Goal: Task Accomplishment & Management: Manage account settings

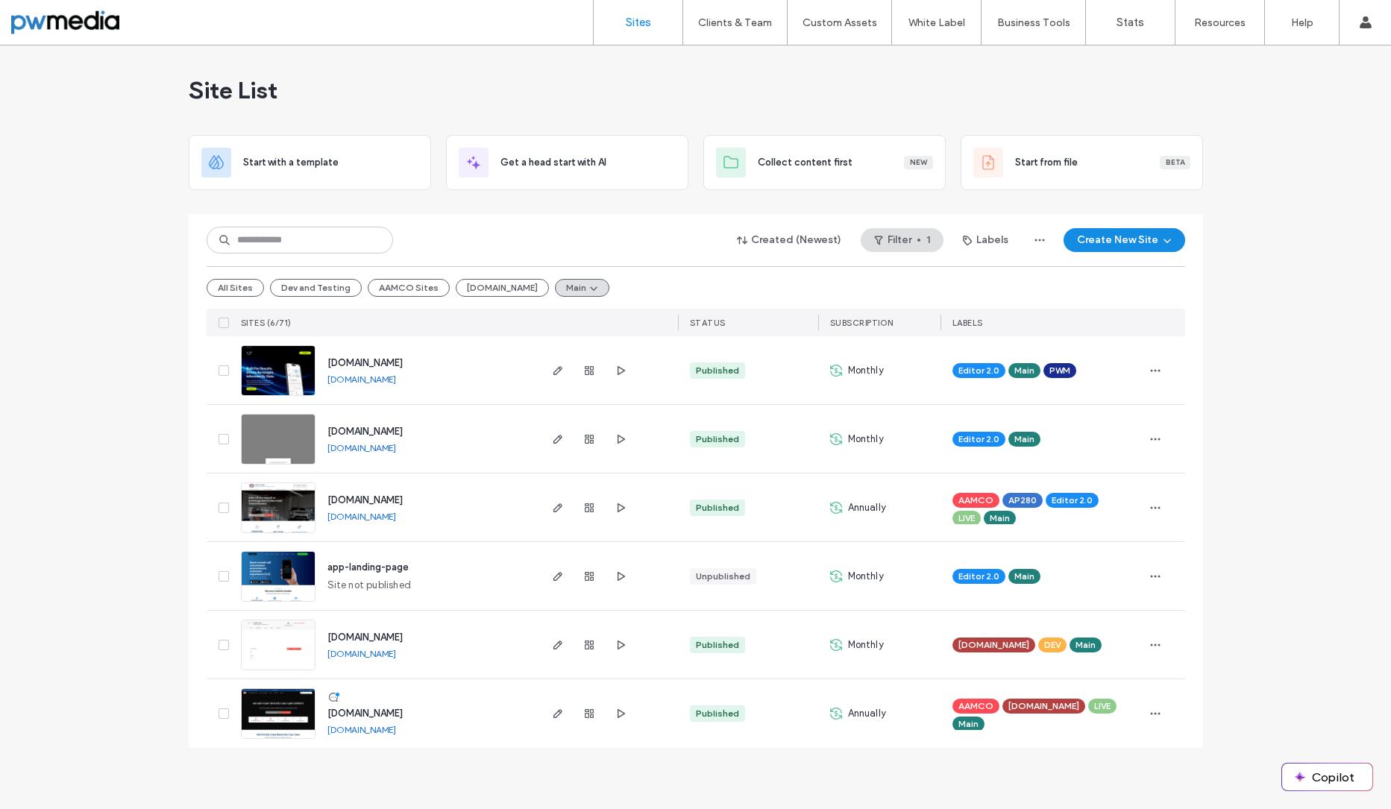
click at [75, 135] on div "Site List Start with a template Get a head start with AI Collect content first …" at bounding box center [695, 427] width 1391 height 764
click at [60, 111] on div "Site List Start with a template Get a head start with AI Collect content first …" at bounding box center [695, 427] width 1391 height 764
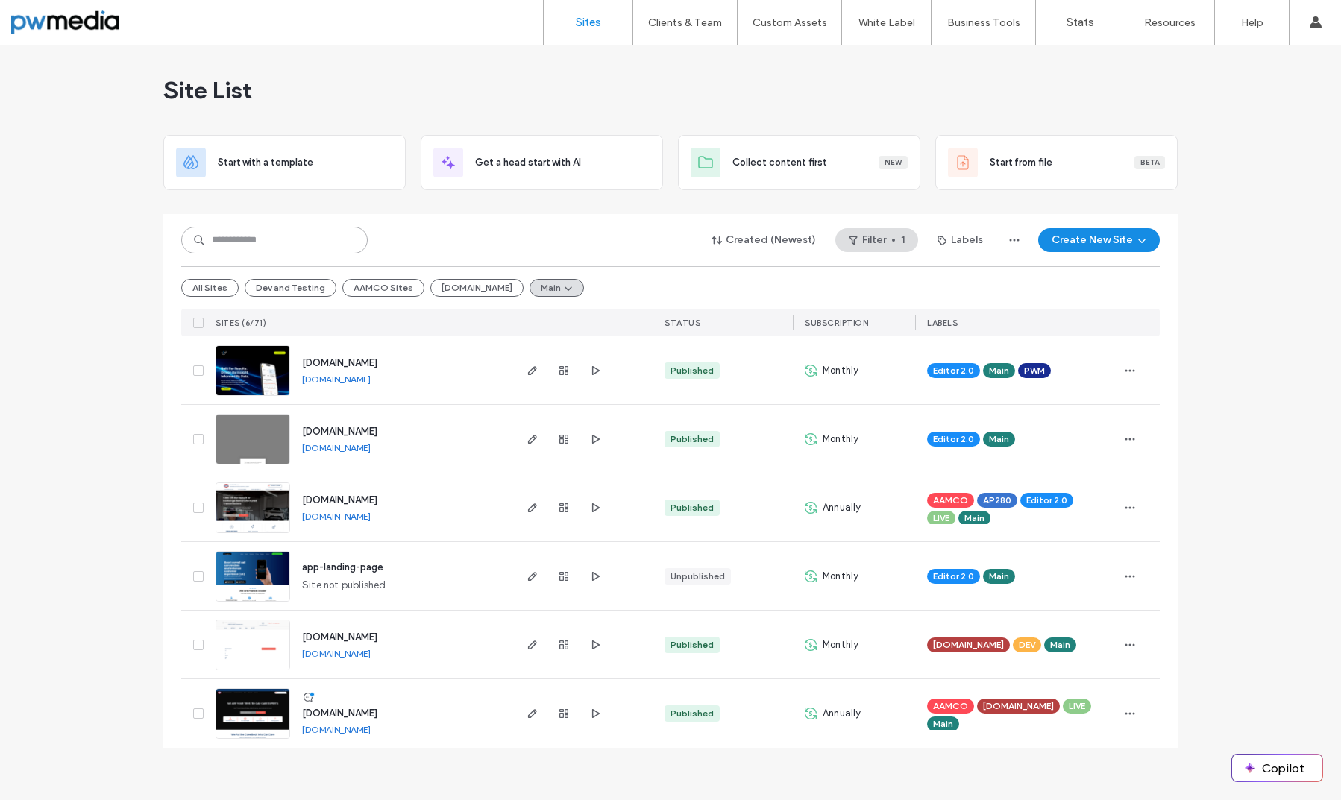
click at [229, 233] on input at bounding box center [274, 240] width 186 height 27
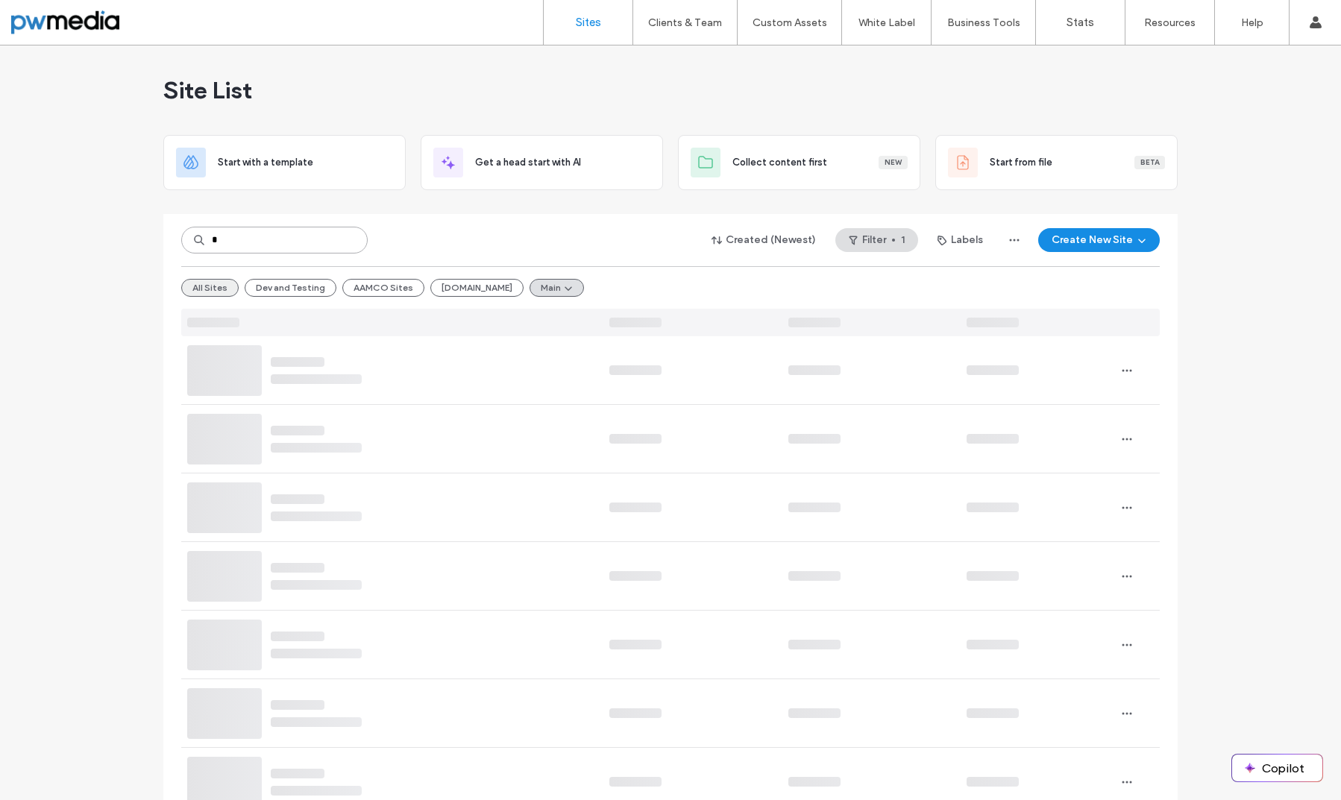
type input "*"
click at [214, 288] on button "All Sites" at bounding box center [209, 288] width 57 height 18
click at [248, 245] on input at bounding box center [274, 240] width 186 height 27
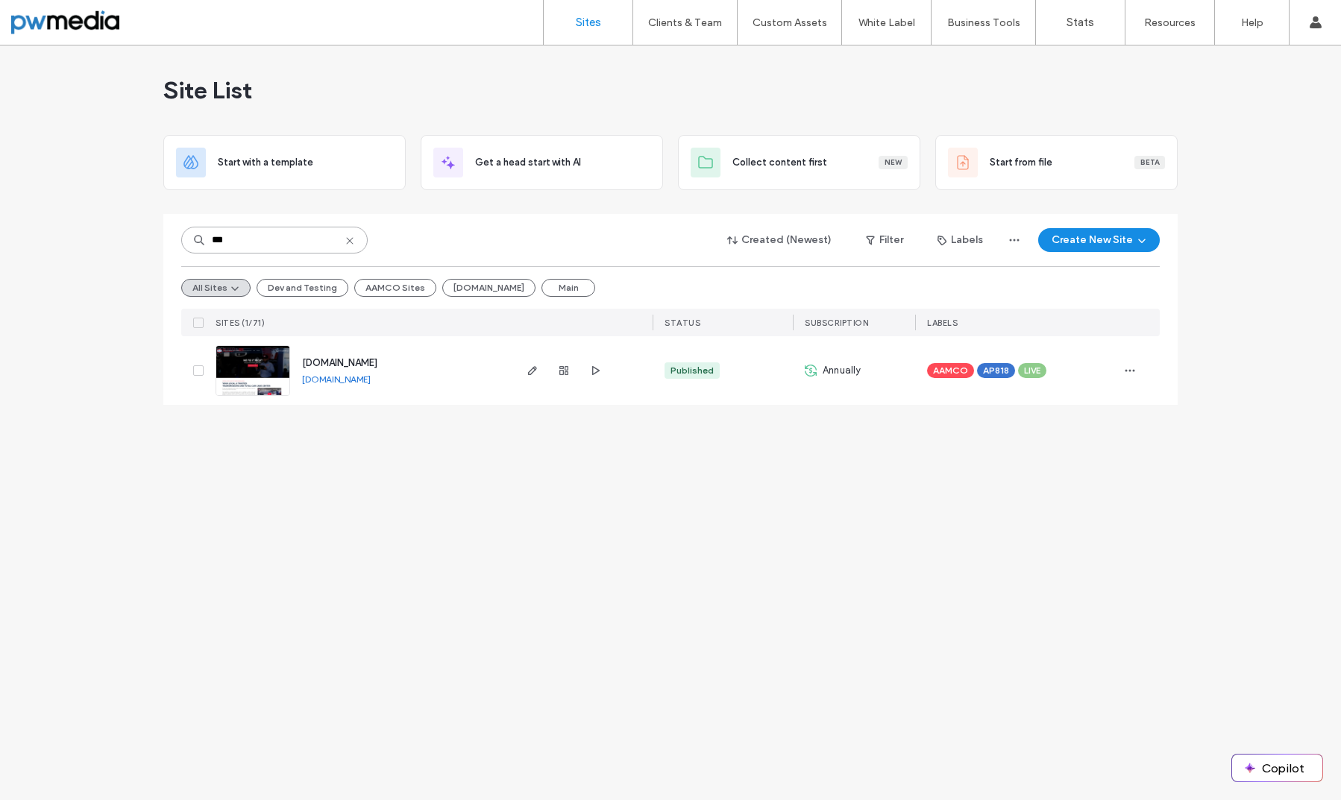
type input "***"
click at [239, 366] on img at bounding box center [252, 396] width 73 height 101
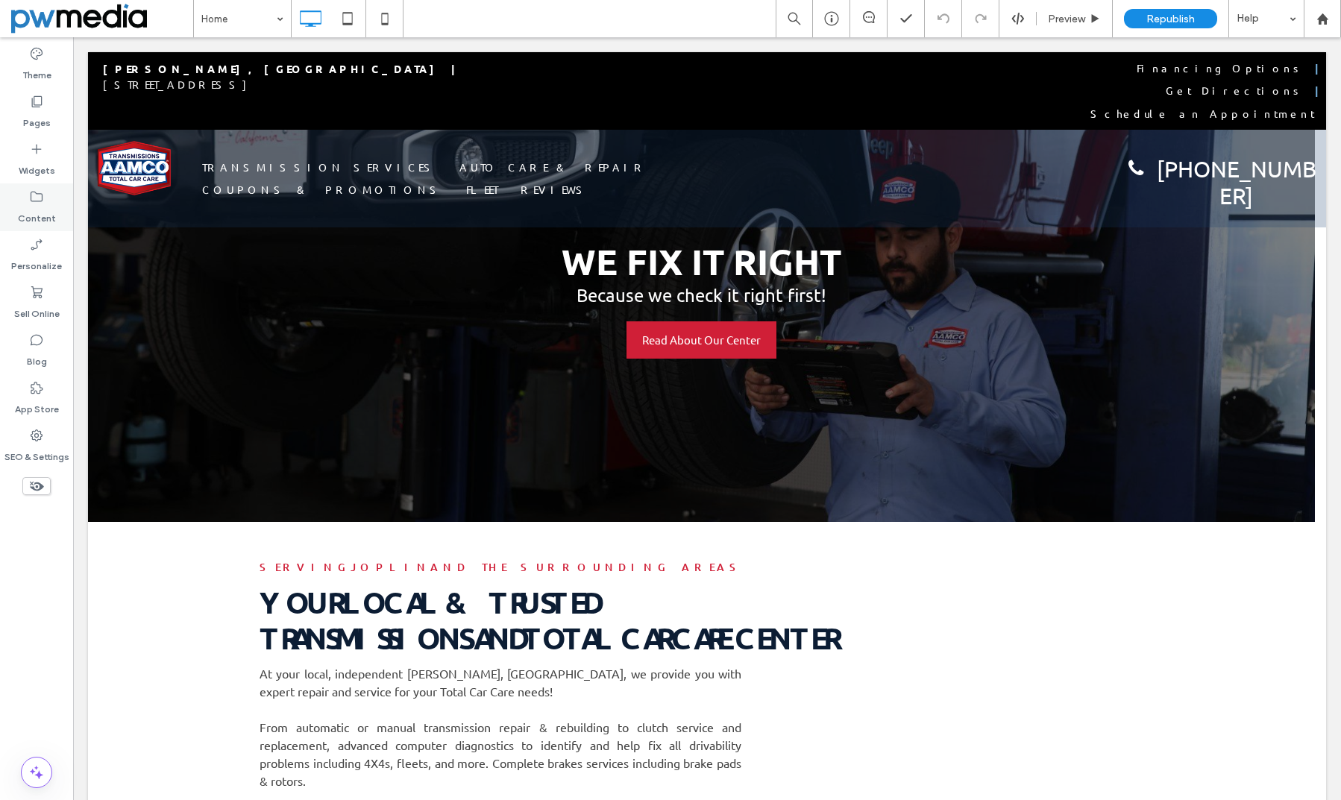
click at [29, 194] on icon at bounding box center [36, 196] width 15 height 15
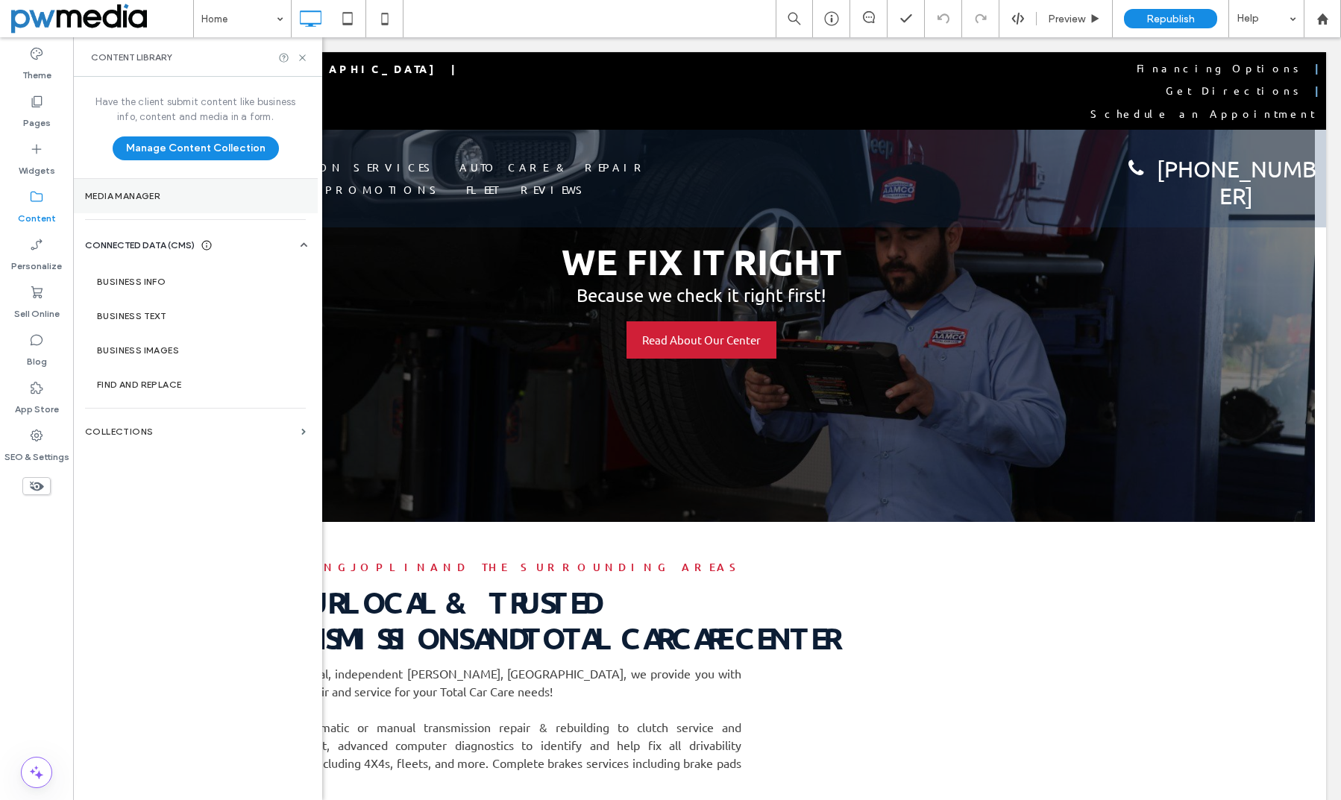
click at [191, 194] on label "Media Manager" at bounding box center [195, 196] width 221 height 10
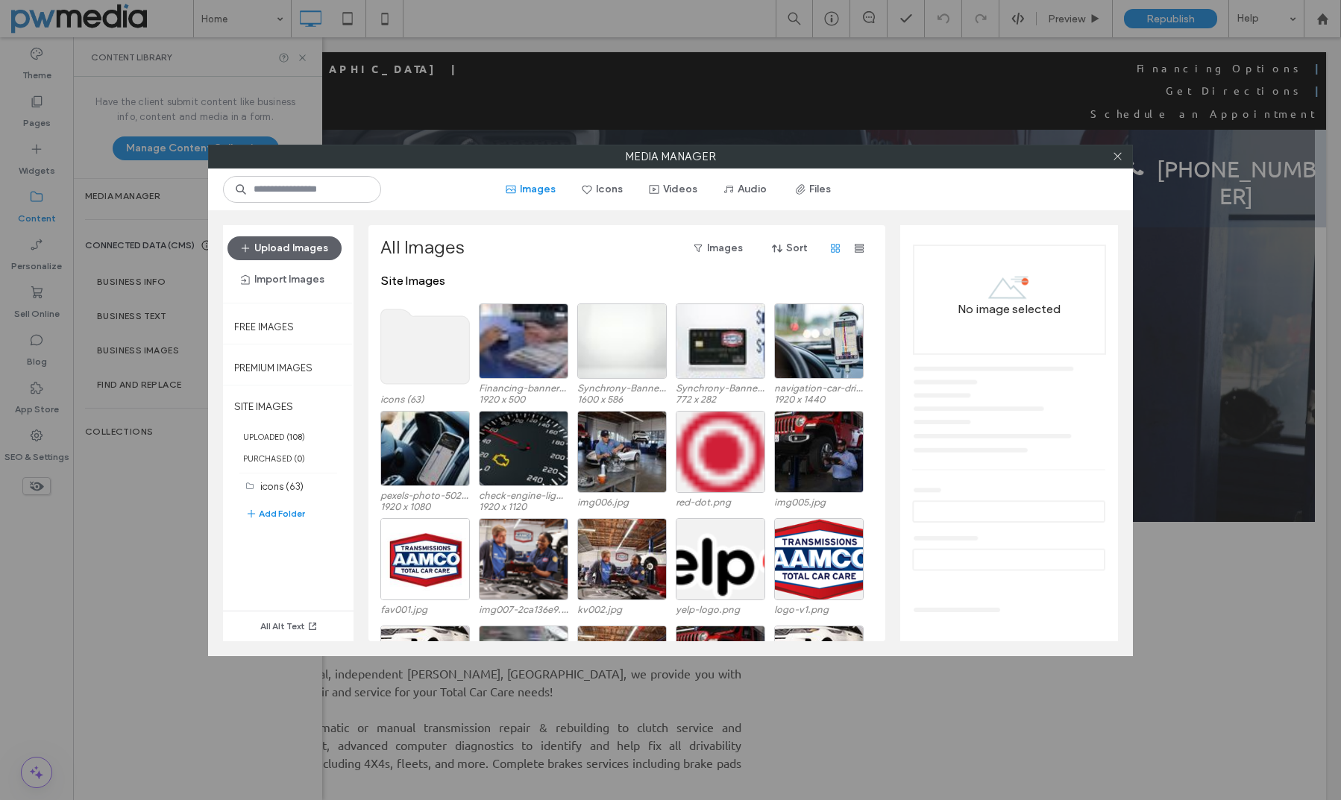
click at [425, 326] on use at bounding box center [425, 347] width 89 height 75
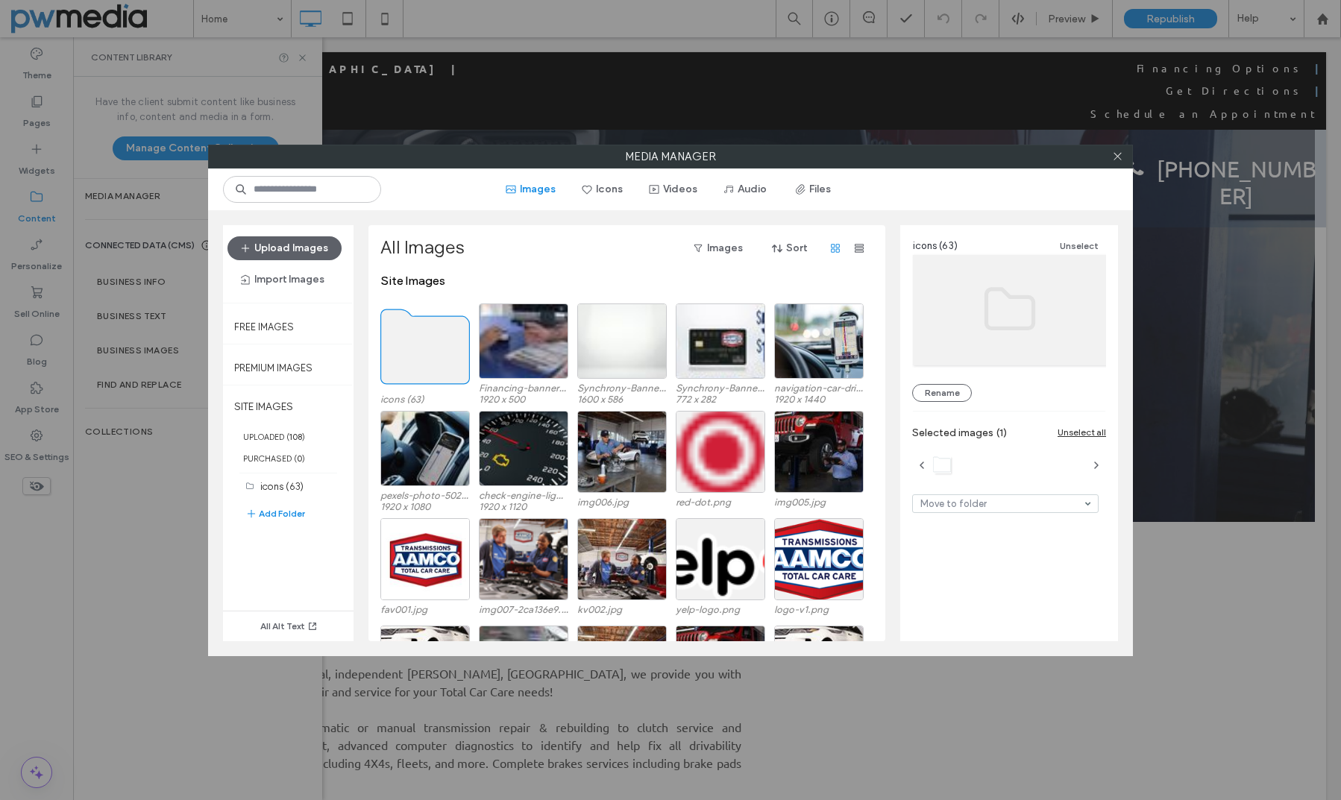
click at [430, 346] on use at bounding box center [425, 347] width 89 height 75
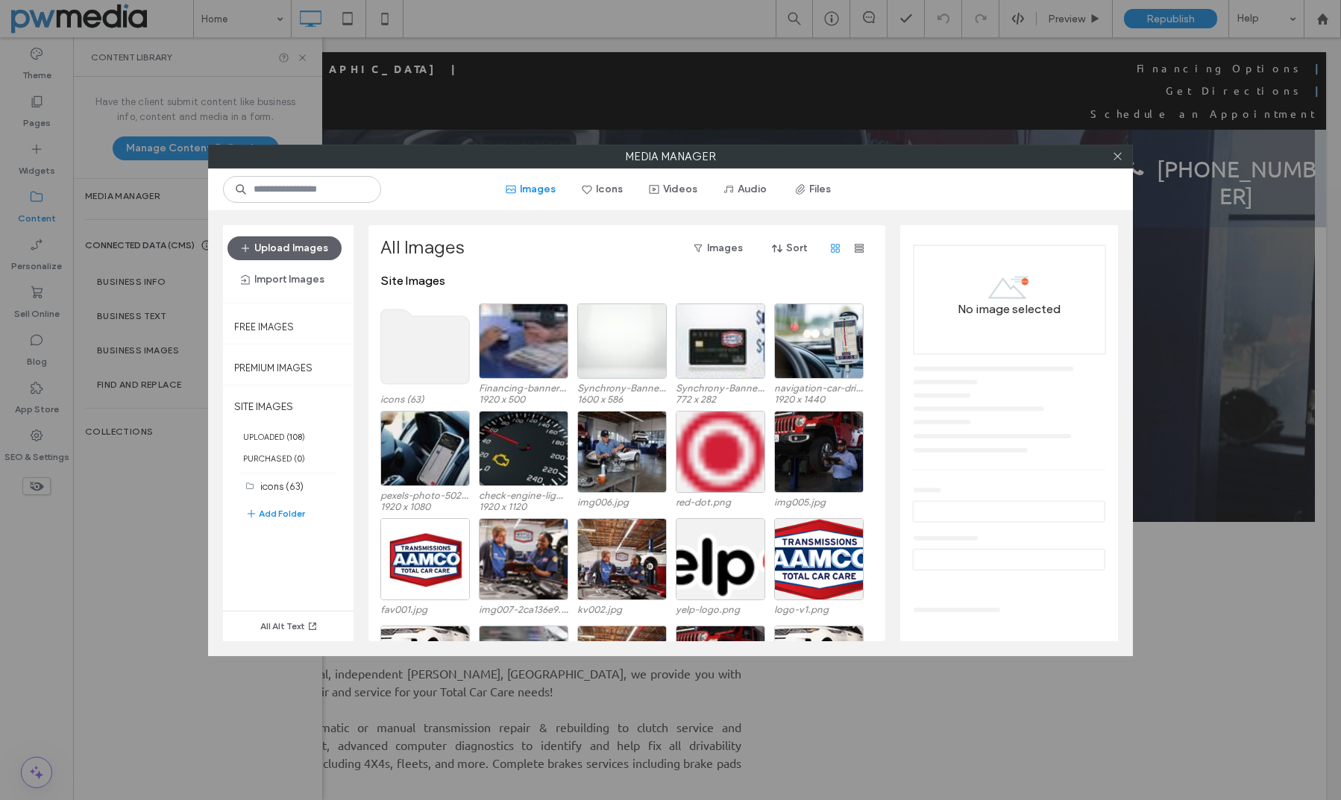
click at [430, 346] on use at bounding box center [425, 347] width 89 height 75
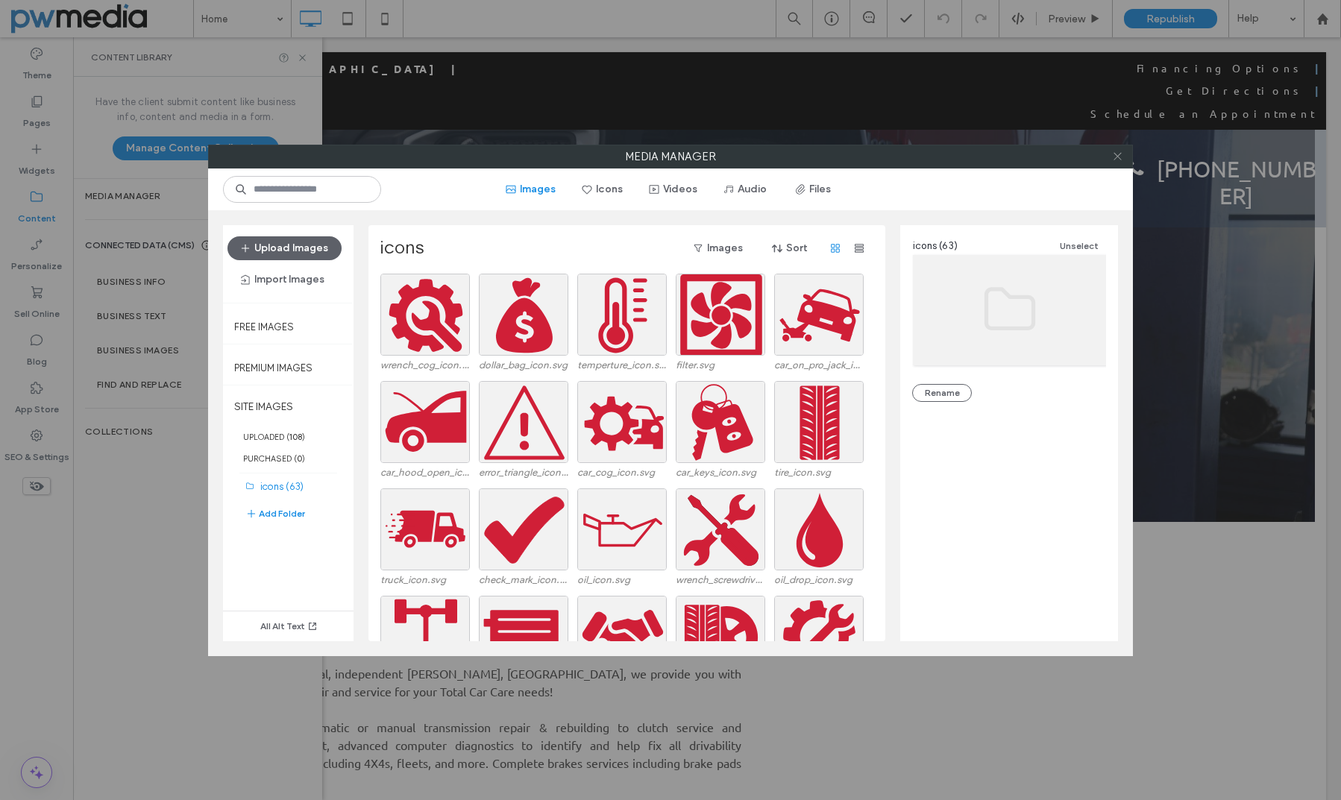
click at [1116, 158] on use at bounding box center [1117, 156] width 7 height 7
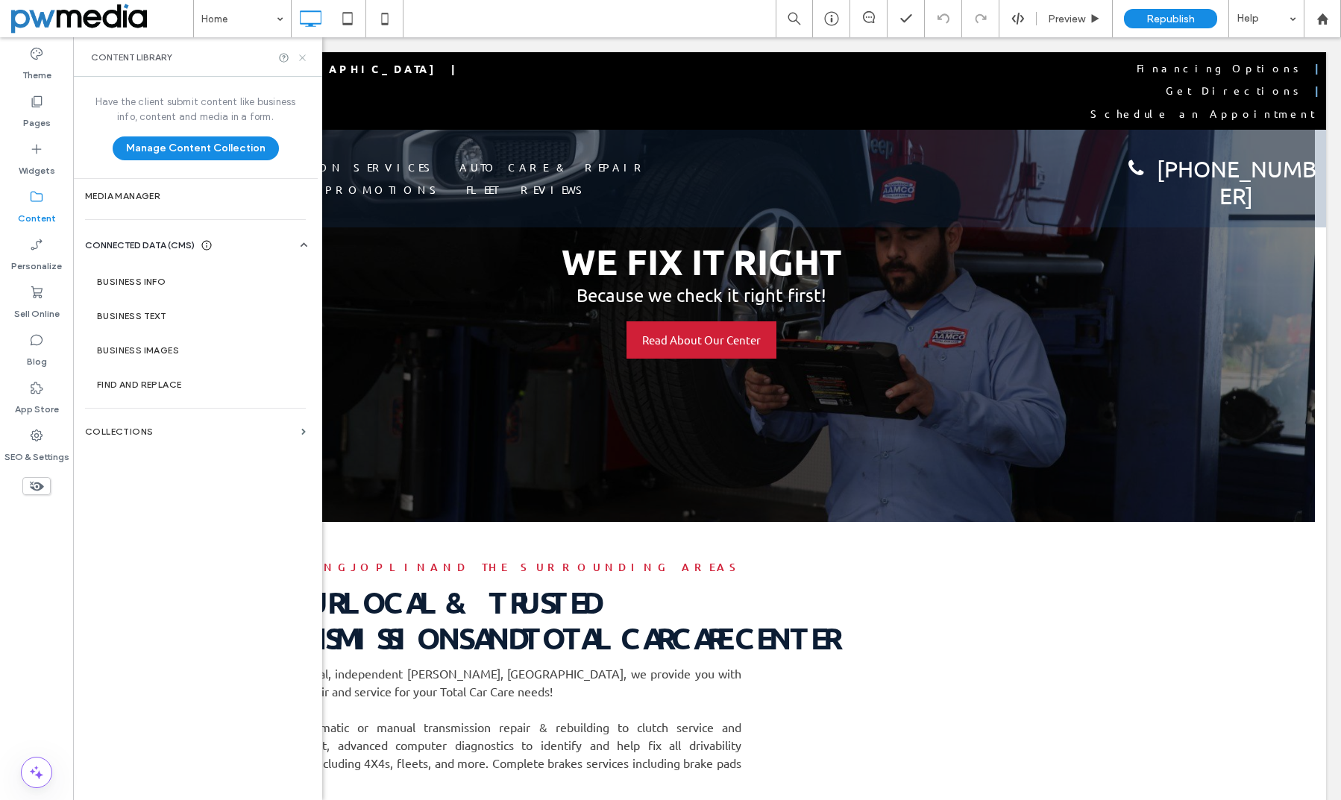
click at [305, 53] on icon at bounding box center [302, 57] width 11 height 11
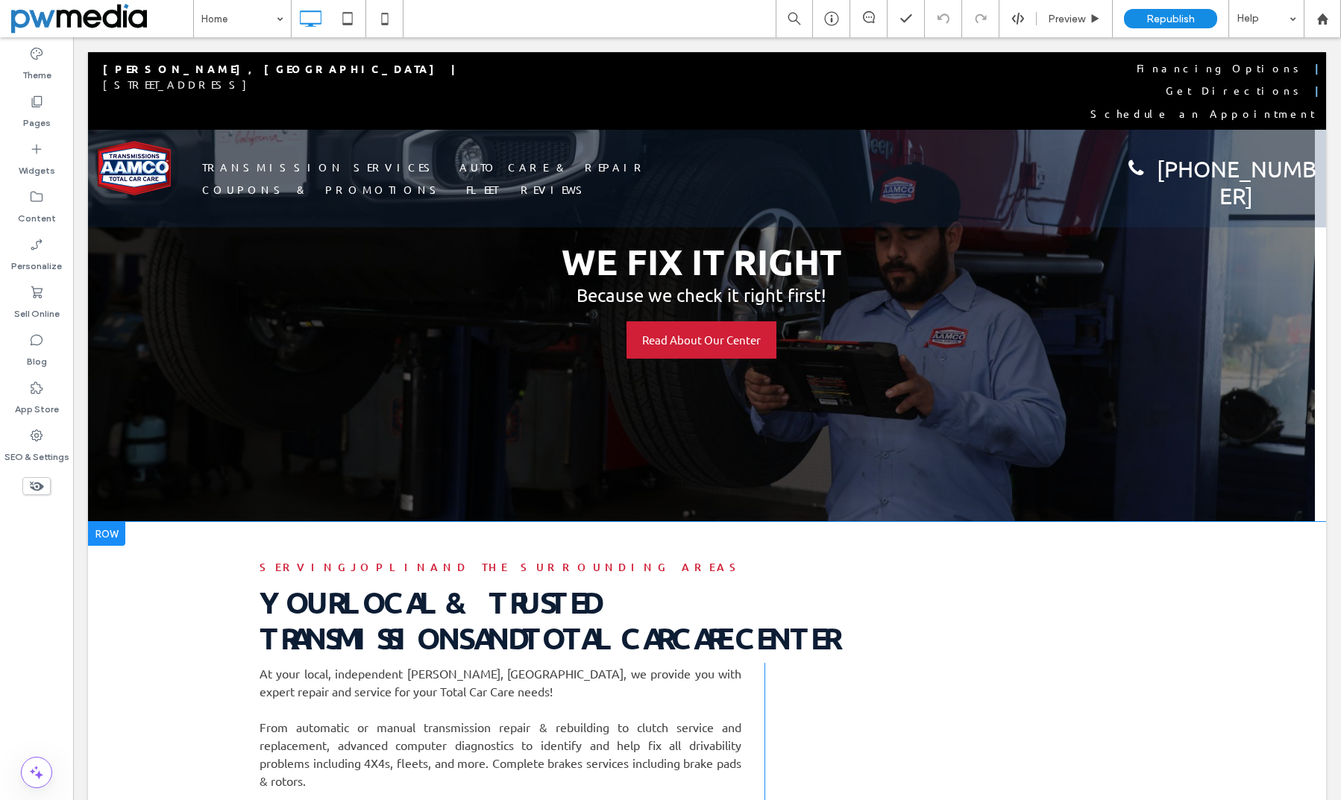
click at [167, 594] on div "serving Joplin AND THE SURROUNDING AREAS Your Local & Trusted Transmissions and…" at bounding box center [707, 719] width 1238 height 395
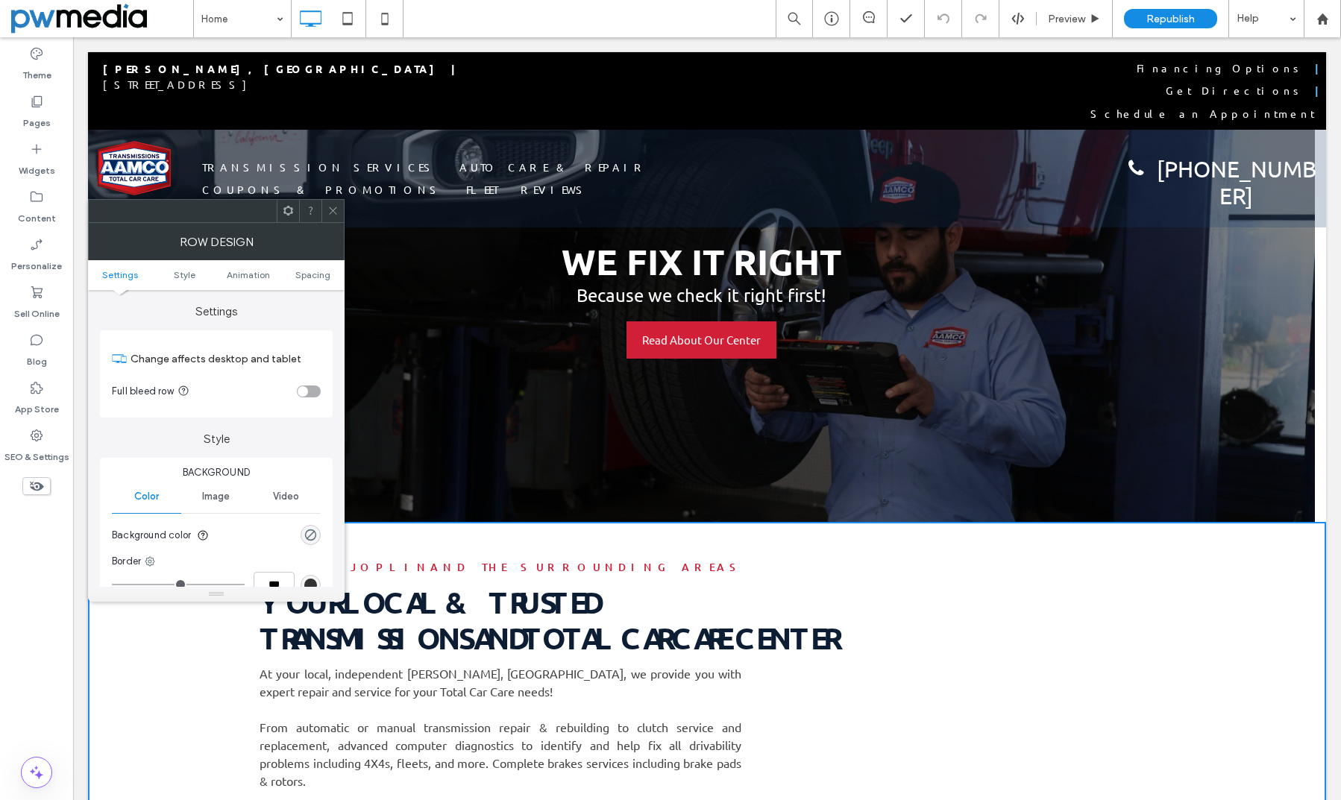
click at [333, 210] on icon at bounding box center [332, 210] width 11 height 11
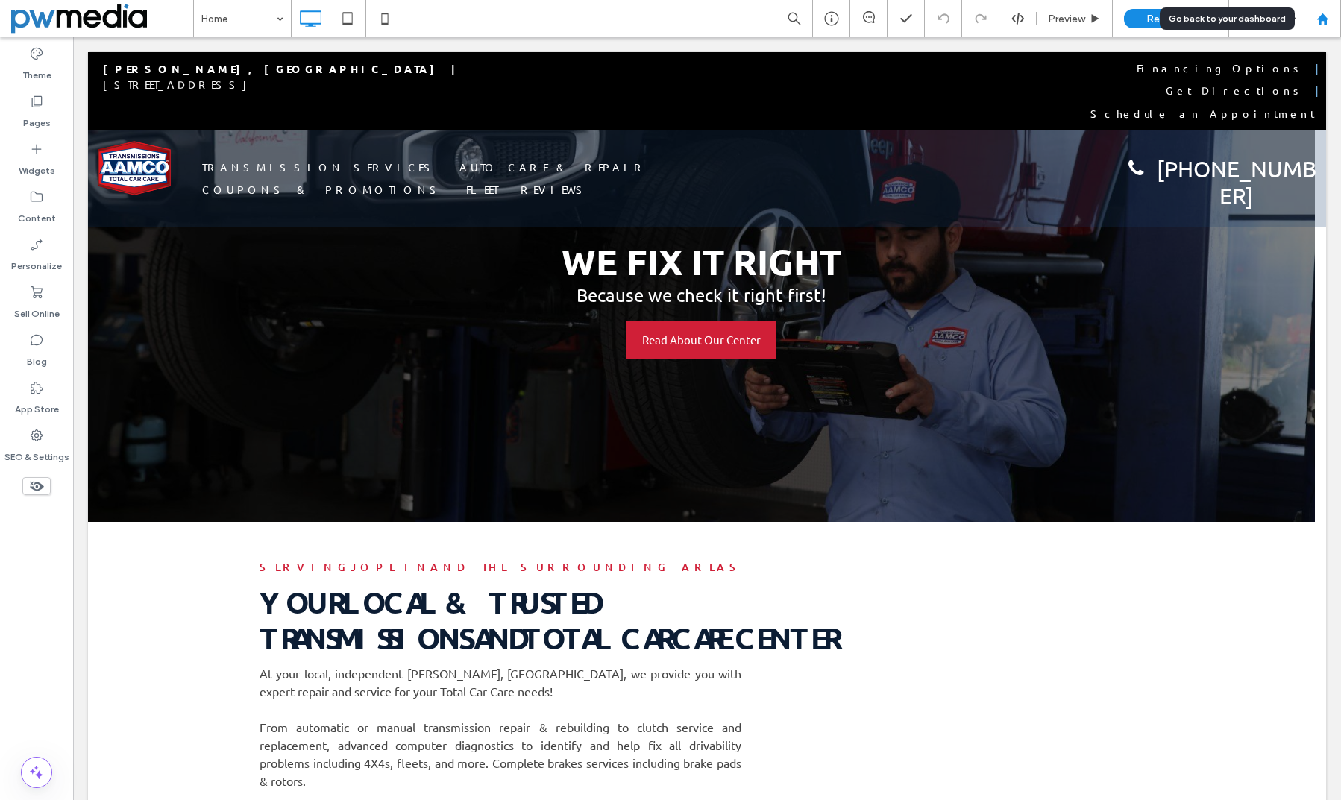
click at [1317, 16] on icon at bounding box center [1322, 19] width 13 height 13
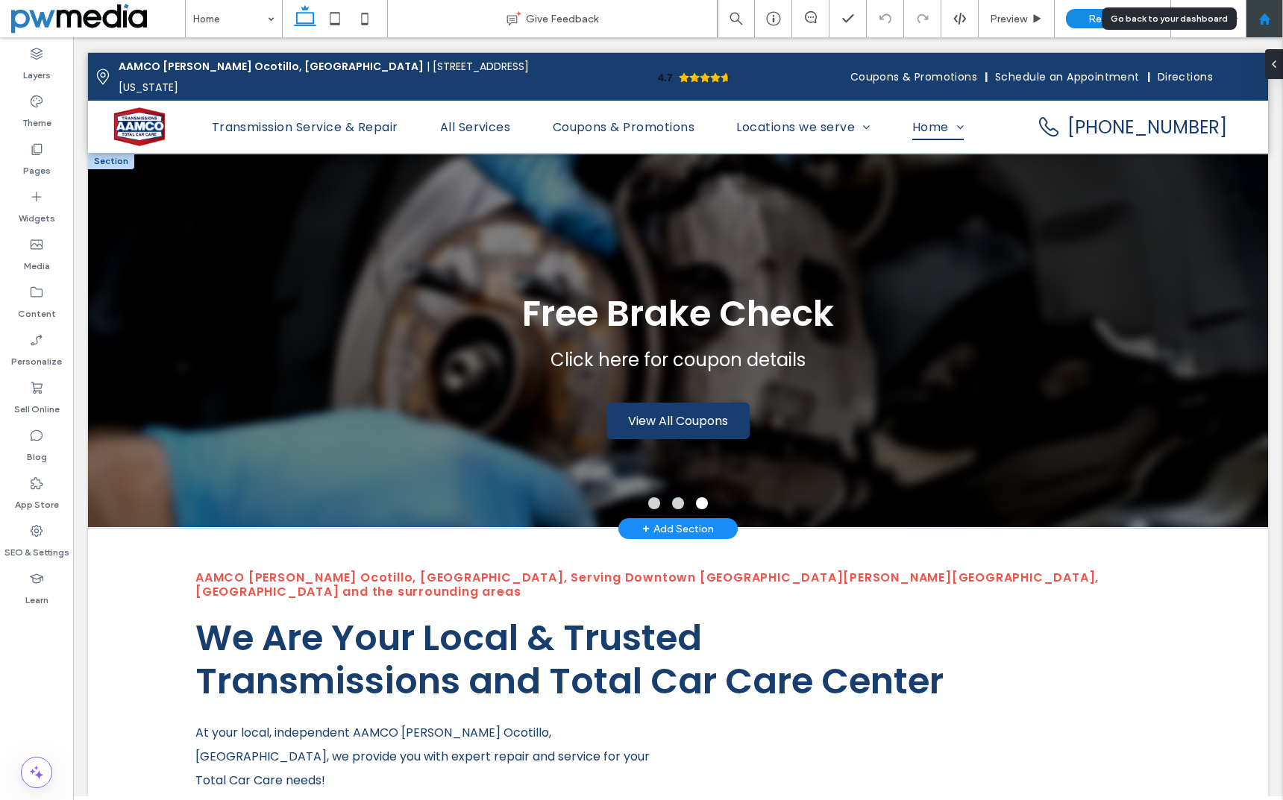
click at [1266, 19] on use at bounding box center [1263, 18] width 11 height 11
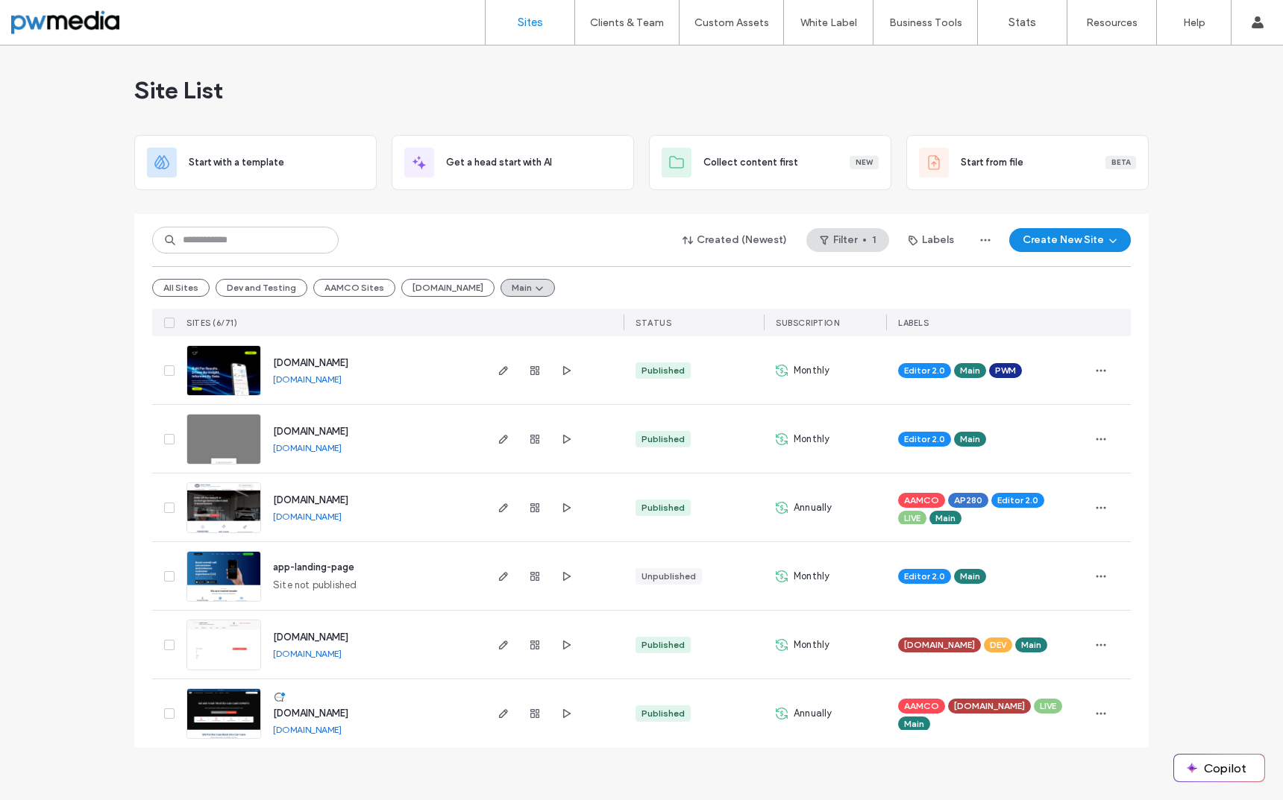
click at [227, 431] on img at bounding box center [223, 465] width 73 height 101
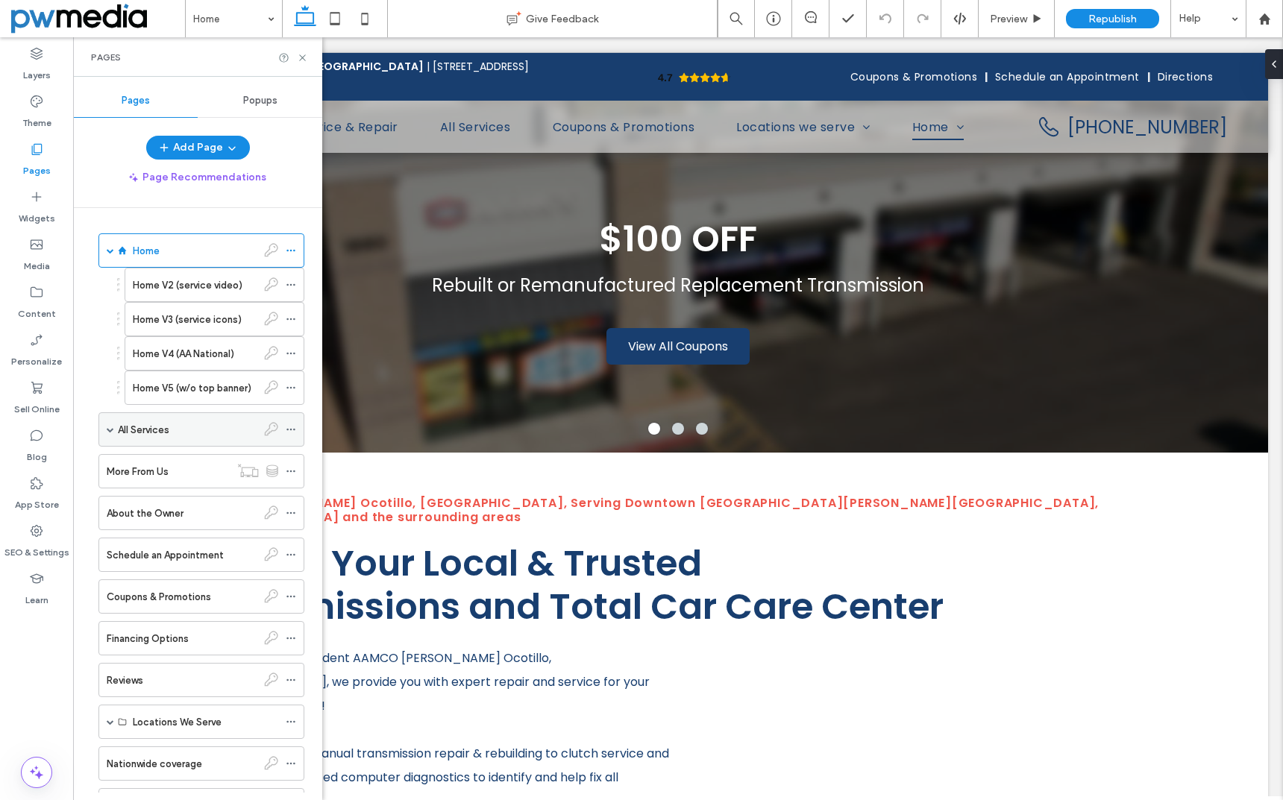
click at [113, 426] on span at bounding box center [110, 429] width 7 height 7
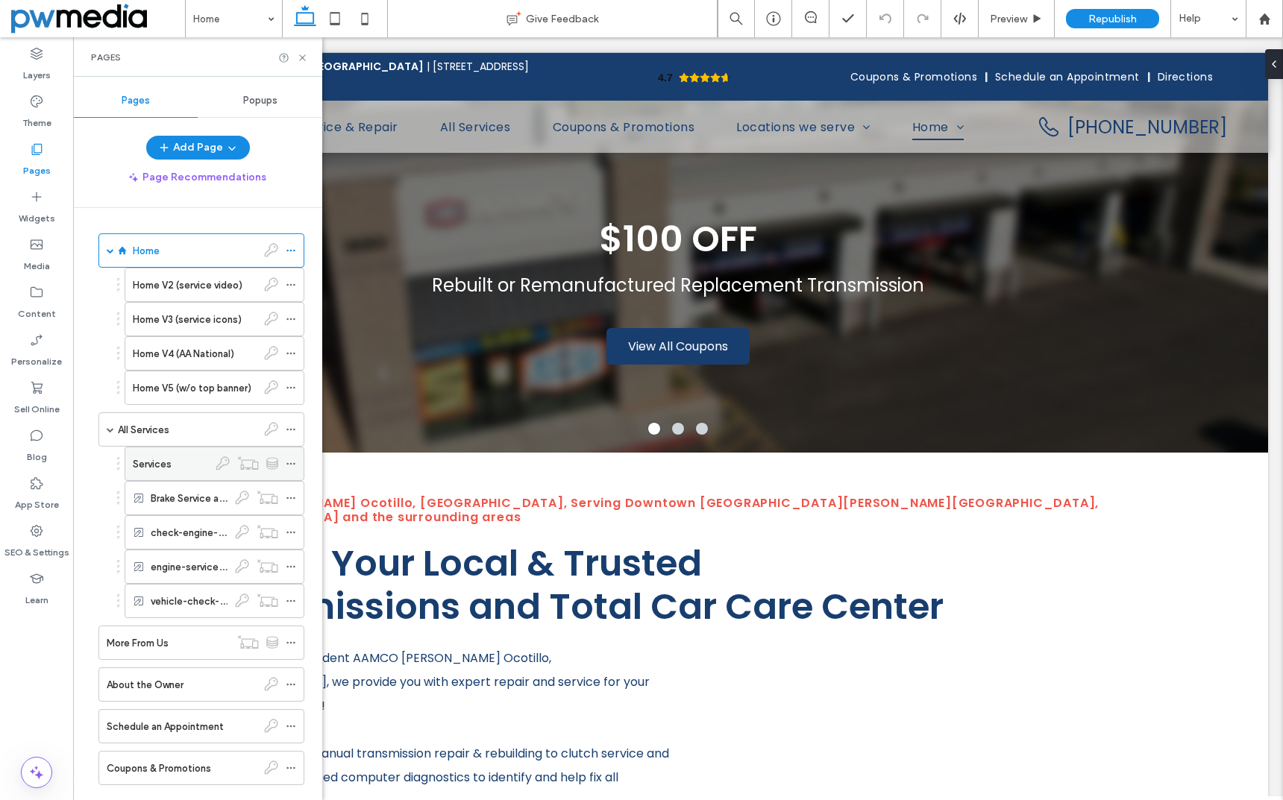
click at [167, 462] on label "Services" at bounding box center [152, 464] width 39 height 26
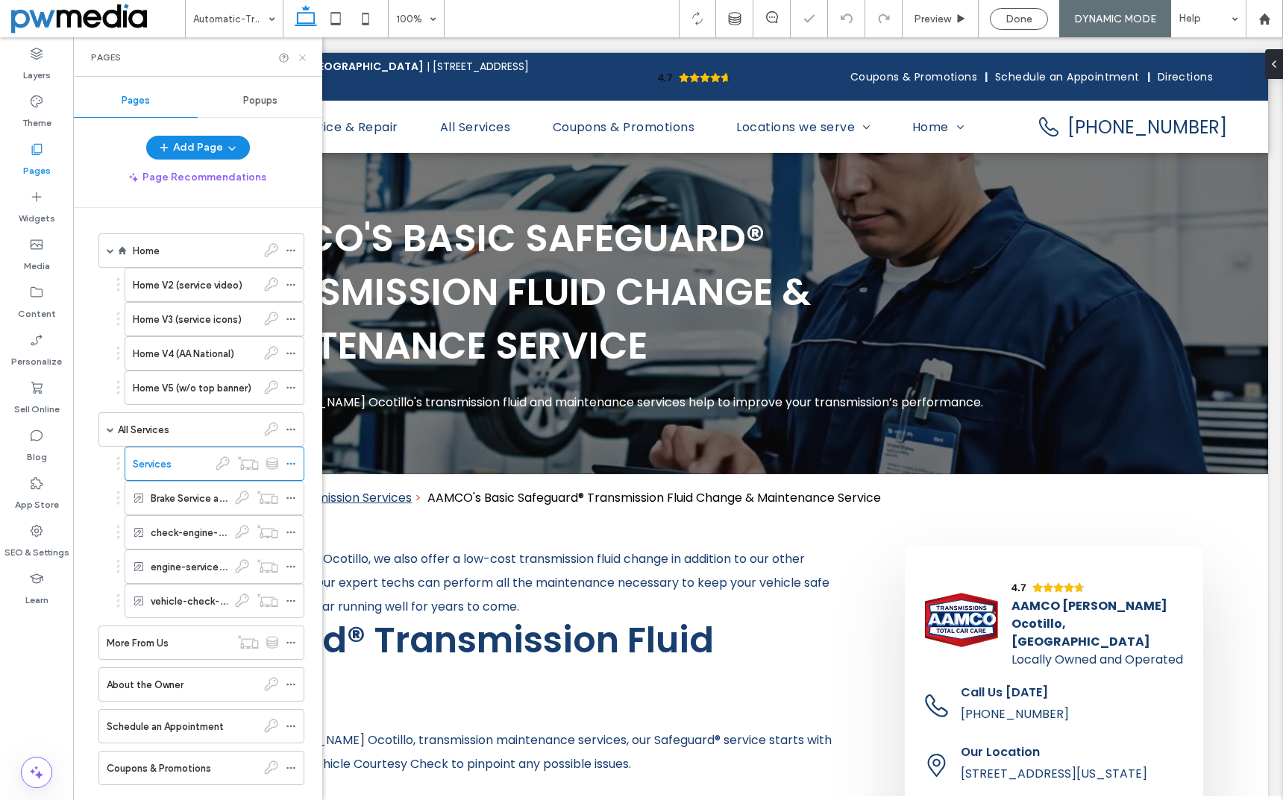
drag, startPoint x: 303, startPoint y: 55, endPoint x: 233, endPoint y: 27, distance: 75.6
click at [303, 55] on icon at bounding box center [302, 57] width 11 height 11
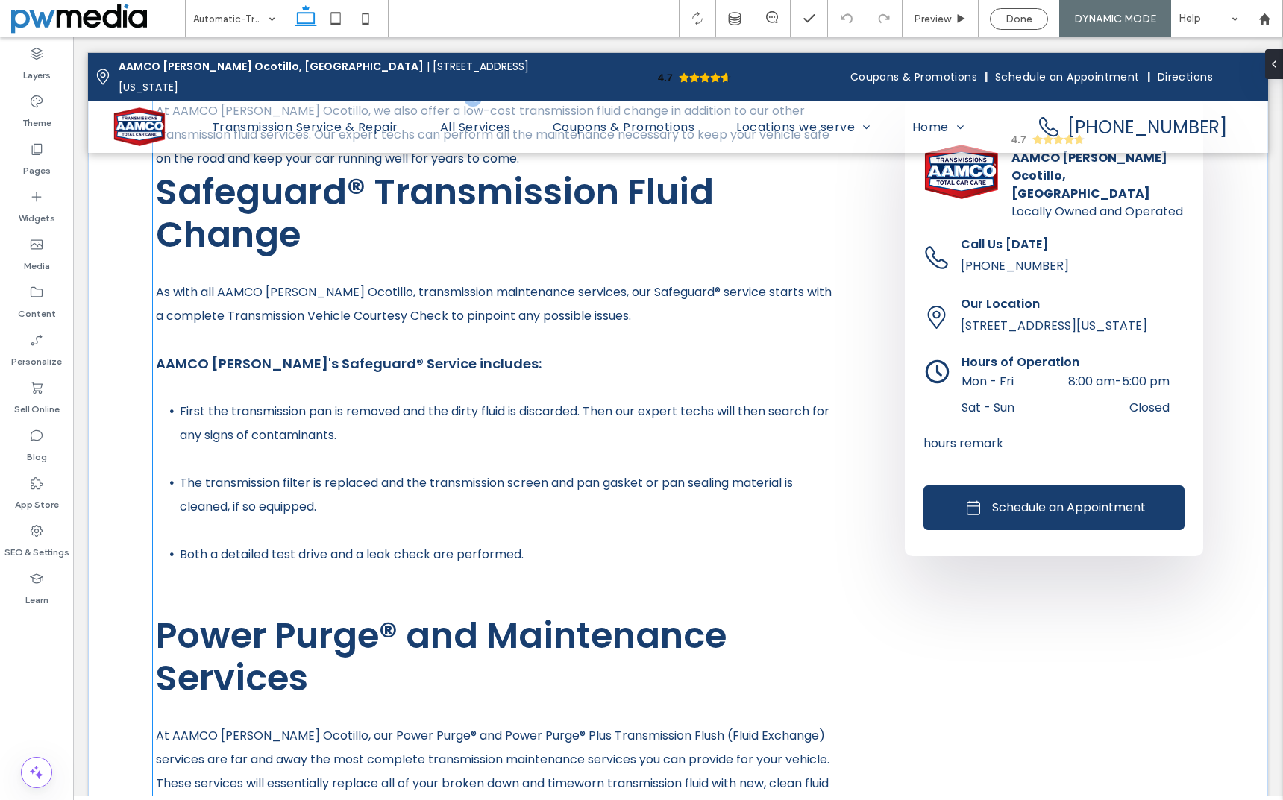
scroll to position [149, 0]
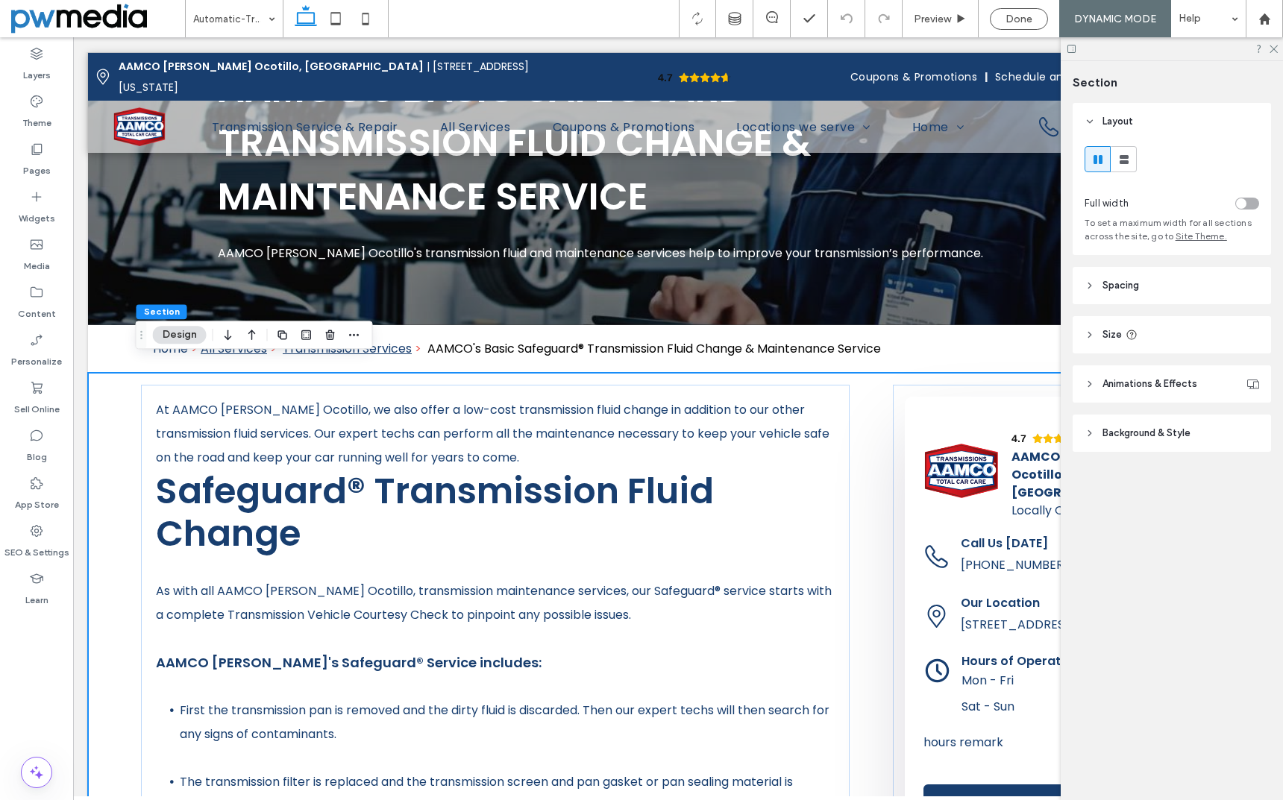
click at [50, 159] on div "Pages" at bounding box center [36, 160] width 73 height 48
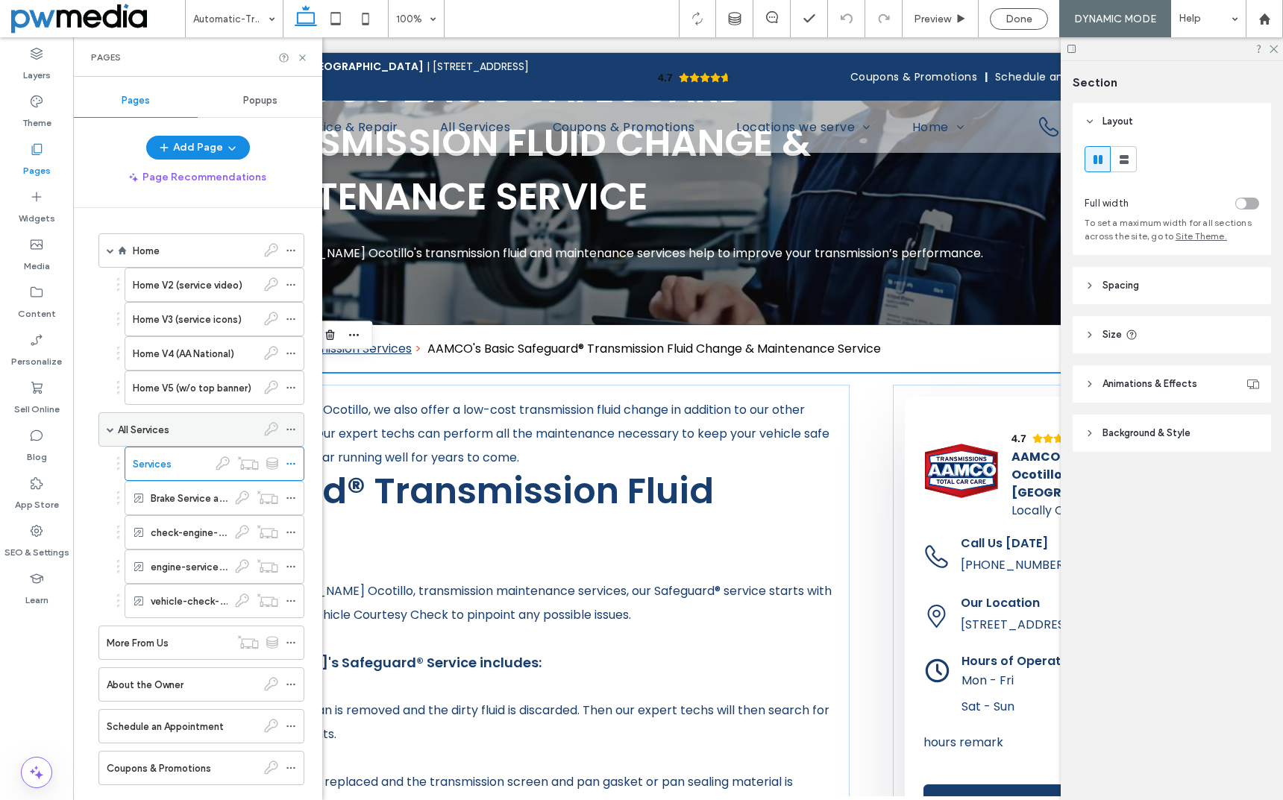
click at [164, 420] on div "All Services" at bounding box center [187, 429] width 139 height 33
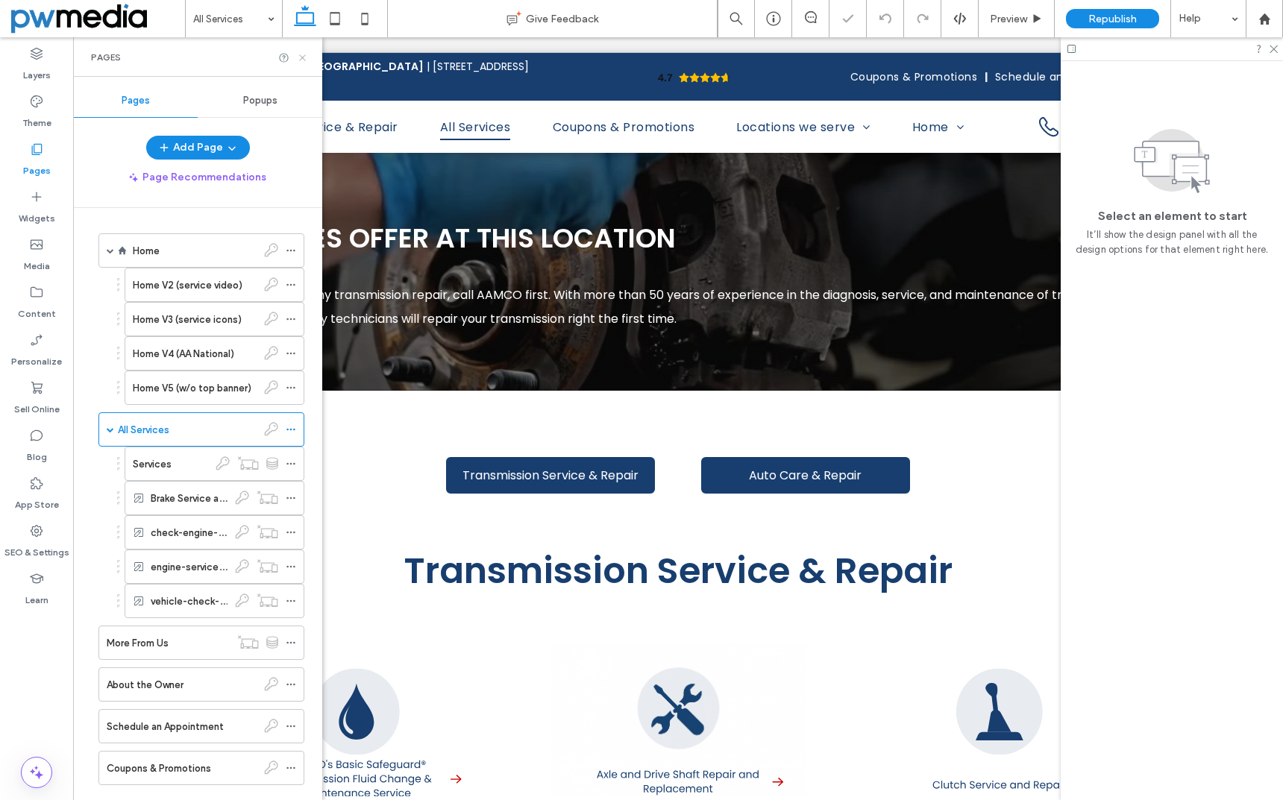
drag, startPoint x: 304, startPoint y: 54, endPoint x: 233, endPoint y: 20, distance: 78.7
click at [304, 54] on icon at bounding box center [302, 57] width 11 height 11
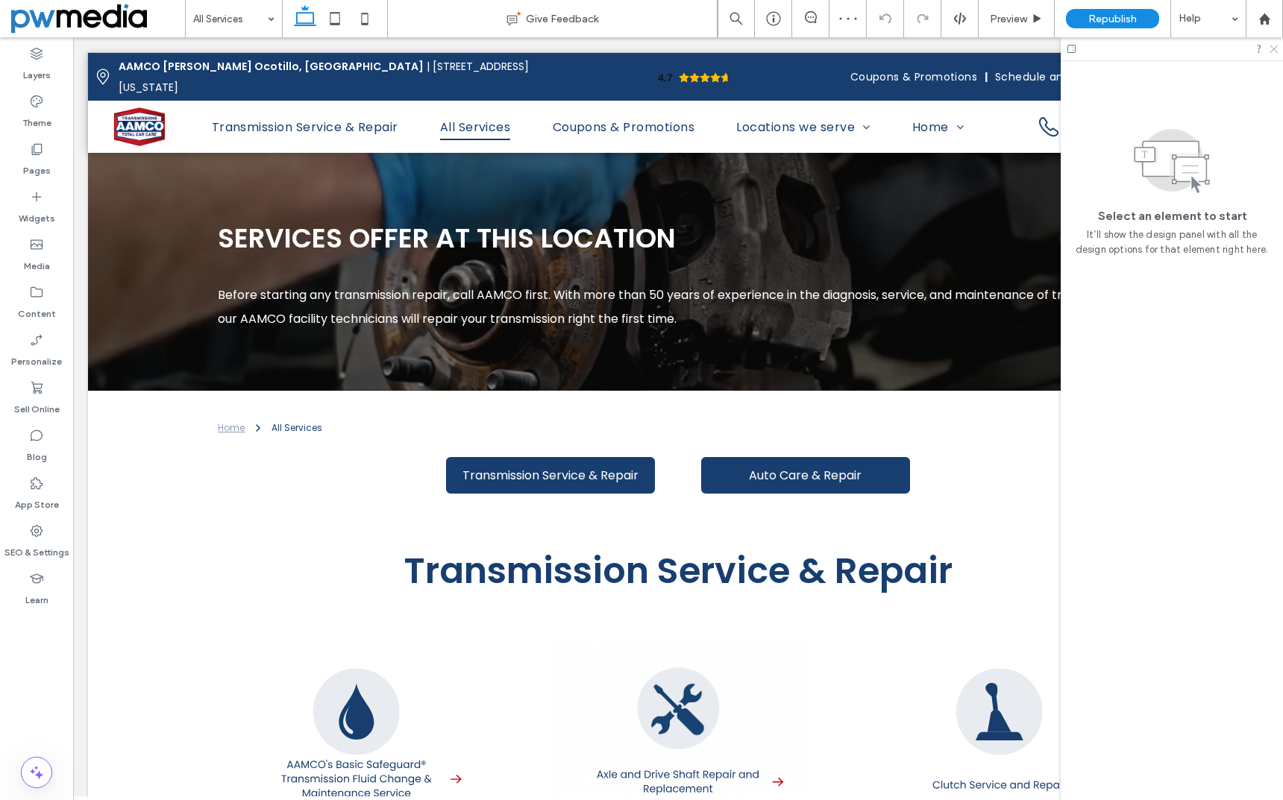
click at [1268, 47] on icon at bounding box center [1273, 48] width 10 height 10
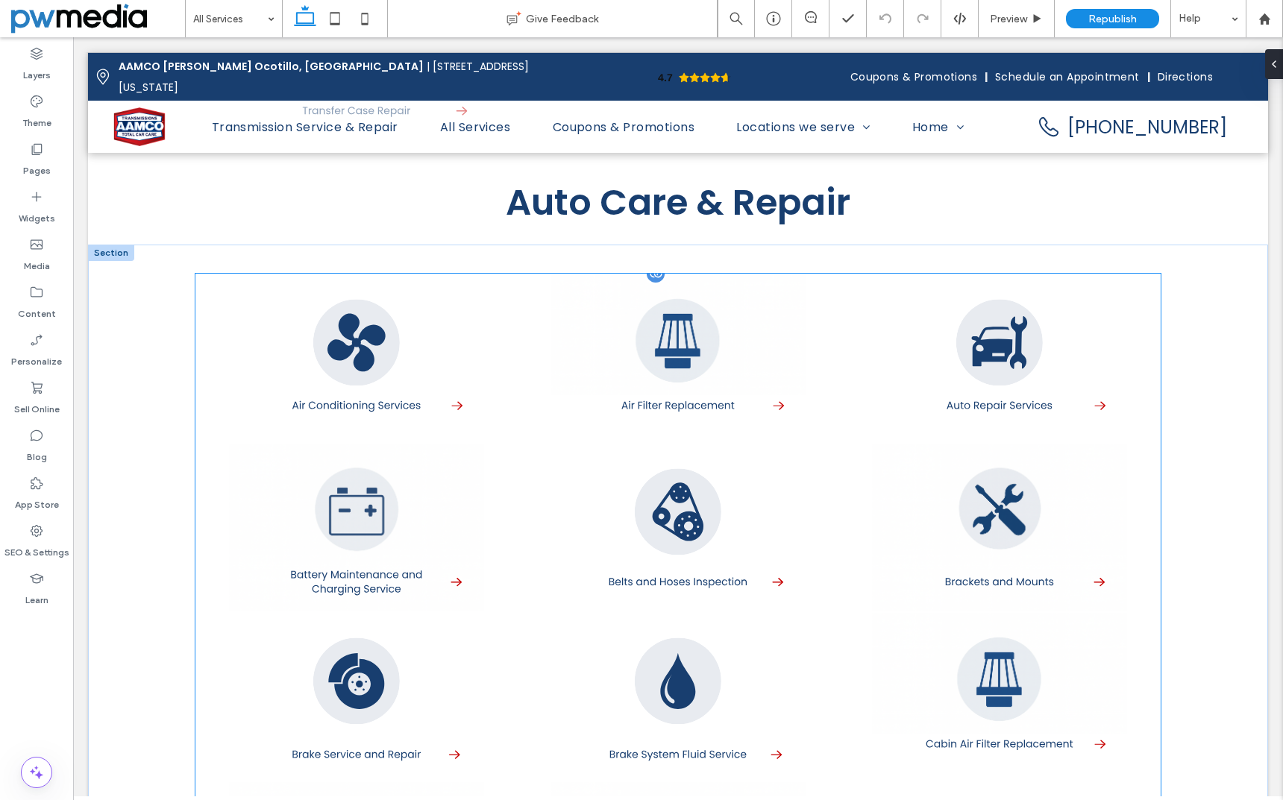
scroll to position [1044, 0]
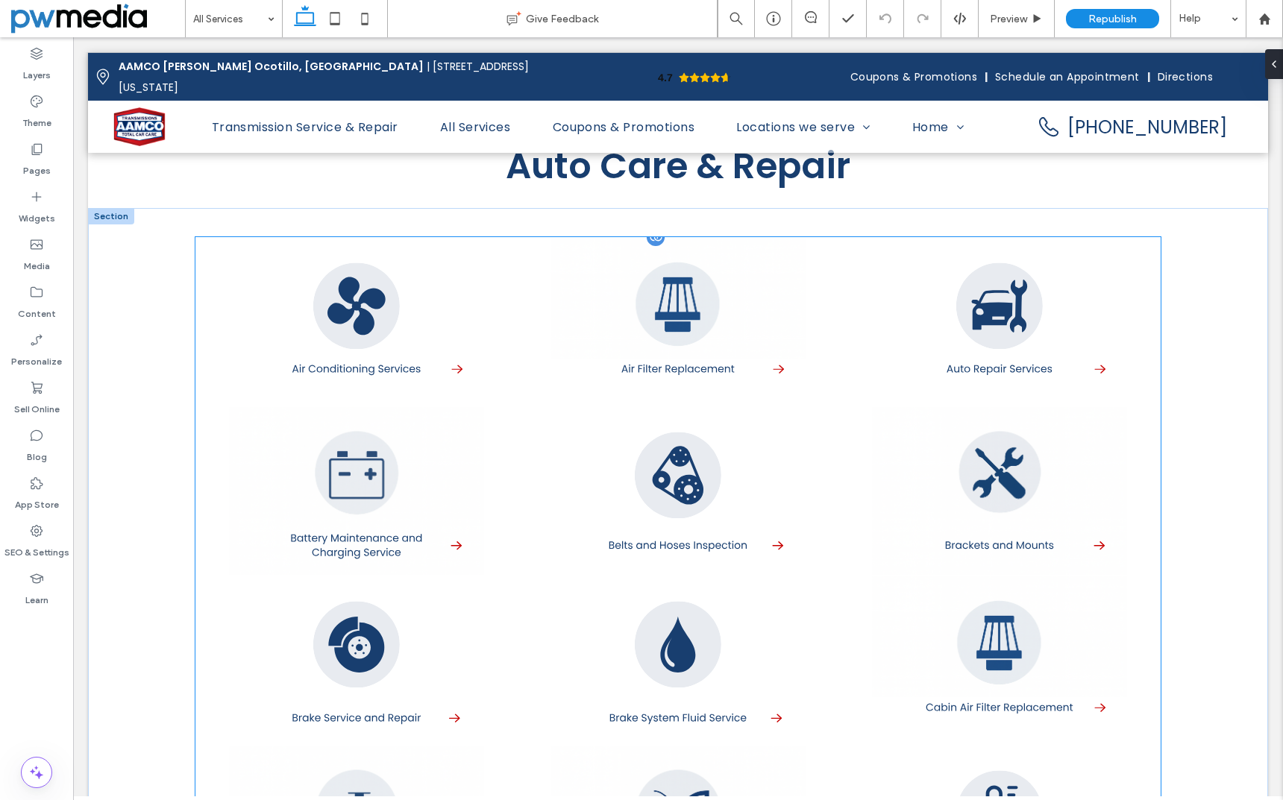
click at [334, 292] on link at bounding box center [355, 321] width 321 height 169
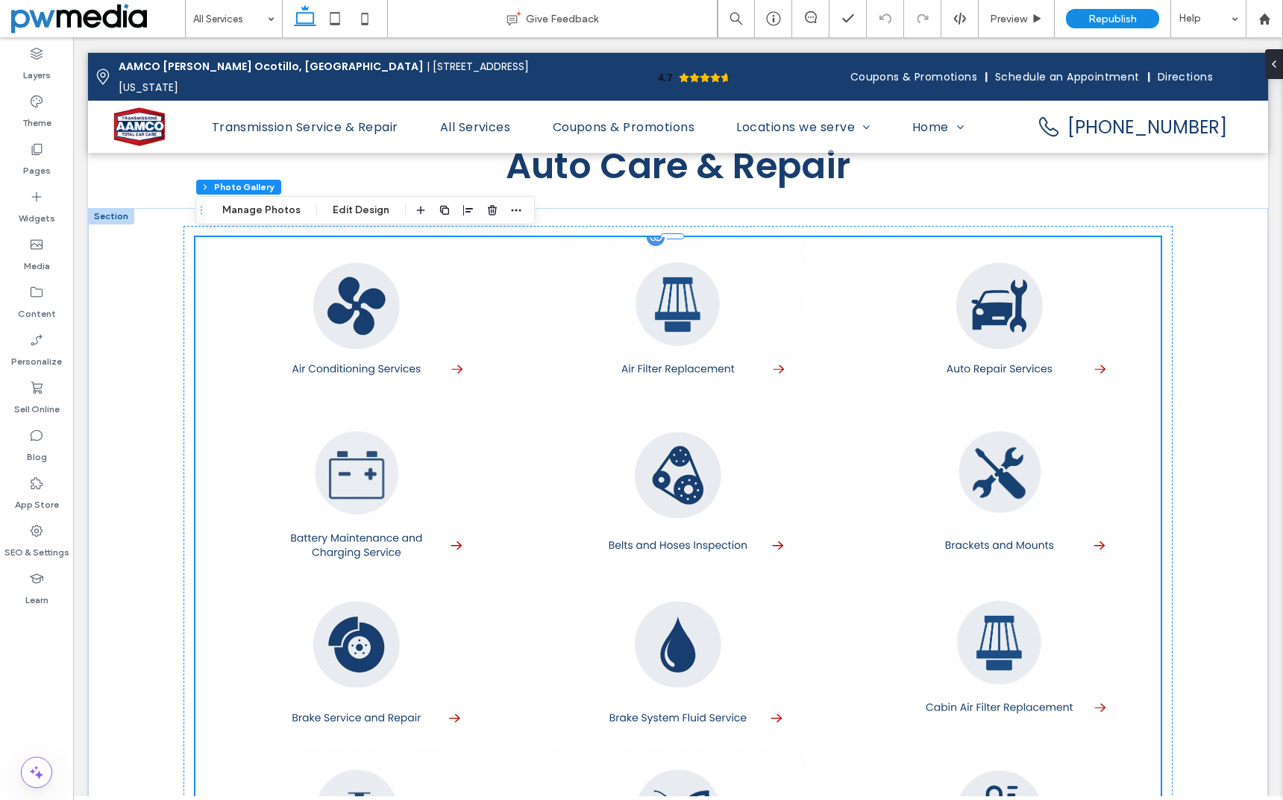
click at [334, 292] on link at bounding box center [355, 321] width 321 height 169
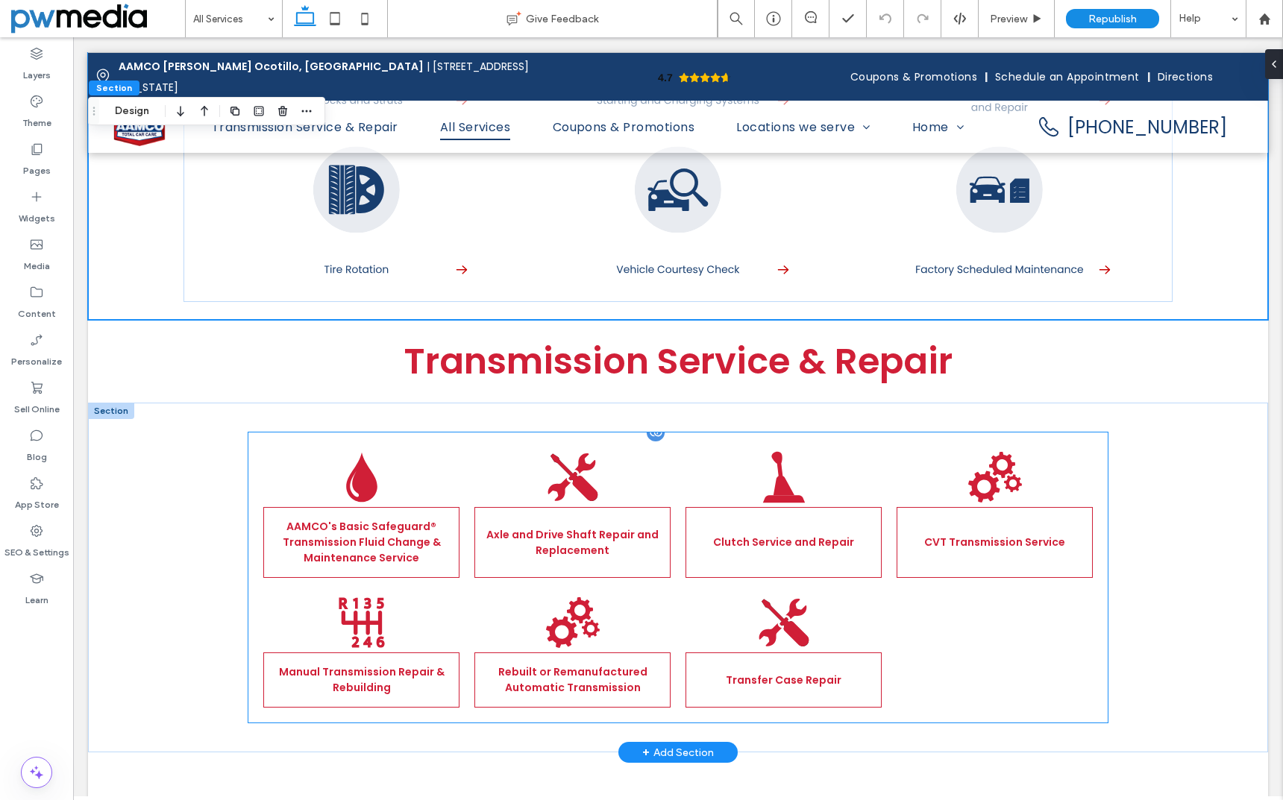
scroll to position [2387, 0]
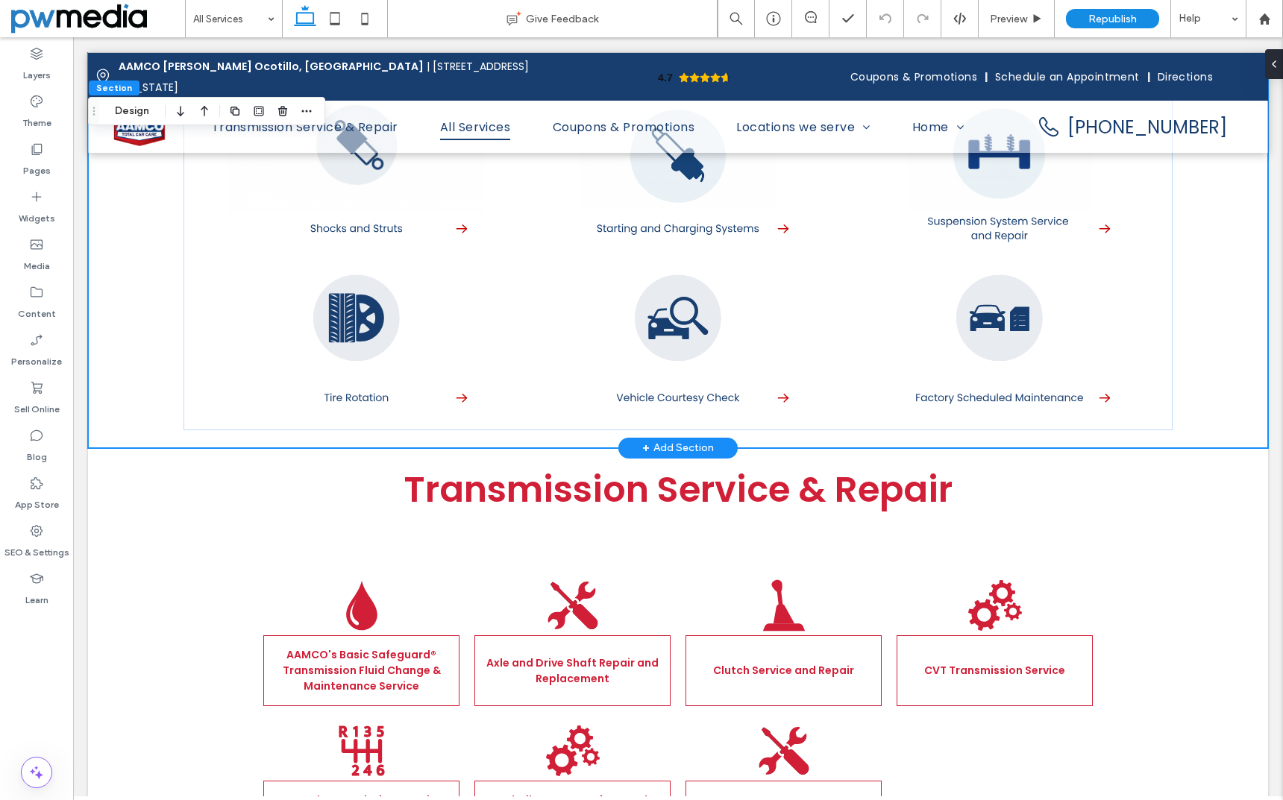
click at [666, 441] on div "+ Add Section" at bounding box center [678, 448] width 72 height 16
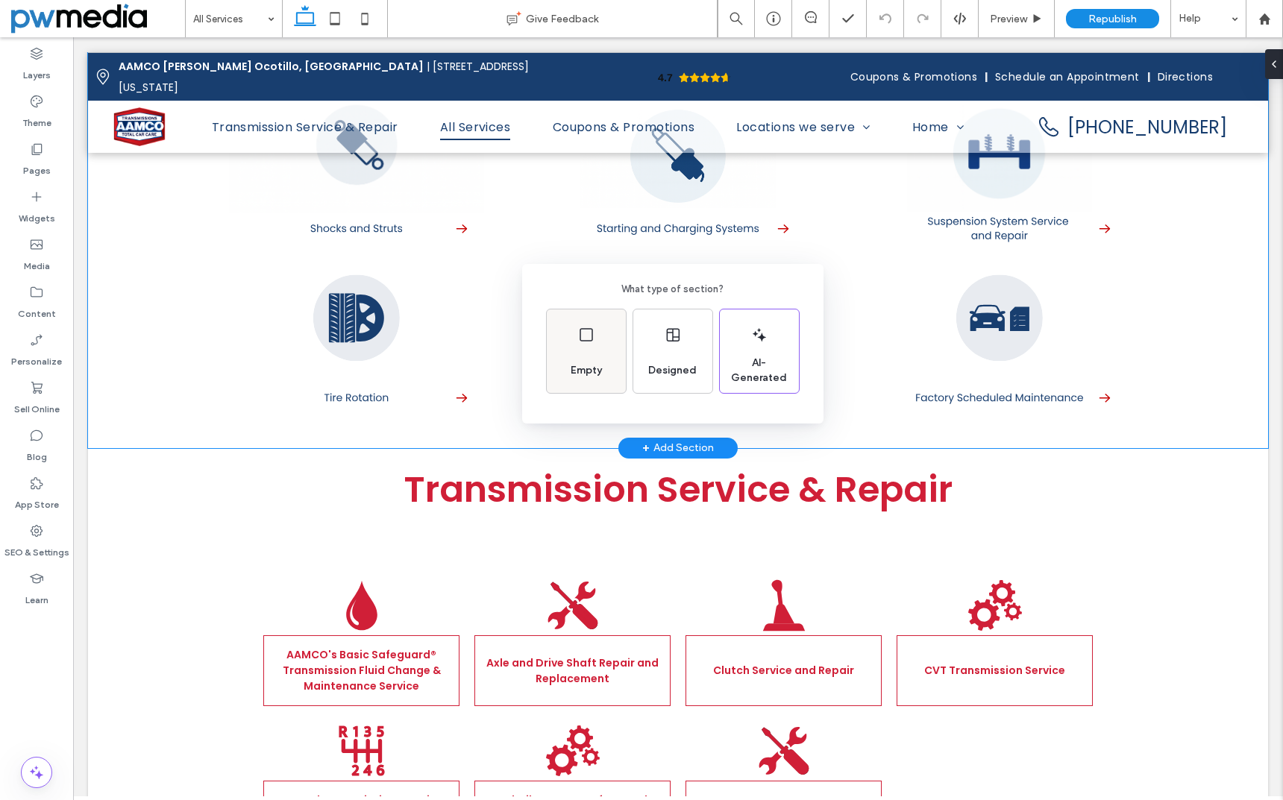
click at [579, 332] on icon at bounding box center [586, 335] width 18 height 18
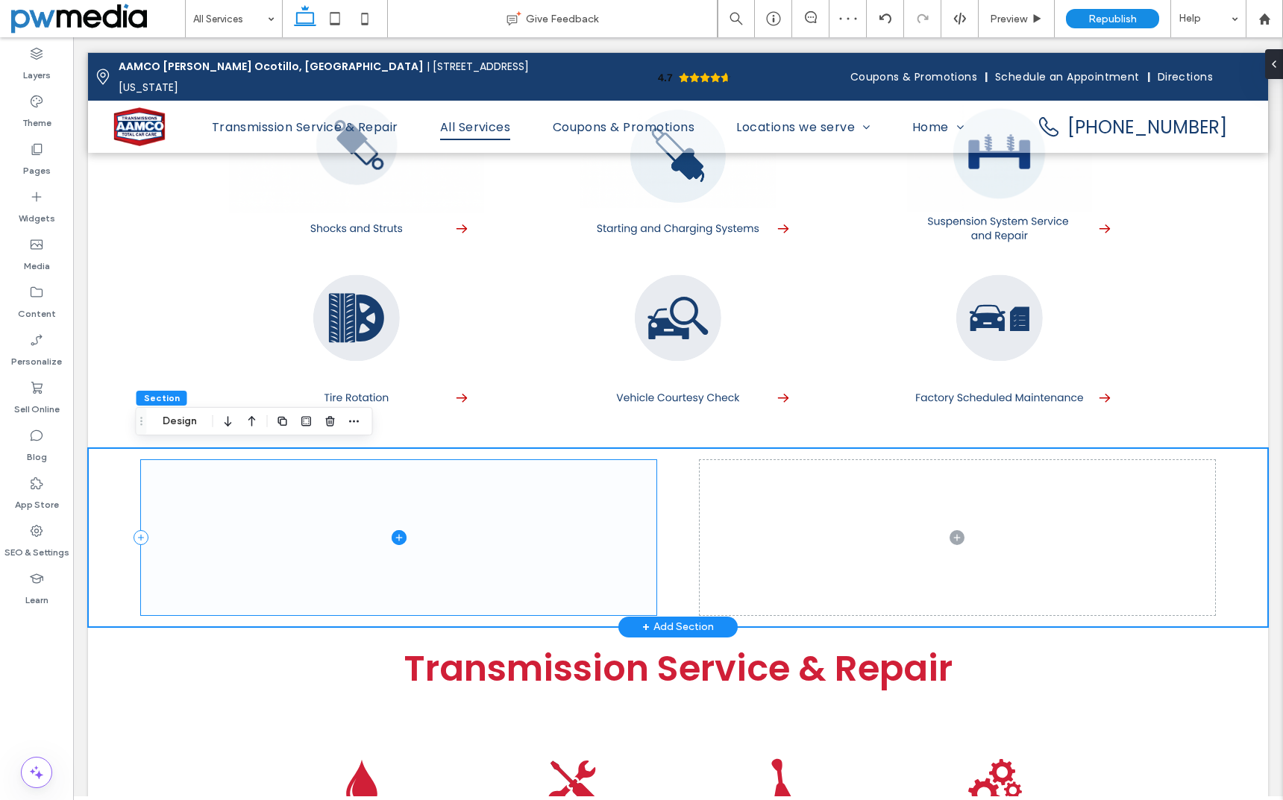
click at [530, 515] on span at bounding box center [398, 537] width 515 height 155
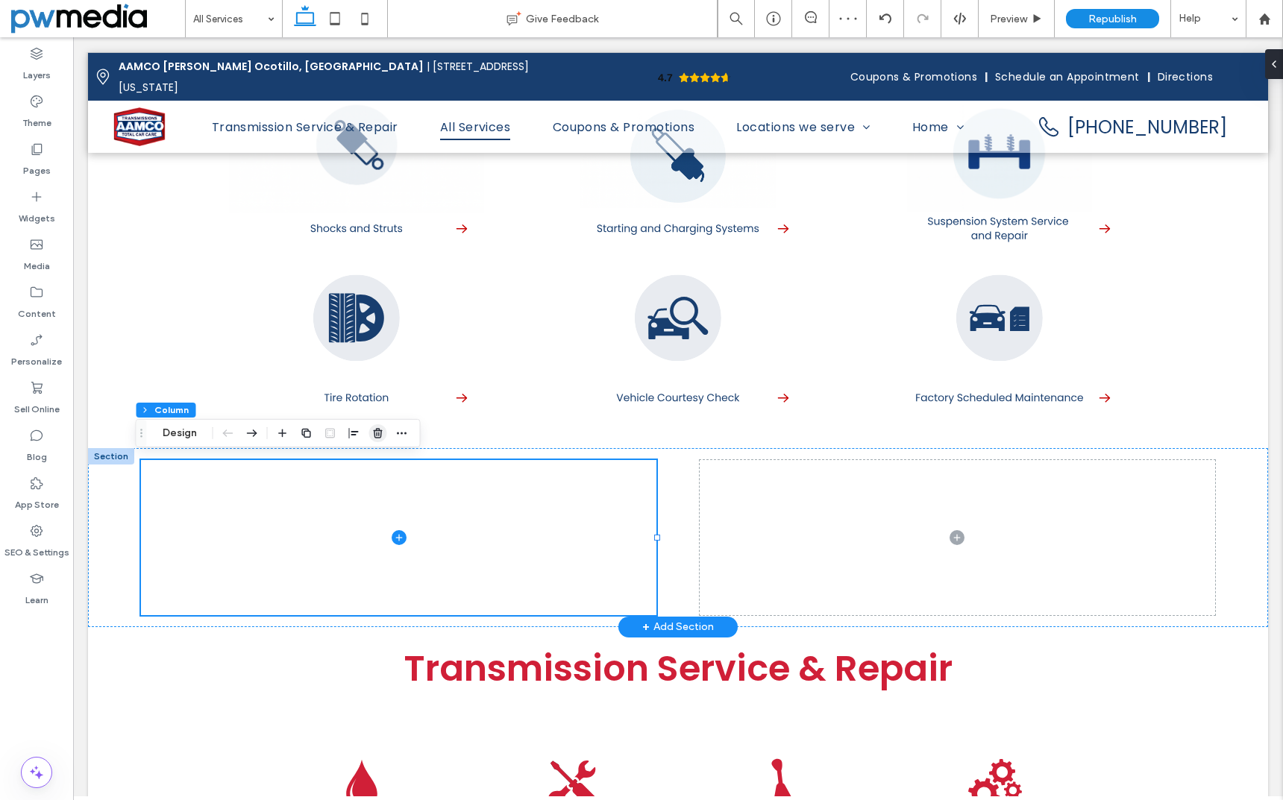
click at [382, 435] on icon "button" at bounding box center [378, 433] width 12 height 12
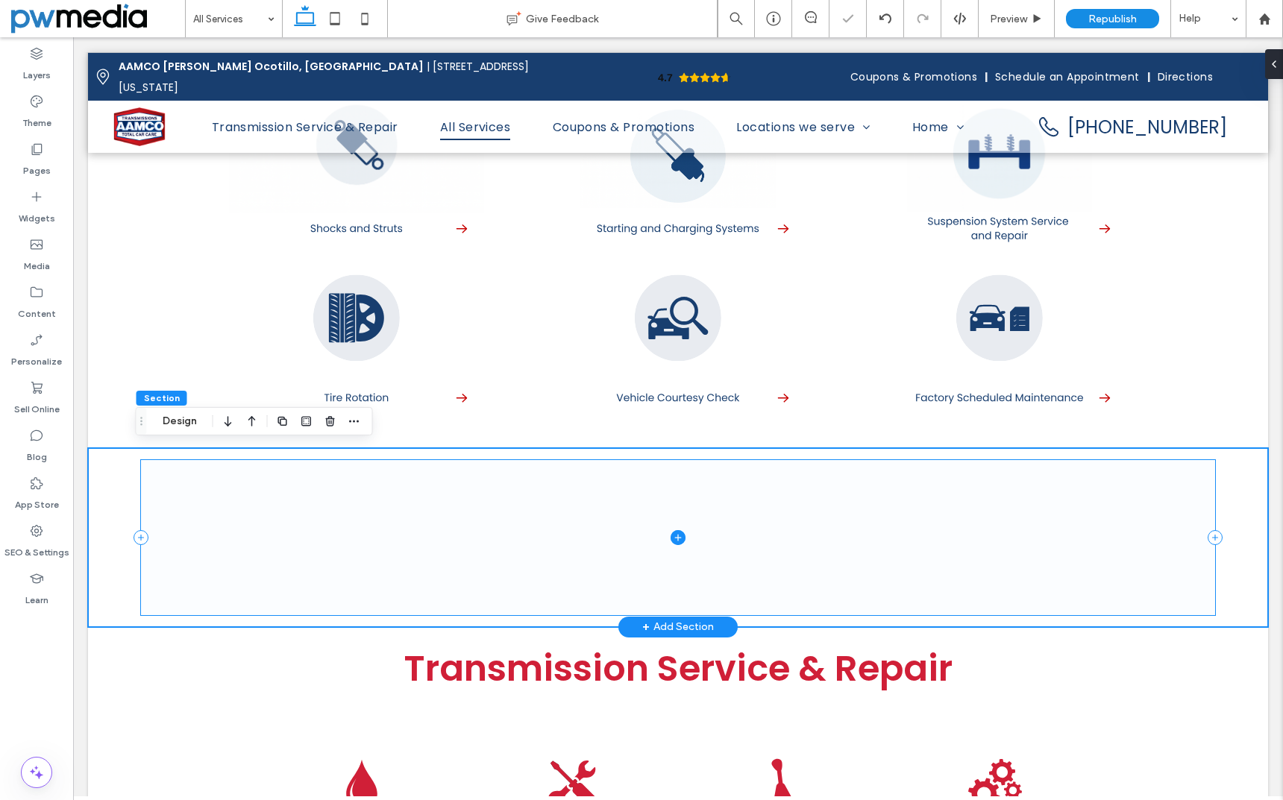
click at [673, 533] on icon at bounding box center [678, 537] width 15 height 15
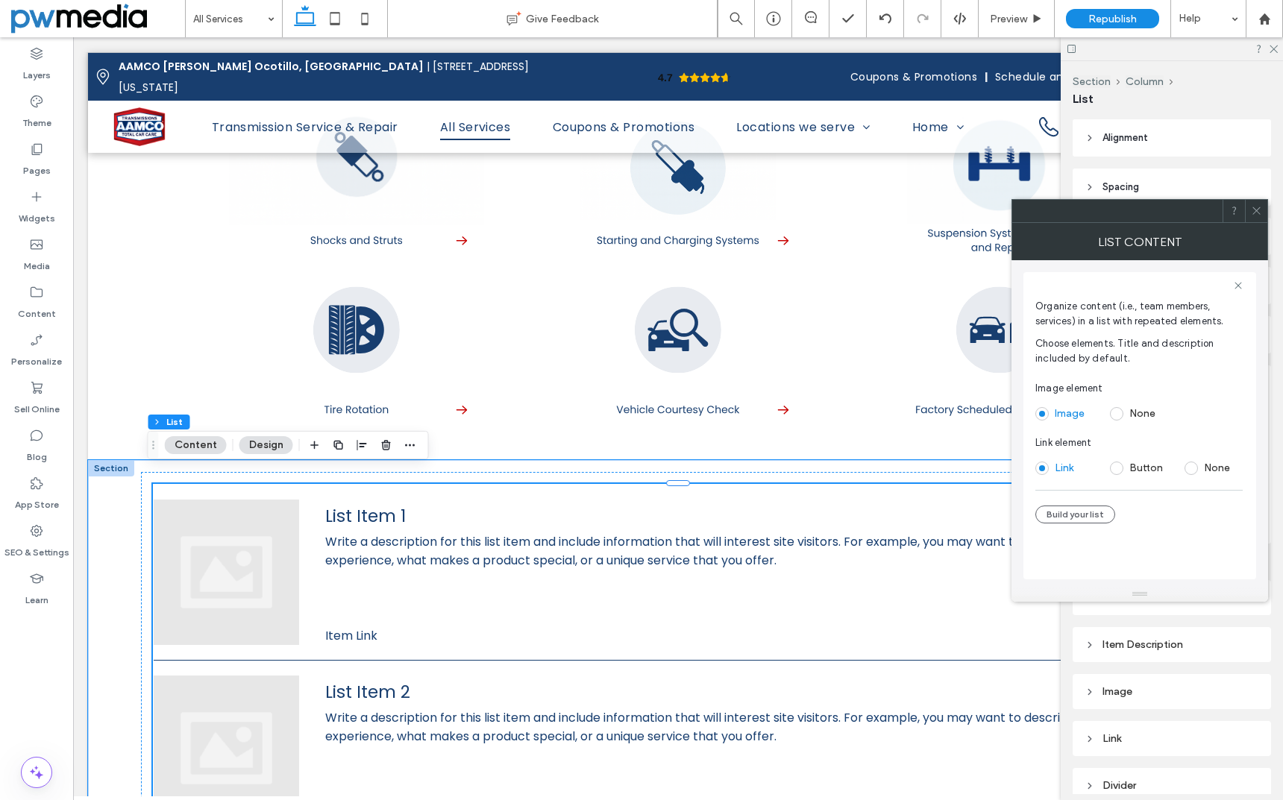
click at [1193, 468] on span at bounding box center [1190, 468] width 13 height 13
click at [1086, 514] on button "Build your list" at bounding box center [1075, 515] width 80 height 18
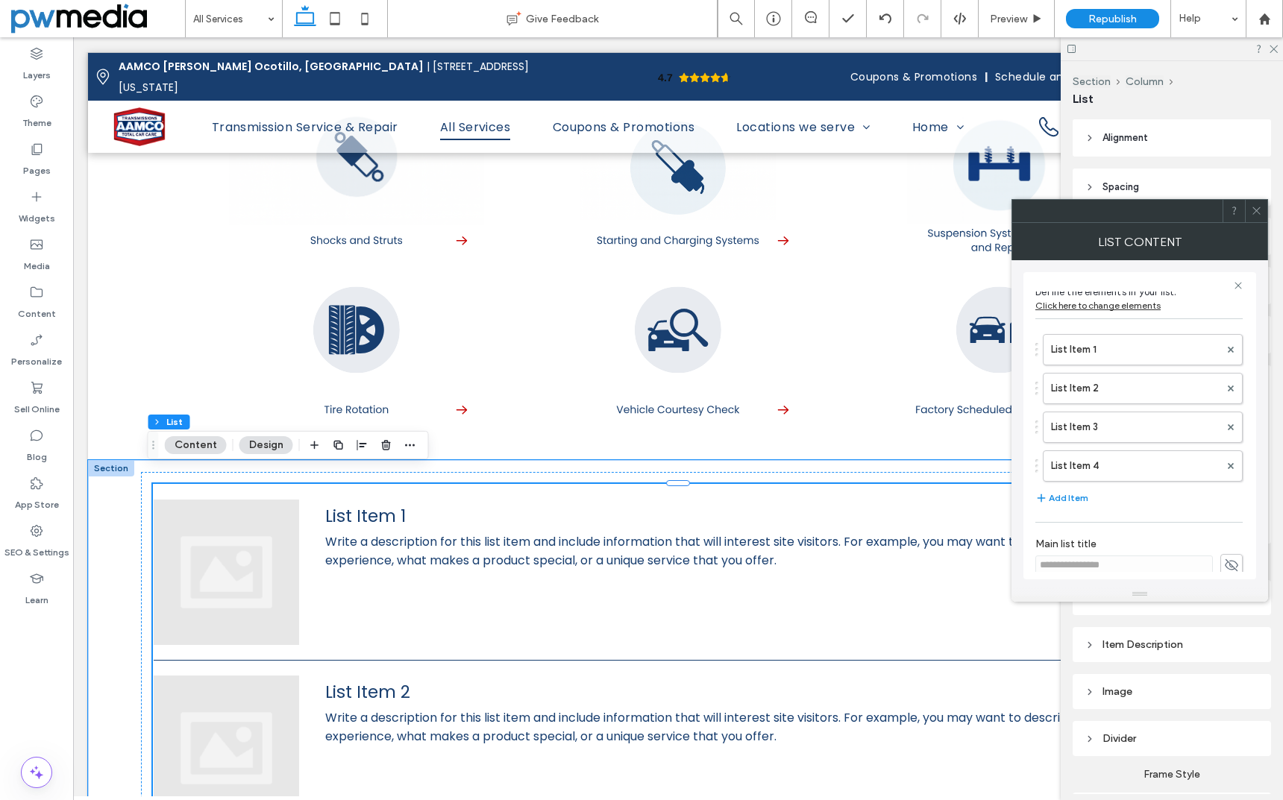
scroll to position [0, 0]
click at [1143, 353] on label "List Item 1" at bounding box center [1135, 357] width 169 height 30
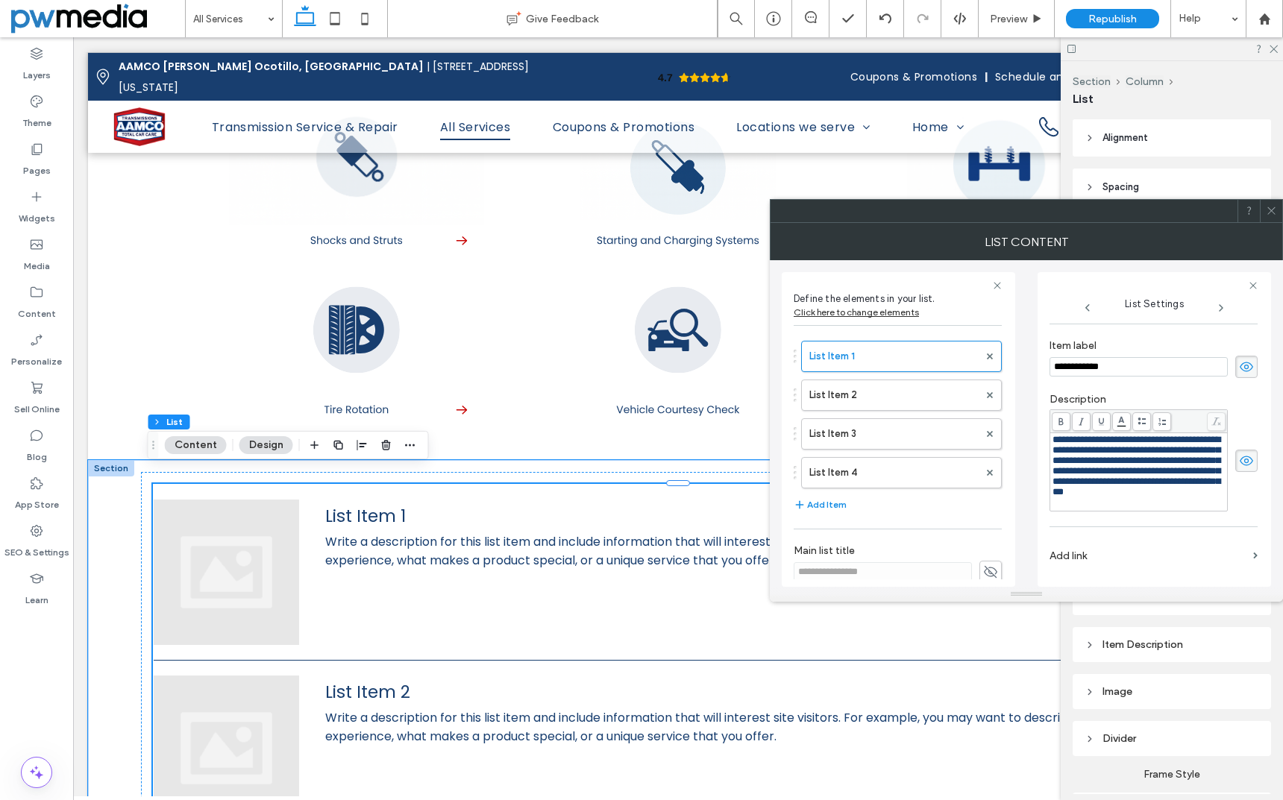
scroll to position [163, 0]
click at [1275, 212] on icon at bounding box center [1271, 210] width 11 height 11
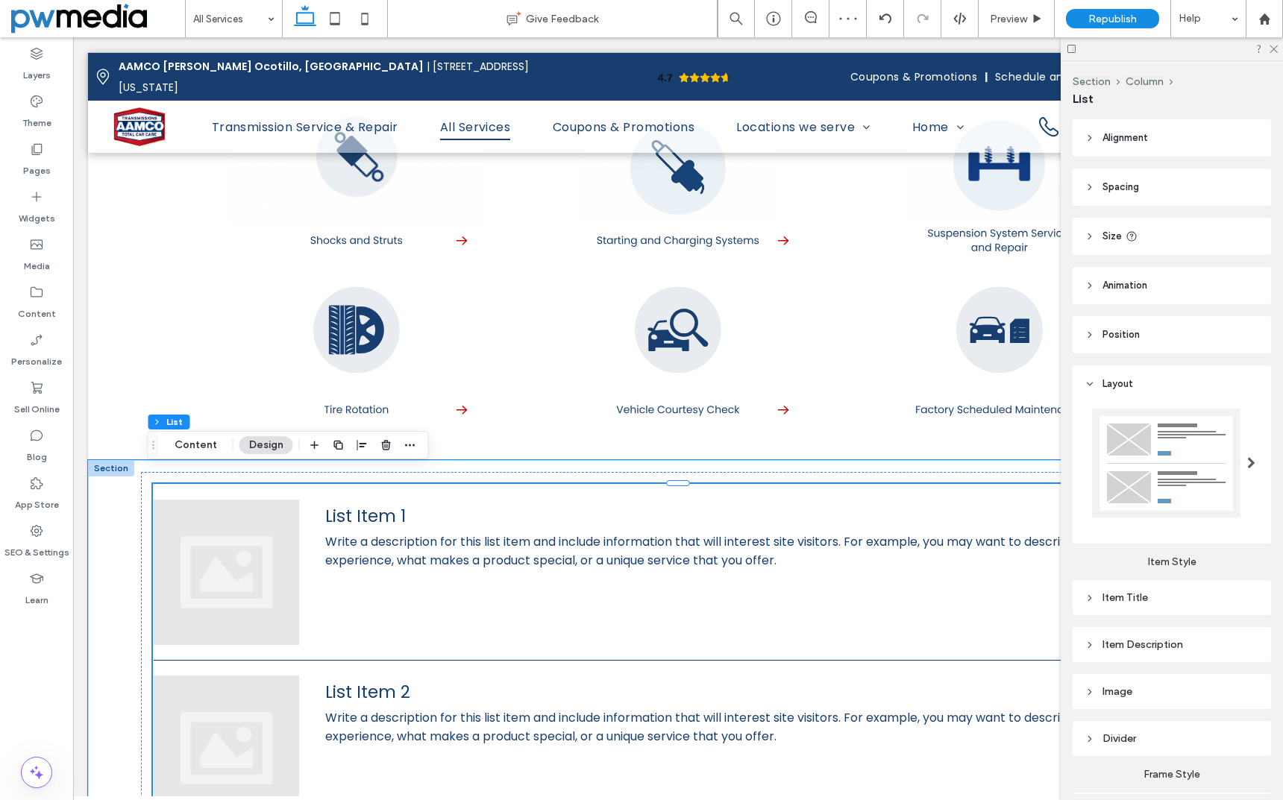
click at [1196, 471] on div at bounding box center [1166, 463] width 148 height 109
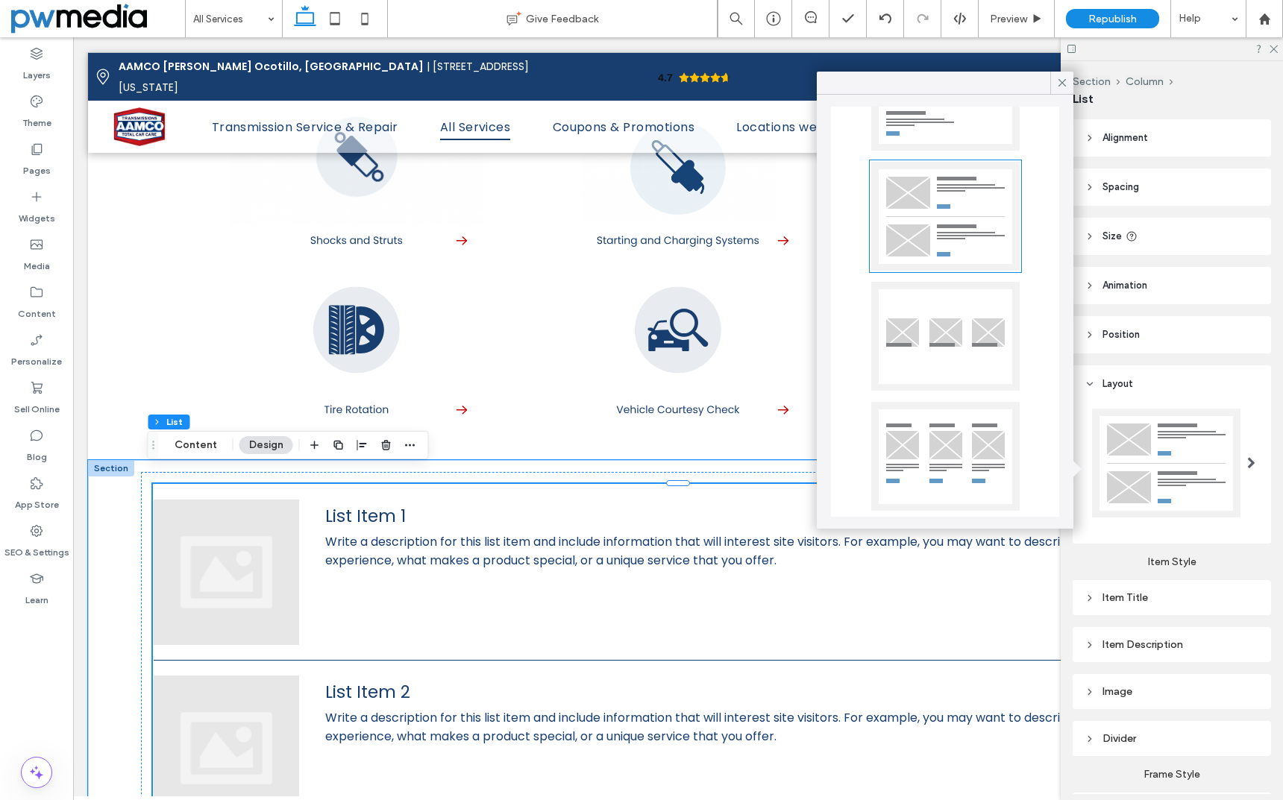
scroll to position [357, 0]
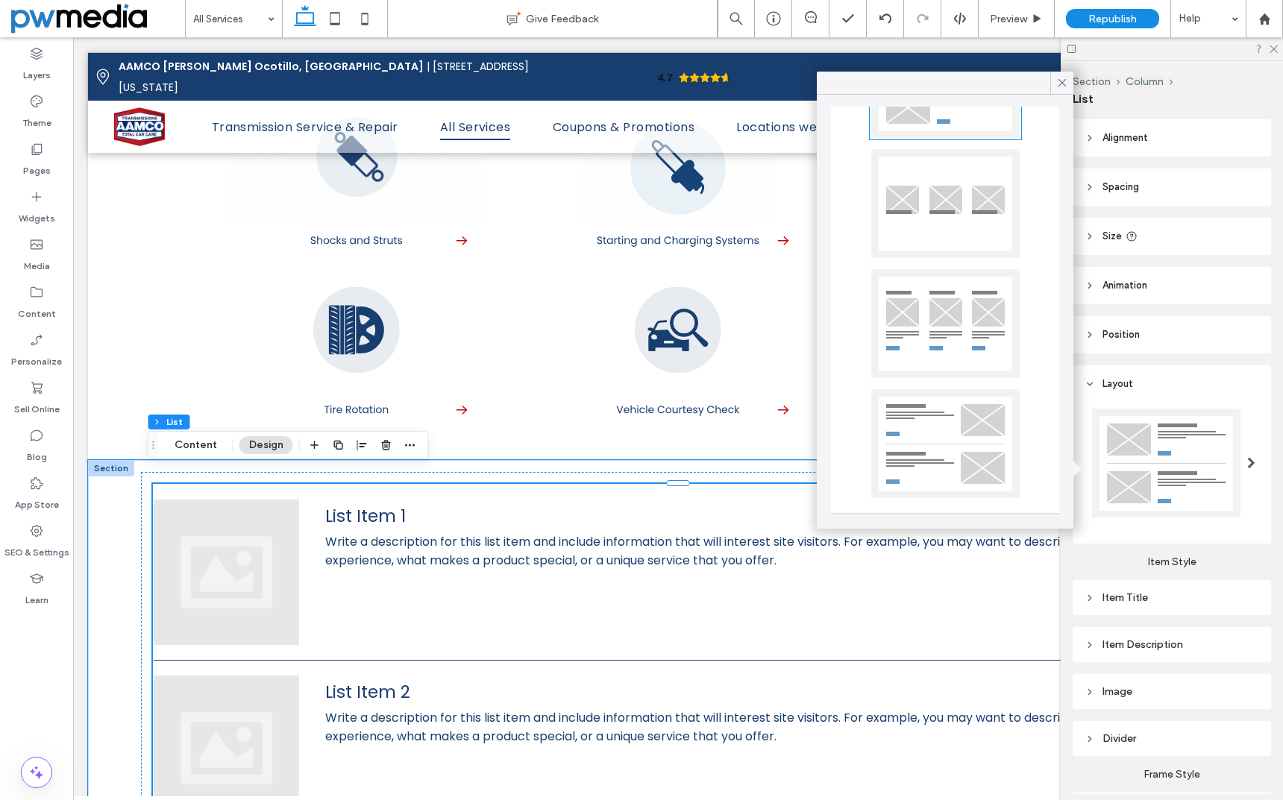
click at [636, 537] on span "Write a description for this list item and include information that will intere…" at bounding box center [758, 551] width 866 height 37
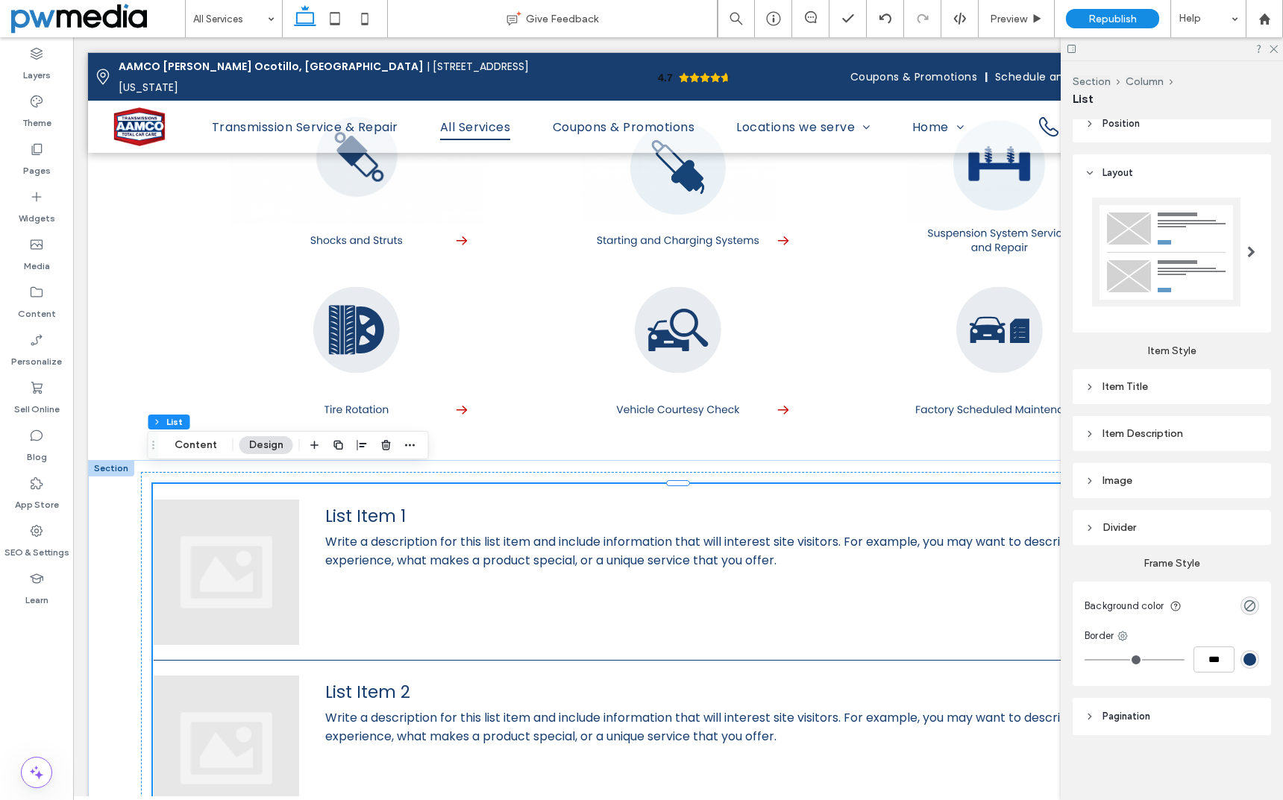
scroll to position [212, 0]
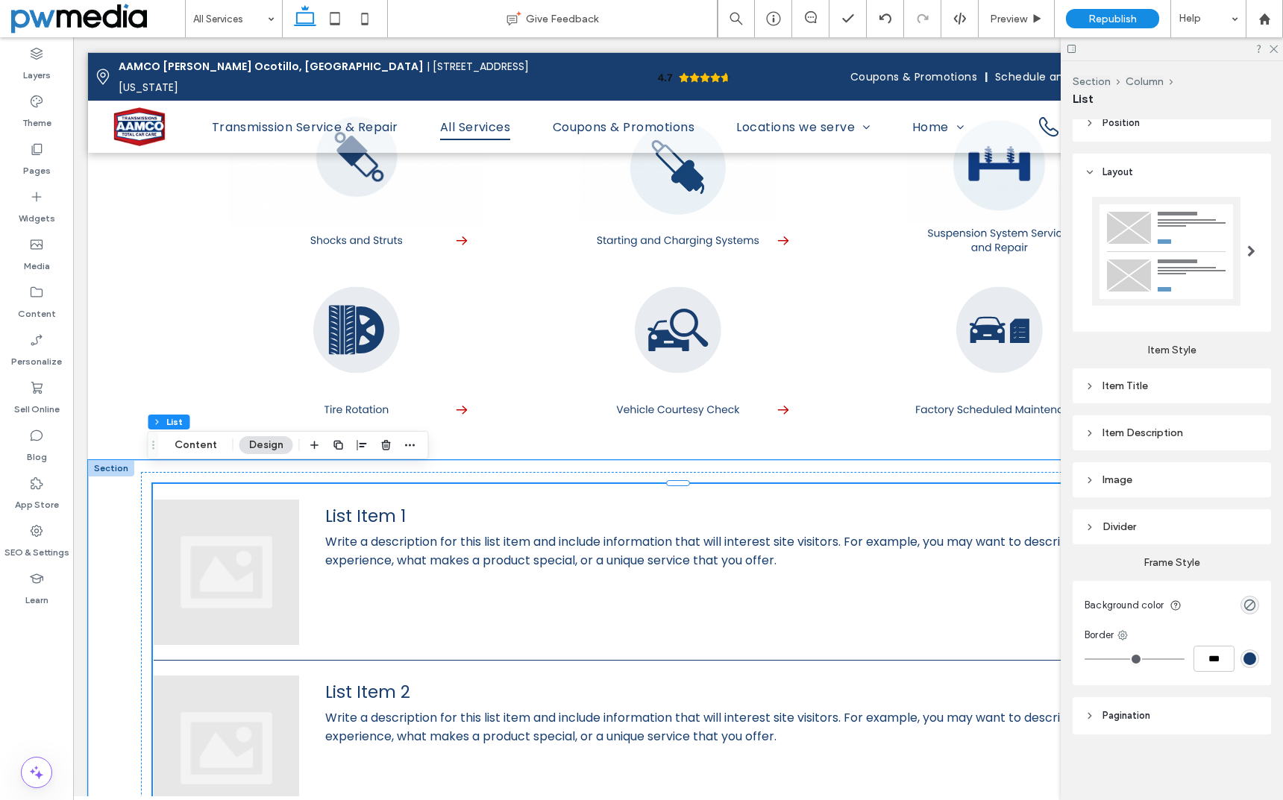
click at [861, 567] on div "List Item 1 Write a description for this list item and include information that…" at bounding box center [678, 572] width 1049 height 145
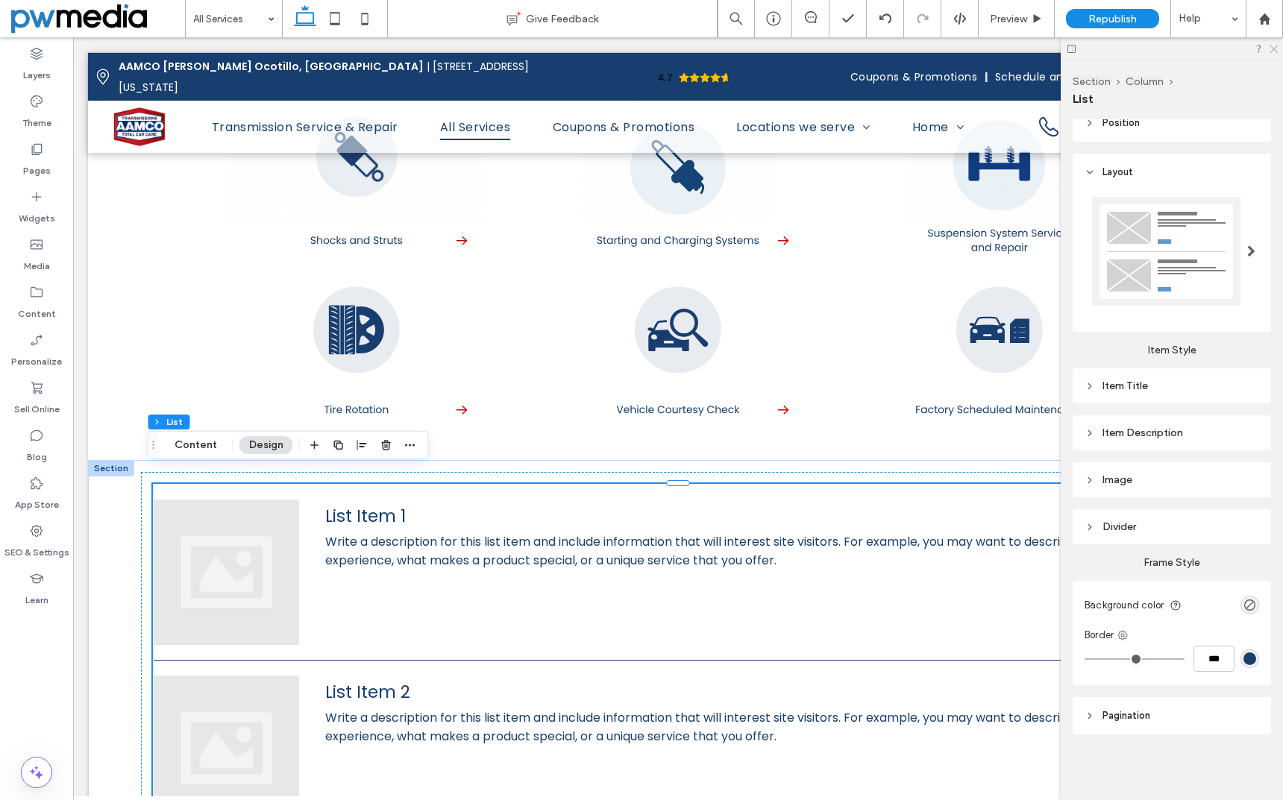
click at [1275, 51] on icon at bounding box center [1273, 48] width 10 height 10
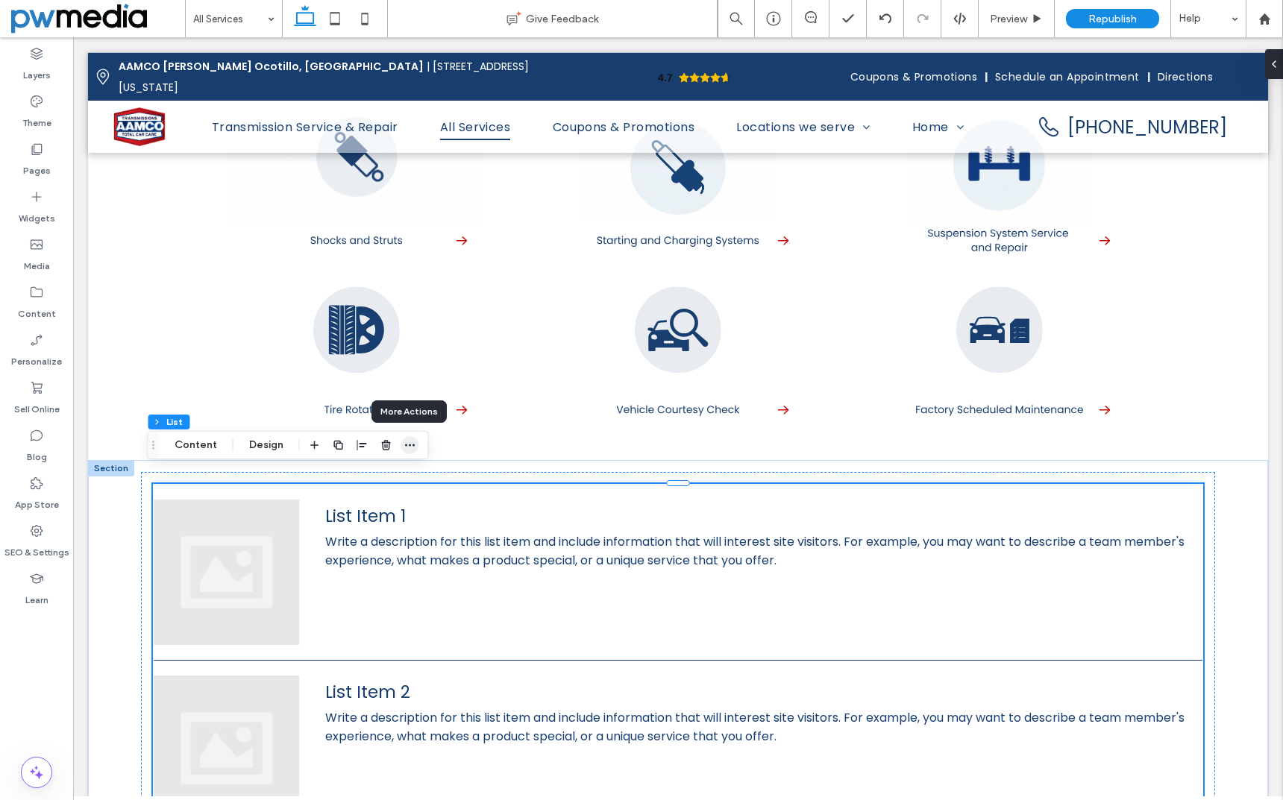
click at [409, 445] on icon "button" at bounding box center [410, 445] width 12 height 12
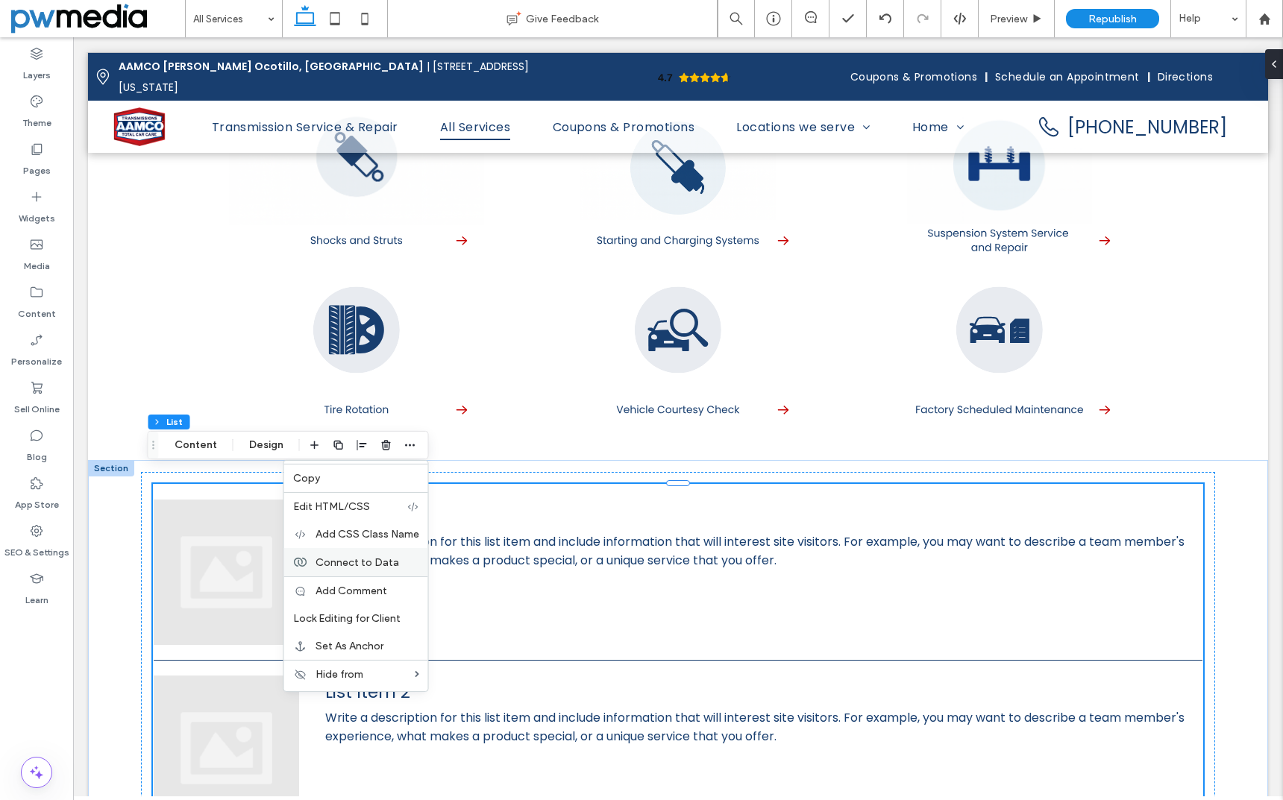
click at [386, 559] on span "Connect to Data" at bounding box center [357, 562] width 84 height 13
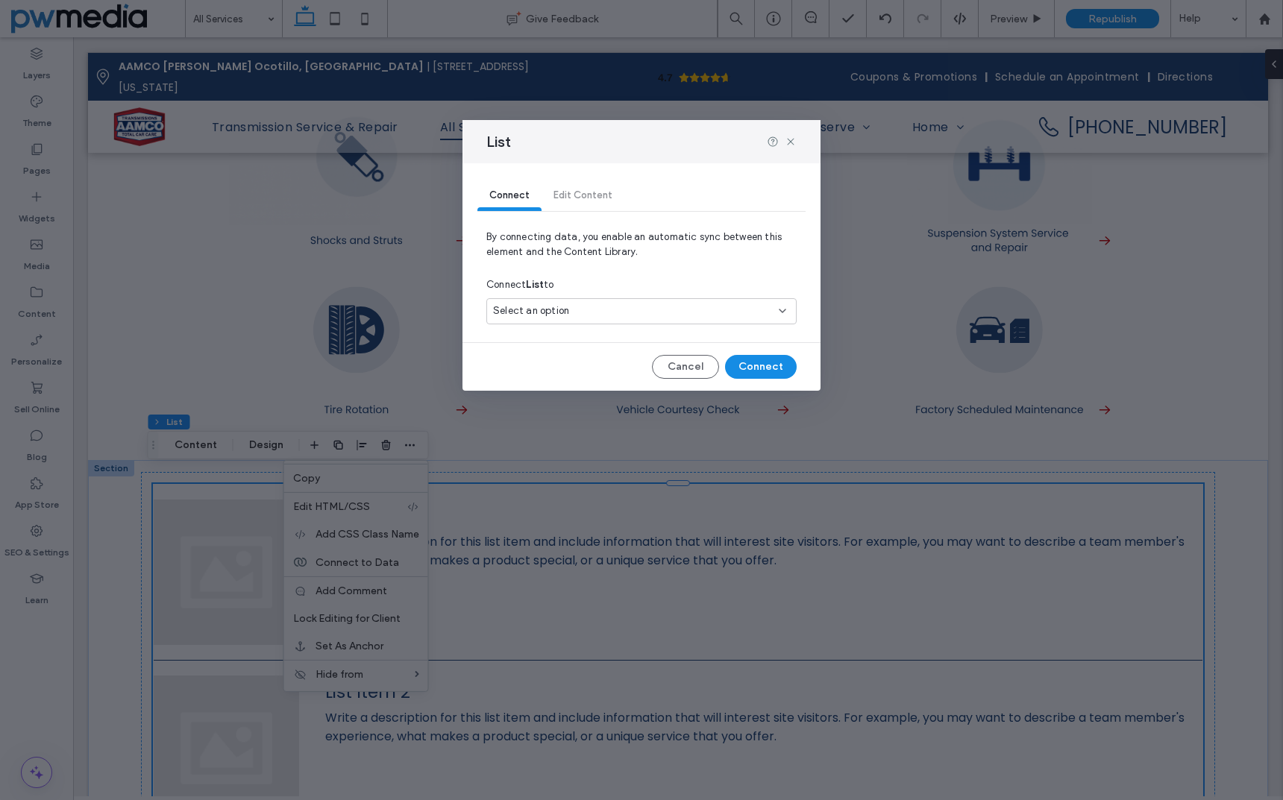
click at [644, 302] on div "Select an option" at bounding box center [641, 311] width 310 height 26
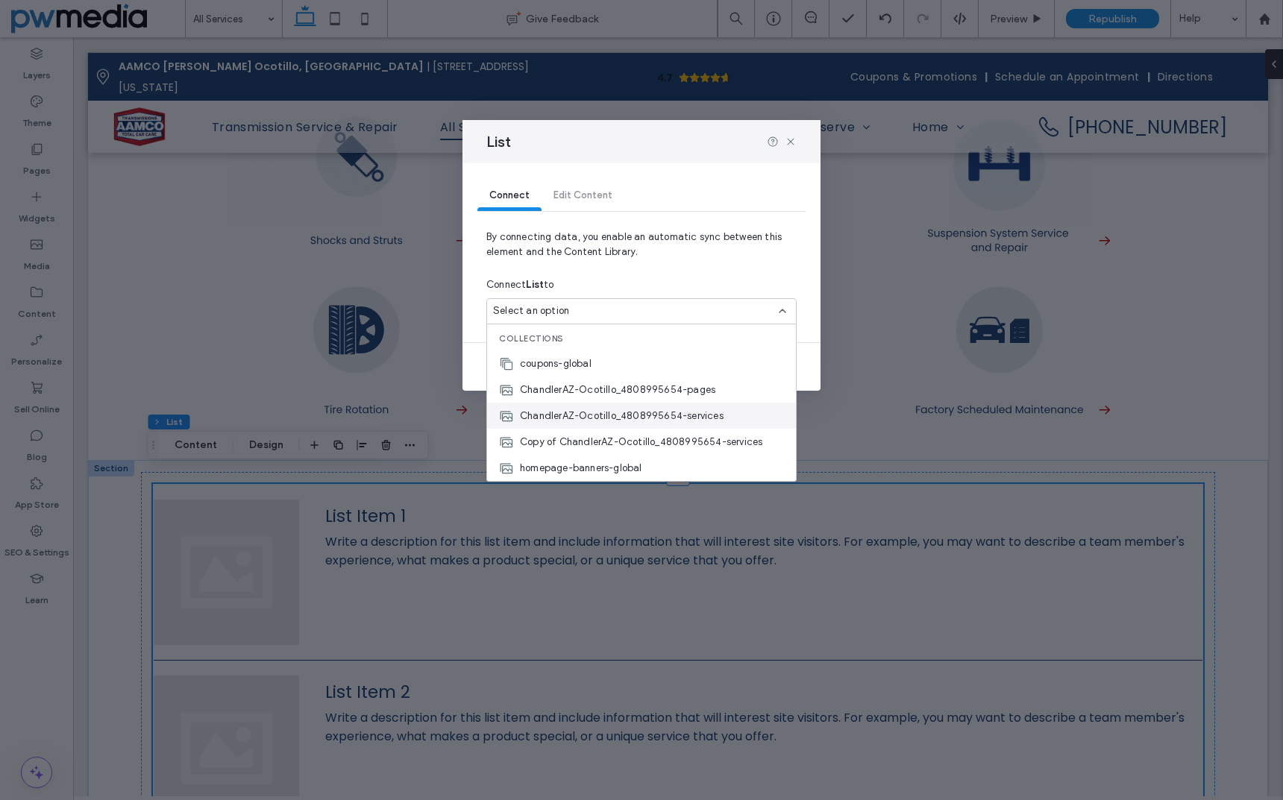
click at [748, 415] on div "ChandlerAZ-Ocotillo_4808995654-services" at bounding box center [641, 416] width 309 height 26
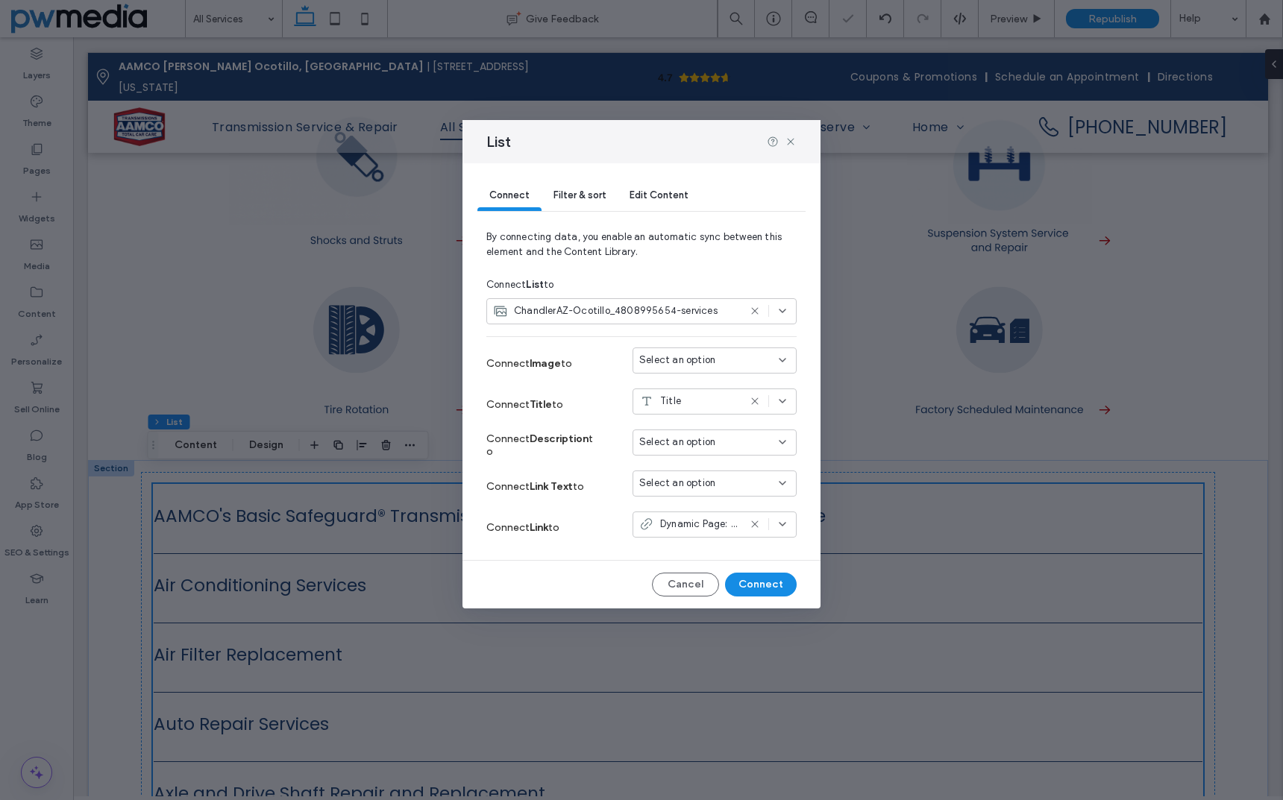
scroll to position [165, 0]
click at [730, 358] on div "Select an option" at bounding box center [705, 360] width 133 height 15
click at [697, 407] on div "Icon" at bounding box center [714, 413] width 163 height 26
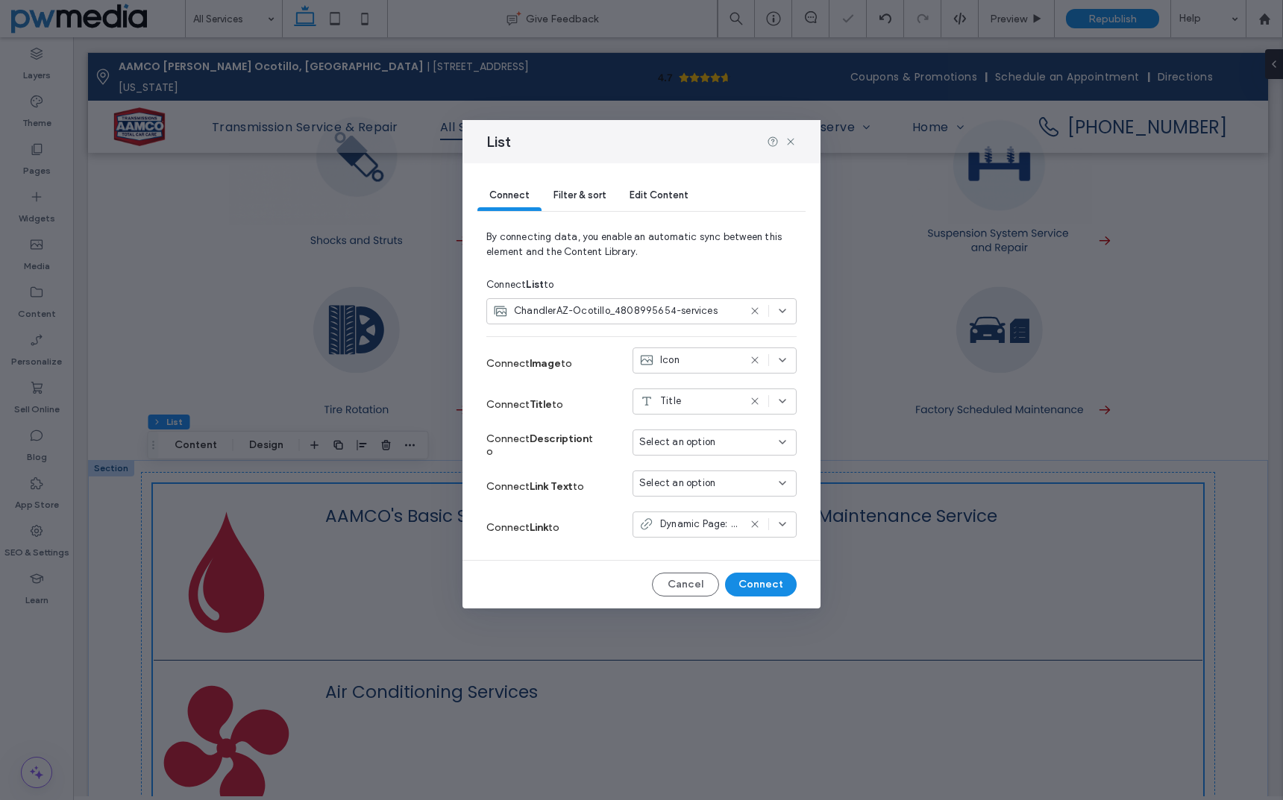
scroll to position [212, 0]
click at [683, 361] on div "Icon" at bounding box center [688, 360] width 99 height 15
click at [695, 380] on span "BottomImage" at bounding box center [697, 387] width 62 height 15
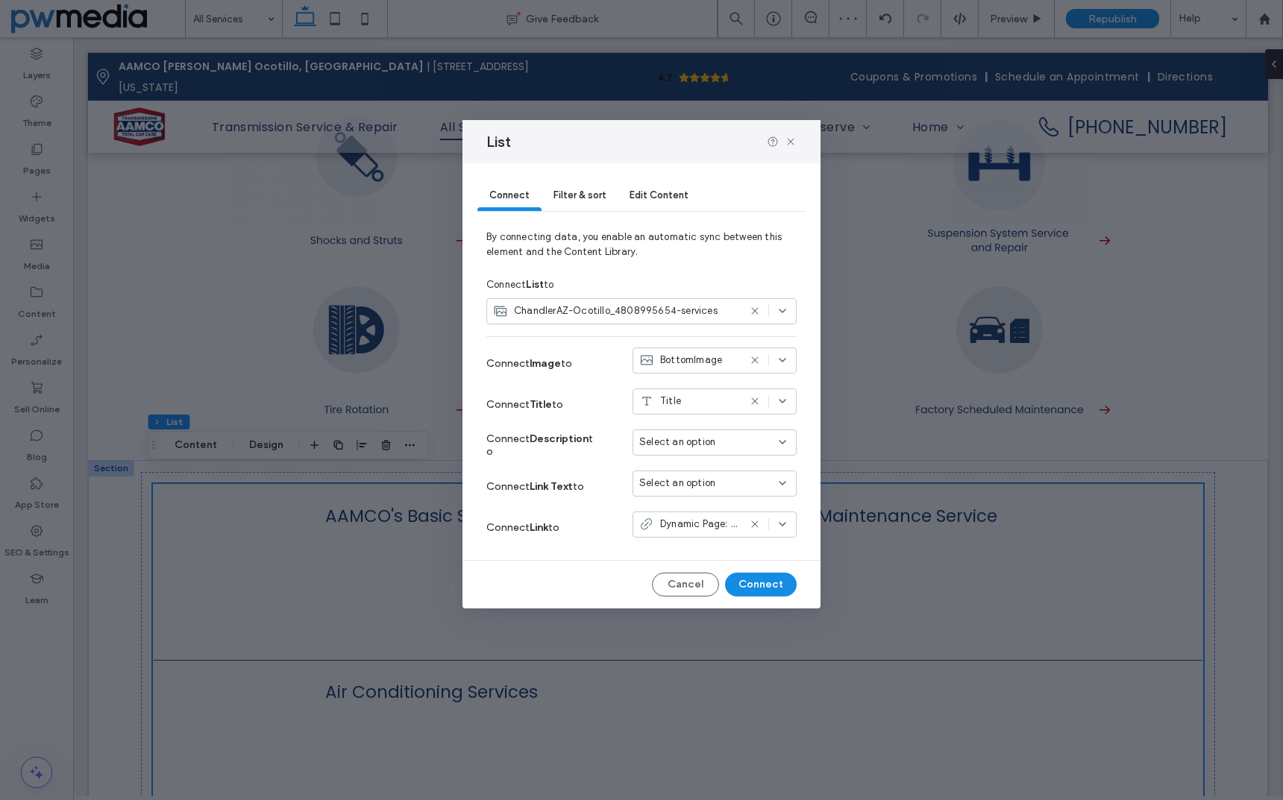
click at [699, 360] on span "BottomImage" at bounding box center [691, 360] width 62 height 15
click at [690, 580] on button "Cancel" at bounding box center [685, 585] width 67 height 24
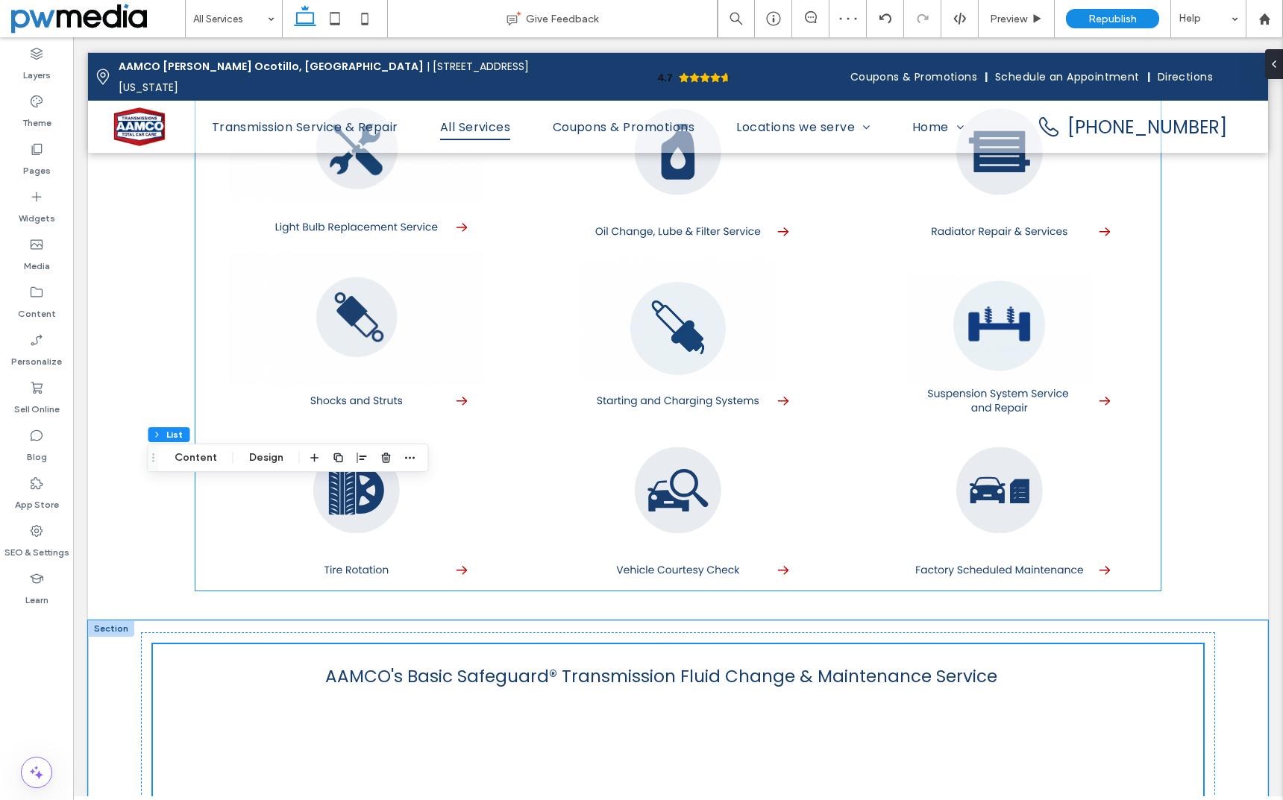
scroll to position [2014, 0]
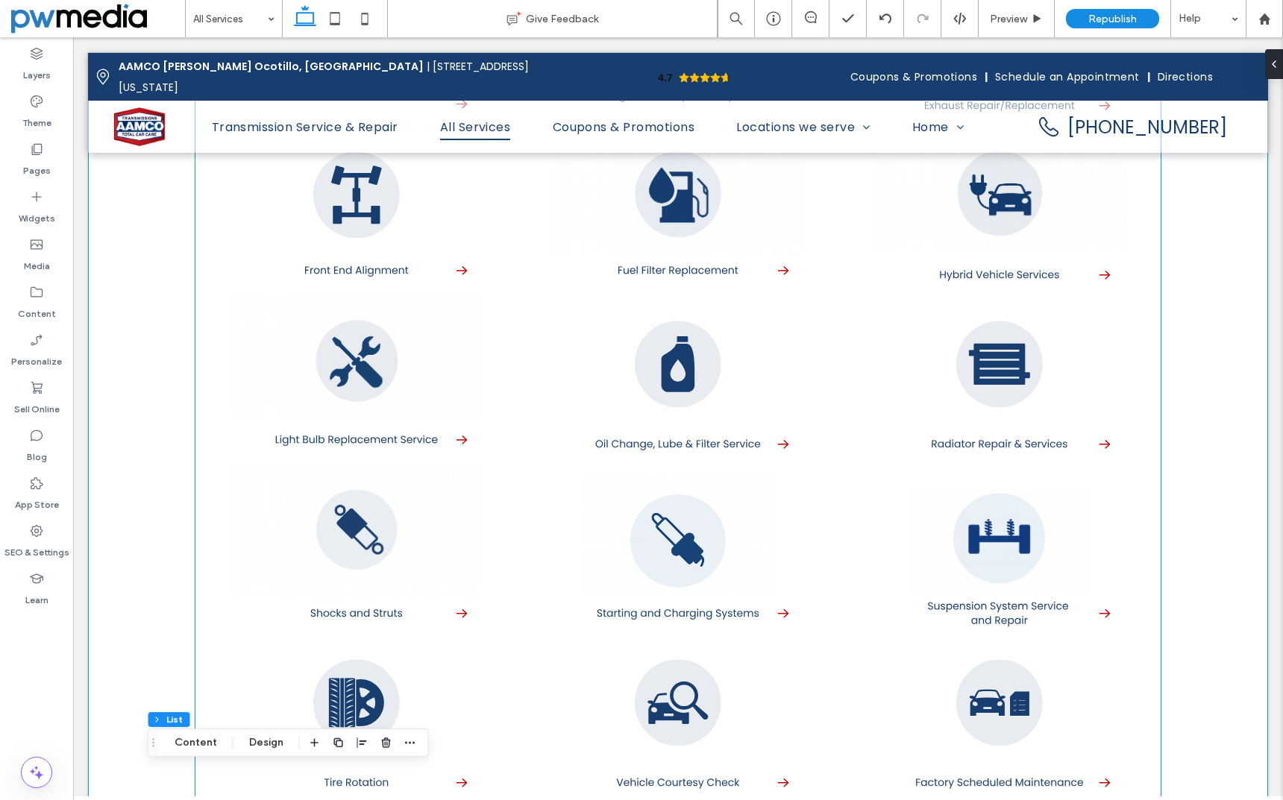
click at [401, 326] on link at bounding box center [355, 379] width 321 height 169
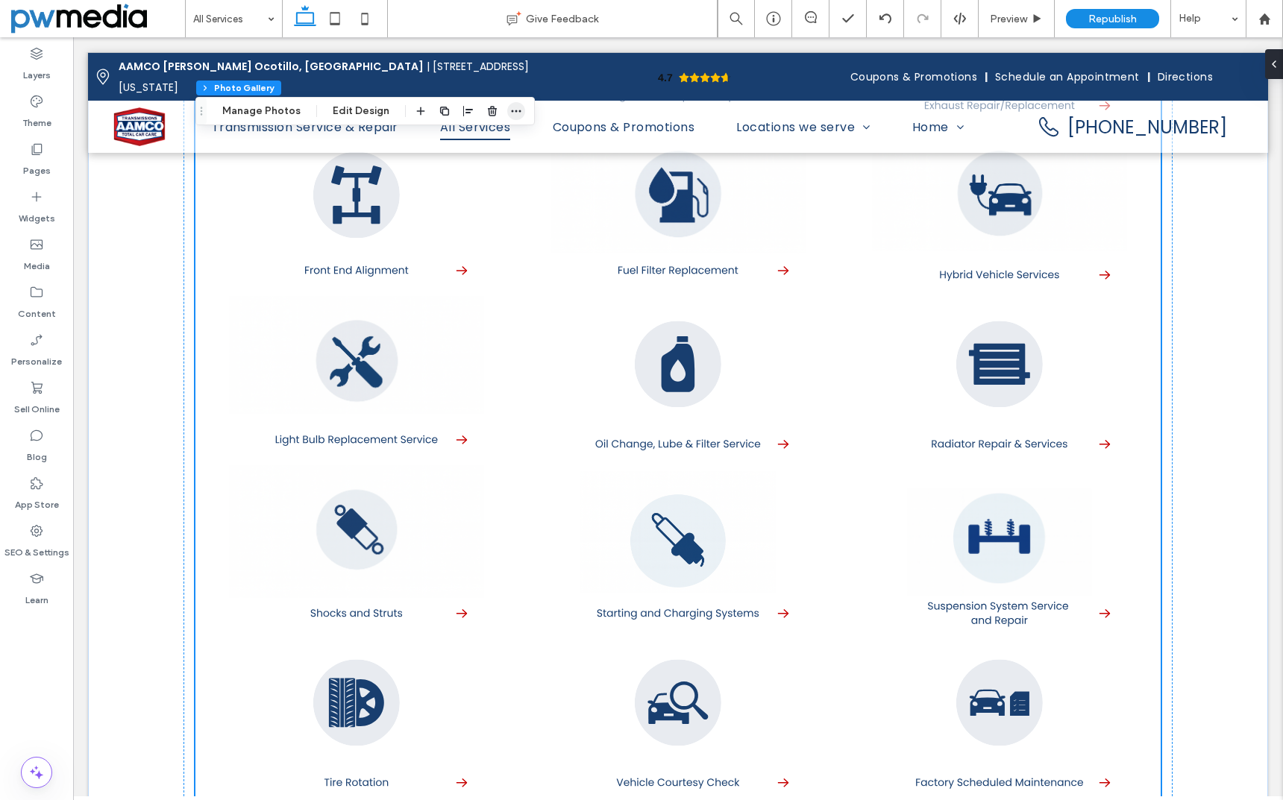
click at [515, 104] on span "button" at bounding box center [516, 111] width 18 height 18
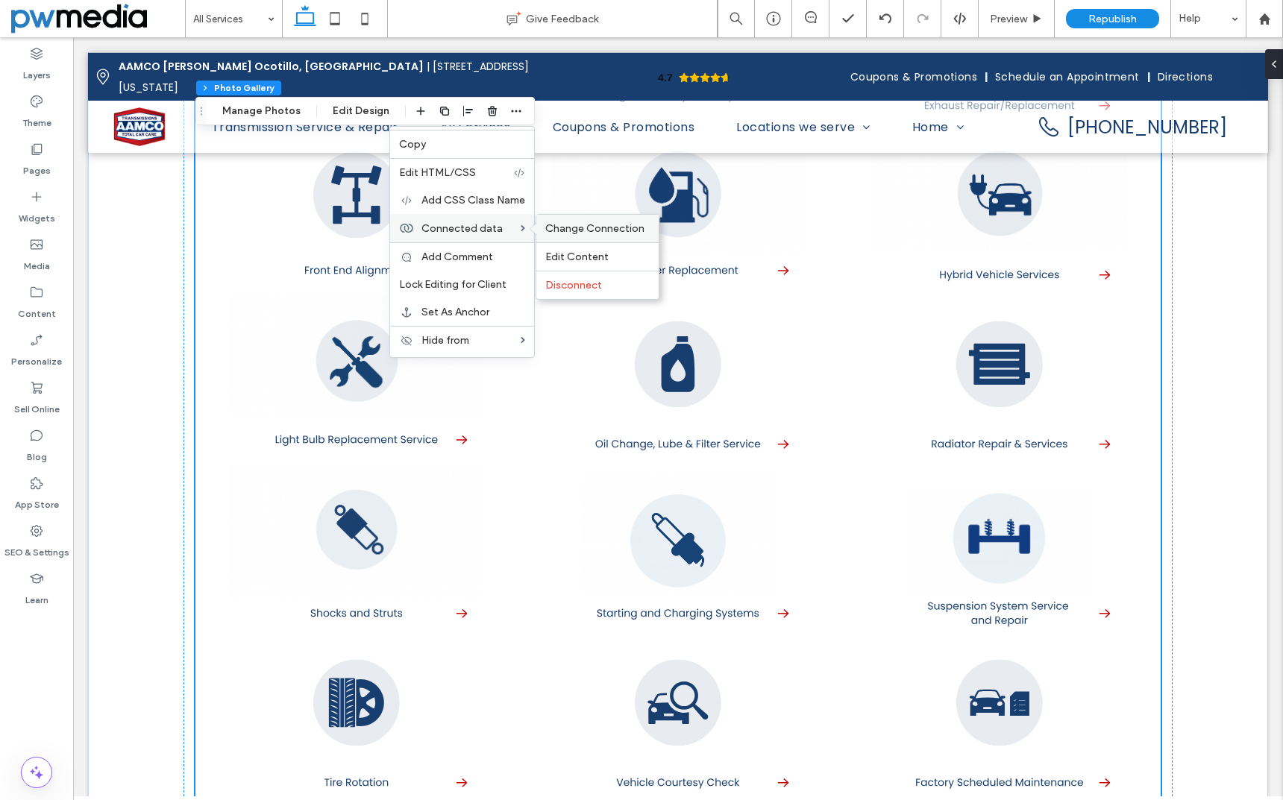
click at [565, 224] on span "Change Connection" at bounding box center [594, 228] width 99 height 13
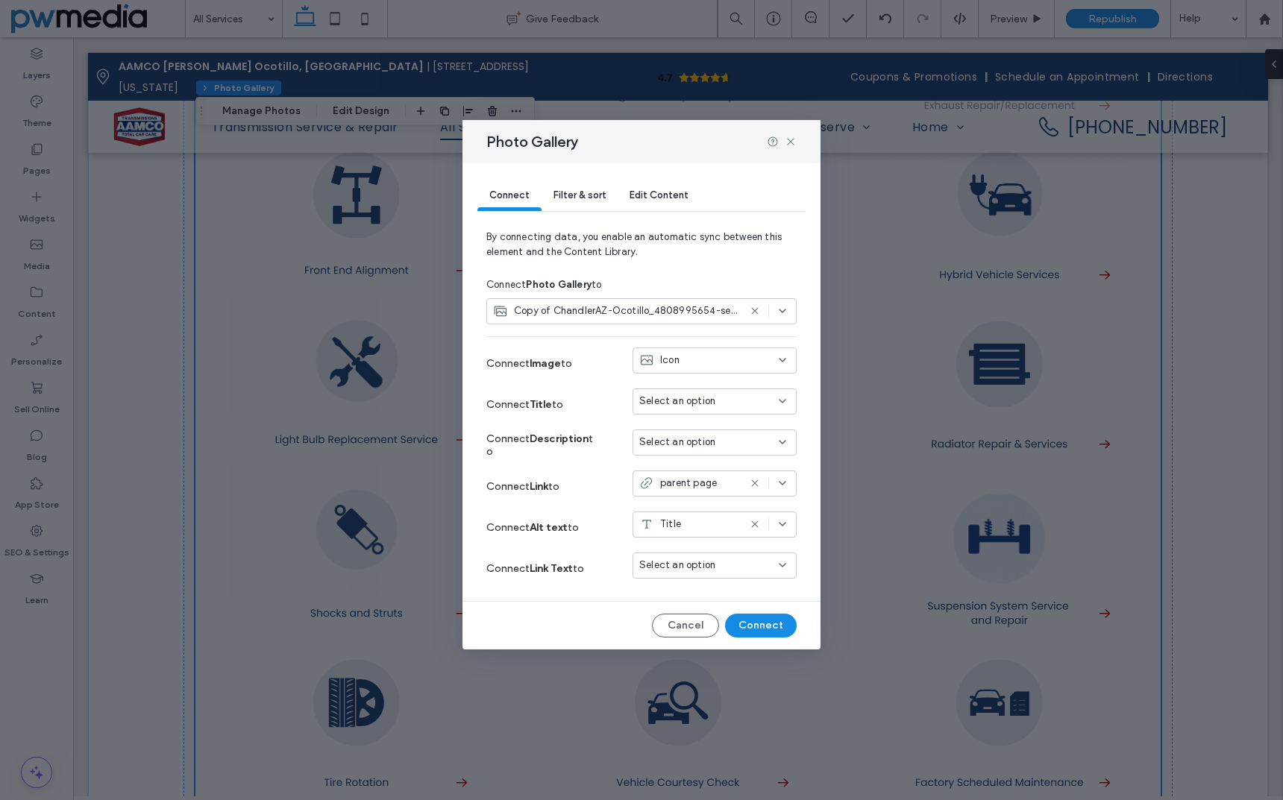
click at [375, 307] on div "Photo Gallery Connect Filter & sort Edit Content By connecting data, you enable…" at bounding box center [641, 400] width 1283 height 800
drag, startPoint x: 696, startPoint y: 632, endPoint x: 619, endPoint y: 594, distance: 86.1
click at [696, 632] on button "Cancel" at bounding box center [685, 626] width 67 height 24
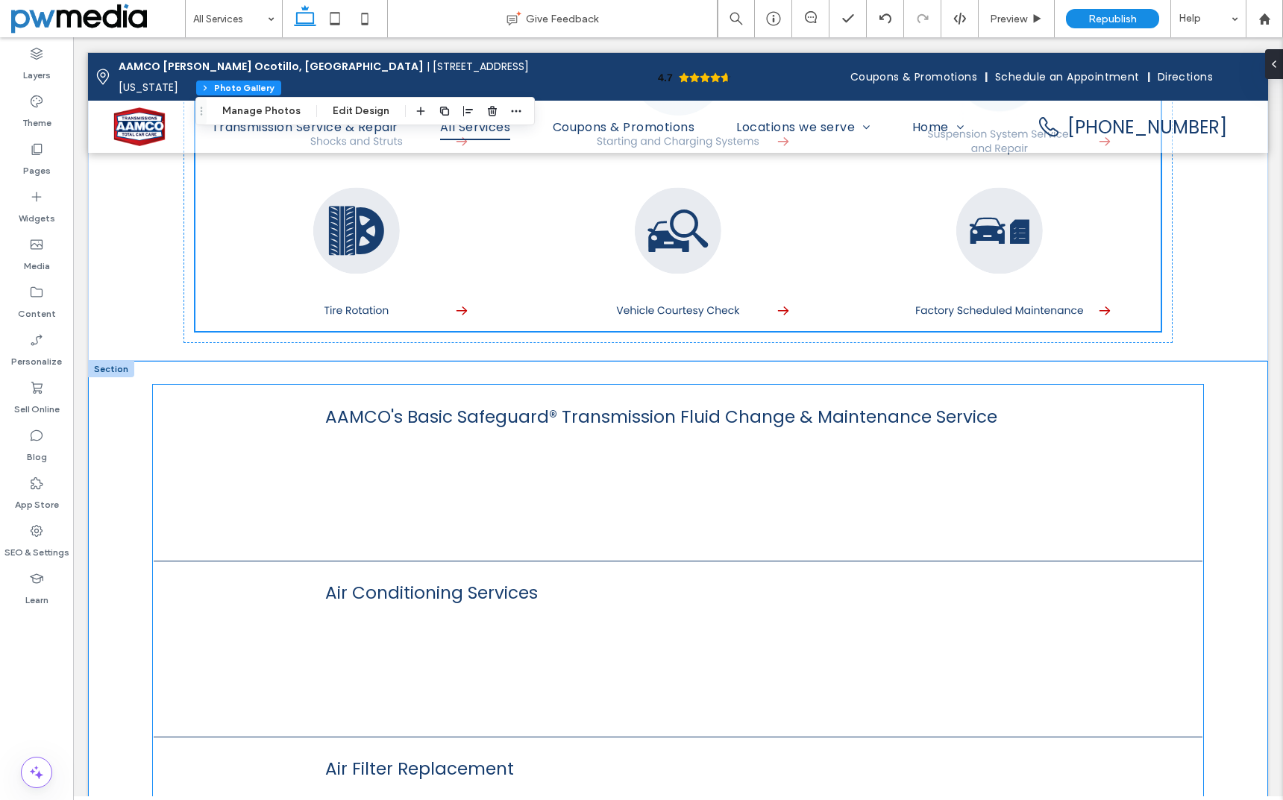
scroll to position [2685, 0]
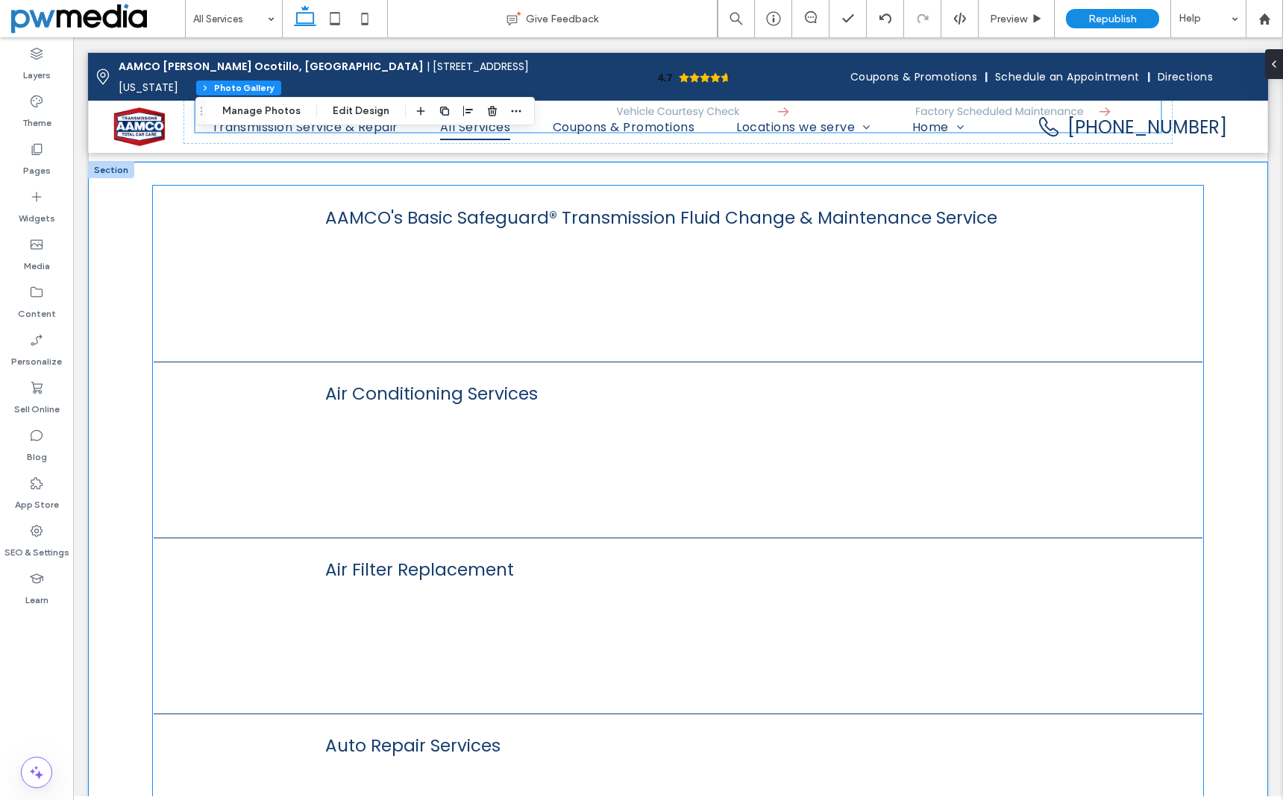
click at [239, 204] on div at bounding box center [226, 273] width 145 height 145
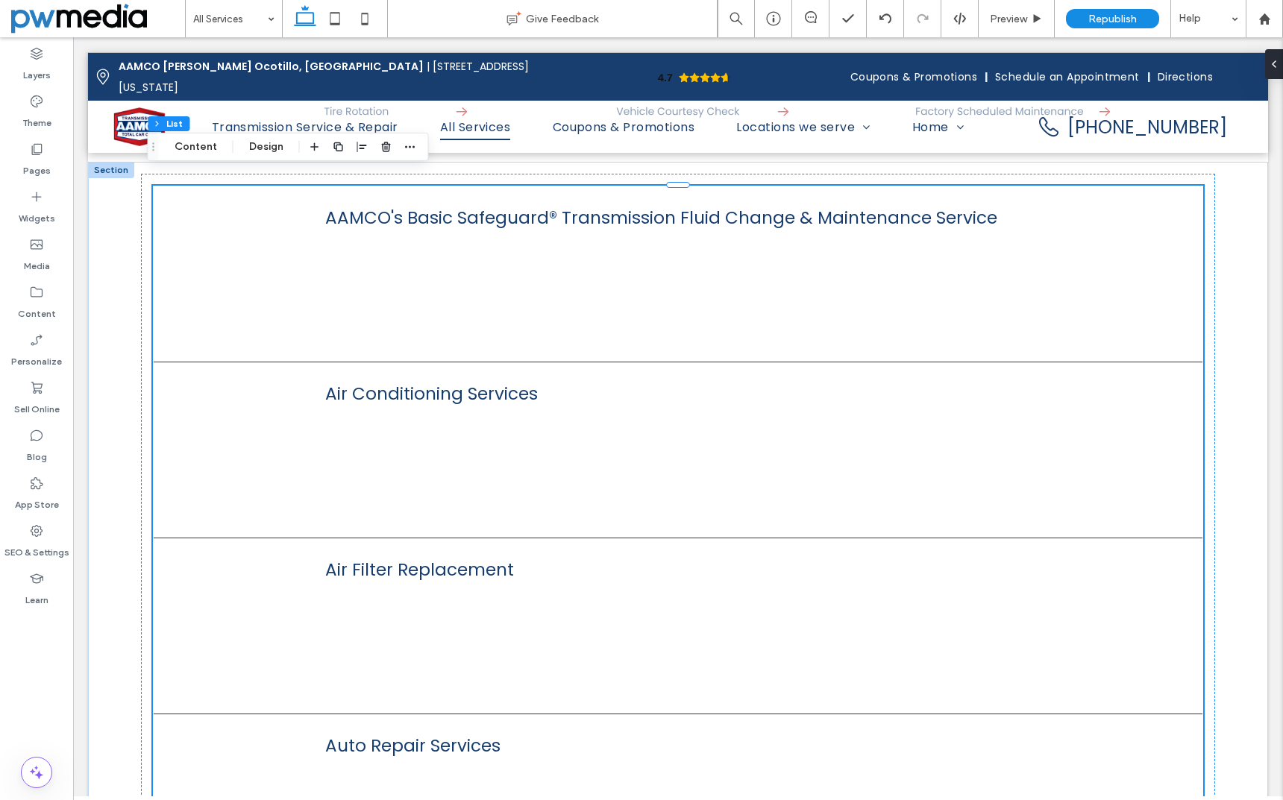
click at [418, 145] on div "Section Column List Content Design" at bounding box center [288, 147] width 281 height 28
click at [408, 145] on icon "button" at bounding box center [410, 147] width 12 height 12
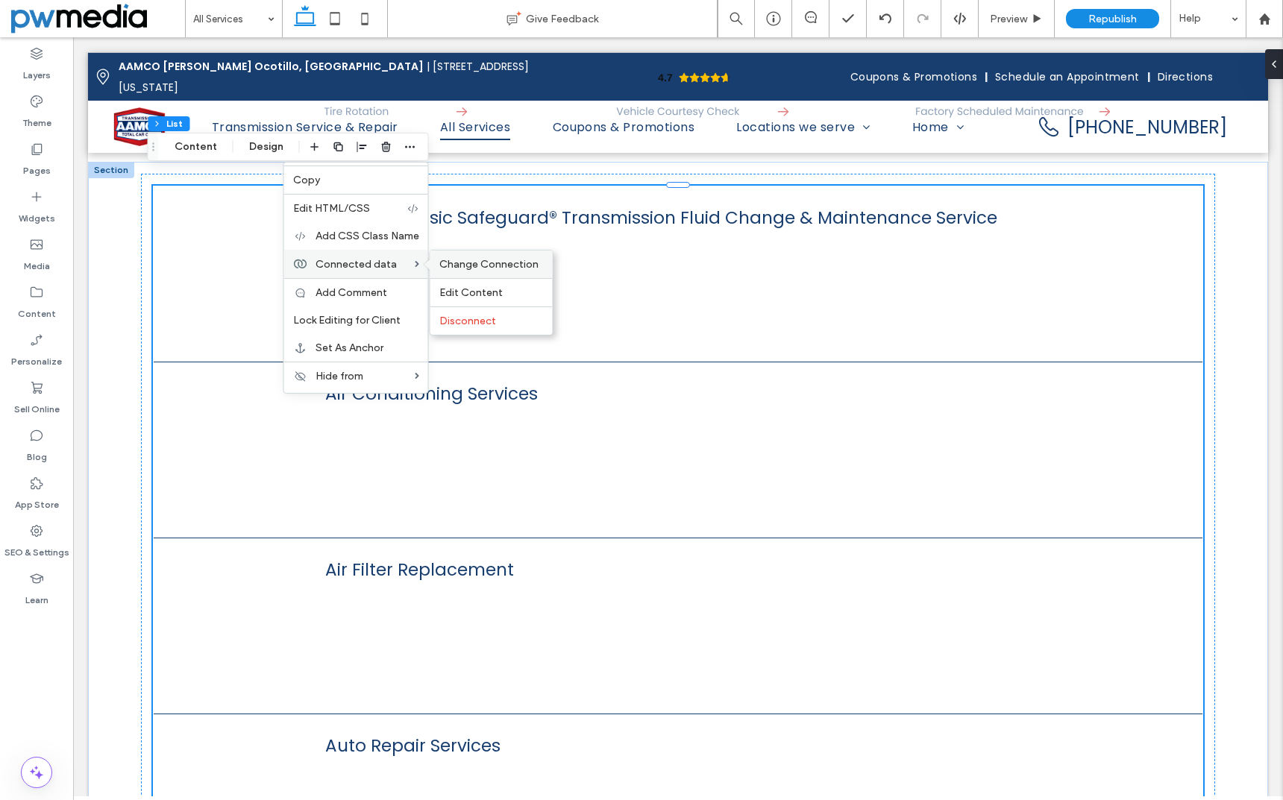
click at [489, 266] on span "Change Connection" at bounding box center [488, 264] width 99 height 13
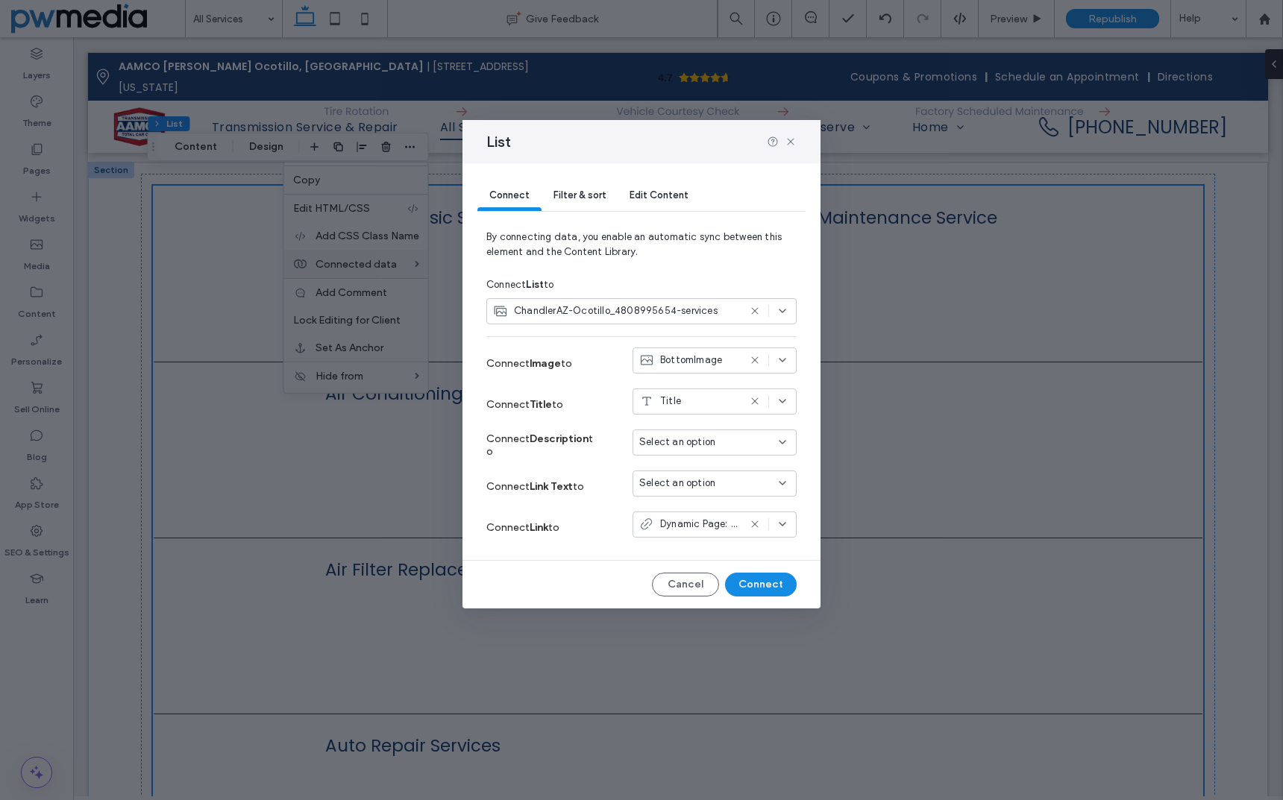
click at [650, 318] on span "ChandlerAZ-Ocotillo_4808995654-services" at bounding box center [616, 311] width 204 height 15
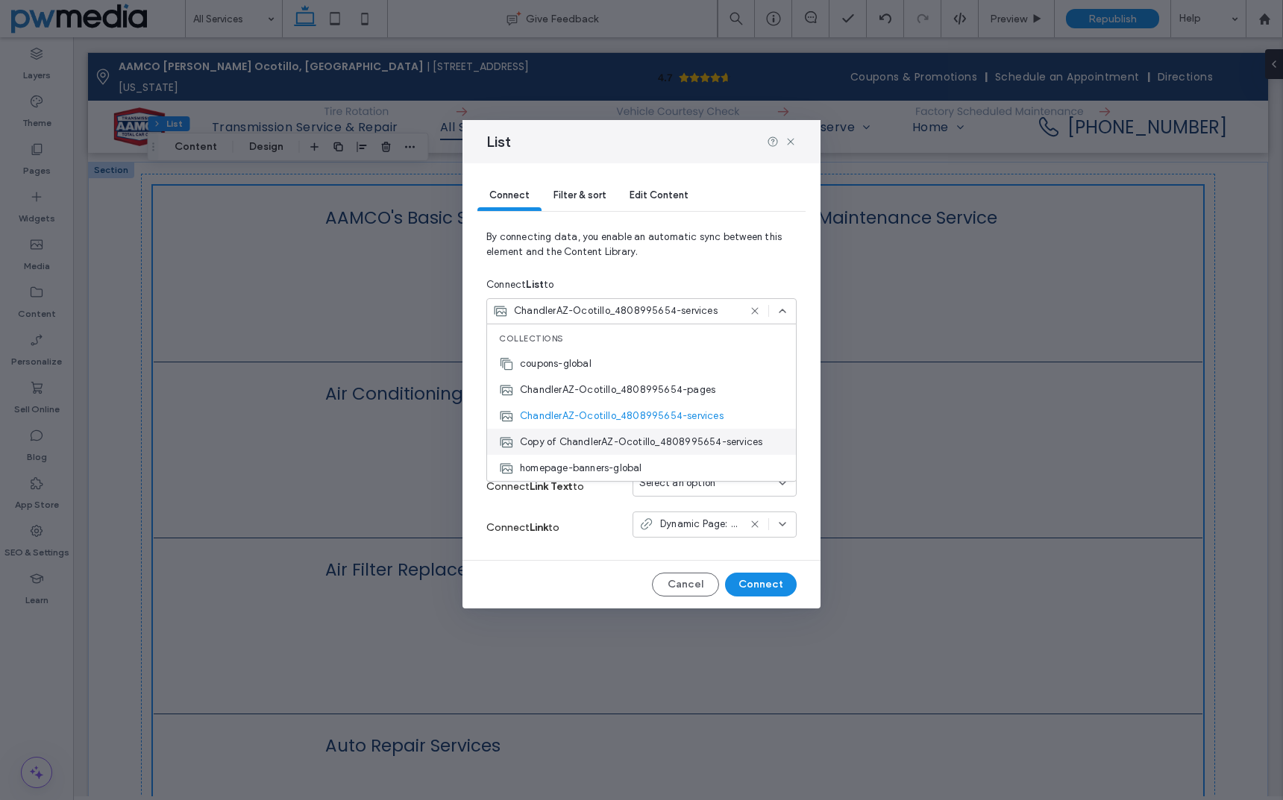
click at [648, 450] on div "Copy of ChandlerAZ-Ocotillo_4808995654-services" at bounding box center [641, 442] width 309 height 26
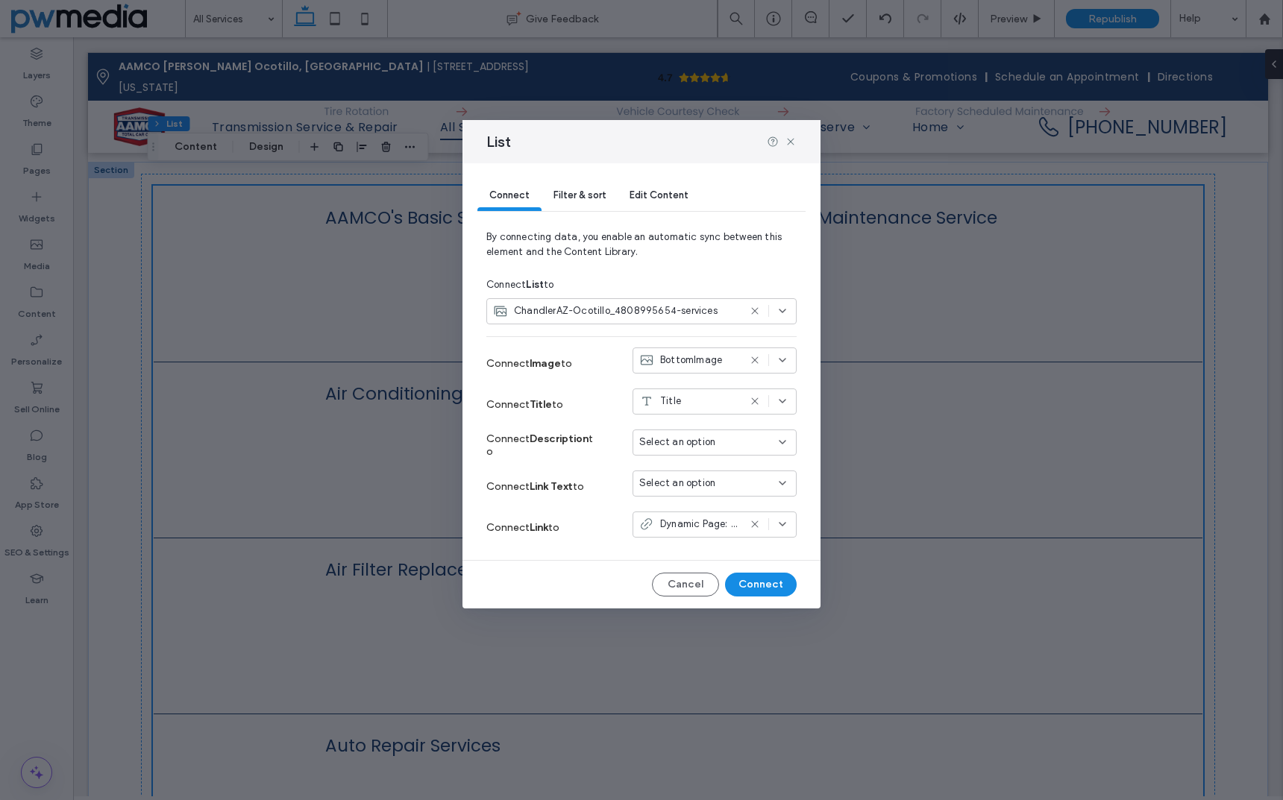
click at [712, 362] on span "BottomImage" at bounding box center [691, 360] width 62 height 15
click at [708, 402] on div "Icon" at bounding box center [714, 413] width 163 height 26
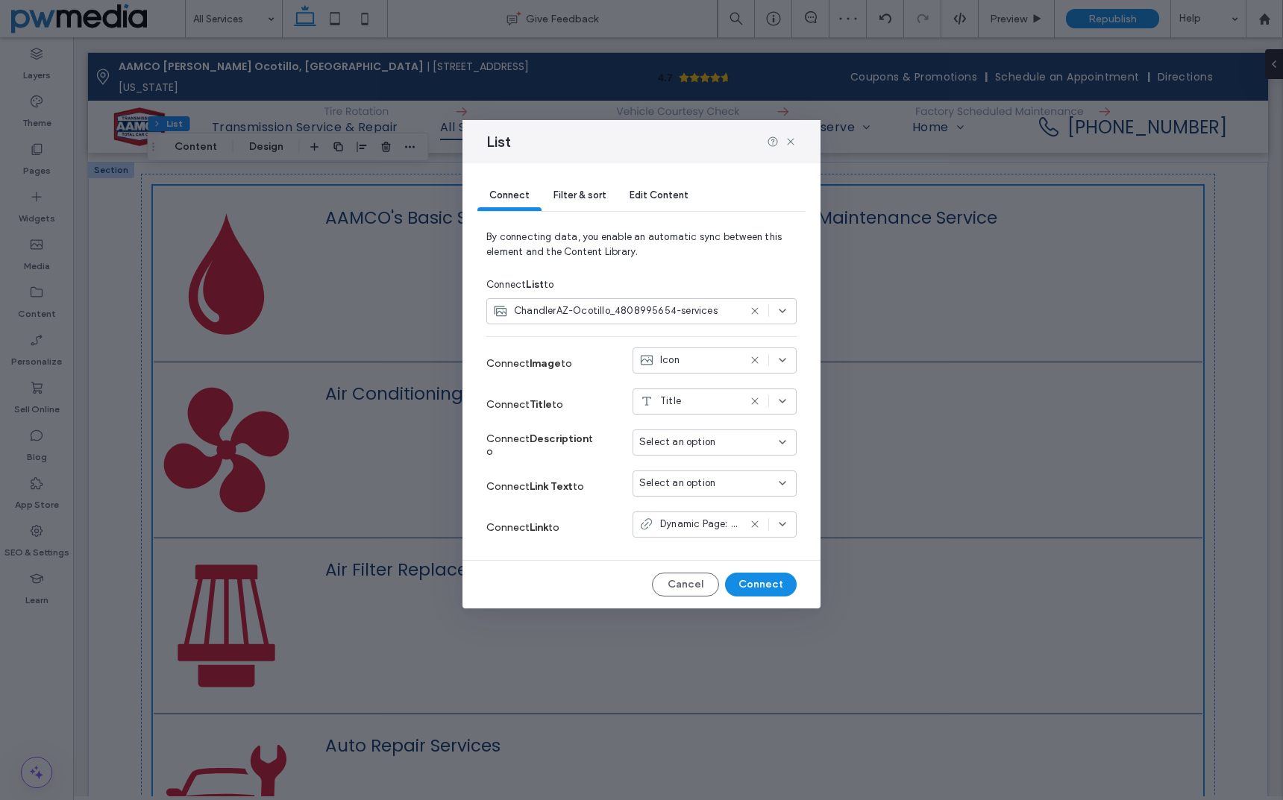
click at [710, 442] on span "Select an option" at bounding box center [677, 442] width 76 height 15
click at [755, 307] on icon at bounding box center [755, 311] width 12 height 12
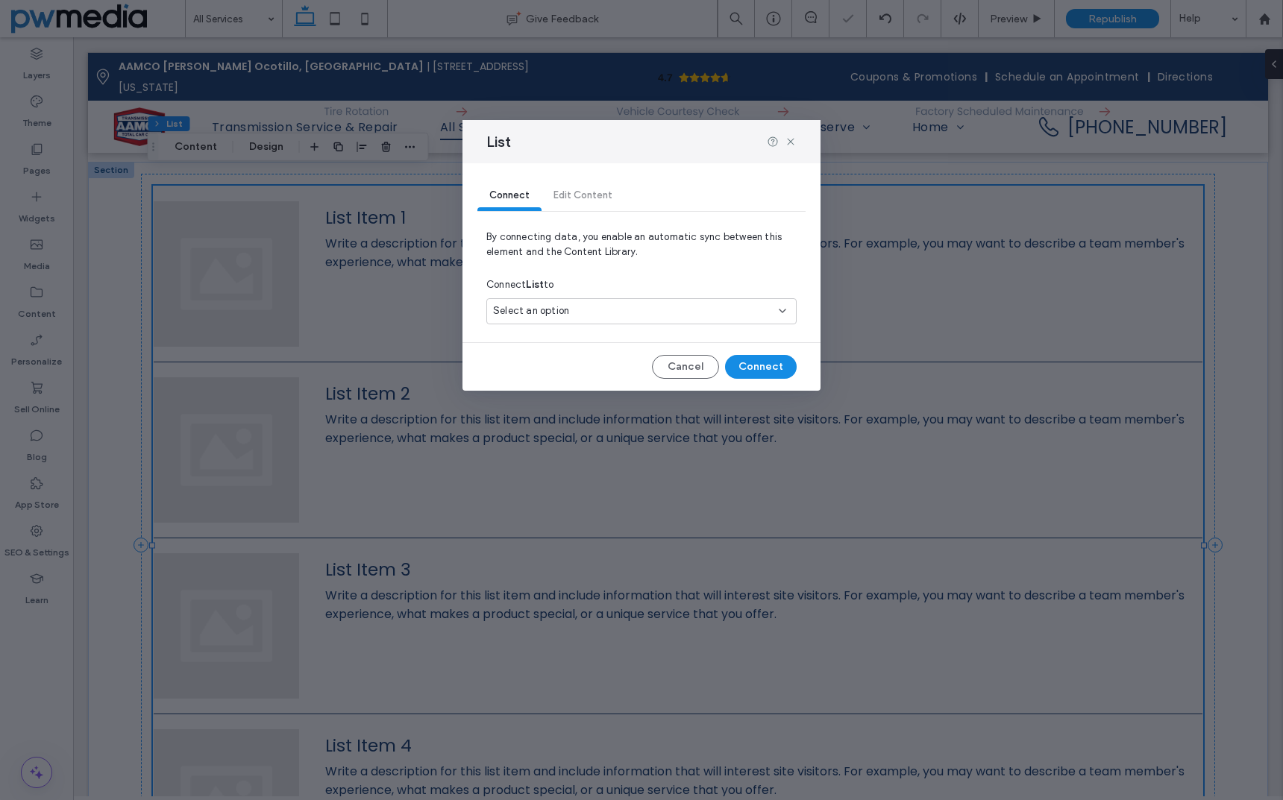
click at [571, 310] on div "Select an option" at bounding box center [632, 311] width 279 height 15
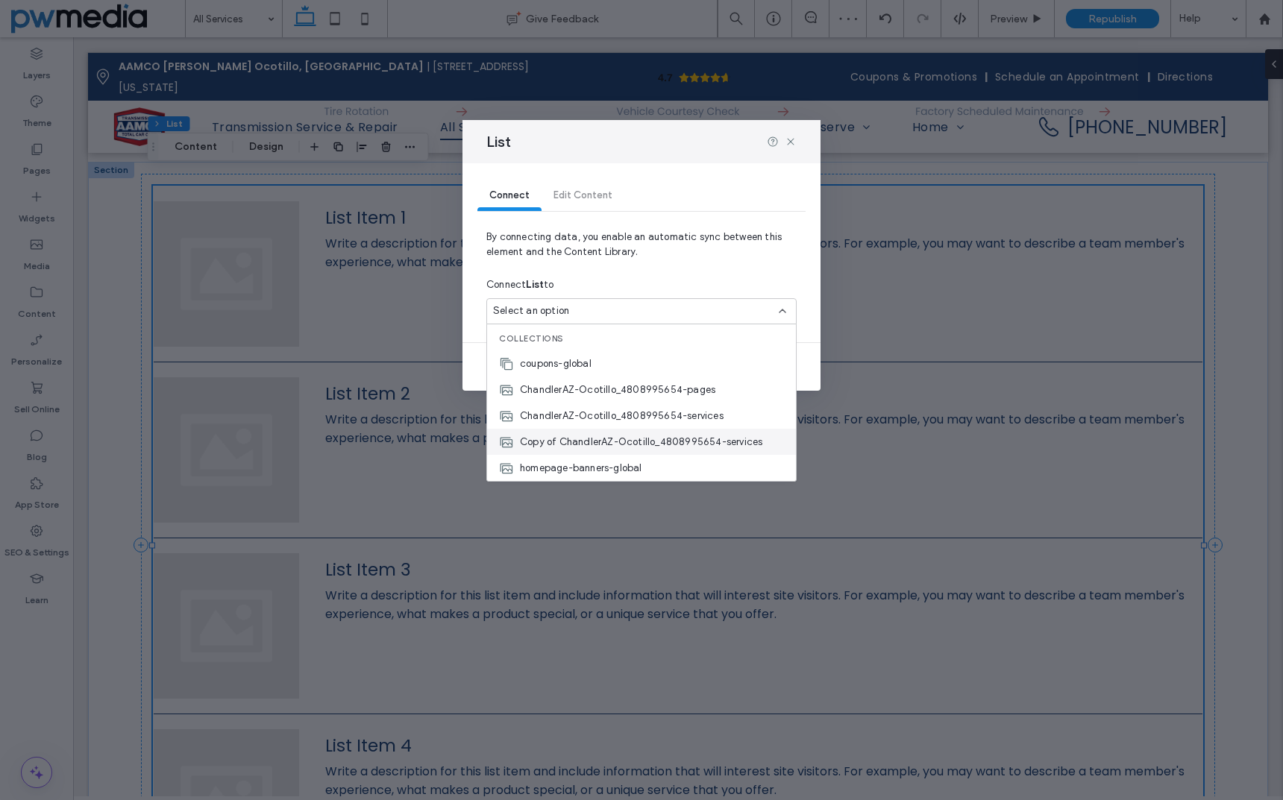
click at [614, 441] on span "Copy of ChandlerAZ-Ocotillo_4808995654-services" at bounding box center [641, 442] width 242 height 15
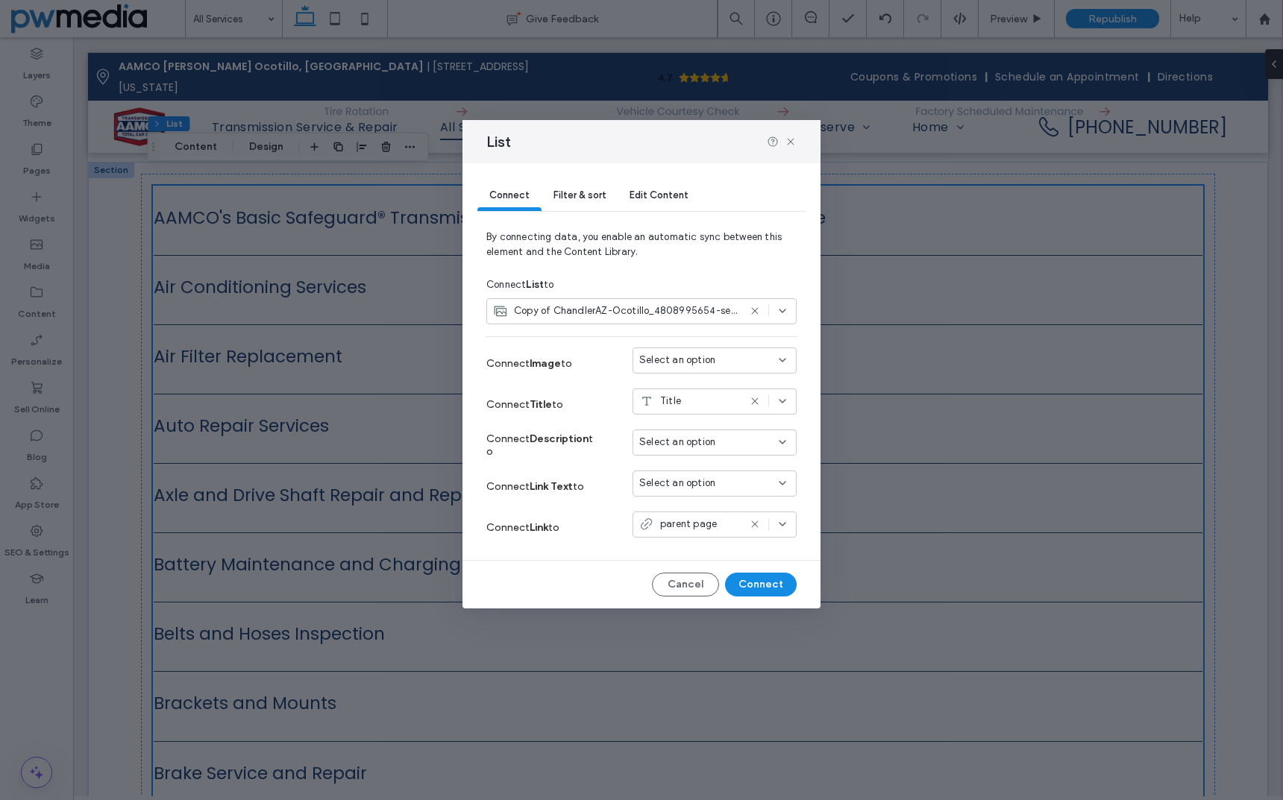
click at [673, 359] on span "Select an option" at bounding box center [677, 360] width 76 height 15
click at [689, 406] on div "Icon" at bounding box center [714, 413] width 163 height 26
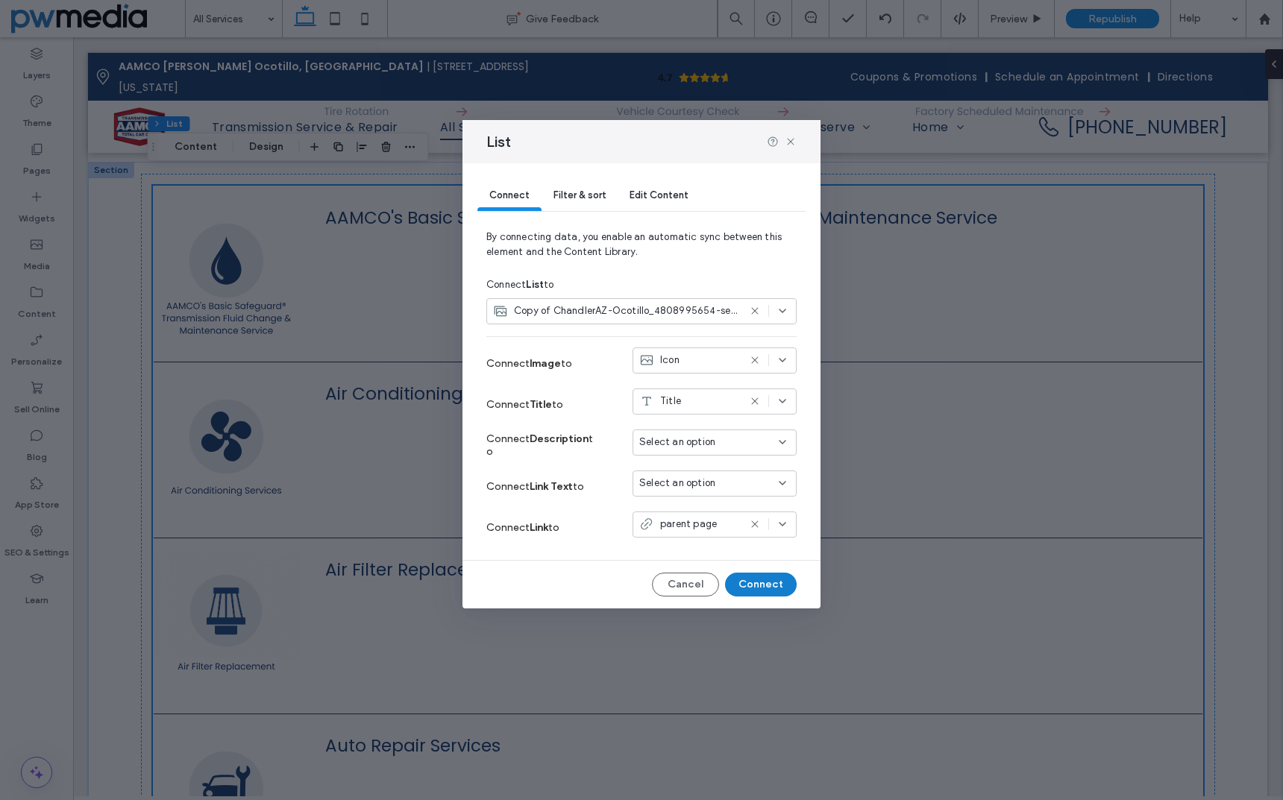
click at [761, 588] on button "Connect" at bounding box center [761, 585] width 72 height 24
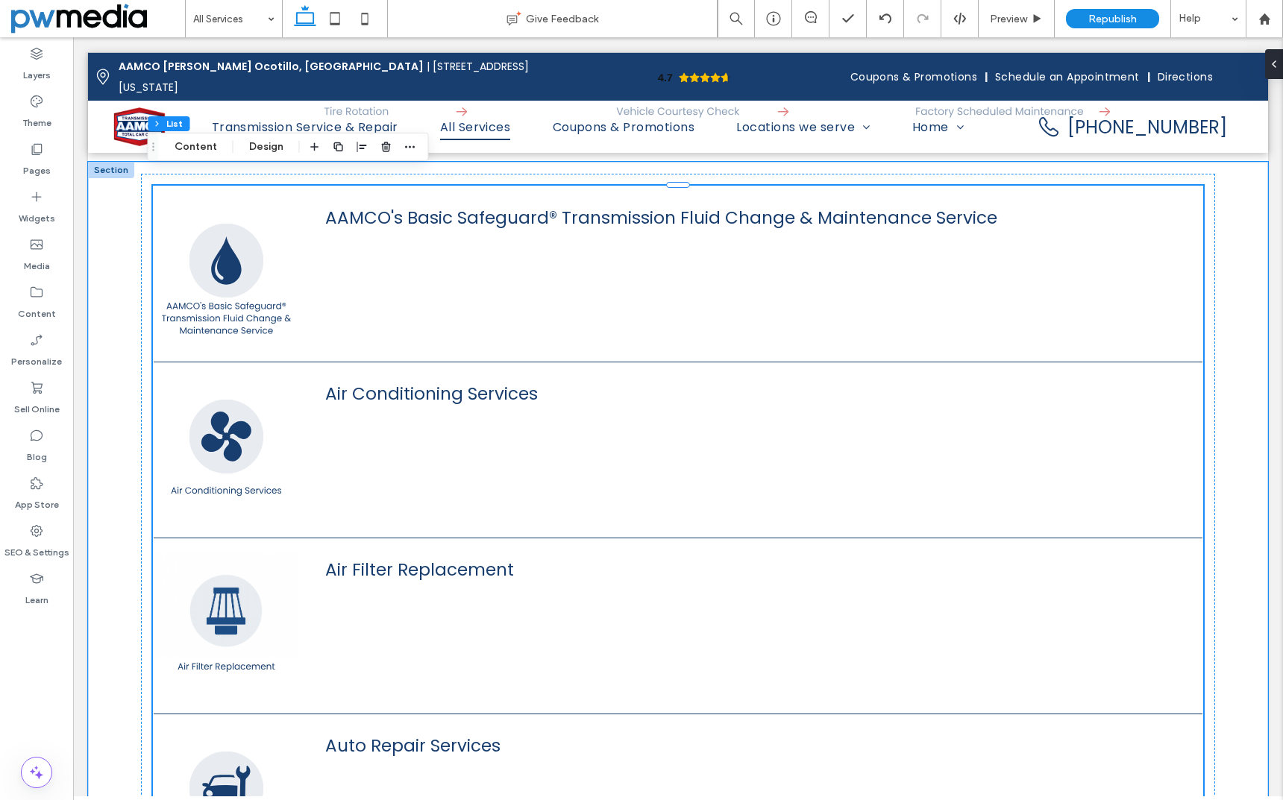
click at [767, 295] on div "AAMCO's Basic Safeguard® Transmission Fluid Change & Maintenance Service" at bounding box center [678, 273] width 1049 height 145
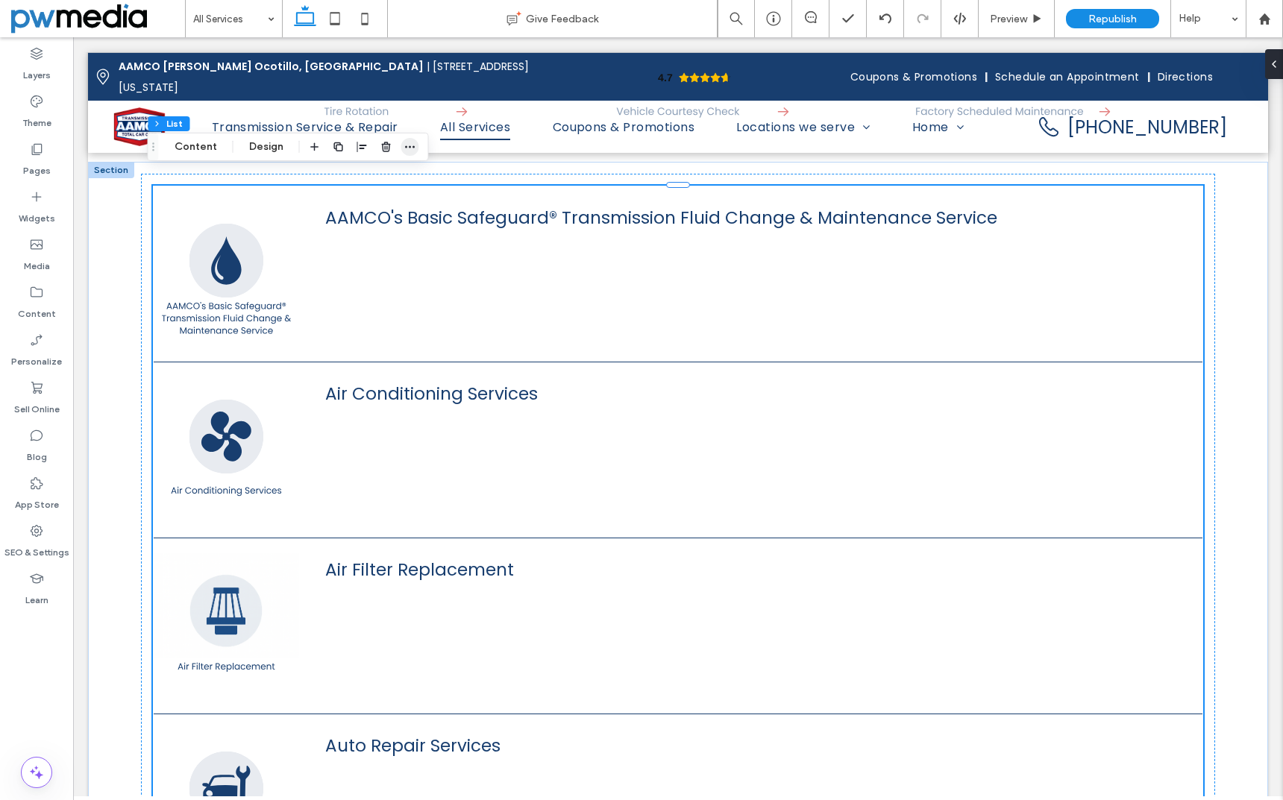
click at [406, 147] on icon "button" at bounding box center [410, 147] width 12 height 12
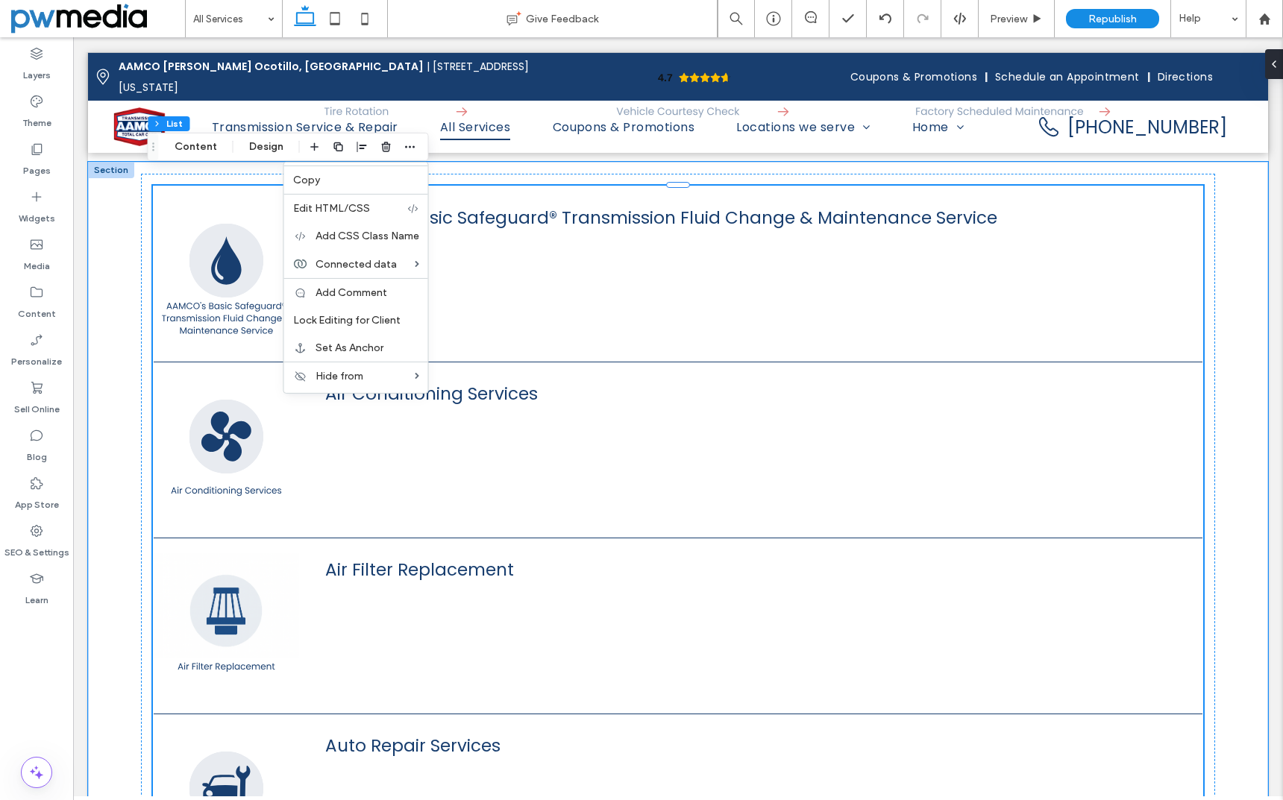
click at [678, 296] on div "AAMCO's Basic Safeguard® Transmission Fluid Change & Maintenance Service" at bounding box center [678, 273] width 1049 height 145
click at [530, 237] on div "AAMCO's Basic Safeguard® Transmission Fluid Change & Maintenance Service" at bounding box center [678, 273] width 1049 height 145
click at [500, 280] on div "AAMCO's Basic Safeguard® Transmission Fluid Change & Maintenance Service" at bounding box center [678, 273] width 1049 height 145
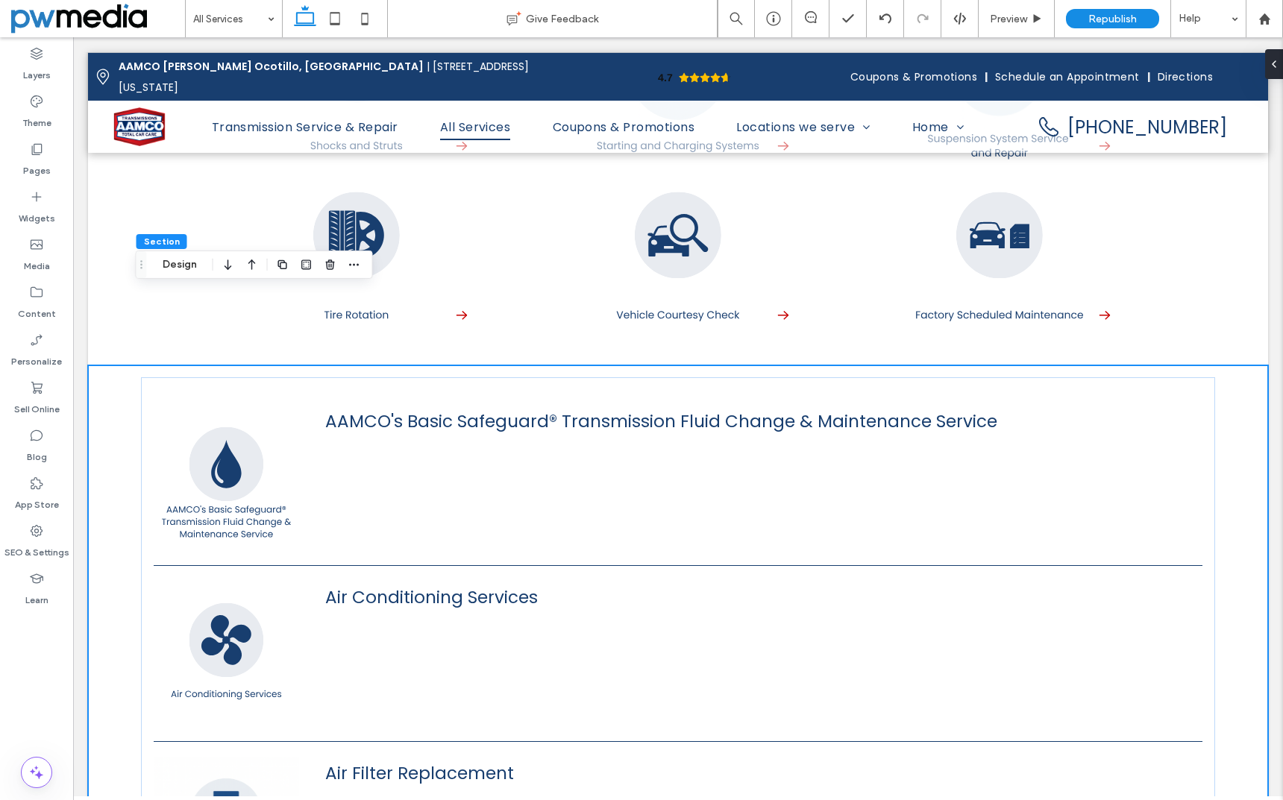
scroll to position [2461, 0]
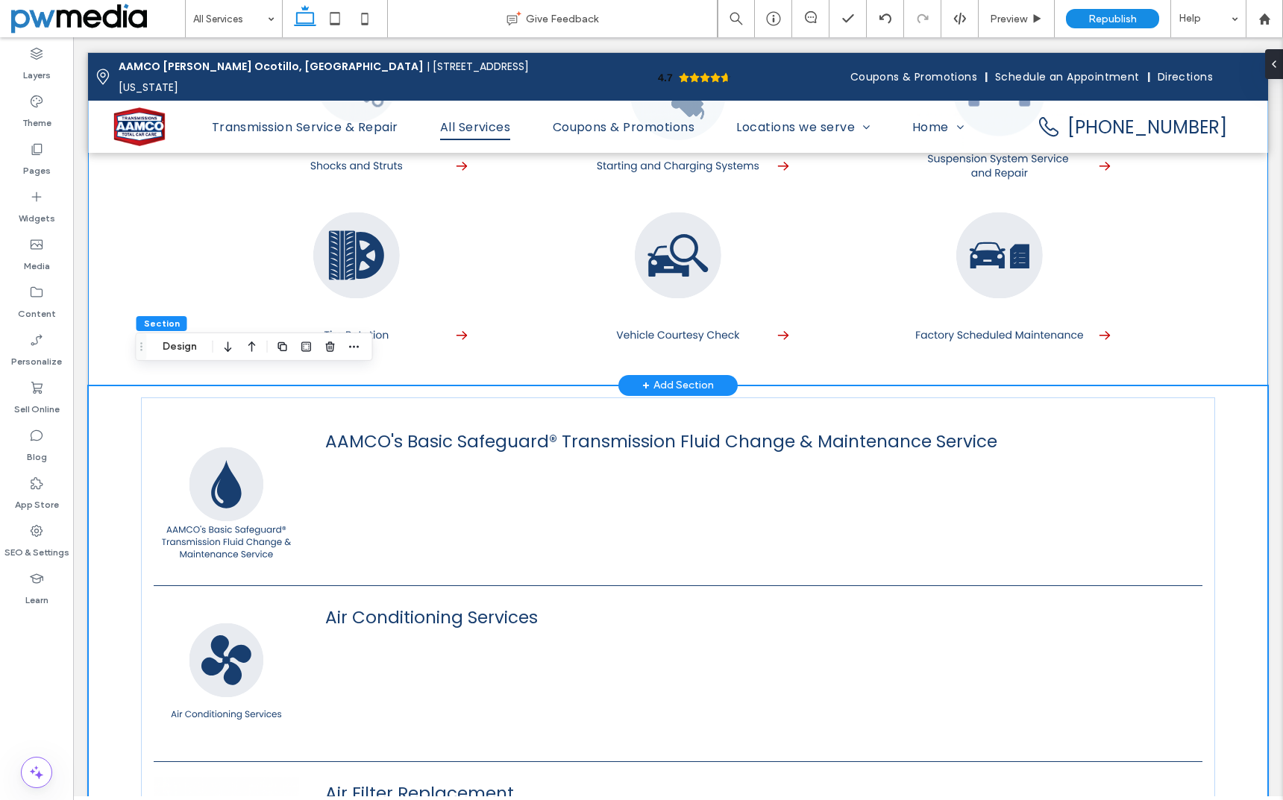
click at [665, 377] on div "+ Add Section" at bounding box center [678, 385] width 72 height 16
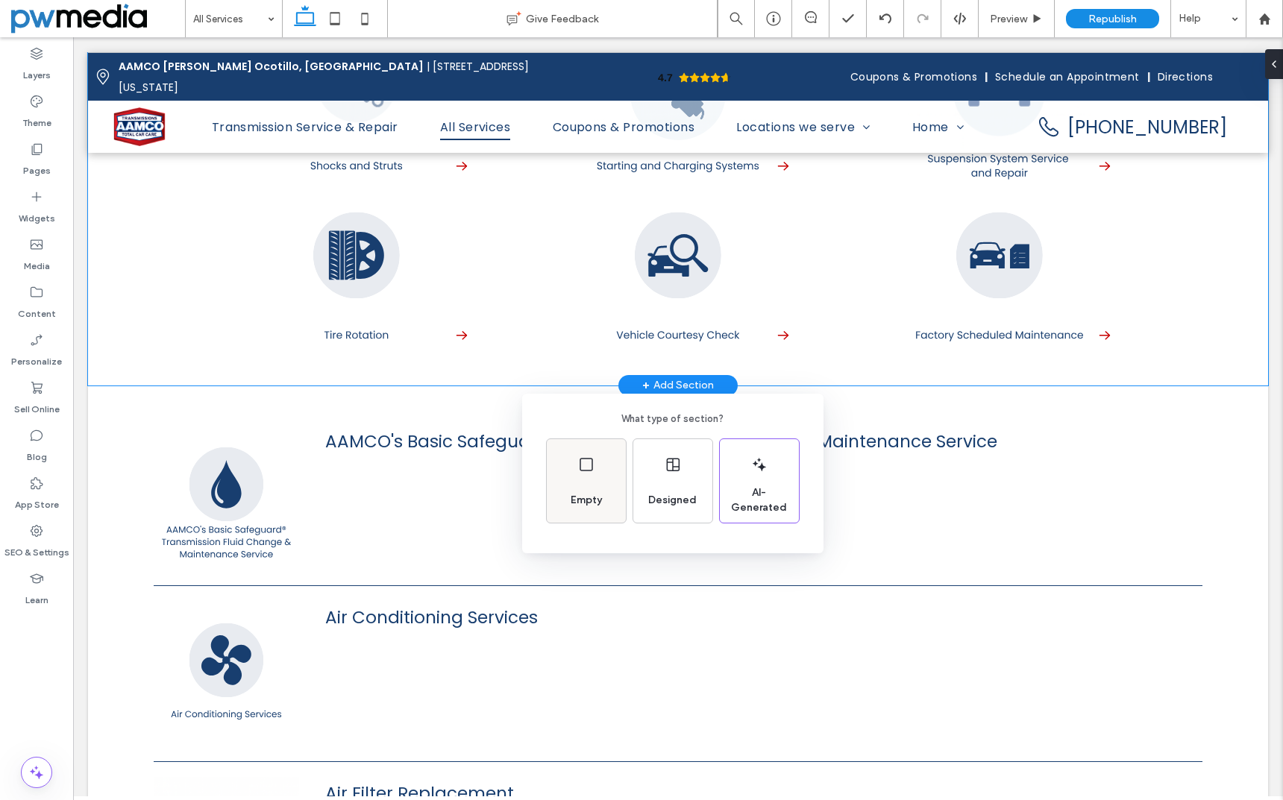
click at [588, 473] on icon at bounding box center [586, 465] width 18 height 18
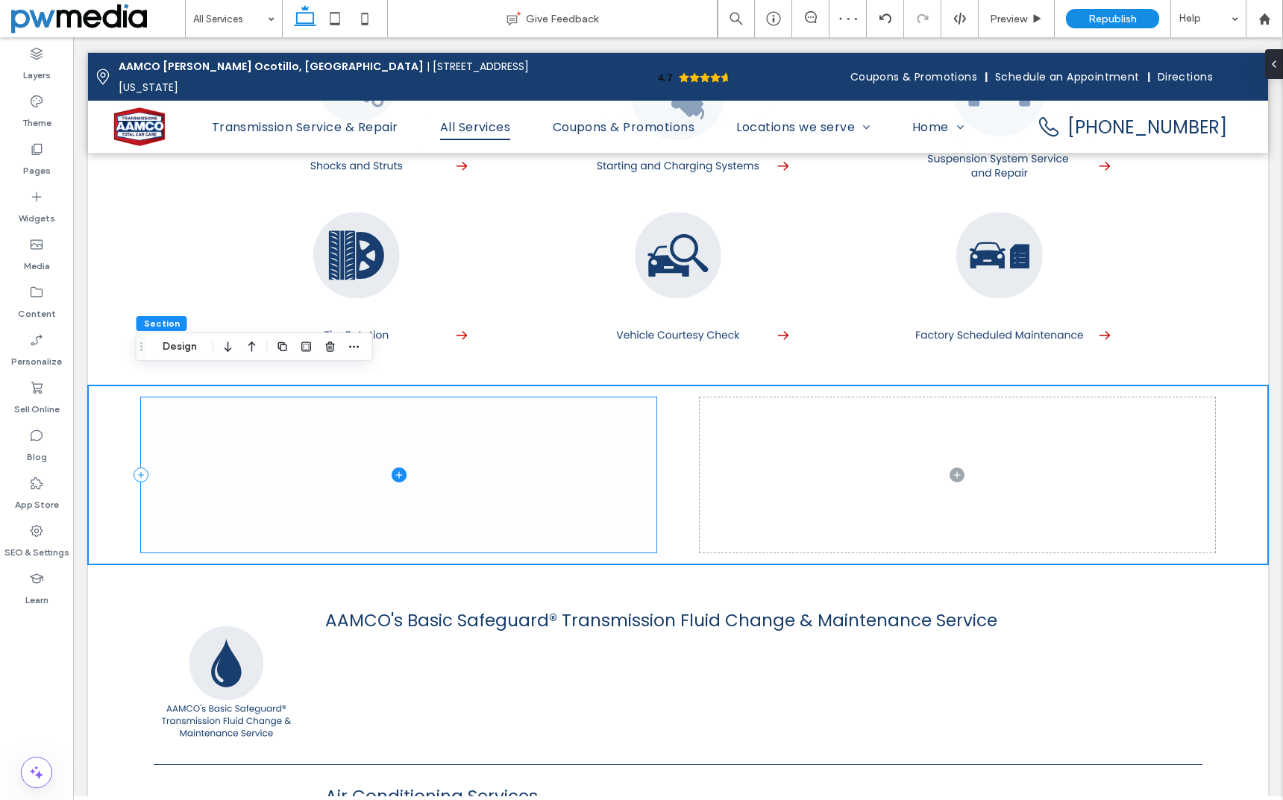
click at [262, 419] on span at bounding box center [398, 475] width 515 height 155
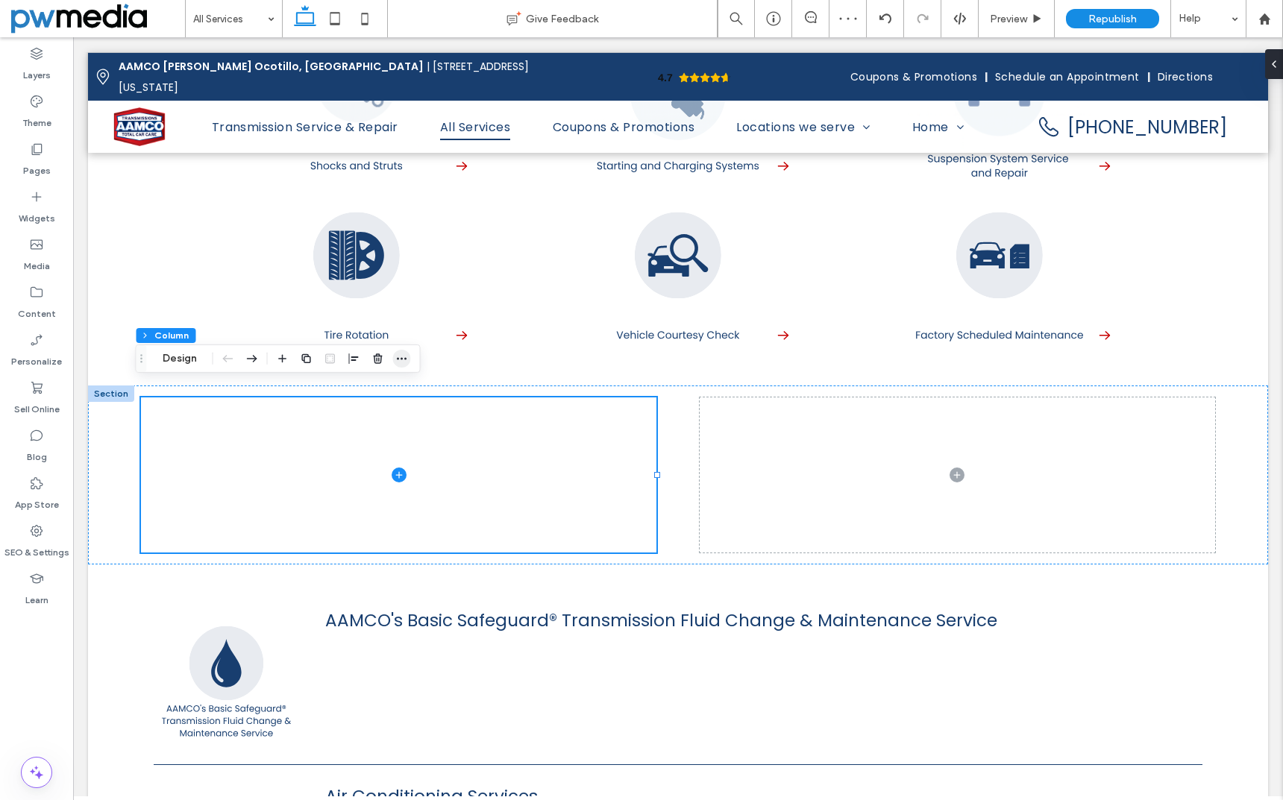
click at [403, 357] on icon "button" at bounding box center [402, 359] width 12 height 12
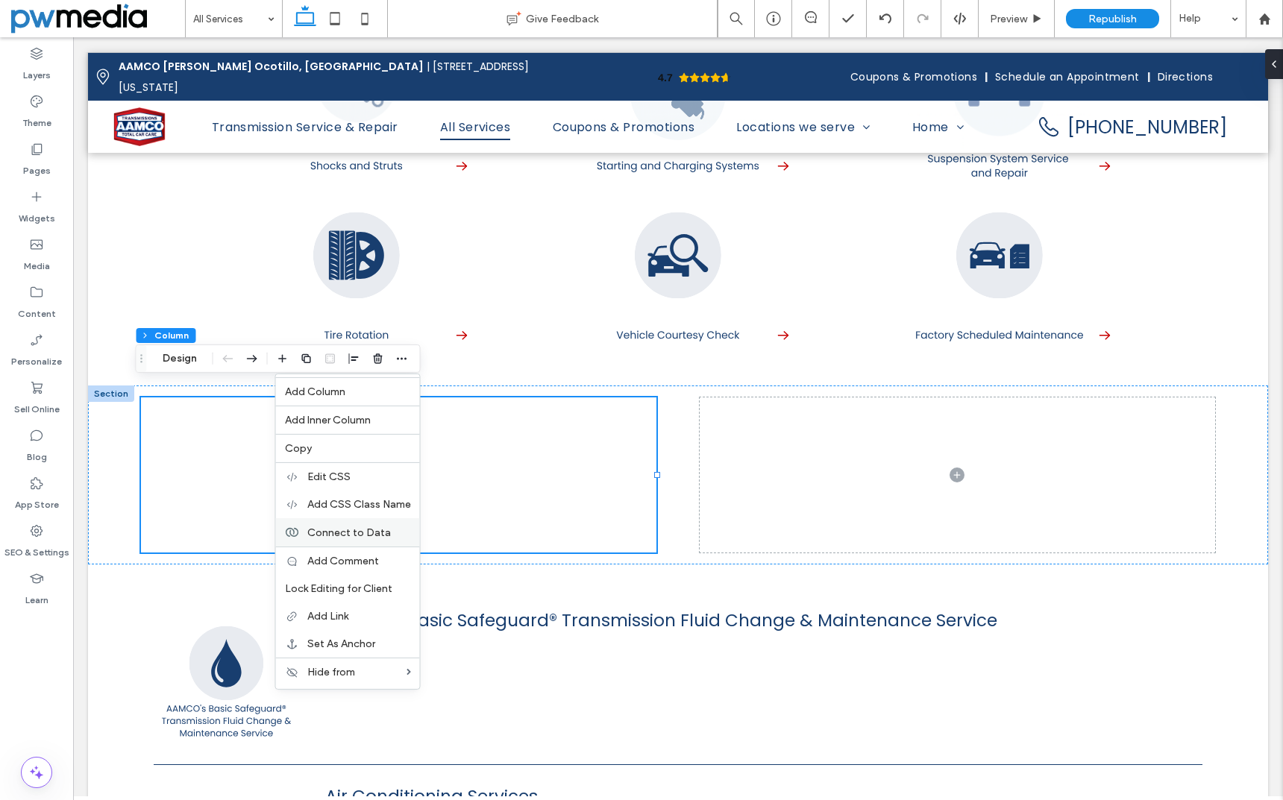
click at [359, 528] on span "Connect to Data" at bounding box center [349, 532] width 84 height 13
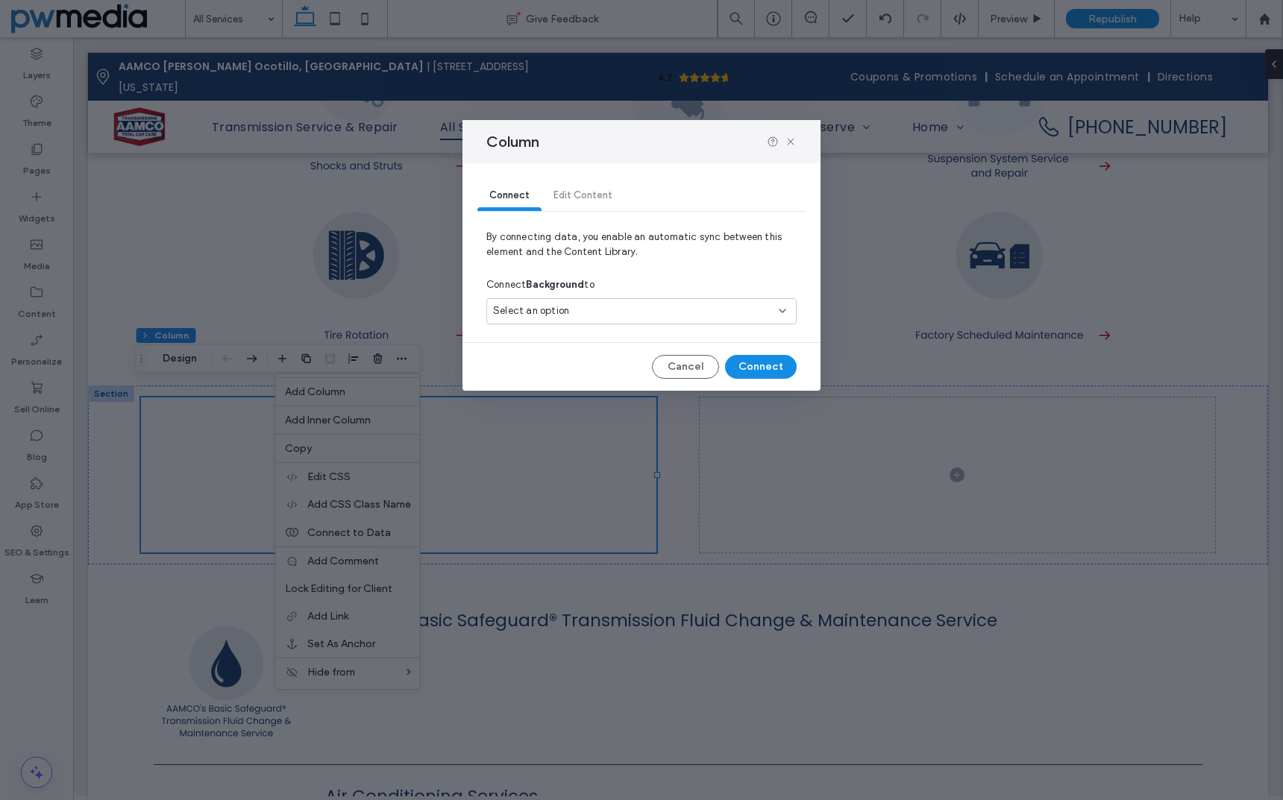
click at [621, 307] on div "Select an option" at bounding box center [632, 311] width 279 height 15
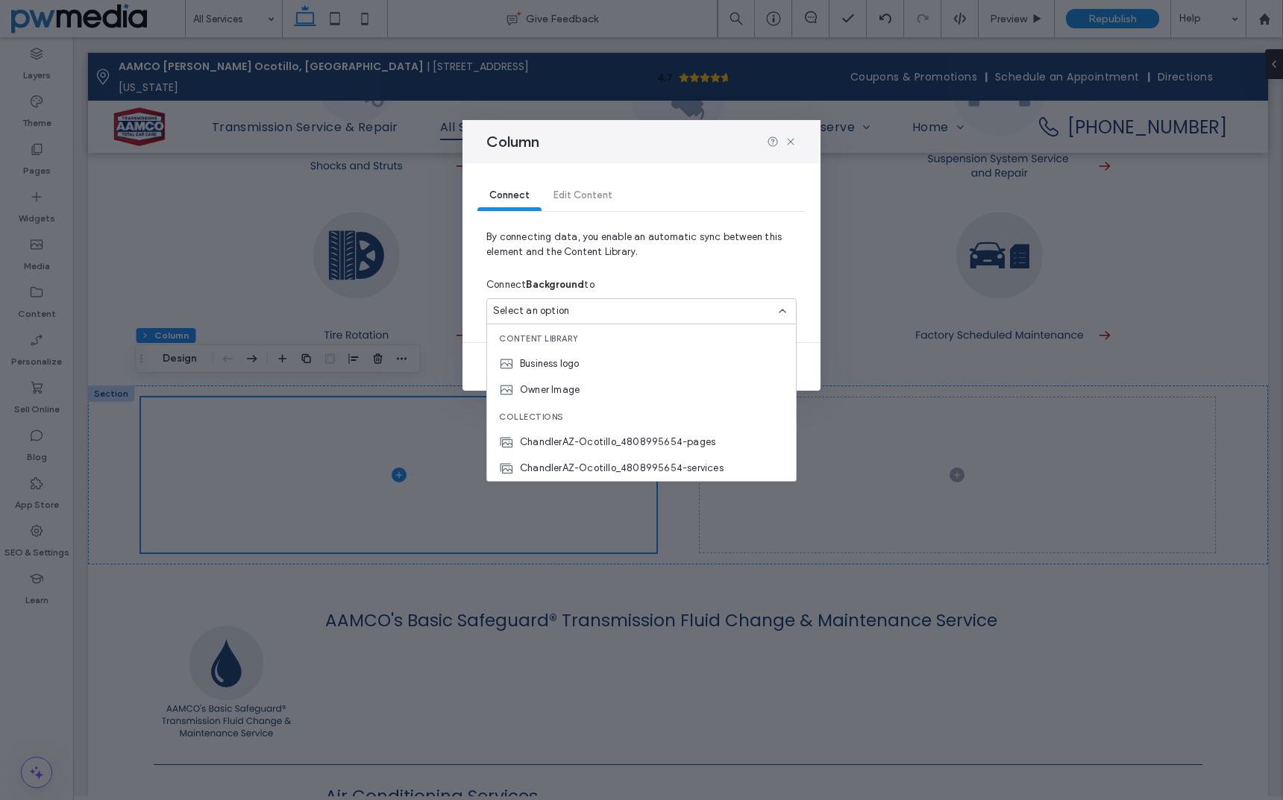
click at [337, 434] on div "Column Connect Edit Content By connecting data, you enable an automatic sync be…" at bounding box center [641, 400] width 1283 height 800
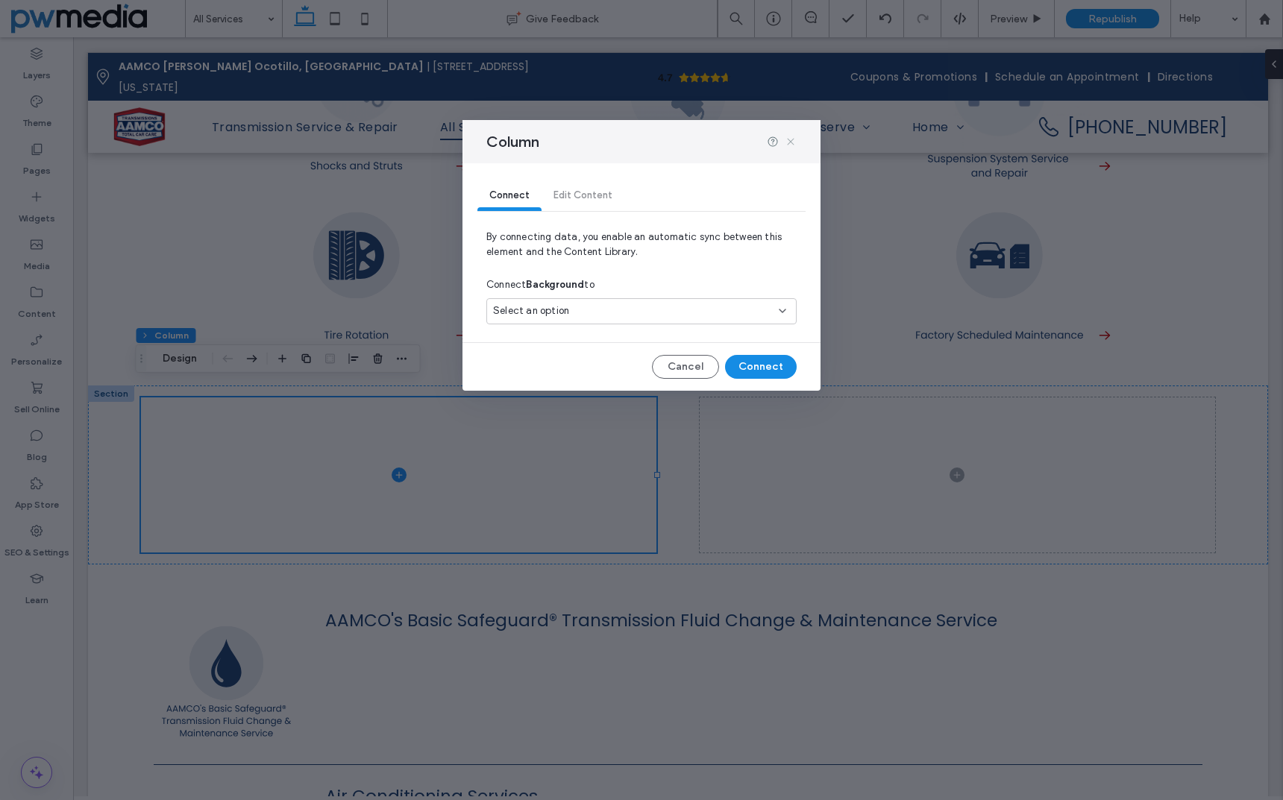
click at [791, 143] on icon at bounding box center [791, 142] width 12 height 12
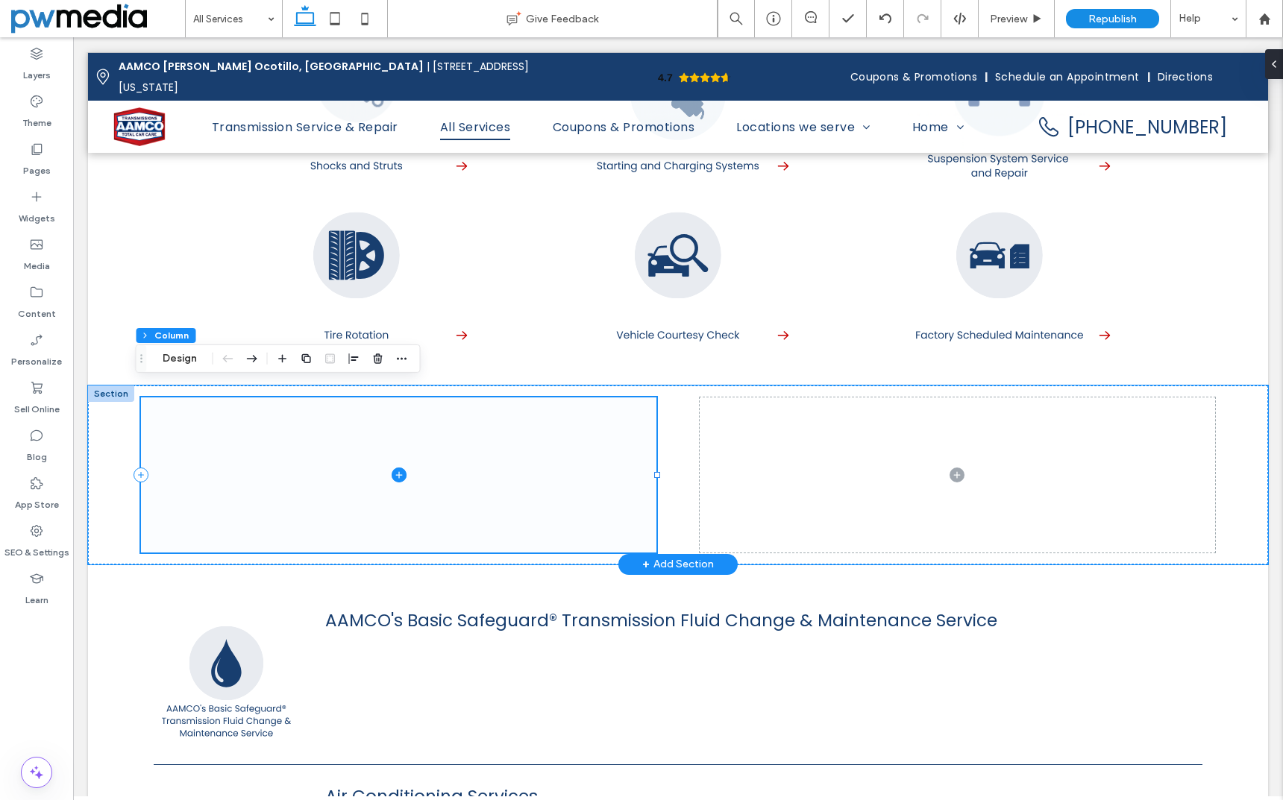
click at [392, 468] on icon at bounding box center [399, 475] width 15 height 15
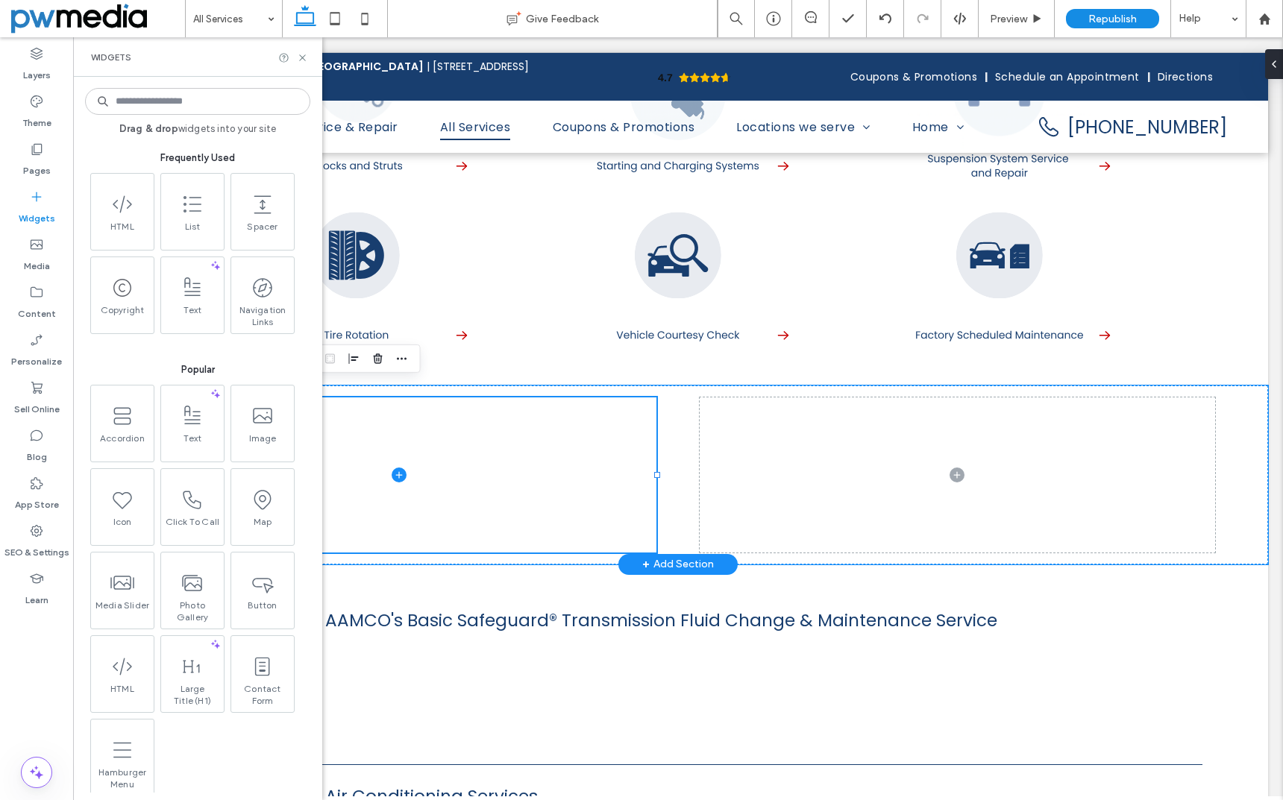
click at [204, 106] on input at bounding box center [197, 101] width 225 height 27
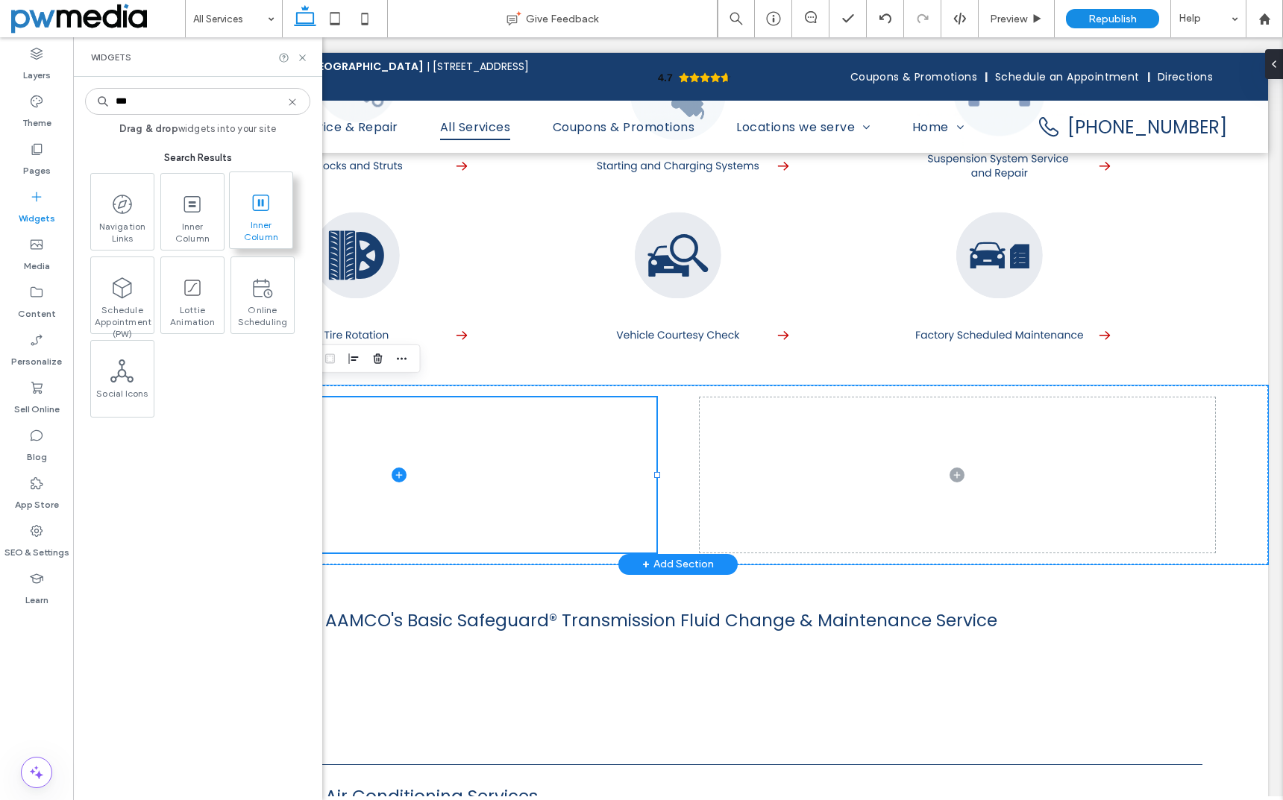
type input "***"
click at [263, 210] on use at bounding box center [261, 202] width 16 height 16
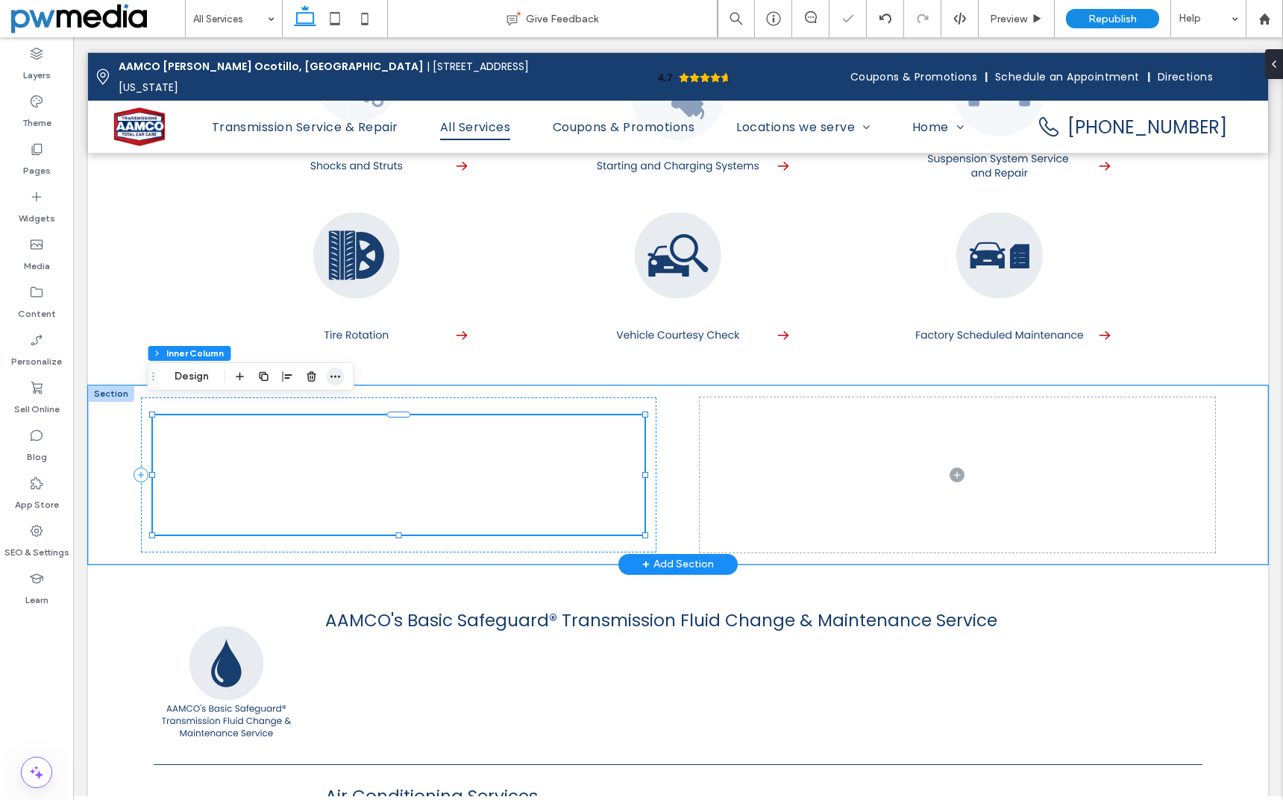
click at [339, 381] on icon "button" at bounding box center [336, 377] width 12 height 12
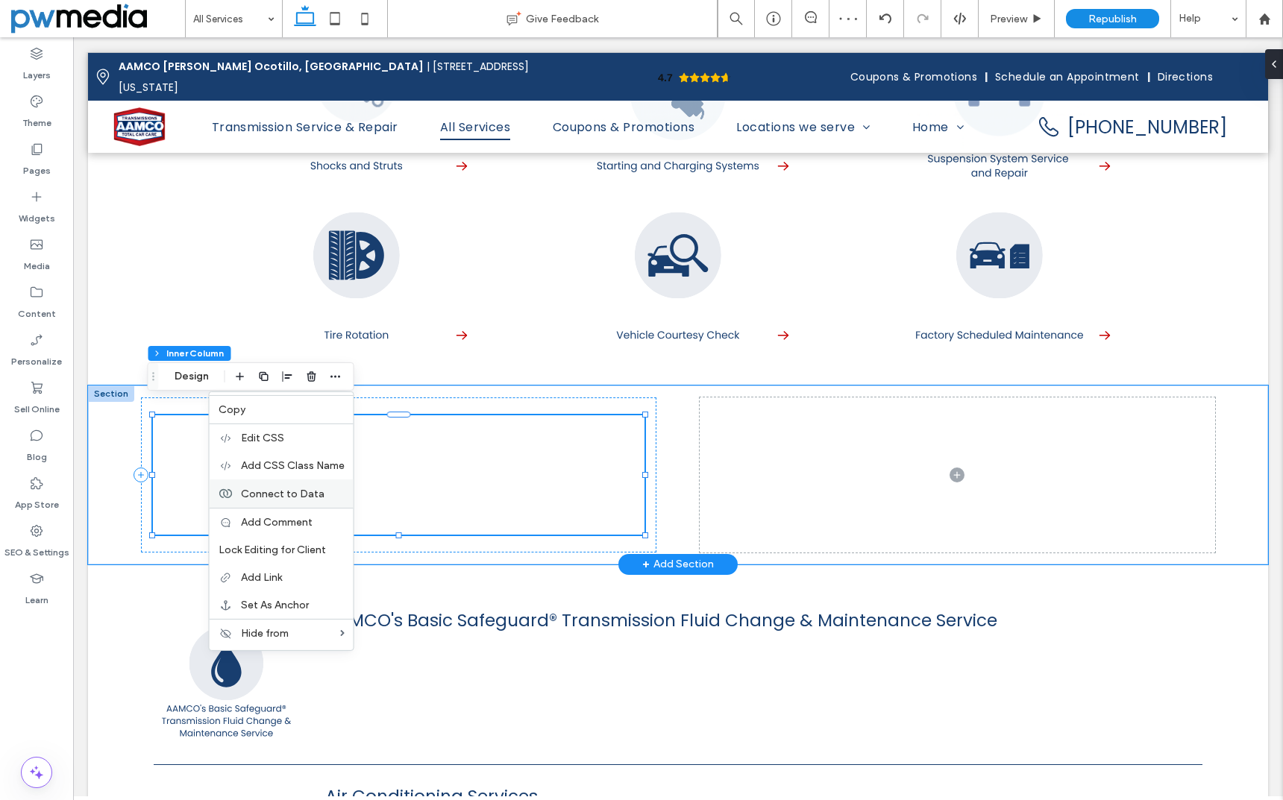
click at [319, 489] on span "Connect to Data" at bounding box center [283, 493] width 84 height 13
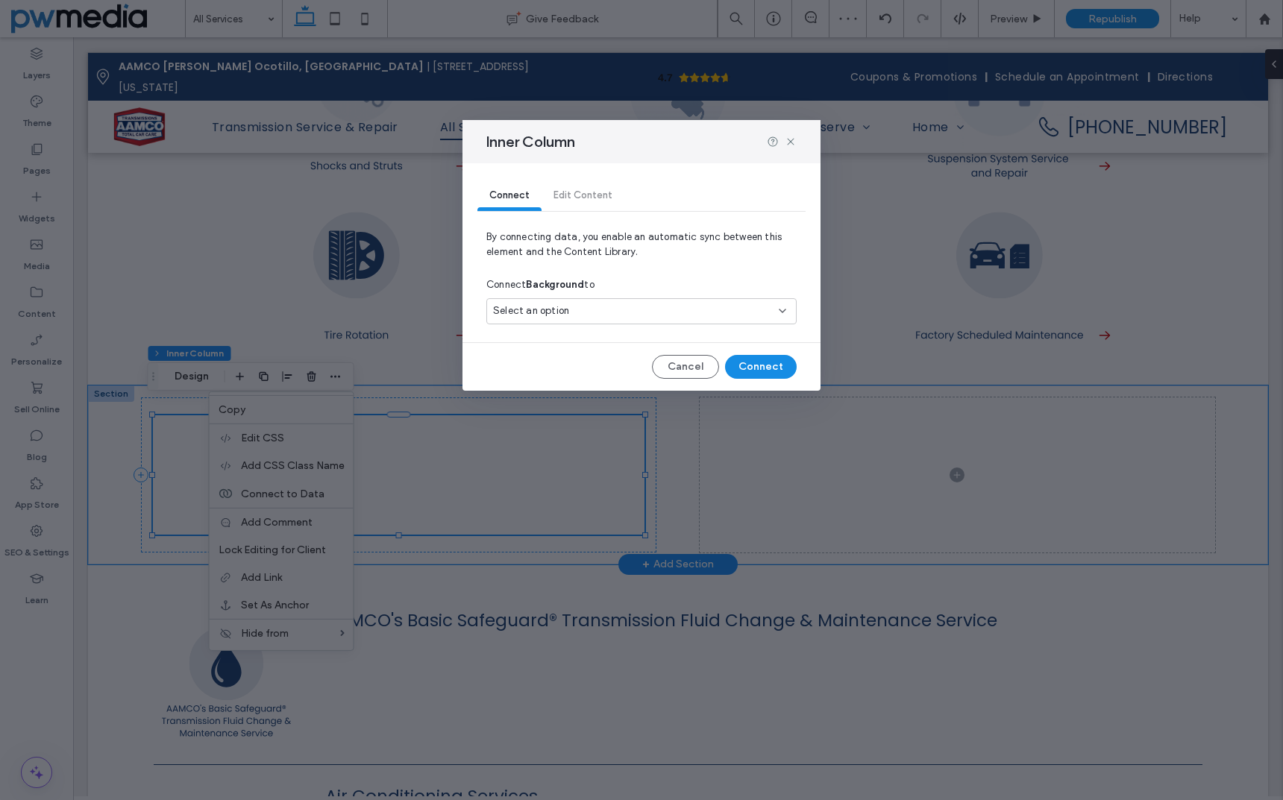
click at [489, 434] on div "Inner Column Connect Edit Content By connecting data, you enable an automatic s…" at bounding box center [641, 400] width 1283 height 800
click at [794, 140] on icon at bounding box center [791, 142] width 12 height 12
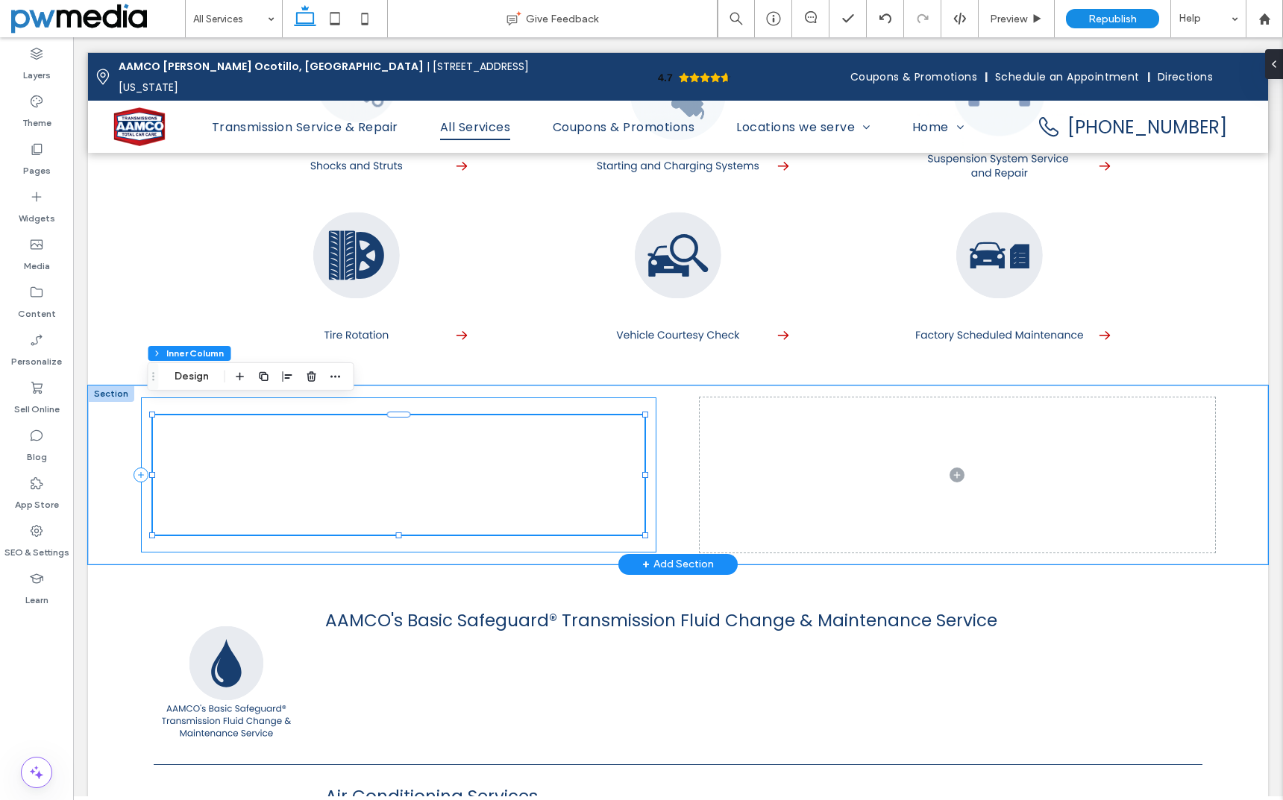
click at [647, 398] on div at bounding box center [398, 475] width 515 height 155
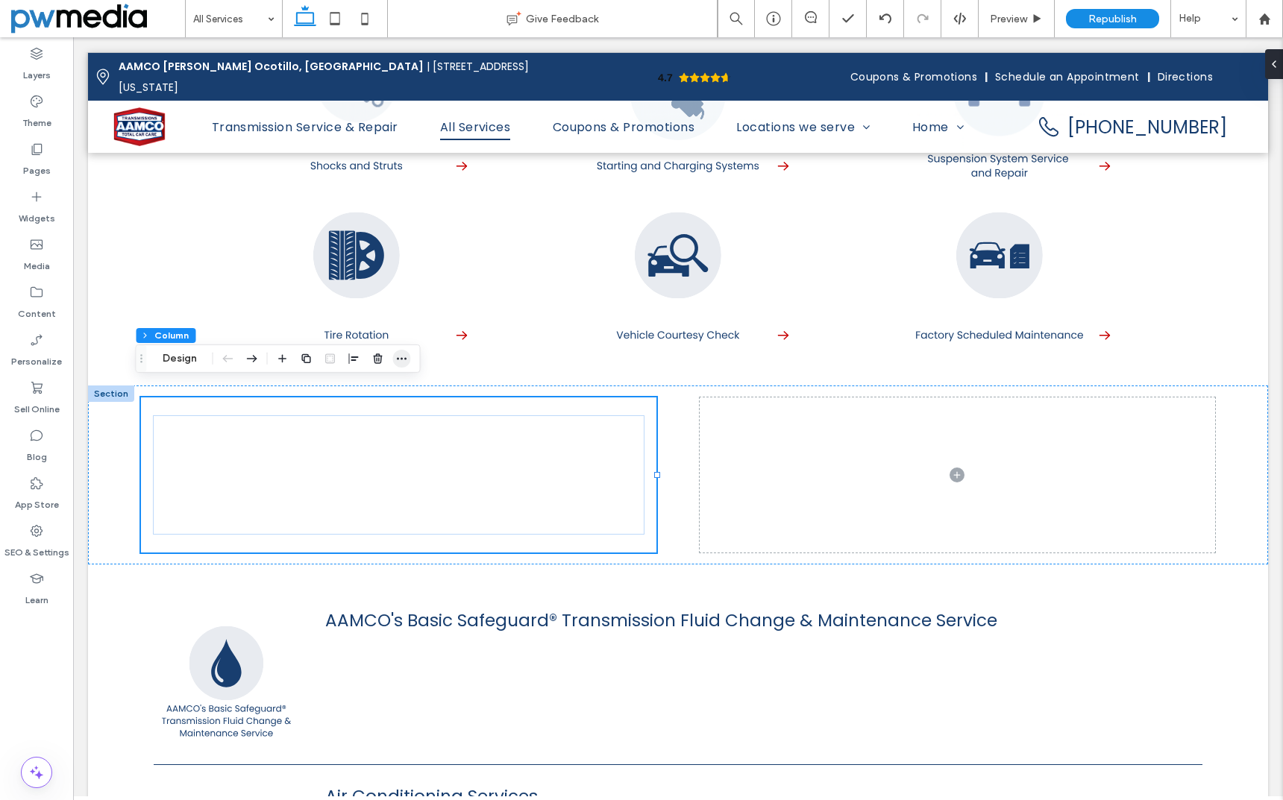
click at [406, 357] on icon "button" at bounding box center [402, 359] width 12 height 12
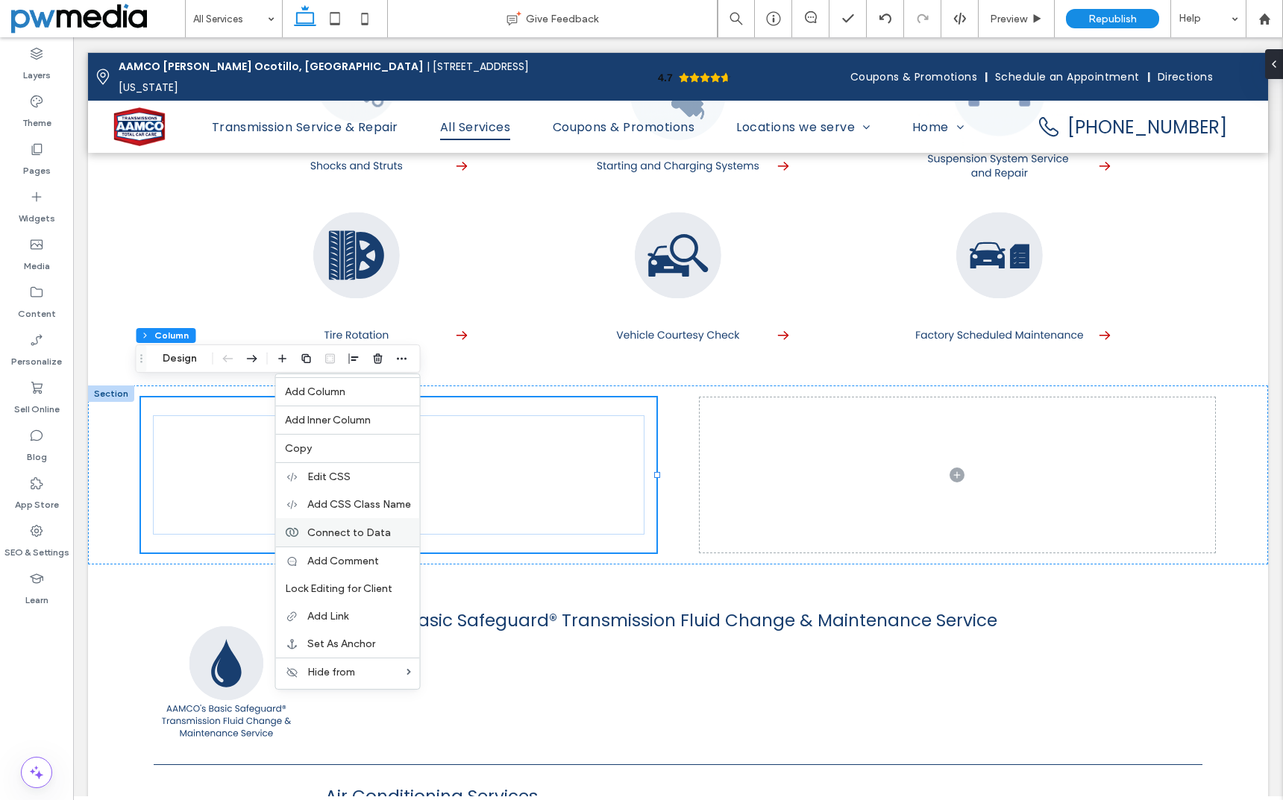
click at [375, 531] on span "Connect to Data" at bounding box center [349, 532] width 84 height 13
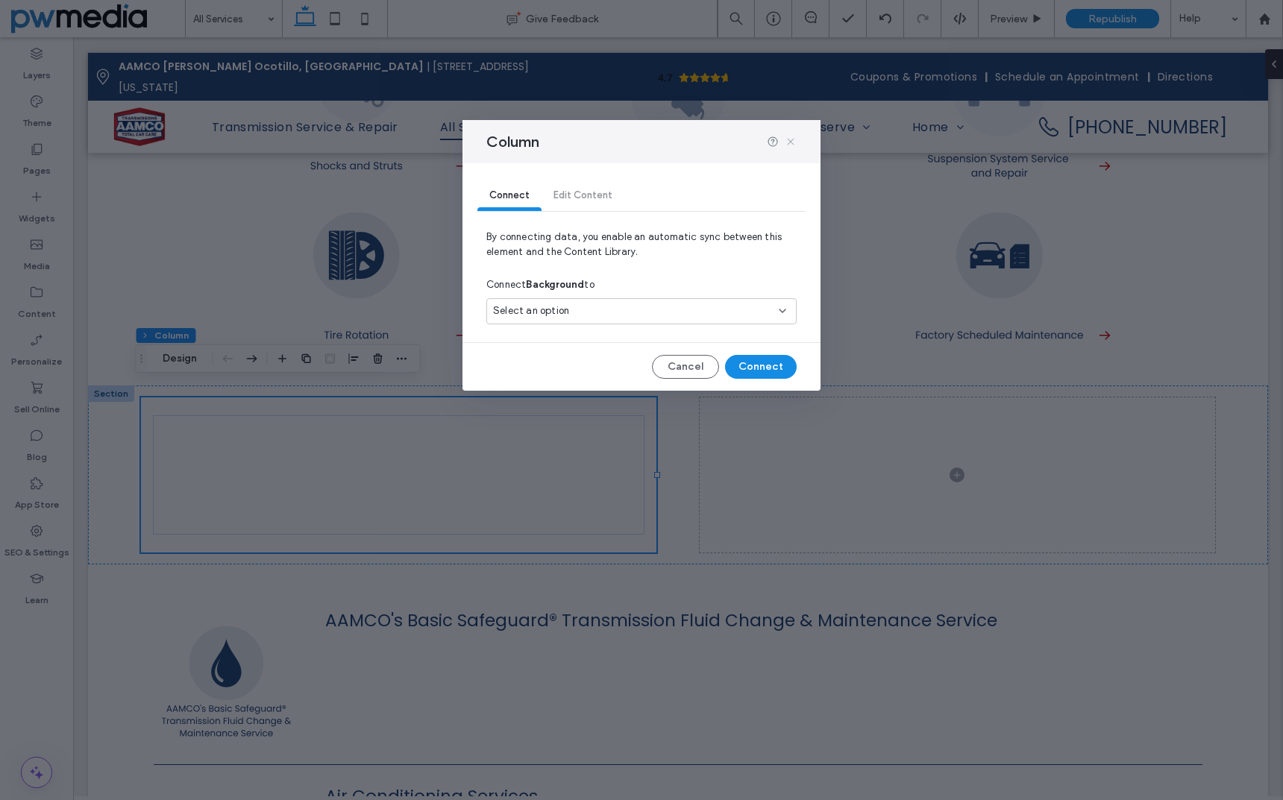
click at [791, 143] on icon at bounding box center [791, 142] width 12 height 12
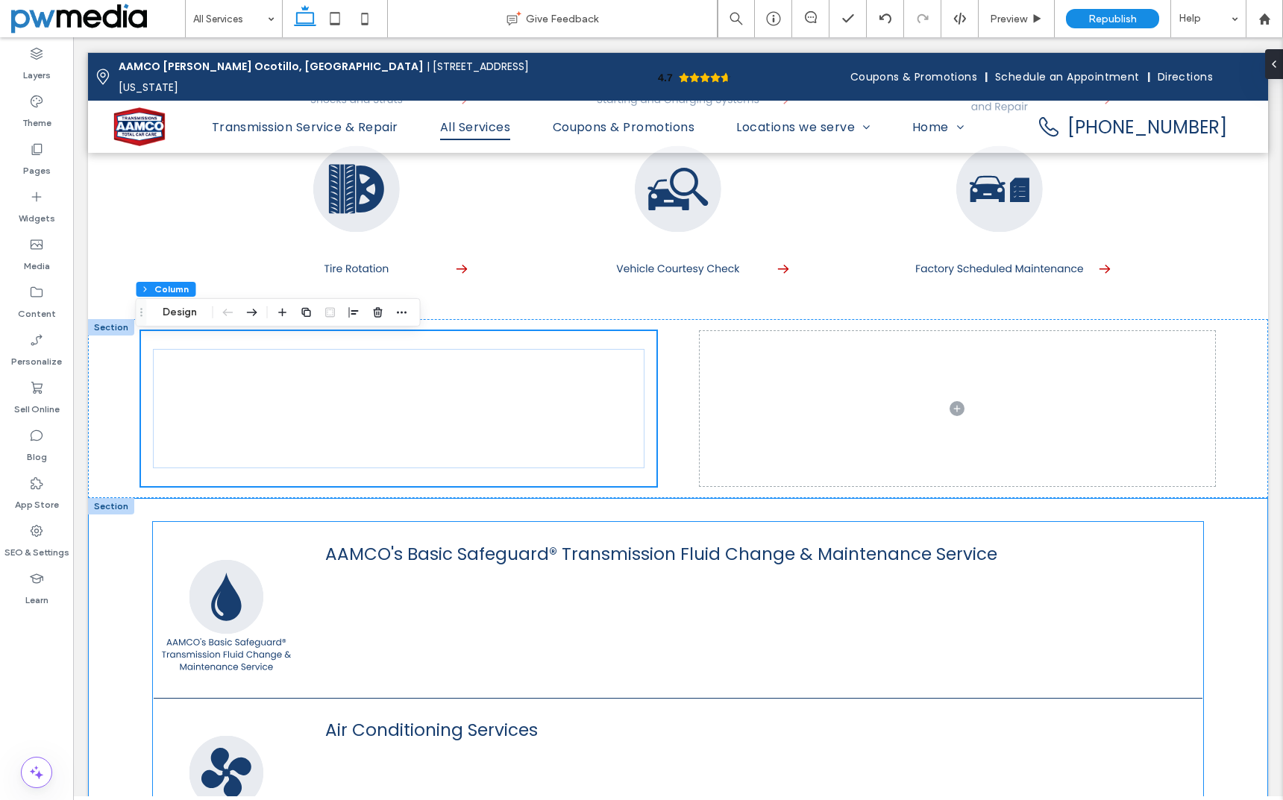
scroll to position [2760, 0]
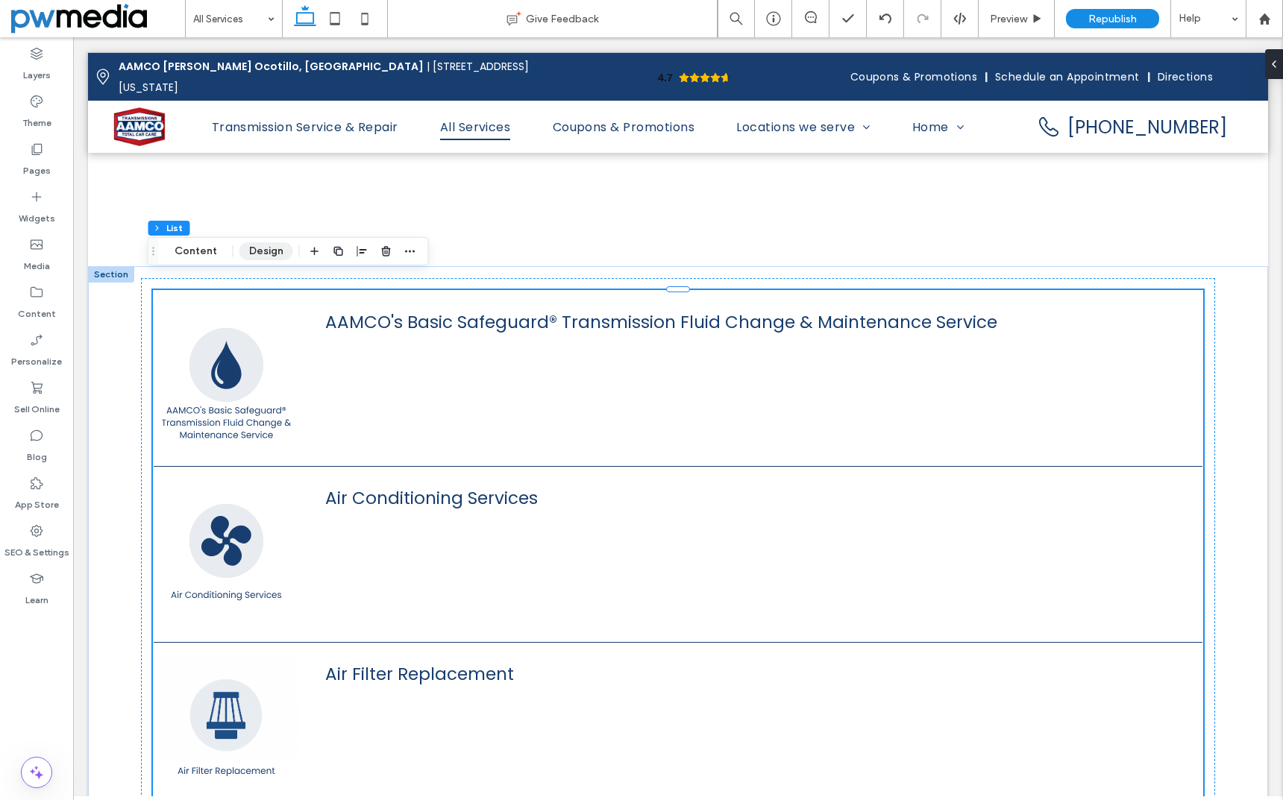
click at [287, 254] on button "Design" at bounding box center [266, 251] width 54 height 18
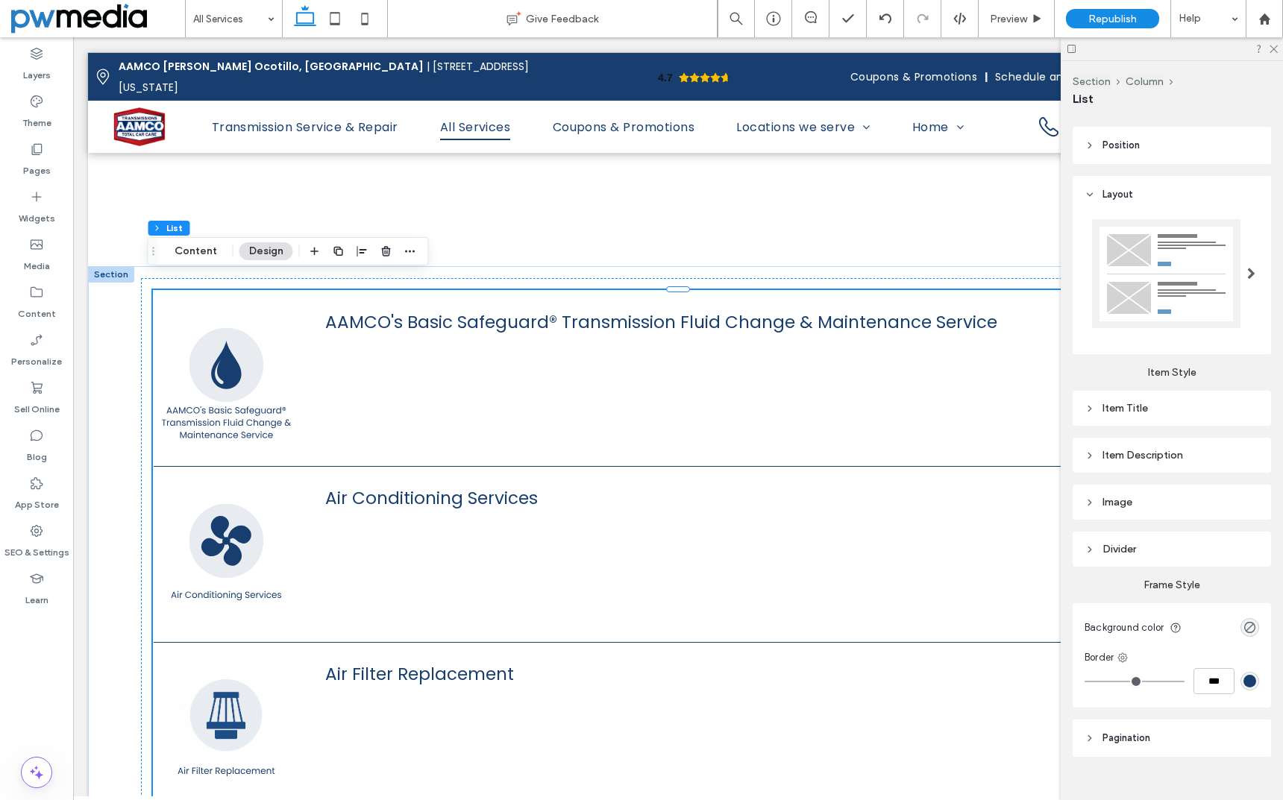
scroll to position [212, 0]
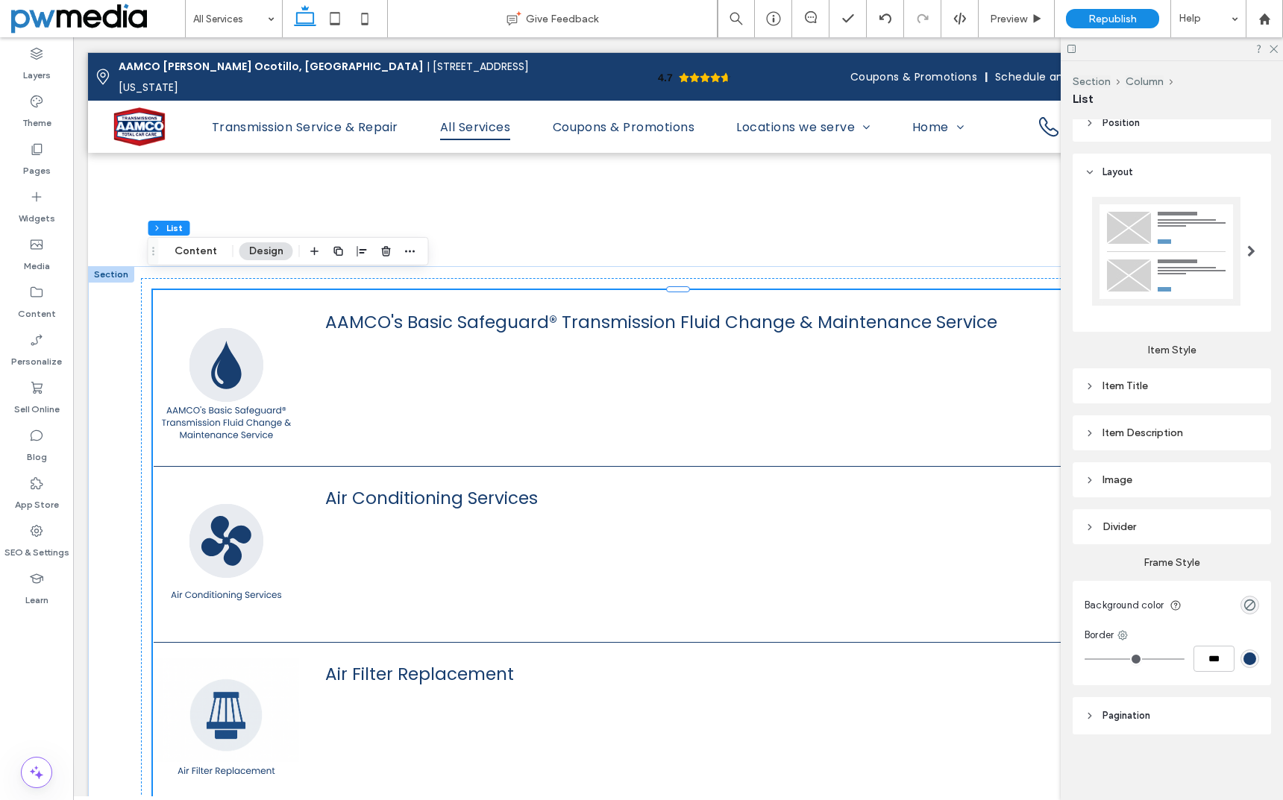
click at [1115, 525] on div "Divider" at bounding box center [1171, 527] width 175 height 13
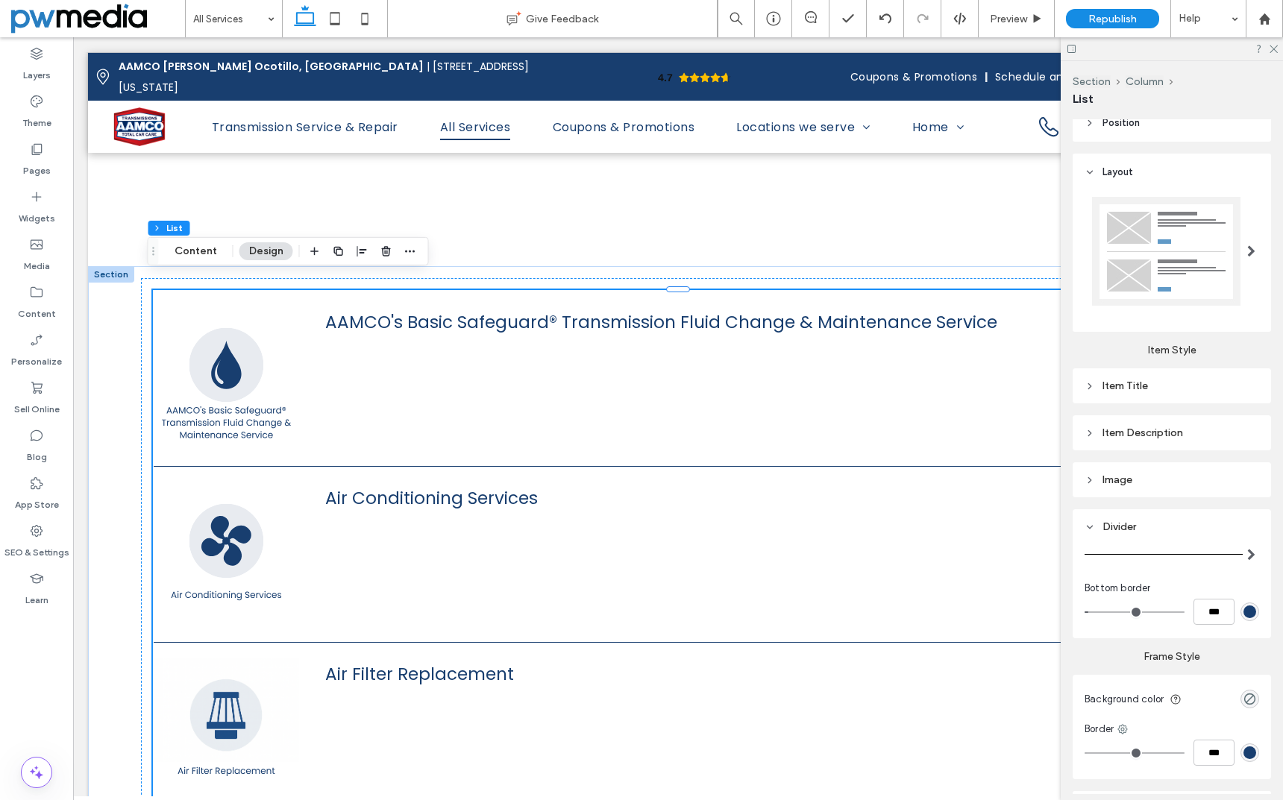
type input "*"
type input "***"
type input "*"
type input "***"
type input "*"
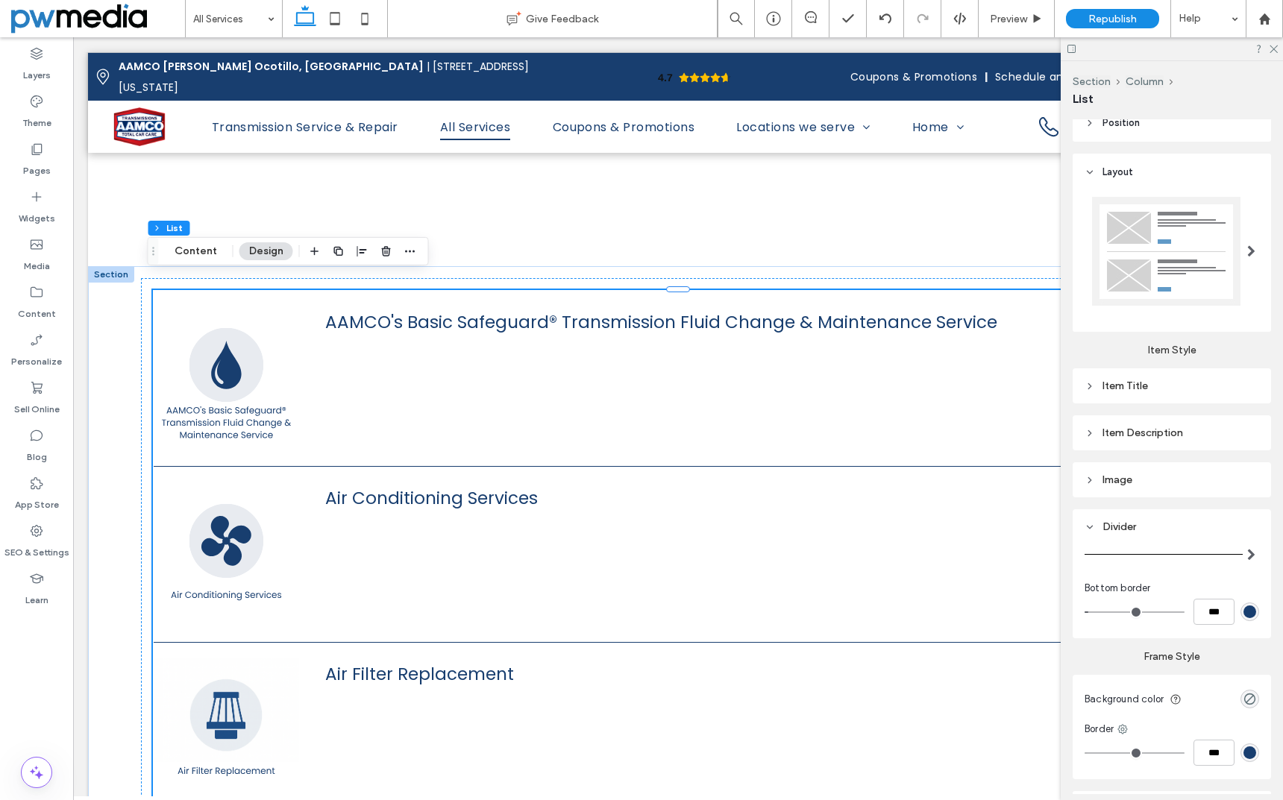
type input "***"
drag, startPoint x: 1097, startPoint y: 610, endPoint x: 1067, endPoint y: 612, distance: 29.9
type input "*"
click at [1084, 612] on input "range" at bounding box center [1134, 612] width 100 height 1
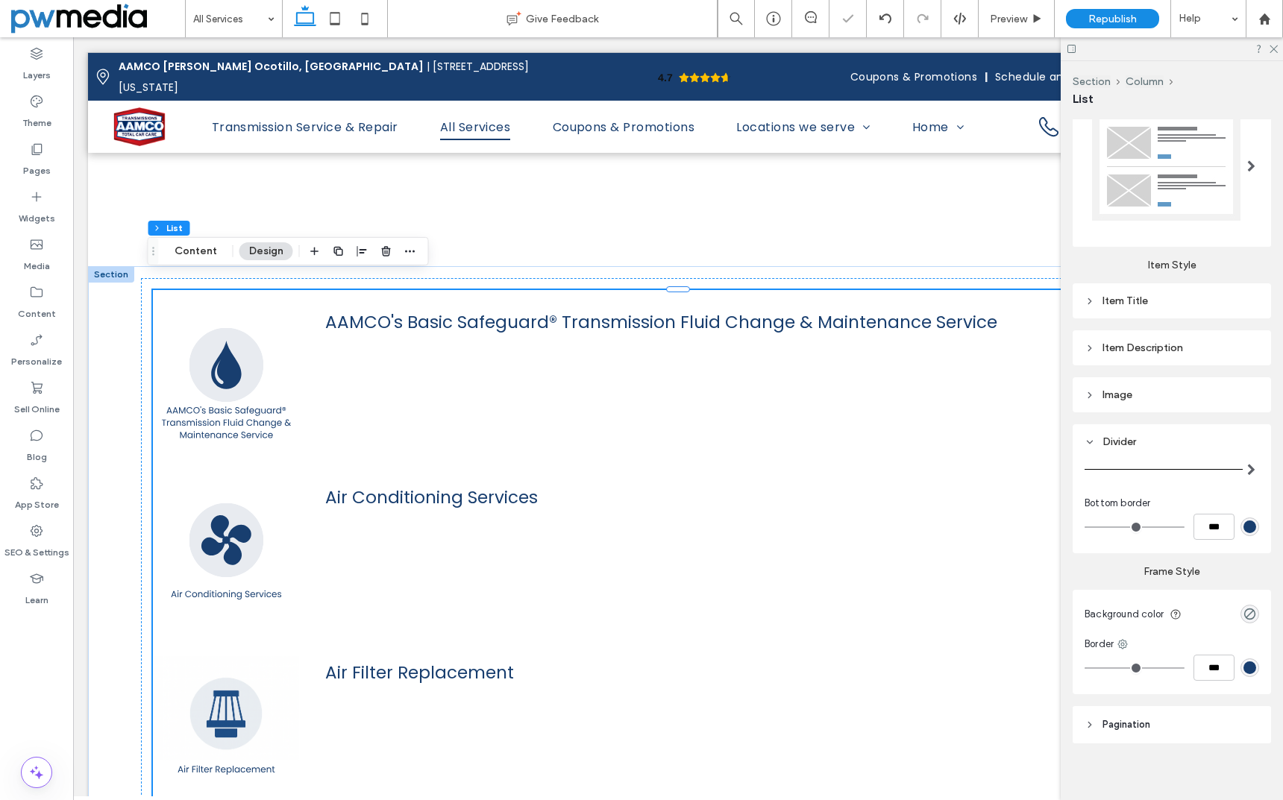
scroll to position [306, 0]
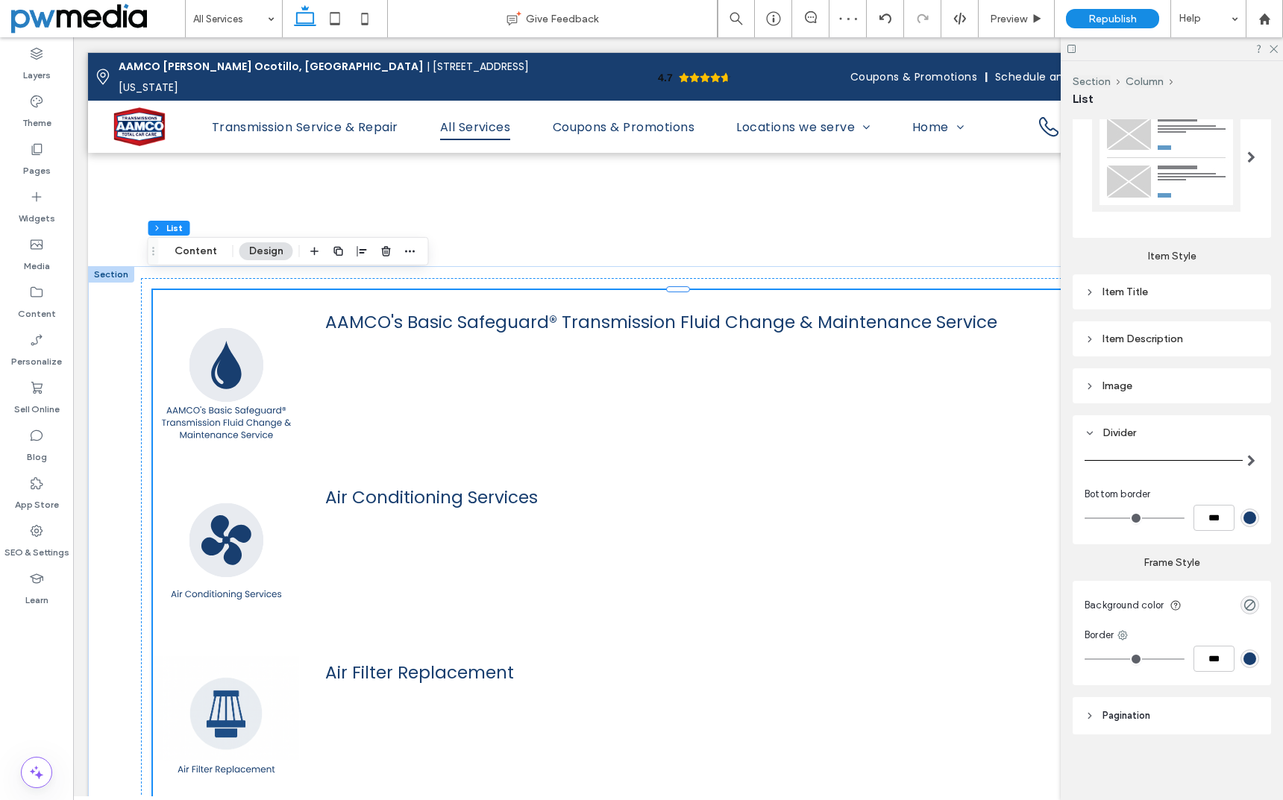
click at [1140, 717] on span "Pagination" at bounding box center [1126, 716] width 48 height 15
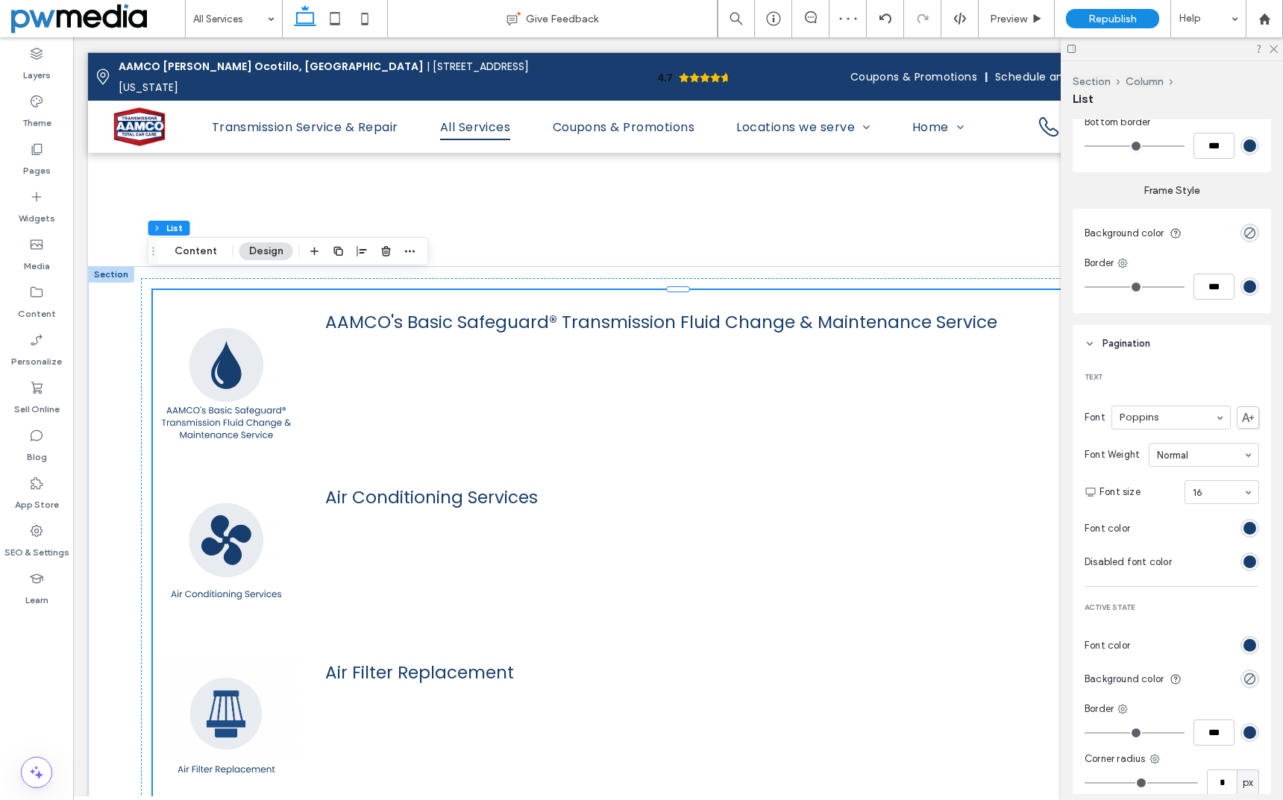
scroll to position [679, 0]
type input "*"
type input "***"
click at [1119, 286] on input "range" at bounding box center [1134, 286] width 100 height 1
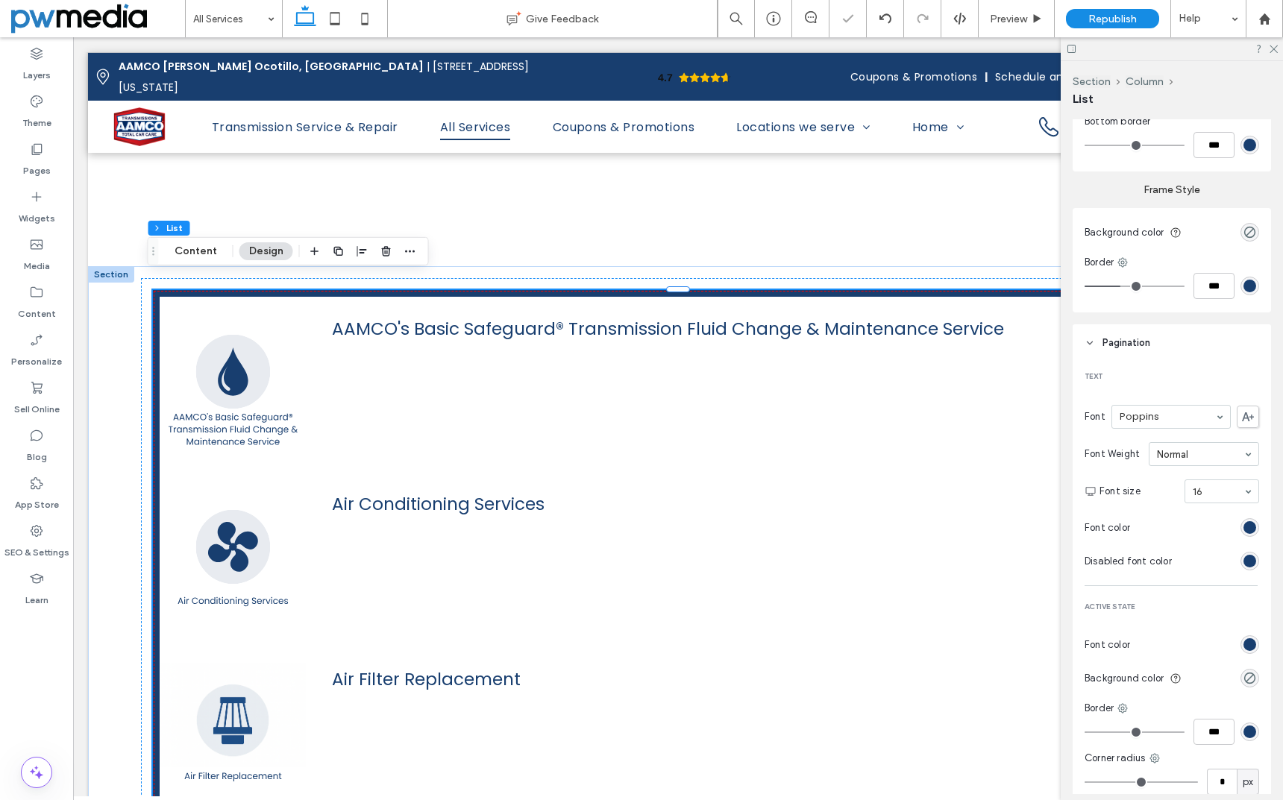
type input "*"
type input "***"
type input "*"
type input "***"
type input "*"
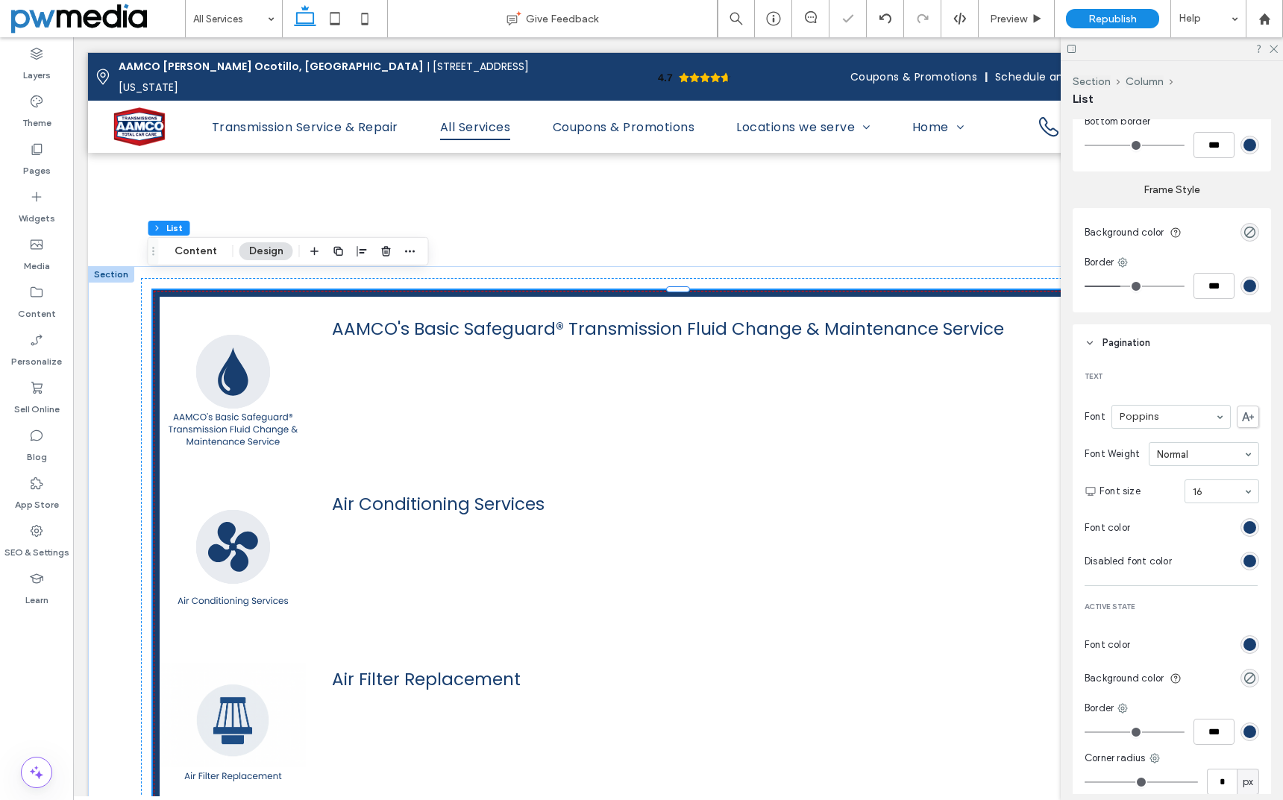
type input "***"
type input "*"
type input "***"
drag, startPoint x: 1119, startPoint y: 286, endPoint x: 1061, endPoint y: 286, distance: 58.2
type input "*"
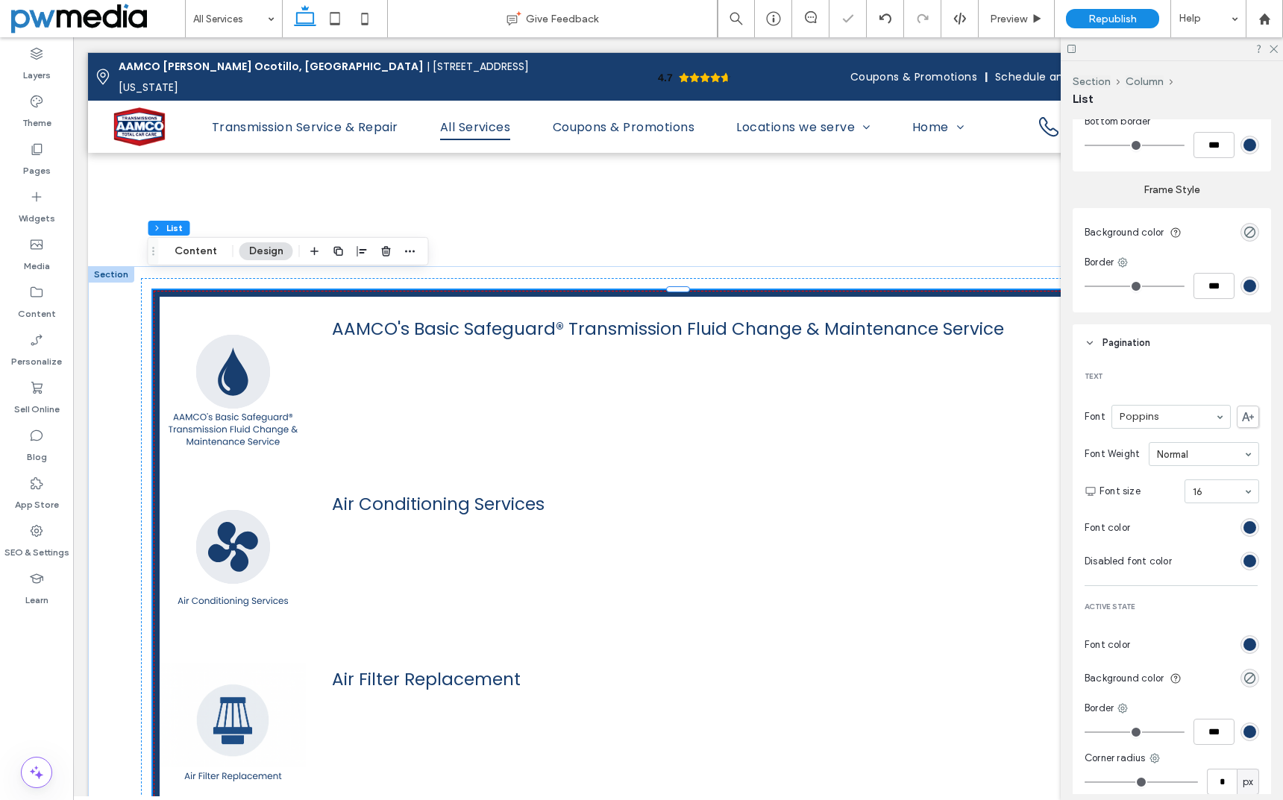
click at [1084, 286] on input "range" at bounding box center [1134, 286] width 100 height 1
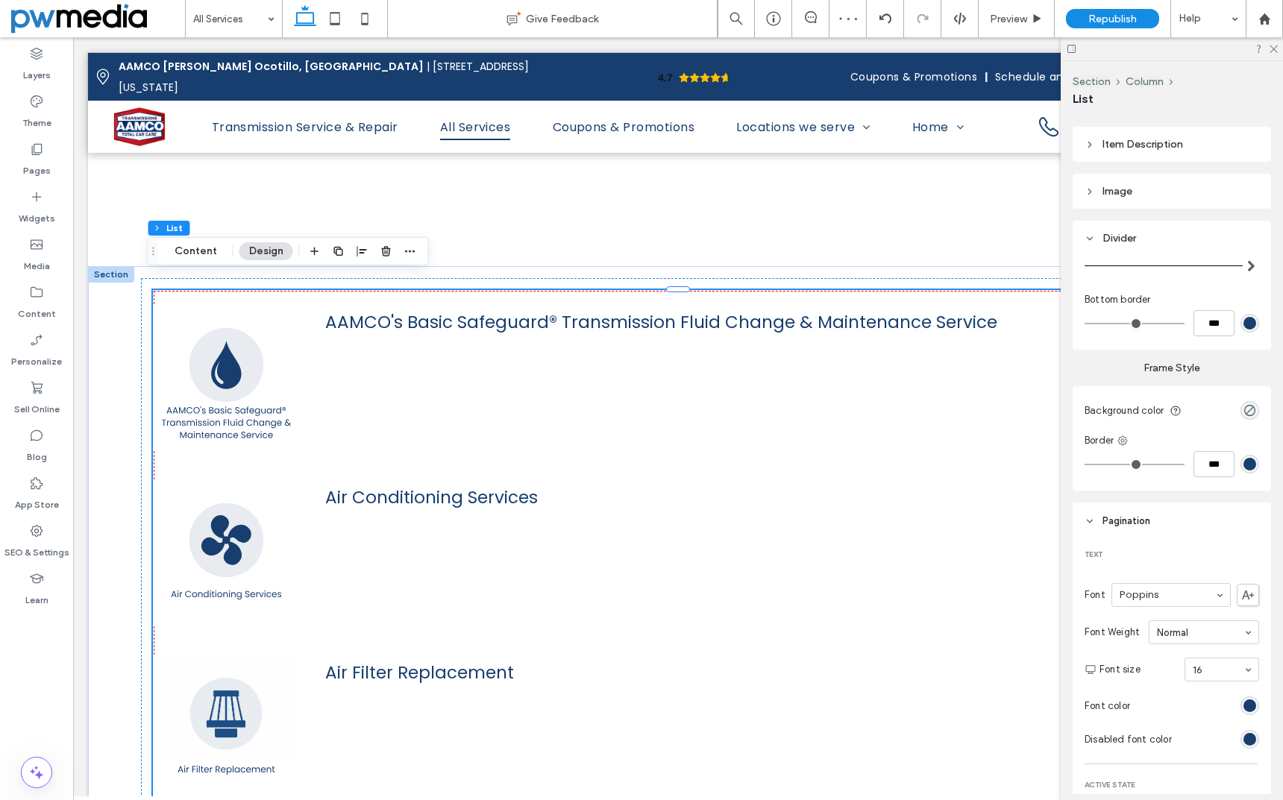
scroll to position [336, 0]
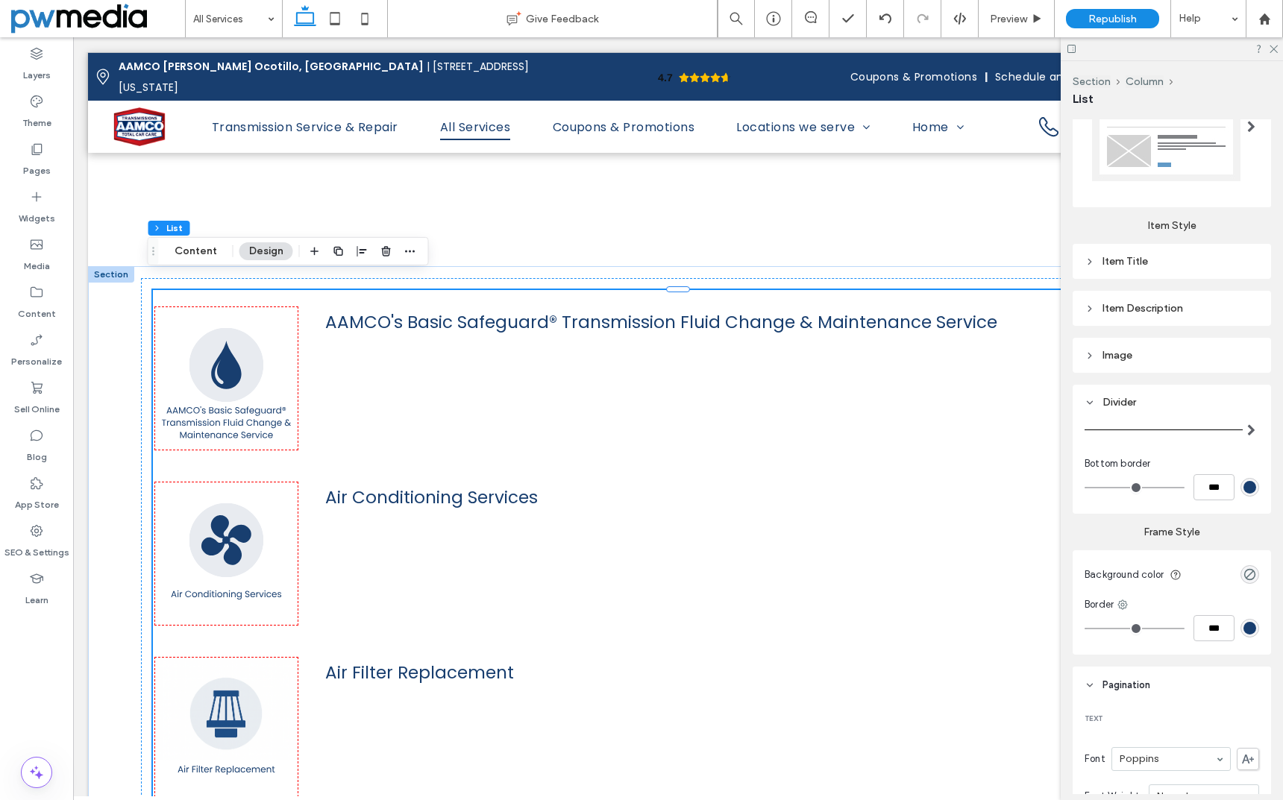
click at [1125, 361] on div "Image" at bounding box center [1171, 355] width 175 height 13
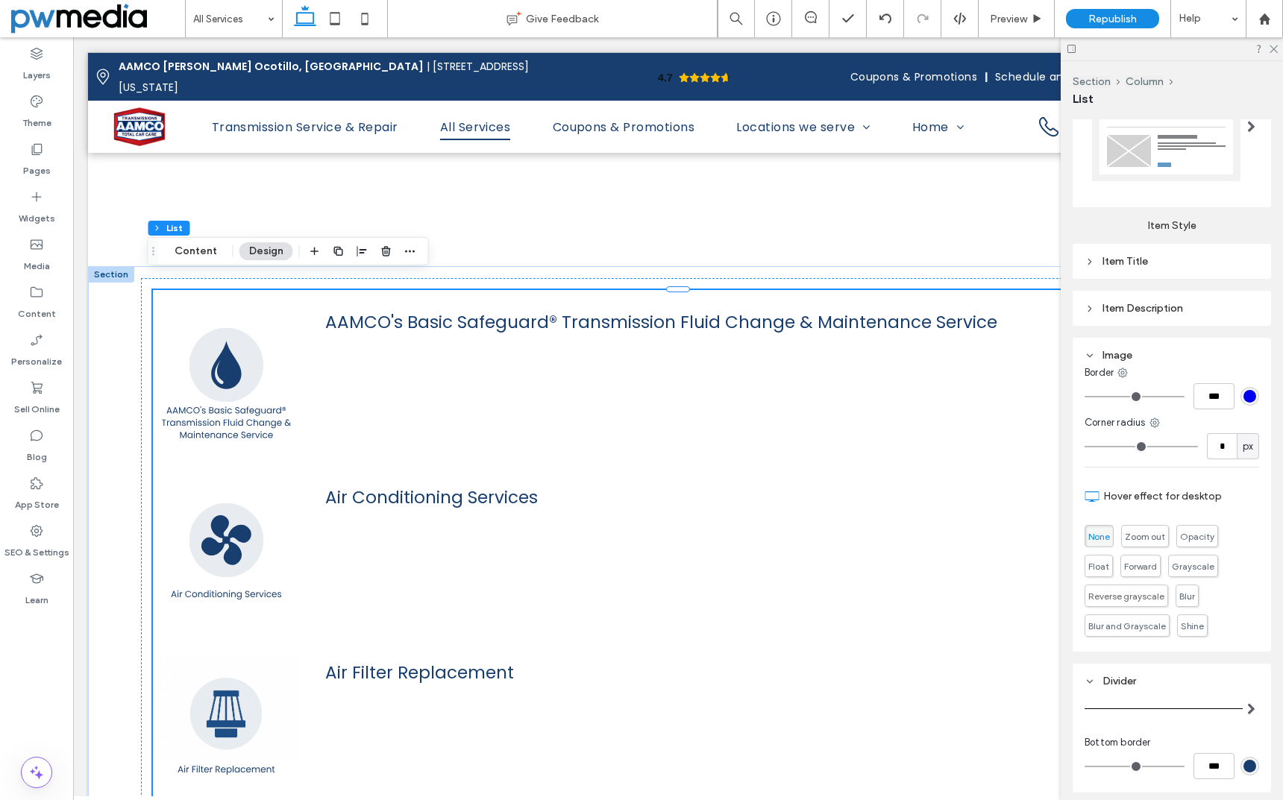
click at [1113, 301] on div "Item Description" at bounding box center [1171, 308] width 175 height 20
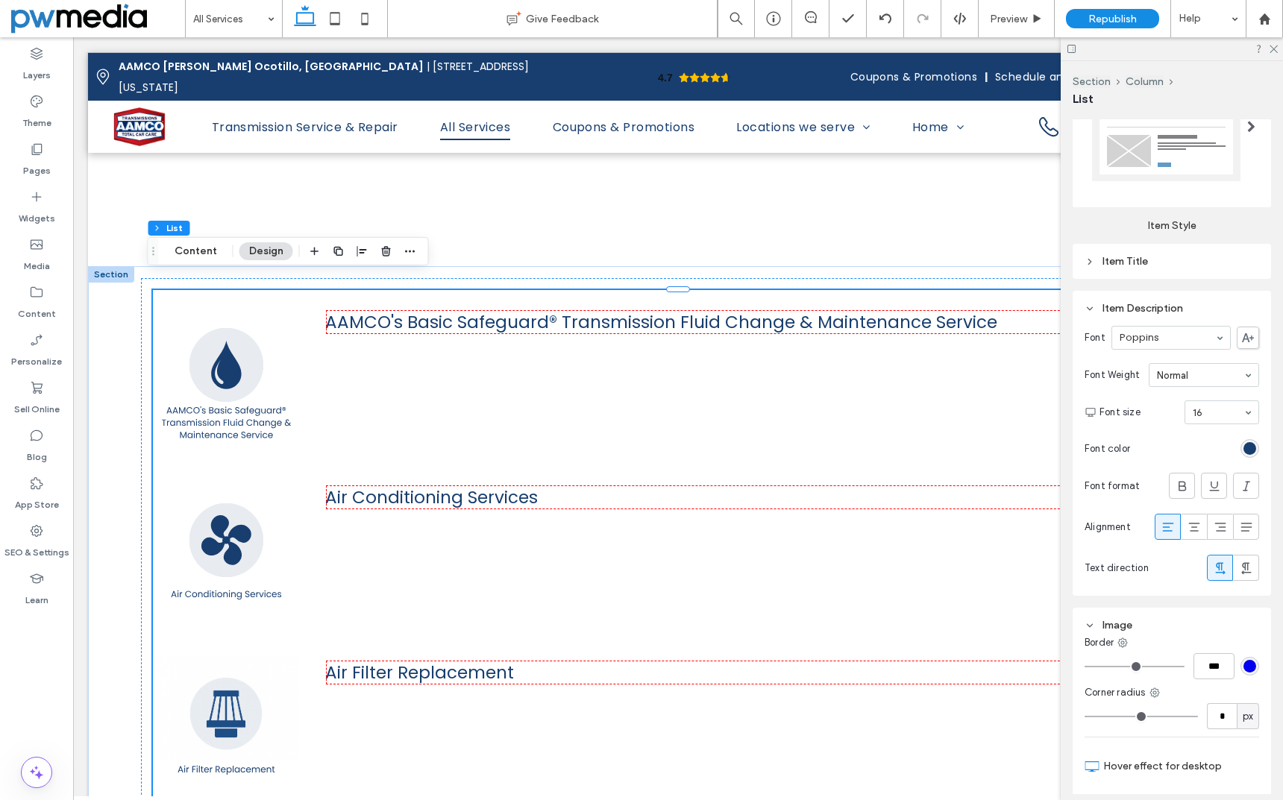
click at [1125, 261] on div "Item Title" at bounding box center [1171, 261] width 175 height 13
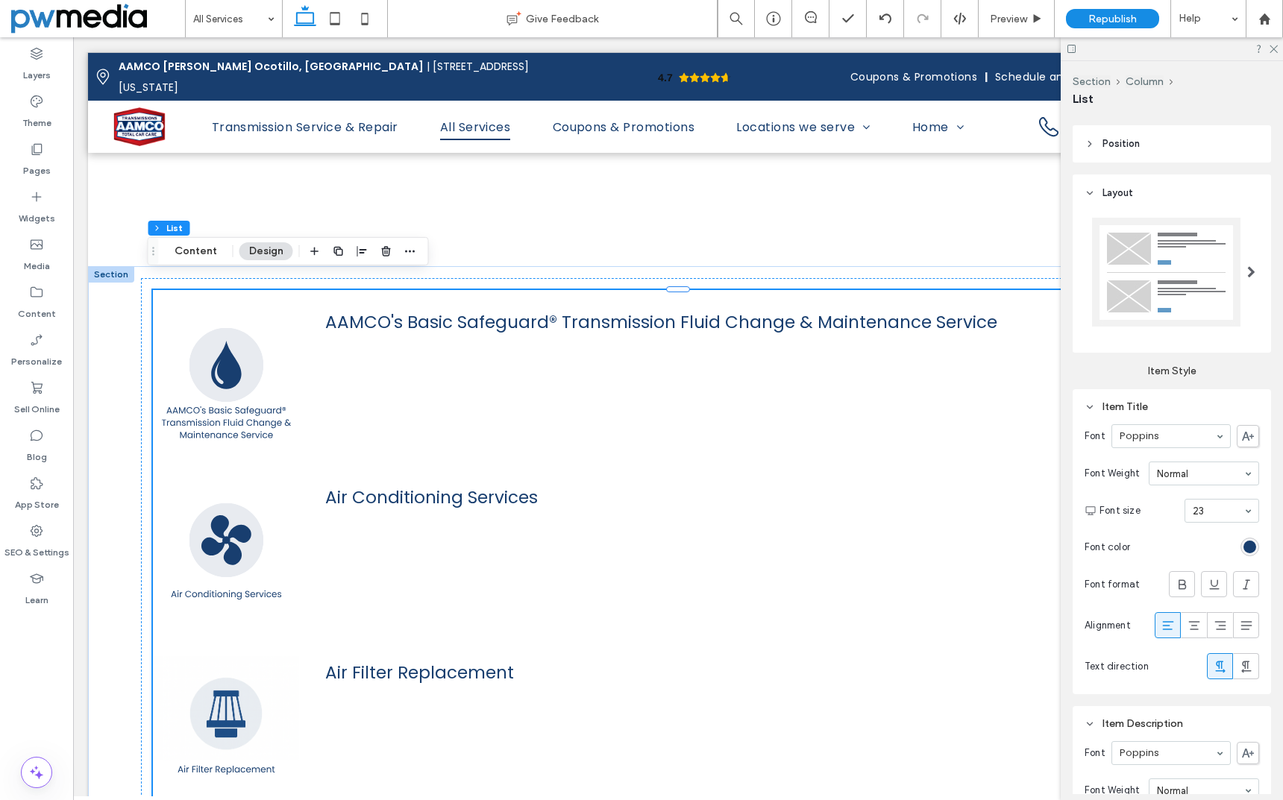
scroll to position [38, 0]
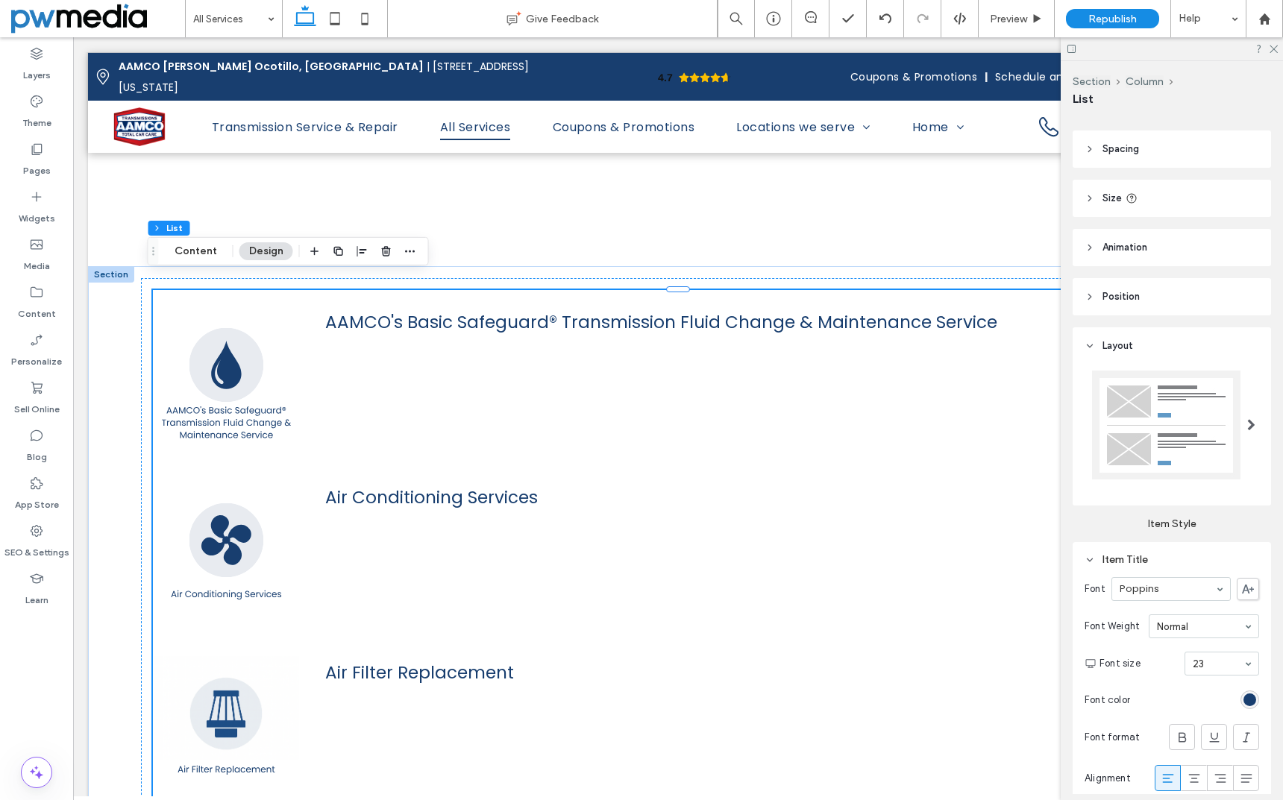
click at [1247, 392] on span at bounding box center [1251, 425] width 8 height 87
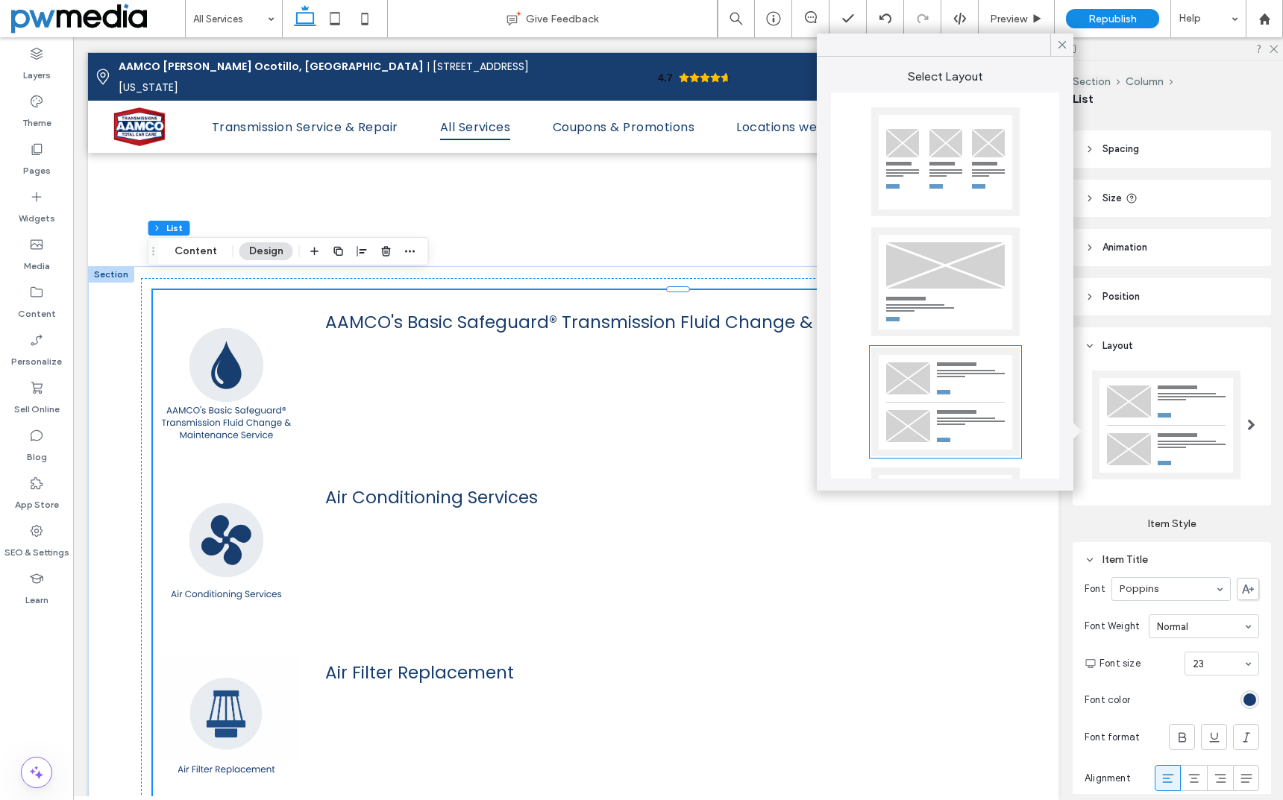
click at [925, 160] on div at bounding box center [945, 161] width 148 height 109
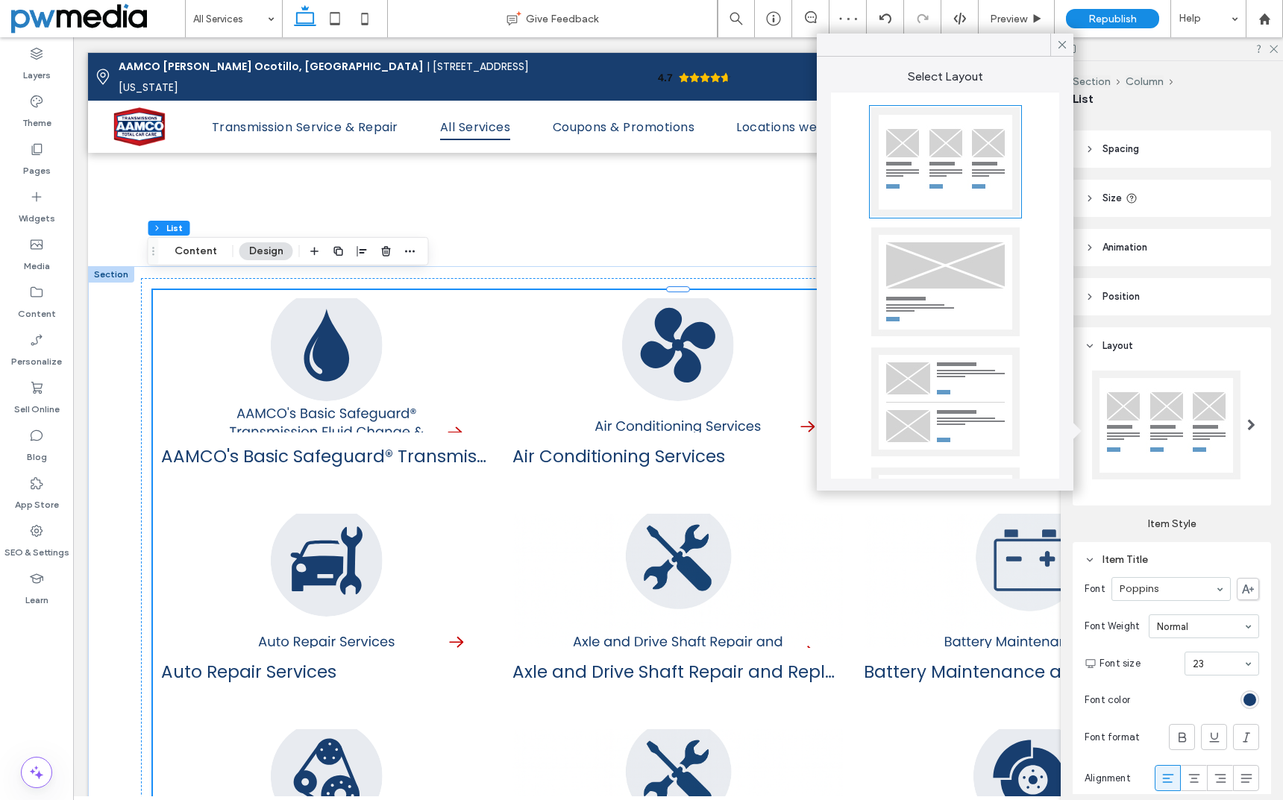
click at [1118, 522] on label "Item Style" at bounding box center [1172, 518] width 198 height 25
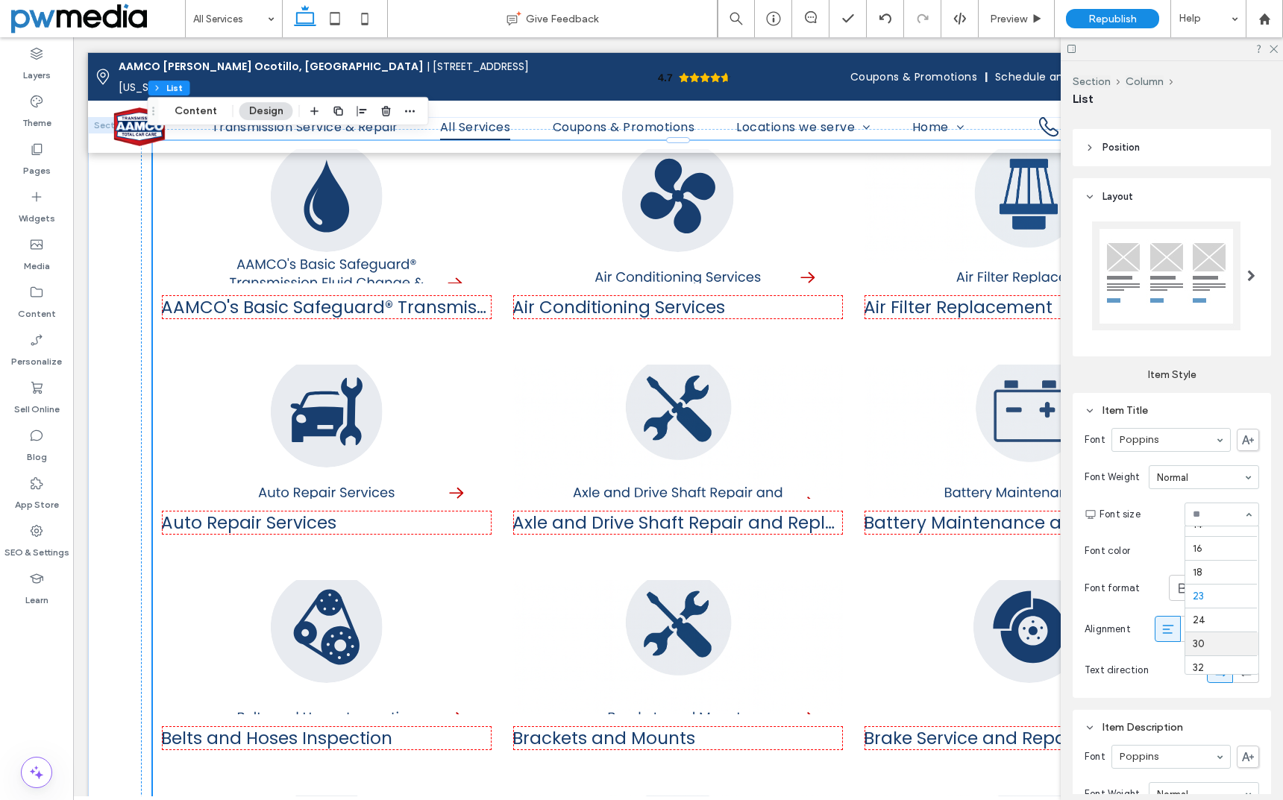
scroll to position [116, 0]
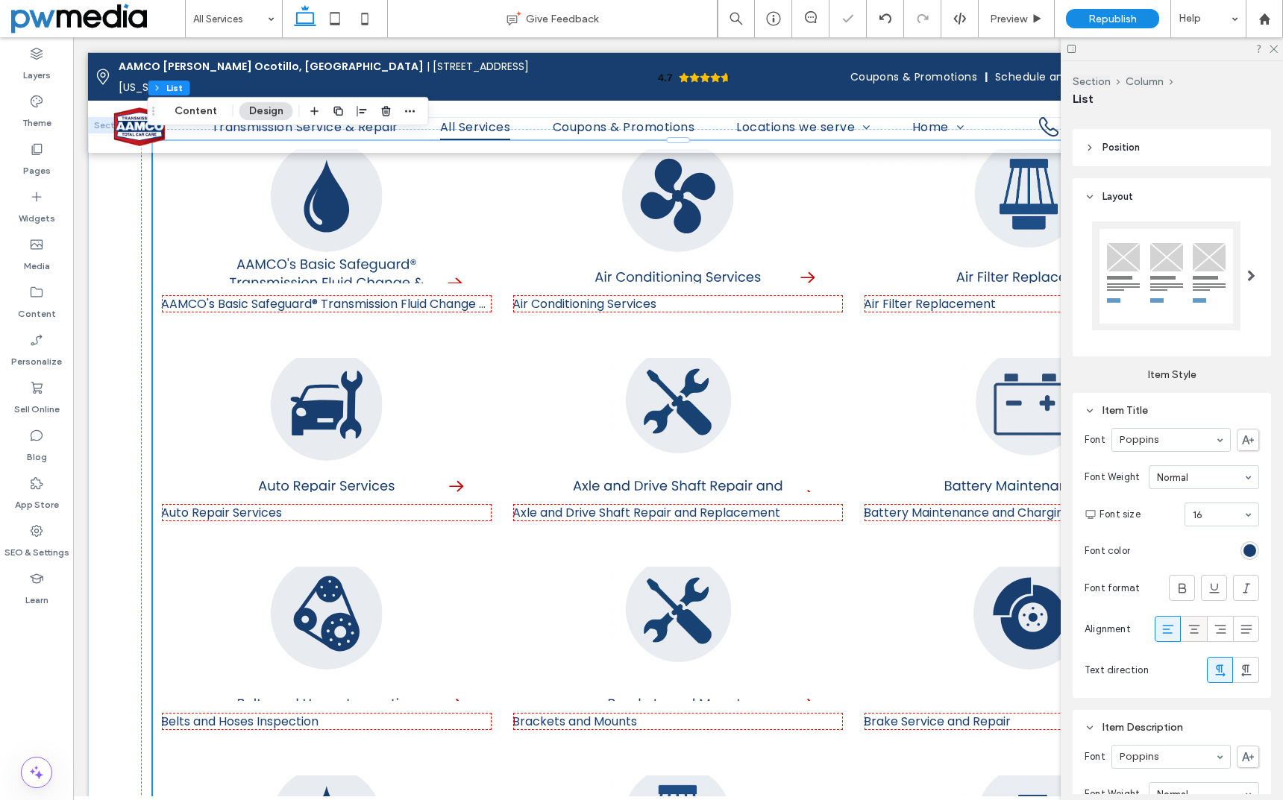
click at [1194, 621] on div at bounding box center [1193, 629] width 25 height 25
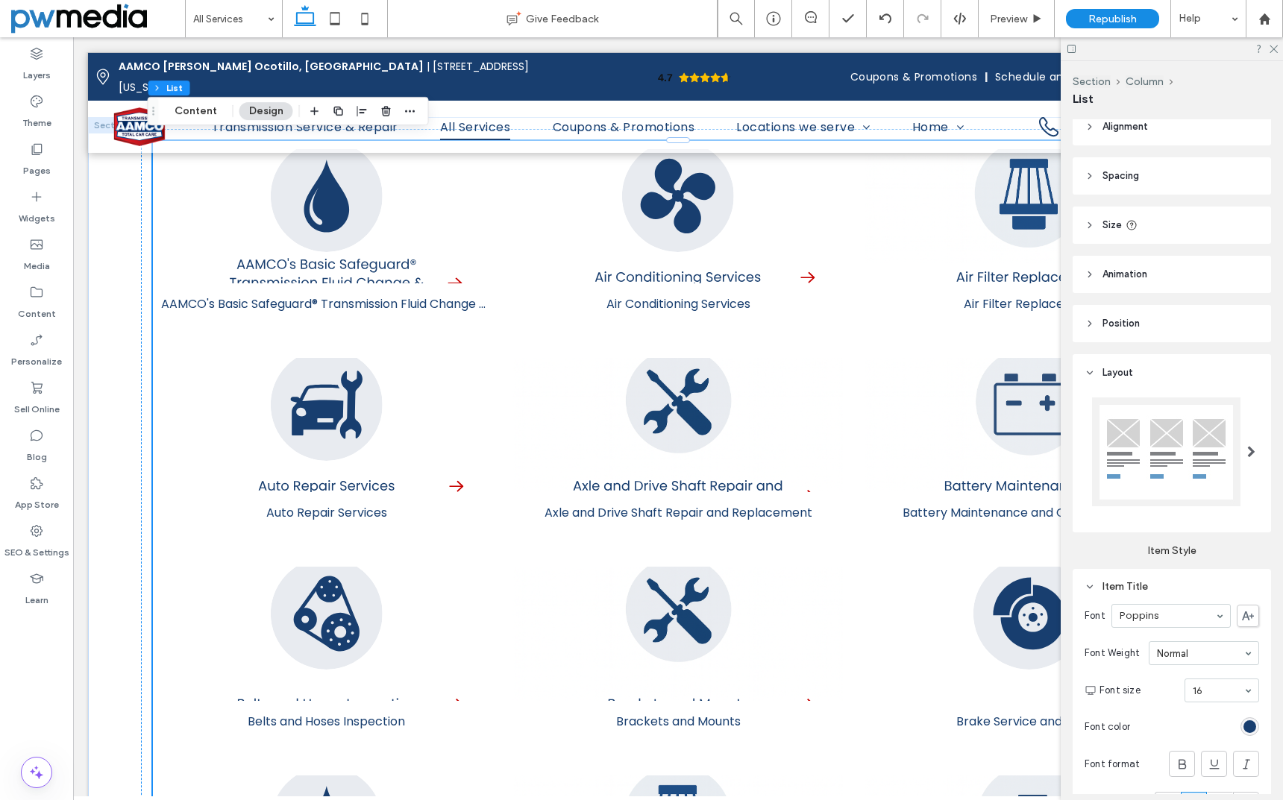
scroll to position [0, 0]
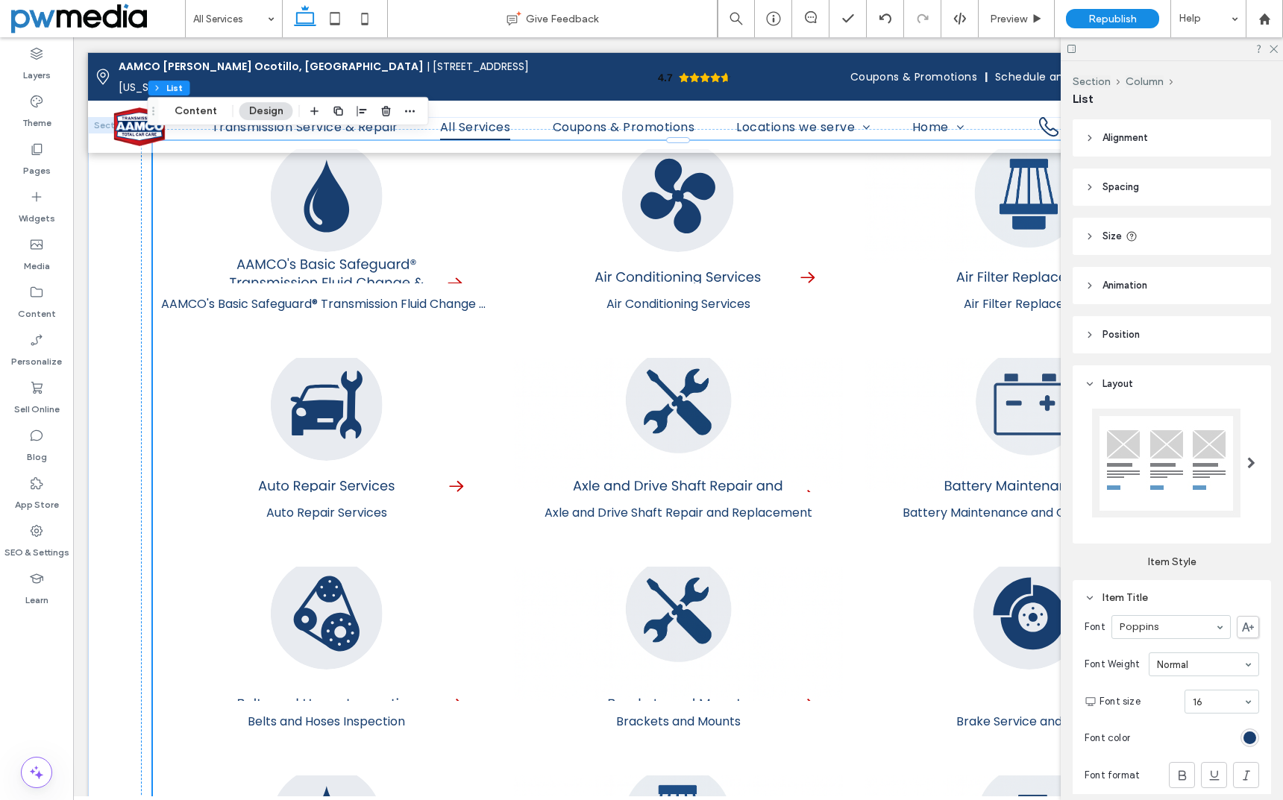
click at [1108, 289] on span "Animation" at bounding box center [1124, 285] width 45 height 15
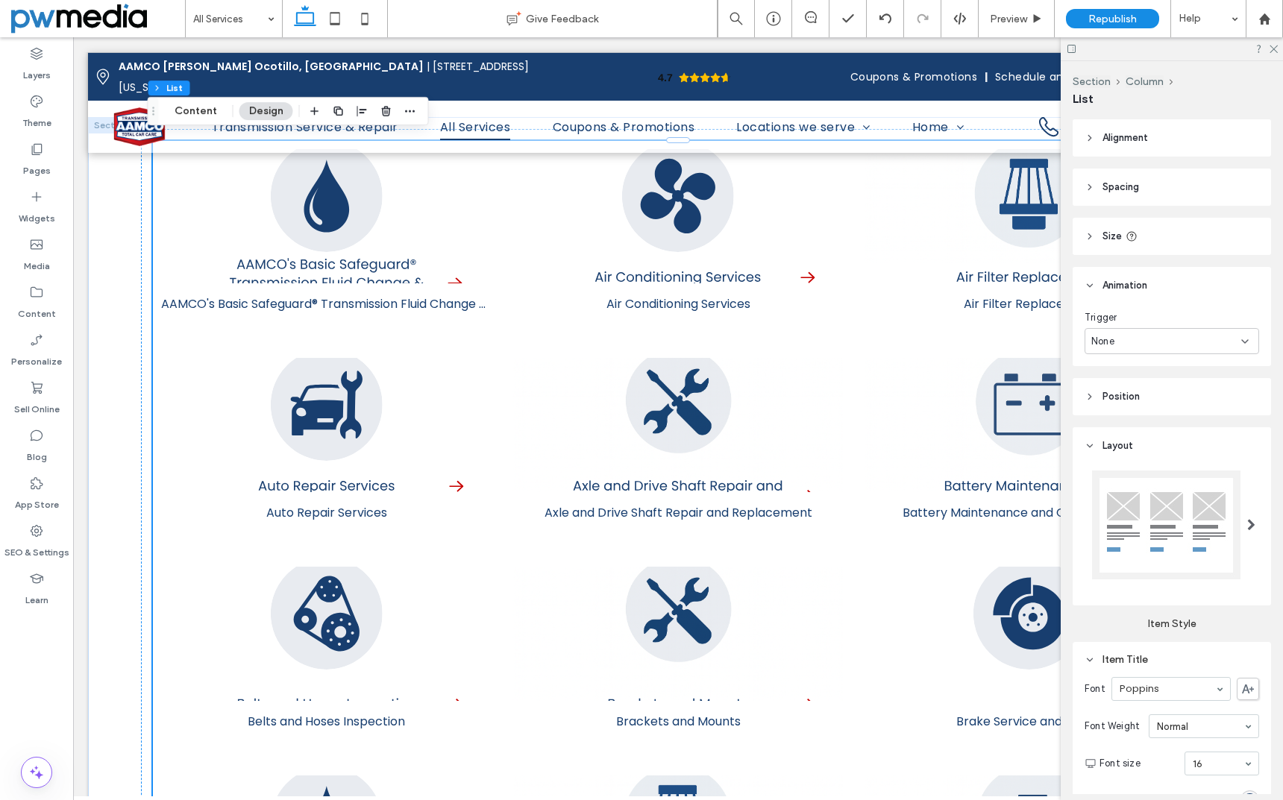
click at [1108, 289] on span "Animation" at bounding box center [1124, 285] width 45 height 15
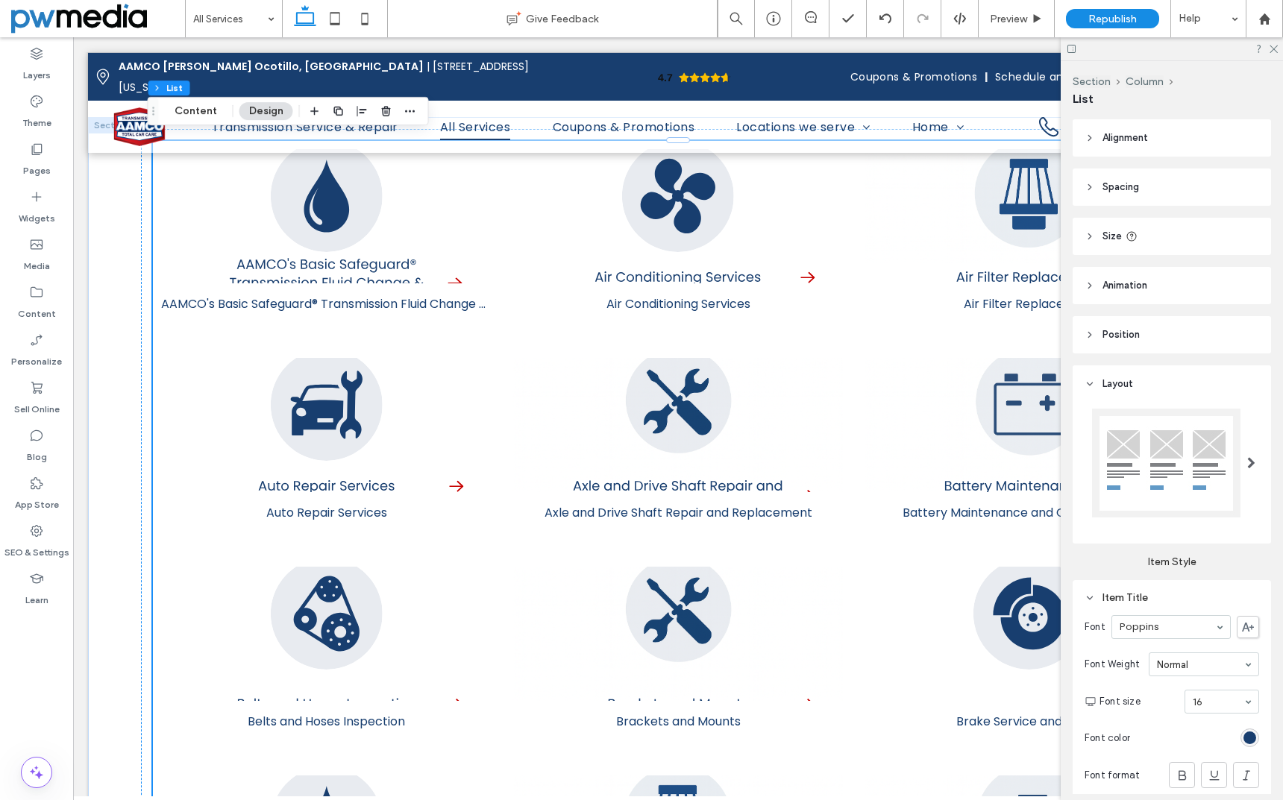
click at [1109, 328] on span "Position" at bounding box center [1120, 334] width 37 height 15
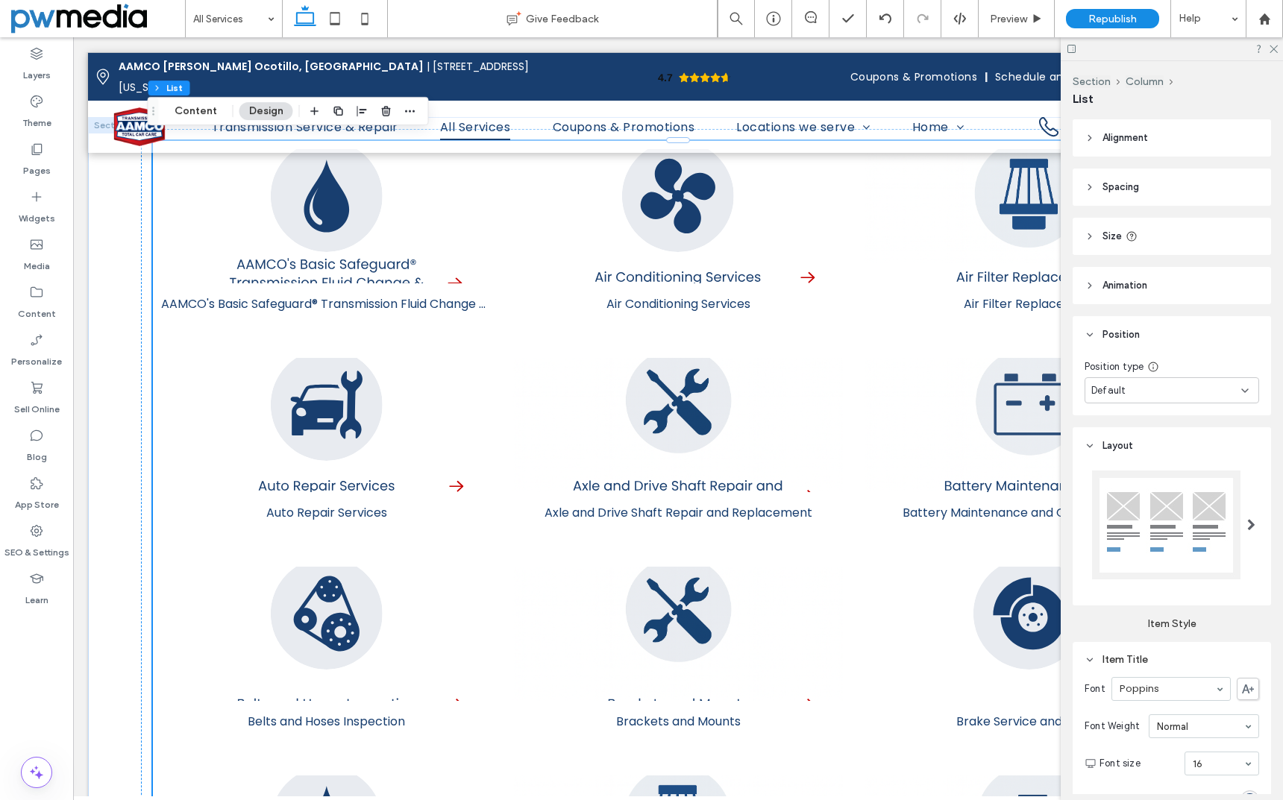
click at [1109, 328] on span "Position" at bounding box center [1120, 334] width 37 height 15
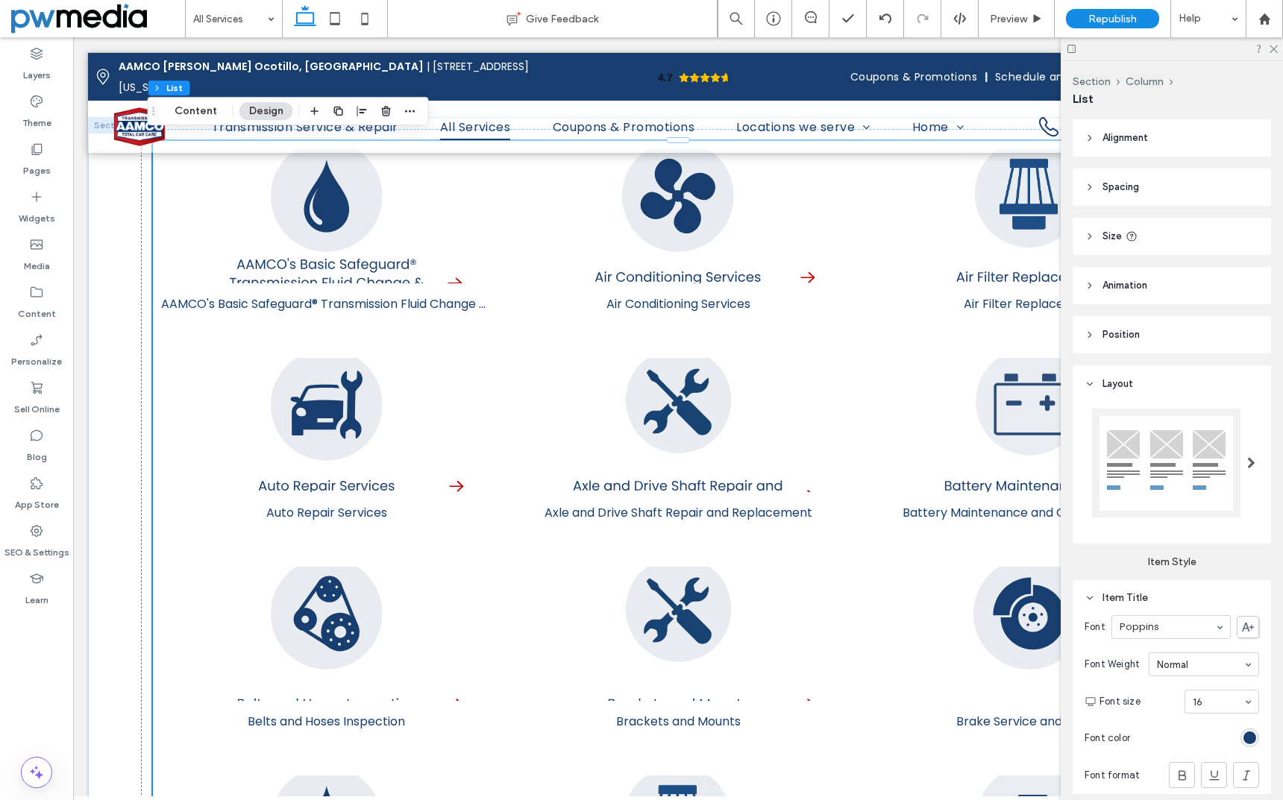
click at [1247, 457] on span at bounding box center [1251, 463] width 8 height 12
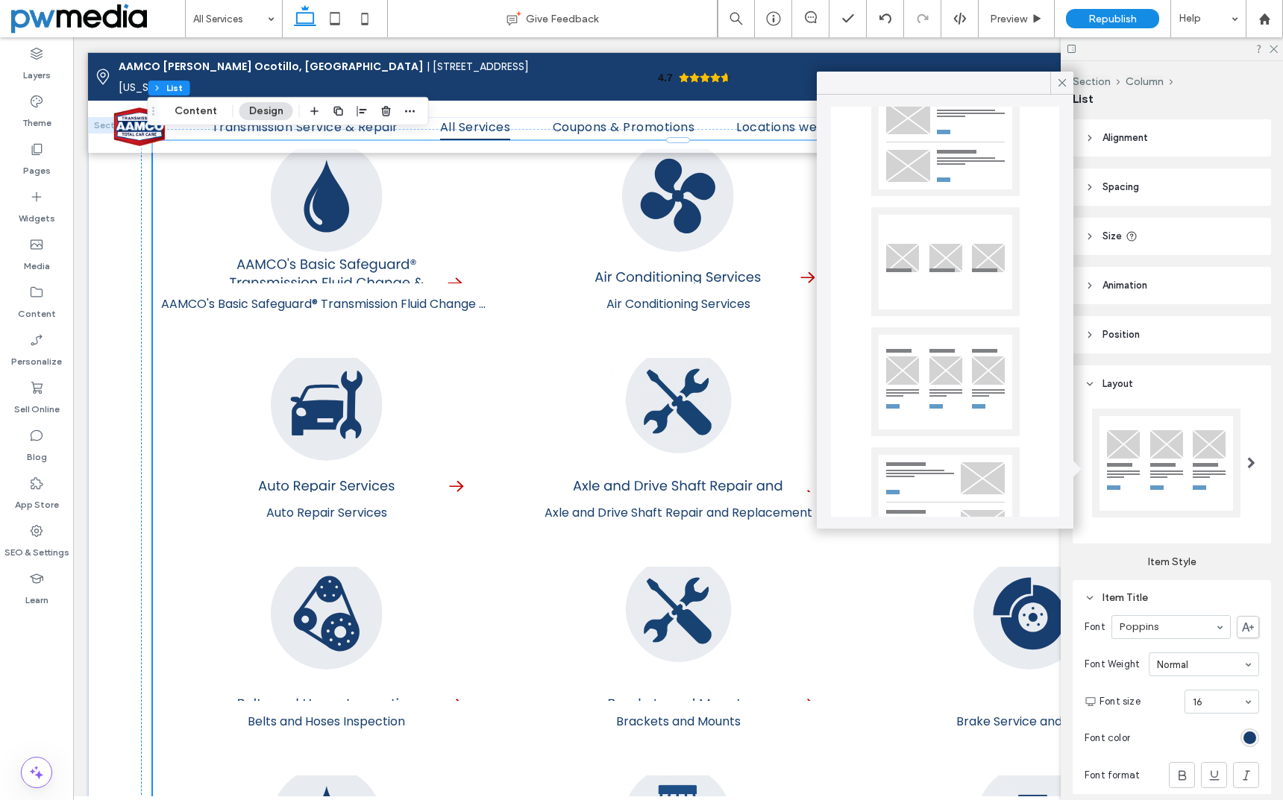
scroll to position [357, 0]
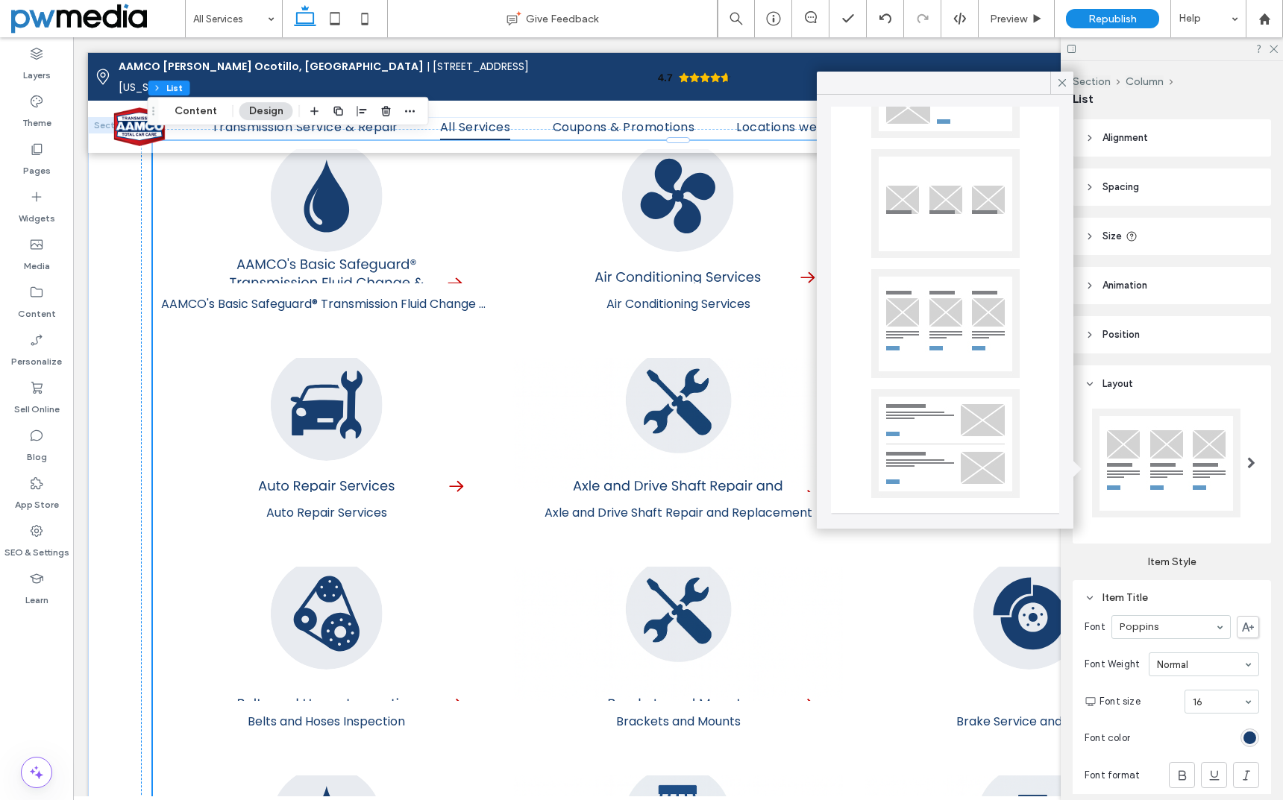
click at [943, 330] on div at bounding box center [945, 323] width 148 height 109
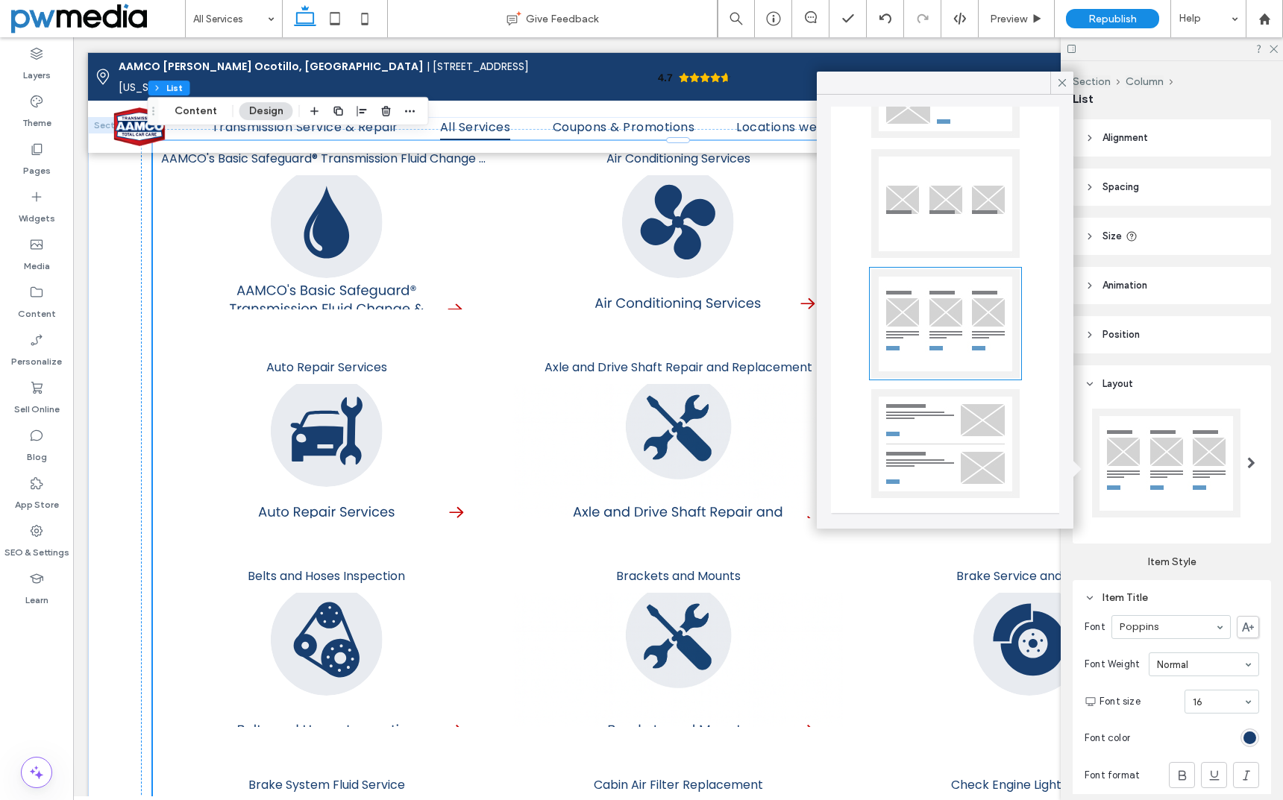
click at [939, 445] on div at bounding box center [945, 443] width 148 height 109
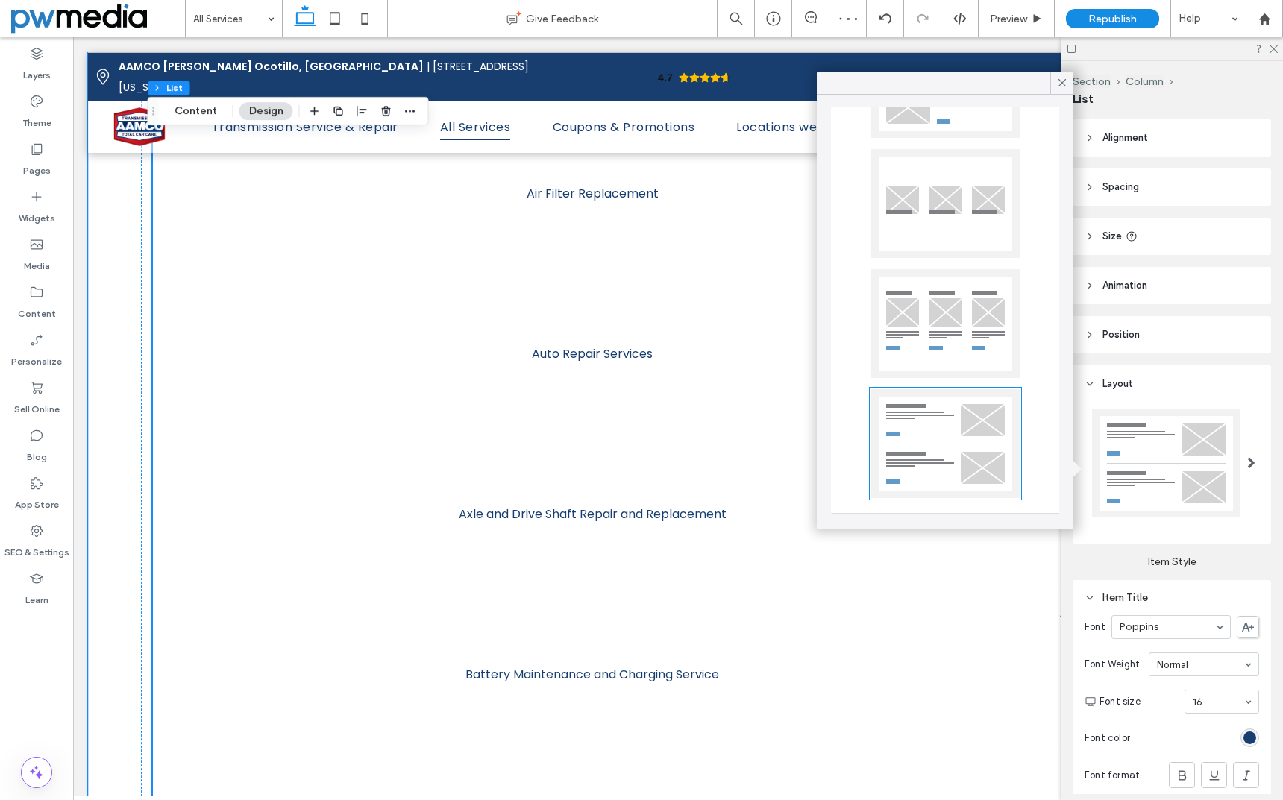
scroll to position [3282, 0]
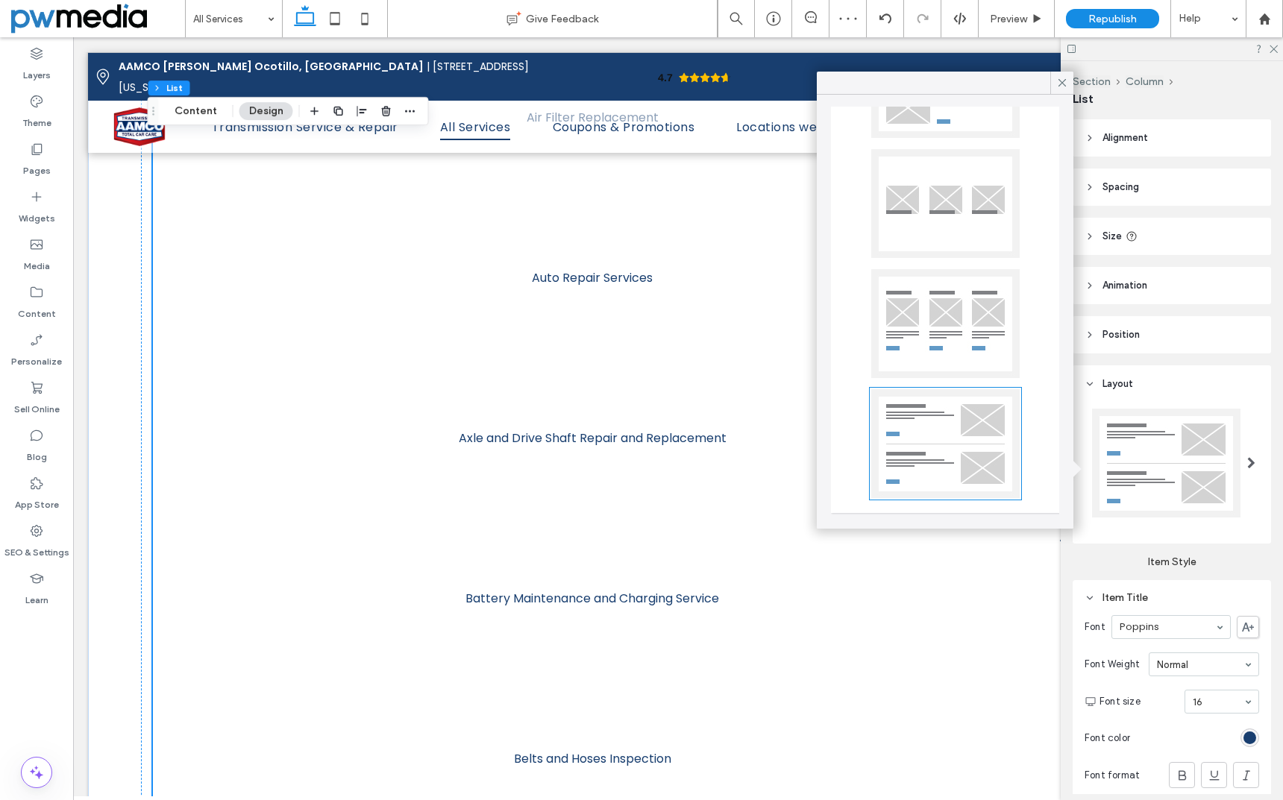
click at [955, 312] on div at bounding box center [945, 323] width 148 height 109
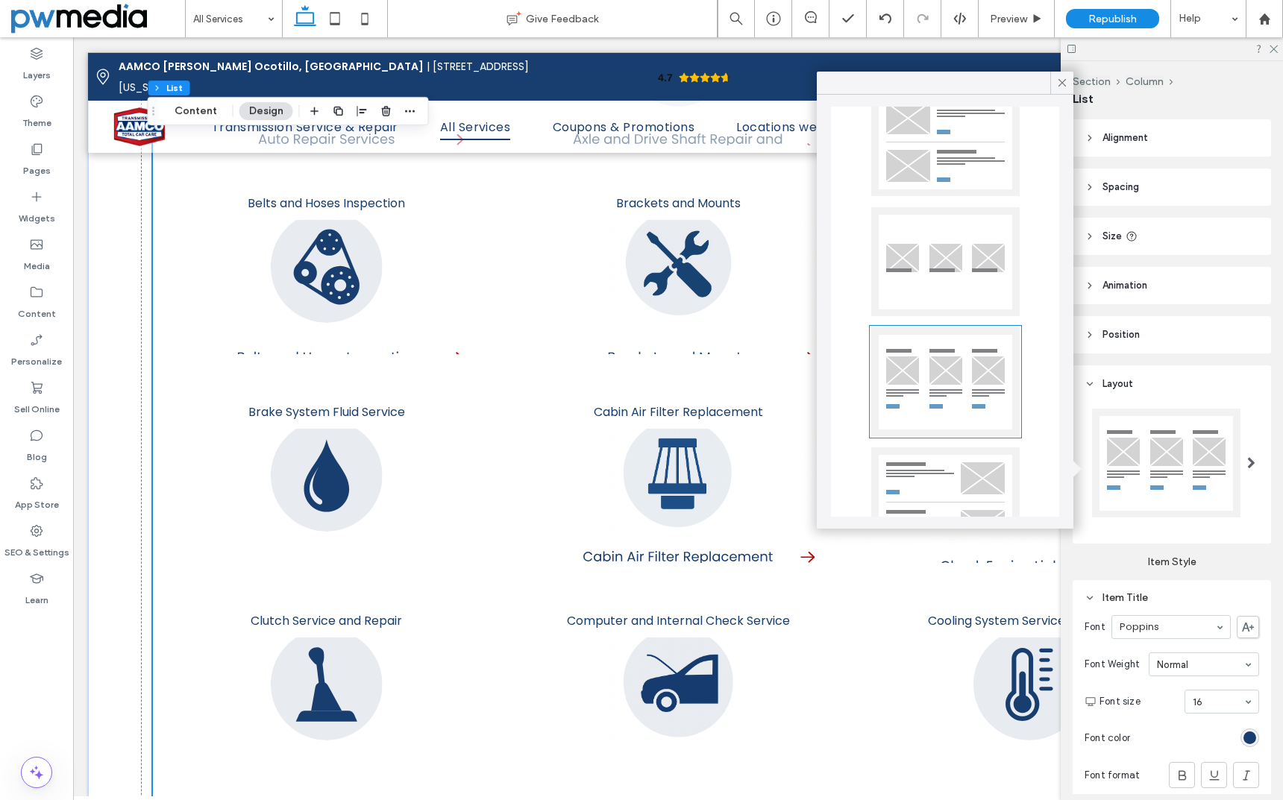
scroll to position [0, 0]
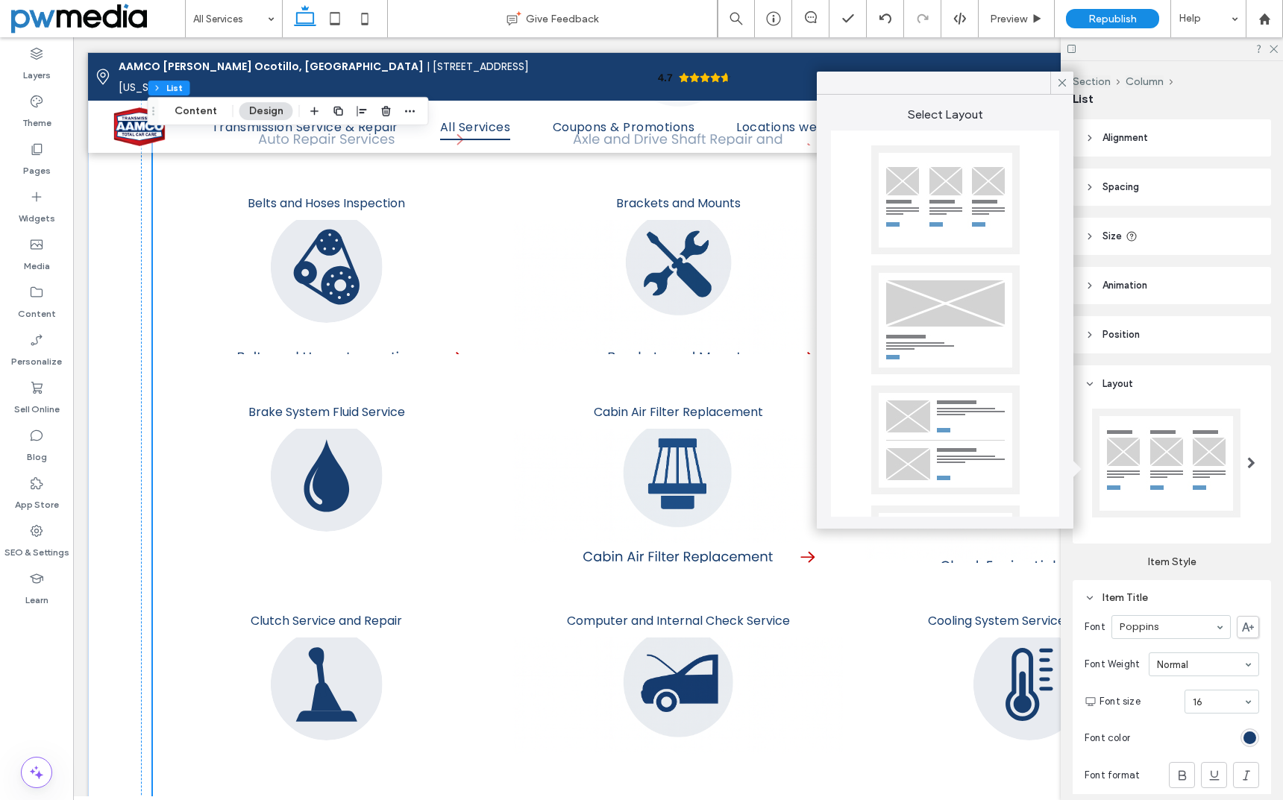
click at [927, 186] on div at bounding box center [945, 199] width 148 height 109
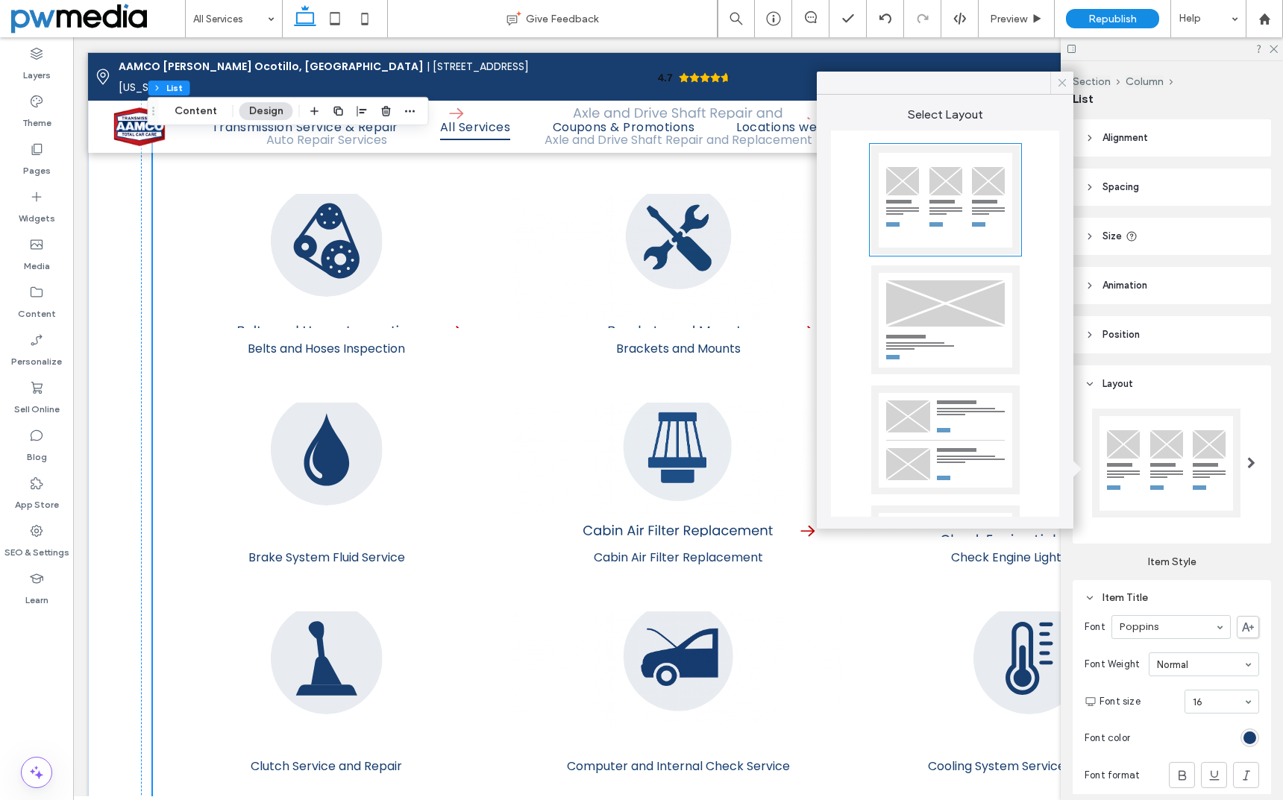
click at [1064, 84] on icon at bounding box center [1061, 82] width 13 height 13
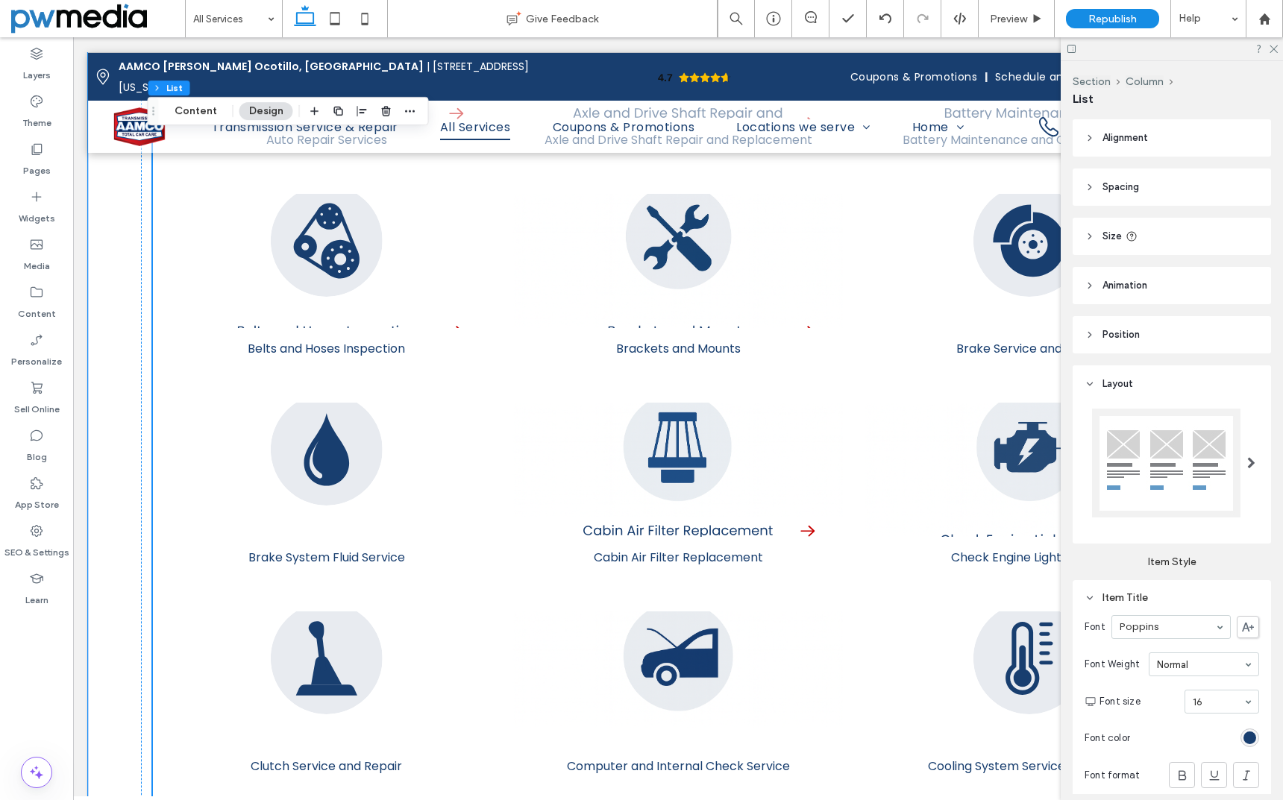
click at [466, 248] on div at bounding box center [326, 261] width 331 height 134
click at [1270, 49] on icon at bounding box center [1273, 48] width 10 height 10
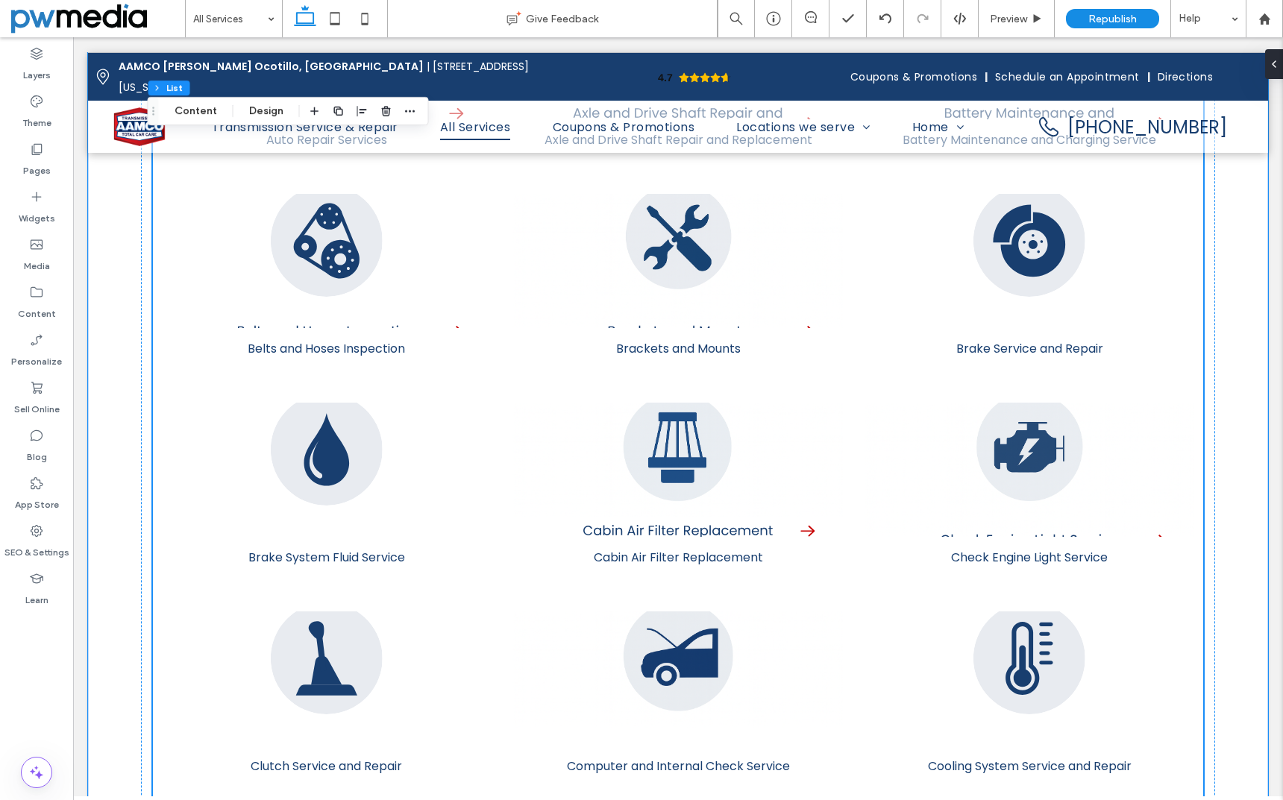
click at [514, 290] on div at bounding box center [677, 261] width 331 height 134
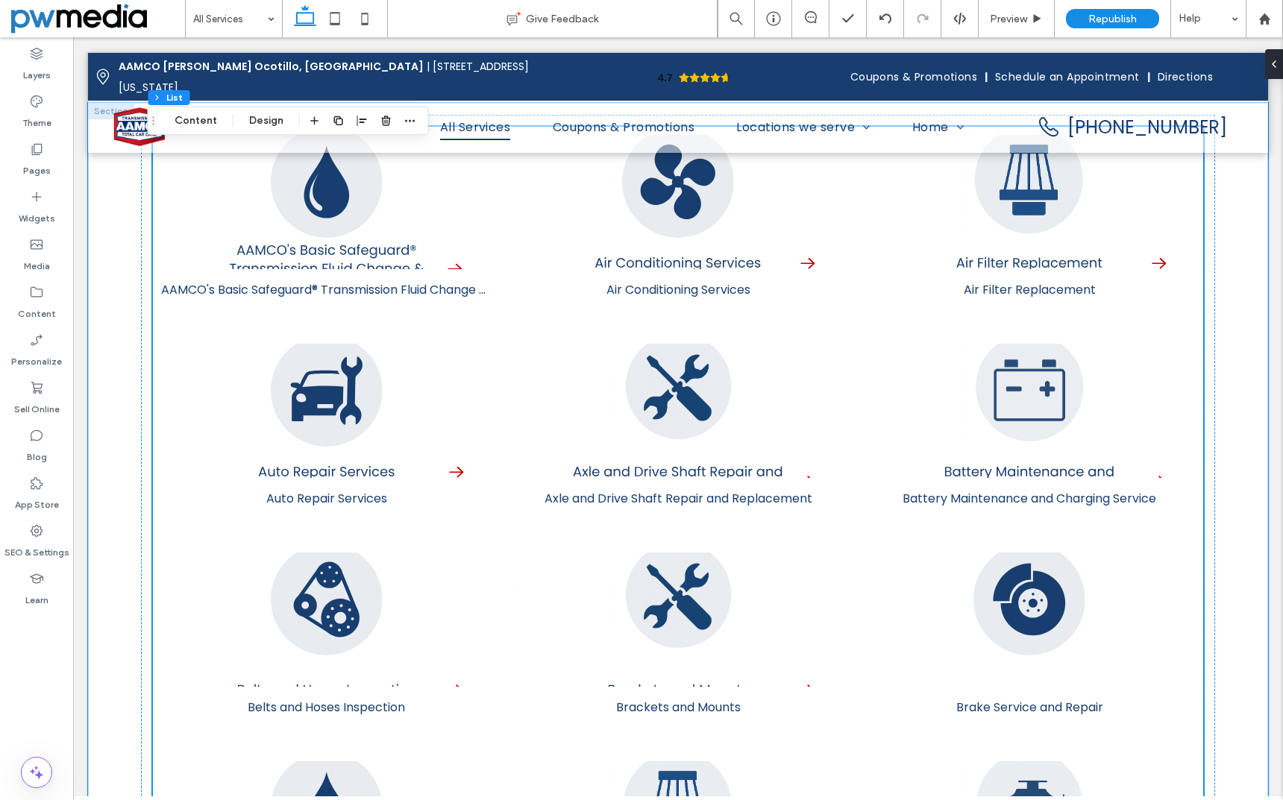
scroll to position [2834, 0]
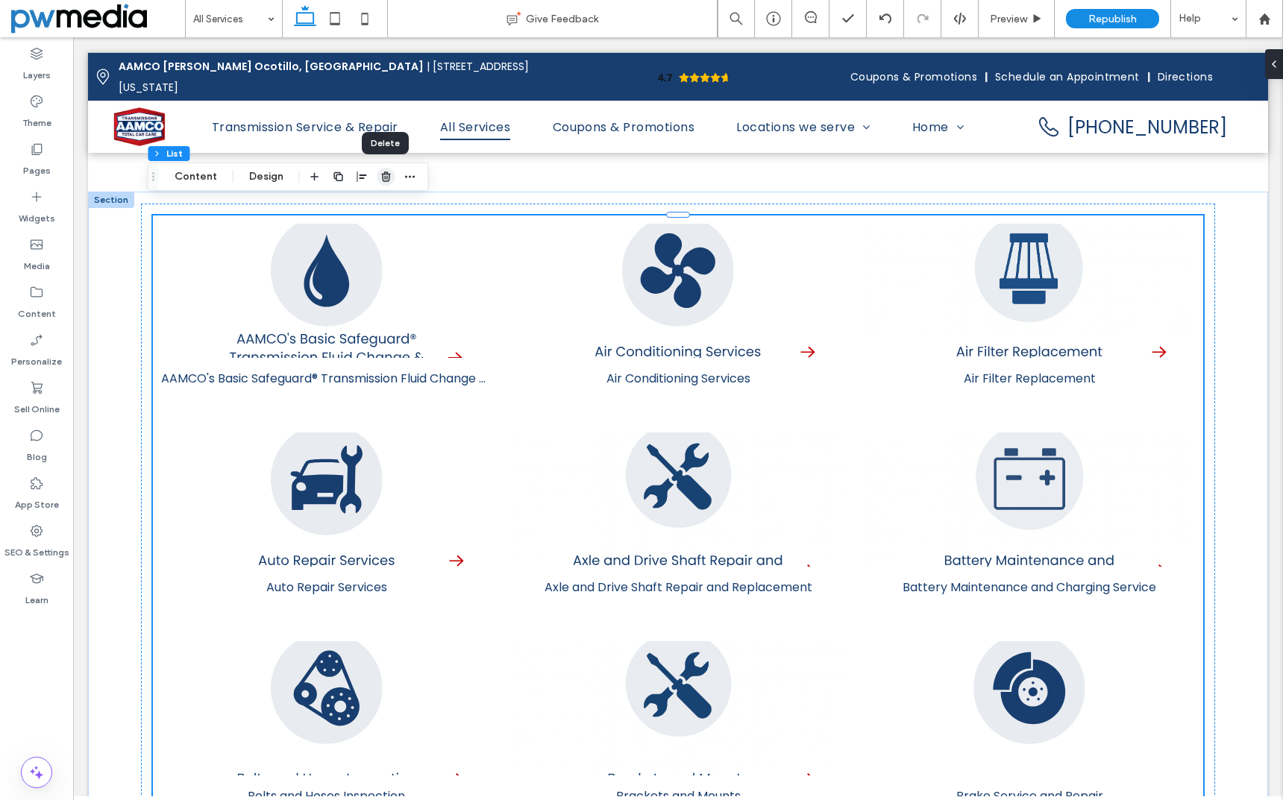
click at [383, 178] on use "button" at bounding box center [385, 177] width 9 height 10
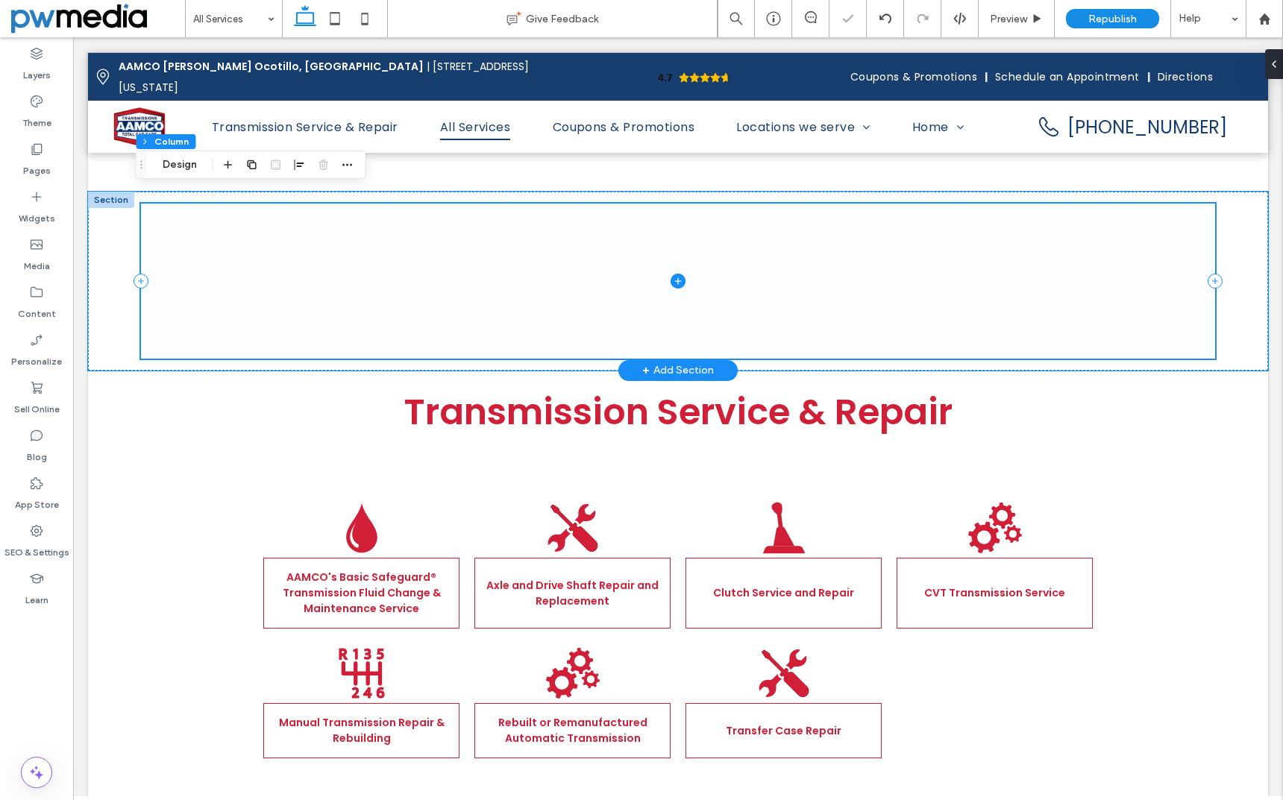
click at [322, 214] on span at bounding box center [678, 281] width 1074 height 155
click at [671, 274] on icon at bounding box center [678, 281] width 15 height 15
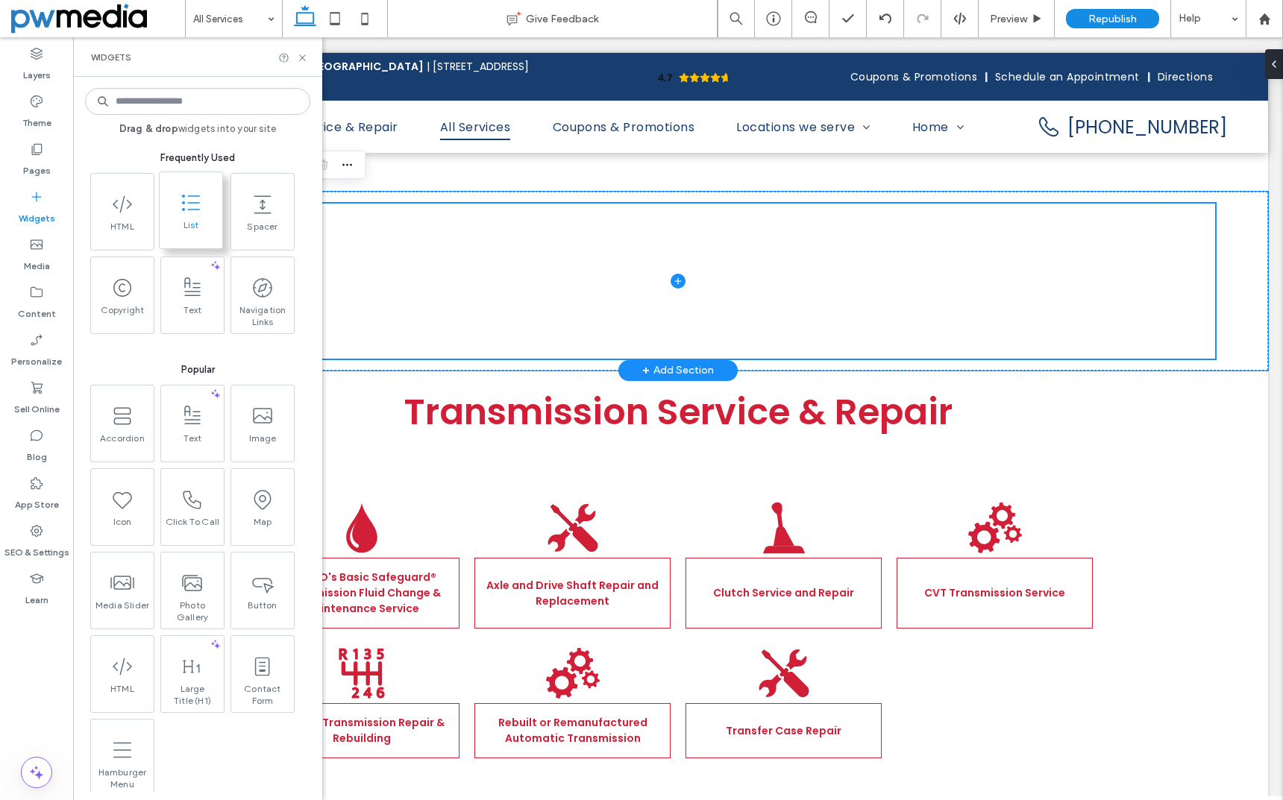
click at [191, 209] on use at bounding box center [191, 203] width 18 height 16
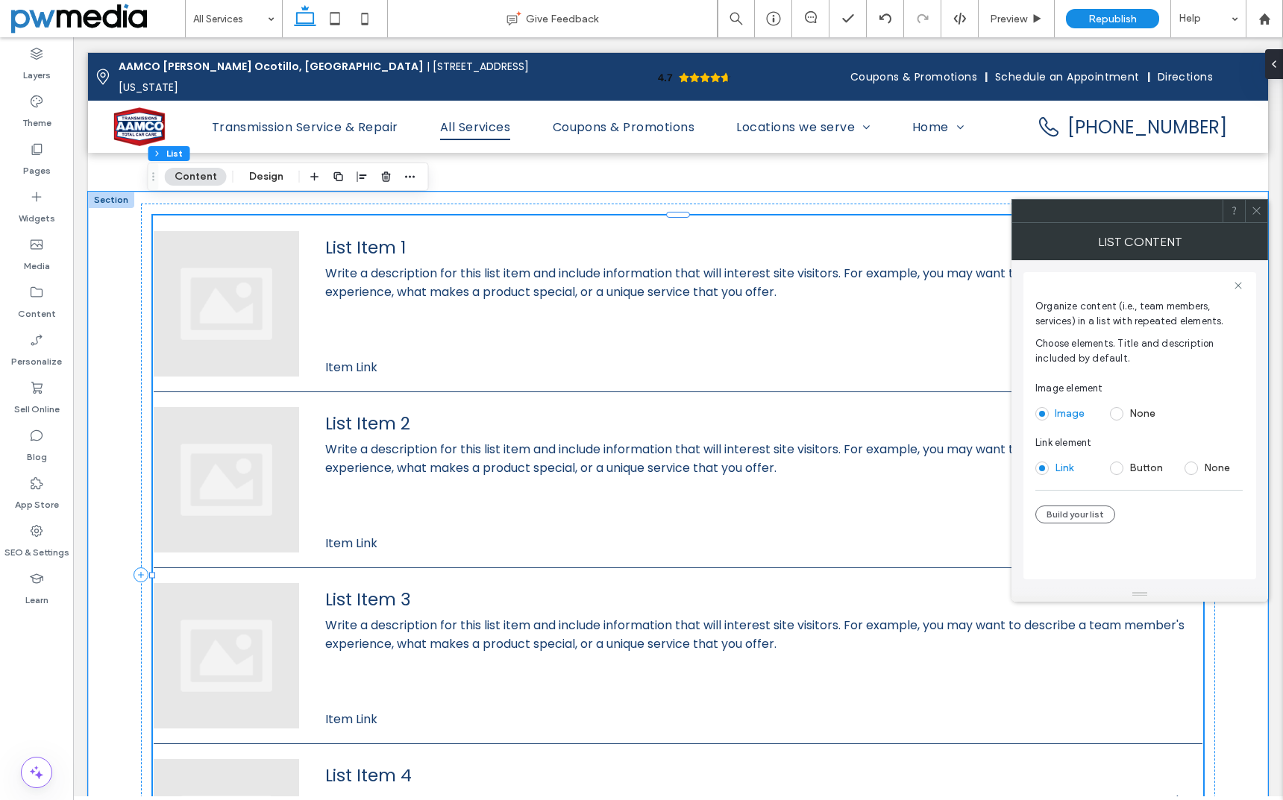
click at [401, 264] on span "Write a description for this list item and include information that will intere…" at bounding box center [758, 282] width 866 height 37
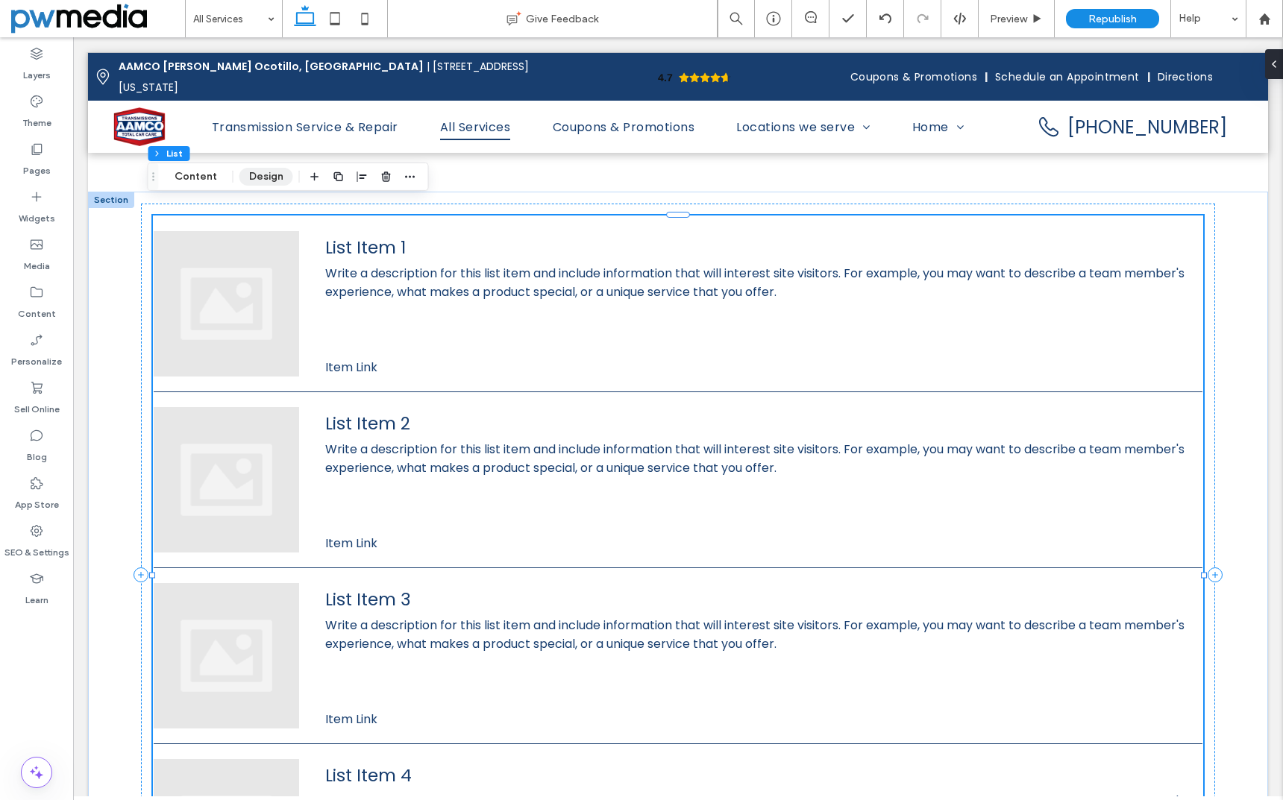
click at [274, 176] on button "Design" at bounding box center [266, 177] width 54 height 18
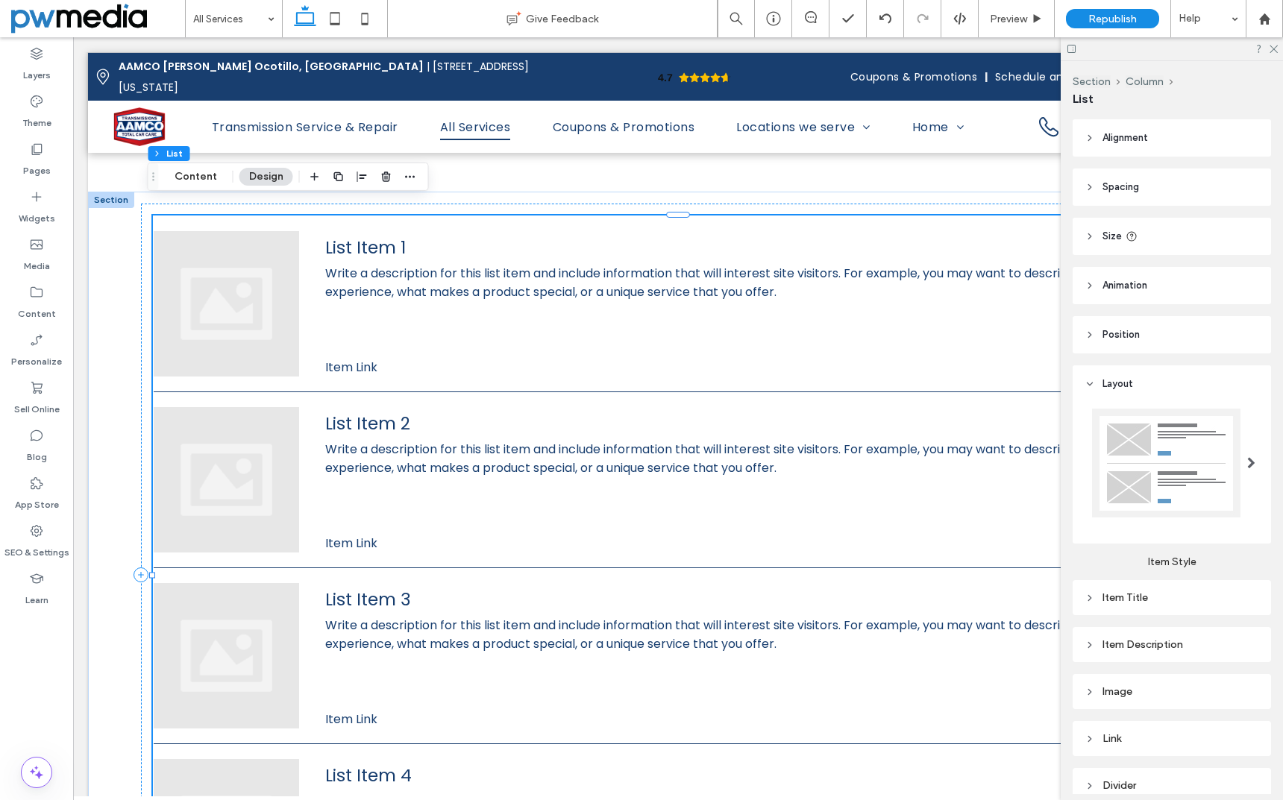
click at [1182, 458] on div at bounding box center [1166, 463] width 148 height 109
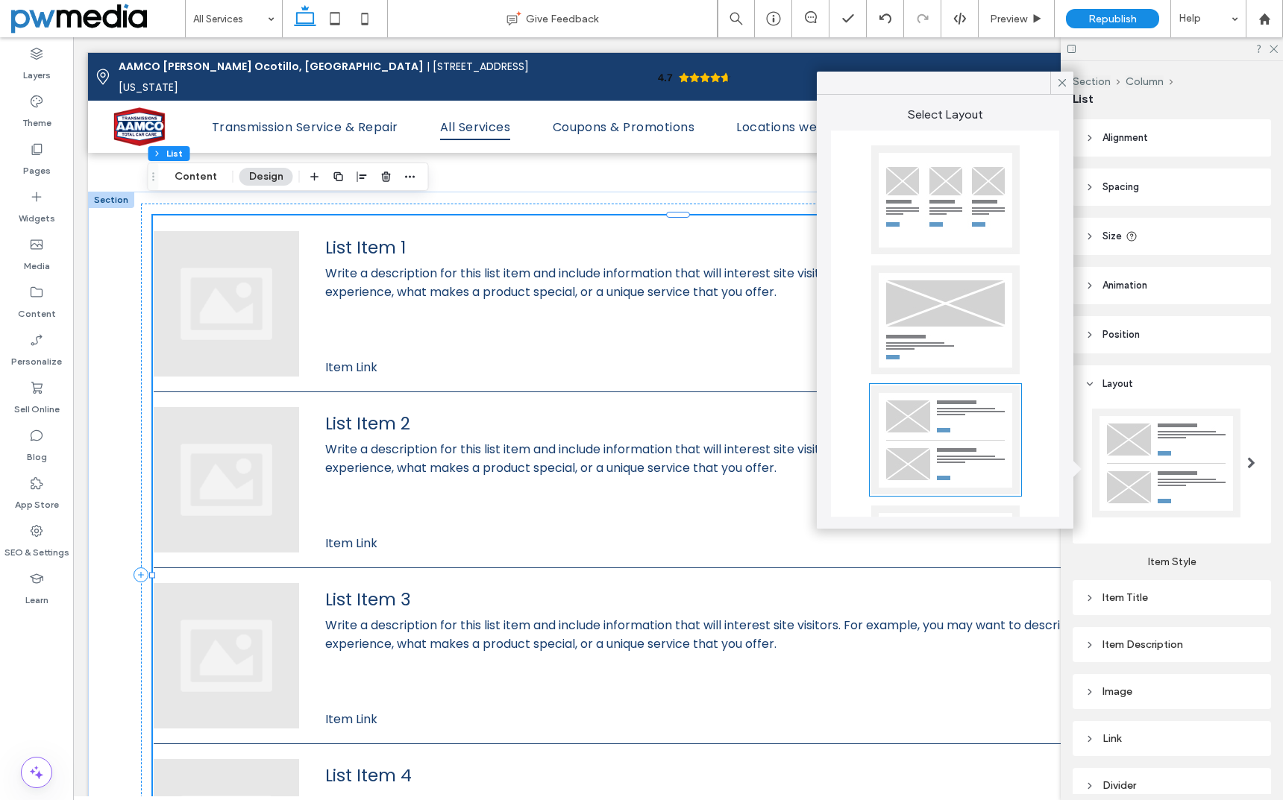
click at [977, 201] on div at bounding box center [945, 199] width 148 height 109
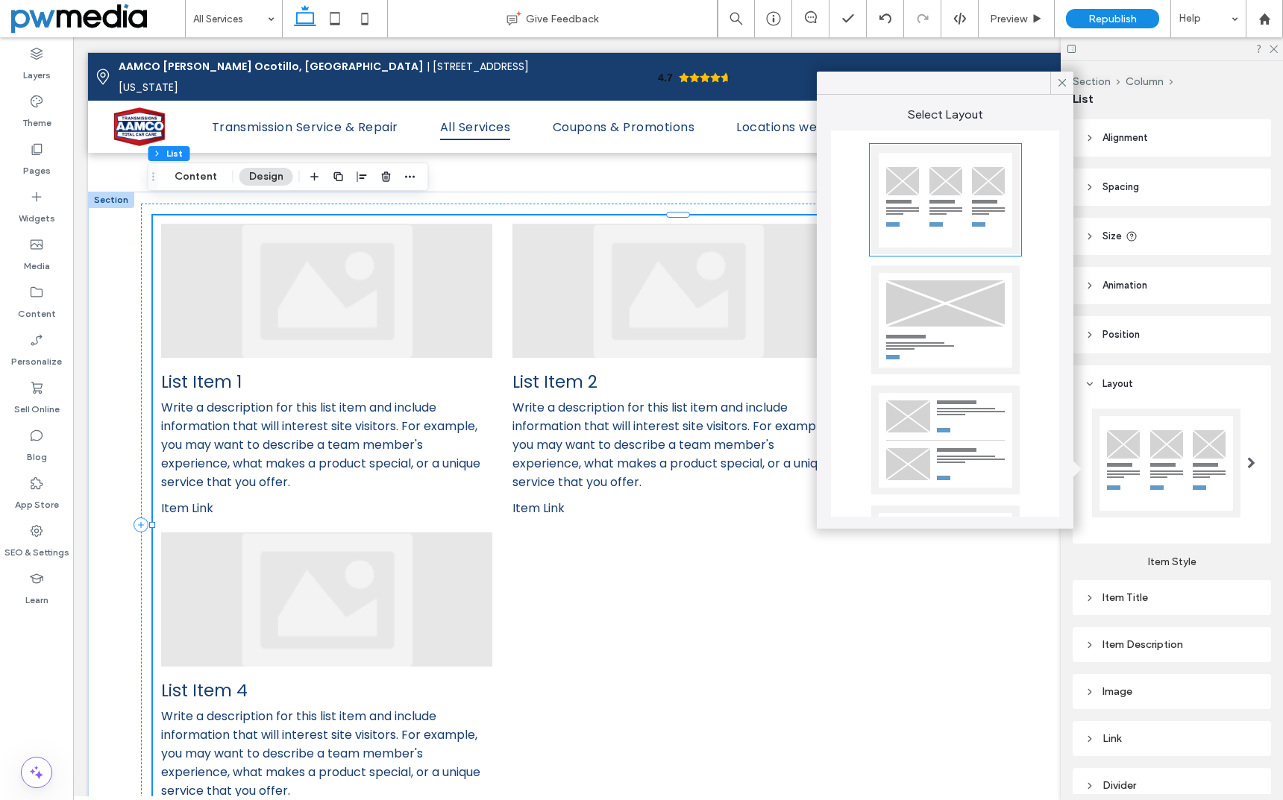
click at [1074, 562] on label "Item Style" at bounding box center [1172, 556] width 198 height 25
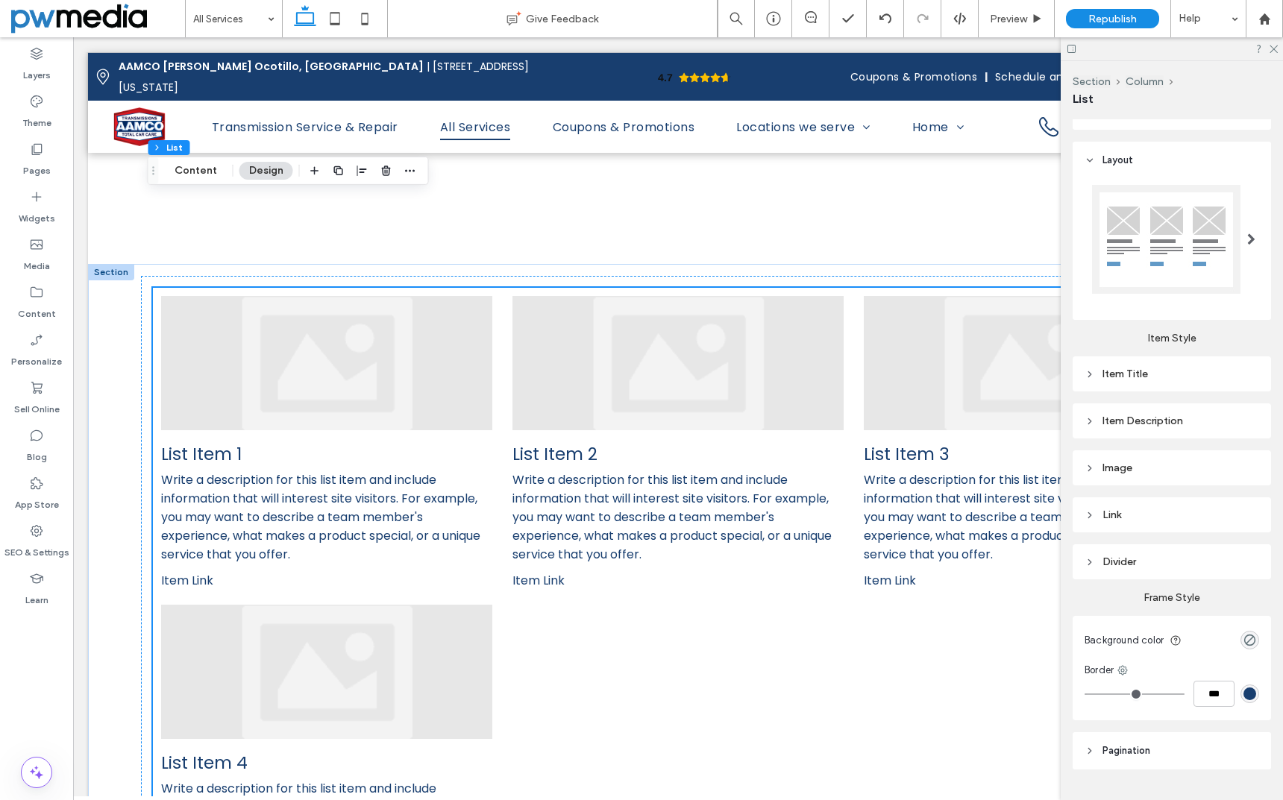
scroll to position [2760, 0]
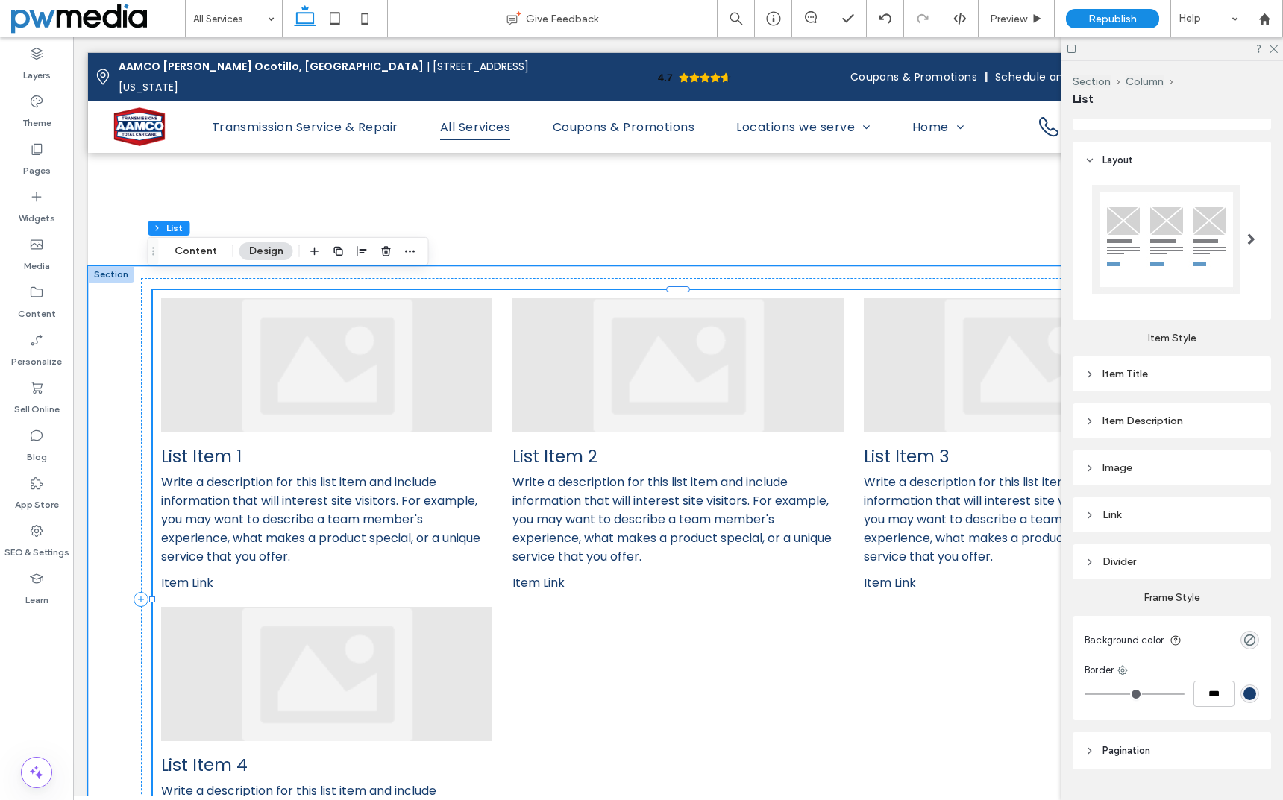
click at [302, 348] on div at bounding box center [326, 365] width 331 height 134
click at [210, 255] on button "Content" at bounding box center [196, 251] width 62 height 18
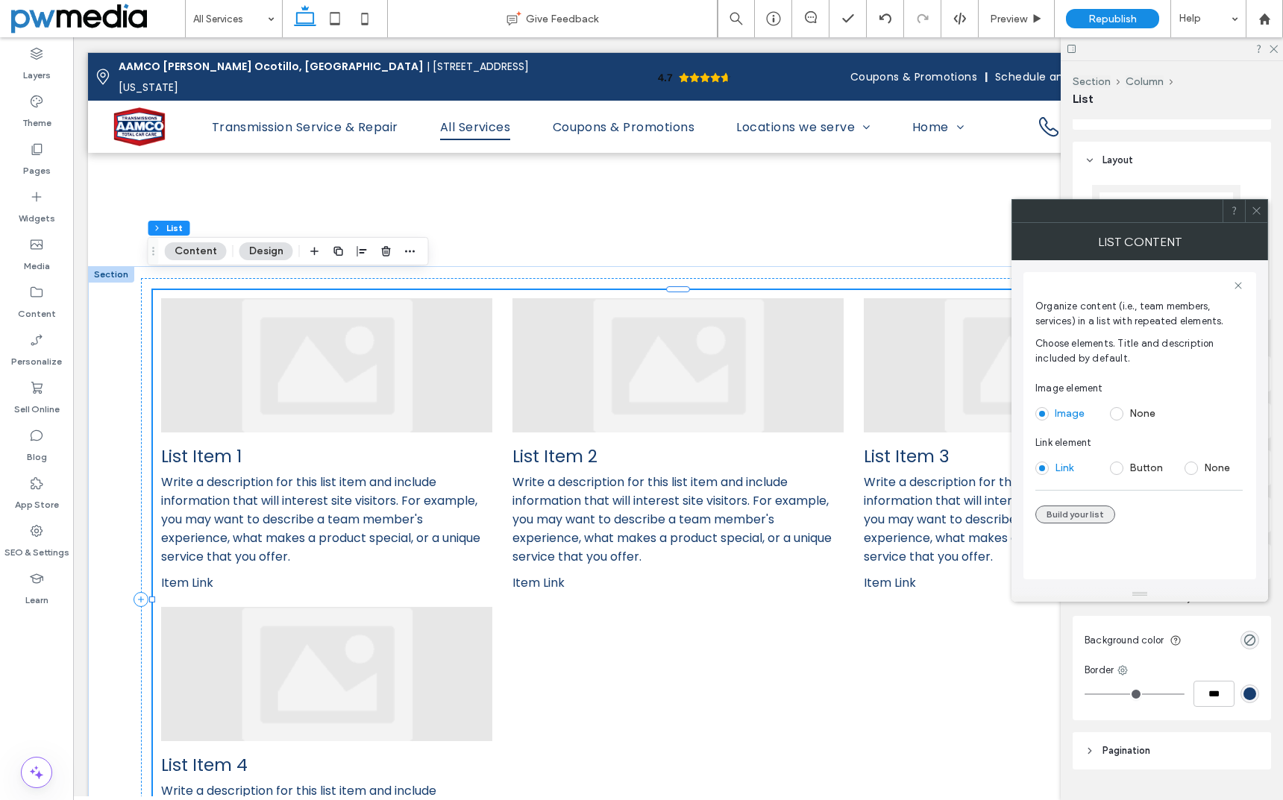
click at [1099, 510] on button "Build your list" at bounding box center [1075, 515] width 80 height 18
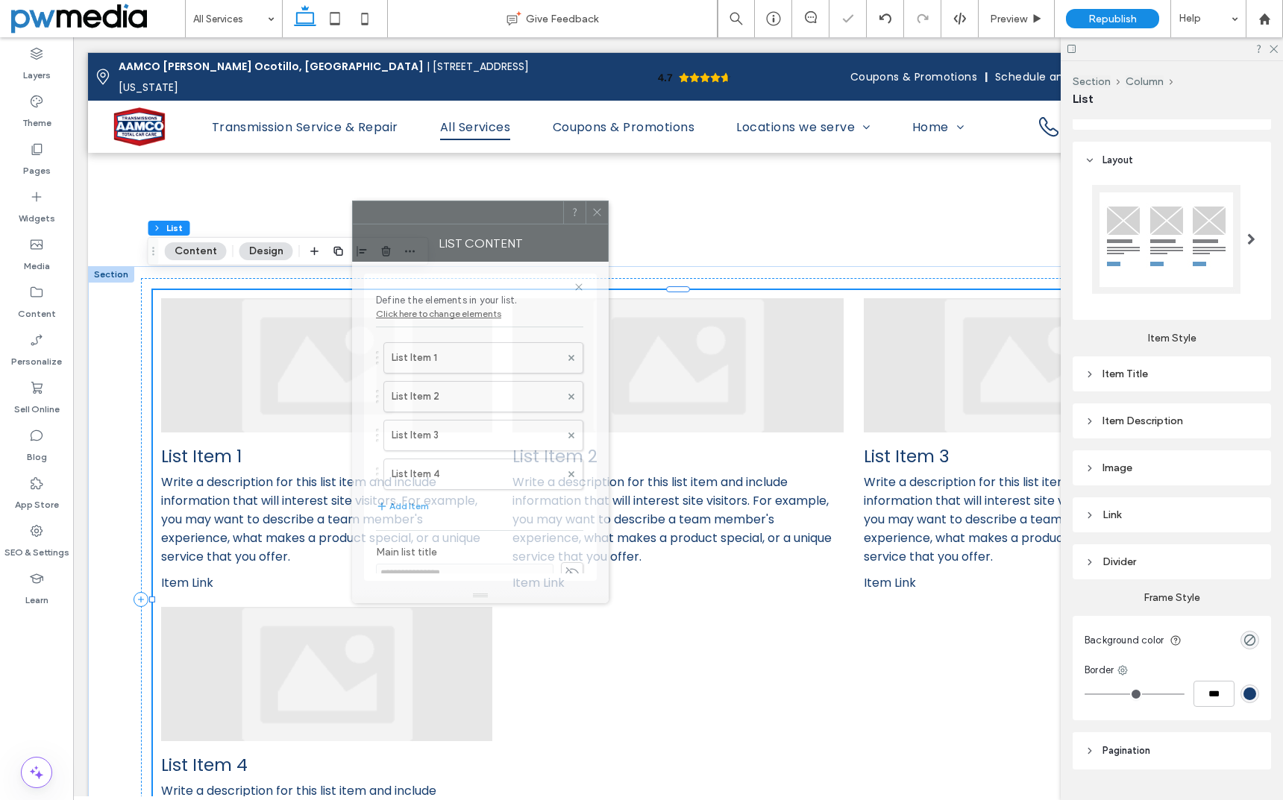
drag, startPoint x: 1141, startPoint y: 216, endPoint x: 482, endPoint y: 217, distance: 659.3
click at [482, 217] on div at bounding box center [458, 212] width 210 height 22
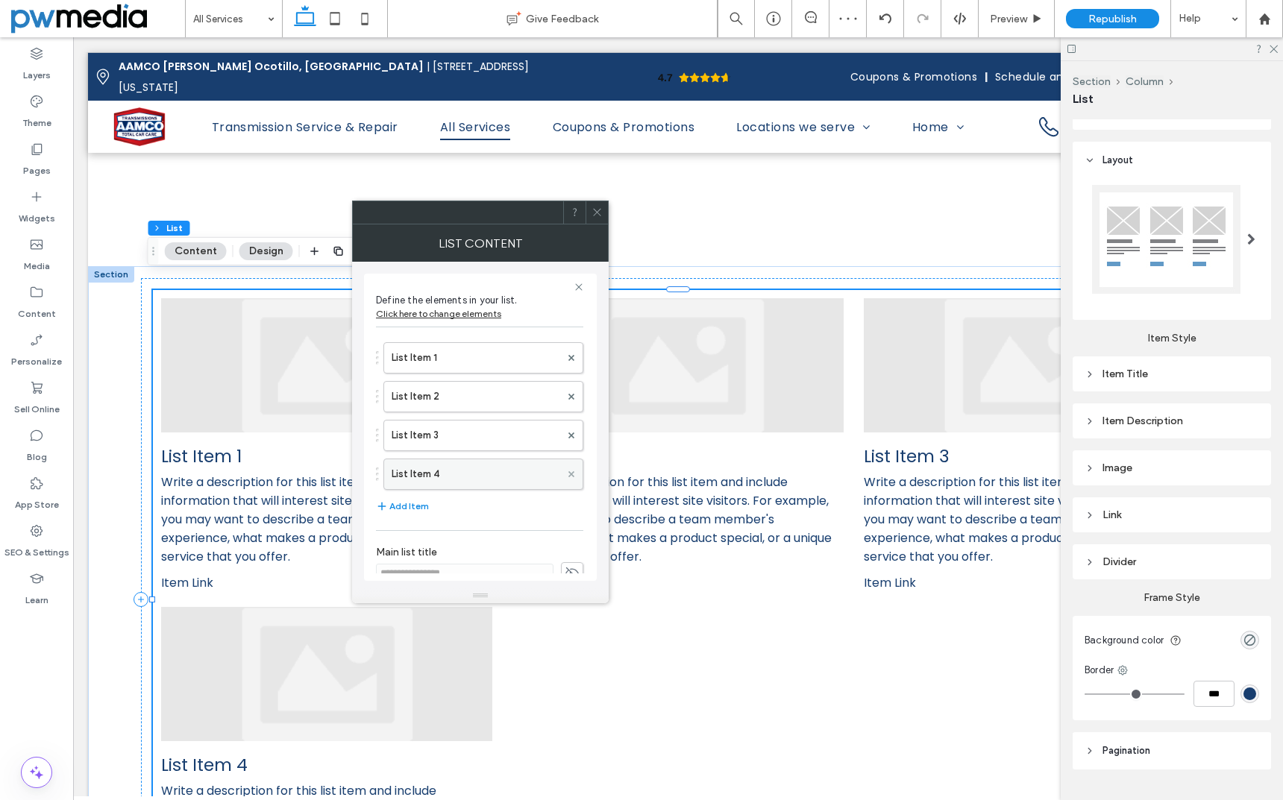
click at [568, 475] on icon at bounding box center [571, 474] width 6 height 6
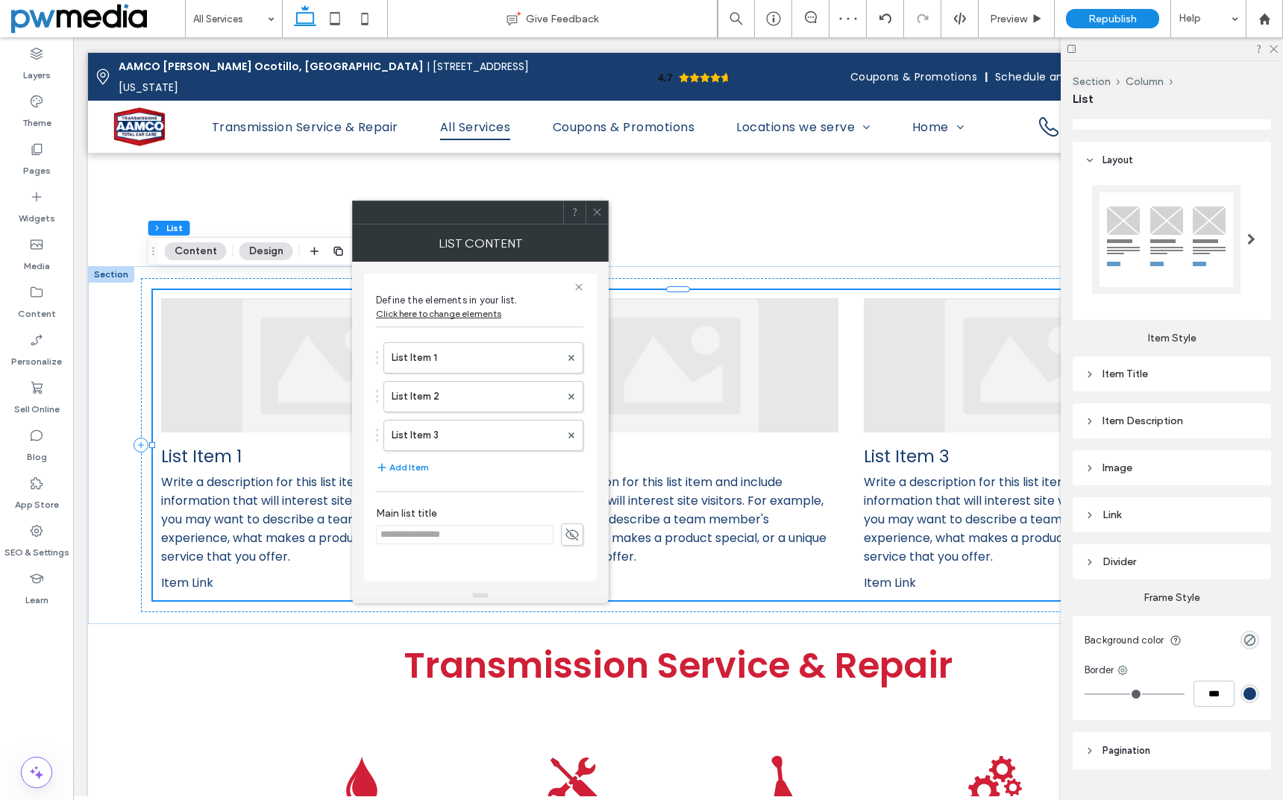
click at [580, 541] on span at bounding box center [572, 535] width 22 height 22
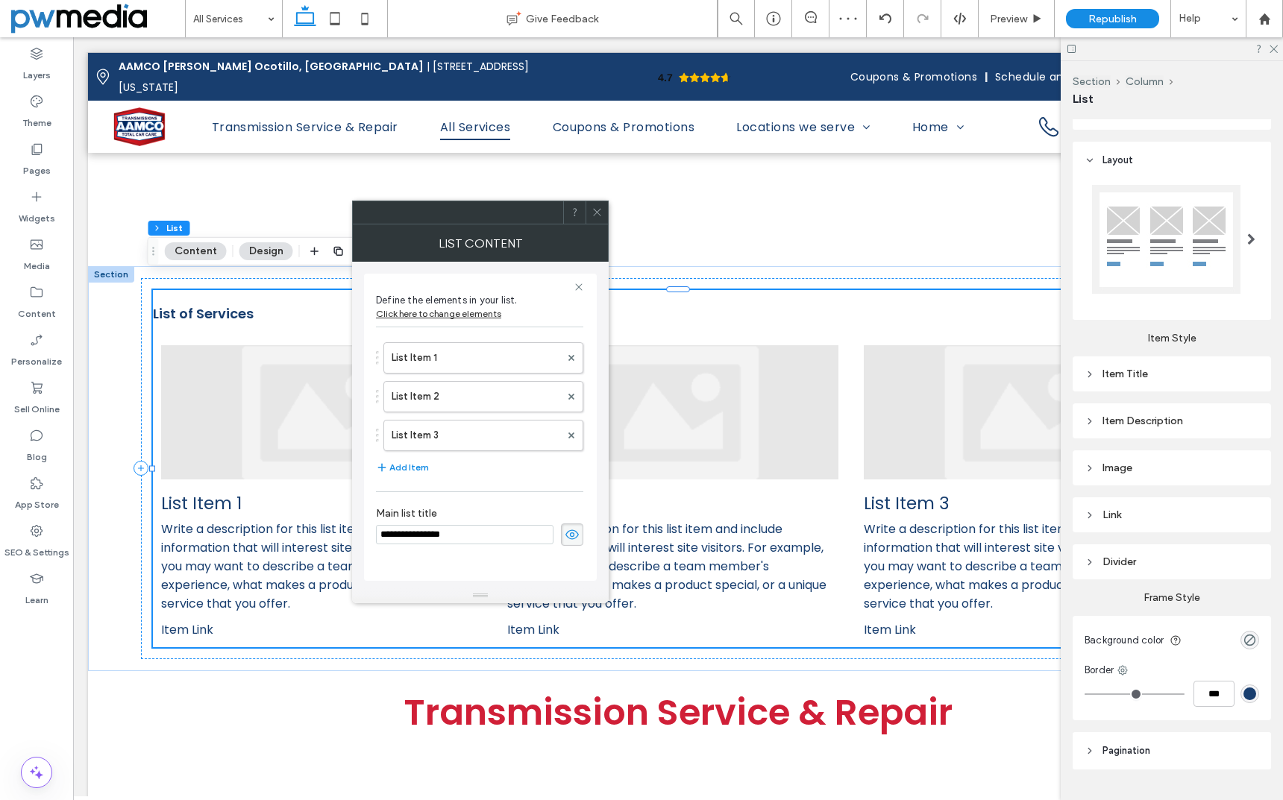
click at [580, 541] on span at bounding box center [572, 535] width 22 height 22
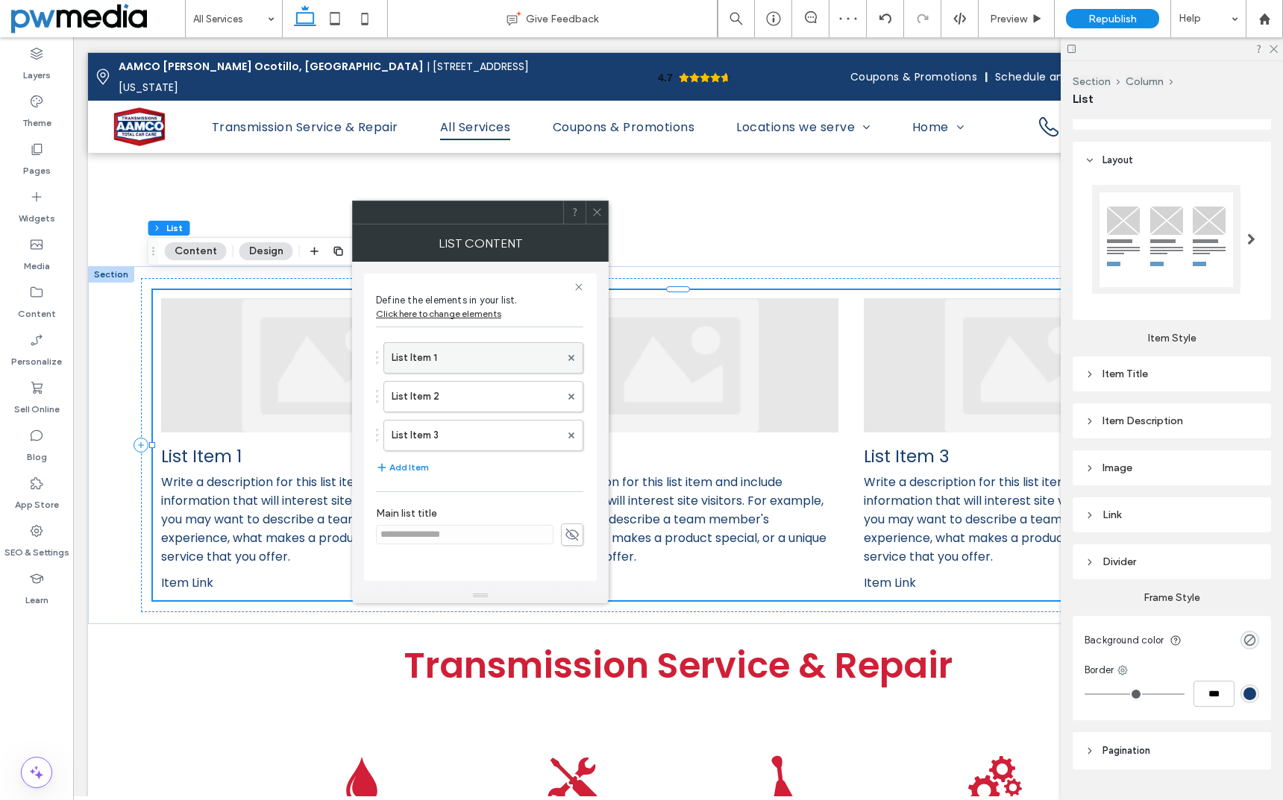
click at [467, 357] on label "List Item 1" at bounding box center [476, 358] width 169 height 30
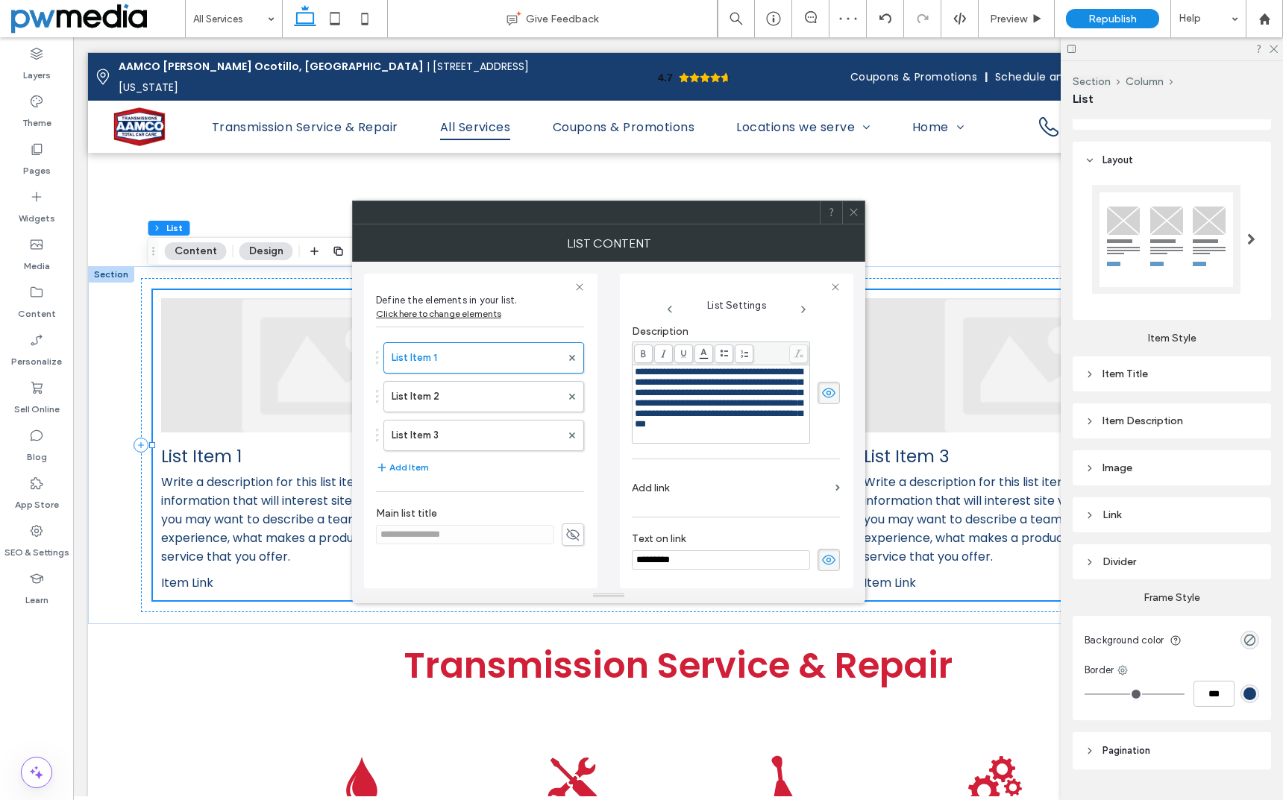
scroll to position [232, 0]
click at [822, 562] on use at bounding box center [828, 561] width 13 height 10
click at [822, 562] on use at bounding box center [828, 560] width 13 height 12
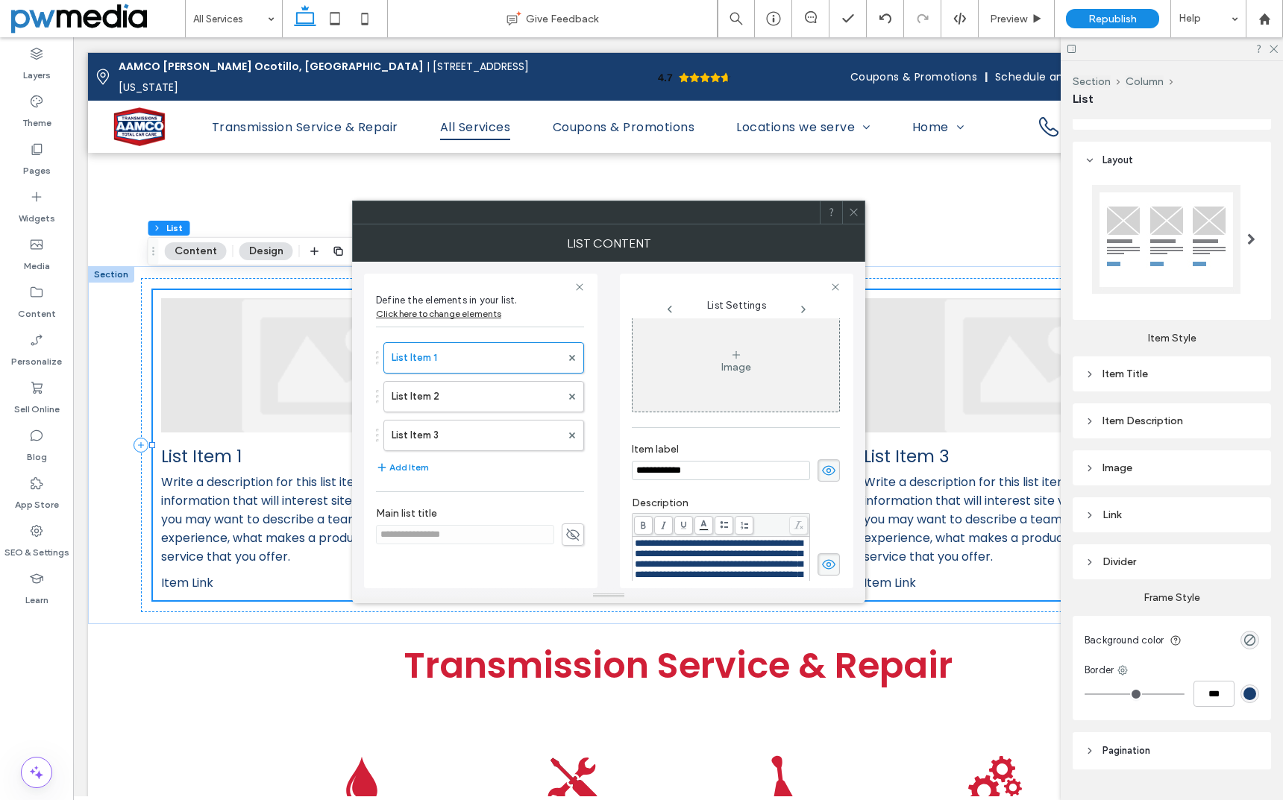
scroll to position [8, 0]
click at [826, 483] on icon at bounding box center [828, 479] width 15 height 16
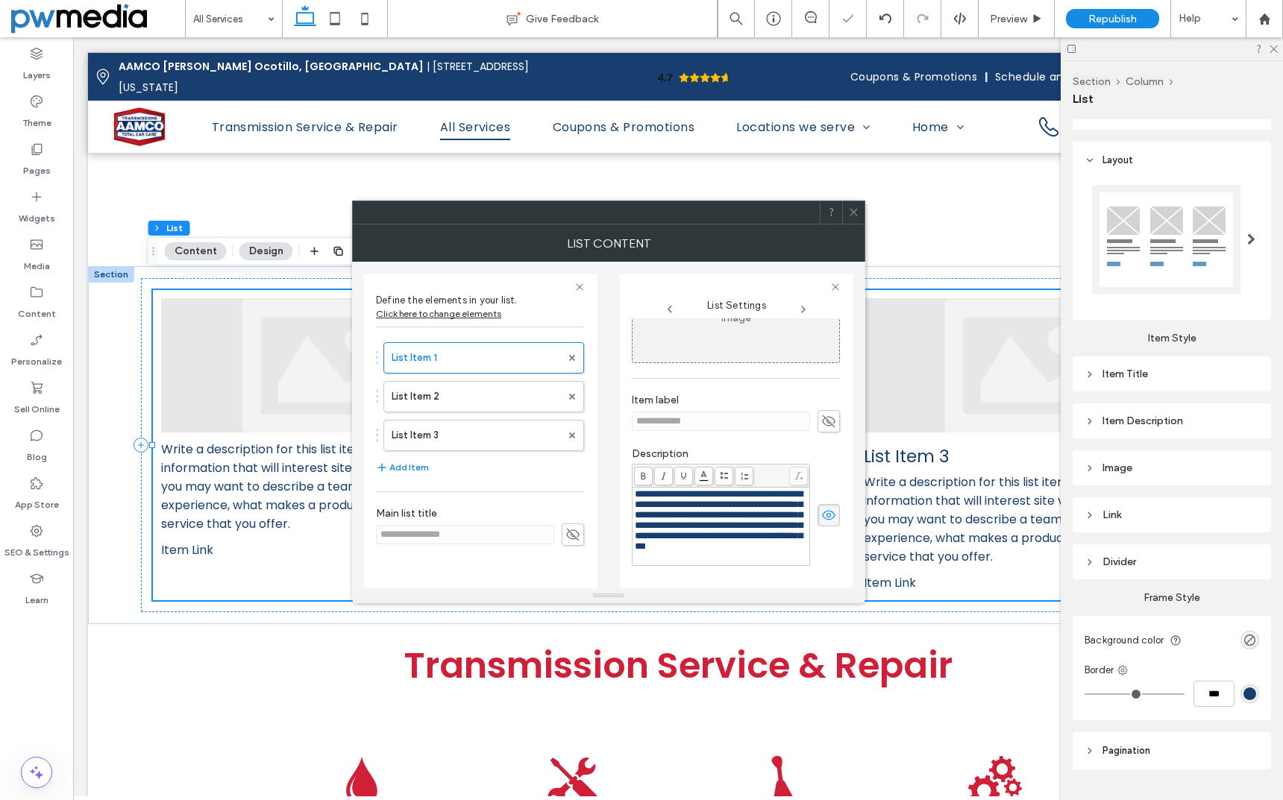
scroll to position [157, 0]
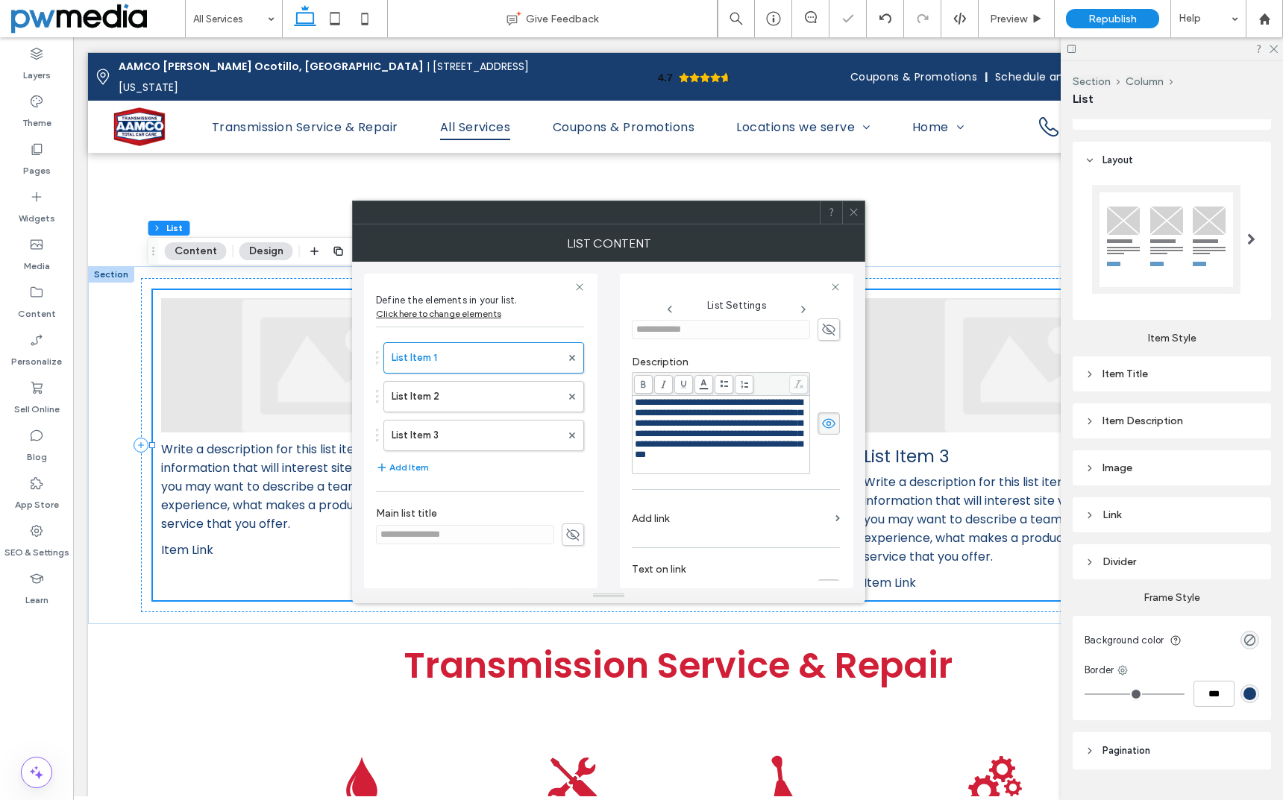
click at [821, 432] on icon at bounding box center [828, 423] width 15 height 16
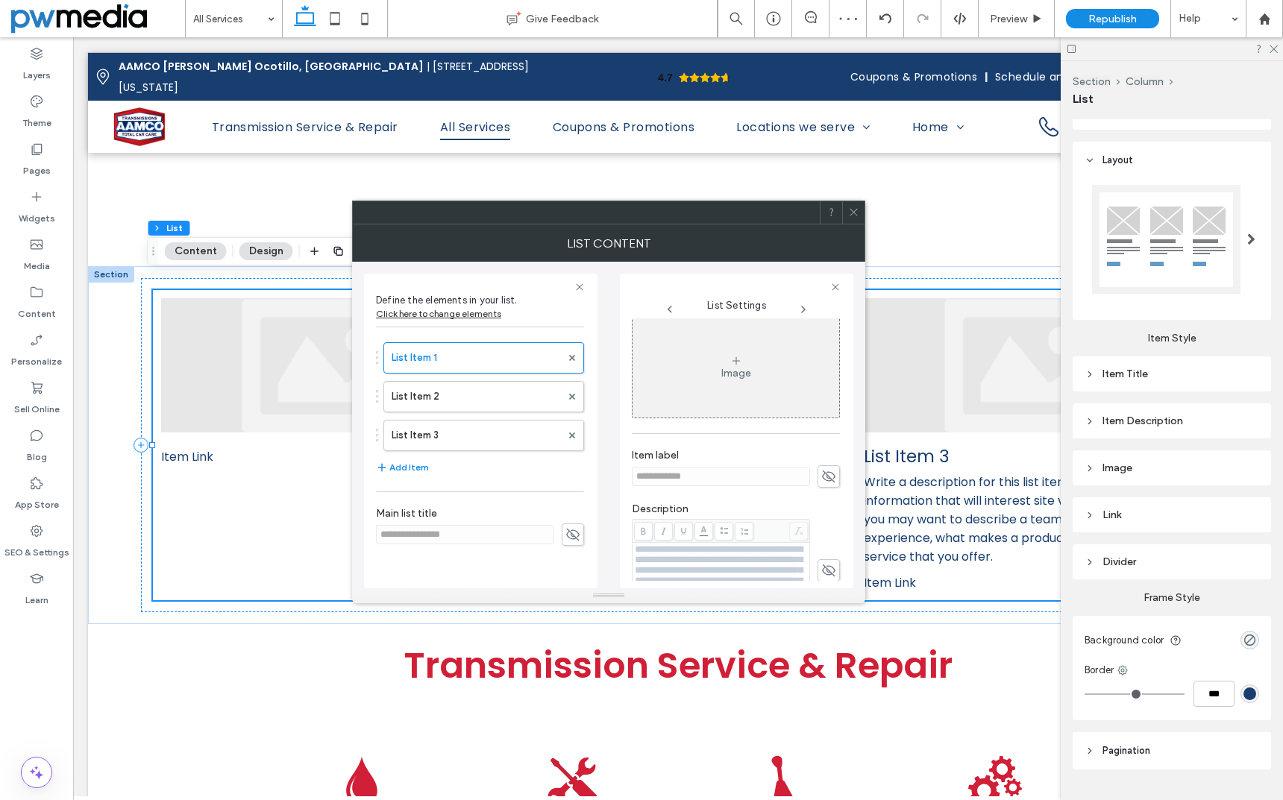
scroll to position [0, 0]
click at [730, 373] on icon at bounding box center [736, 371] width 12 height 12
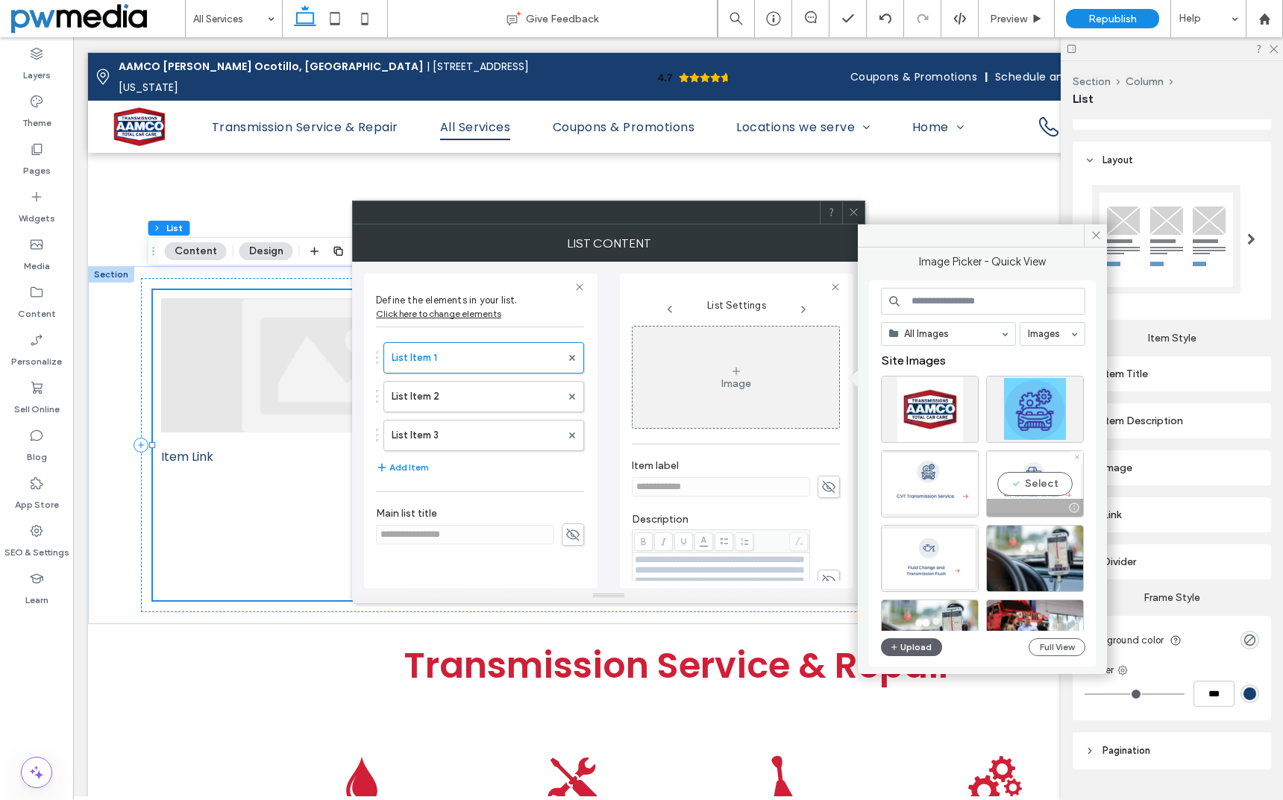
click at [1034, 489] on div "Select" at bounding box center [1035, 483] width 98 height 67
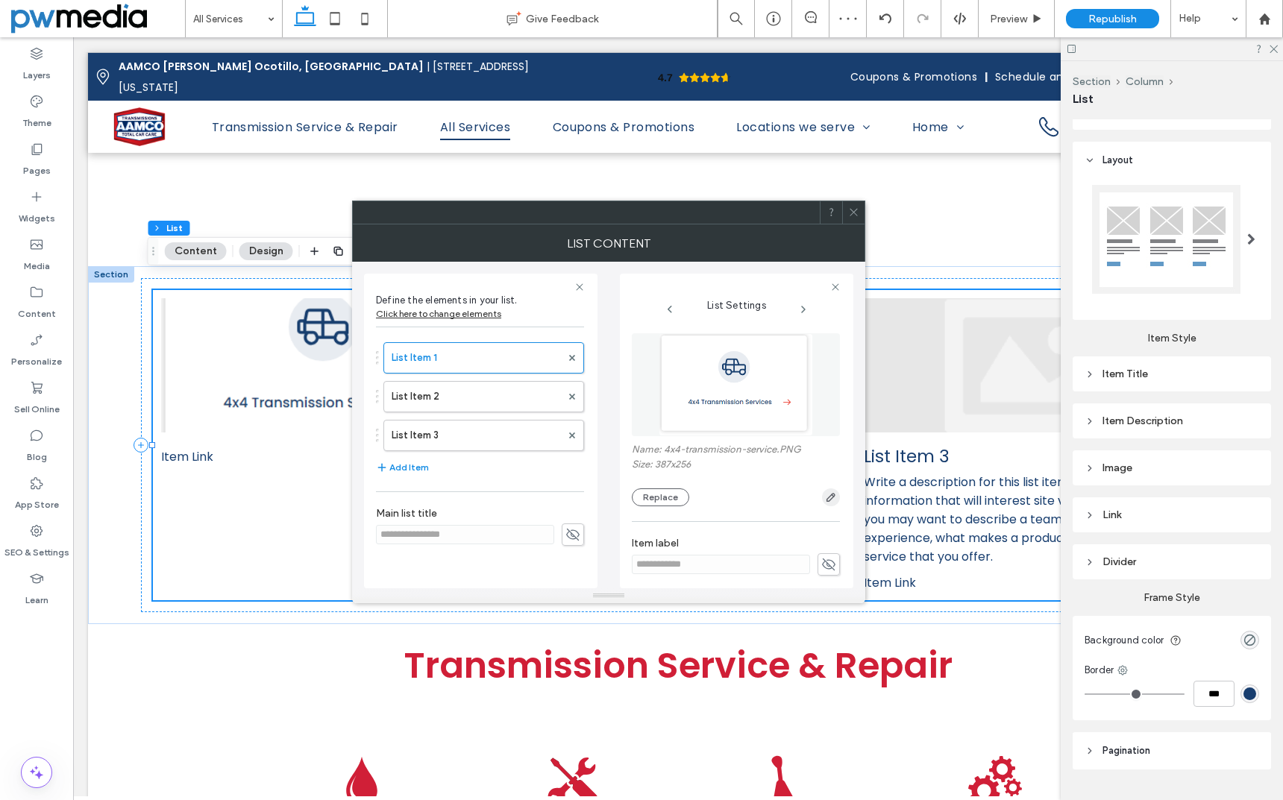
click at [828, 498] on icon "button" at bounding box center [831, 498] width 12 height 12
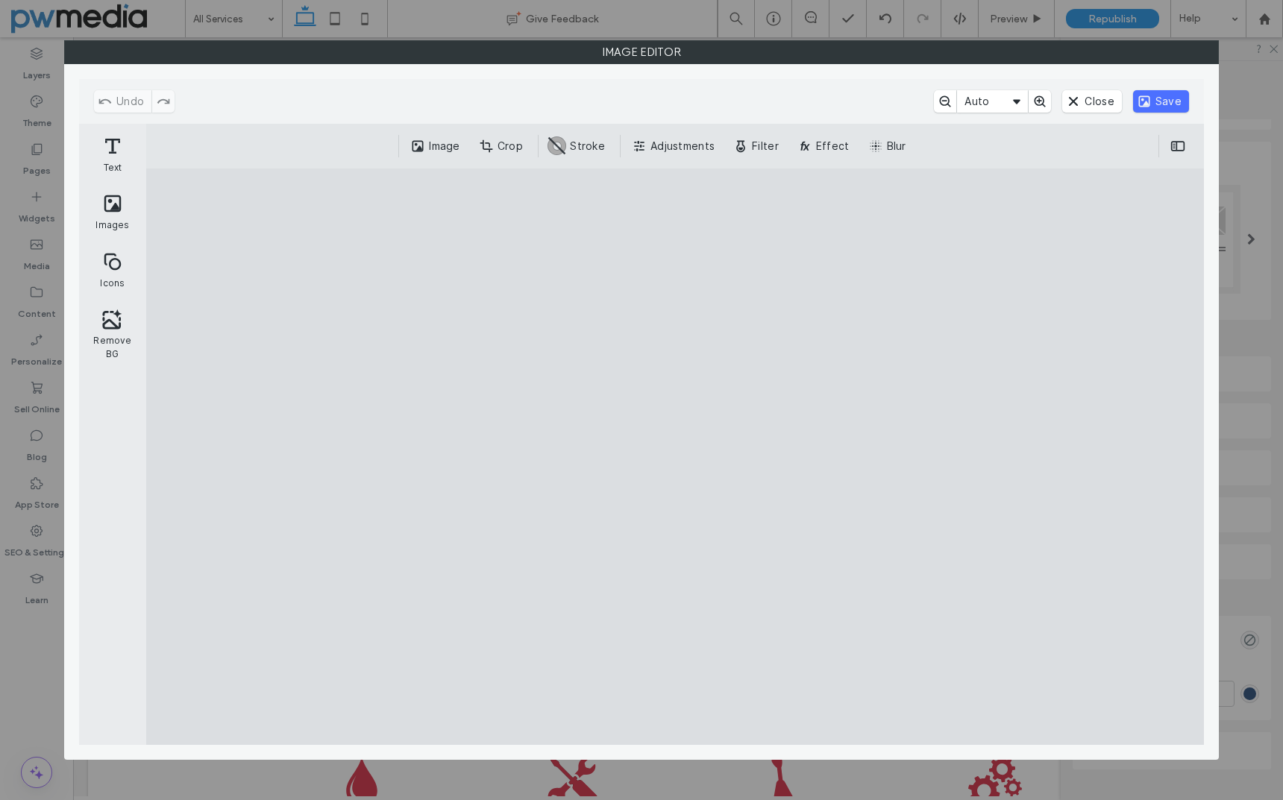
click at [675, 457] on cesdk-canvas "Editor canvas" at bounding box center [675, 457] width 0 height 0
click at [508, 146] on button "Crop" at bounding box center [502, 146] width 55 height 22
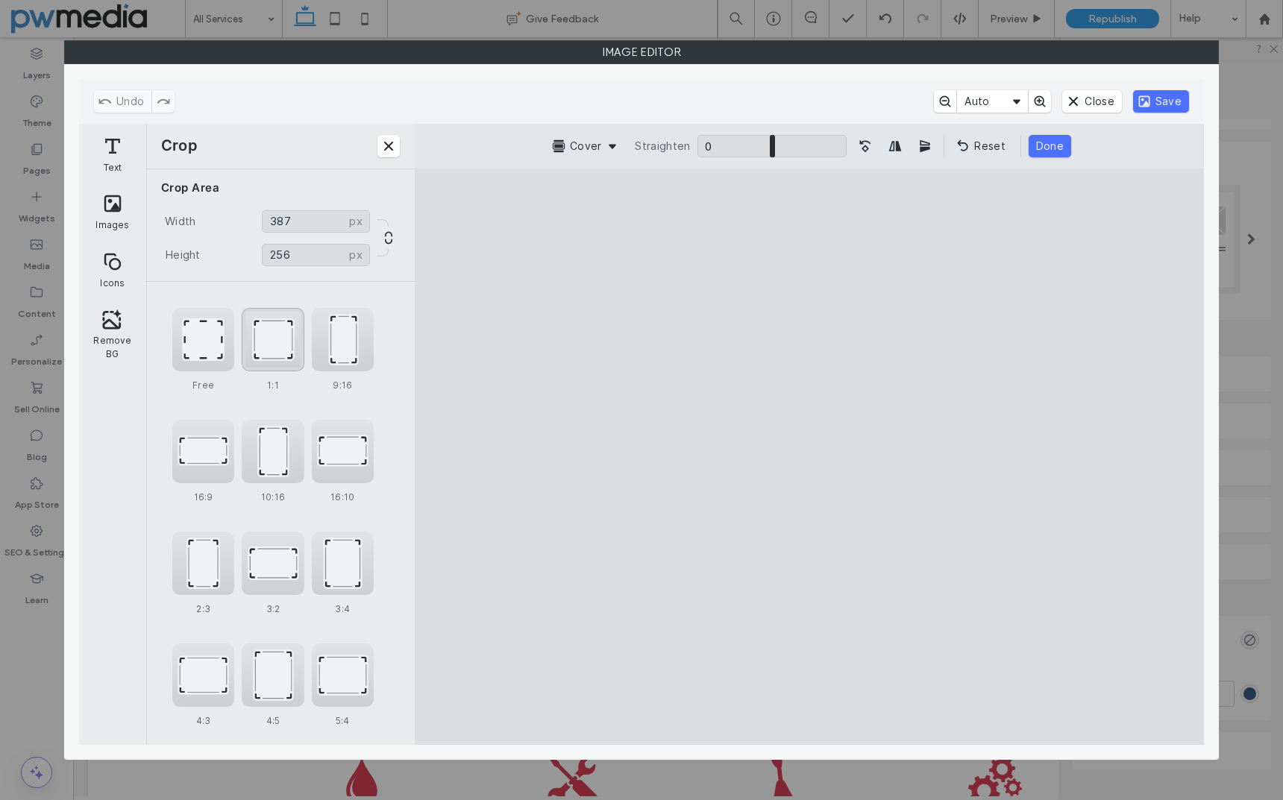
click at [280, 347] on div "1:1" at bounding box center [273, 339] width 62 height 63
type input "***"
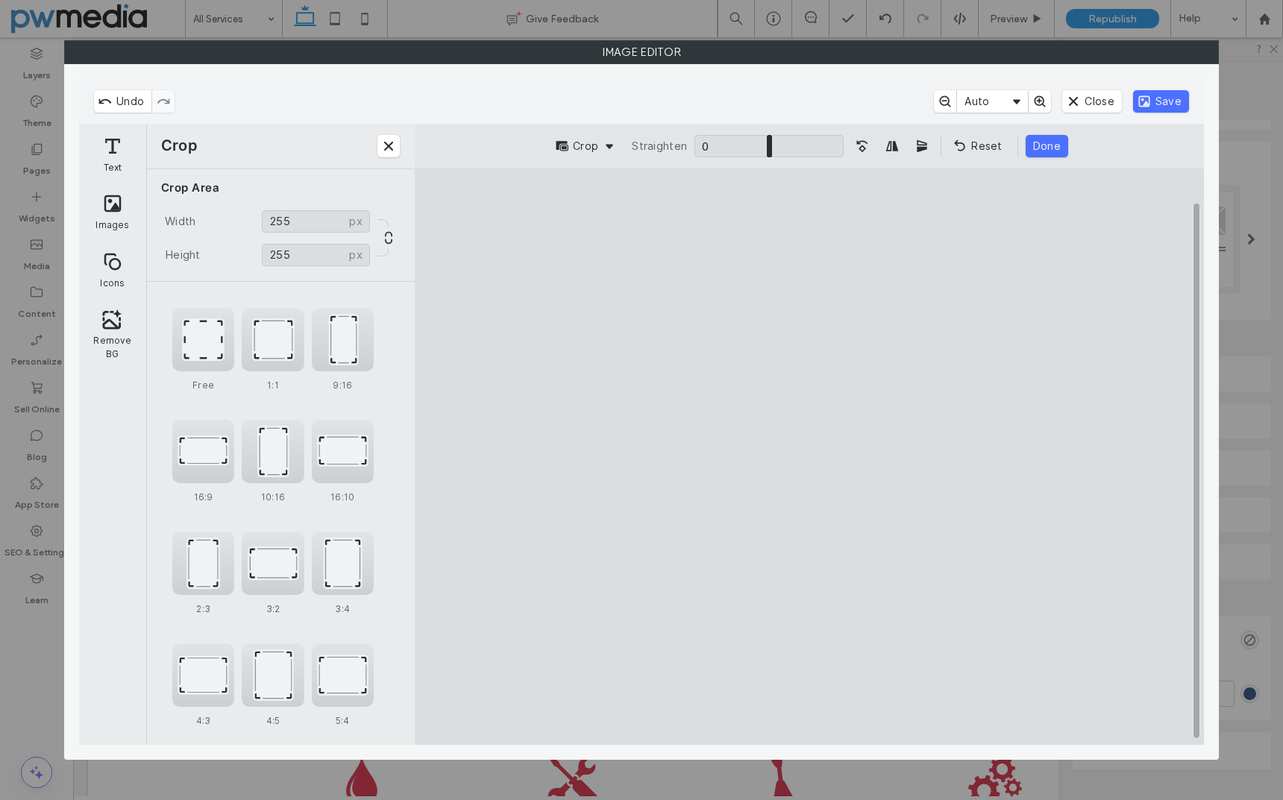
type input "***"
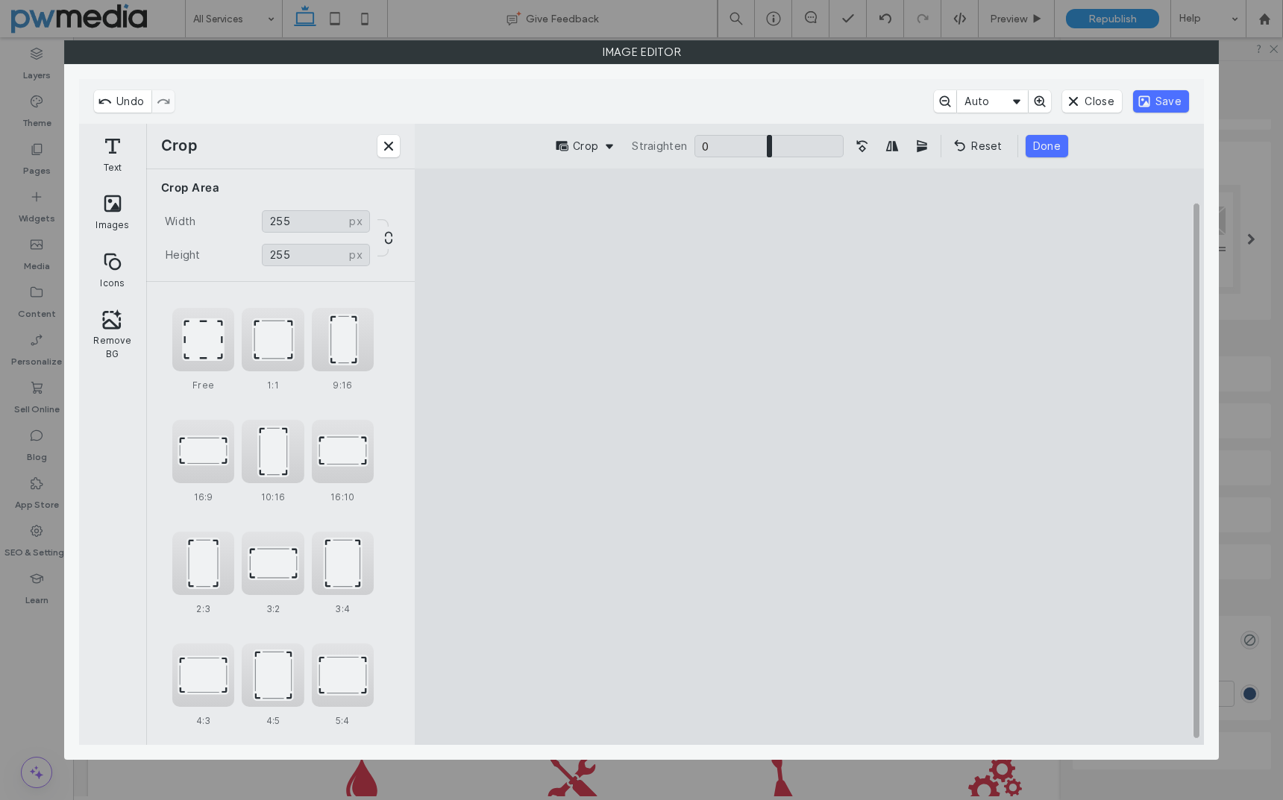
type input "***"
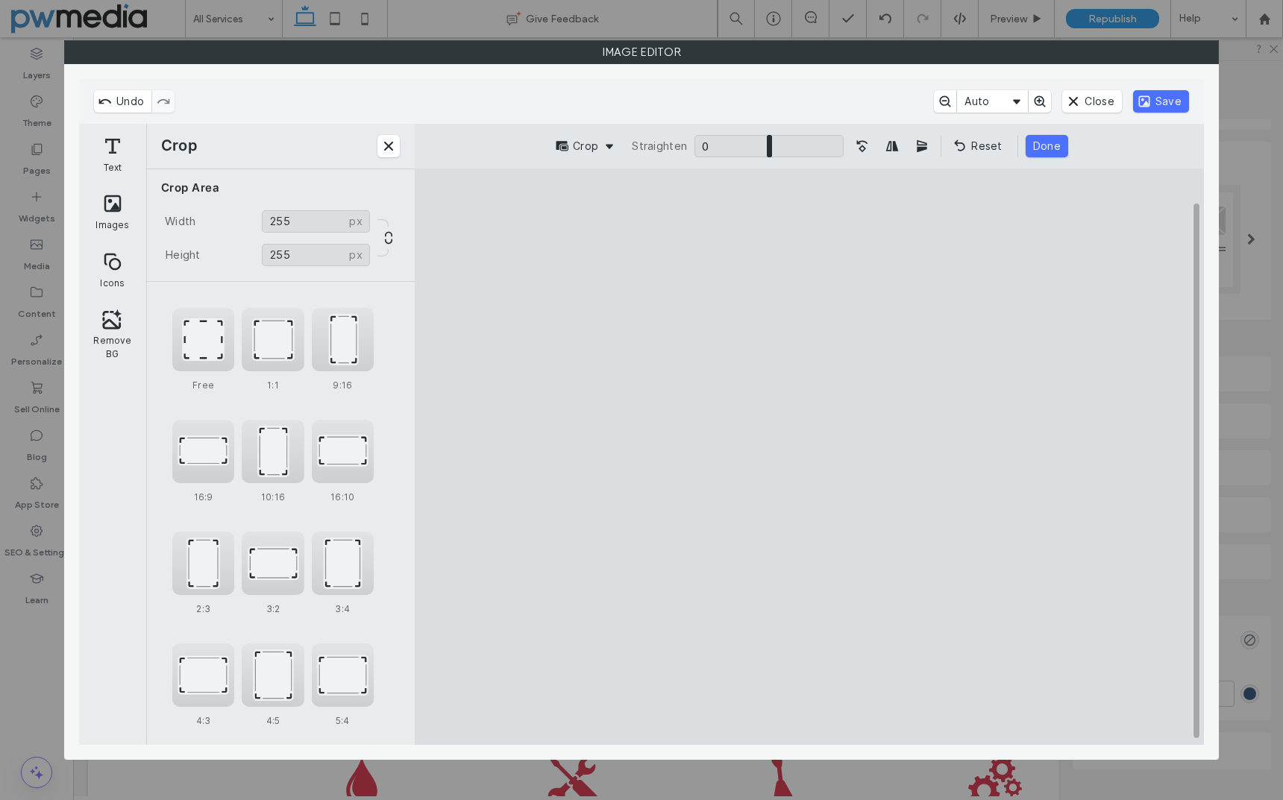
type input "***"
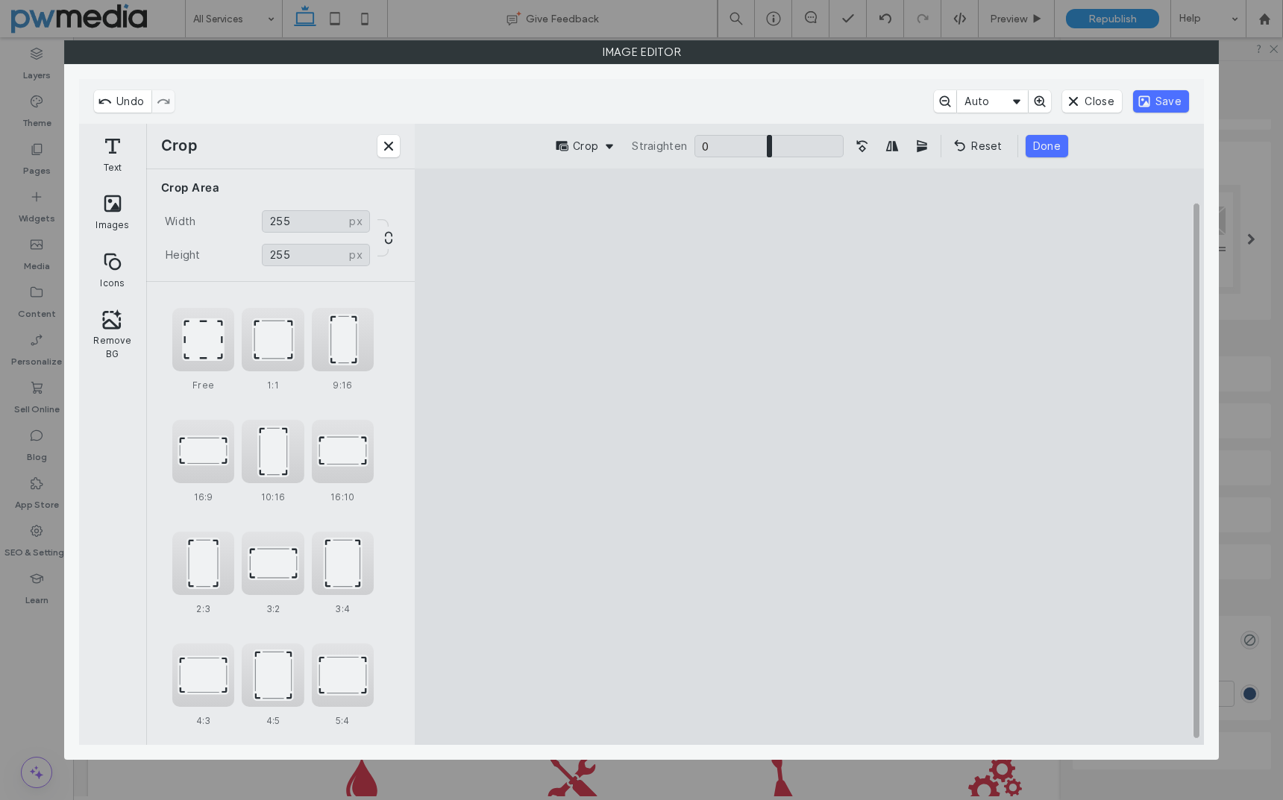
type input "***"
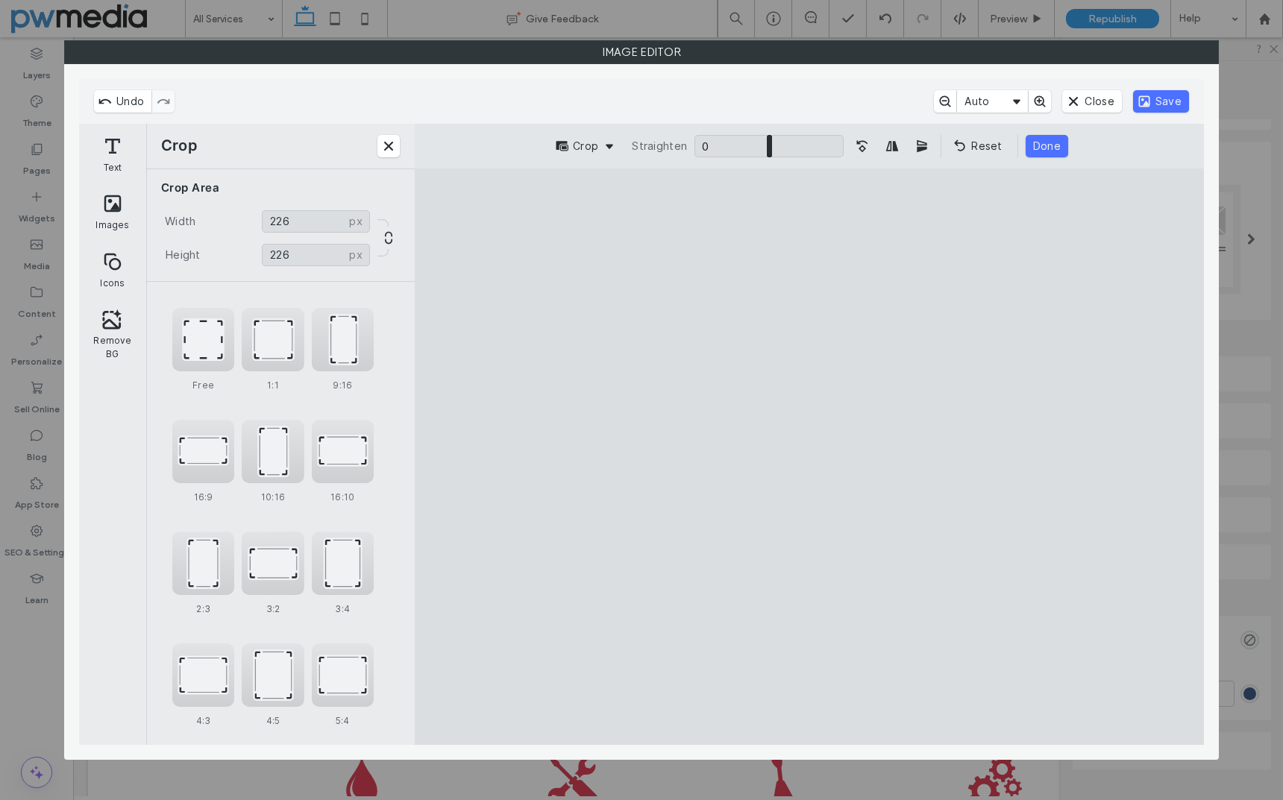
type input "***"
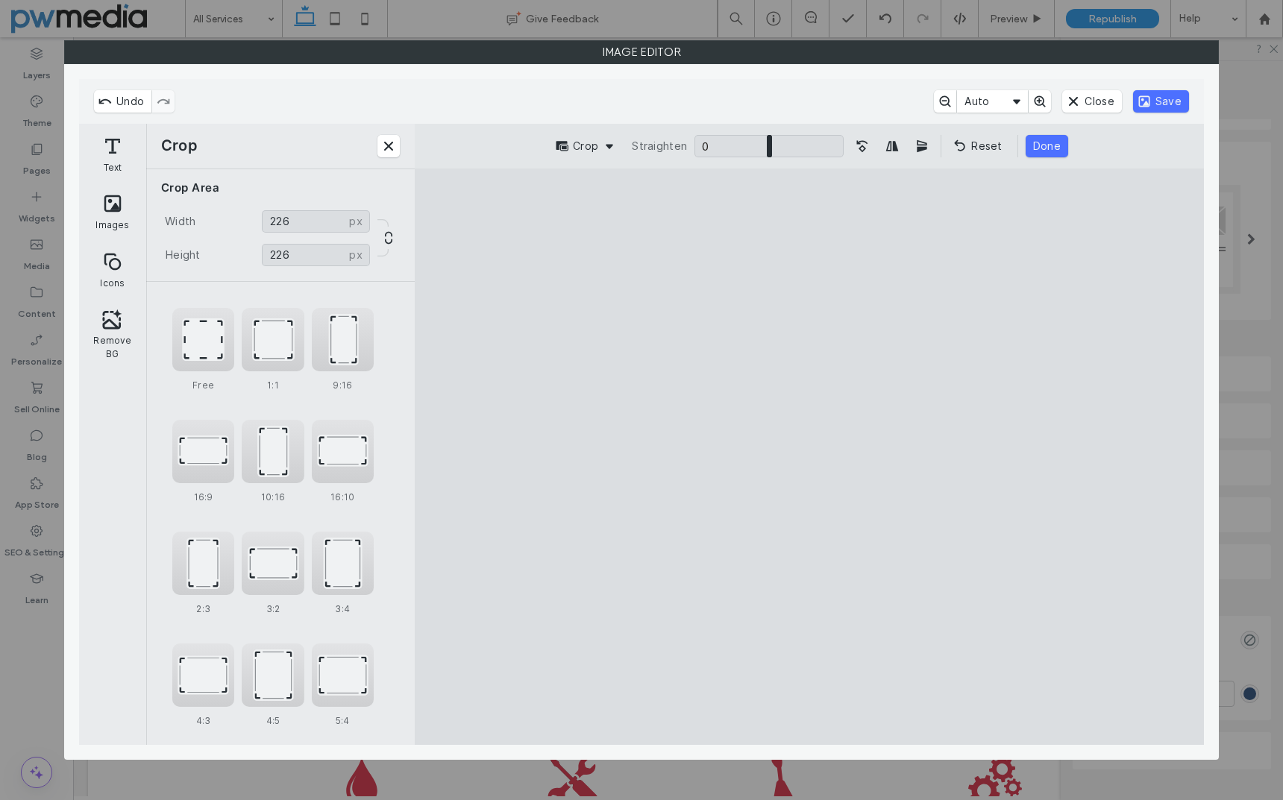
type input "***"
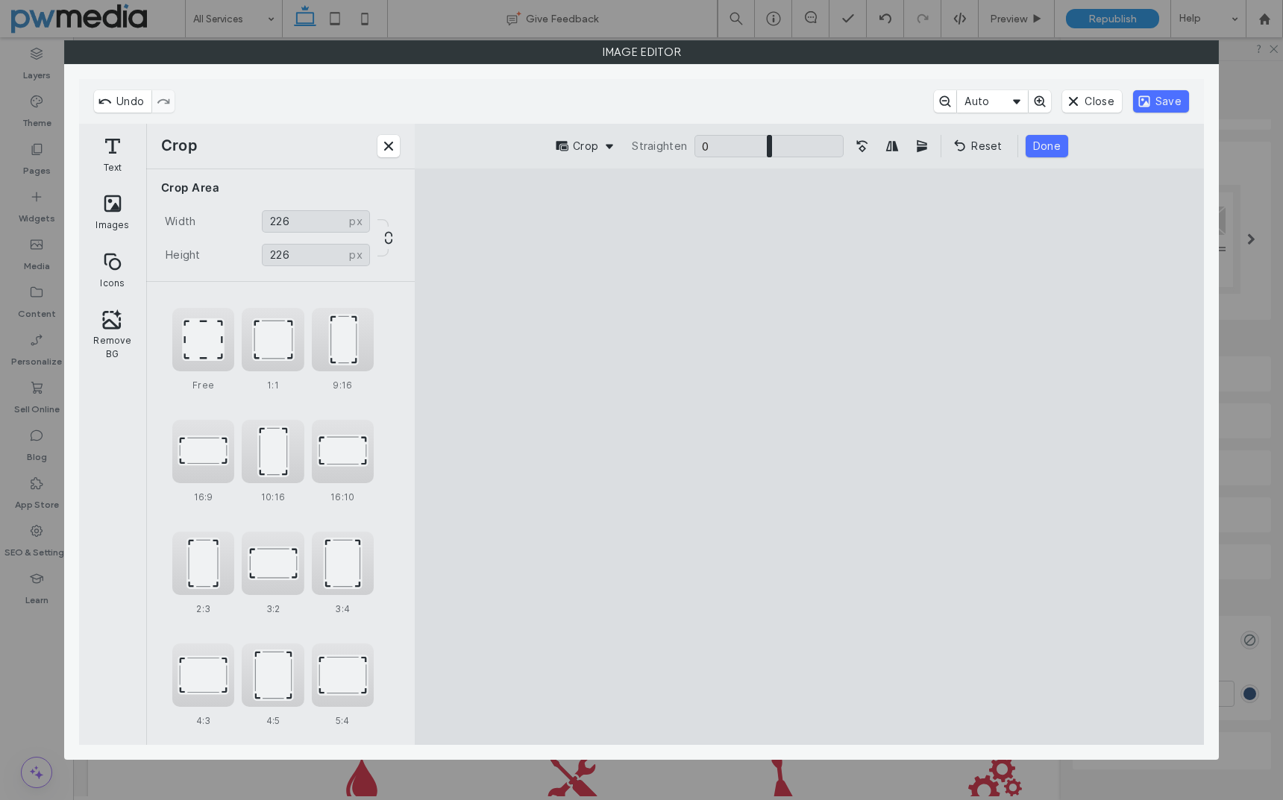
type input "***"
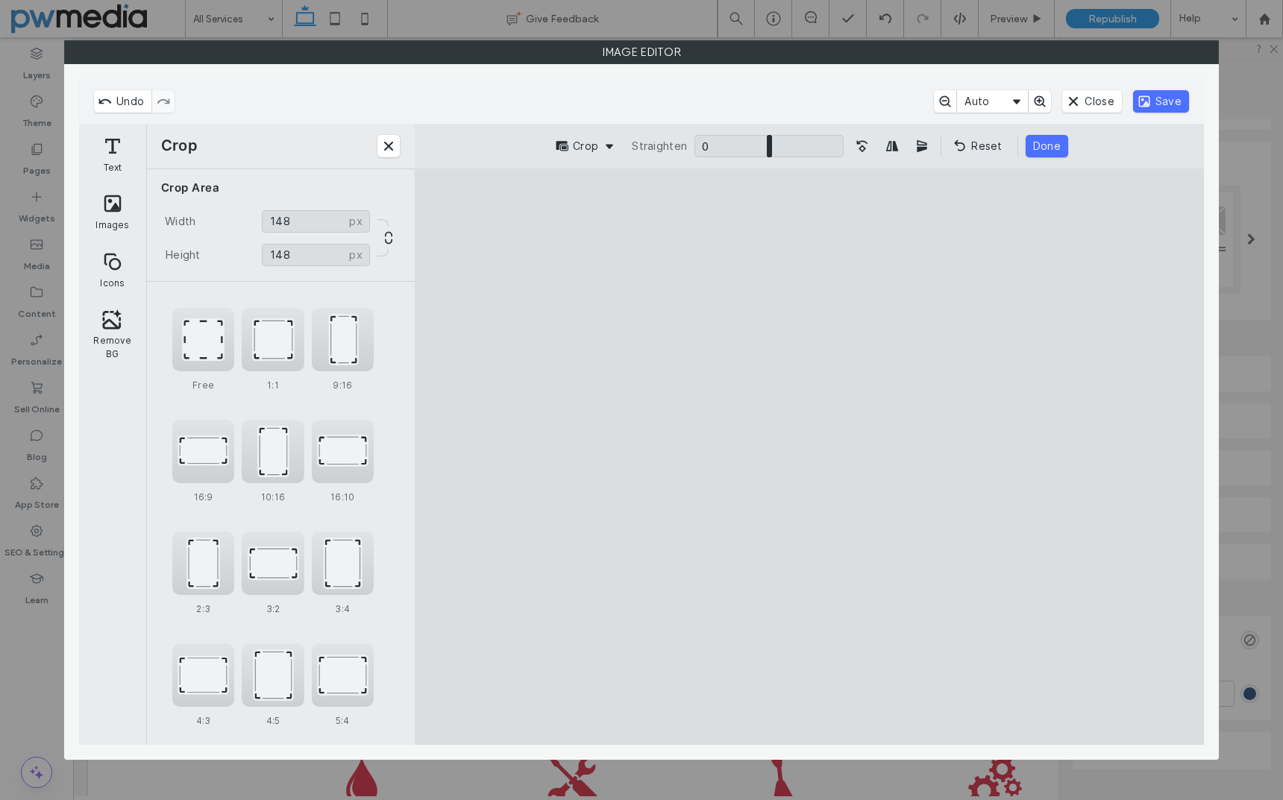
type input "***"
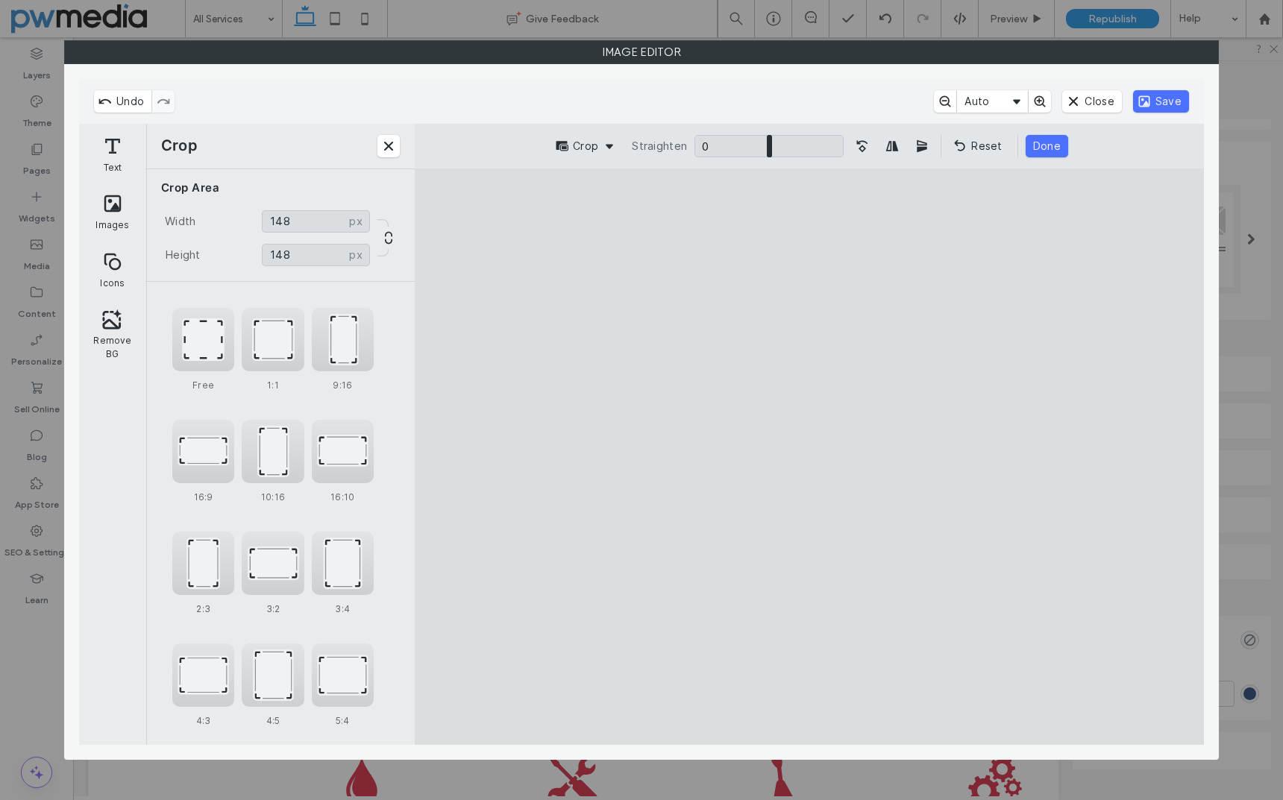
type input "***"
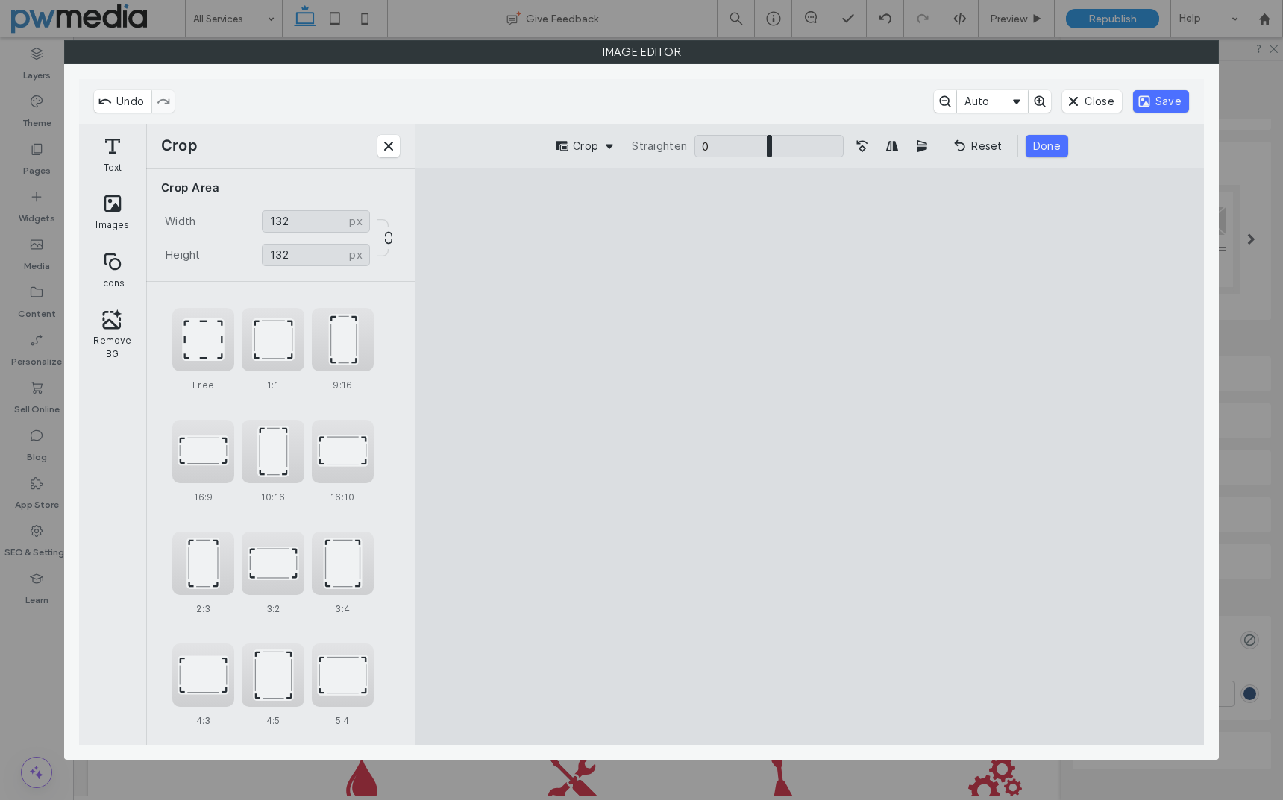
type input "***"
drag, startPoint x: 588, startPoint y: 688, endPoint x: 820, endPoint y: 427, distance: 350.3
click at [809, 457] on cesdk-canvas "Editor canvas" at bounding box center [809, 457] width 0 height 0
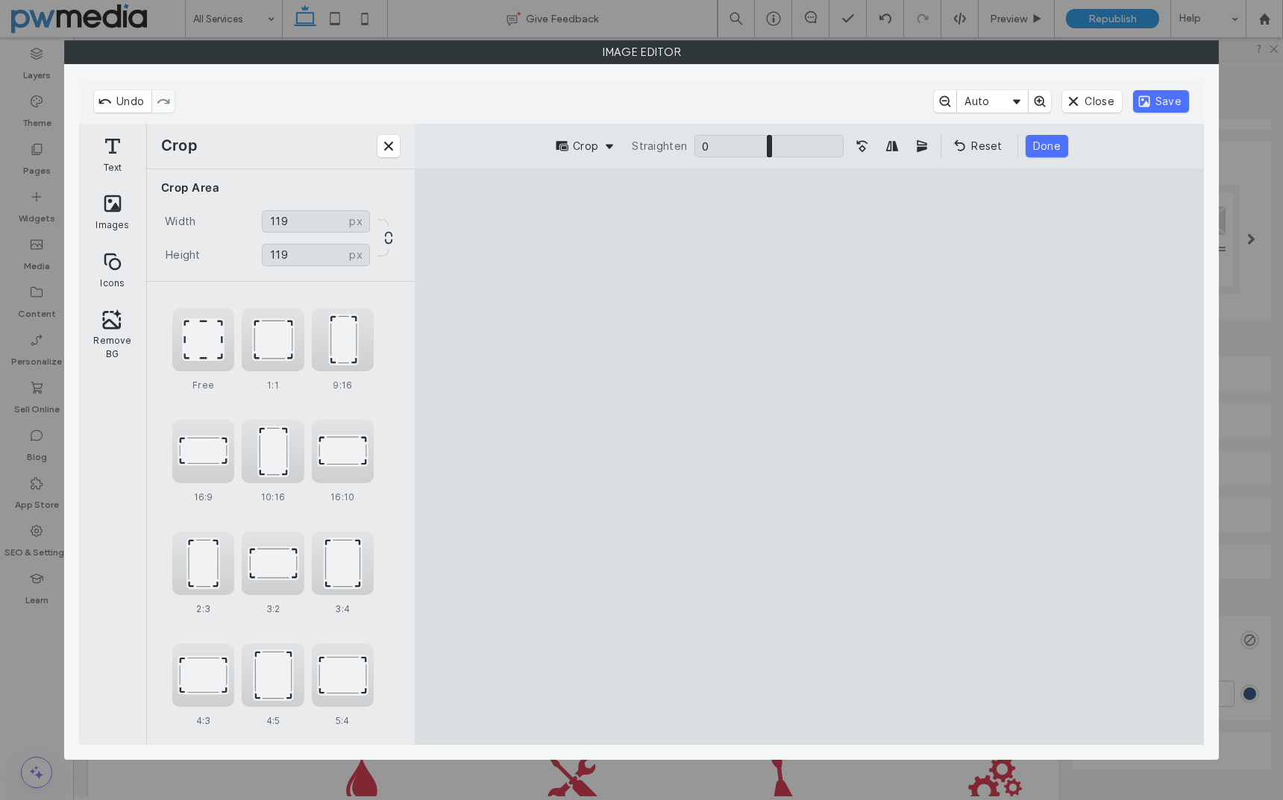
drag, startPoint x: 810, startPoint y: 434, endPoint x: 1156, endPoint y: 398, distance: 347.9
click at [809, 457] on cesdk-canvas "Editor canvas" at bounding box center [809, 457] width 0 height 0
click at [1155, 104] on button "Save" at bounding box center [1161, 101] width 56 height 22
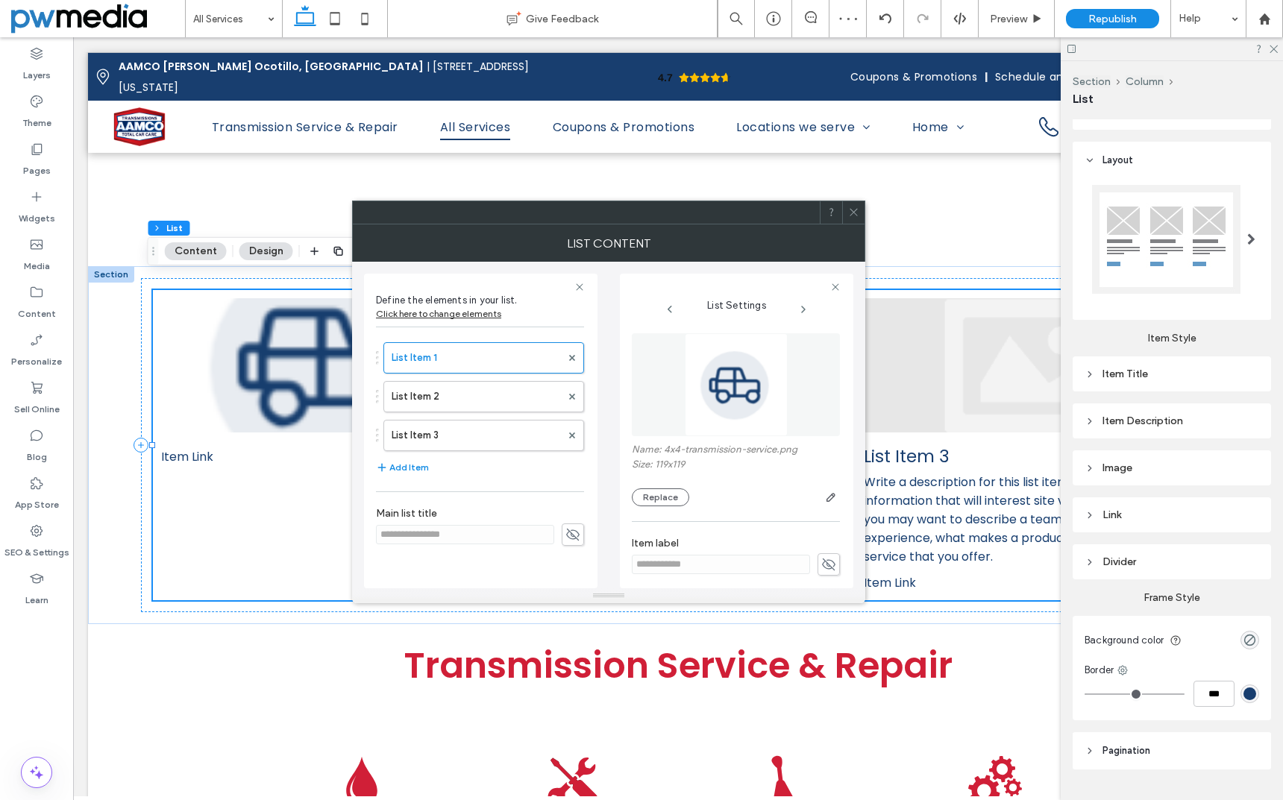
click at [853, 216] on icon at bounding box center [853, 212] width 11 height 11
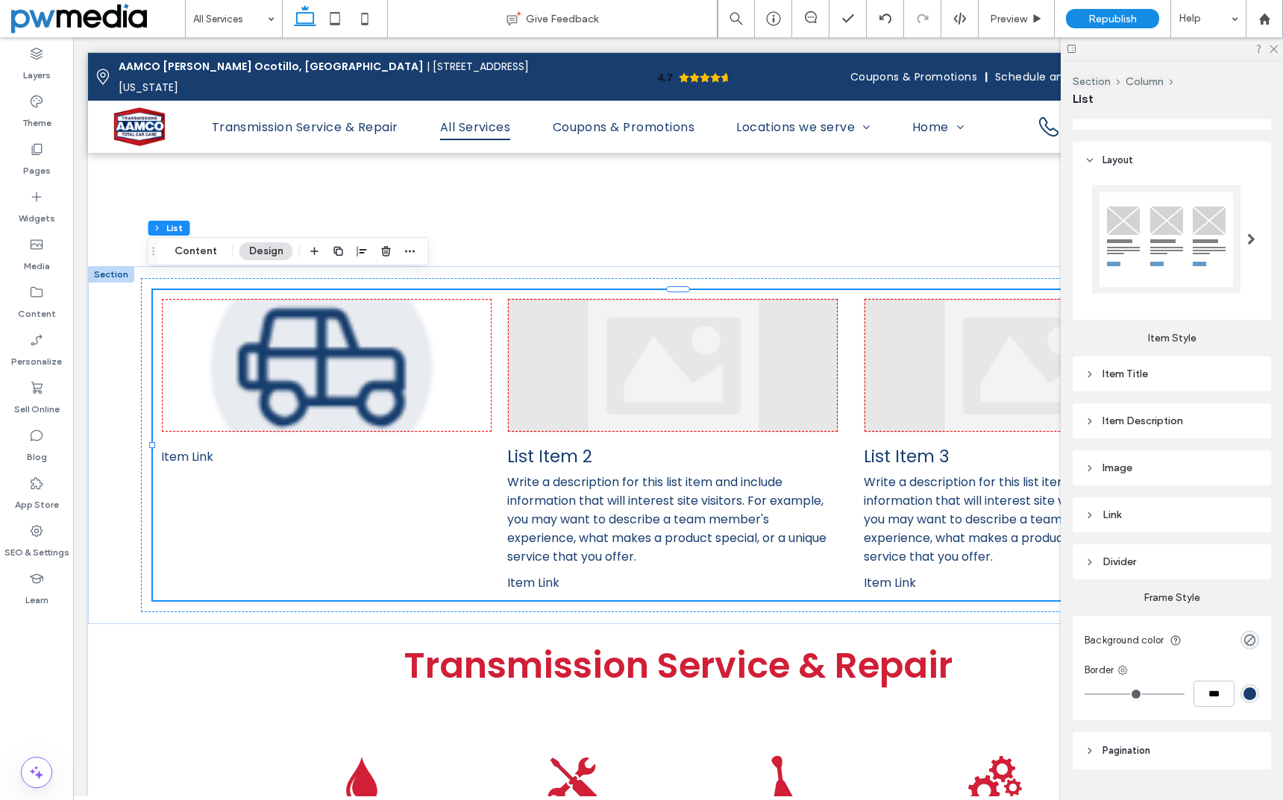
click at [1111, 473] on div "Image" at bounding box center [1171, 468] width 175 height 13
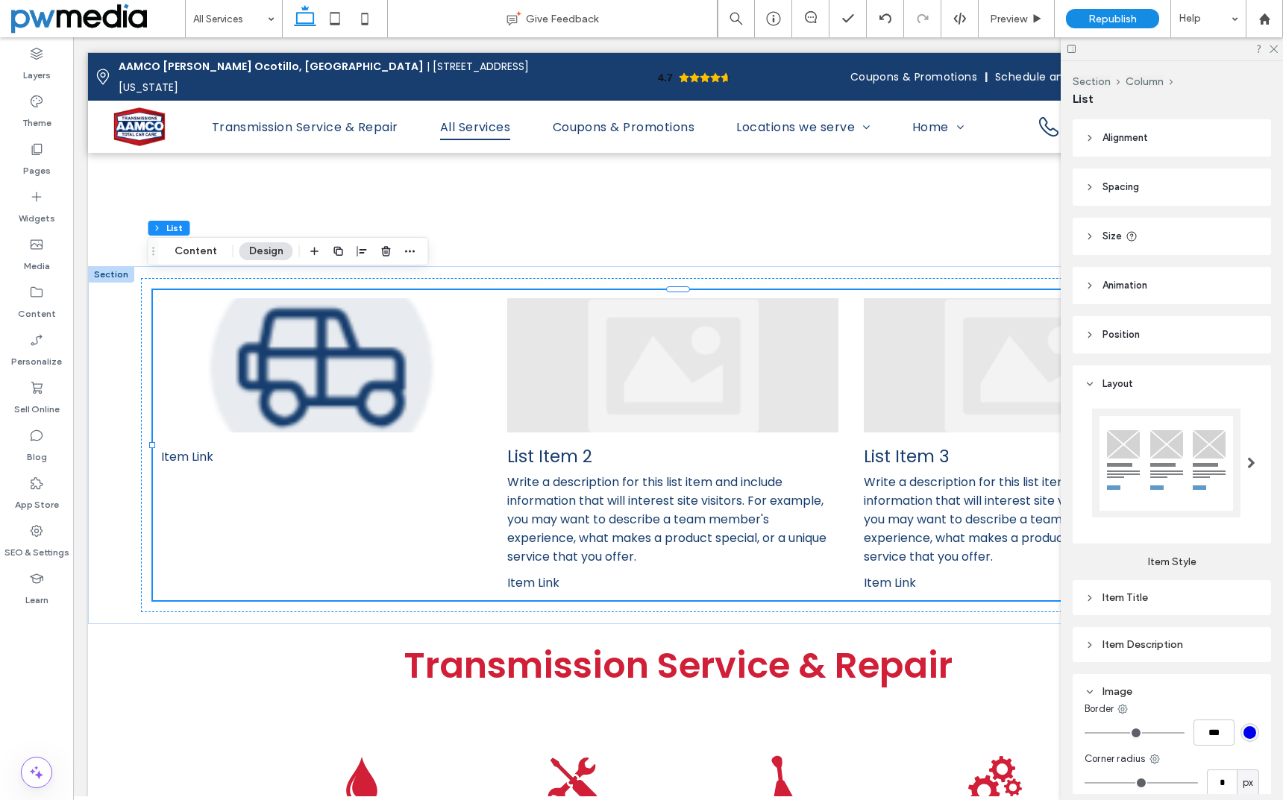
click at [1108, 229] on span "Size" at bounding box center [1111, 236] width 19 height 15
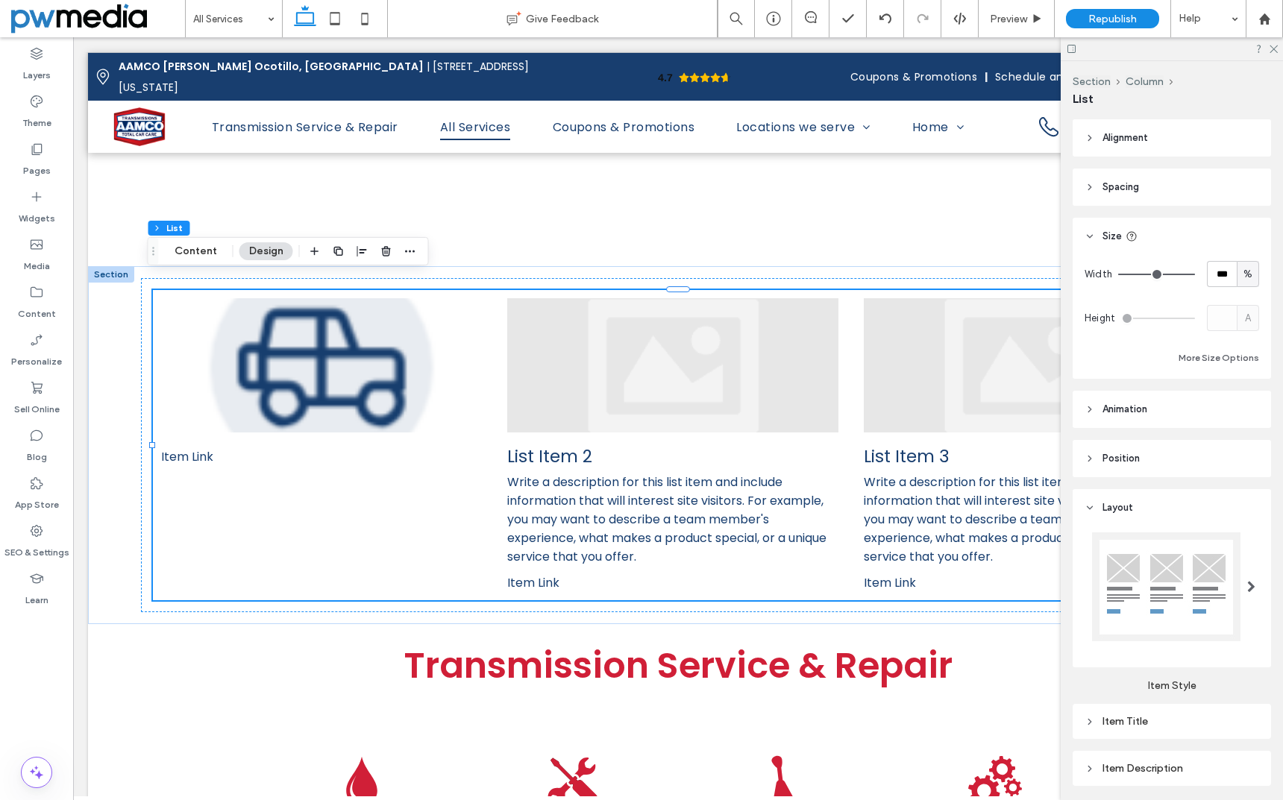
click at [1108, 229] on span "Size" at bounding box center [1111, 236] width 19 height 15
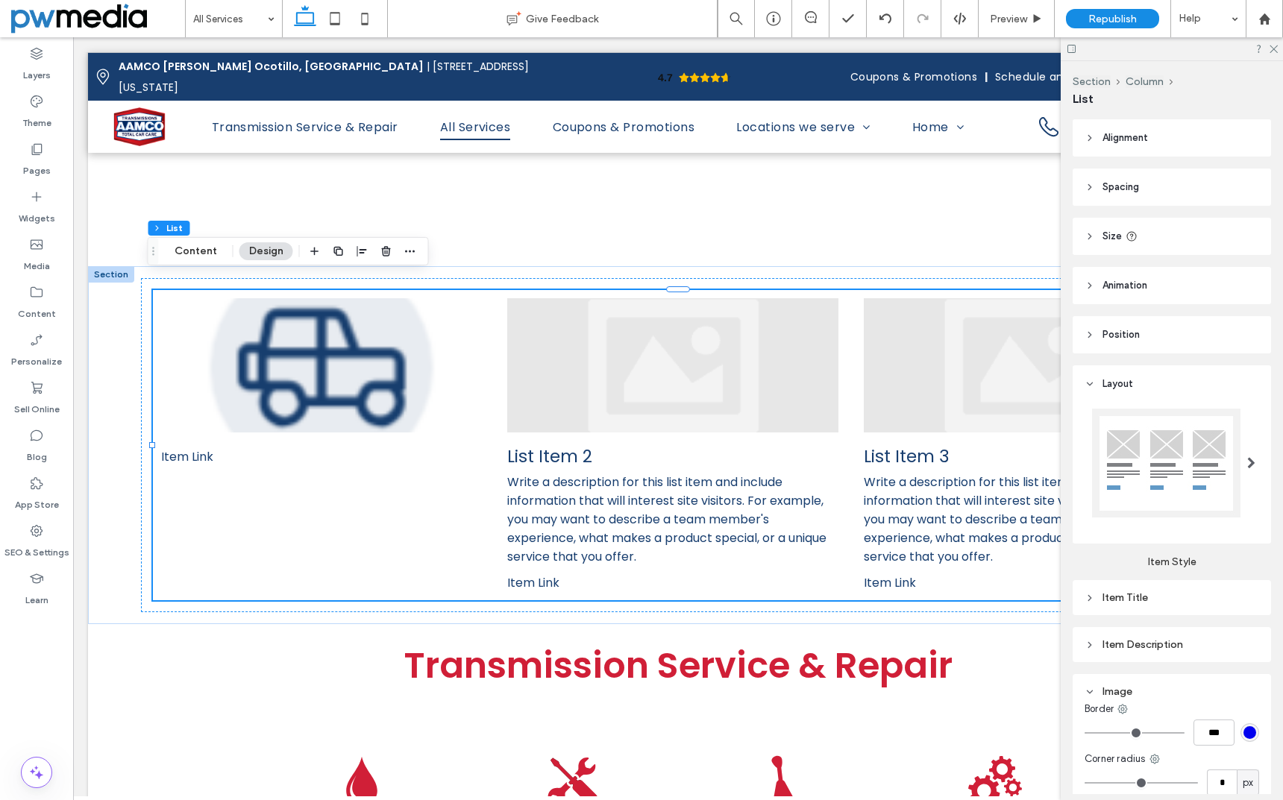
click at [1125, 330] on span "Position" at bounding box center [1120, 334] width 37 height 15
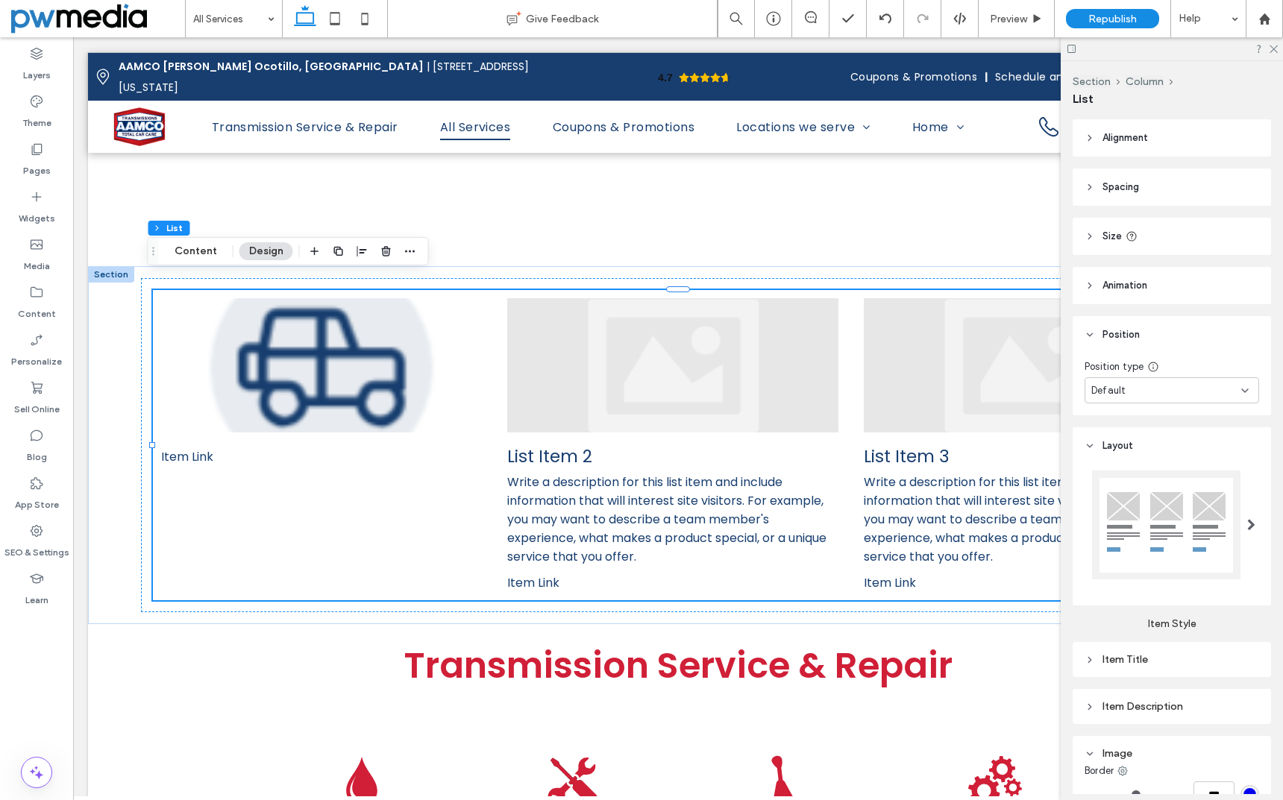
click at [1125, 330] on span "Position" at bounding box center [1120, 334] width 37 height 15
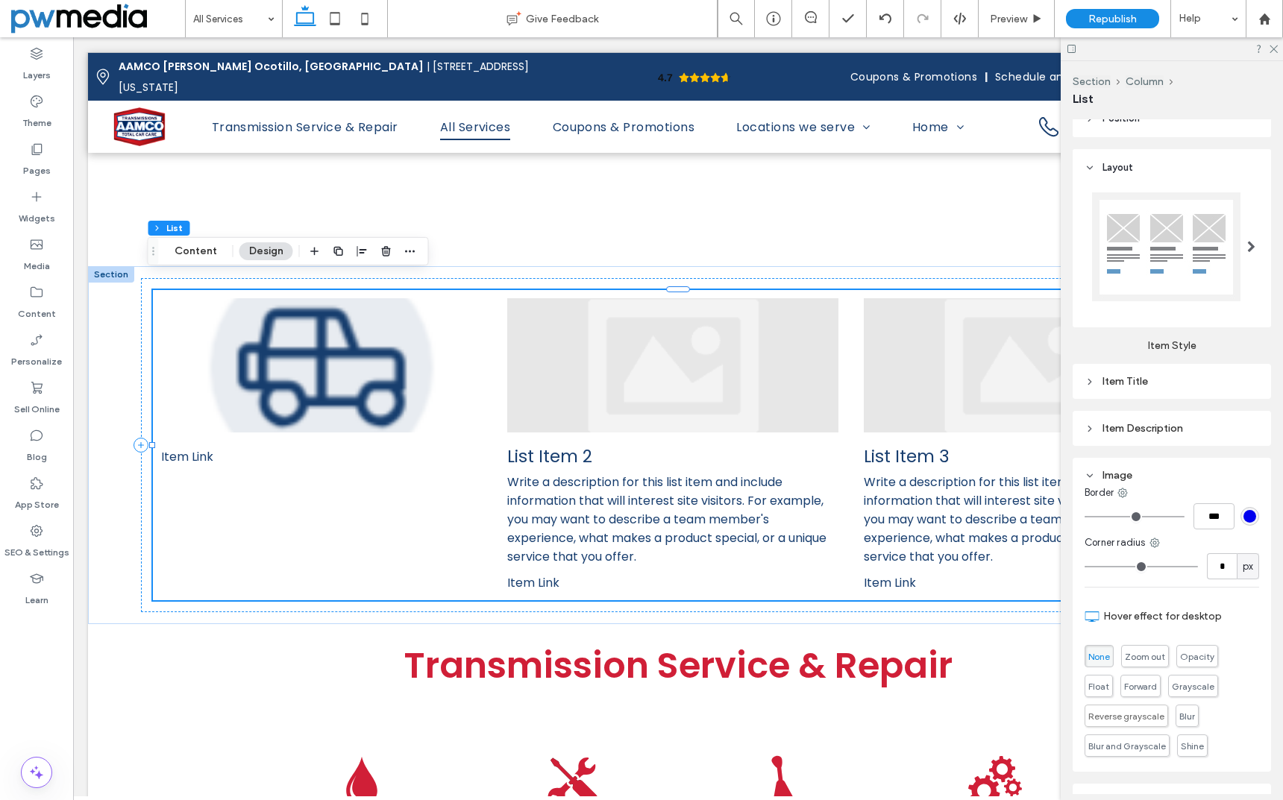
scroll to position [224, 0]
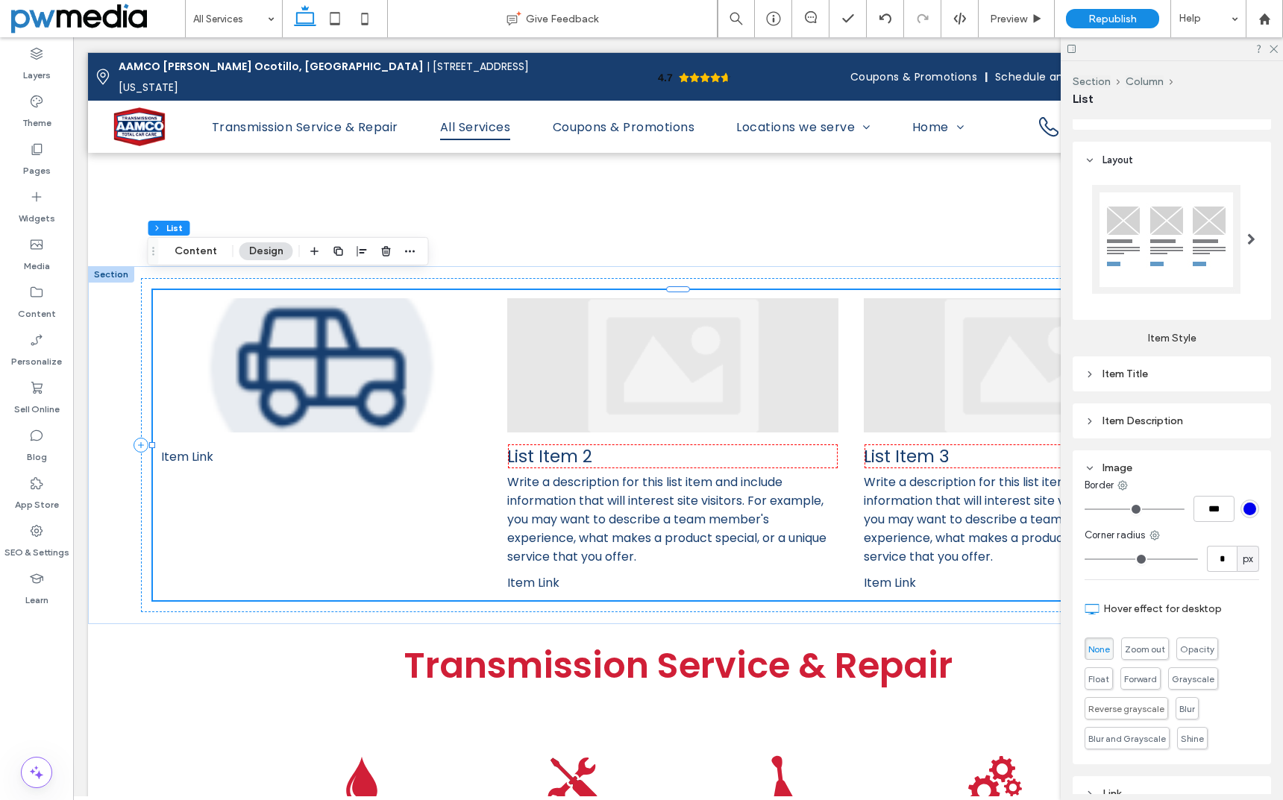
click at [1128, 373] on div "Item Title" at bounding box center [1171, 374] width 175 height 13
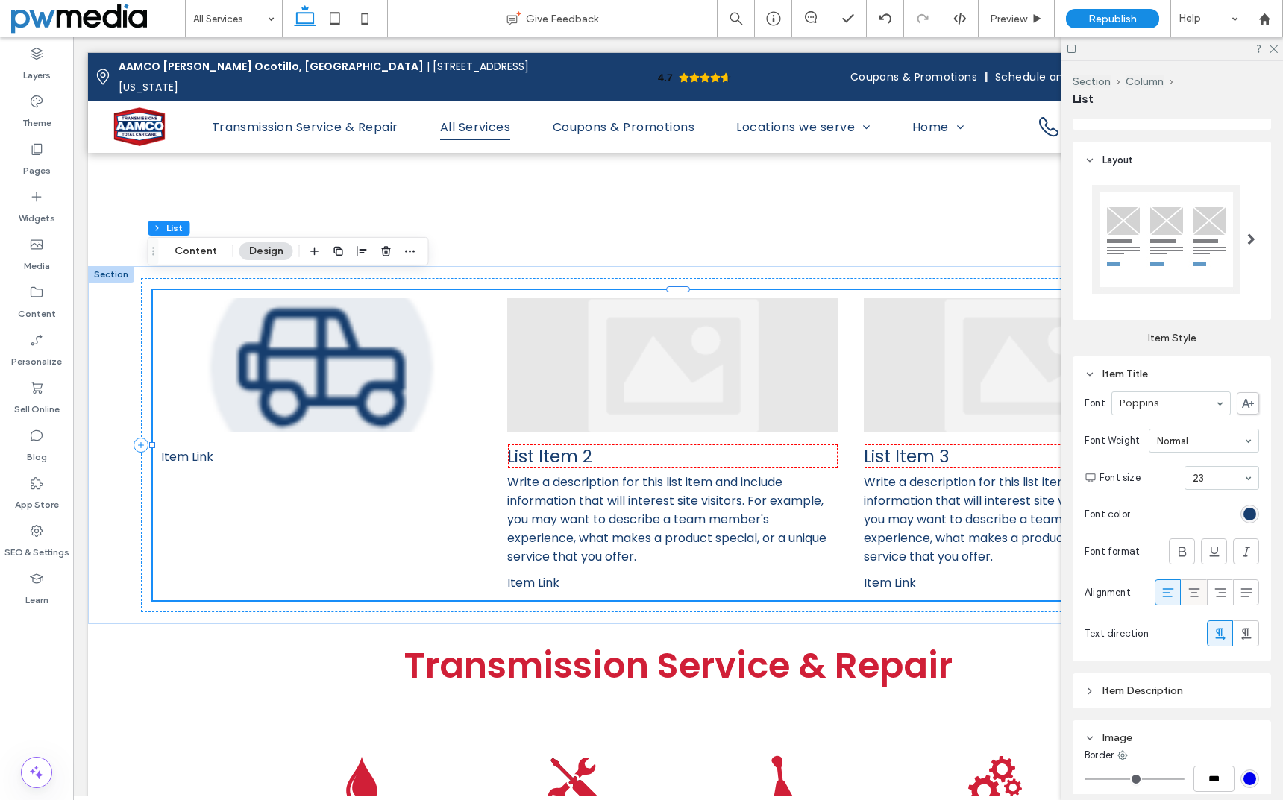
click at [1188, 593] on use at bounding box center [1193, 592] width 11 height 9
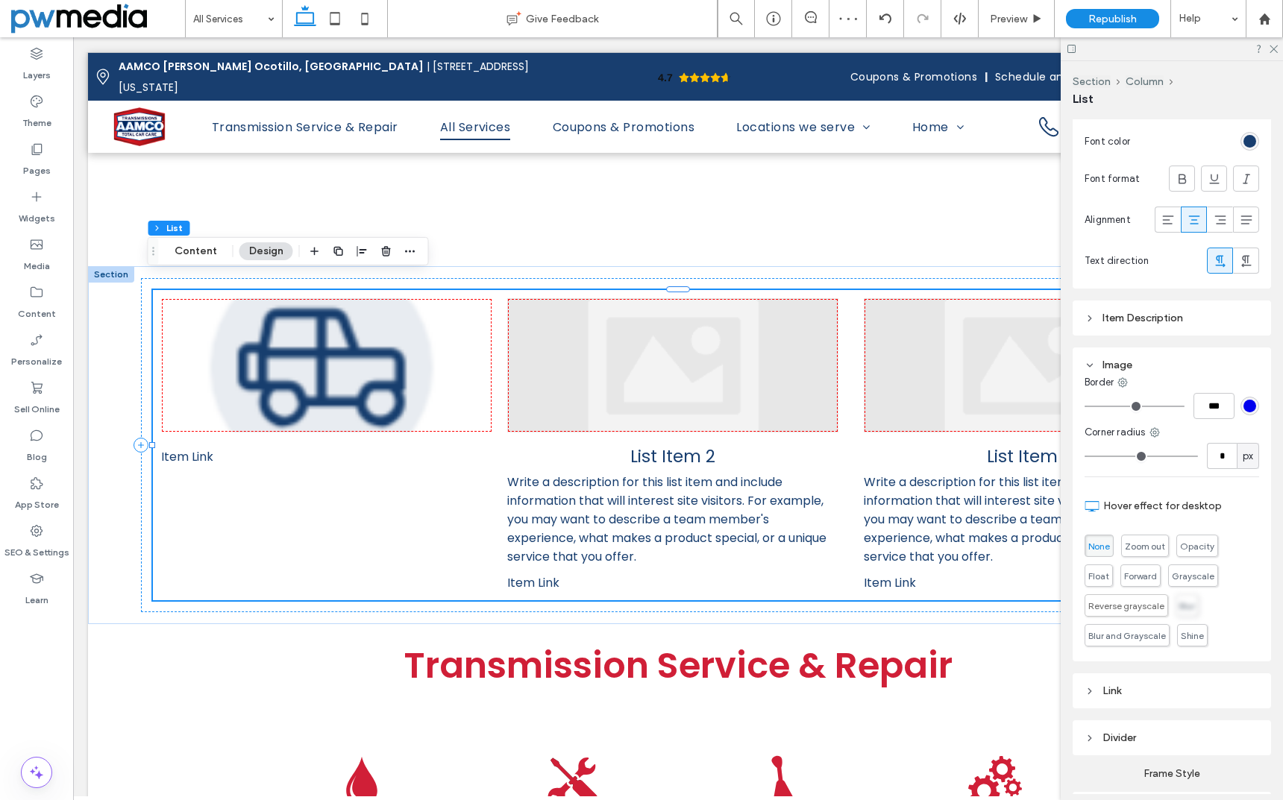
scroll to position [746, 0]
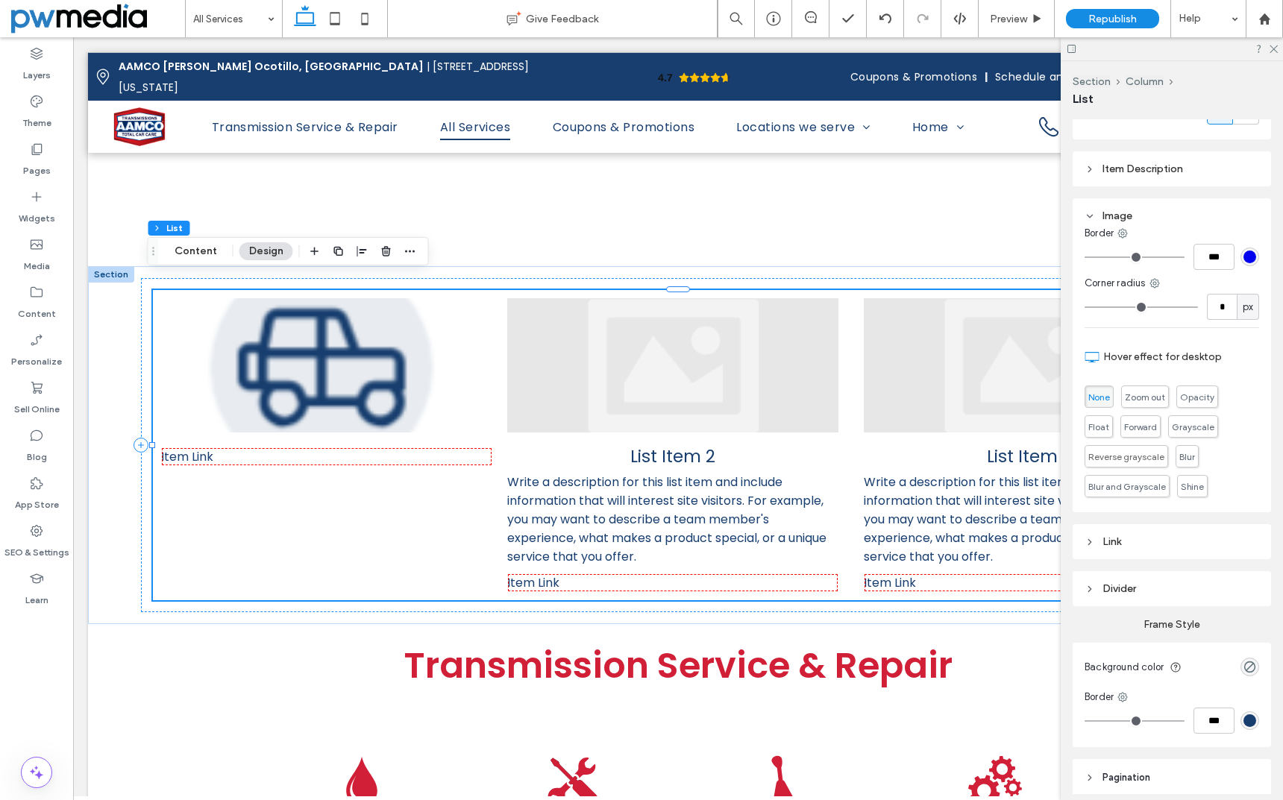
click at [1115, 551] on div "Link" at bounding box center [1171, 542] width 175 height 20
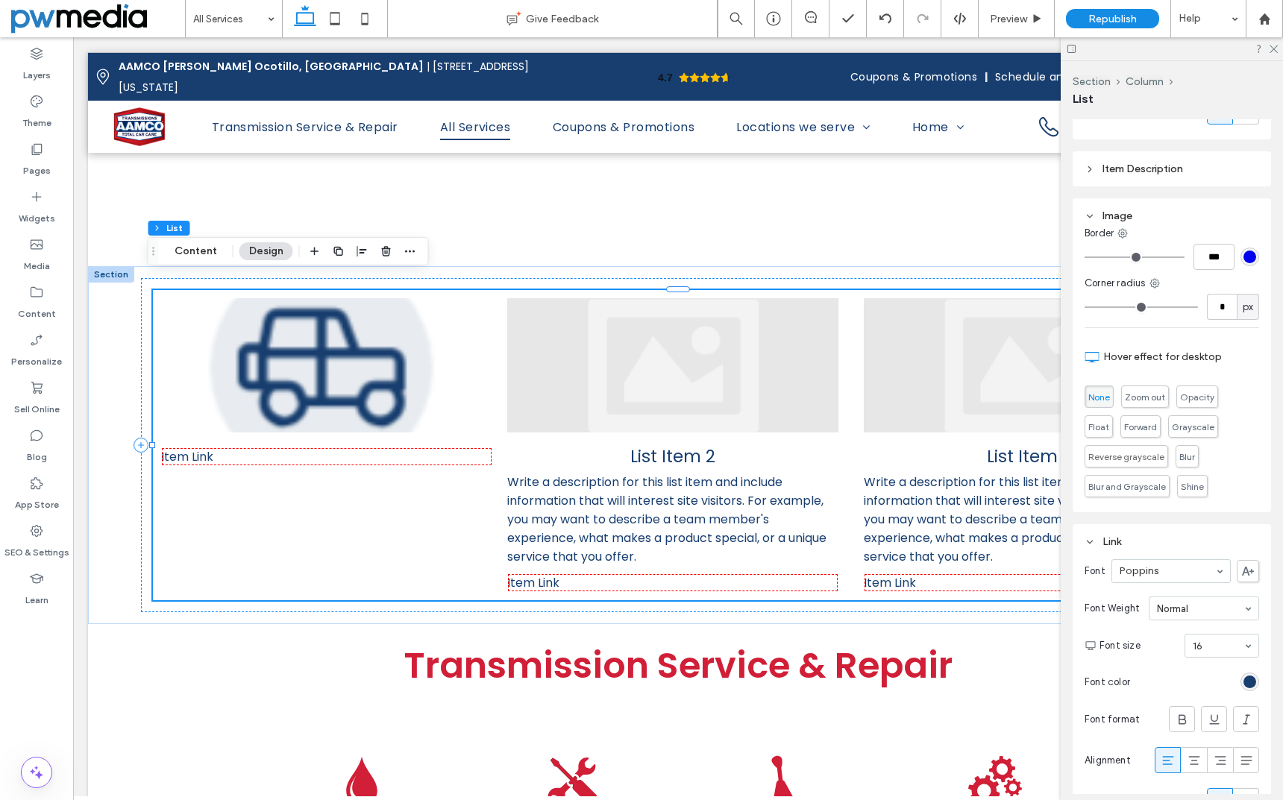
scroll to position [820, 0]
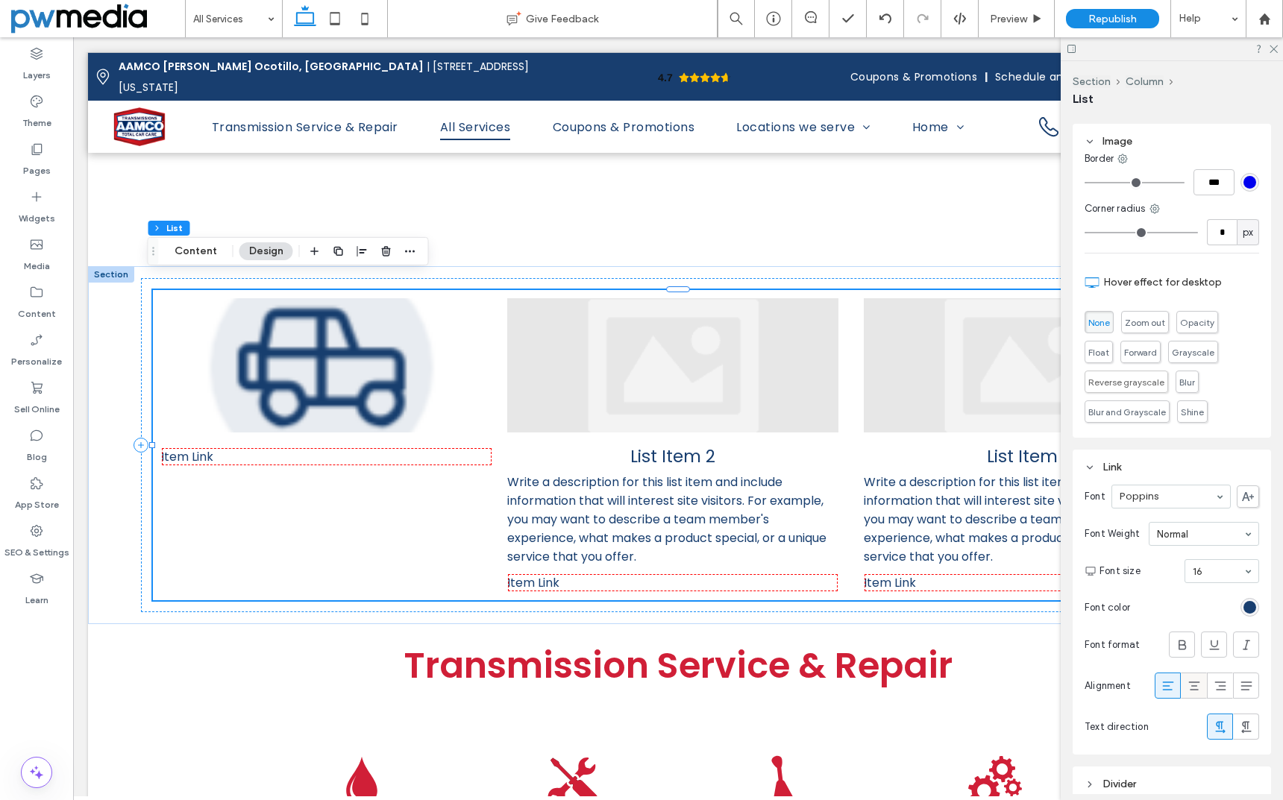
click at [1190, 685] on icon at bounding box center [1194, 686] width 15 height 15
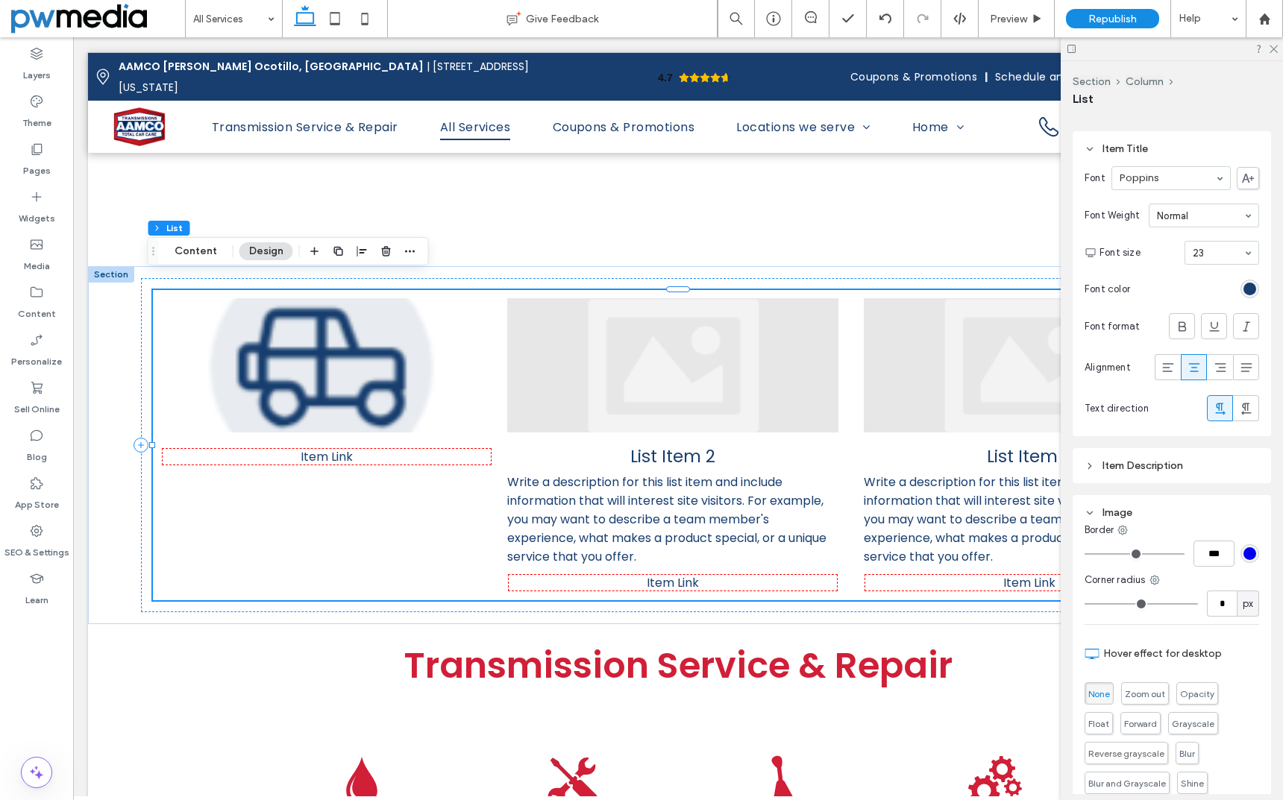
scroll to position [406, 0]
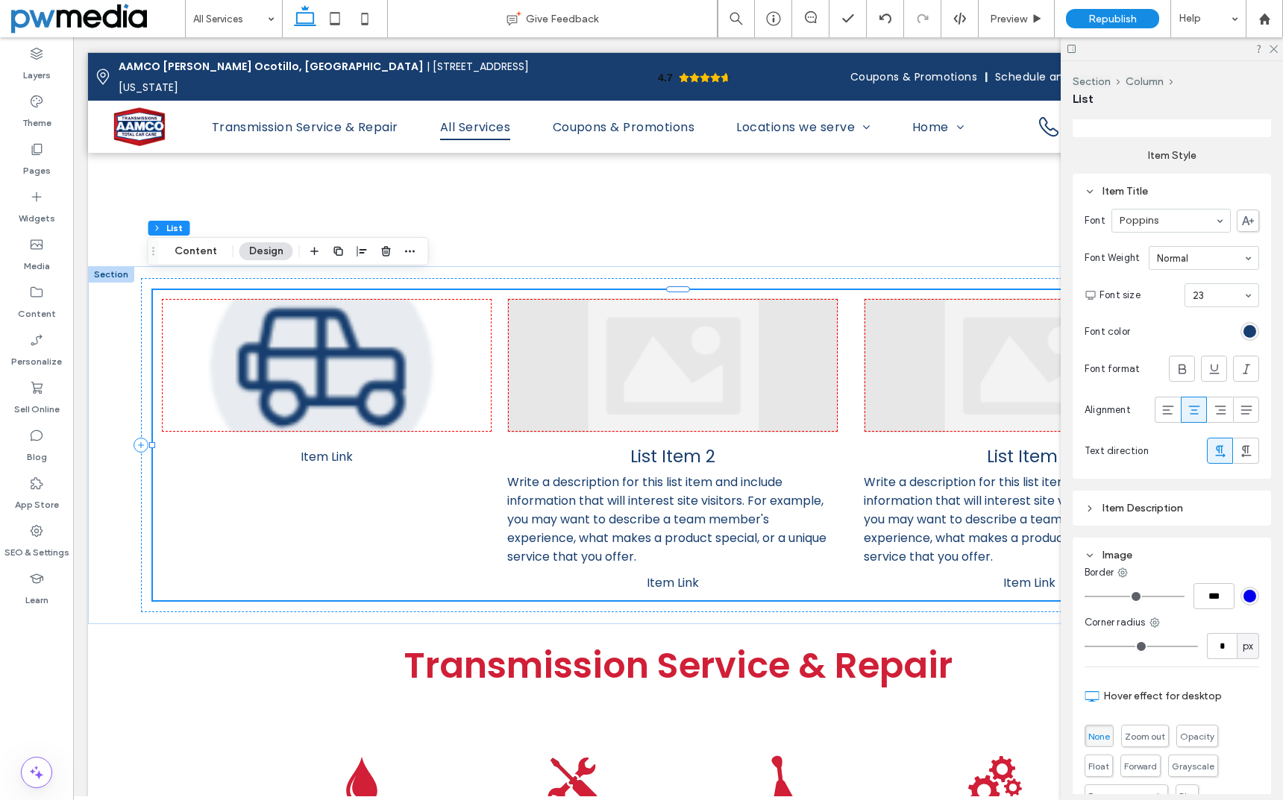
type input "**"
type input "****"
click at [1135, 597] on input "range" at bounding box center [1134, 596] width 100 height 1
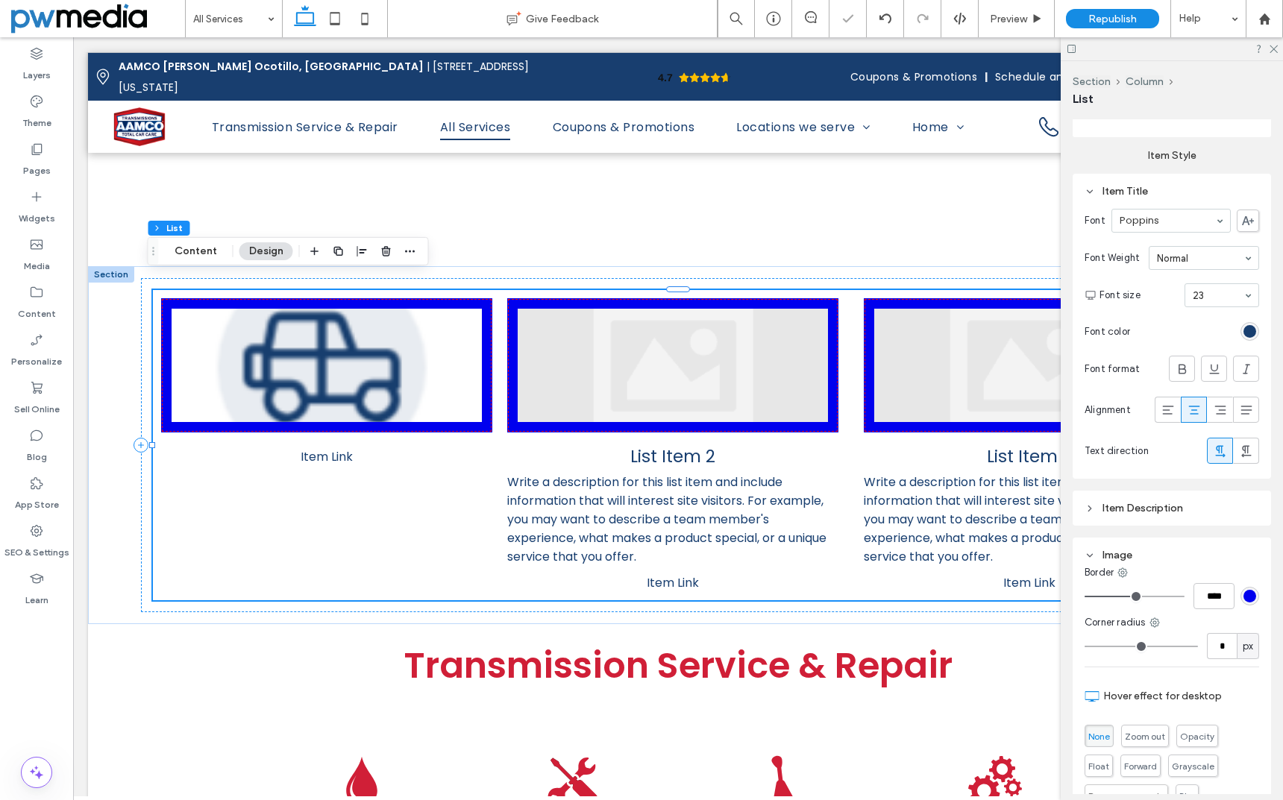
type input "*"
type input "***"
type input "*"
type input "***"
type input "*"
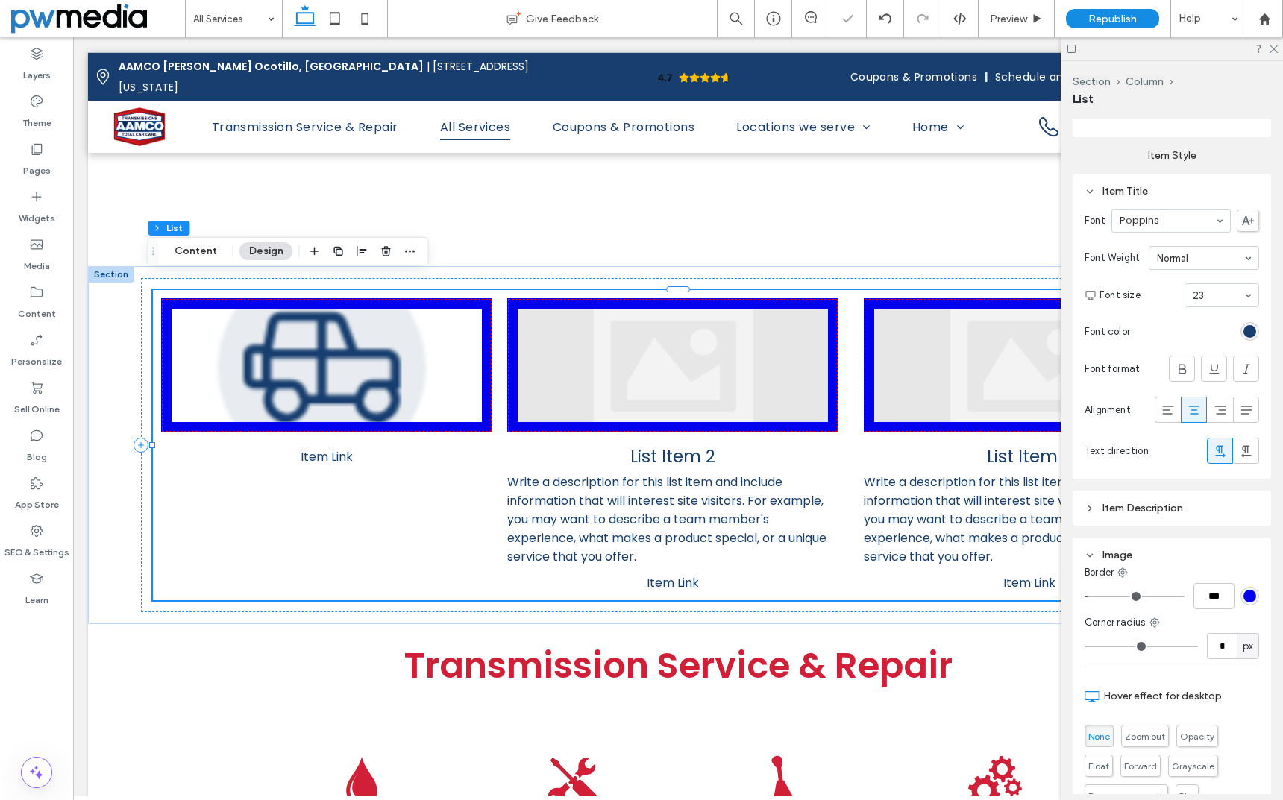
type input "***"
drag, startPoint x: 1135, startPoint y: 597, endPoint x: 1194, endPoint y: 643, distance: 74.9
type input "*"
click at [1084, 597] on input "range" at bounding box center [1134, 596] width 100 height 1
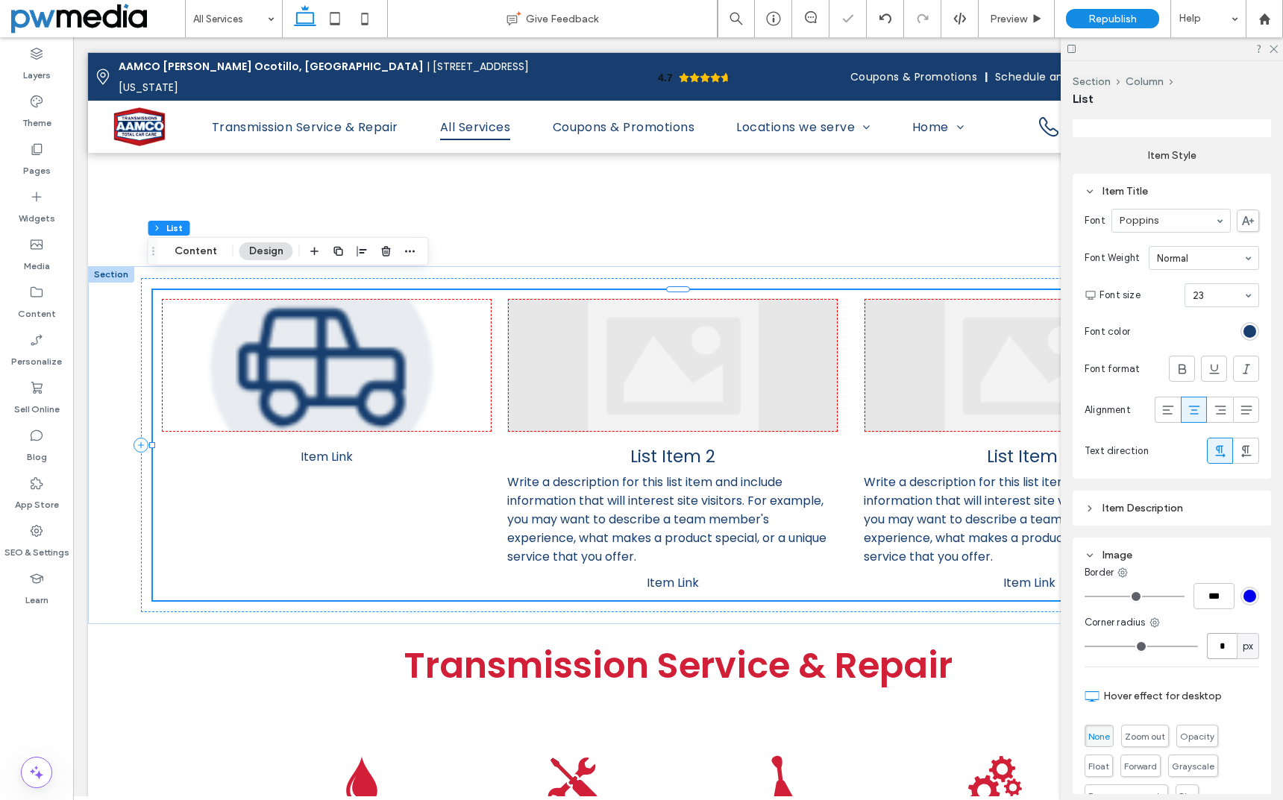
click at [1207, 647] on input "*" at bounding box center [1222, 646] width 30 height 26
type input "***"
click at [1216, 669] on div "Hover effect for desktop None Zoom out Opacity Float Forward Grayscale Reverse …" at bounding box center [1171, 756] width 175 height 178
type input "***"
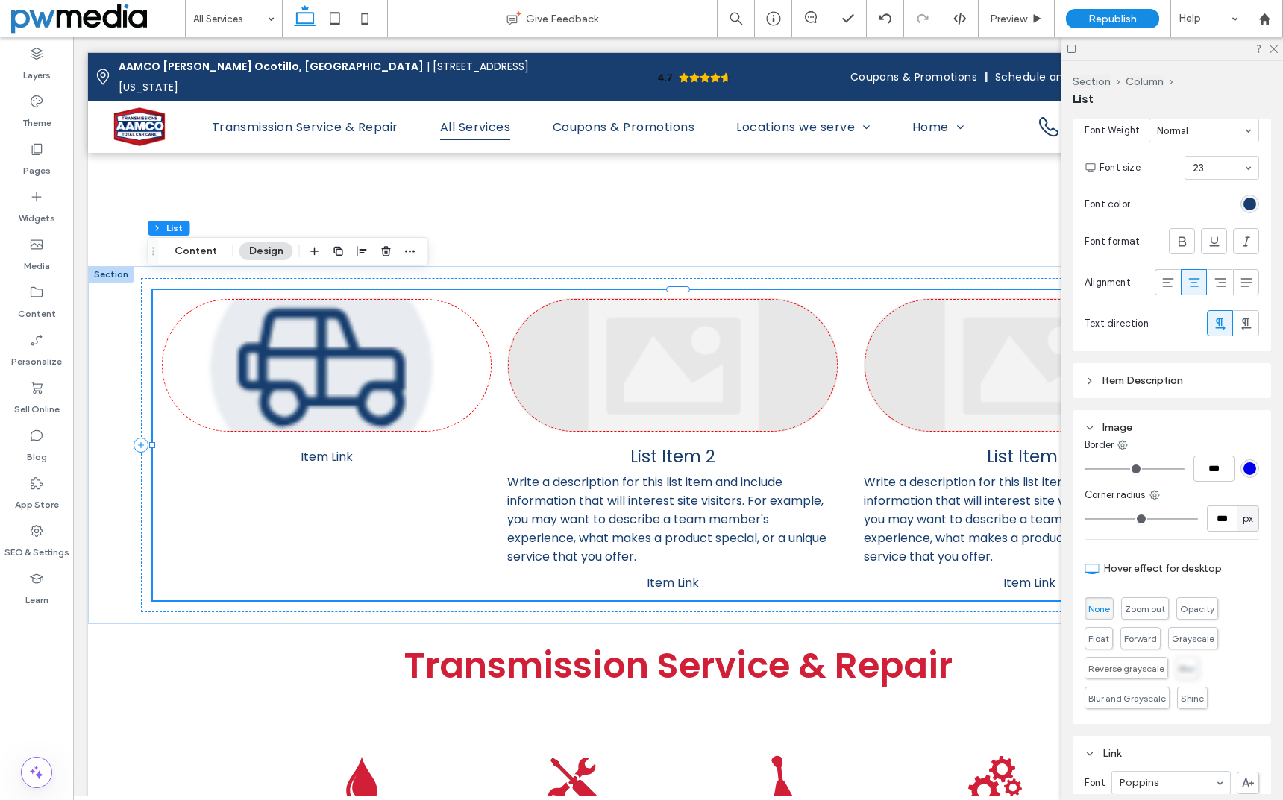
scroll to position [556, 0]
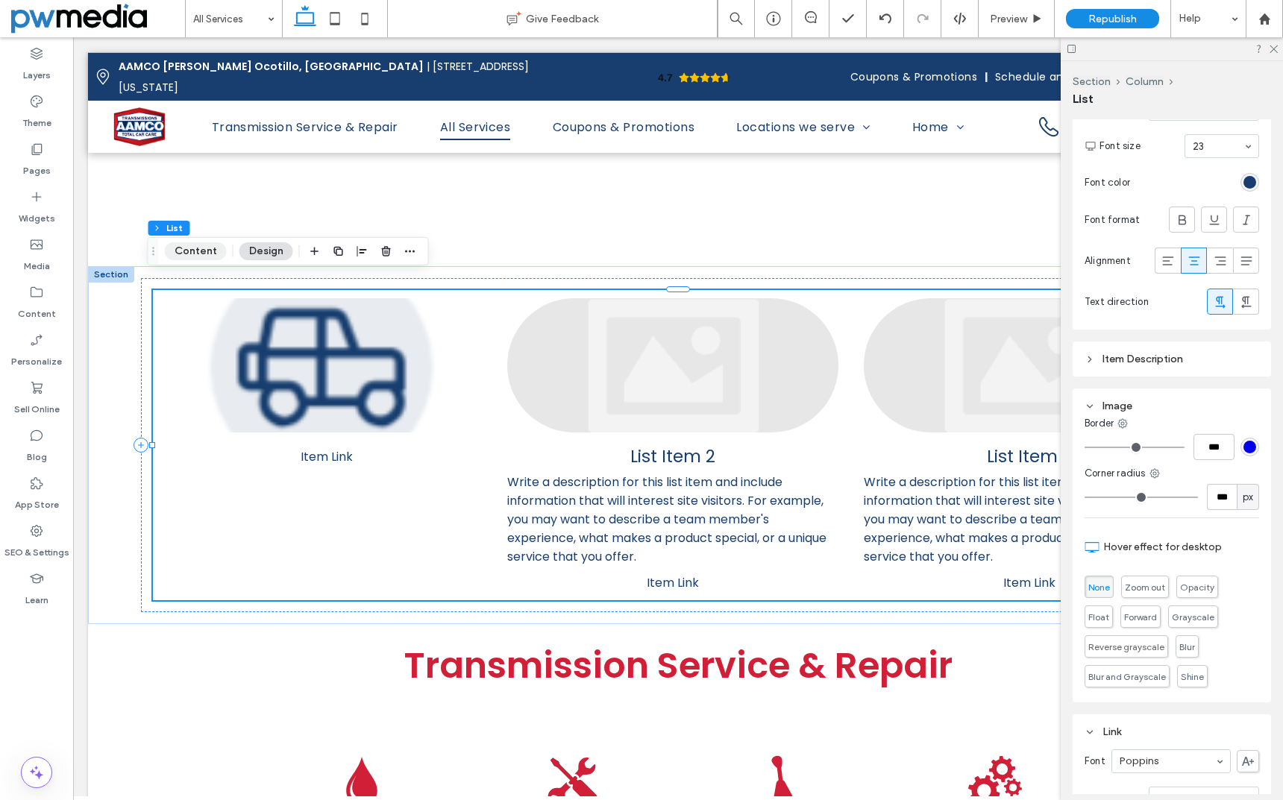
click at [189, 248] on button "Content" at bounding box center [196, 251] width 62 height 18
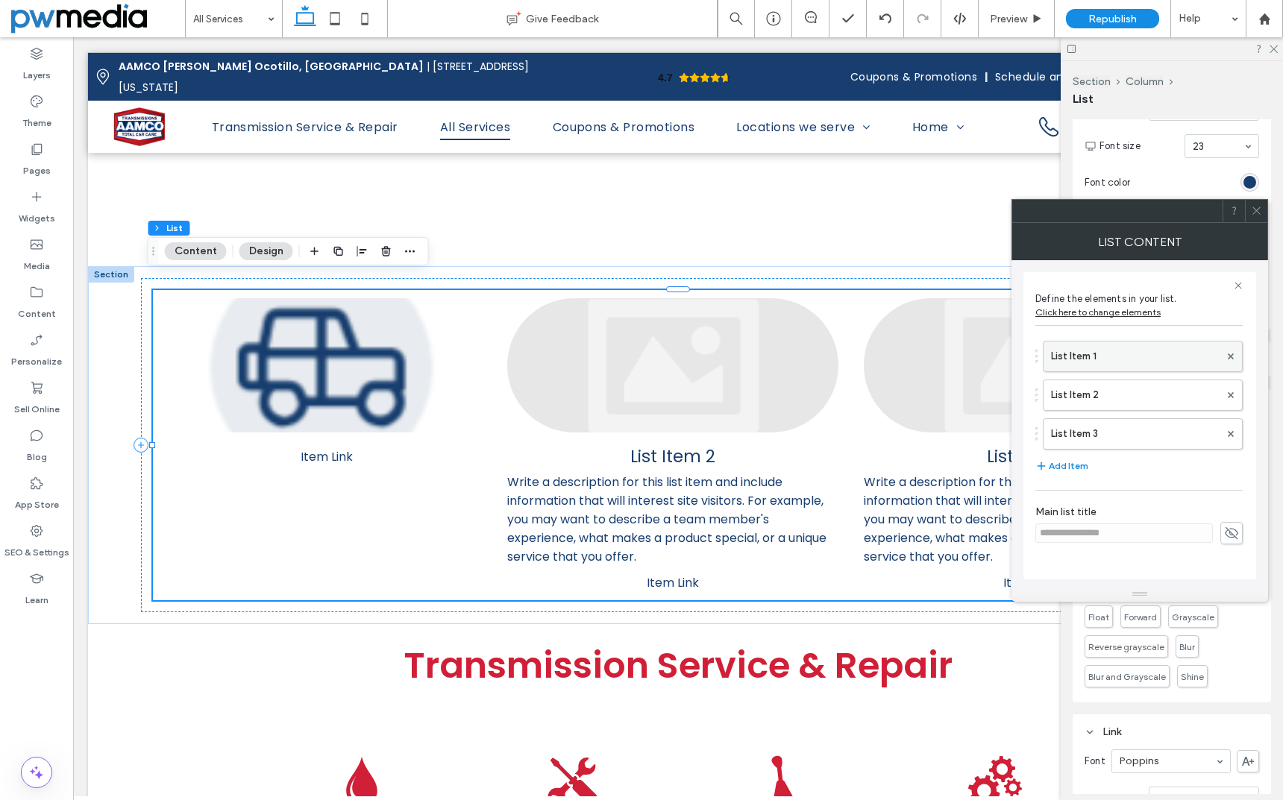
click at [1075, 344] on label "List Item 1" at bounding box center [1135, 357] width 169 height 30
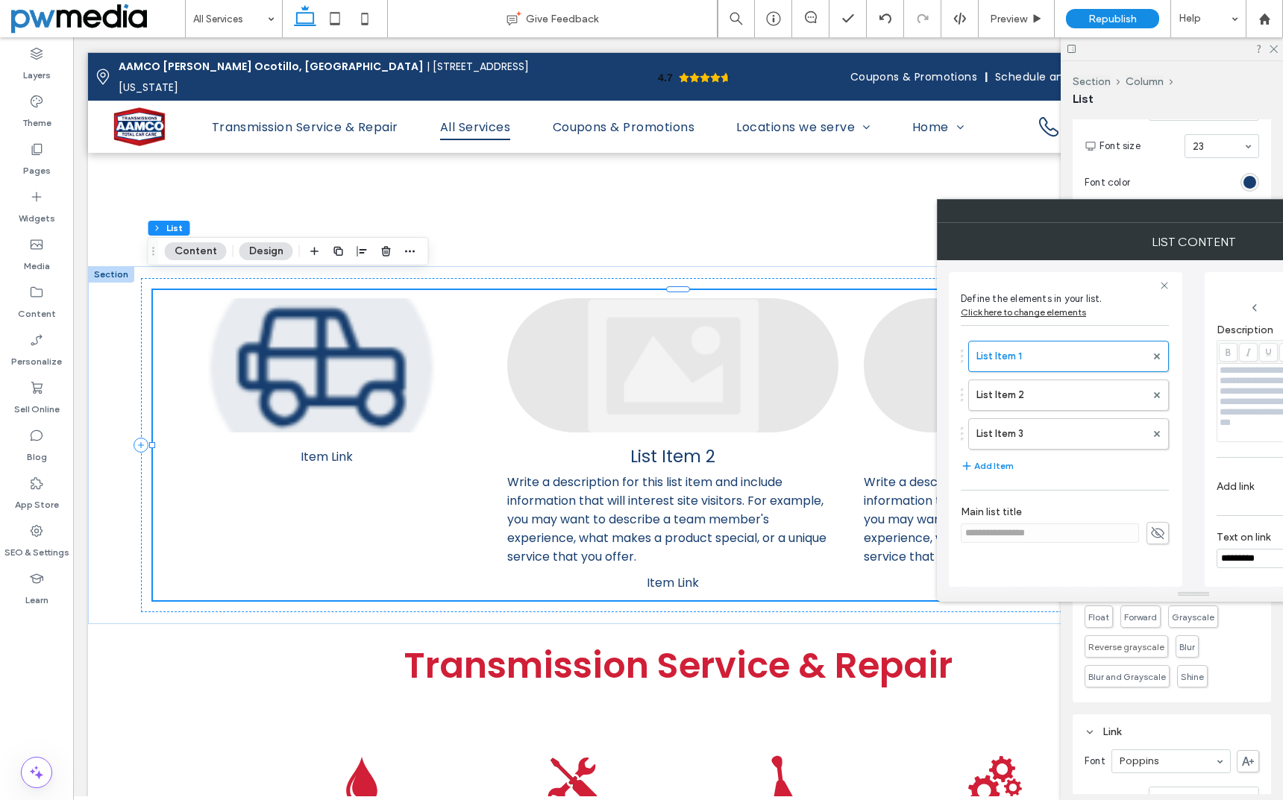
scroll to position [0, 0]
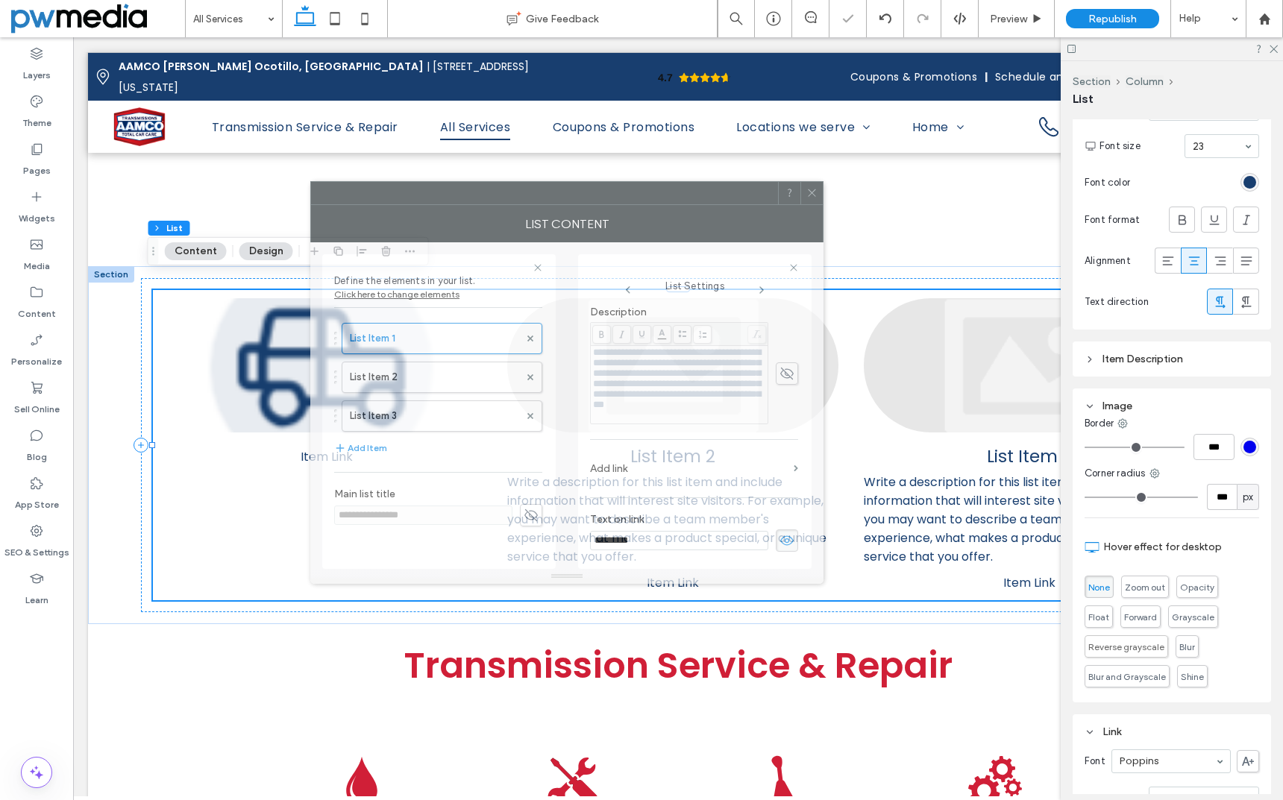
drag, startPoint x: 1088, startPoint y: 228, endPoint x: 629, endPoint y: 210, distance: 459.8
click at [629, 210] on div "List Content" at bounding box center [566, 223] width 513 height 37
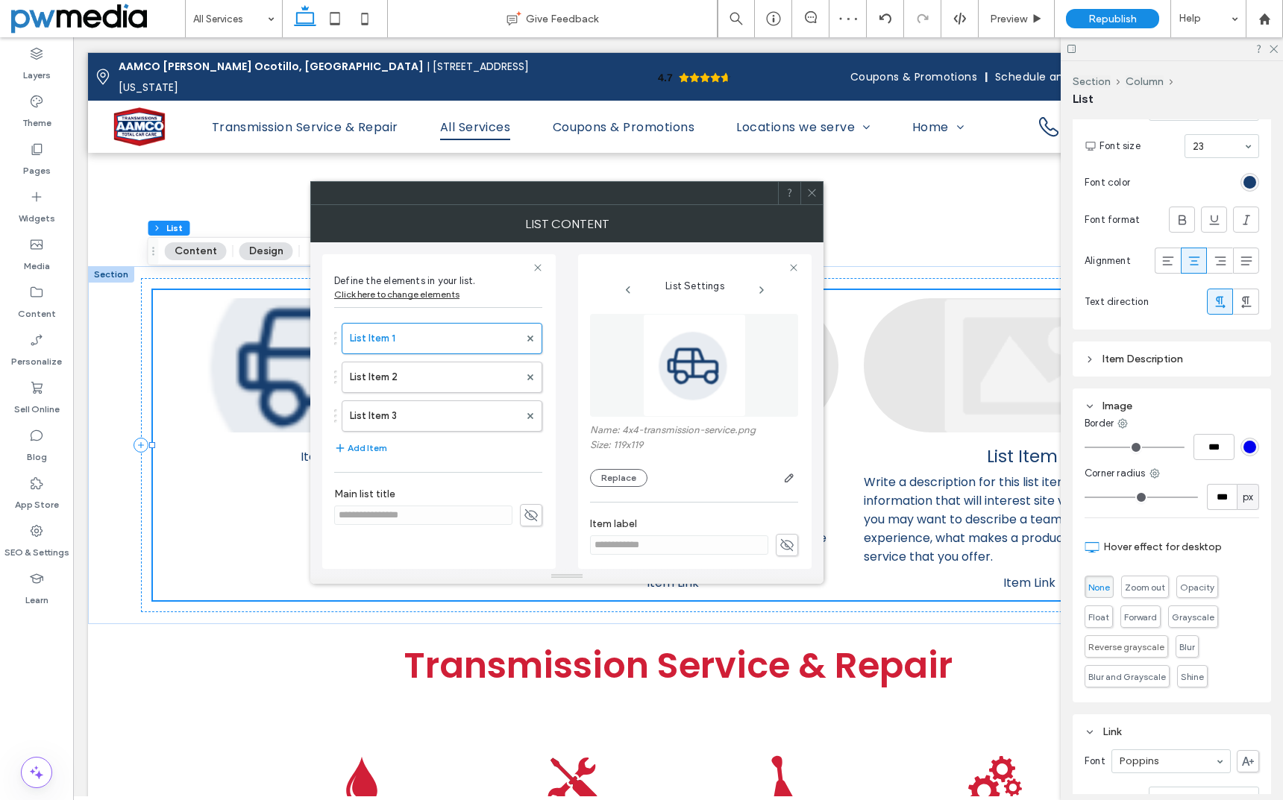
click at [684, 360] on img at bounding box center [694, 365] width 103 height 103
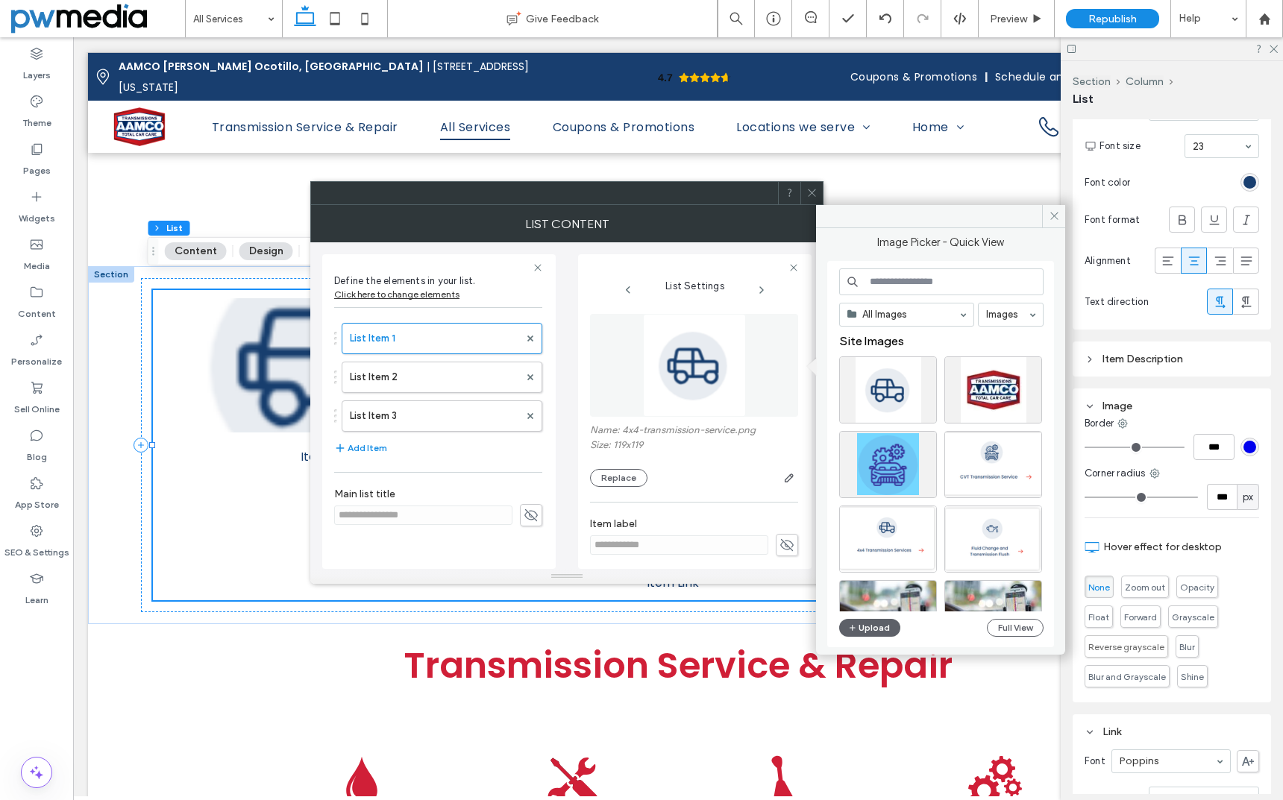
click at [684, 263] on div at bounding box center [695, 268] width 210 height 12
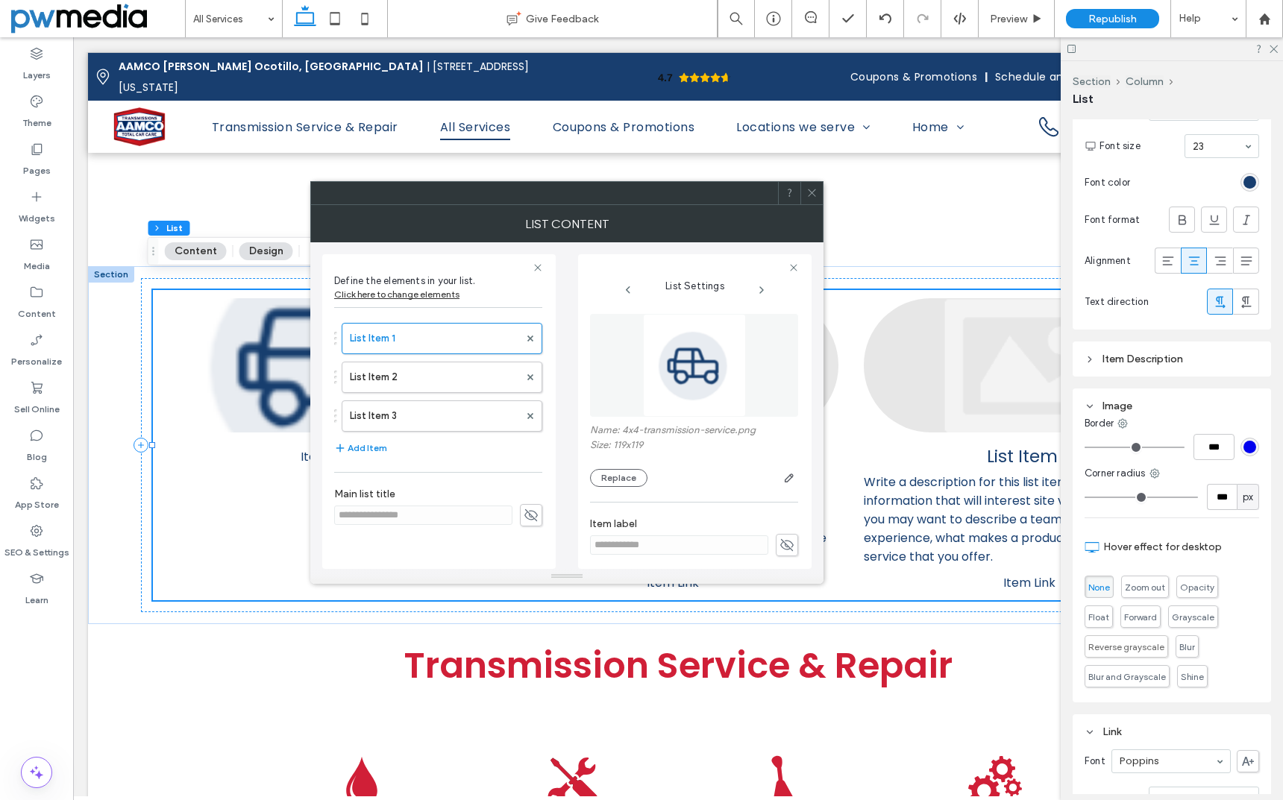
click at [815, 196] on use at bounding box center [811, 192] width 7 height 7
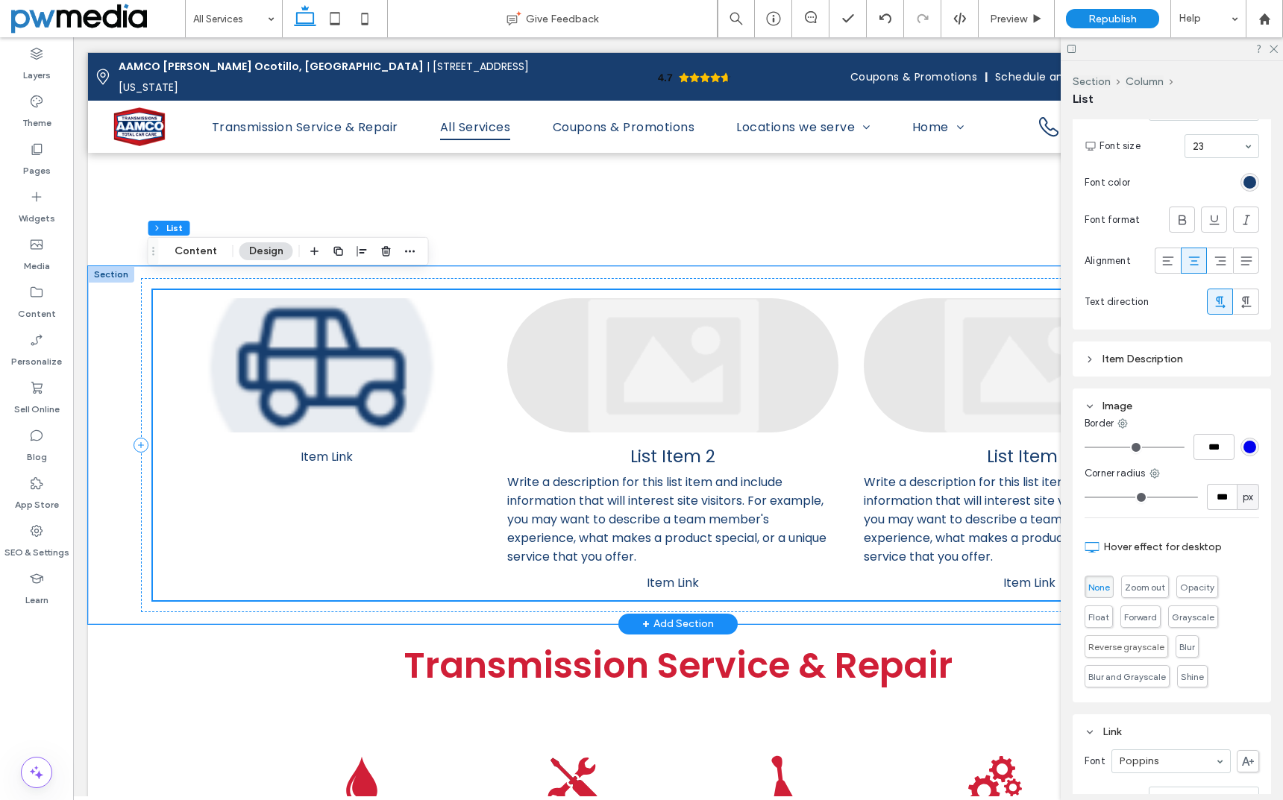
scroll to position [3058, 0]
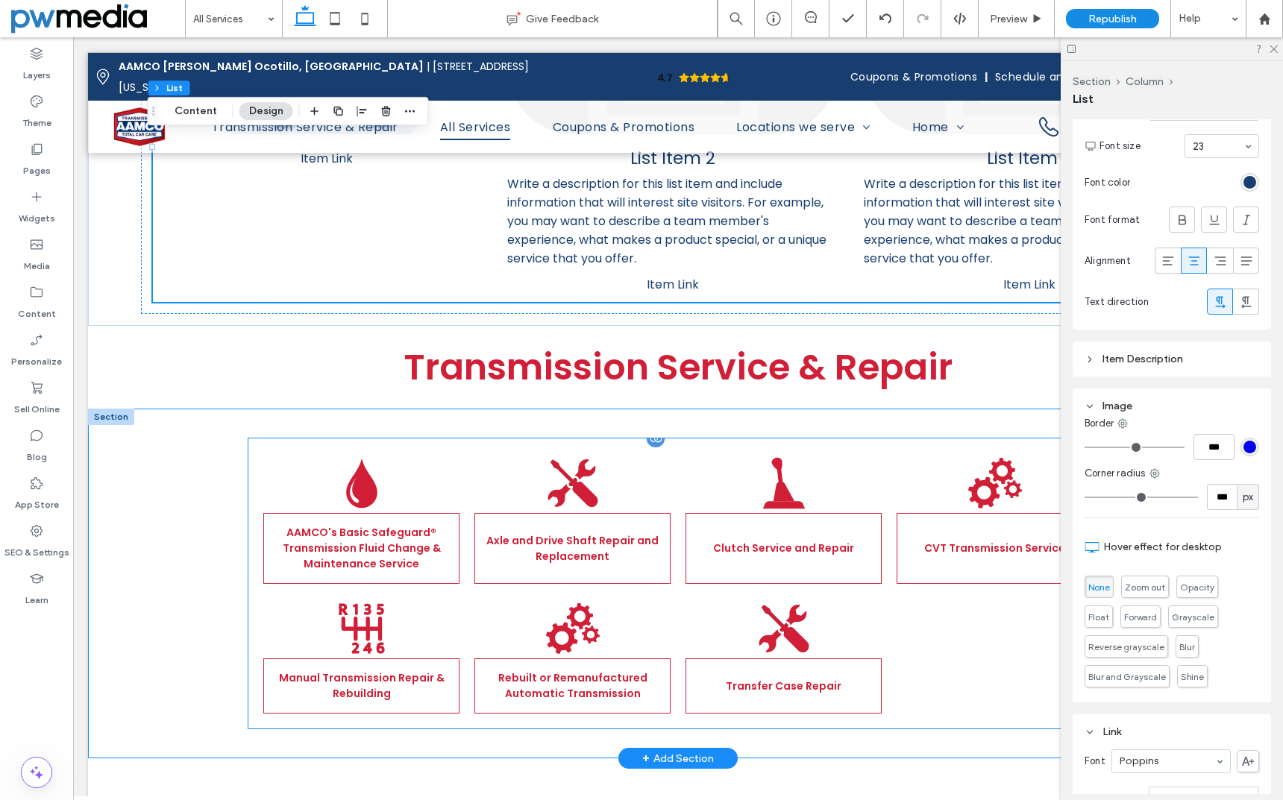
click at [448, 453] on link at bounding box center [361, 483] width 196 height 60
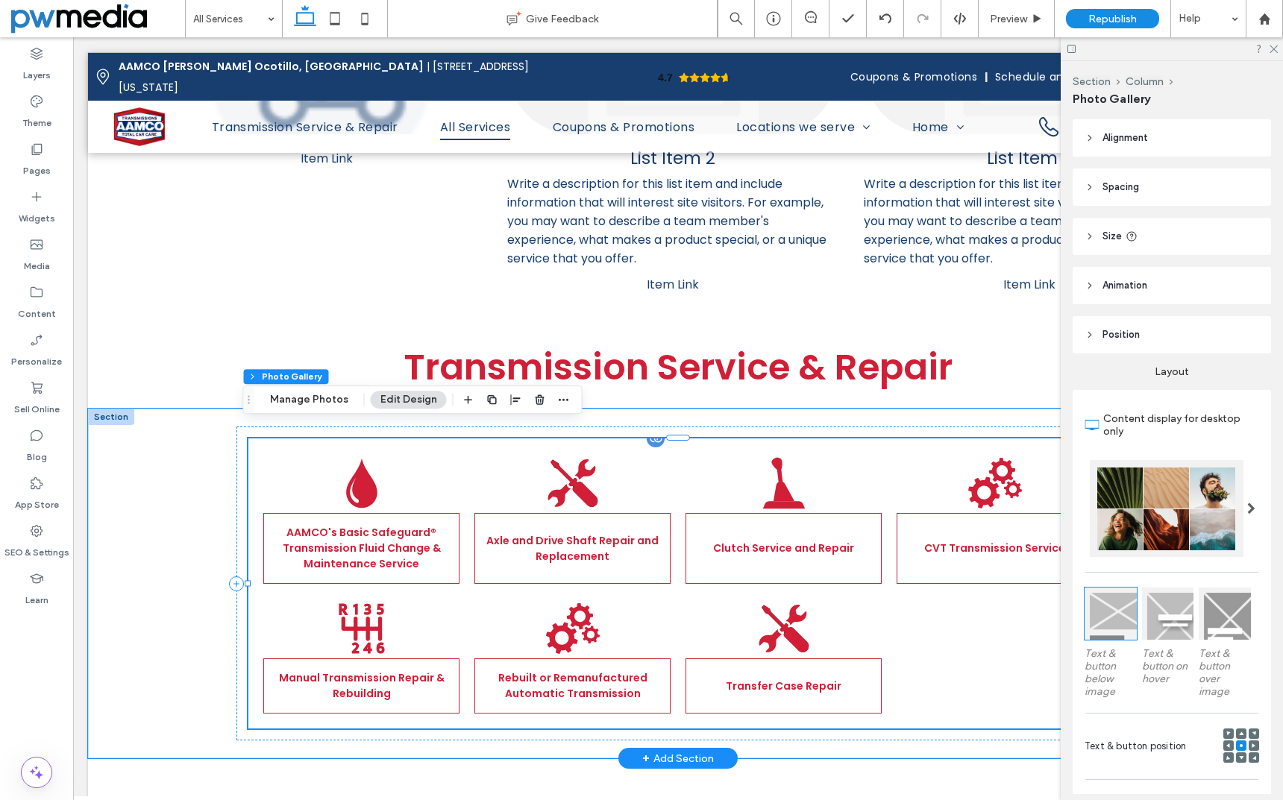
click at [448, 459] on link at bounding box center [361, 483] width 196 height 60
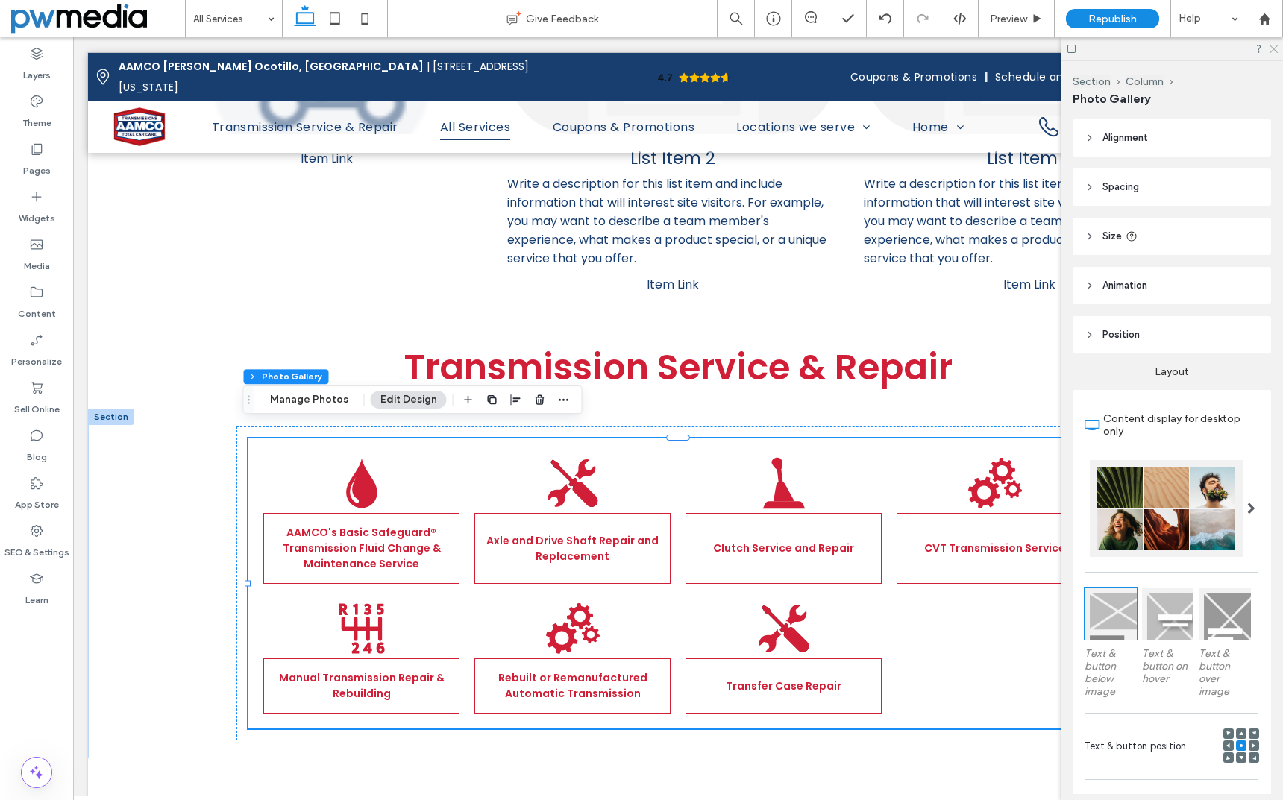
click at [1275, 51] on use at bounding box center [1273, 49] width 8 height 8
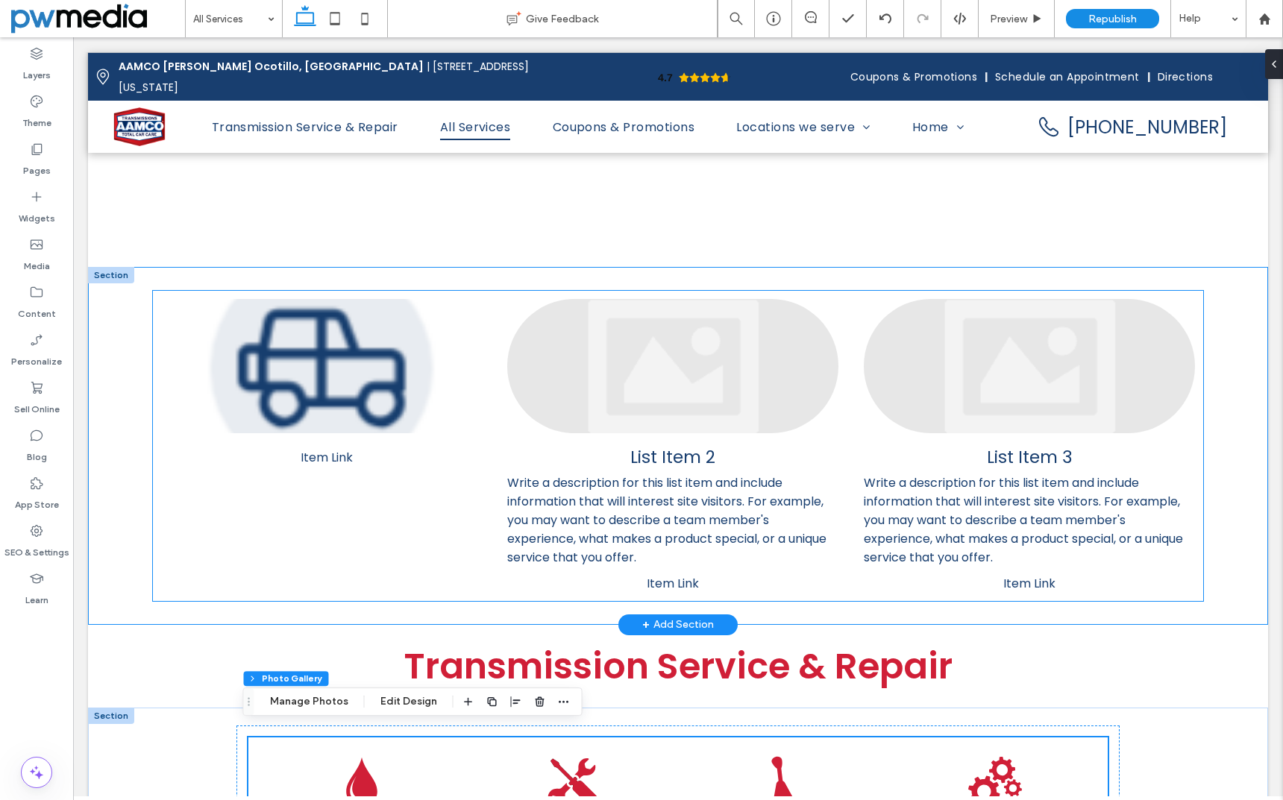
scroll to position [2760, 0]
click at [278, 318] on div at bounding box center [326, 365] width 331 height 134
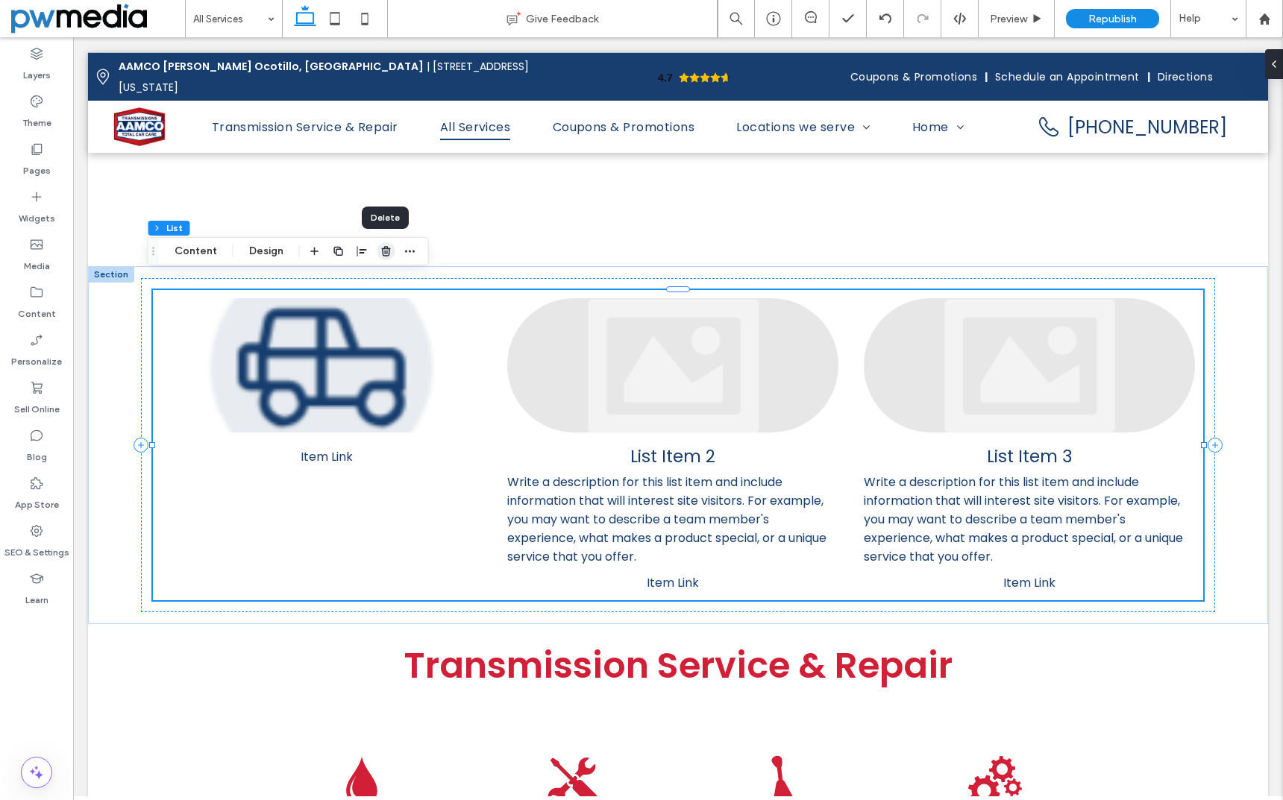
click at [387, 253] on use "button" at bounding box center [385, 251] width 9 height 10
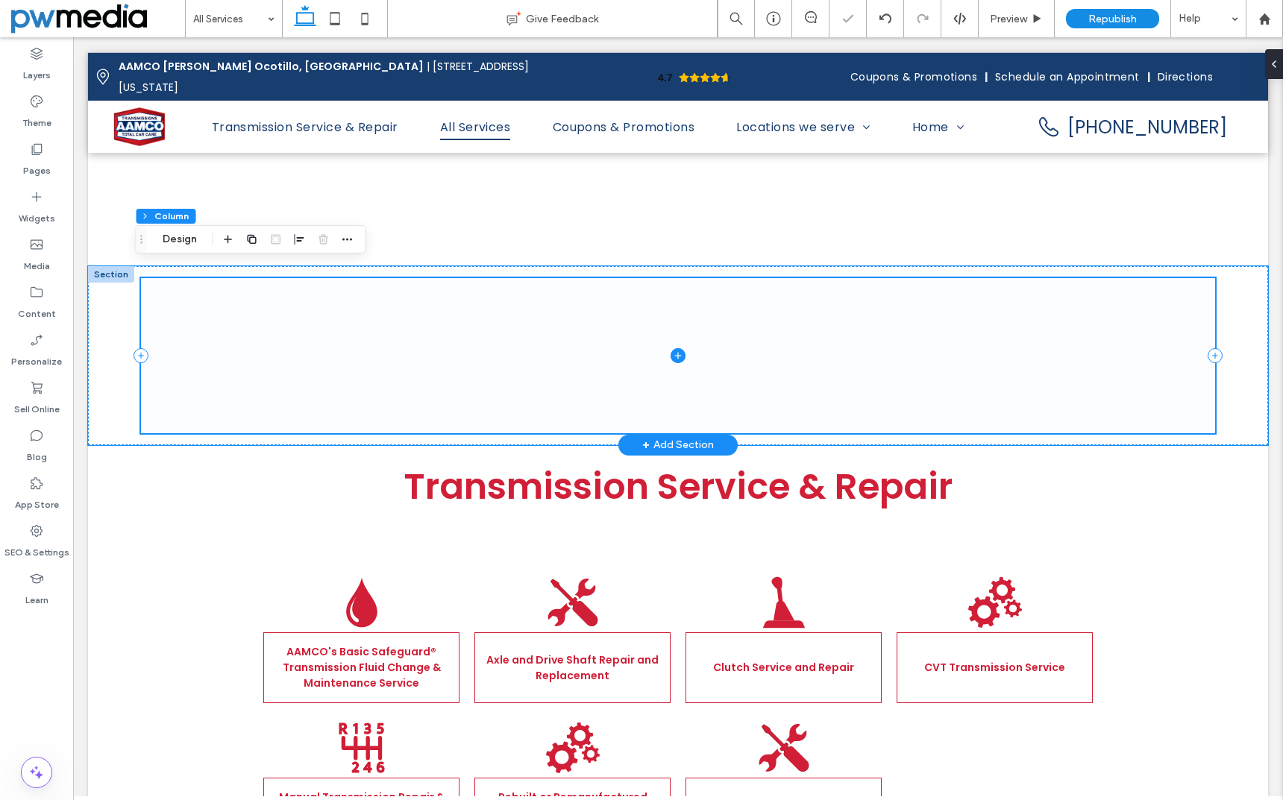
click at [674, 355] on icon at bounding box center [677, 355] width 7 height 1
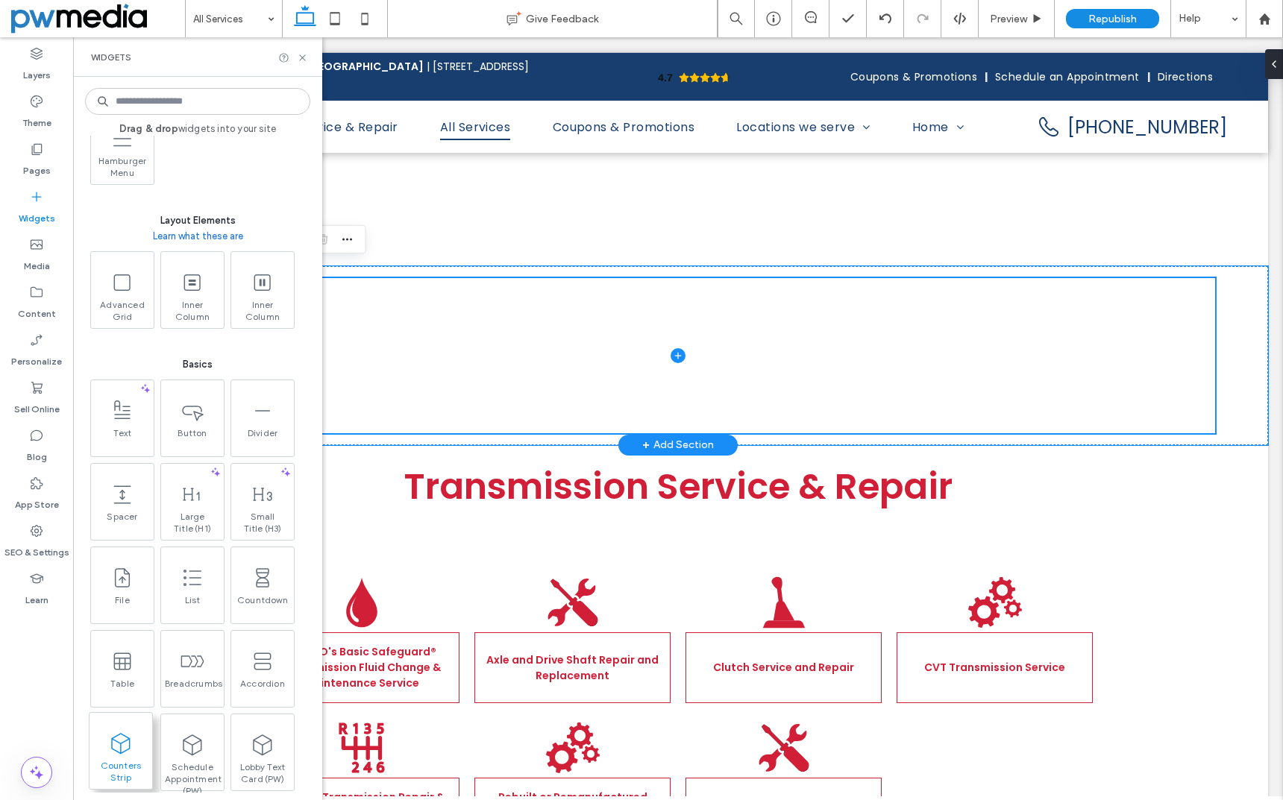
scroll to position [746, 0]
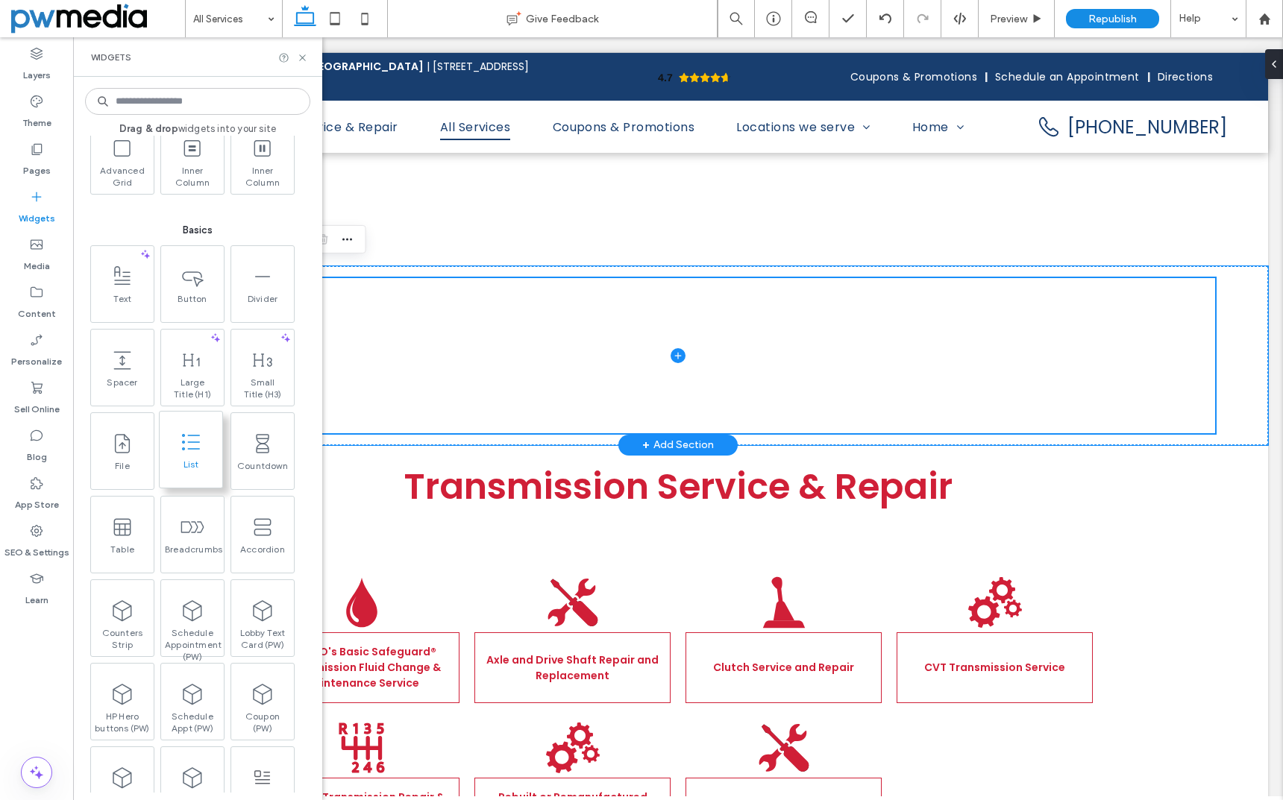
click at [182, 459] on span "List" at bounding box center [191, 469] width 63 height 21
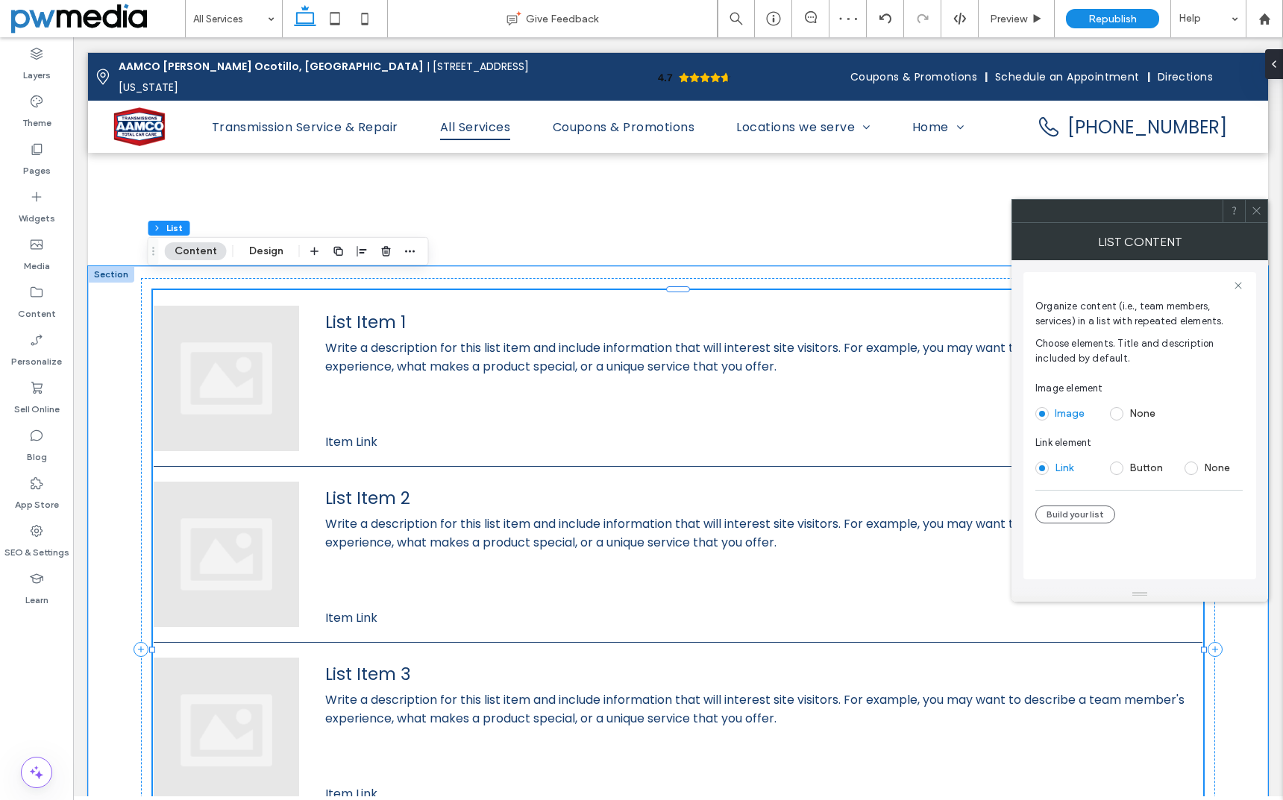
click at [1115, 415] on span at bounding box center [1116, 413] width 13 height 13
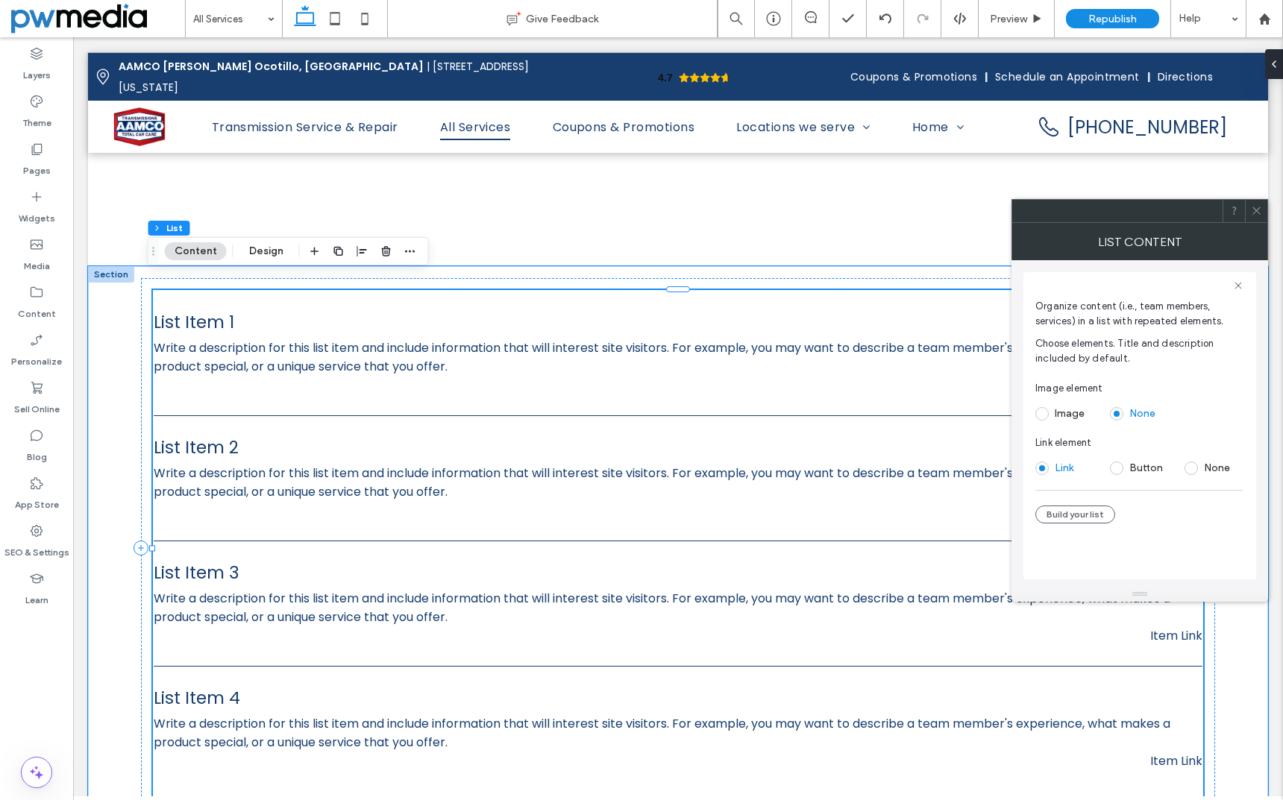
click at [1119, 468] on span at bounding box center [1116, 468] width 13 height 13
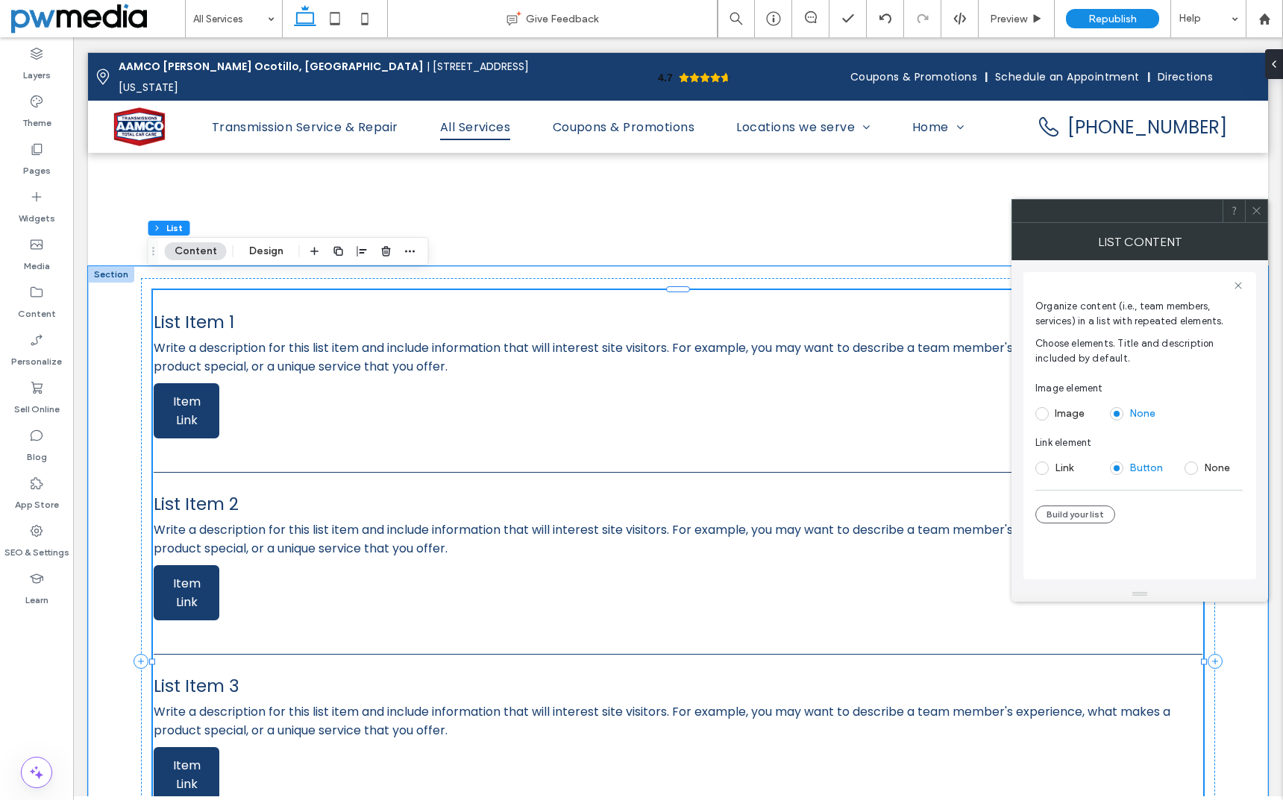
click at [1043, 415] on span at bounding box center [1041, 413] width 13 height 13
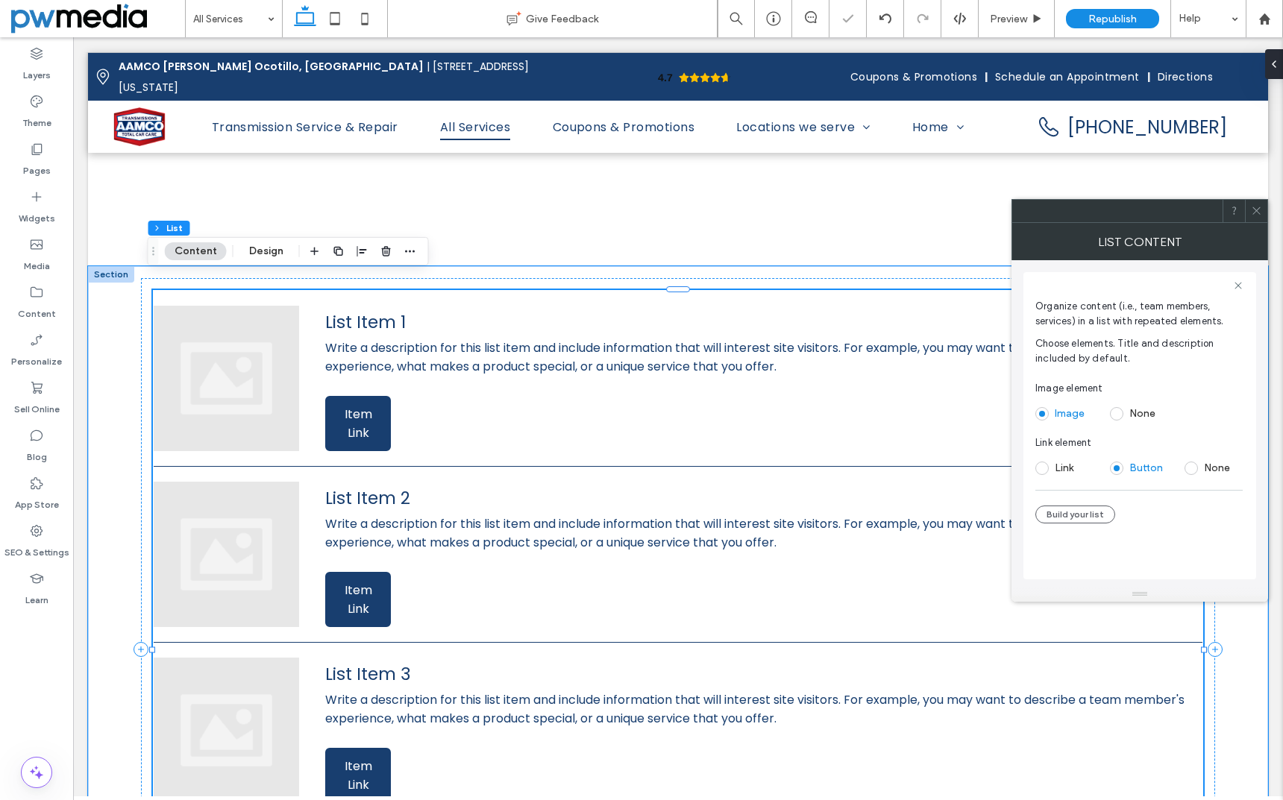
click at [1121, 415] on span at bounding box center [1116, 413] width 13 height 13
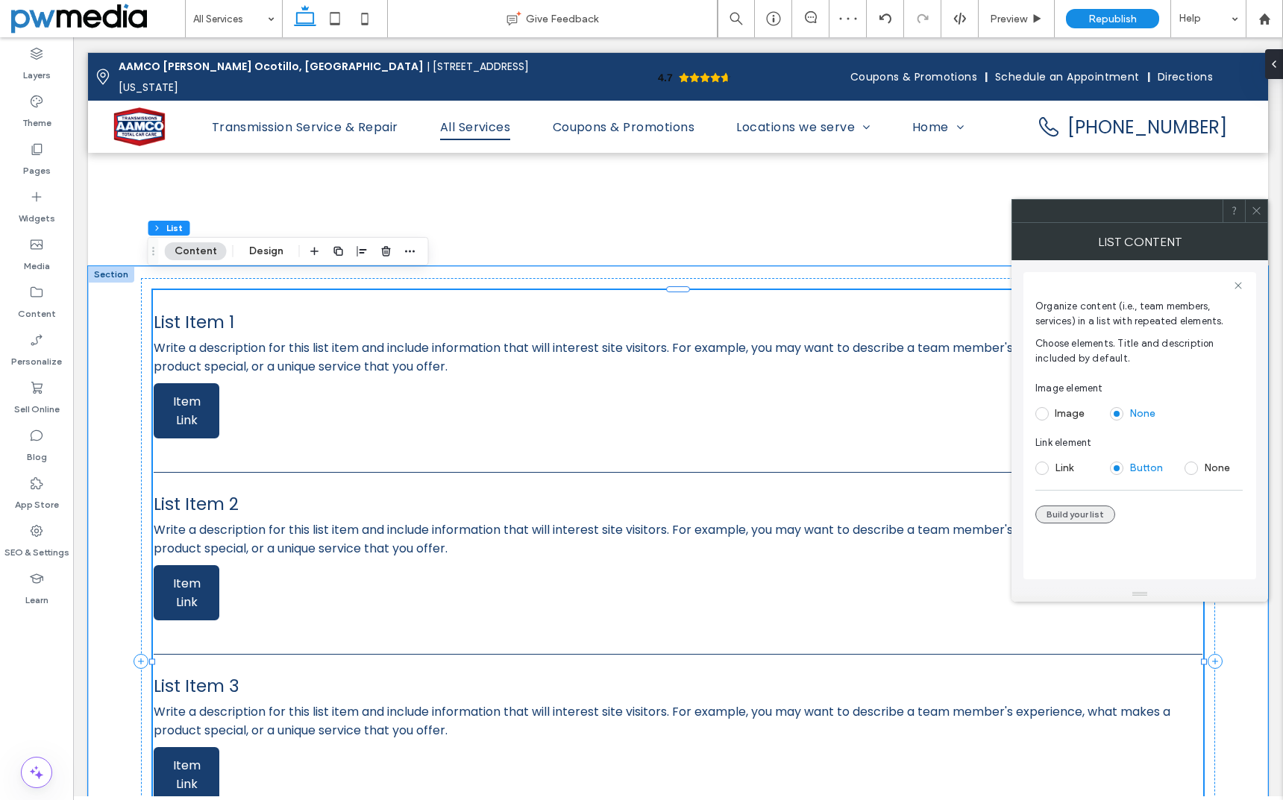
click at [1075, 514] on button "Build your list" at bounding box center [1075, 515] width 80 height 18
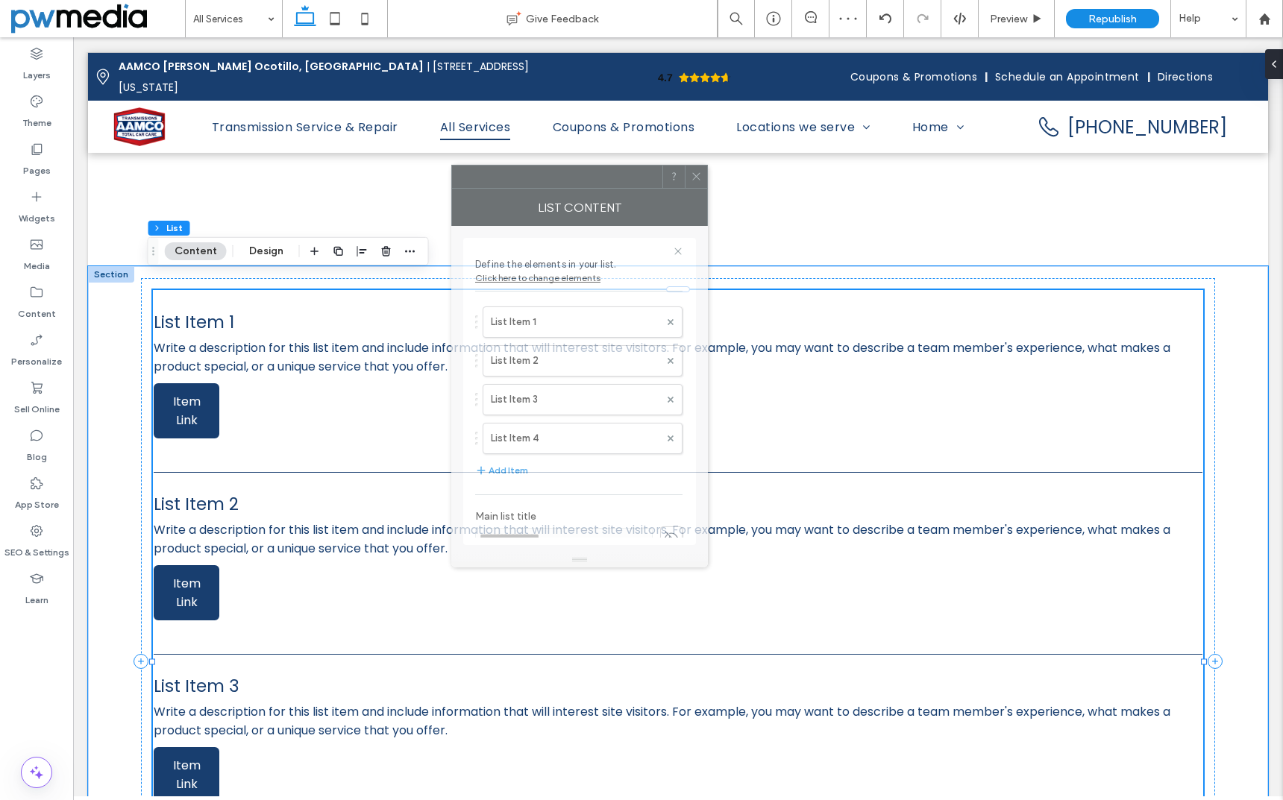
drag, startPoint x: 585, startPoint y: 208, endPoint x: 513, endPoint y: 202, distance: 72.6
click at [513, 188] on div at bounding box center [557, 177] width 210 height 22
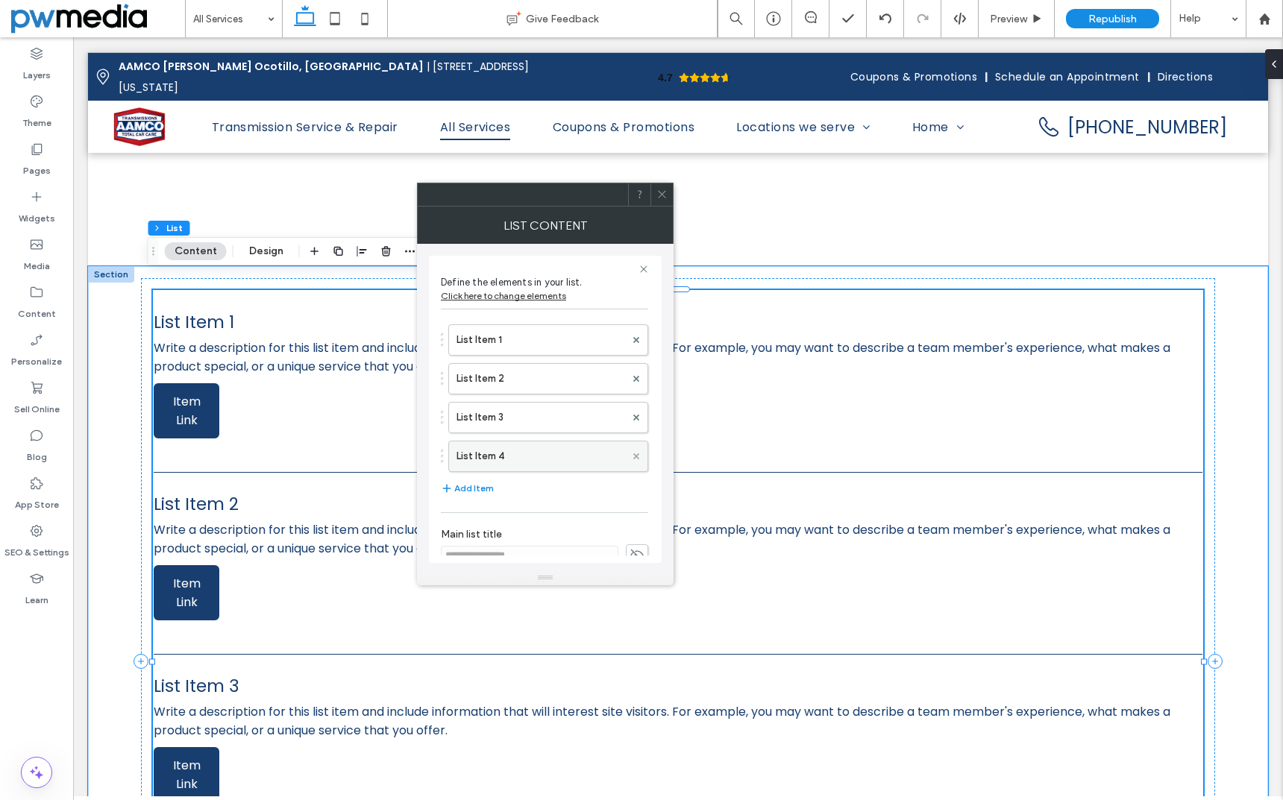
click at [633, 454] on icon at bounding box center [636, 456] width 6 height 6
click at [882, 405] on link "List Item 1 Write a description for this list item and include information that…" at bounding box center [678, 378] width 1049 height 145
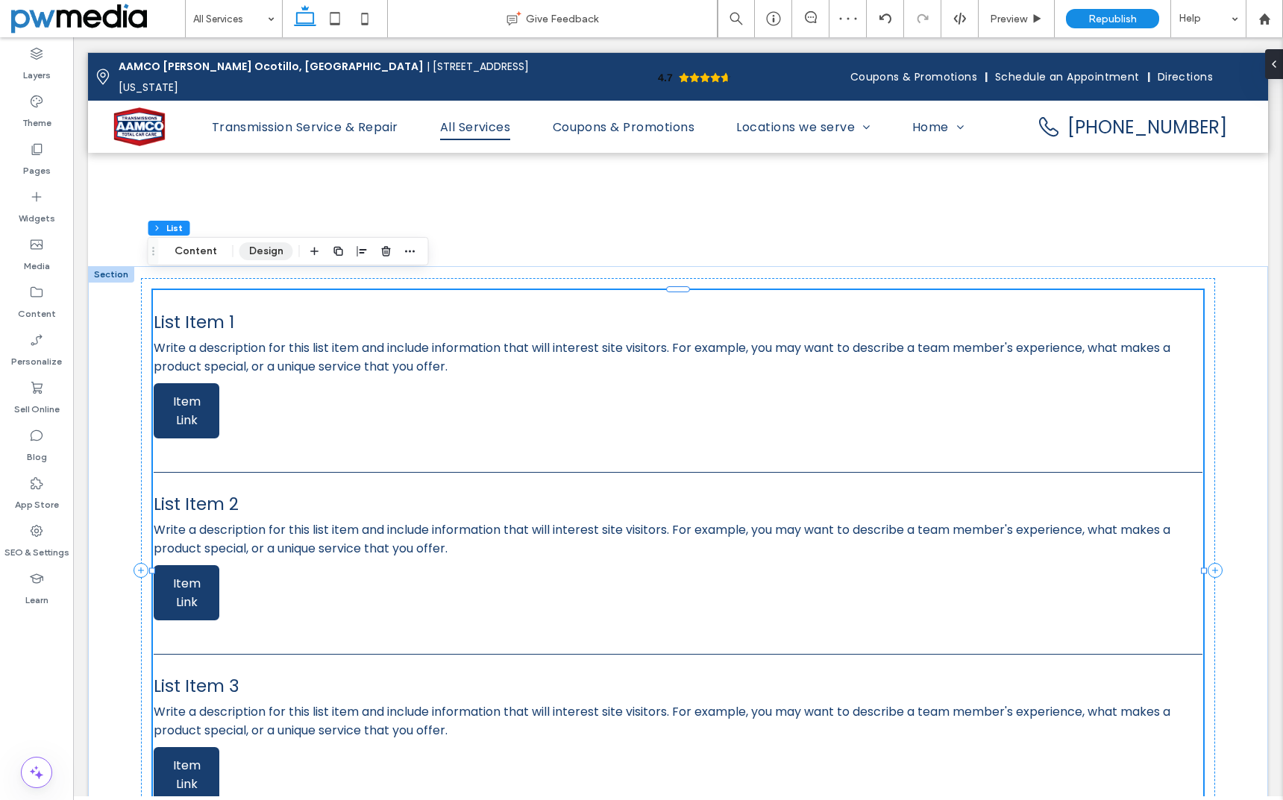
click at [269, 250] on button "Design" at bounding box center [266, 251] width 54 height 18
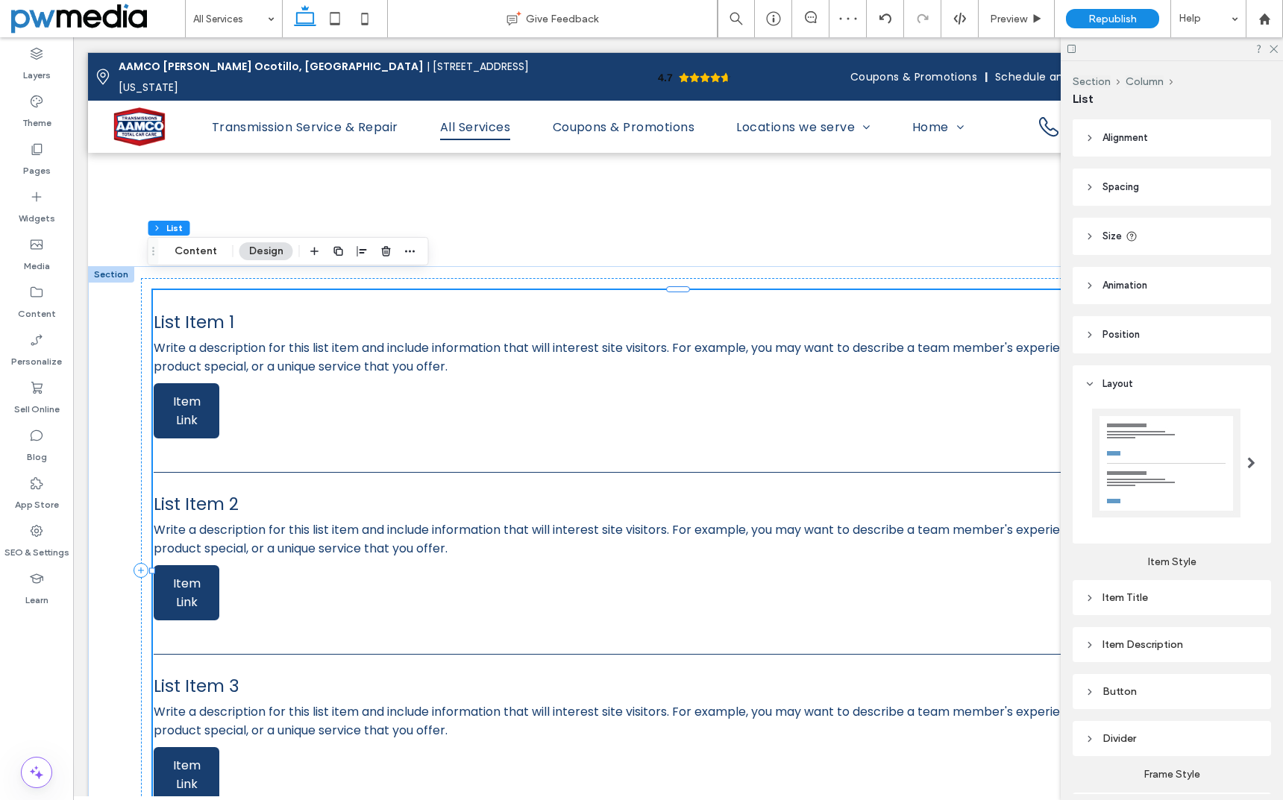
click at [1157, 399] on header "Layout" at bounding box center [1172, 383] width 198 height 37
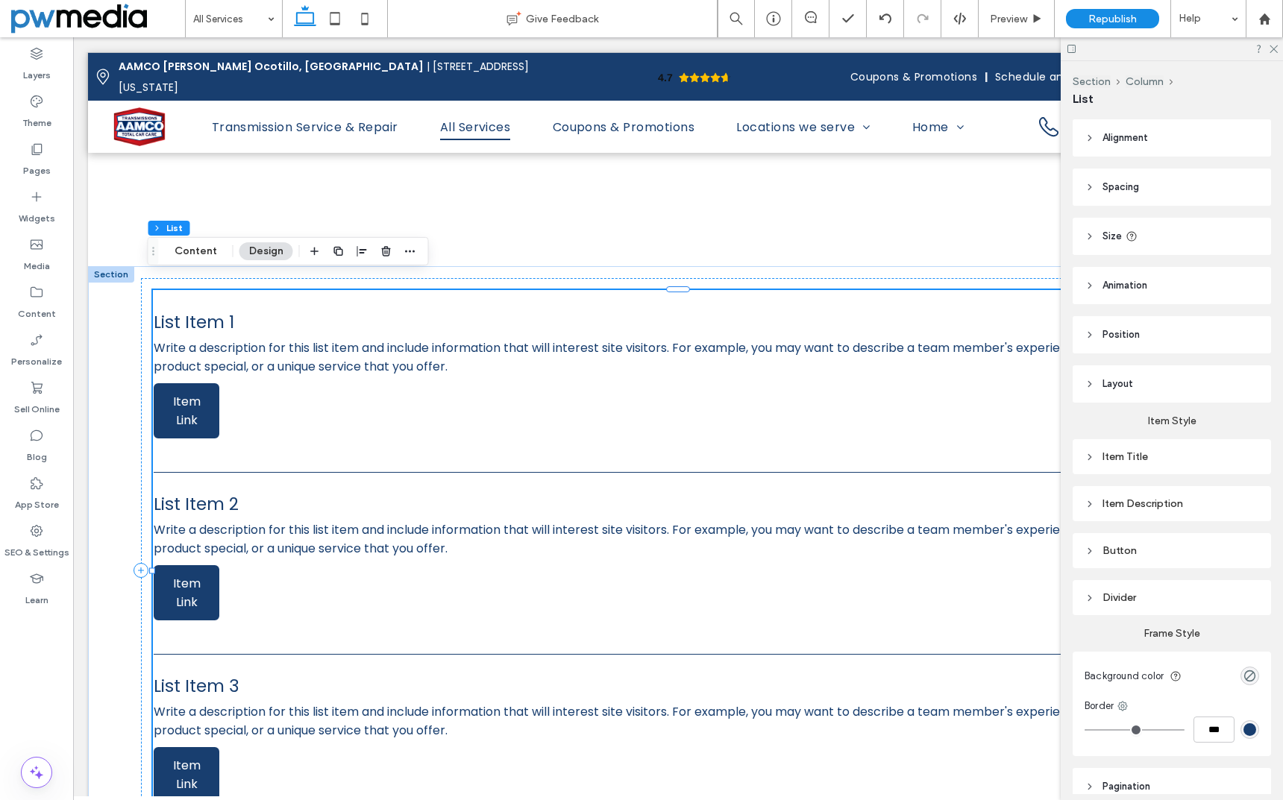
click at [1145, 384] on header "Layout" at bounding box center [1172, 383] width 198 height 37
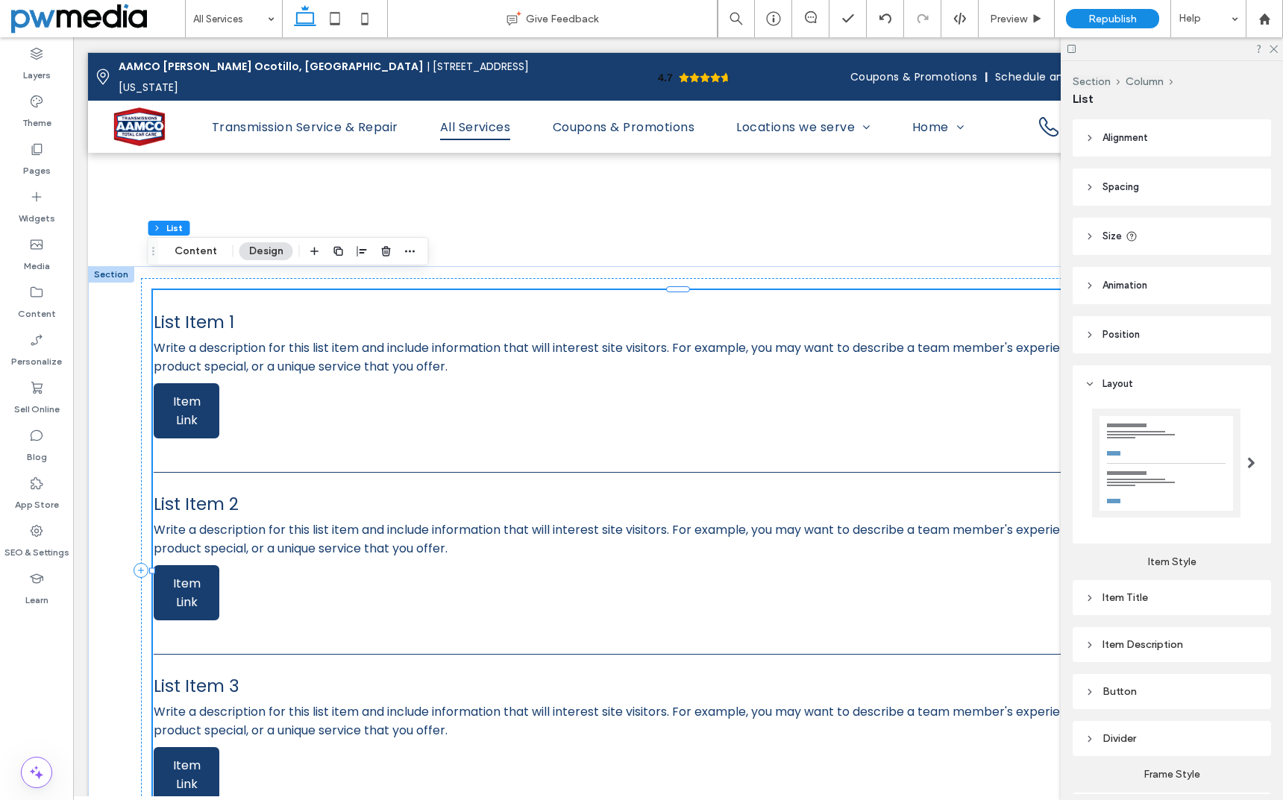
click at [1205, 452] on div at bounding box center [1166, 463] width 148 height 109
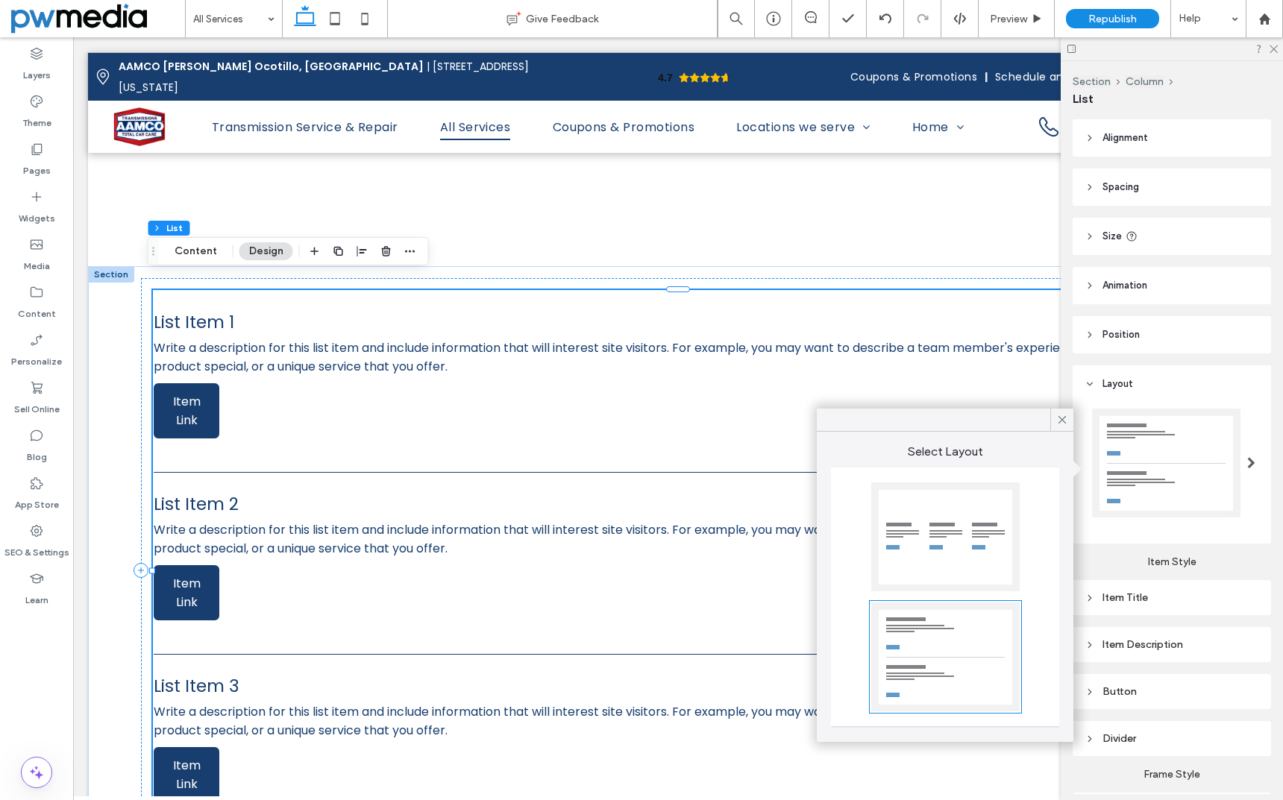
click at [964, 544] on div at bounding box center [945, 537] width 148 height 109
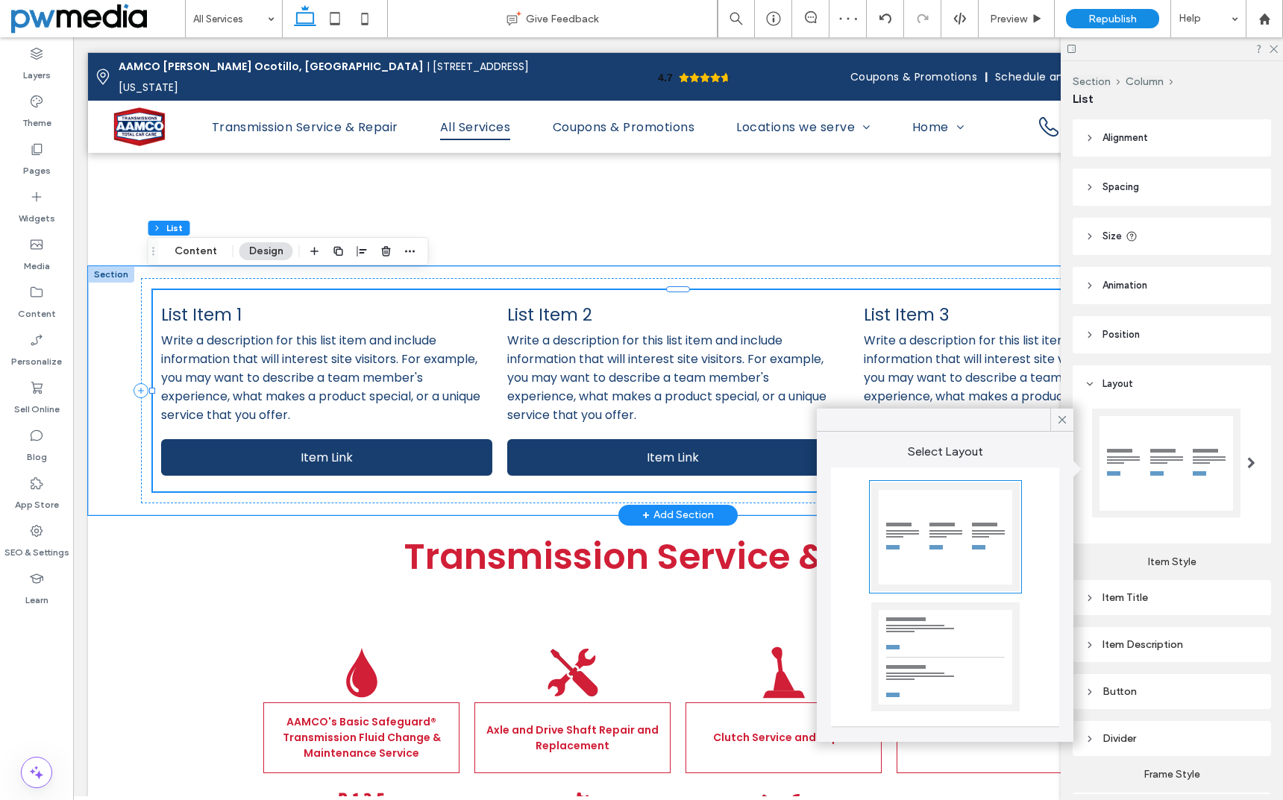
click at [952, 331] on span "Write a description for this list item and include information that will intere…" at bounding box center [1029, 377] width 331 height 93
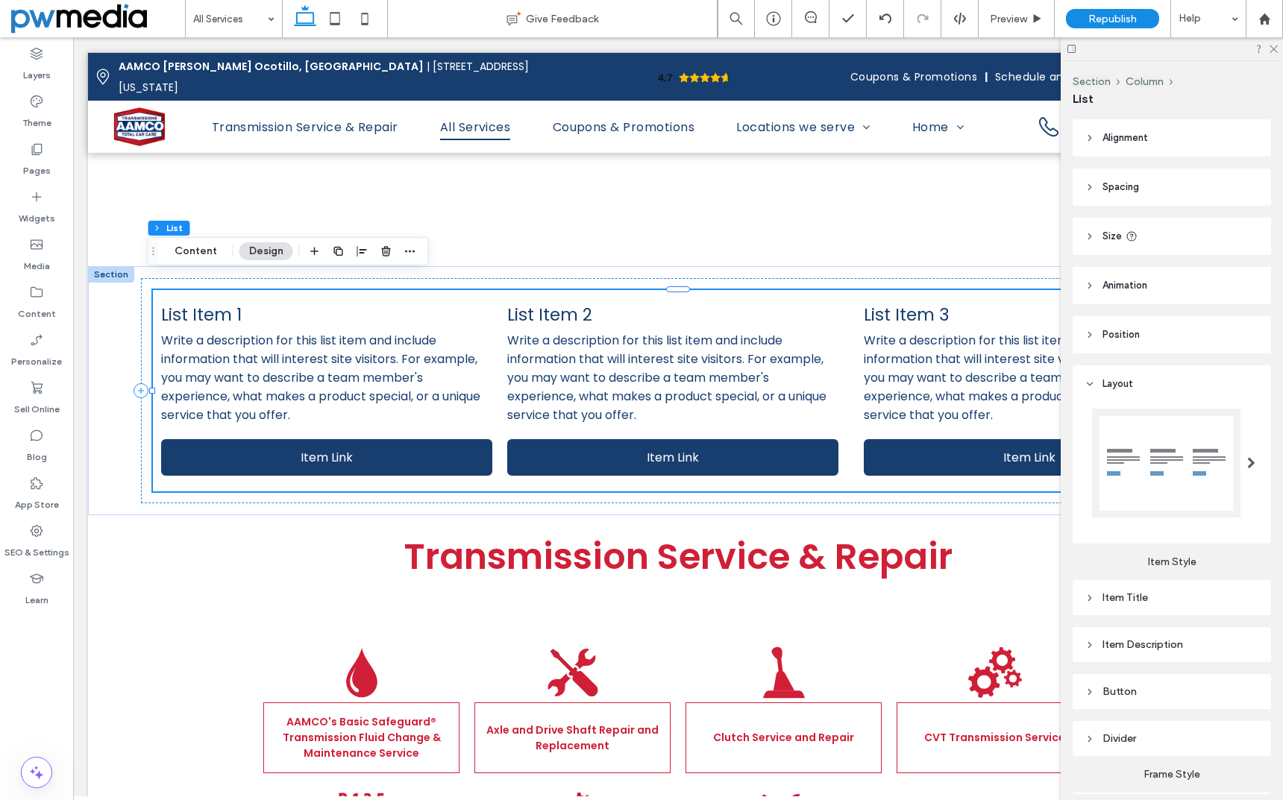
click at [1108, 329] on span "Position" at bounding box center [1120, 334] width 37 height 15
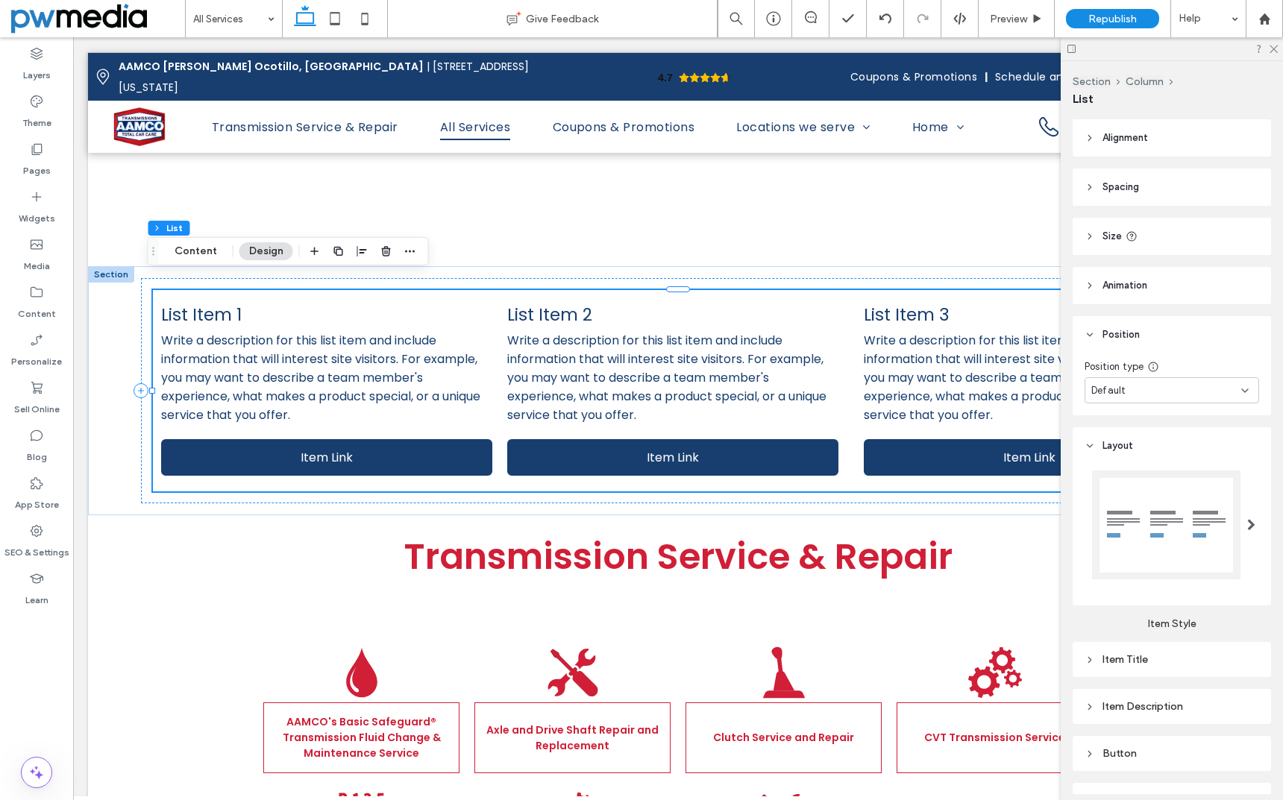
click at [1108, 329] on span "Position" at bounding box center [1120, 334] width 37 height 15
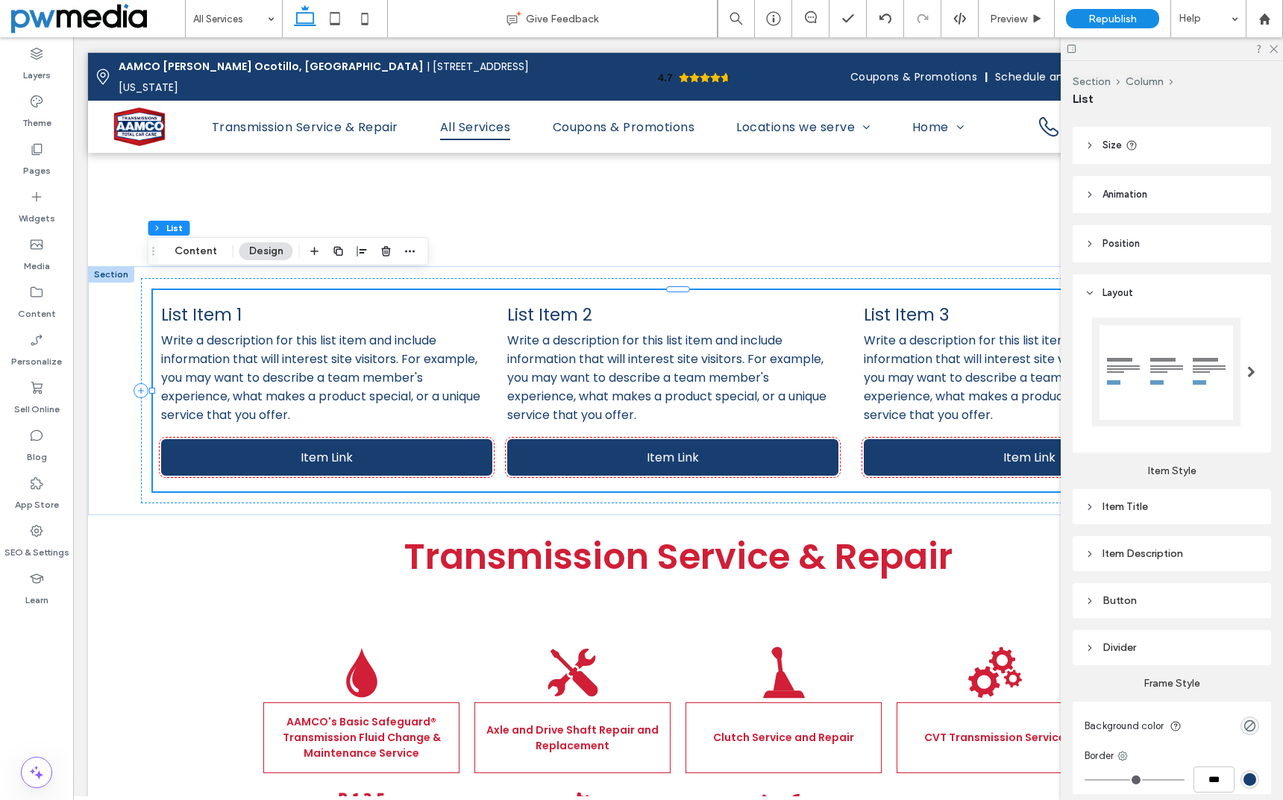
scroll to position [149, 0]
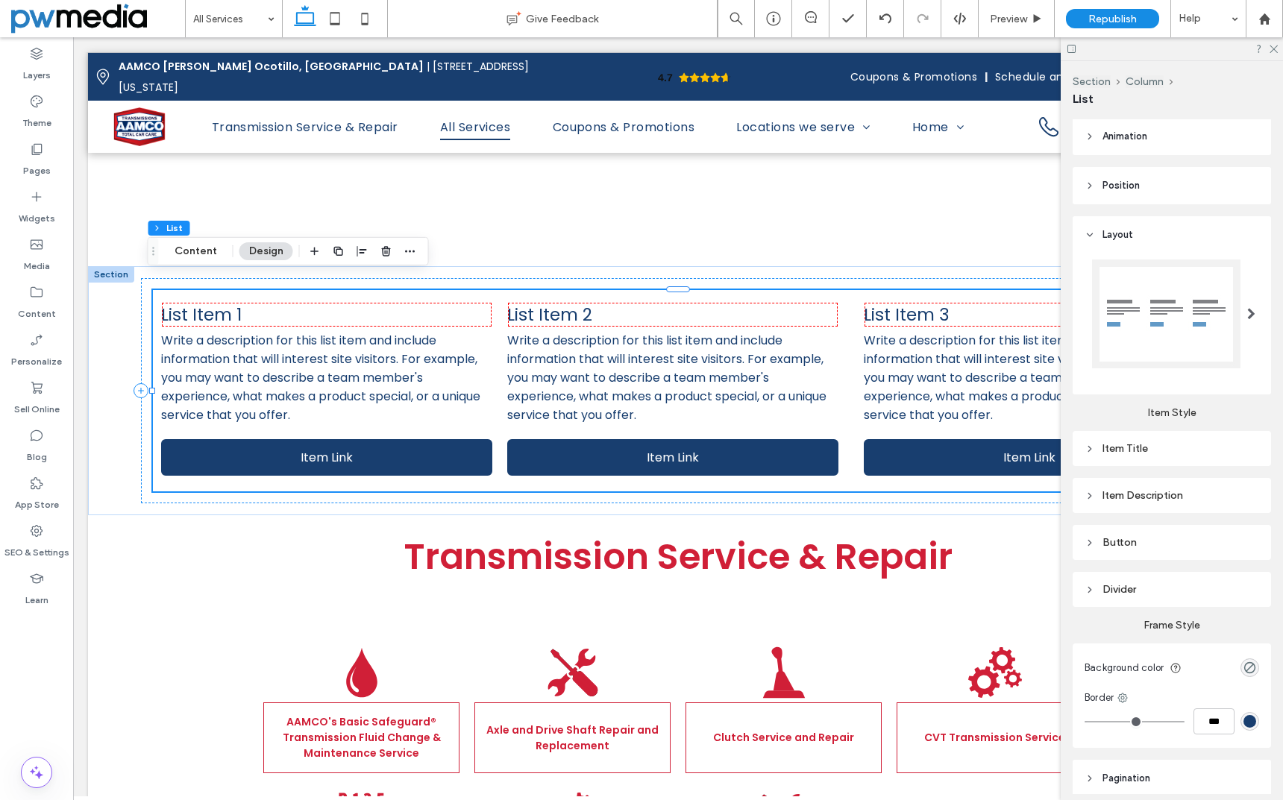
click at [1126, 440] on div "Item Title" at bounding box center [1171, 449] width 175 height 20
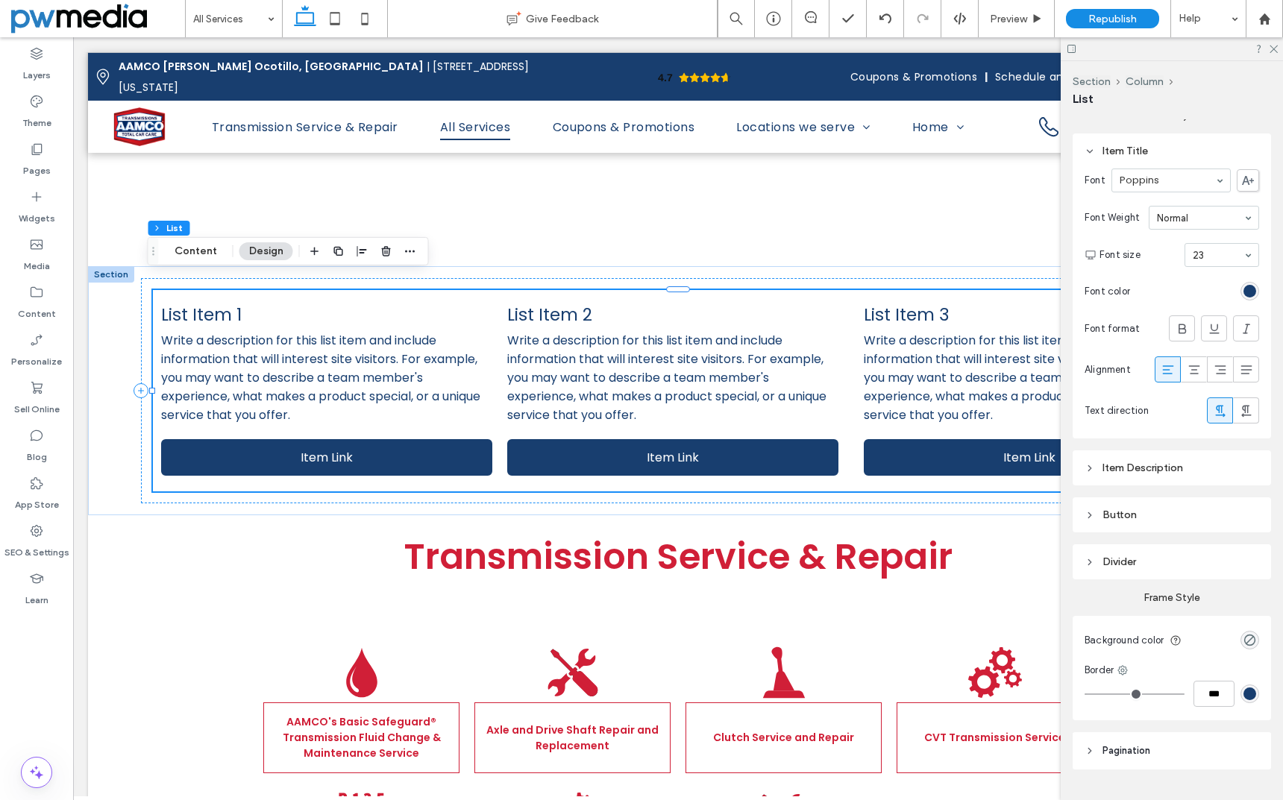
scroll to position [448, 0]
click at [1117, 513] on div "Button" at bounding box center [1171, 514] width 175 height 13
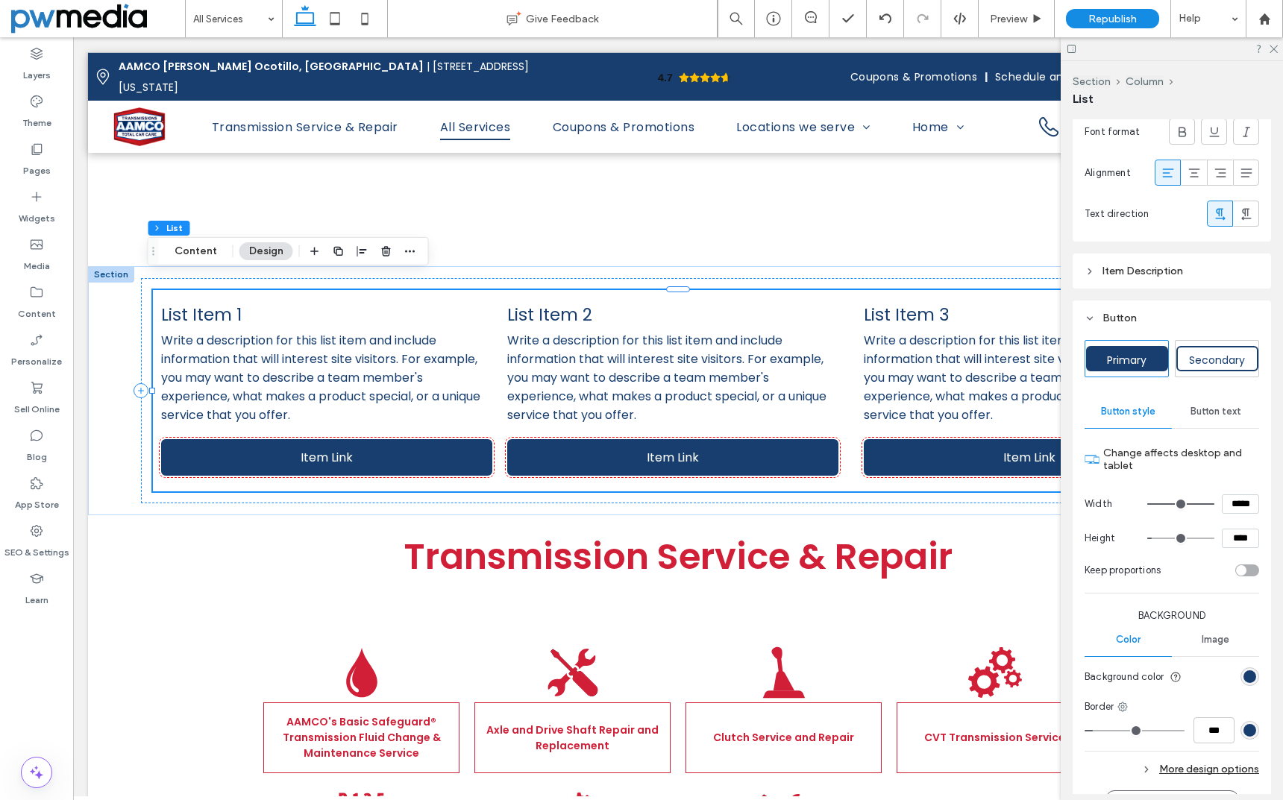
scroll to position [671, 0]
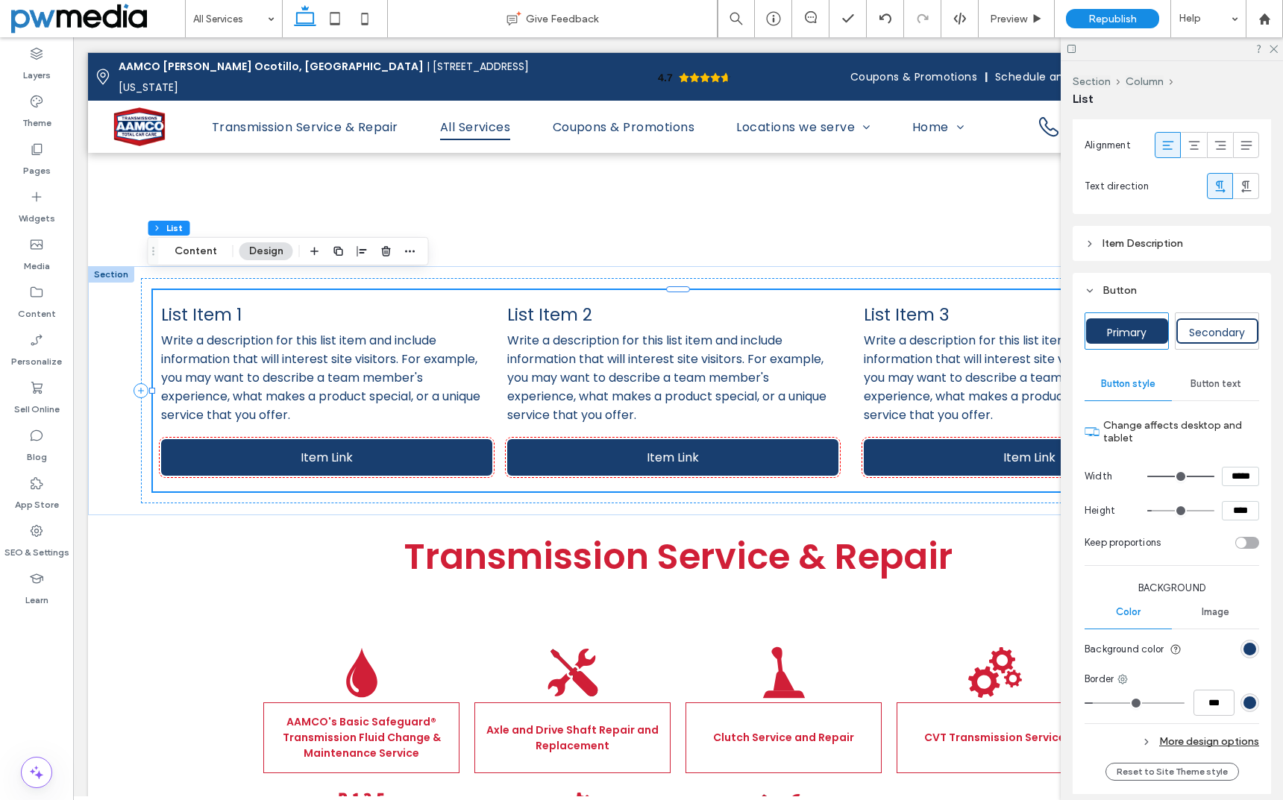
click at [1202, 392] on div "Button text" at bounding box center [1215, 384] width 87 height 33
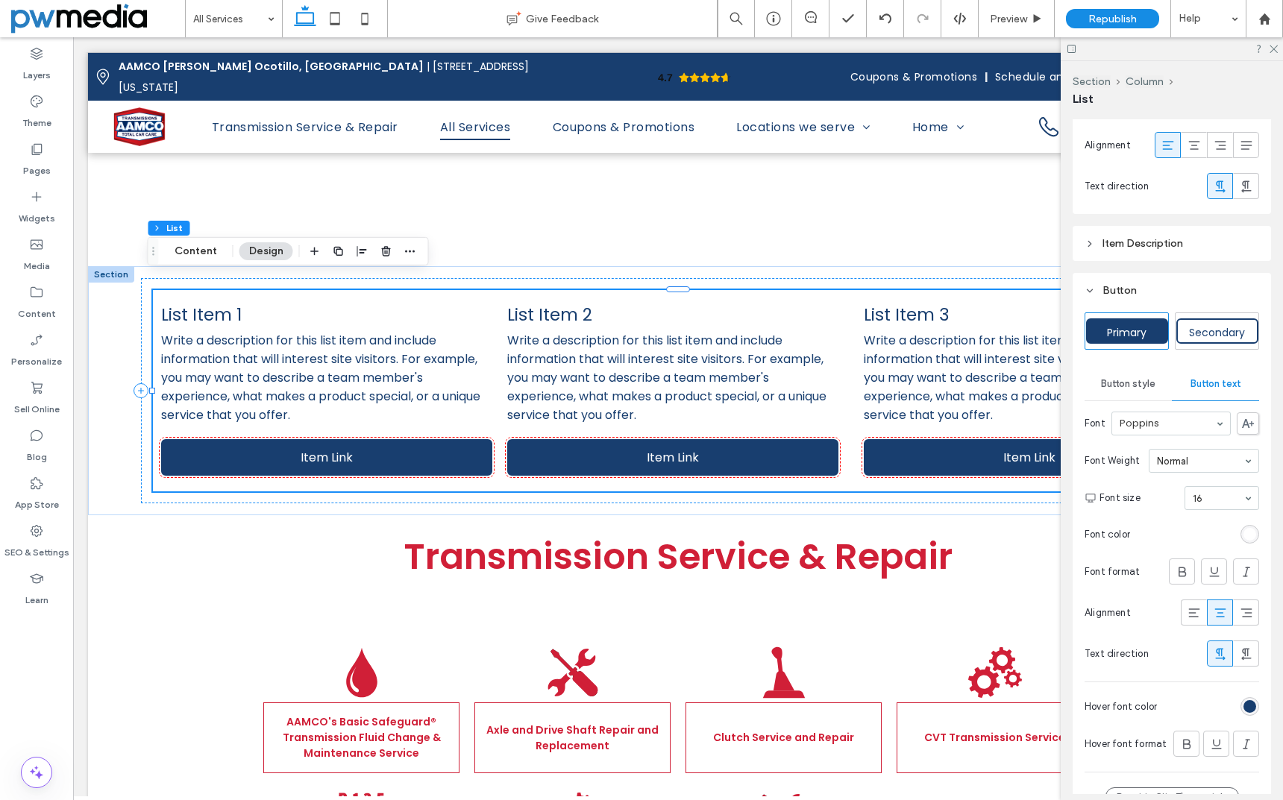
click at [1117, 389] on span "Button style" at bounding box center [1128, 384] width 54 height 12
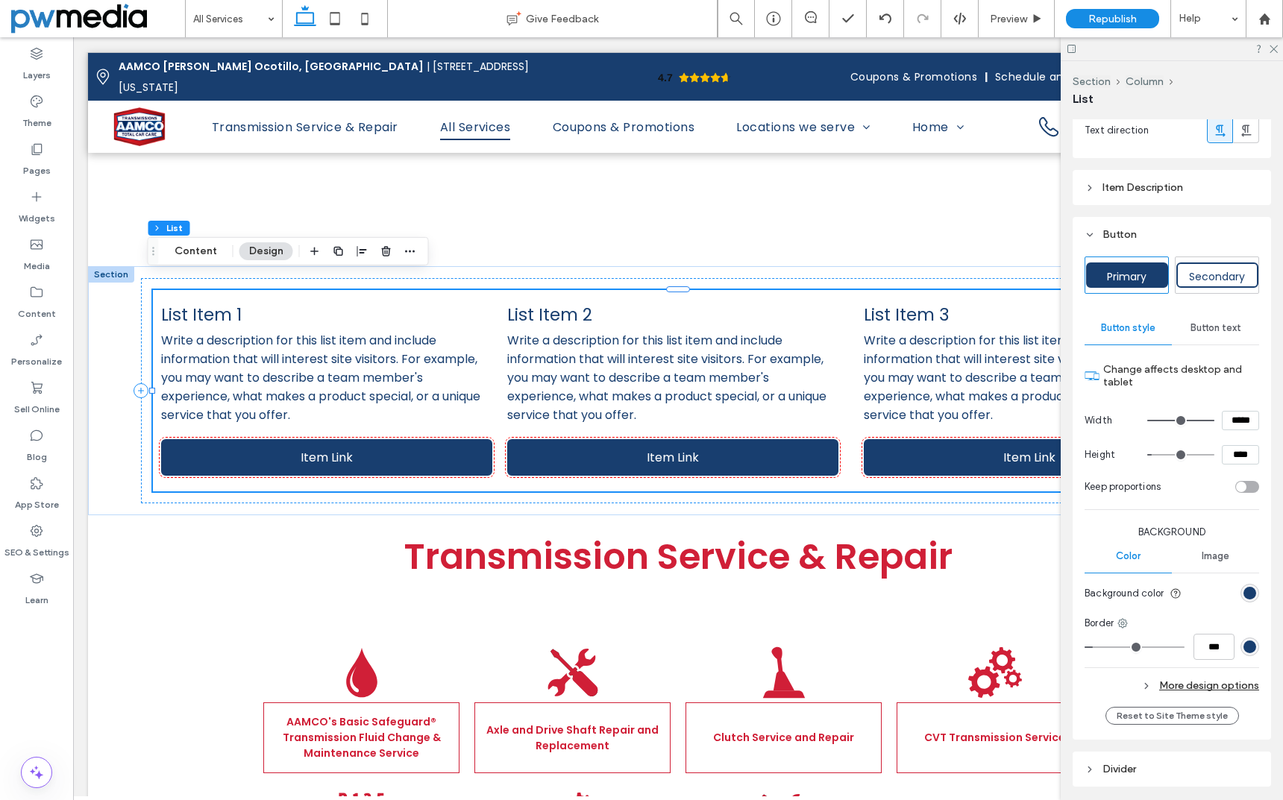
scroll to position [895, 0]
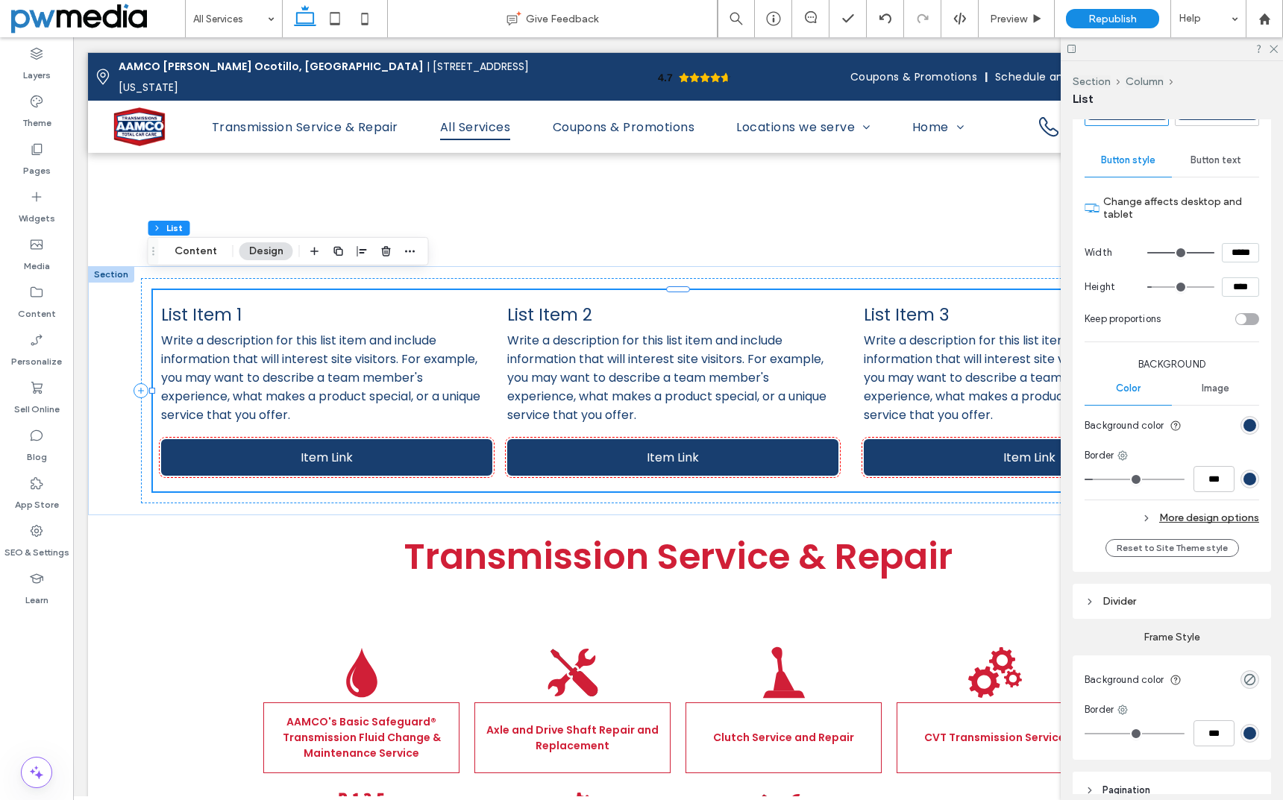
click at [1215, 516] on div "More design options" at bounding box center [1171, 518] width 175 height 20
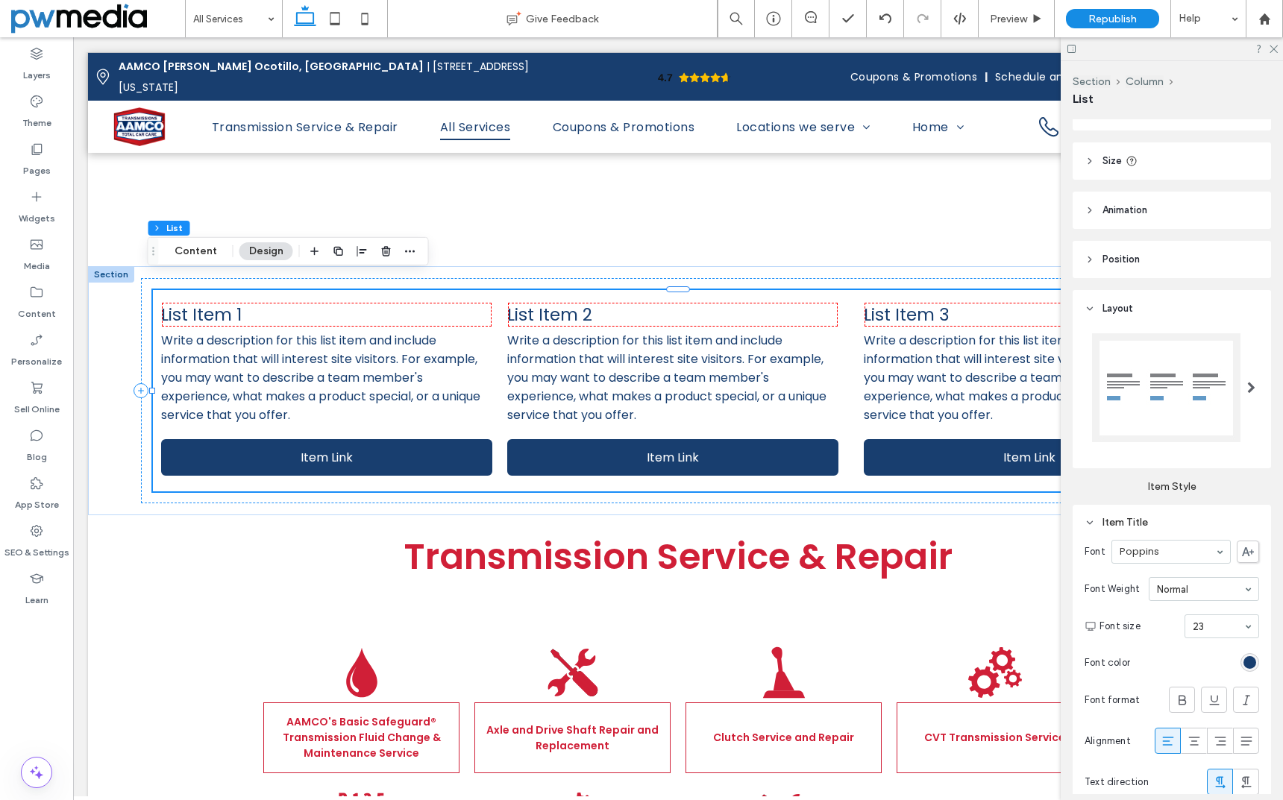
scroll to position [75, 0]
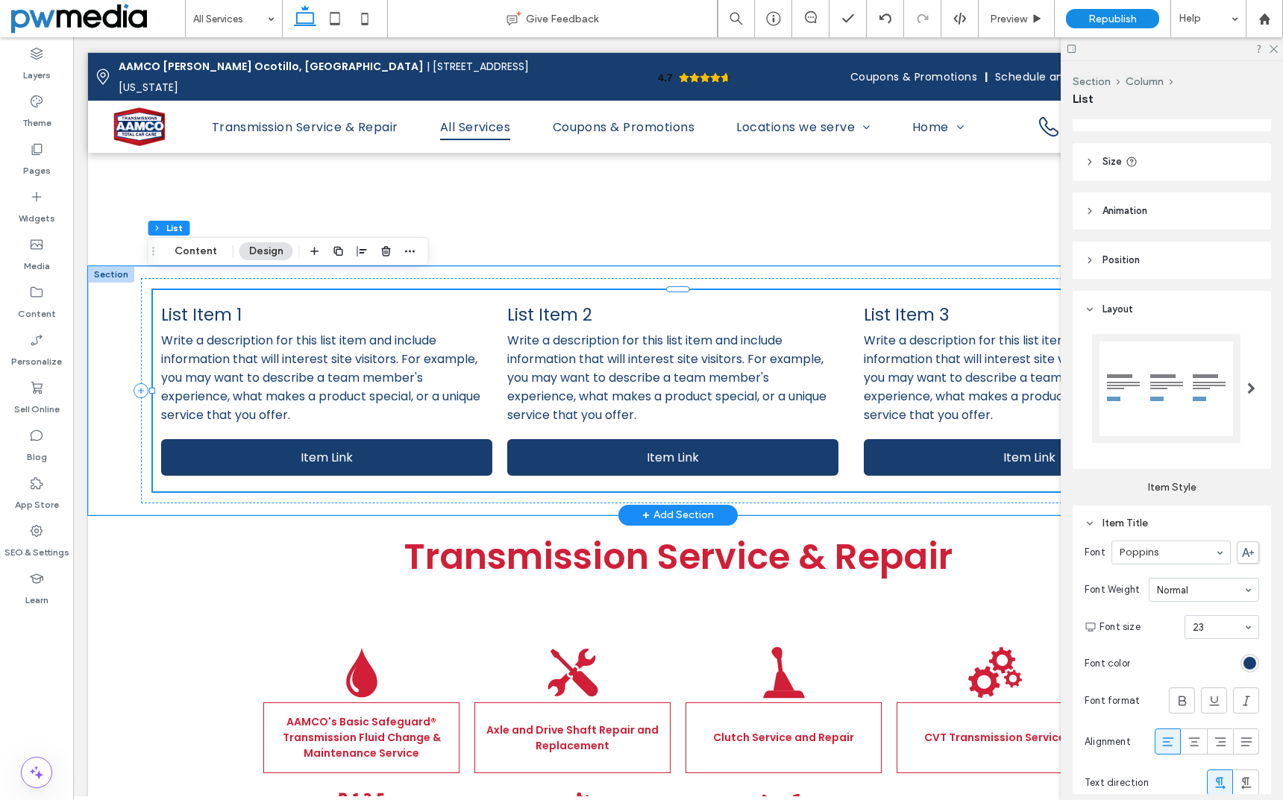
click at [339, 306] on span "List Item 1" at bounding box center [326, 314] width 331 height 25
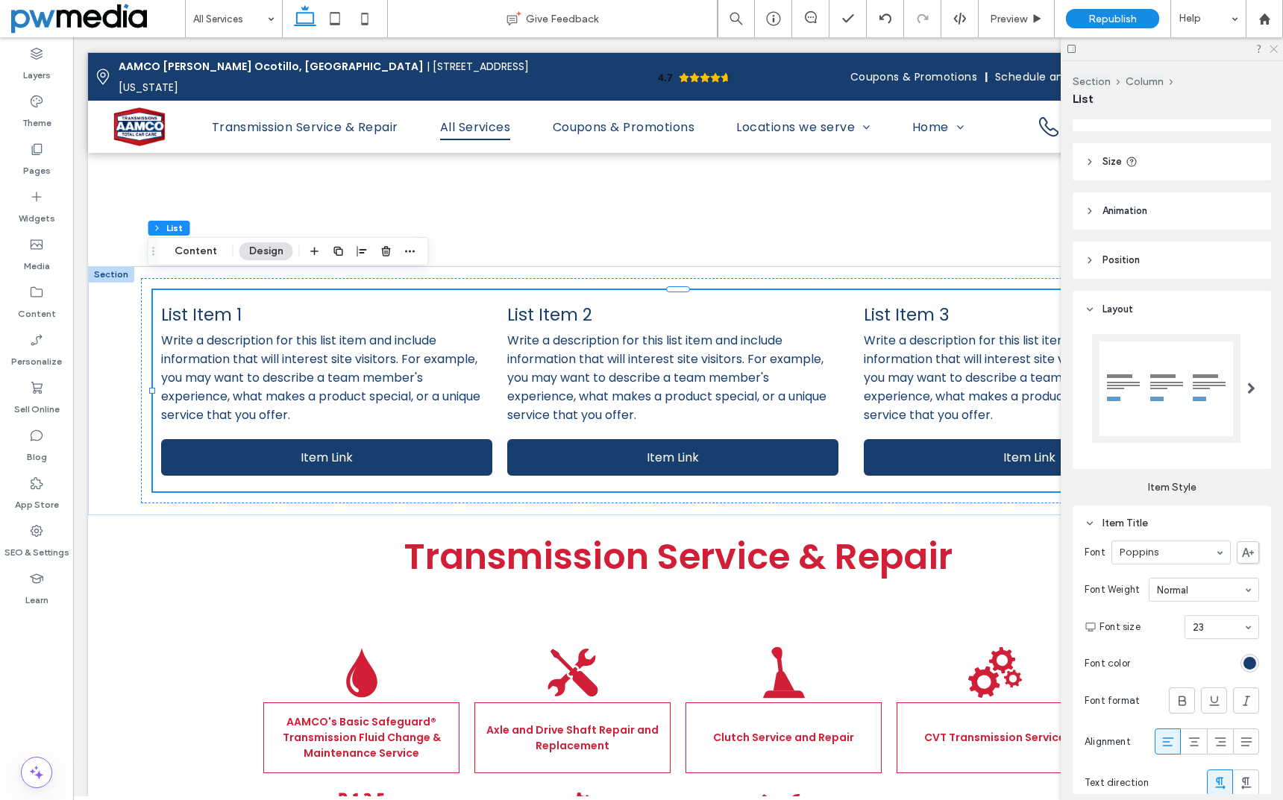
drag, startPoint x: 1270, startPoint y: 48, endPoint x: 1139, endPoint y: 43, distance: 131.4
click at [1270, 48] on icon at bounding box center [1273, 48] width 10 height 10
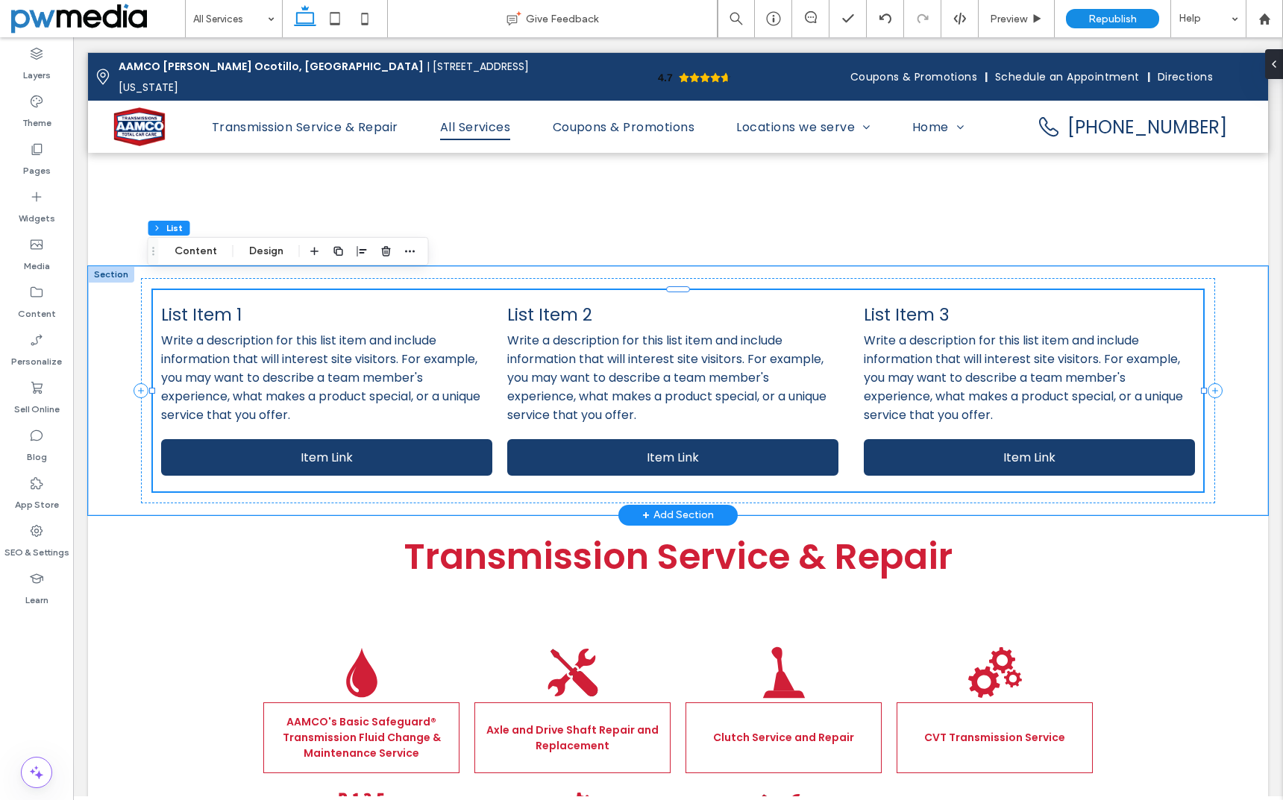
click at [243, 302] on span "List Item 1" at bounding box center [326, 314] width 331 height 25
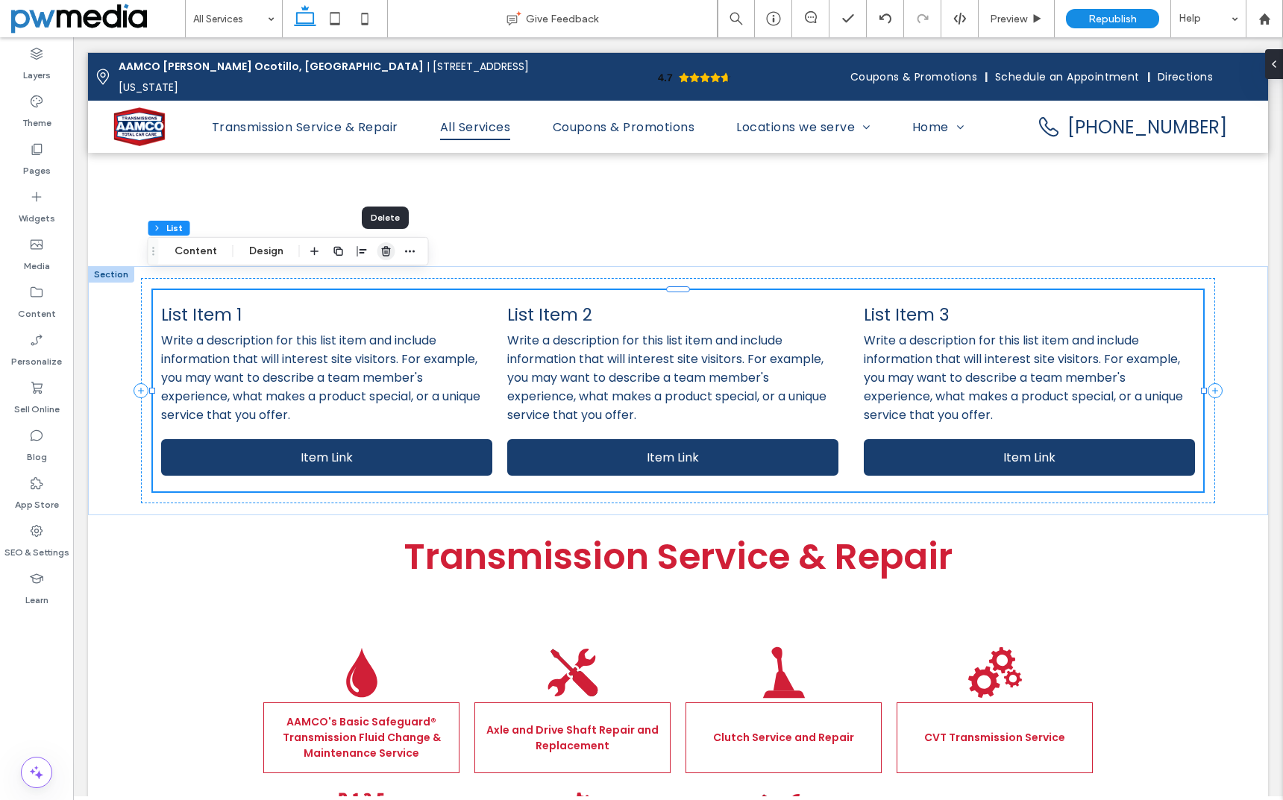
click at [386, 250] on icon "button" at bounding box center [386, 251] width 12 height 12
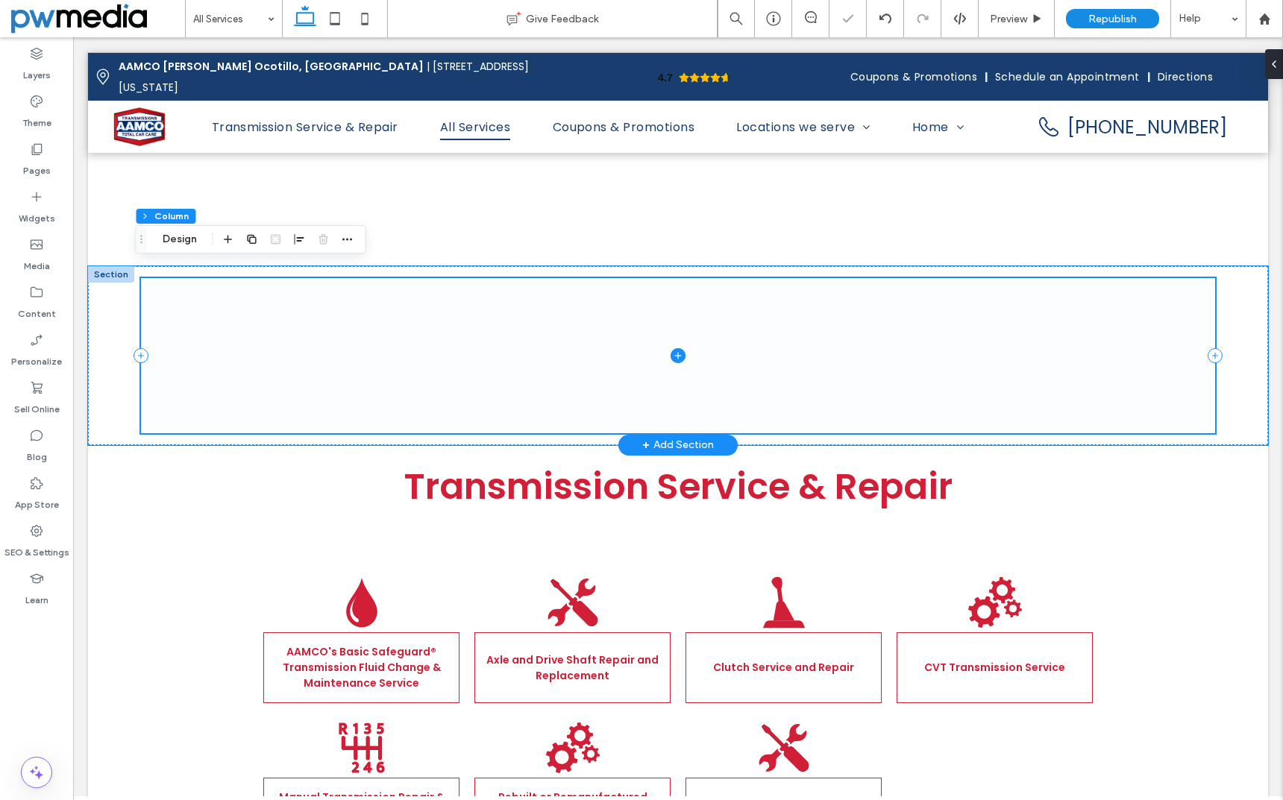
click at [671, 348] on icon at bounding box center [678, 355] width 15 height 15
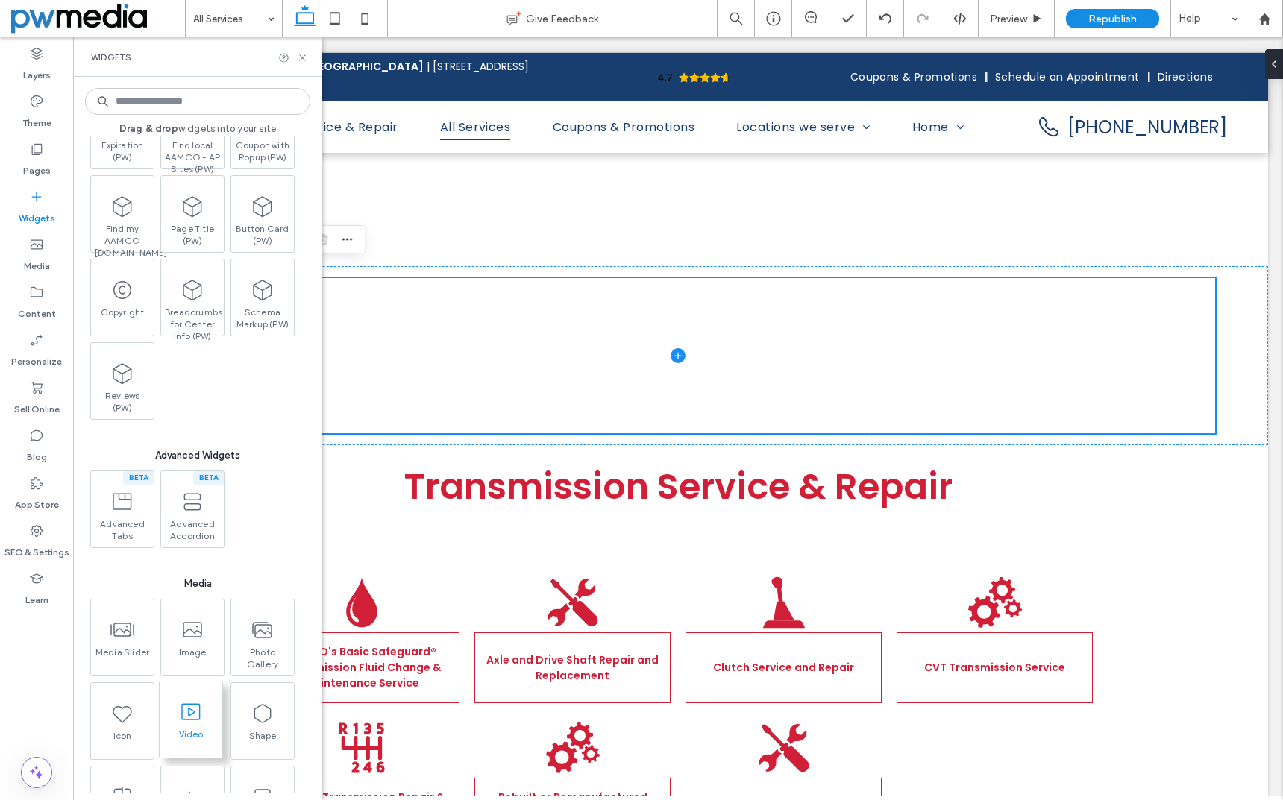
scroll to position [1566, 0]
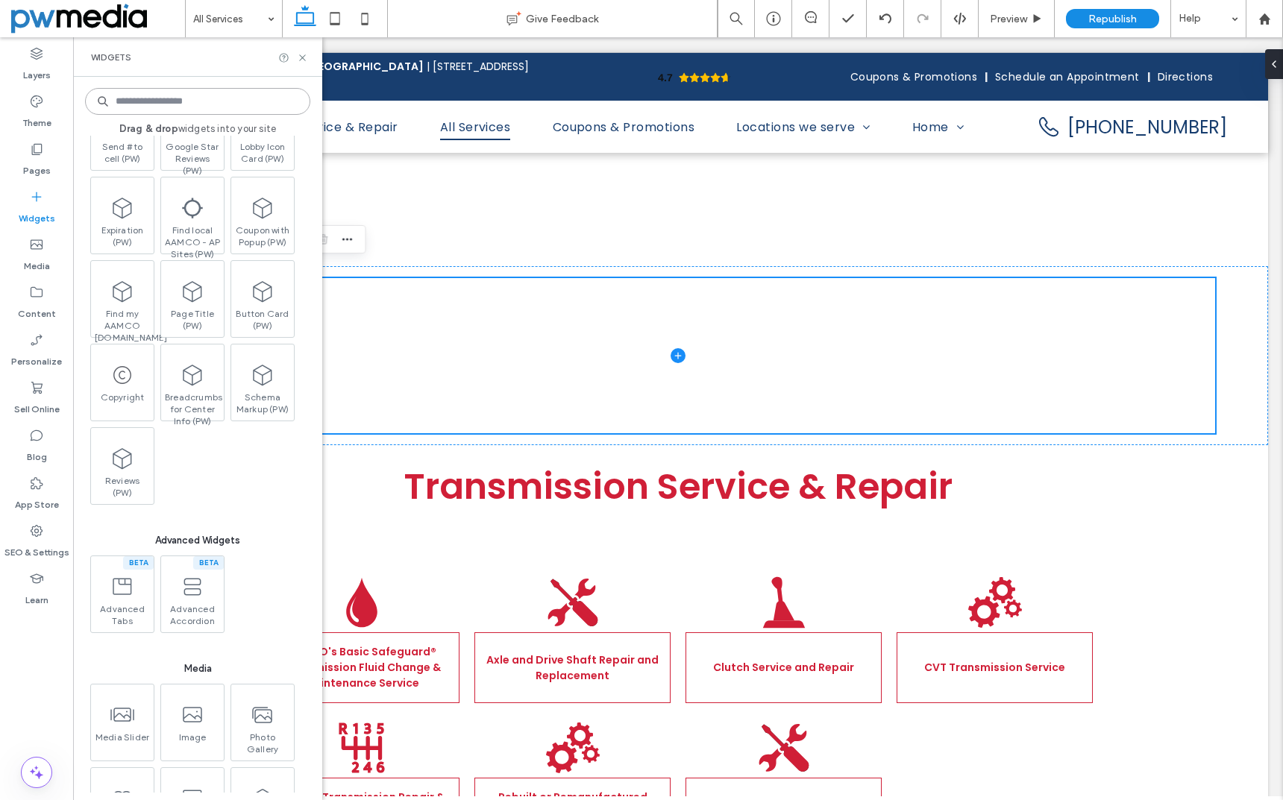
click at [230, 95] on input at bounding box center [197, 101] width 225 height 27
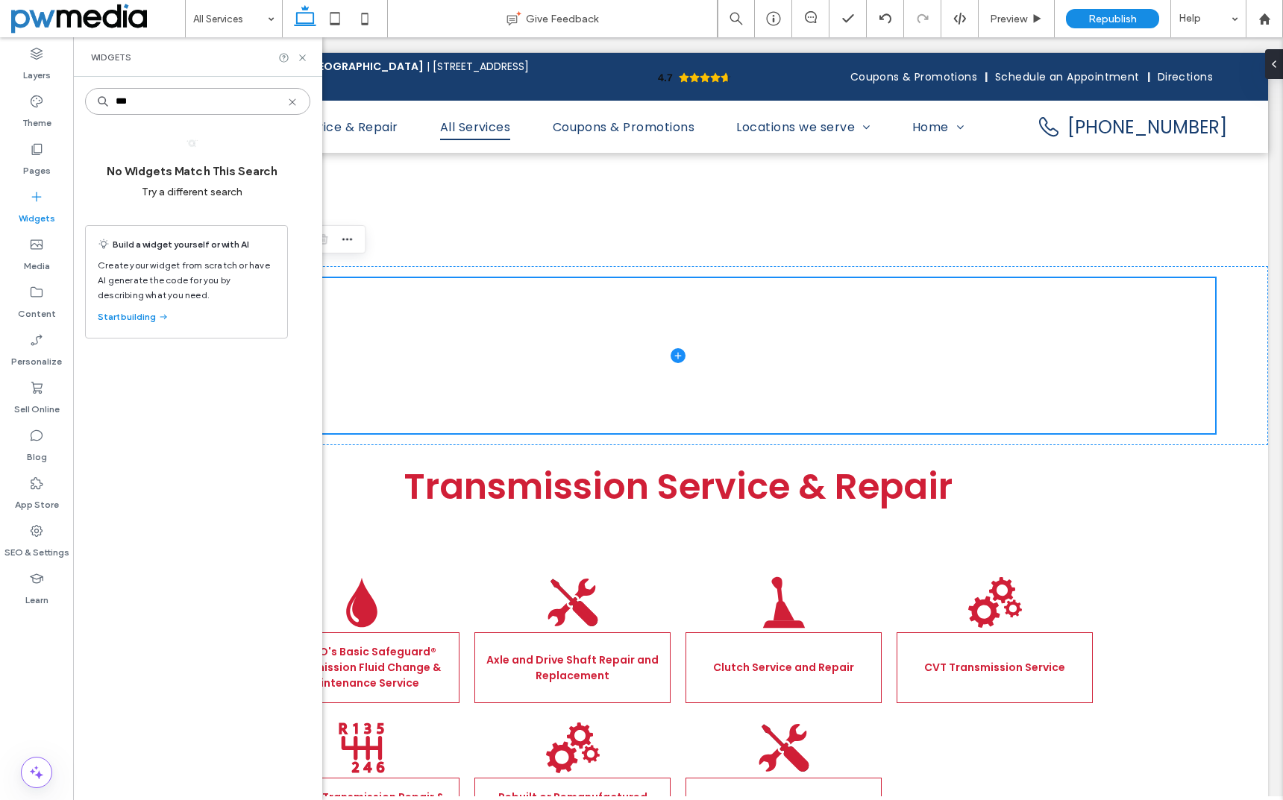
scroll to position [0, 0]
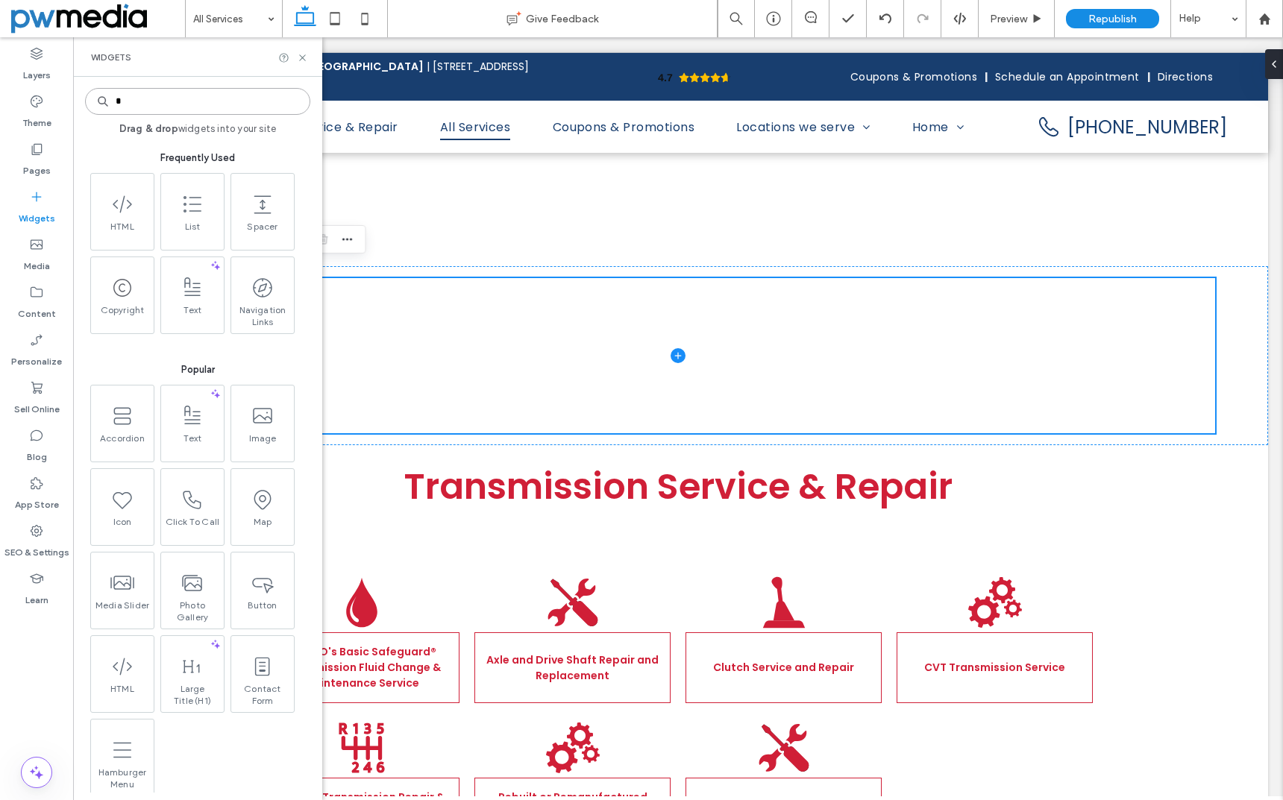
type input "*"
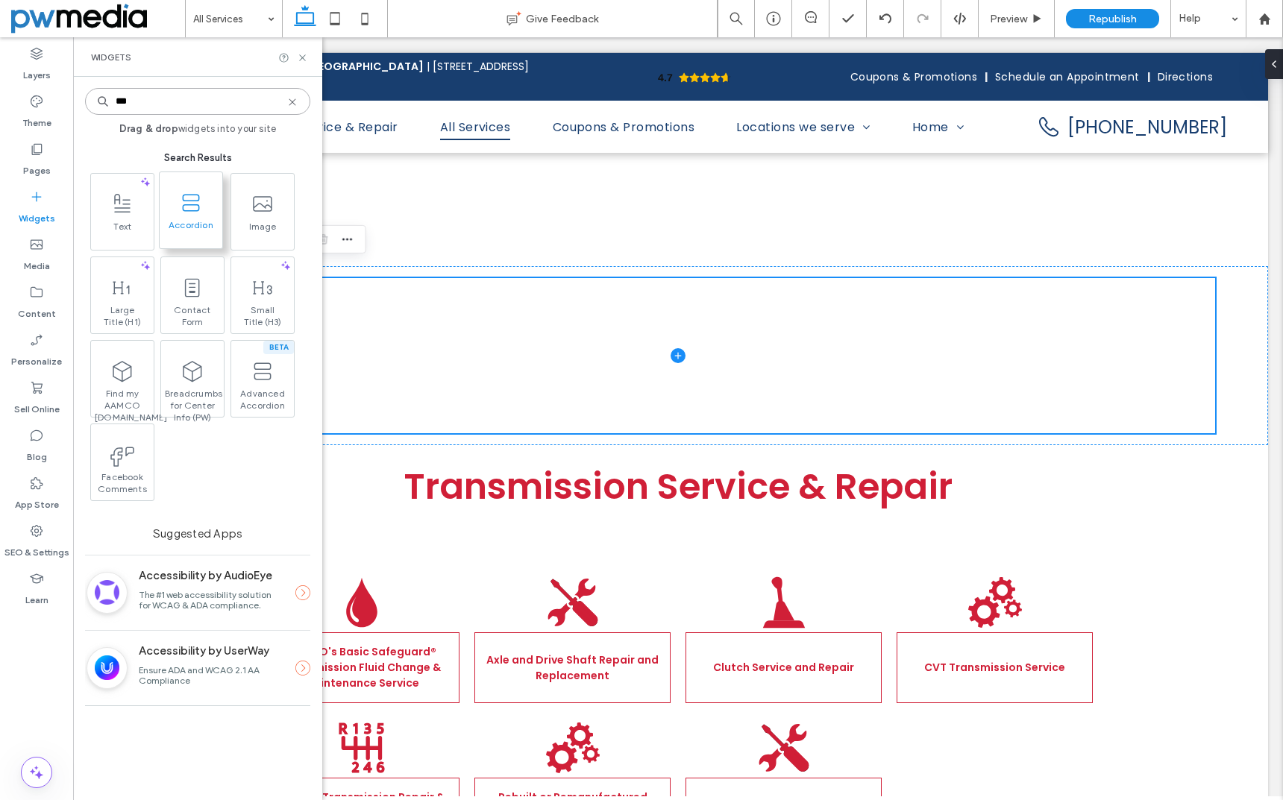
type input "***"
click at [201, 215] on span at bounding box center [191, 203] width 63 height 34
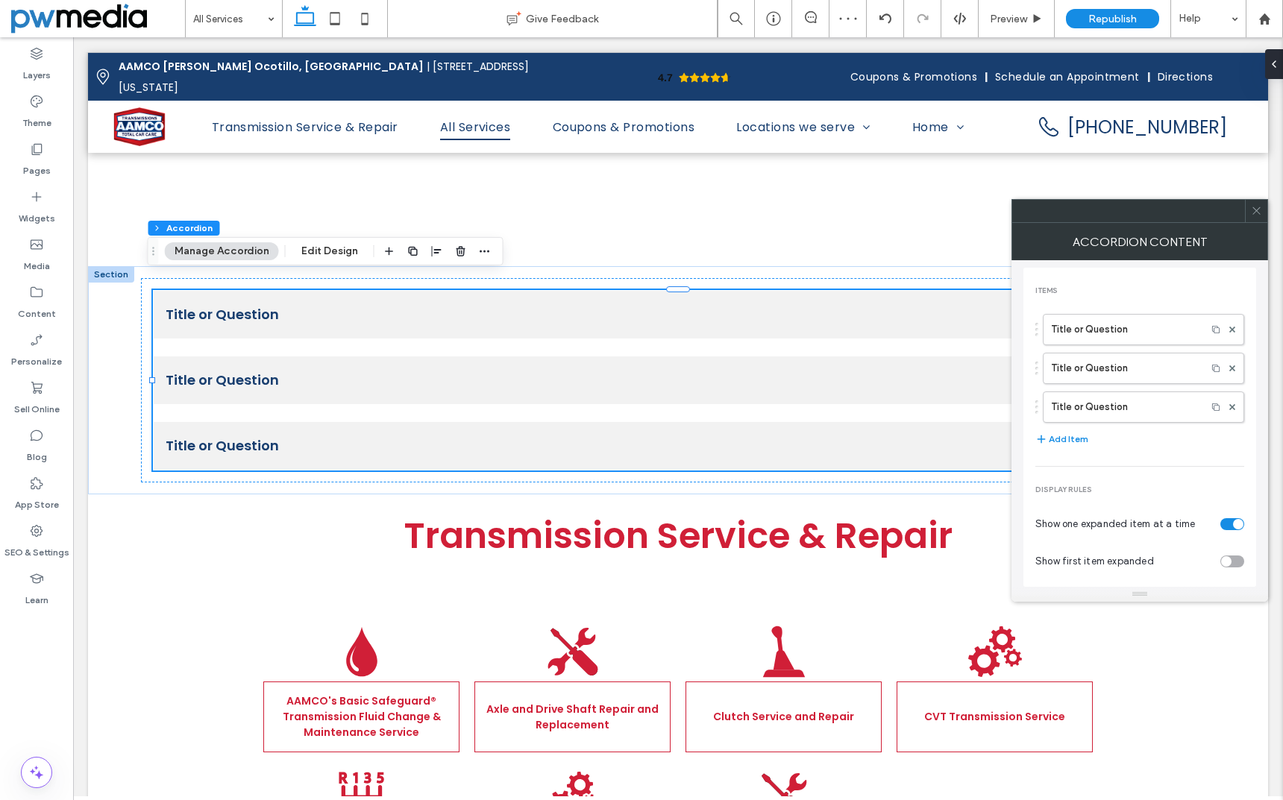
click at [1263, 207] on div at bounding box center [1256, 211] width 22 height 22
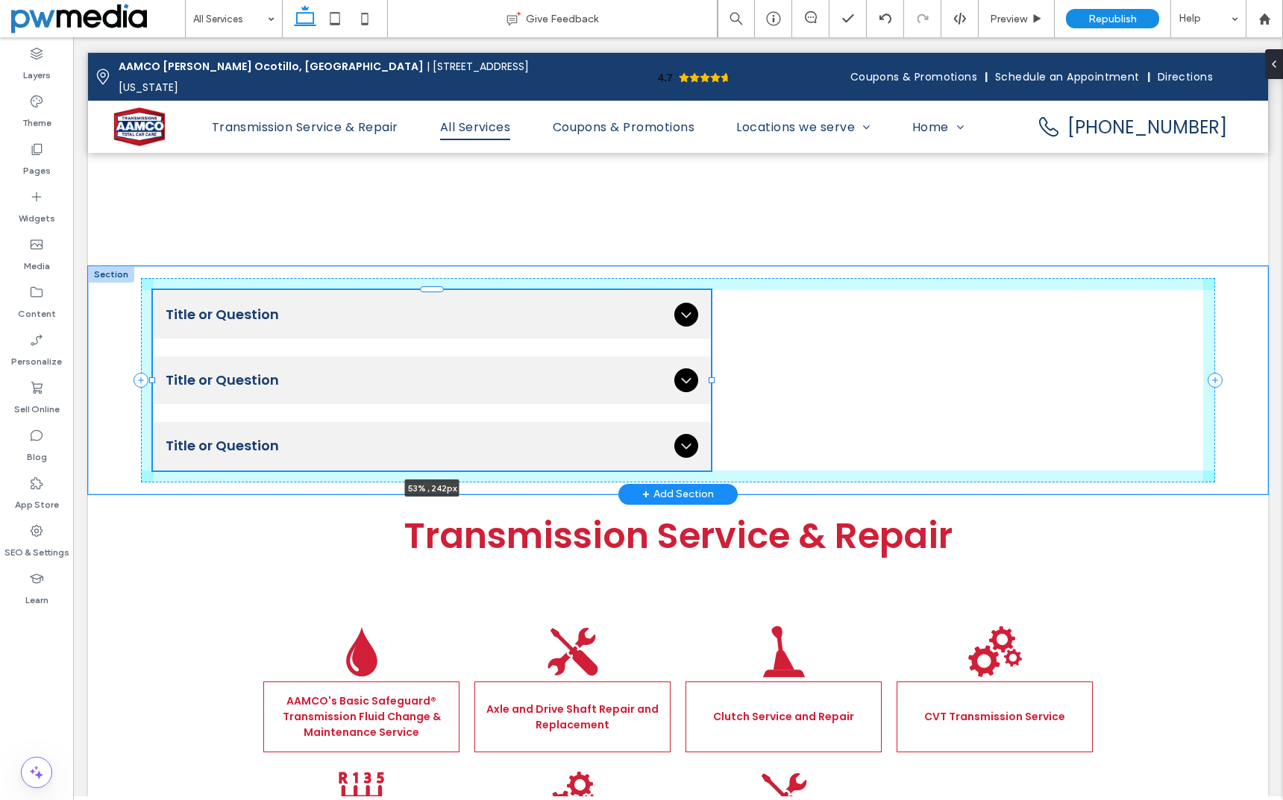
drag, startPoint x: 1201, startPoint y: 367, endPoint x: 709, endPoint y: 365, distance: 492.3
click at [709, 377] on div at bounding box center [712, 380] width 6 height 6
type input "**"
type input "****"
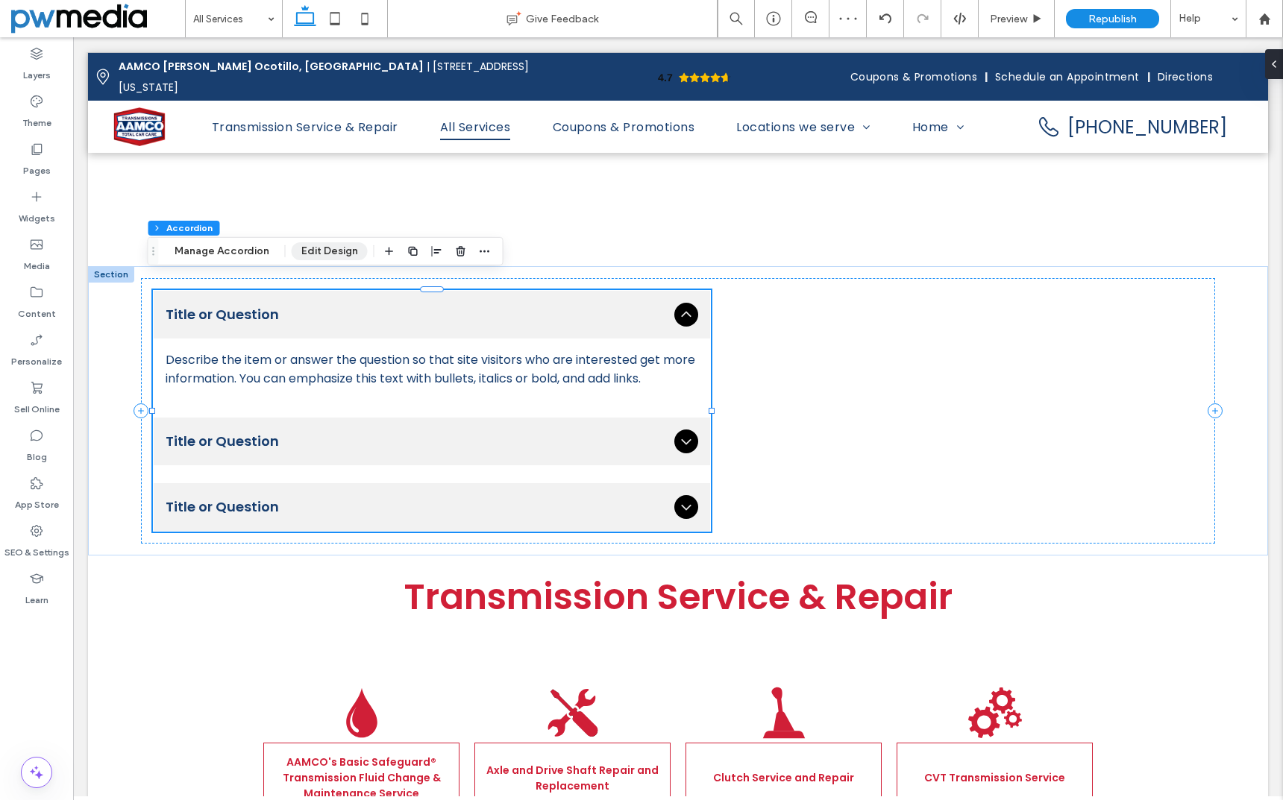
click at [336, 248] on button "Edit Design" at bounding box center [330, 251] width 76 height 18
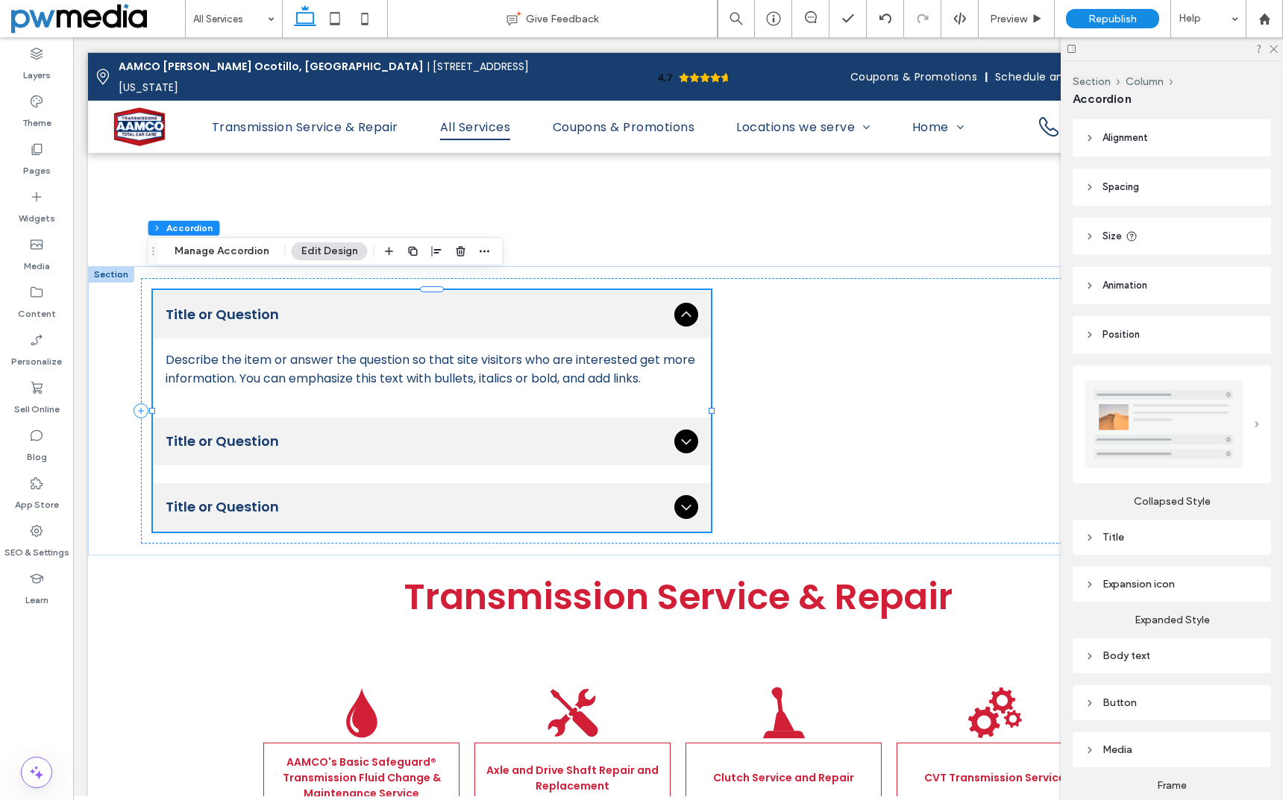
click at [1254, 421] on span at bounding box center [1256, 424] width 4 height 7
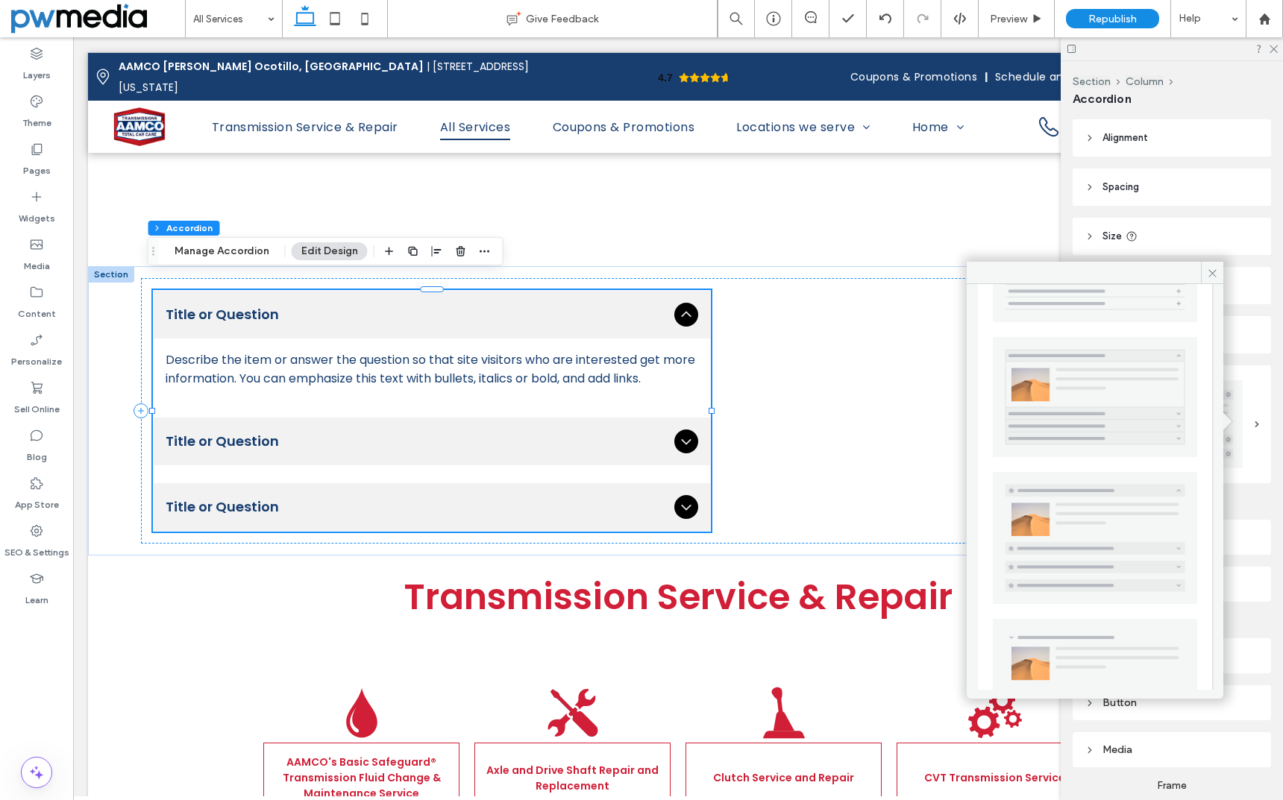
scroll to position [298, 0]
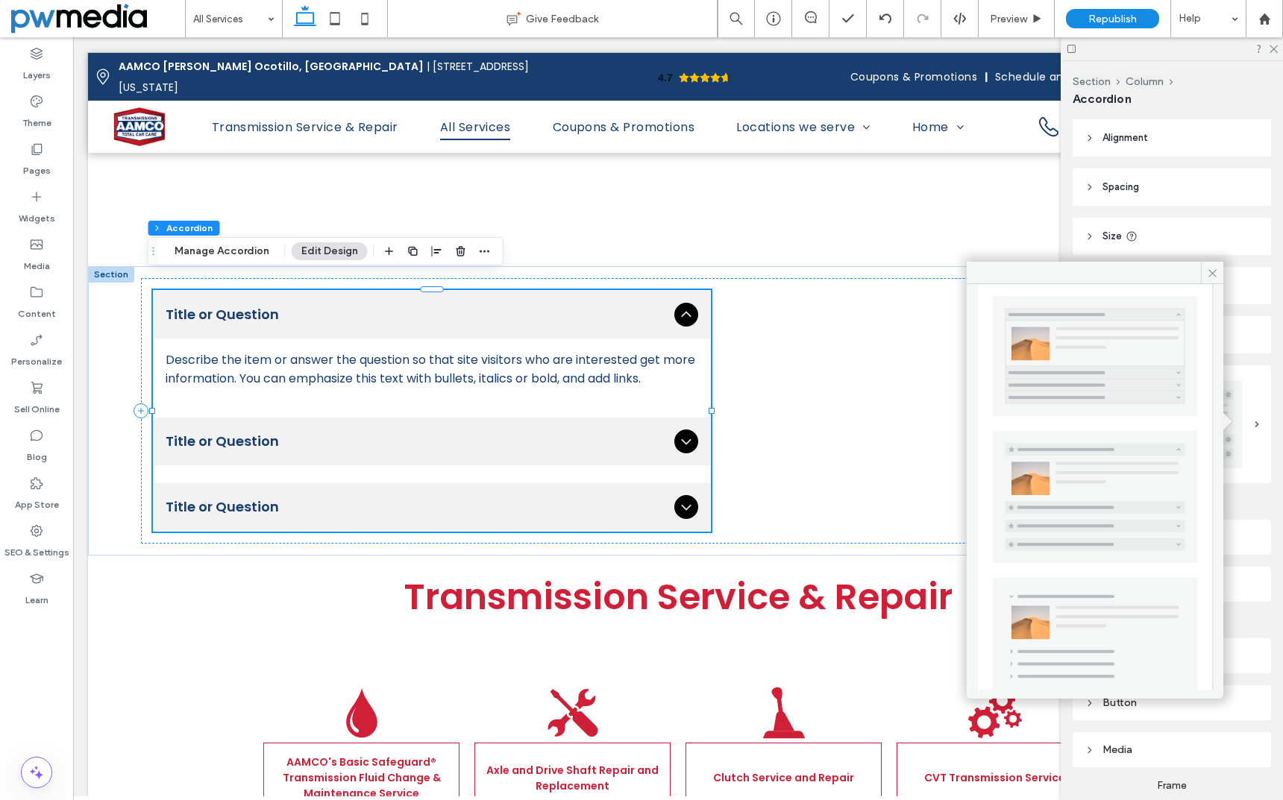
click at [1105, 473] on img at bounding box center [1095, 497] width 204 height 132
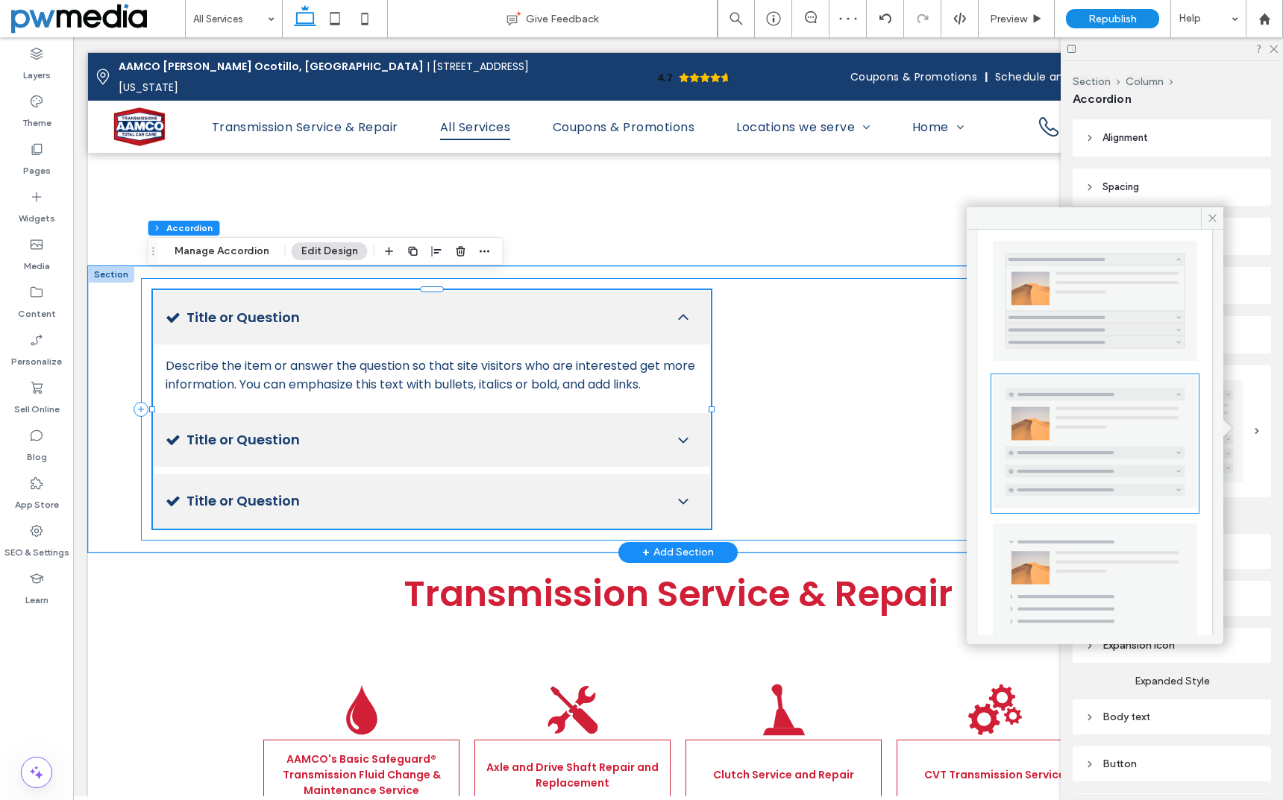
click at [868, 422] on div "Title or Question Describe the item or answer the question so that site visitor…" at bounding box center [678, 409] width 1074 height 263
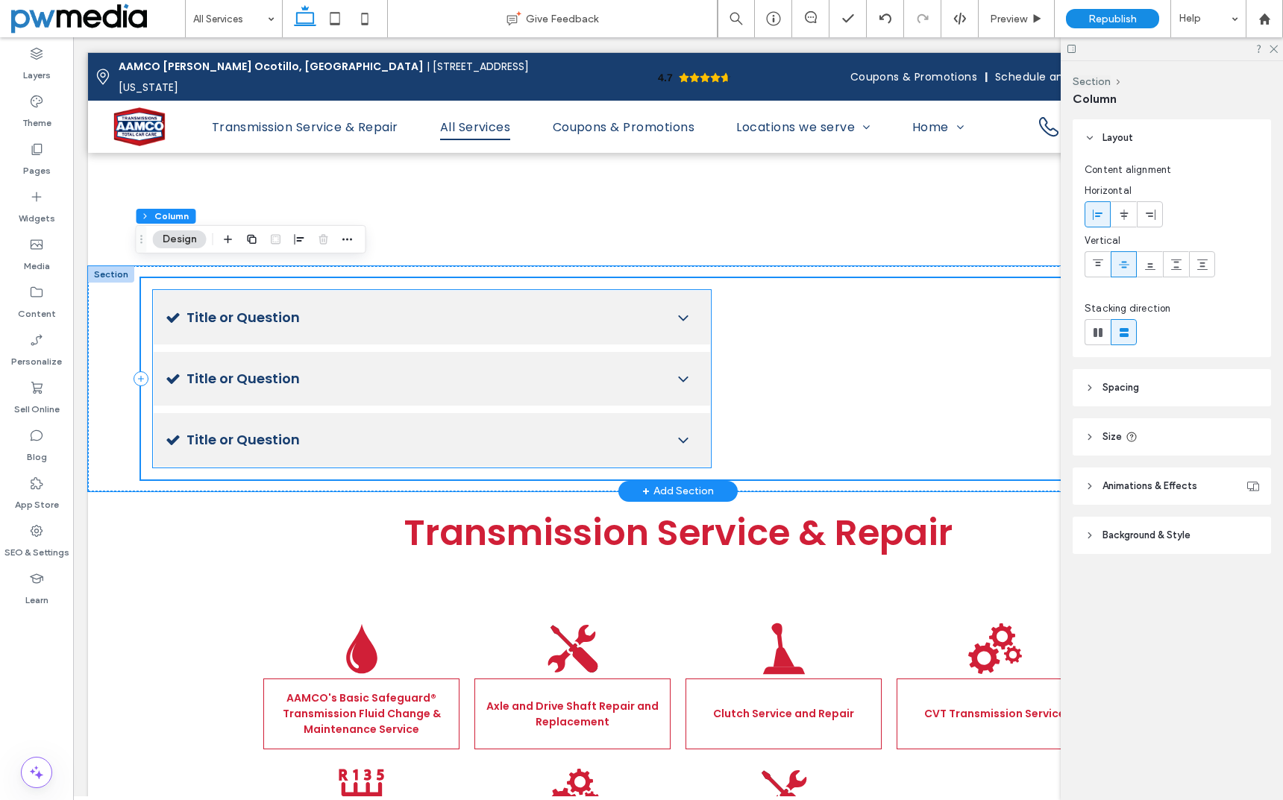
click at [656, 307] on span "Title or Question" at bounding box center [424, 317] width 476 height 20
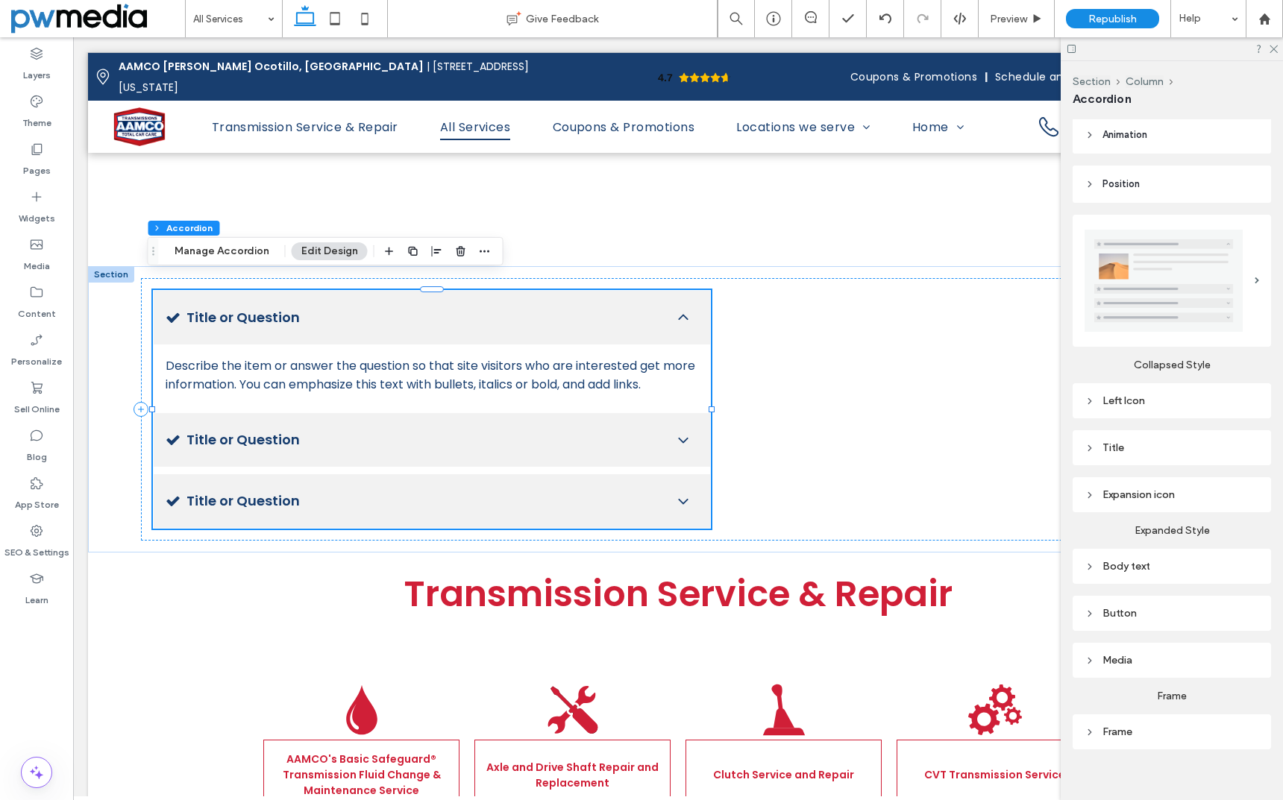
scroll to position [161, 0]
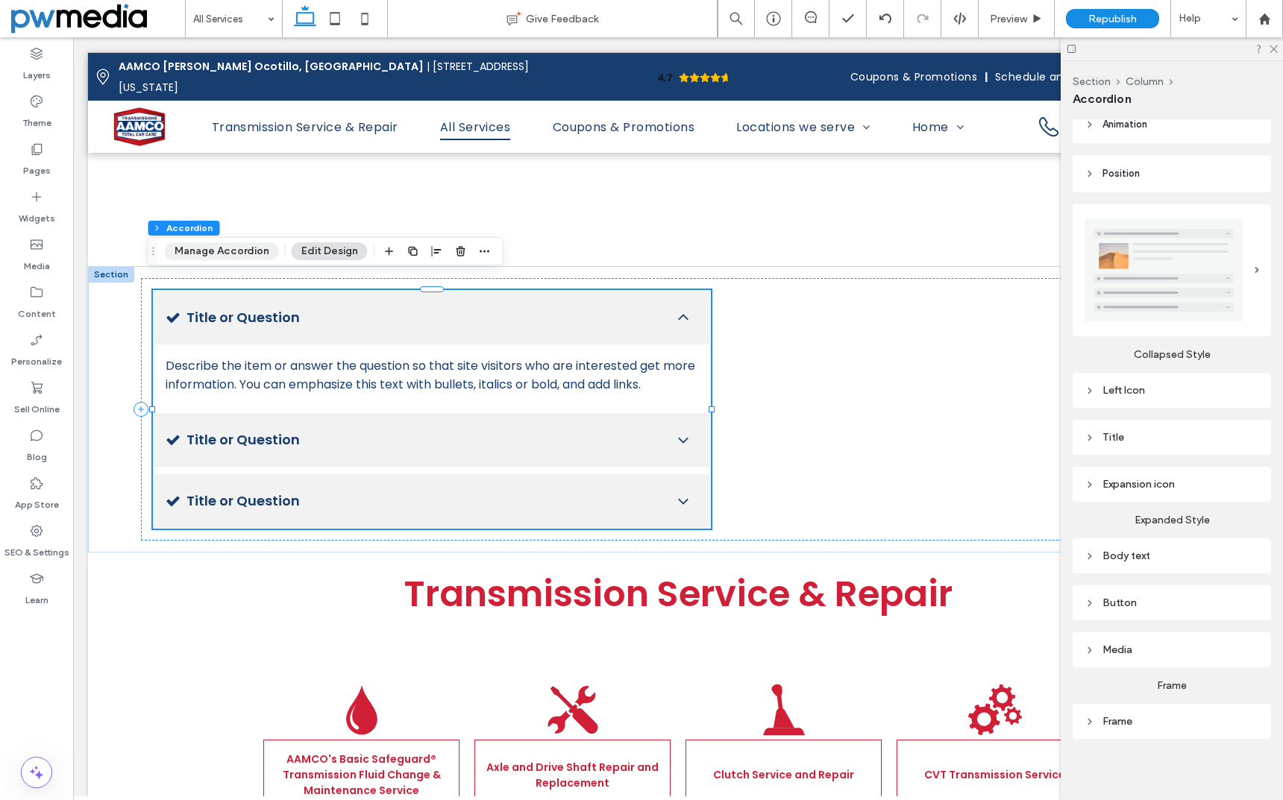
click at [228, 242] on button "Manage Accordion" at bounding box center [222, 251] width 114 height 18
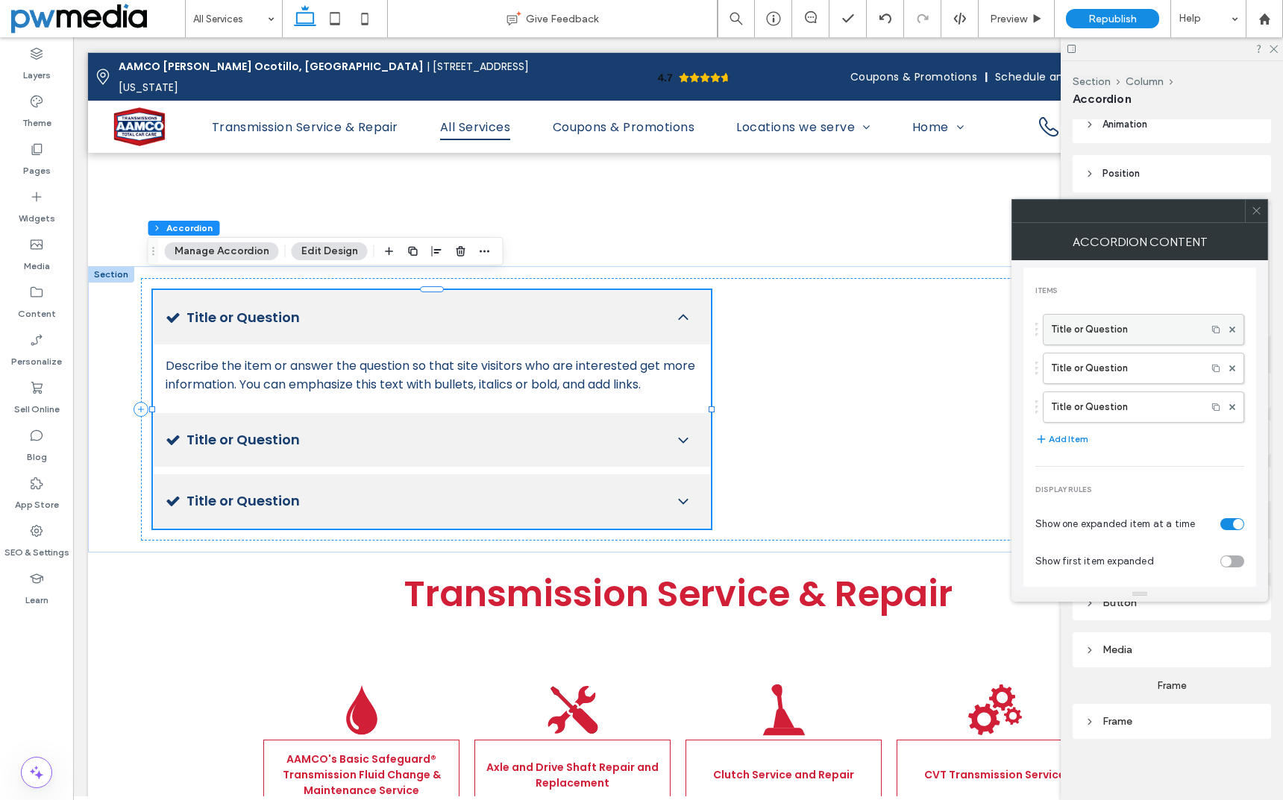
click at [1109, 327] on label "Title or Question" at bounding box center [1125, 330] width 148 height 30
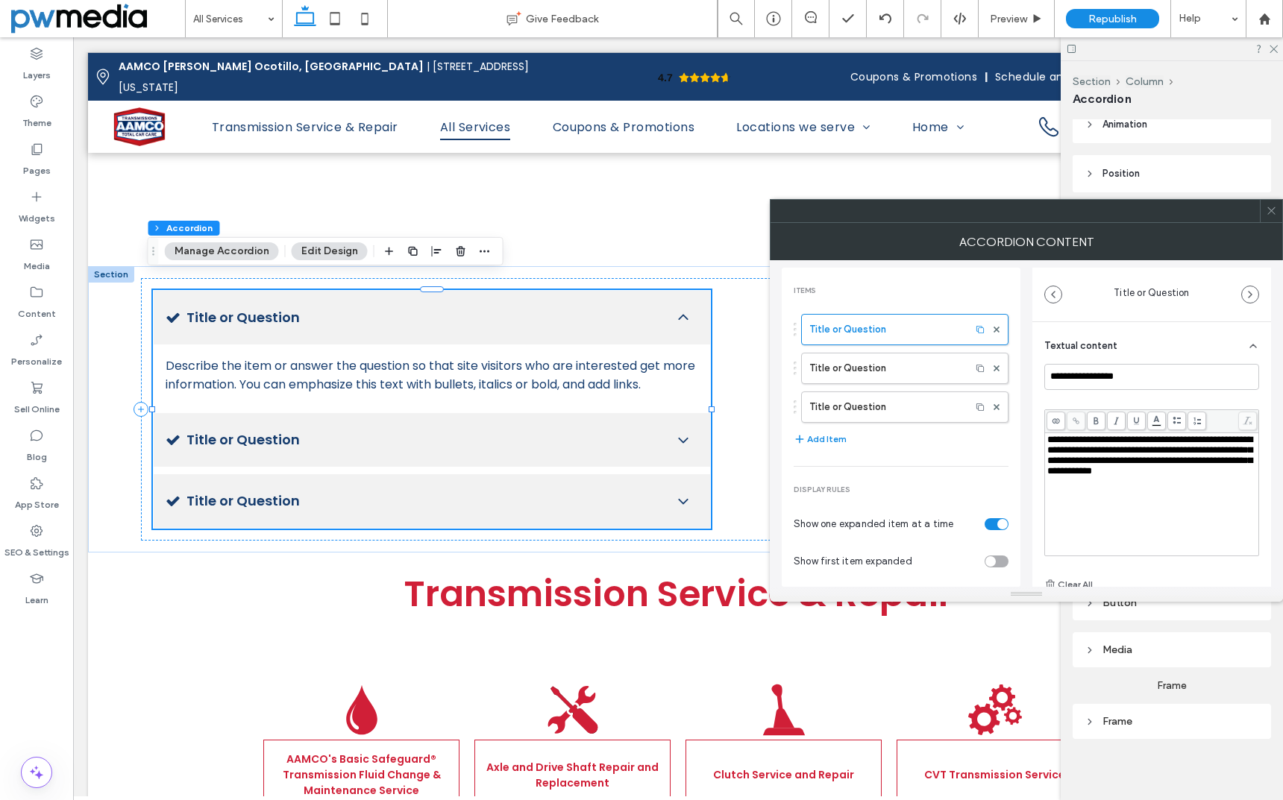
scroll to position [147, 0]
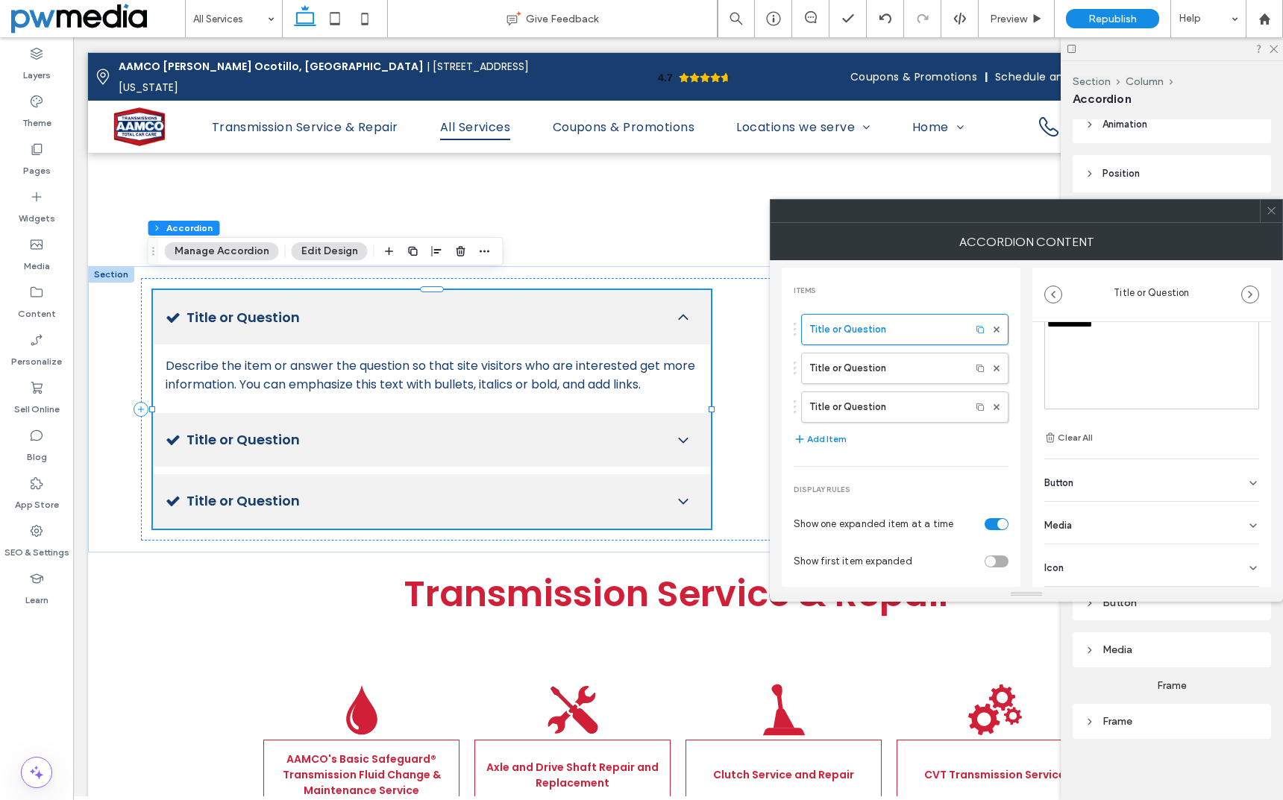
click at [1070, 566] on div "Icon" at bounding box center [1151, 565] width 215 height 42
click at [1078, 569] on button "Change Icon" at bounding box center [1082, 566] width 77 height 18
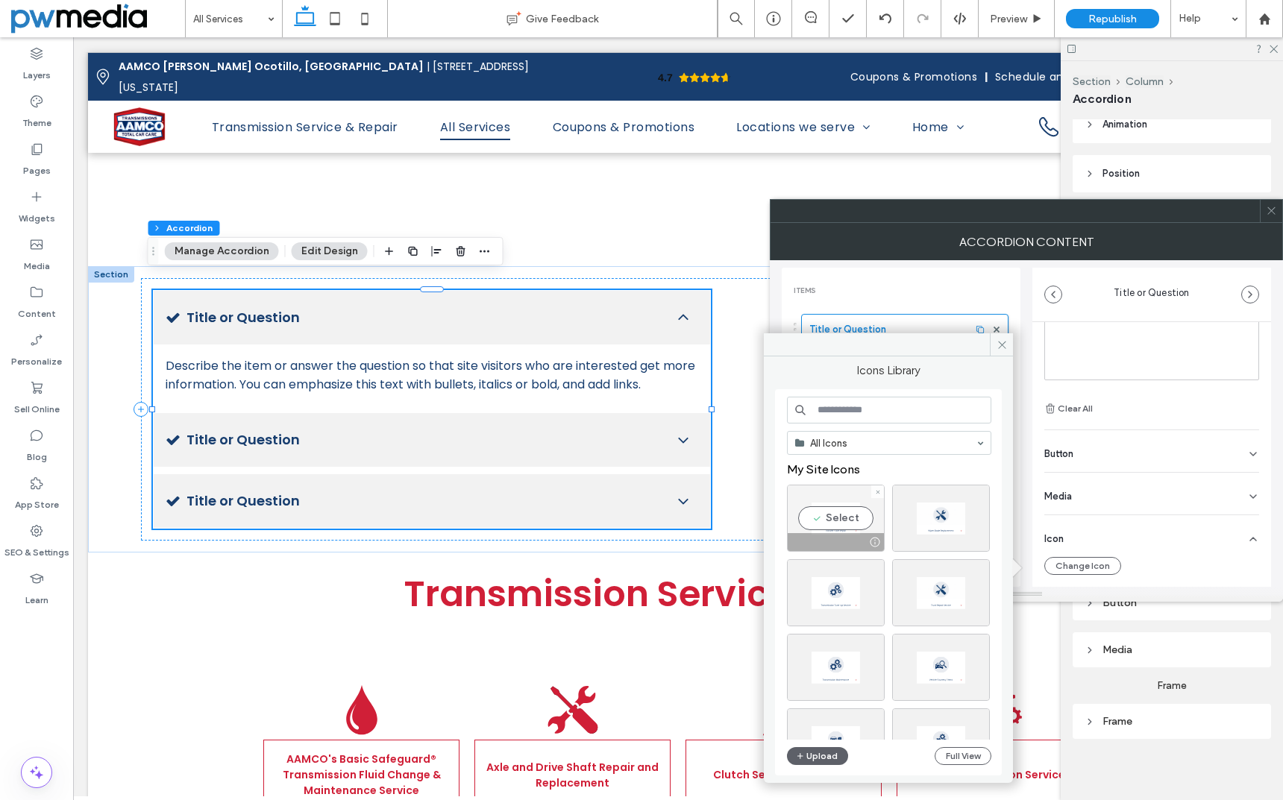
click at [834, 515] on div "Select" at bounding box center [836, 518] width 98 height 67
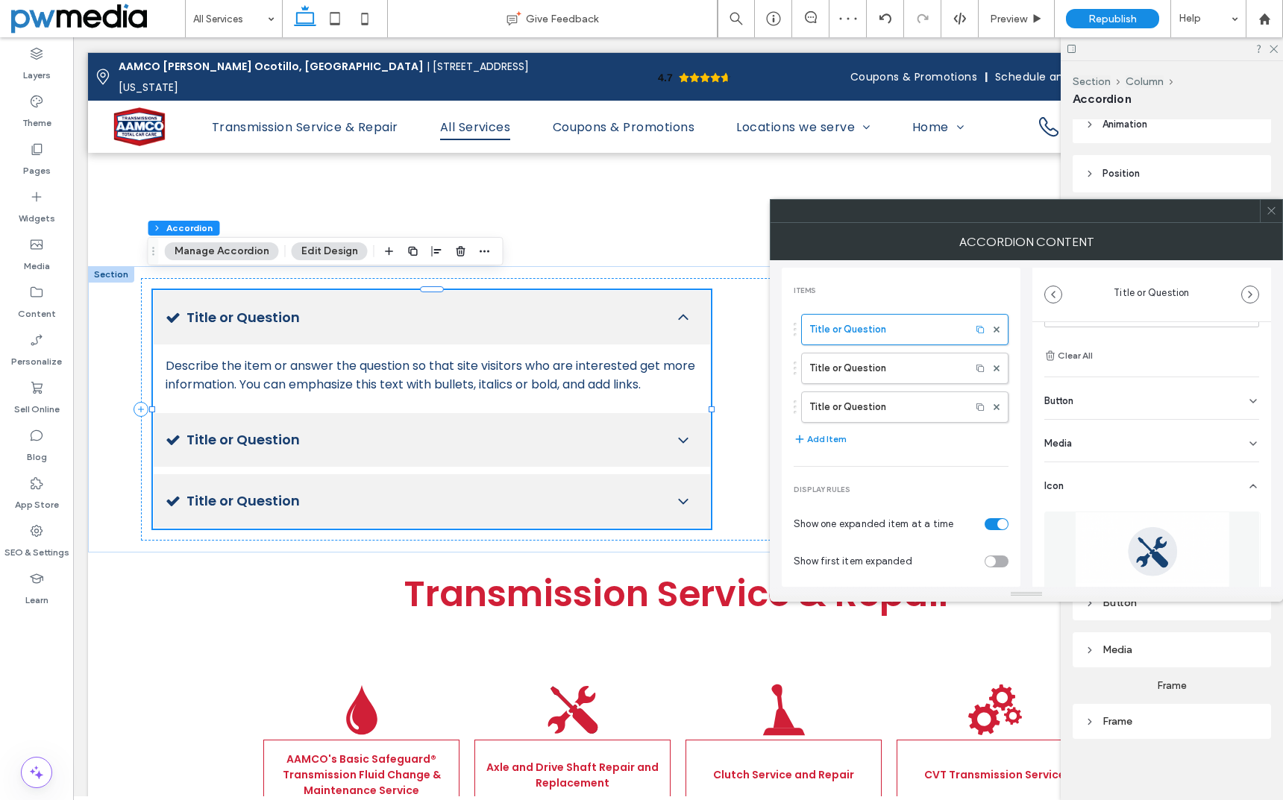
scroll to position [294, 0]
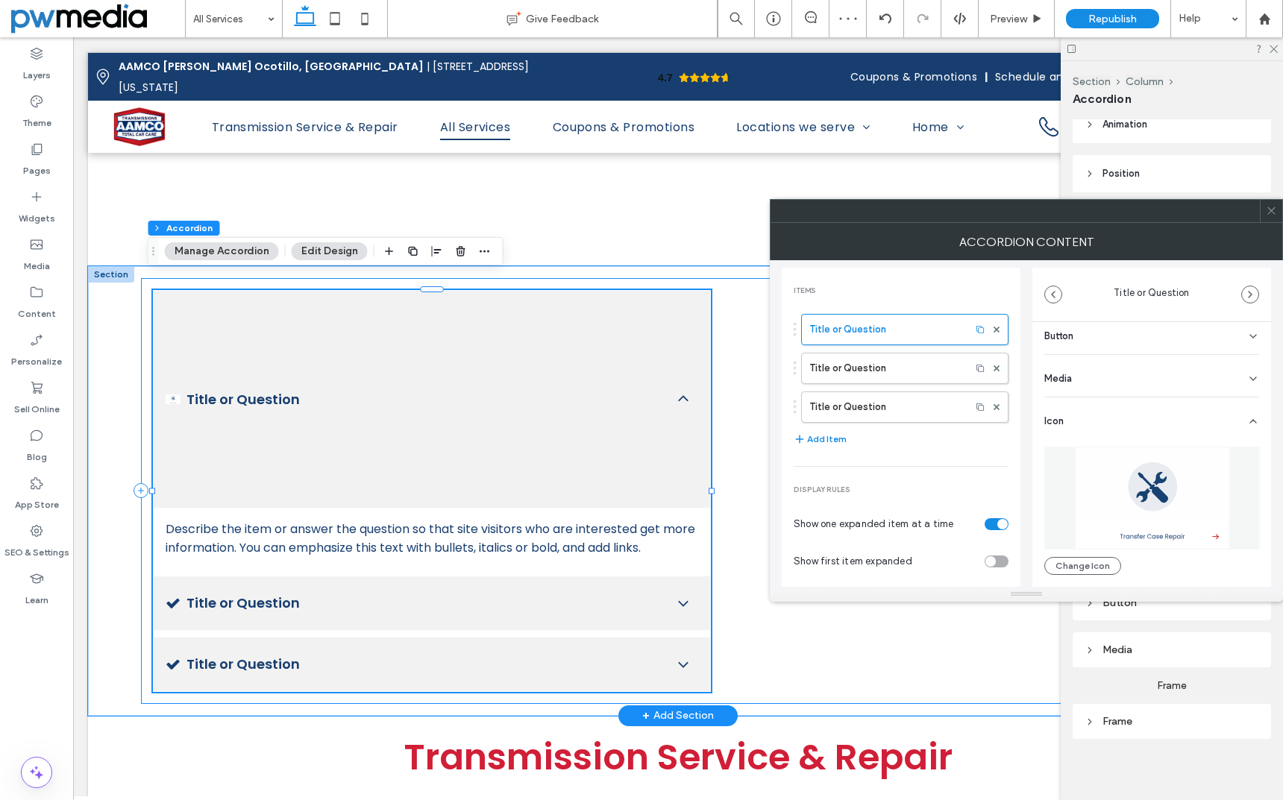
click at [738, 508] on div "Title or Question Describe the item or answer the question so that site visitor…" at bounding box center [678, 491] width 1074 height 426
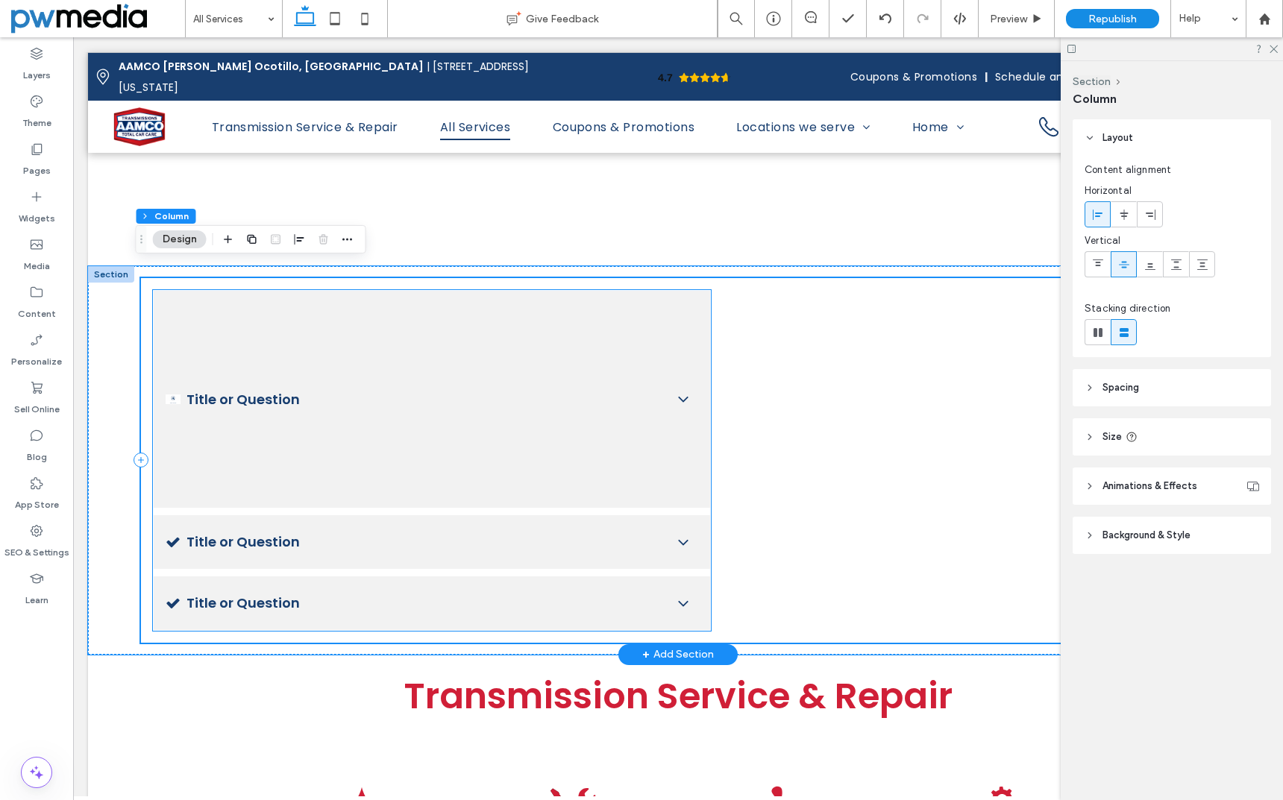
click at [483, 316] on h3 "Title or Question" at bounding box center [414, 399] width 497 height 193
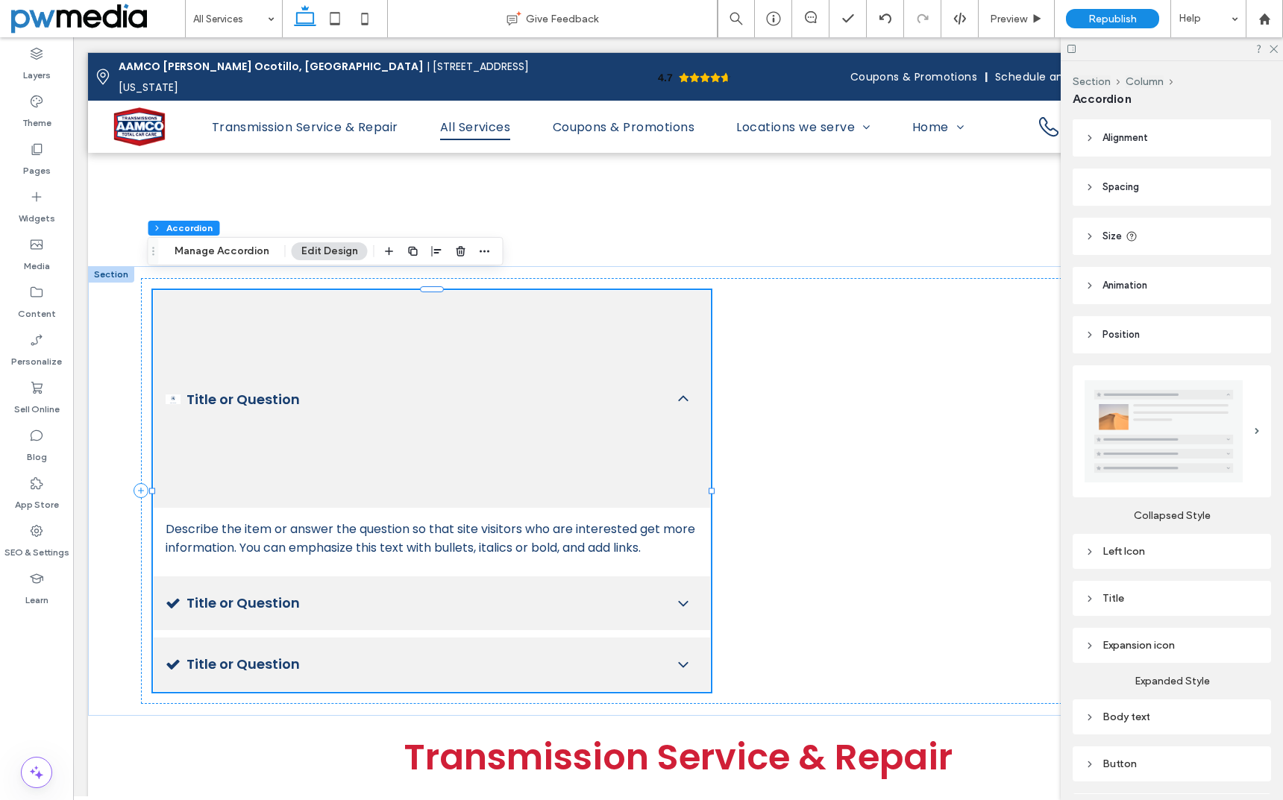
click at [1116, 545] on div "Left Icon" at bounding box center [1171, 551] width 175 height 13
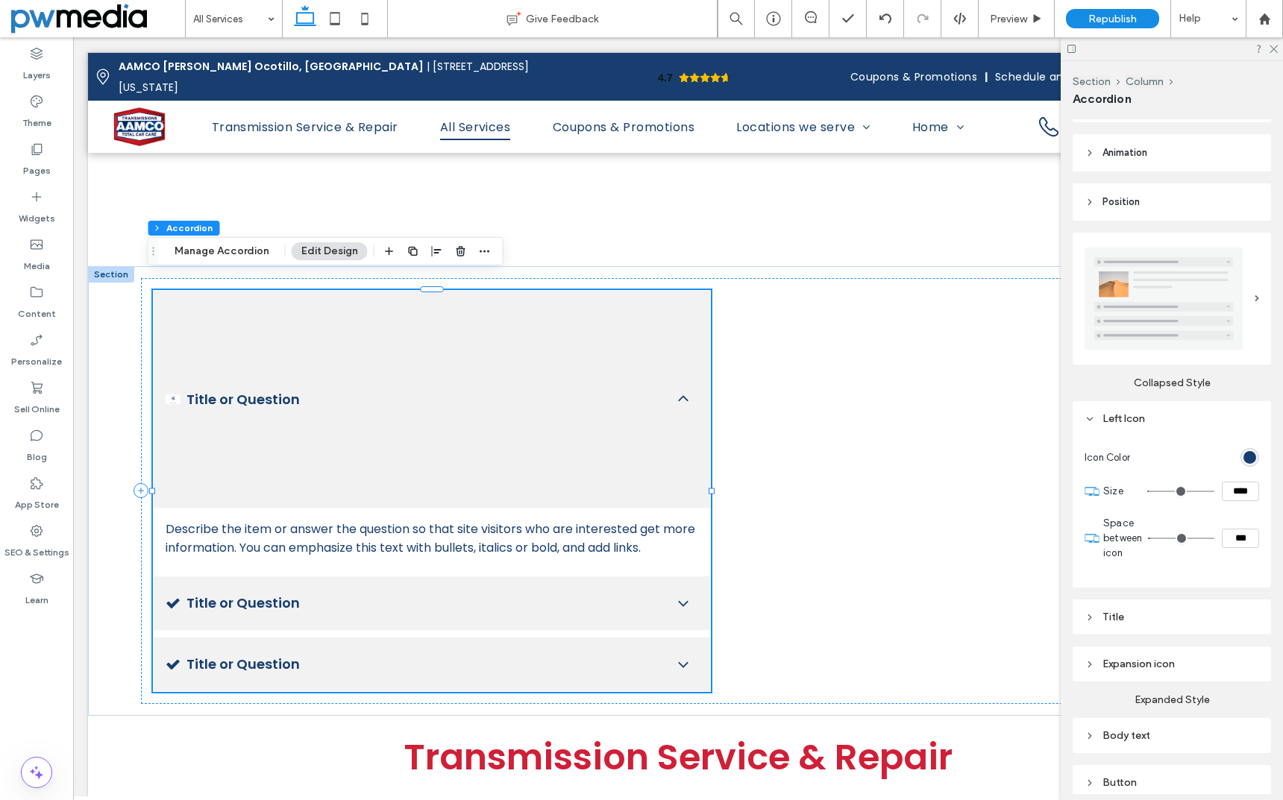
scroll to position [149, 0]
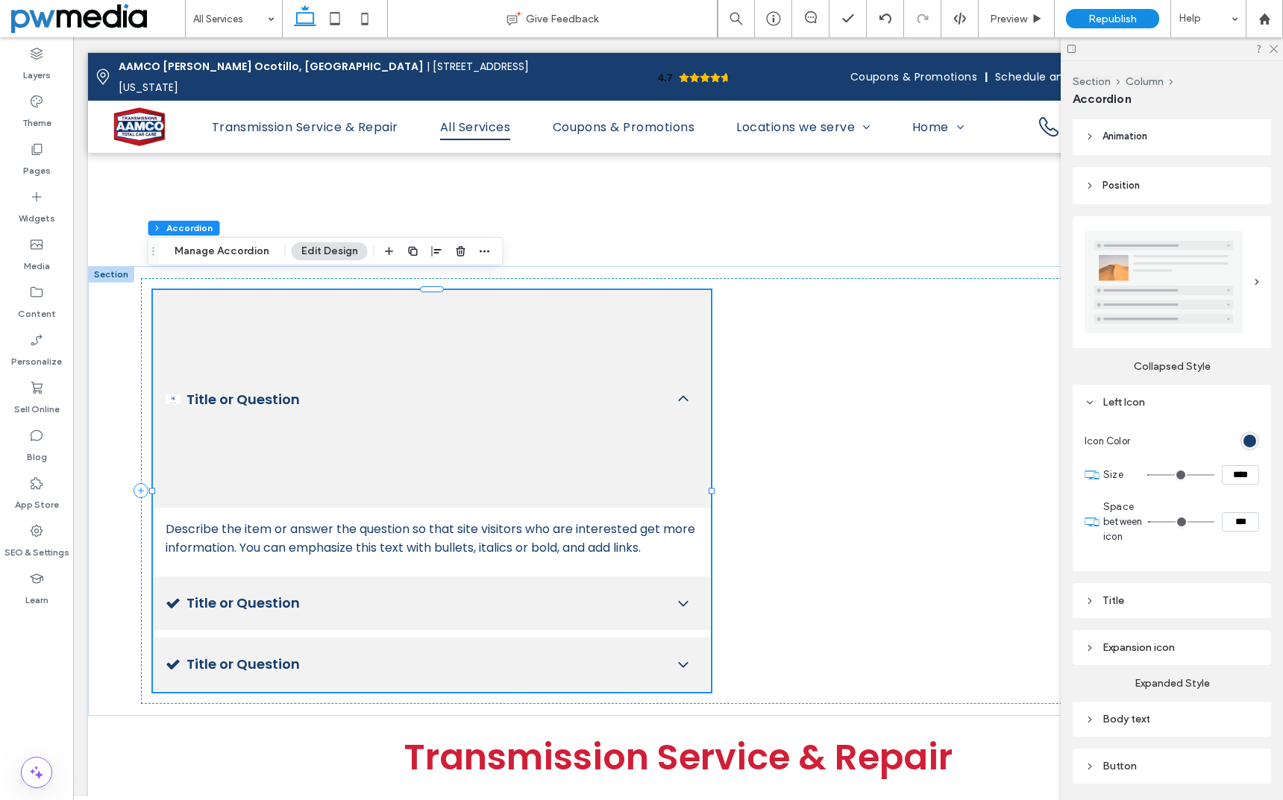
type input "***"
click at [1169, 474] on input "range" at bounding box center [1180, 474] width 67 height 1
type input "*****"
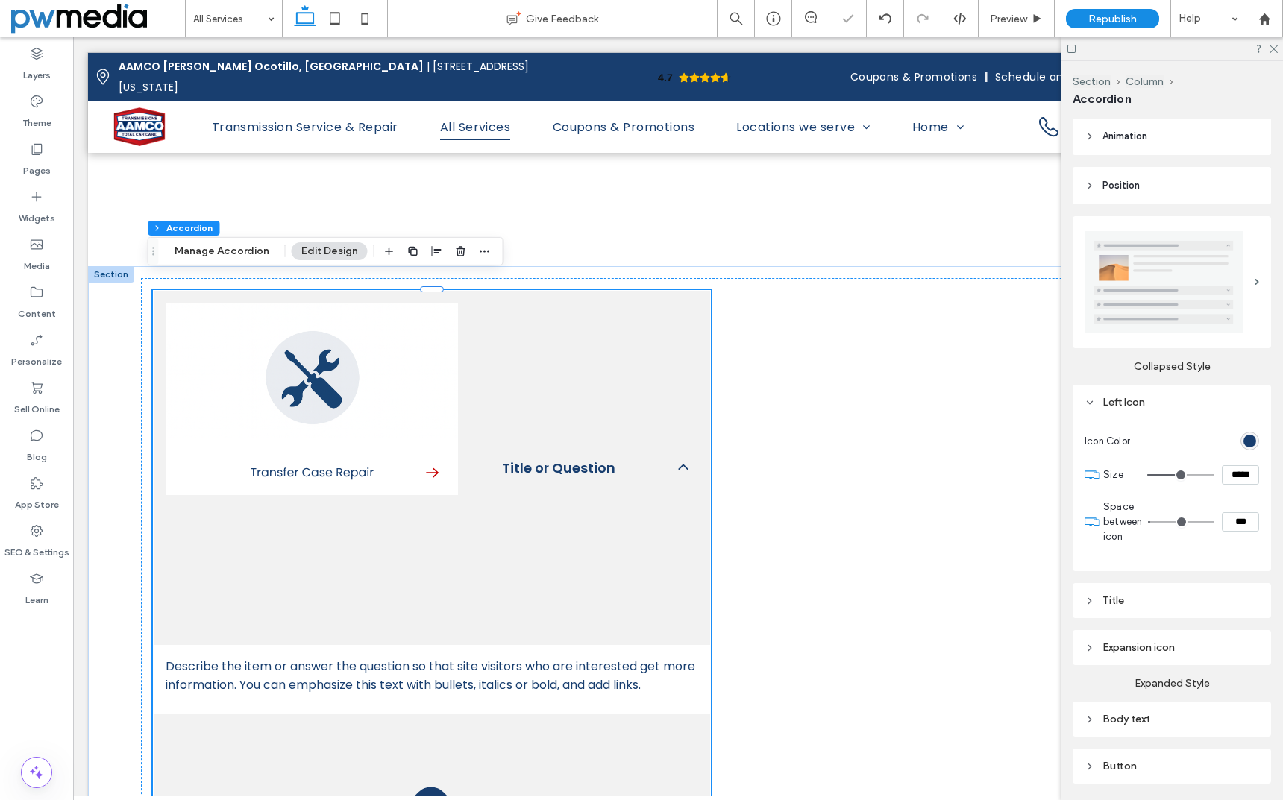
type input "***"
type input "*****"
type input "***"
type input "*****"
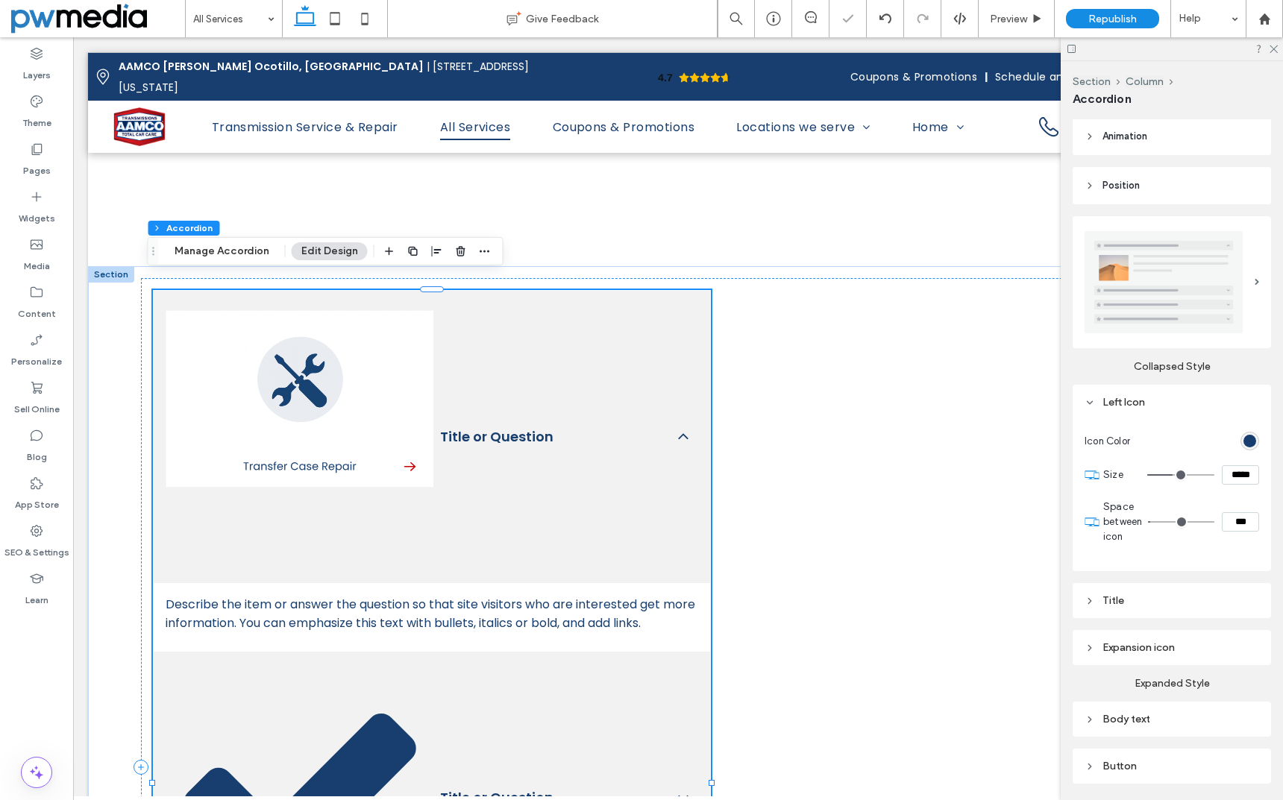
type input "***"
type input "*****"
type input "***"
type input "*****"
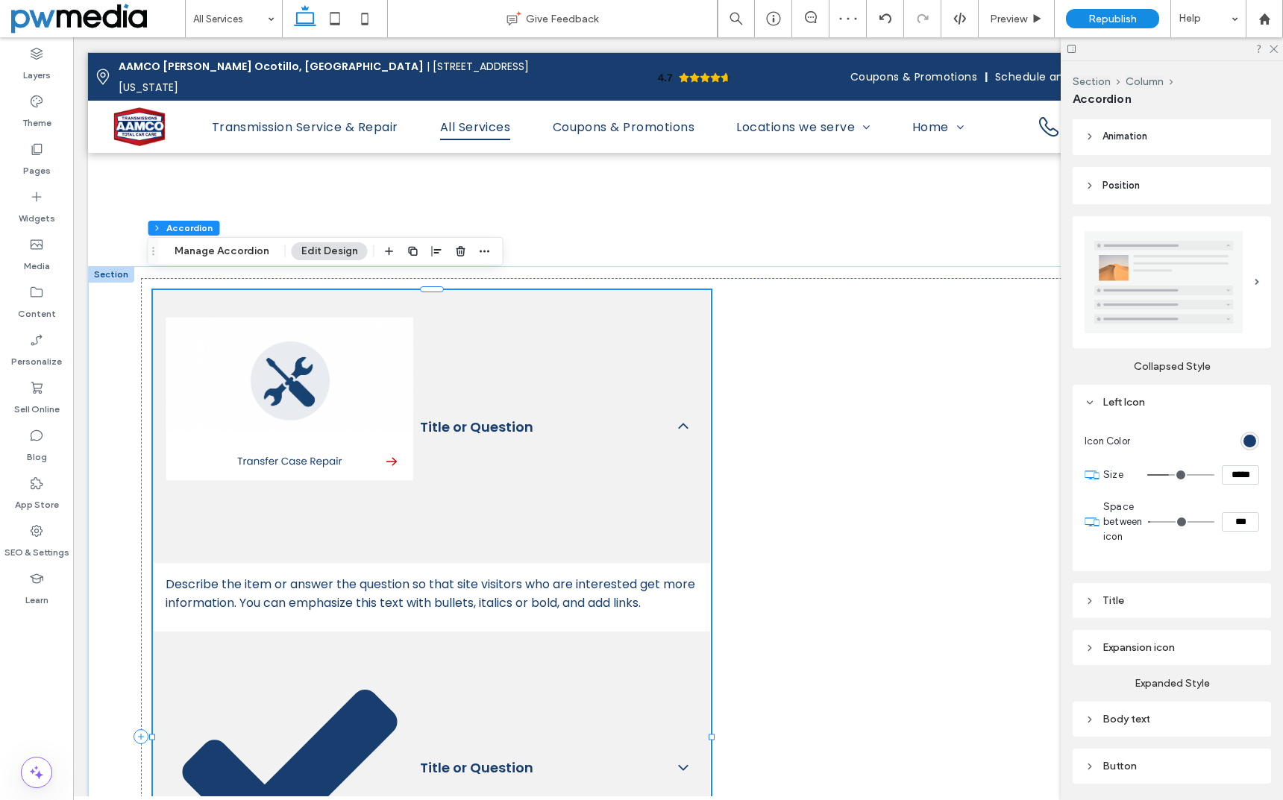
type input "***"
click at [1164, 474] on input "range" at bounding box center [1180, 474] width 67 height 1
type input "**"
type input "****"
type input "**"
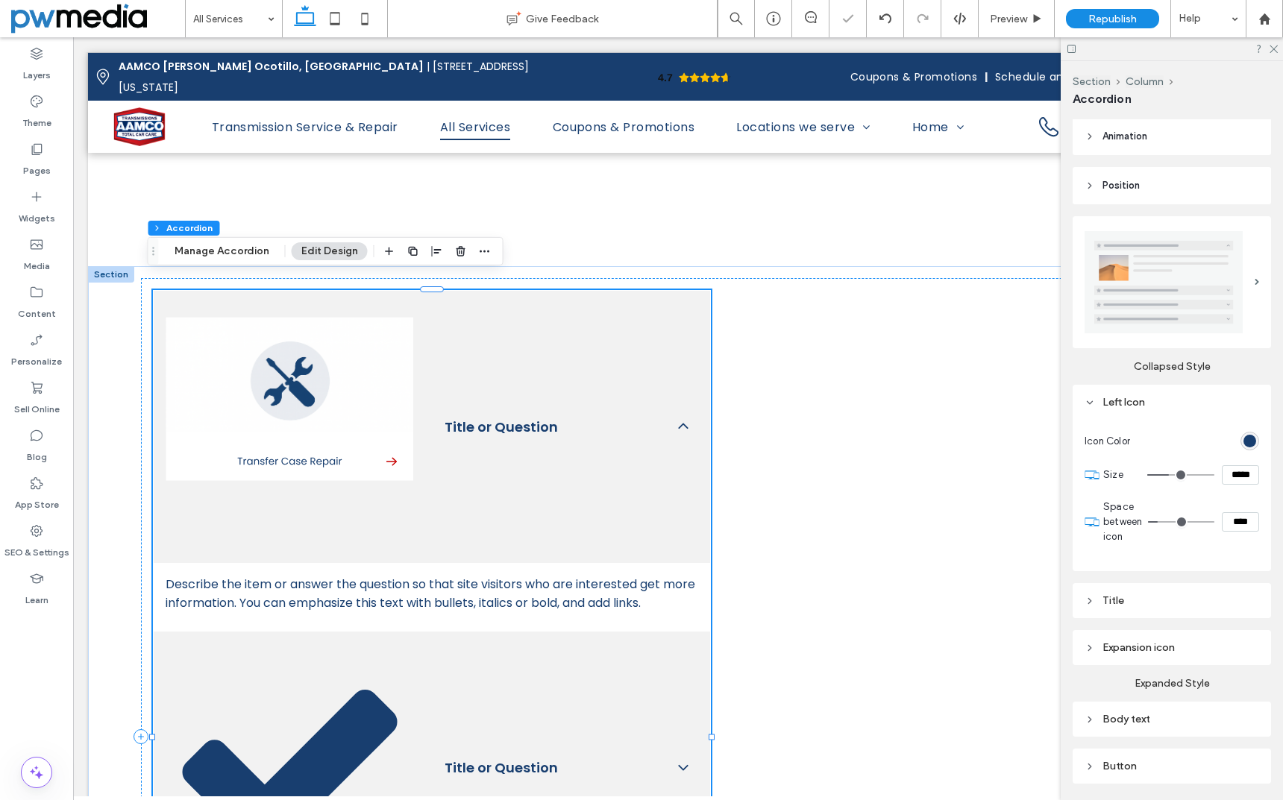
click at [1161, 521] on input "range" at bounding box center [1181, 521] width 66 height 1
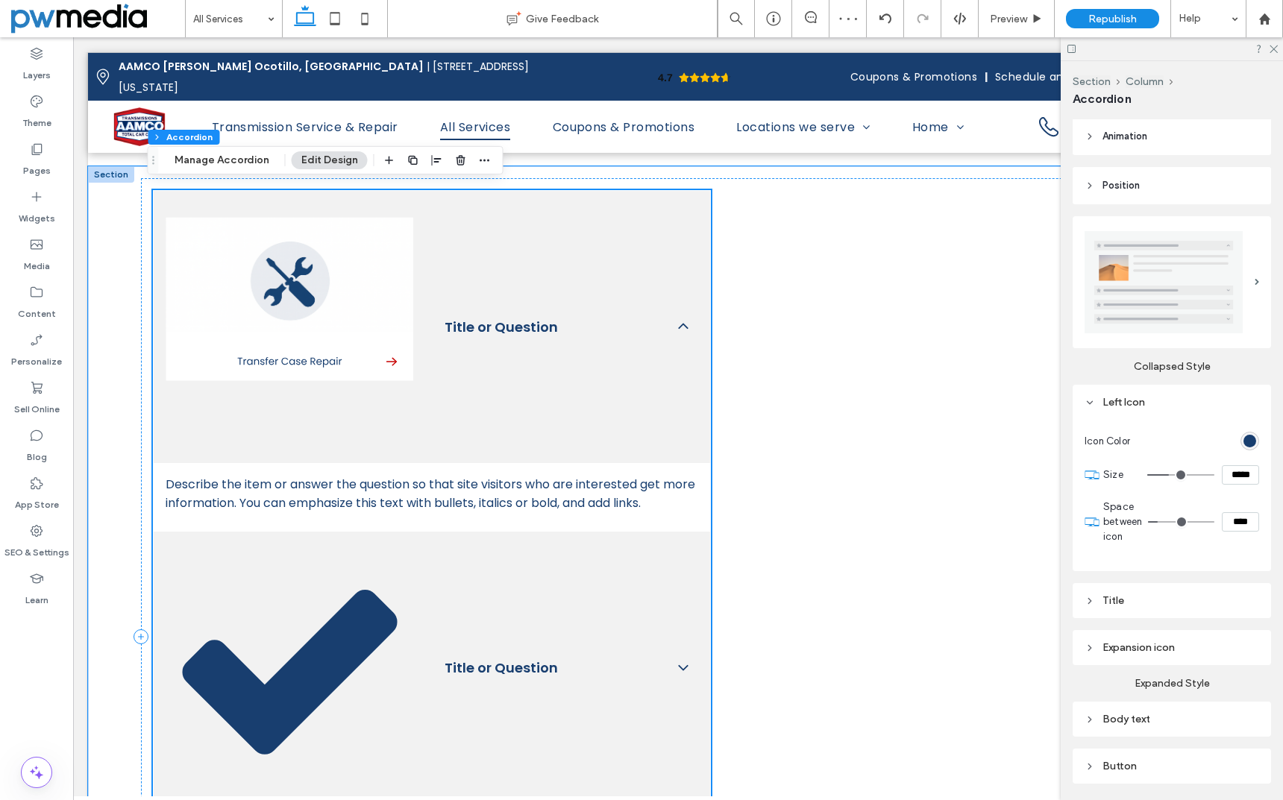
scroll to position [2834, 0]
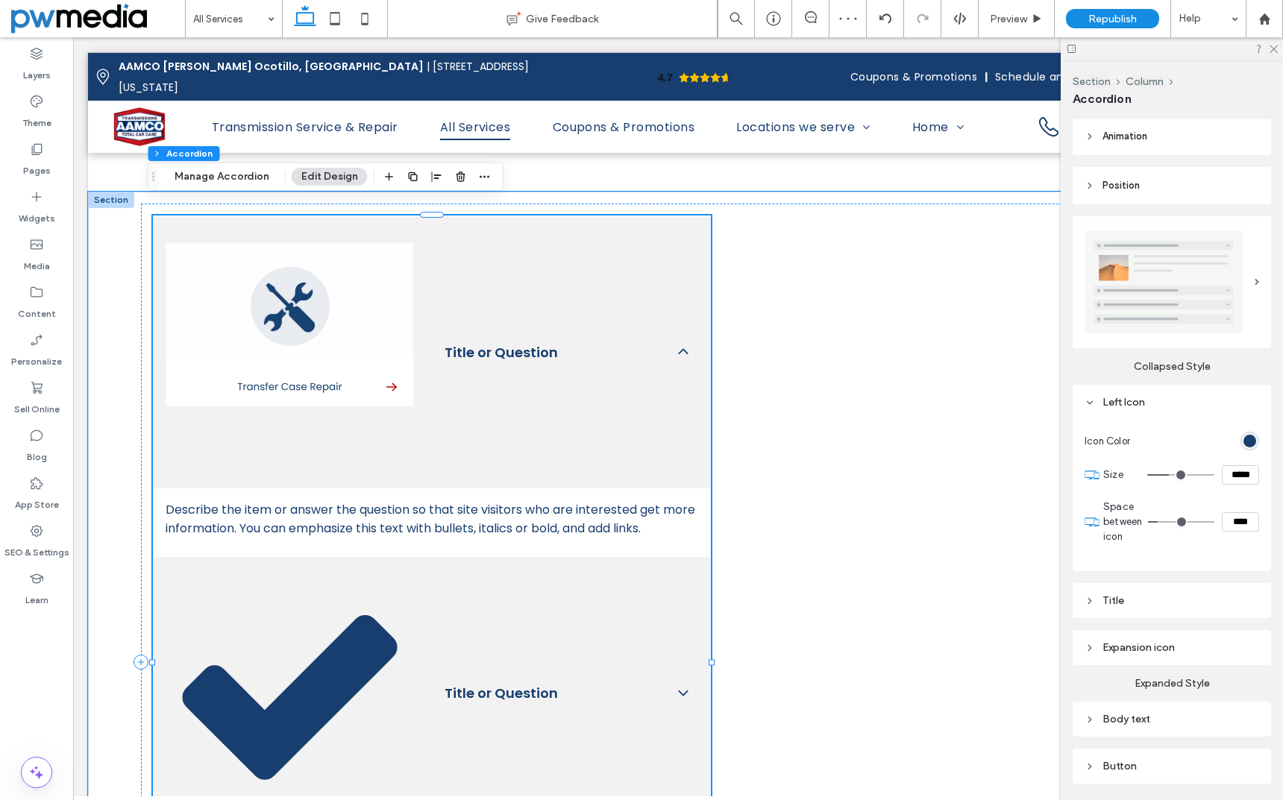
click at [262, 292] on image at bounding box center [290, 324] width 248 height 165
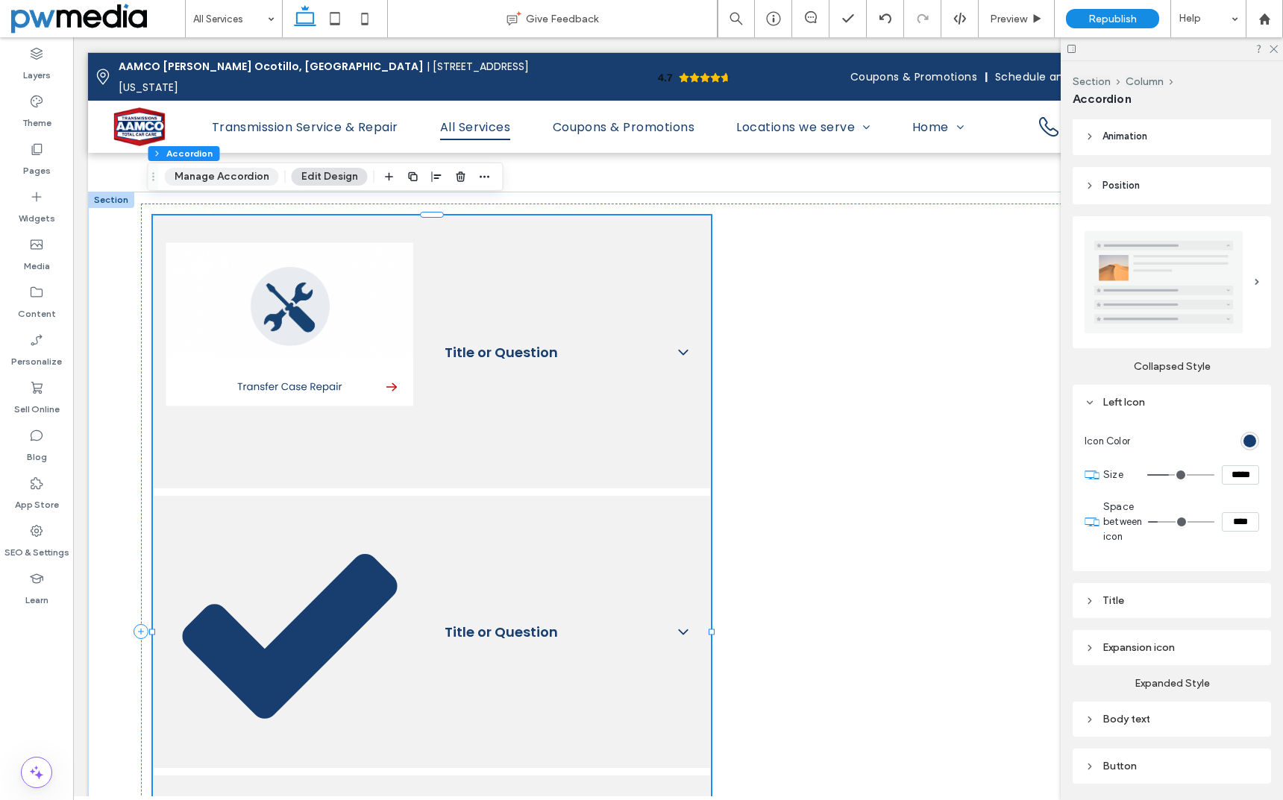
click at [257, 174] on button "Manage Accordion" at bounding box center [222, 177] width 114 height 18
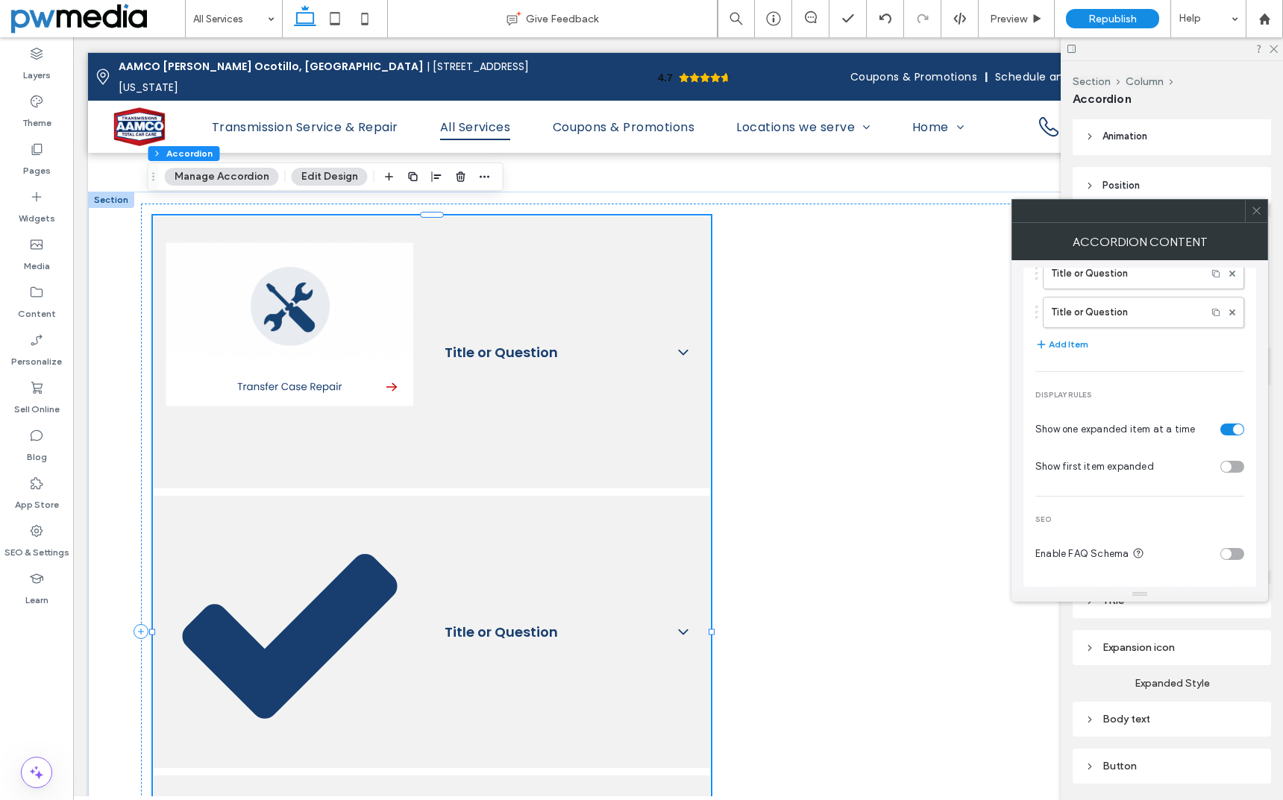
scroll to position [95, 0]
click at [241, 172] on button "Manage Accordion" at bounding box center [222, 177] width 114 height 18
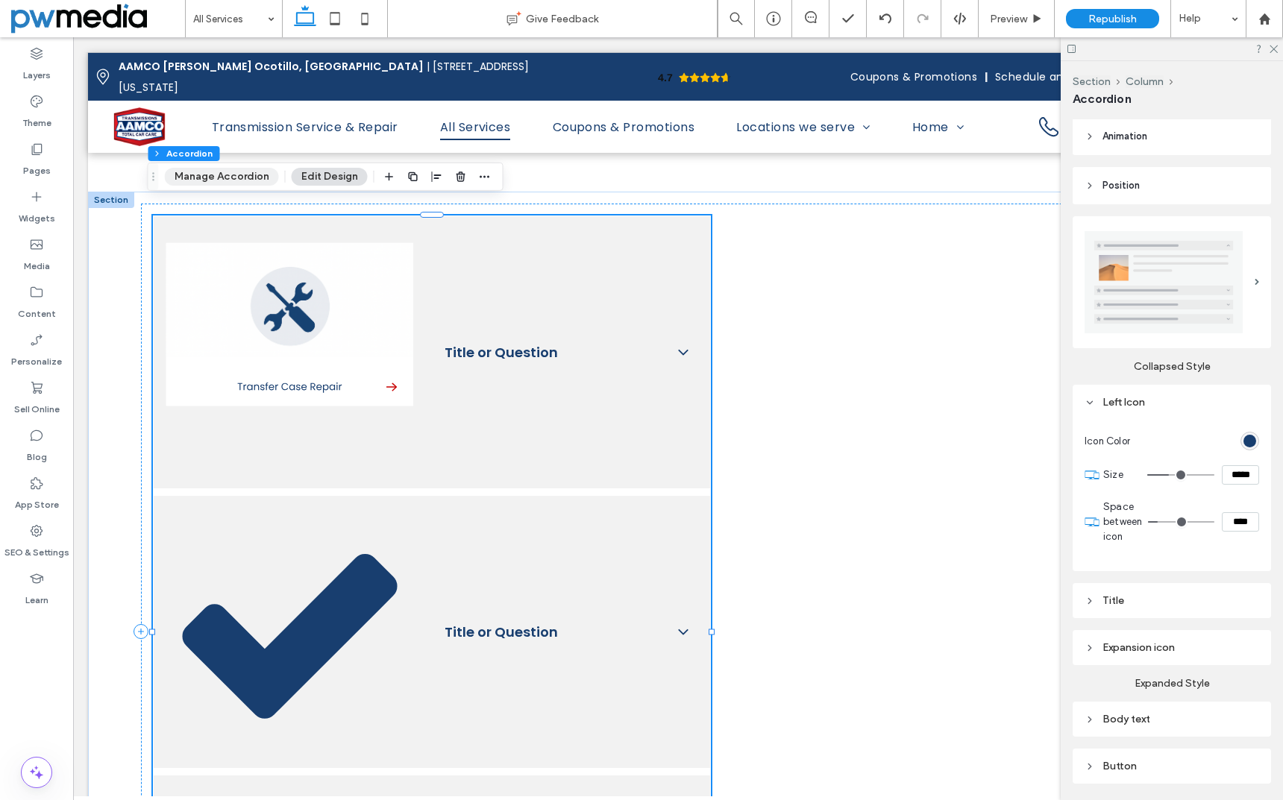
click at [236, 180] on button "Manage Accordion" at bounding box center [222, 177] width 114 height 18
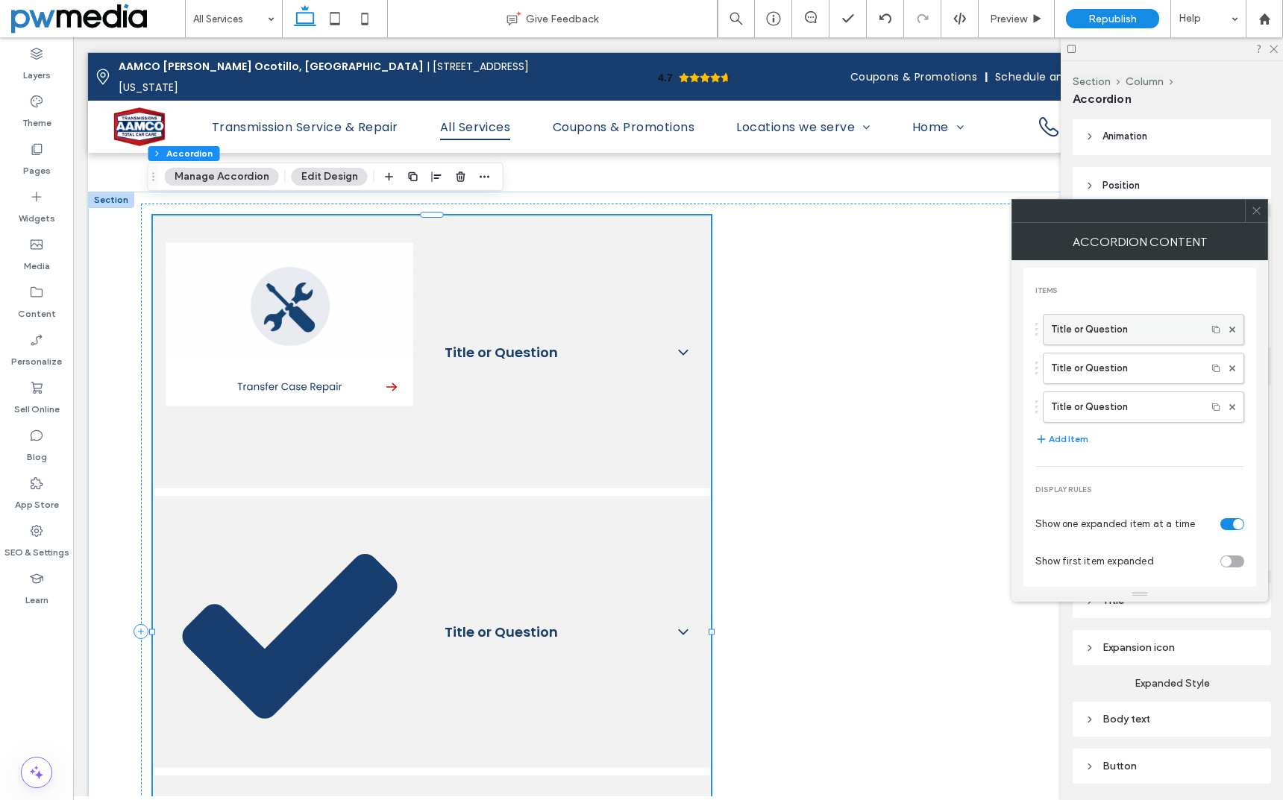
click at [1090, 332] on label "Title or Question" at bounding box center [1125, 330] width 148 height 30
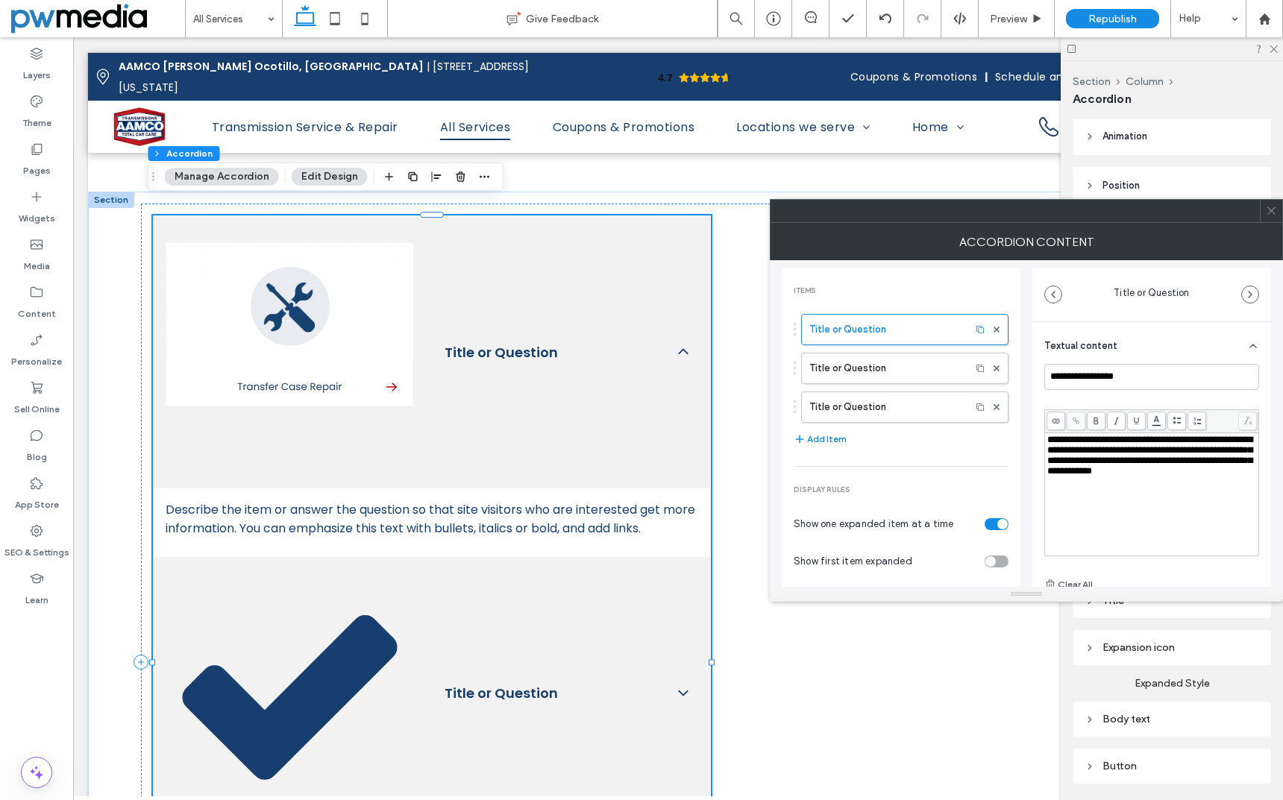
scroll to position [0, 0]
click at [1108, 477] on div "**********" at bounding box center [1152, 456] width 210 height 42
click at [1114, 401] on div "**********" at bounding box center [1151, 479] width 215 height 230
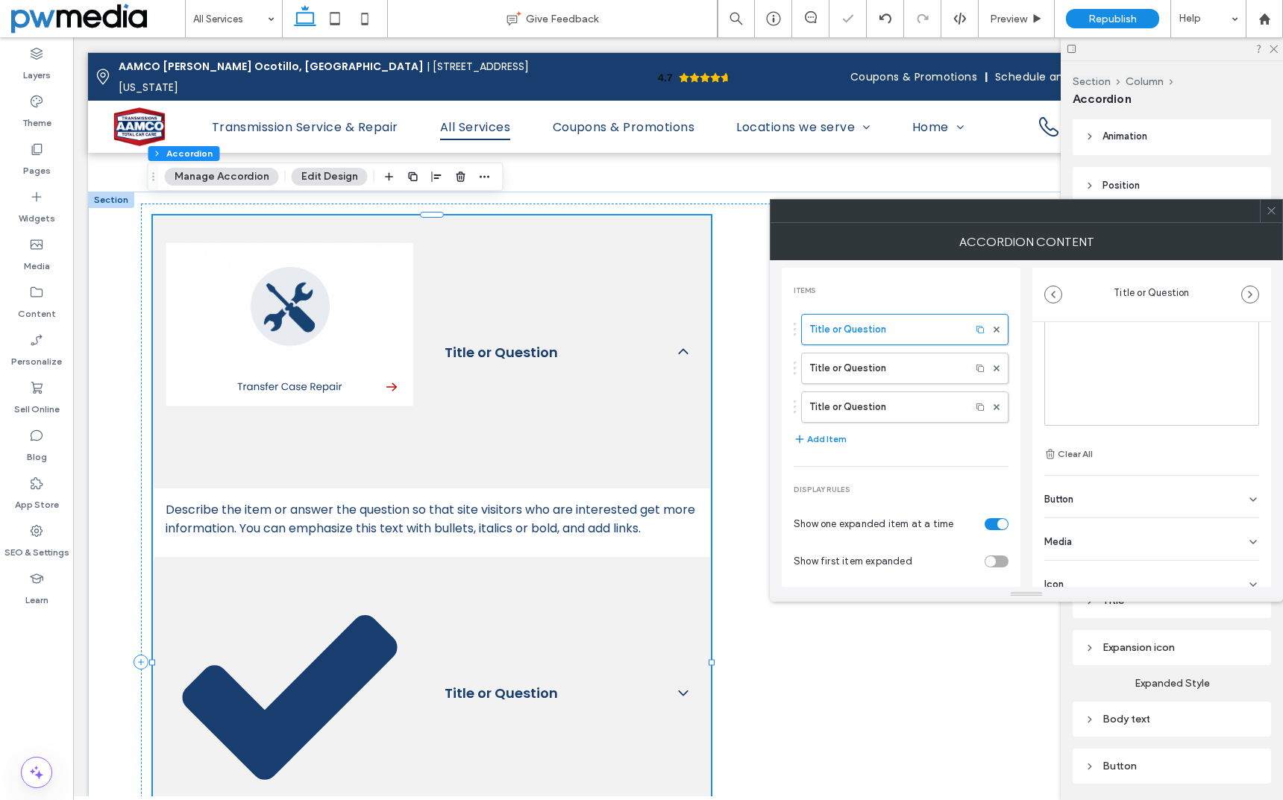
scroll to position [147, 0]
click at [1147, 480] on div "Button" at bounding box center [1151, 480] width 215 height 42
click at [1239, 437] on icon at bounding box center [1245, 442] width 13 height 13
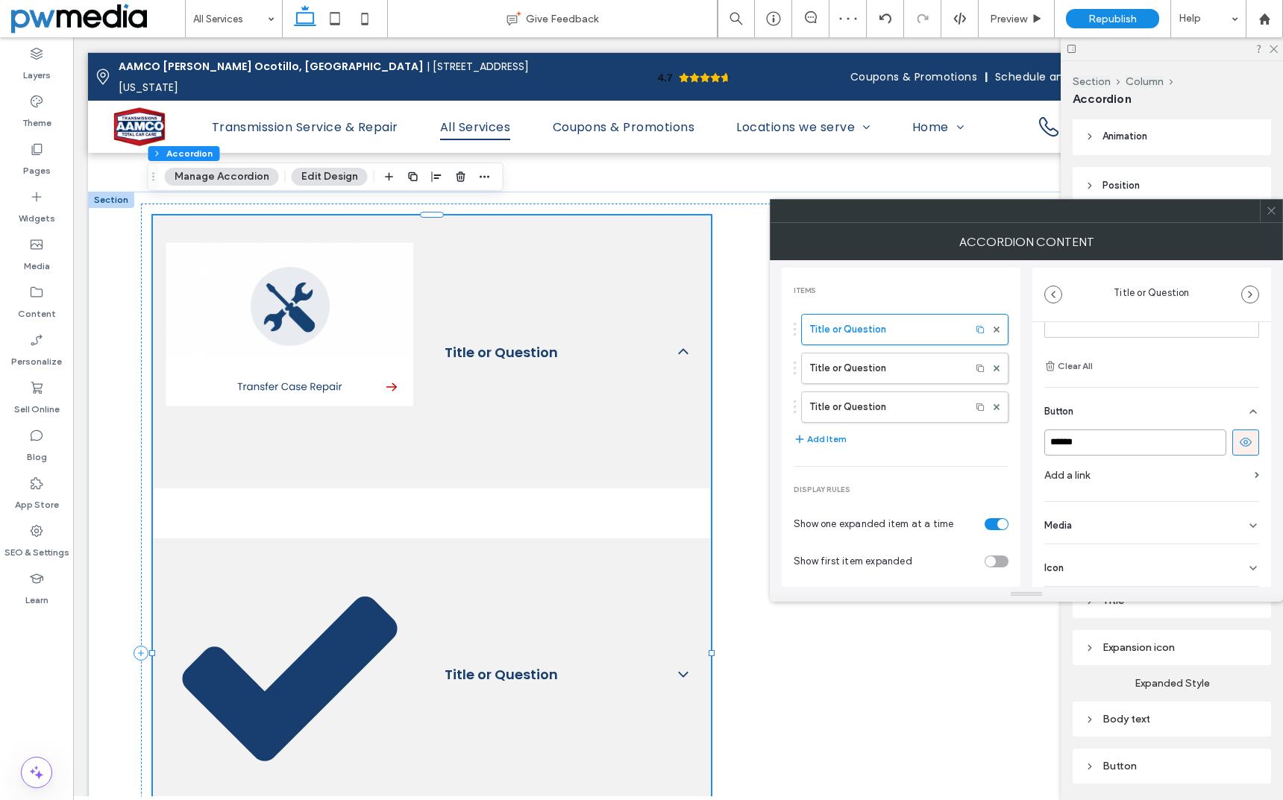
click at [1168, 437] on input "******" at bounding box center [1135, 443] width 182 height 26
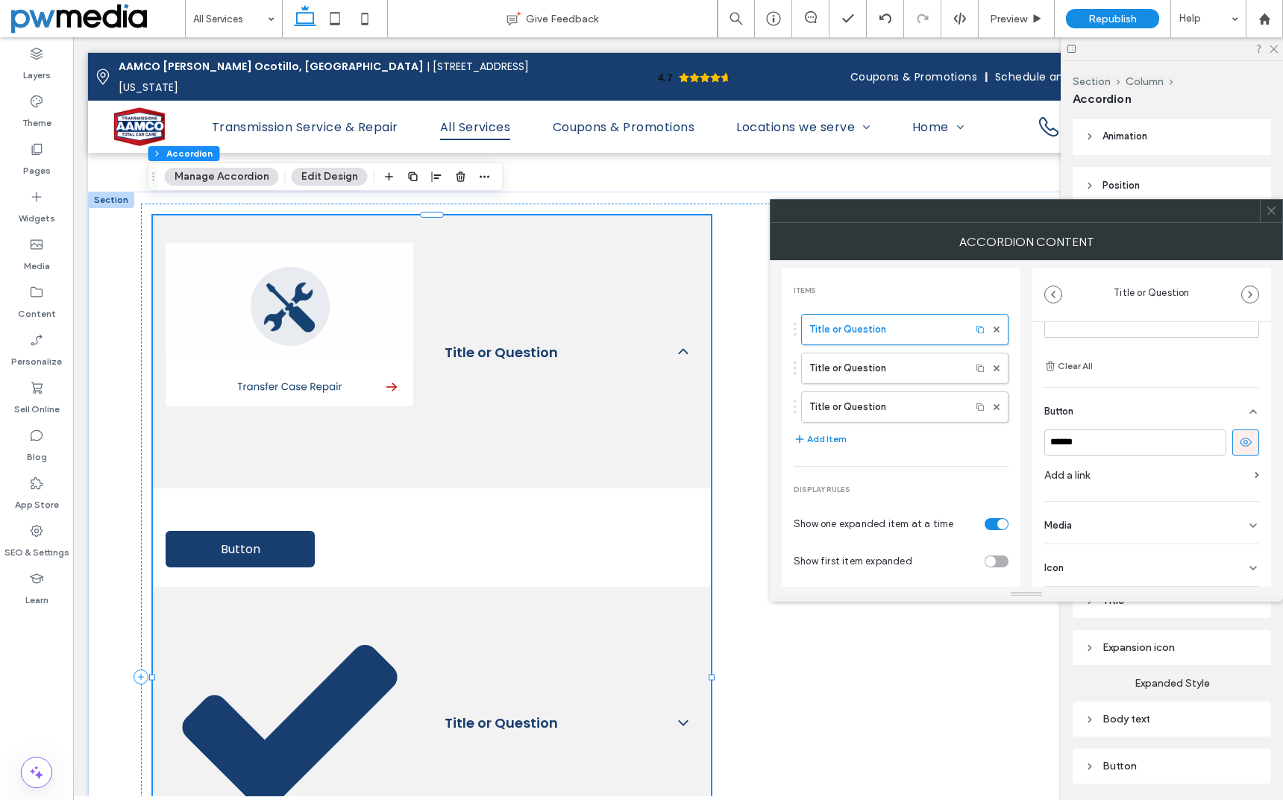
click at [1239, 446] on icon at bounding box center [1245, 442] width 13 height 13
click at [1061, 525] on span "Media" at bounding box center [1058, 526] width 28 height 10
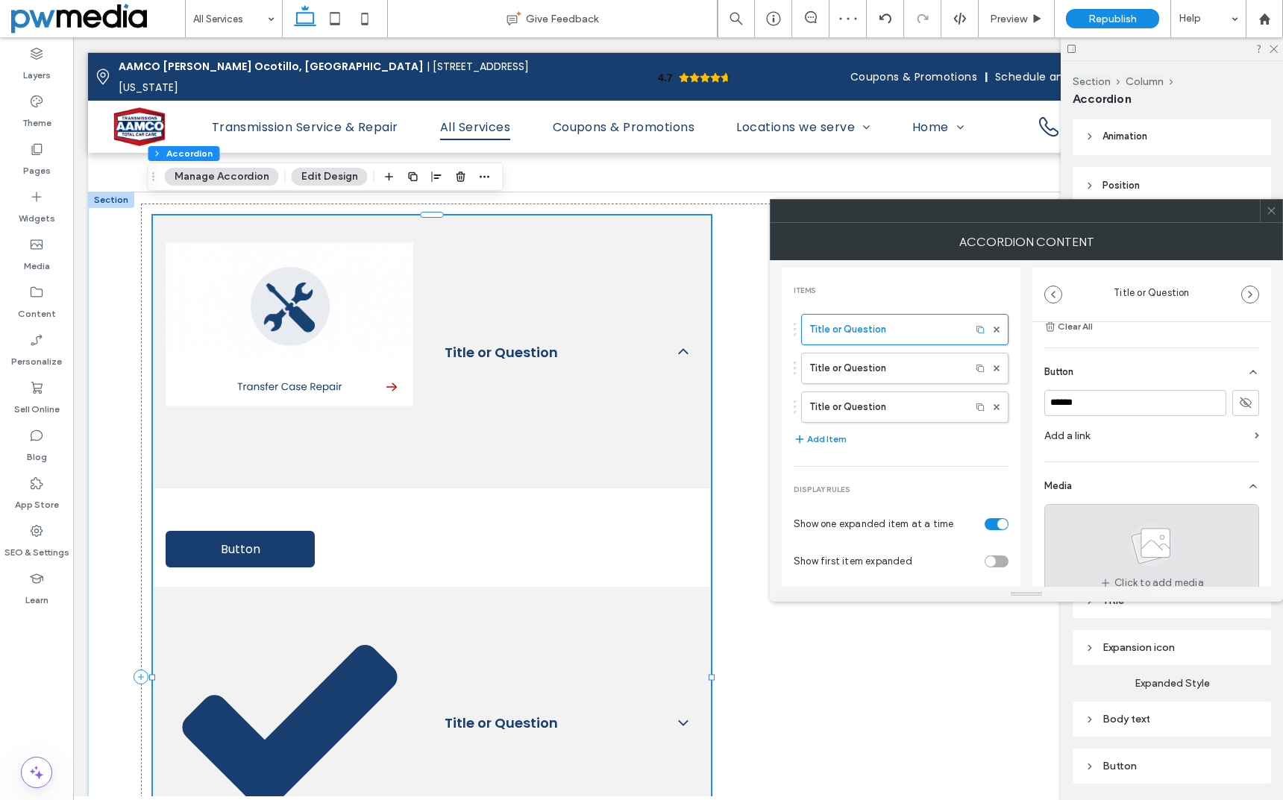
scroll to position [333, 0]
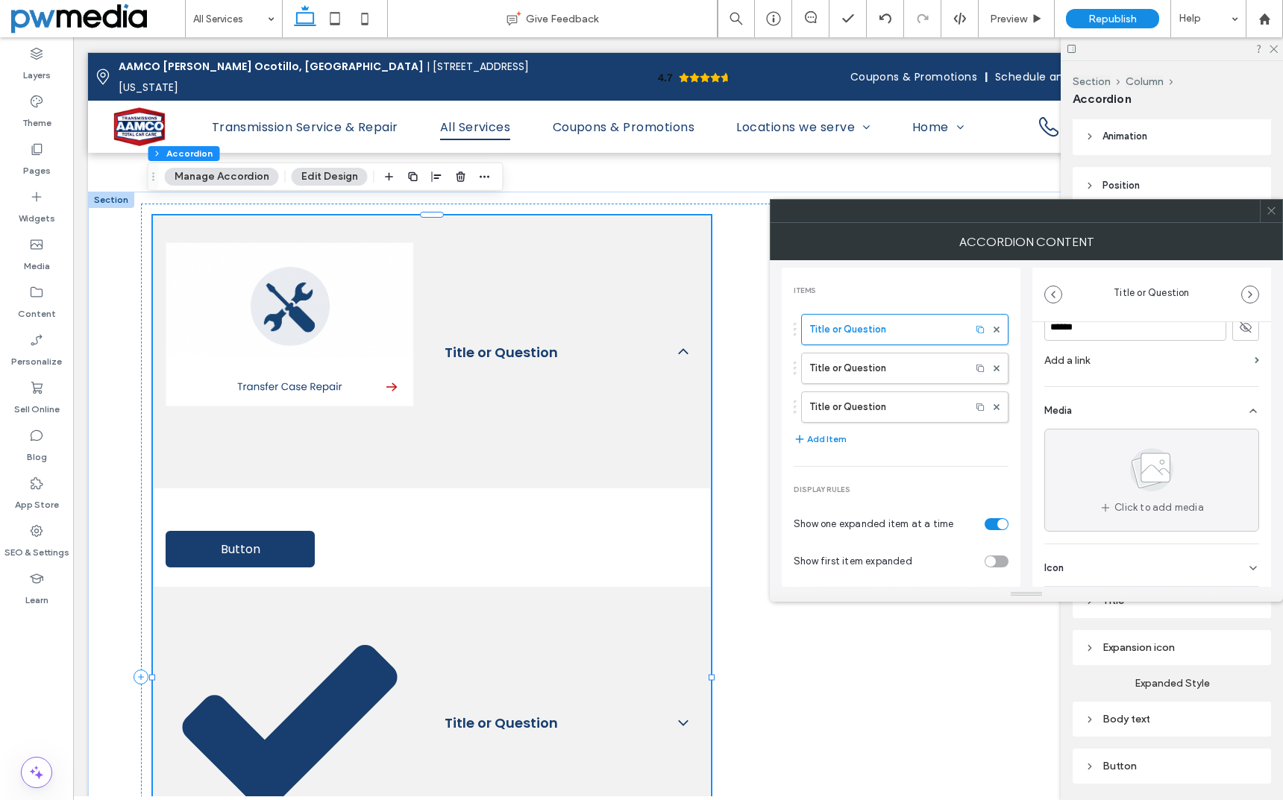
click at [1107, 556] on div "Icon" at bounding box center [1151, 565] width 215 height 42
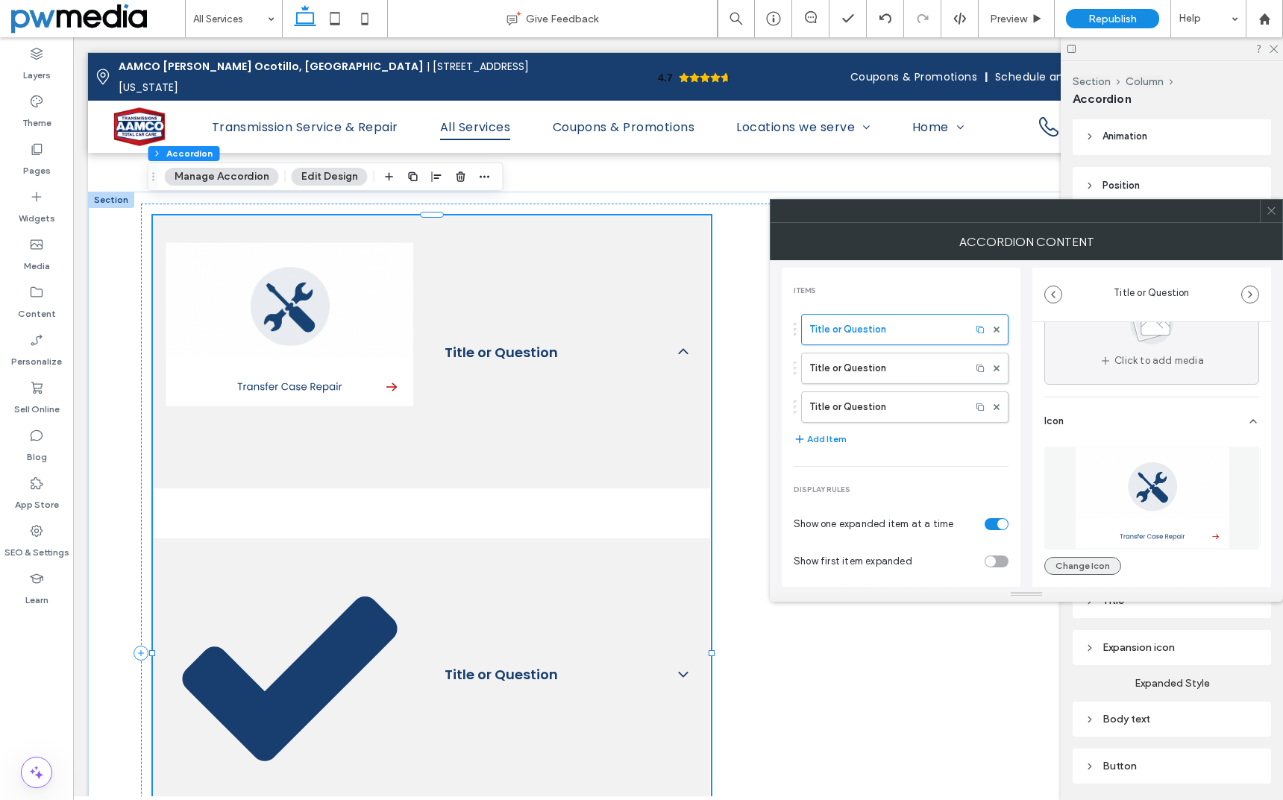
click at [1105, 560] on button "Change Icon" at bounding box center [1082, 566] width 77 height 18
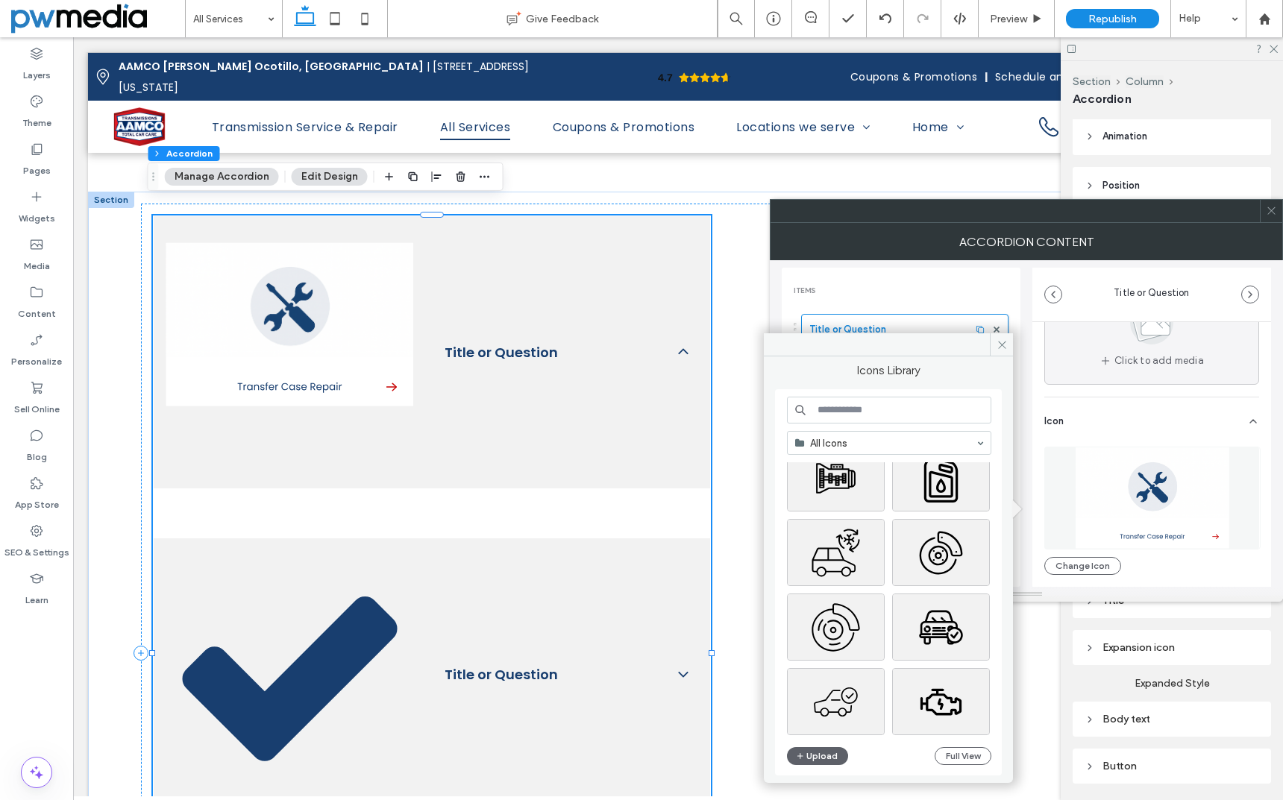
scroll to position [3922, 0]
click at [826, 553] on div "Select" at bounding box center [836, 549] width 98 height 67
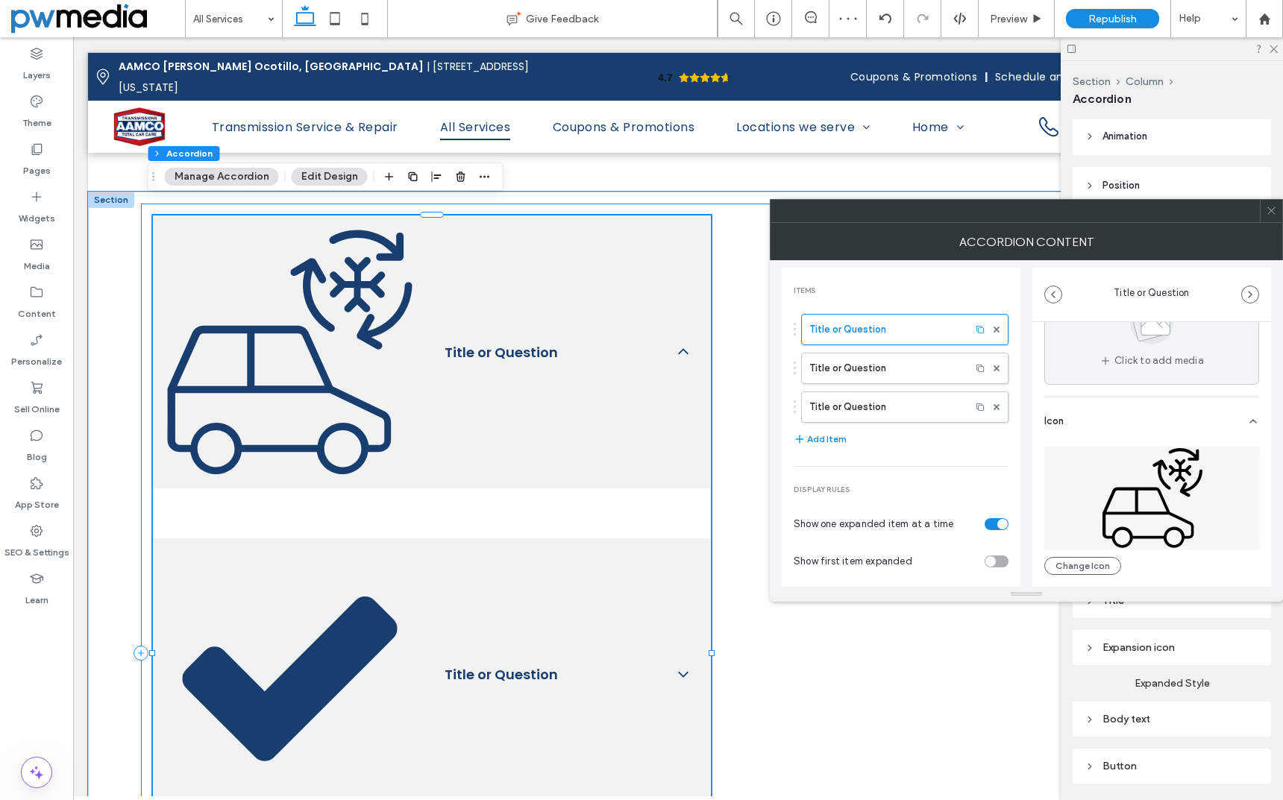
click at [1060, 640] on div "Title or Question Title or Question Describe the item or answer the question so…" at bounding box center [678, 653] width 1074 height 899
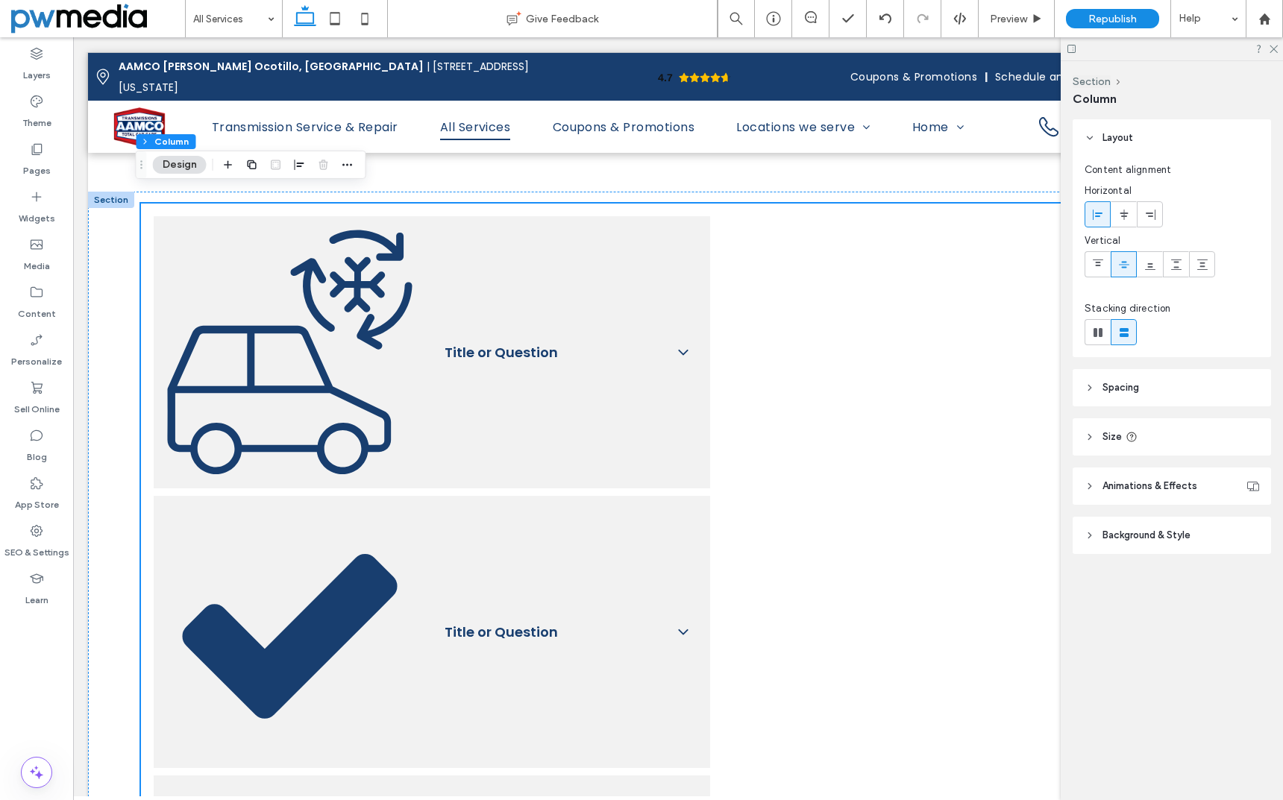
click at [1107, 435] on span "Size" at bounding box center [1111, 437] width 19 height 15
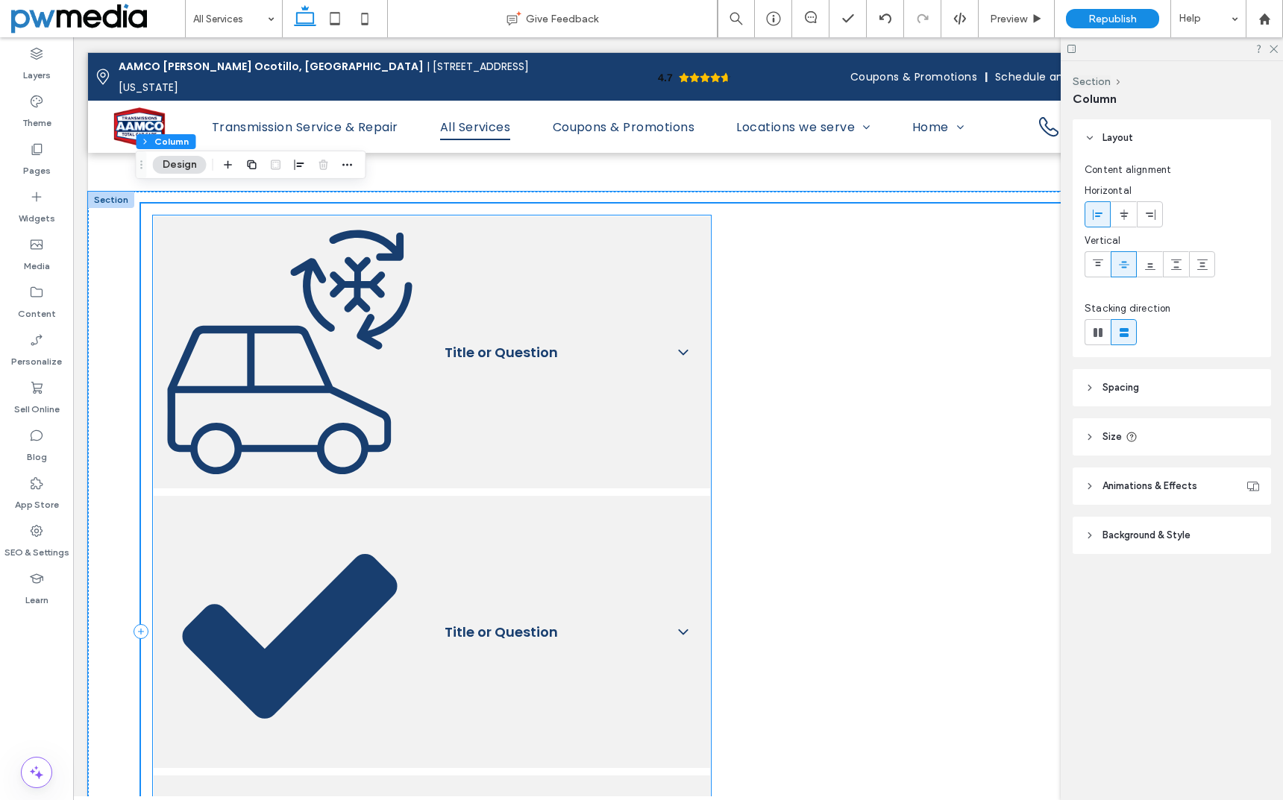
click at [432, 344] on h3 "Title or Question" at bounding box center [414, 352] width 497 height 248
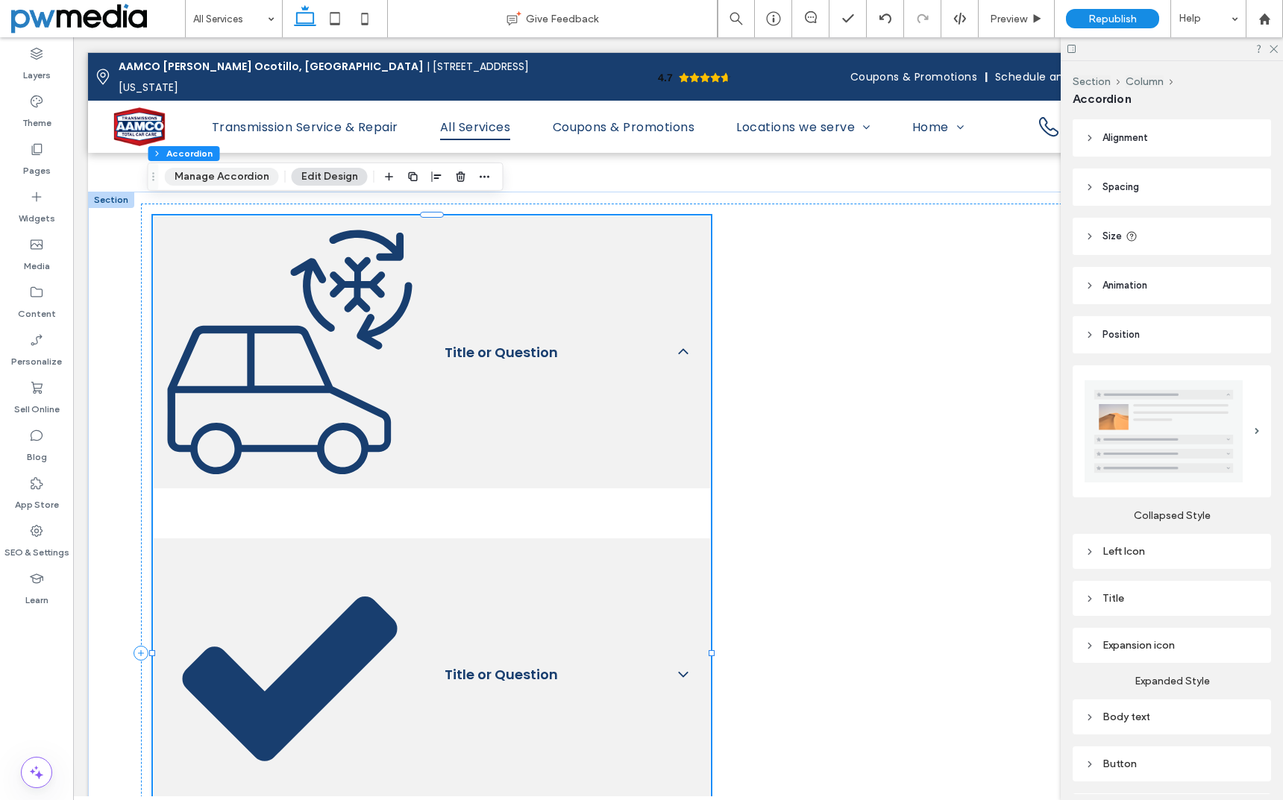
click at [246, 175] on button "Manage Accordion" at bounding box center [222, 177] width 114 height 18
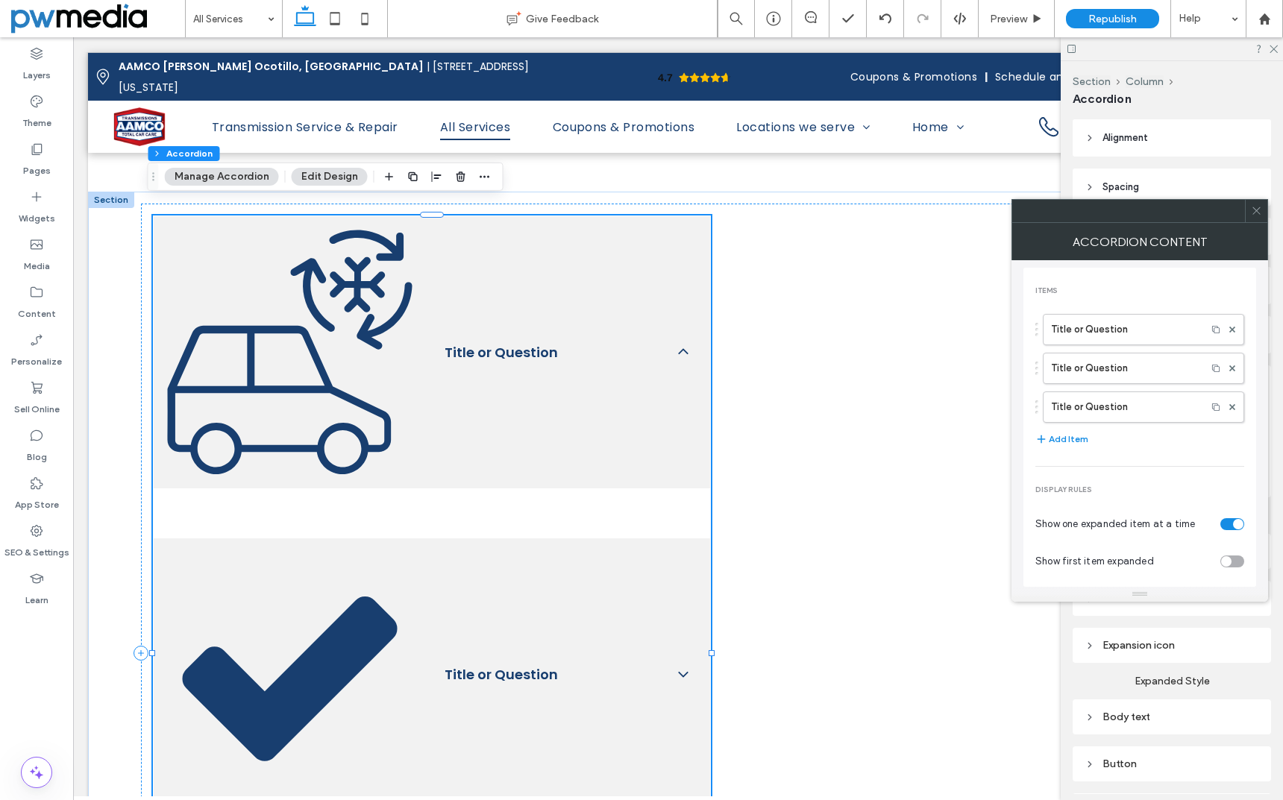
click at [333, 170] on button "Edit Design" at bounding box center [330, 177] width 76 height 18
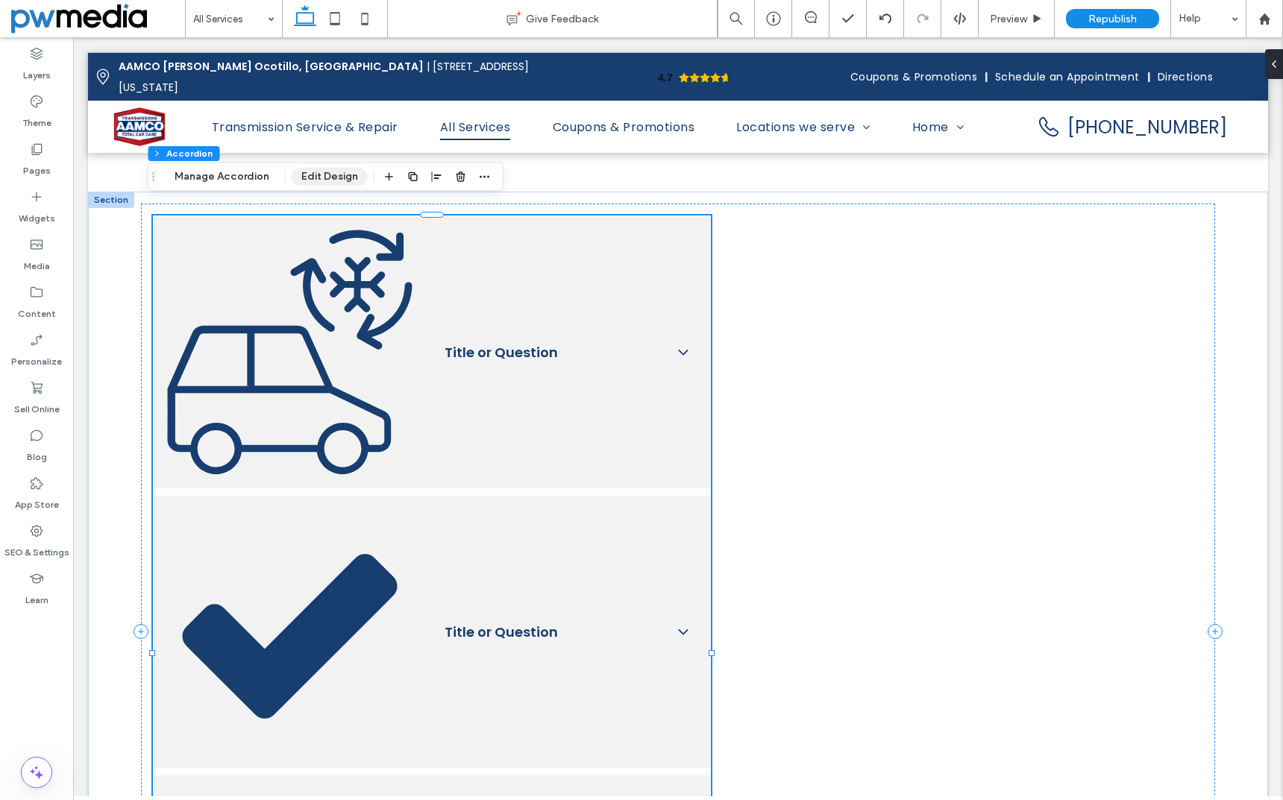
click at [333, 170] on button "Edit Design" at bounding box center [330, 177] width 76 height 18
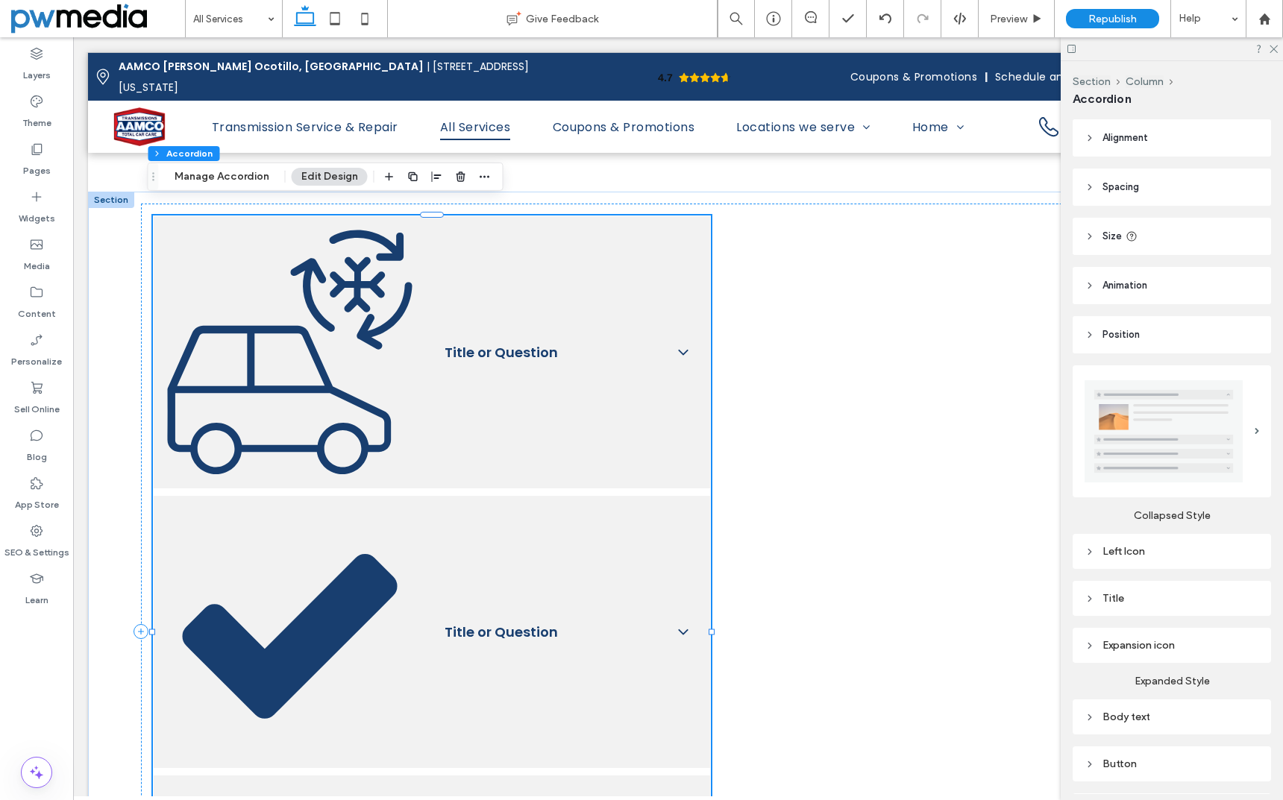
click at [1121, 548] on div "Left Icon" at bounding box center [1171, 551] width 175 height 13
click at [1229, 619] on input "*****" at bounding box center [1240, 624] width 37 height 19
click at [1230, 619] on input "*****" at bounding box center [1240, 624] width 37 height 19
type input "***"
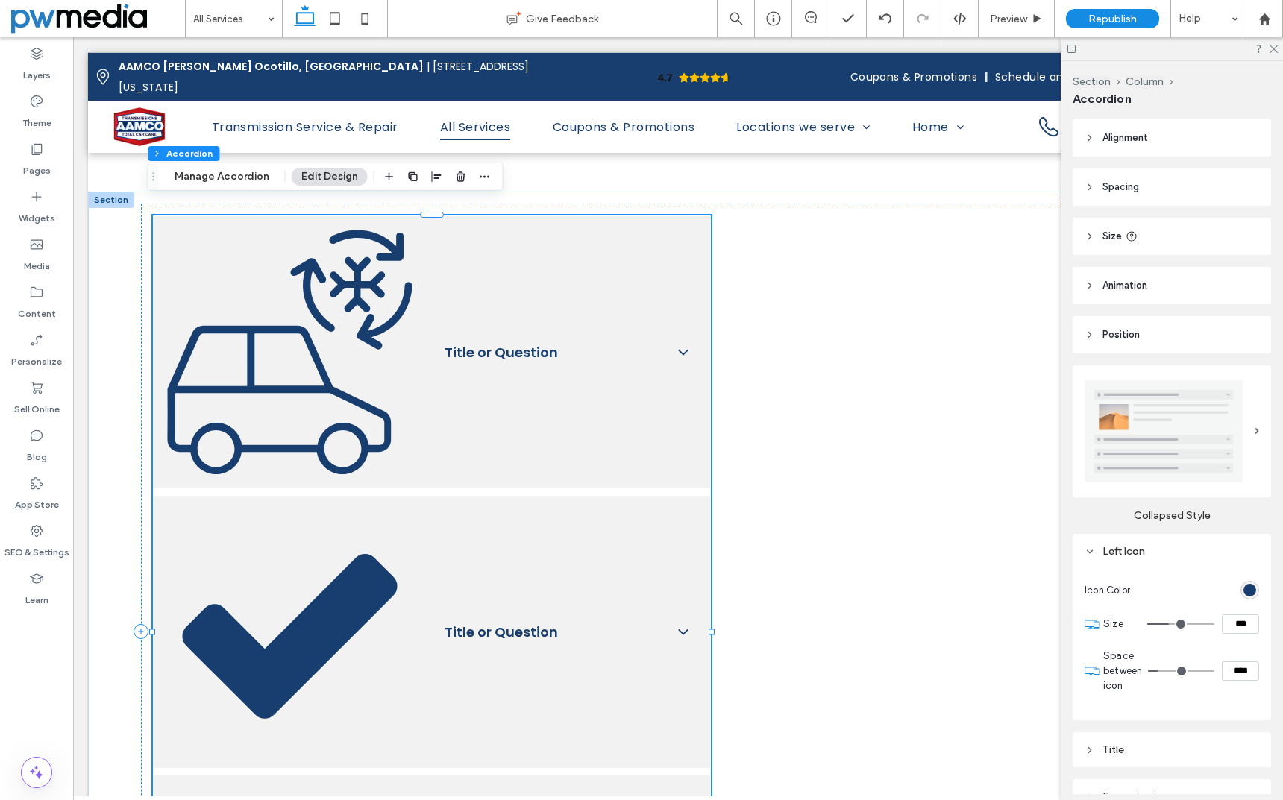
type input "***"
type input "*****"
click at [1225, 641] on section "Space between icon ****" at bounding box center [1181, 671] width 156 height 60
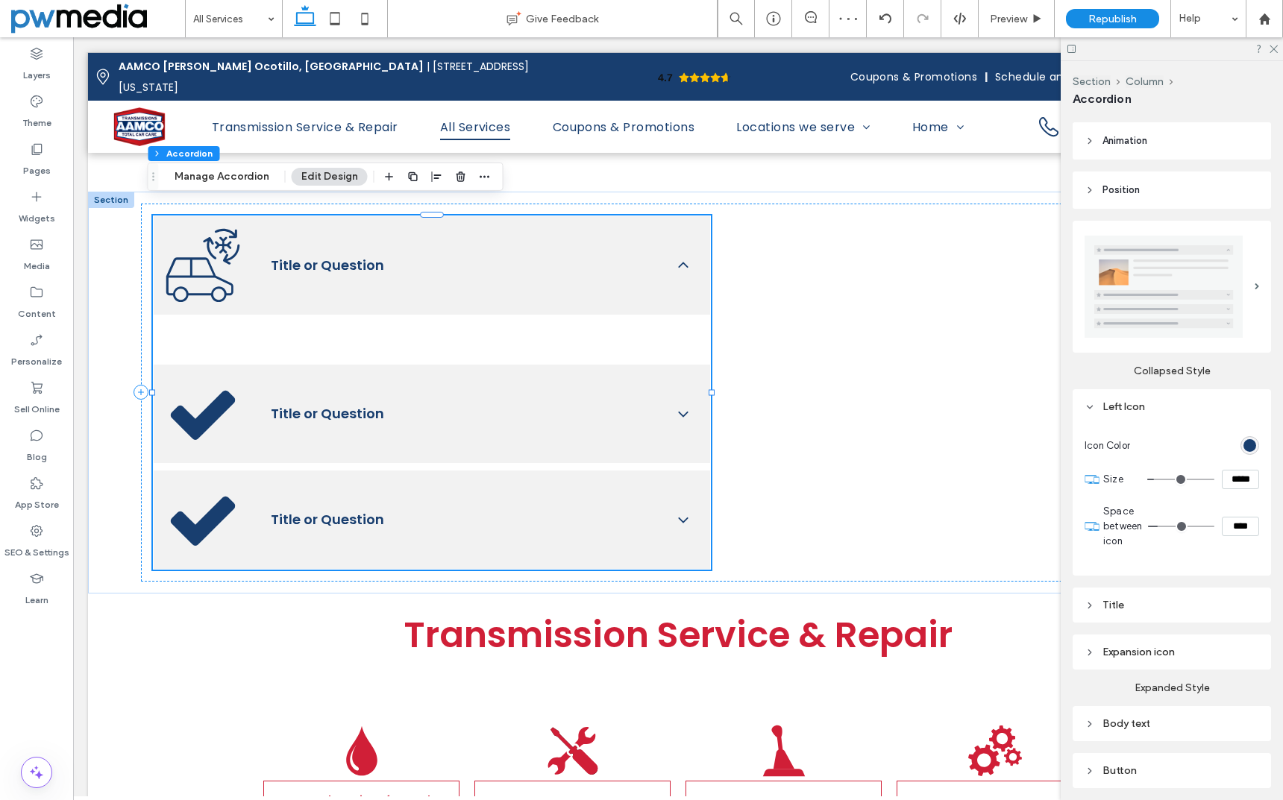
scroll to position [149, 0]
click at [1114, 641] on div "Expansion icon" at bounding box center [1171, 647] width 175 height 13
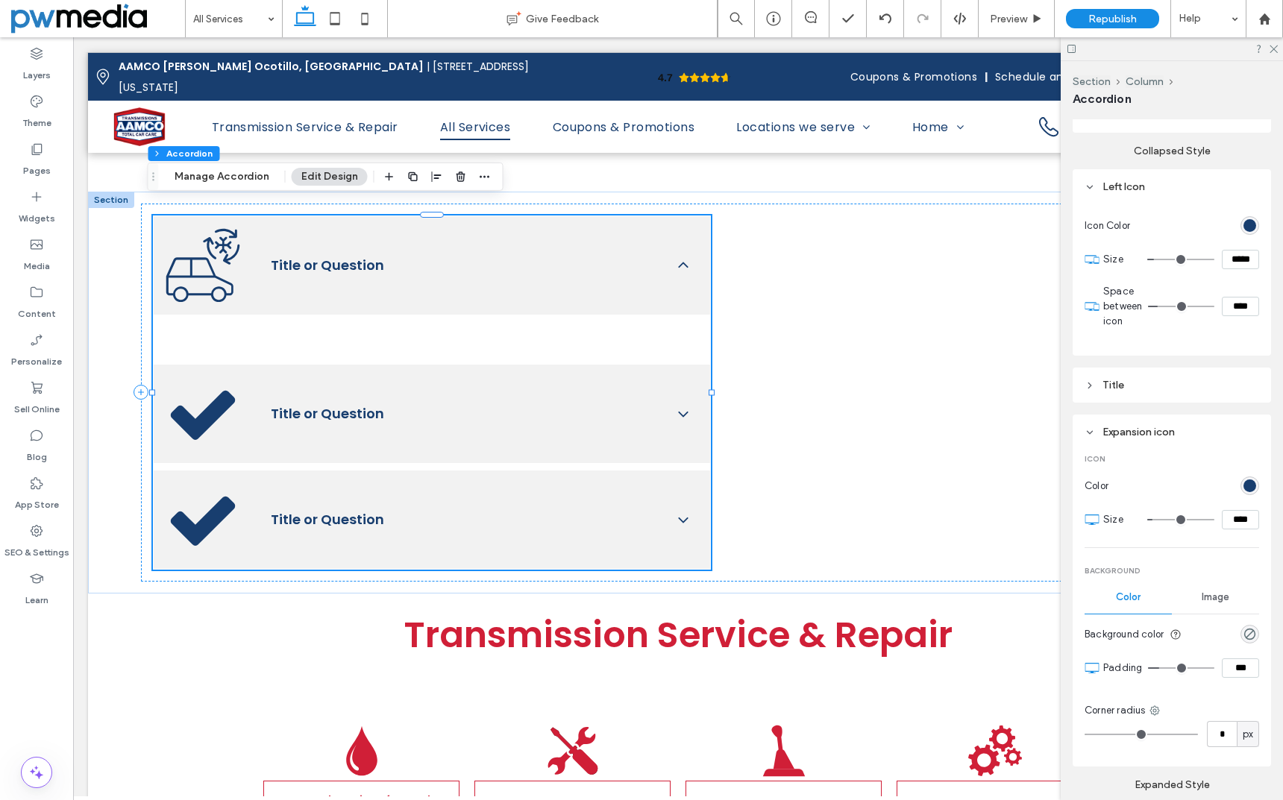
scroll to position [373, 0]
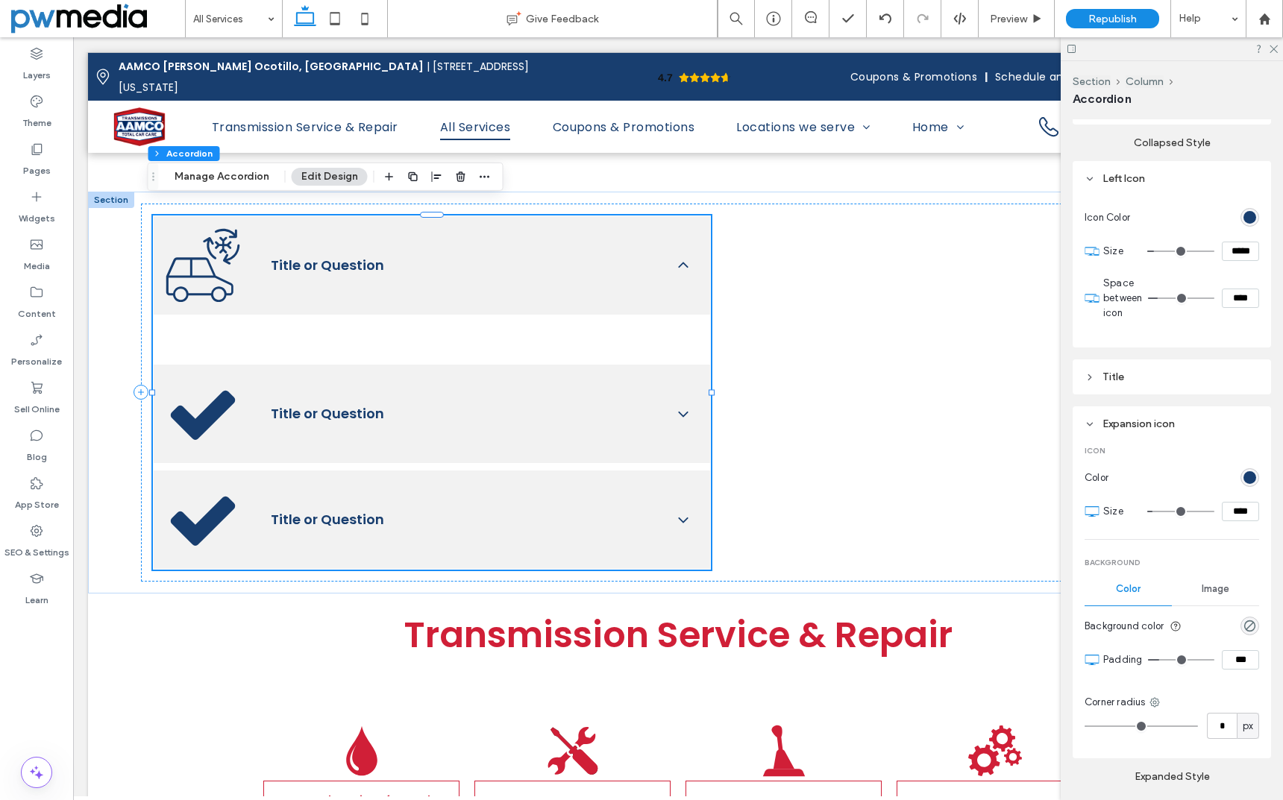
click at [1234, 439] on div "Icon Color Size **** Background Color Image Background color Padding *** Corner…" at bounding box center [1171, 592] width 175 height 317
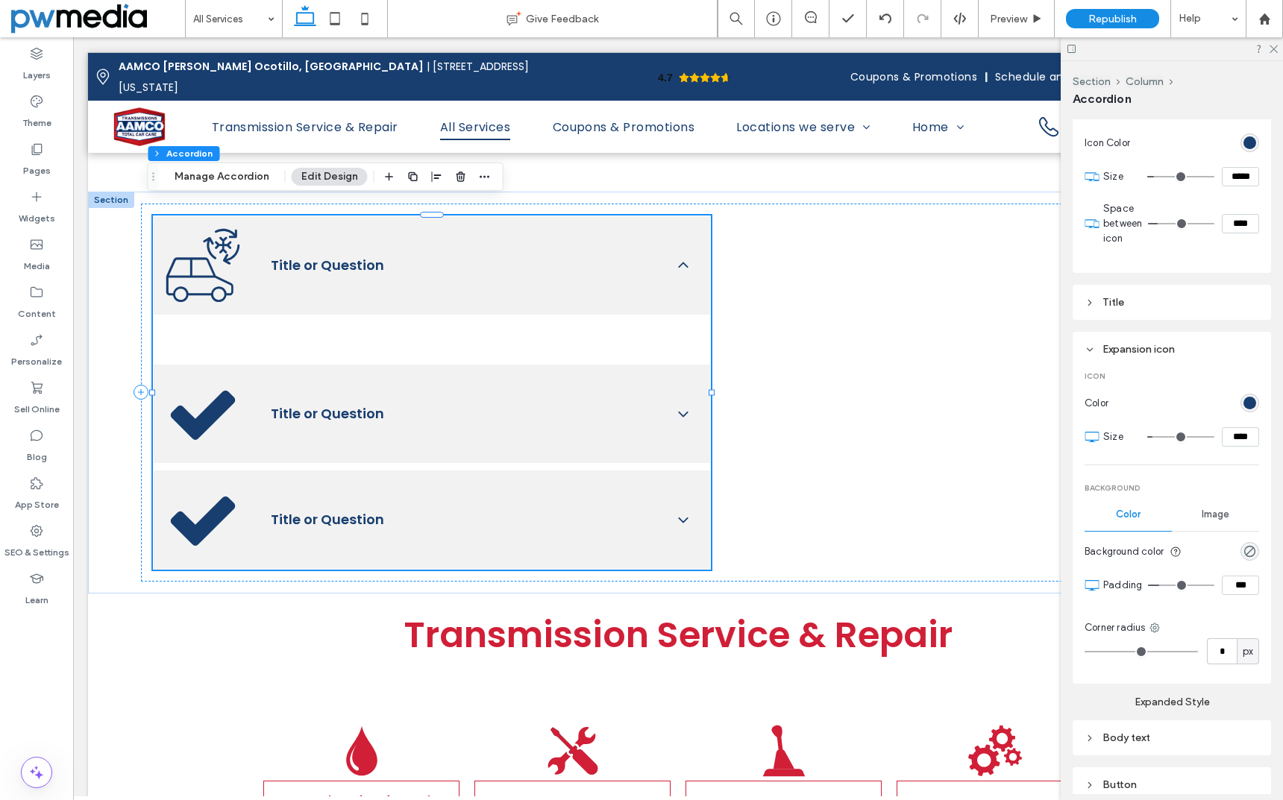
type input "**"
click at [1147, 651] on input "range" at bounding box center [1140, 651] width 113 height 1
type input "**"
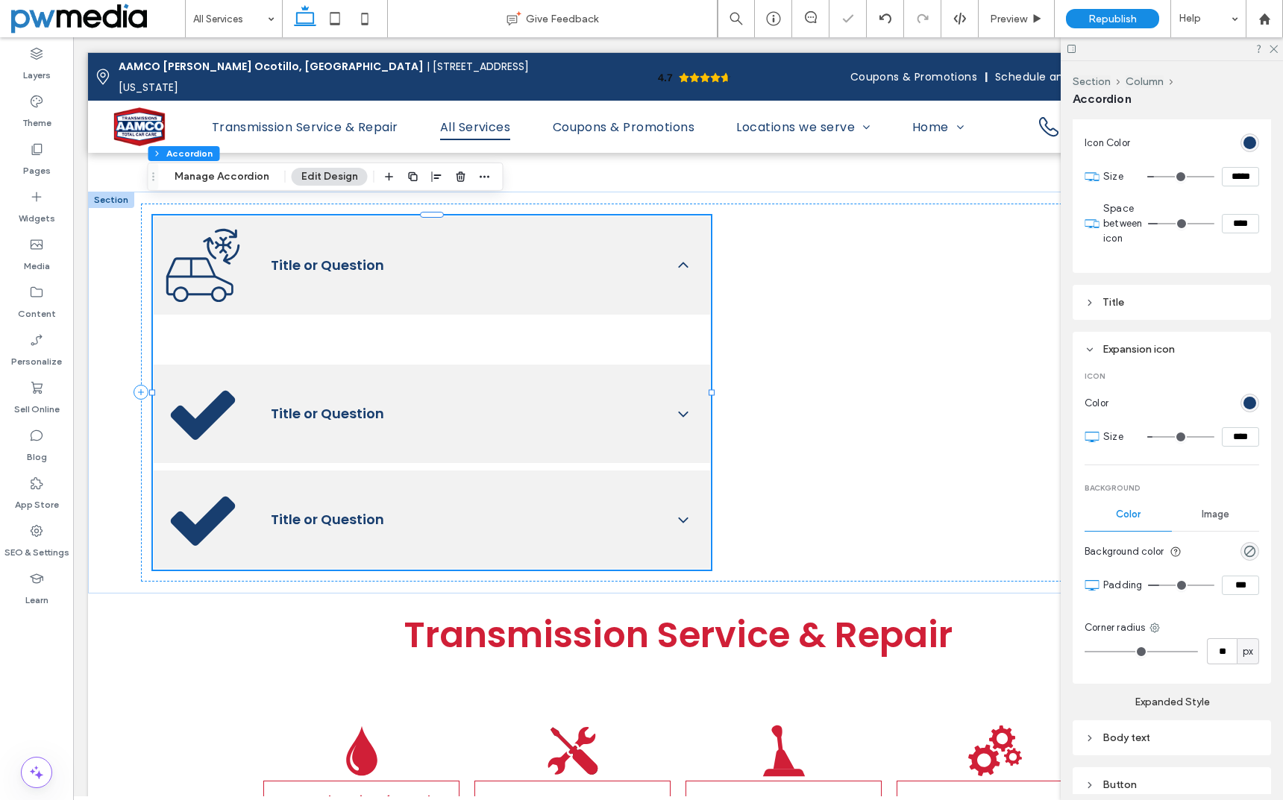
type input "**"
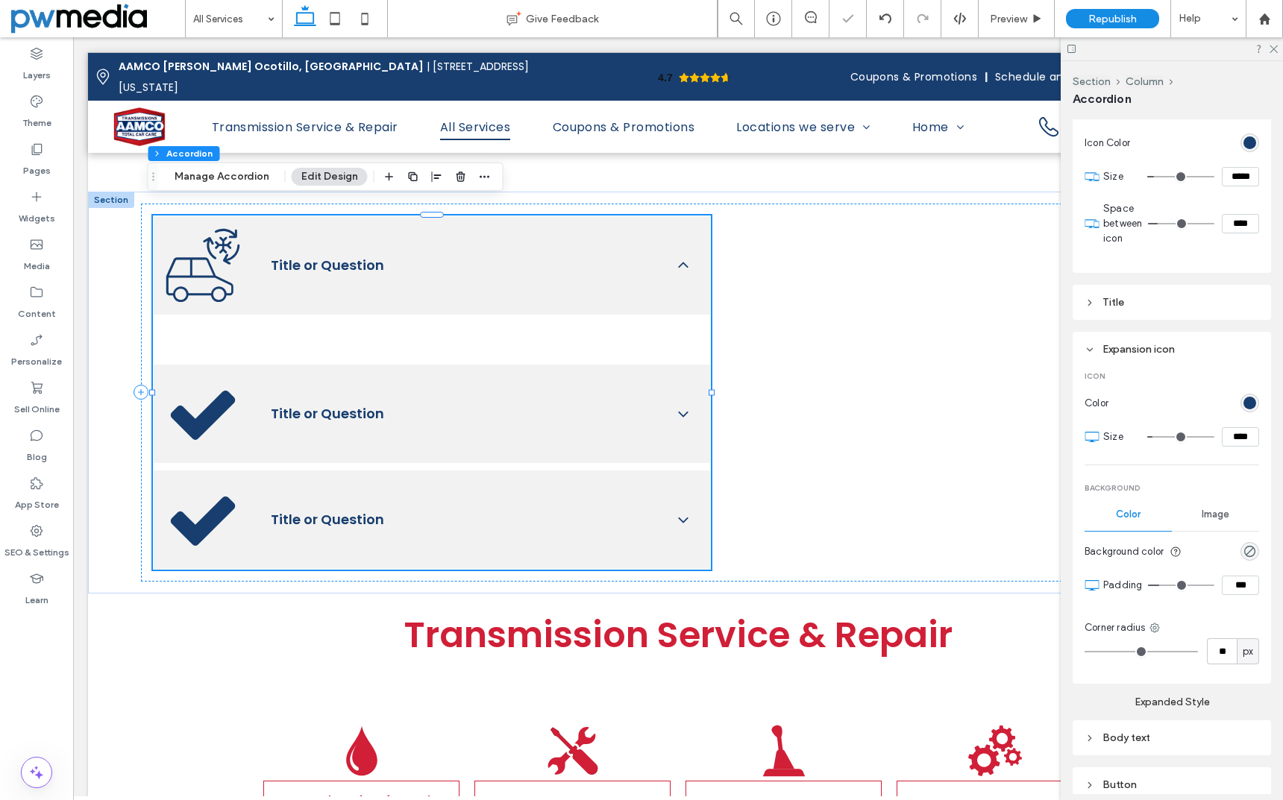
type input "**"
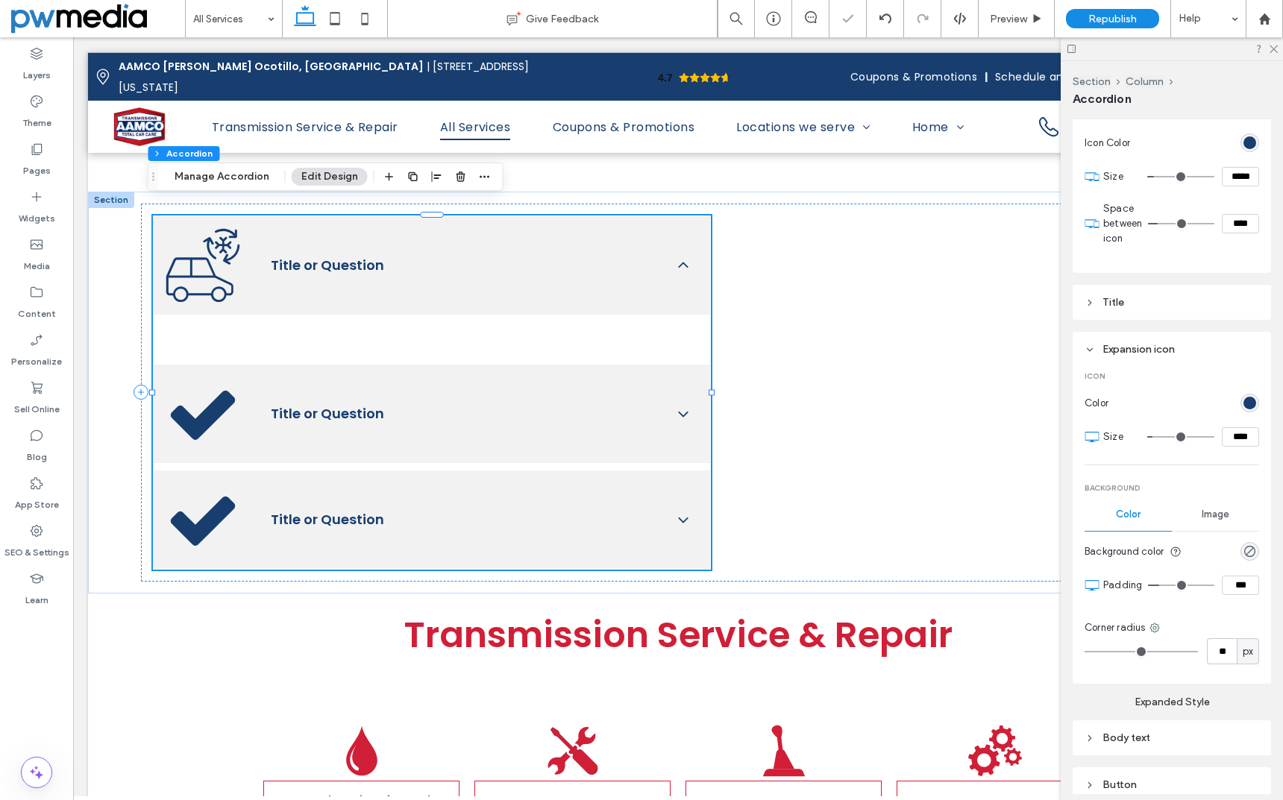
type input "**"
drag, startPoint x: 1147, startPoint y: 650, endPoint x: 1115, endPoint y: 644, distance: 32.5
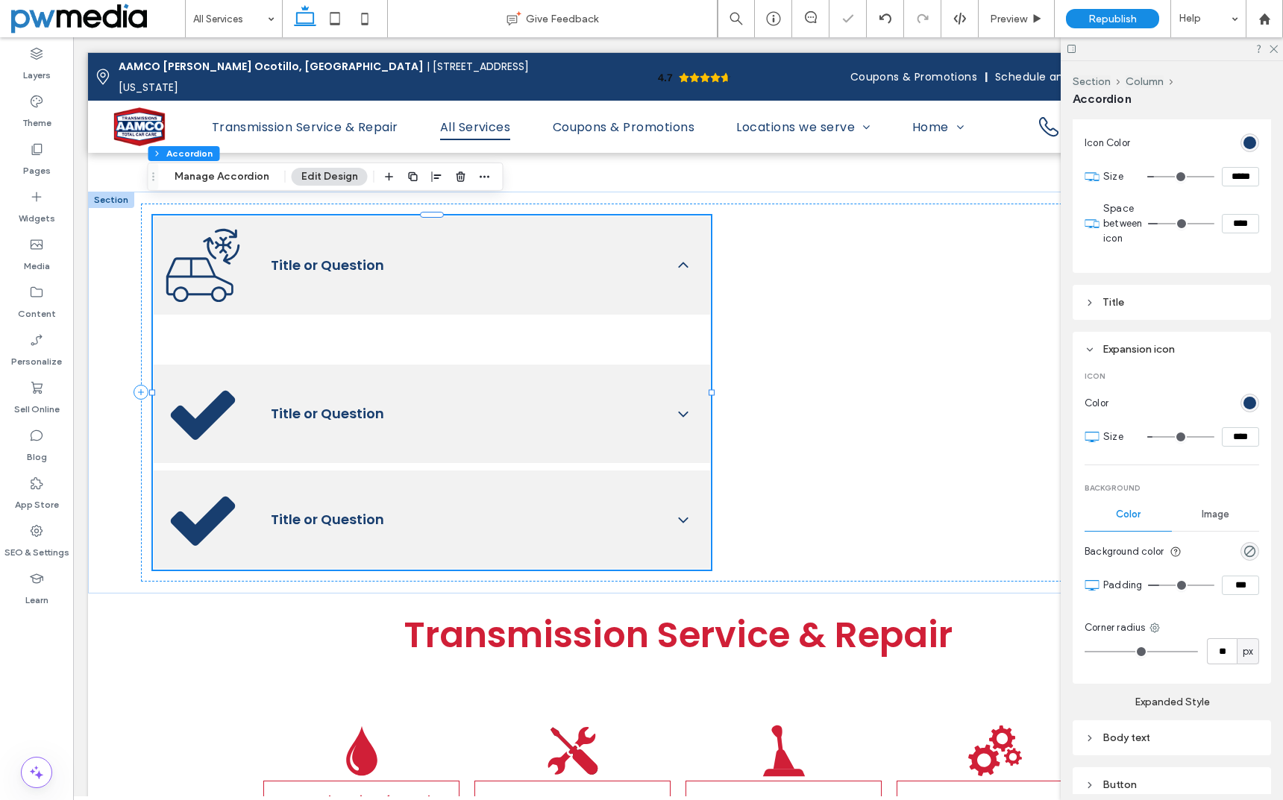
type input "**"
click at [1115, 651] on input "range" at bounding box center [1140, 651] width 113 height 1
click at [1244, 547] on div "rgba(0, 0, 0, 0)" at bounding box center [1249, 551] width 13 height 13
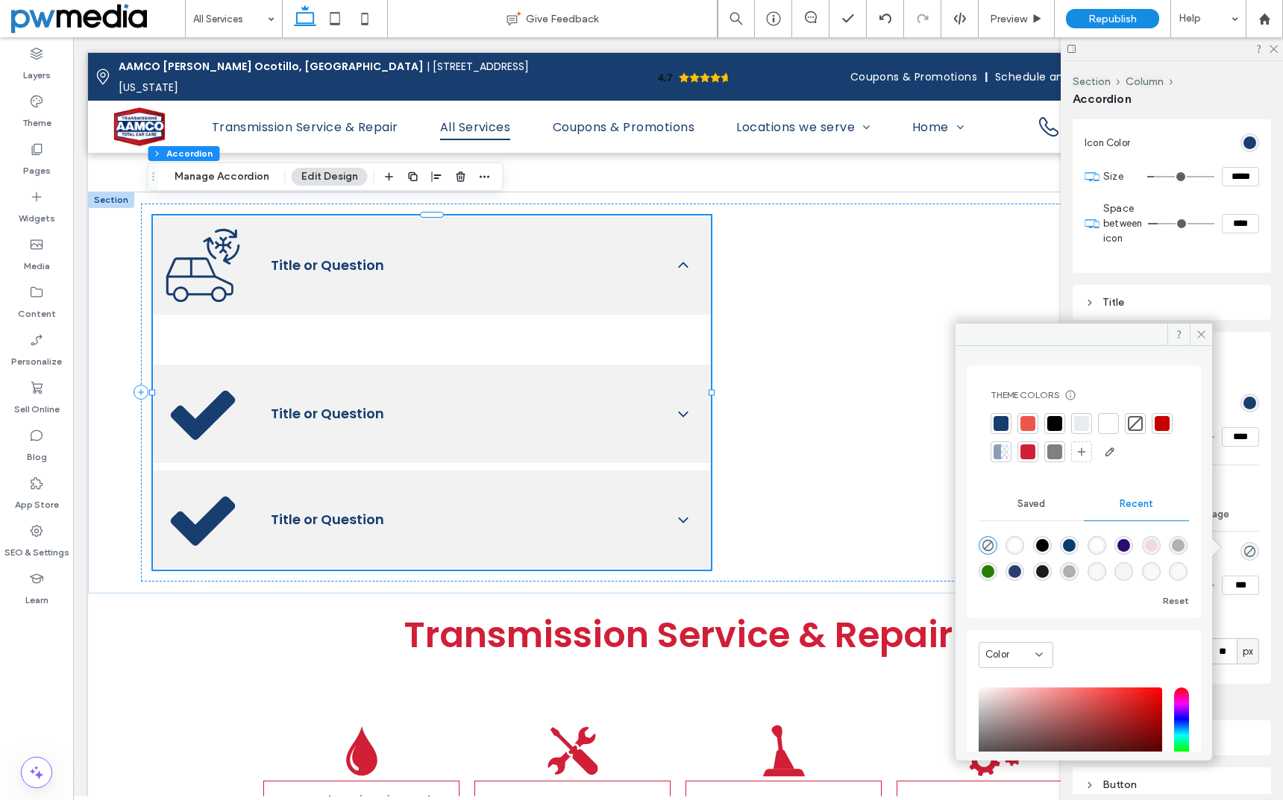
click at [1024, 424] on div at bounding box center [1027, 423] width 15 height 15
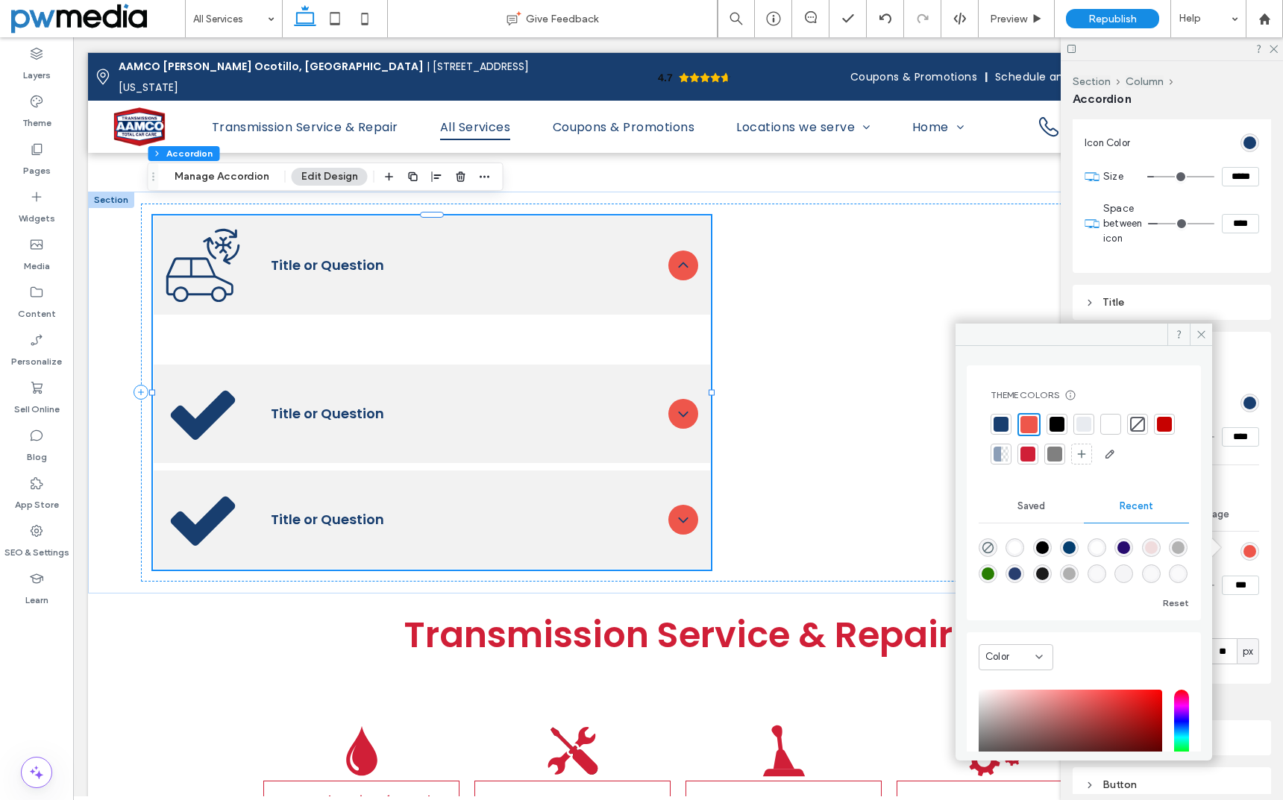
click at [1135, 426] on div at bounding box center [1137, 424] width 15 height 15
click at [1200, 339] on icon at bounding box center [1201, 334] width 11 height 11
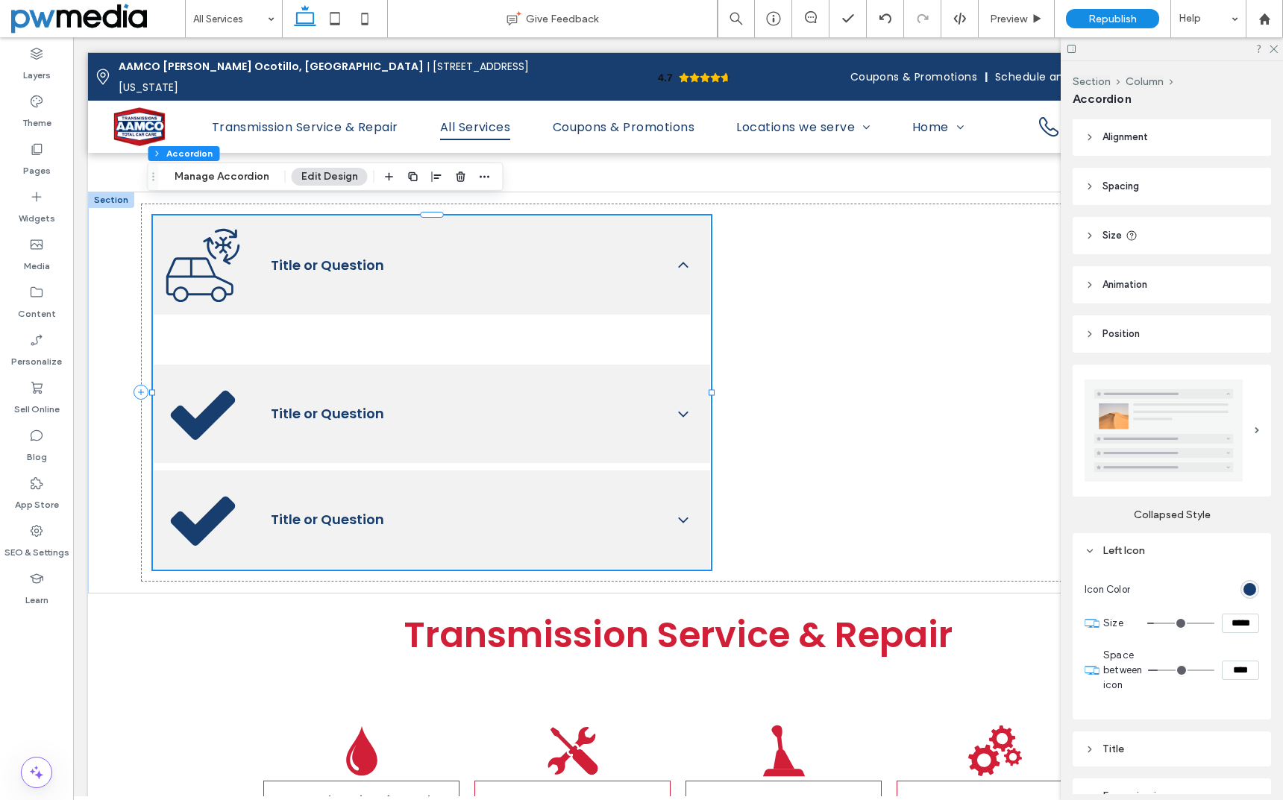
scroll to position [0, 0]
click at [1133, 139] on span "Alignment" at bounding box center [1124, 138] width 45 height 15
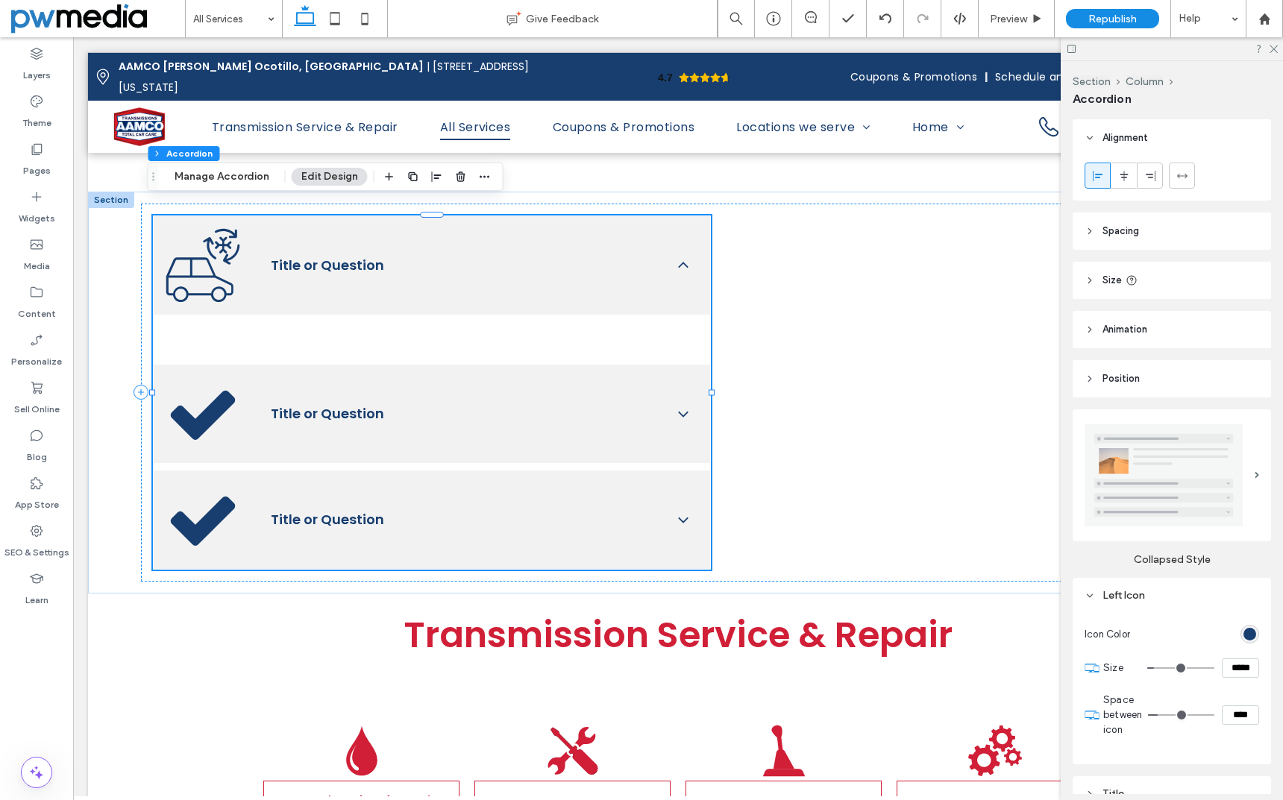
click at [1128, 237] on span "Spacing" at bounding box center [1120, 231] width 37 height 15
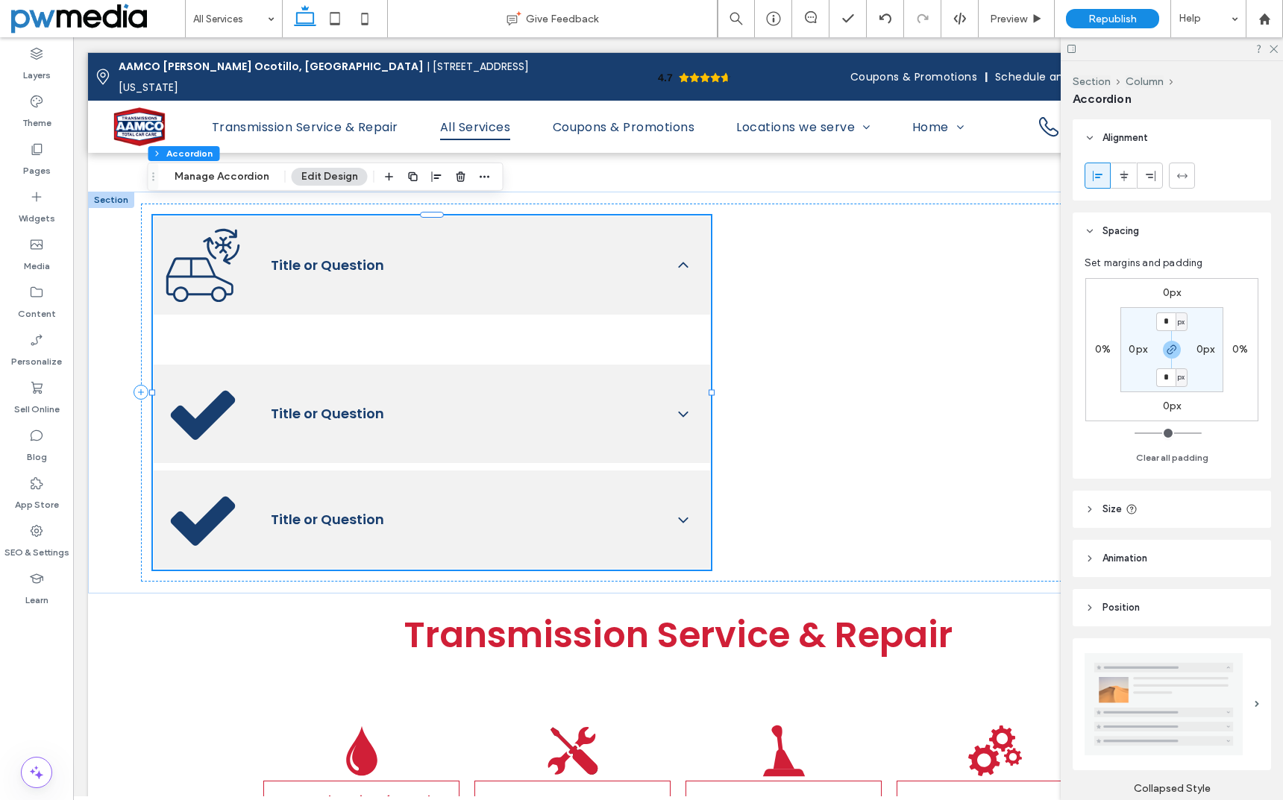
click at [1134, 499] on header "Size" at bounding box center [1172, 509] width 198 height 37
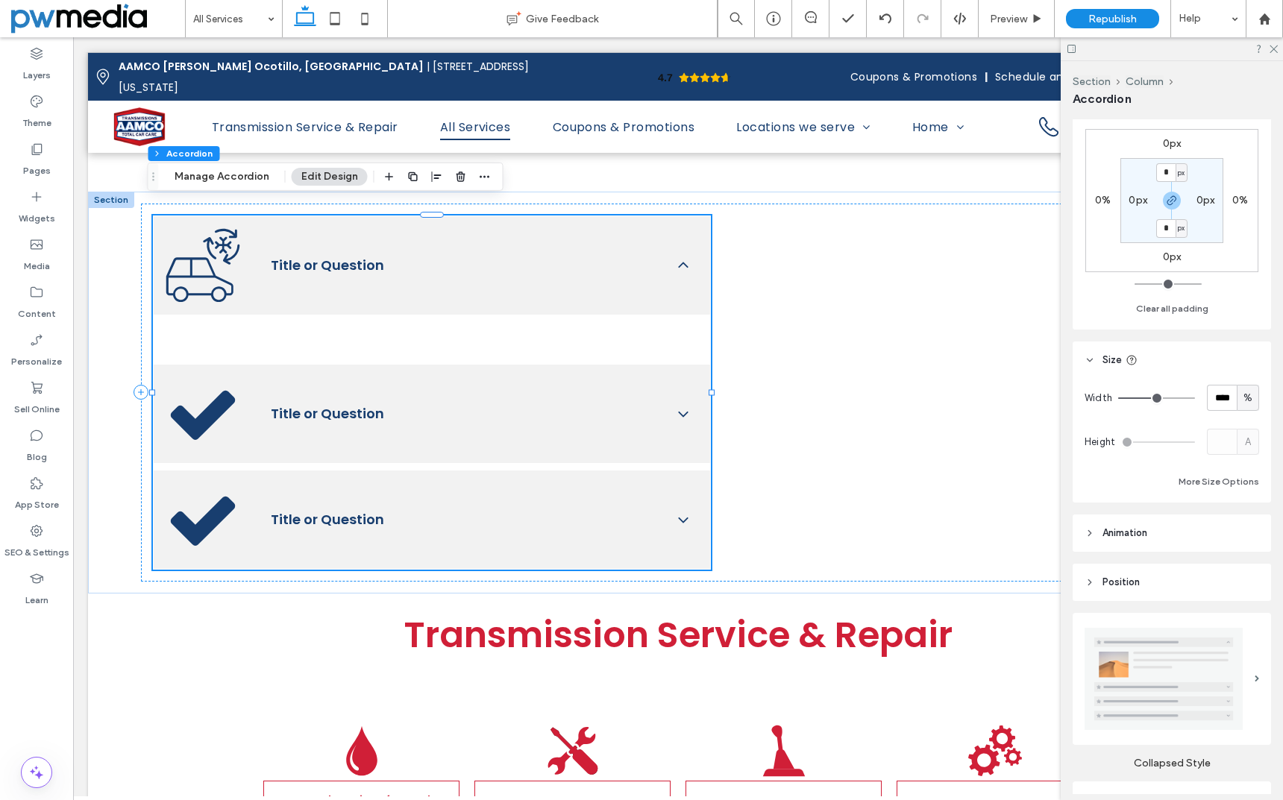
click at [1144, 527] on span "Animation" at bounding box center [1124, 533] width 45 height 15
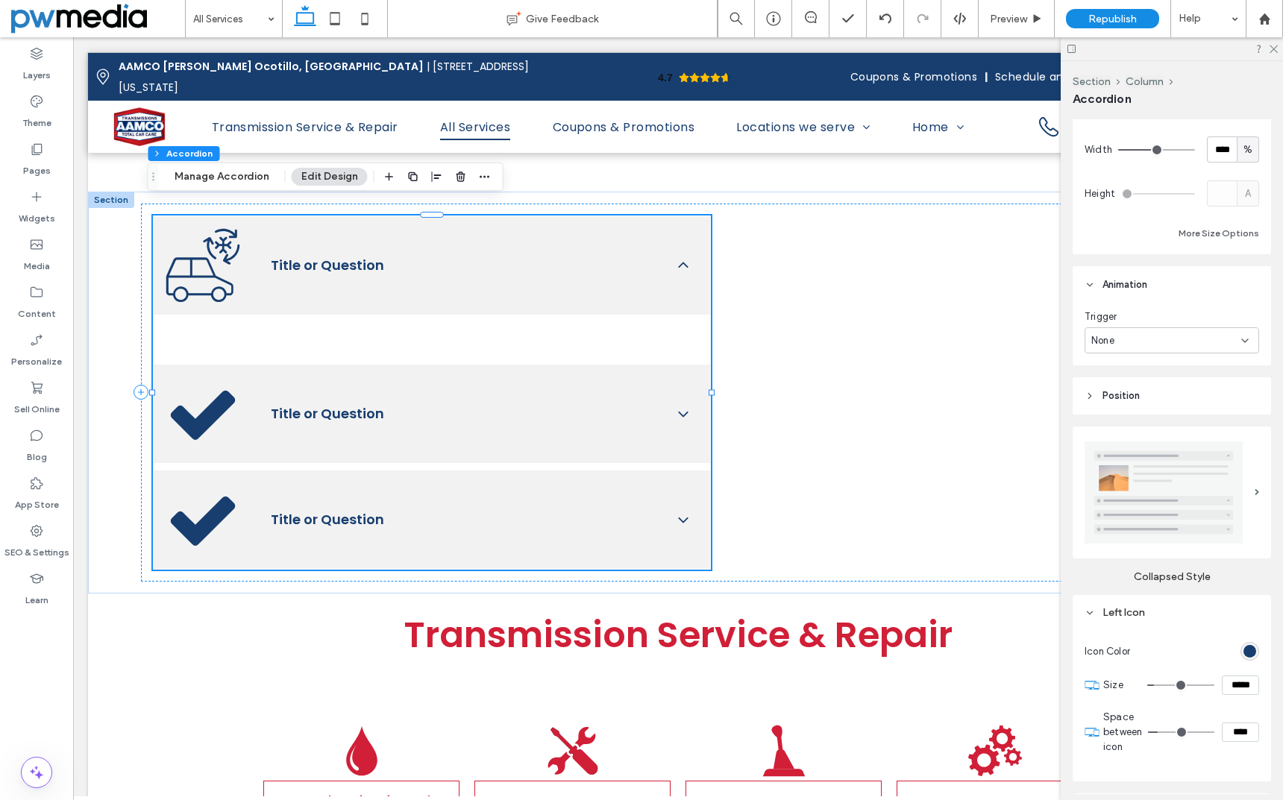
scroll to position [448, 0]
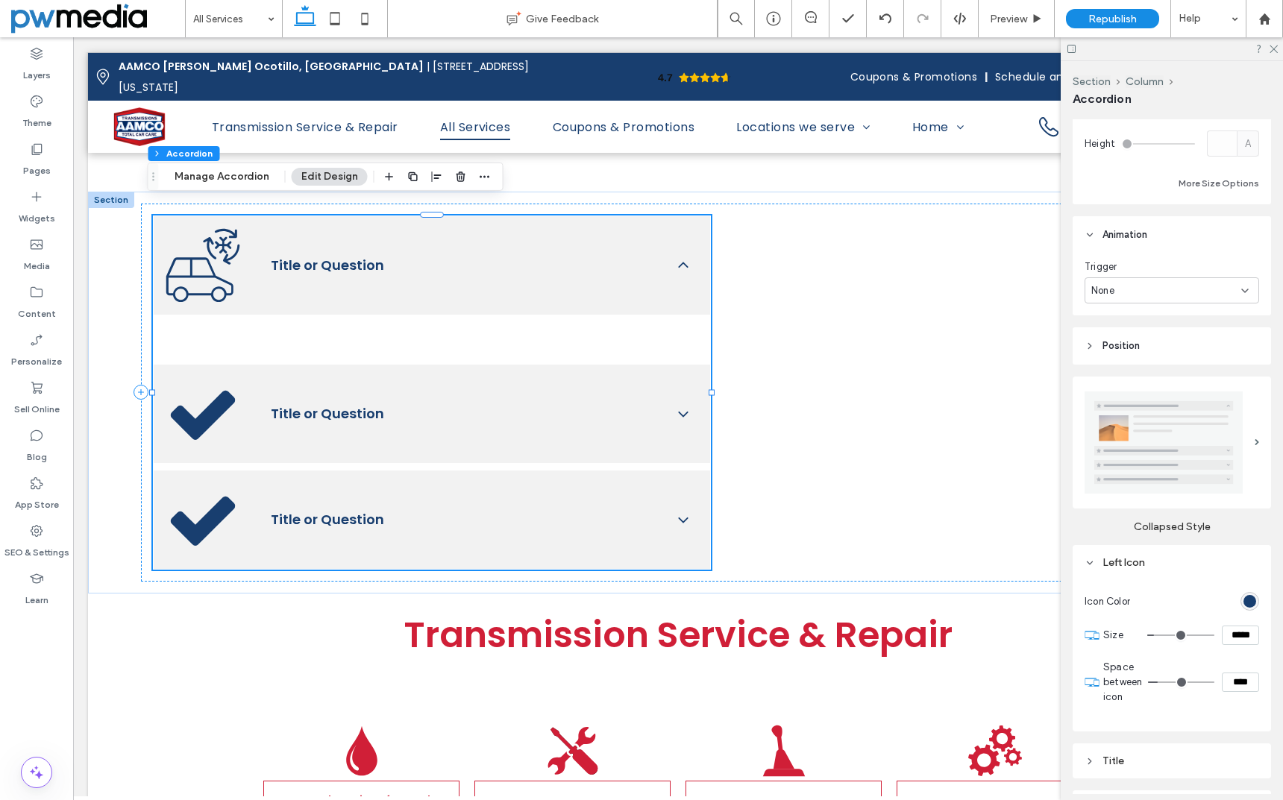
click at [1146, 344] on header "Position" at bounding box center [1172, 345] width 198 height 37
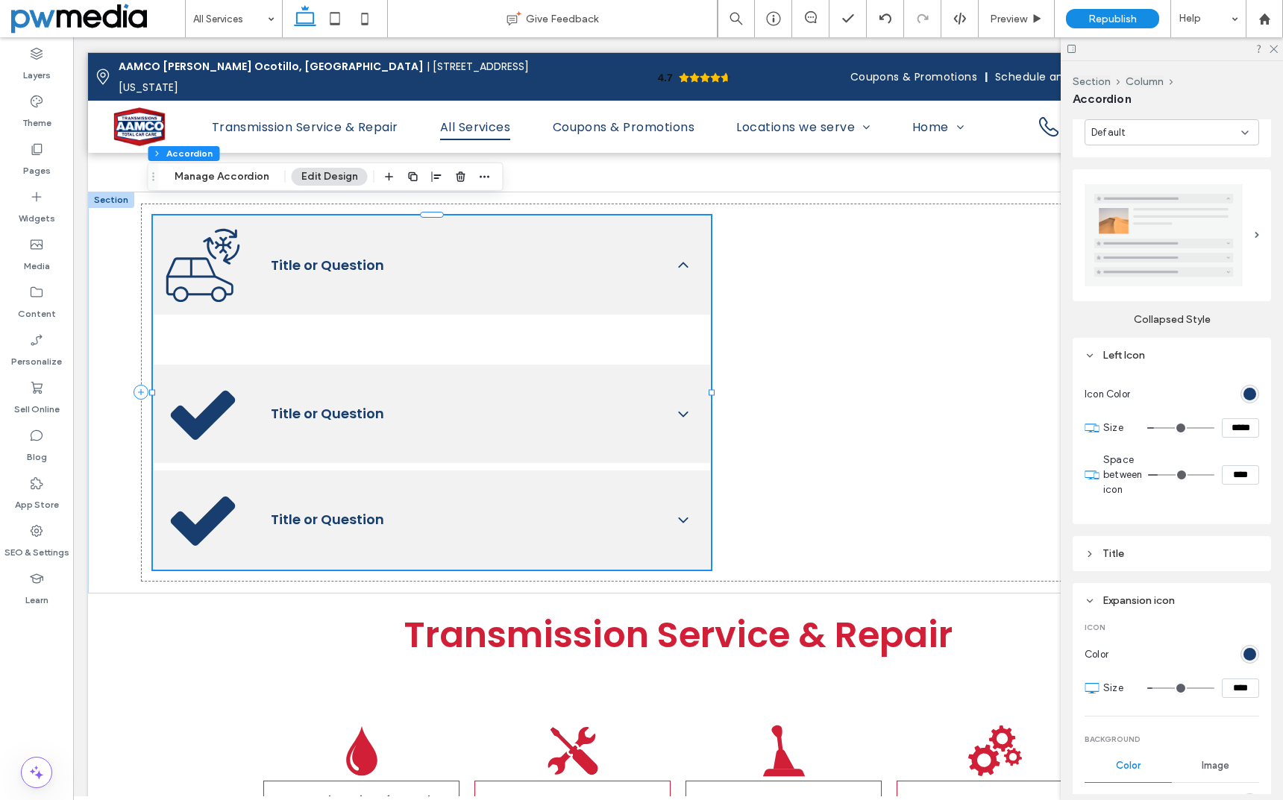
scroll to position [746, 0]
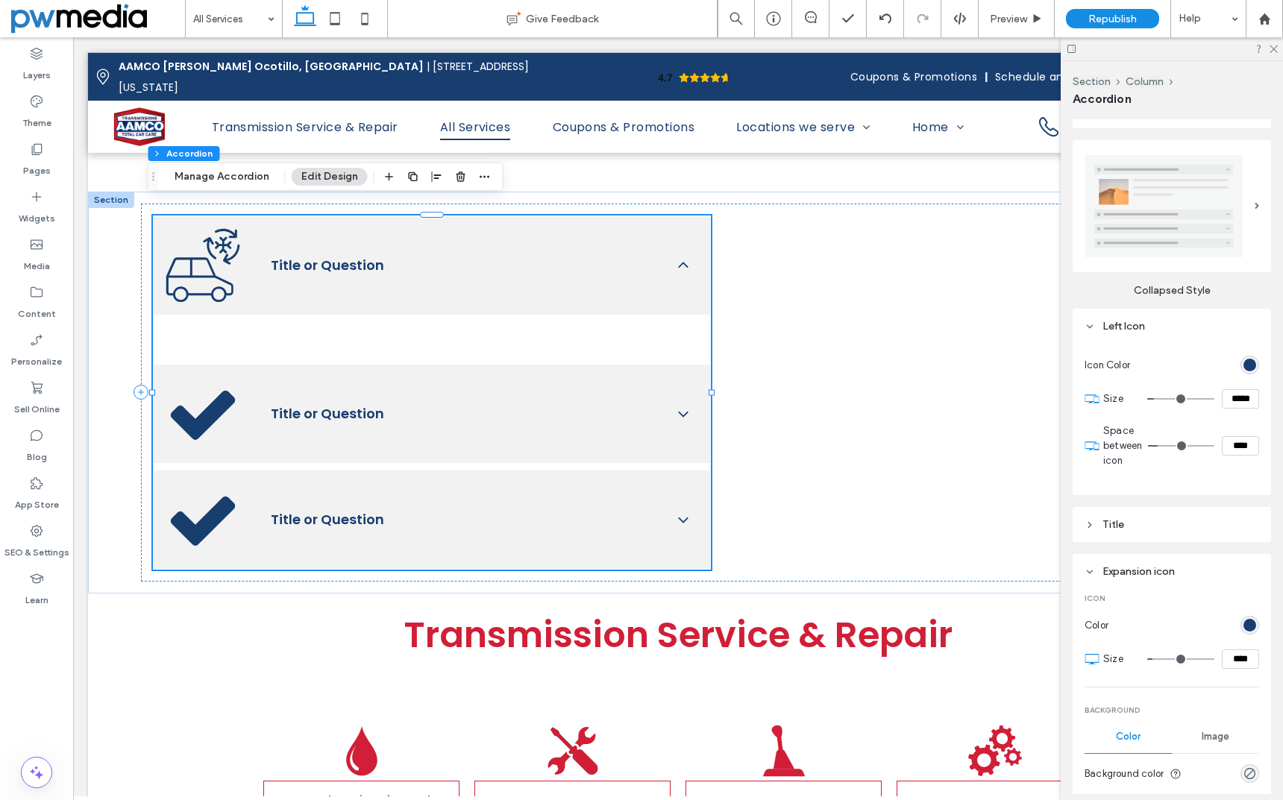
click at [1106, 518] on div "Title" at bounding box center [1171, 524] width 175 height 13
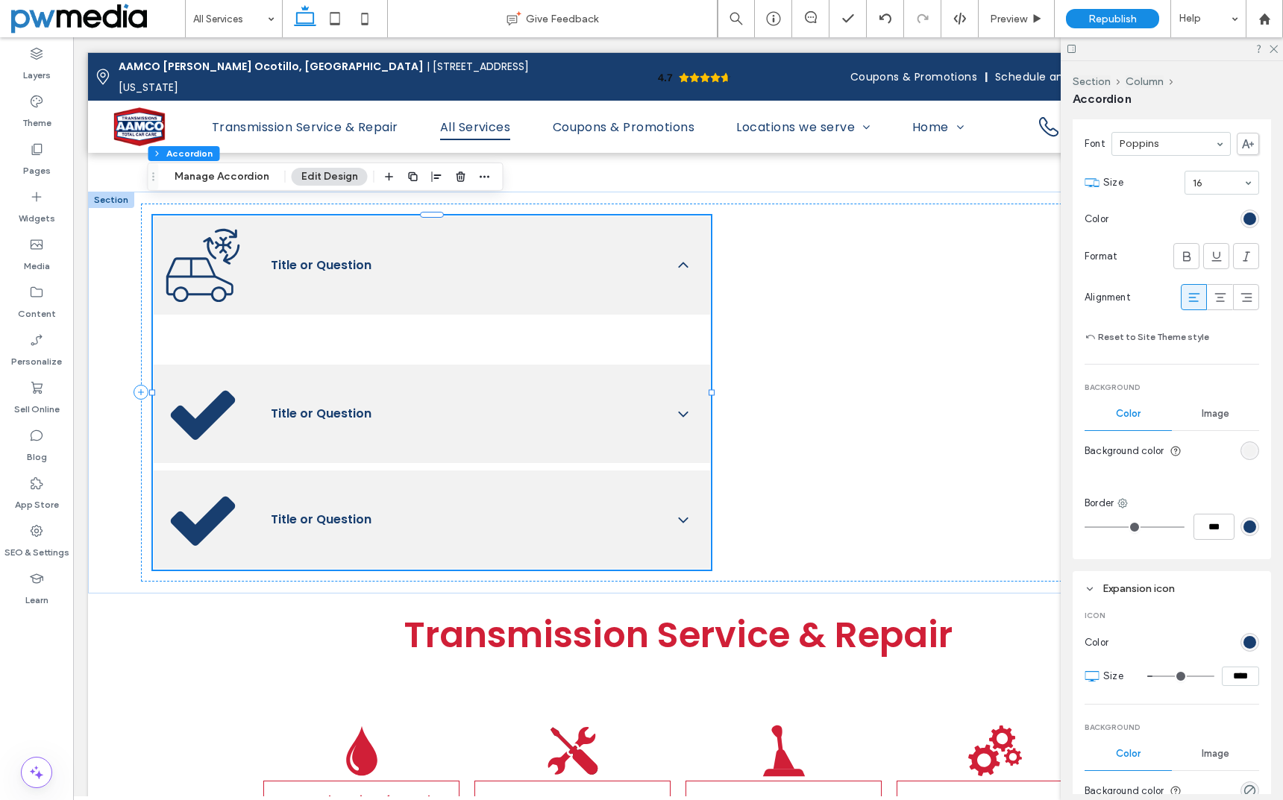
scroll to position [1417, 0]
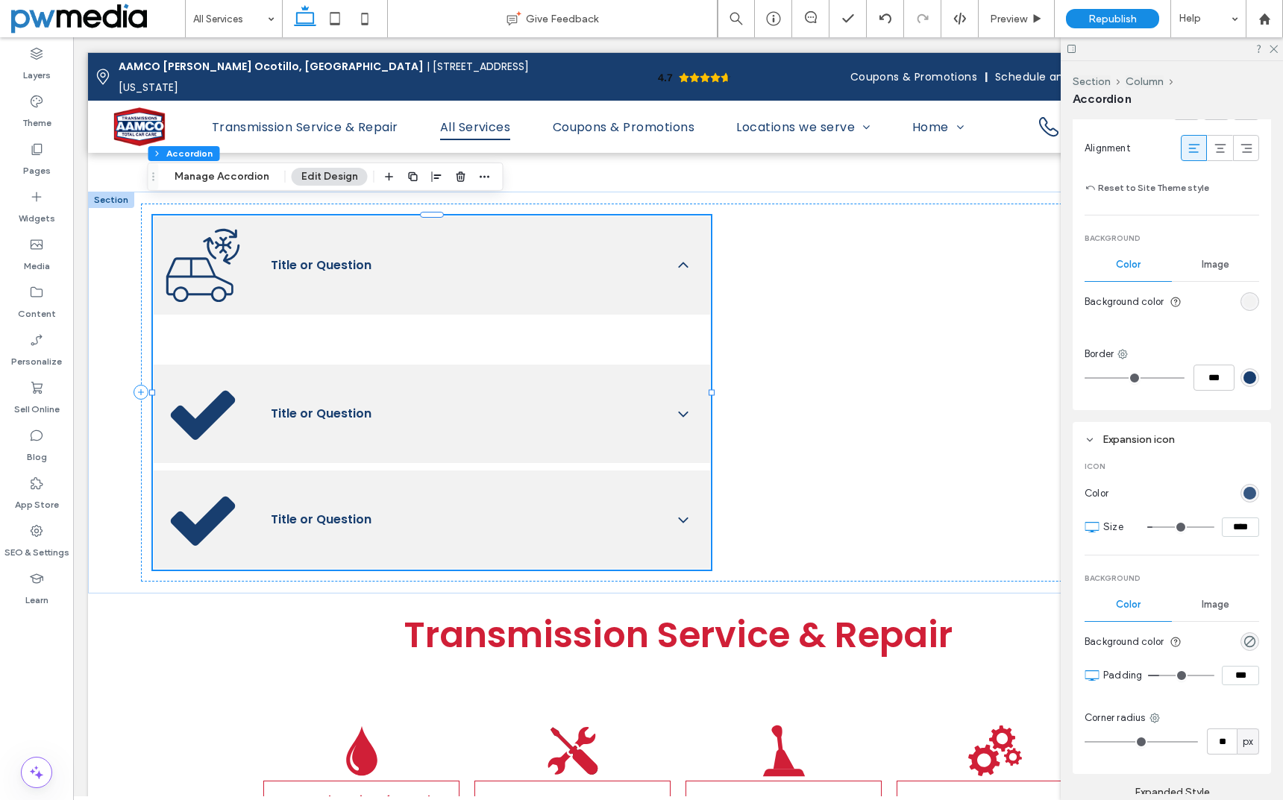
click at [1248, 490] on div "rgb(24, 62, 111)" at bounding box center [1249, 493] width 13 height 13
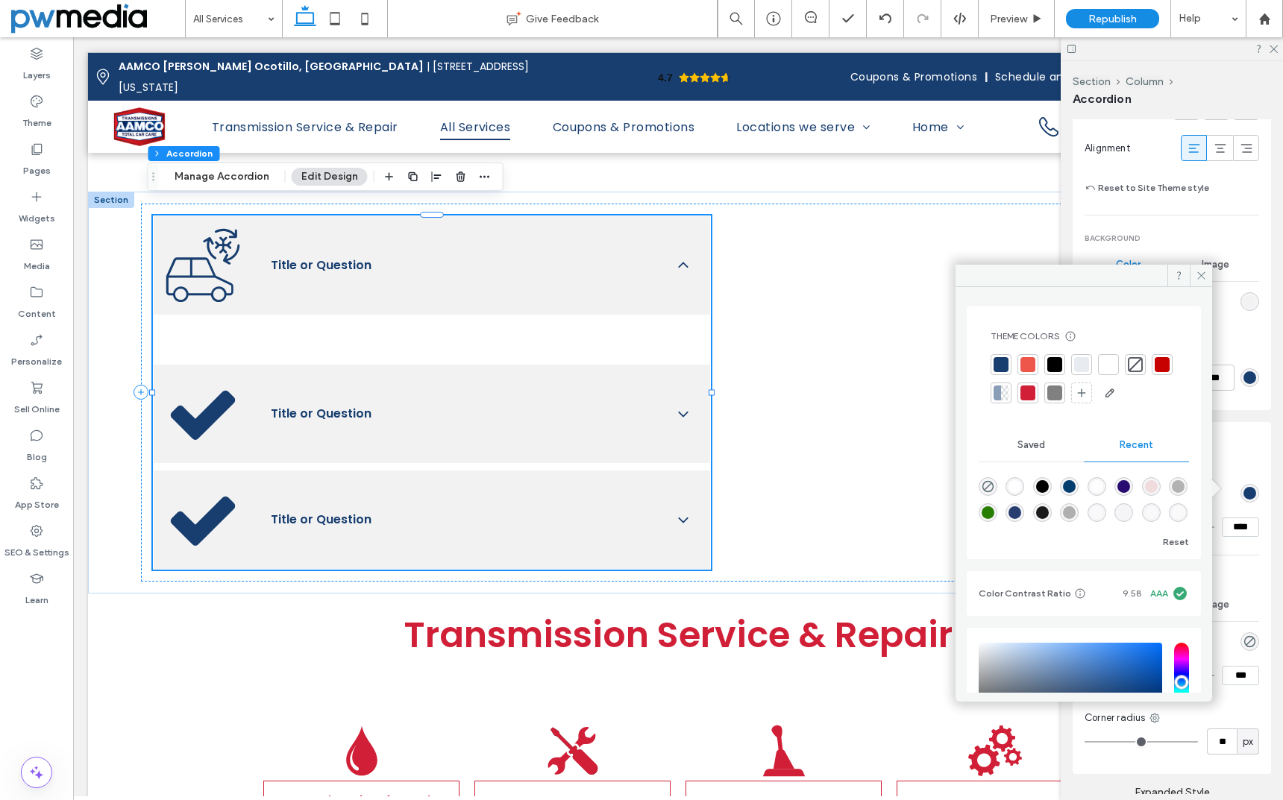
click at [1034, 362] on div at bounding box center [1027, 364] width 15 height 15
click at [1252, 579] on div "Expansion icon Icon Color Size **** Background Color Image Background color Pad…" at bounding box center [1172, 598] width 198 height 352
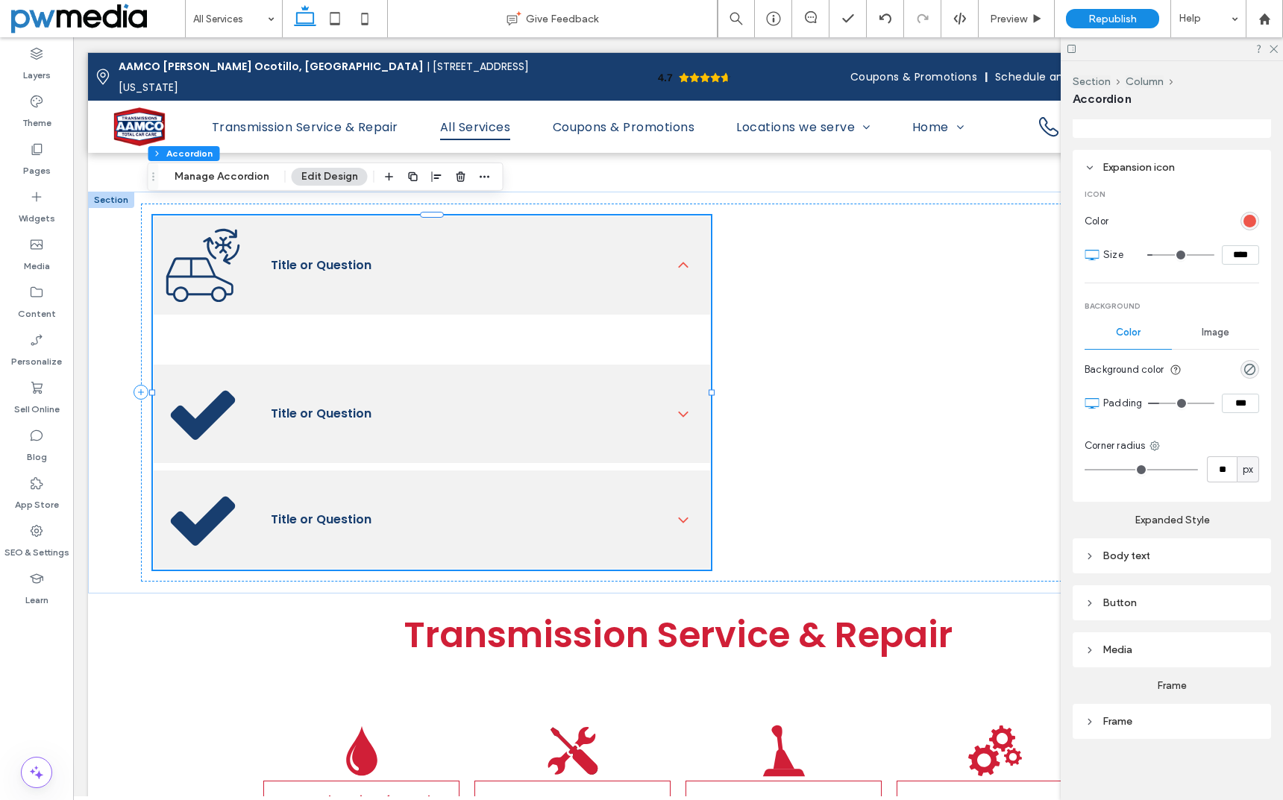
scroll to position [1692, 0]
click at [1141, 549] on div "Body text" at bounding box center [1171, 553] width 175 height 13
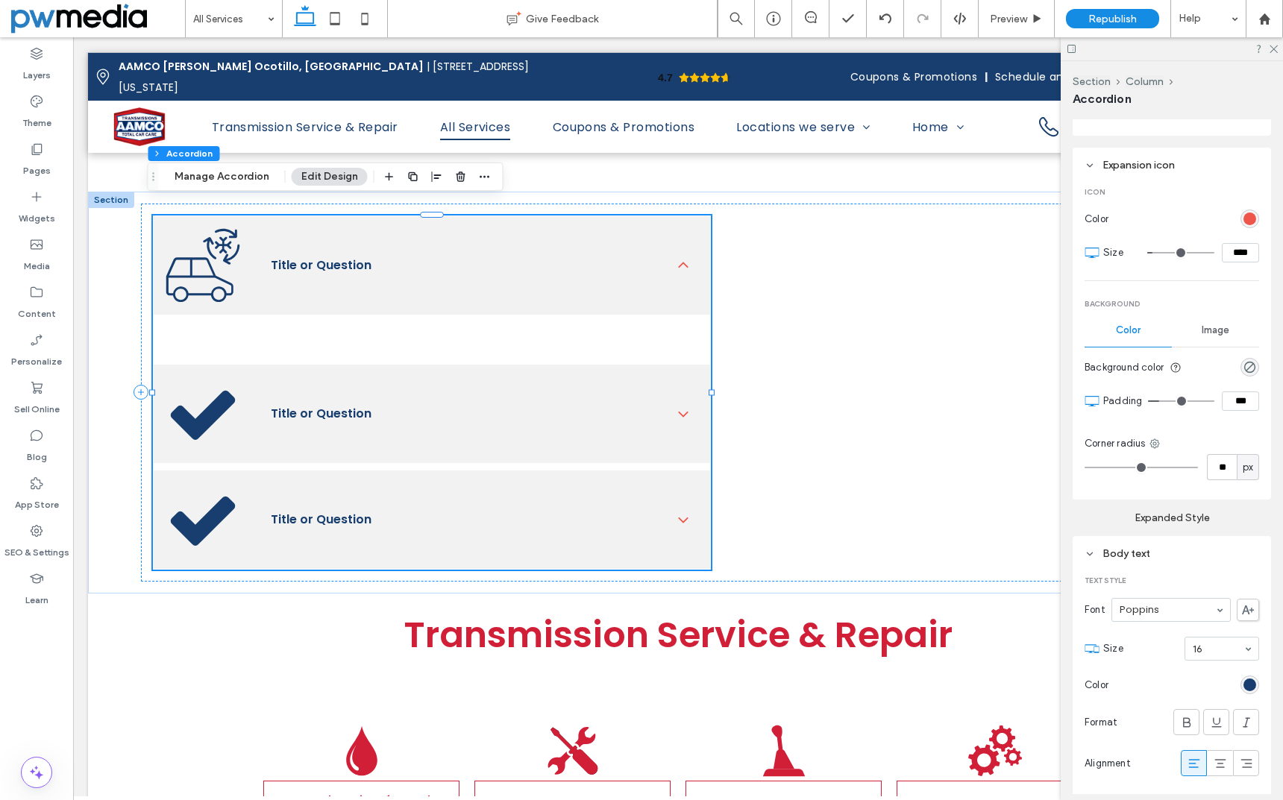
click at [1141, 549] on div "Body text" at bounding box center [1171, 553] width 175 height 13
click at [1132, 595] on div "Button" at bounding box center [1171, 600] width 175 height 13
click at [1117, 720] on div "Frame" at bounding box center [1171, 719] width 175 height 13
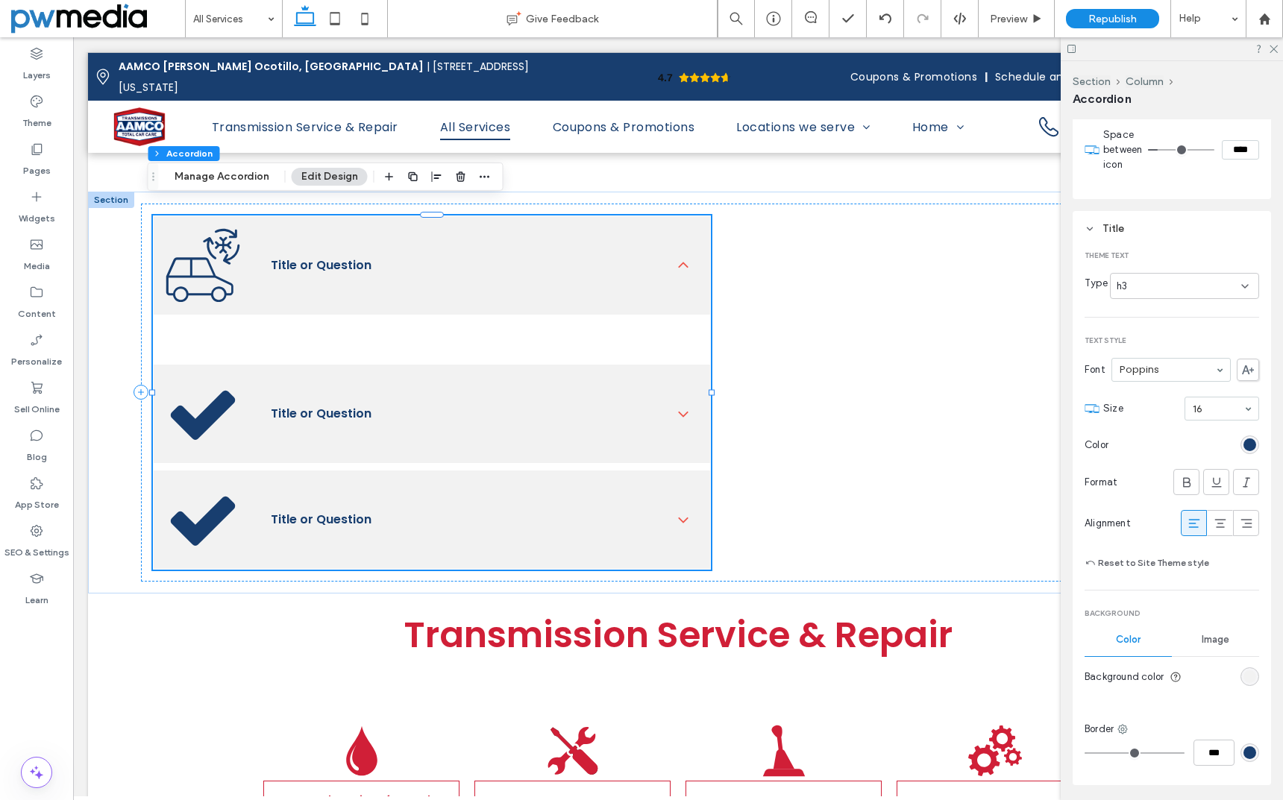
scroll to position [594, 0]
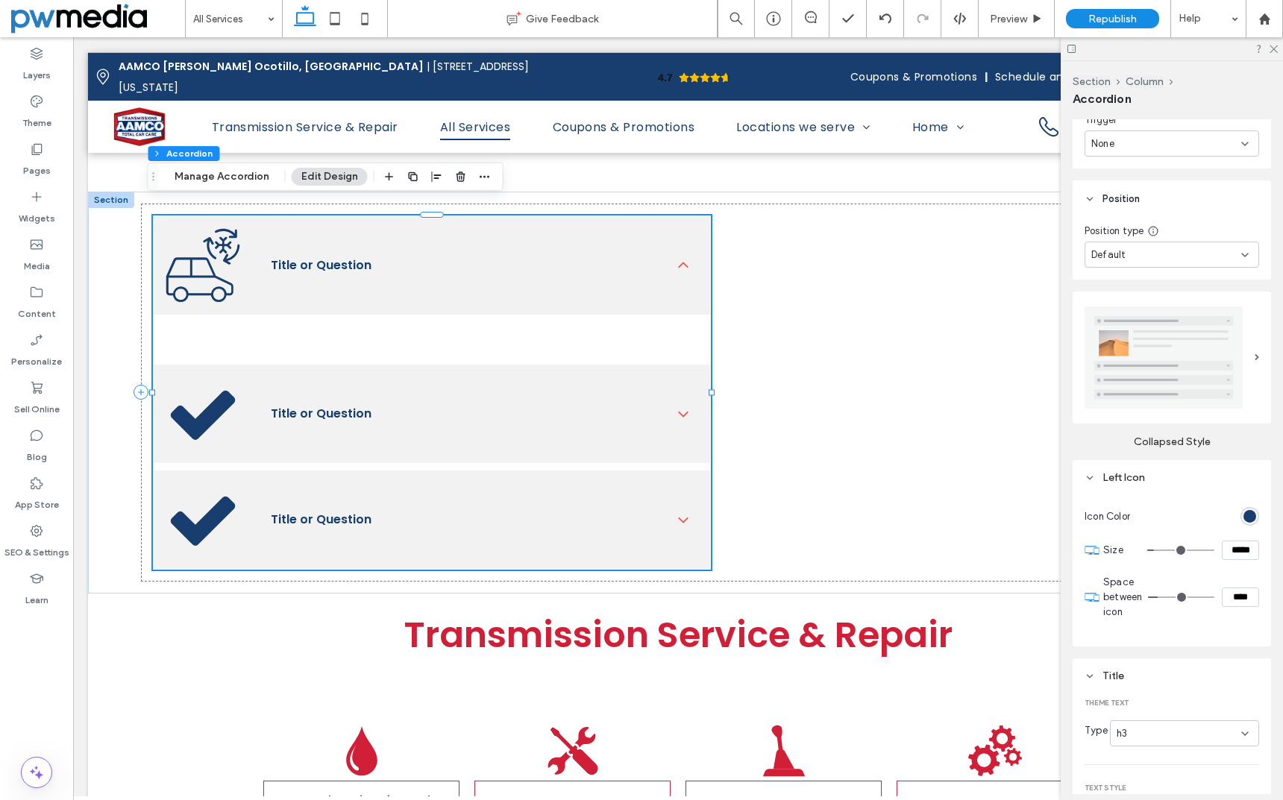
click at [1202, 358] on img at bounding box center [1163, 358] width 158 height 102
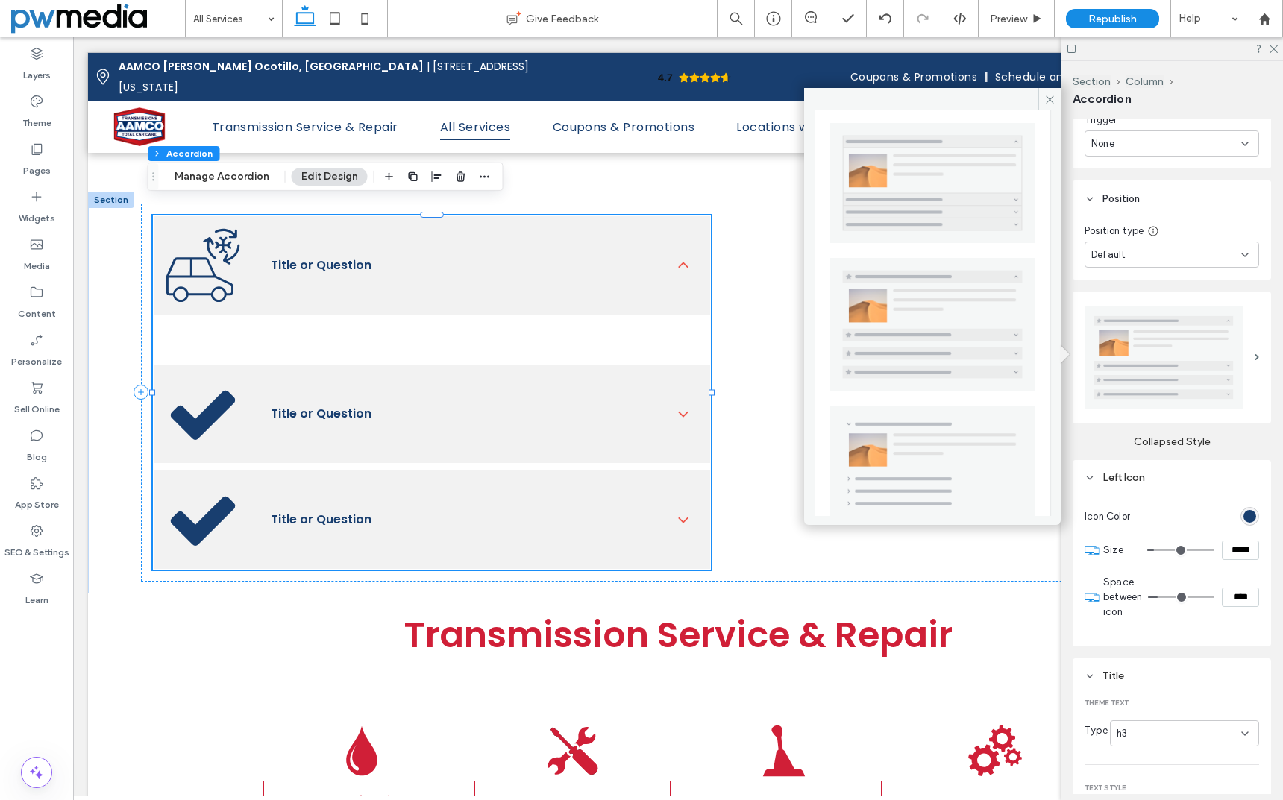
scroll to position [301, 0]
click at [969, 412] on img at bounding box center [932, 460] width 204 height 117
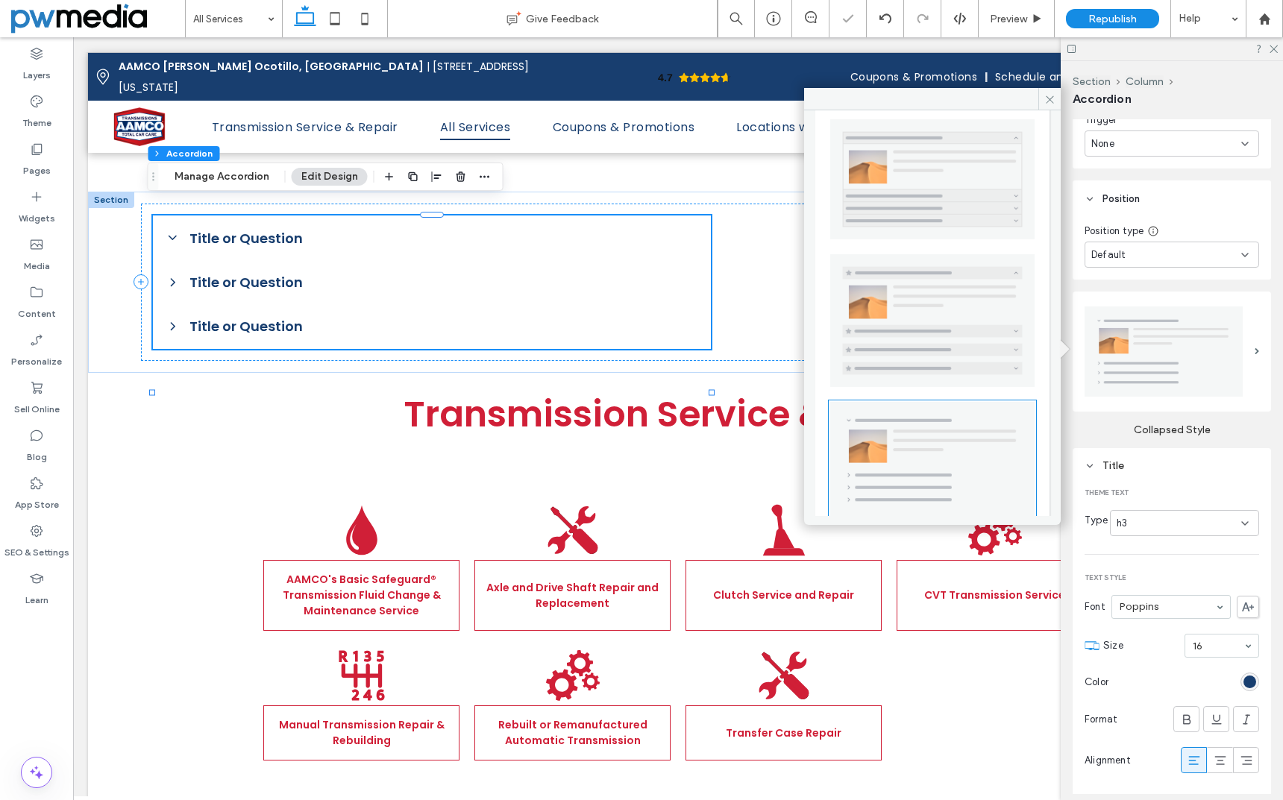
type input "**"
type input "****"
type input "*"
type input "***"
type input "*"
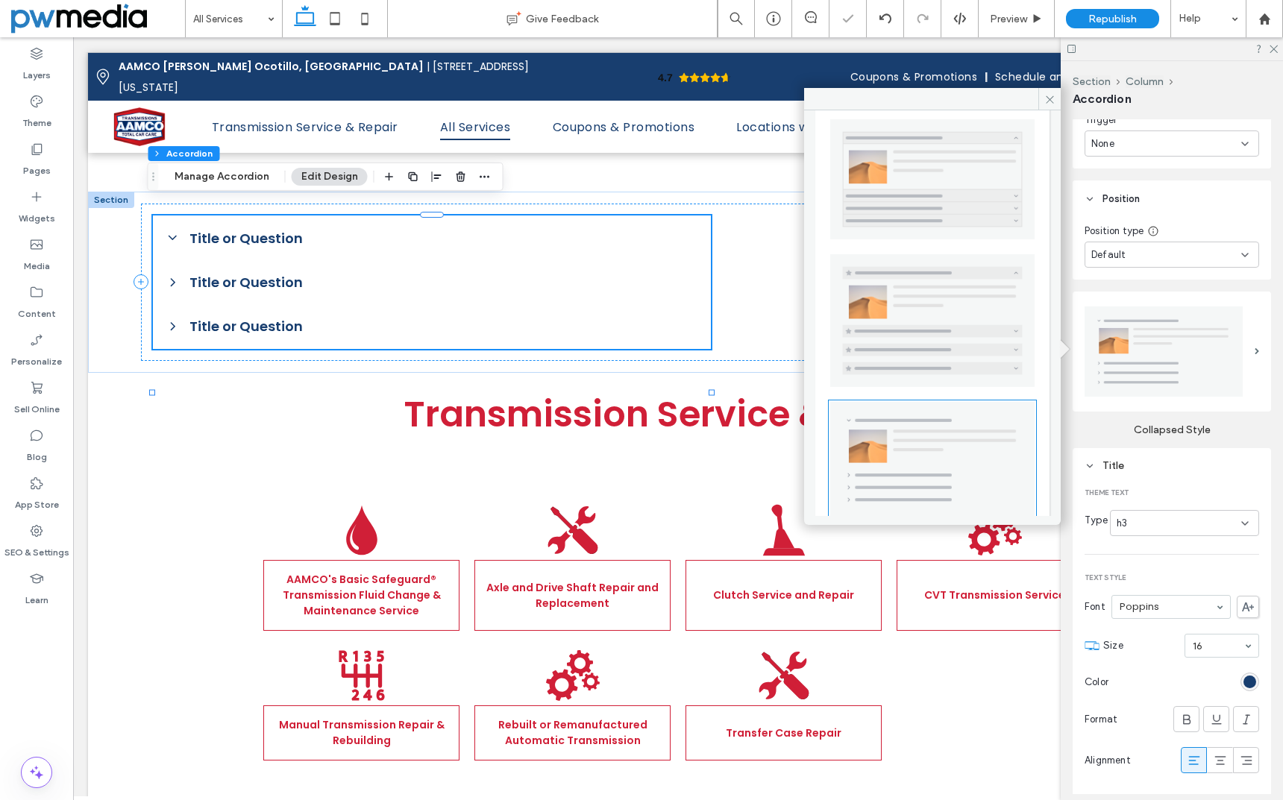
type input "***"
type input "*"
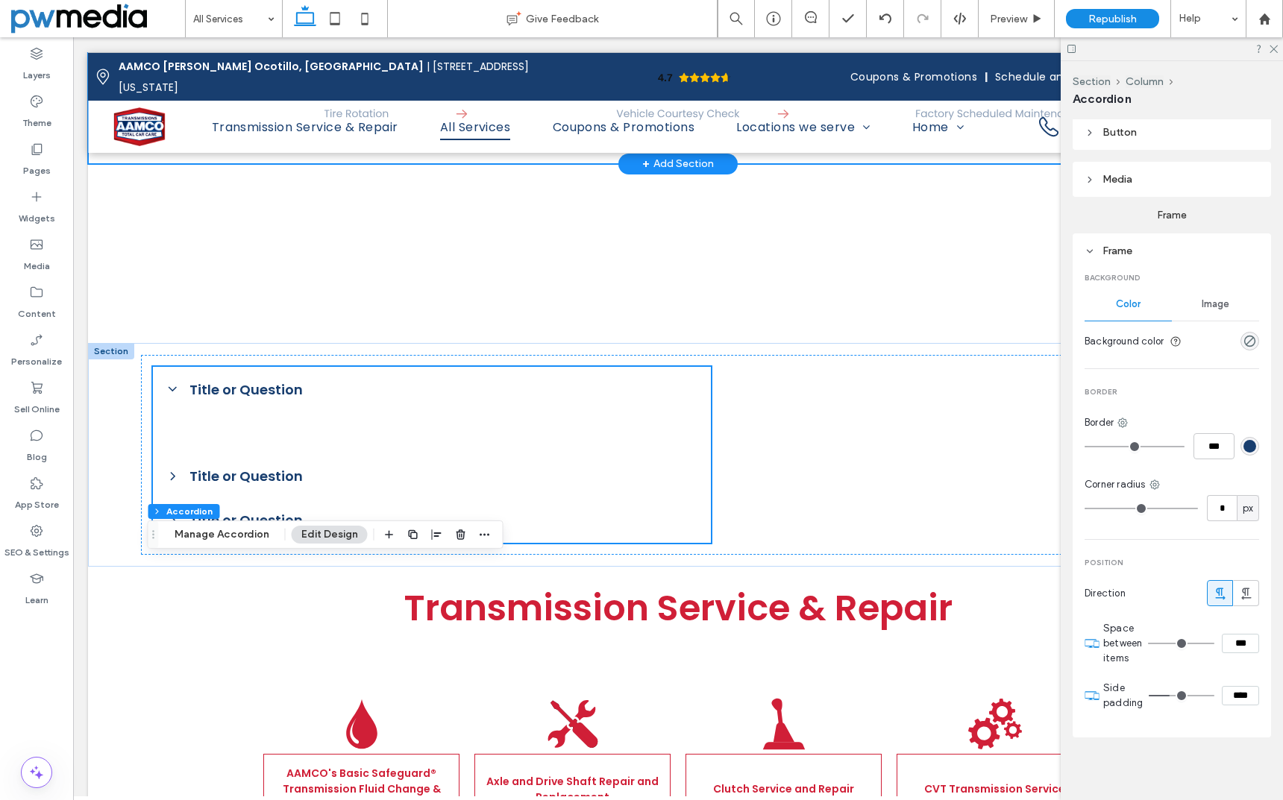
scroll to position [2461, 0]
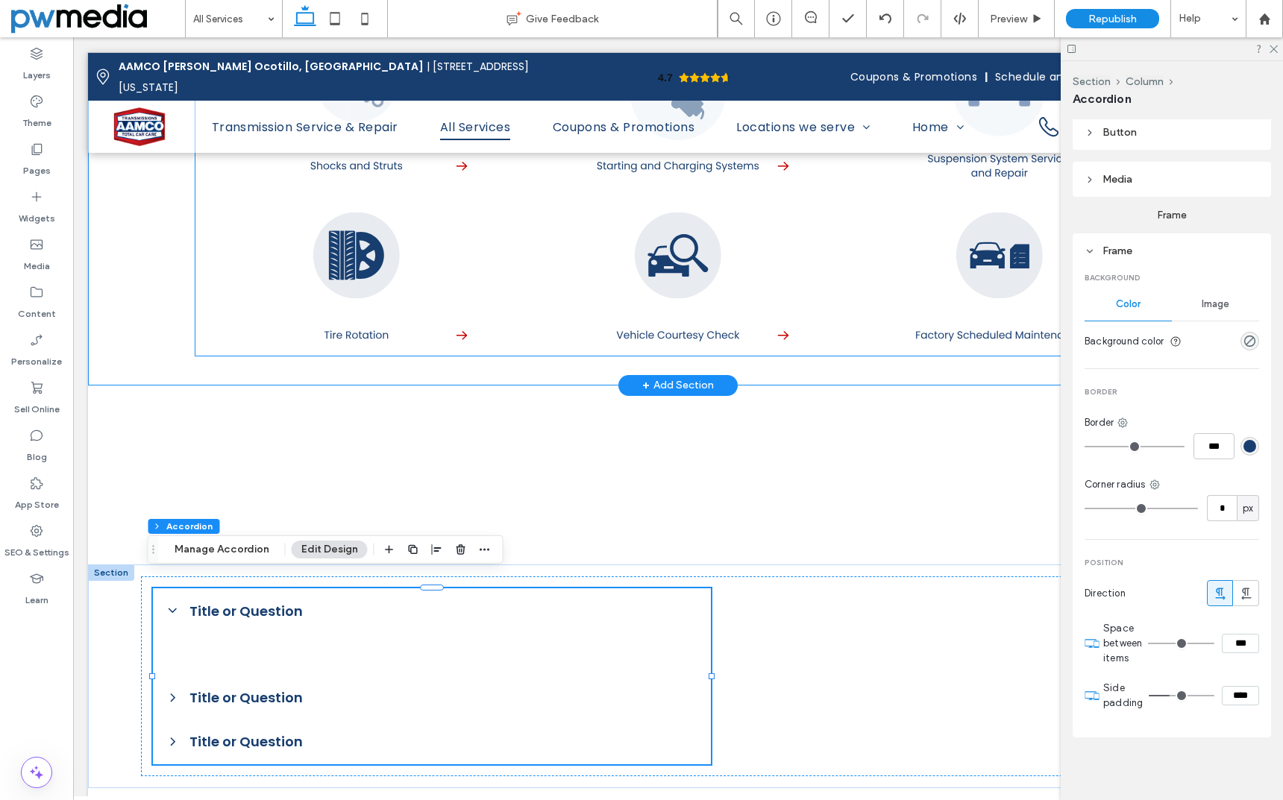
click at [369, 339] on link at bounding box center [355, 270] width 321 height 169
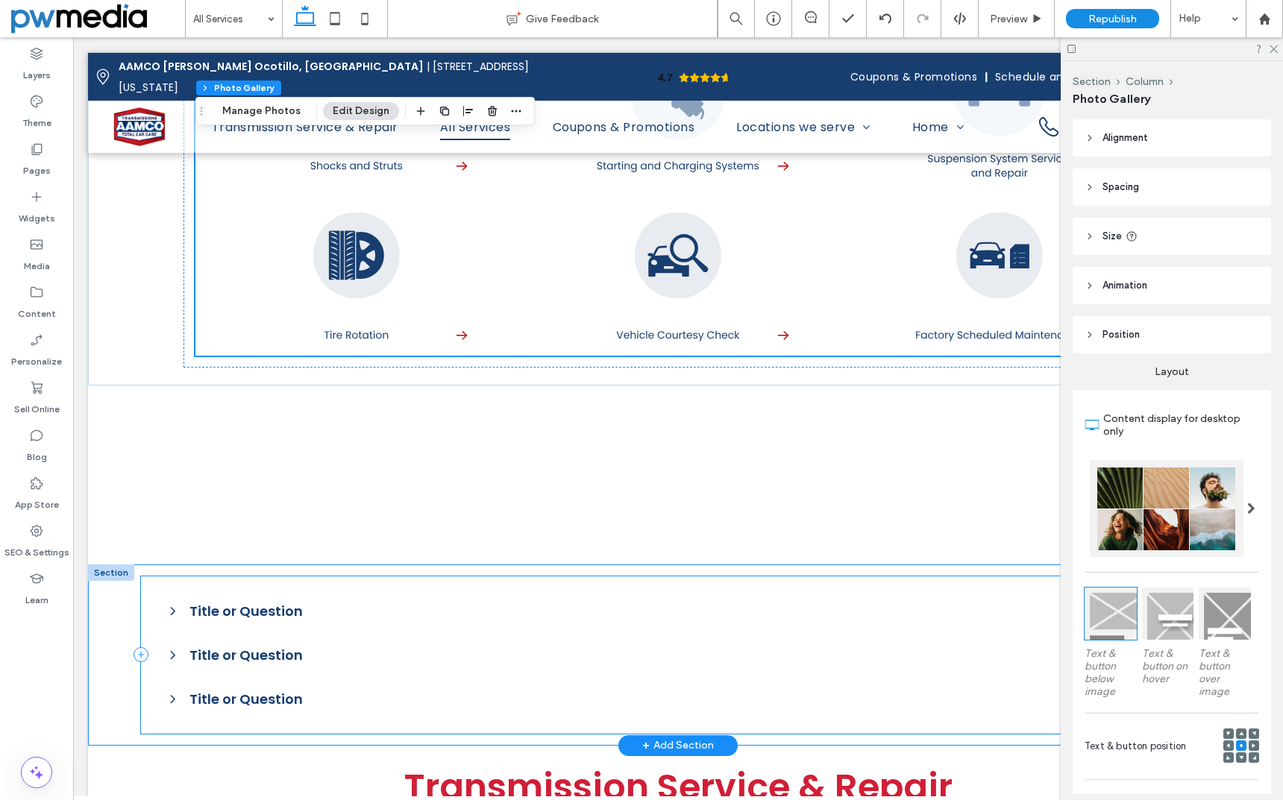
click at [716, 582] on div "Title or Question Title or Question Describe the item or answer the question so…" at bounding box center [678, 655] width 1074 height 157
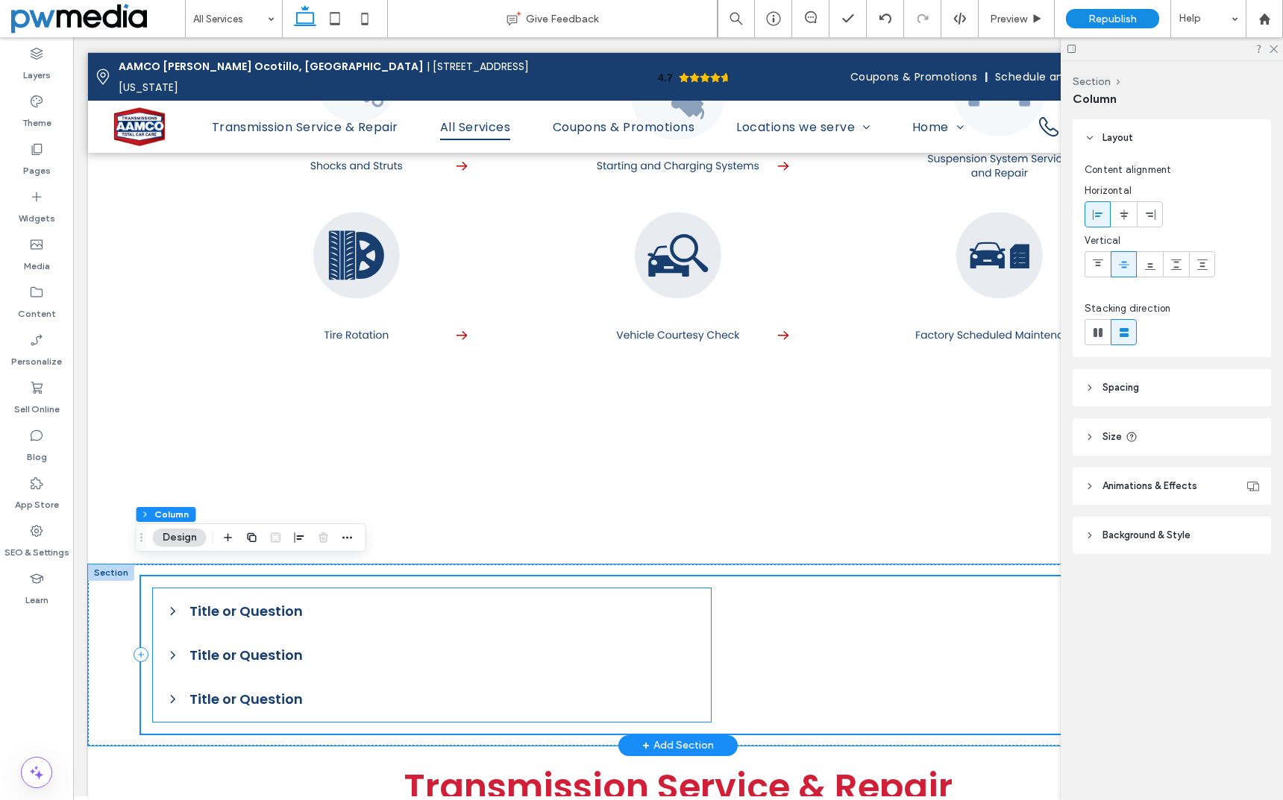
click at [244, 601] on span "Title or Question" at bounding box center [443, 611] width 509 height 20
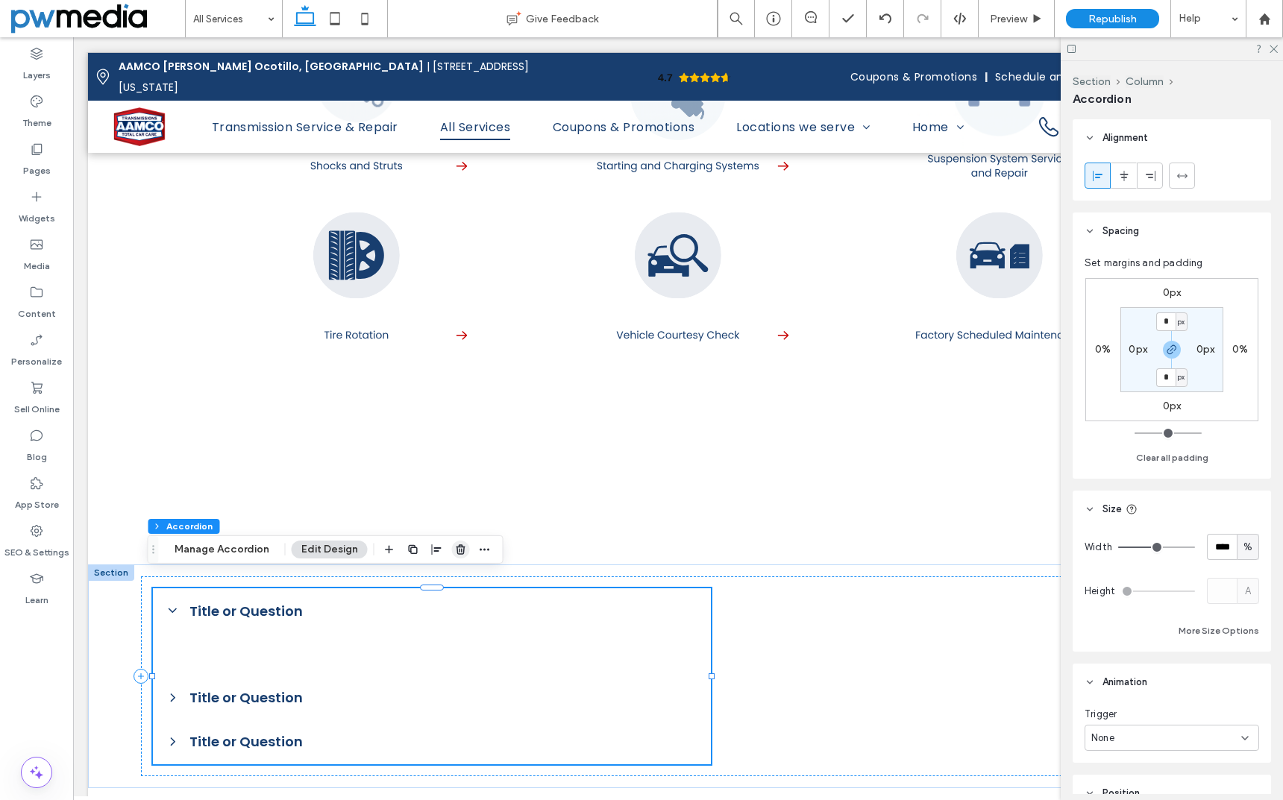
click at [456, 549] on use "button" at bounding box center [460, 549] width 9 height 10
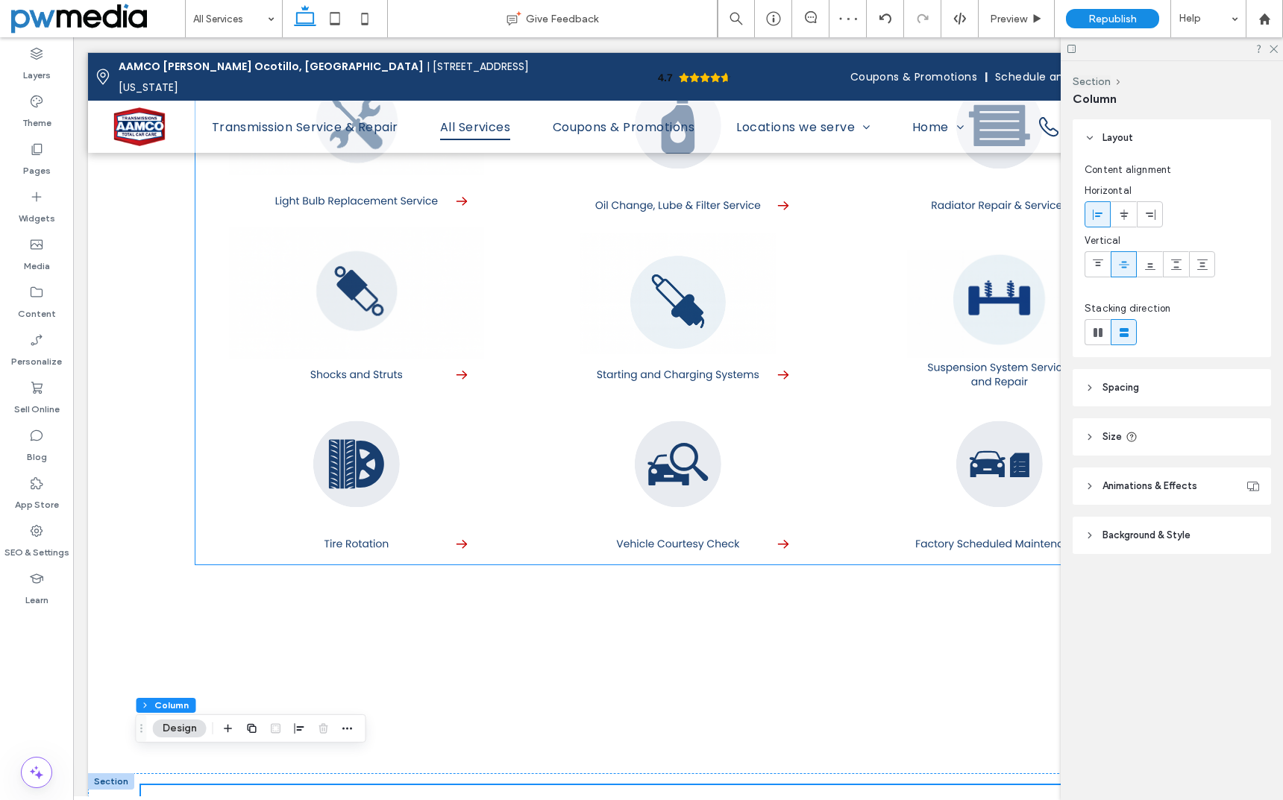
scroll to position [2238, 0]
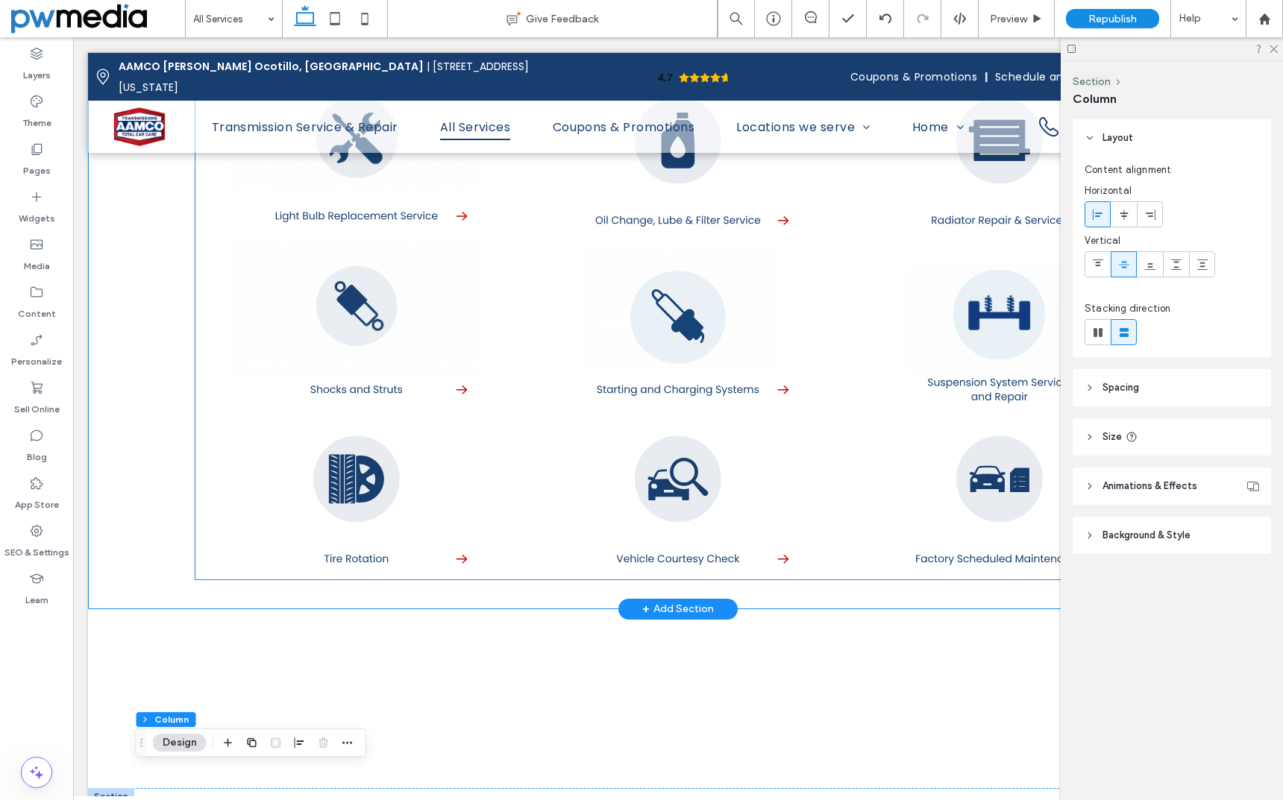
click at [480, 389] on link at bounding box center [355, 325] width 321 height 169
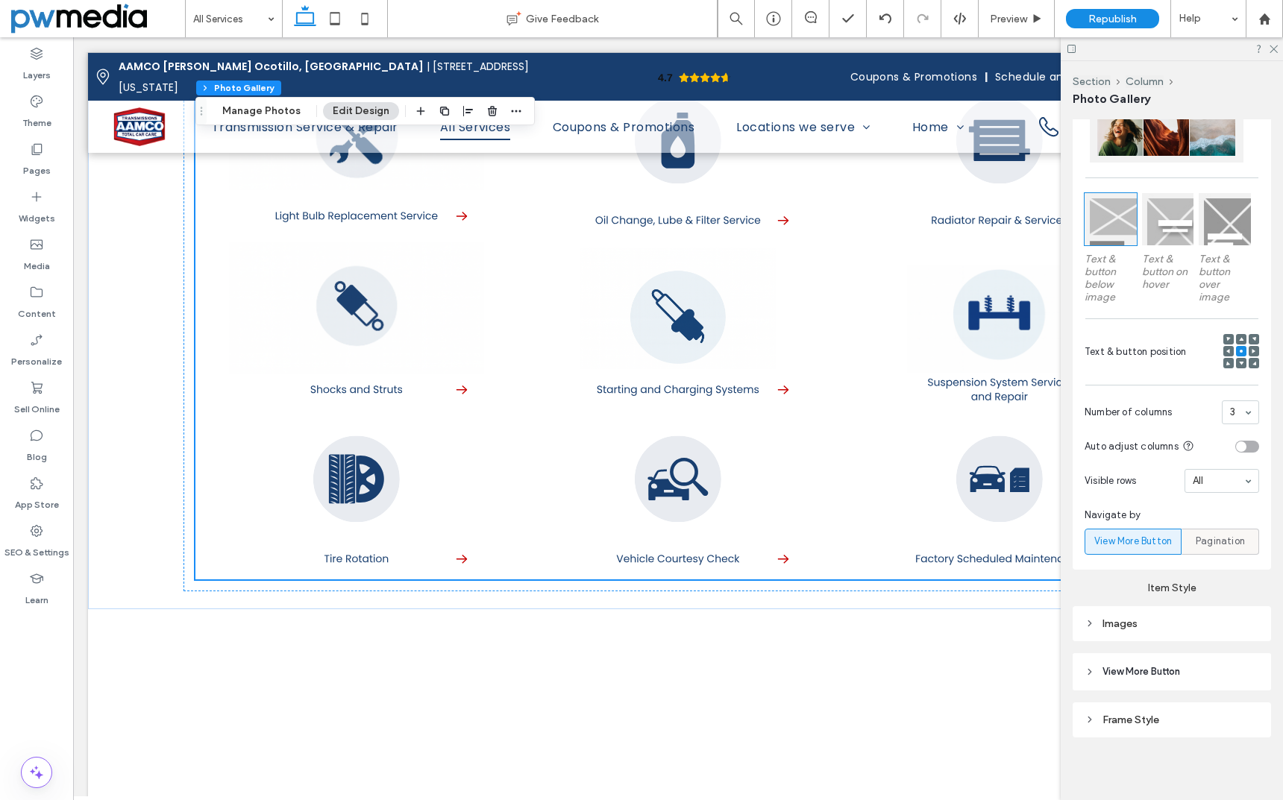
scroll to position [395, 0]
click at [1092, 618] on icon at bounding box center [1089, 623] width 10 height 10
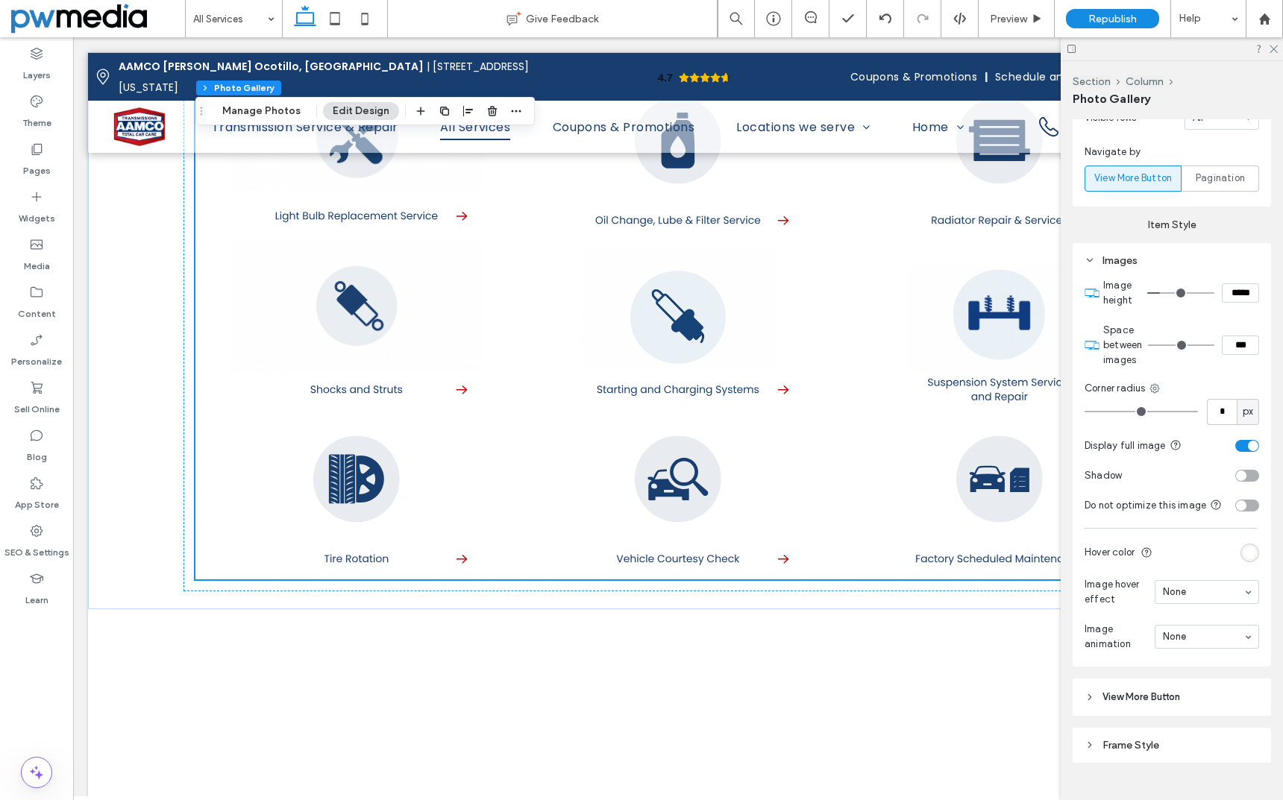
scroll to position [799, 0]
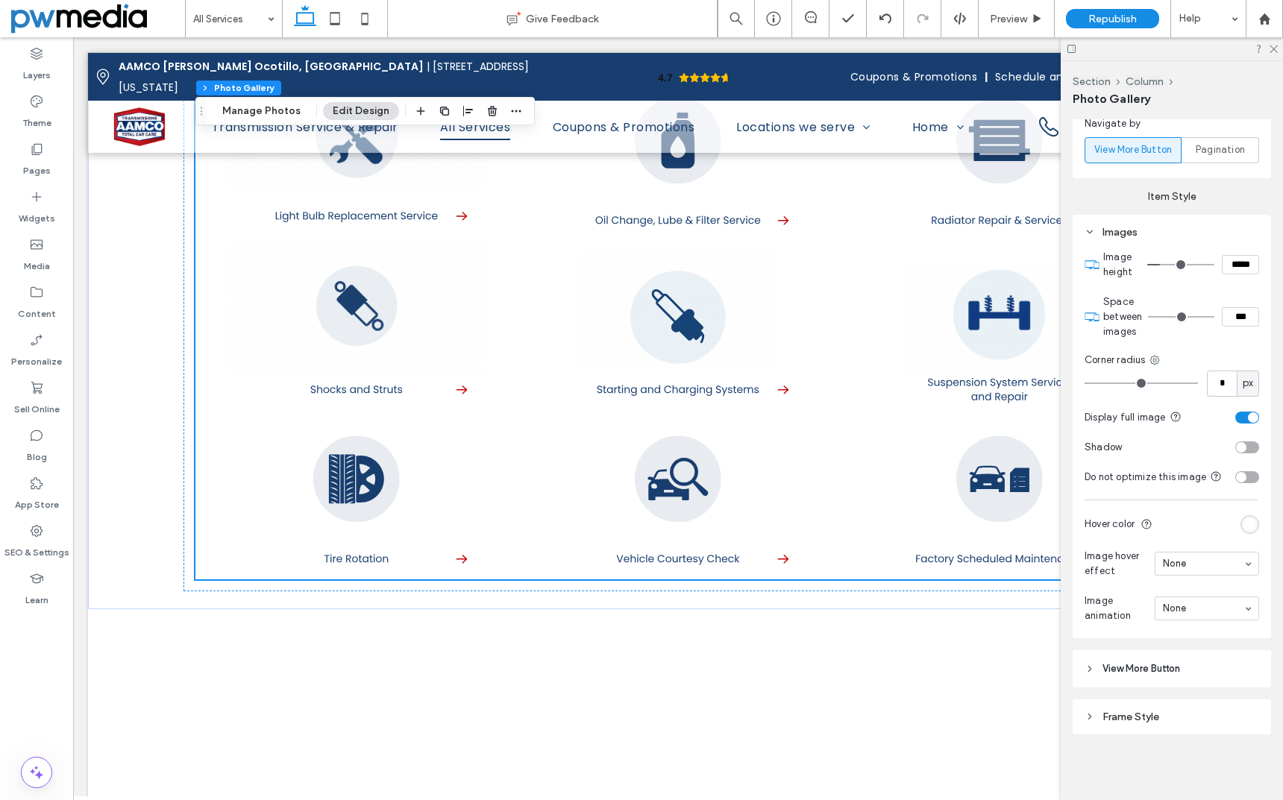
click at [1129, 673] on span "View More Button" at bounding box center [1141, 669] width 78 height 15
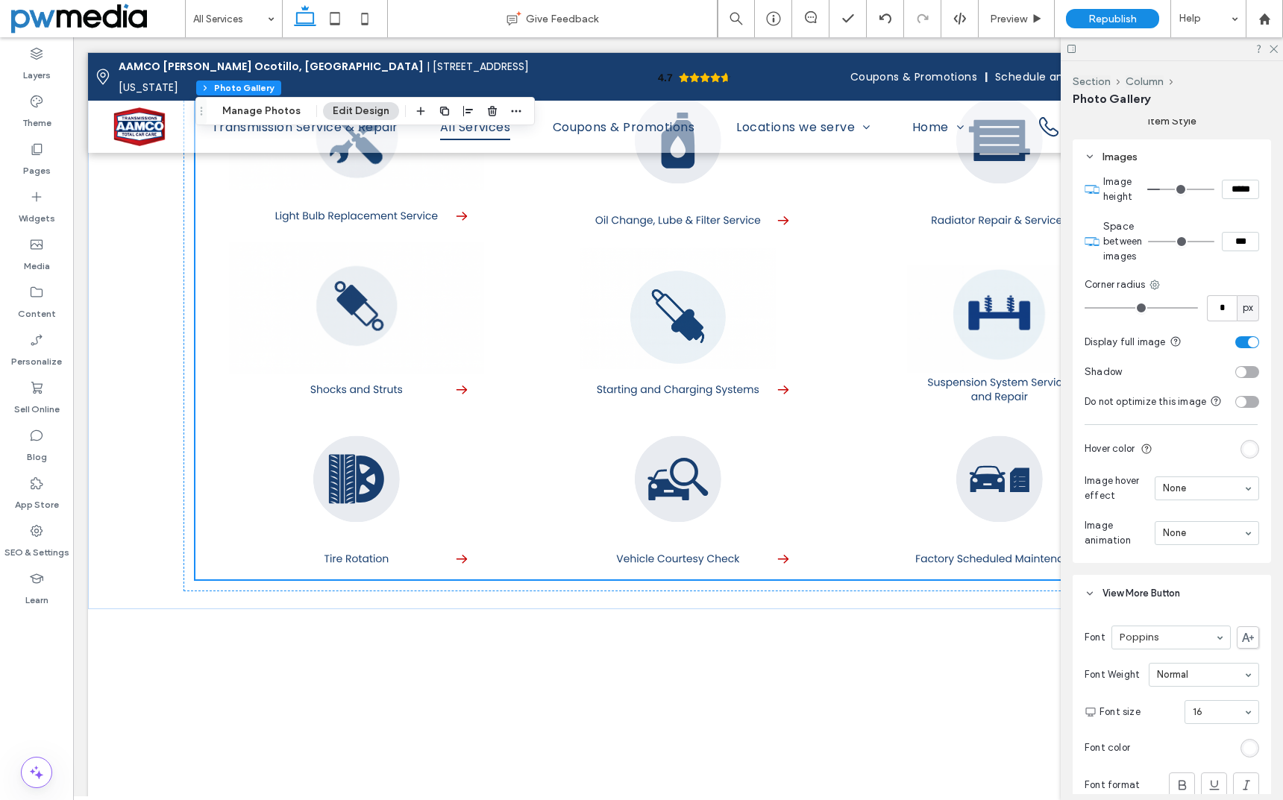
scroll to position [1087, 0]
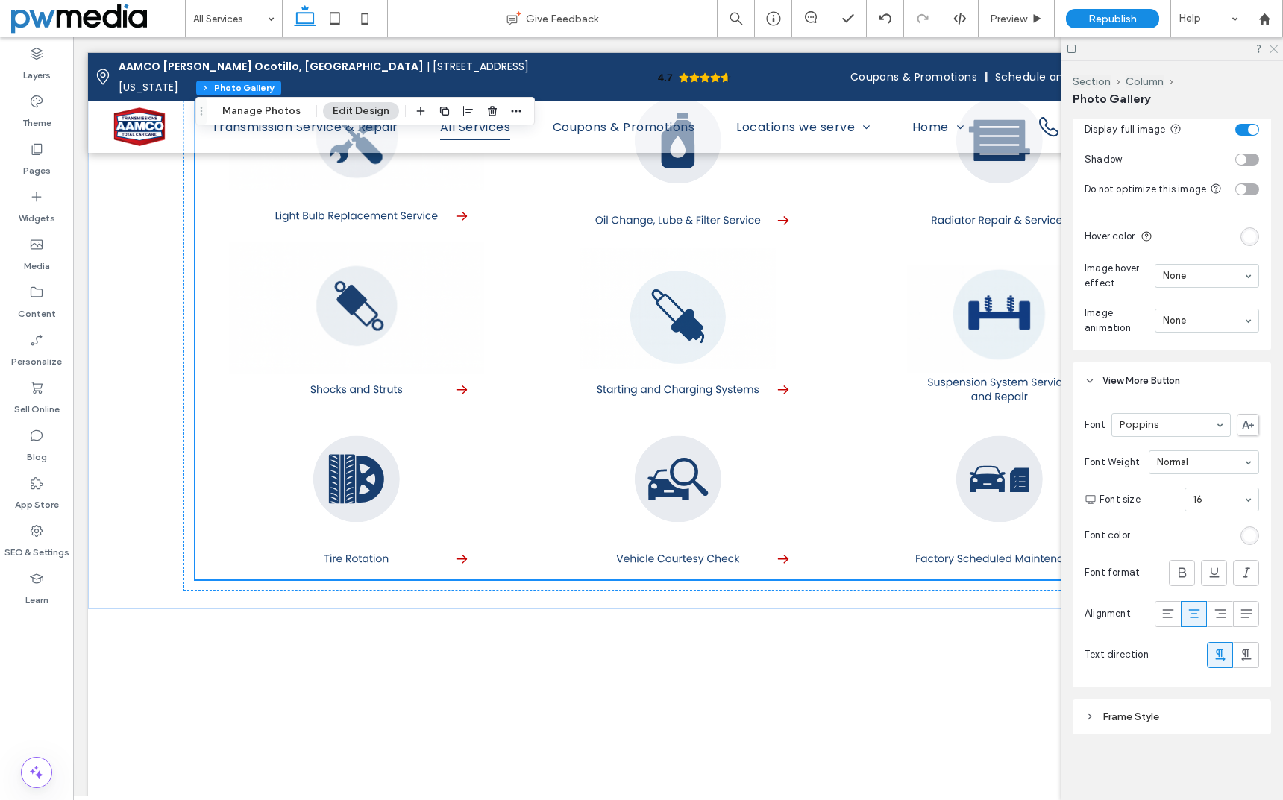
click at [1274, 48] on icon at bounding box center [1273, 48] width 10 height 10
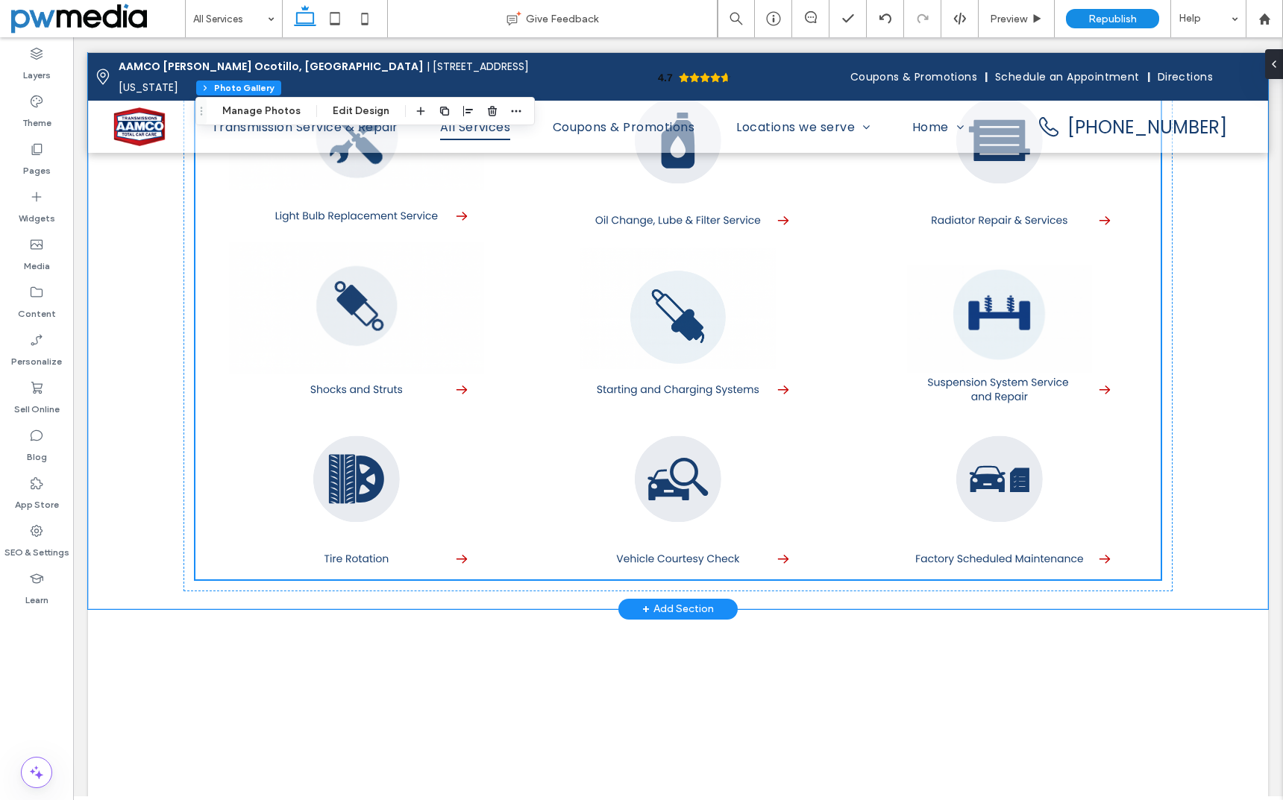
click at [830, 343] on link at bounding box center [677, 325] width 321 height 169
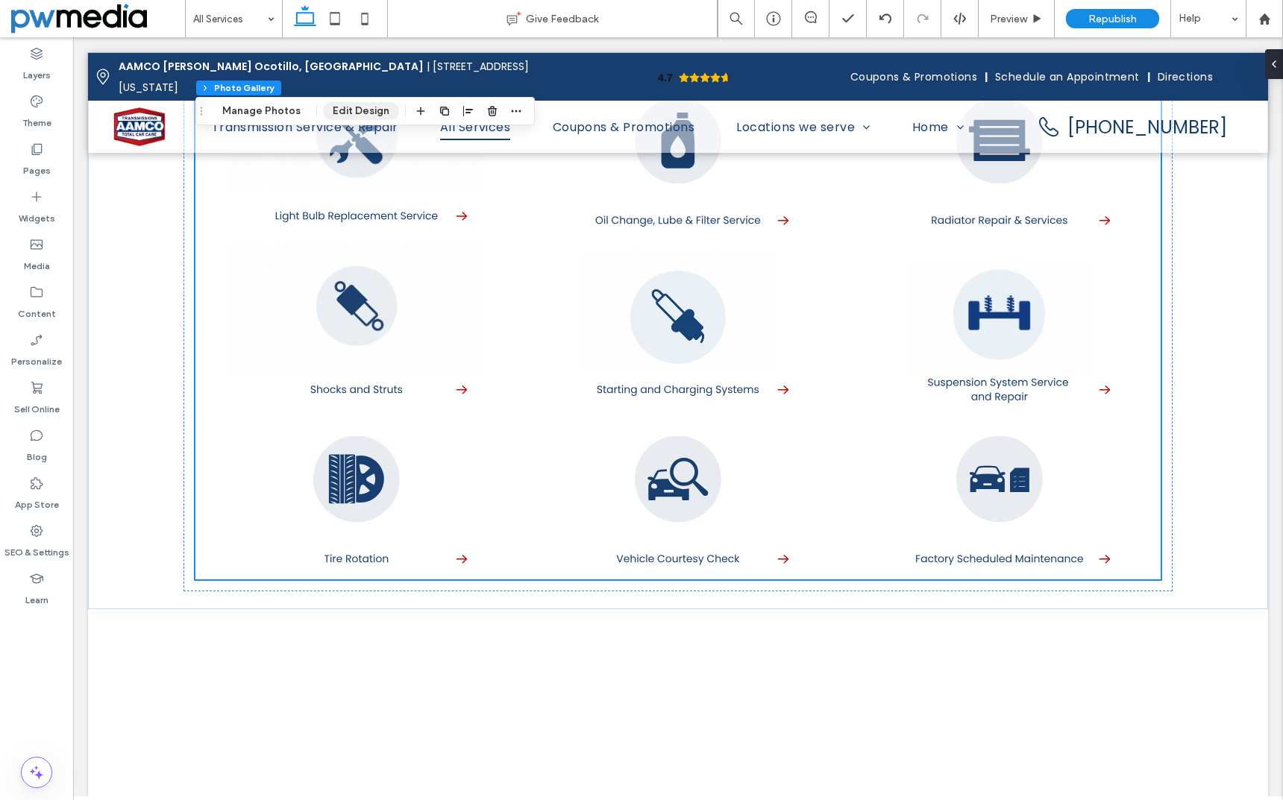
click at [345, 110] on button "Edit Design" at bounding box center [361, 111] width 76 height 18
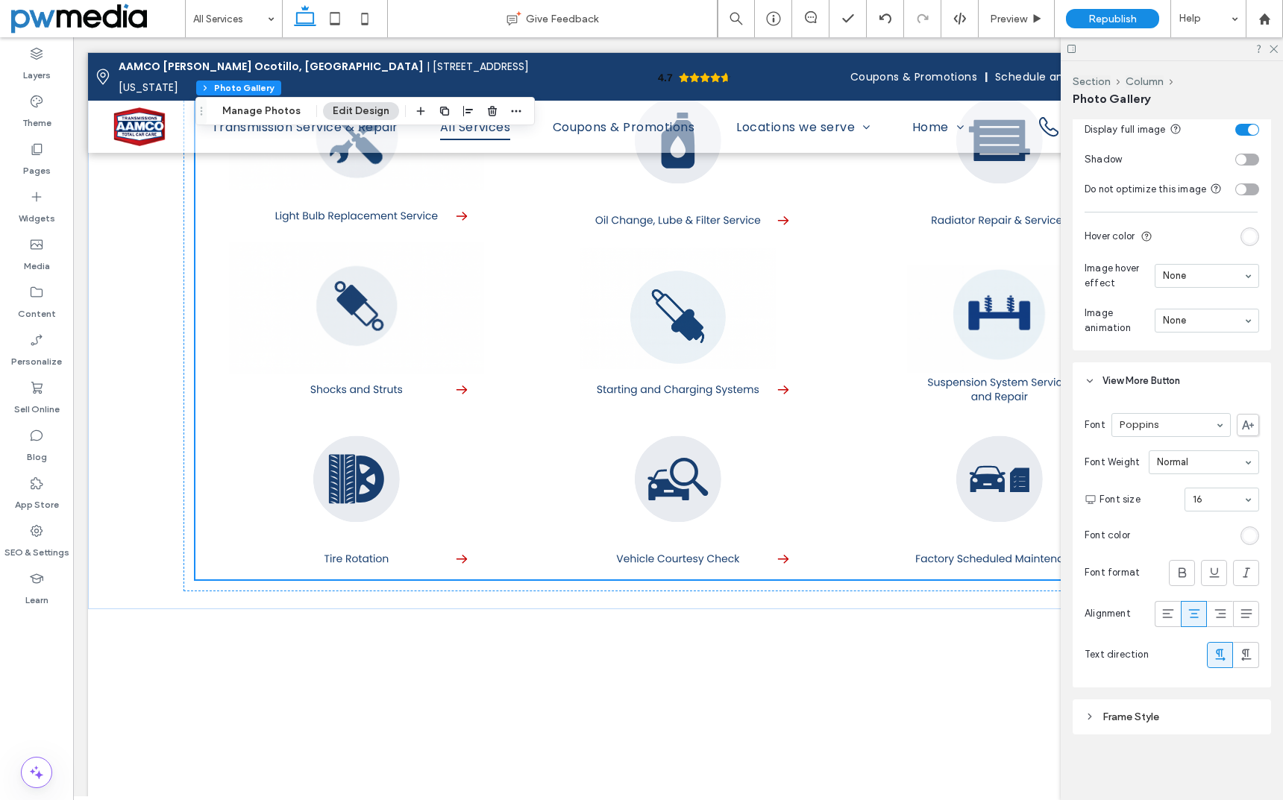
click at [1140, 716] on div "Frame Style" at bounding box center [1171, 717] width 175 height 13
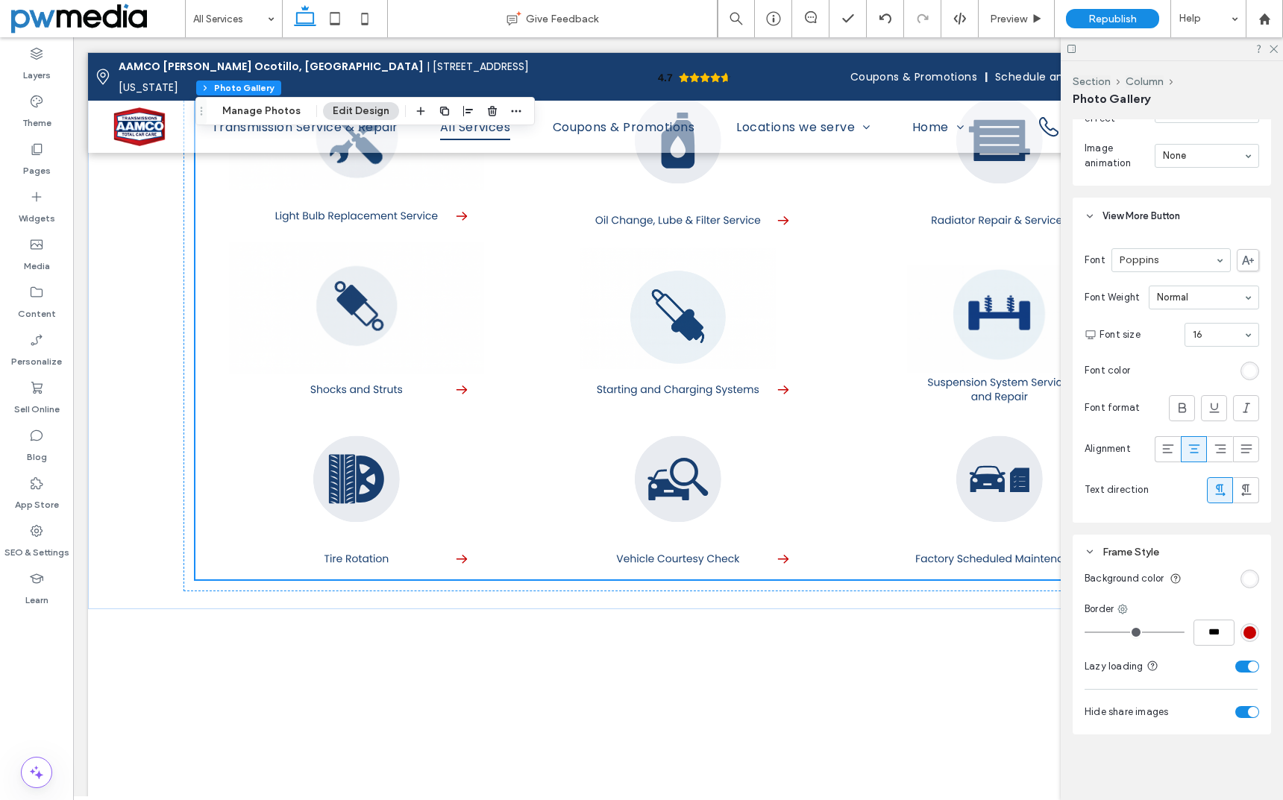
scroll to position [1252, 0]
click at [1240, 715] on div "toggle" at bounding box center [1247, 712] width 24 height 12
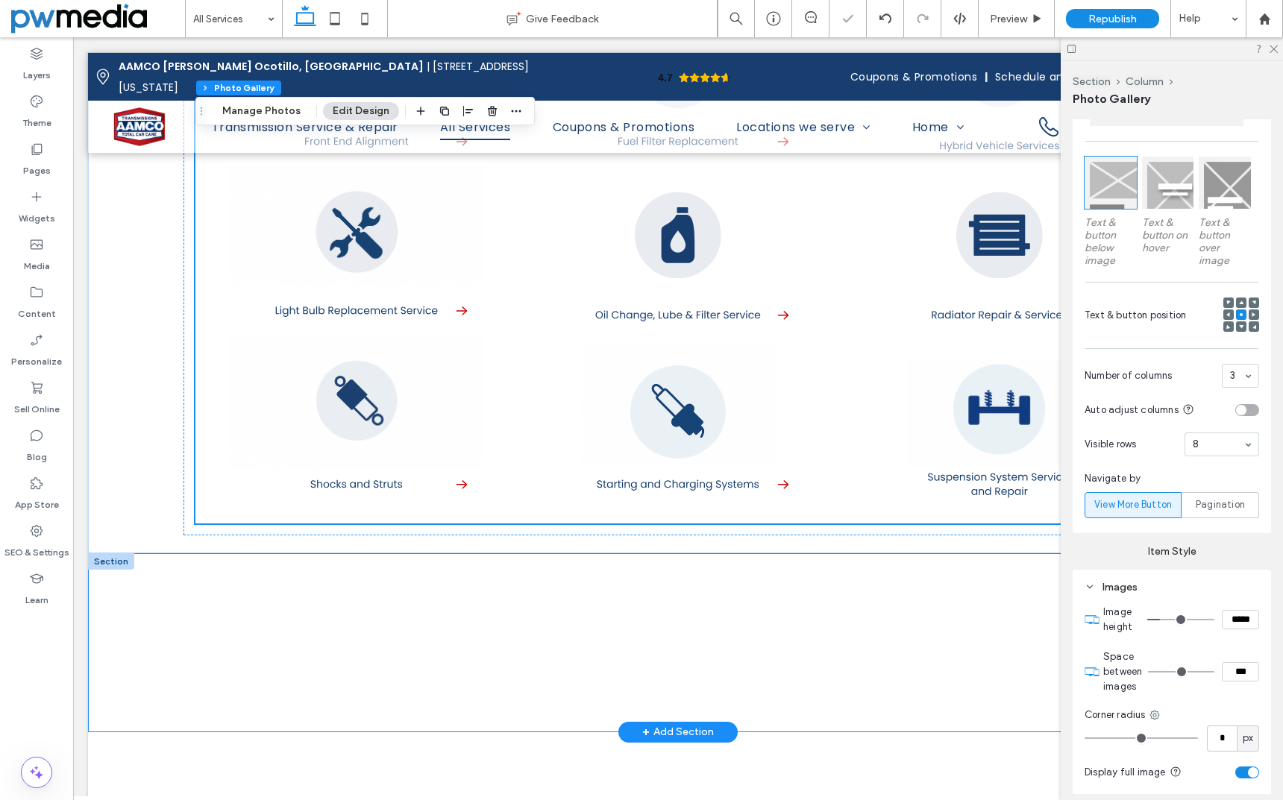
scroll to position [2163, 0]
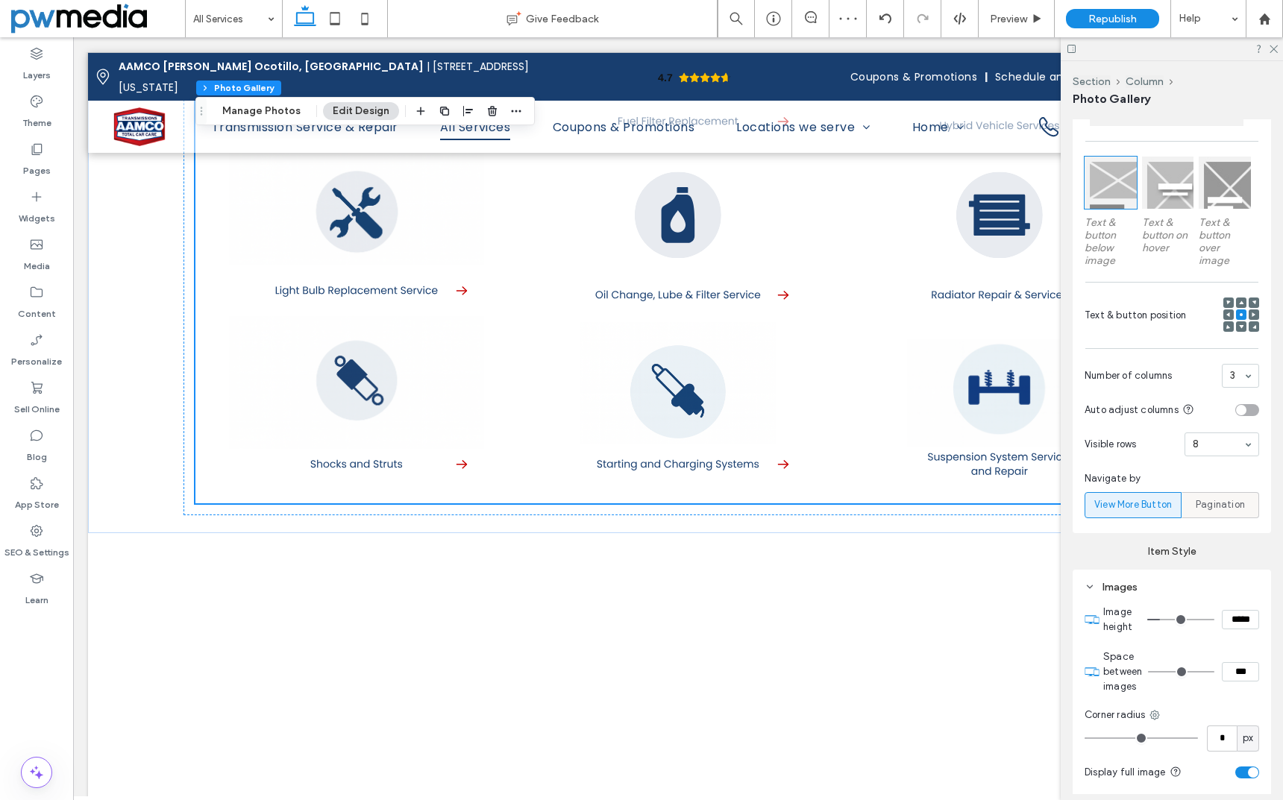
click at [1213, 498] on span "Pagination" at bounding box center [1220, 504] width 49 height 15
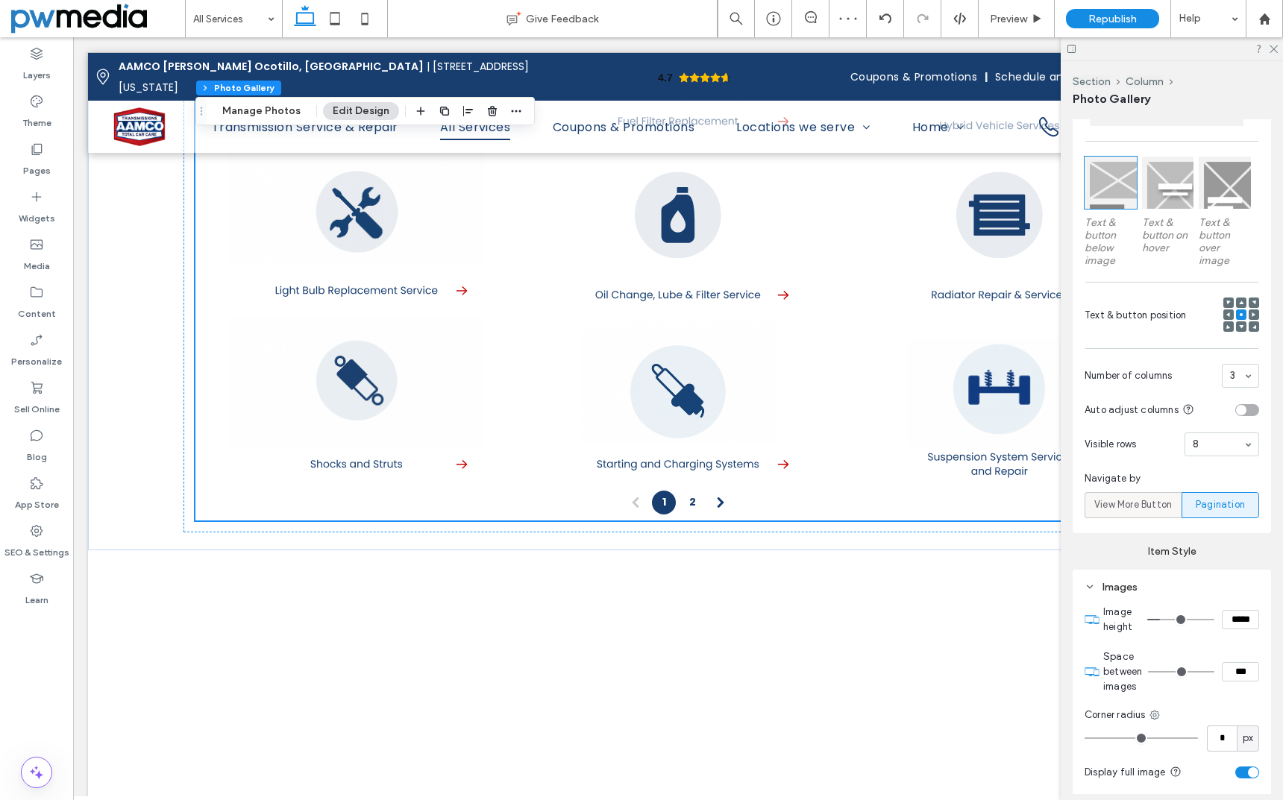
click at [1134, 507] on span "View More Button" at bounding box center [1133, 504] width 78 height 15
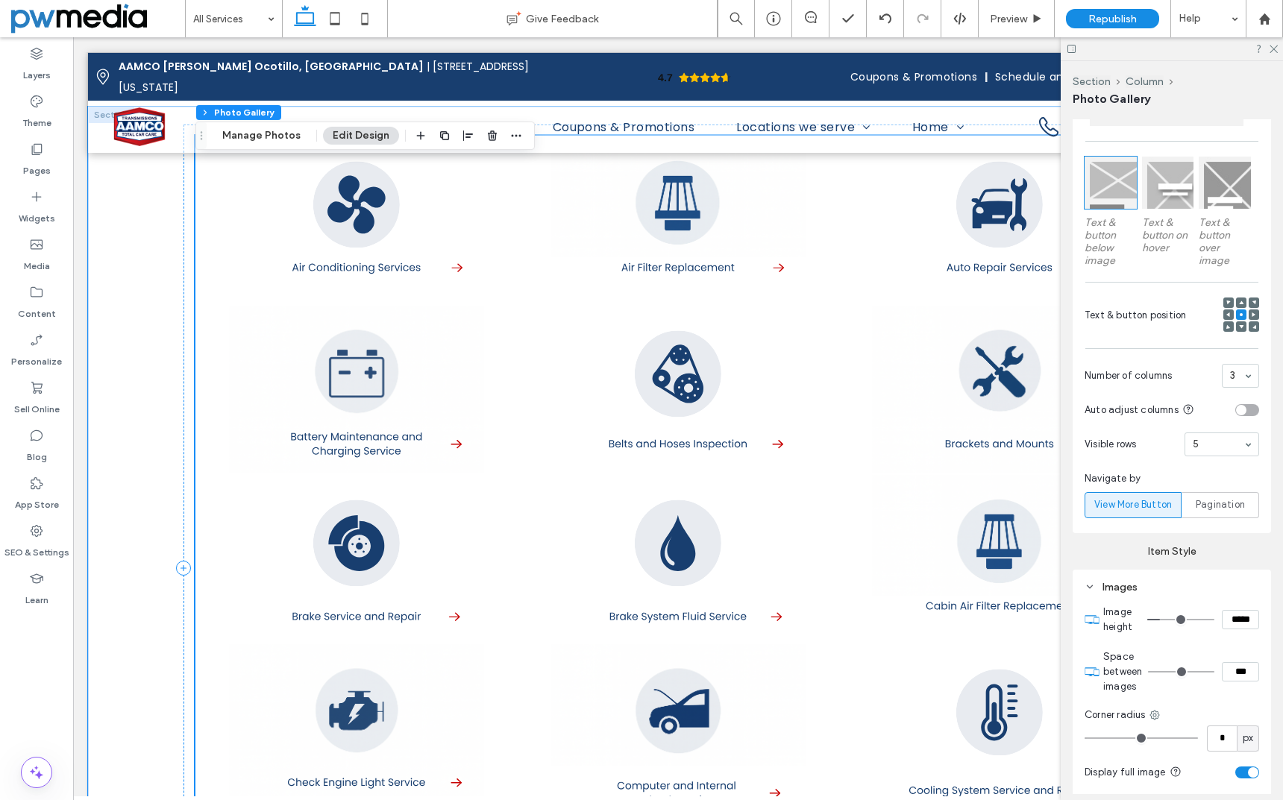
scroll to position [1193, 0]
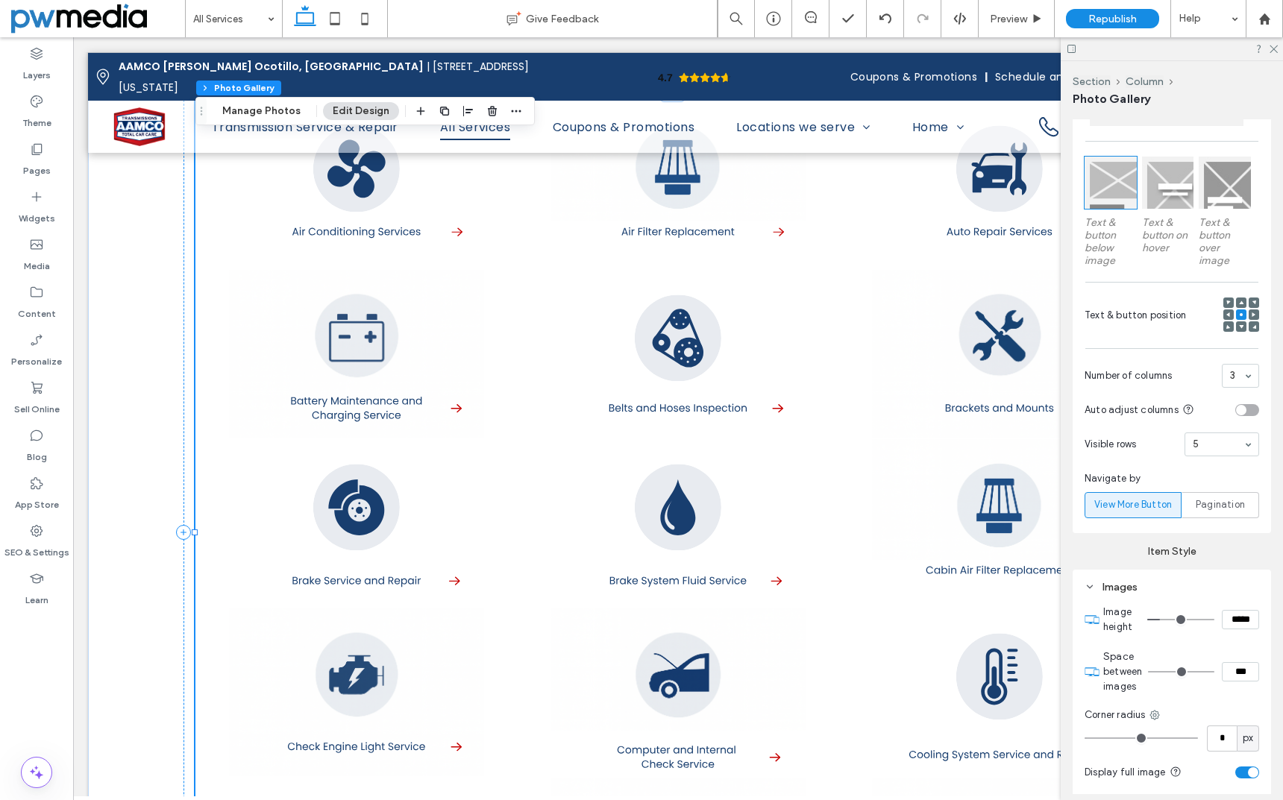
click at [1234, 439] on div "5" at bounding box center [1221, 445] width 75 height 24
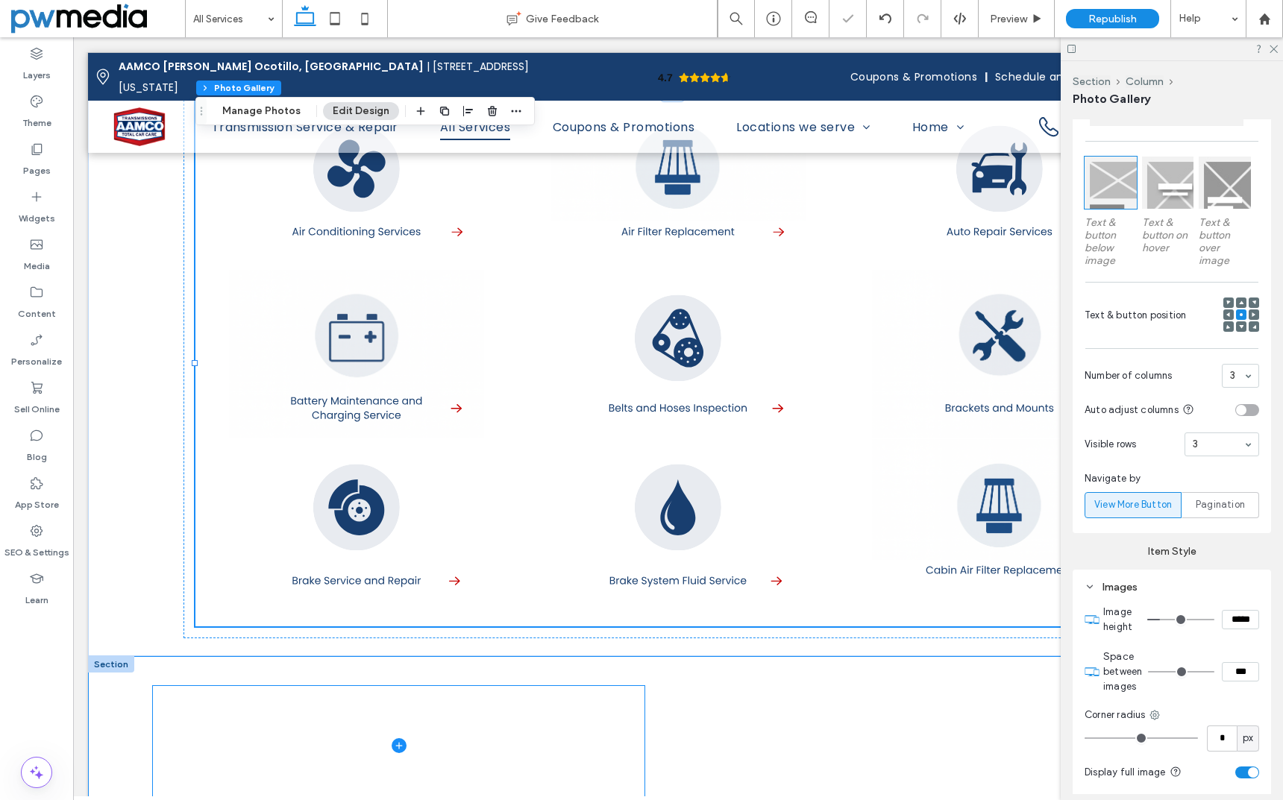
click at [548, 686] on span at bounding box center [399, 745] width 492 height 119
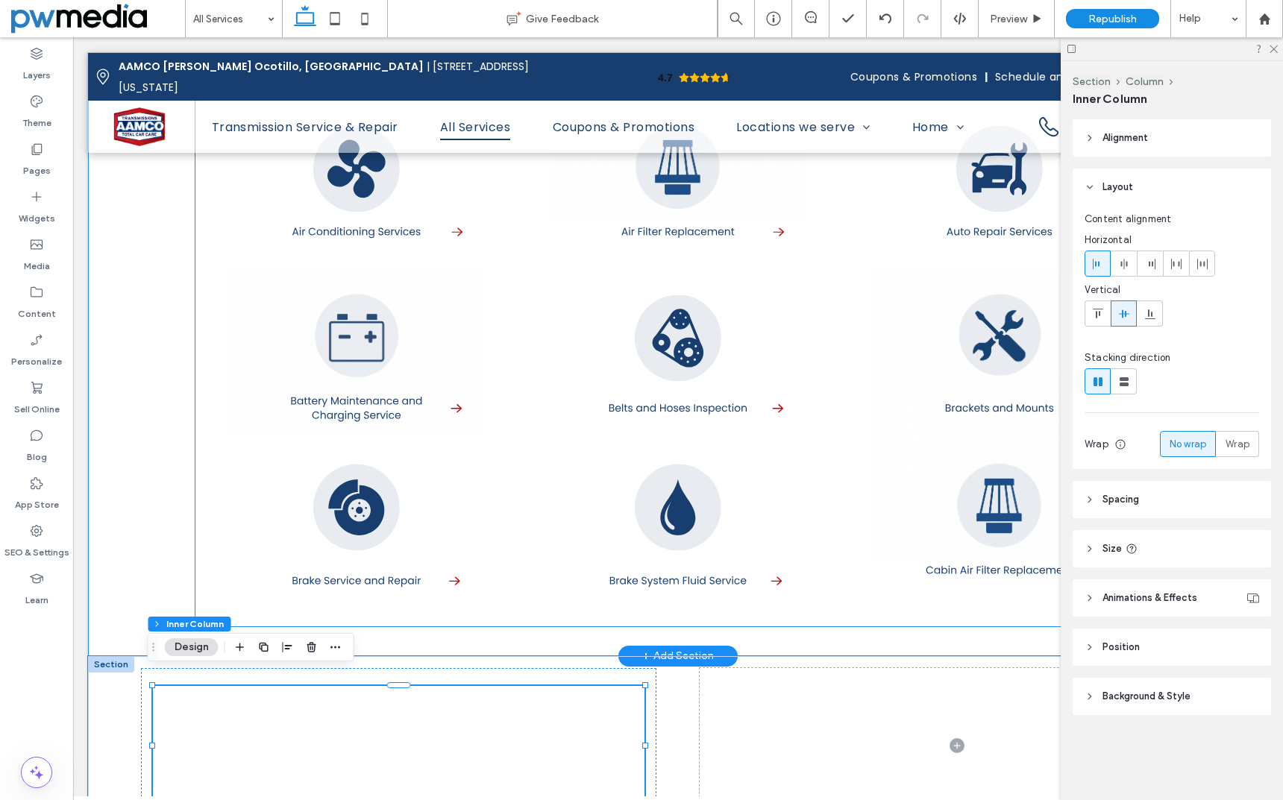
click at [846, 442] on link at bounding box center [999, 523] width 321 height 169
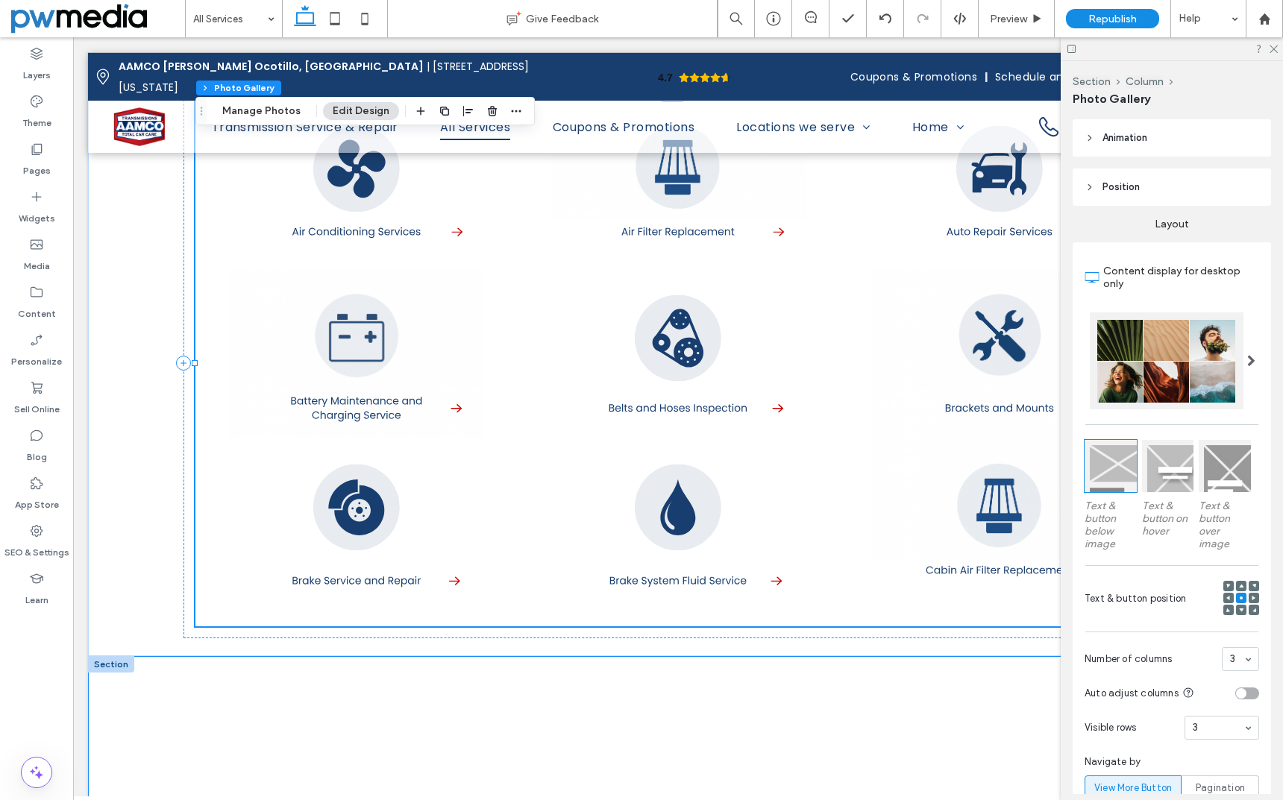
scroll to position [149, 0]
click at [1216, 354] on div at bounding box center [1167, 359] width 154 height 97
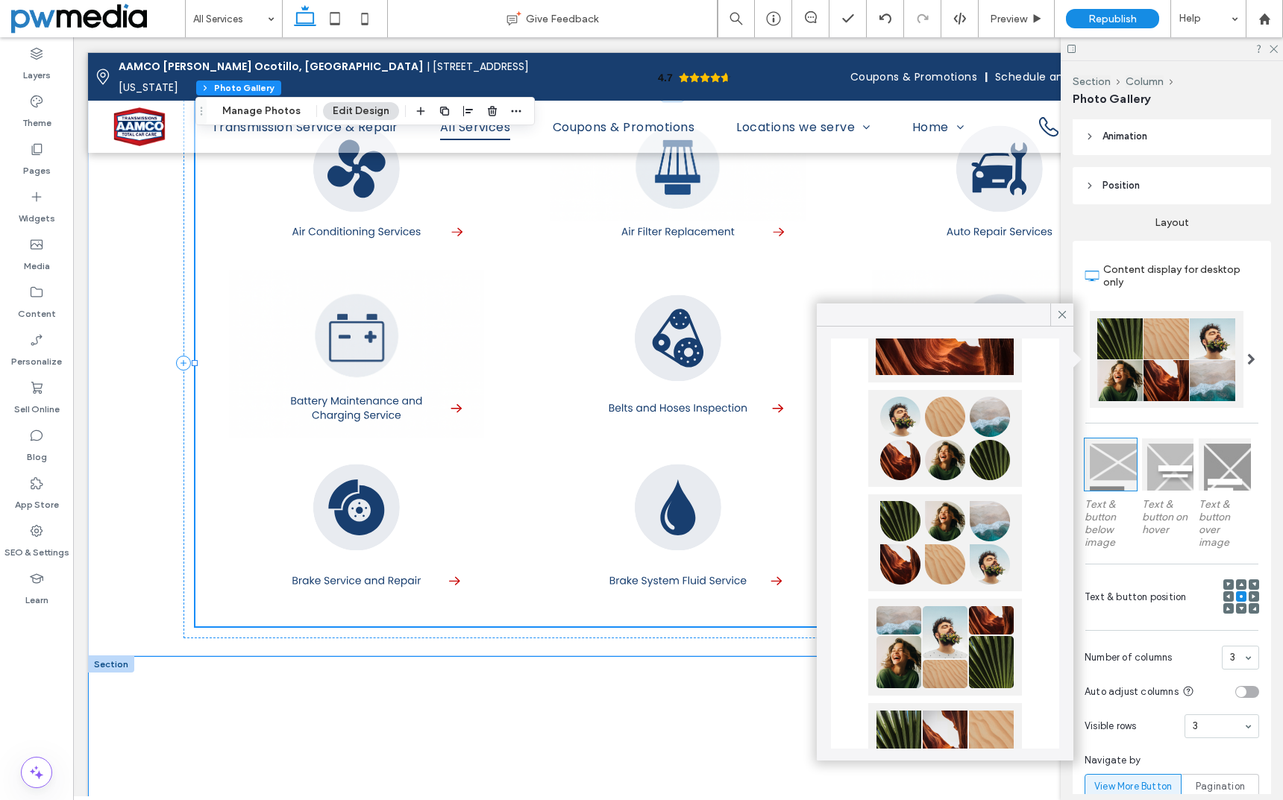
scroll to position [671, 0]
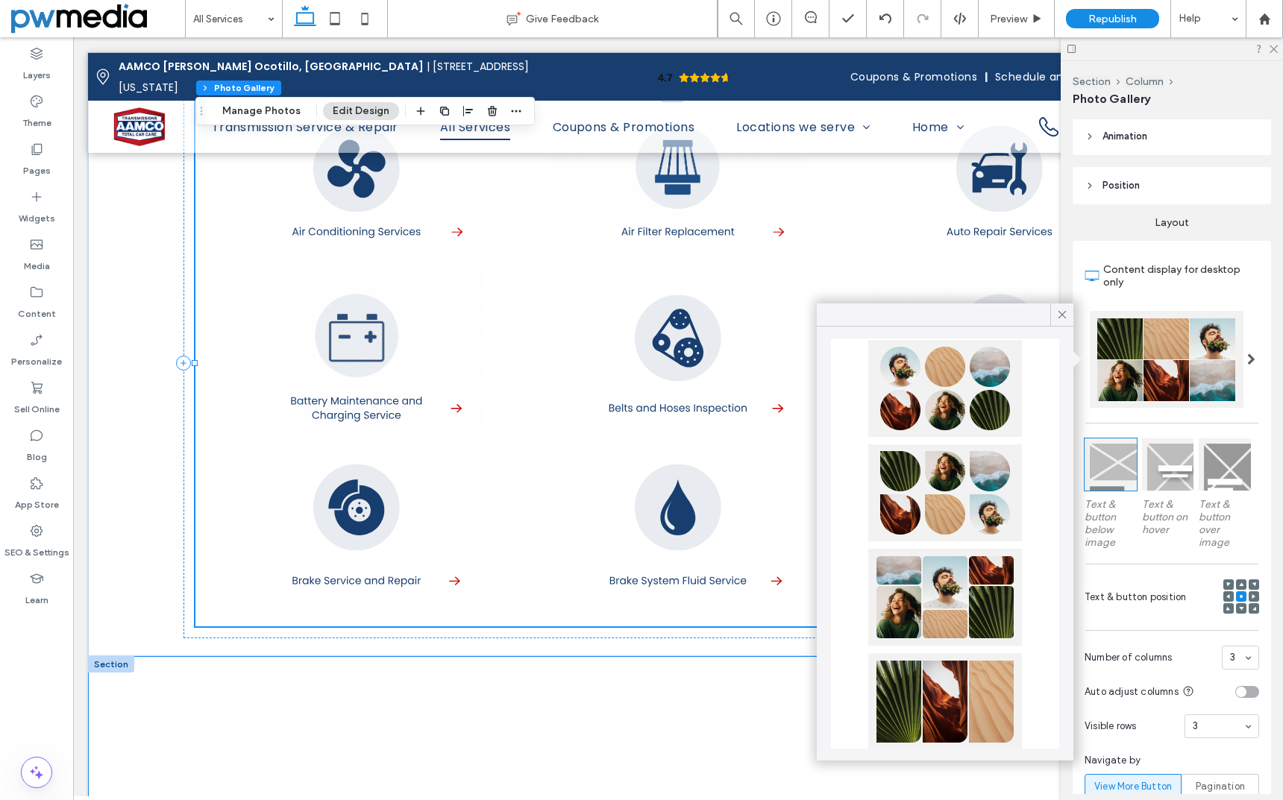
click at [1114, 567] on div "Content display for desktop only Text & button below image Text & button on hov…" at bounding box center [1172, 528] width 198 height 574
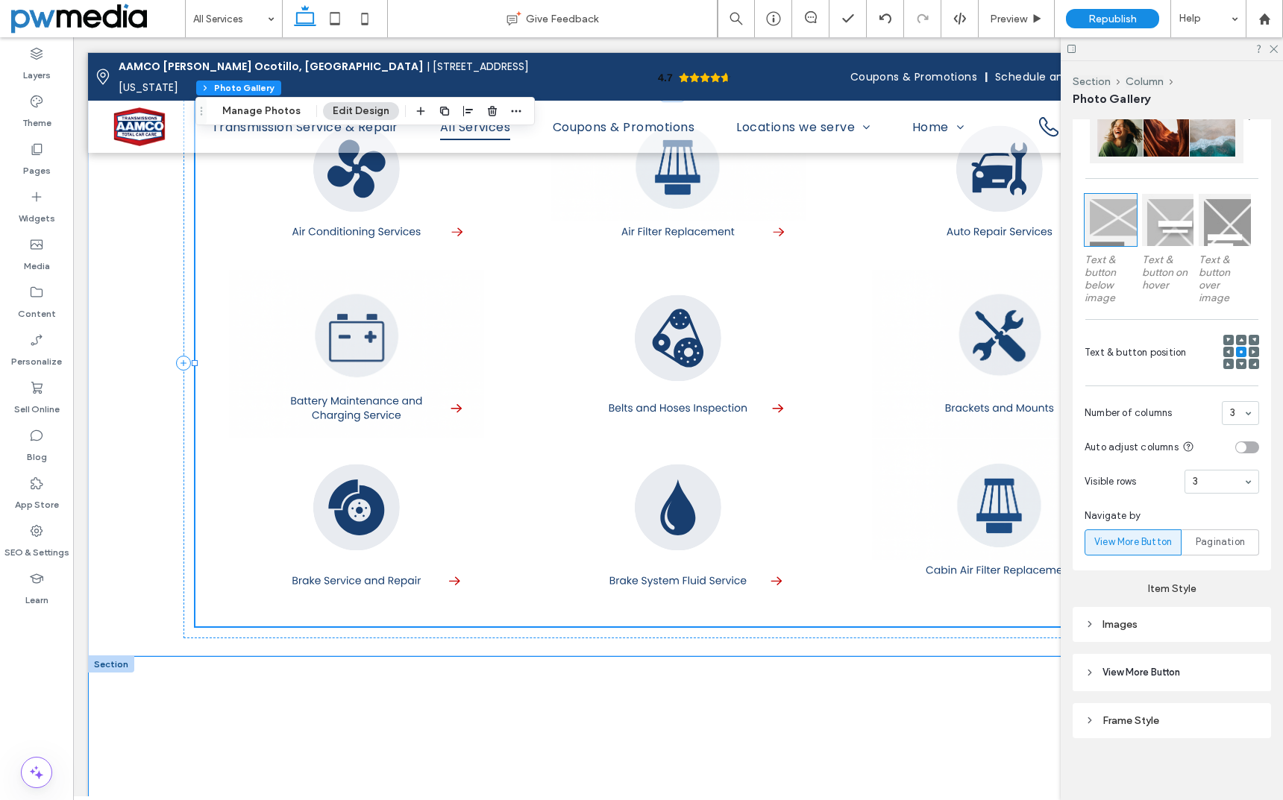
scroll to position [395, 0]
click at [1120, 670] on span "View More Button" at bounding box center [1141, 671] width 78 height 15
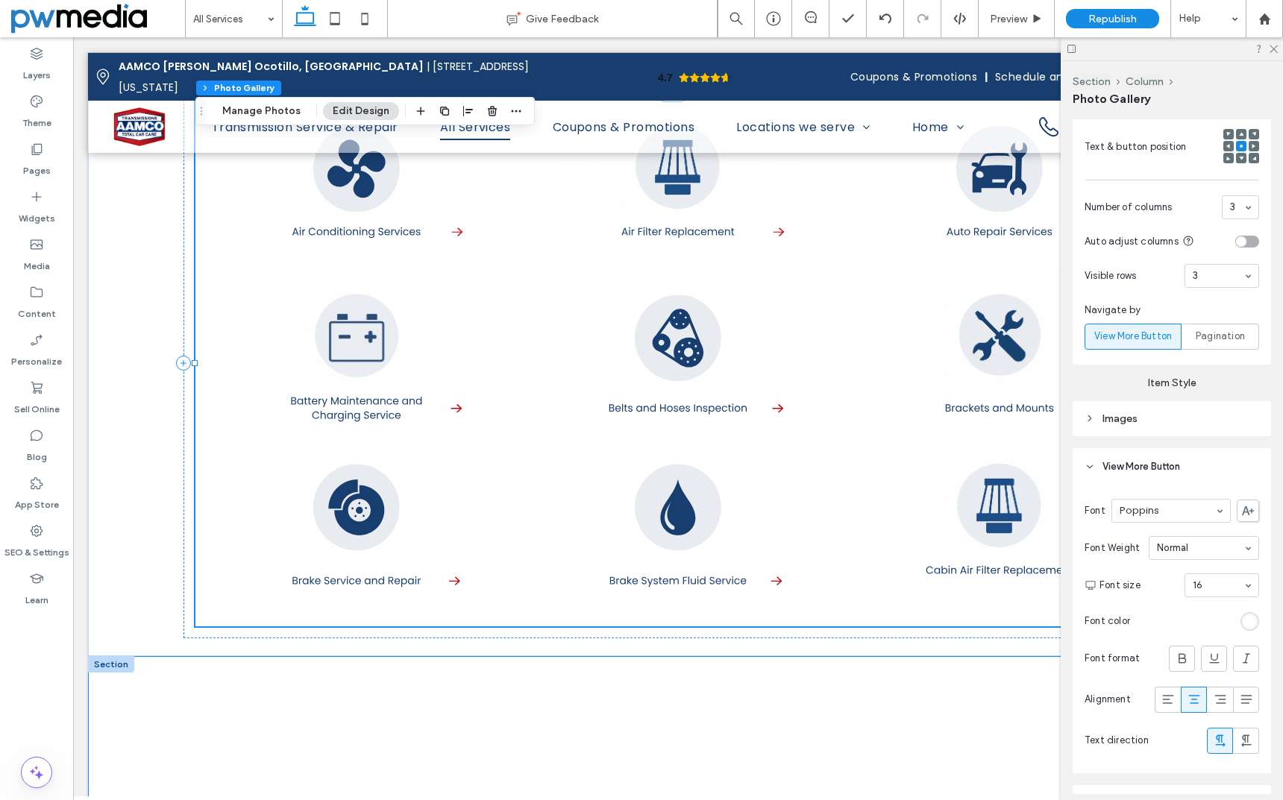
scroll to position [619, 0]
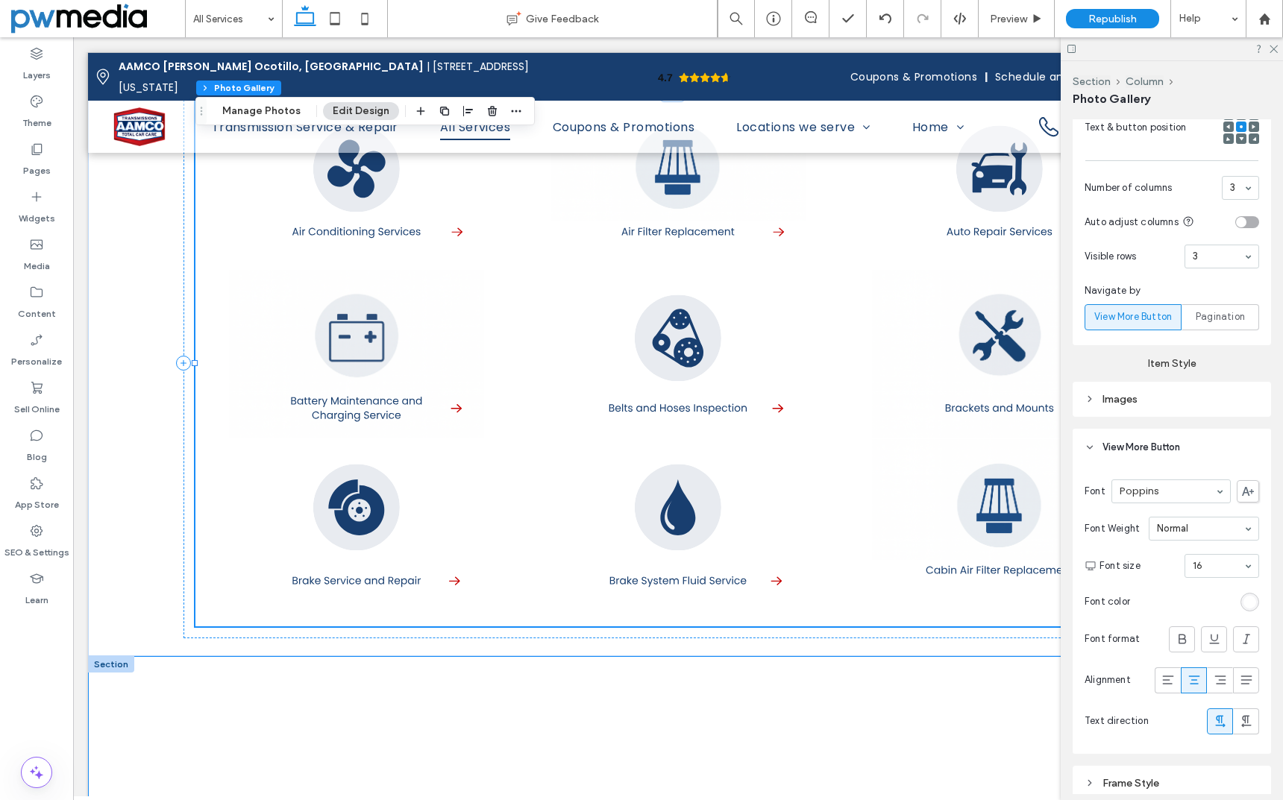
click at [1246, 598] on div "rgb(255, 255, 255)" at bounding box center [1249, 602] width 13 height 13
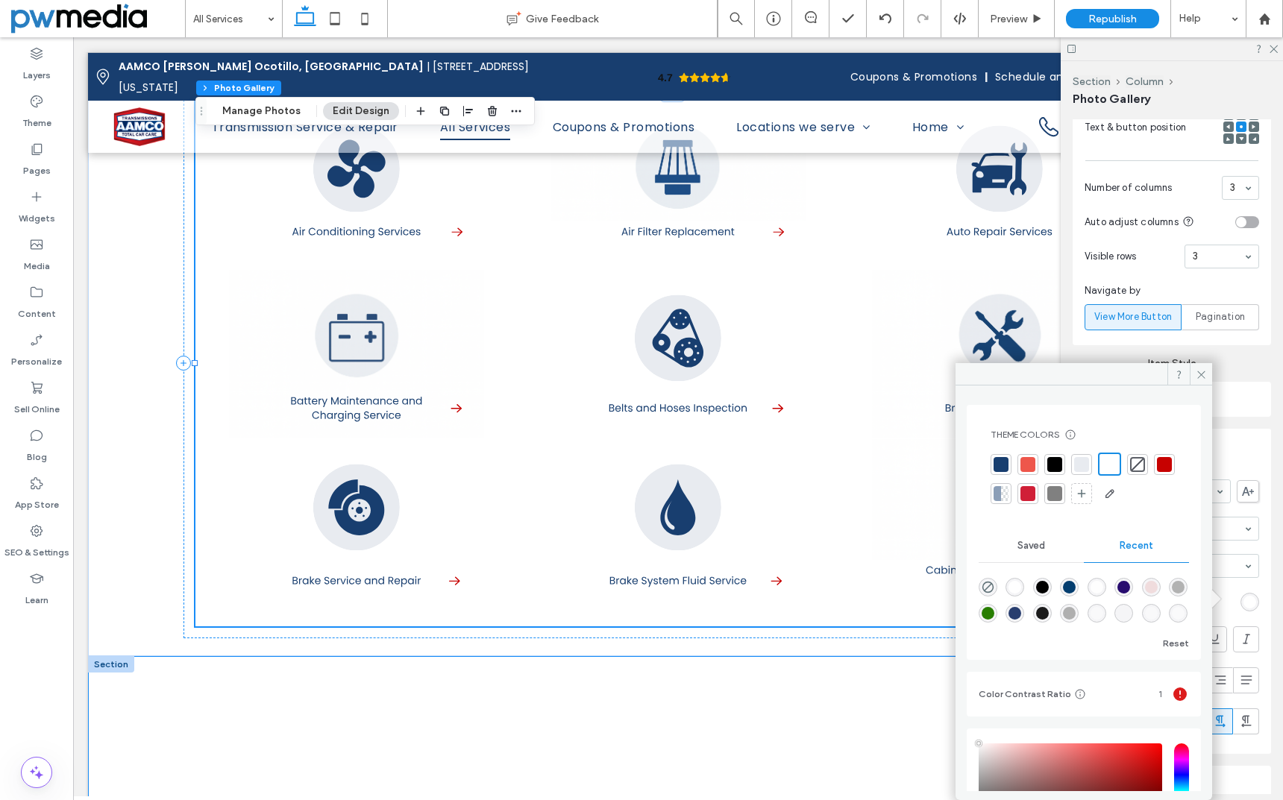
click at [1058, 461] on div at bounding box center [1054, 464] width 15 height 15
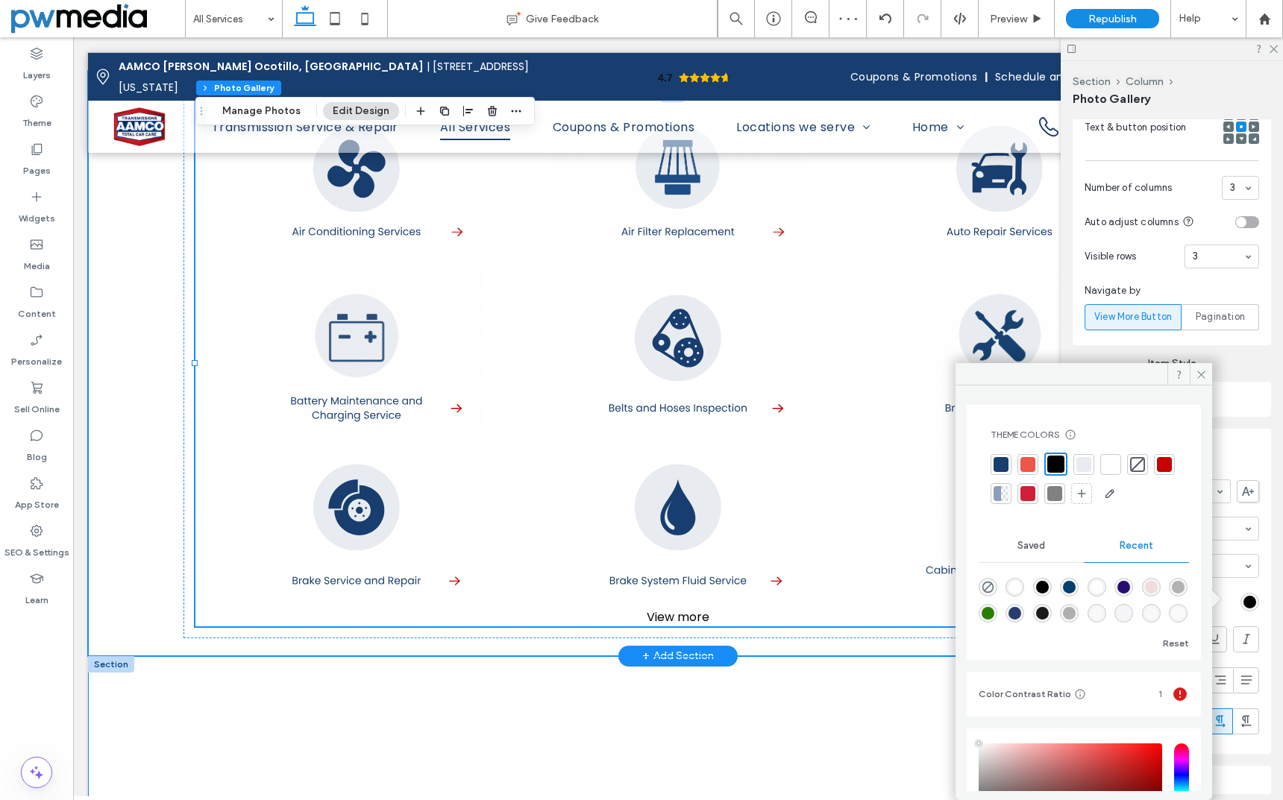
click at [914, 632] on div "Button Button Button Button Button Button Button Button Button Button Button Bu…" at bounding box center [678, 363] width 1180 height 585
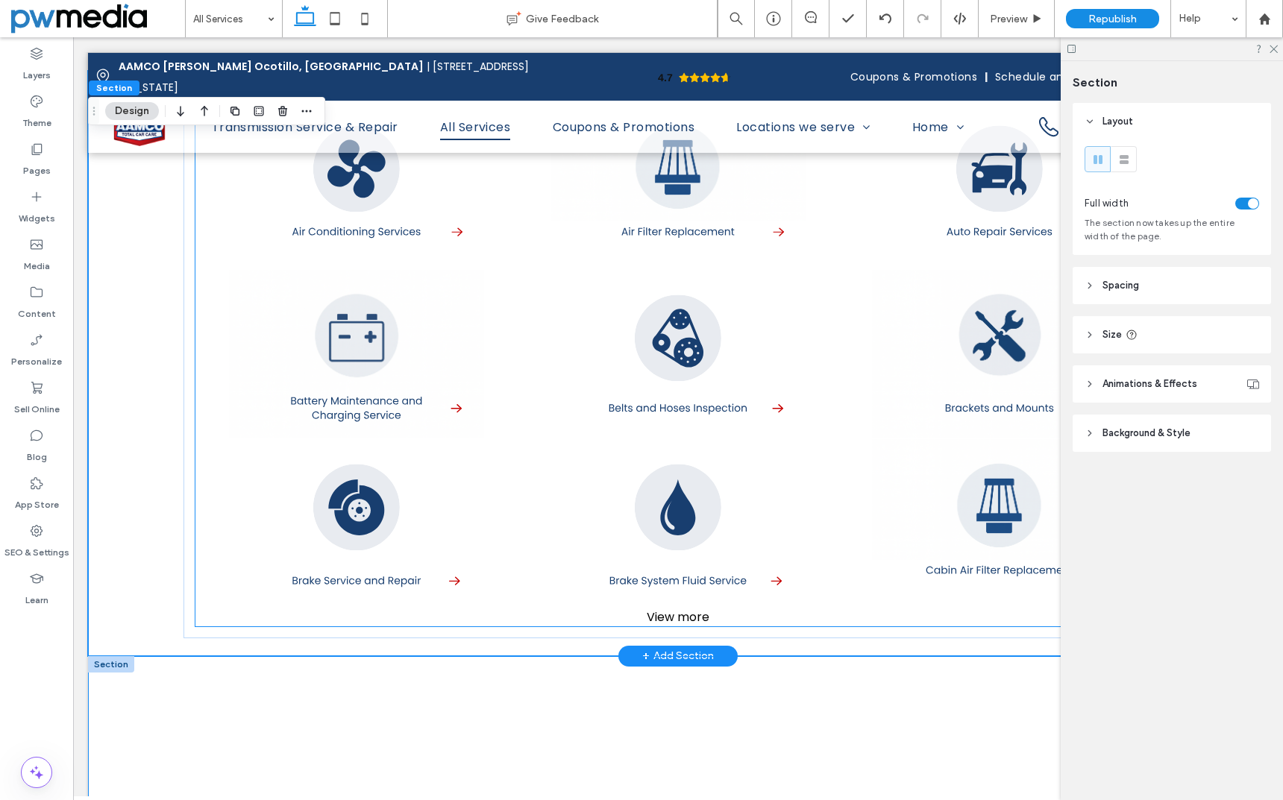
click at [908, 344] on link at bounding box center [999, 353] width 321 height 169
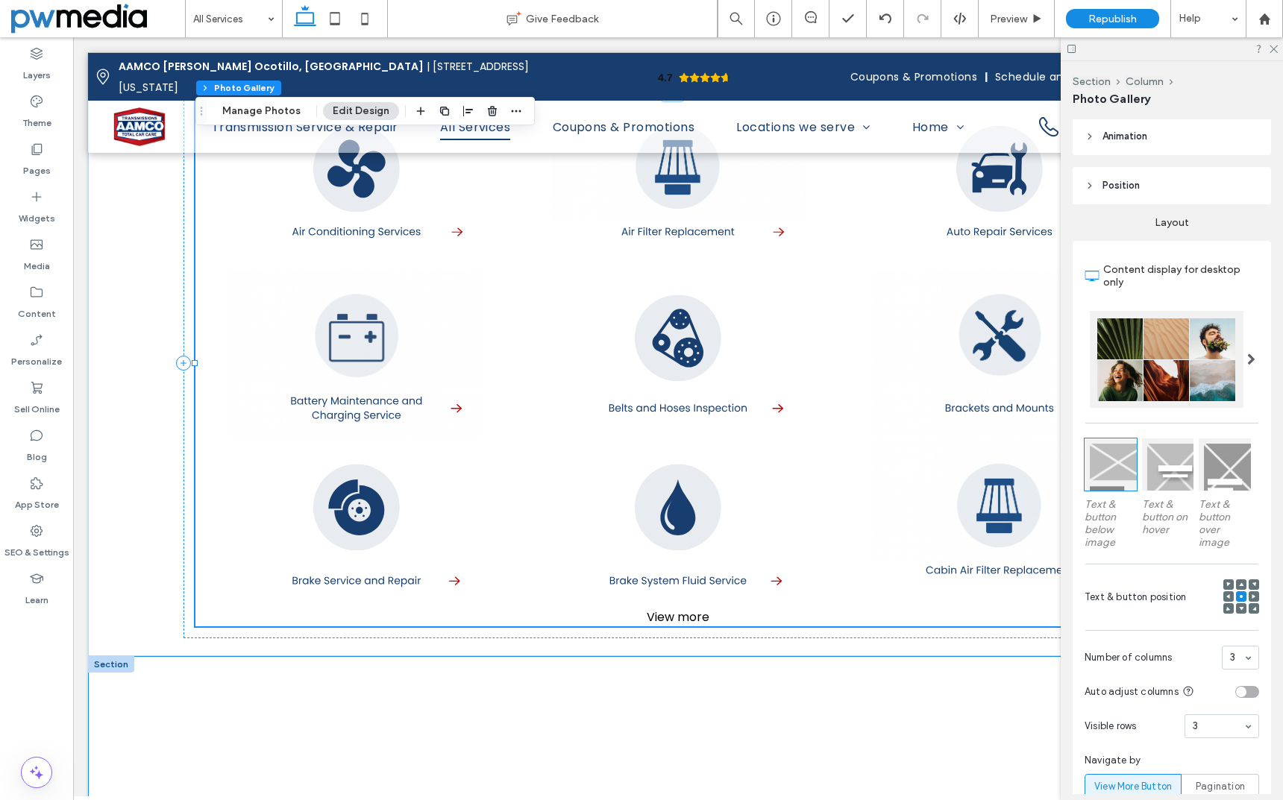
scroll to position [298, 0]
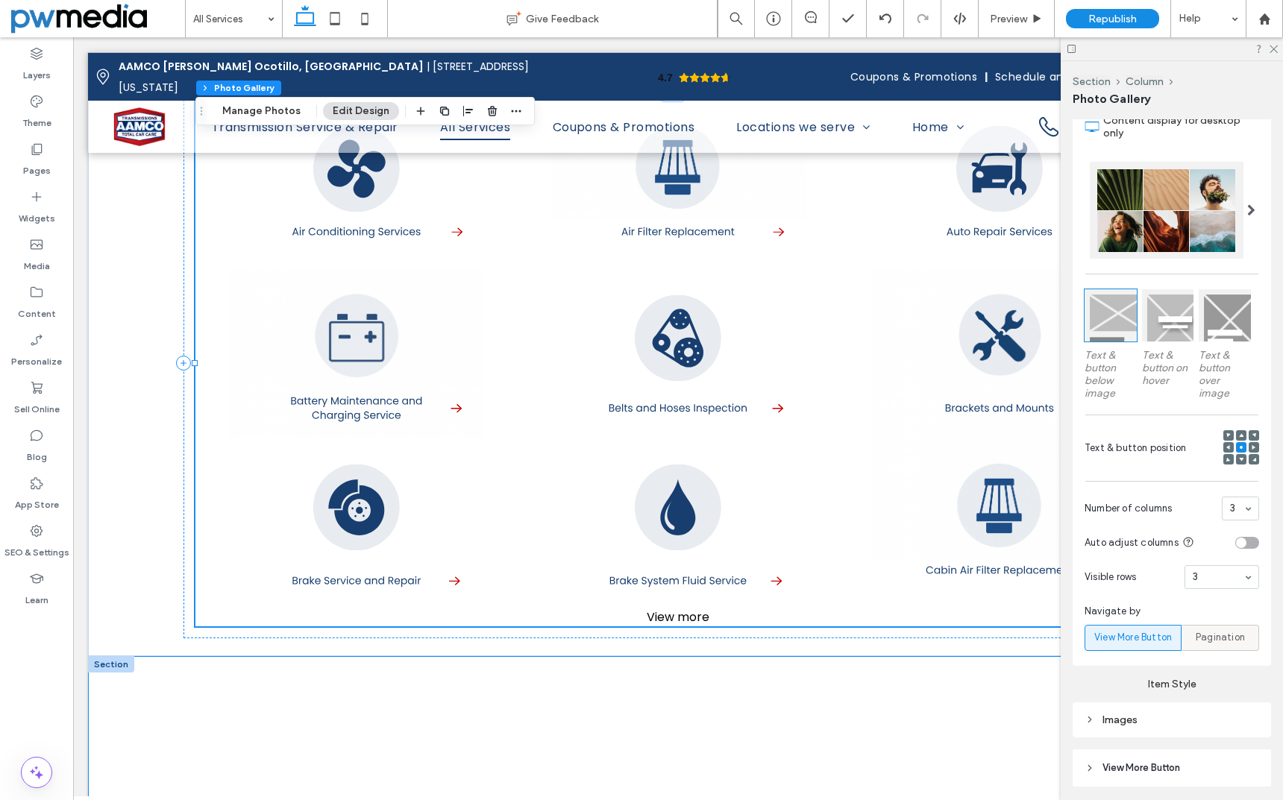
click at [1223, 634] on span "Pagination" at bounding box center [1220, 637] width 49 height 15
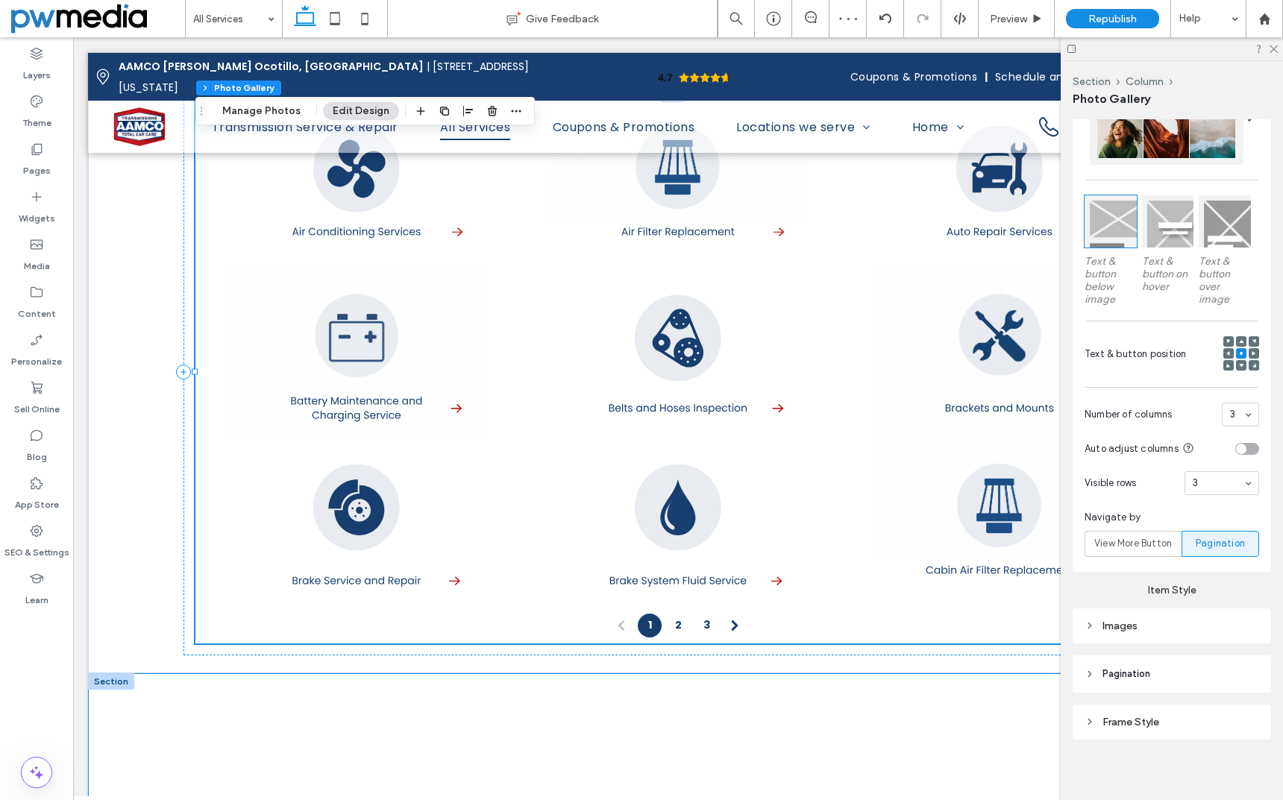
scroll to position [395, 0]
click at [1129, 624] on div "Images" at bounding box center [1171, 623] width 175 height 13
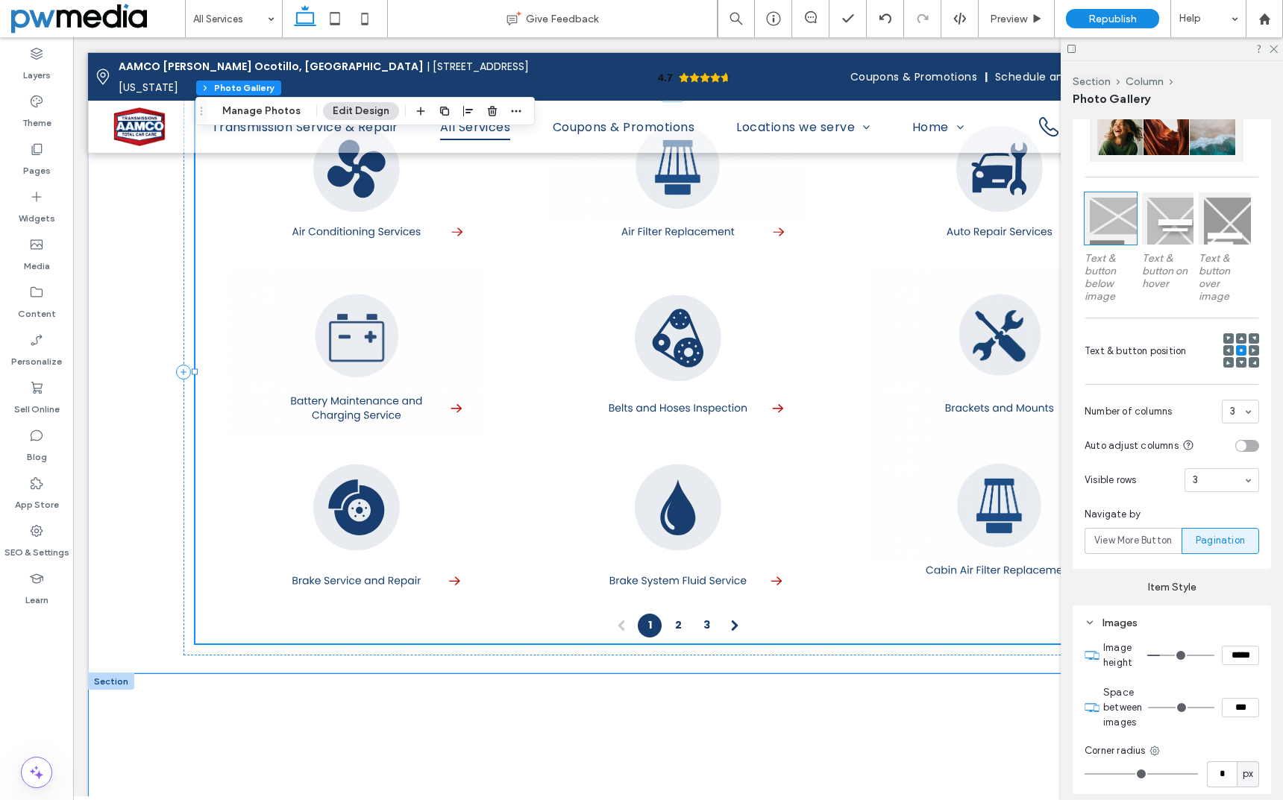
click at [1129, 624] on div "Images" at bounding box center [1171, 623] width 175 height 13
click at [1131, 668] on span "Pagination" at bounding box center [1126, 671] width 48 height 15
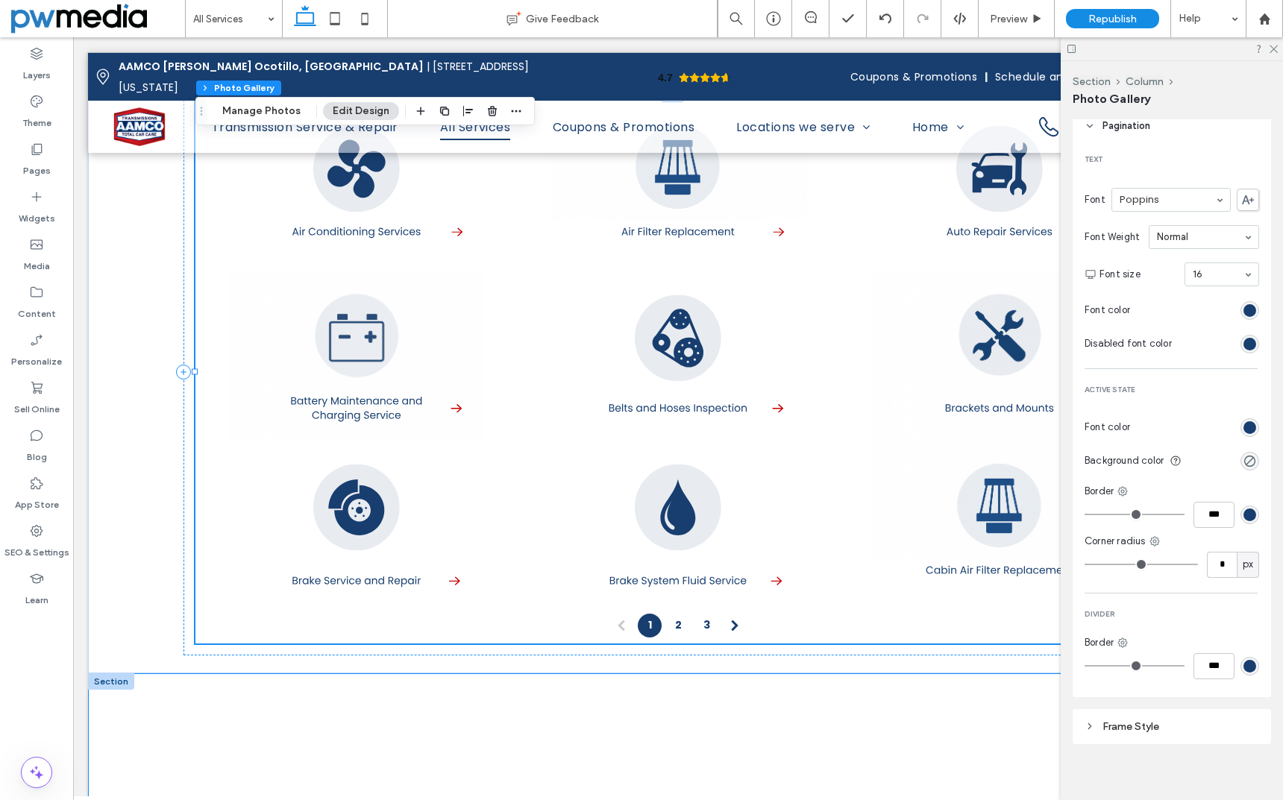
scroll to position [948, 0]
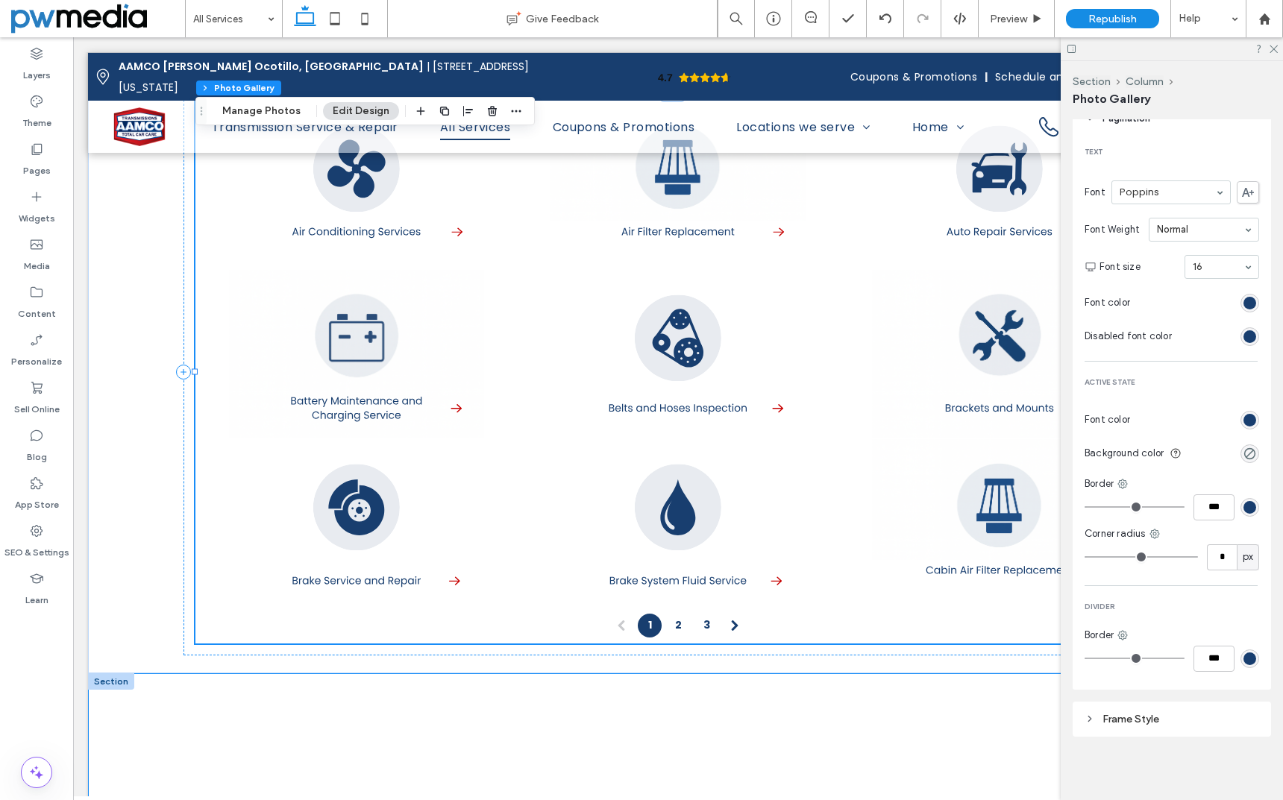
click at [1128, 720] on div "Frame Style" at bounding box center [1171, 719] width 175 height 13
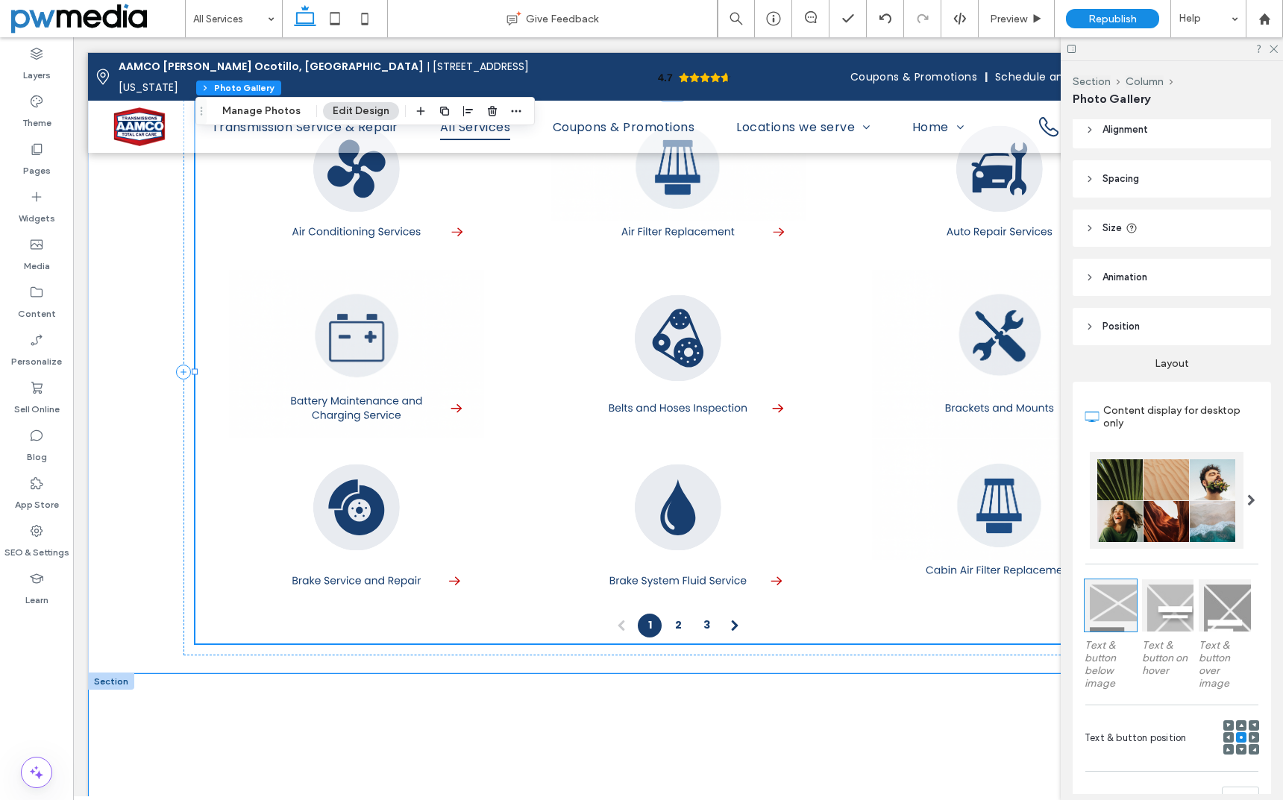
scroll to position [0, 0]
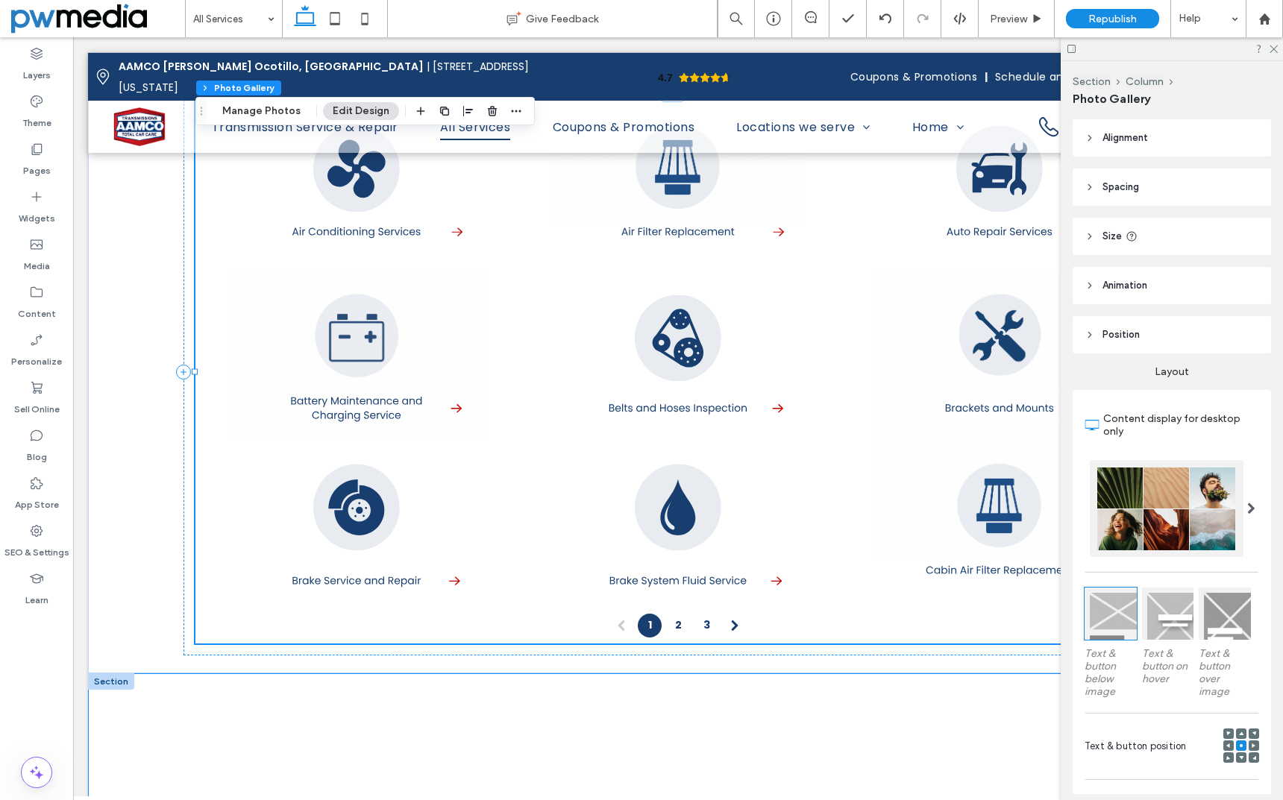
click at [1121, 330] on span "Position" at bounding box center [1120, 334] width 37 height 15
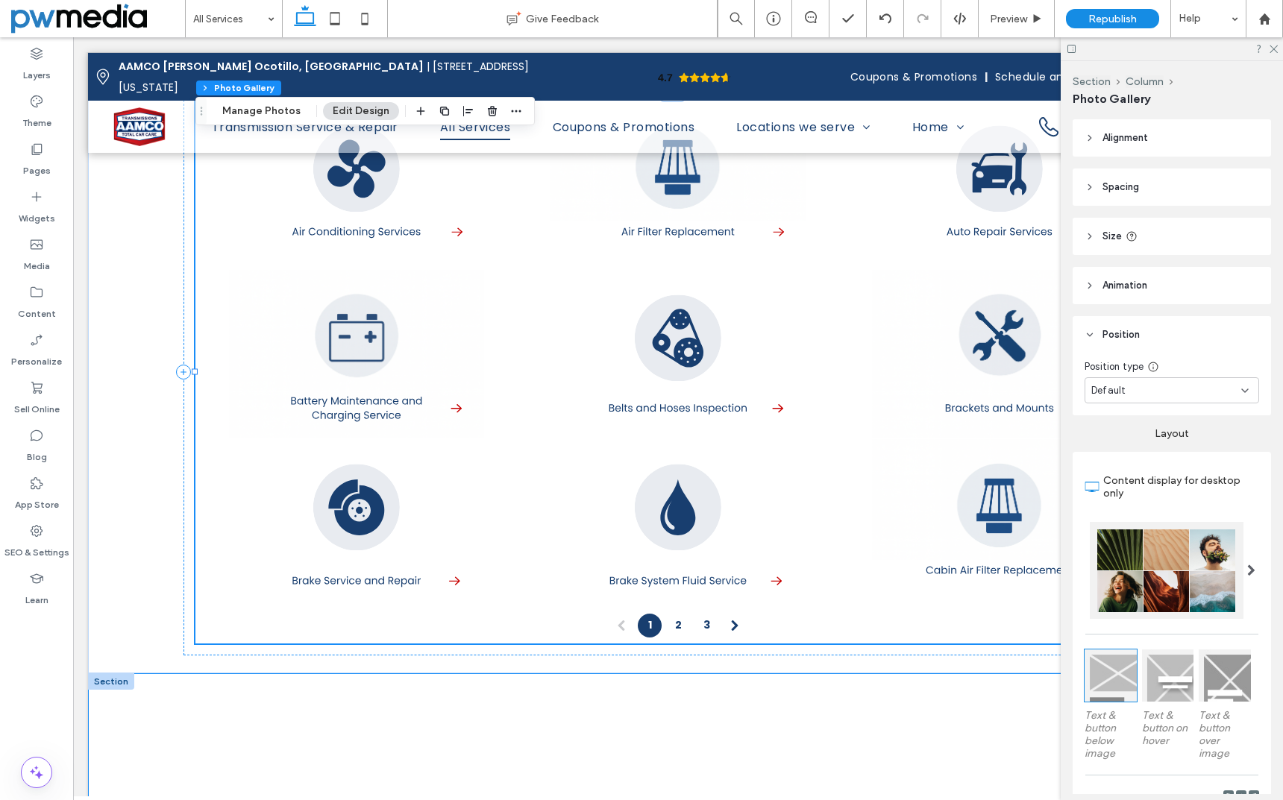
click at [1129, 284] on span "Animation" at bounding box center [1124, 285] width 45 height 15
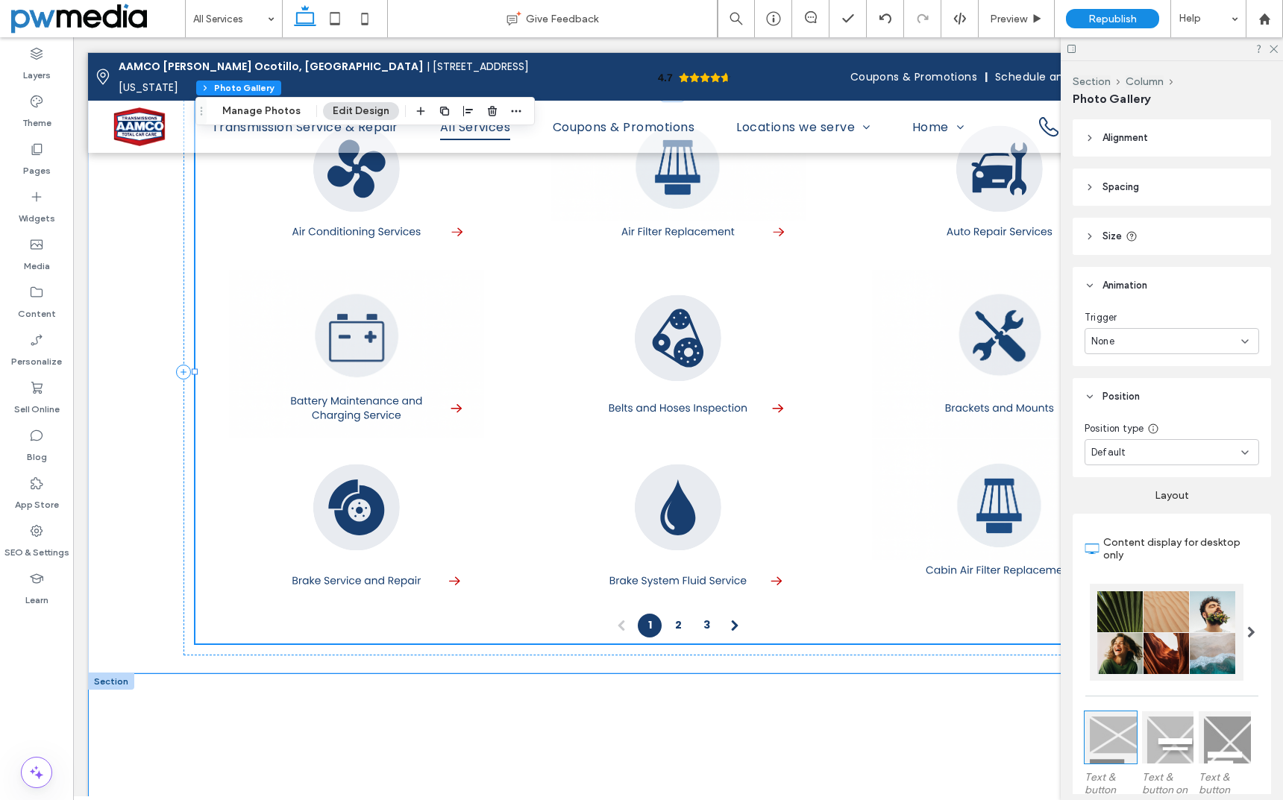
click at [1111, 240] on span "Size" at bounding box center [1111, 236] width 19 height 15
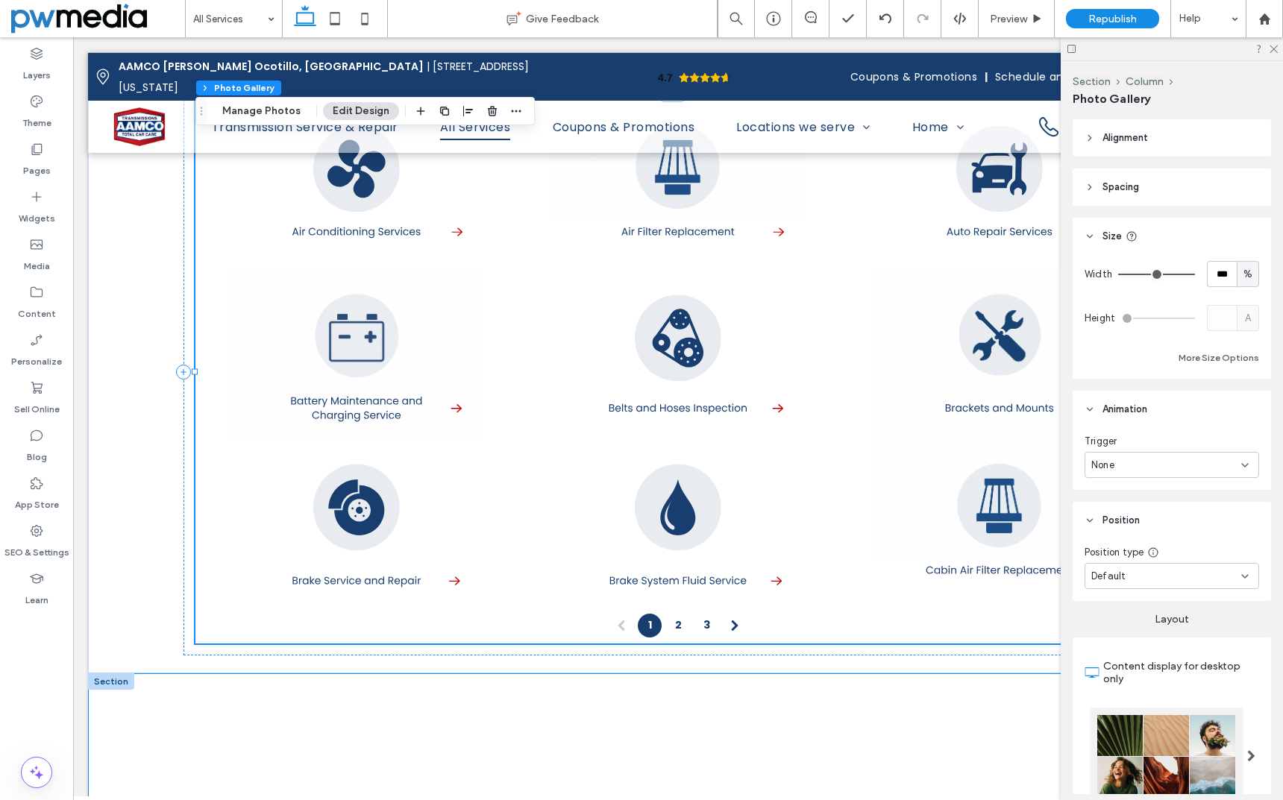
click at [1118, 186] on span "Spacing" at bounding box center [1120, 187] width 37 height 15
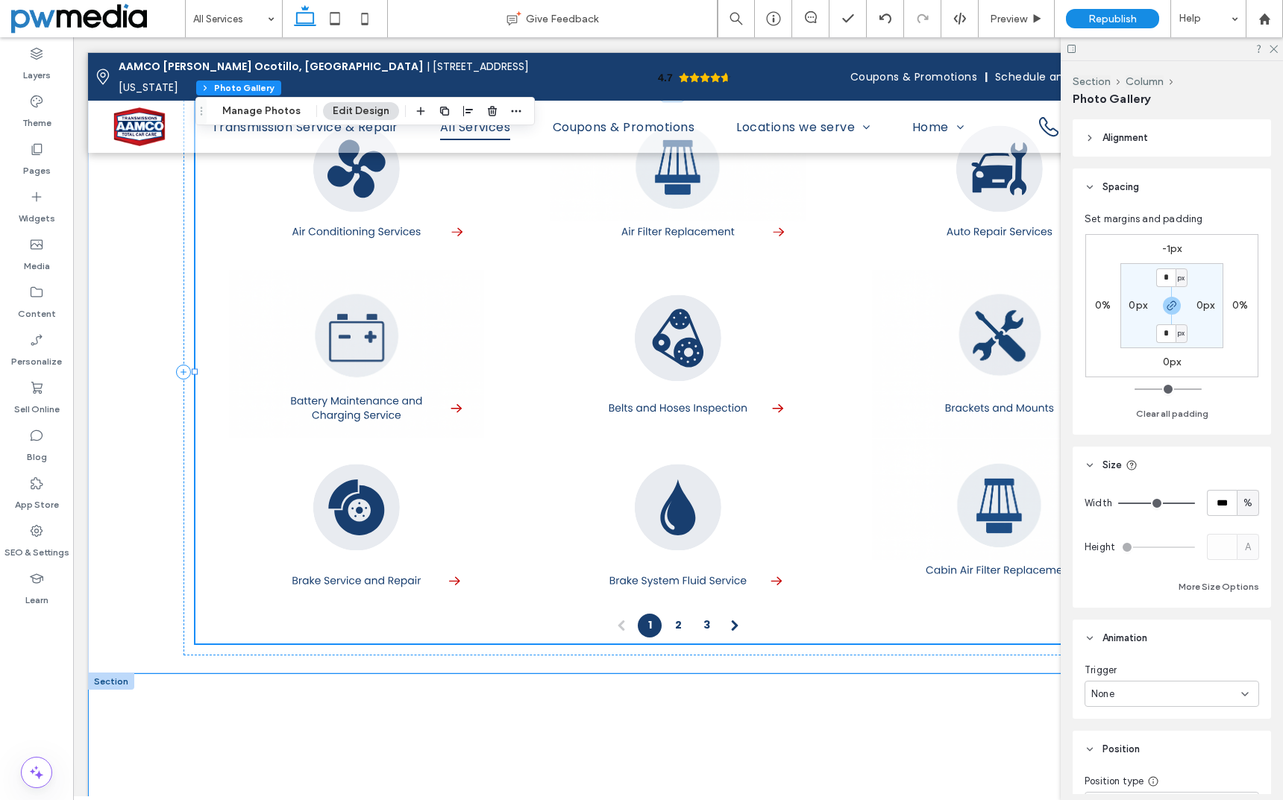
click at [1124, 144] on span "Alignment" at bounding box center [1124, 138] width 45 height 15
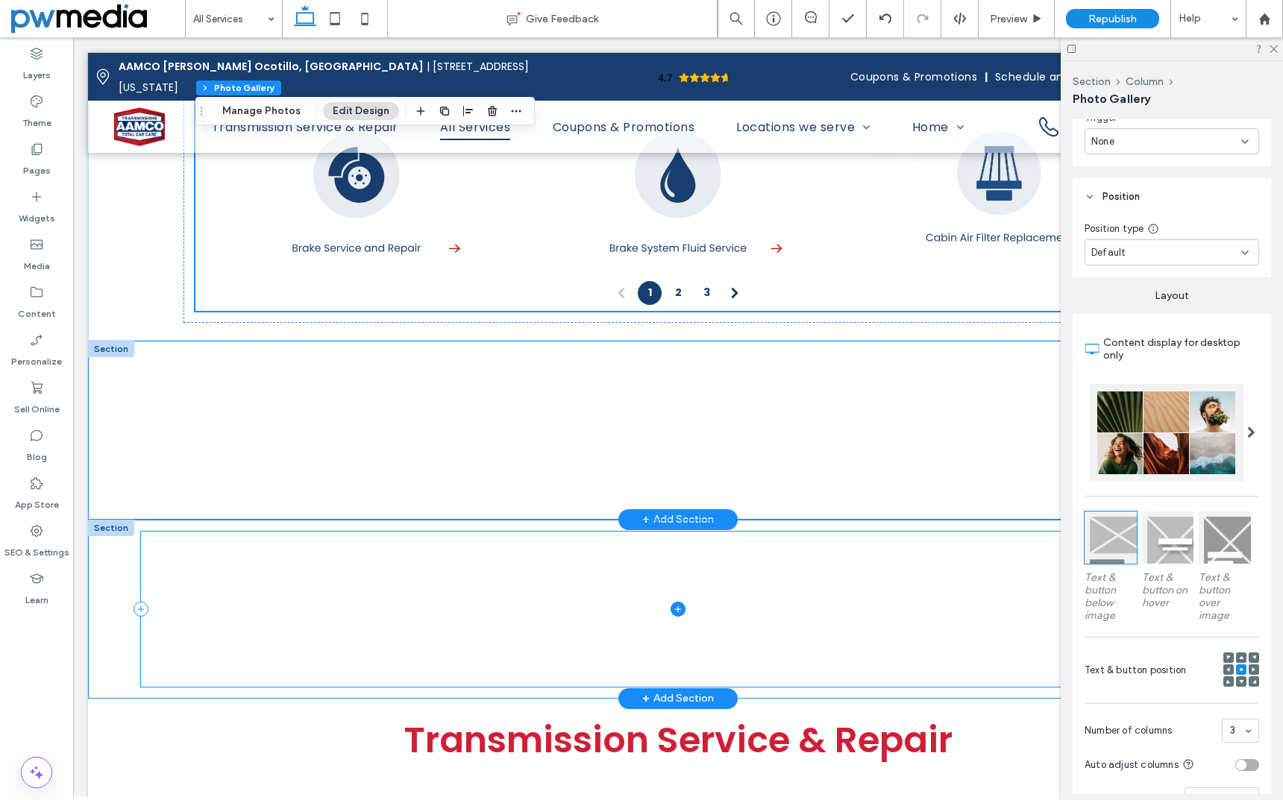
scroll to position [1566, 0]
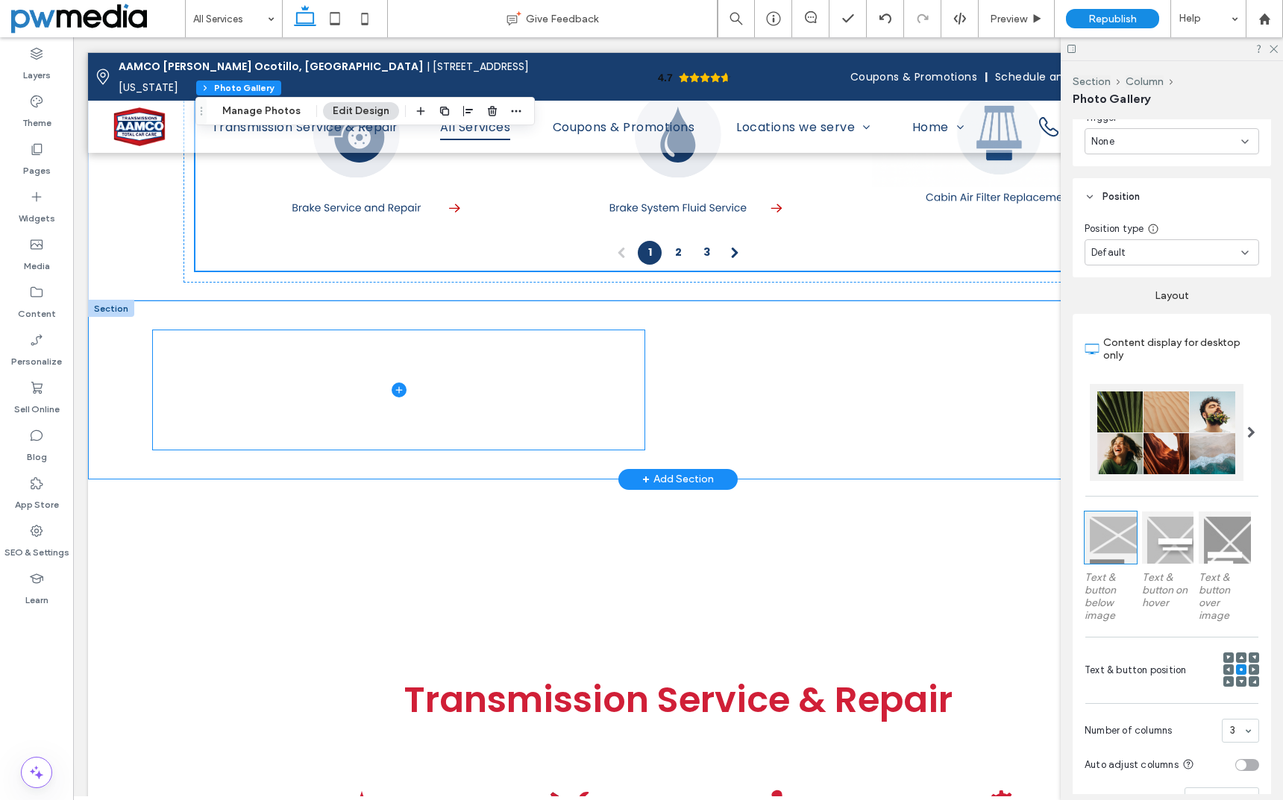
click at [465, 360] on span at bounding box center [399, 389] width 492 height 119
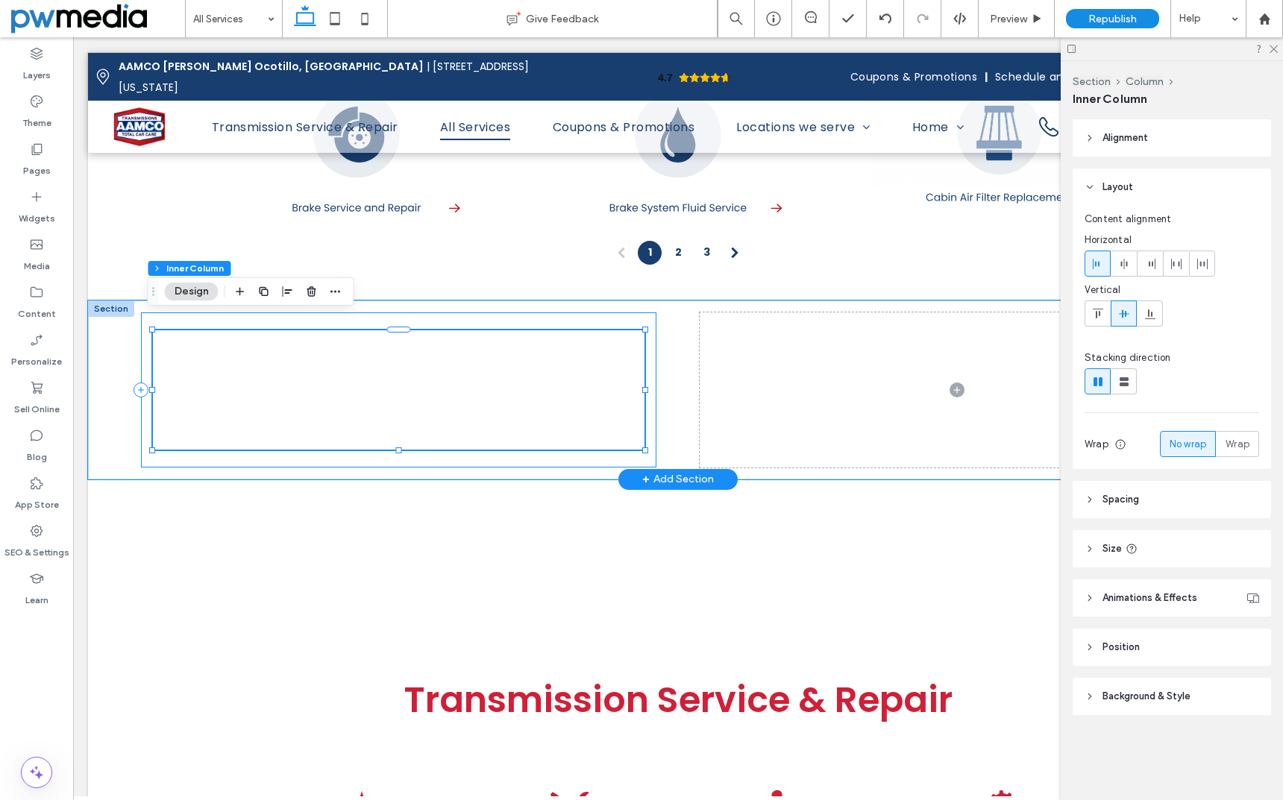
click at [644, 313] on div at bounding box center [398, 390] width 515 height 155
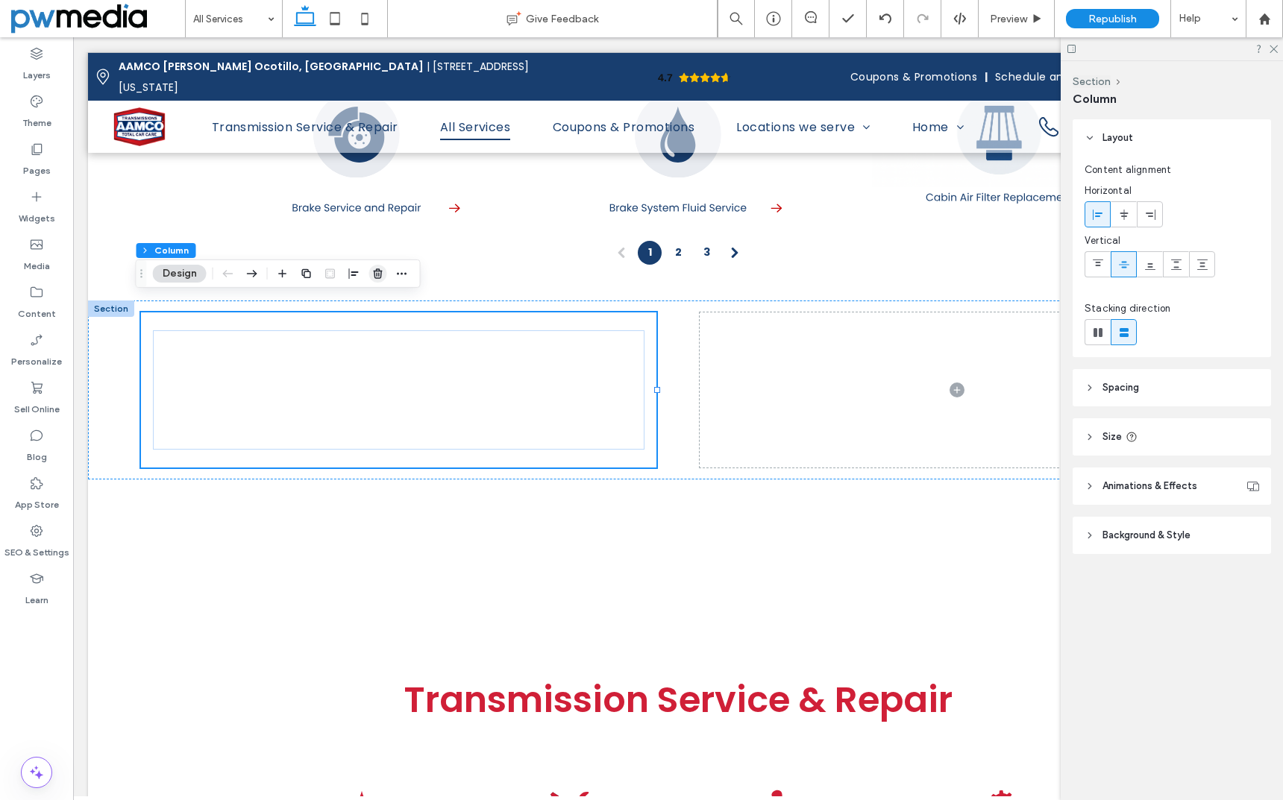
click at [375, 274] on icon "button" at bounding box center [378, 274] width 12 height 12
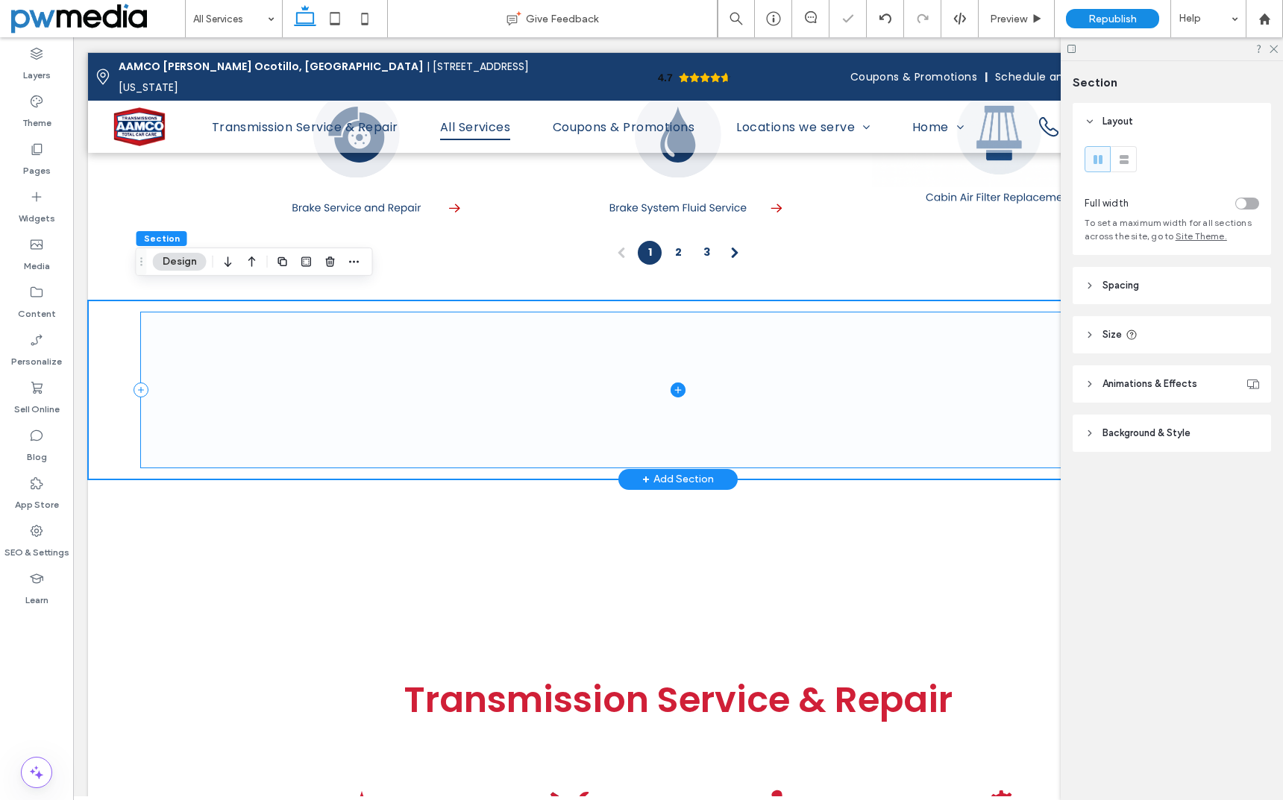
click at [671, 383] on icon at bounding box center [678, 390] width 15 height 15
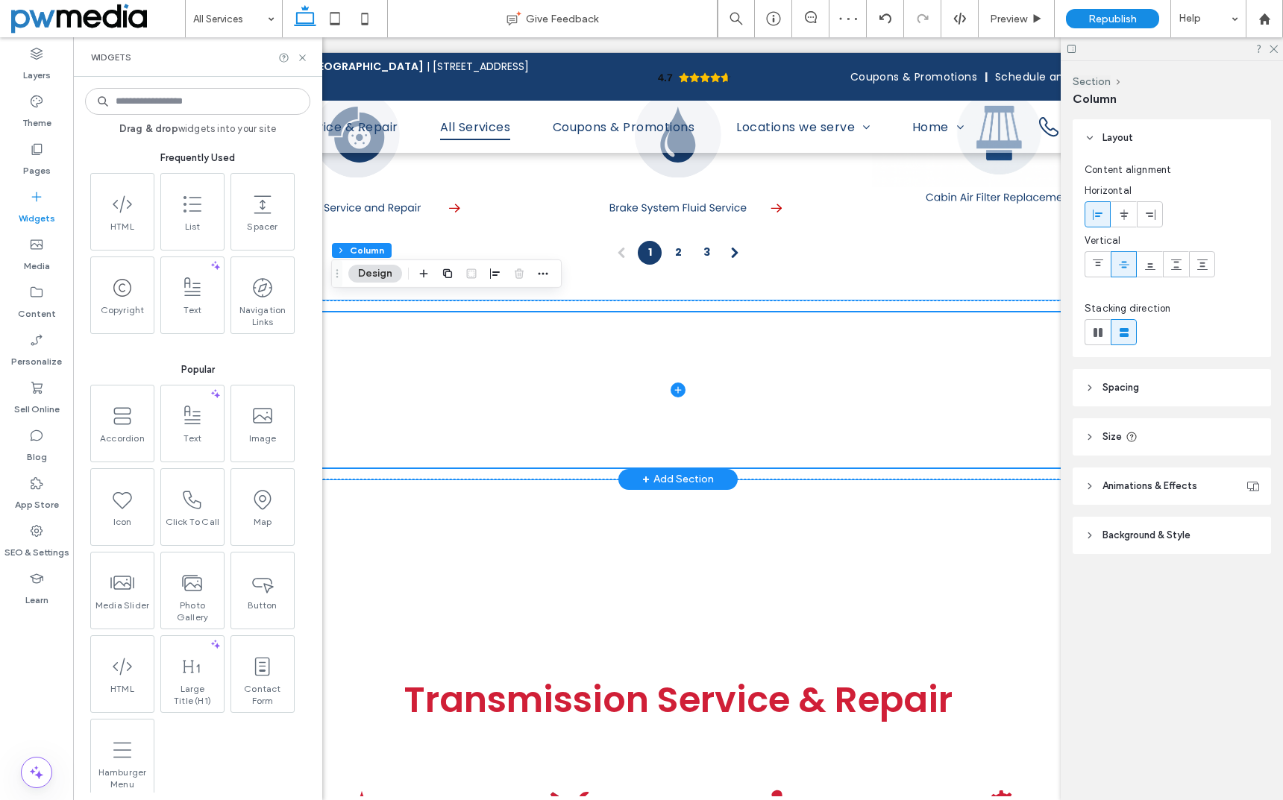
click at [224, 104] on input at bounding box center [197, 101] width 225 height 27
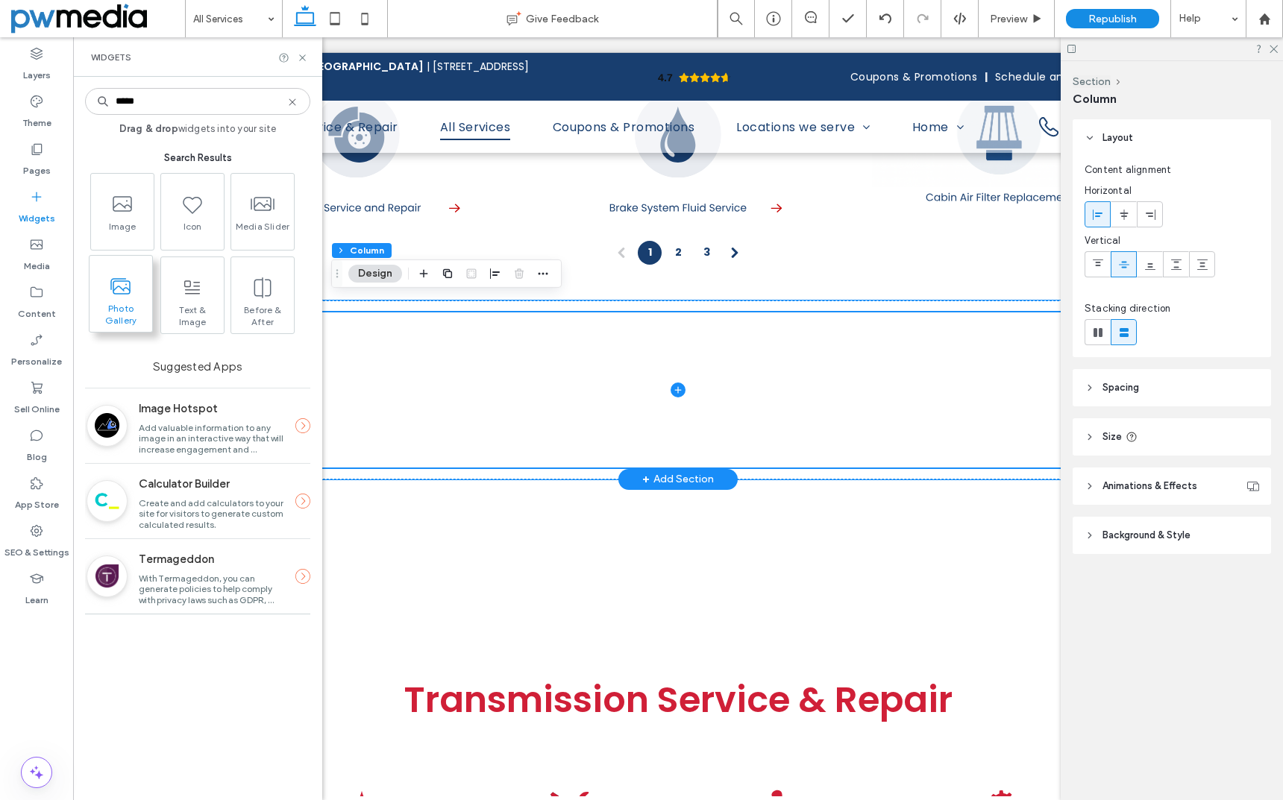
type input "*****"
click at [114, 282] on use at bounding box center [120, 286] width 19 height 15
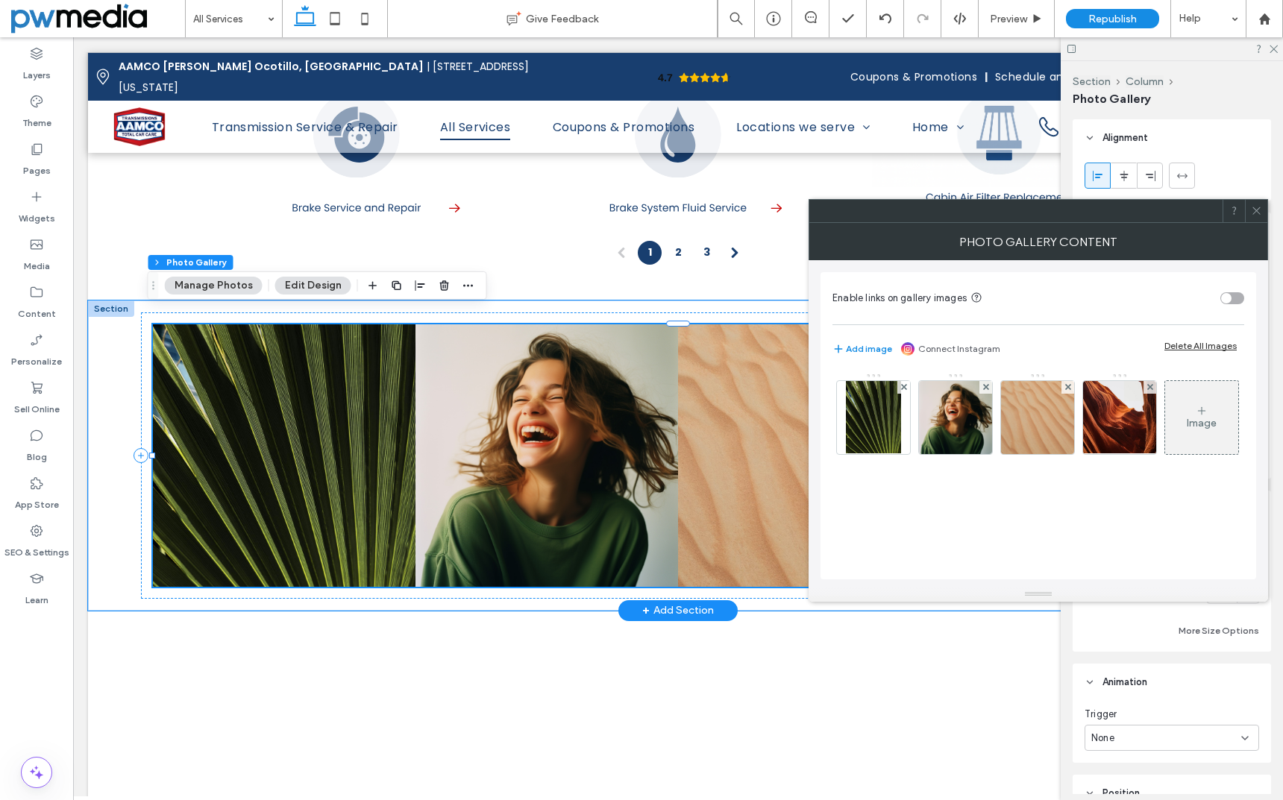
click at [1236, 296] on div "toggle" at bounding box center [1232, 298] width 24 height 12
click at [1259, 211] on icon at bounding box center [1256, 210] width 11 height 11
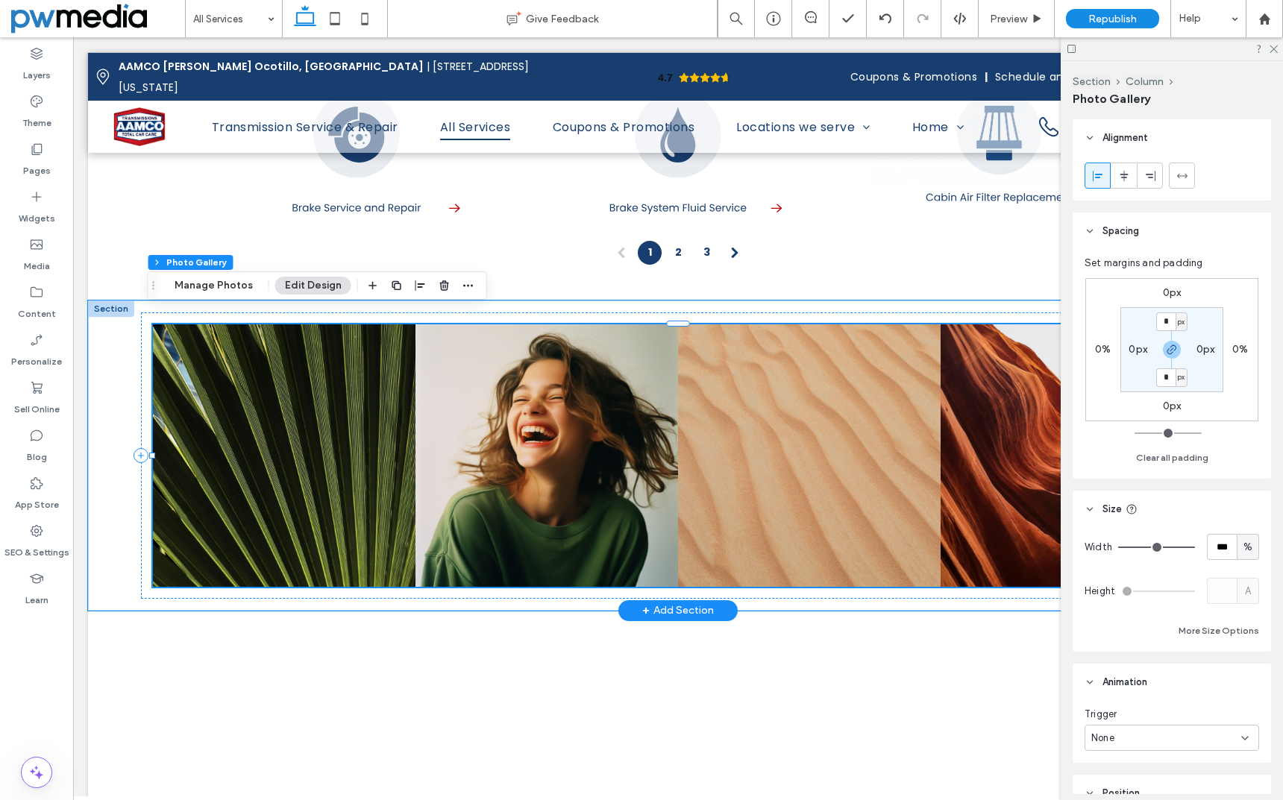
click at [321, 283] on button "Edit Design" at bounding box center [313, 286] width 76 height 18
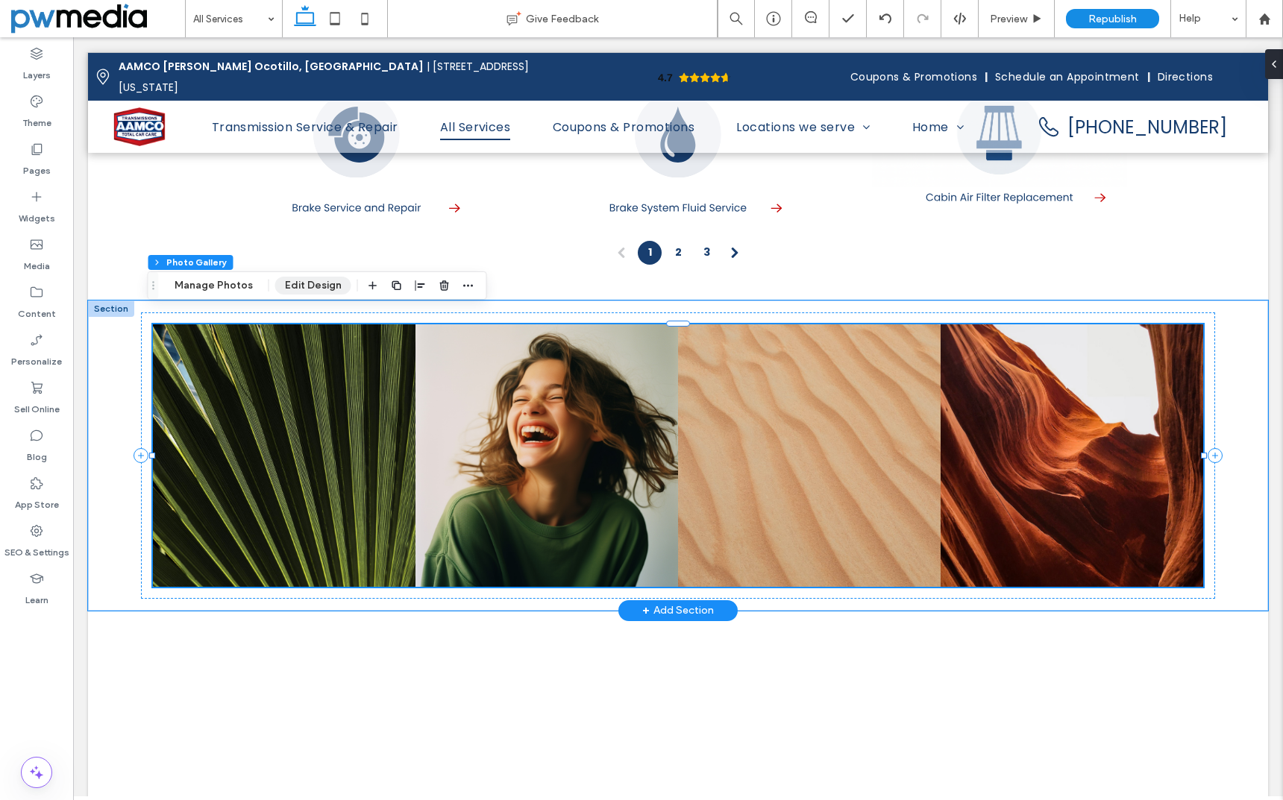
click at [321, 283] on button "Edit Design" at bounding box center [313, 286] width 76 height 18
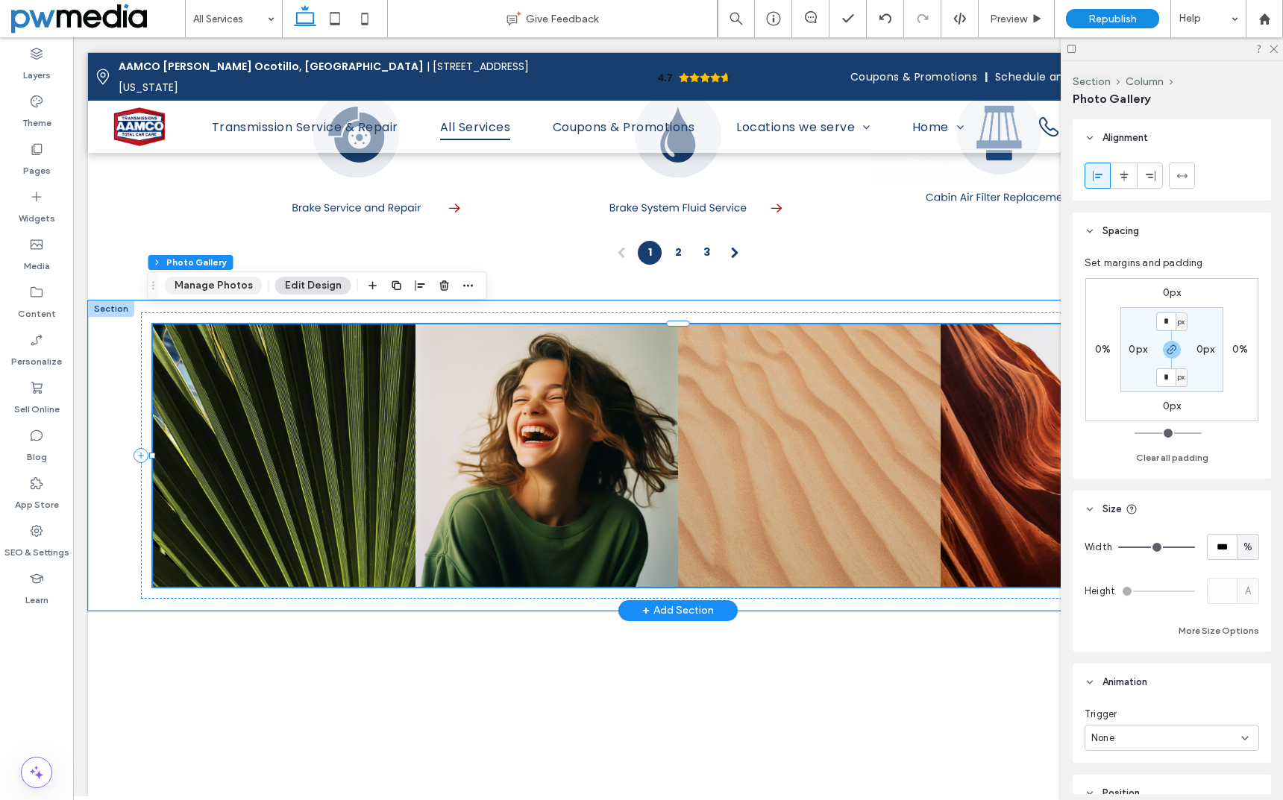
click at [233, 283] on button "Manage Photos" at bounding box center [214, 286] width 98 height 18
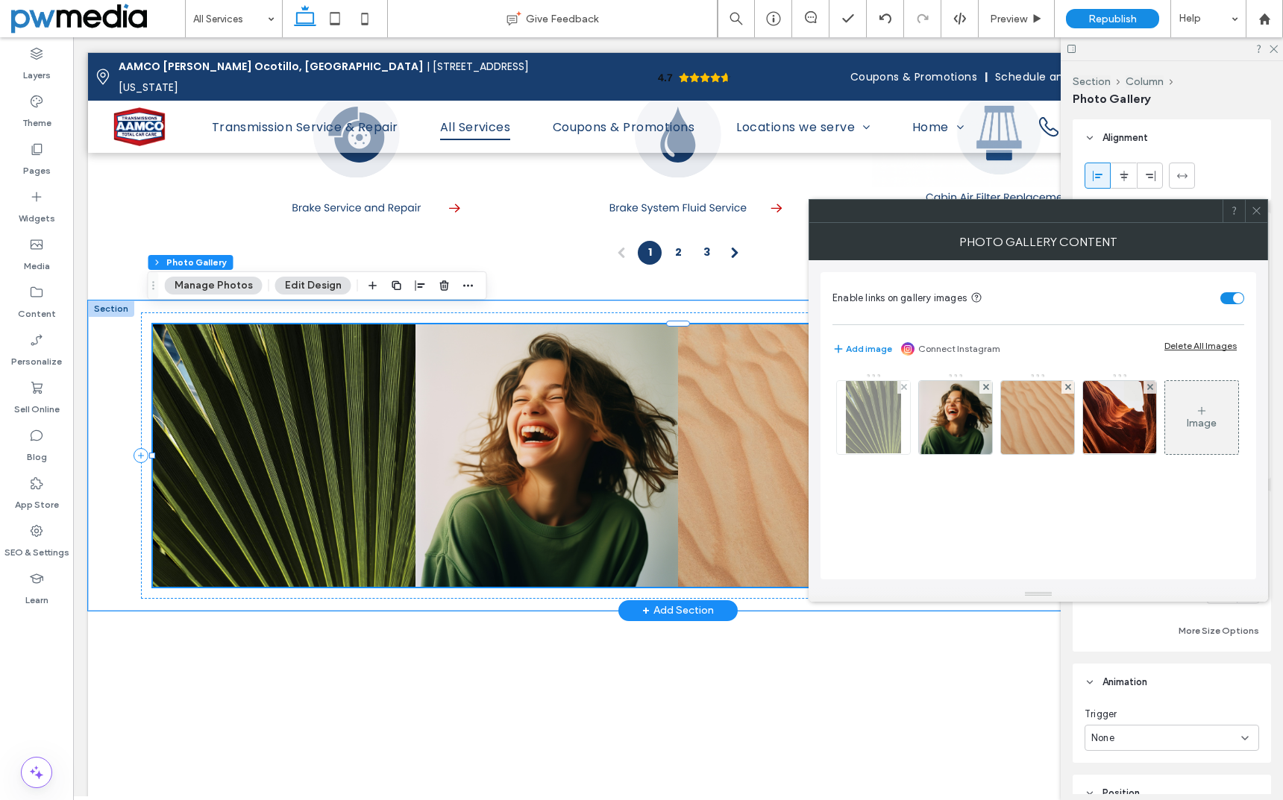
click at [876, 409] on img at bounding box center [874, 417] width 56 height 73
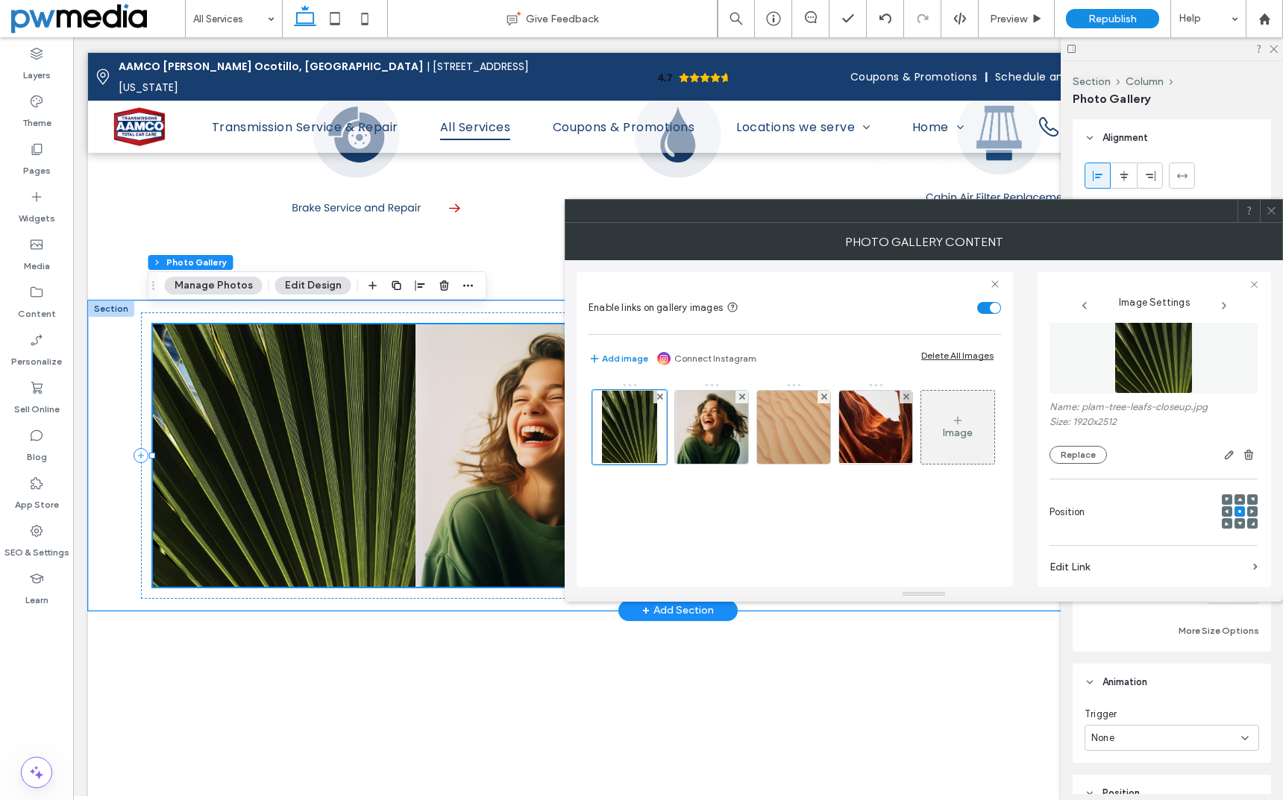
scroll to position [75, 0]
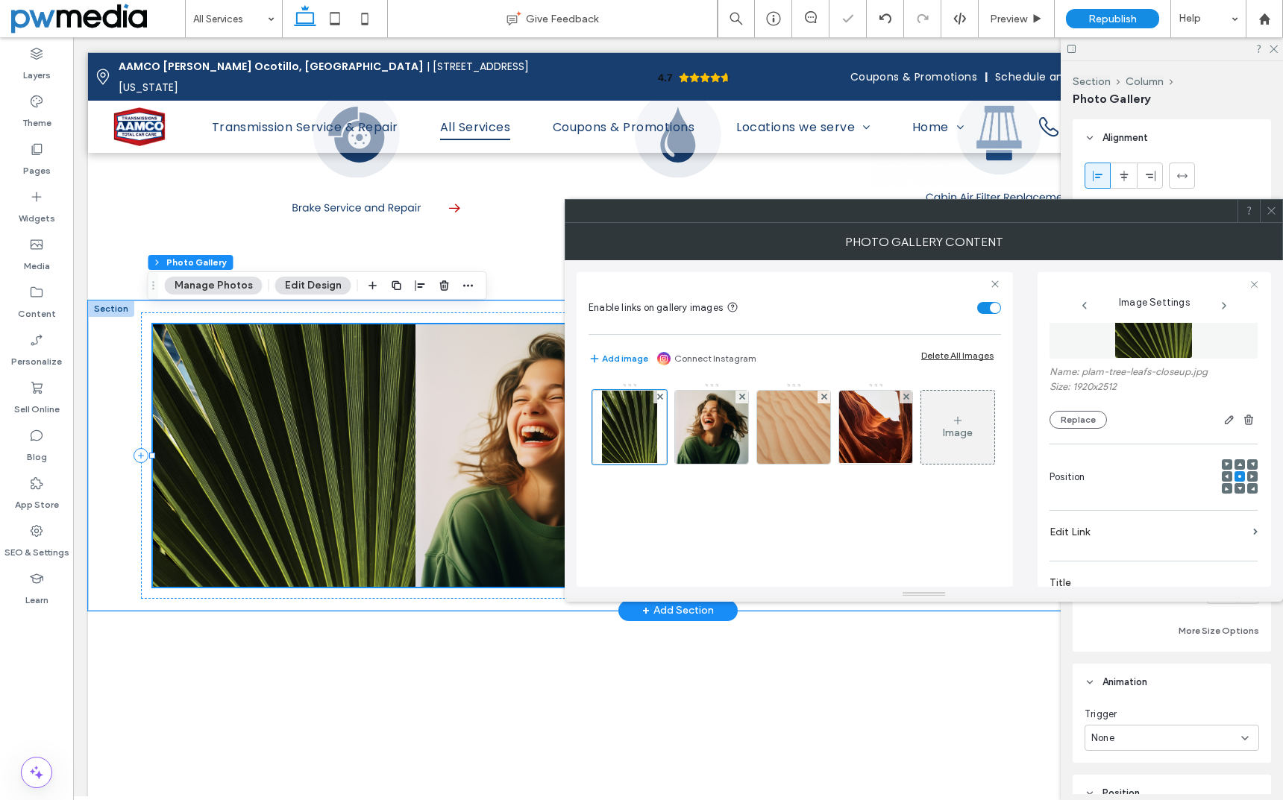
click at [1234, 489] on div at bounding box center [1239, 488] width 10 height 10
click at [1237, 485] on span at bounding box center [1239, 488] width 4 height 10
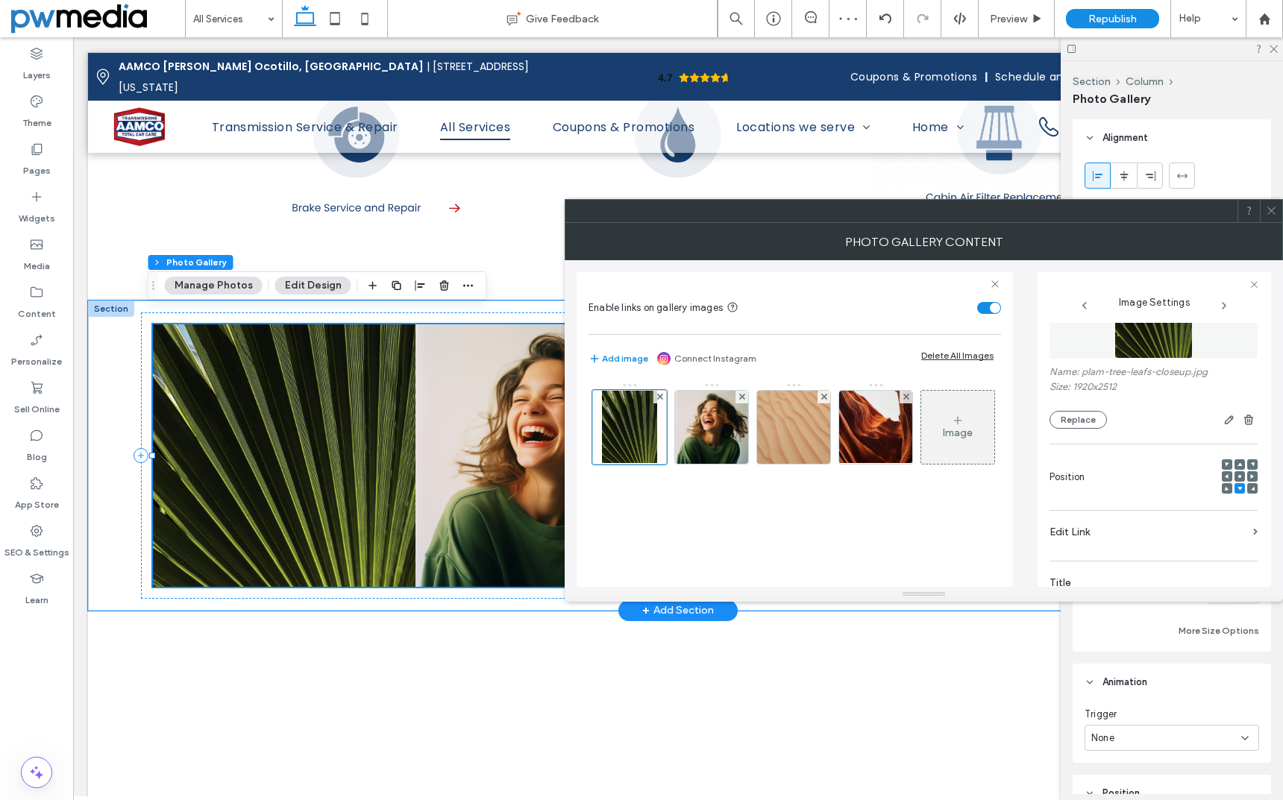
click at [1237, 478] on icon at bounding box center [1239, 476] width 4 height 4
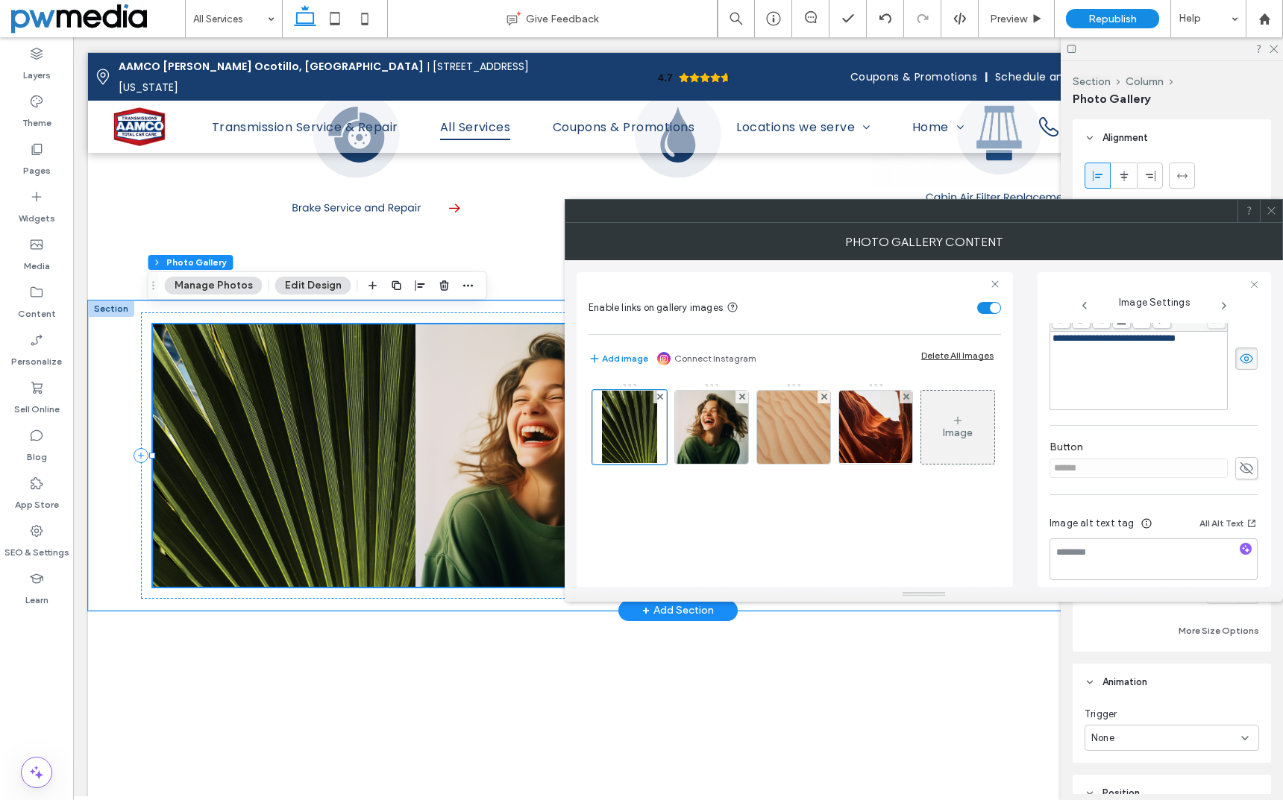
scroll to position [426, 0]
click at [1239, 453] on icon at bounding box center [1246, 456] width 15 height 16
click at [1116, 449] on label "Add link to button" at bounding box center [1148, 453] width 198 height 28
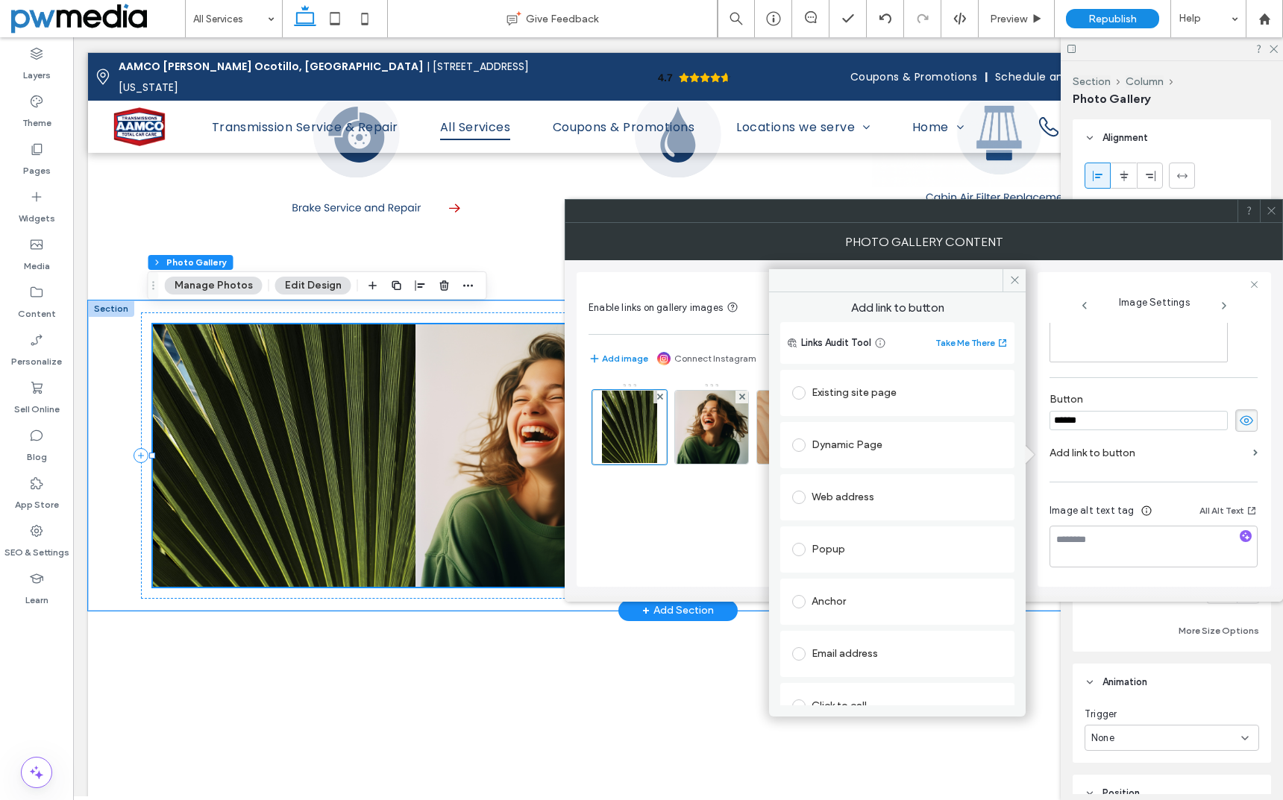
click at [1121, 375] on div "**********" at bounding box center [1153, 223] width 208 height 723
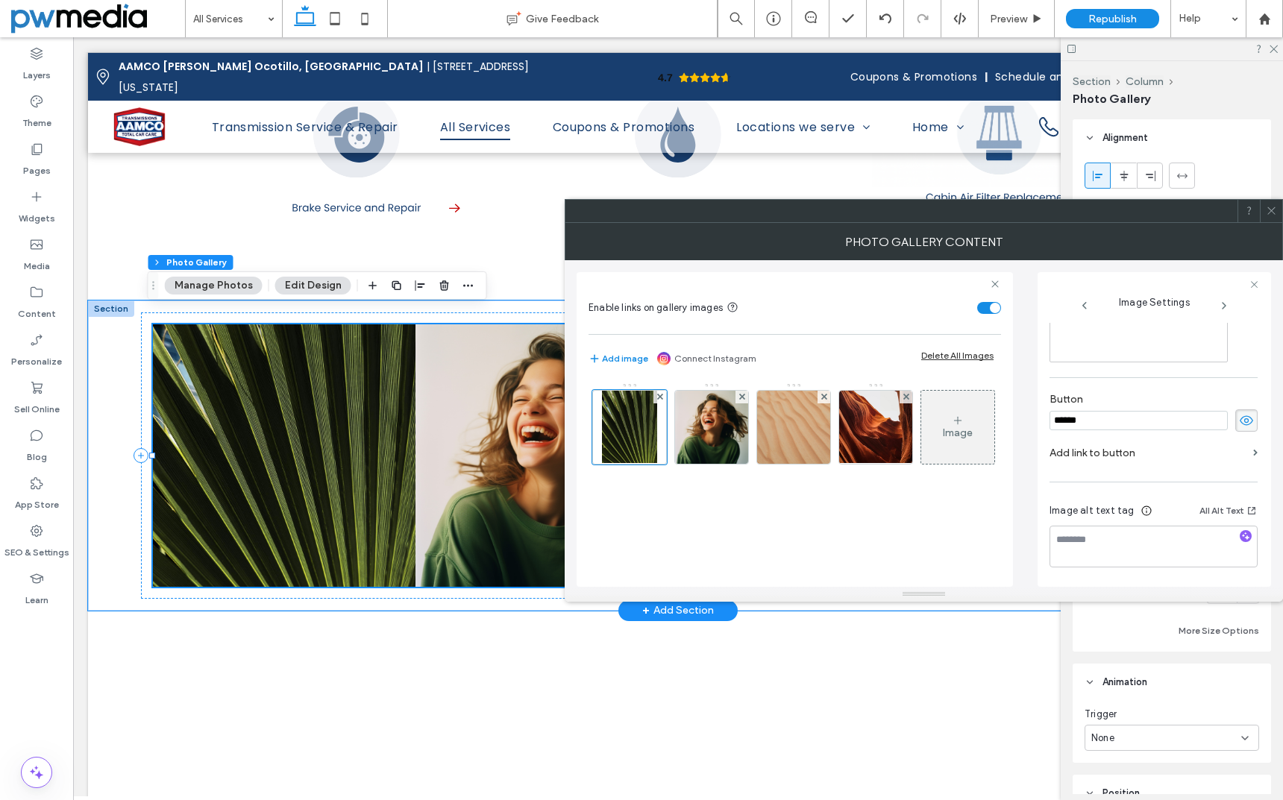
click at [1273, 210] on icon at bounding box center [1271, 210] width 11 height 11
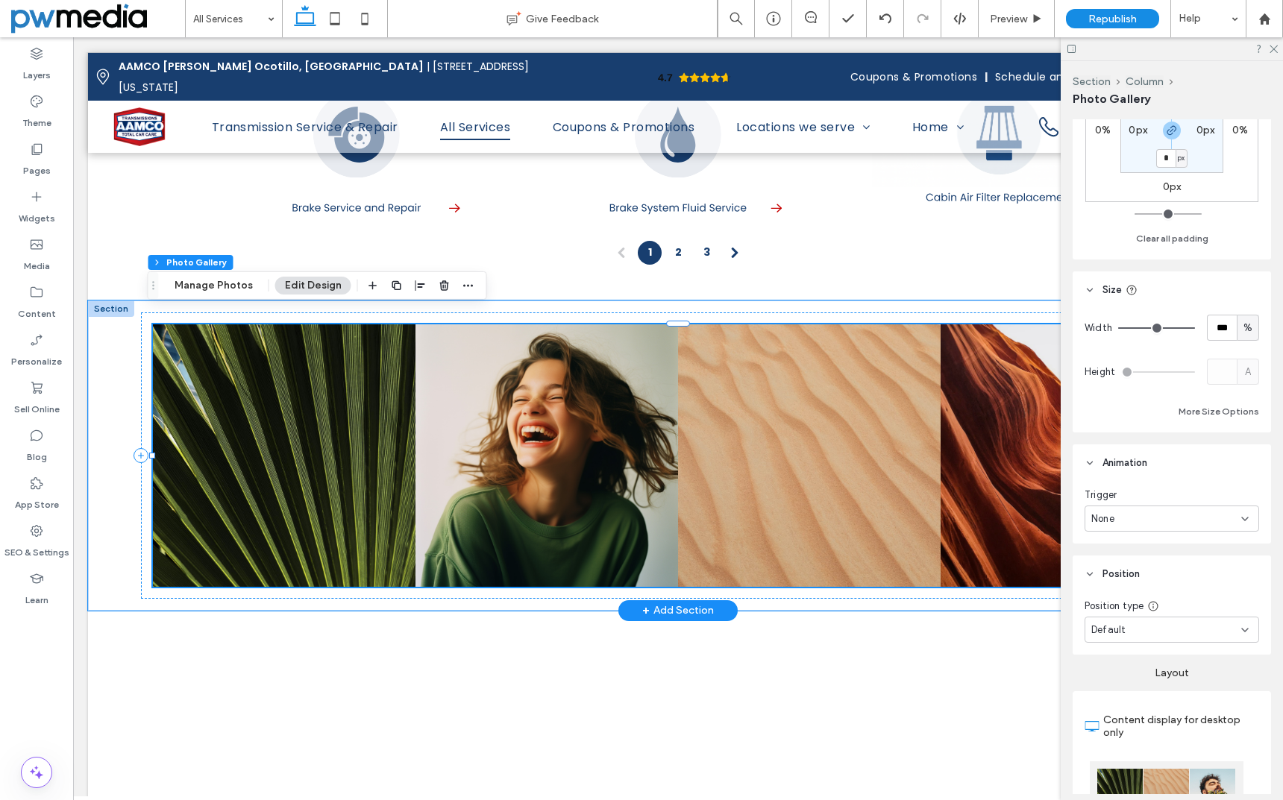
scroll to position [298, 0]
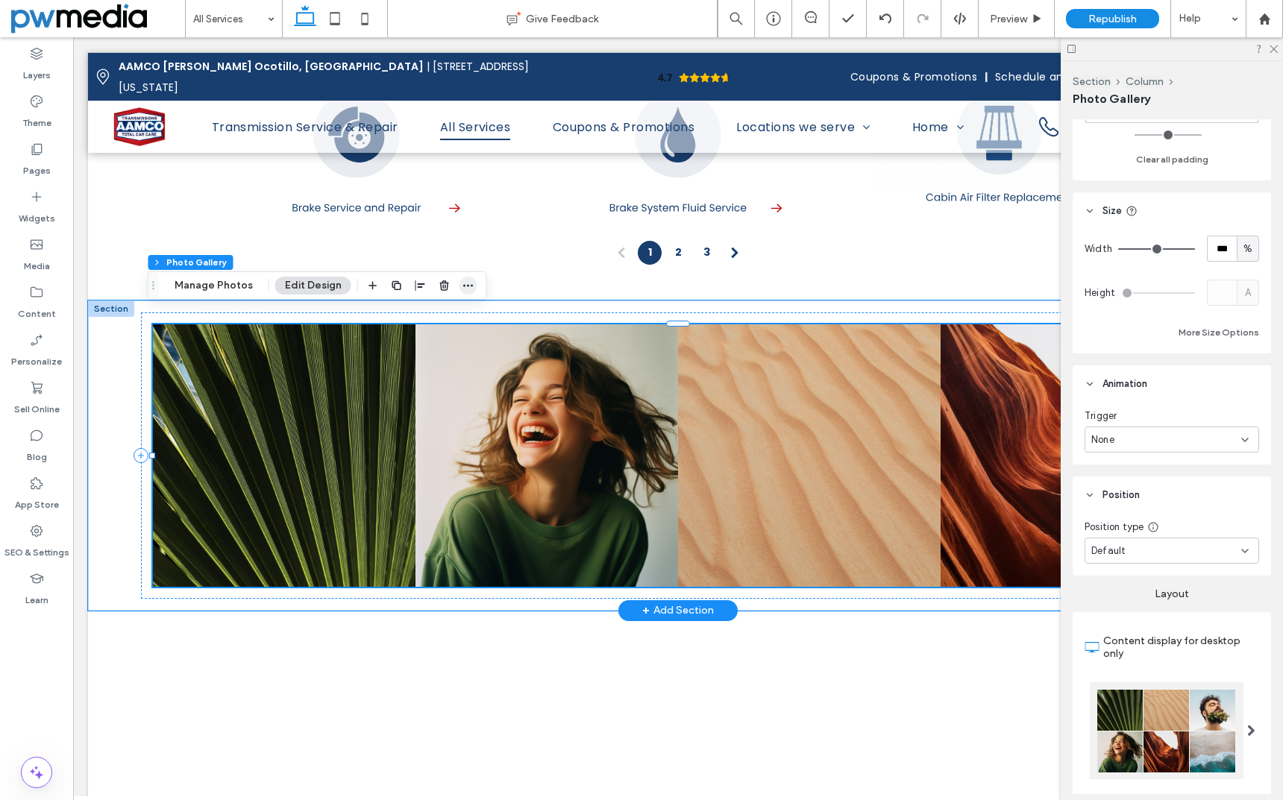
click at [465, 288] on icon "button" at bounding box center [468, 286] width 12 height 12
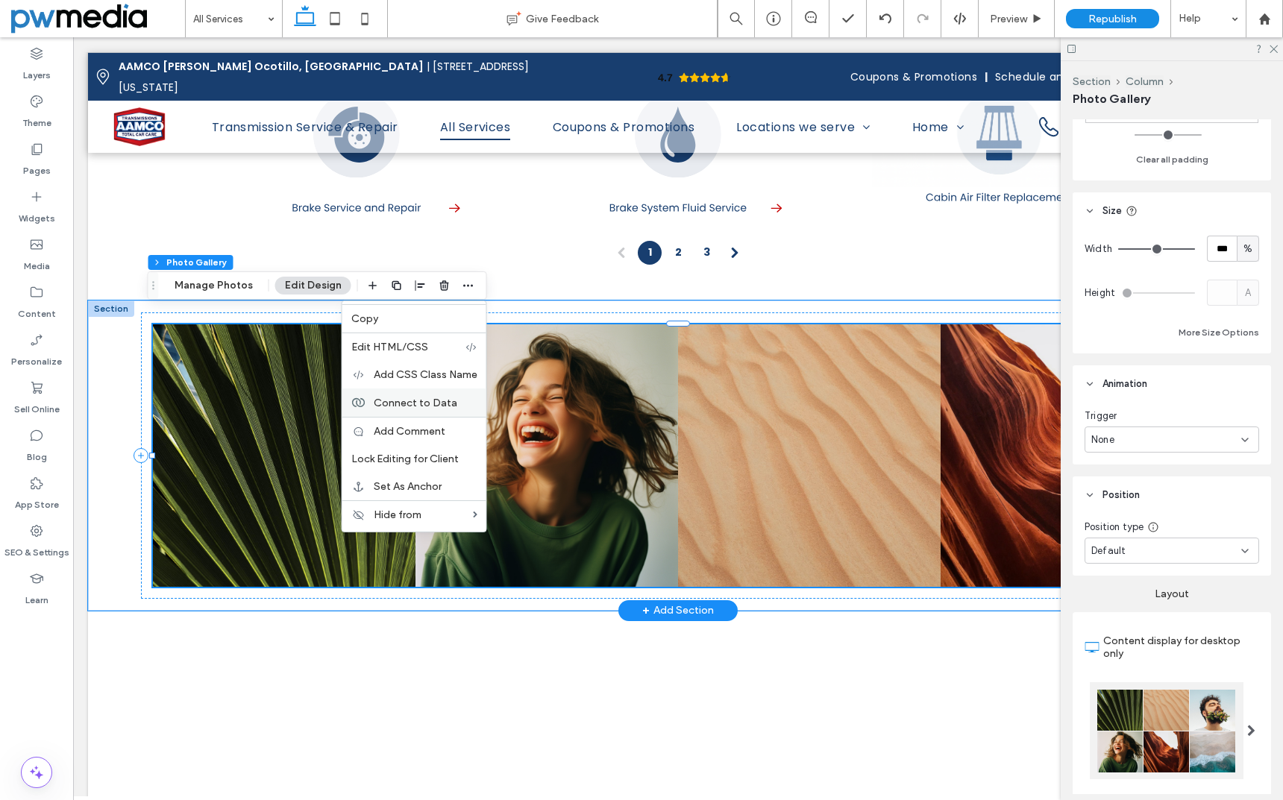
click at [451, 399] on label "Connect to Data" at bounding box center [426, 402] width 104 height 13
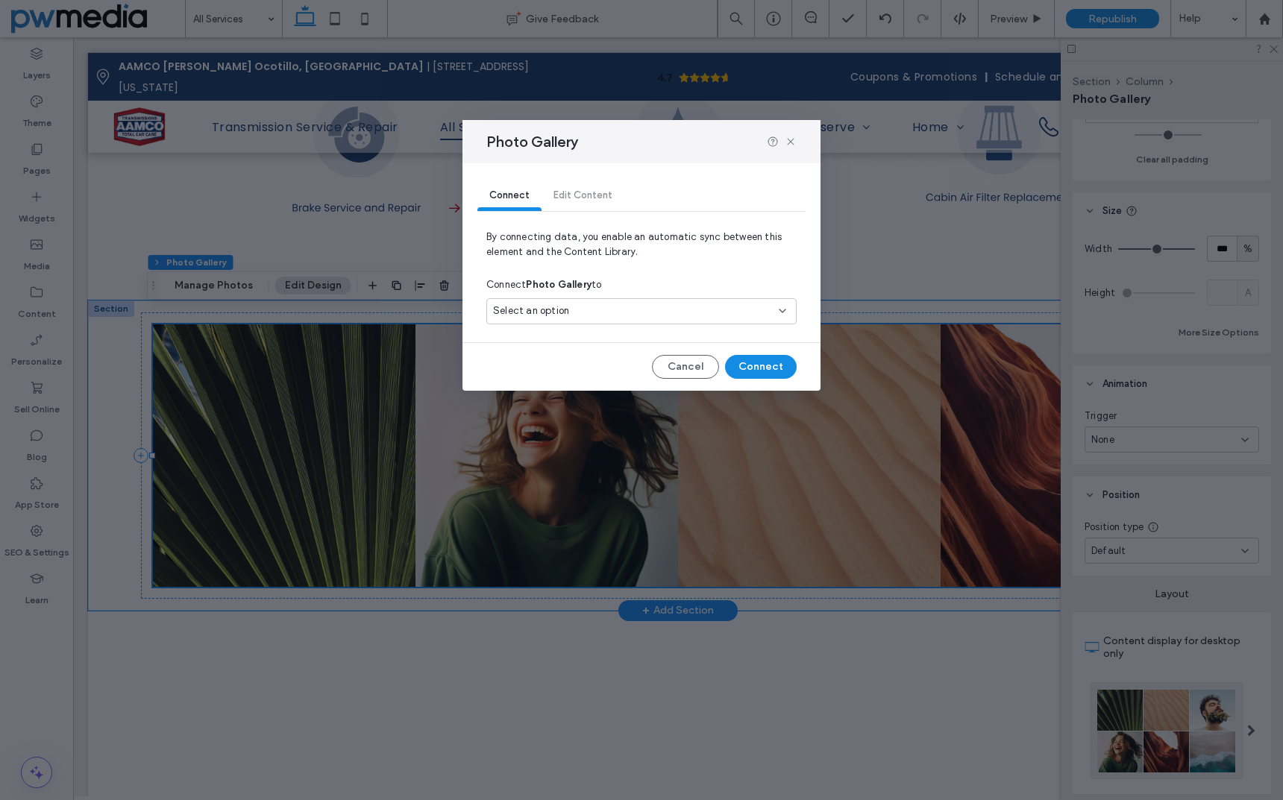
click at [629, 309] on div "Select an option" at bounding box center [632, 311] width 279 height 15
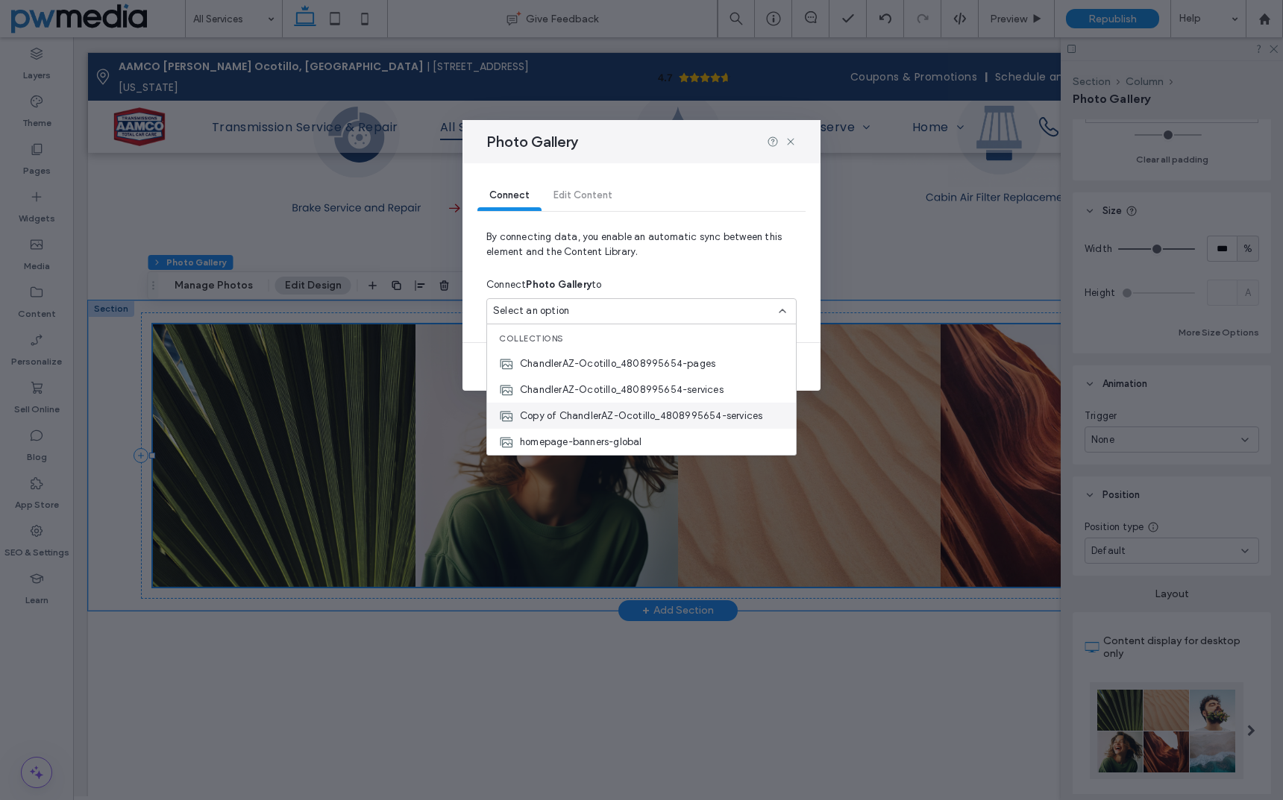
click at [628, 414] on span "Copy of ChandlerAZ-Ocotillo_4808995654-services" at bounding box center [641, 416] width 242 height 15
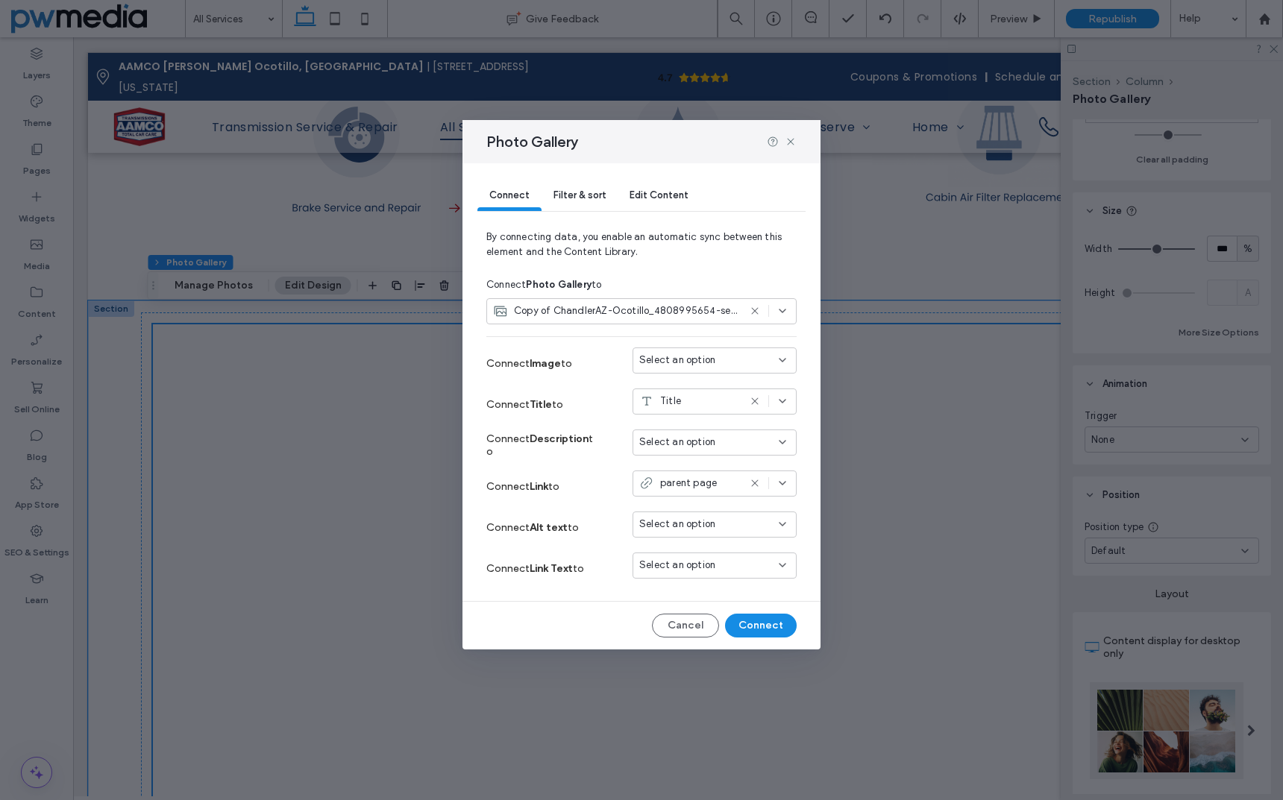
click at [724, 361] on div "Select an option" at bounding box center [705, 360] width 133 height 15
click at [699, 410] on div "Icon" at bounding box center [714, 413] width 163 height 26
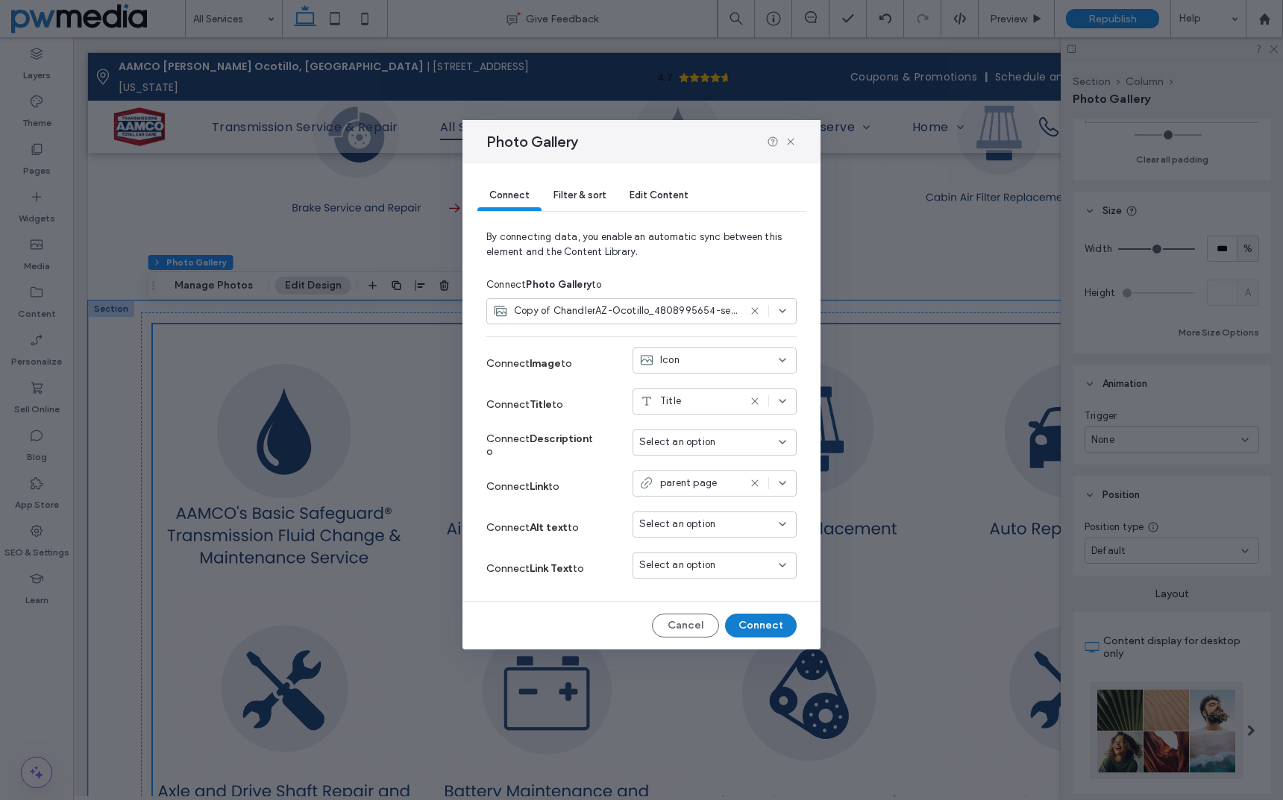
click at [776, 622] on button "Connect" at bounding box center [761, 626] width 72 height 24
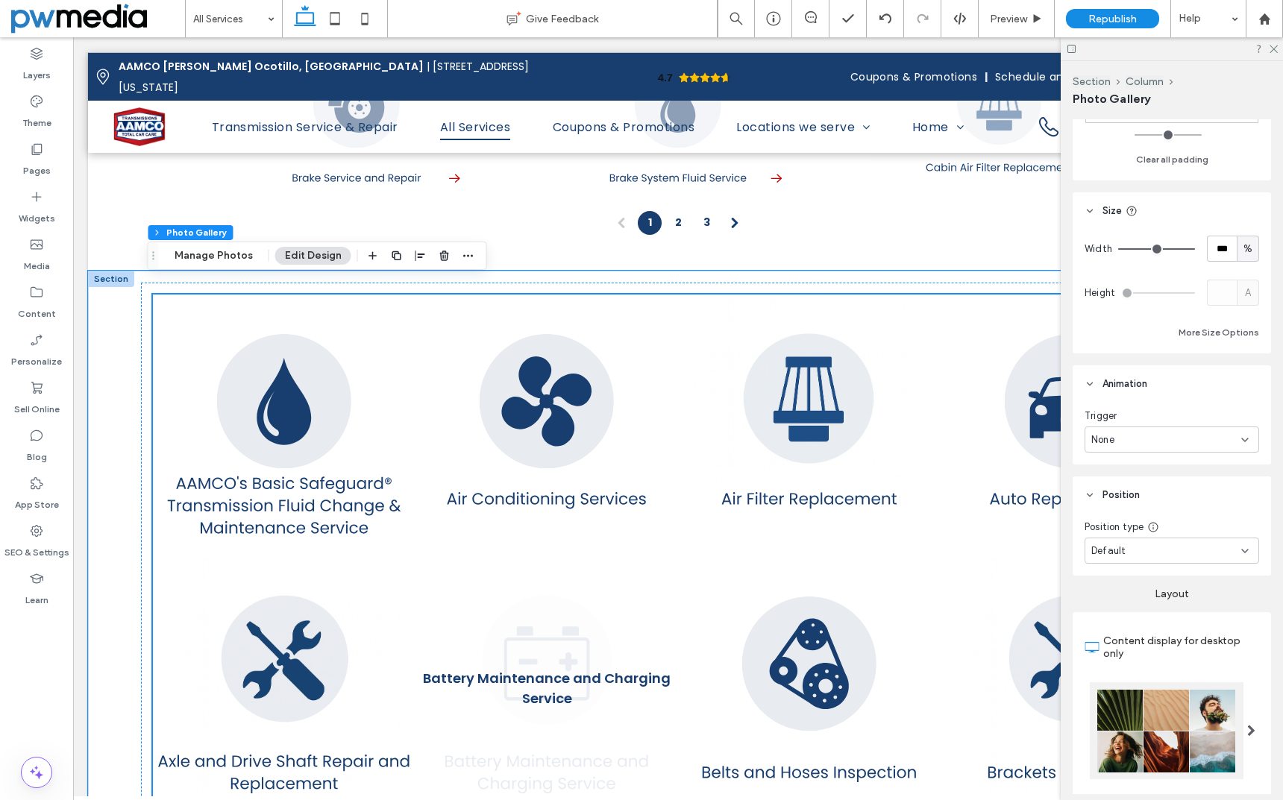
scroll to position [1566, 0]
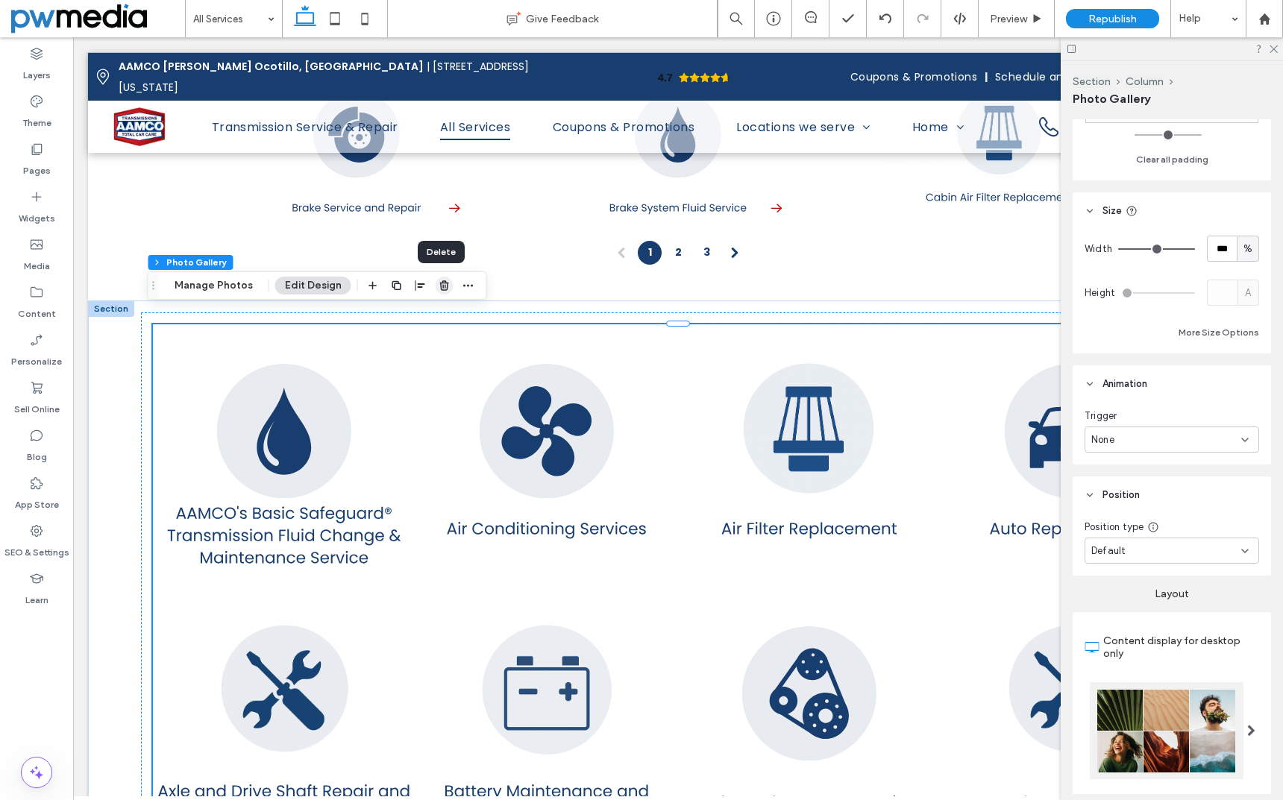
click at [441, 283] on use "button" at bounding box center [443, 285] width 9 height 10
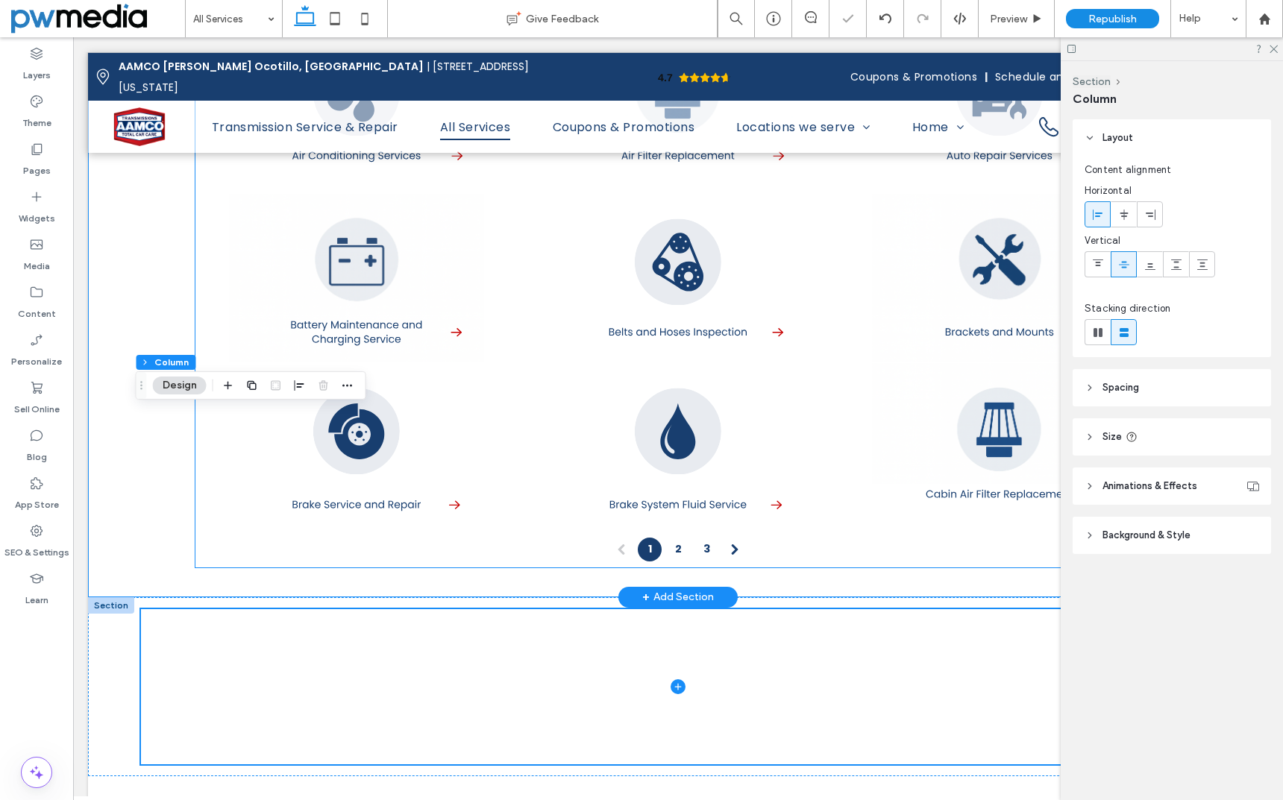
scroll to position [1268, 0]
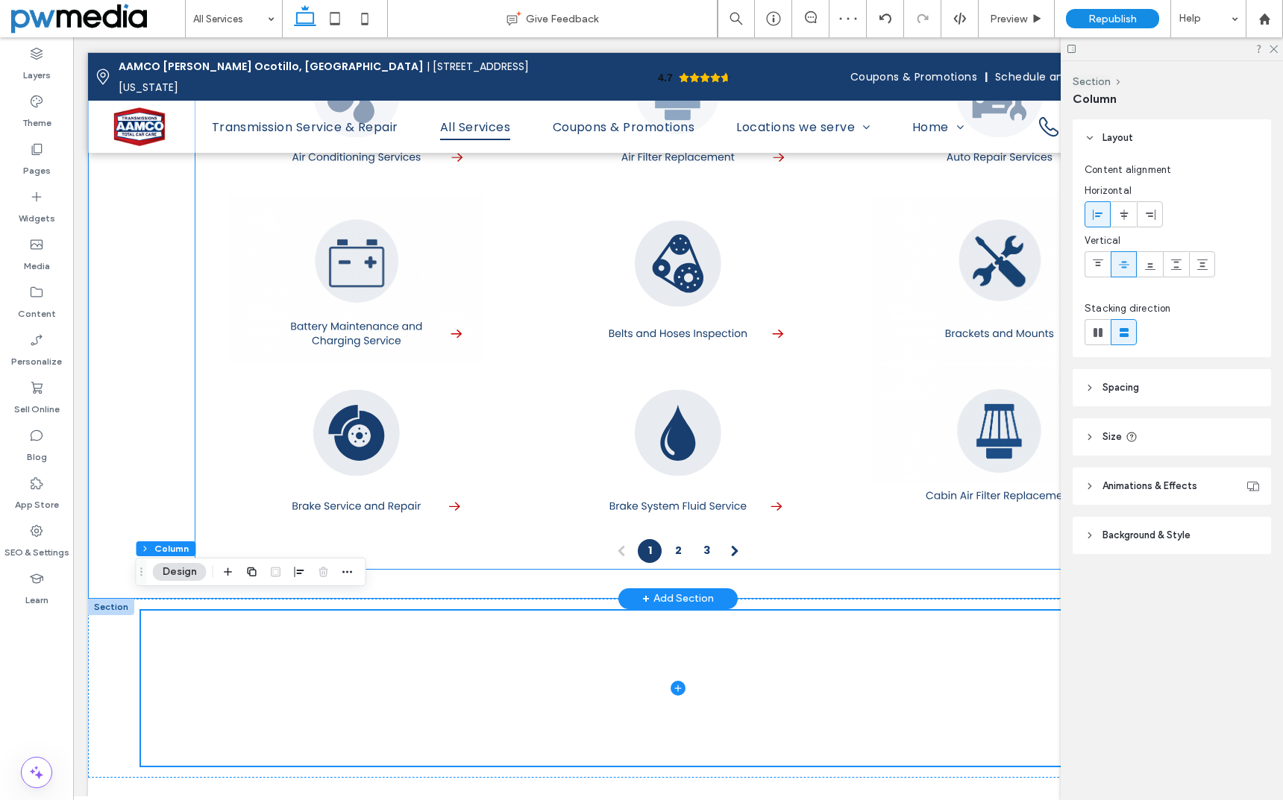
click at [460, 413] on link at bounding box center [355, 448] width 321 height 169
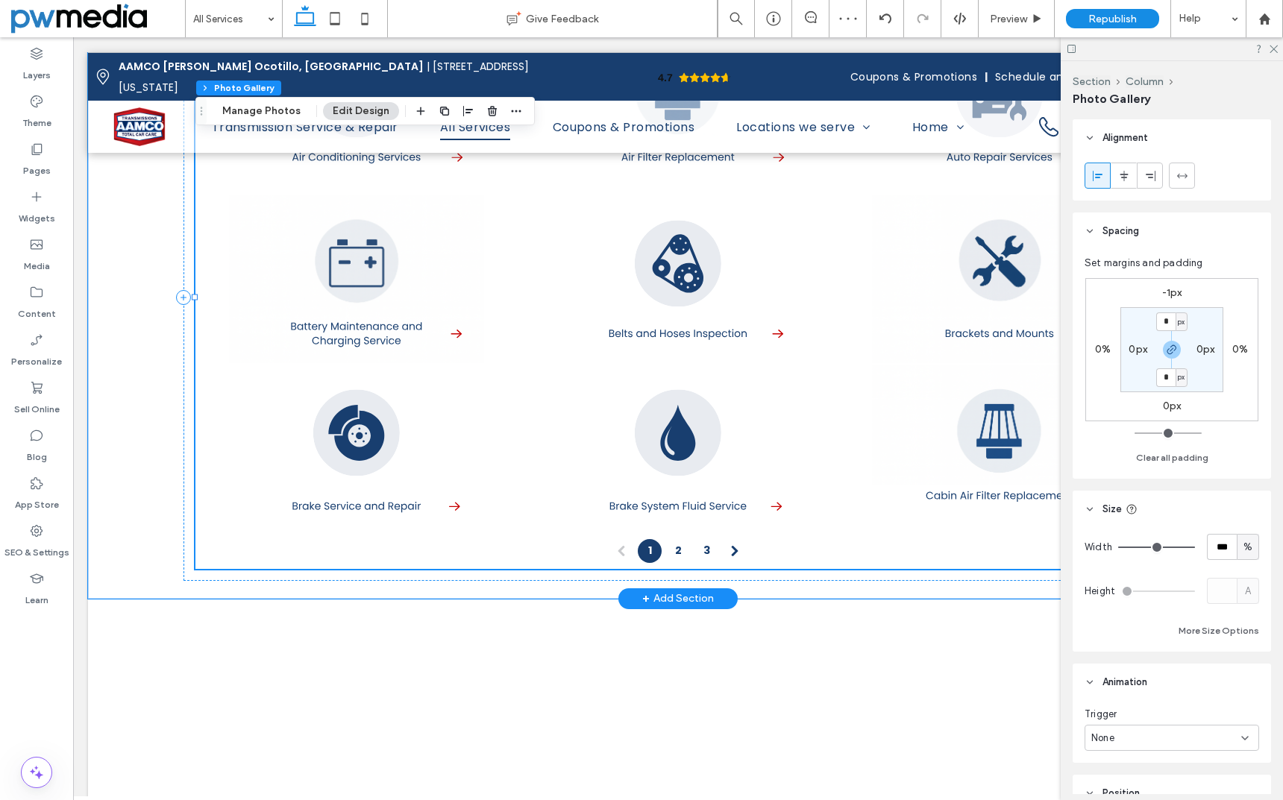
type input "**"
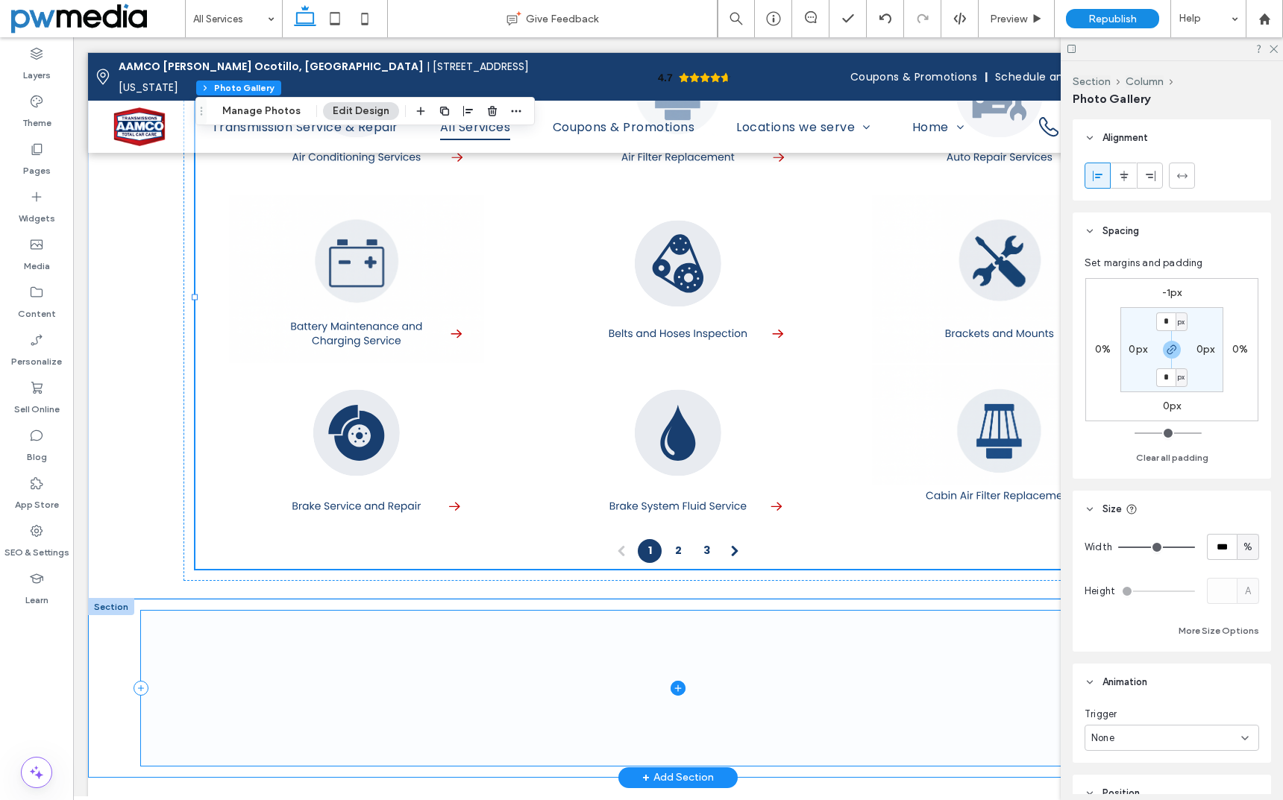
click at [368, 701] on span at bounding box center [678, 688] width 1074 height 155
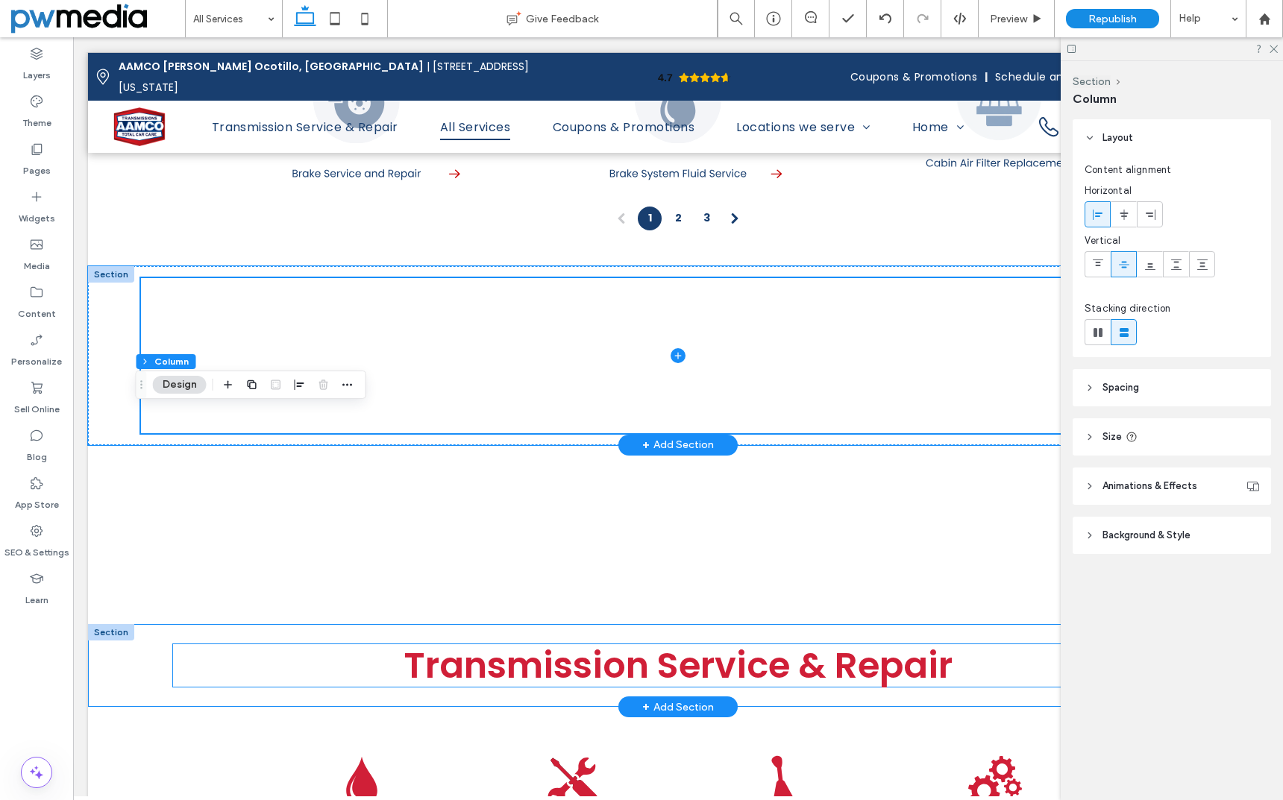
scroll to position [1641, 0]
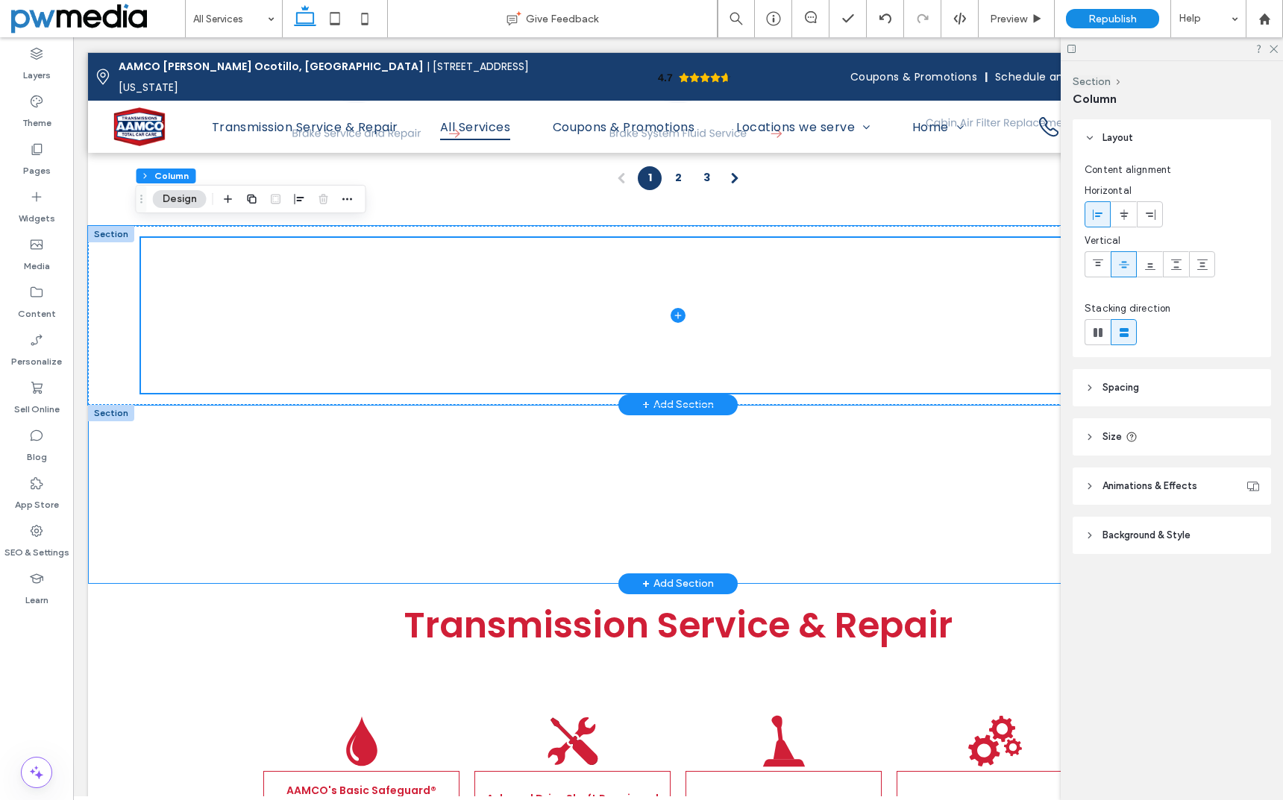
click at [99, 405] on div at bounding box center [111, 413] width 46 height 16
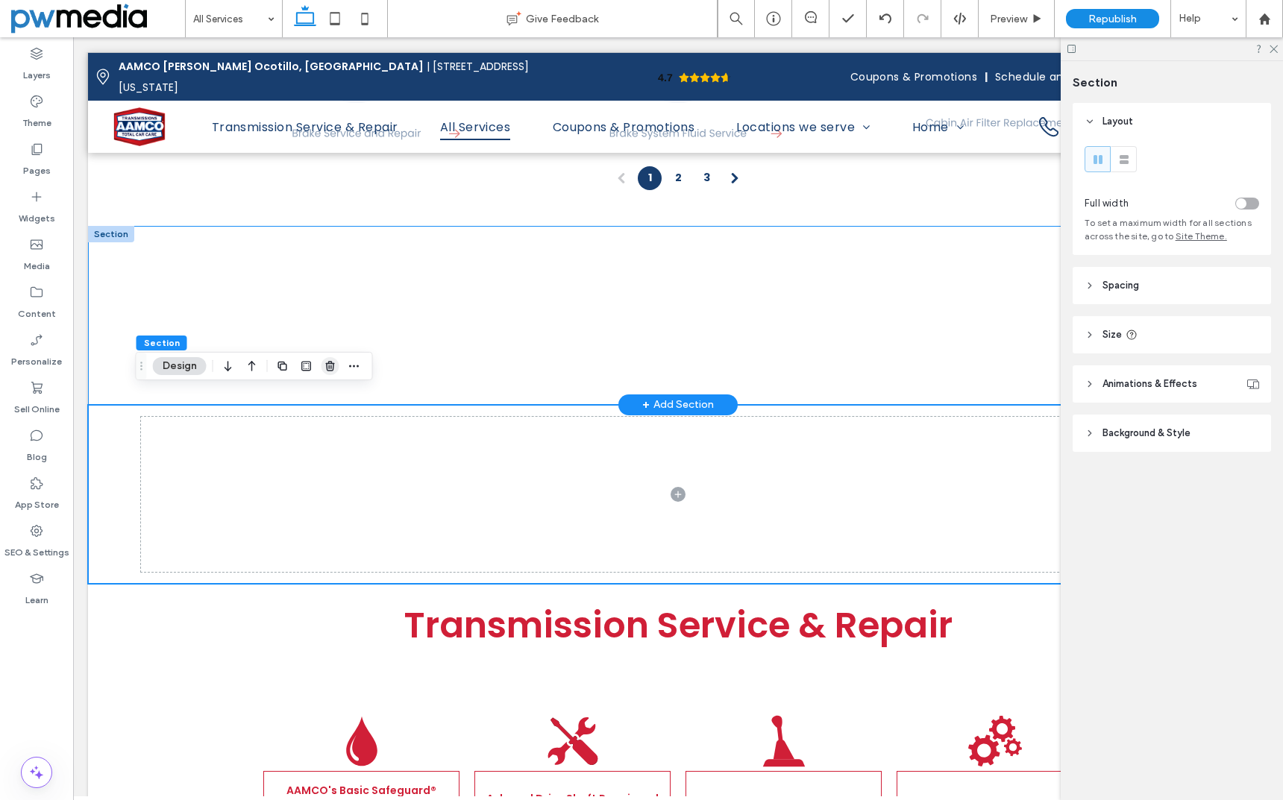
click at [329, 362] on use "button" at bounding box center [329, 366] width 9 height 10
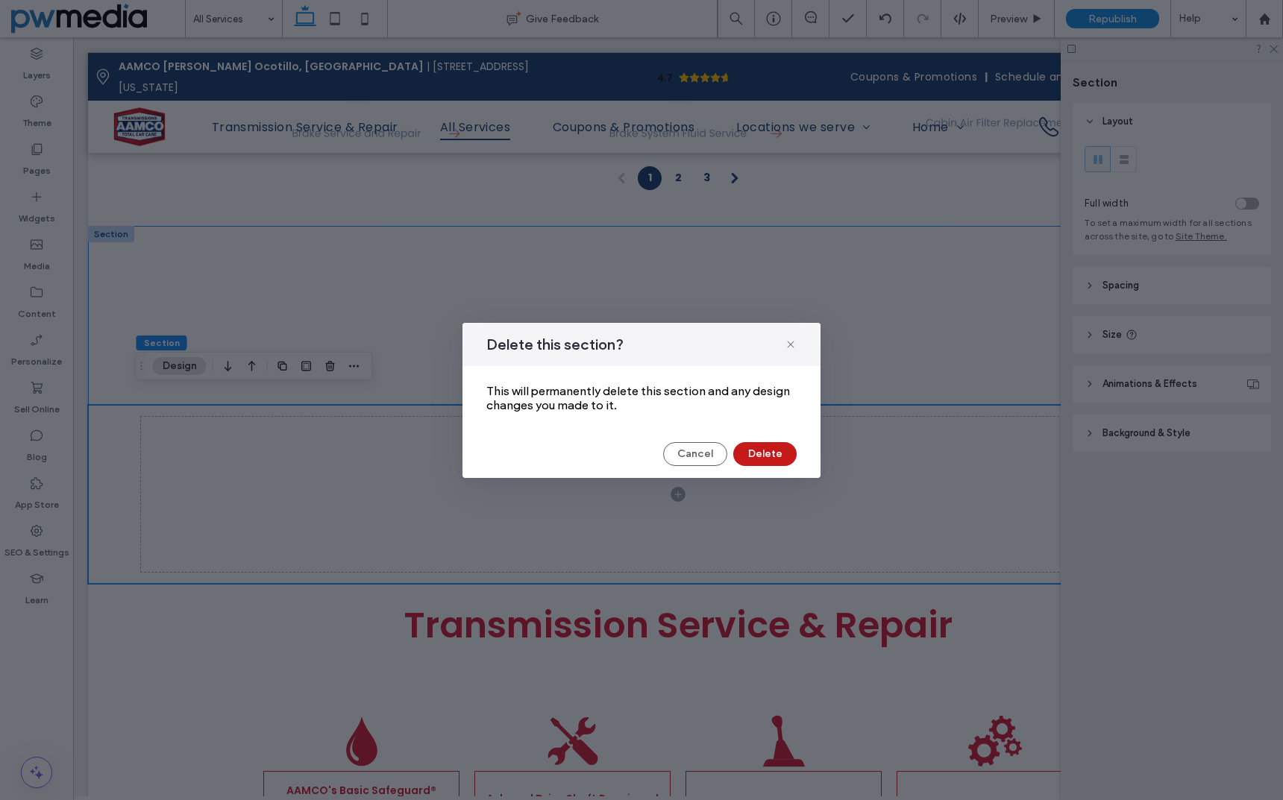
click at [776, 455] on button "Delete" at bounding box center [764, 454] width 63 height 24
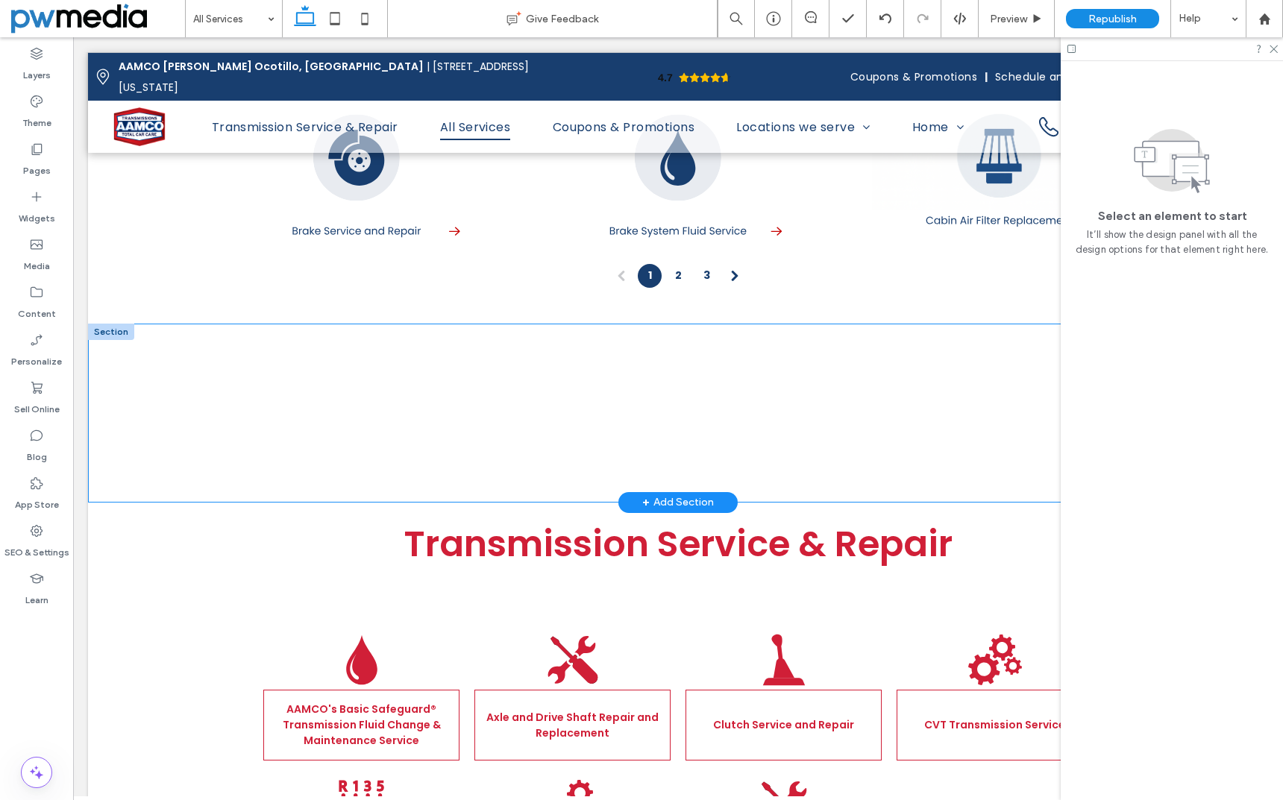
scroll to position [1499, 0]
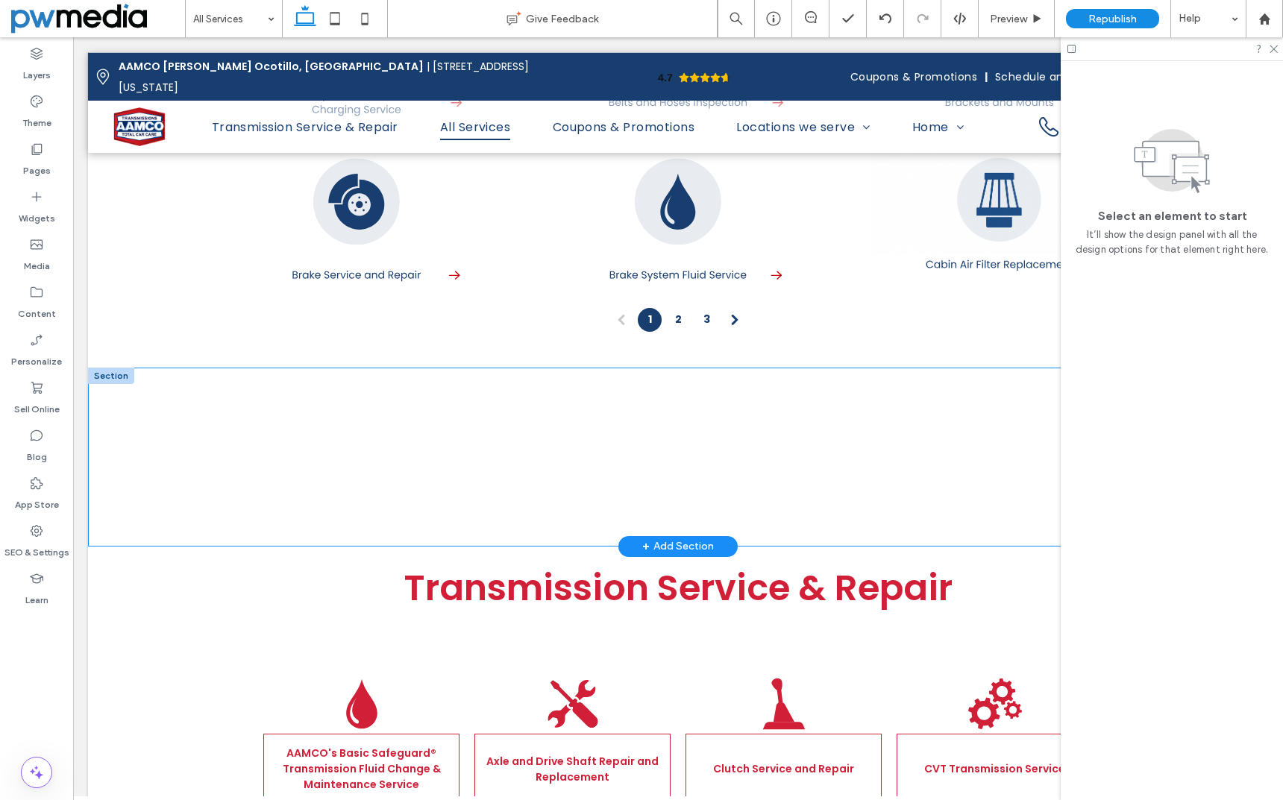
click at [116, 368] on div at bounding box center [111, 376] width 46 height 16
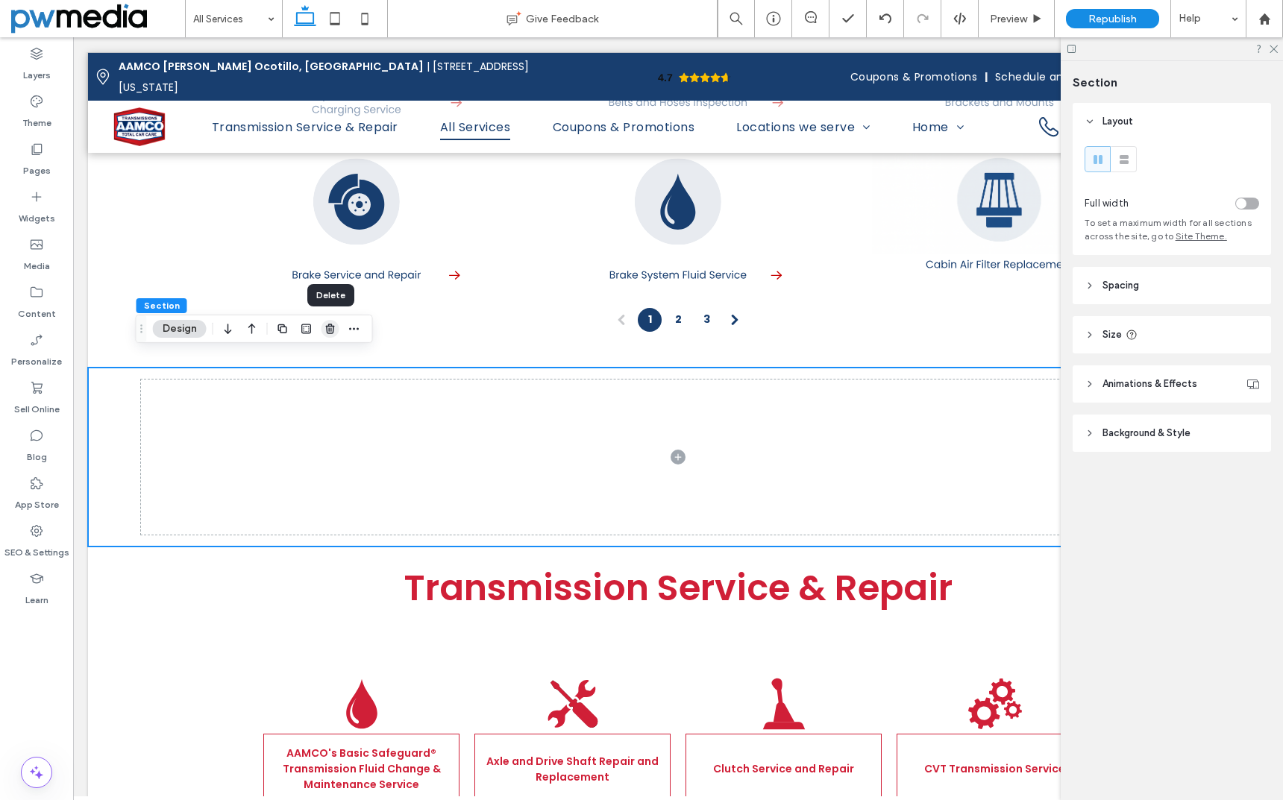
click at [333, 333] on use "button" at bounding box center [329, 329] width 9 height 10
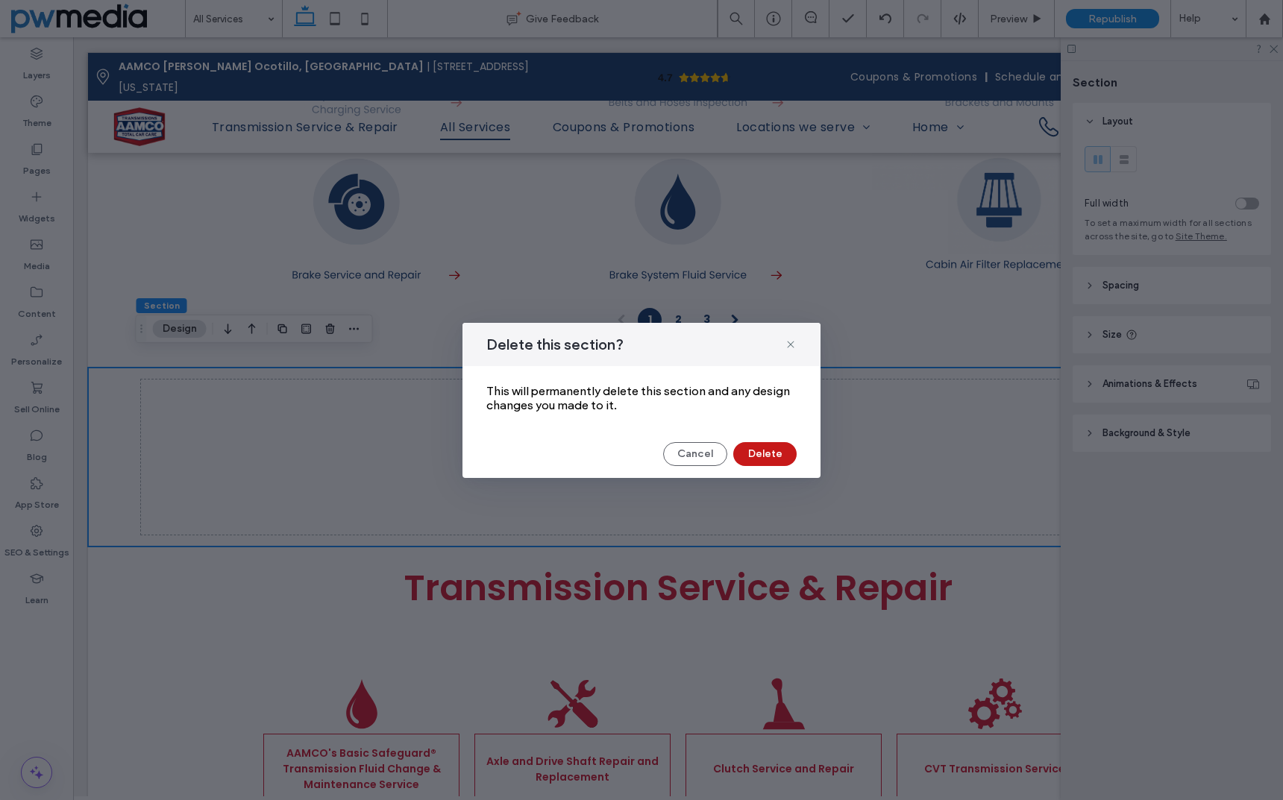
click at [763, 454] on button "Delete" at bounding box center [764, 454] width 63 height 24
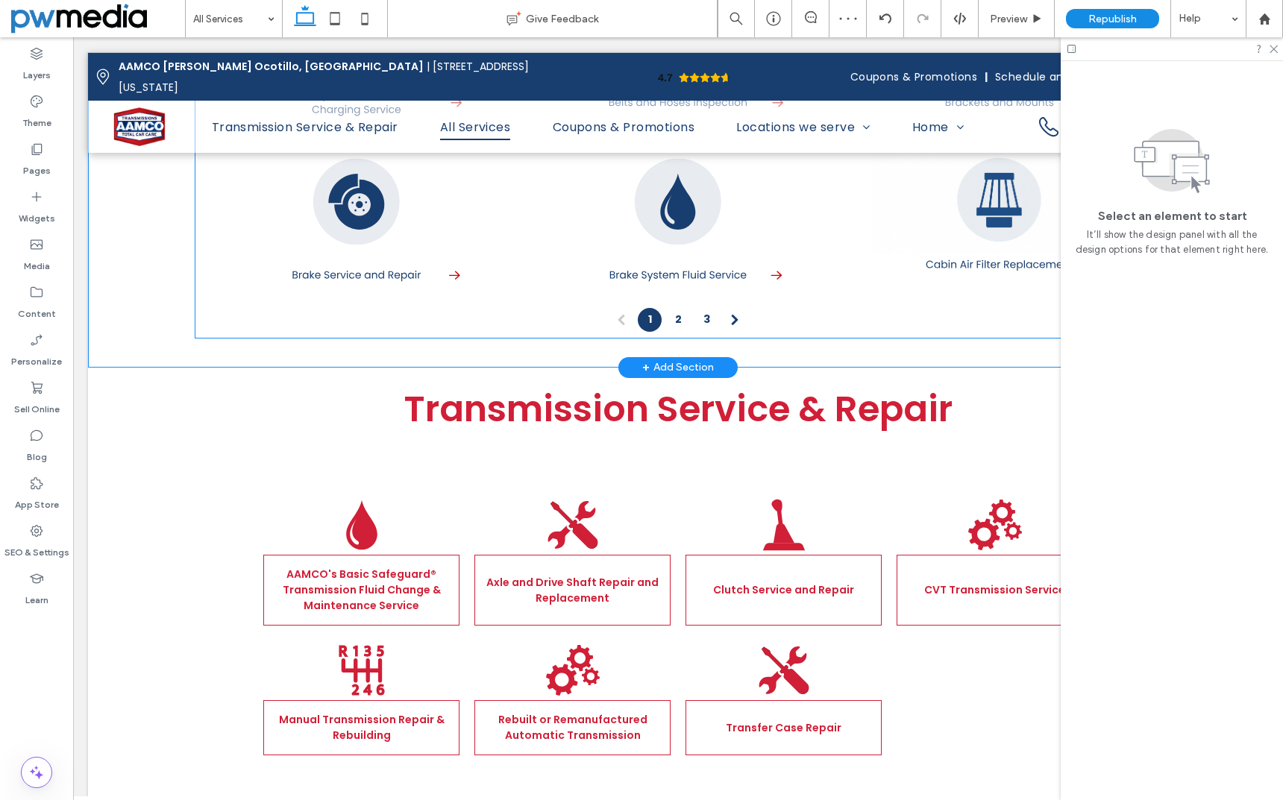
click at [374, 308] on ul "1 (current) 2 3" at bounding box center [677, 320] width 965 height 24
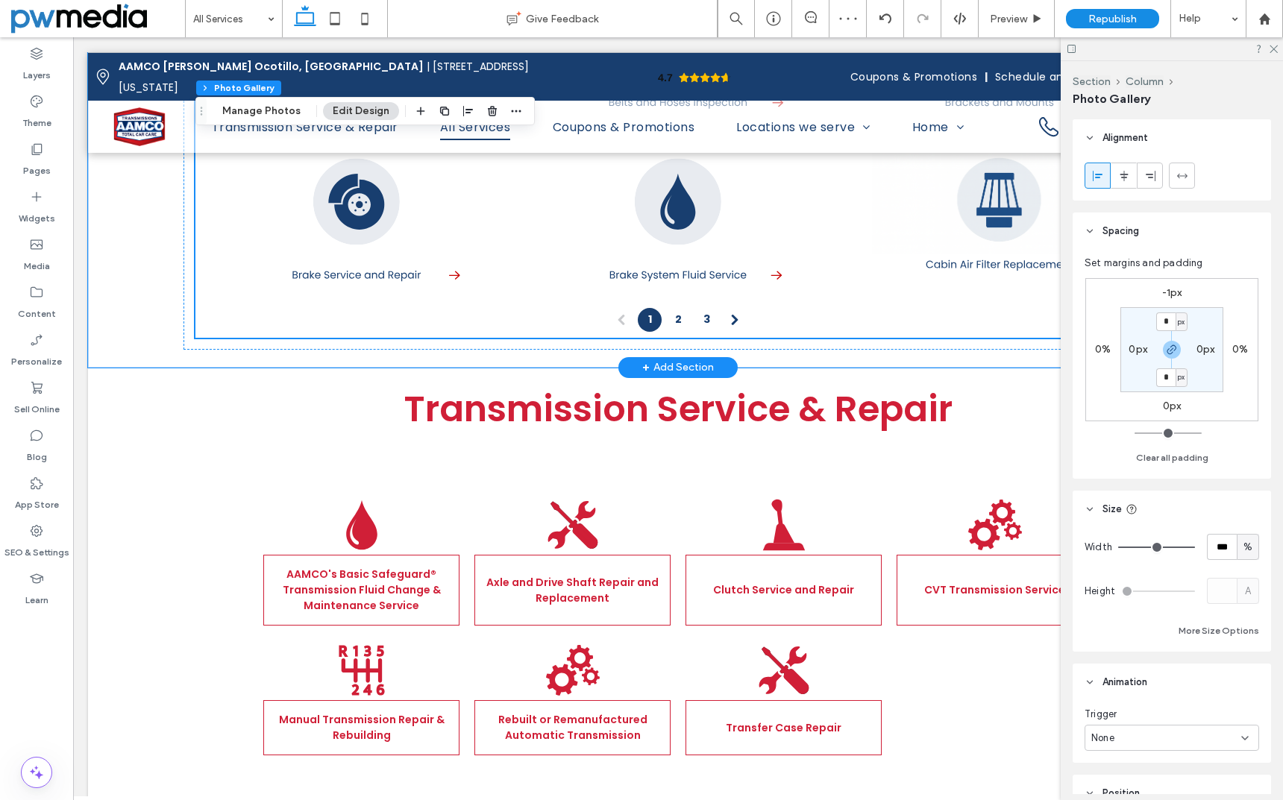
type input "**"
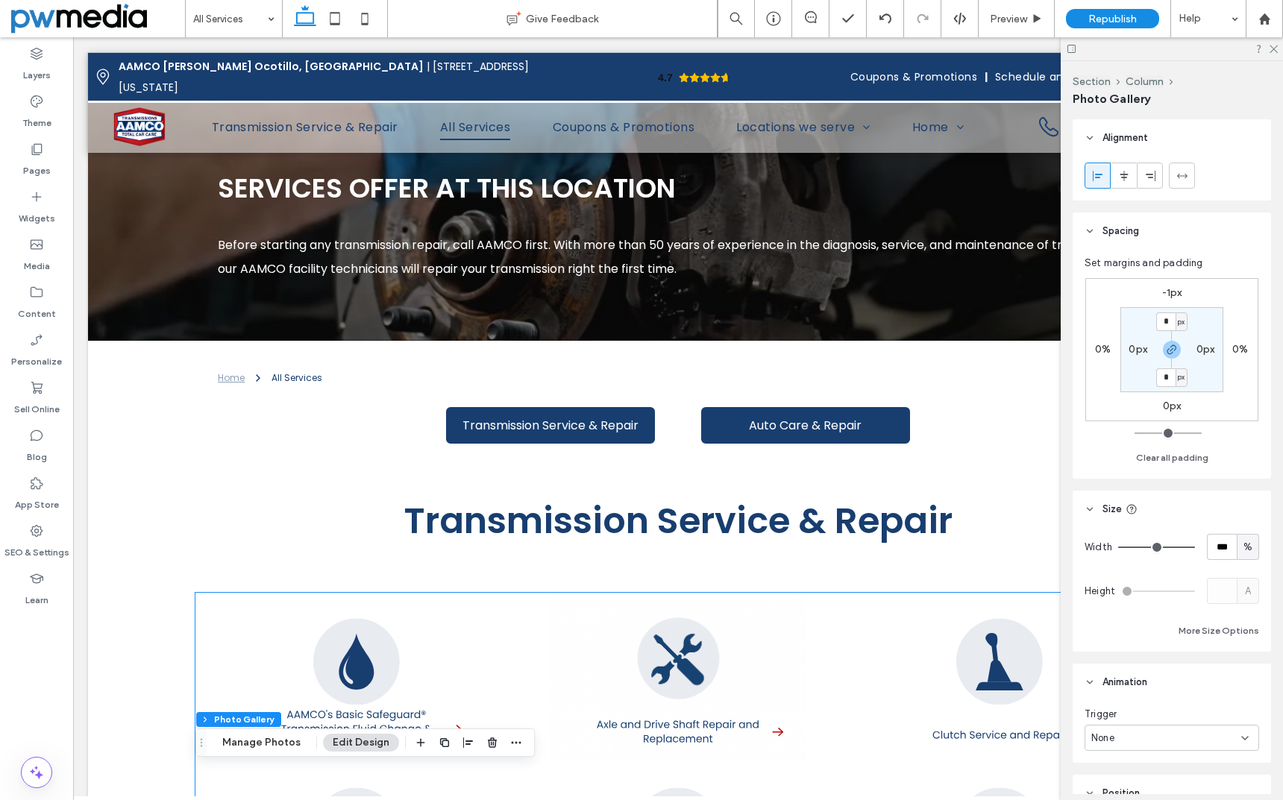
scroll to position [7, 0]
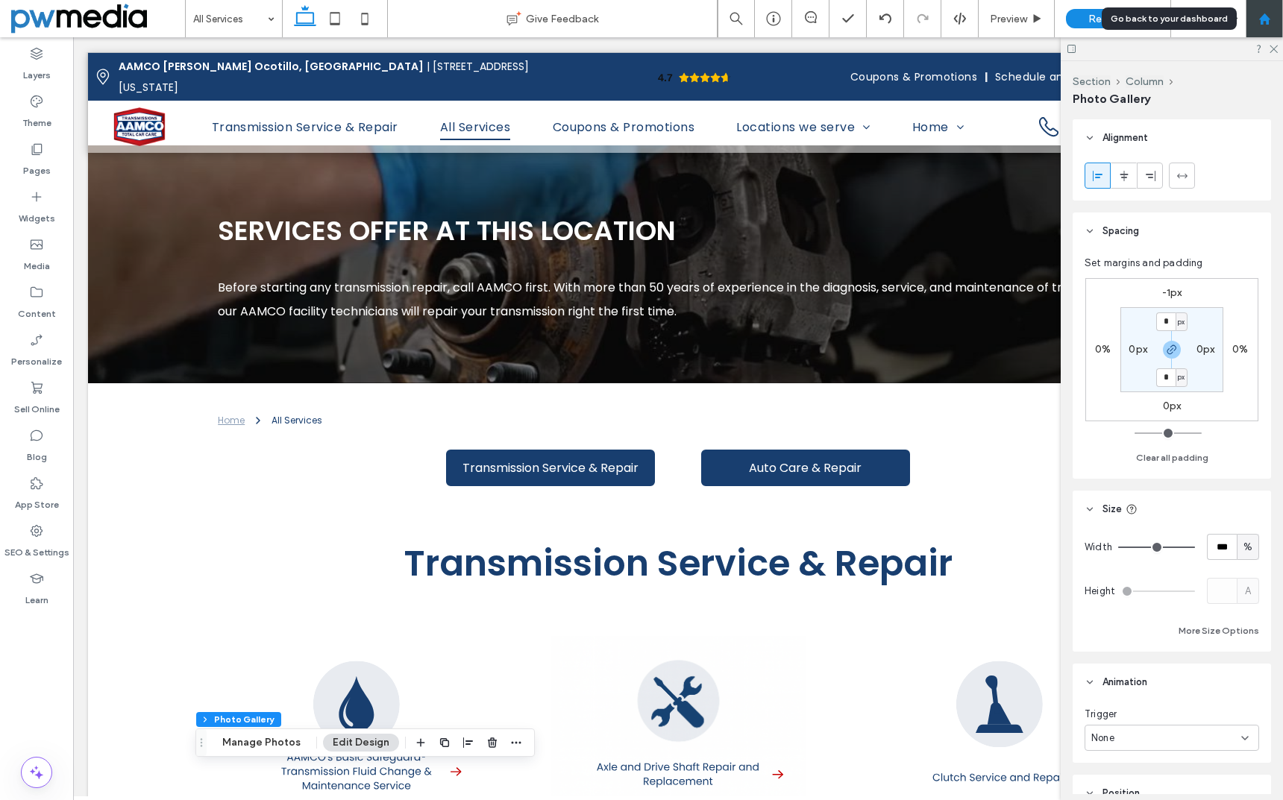
click at [1260, 10] on div at bounding box center [1264, 18] width 37 height 37
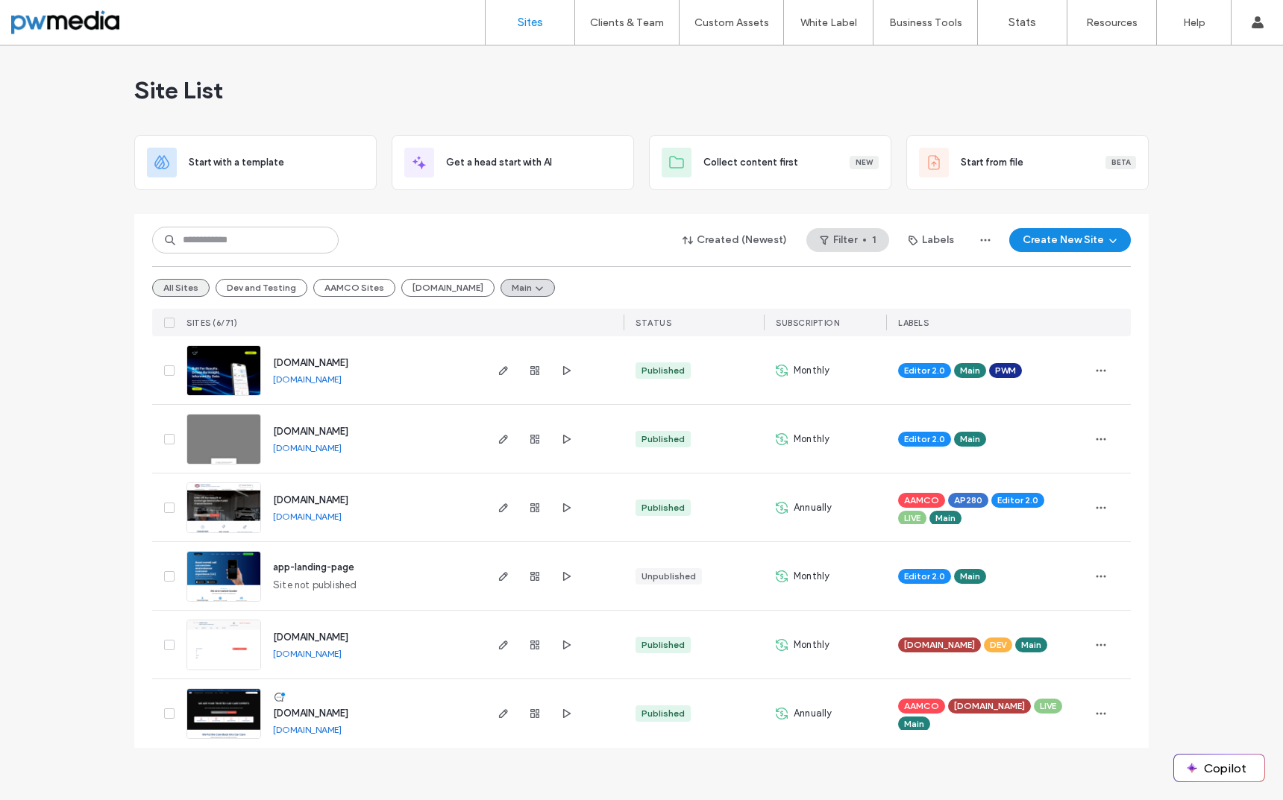
click at [190, 280] on button "All Sites" at bounding box center [180, 288] width 57 height 18
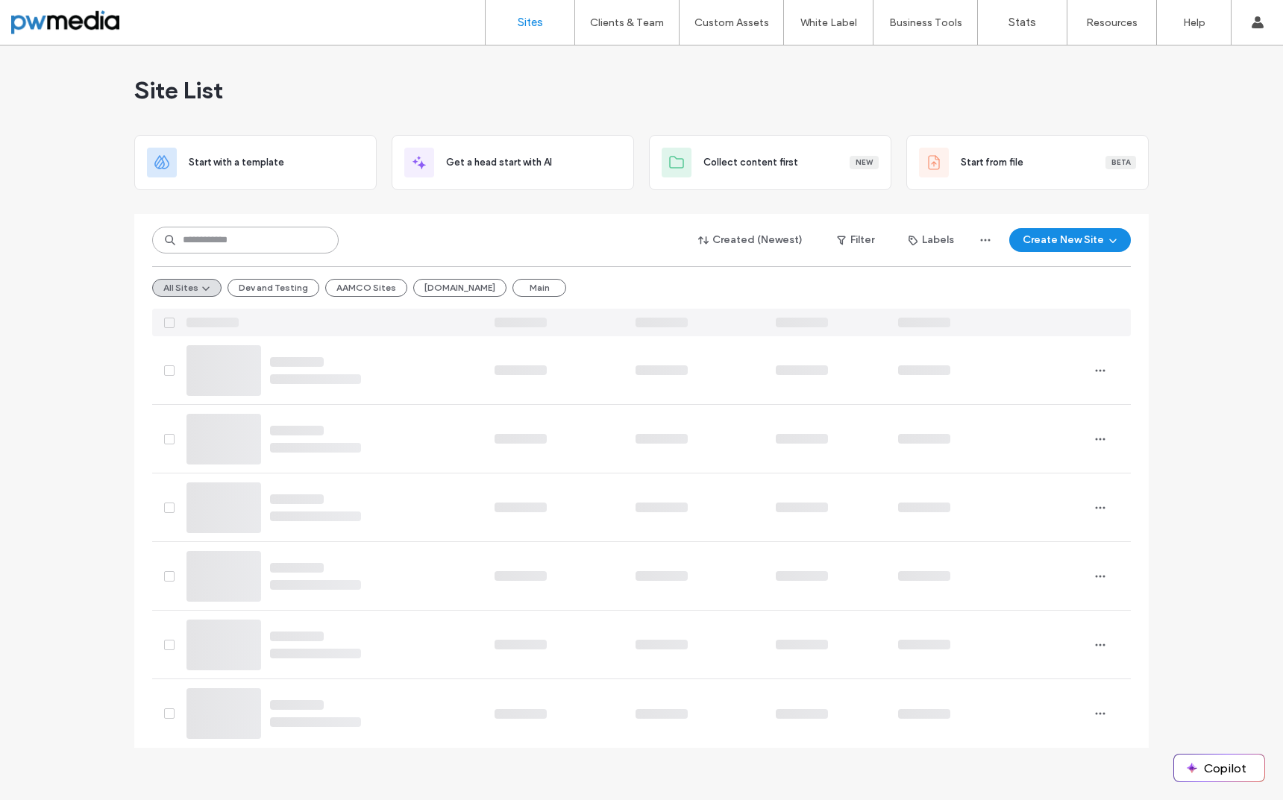
click at [217, 236] on input at bounding box center [245, 240] width 186 height 27
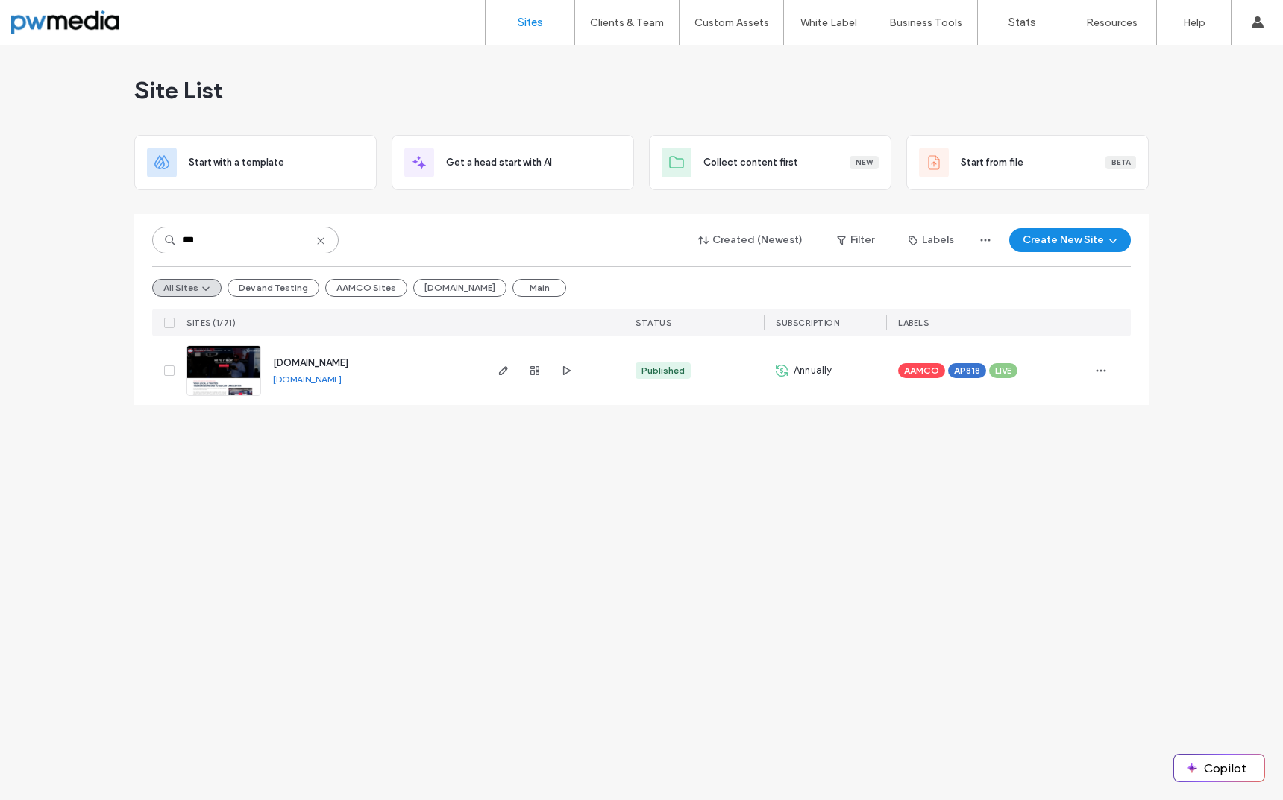
type input "***"
click at [213, 370] on img at bounding box center [223, 396] width 73 height 101
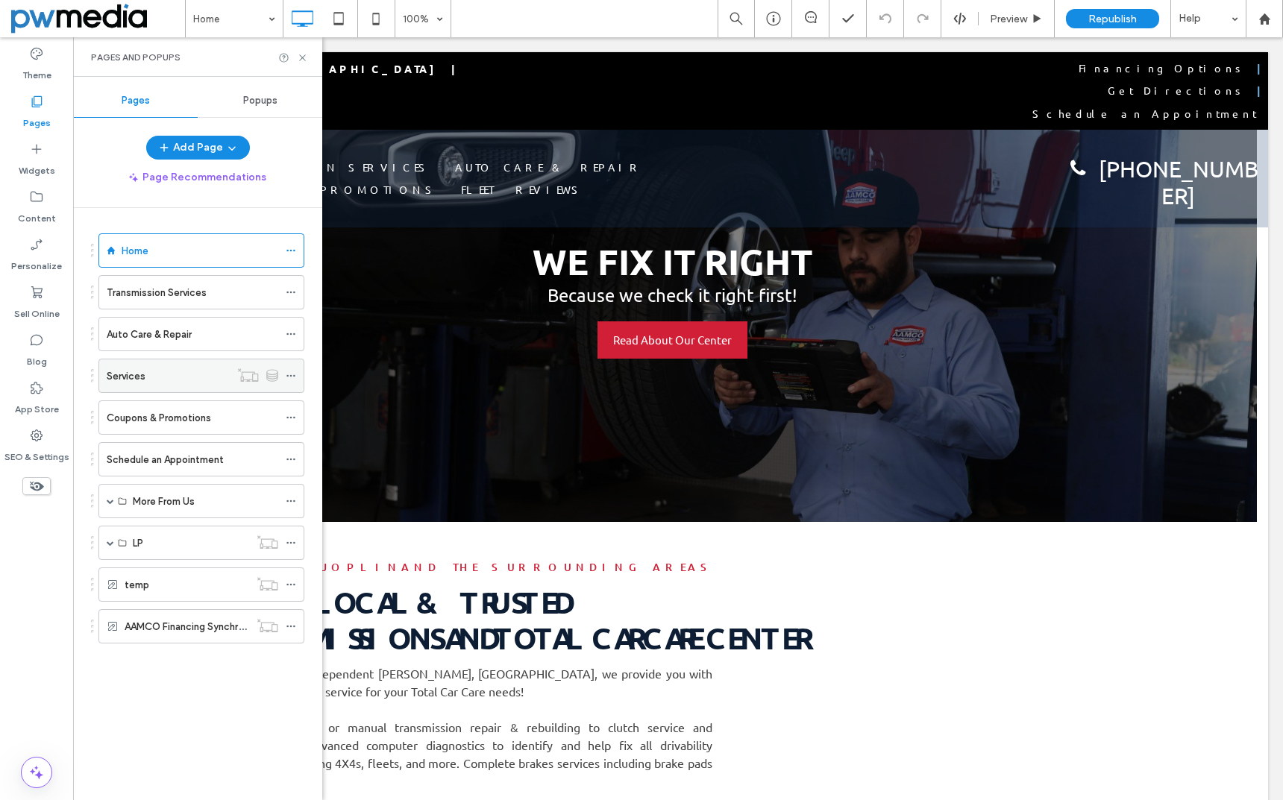
click at [149, 383] on div "Services" at bounding box center [168, 376] width 123 height 16
click at [198, 299] on div at bounding box center [641, 400] width 1283 height 800
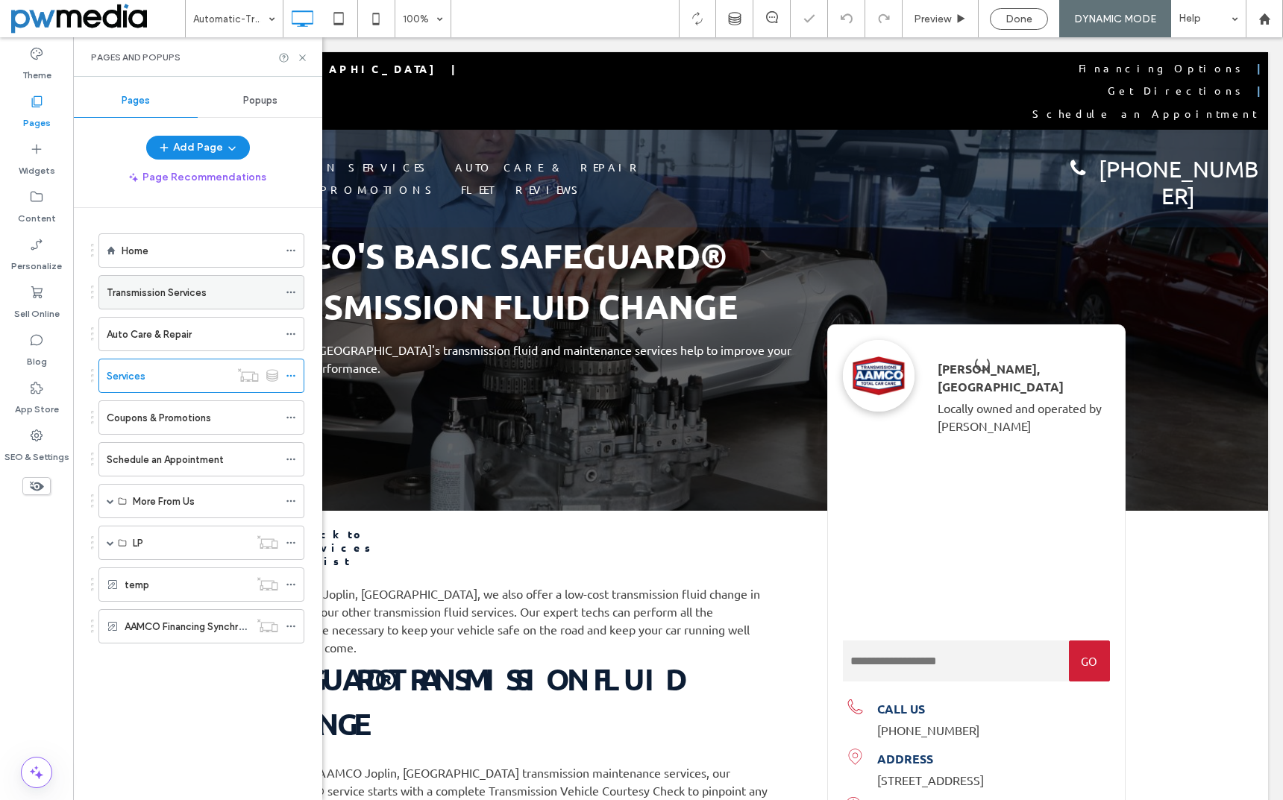
click at [194, 295] on label "Transmission Services" at bounding box center [157, 293] width 100 height 26
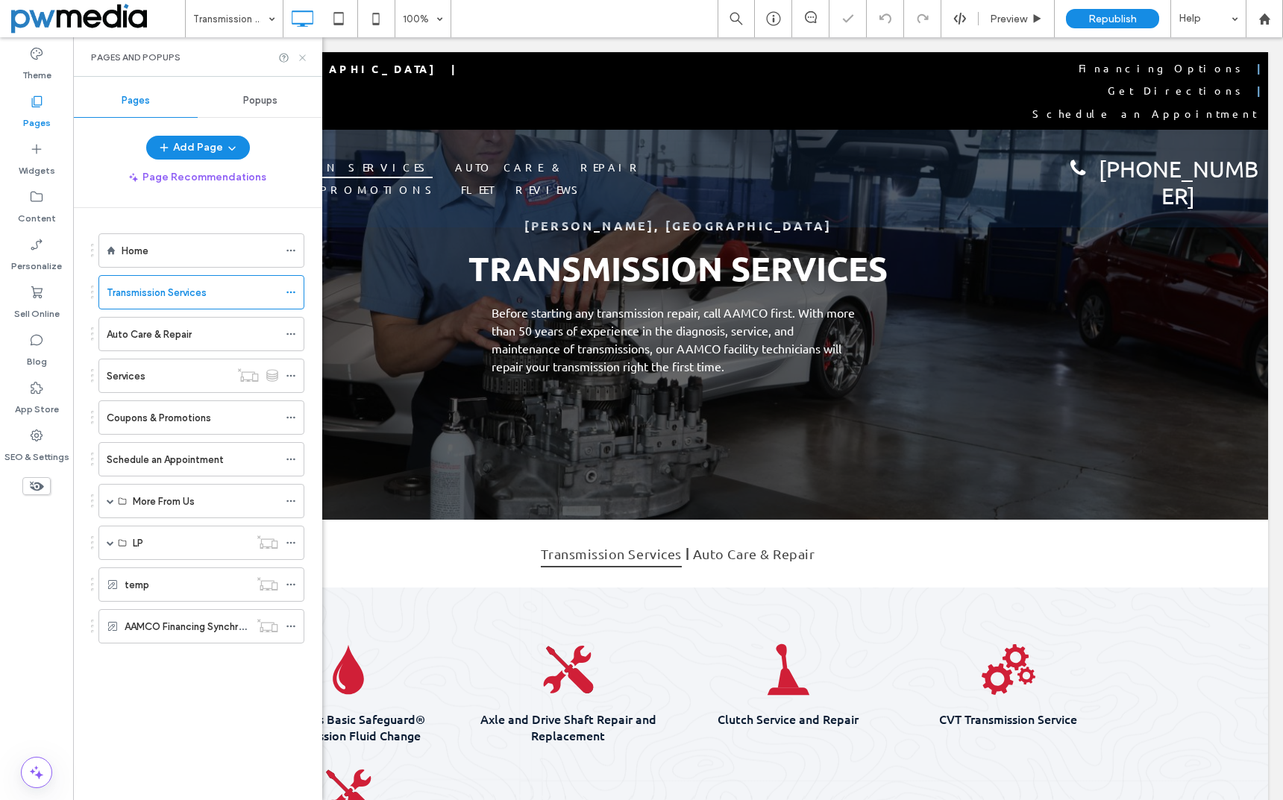
click at [305, 56] on icon at bounding box center [302, 57] width 11 height 11
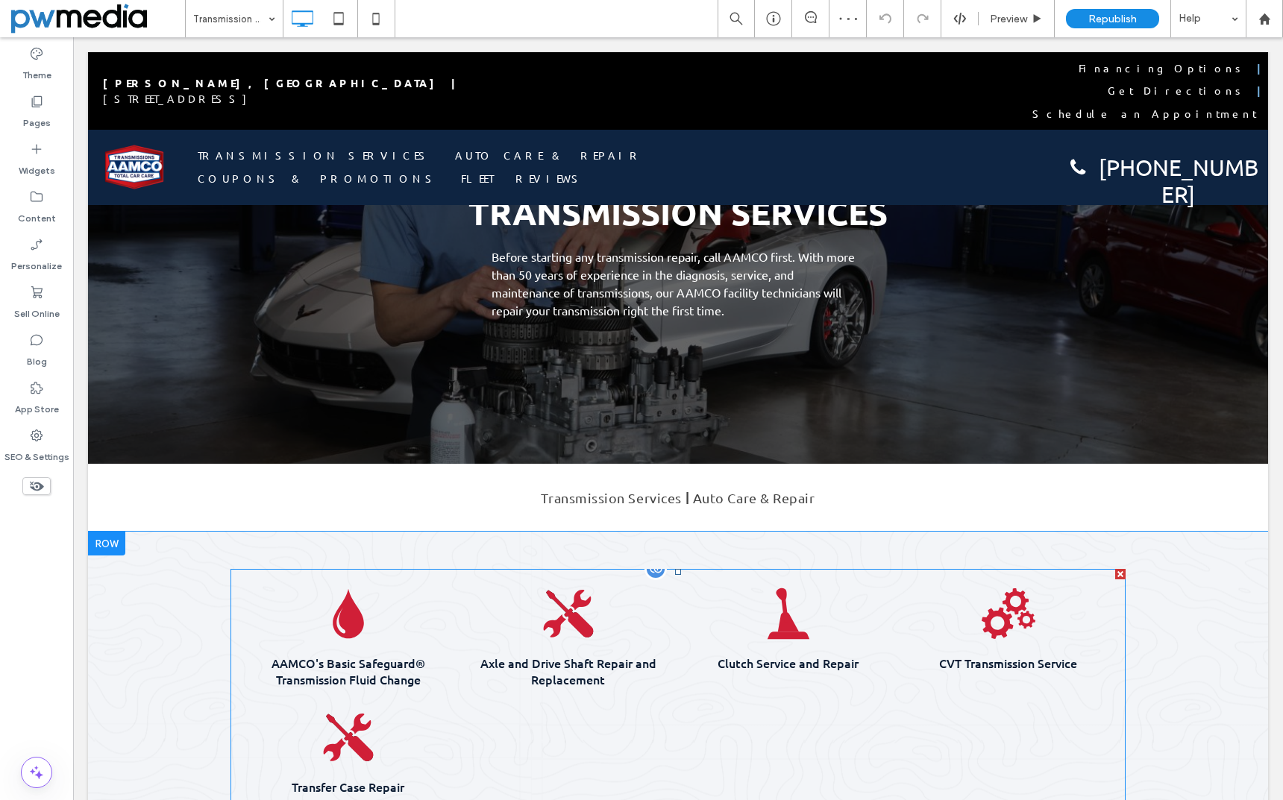
scroll to position [298, 0]
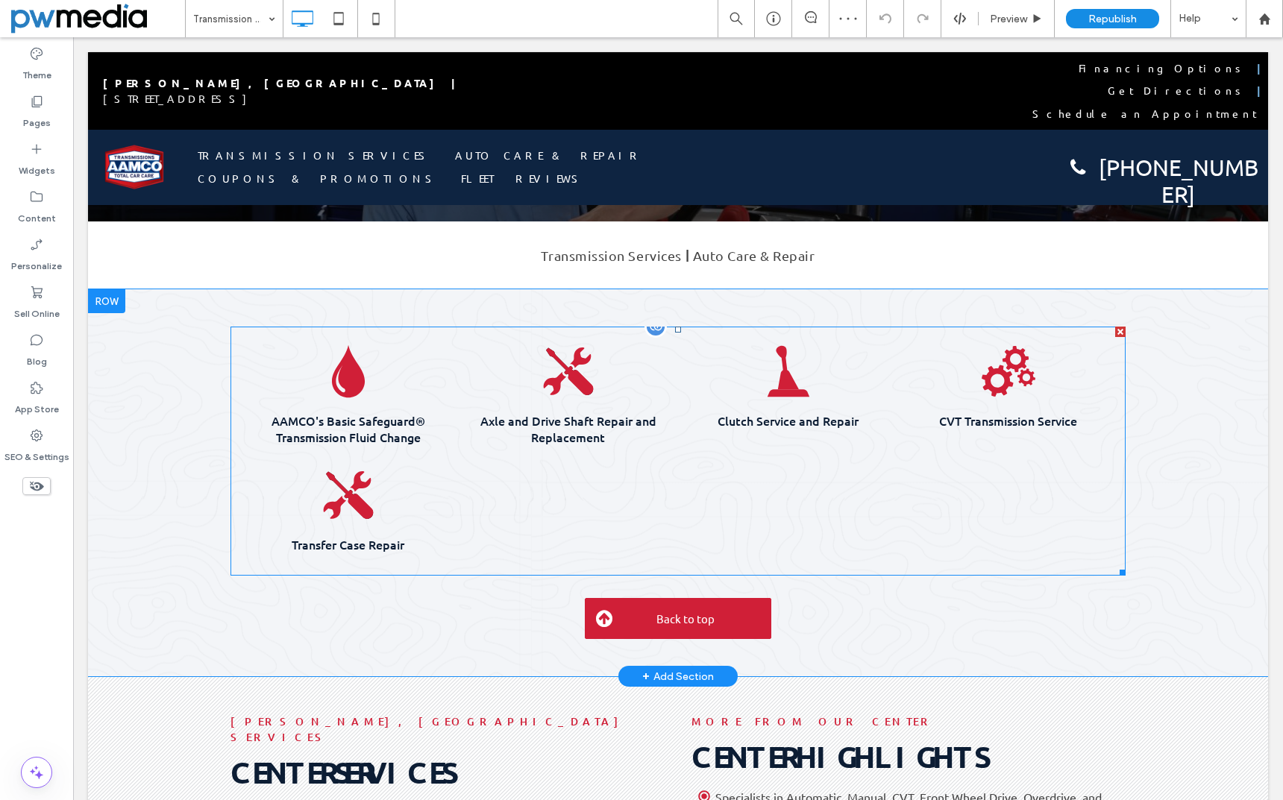
click at [448, 377] on li "AAMCO's Basic Safeguard® Transmission Fluid Change Button" at bounding box center [348, 396] width 220 height 124
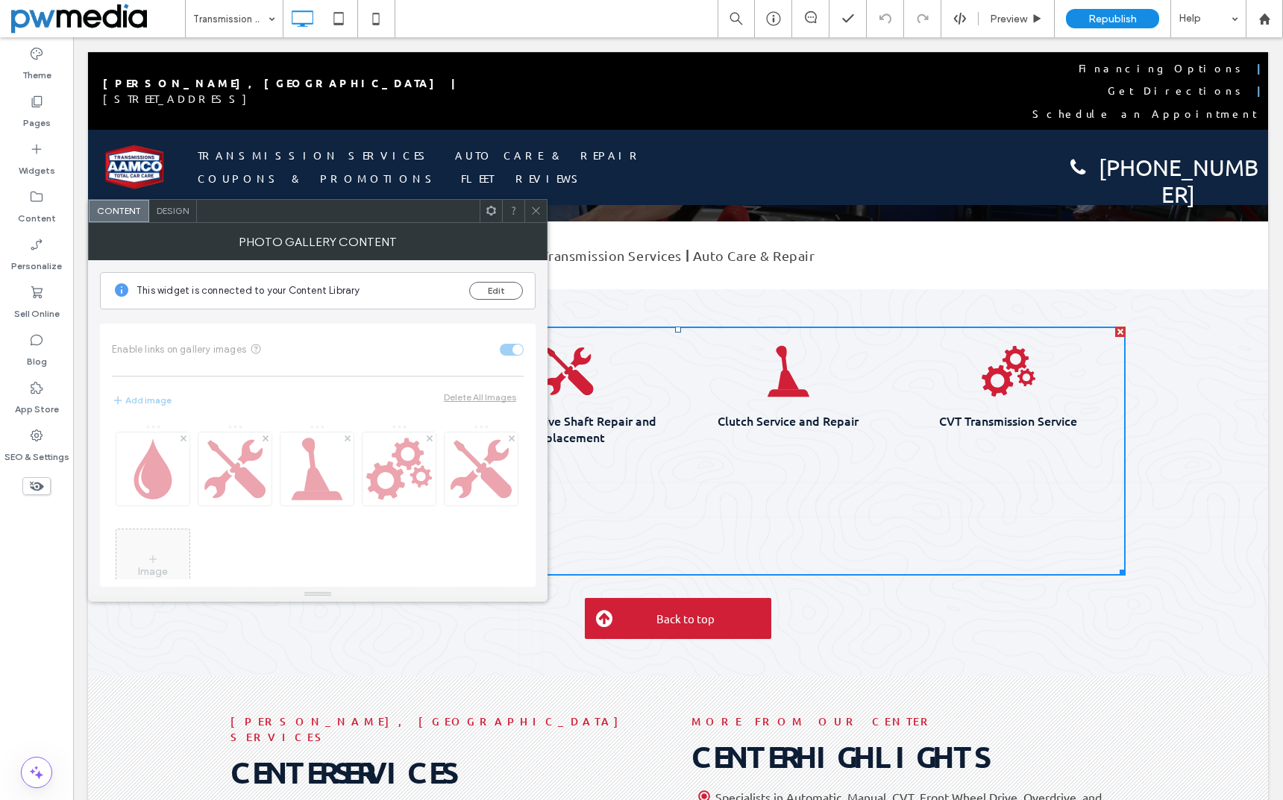
click at [1197, 433] on div "AAMCO's Basic Safeguard® Transmission Fluid Change Button Axle and Drive Shaft …" at bounding box center [678, 482] width 1180 height 387
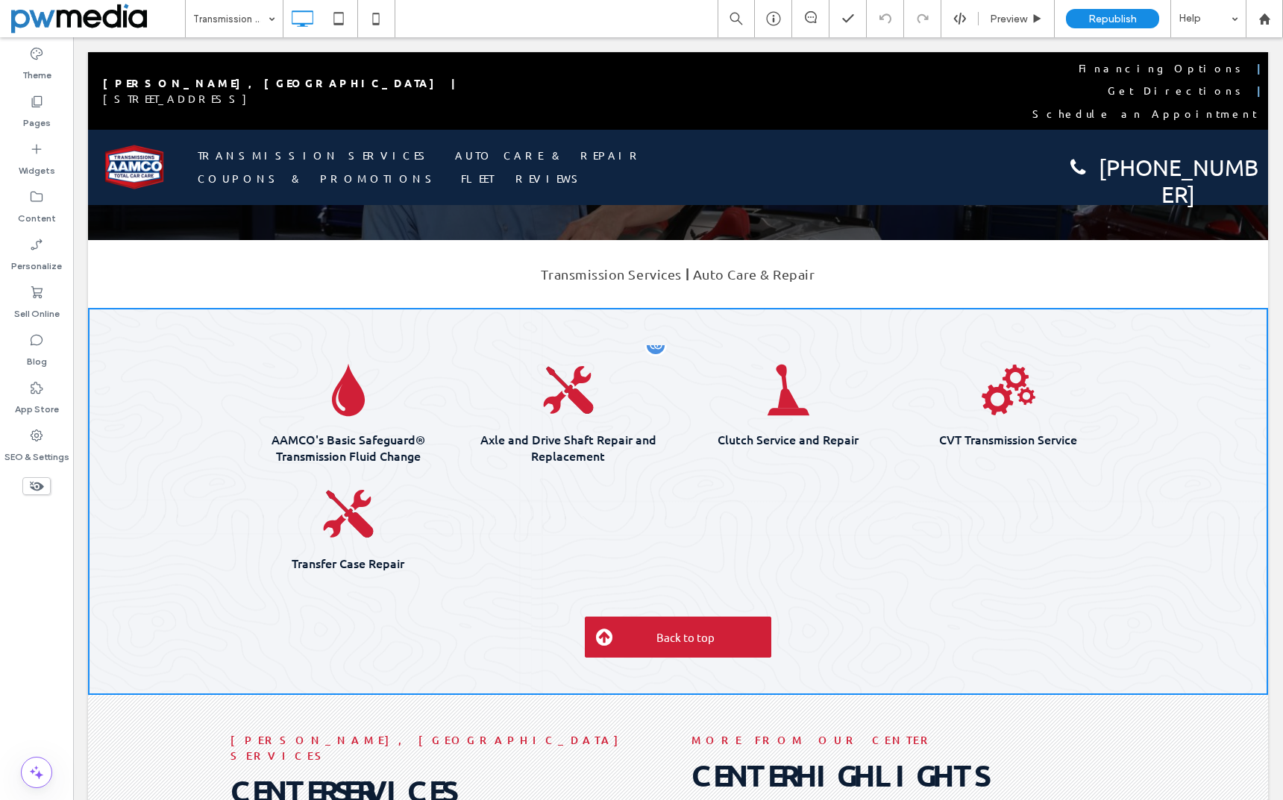
scroll to position [0, 0]
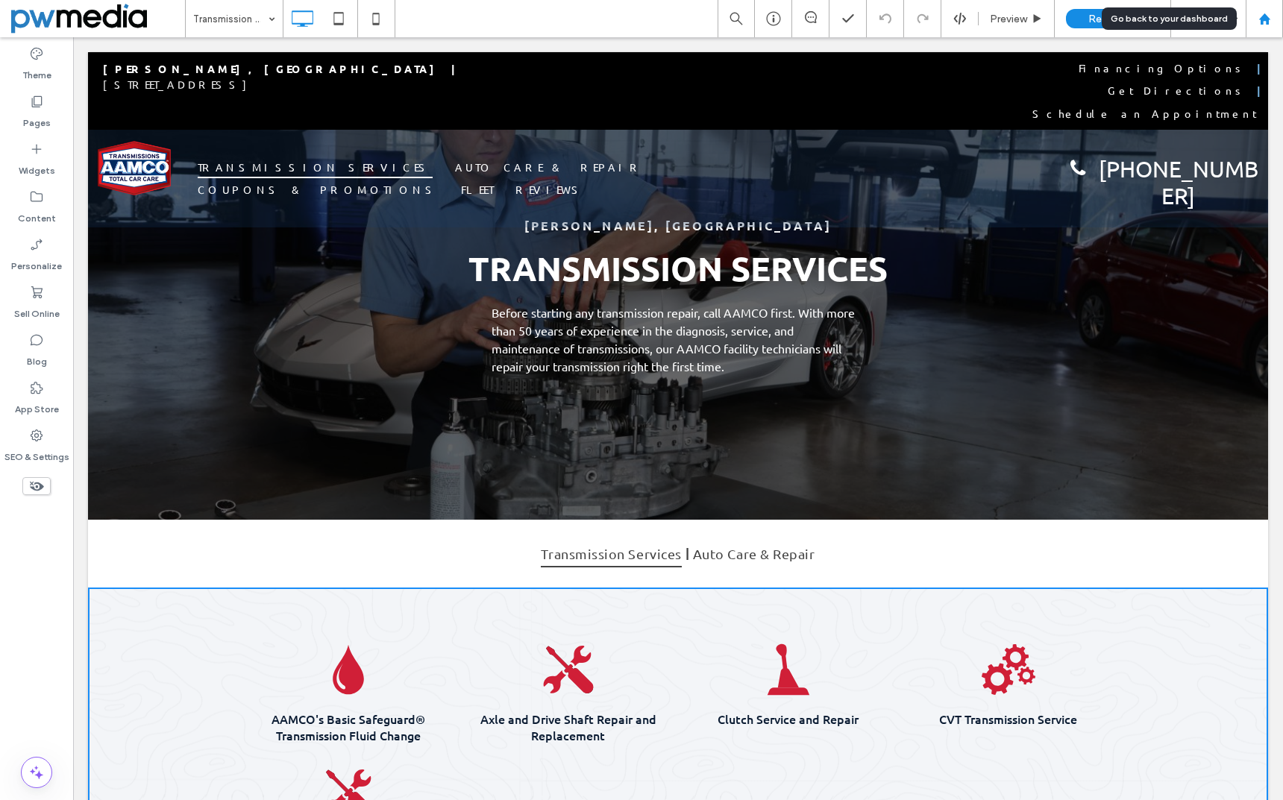
click at [1262, 16] on use at bounding box center [1263, 18] width 11 height 11
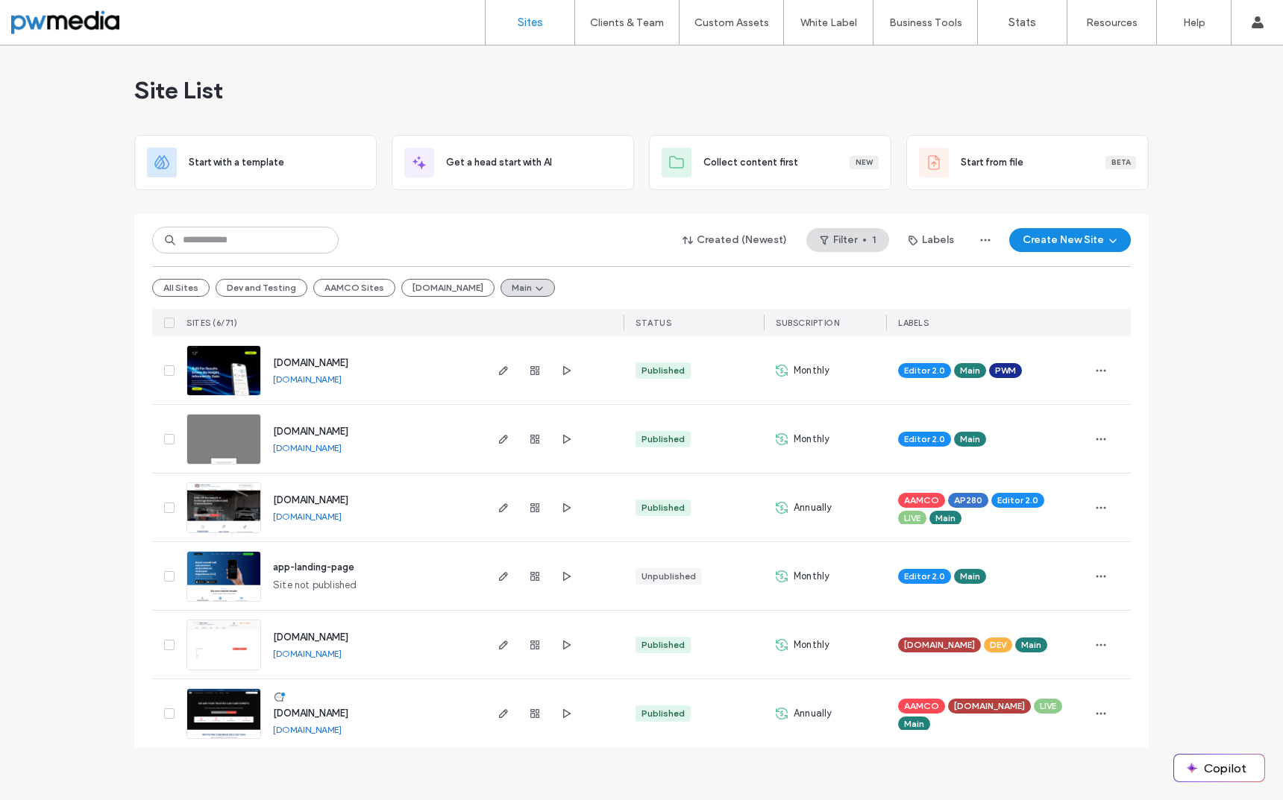
click at [233, 707] on img at bounding box center [223, 739] width 73 height 101
click at [248, 436] on img at bounding box center [223, 465] width 73 height 101
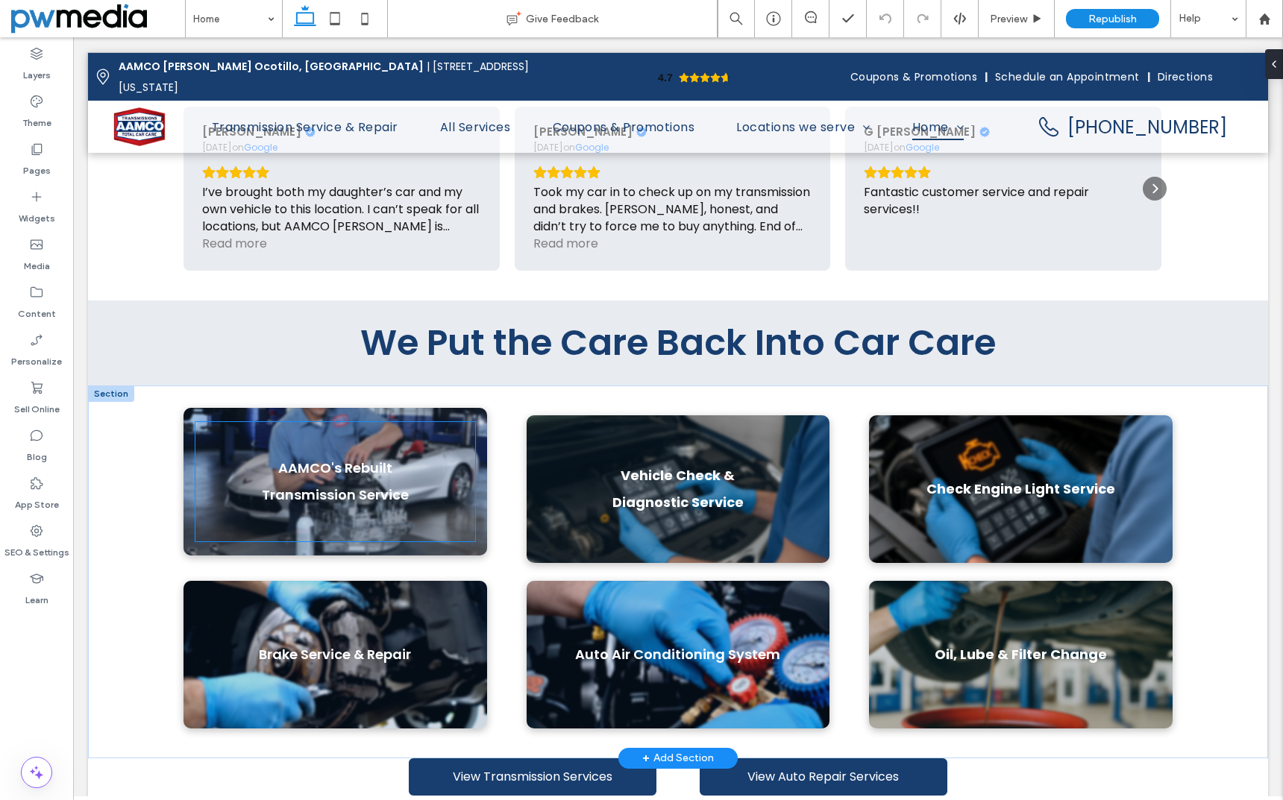
scroll to position [1044, 0]
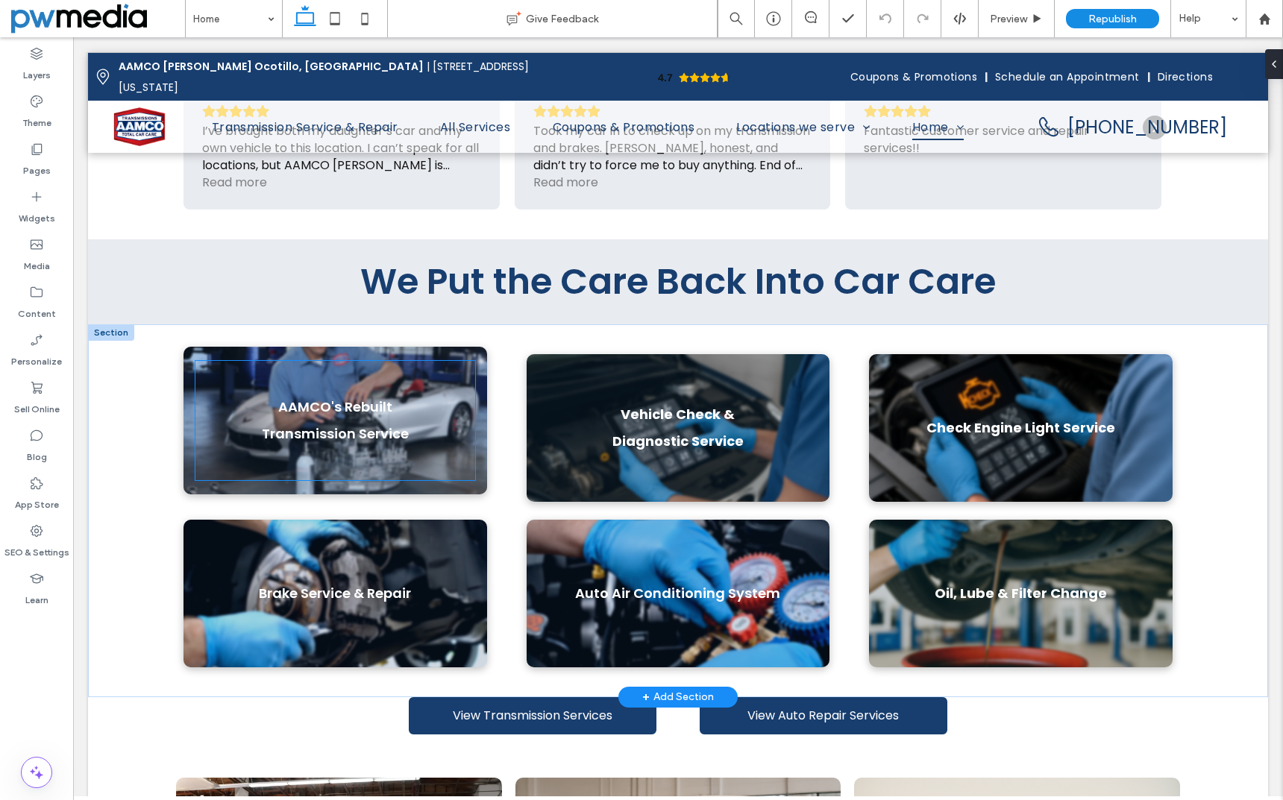
click at [427, 394] on p "AAMCO's Rebuilt Transmission Service" at bounding box center [335, 421] width 256 height 54
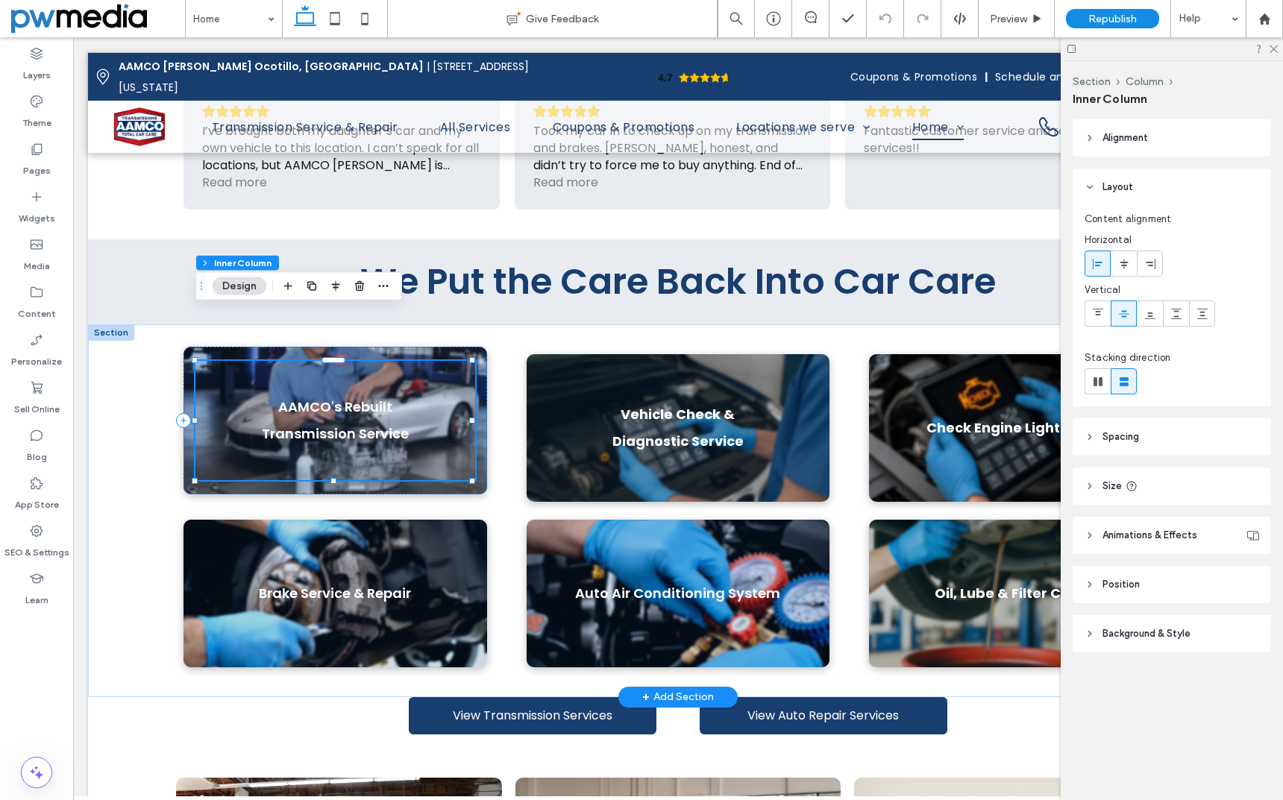
click at [427, 394] on p "AAMCO's Rebuilt Transmission Service" at bounding box center [335, 421] width 256 height 54
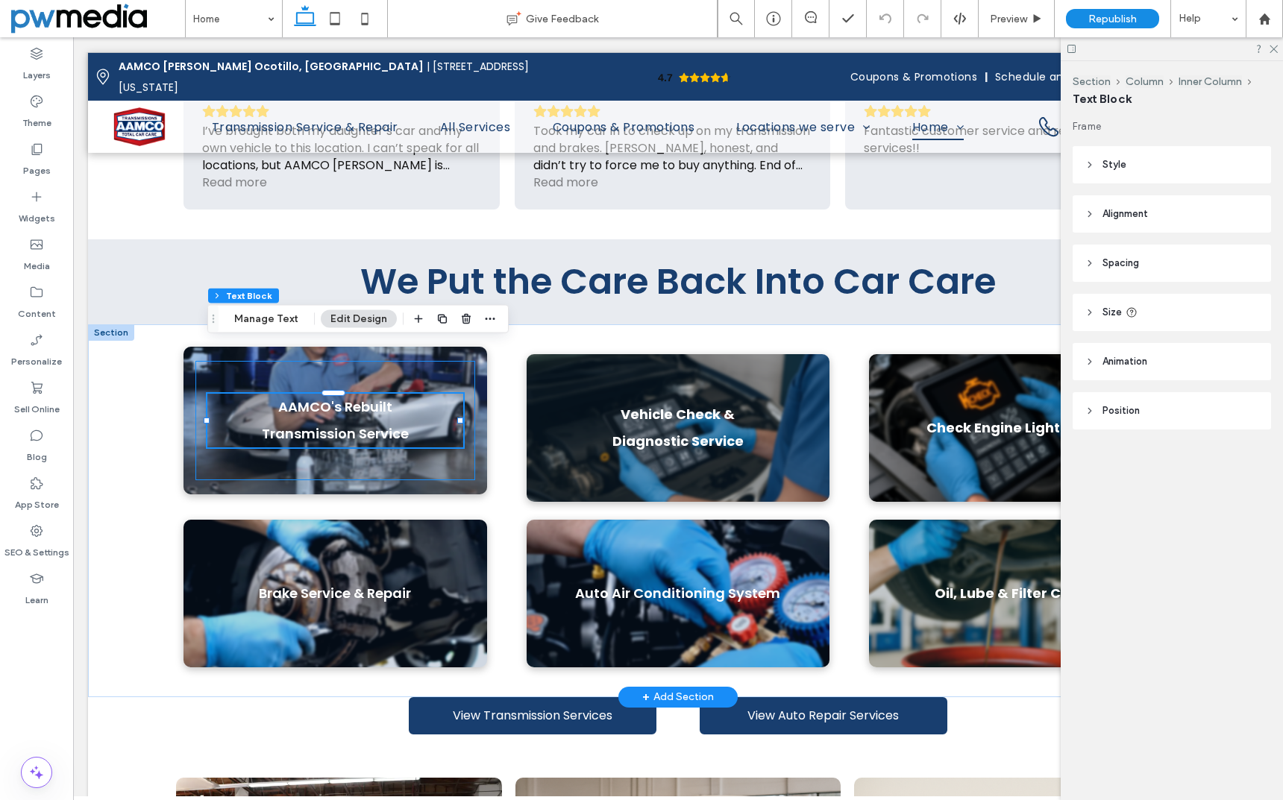
click at [427, 394] on p "AAMCO's Rebuilt Transmission Service" at bounding box center [335, 421] width 256 height 54
type input "*******"
type input "**"
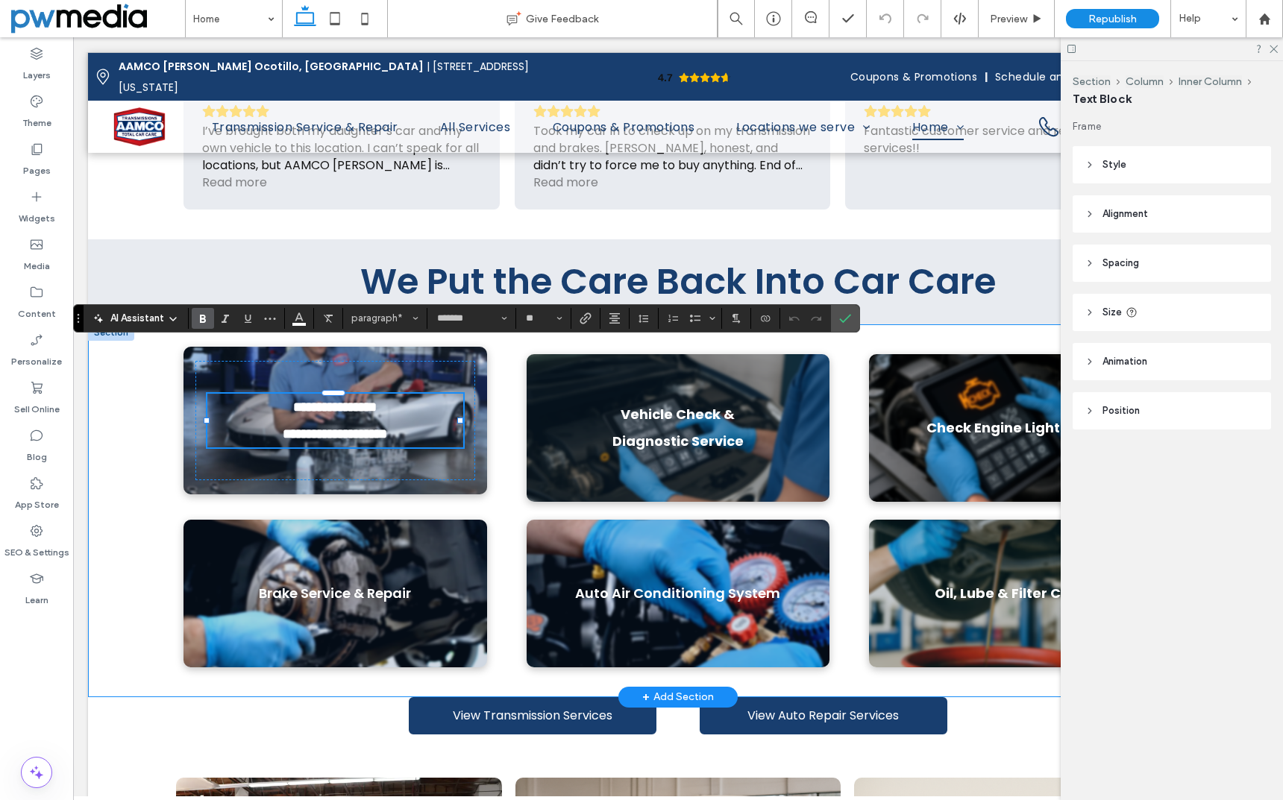
click at [494, 386] on div "**********" at bounding box center [678, 510] width 1180 height 373
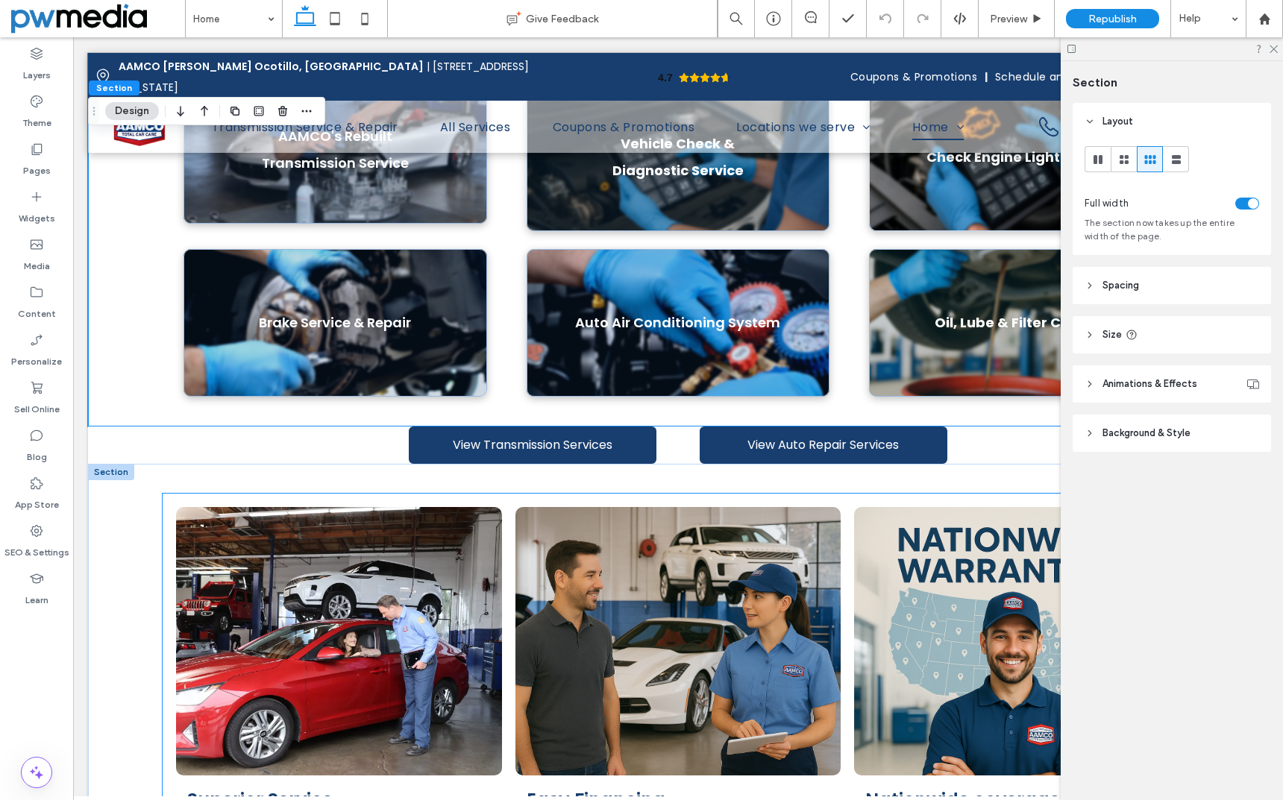
scroll to position [1492, 0]
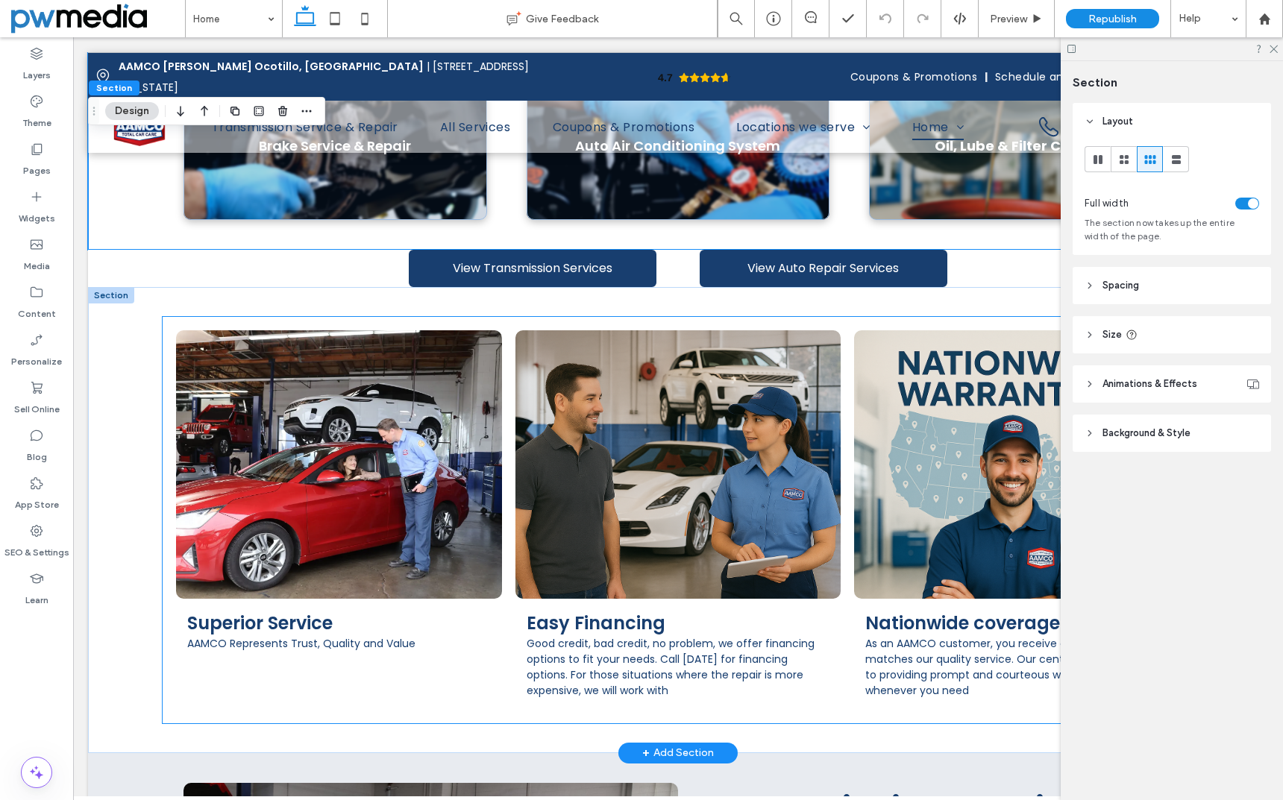
click at [582, 610] on h3 "Easy Financing" at bounding box center [596, 623] width 139 height 26
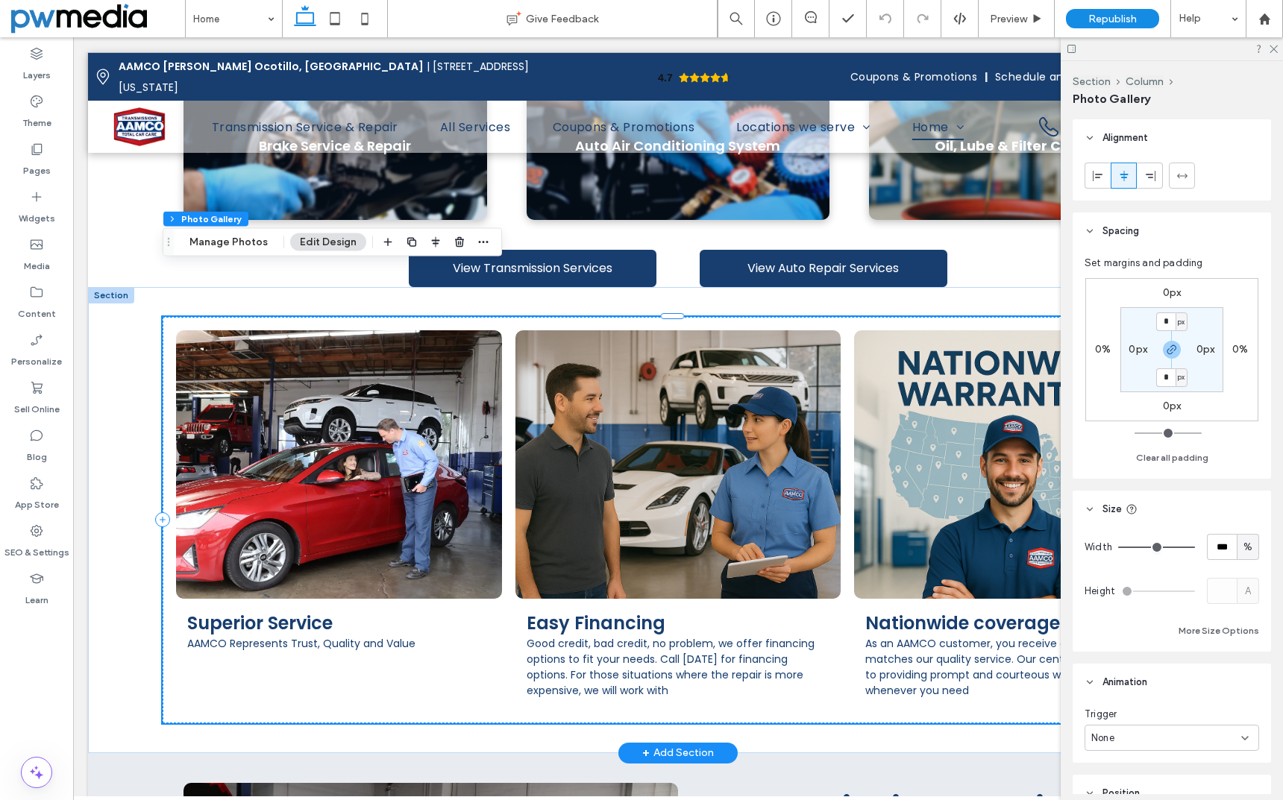
click at [588, 610] on h3 "Easy Financing" at bounding box center [596, 623] width 139 height 26
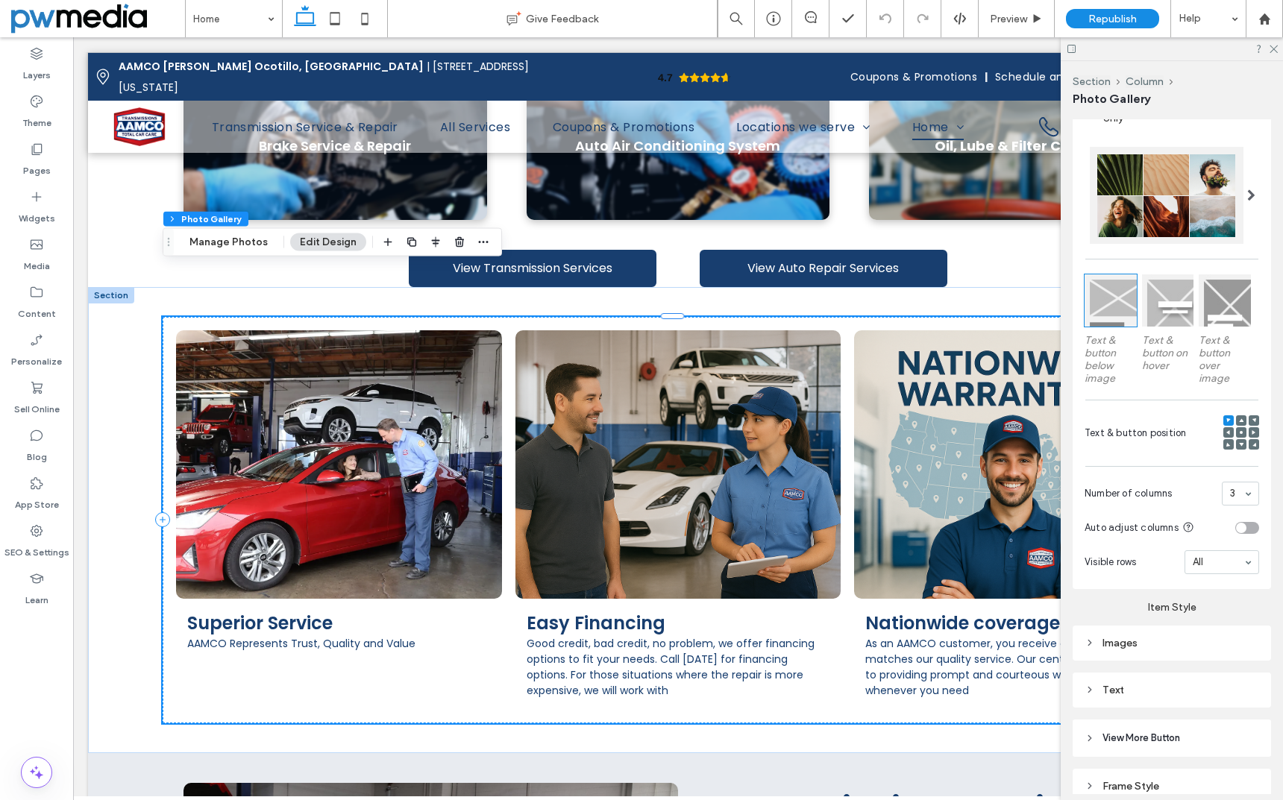
scroll to position [895, 0]
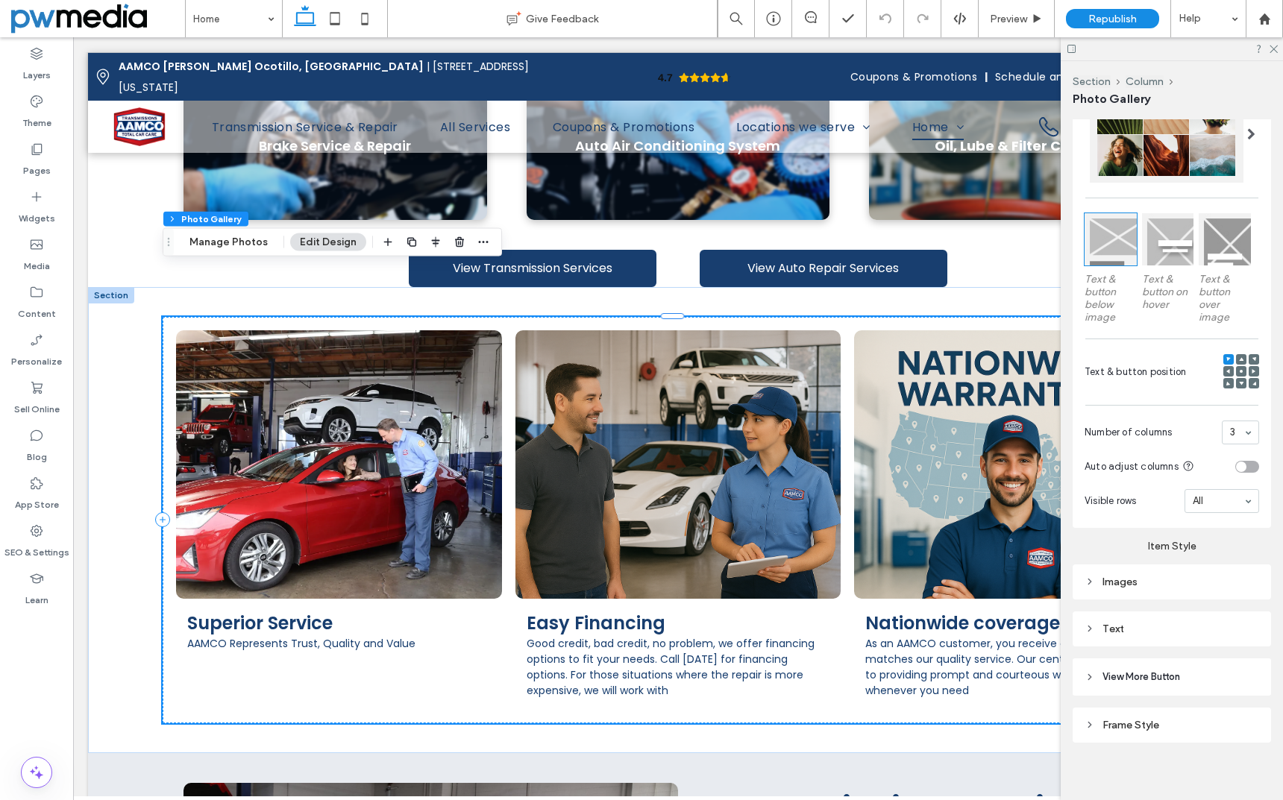
click at [1110, 629] on div "Text" at bounding box center [1171, 629] width 175 height 13
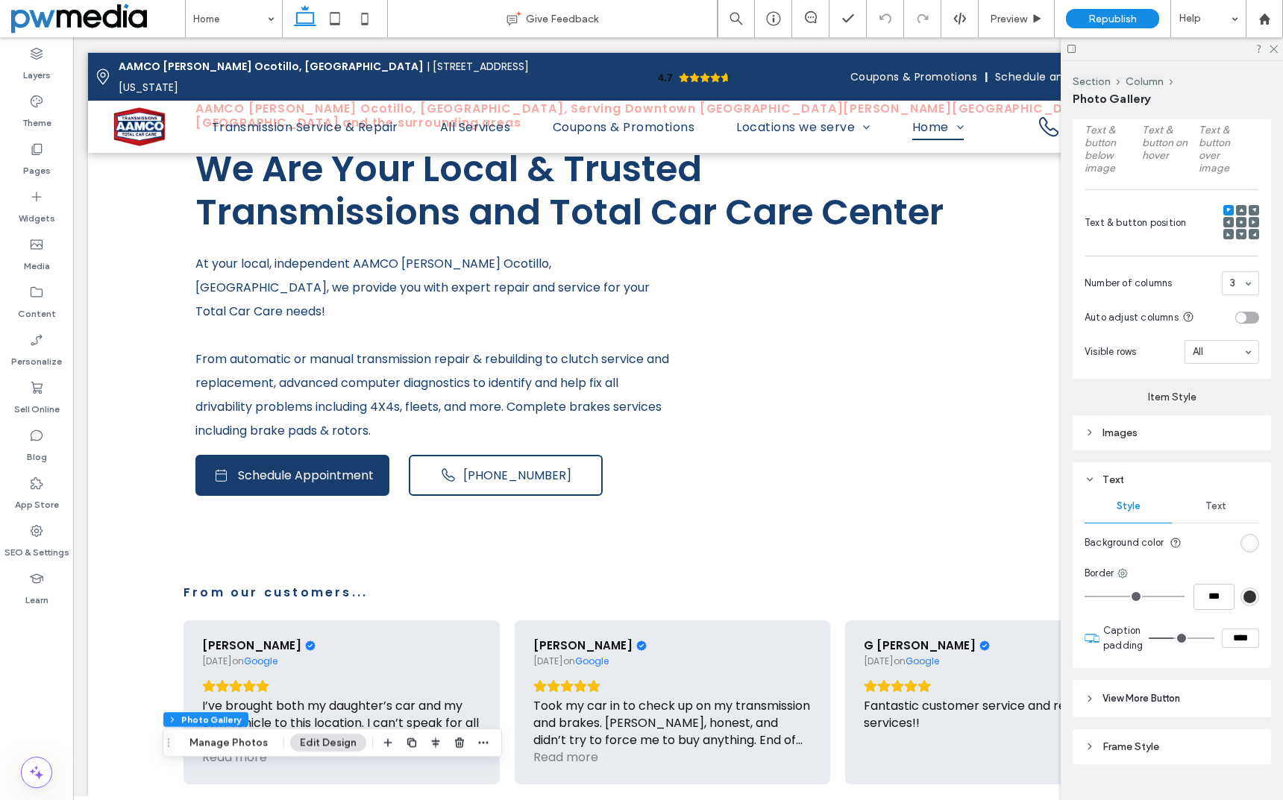
scroll to position [448, 0]
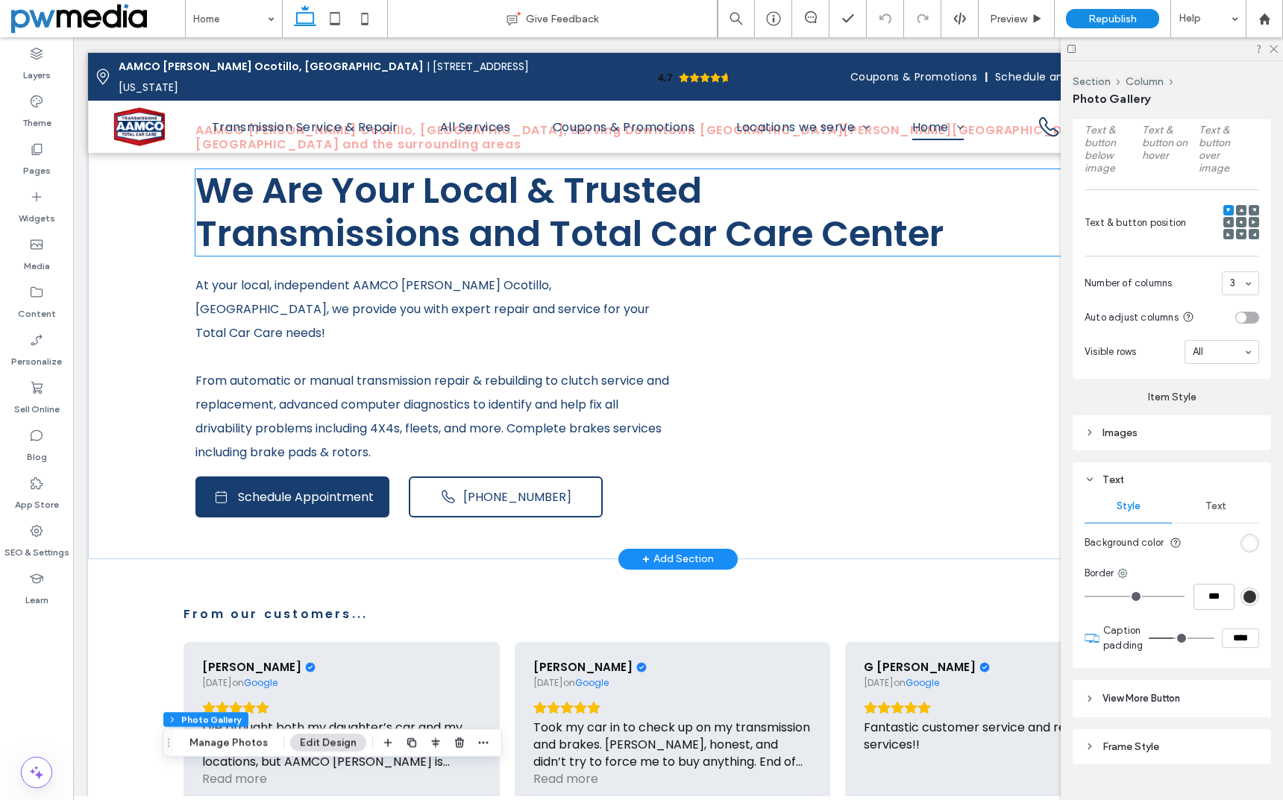
click at [504, 209] on span "Transmissions and Total Car Care Center" at bounding box center [569, 234] width 748 height 50
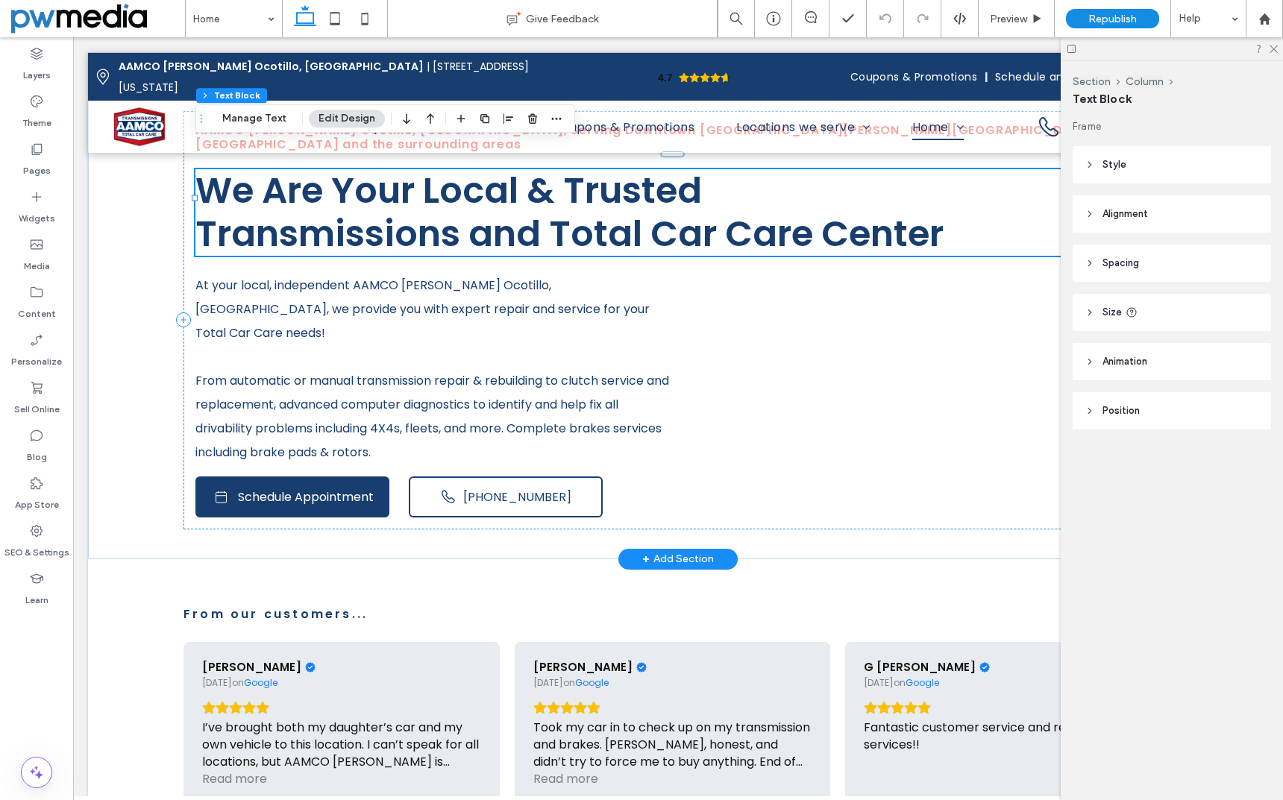
click at [504, 209] on span "Transmissions and Total Car Care Center" at bounding box center [569, 234] width 748 height 50
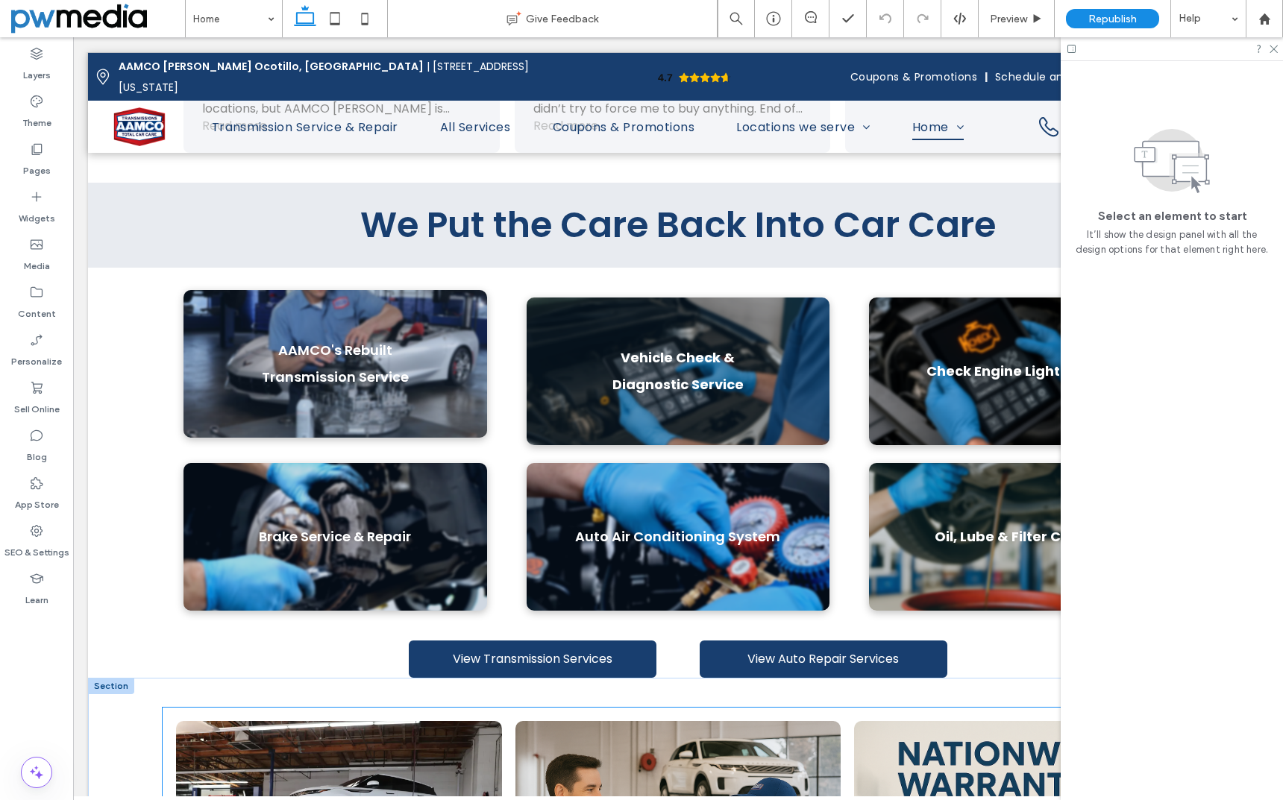
scroll to position [970, 0]
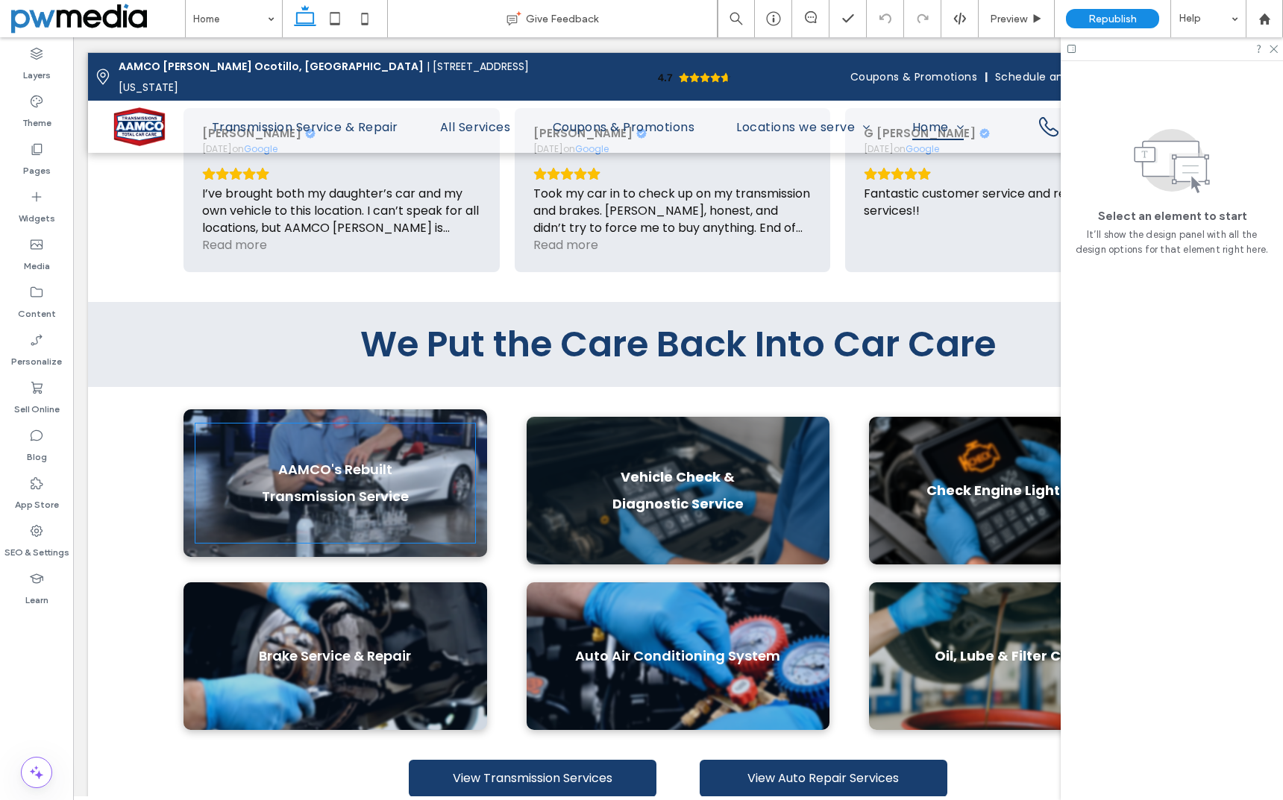
click at [353, 456] on p "AAMCO's Rebuilt Transmission Service" at bounding box center [335, 483] width 256 height 54
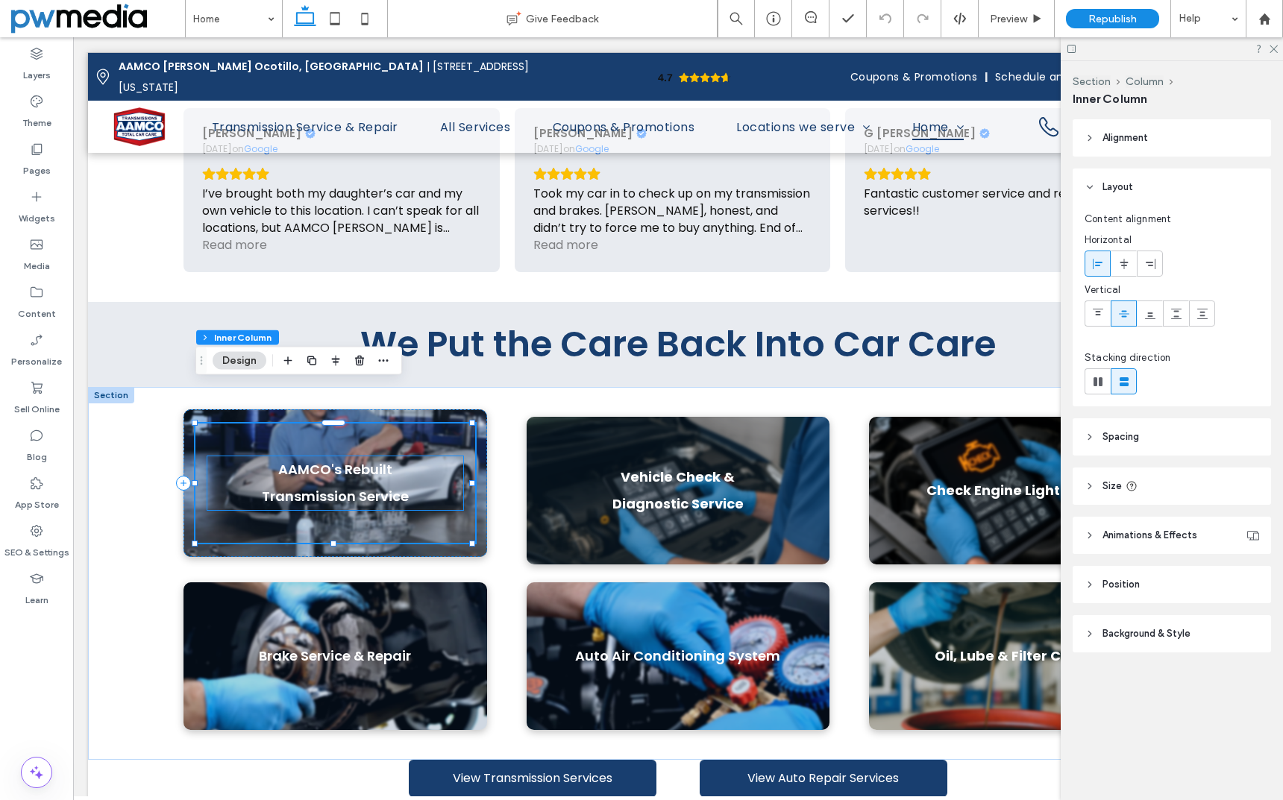
click at [335, 456] on p "AAMCO's Rebuilt Transmission Service" at bounding box center [335, 483] width 256 height 54
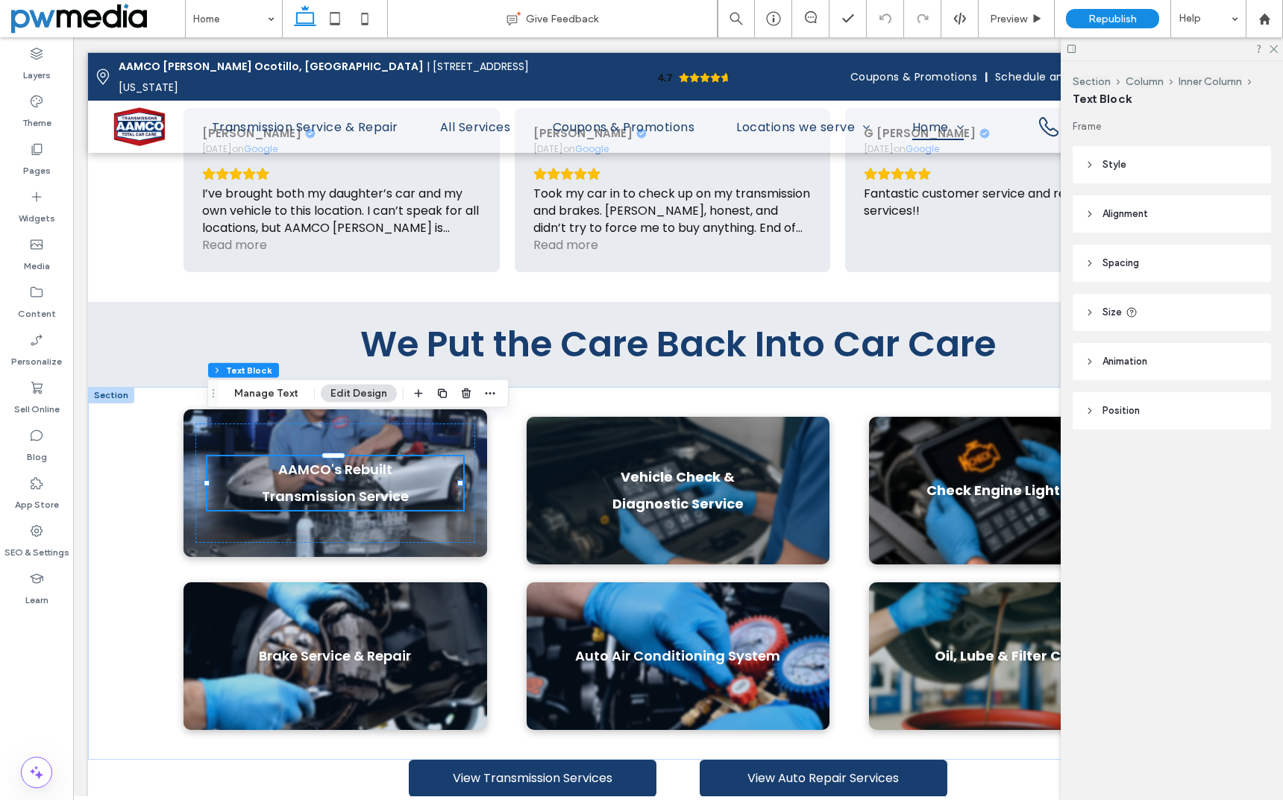
click at [335, 456] on p "AAMCO's Rebuilt Transmission Service" at bounding box center [335, 483] width 256 height 54
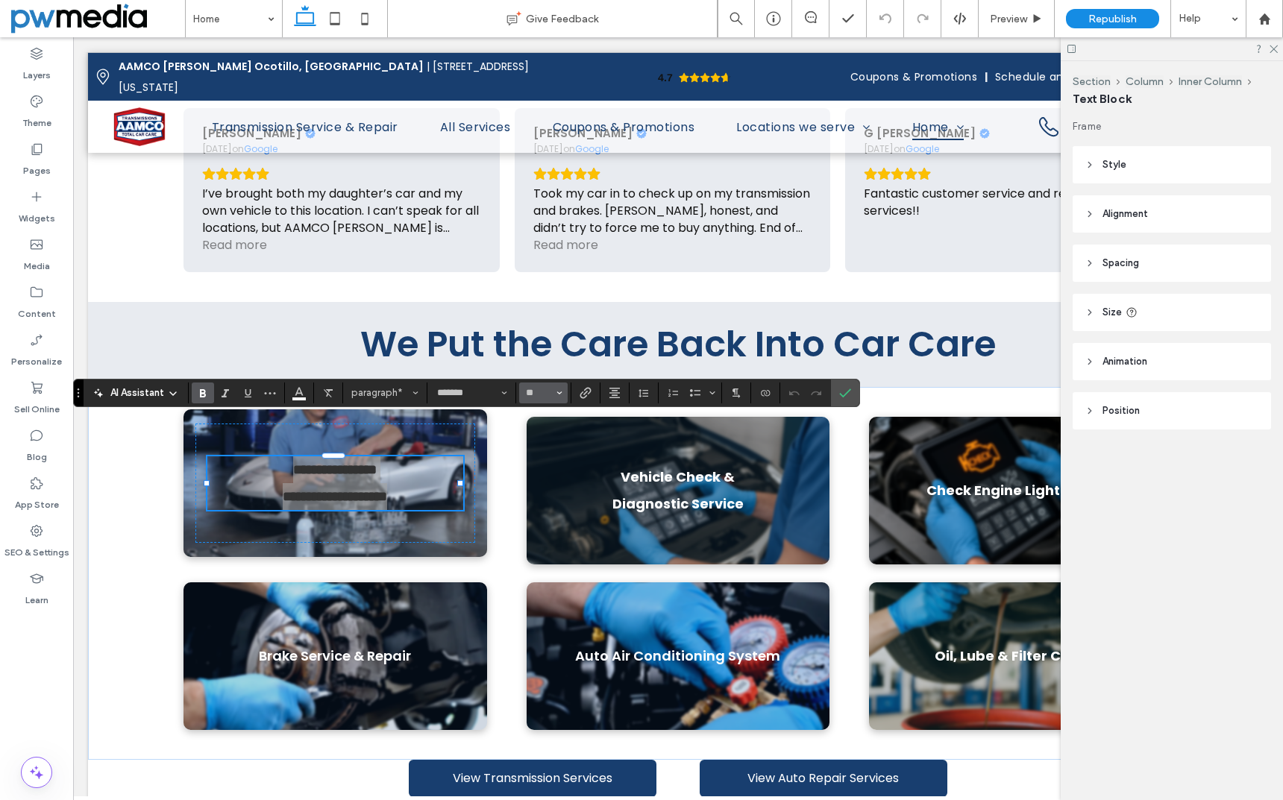
click at [562, 391] on button "**" at bounding box center [543, 393] width 48 height 21
click at [549, 509] on label "24" at bounding box center [543, 509] width 48 height 21
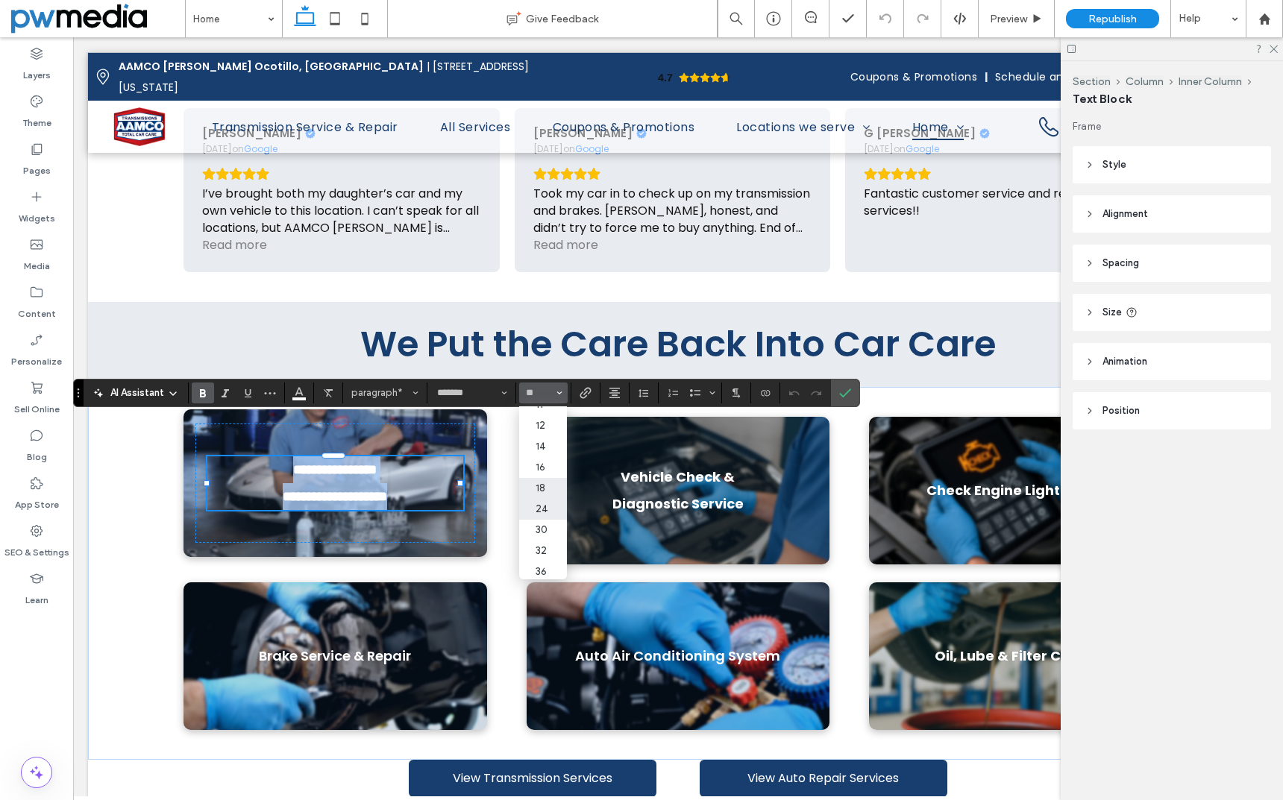
type input "**"
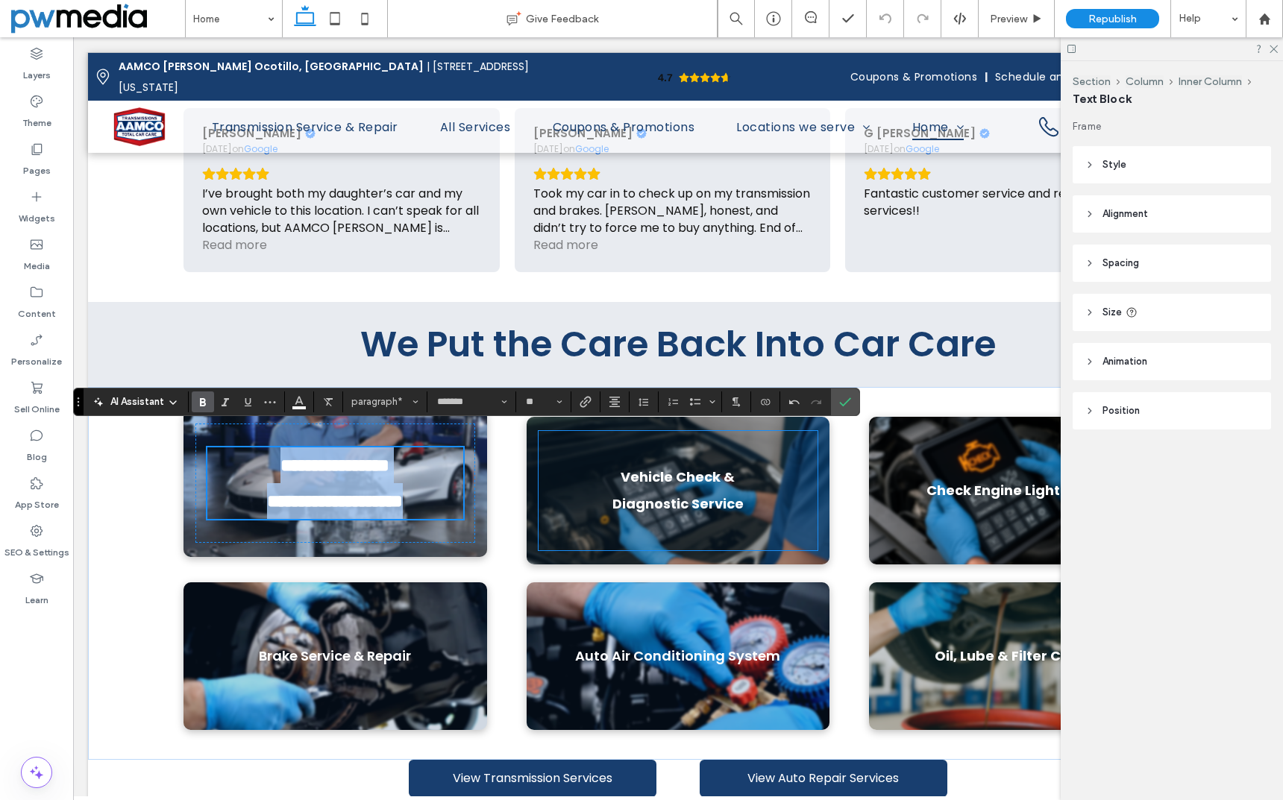
scroll to position [961, 0]
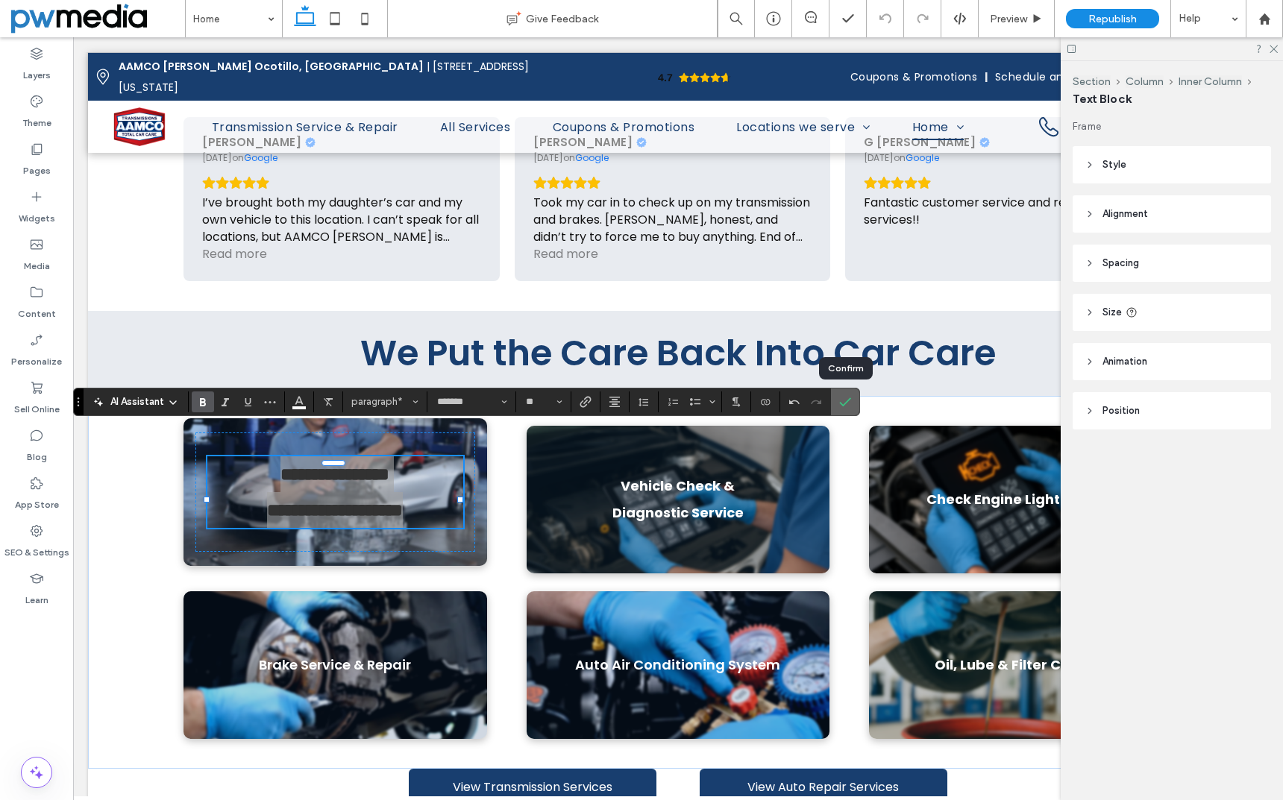
click at [844, 402] on icon "Confirm" at bounding box center [845, 402] width 12 height 12
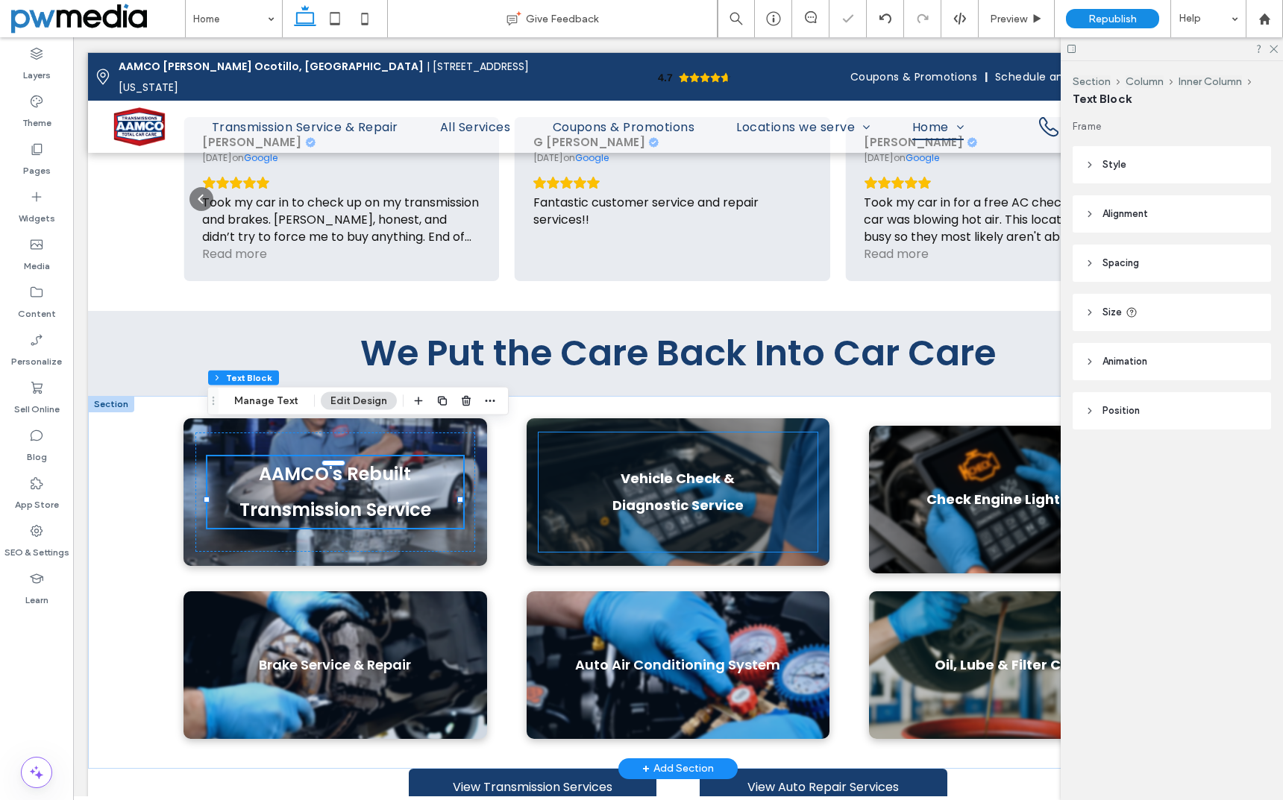
click at [678, 469] on strong "Vehicle Check & Diagnostic Service" at bounding box center [677, 491] width 131 height 45
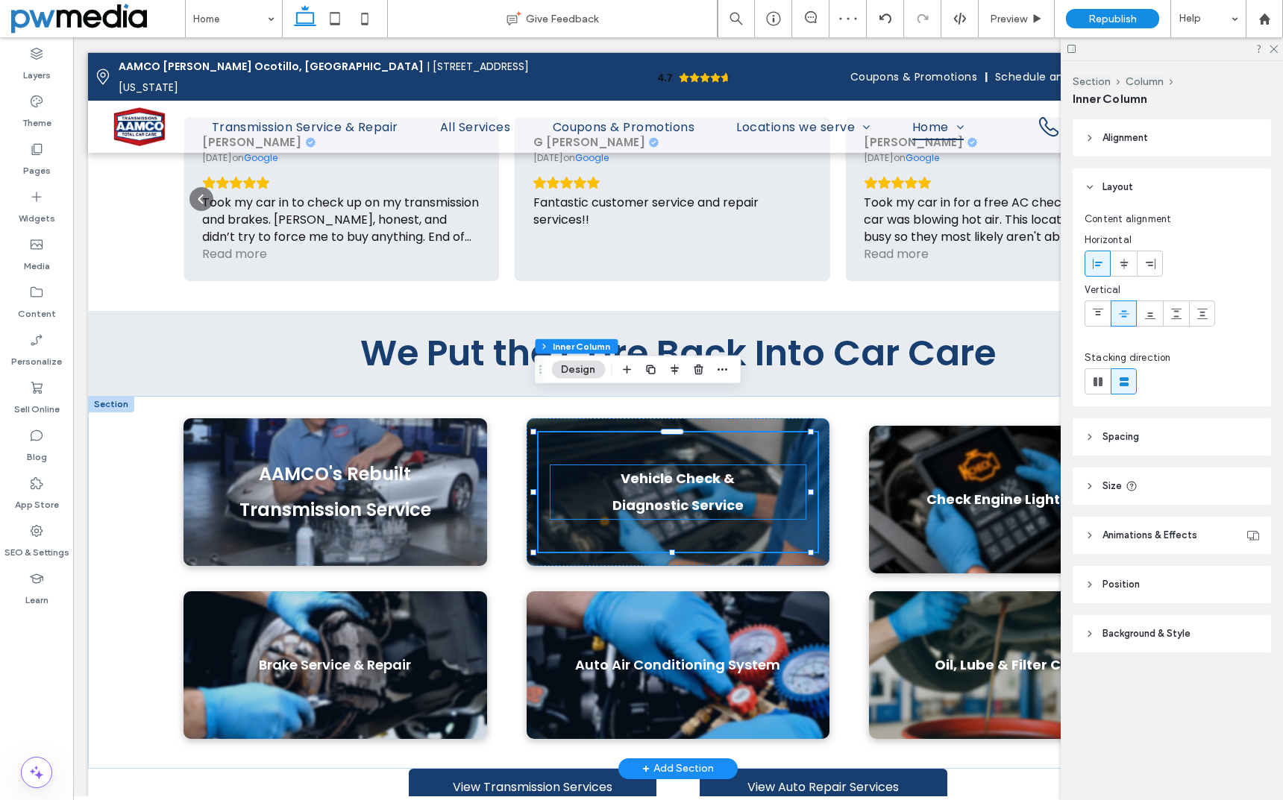
click at [686, 465] on p "Vehicle Check & Diagnostic Service" at bounding box center [678, 492] width 256 height 54
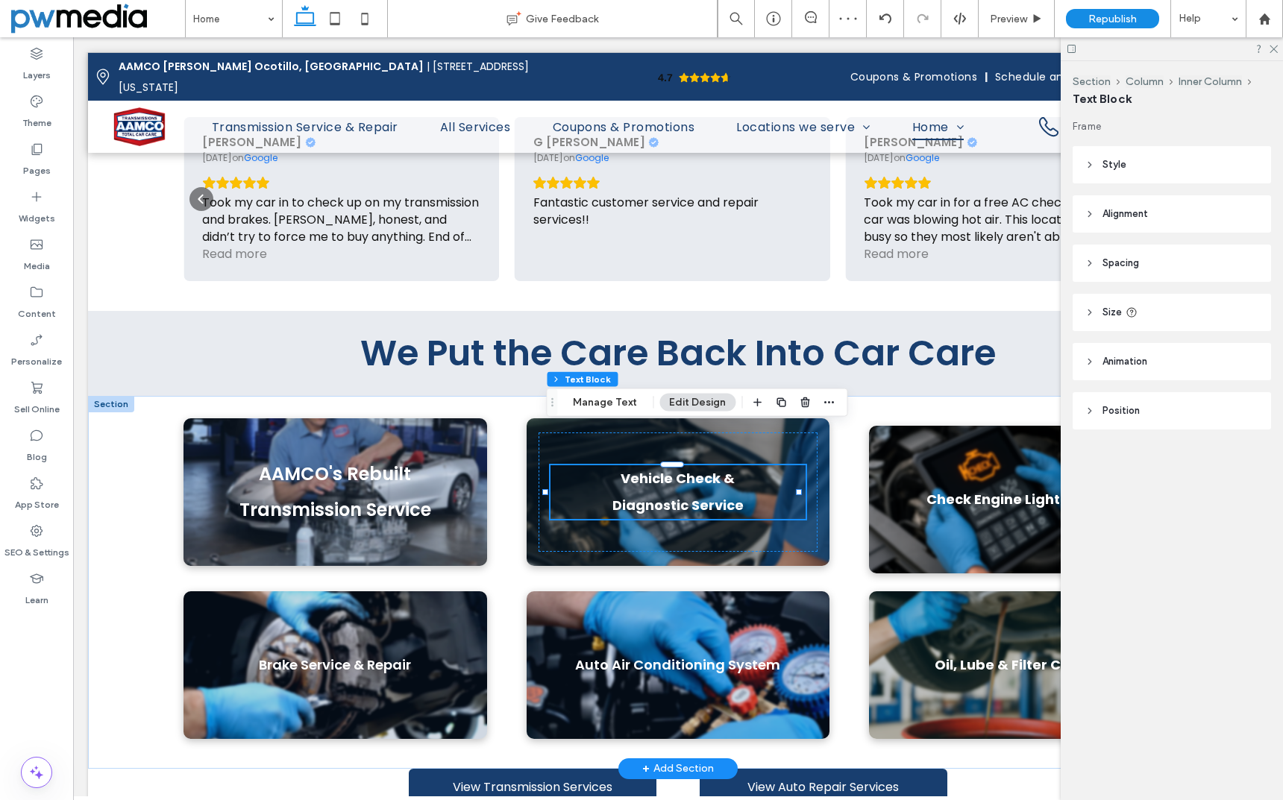
click at [686, 465] on p "Vehicle Check & Diagnostic Service" at bounding box center [678, 492] width 256 height 54
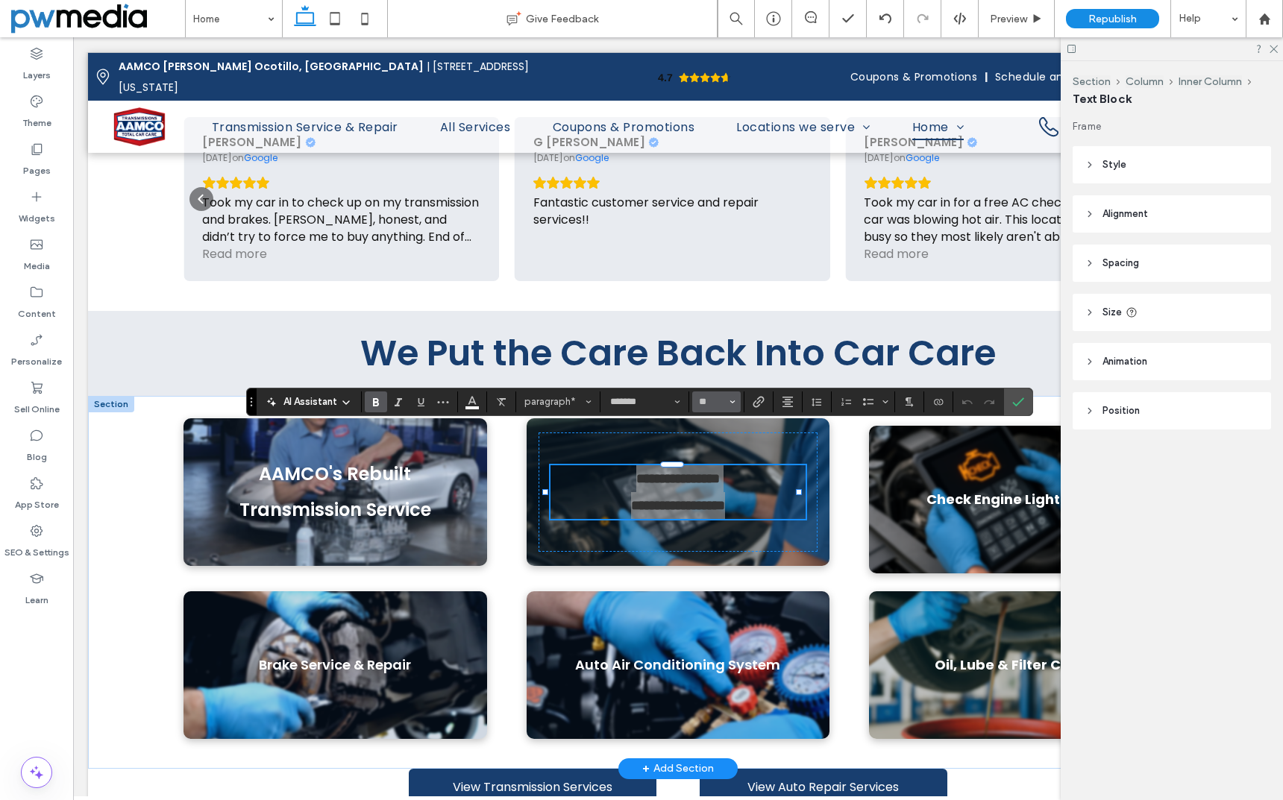
click at [735, 401] on button "**" at bounding box center [716, 402] width 48 height 21
click at [717, 448] on label "24" at bounding box center [716, 443] width 48 height 21
type input "**"
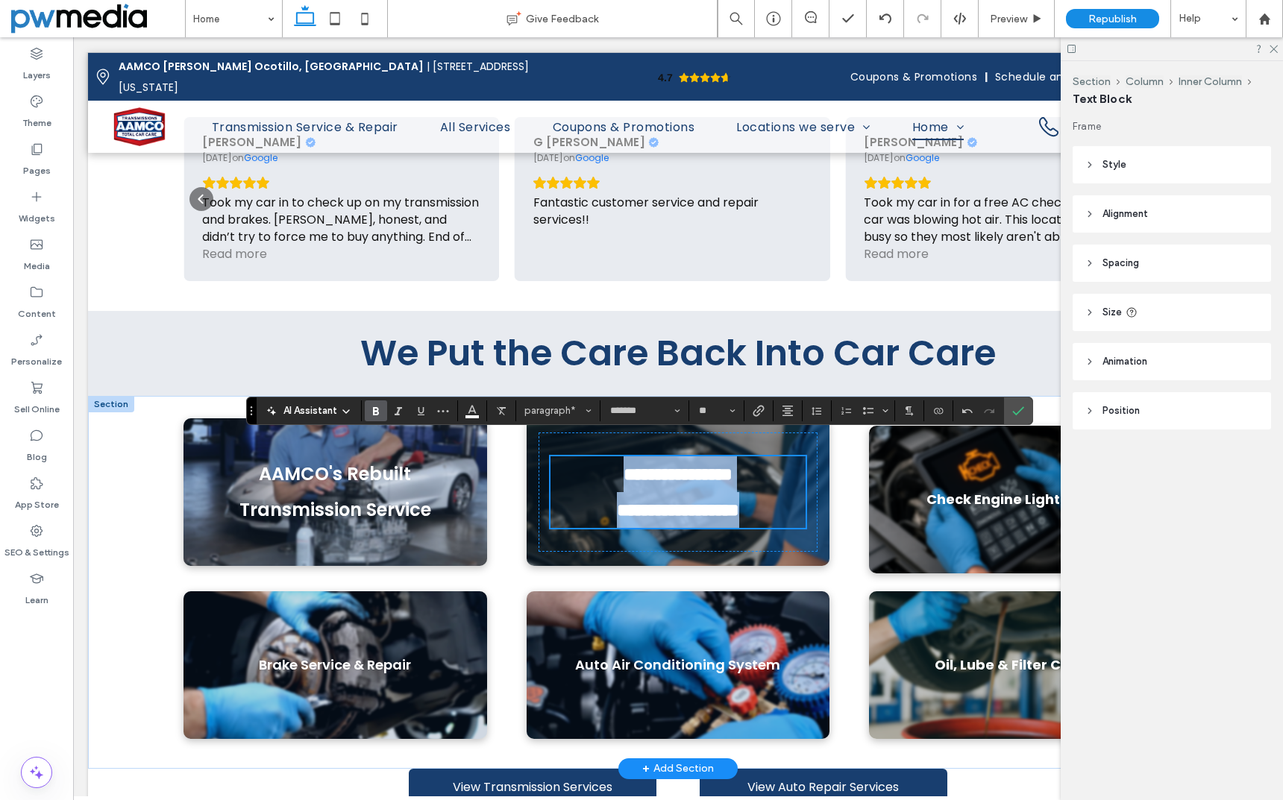
scroll to position [952, 0]
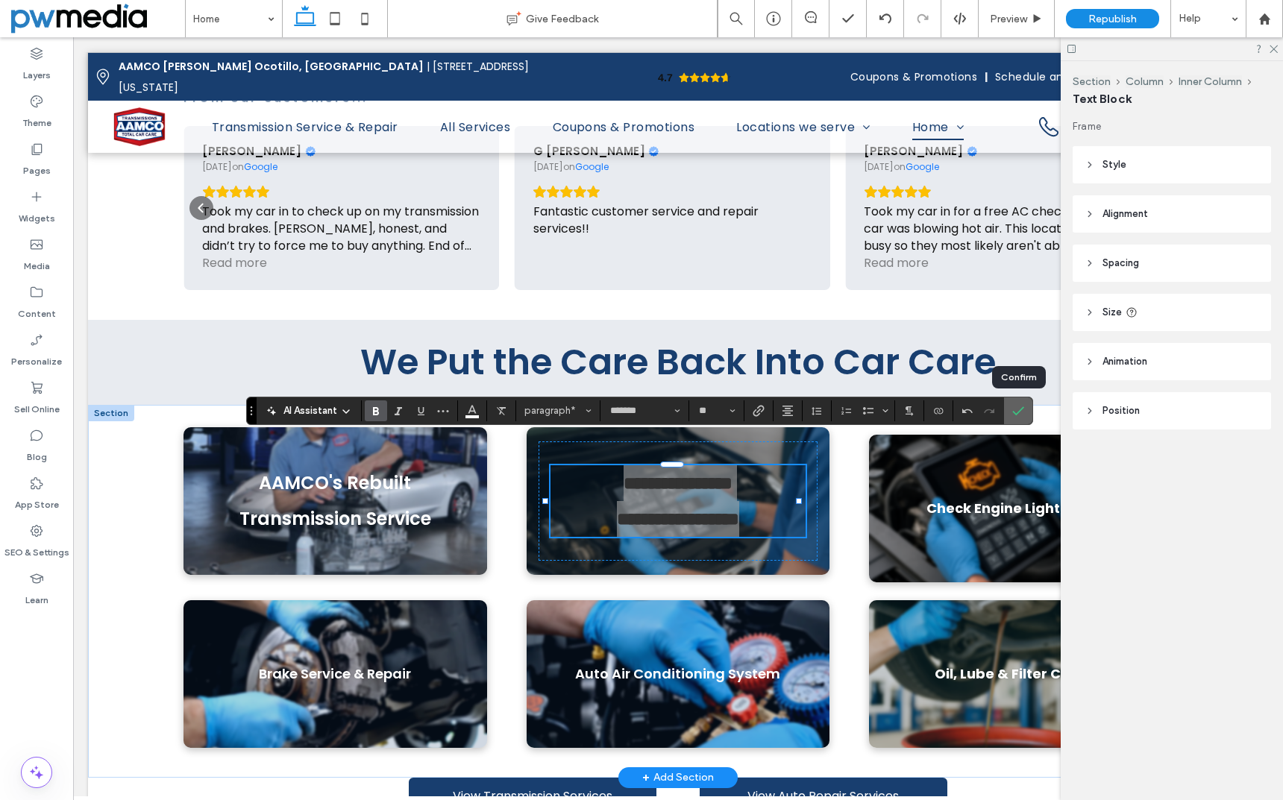
click at [1025, 413] on label "Confirm" at bounding box center [1018, 411] width 22 height 27
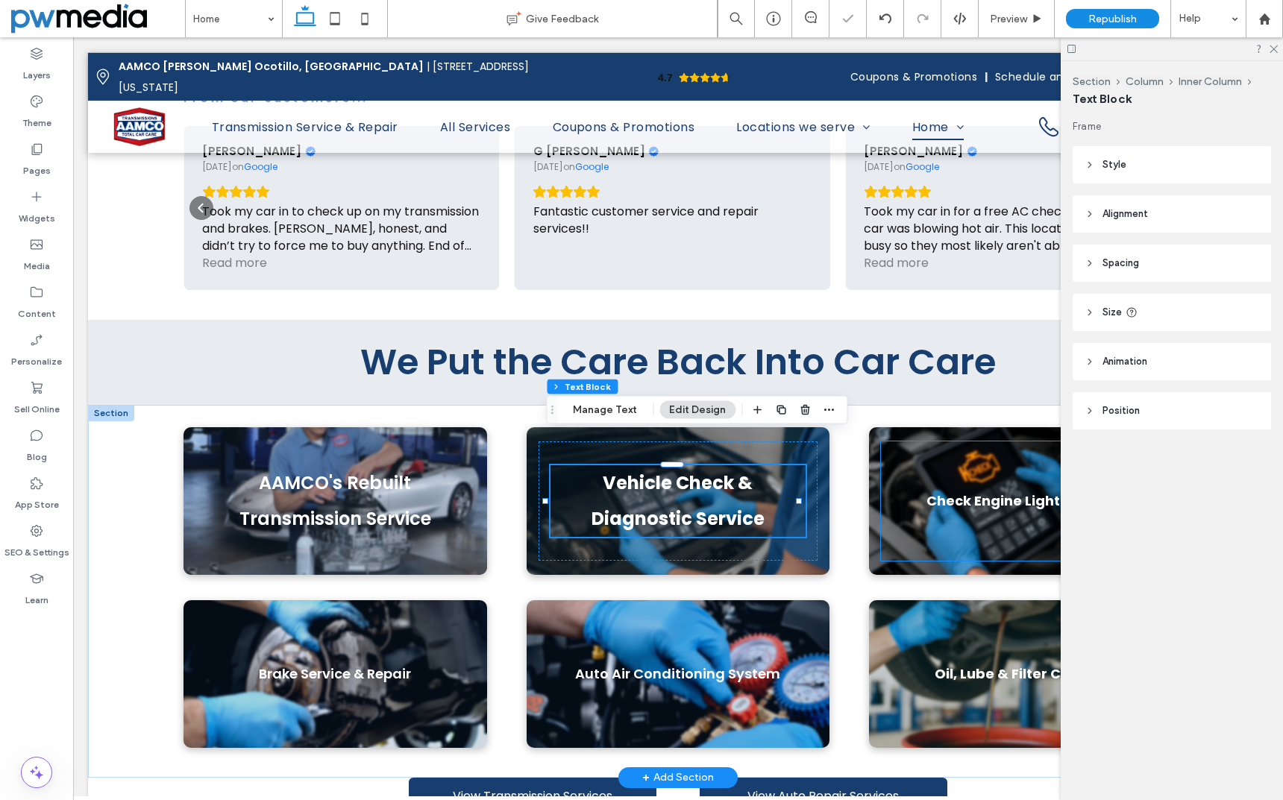
click at [984, 492] on strong "Check Engine Light Service" at bounding box center [1020, 501] width 189 height 19
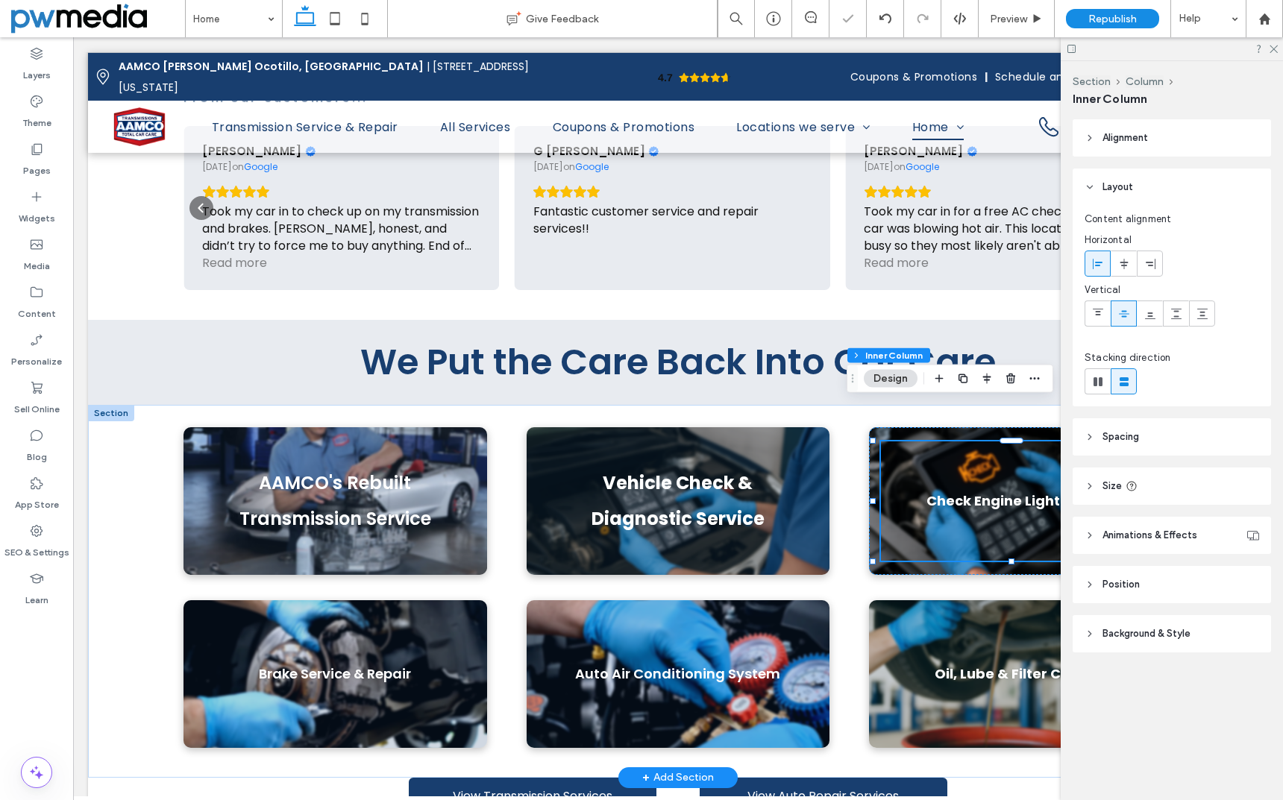
click at [989, 492] on strong "Check Engine Light Service" at bounding box center [1020, 501] width 189 height 19
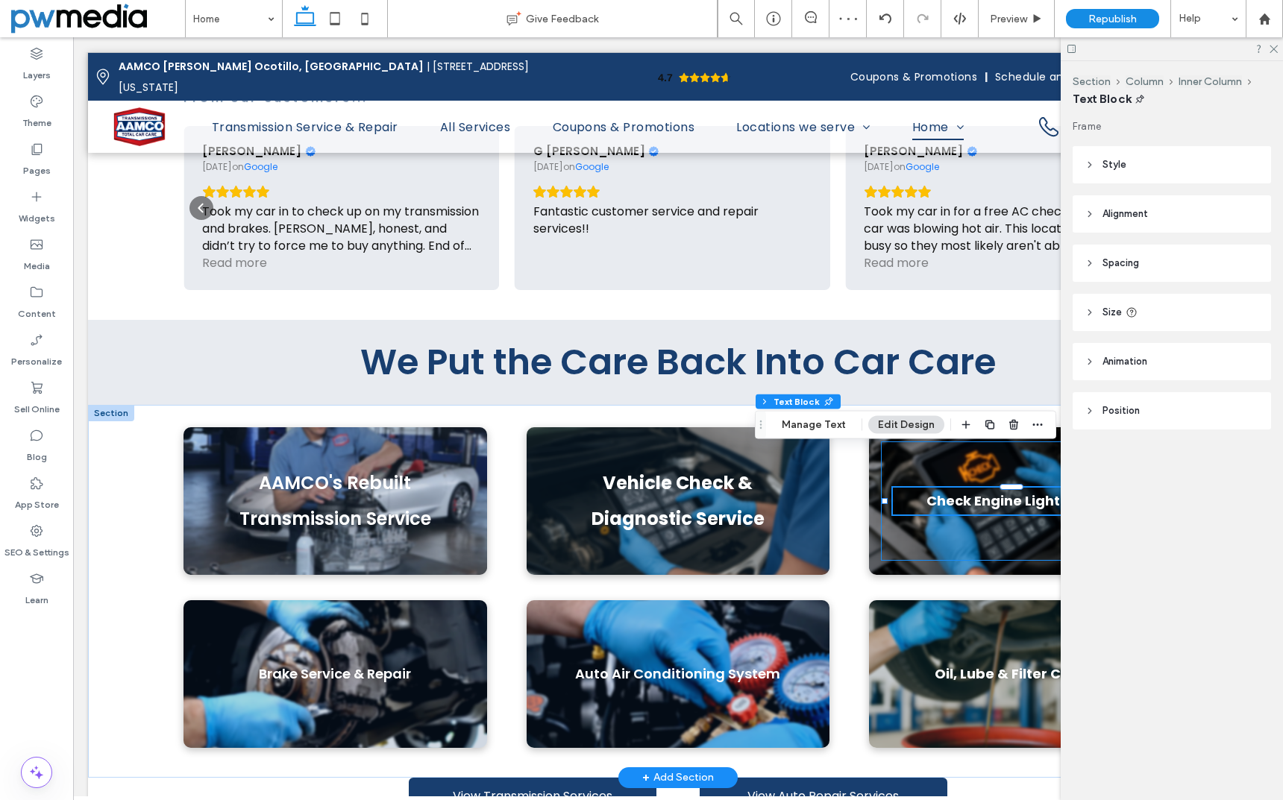
click at [989, 492] on strong "Check Engine Light Service" at bounding box center [1020, 501] width 189 height 19
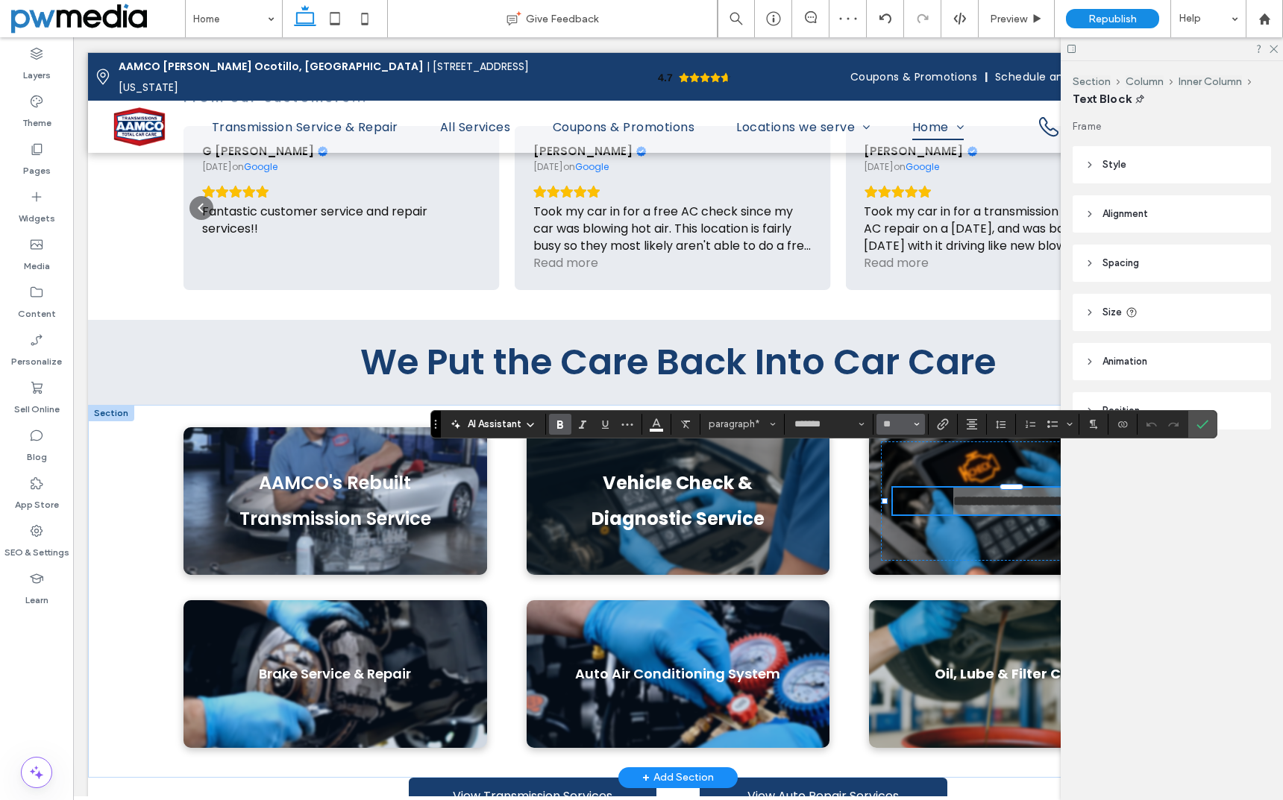
click at [917, 427] on icon "Size" at bounding box center [917, 424] width 6 height 6
click at [897, 544] on label "24" at bounding box center [900, 540] width 48 height 21
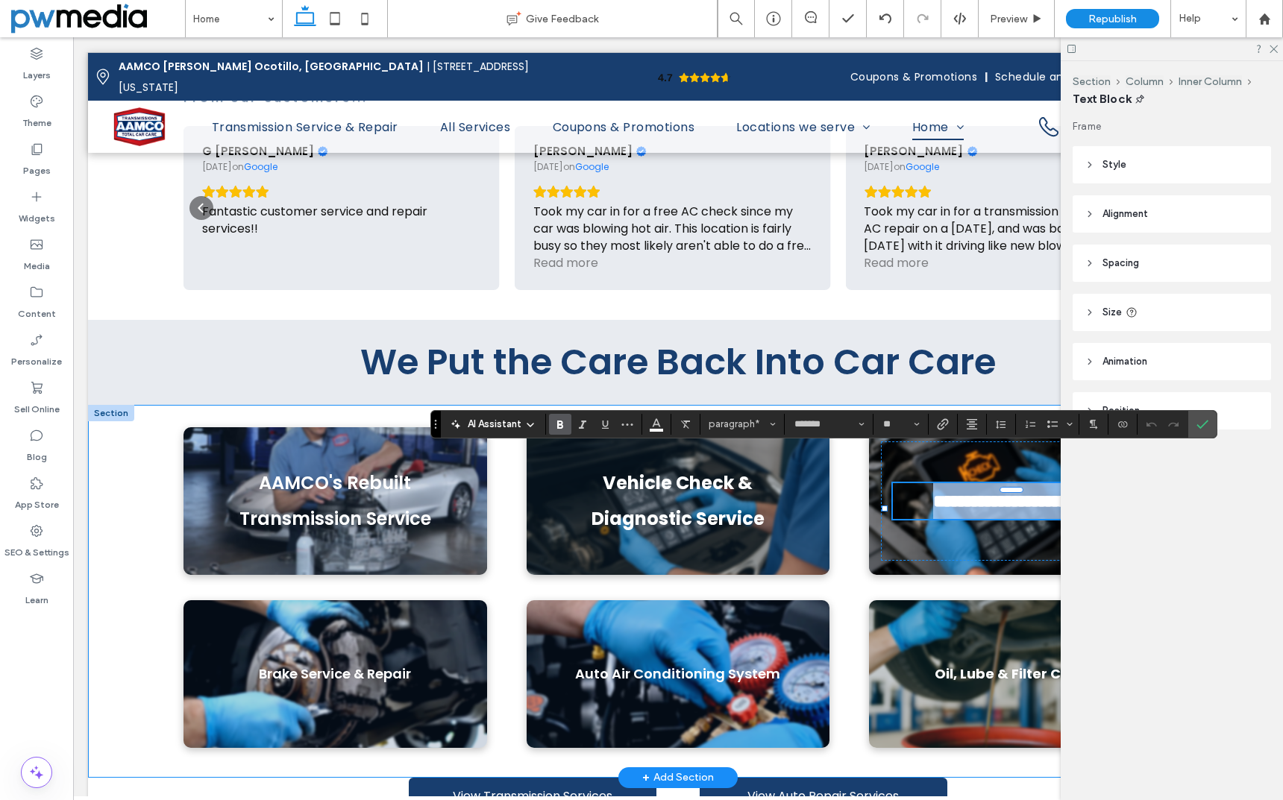
type input "**"
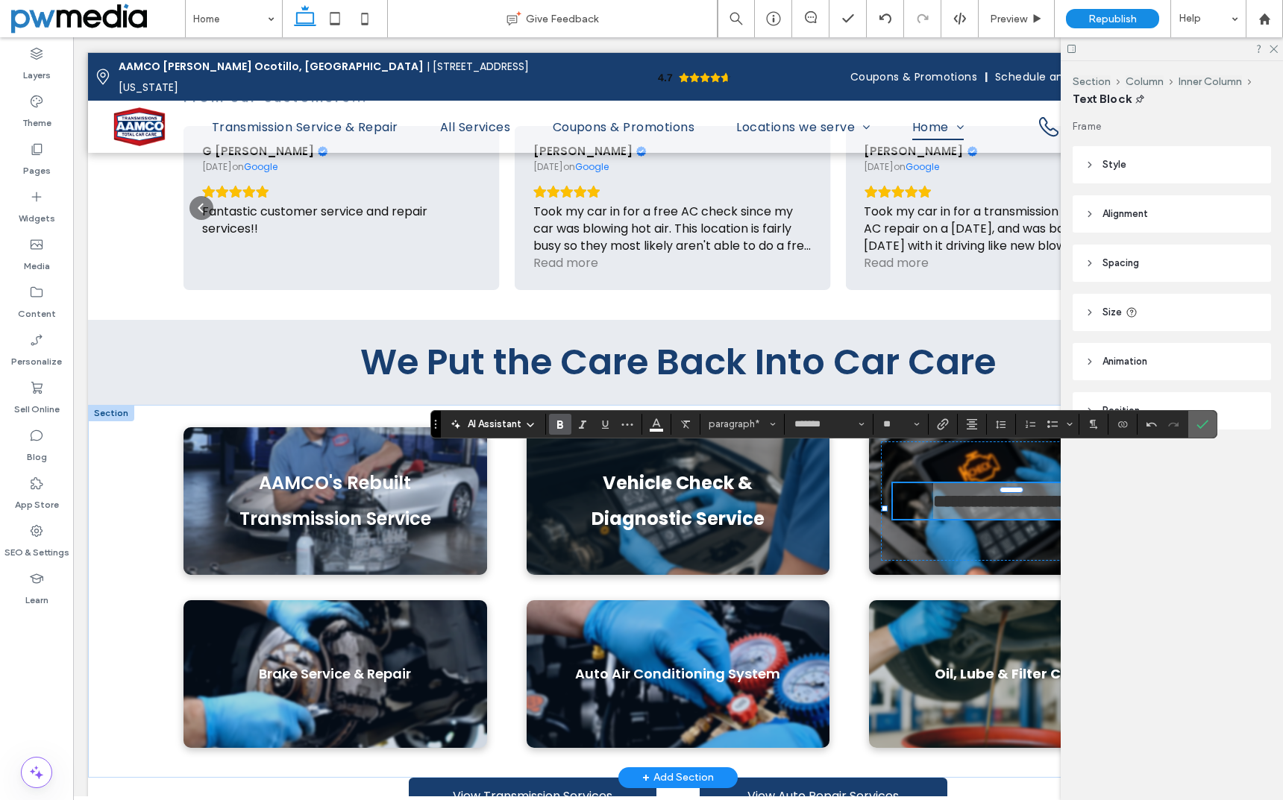
click at [1208, 423] on label "Confirm" at bounding box center [1202, 424] width 22 height 27
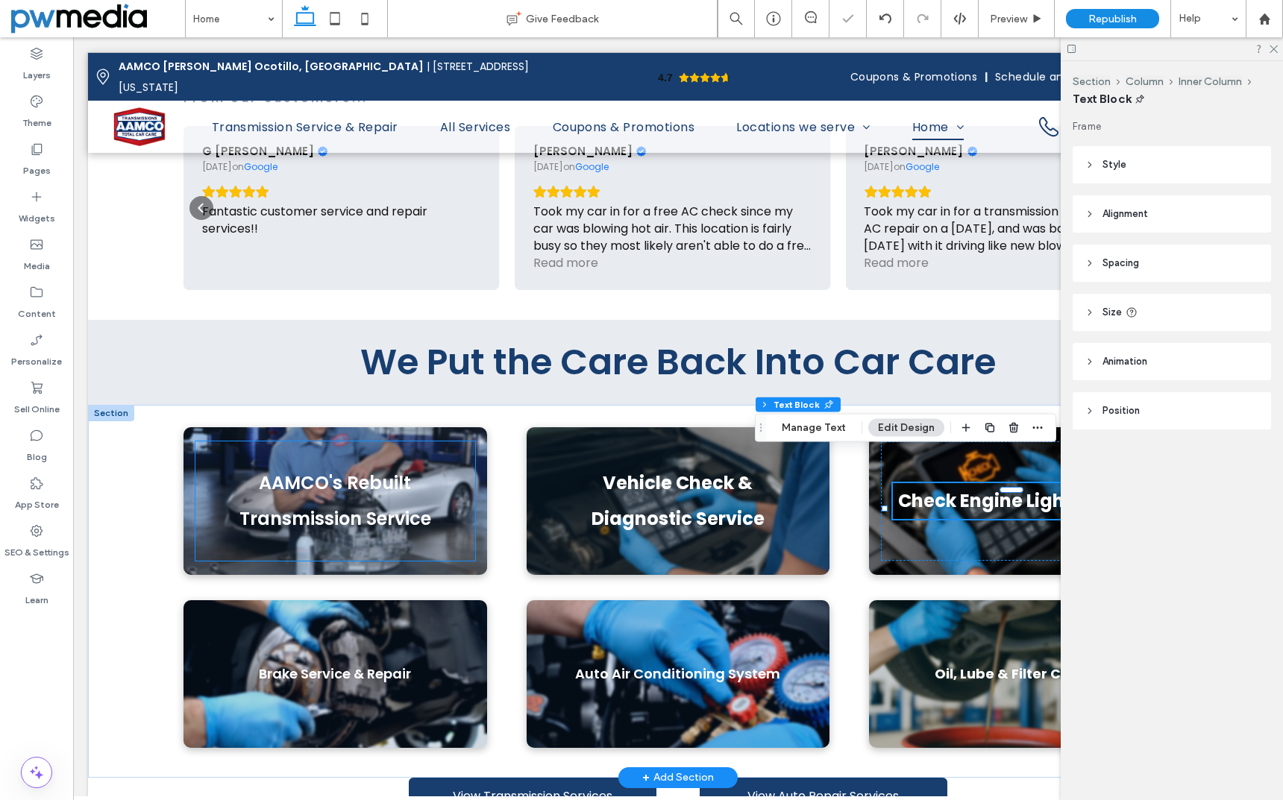
click at [198, 497] on div "AAMCO's Rebuilt Transmission Service" at bounding box center [335, 501] width 280 height 119
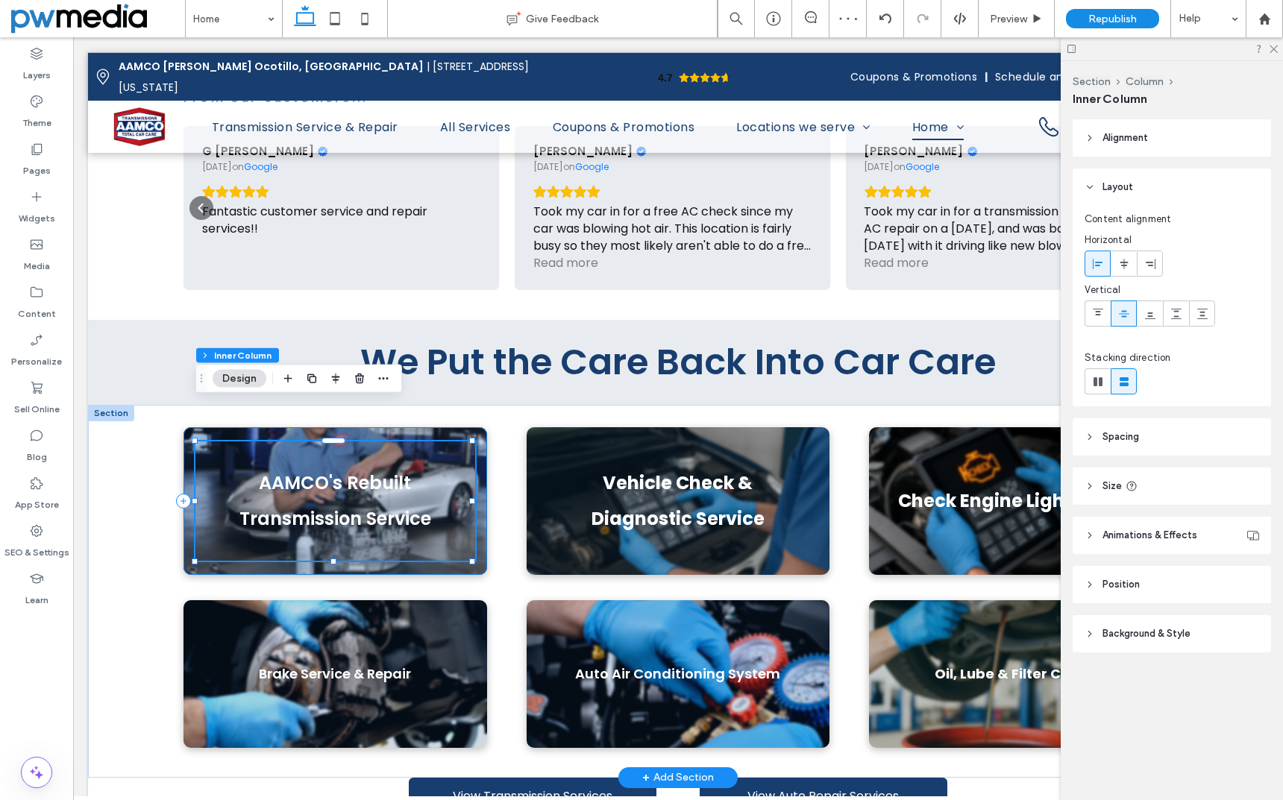
click at [186, 505] on div "AAMCO's Rebuilt Transmission Service" at bounding box center [335, 501] width 304 height 148
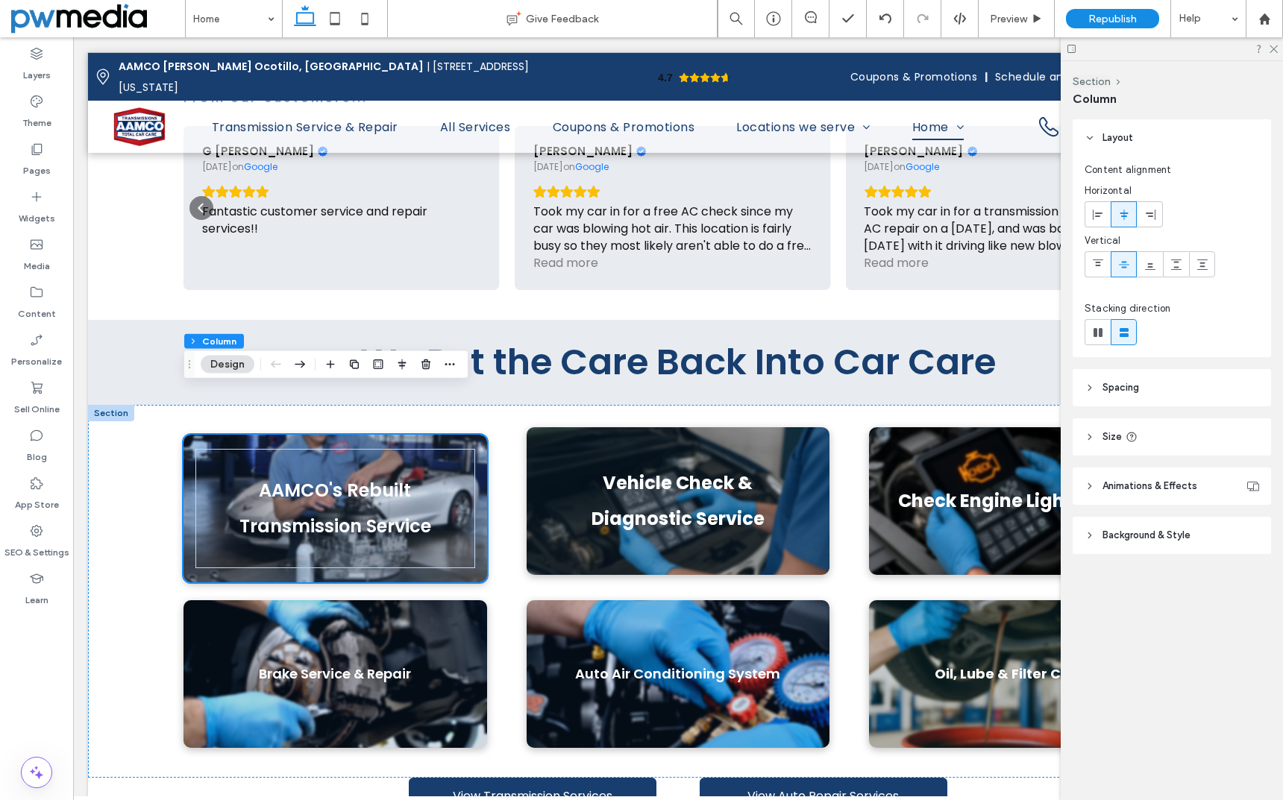
click at [1131, 534] on span "Background & Style" at bounding box center [1146, 535] width 88 height 15
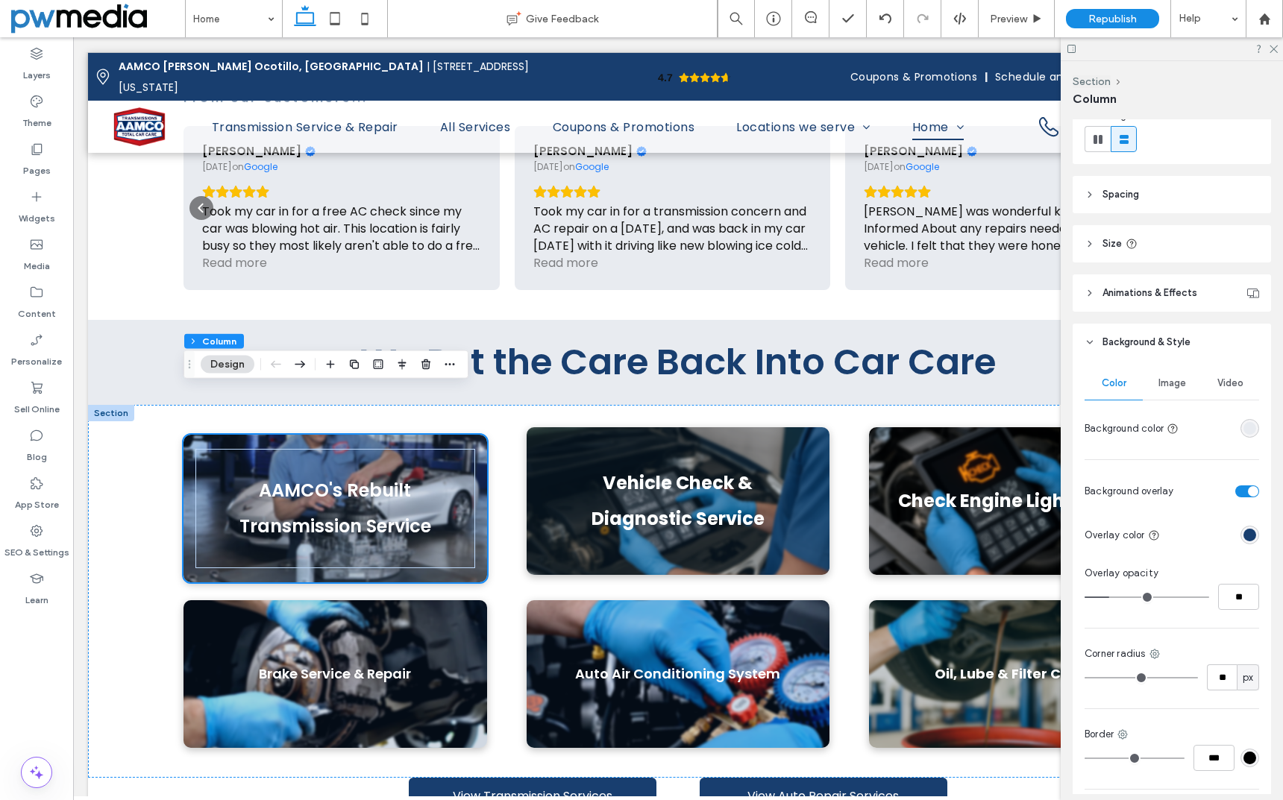
scroll to position [224, 0]
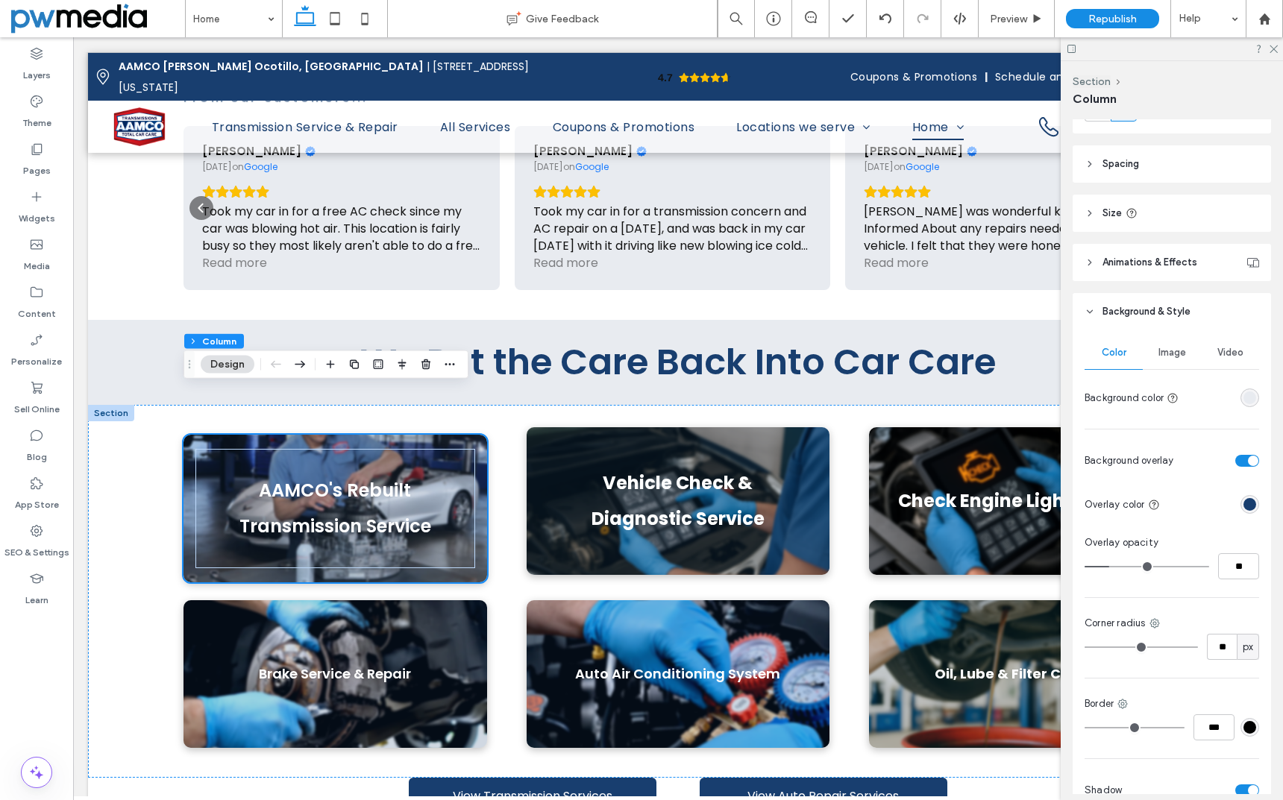
click at [1243, 503] on div "rgba(24, 62, 111, 1)" at bounding box center [1249, 504] width 13 height 13
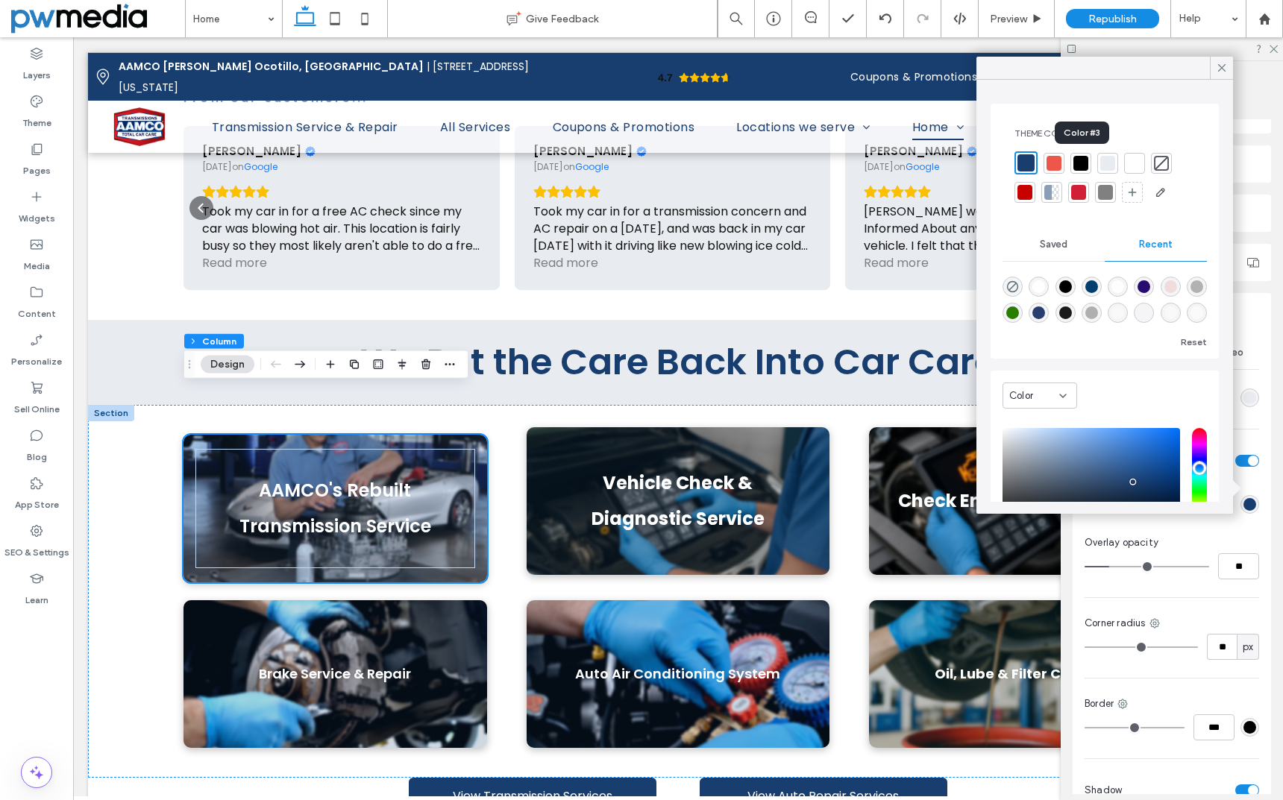
click at [1084, 166] on div at bounding box center [1080, 163] width 15 height 15
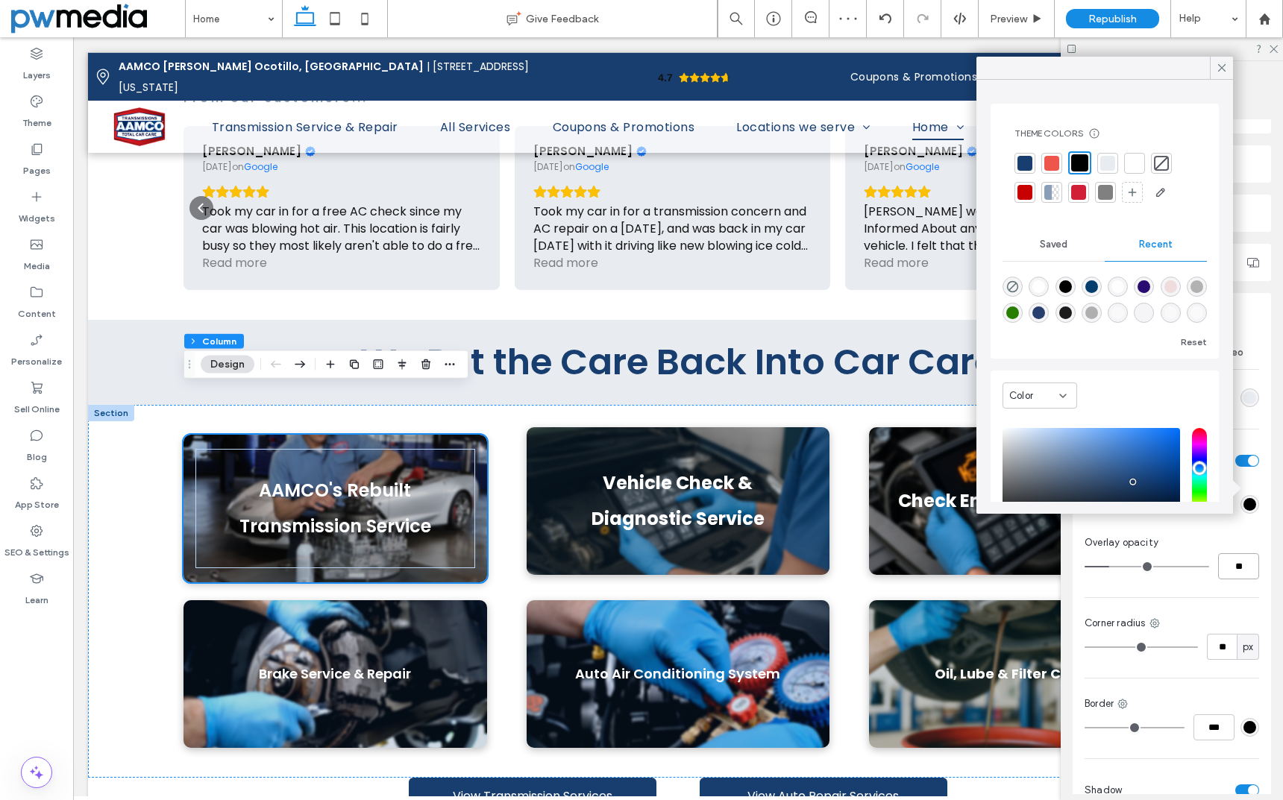
click at [1225, 567] on input "**" at bounding box center [1238, 566] width 41 height 26
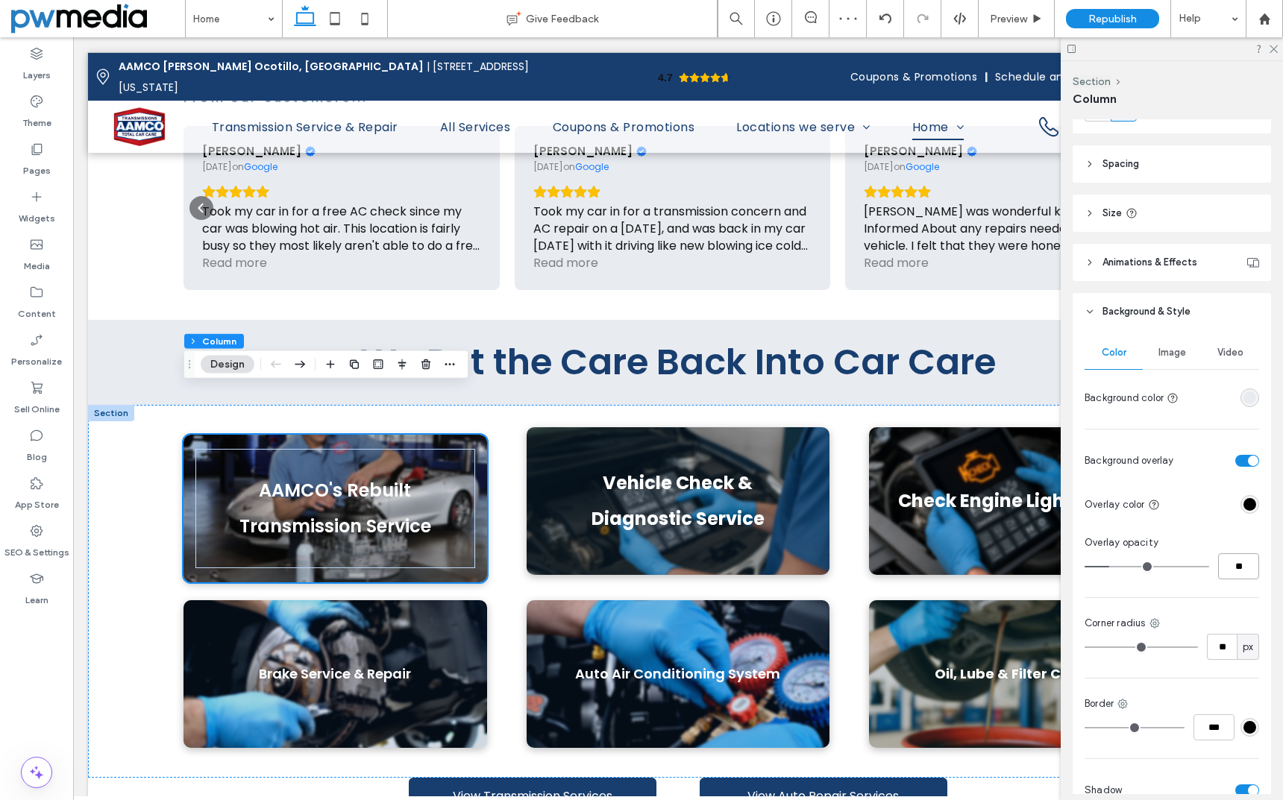
click at [1225, 568] on input "**" at bounding box center [1238, 566] width 41 height 26
click at [1216, 549] on div "Overlay opacity" at bounding box center [1171, 543] width 175 height 15
drag, startPoint x: 1216, startPoint y: 549, endPoint x: 1216, endPoint y: 564, distance: 14.9
click at [1216, 556] on div "Overlay opacity **" at bounding box center [1171, 558] width 175 height 44
click at [1219, 564] on input "**" at bounding box center [1238, 566] width 41 height 26
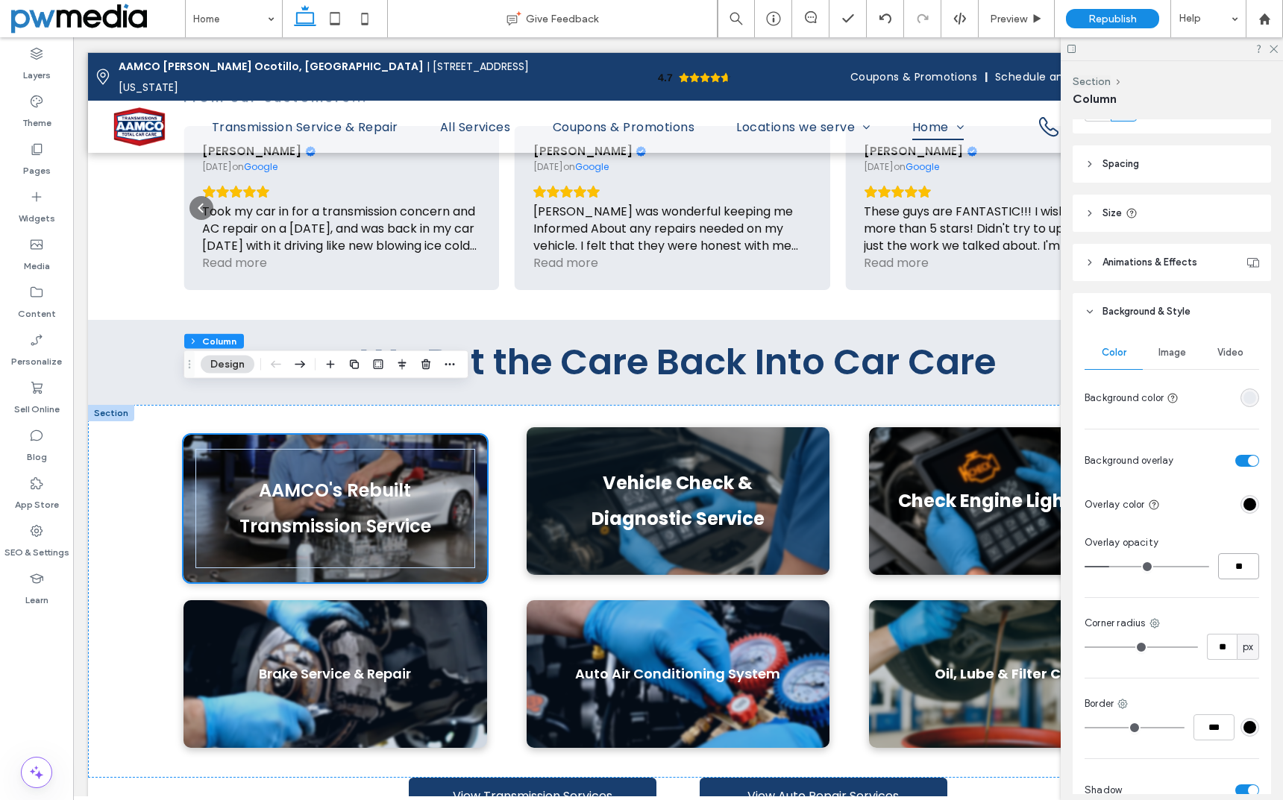
click at [1219, 564] on input "**" at bounding box center [1238, 566] width 41 height 26
type input "**"
click at [1215, 591] on div "Color Image Video Background color Background overlay Overlay color Overlay opa…" at bounding box center [1172, 638] width 198 height 617
type input "**"
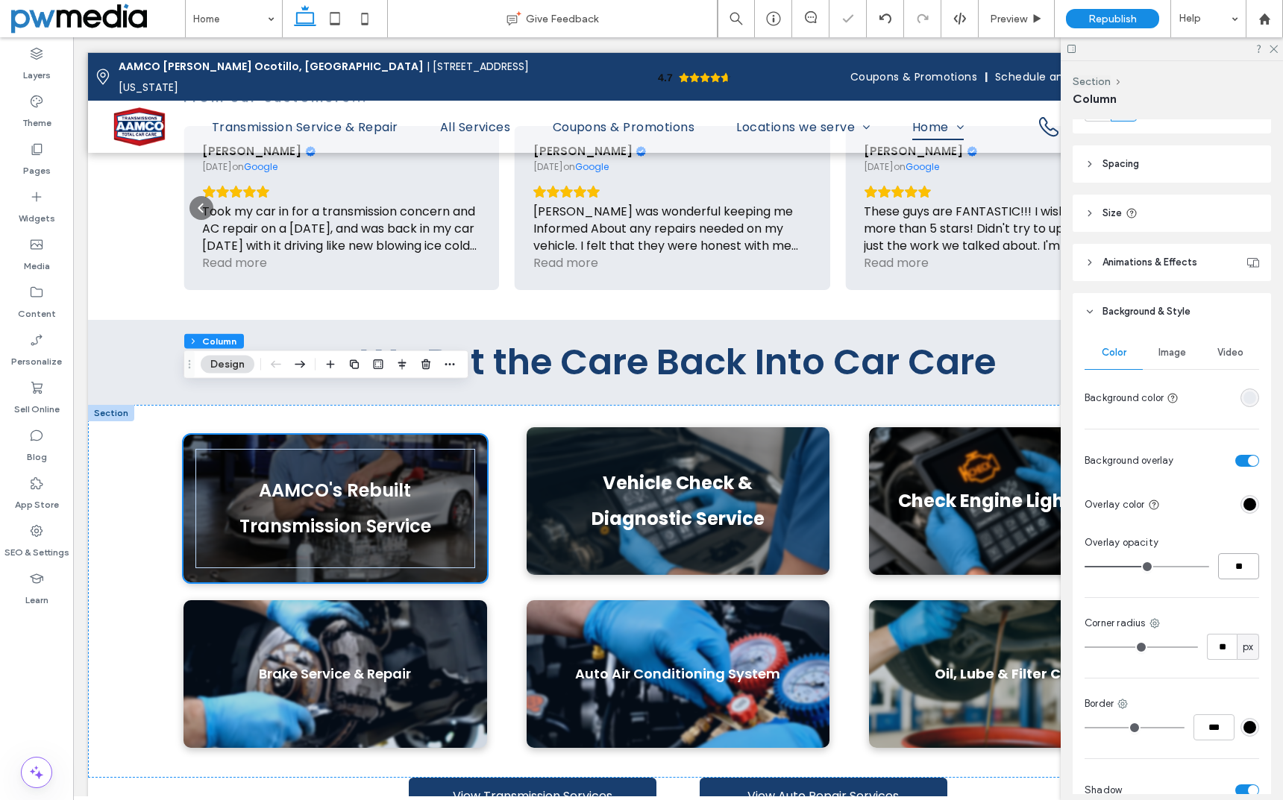
click at [1230, 570] on input "**" at bounding box center [1238, 566] width 41 height 26
type input "**"
click at [1223, 588] on div "Color Image Video Background color Background overlay Overlay color Overlay opa…" at bounding box center [1172, 638] width 198 height 617
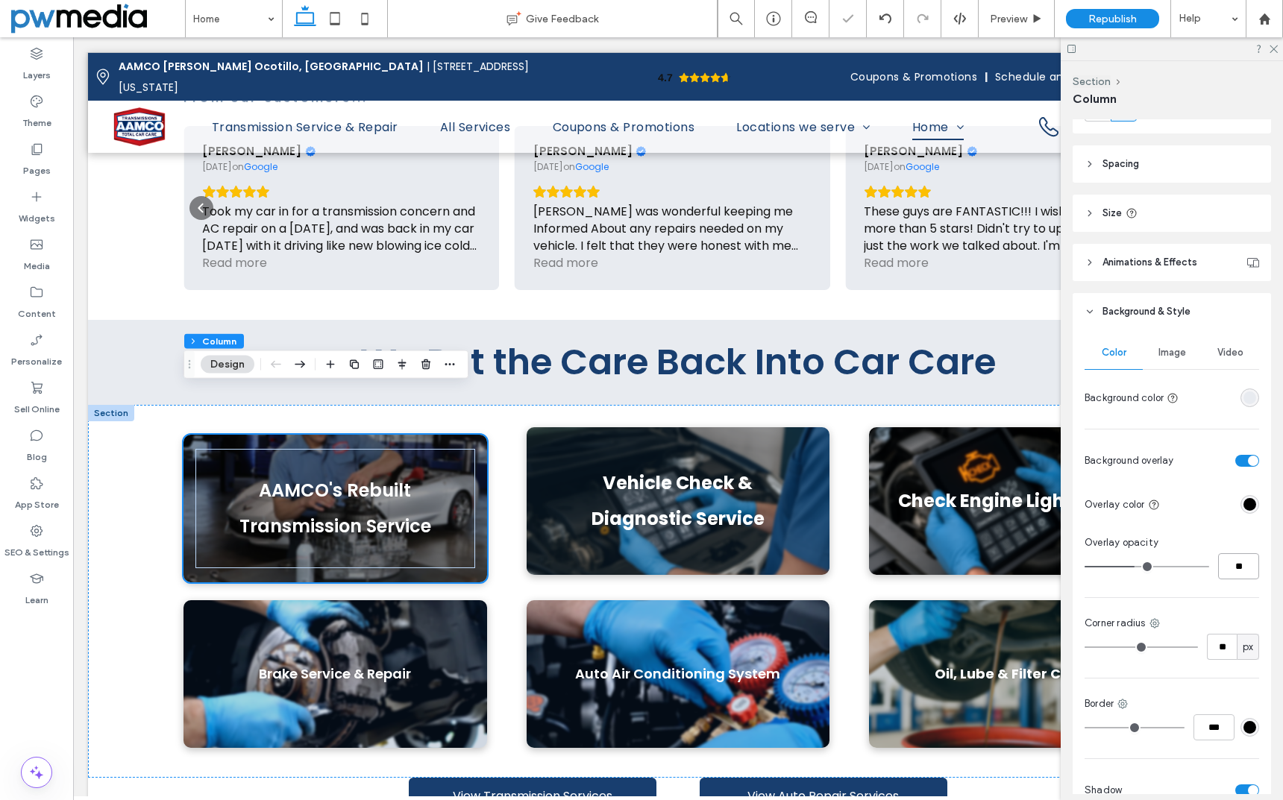
click at [1234, 571] on input "**" at bounding box center [1238, 566] width 41 height 26
type input "**"
click at [1229, 590] on div "Color Image Video Background color Background overlay Overlay color Overlay opa…" at bounding box center [1172, 638] width 198 height 617
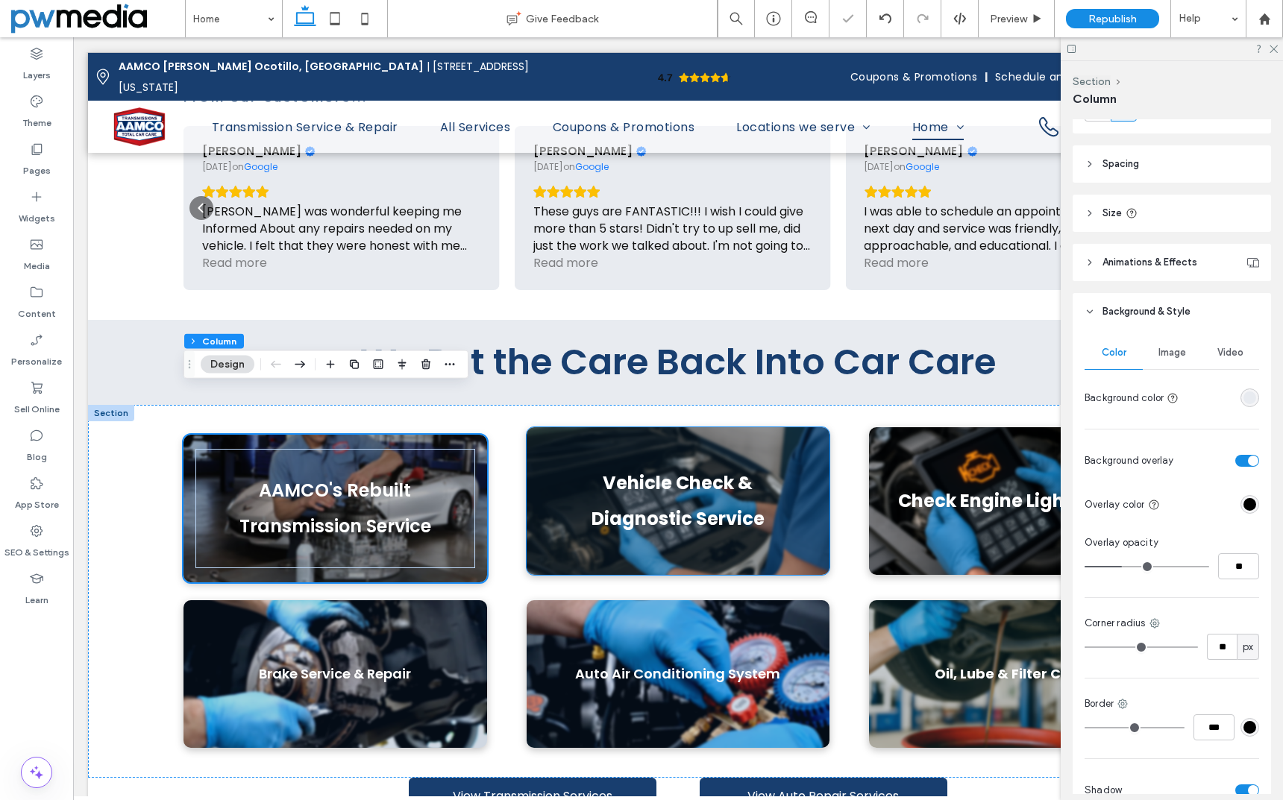
click at [528, 427] on div "Vehicle Check & Diagnostic Service" at bounding box center [679, 501] width 304 height 148
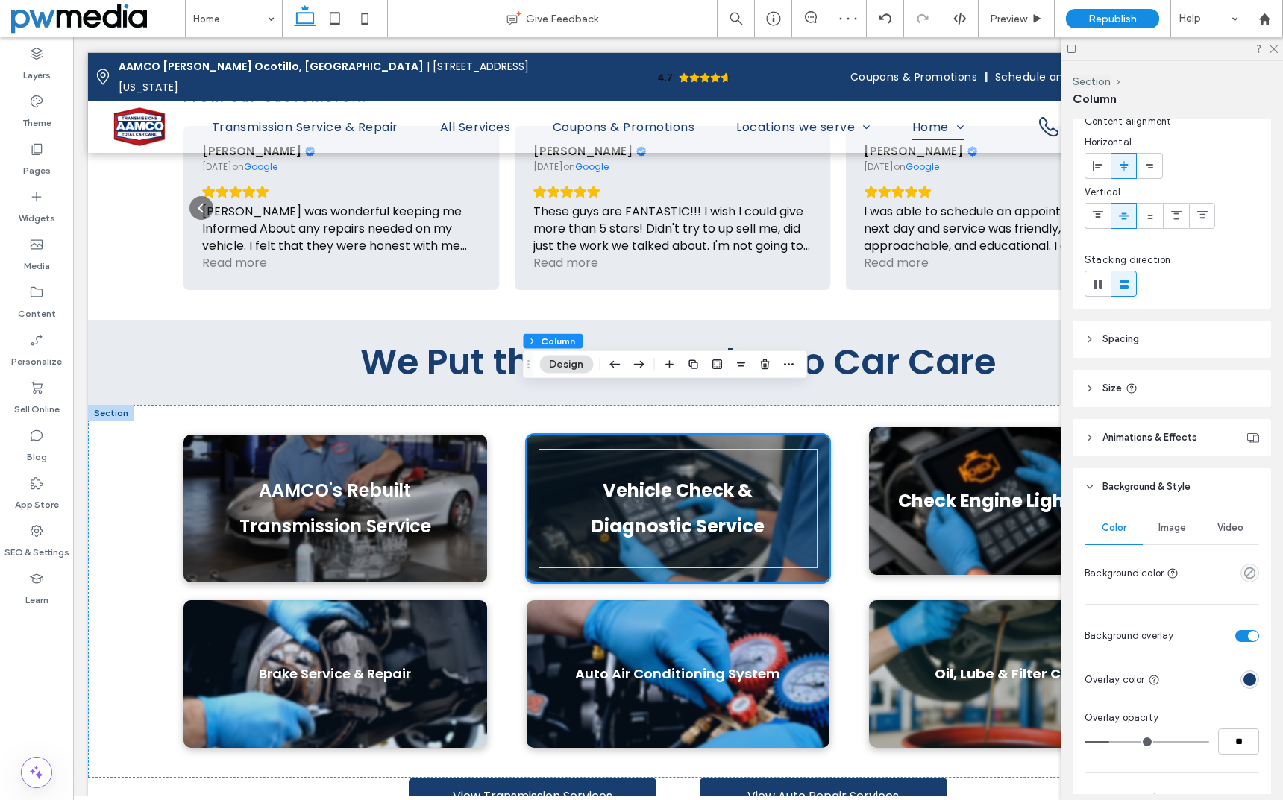
scroll to position [75, 0]
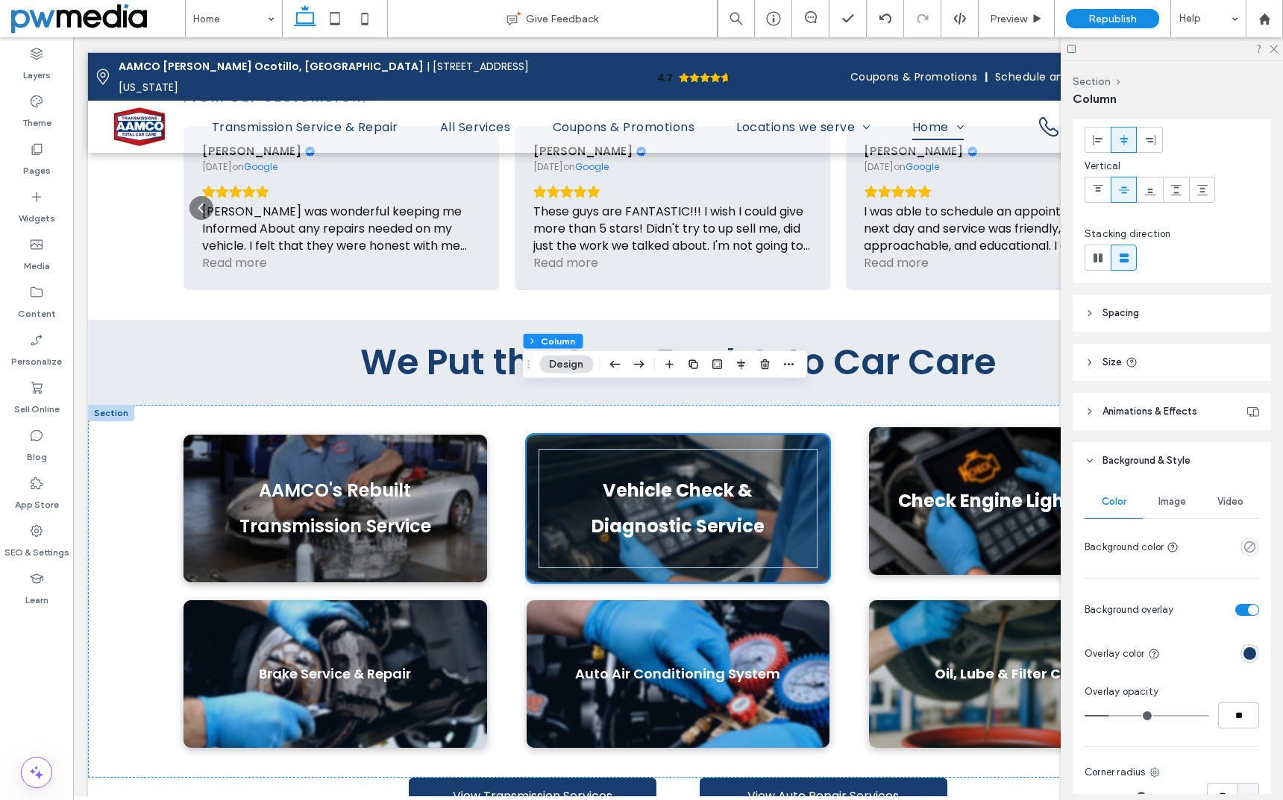
click at [1243, 653] on div "rgba(24, 62, 111, 1)" at bounding box center [1249, 653] width 13 height 13
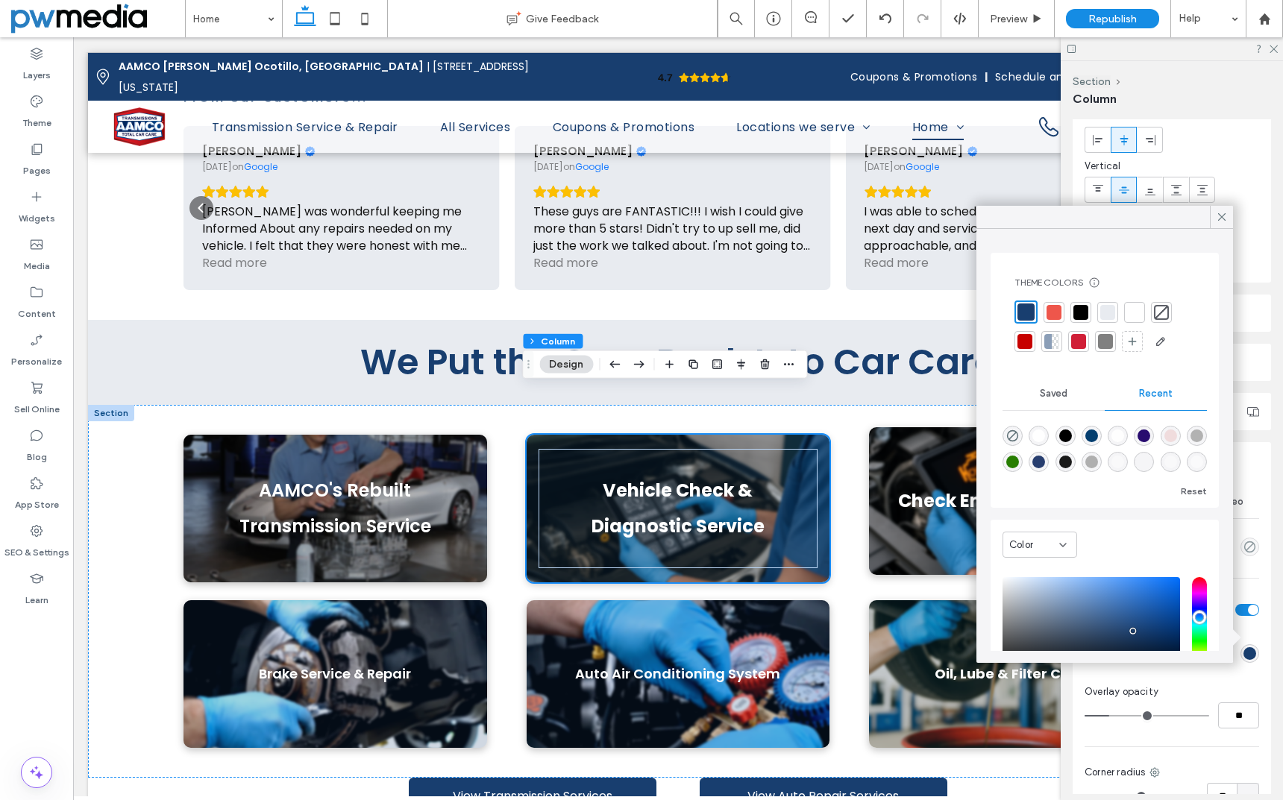
click at [1081, 313] on div at bounding box center [1080, 312] width 15 height 15
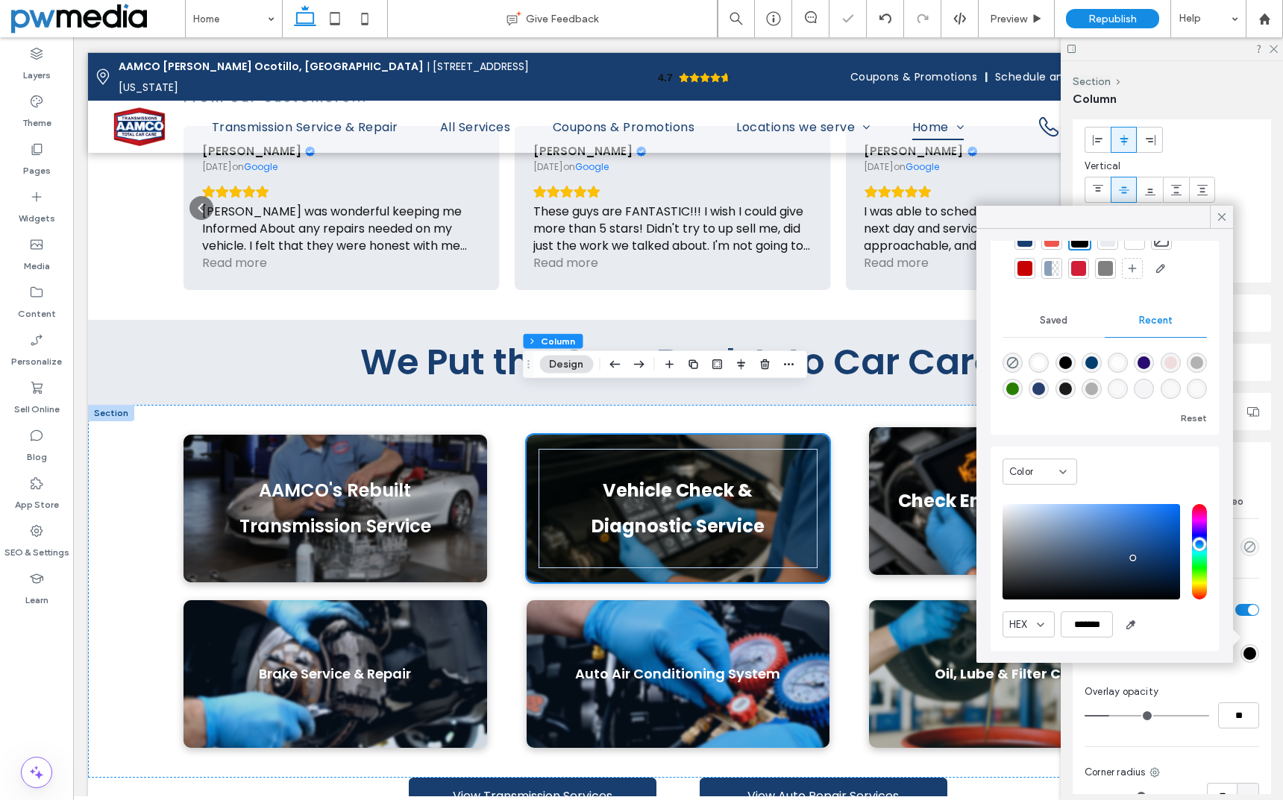
scroll to position [78, 0]
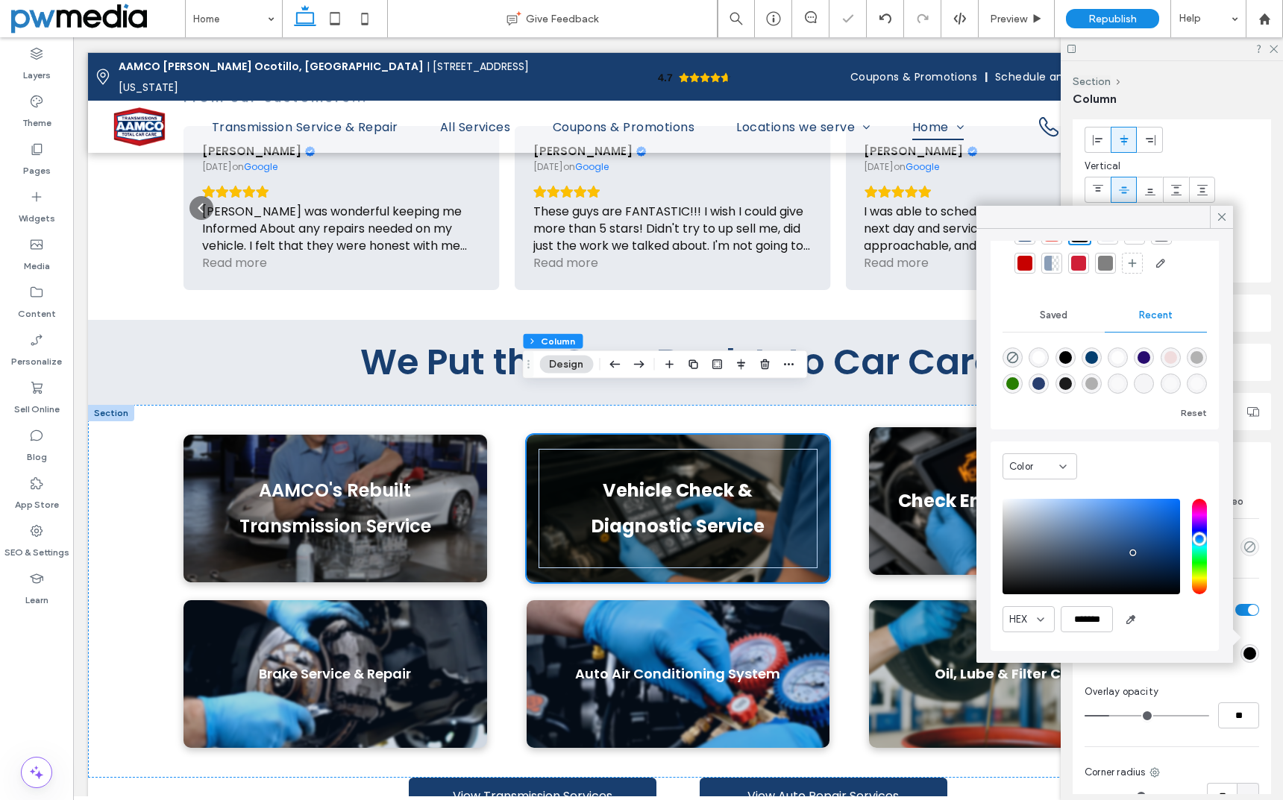
click at [1239, 677] on div "Color Image Video Background color Background overlay Overlay color Overlay opa…" at bounding box center [1172, 788] width 198 height 617
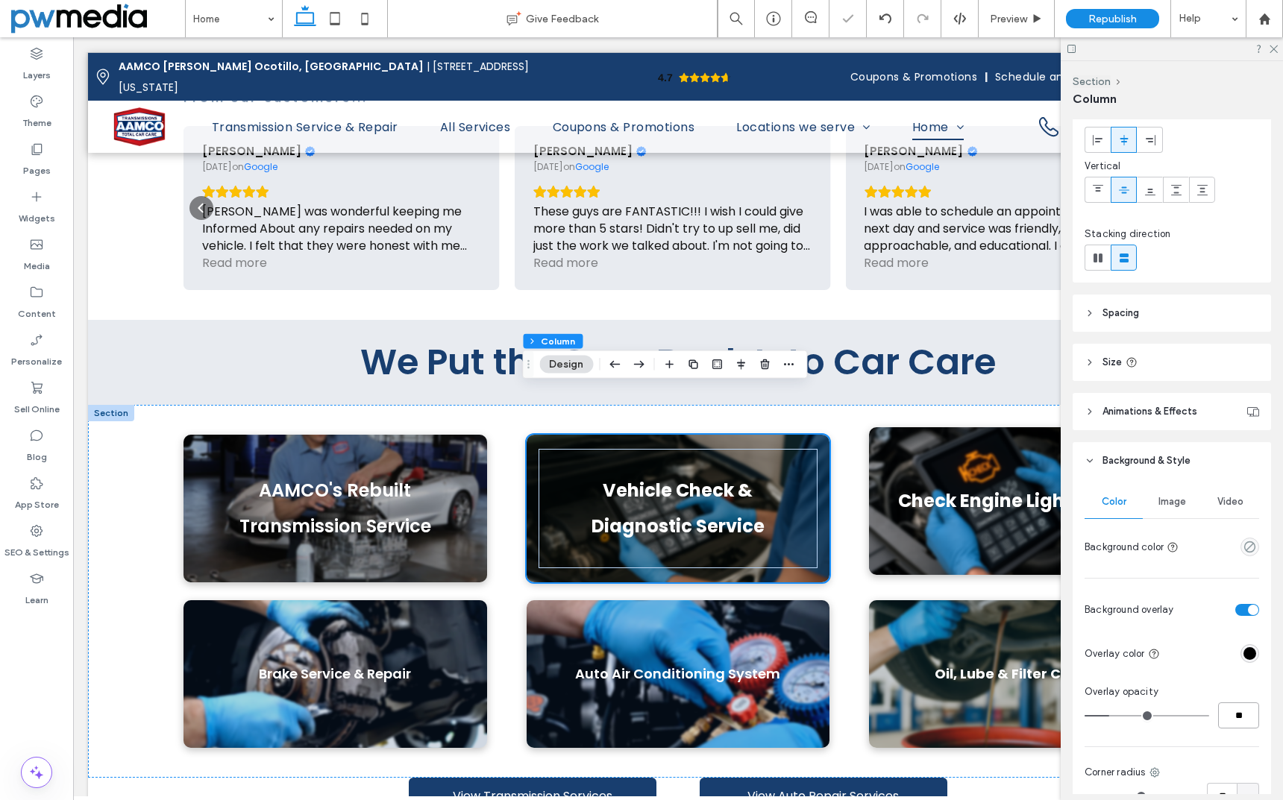
click at [1230, 714] on input "**" at bounding box center [1238, 716] width 41 height 26
type input "**"
click at [1228, 747] on div "Color Image Video Background color Background overlay Overlay color Overlay opa…" at bounding box center [1172, 788] width 198 height 617
type input "**"
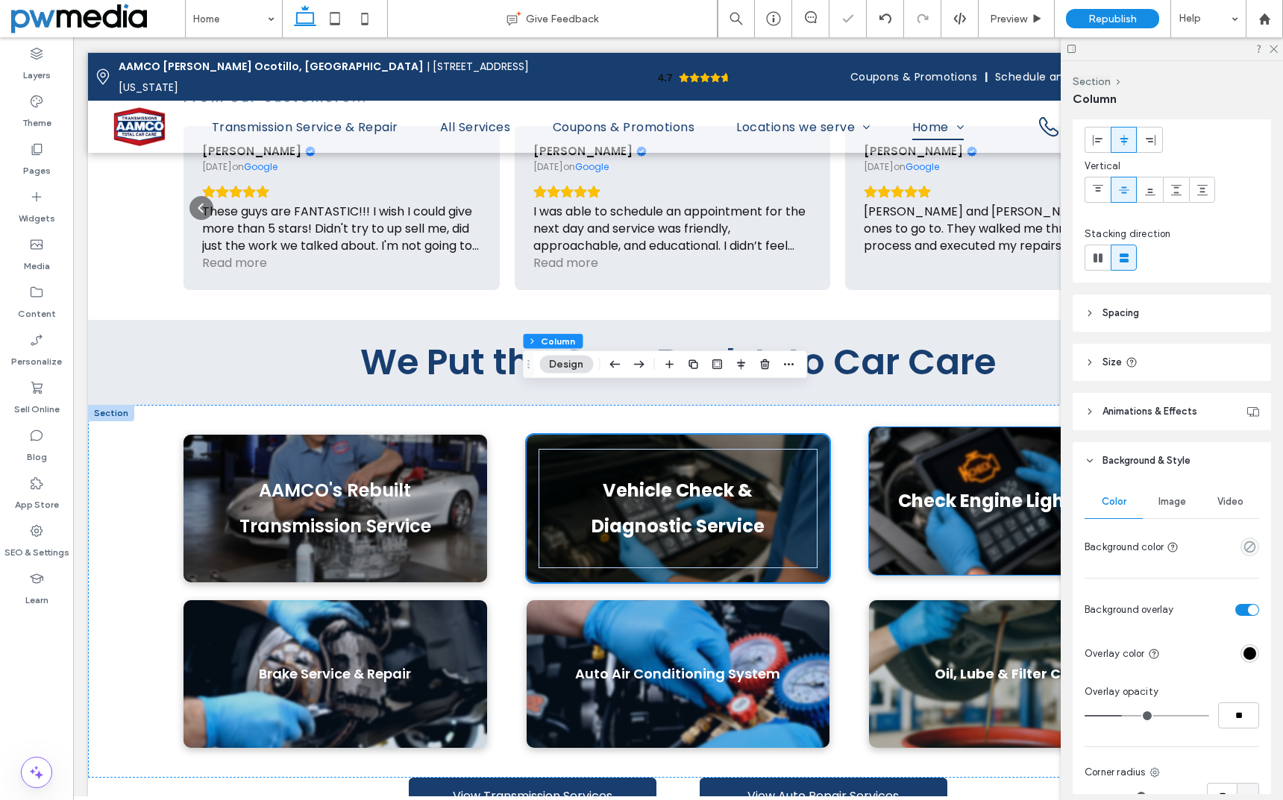
click at [871, 464] on div "Check Engine Light Service" at bounding box center [1021, 501] width 304 height 148
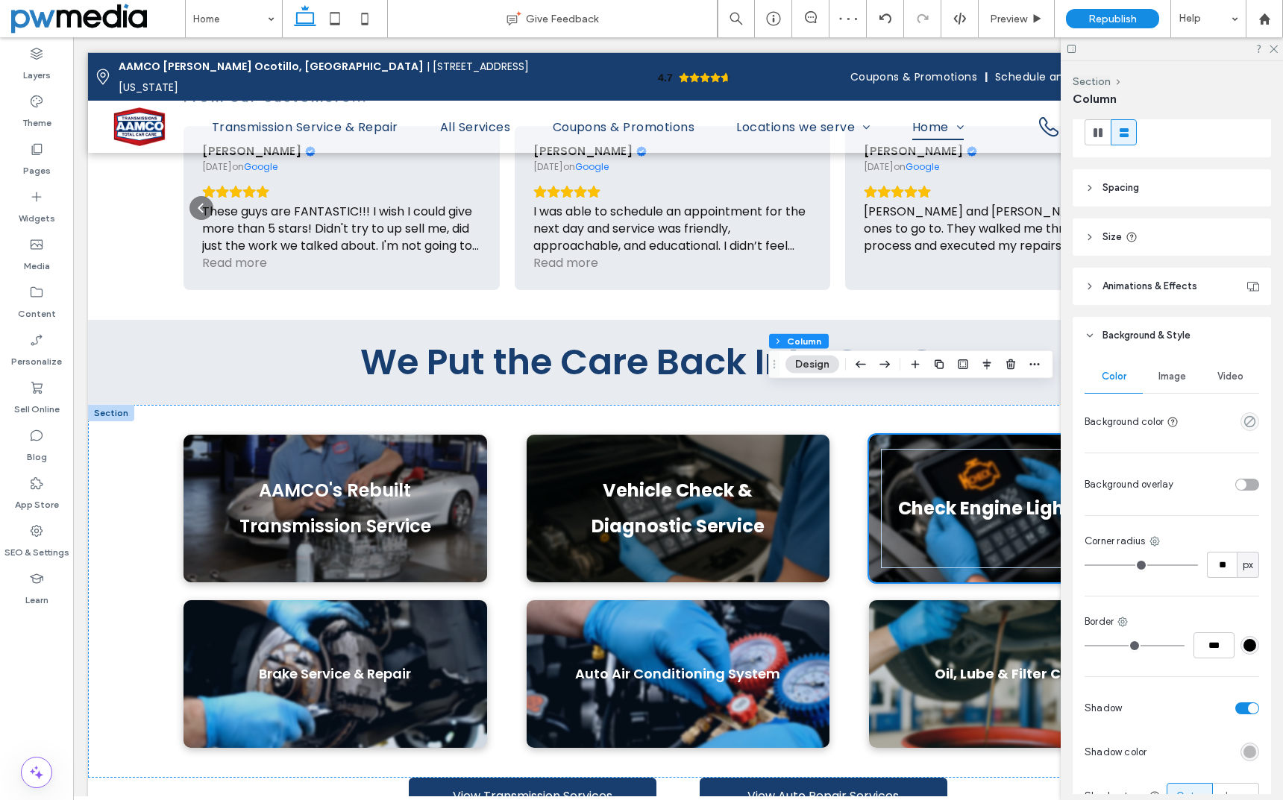
scroll to position [224, 0]
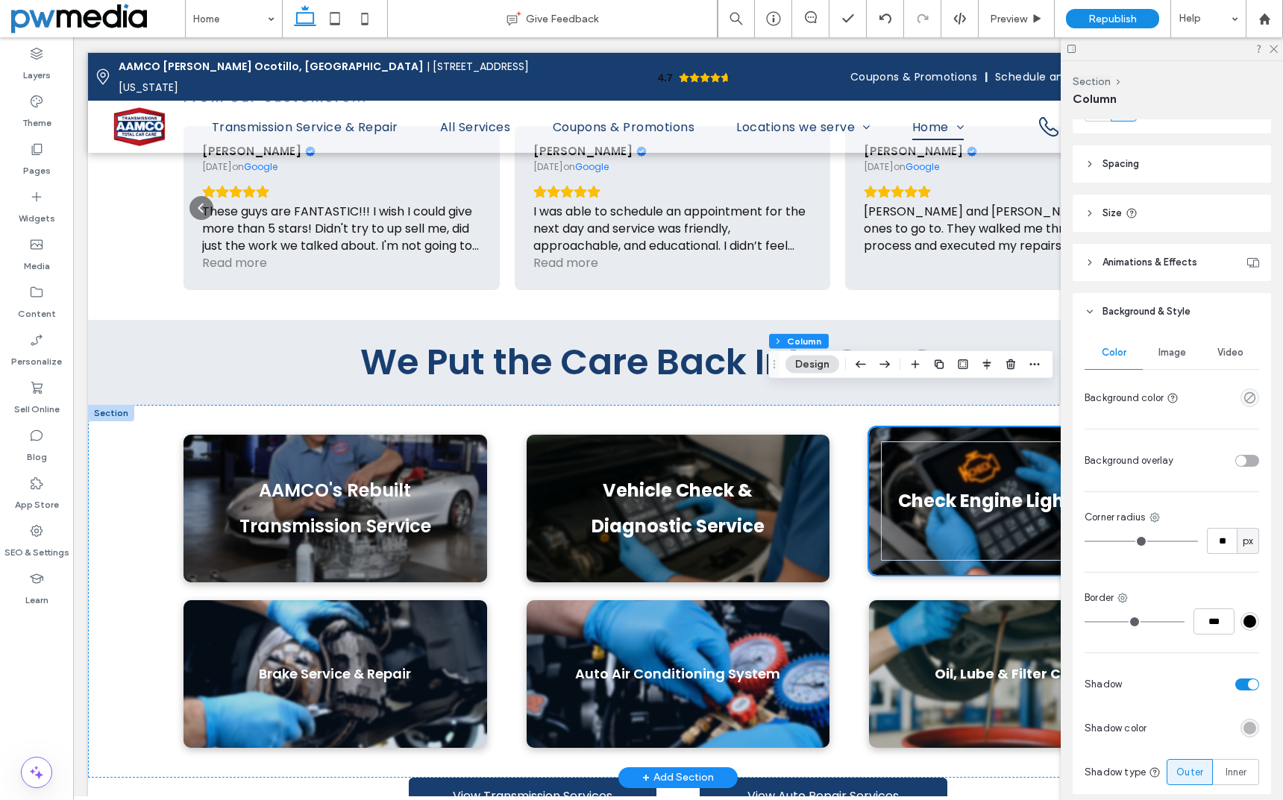
click at [869, 427] on div "Check Engine Light Service" at bounding box center [1021, 501] width 304 height 148
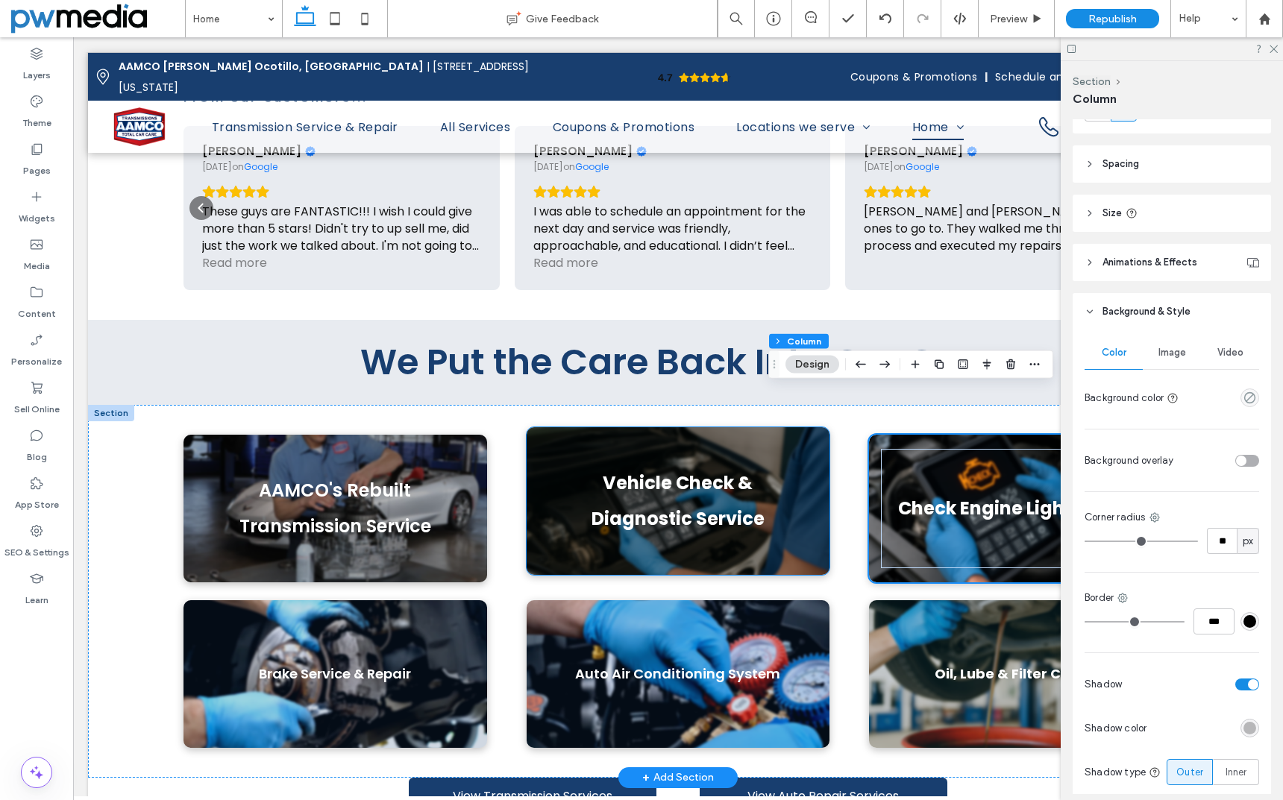
click at [812, 427] on div "Vehicle Check & Diagnostic Service" at bounding box center [679, 501] width 304 height 148
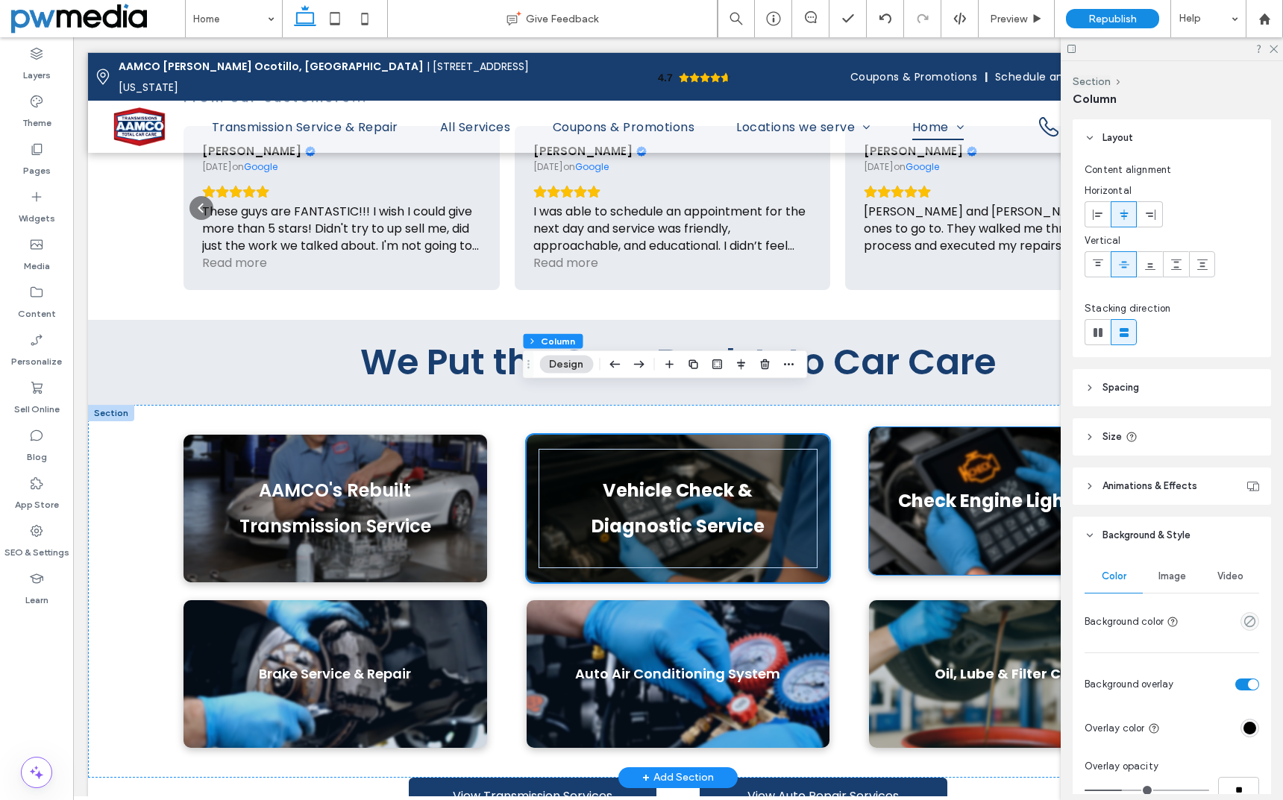
click at [869, 427] on div "Check Engine Light Service" at bounding box center [1021, 501] width 304 height 148
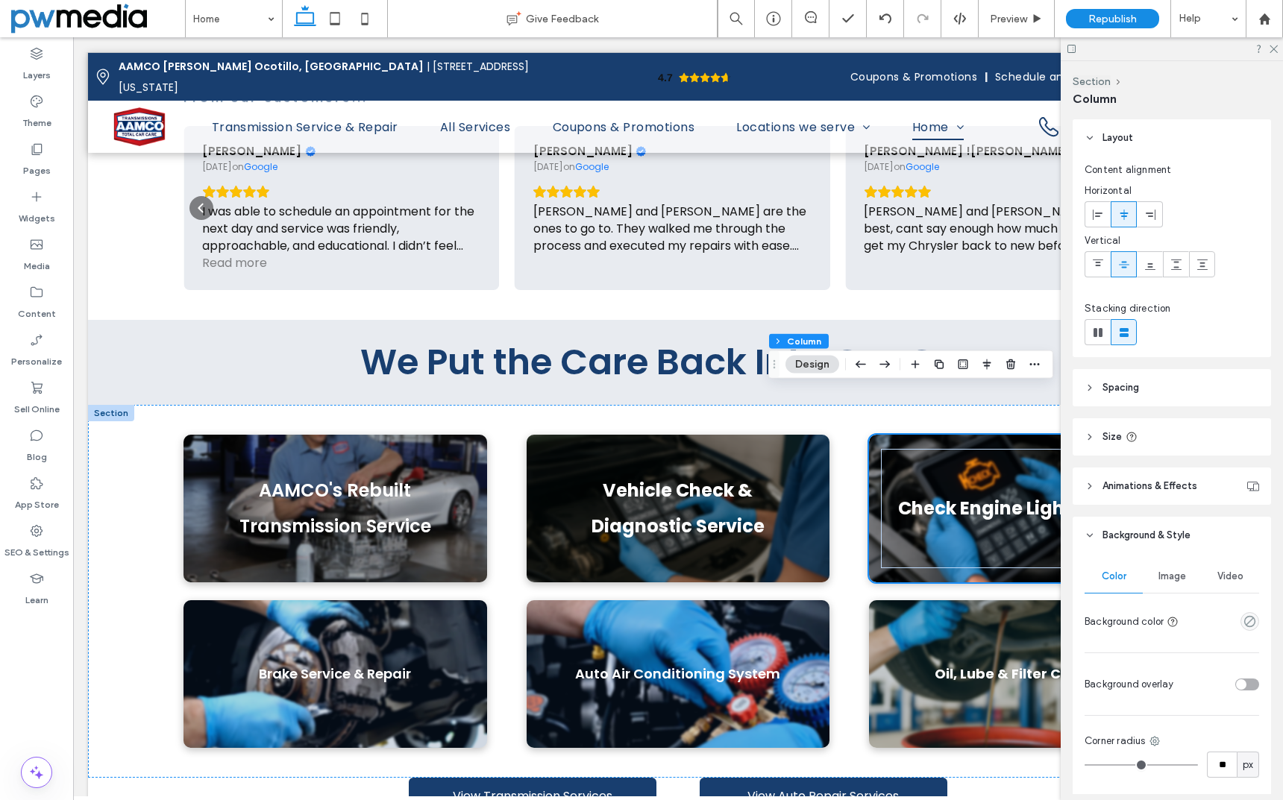
click at [1246, 684] on div "toggle" at bounding box center [1247, 685] width 24 height 12
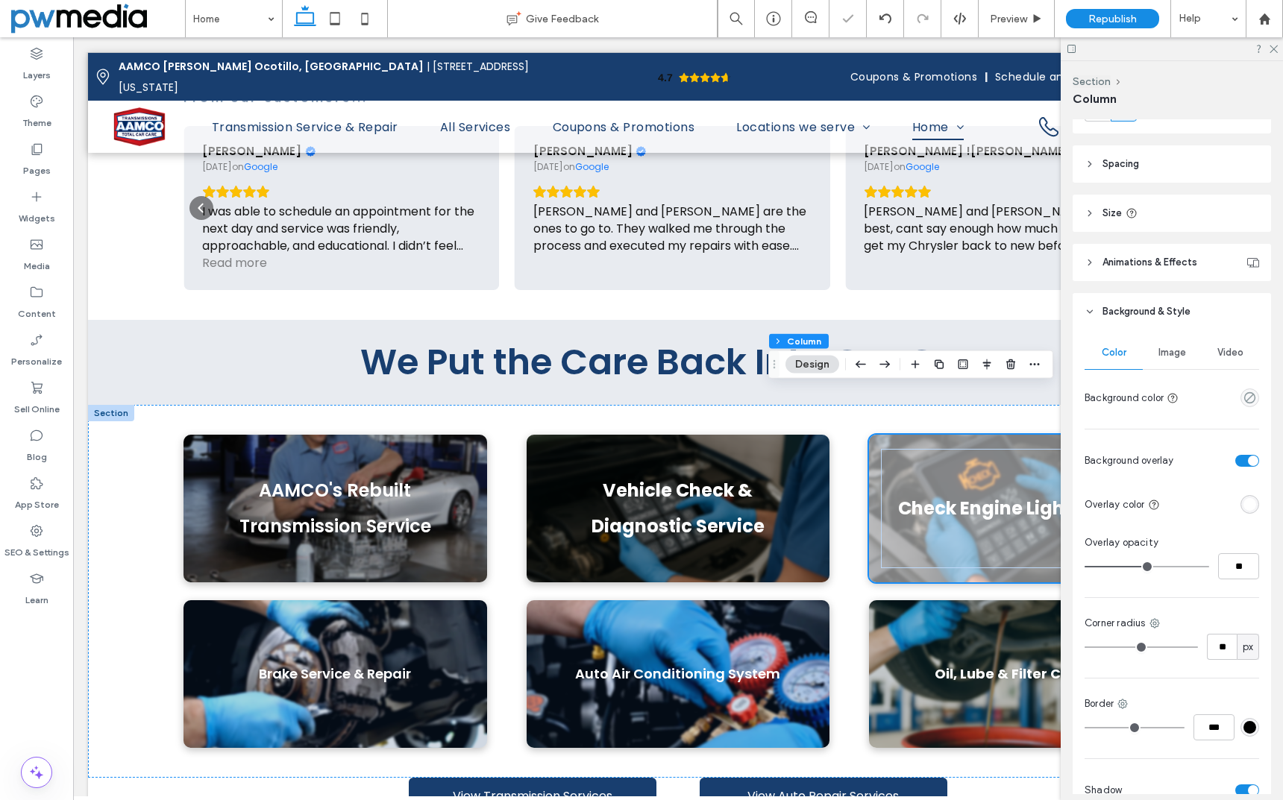
click at [1243, 506] on div "rgba(255, 255, 255, 1)" at bounding box center [1249, 504] width 13 height 13
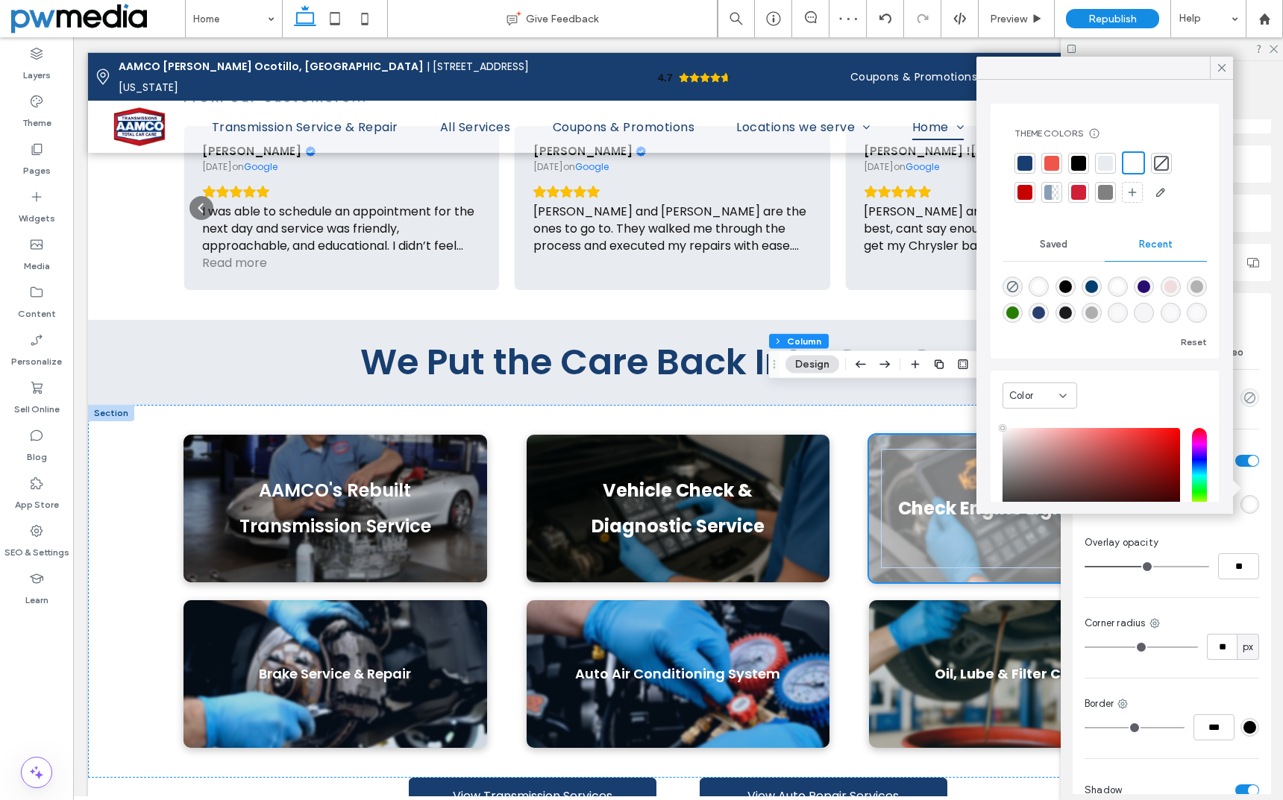
click at [1076, 166] on div at bounding box center [1078, 163] width 15 height 15
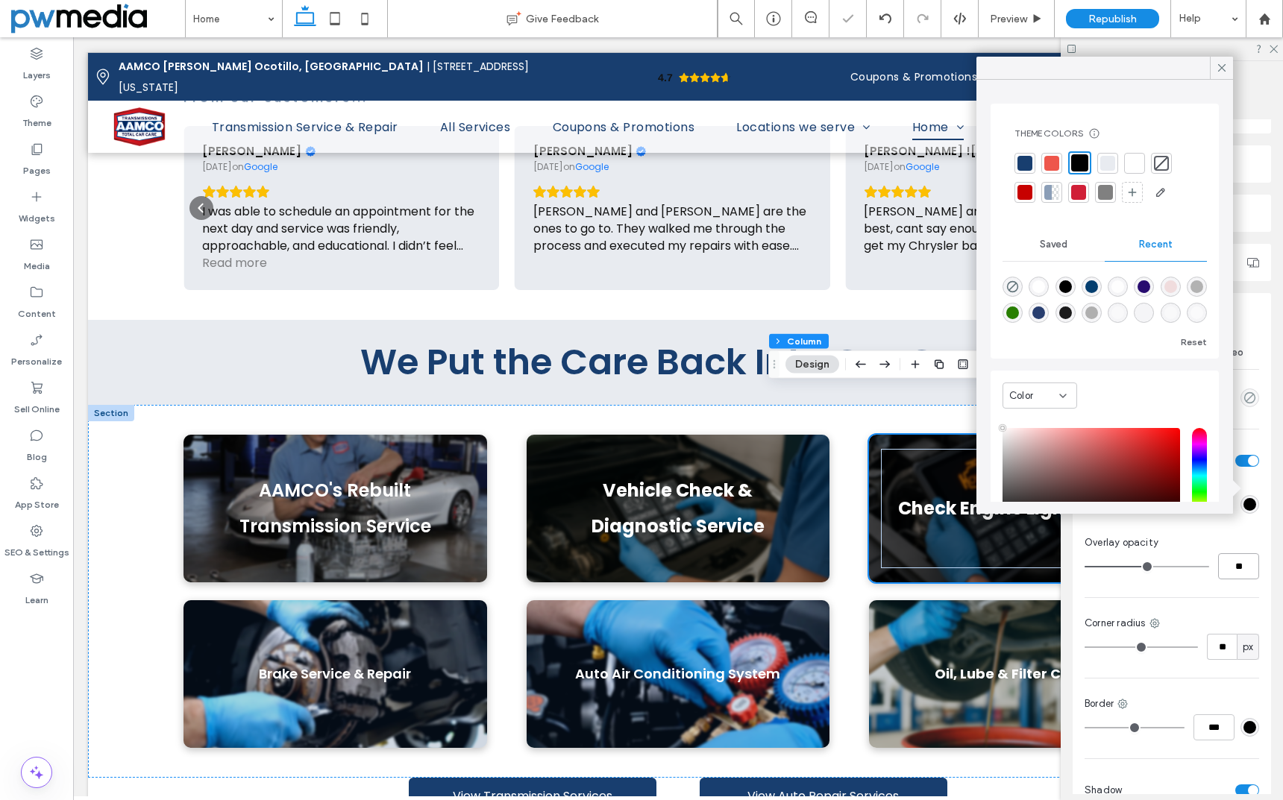
click at [1239, 561] on input "**" at bounding box center [1238, 566] width 41 height 26
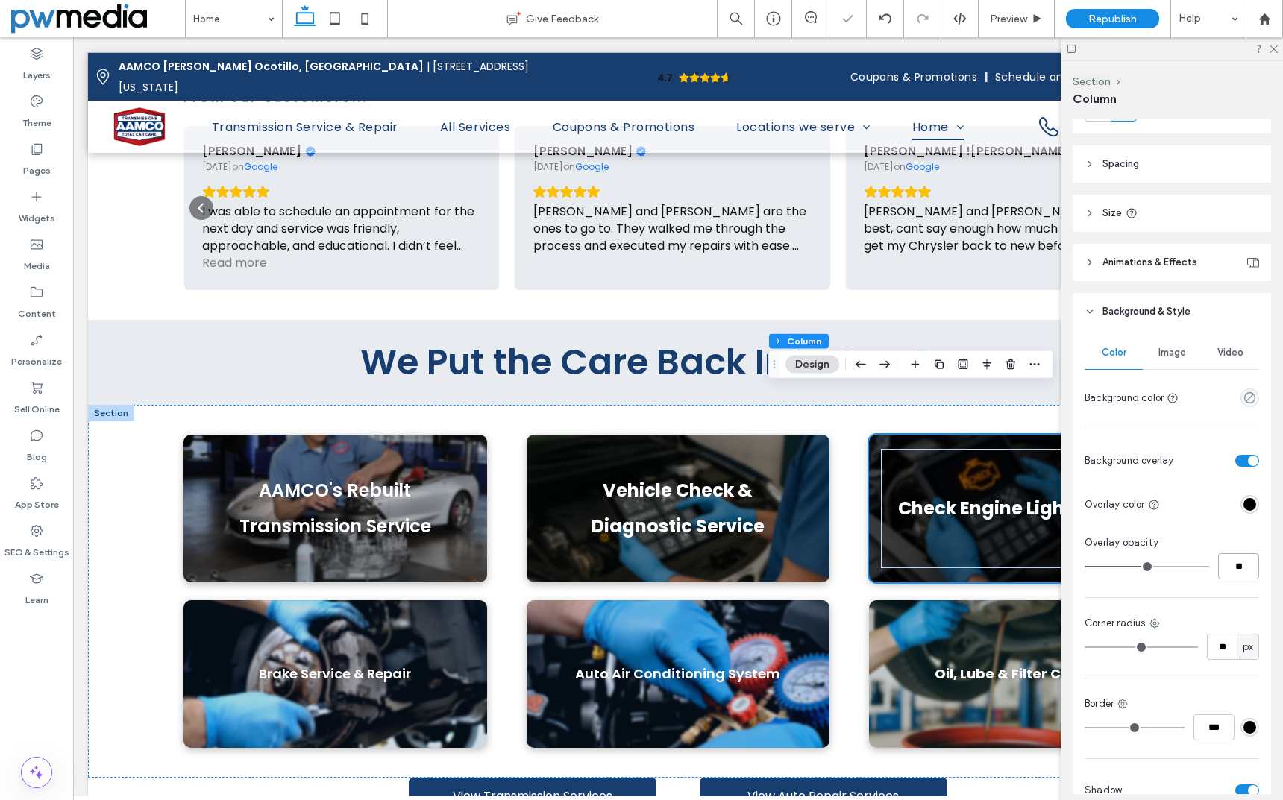
click at [1239, 561] on input "**" at bounding box center [1238, 566] width 41 height 26
type input "**"
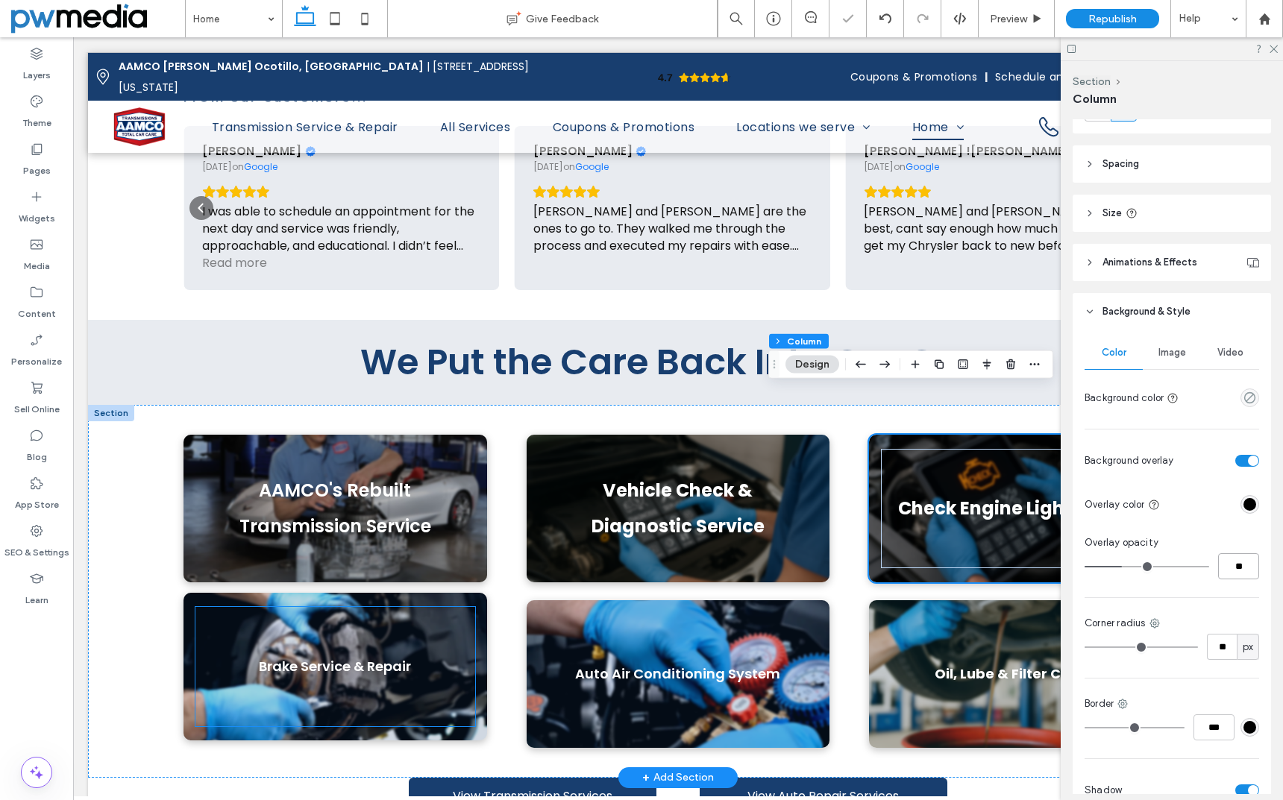
click at [321, 657] on span "Brake Service & Repair" at bounding box center [335, 666] width 152 height 19
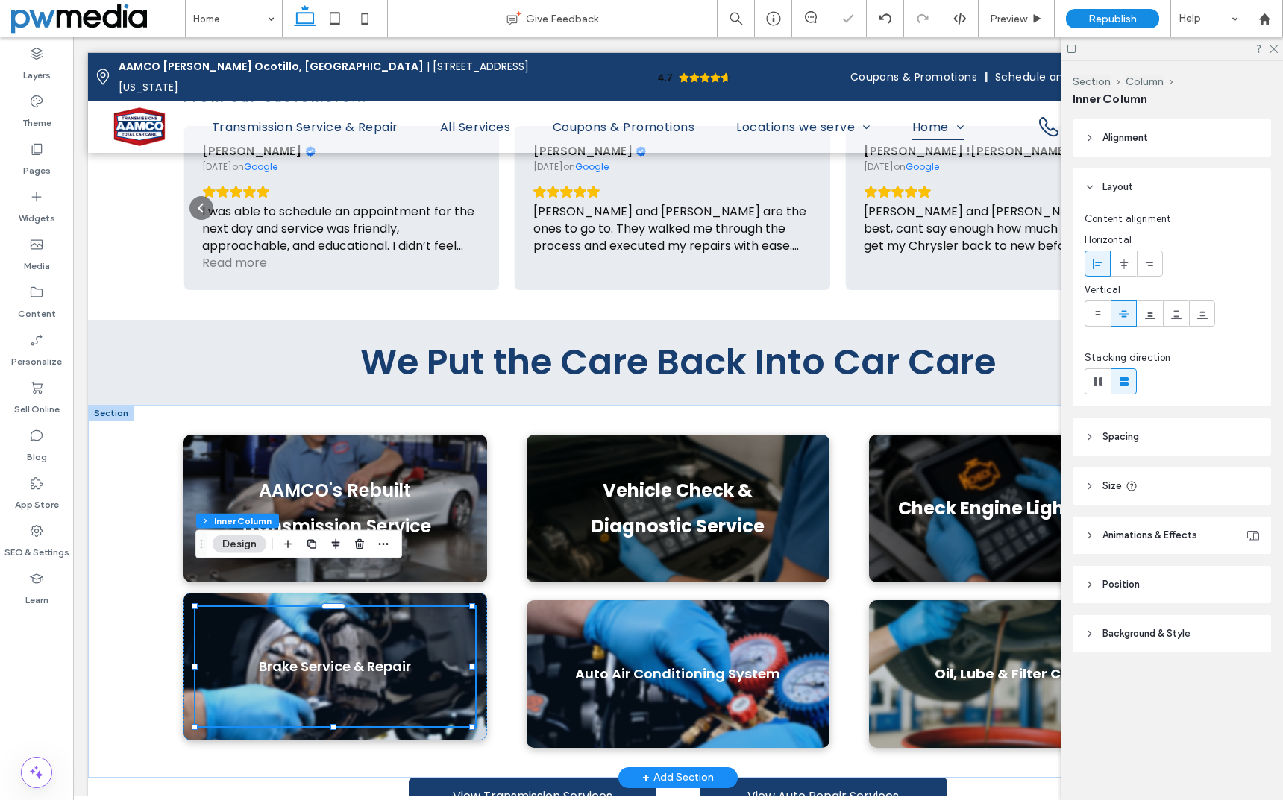
click at [321, 657] on span "Brake Service & Repair" at bounding box center [335, 666] width 152 height 19
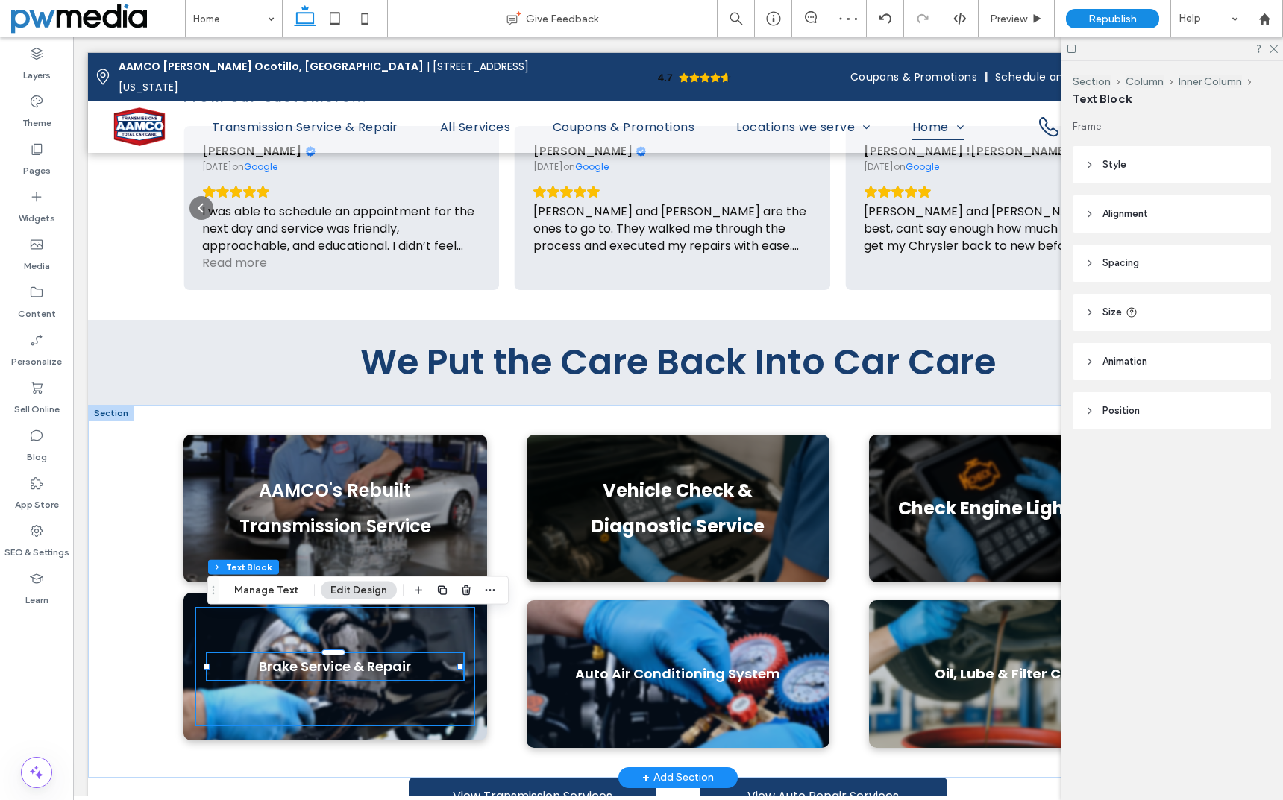
click at [321, 657] on span "Brake Service & Repair" at bounding box center [335, 666] width 152 height 19
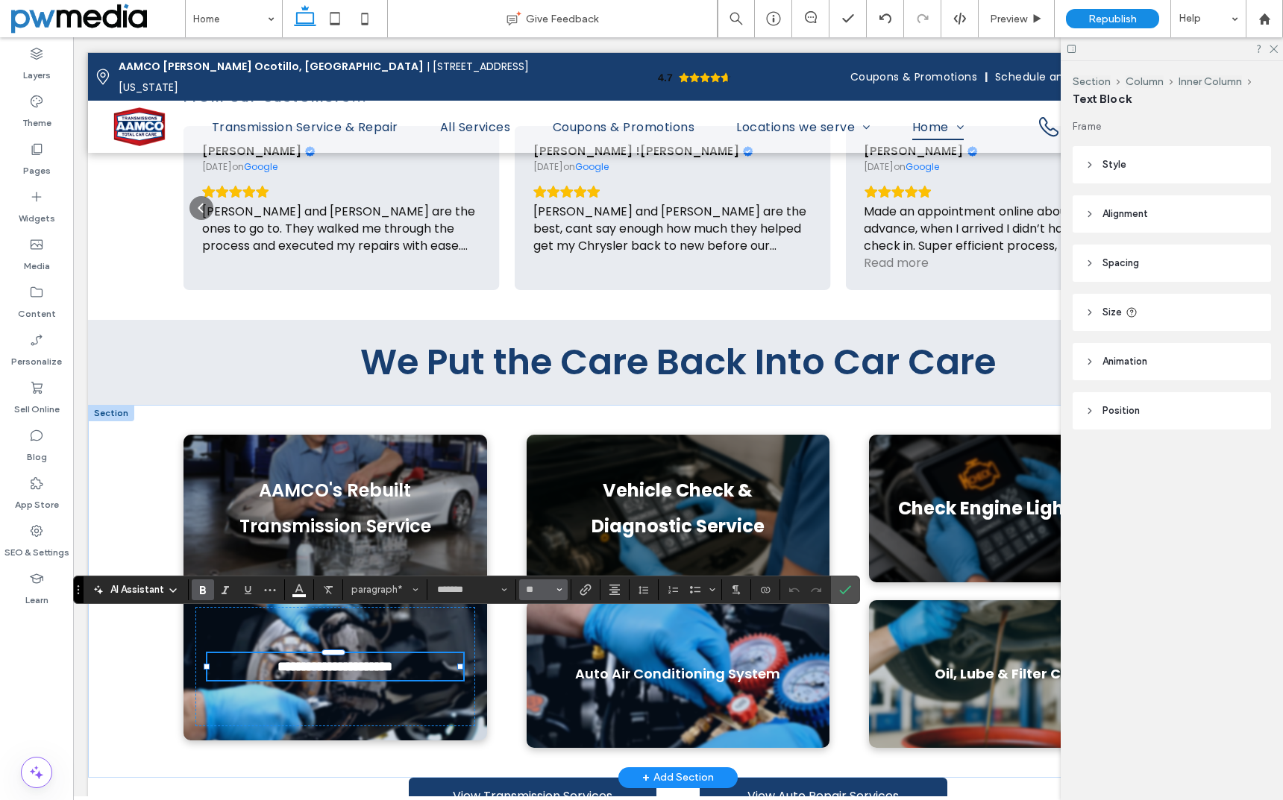
click at [562, 590] on icon "Size" at bounding box center [559, 590] width 6 height 6
click at [553, 510] on label "24" at bounding box center [543, 506] width 48 height 21
type input "**"
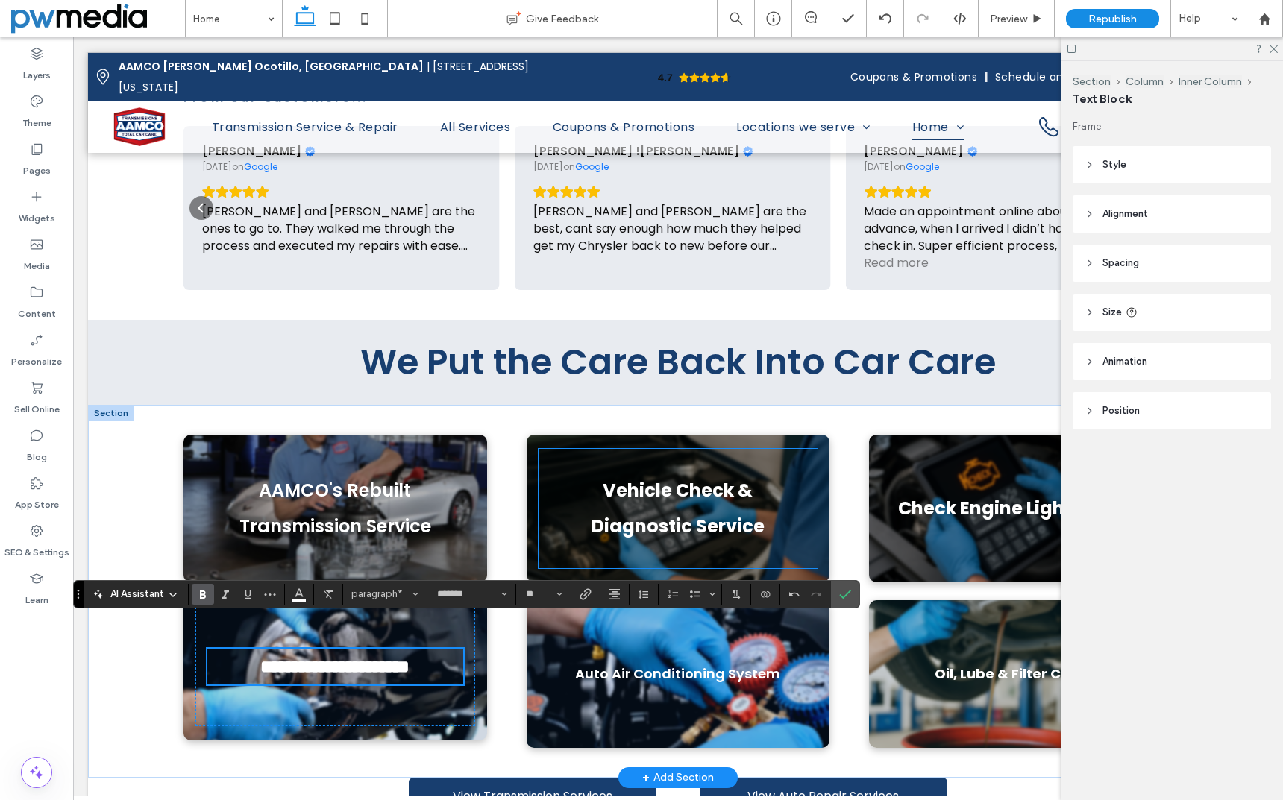
scroll to position [947, 0]
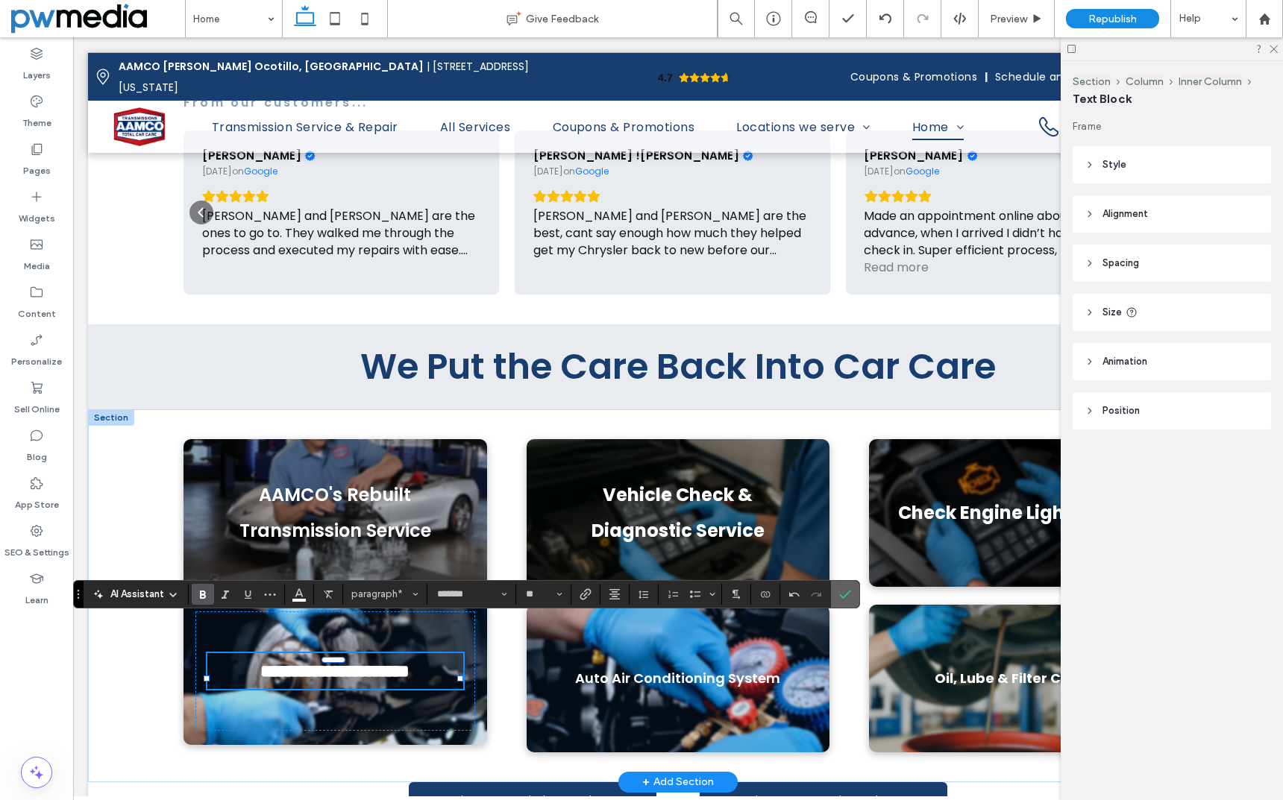
drag, startPoint x: 844, startPoint y: 593, endPoint x: 769, endPoint y: 559, distance: 81.8
click at [844, 593] on icon "Confirm" at bounding box center [845, 594] width 12 height 12
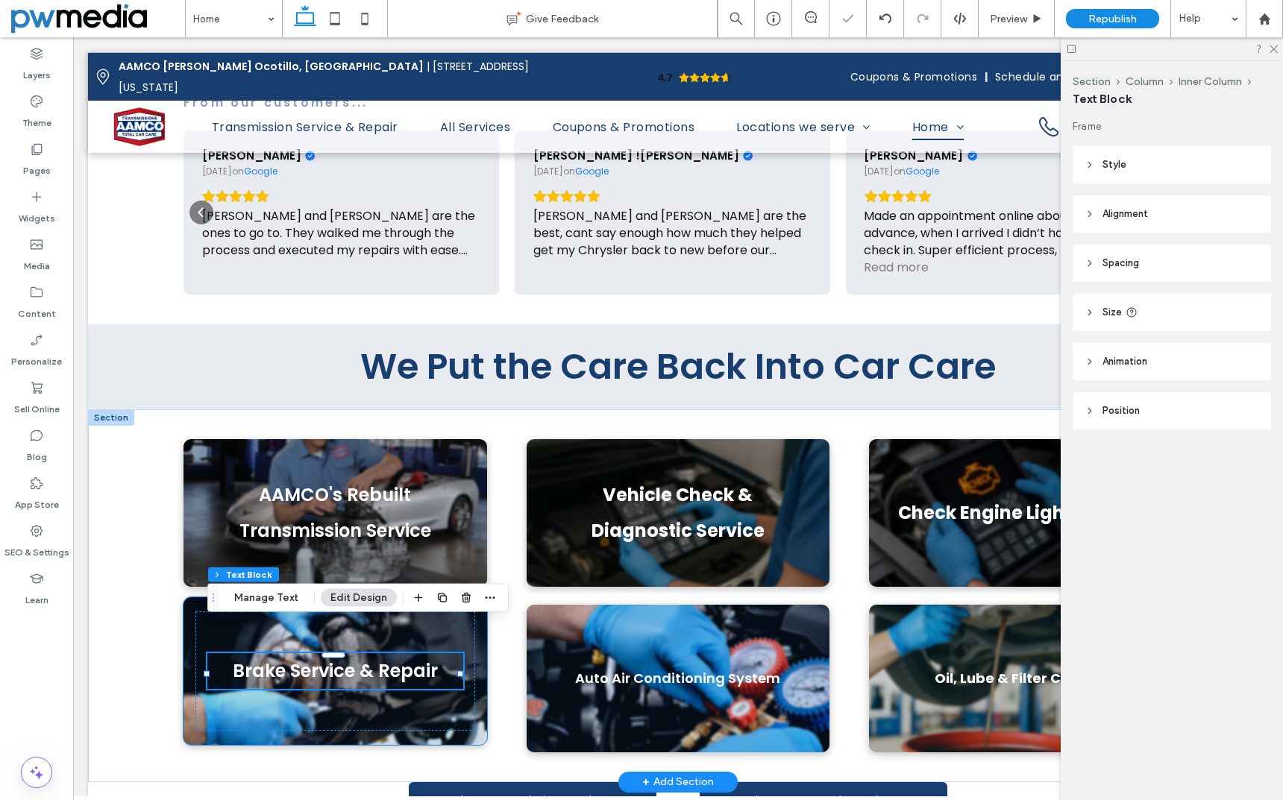
click at [186, 619] on div "Brake Service & Repair" at bounding box center [335, 671] width 304 height 148
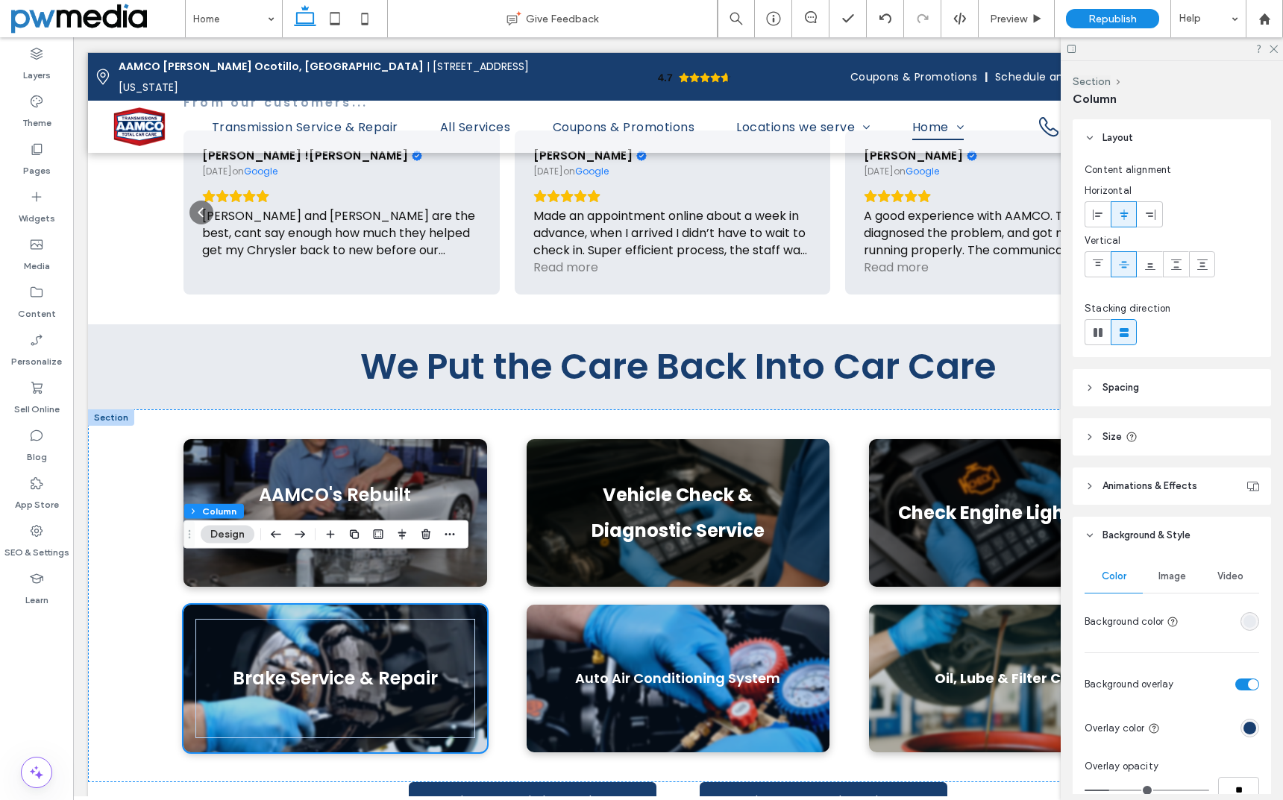
click at [1243, 726] on div "rgba(24, 62, 111, 1)" at bounding box center [1249, 728] width 13 height 13
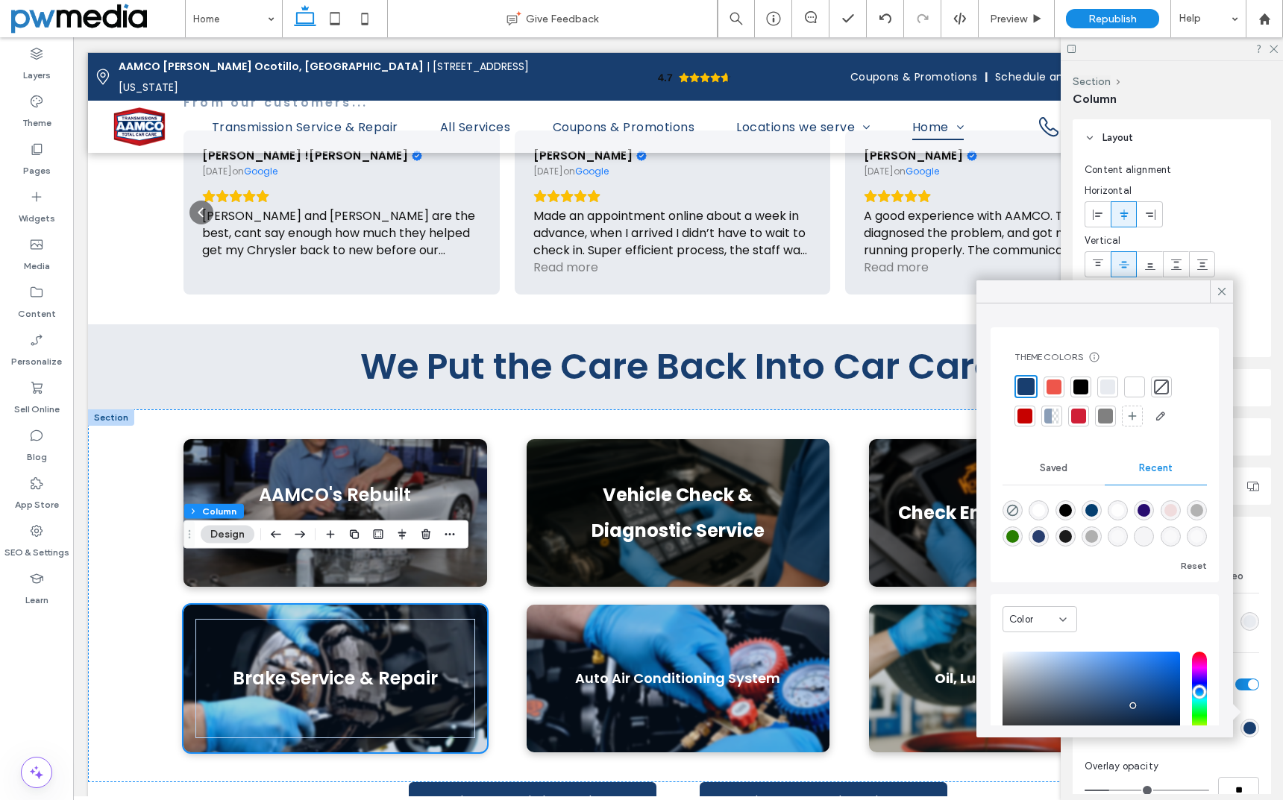
click at [1083, 386] on div at bounding box center [1080, 387] width 15 height 15
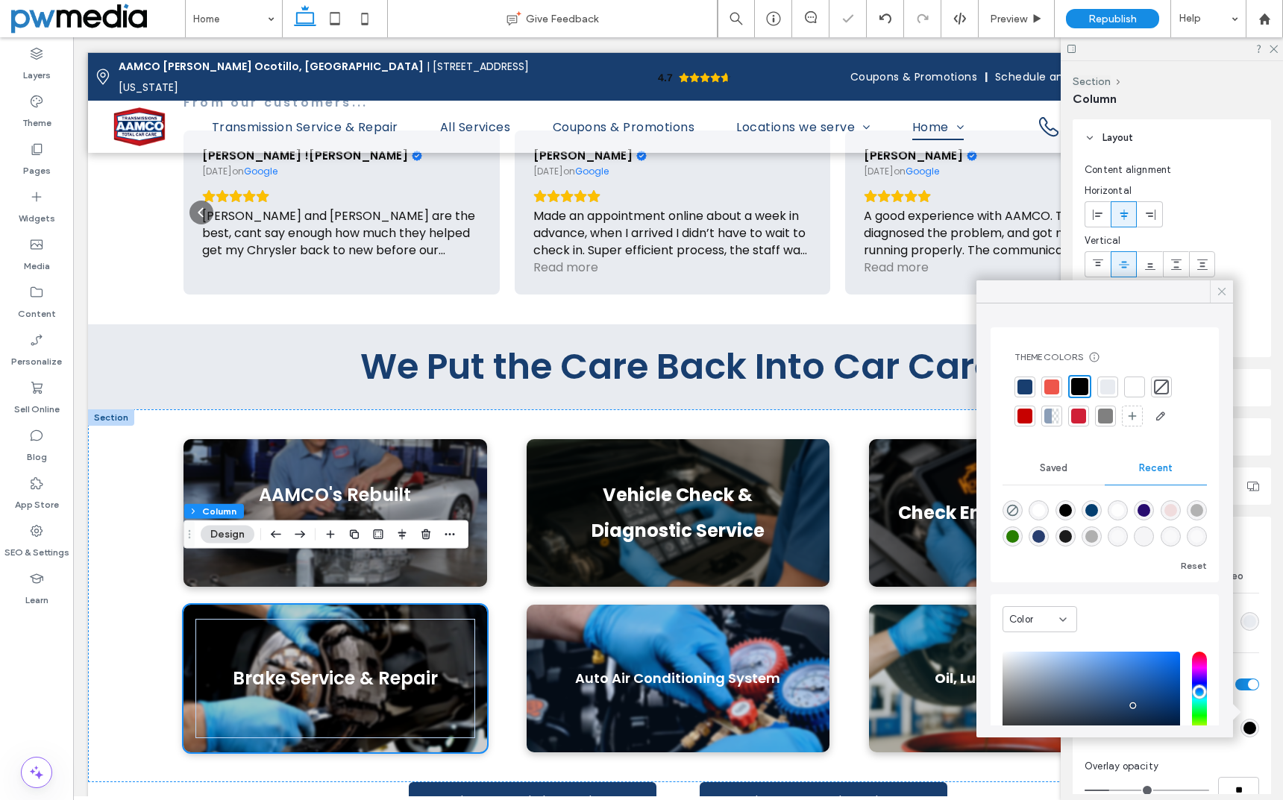
click at [1227, 292] on icon at bounding box center [1221, 291] width 13 height 13
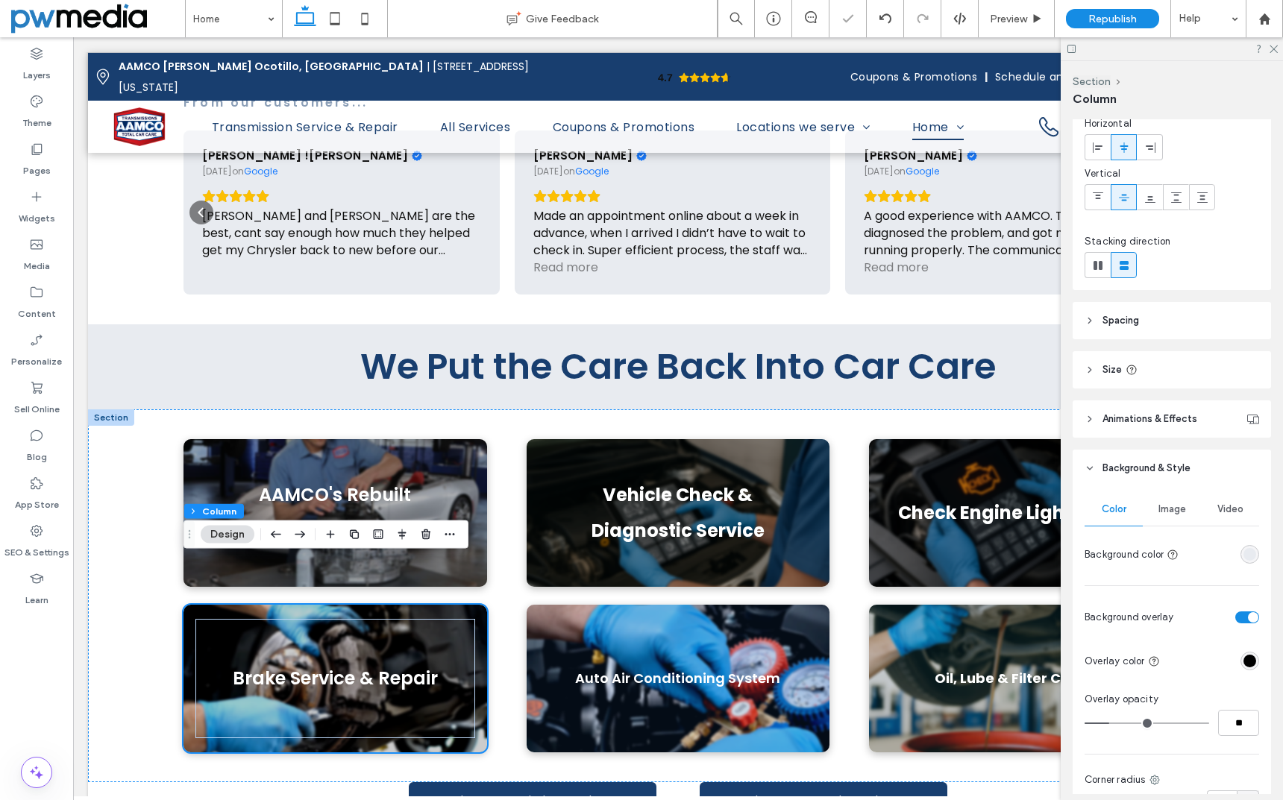
scroll to position [298, 0]
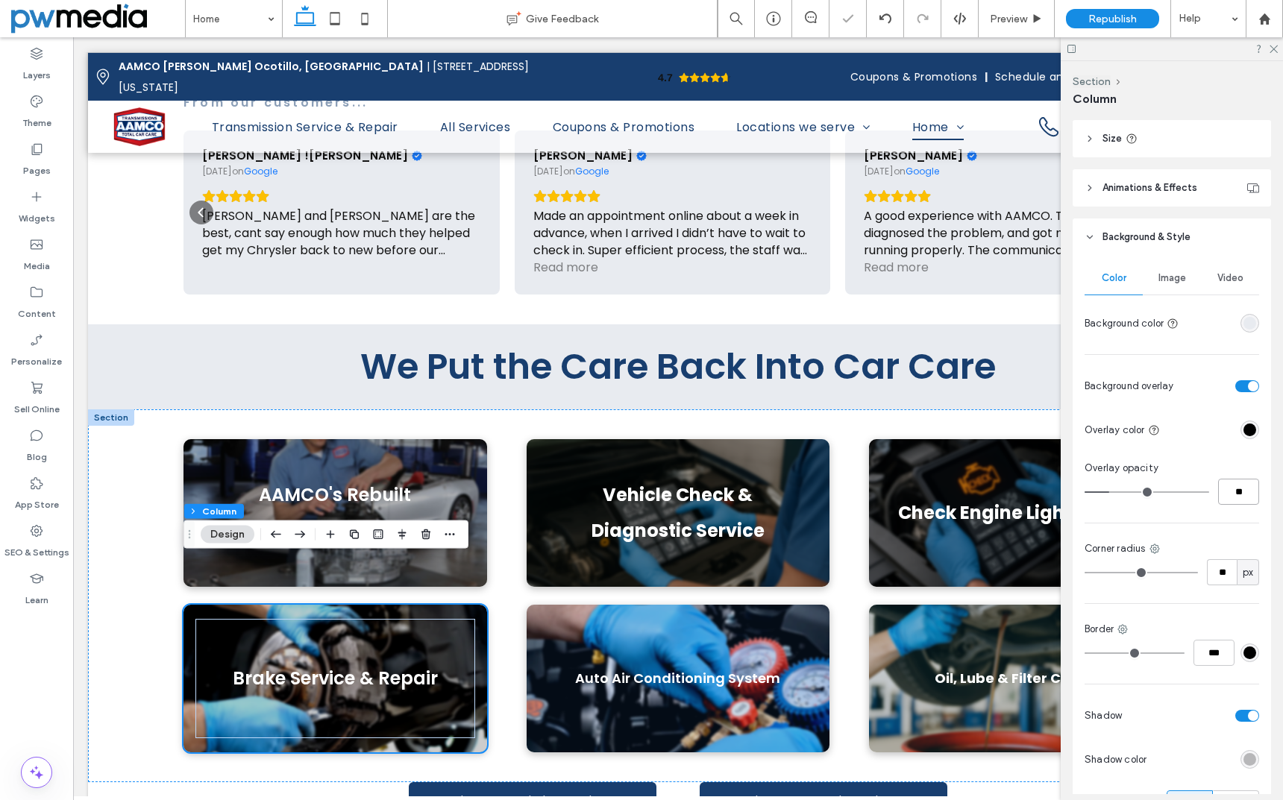
click at [1219, 492] on input "**" at bounding box center [1238, 492] width 41 height 26
type input "**"
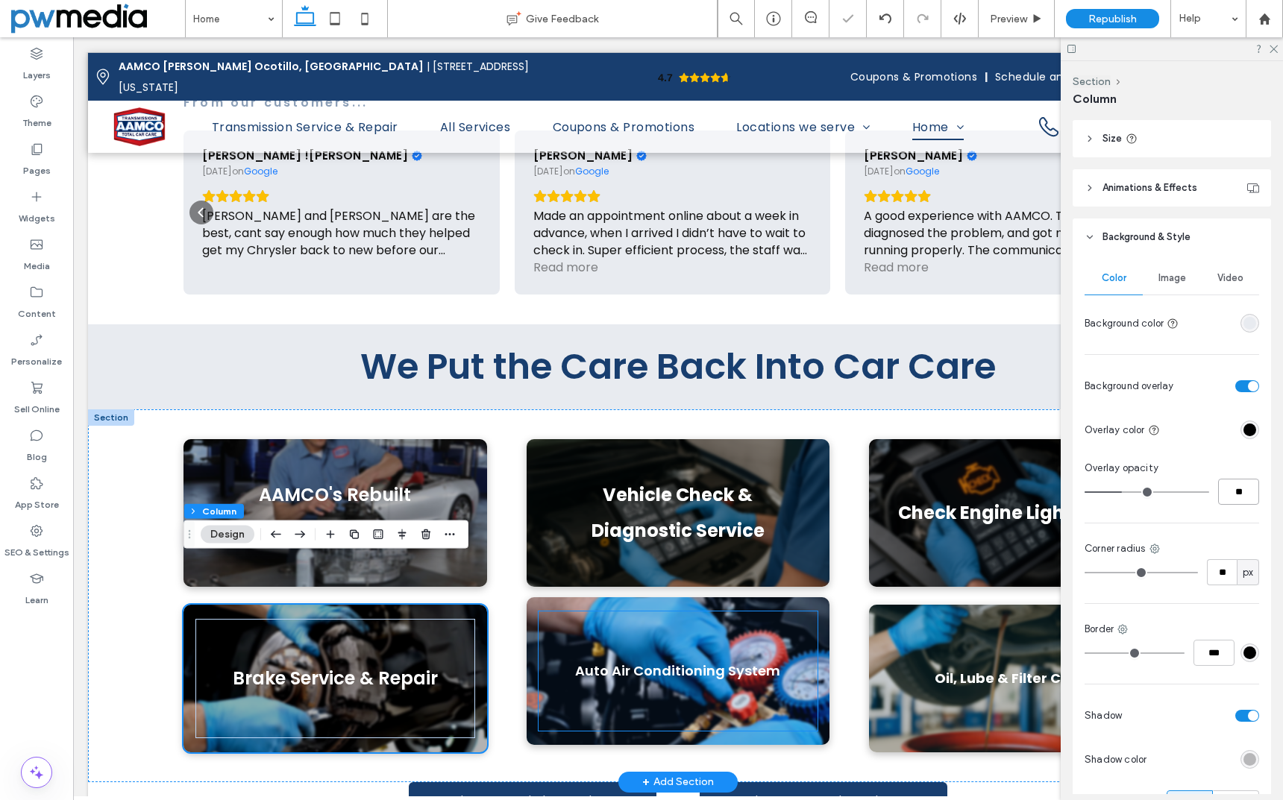
click at [725, 662] on span "Auto Air Conditioning System" at bounding box center [677, 671] width 205 height 19
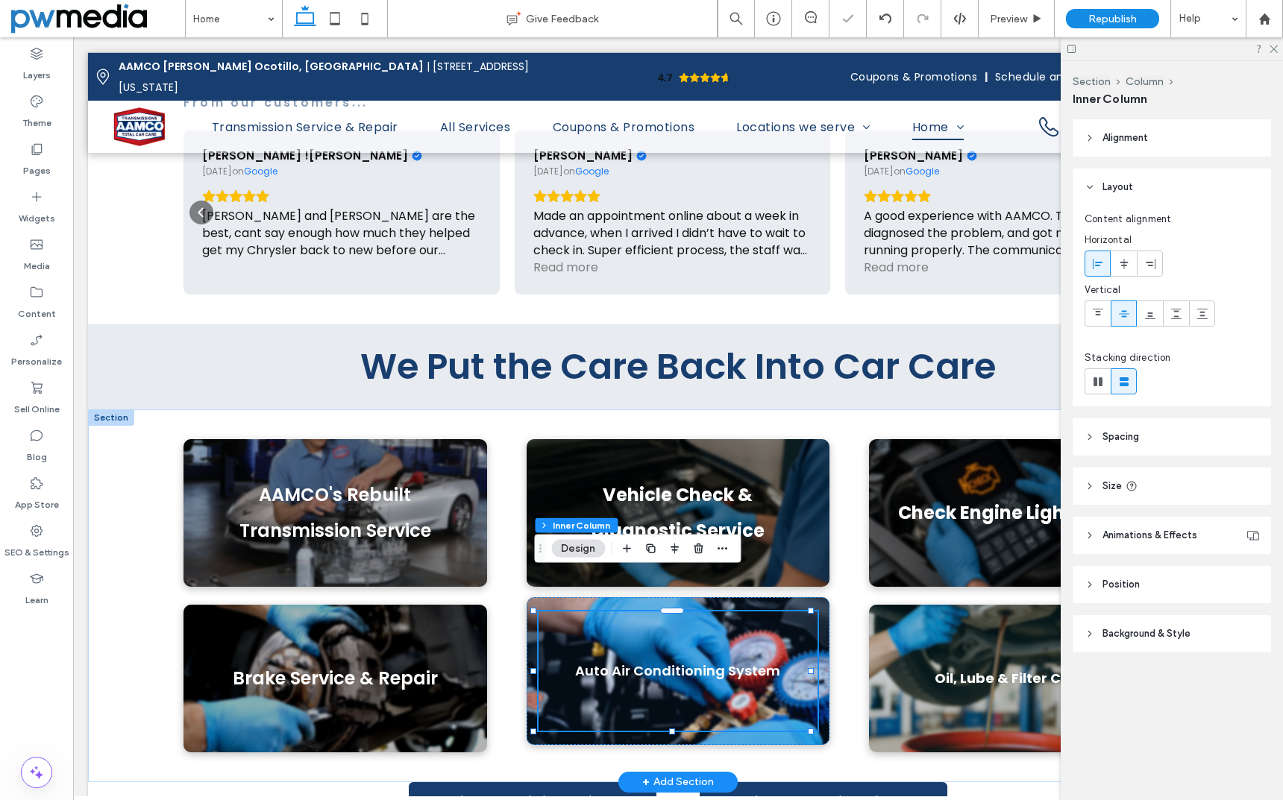
click at [725, 662] on span "Auto Air Conditioning System" at bounding box center [677, 671] width 205 height 19
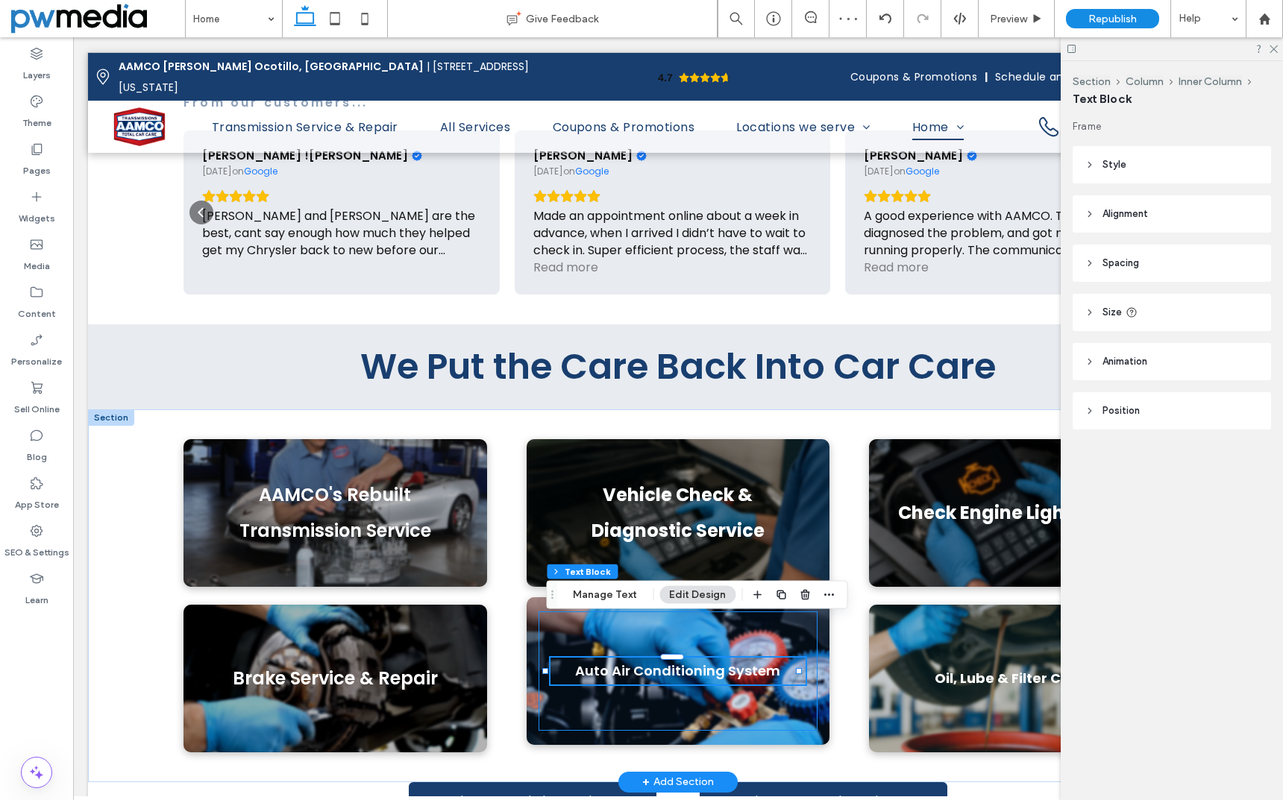
click at [724, 662] on span "Auto Air Conditioning System" at bounding box center [677, 671] width 205 height 19
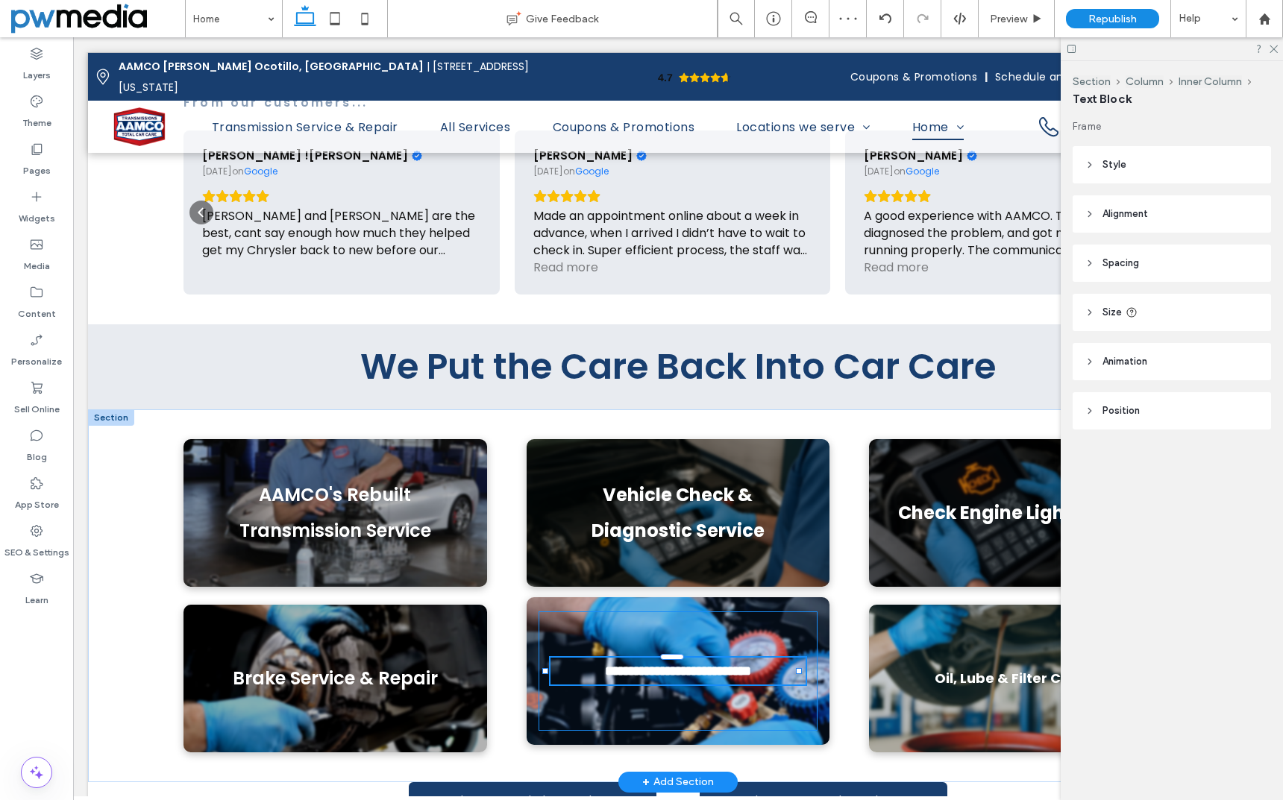
type input "*******"
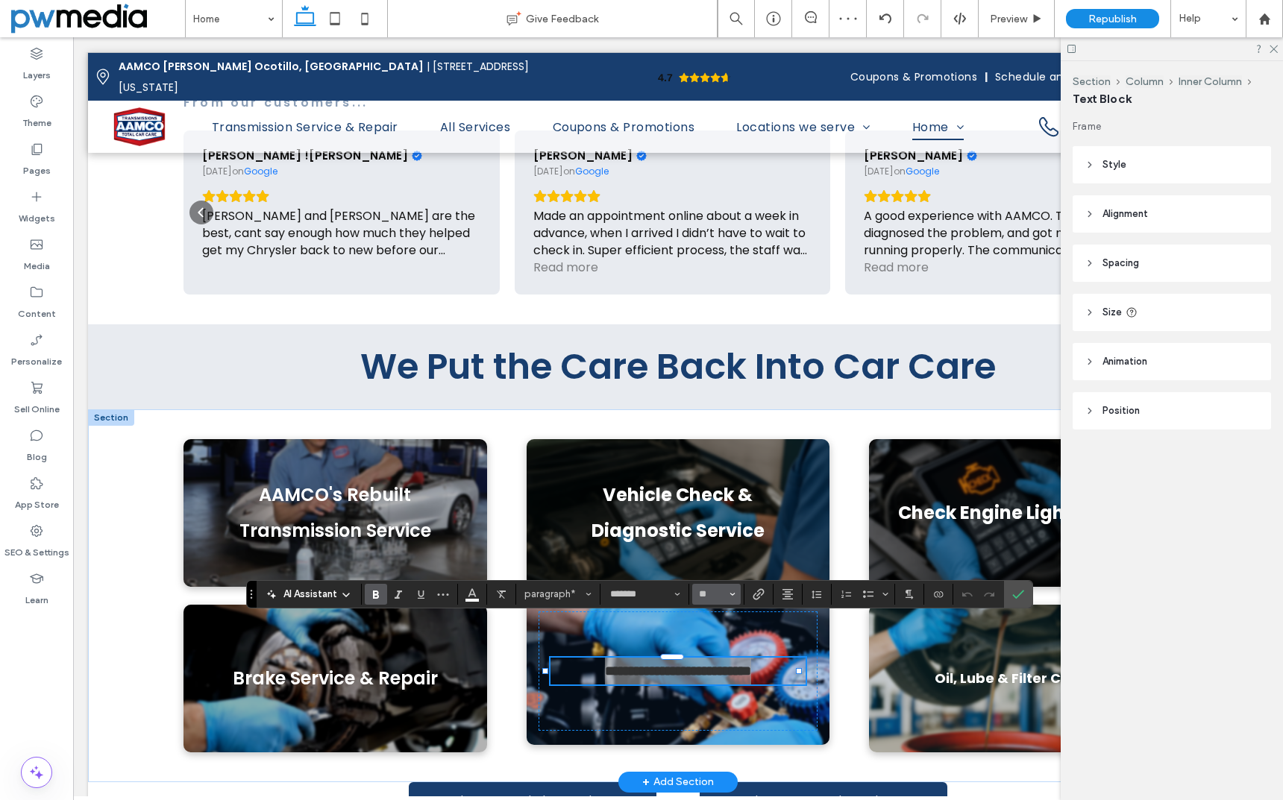
click at [735, 597] on button "**" at bounding box center [716, 594] width 48 height 21
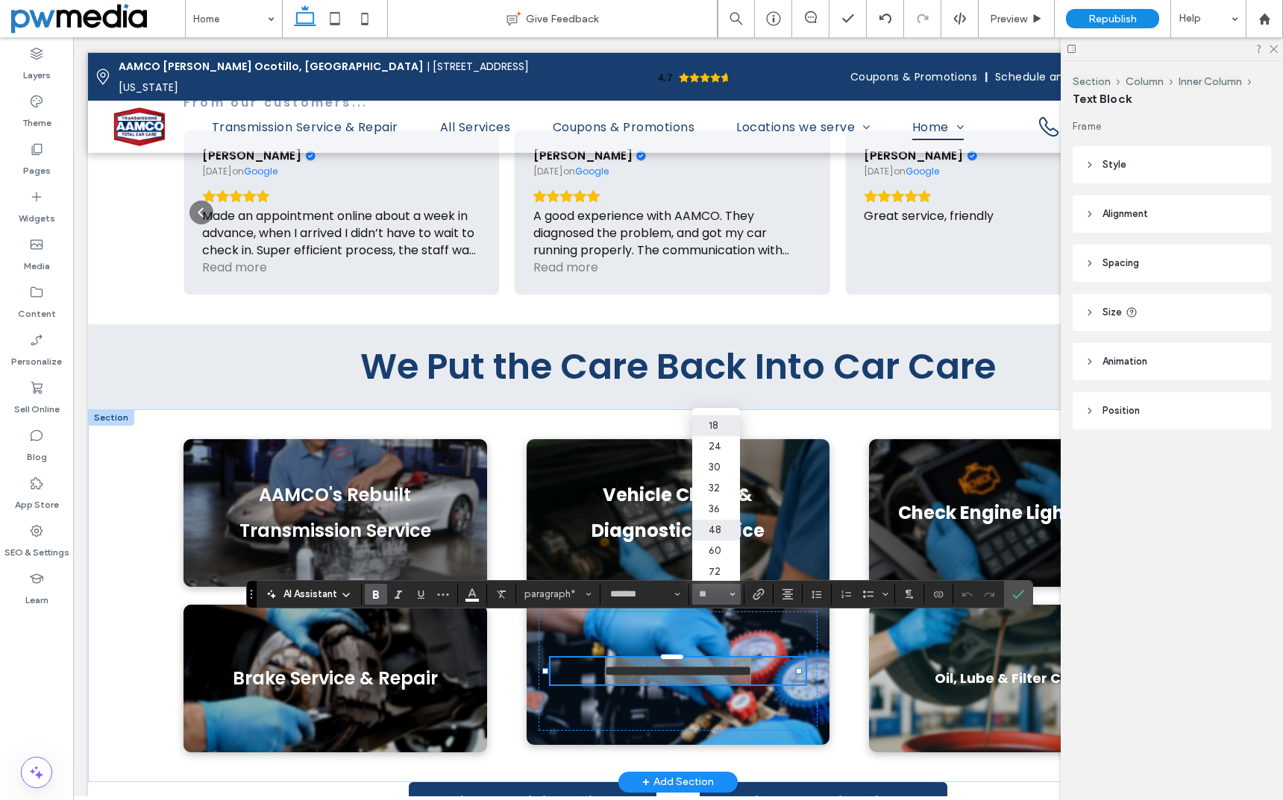
scroll to position [149, 0]
drag, startPoint x: 729, startPoint y: 442, endPoint x: 655, endPoint y: 403, distance: 83.1
click at [729, 442] on label "24" at bounding box center [716, 436] width 48 height 21
type input "**"
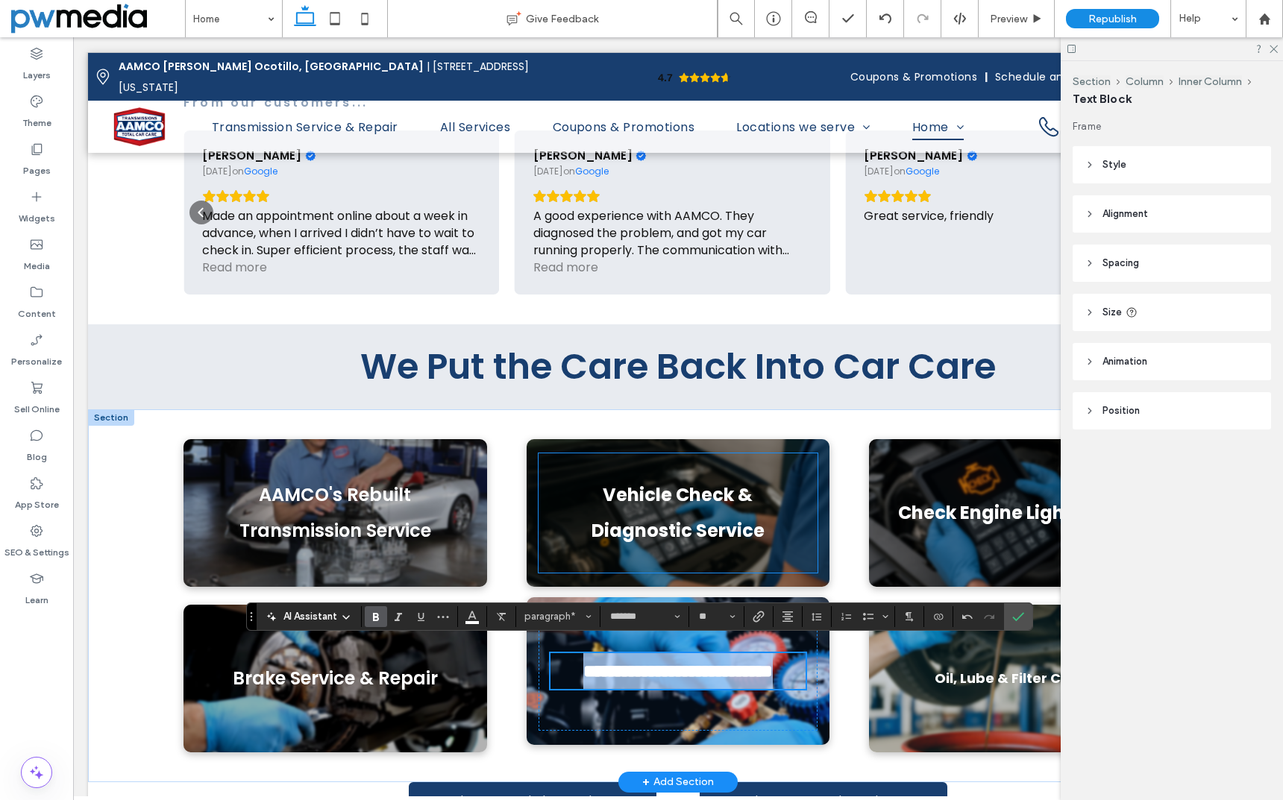
scroll to position [925, 0]
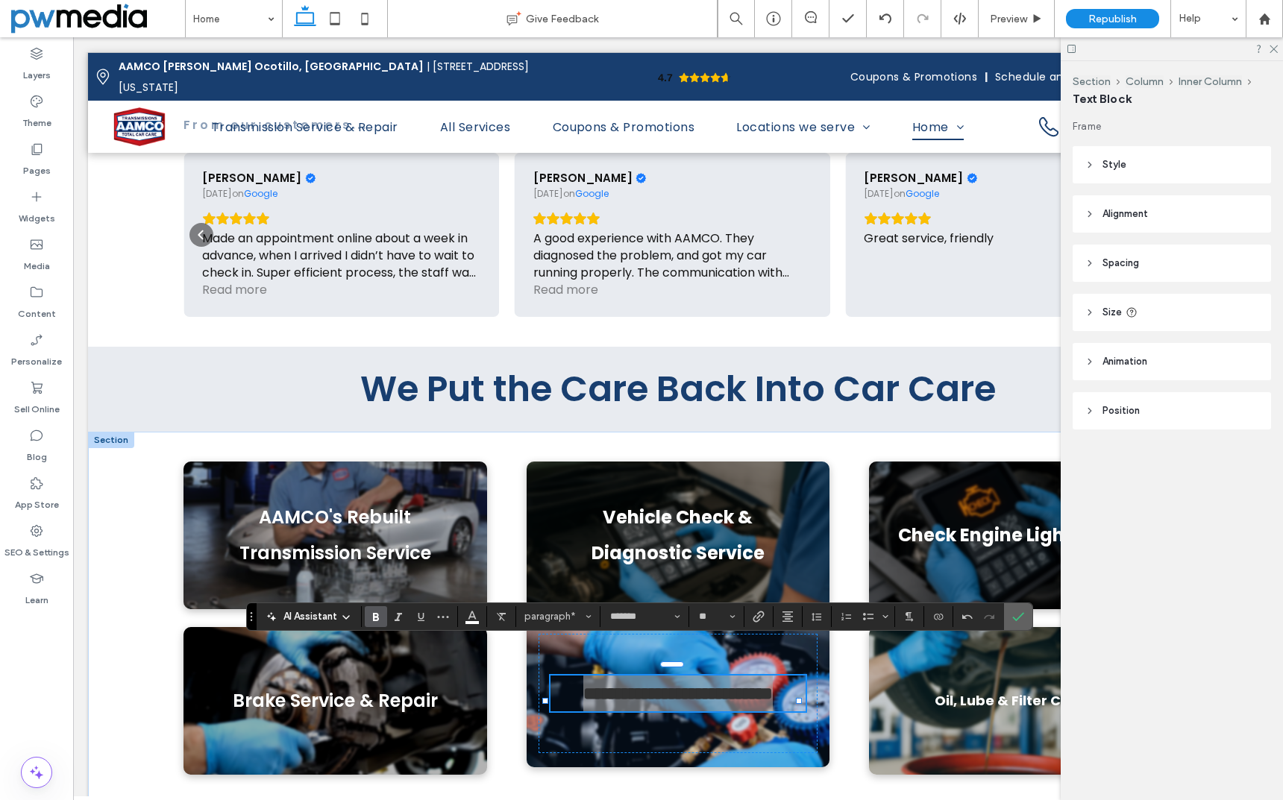
click at [1020, 621] on icon "Confirm" at bounding box center [1018, 617] width 12 height 12
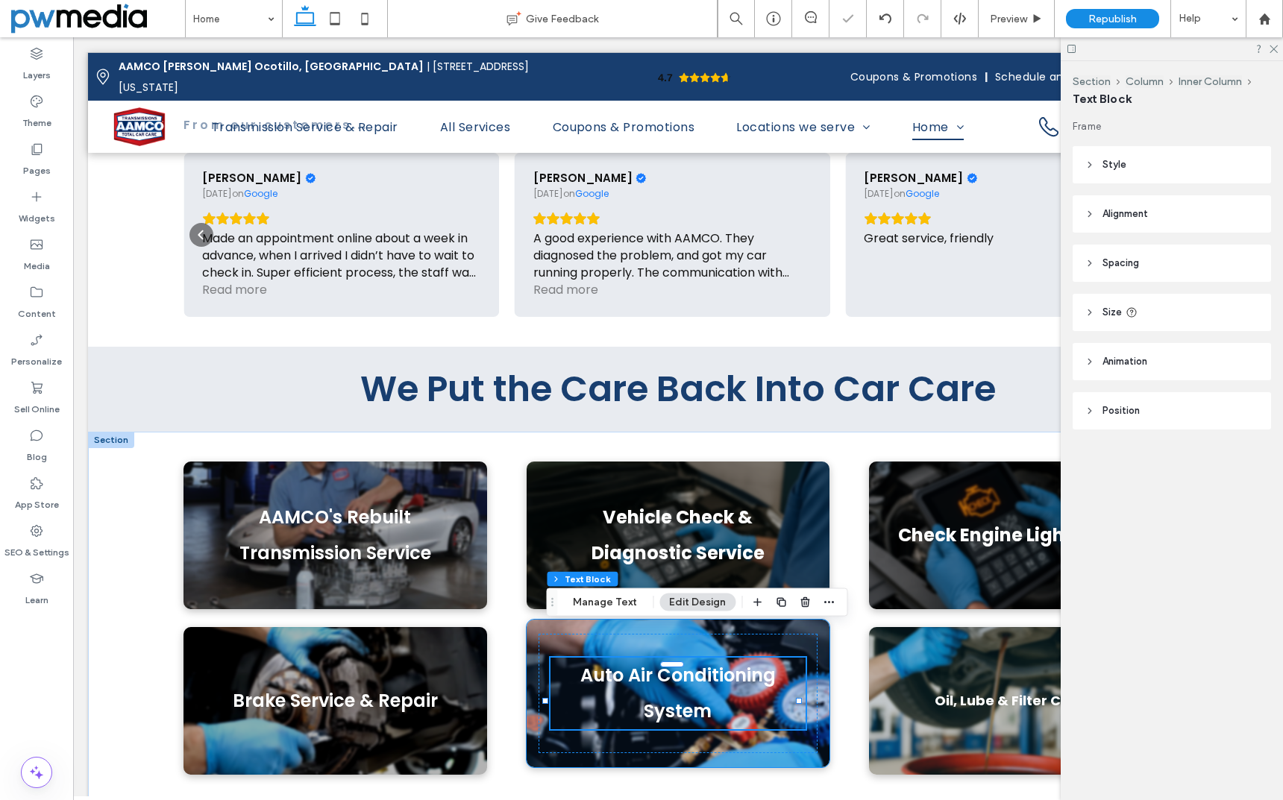
click at [527, 670] on div "Auto Air Conditioning System" at bounding box center [679, 694] width 304 height 148
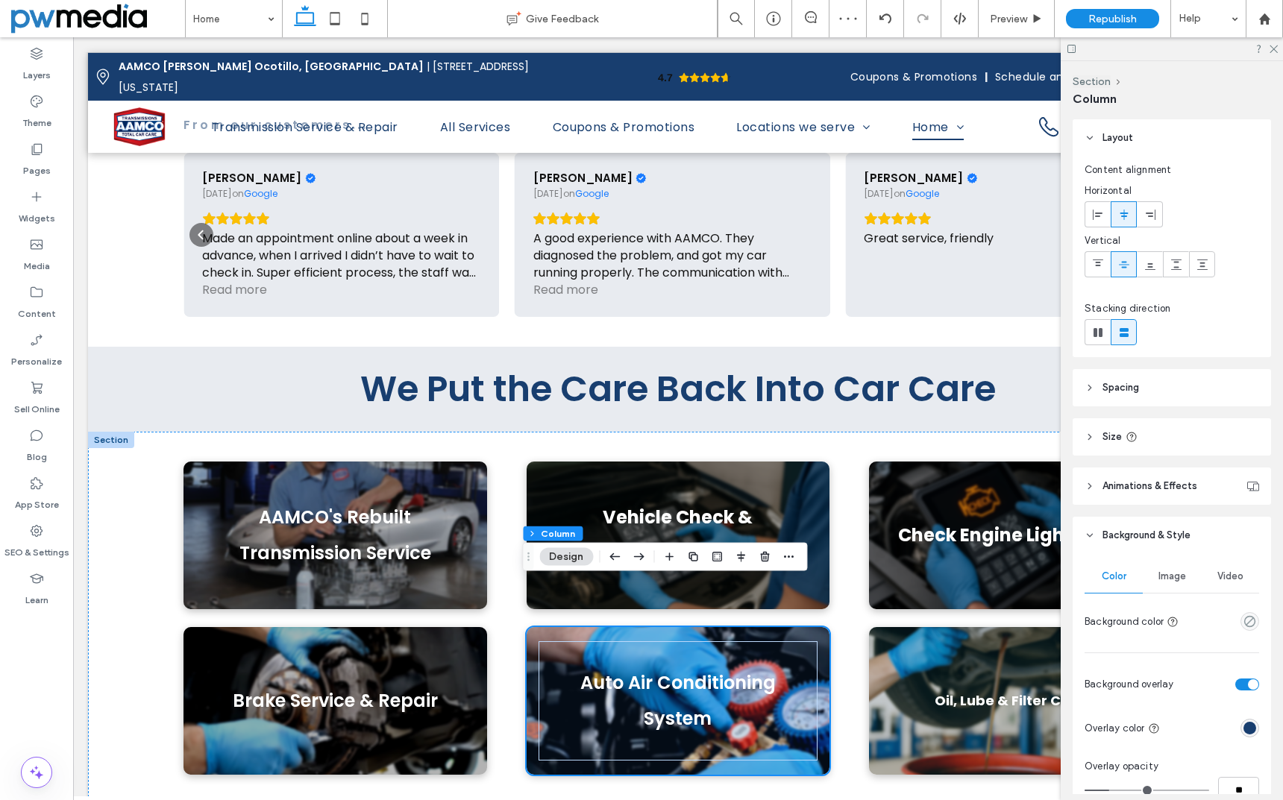
click at [1243, 726] on div "rgba(24, 62, 111, 1)" at bounding box center [1249, 728] width 13 height 13
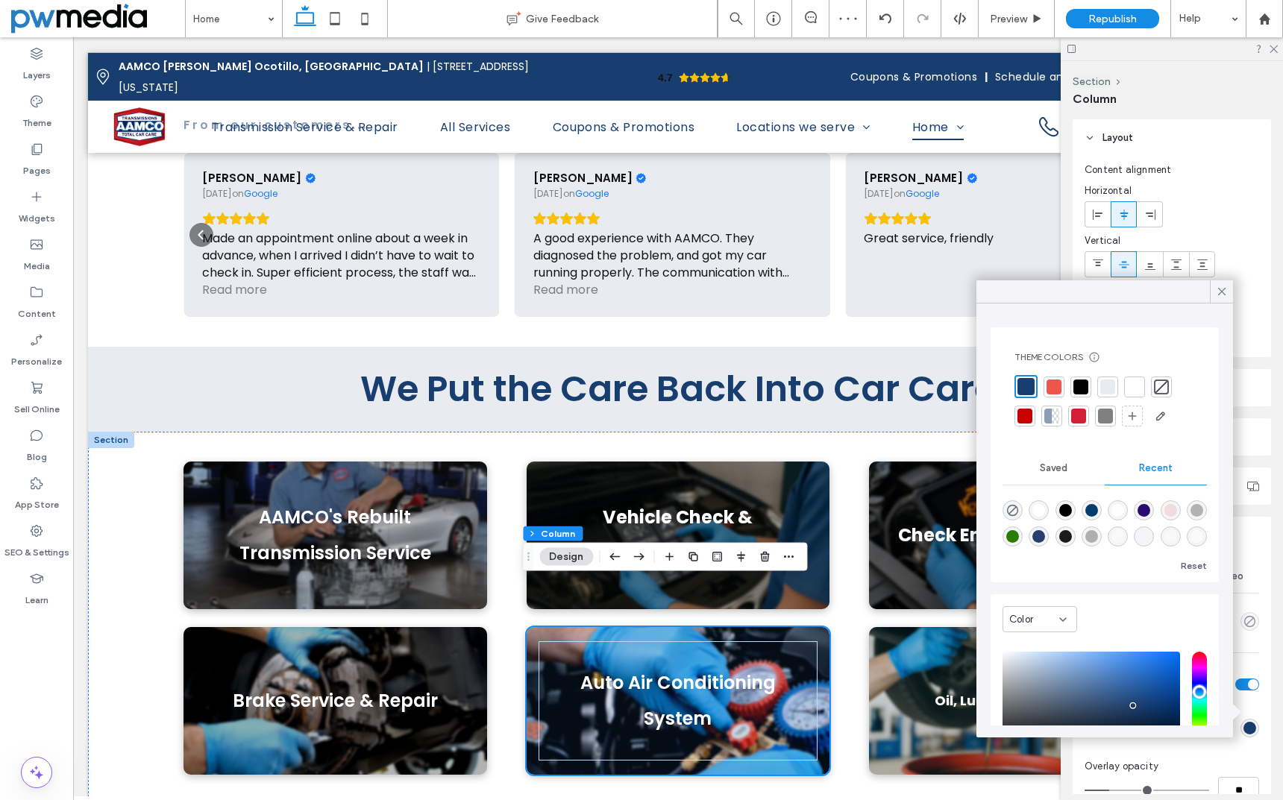
click at [1081, 382] on div at bounding box center [1080, 387] width 15 height 15
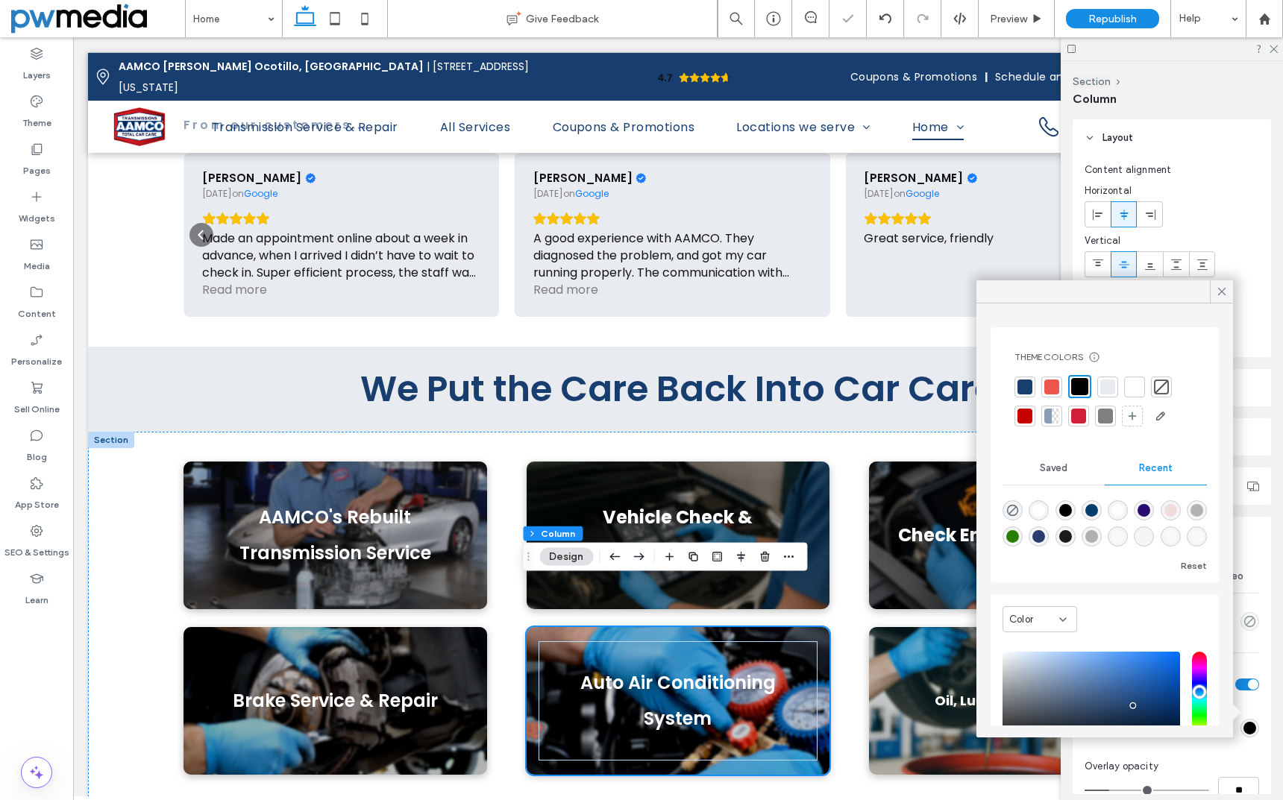
scroll to position [78, 0]
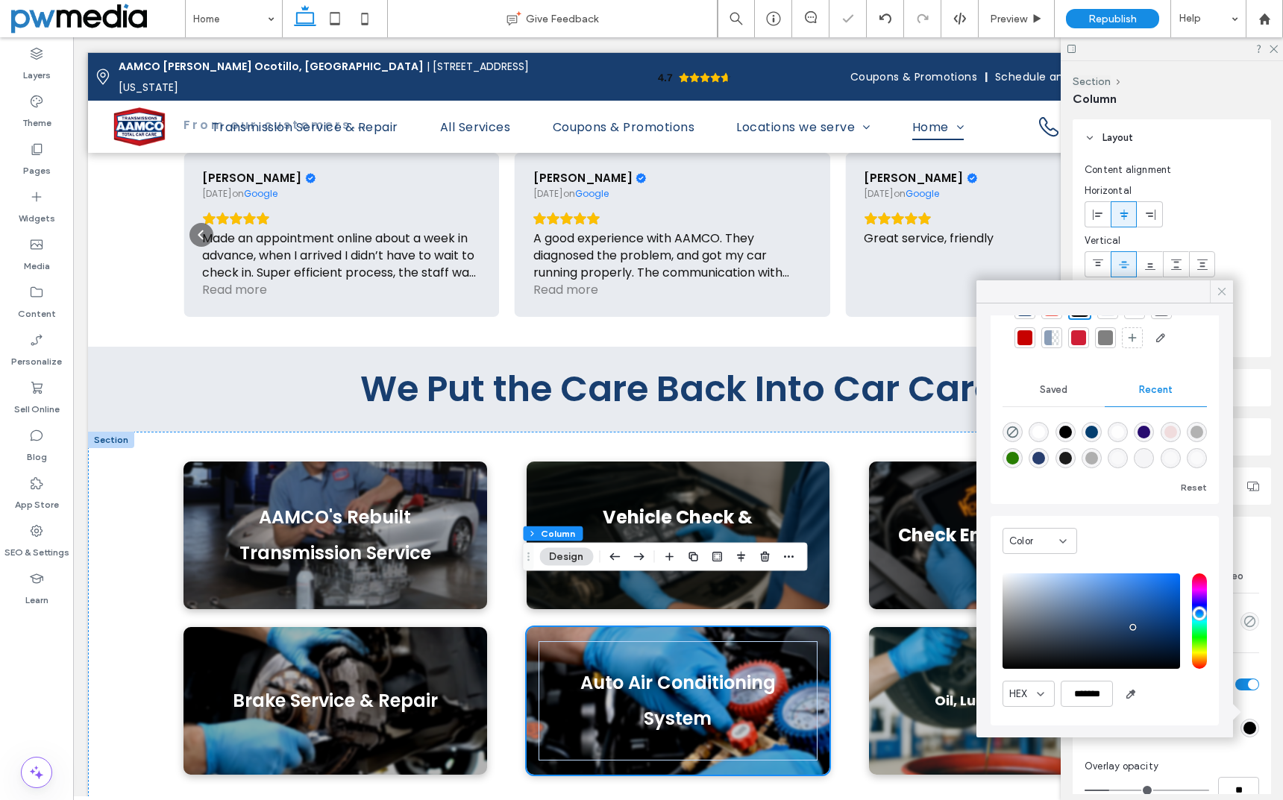
click at [1226, 294] on icon at bounding box center [1221, 291] width 13 height 13
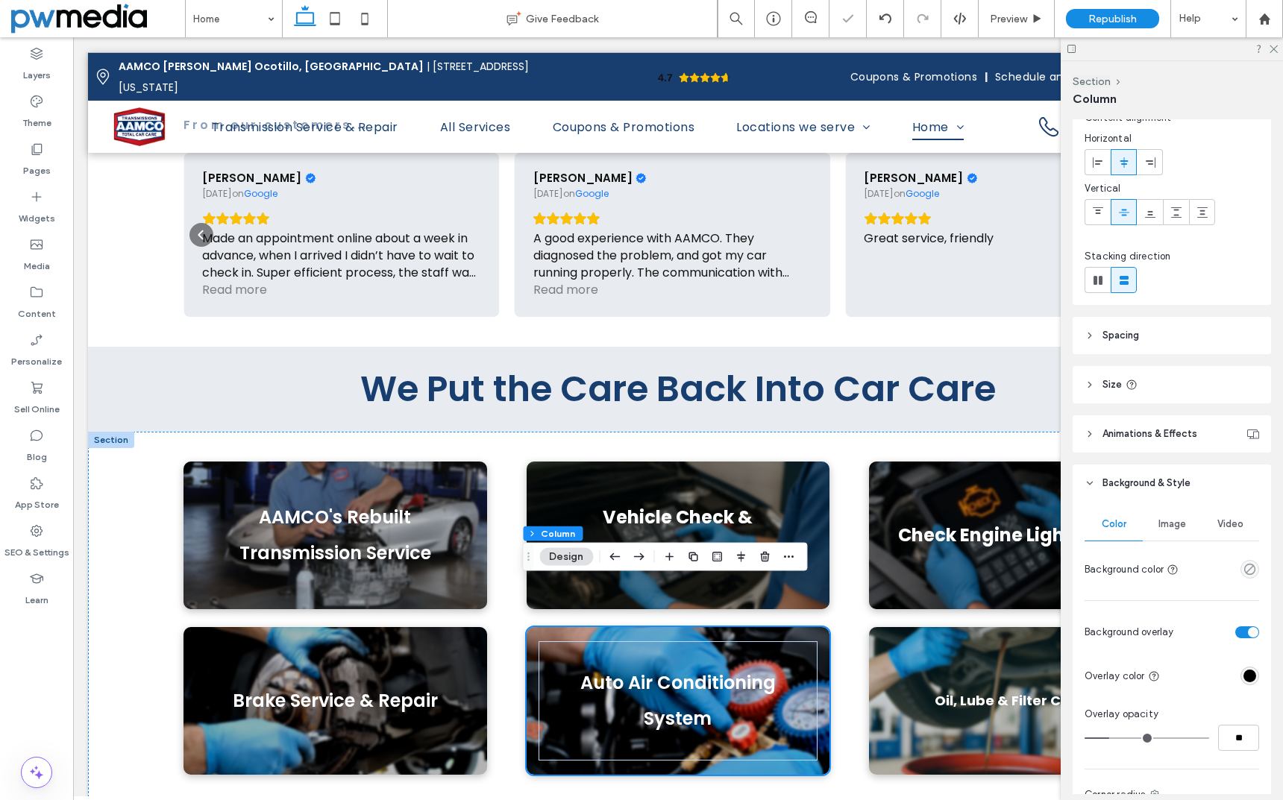
scroll to position [149, 0]
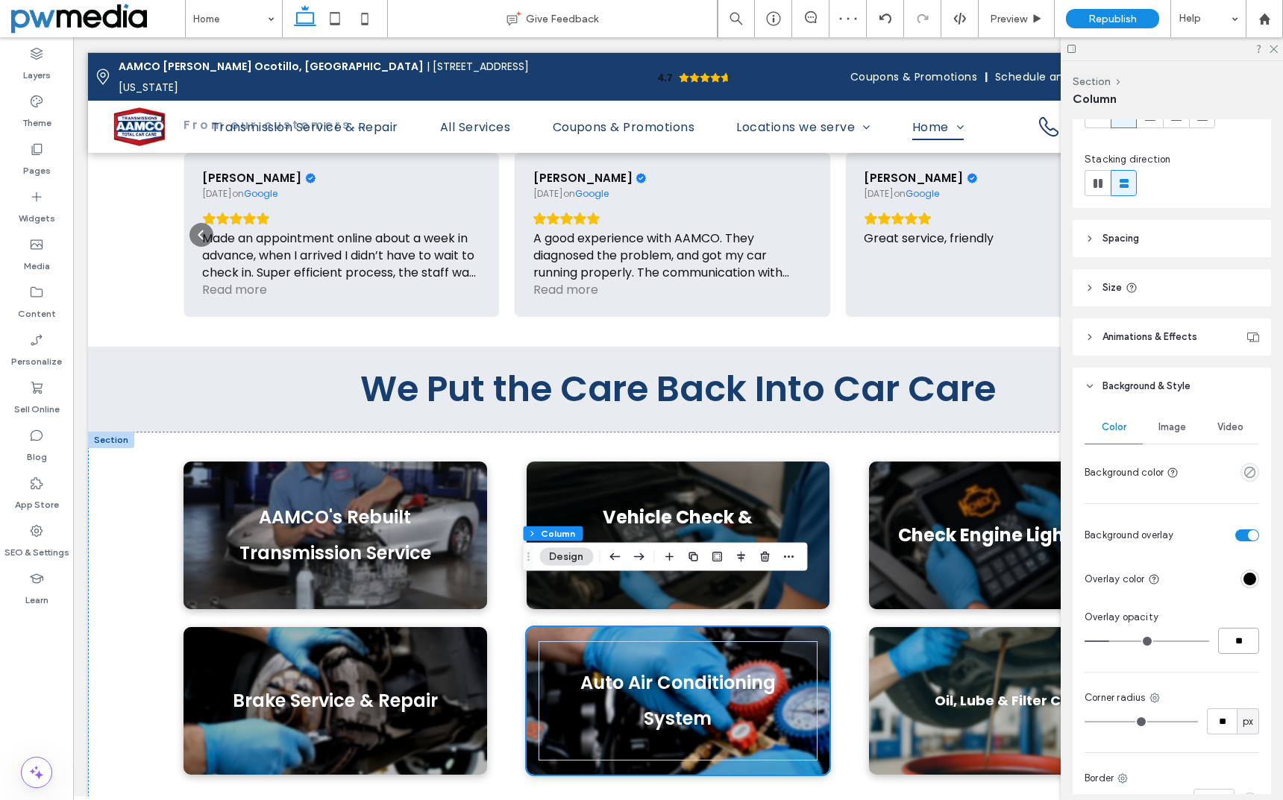
click at [1219, 637] on input "**" at bounding box center [1238, 641] width 41 height 26
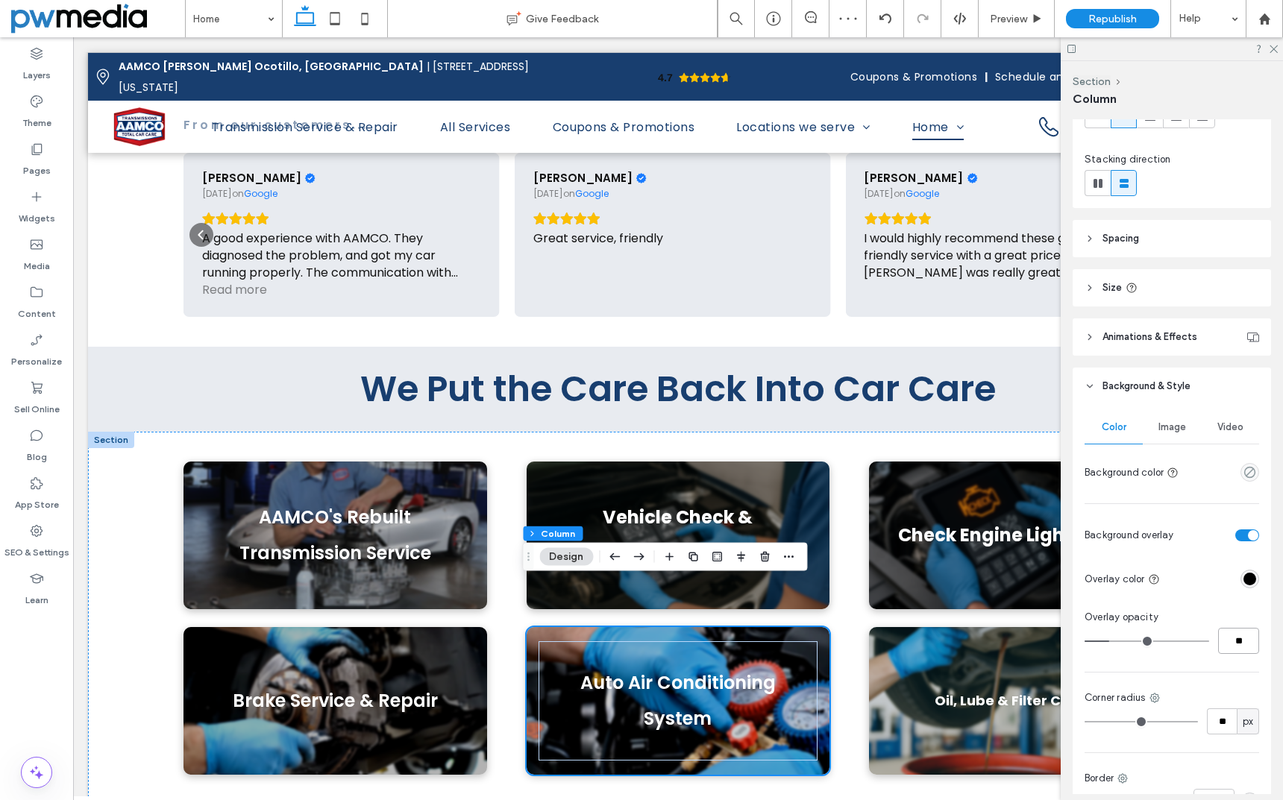
type input "**"
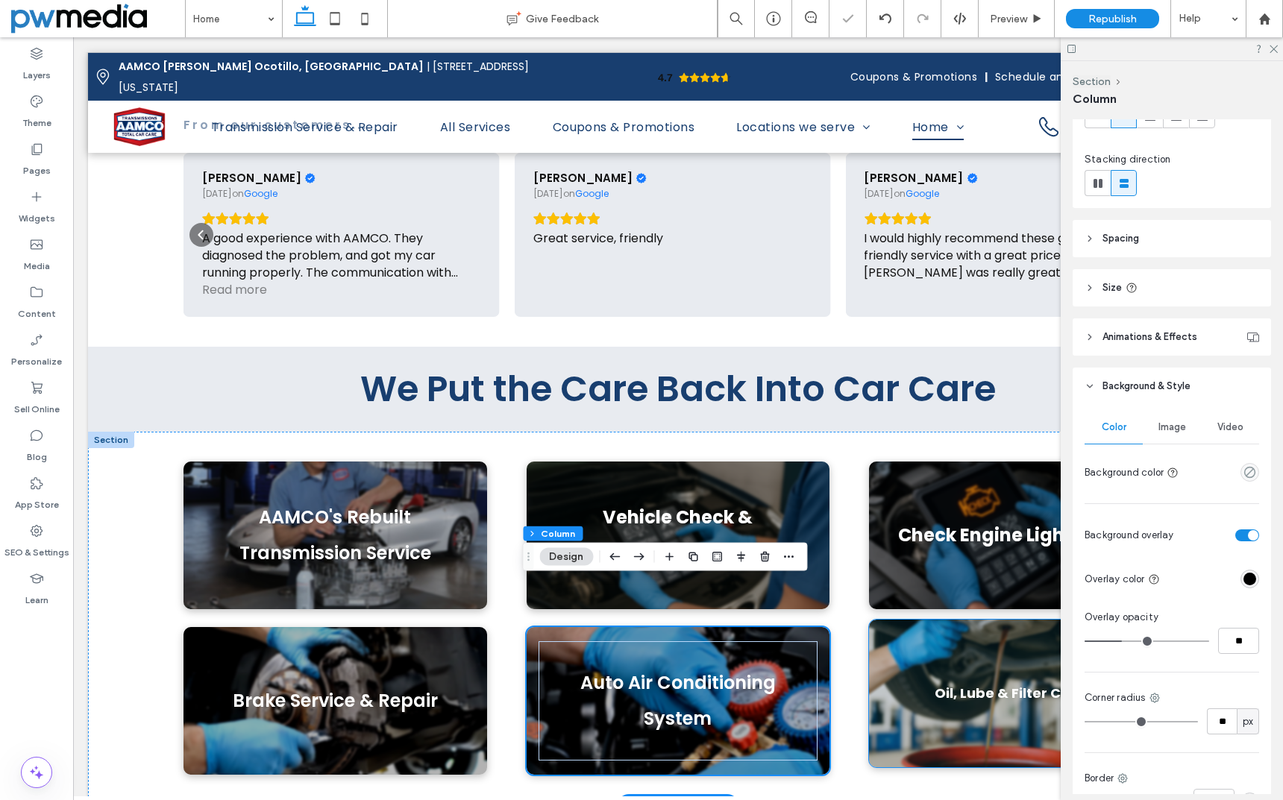
click at [869, 620] on div "Oil, Lube & Filter Change" at bounding box center [1021, 694] width 304 height 148
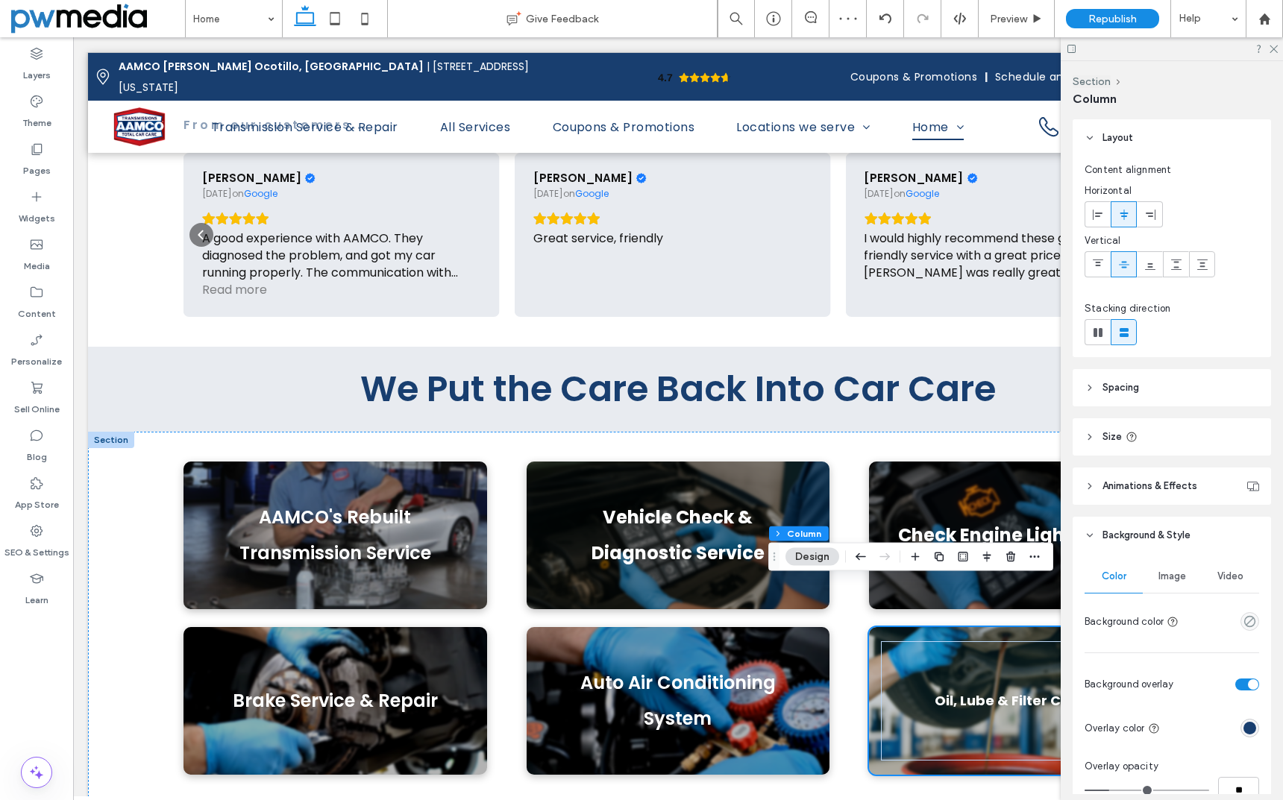
click at [1243, 730] on div "rgba(24, 62, 111, 1)" at bounding box center [1249, 728] width 13 height 13
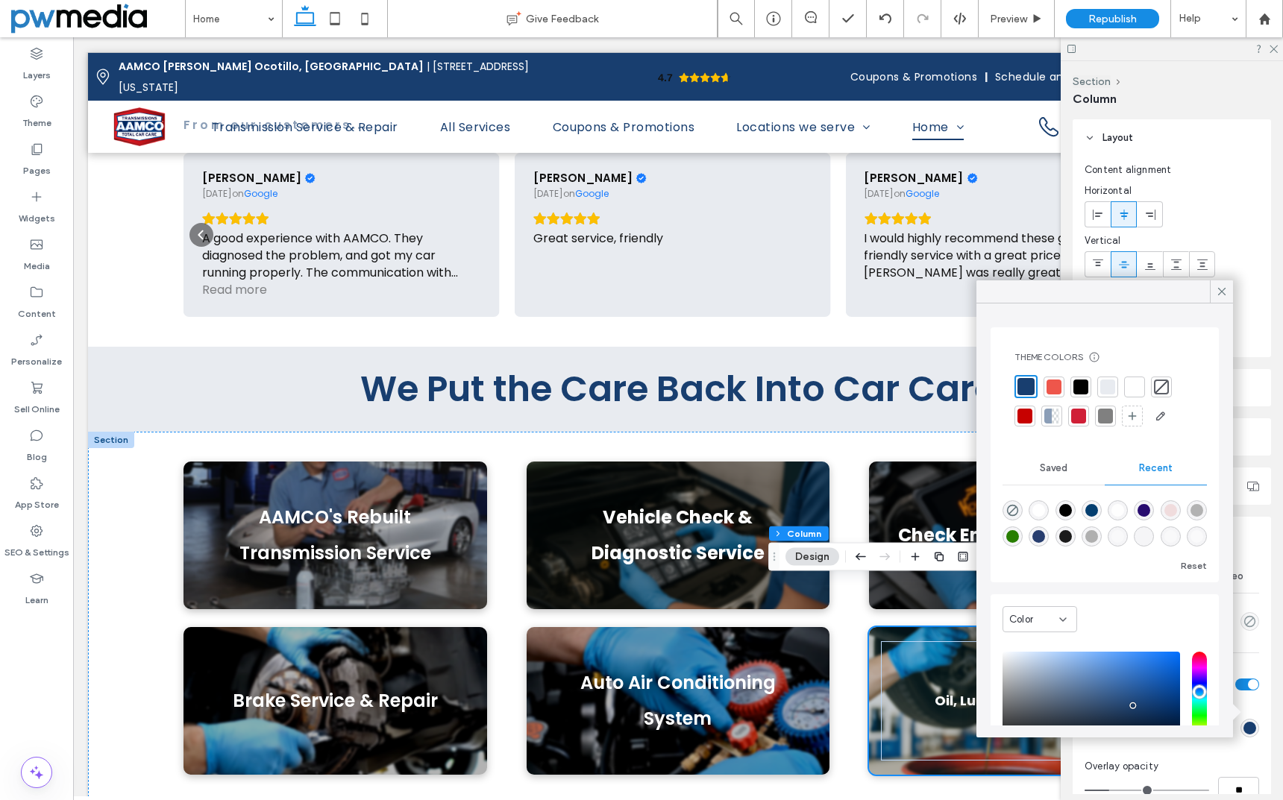
click at [1084, 388] on div at bounding box center [1080, 387] width 15 height 15
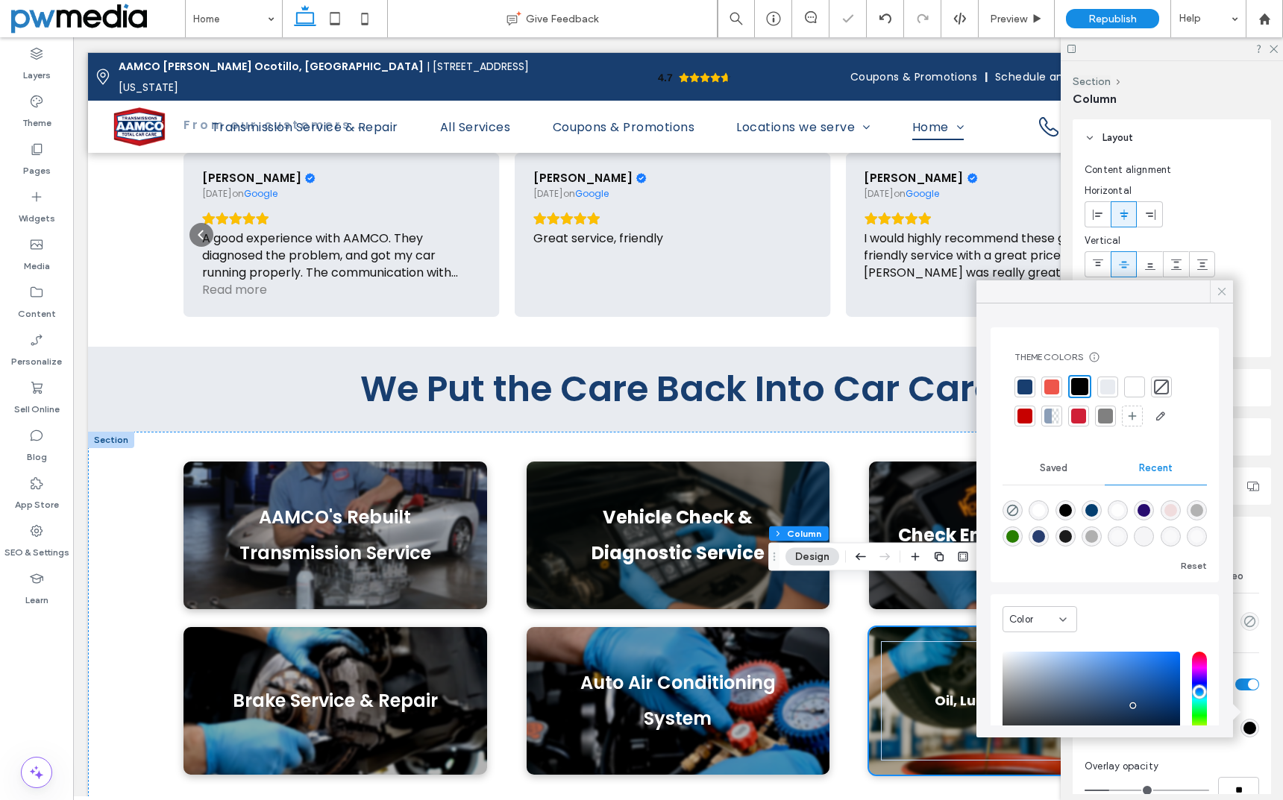
click at [1222, 284] on span at bounding box center [1221, 291] width 13 height 22
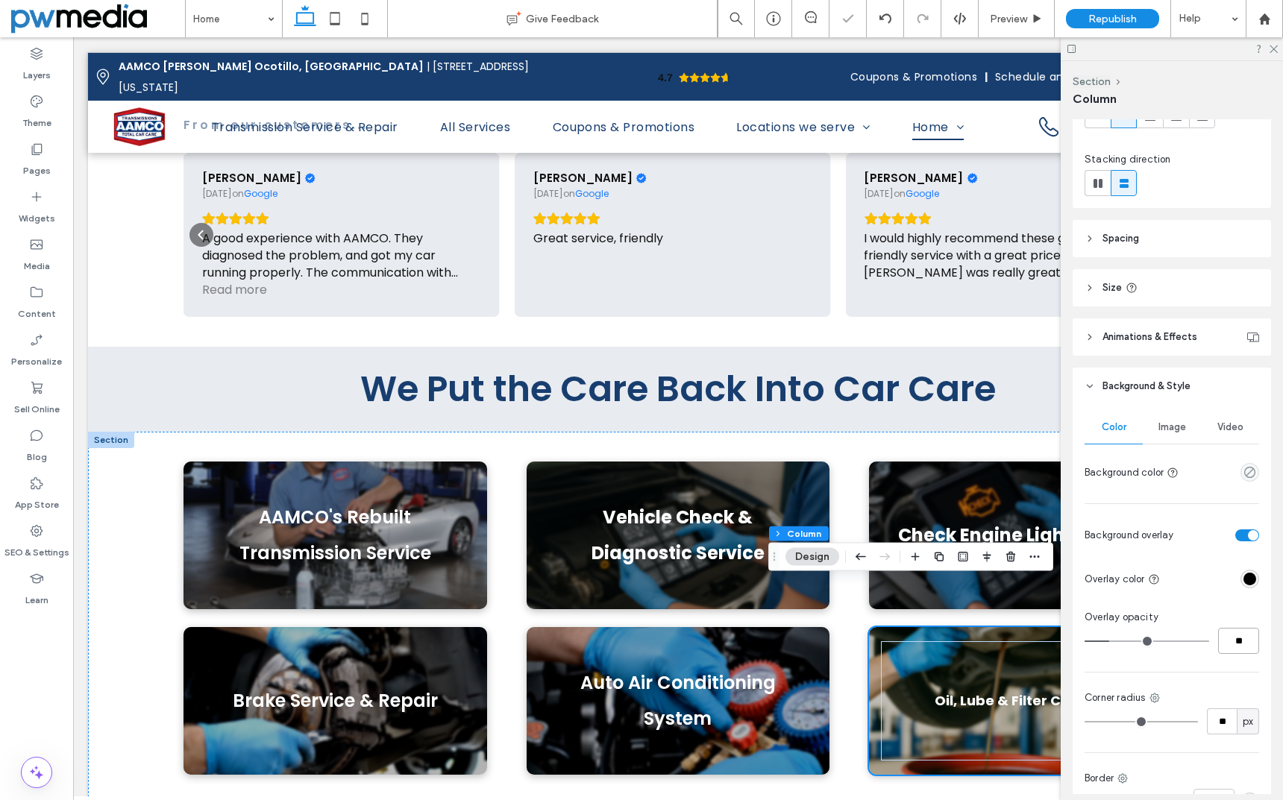
click at [1231, 641] on input "**" at bounding box center [1238, 641] width 41 height 26
type input "**"
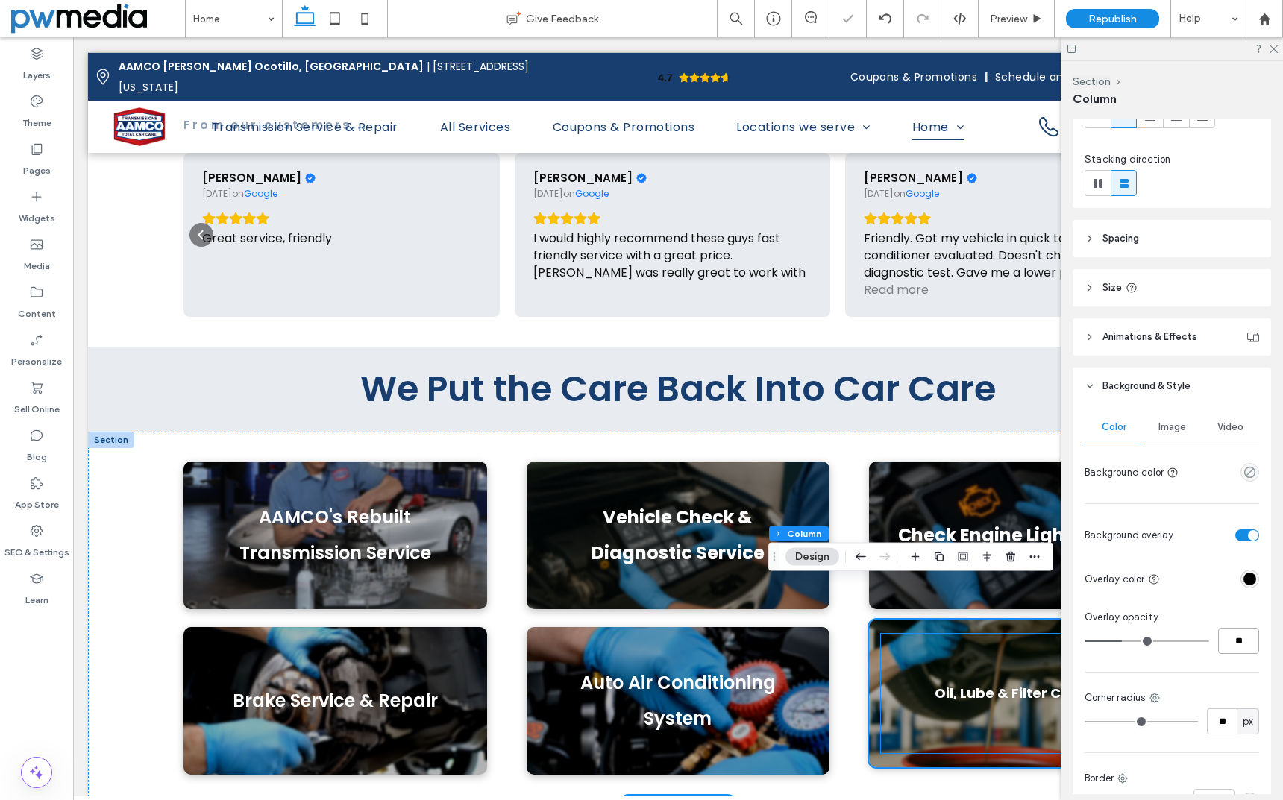
click at [1006, 684] on strong "Oil, Lube & Filter Change" at bounding box center [1021, 693] width 172 height 19
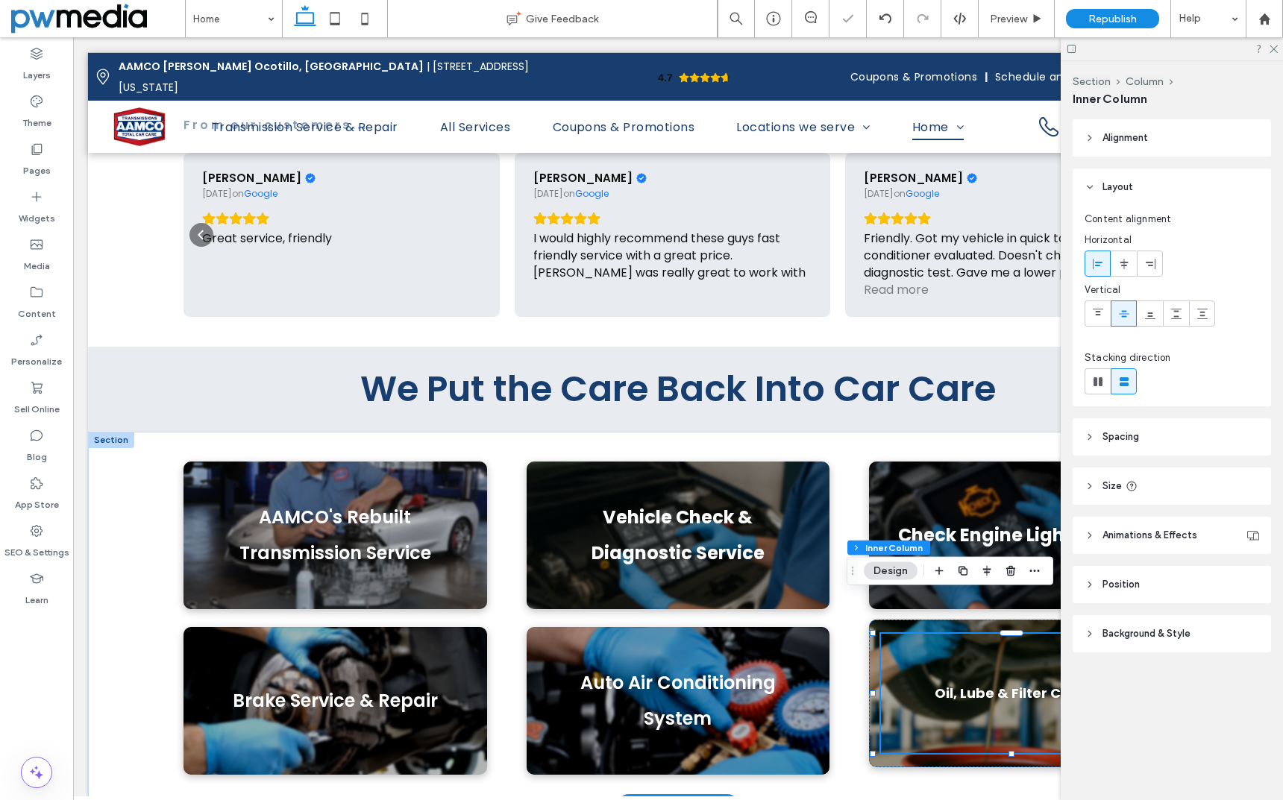
click at [1005, 684] on strong "Oil, Lube & Filter Change" at bounding box center [1021, 693] width 172 height 19
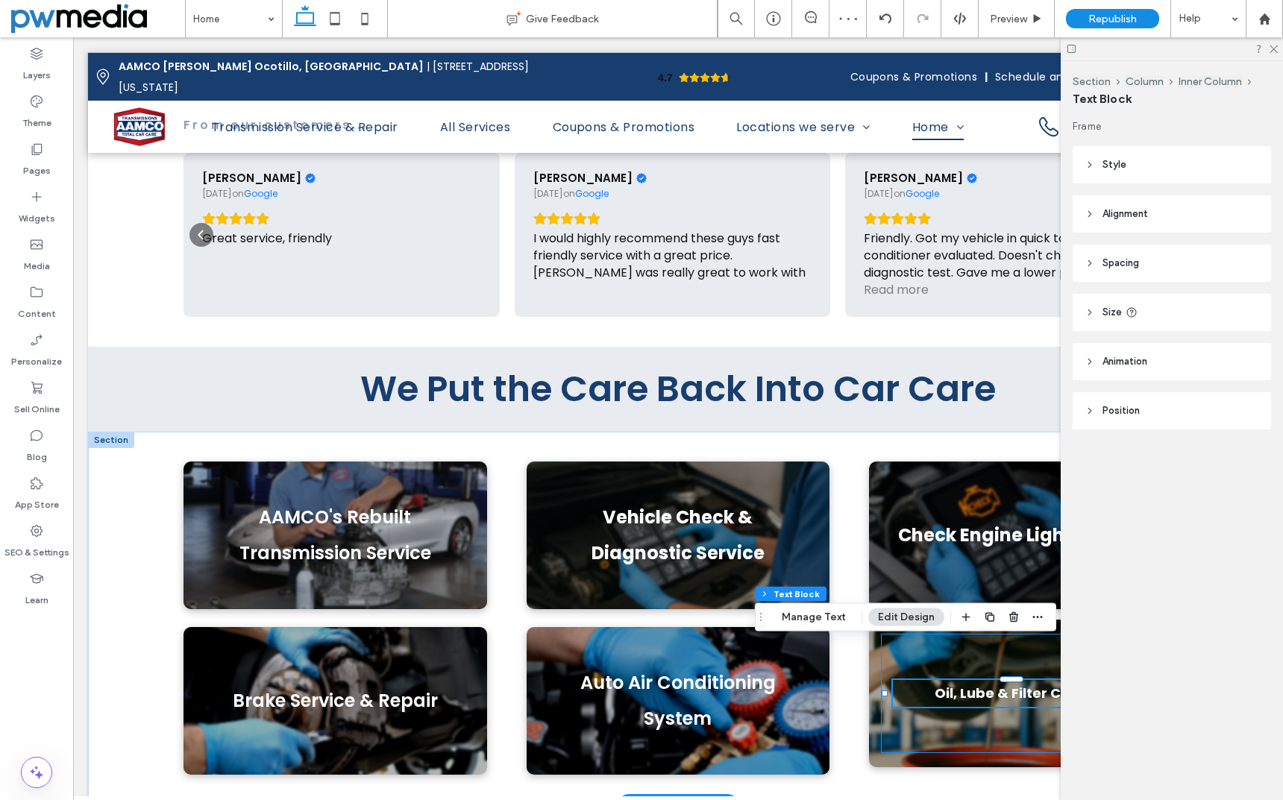
click at [1005, 684] on strong "Oil, Lube & Filter Change" at bounding box center [1021, 693] width 172 height 19
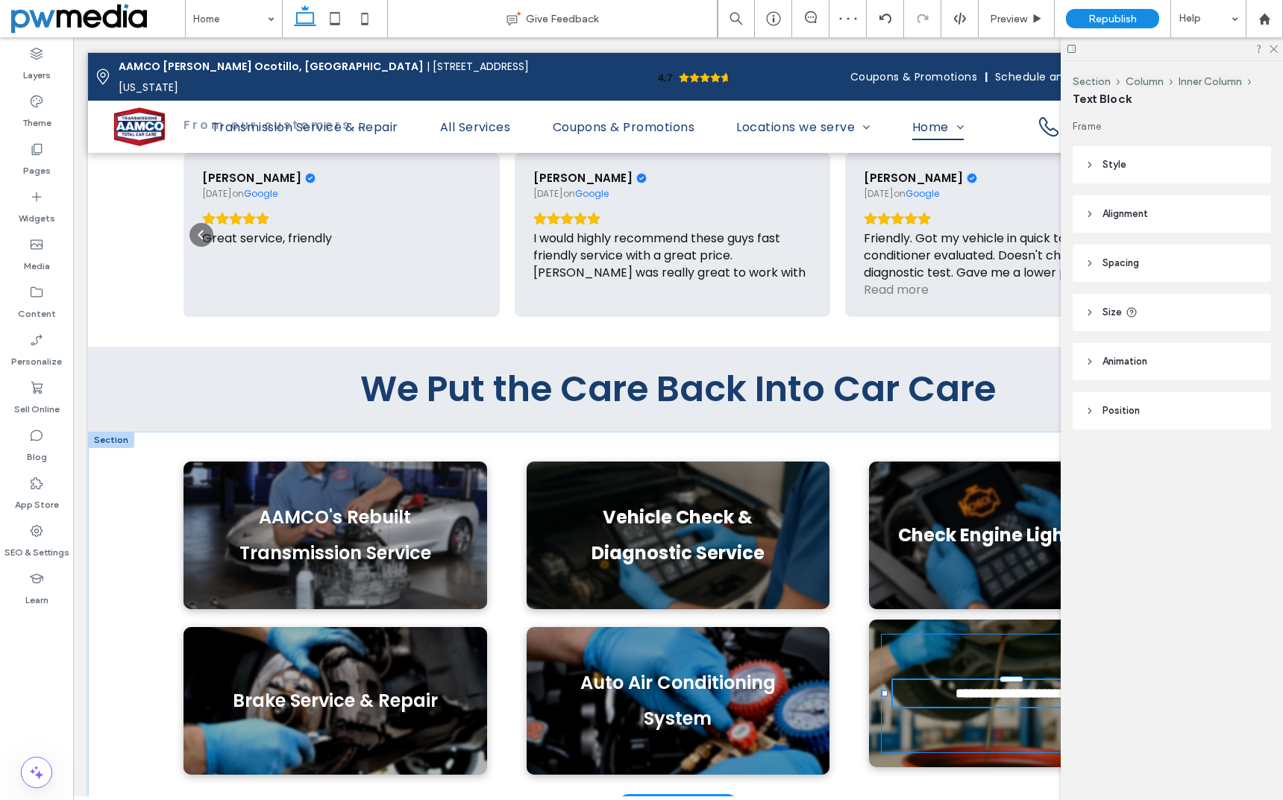
type input "*******"
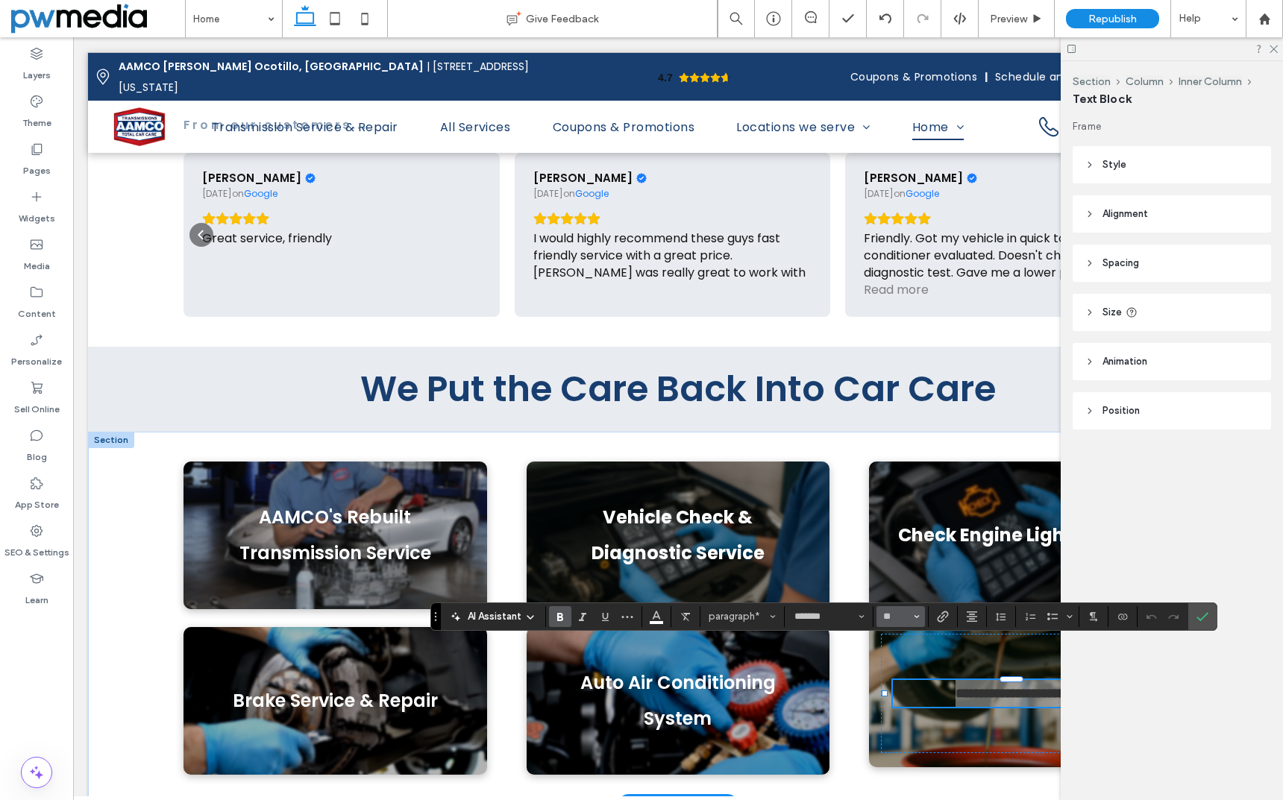
click at [920, 619] on button "**" at bounding box center [900, 616] width 48 height 21
click at [913, 533] on label "24" at bounding box center [900, 533] width 48 height 21
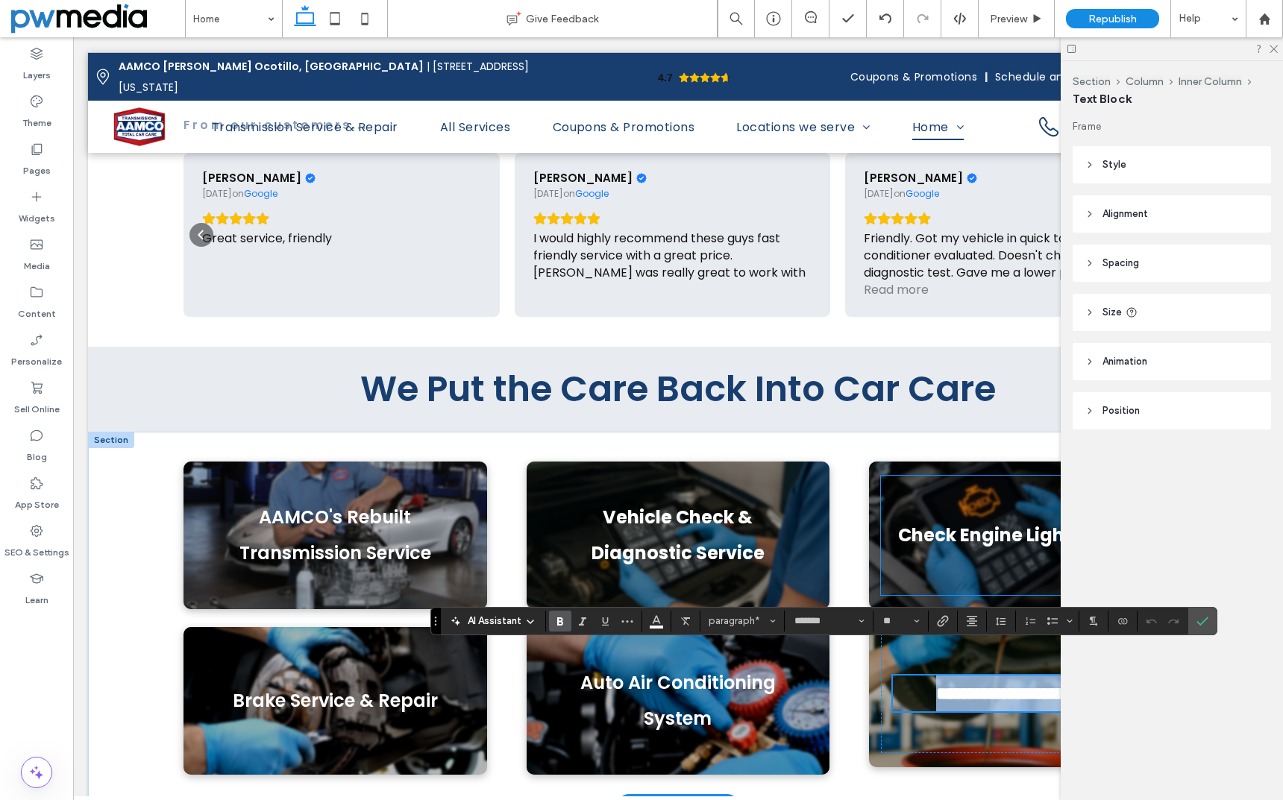
type input "**"
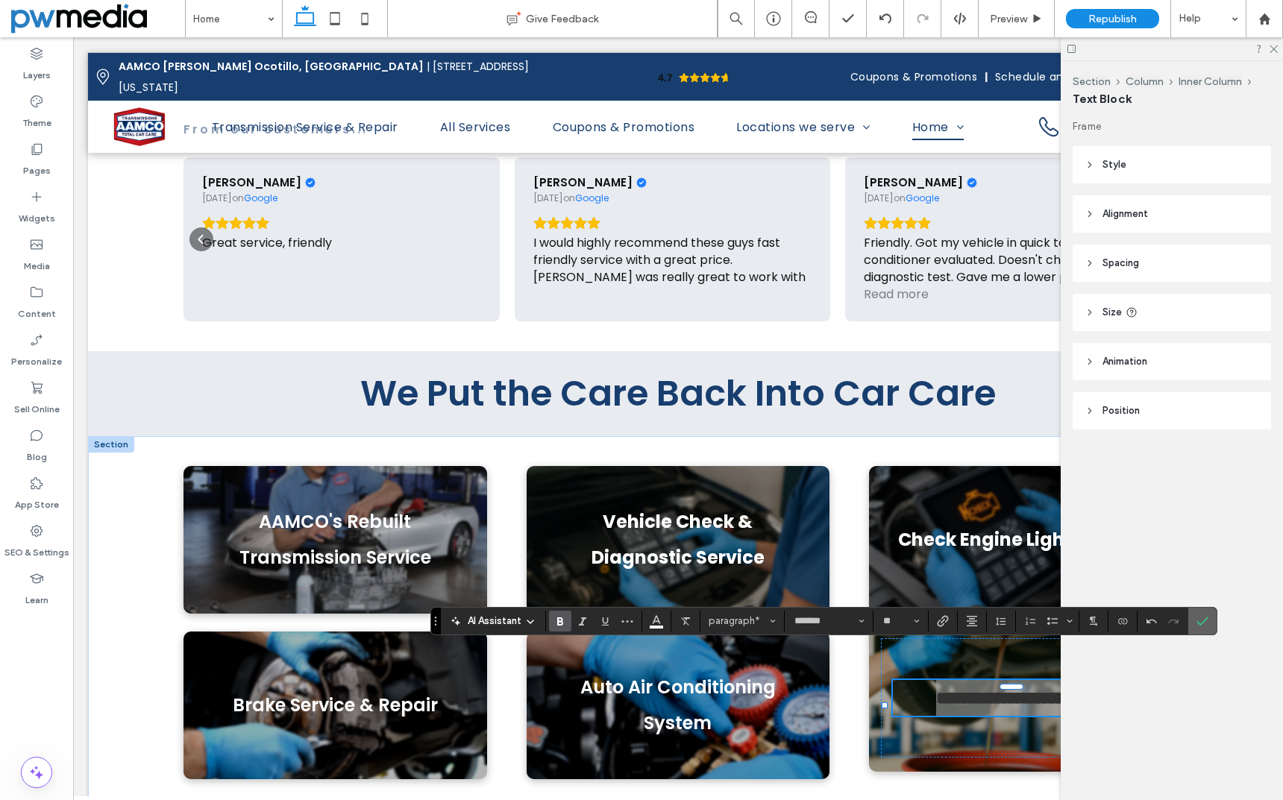
click at [1205, 622] on icon "Confirm" at bounding box center [1202, 621] width 12 height 12
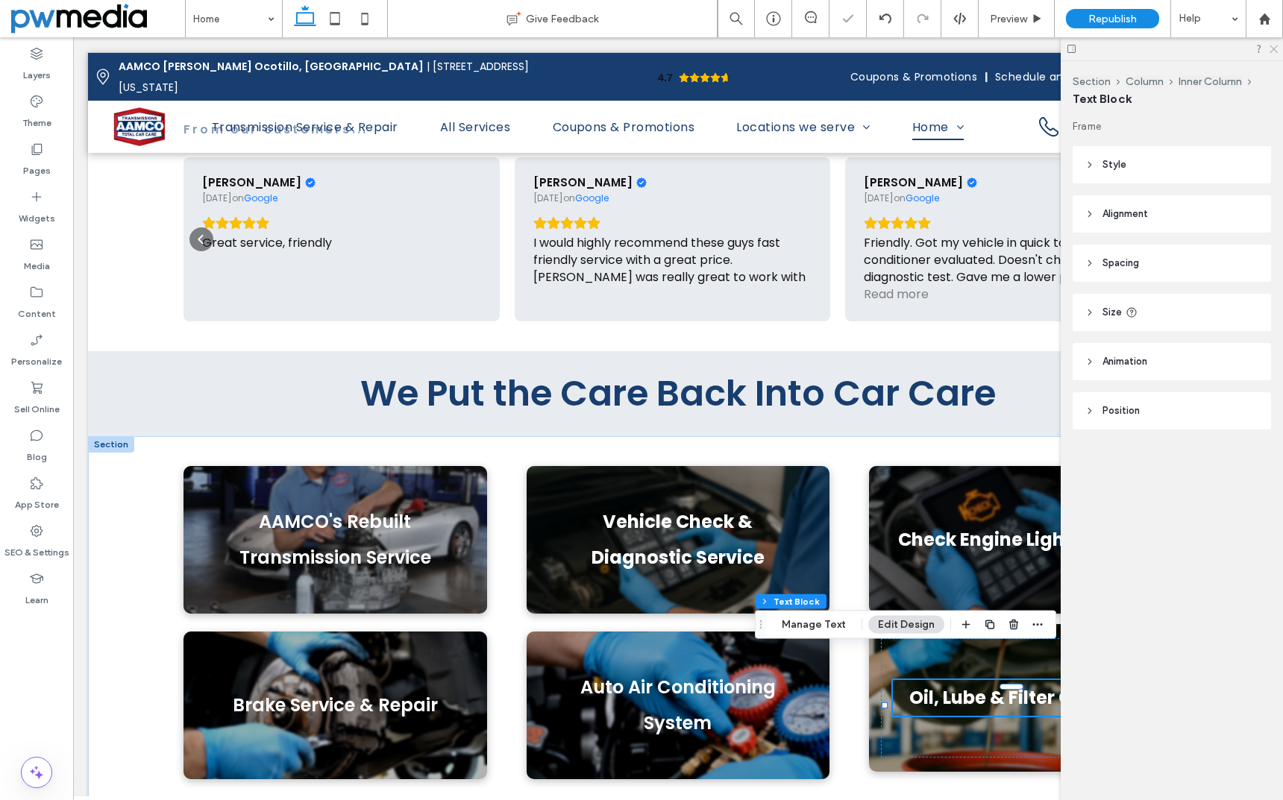
click at [1271, 47] on icon at bounding box center [1273, 48] width 10 height 10
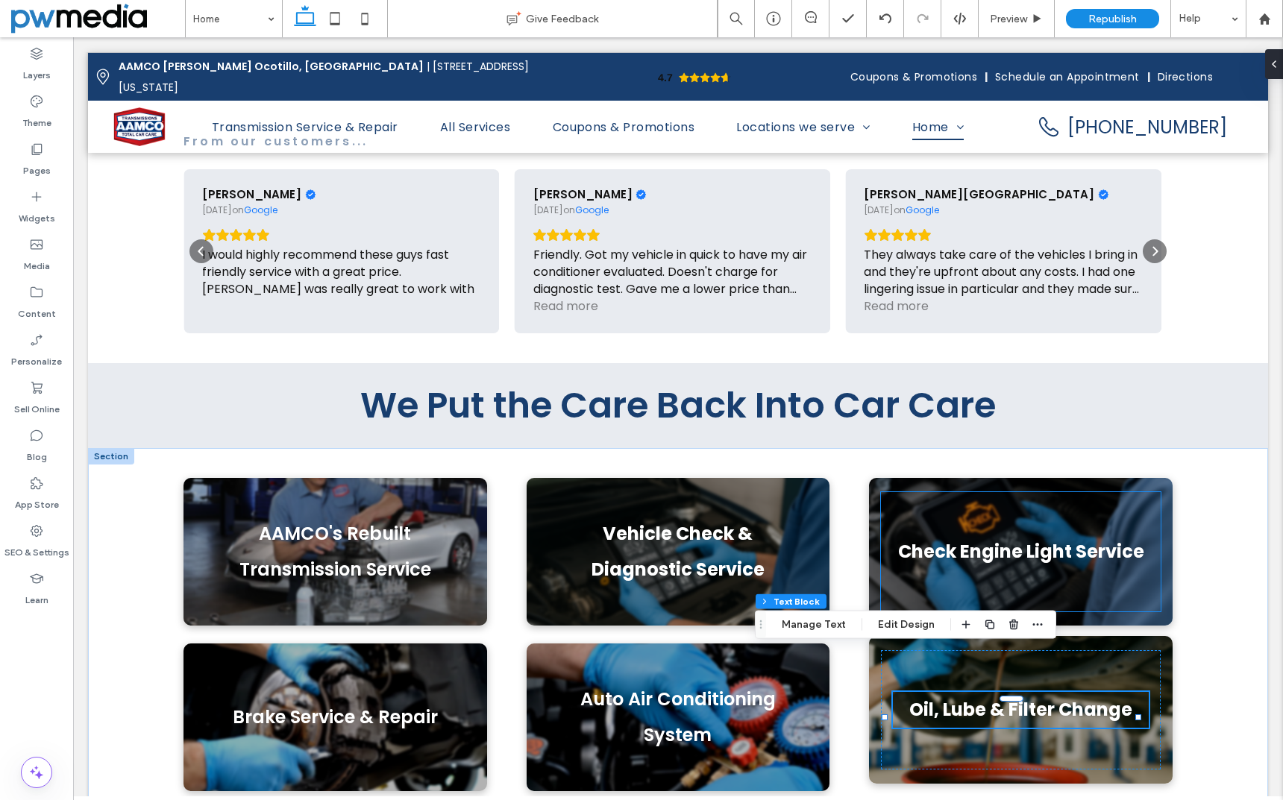
click at [984, 539] on strong "Check Engine Light Service" at bounding box center [1021, 551] width 246 height 25
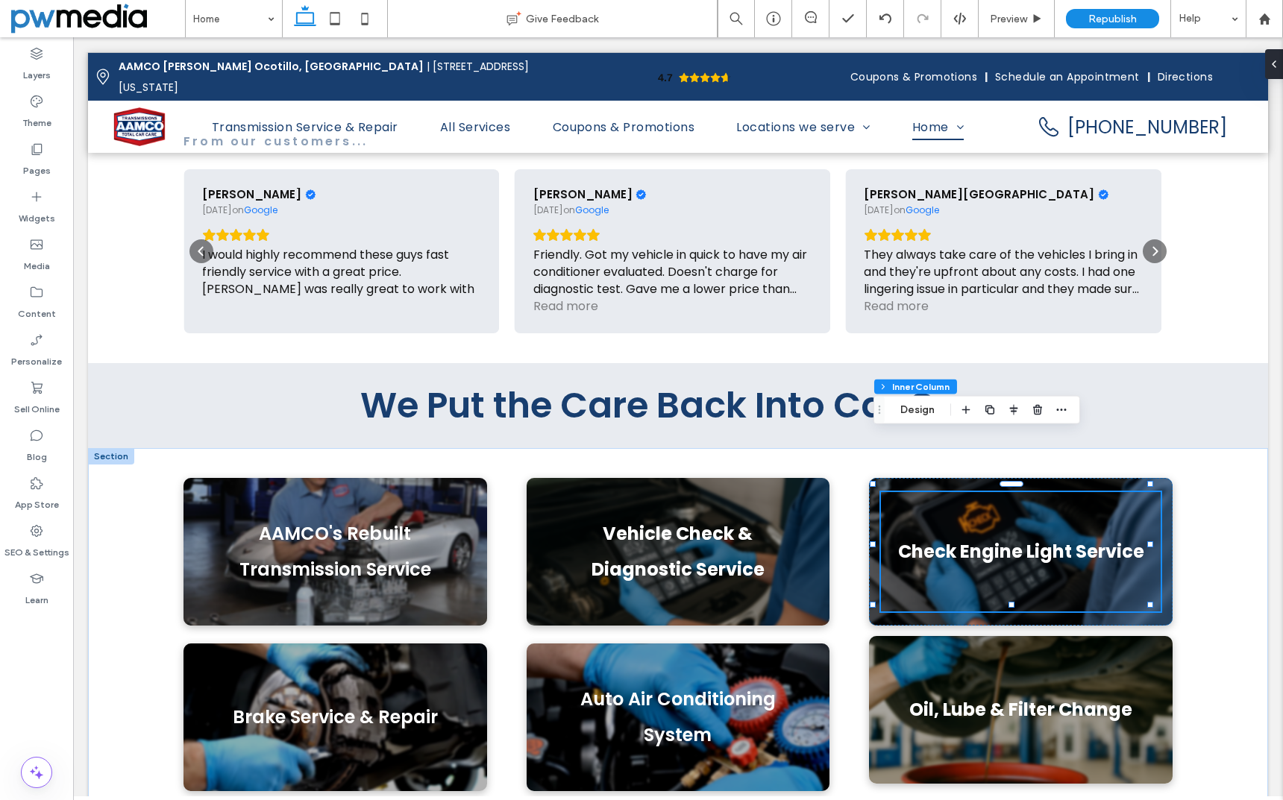
click at [984, 539] on strong "Check Engine Light Service" at bounding box center [1021, 551] width 246 height 25
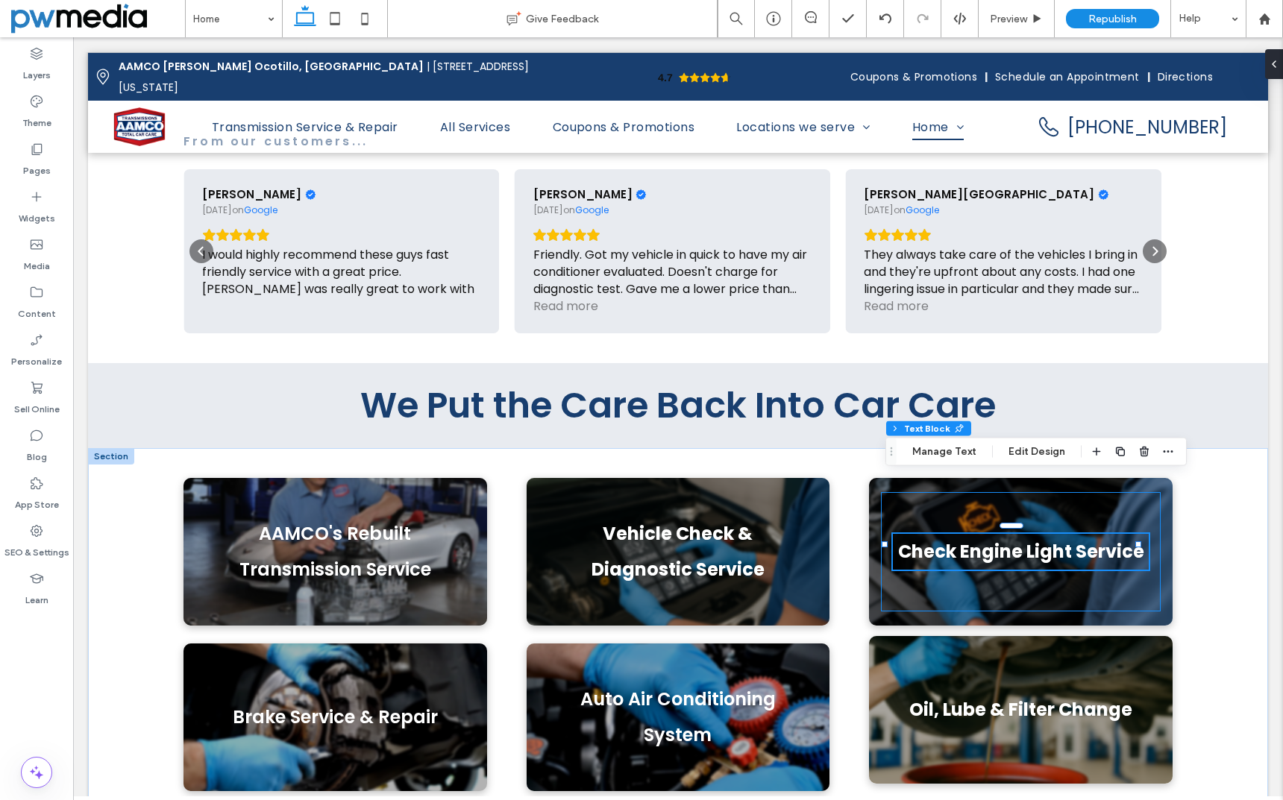
click at [984, 539] on strong "Check Engine Light Service" at bounding box center [1021, 551] width 246 height 25
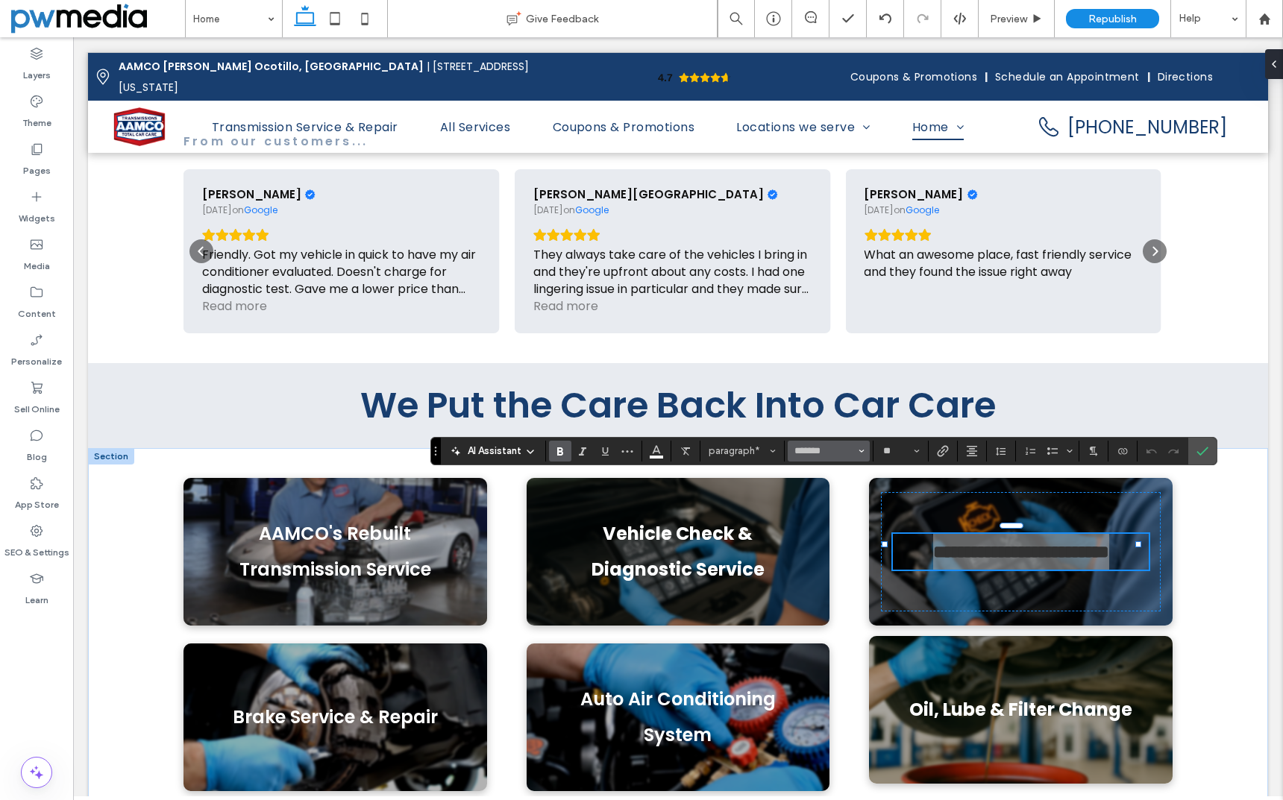
click at [865, 451] on button "*******" at bounding box center [829, 451] width 82 height 21
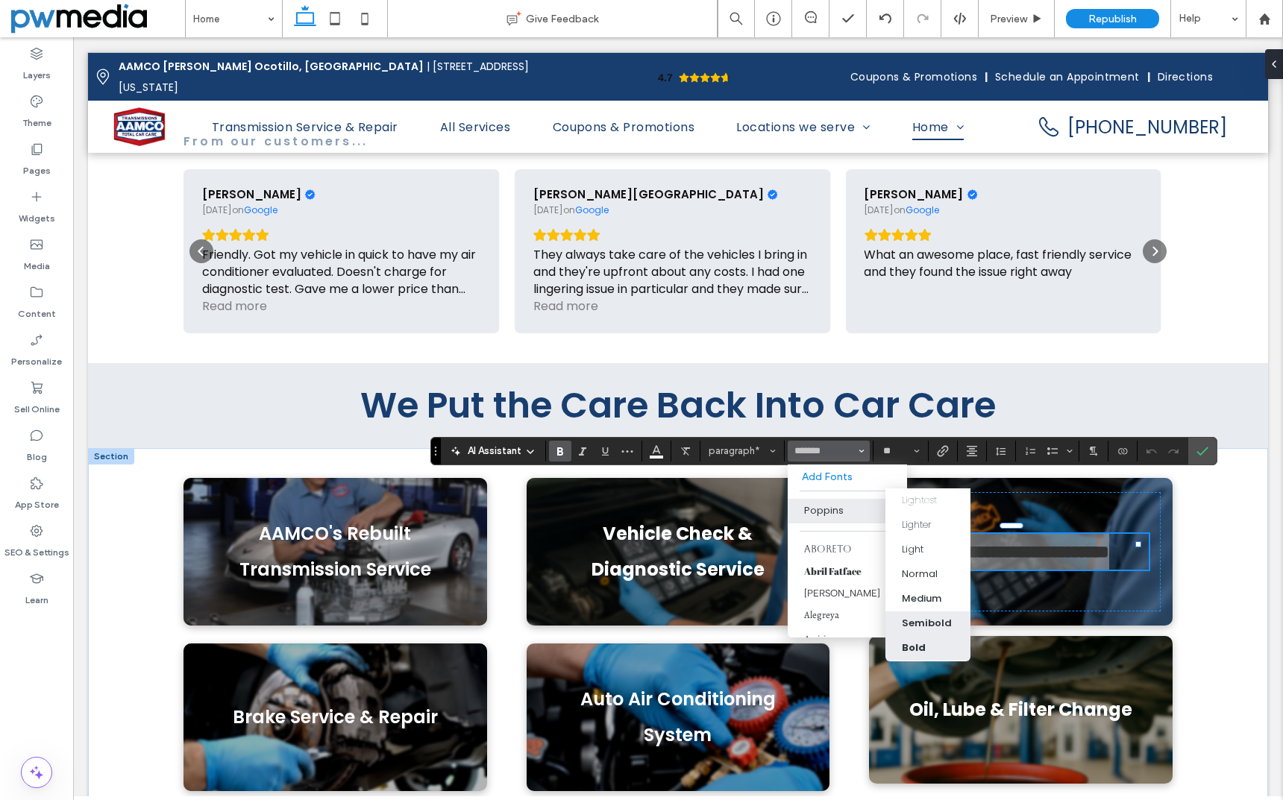
click at [923, 619] on div "Semibold" at bounding box center [927, 623] width 50 height 15
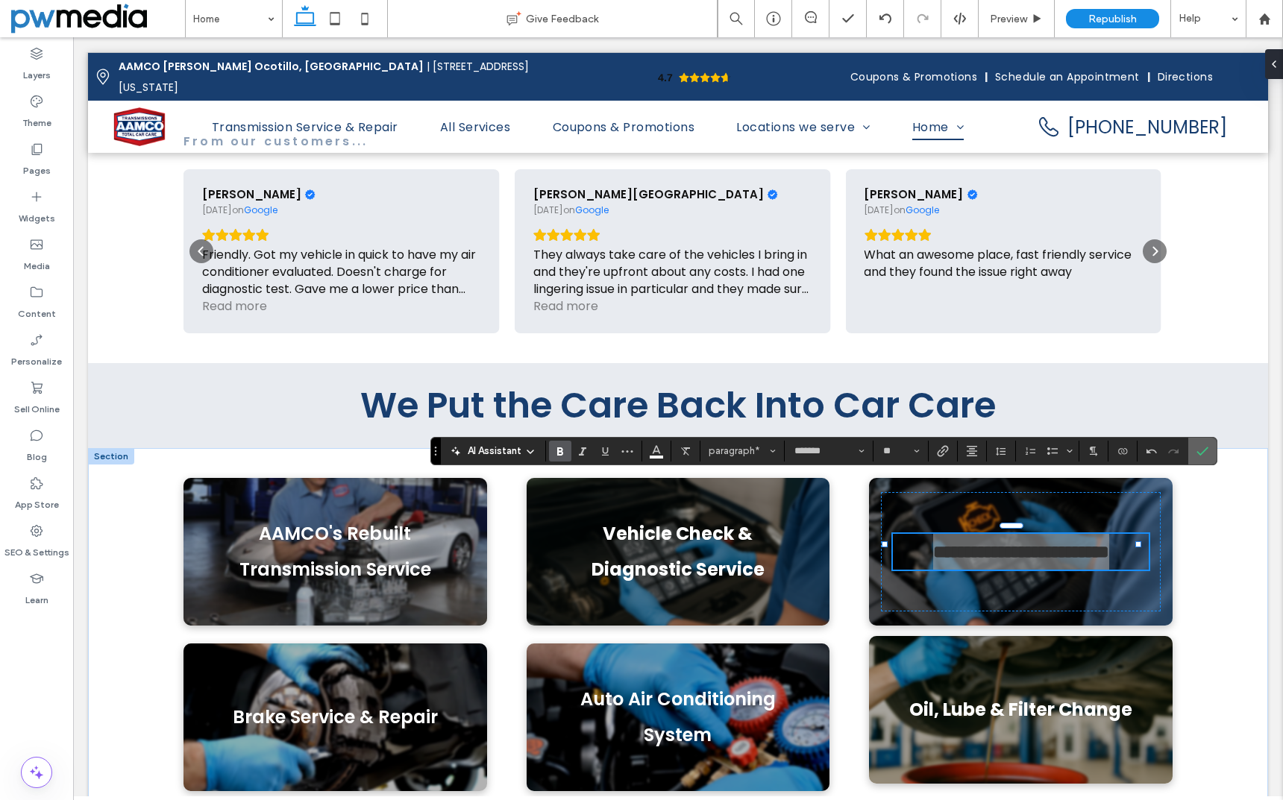
drag, startPoint x: 1207, startPoint y: 443, endPoint x: 1132, endPoint y: 421, distance: 77.9
click at [1207, 443] on span "Confirm" at bounding box center [1202, 451] width 12 height 25
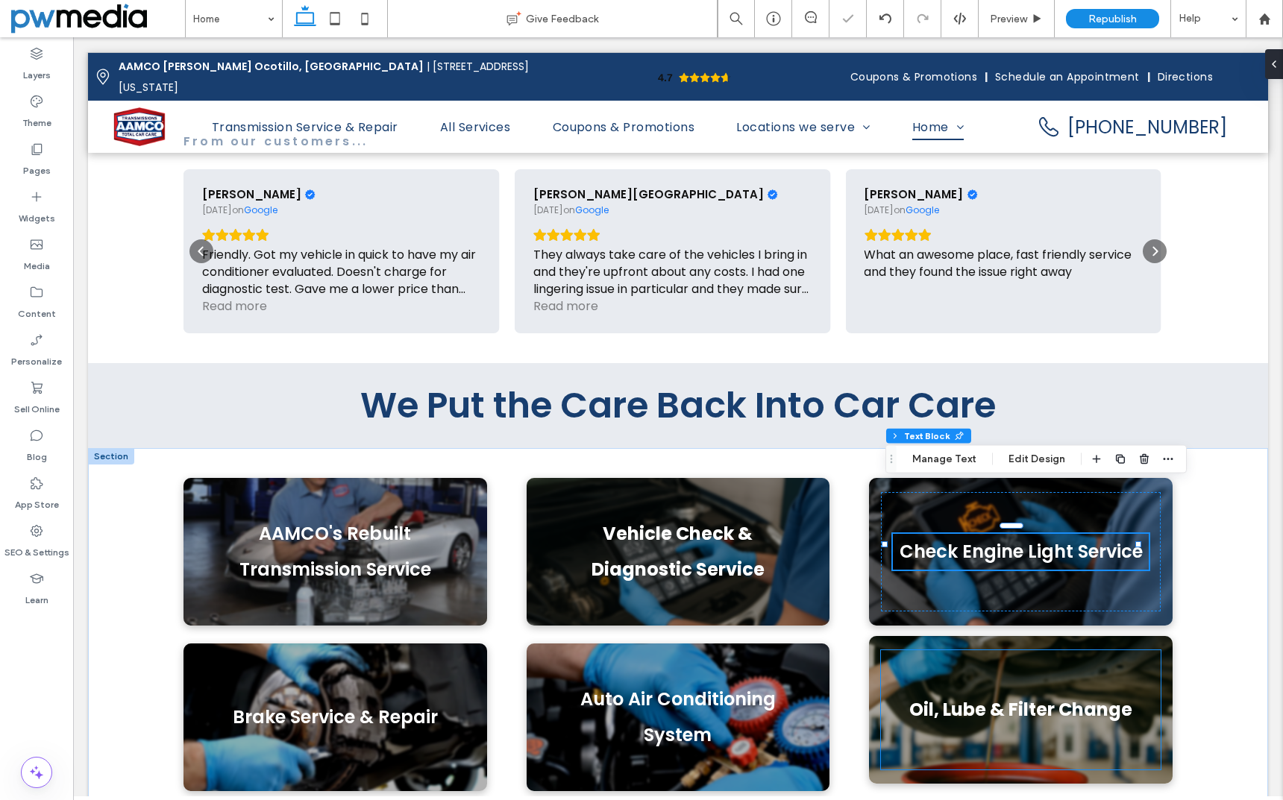
click at [1028, 697] on strong "Oil, Lube & Filter Change" at bounding box center [1020, 709] width 223 height 25
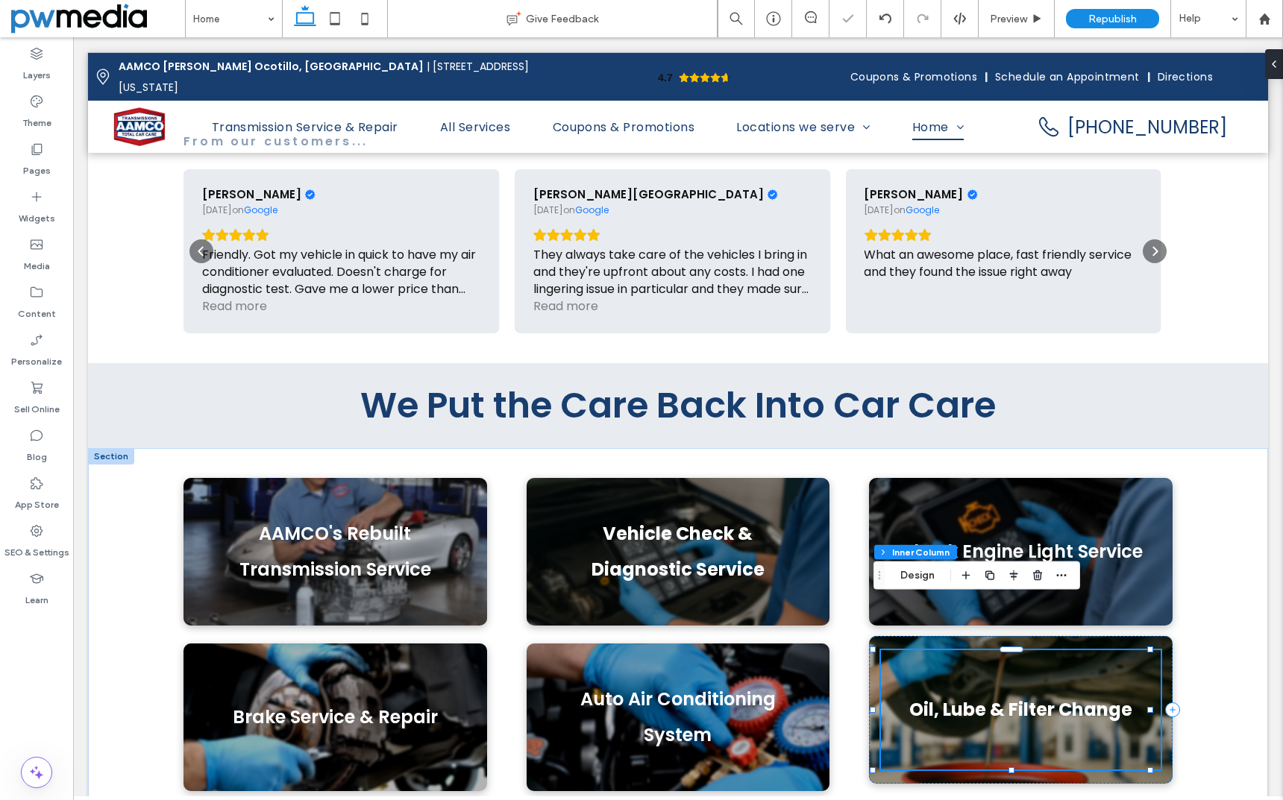
click at [1028, 697] on strong "Oil, Lube & Filter Change" at bounding box center [1020, 709] width 223 height 25
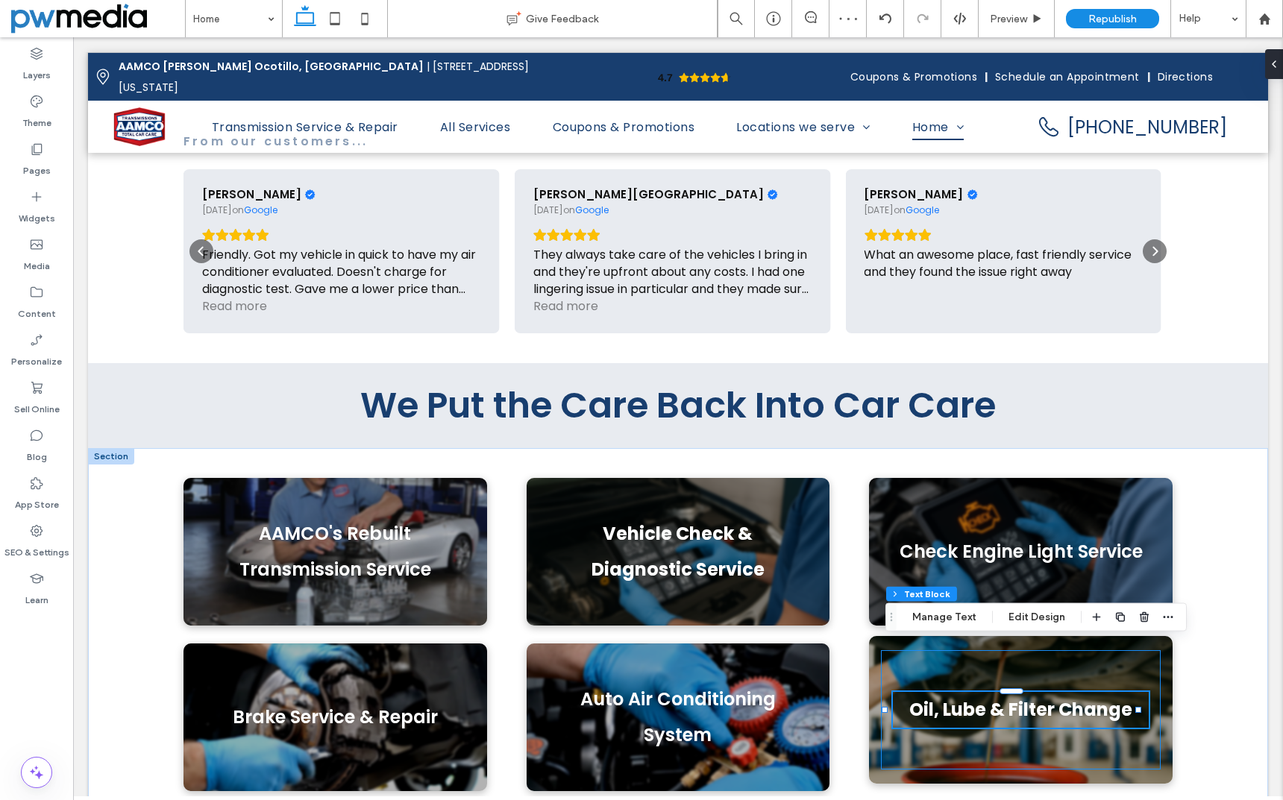
click at [1028, 697] on strong "Oil, Lube & Filter Change" at bounding box center [1020, 709] width 223 height 25
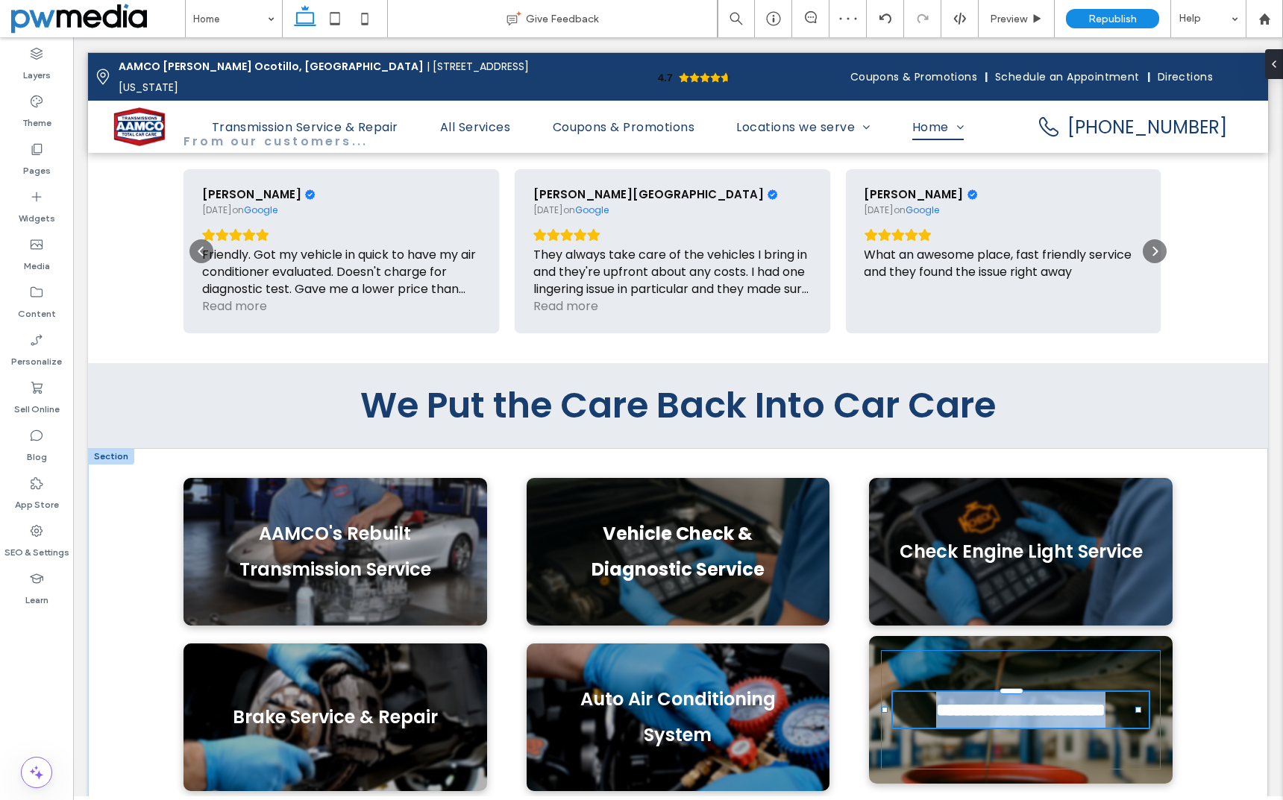
type input "*******"
type input "**"
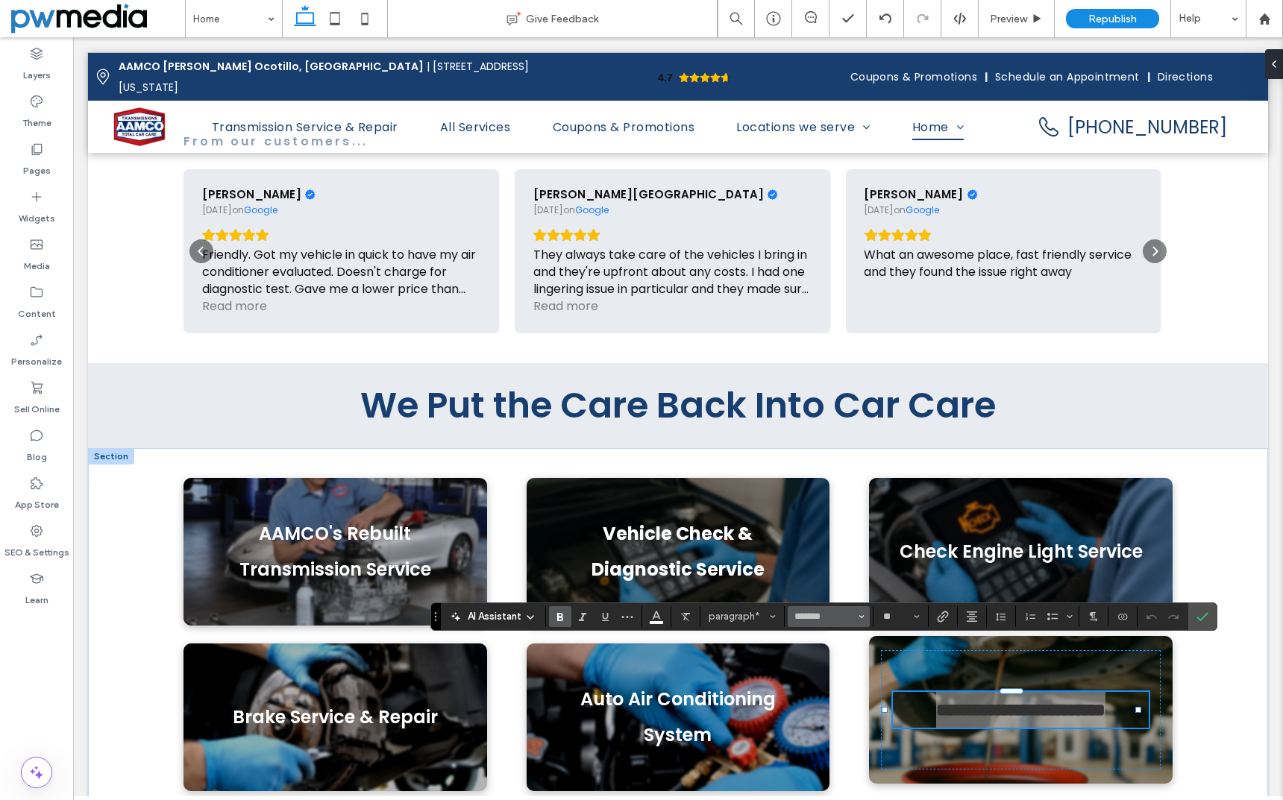
click at [864, 621] on span "Font & Font weight" at bounding box center [861, 616] width 6 height 19
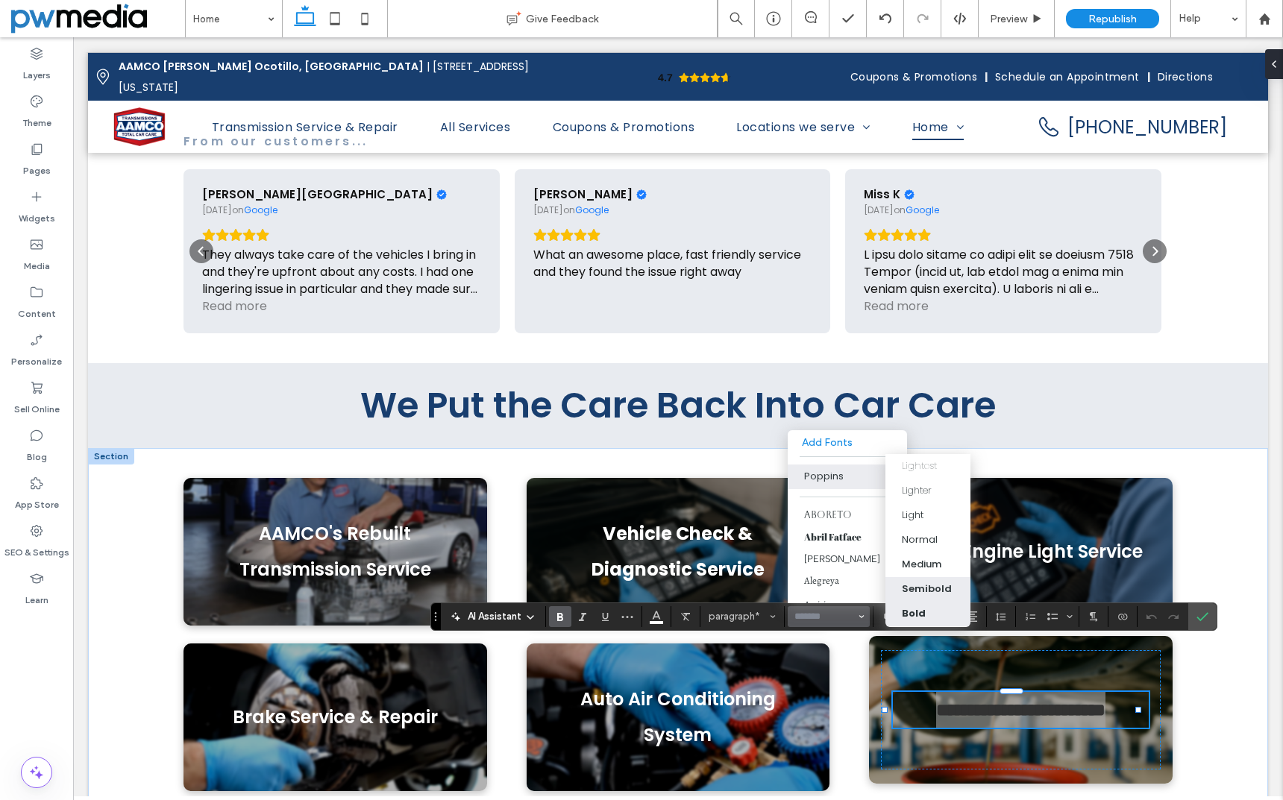
click at [936, 580] on label "Semibold" at bounding box center [927, 589] width 85 height 25
type input "*******"
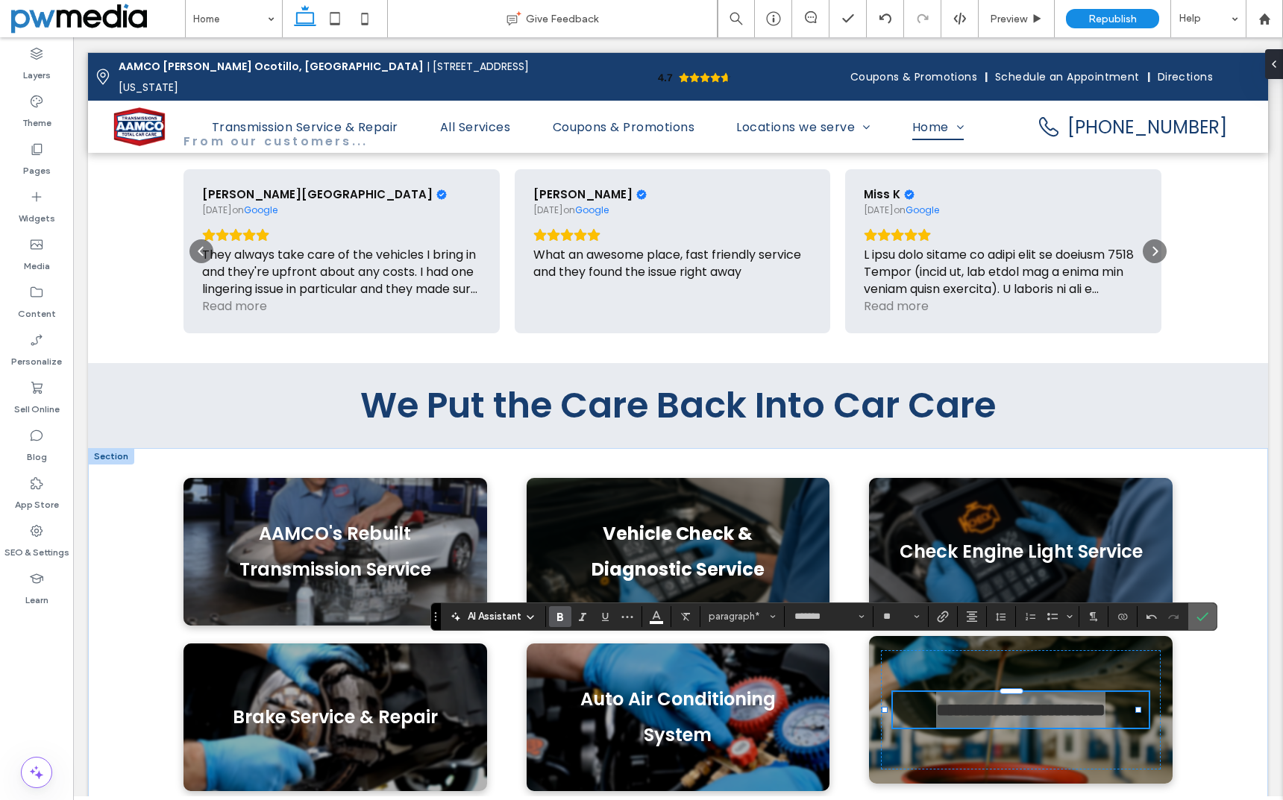
click at [1204, 615] on icon "Confirm" at bounding box center [1202, 617] width 12 height 12
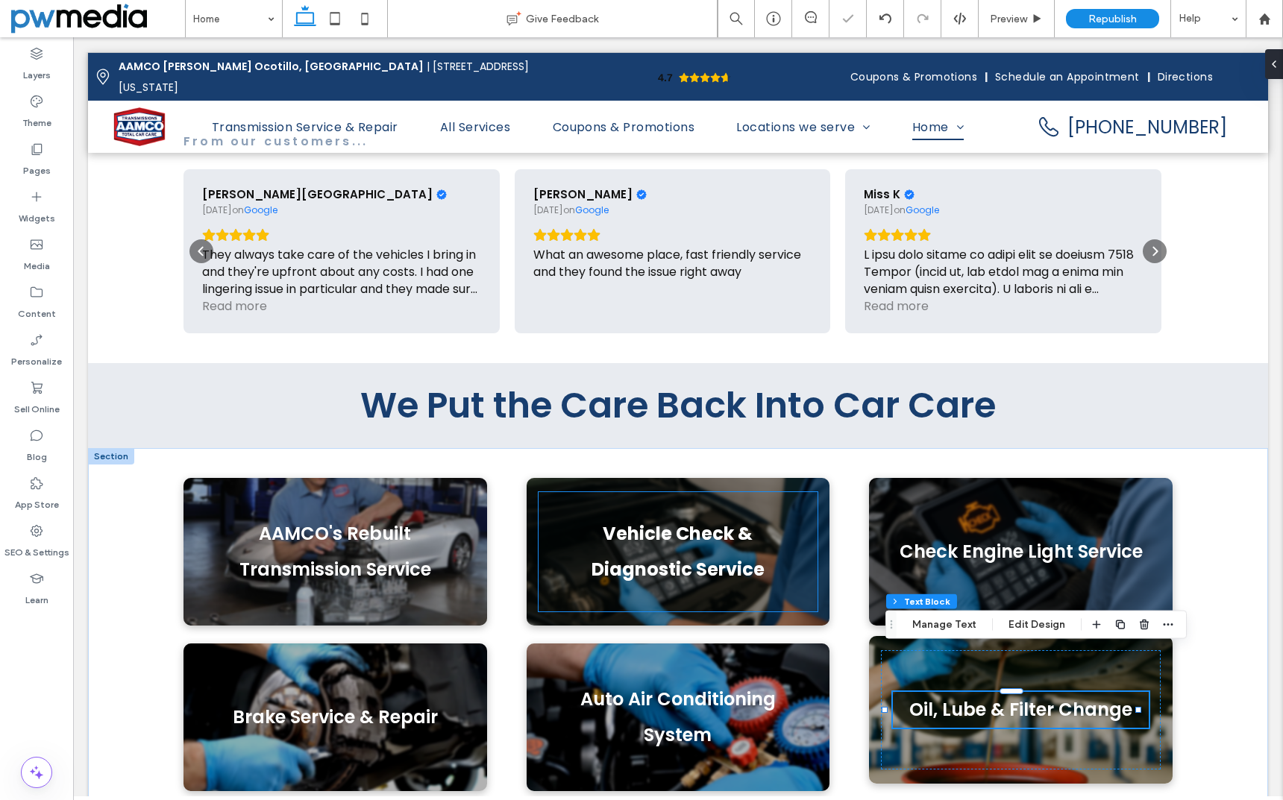
click at [703, 521] on strong "Vehicle Check & Diagnostic Service" at bounding box center [677, 551] width 173 height 60
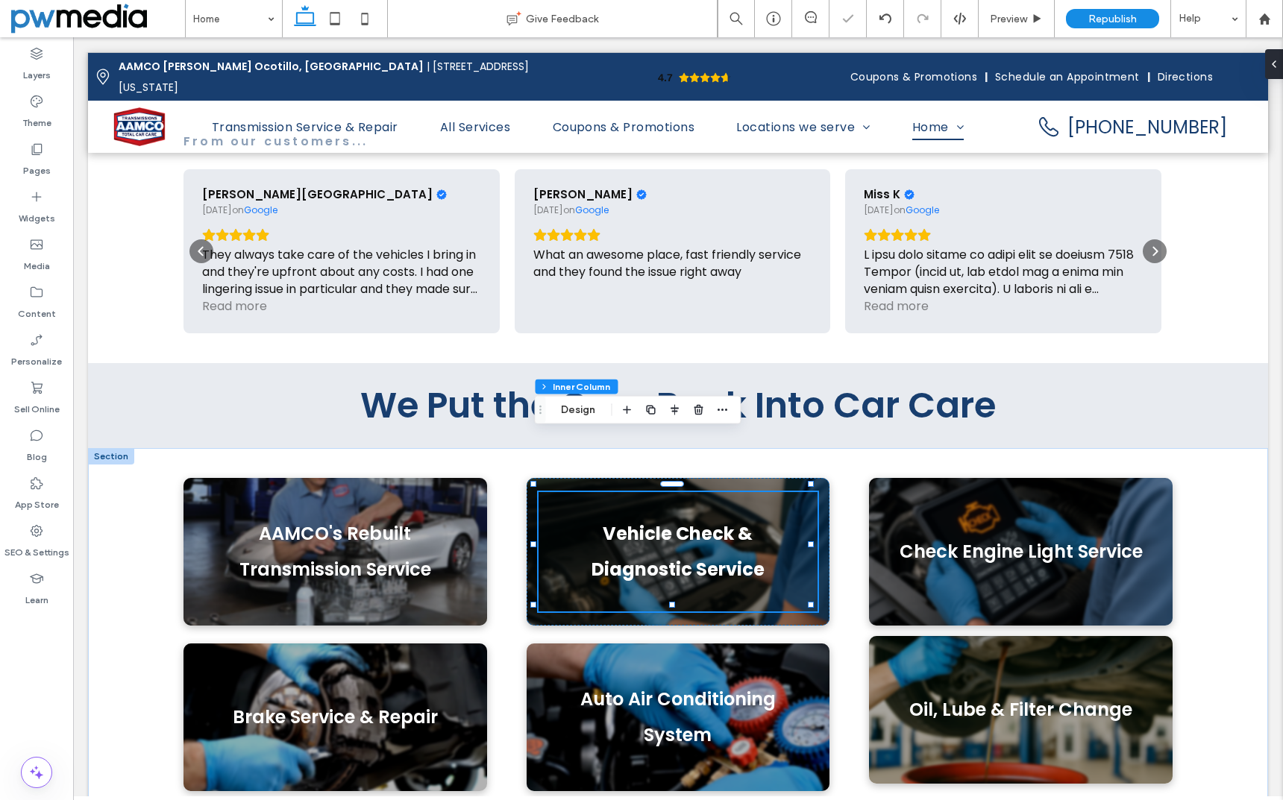
click at [703, 521] on strong "Vehicle Check & Diagnostic Service" at bounding box center [677, 551] width 173 height 60
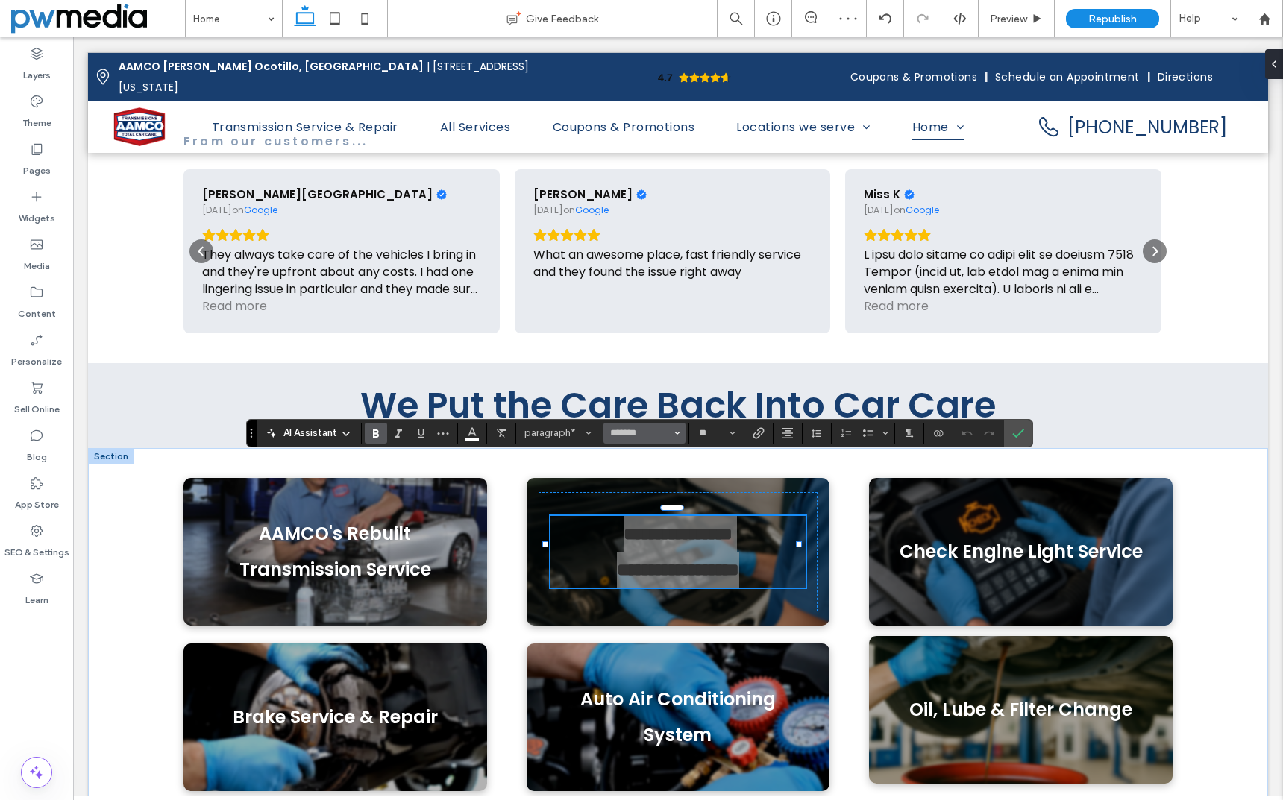
click at [674, 431] on icon "Font & Font weight" at bounding box center [677, 433] width 6 height 6
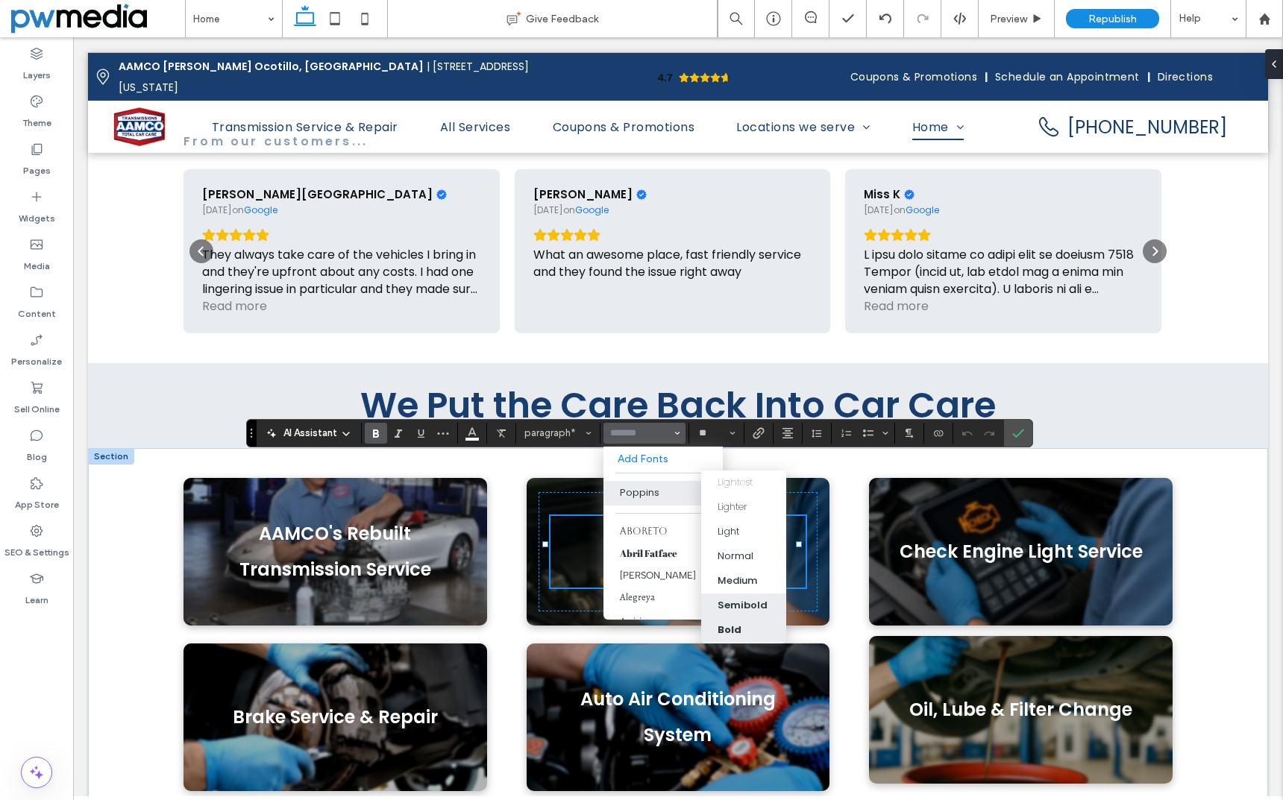
click at [759, 596] on label "Semibold" at bounding box center [743, 606] width 85 height 25
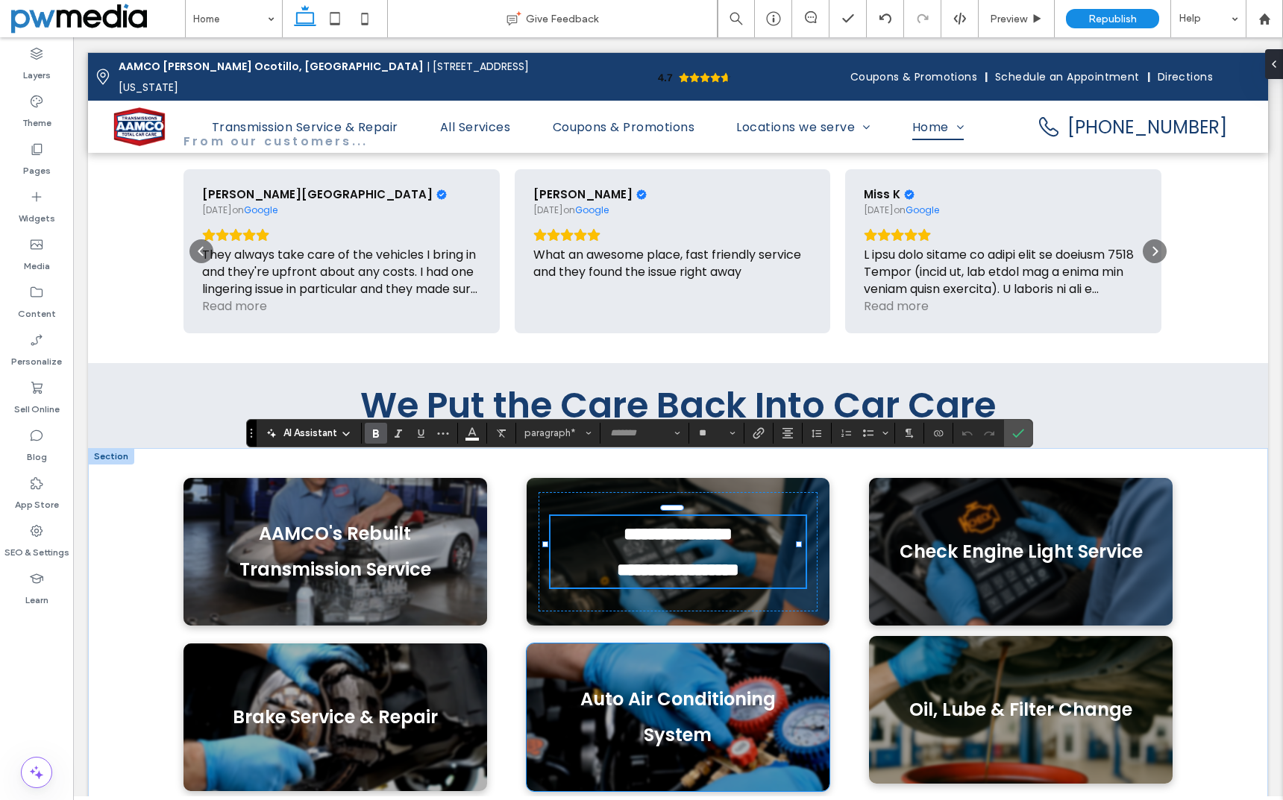
type input "*******"
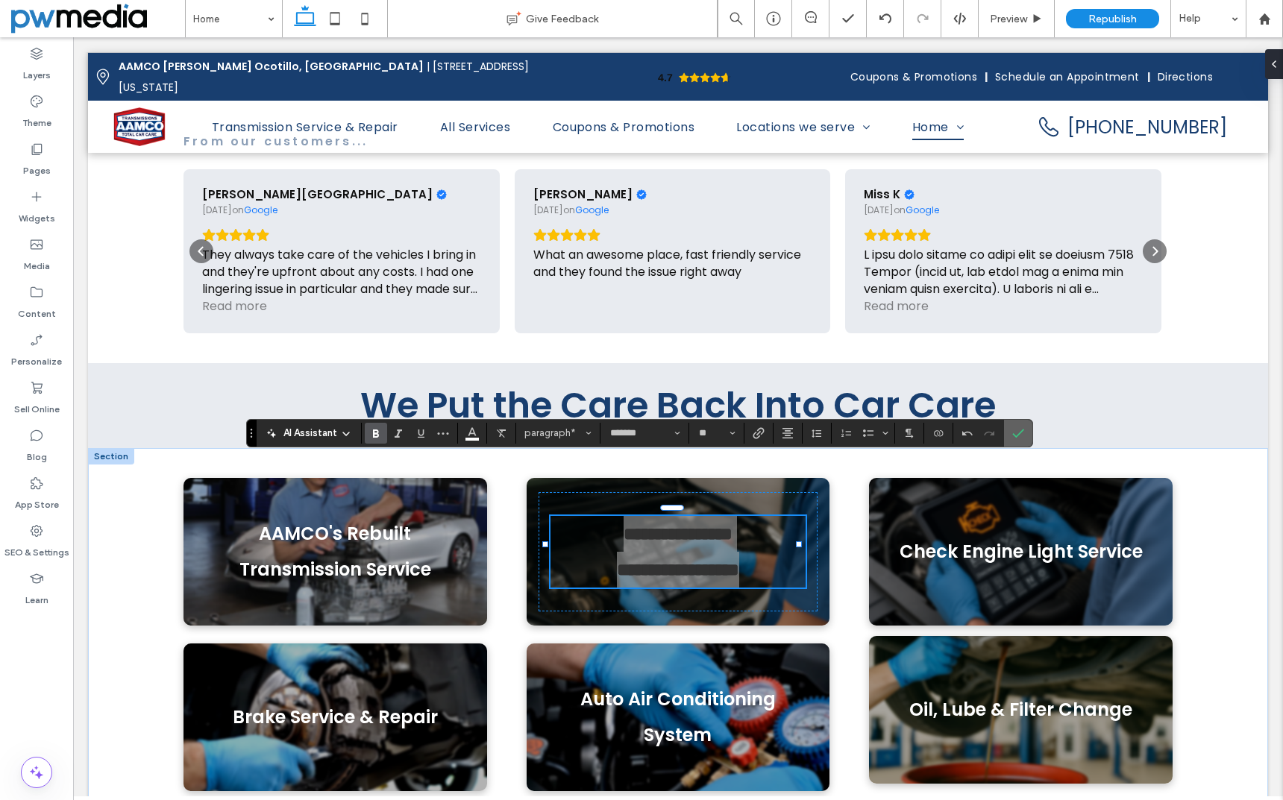
click at [1019, 436] on icon "Confirm" at bounding box center [1018, 433] width 12 height 12
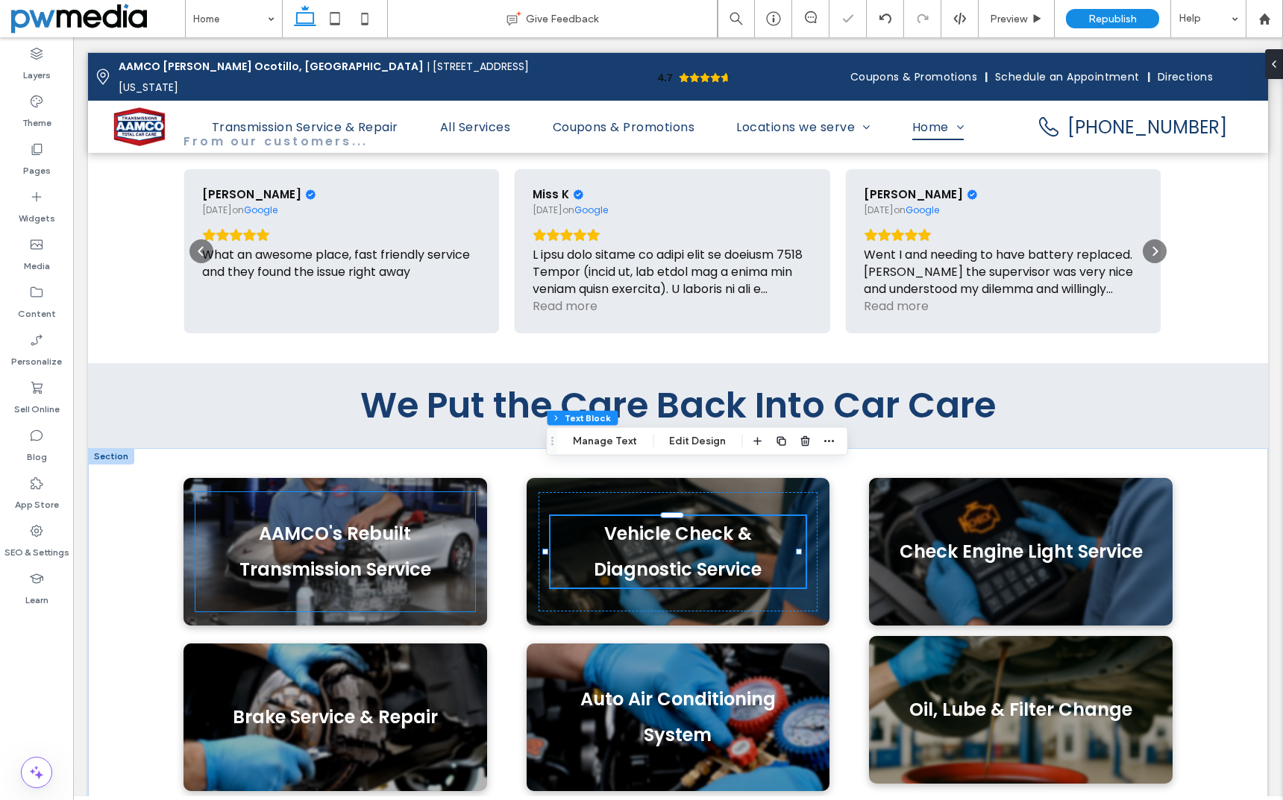
click at [318, 521] on span "AAMCO's Rebuilt Transmission Service" at bounding box center [335, 551] width 192 height 60
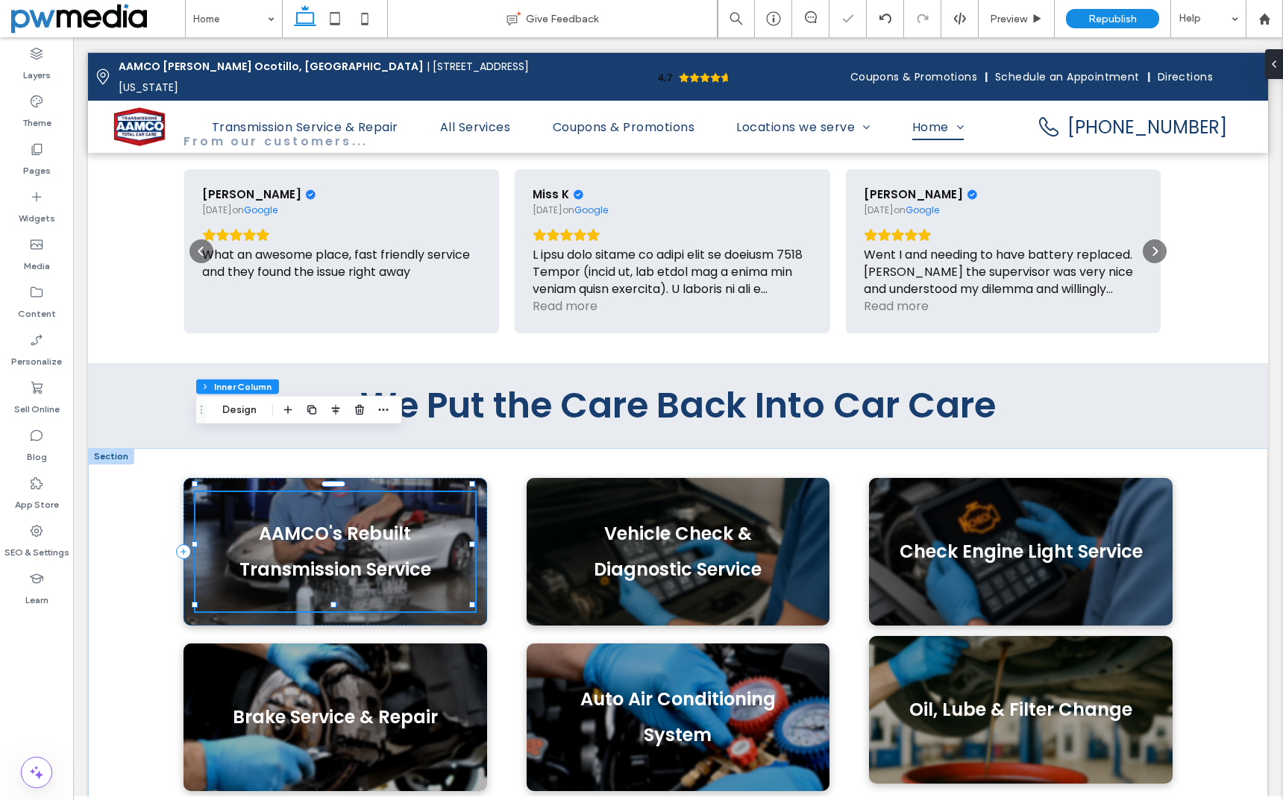
click at [318, 521] on span "AAMCO's Rebuilt Transmission Service" at bounding box center [335, 551] width 192 height 60
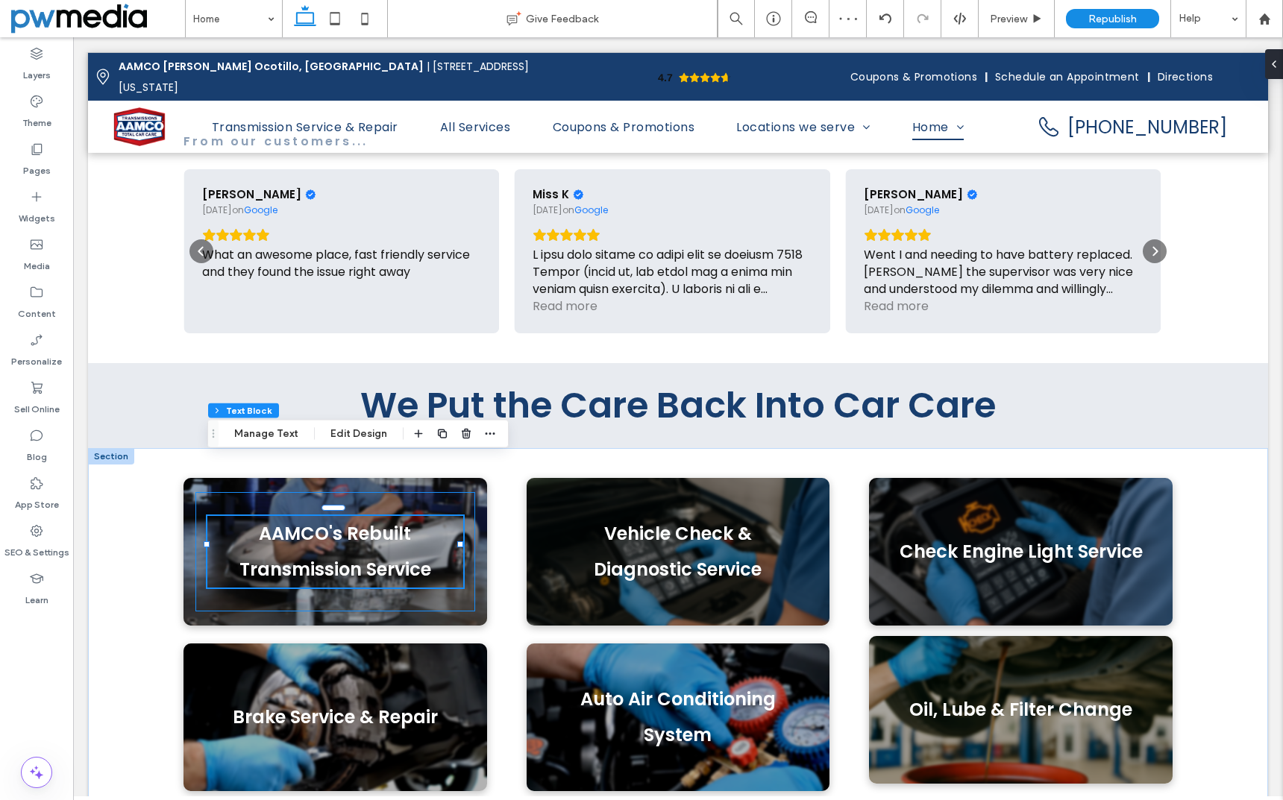
click at [333, 521] on span "AAMCO's Rebuilt Transmission Service" at bounding box center [335, 551] width 192 height 60
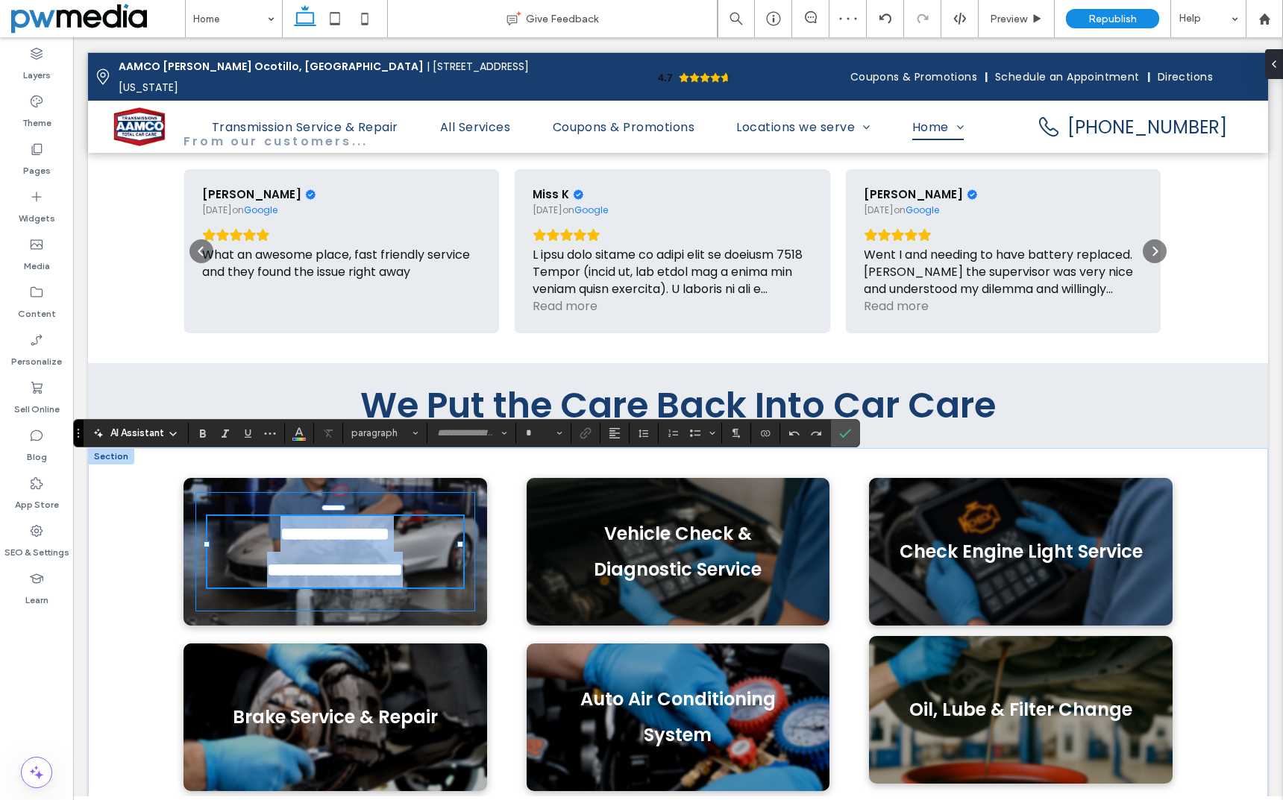
type input "*******"
type input "**"
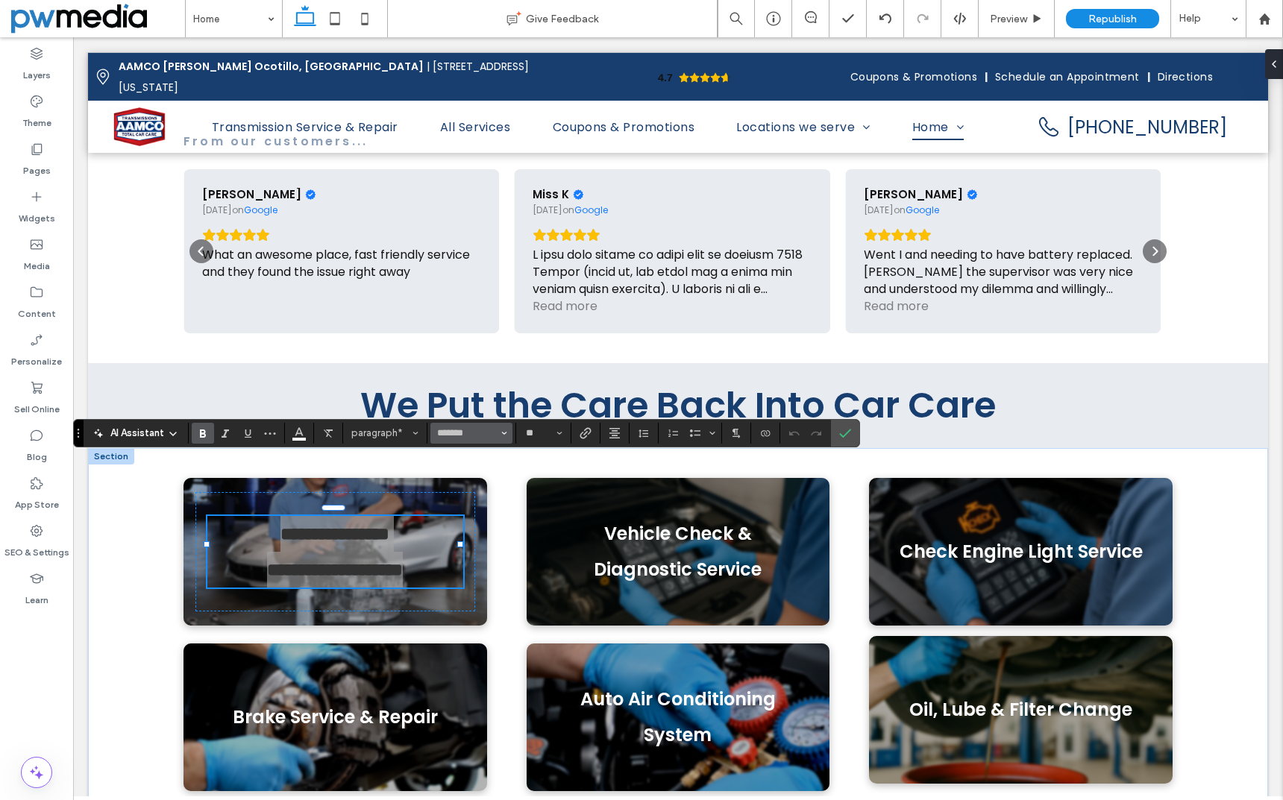
click at [503, 426] on span "Font & Font weight" at bounding box center [504, 433] width 6 height 19
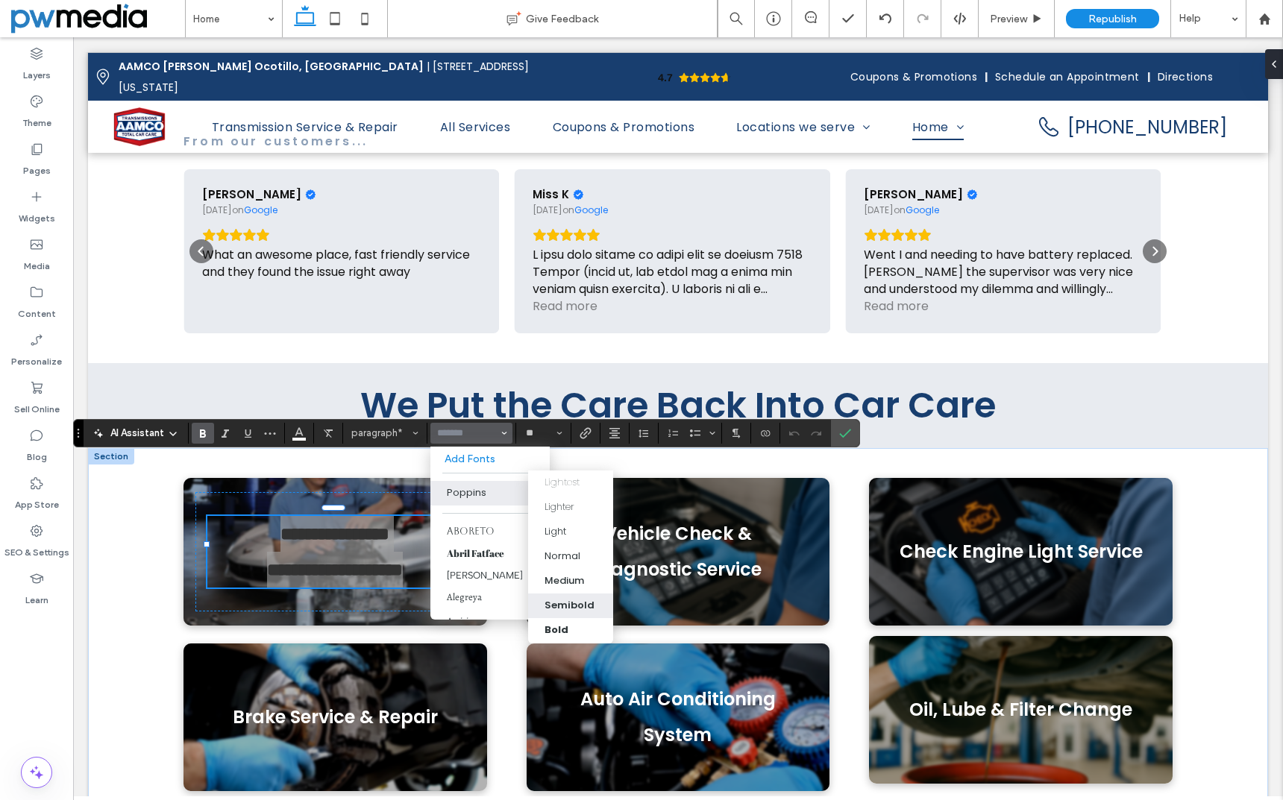
click at [579, 602] on div "Semibold" at bounding box center [569, 605] width 50 height 15
type input "*******"
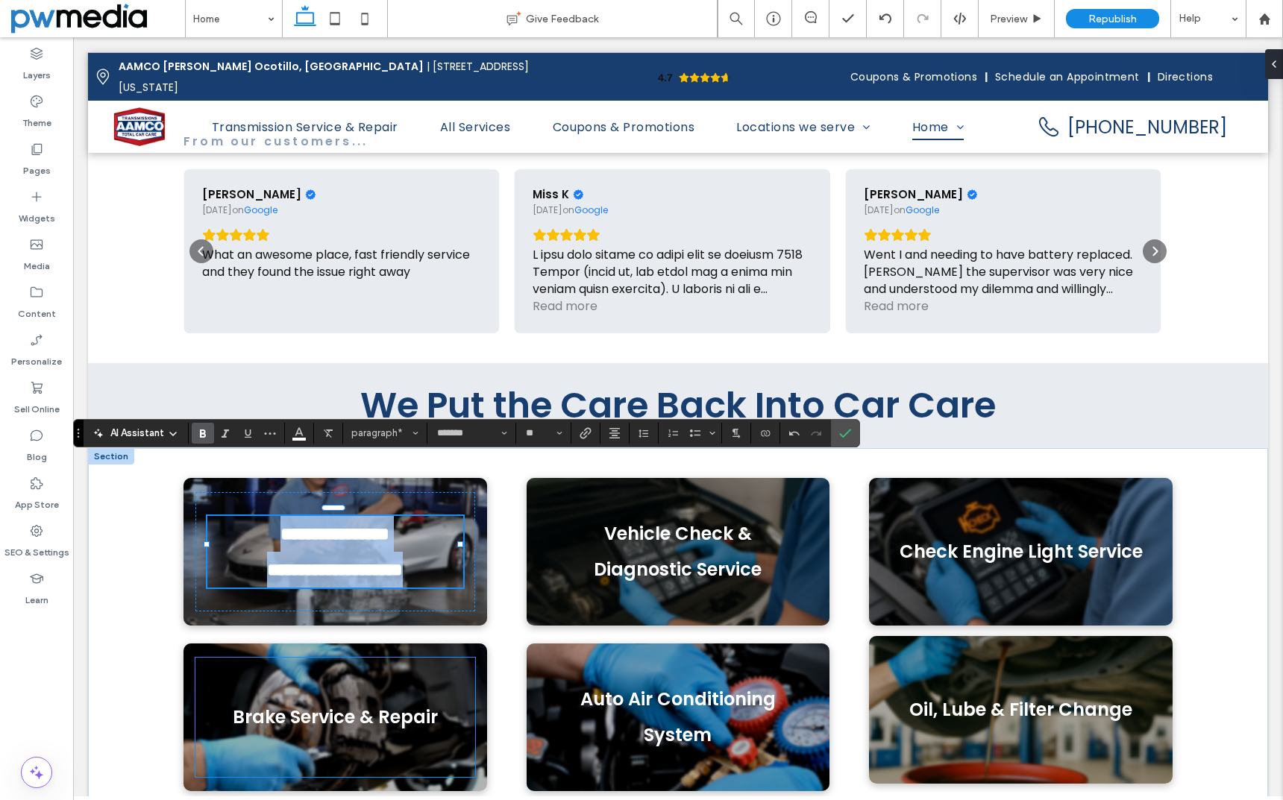
click at [368, 705] on span "Brake Service & Repair" at bounding box center [335, 717] width 205 height 25
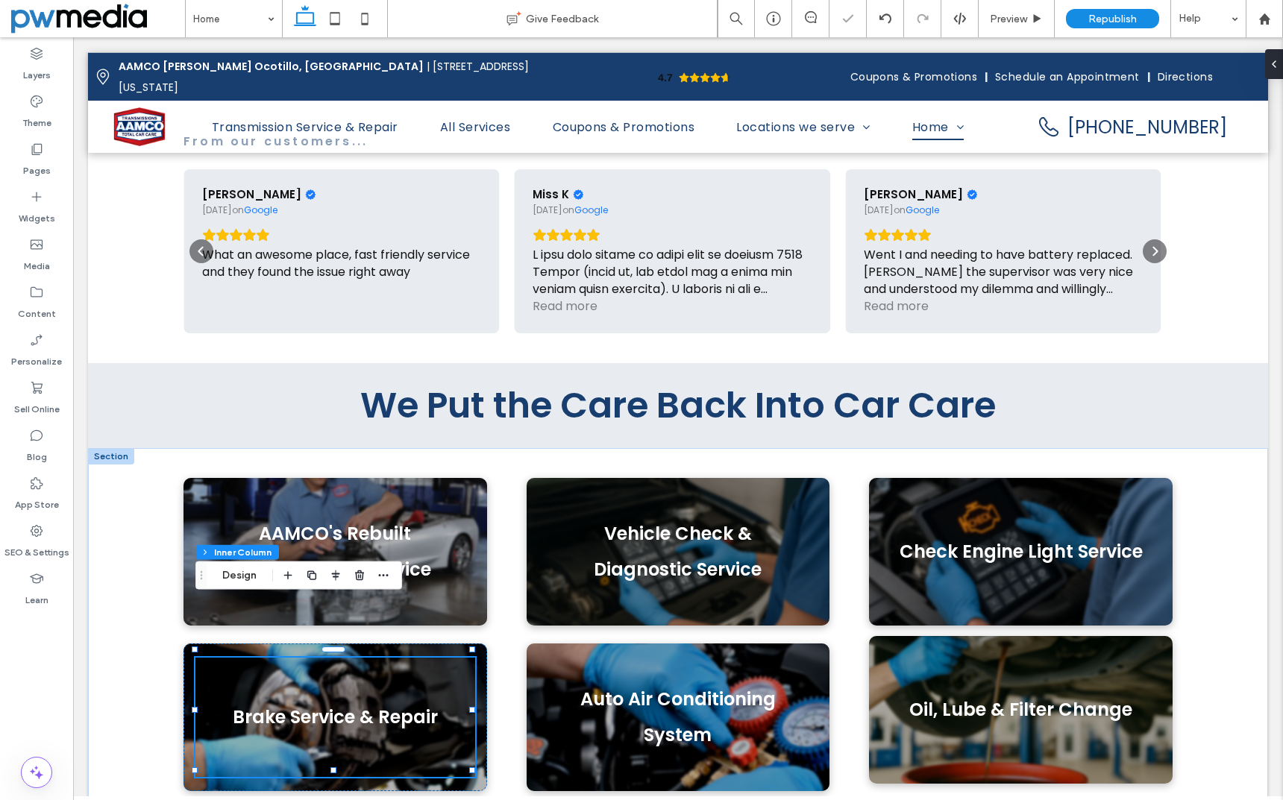
click at [367, 705] on span "Brake Service & Repair" at bounding box center [335, 717] width 205 height 25
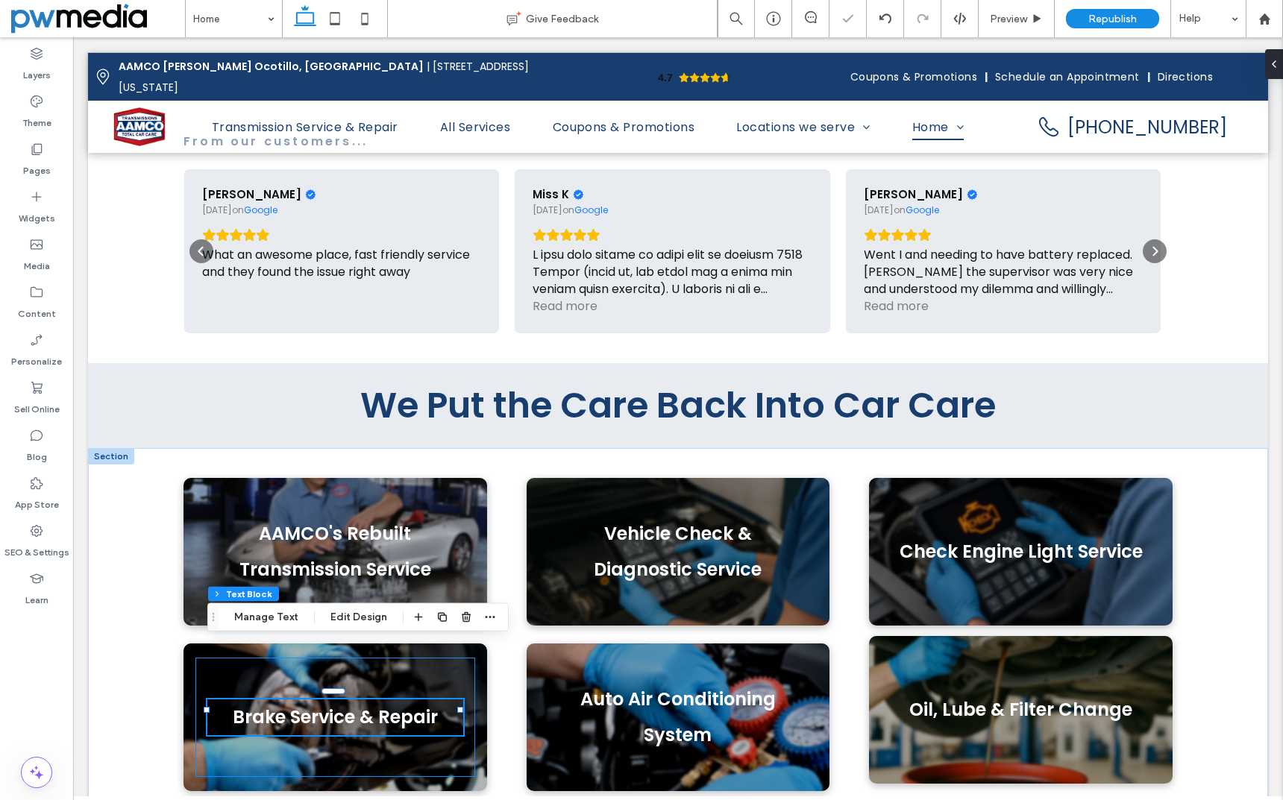
click at [367, 705] on span "Brake Service & Repair" at bounding box center [335, 717] width 205 height 25
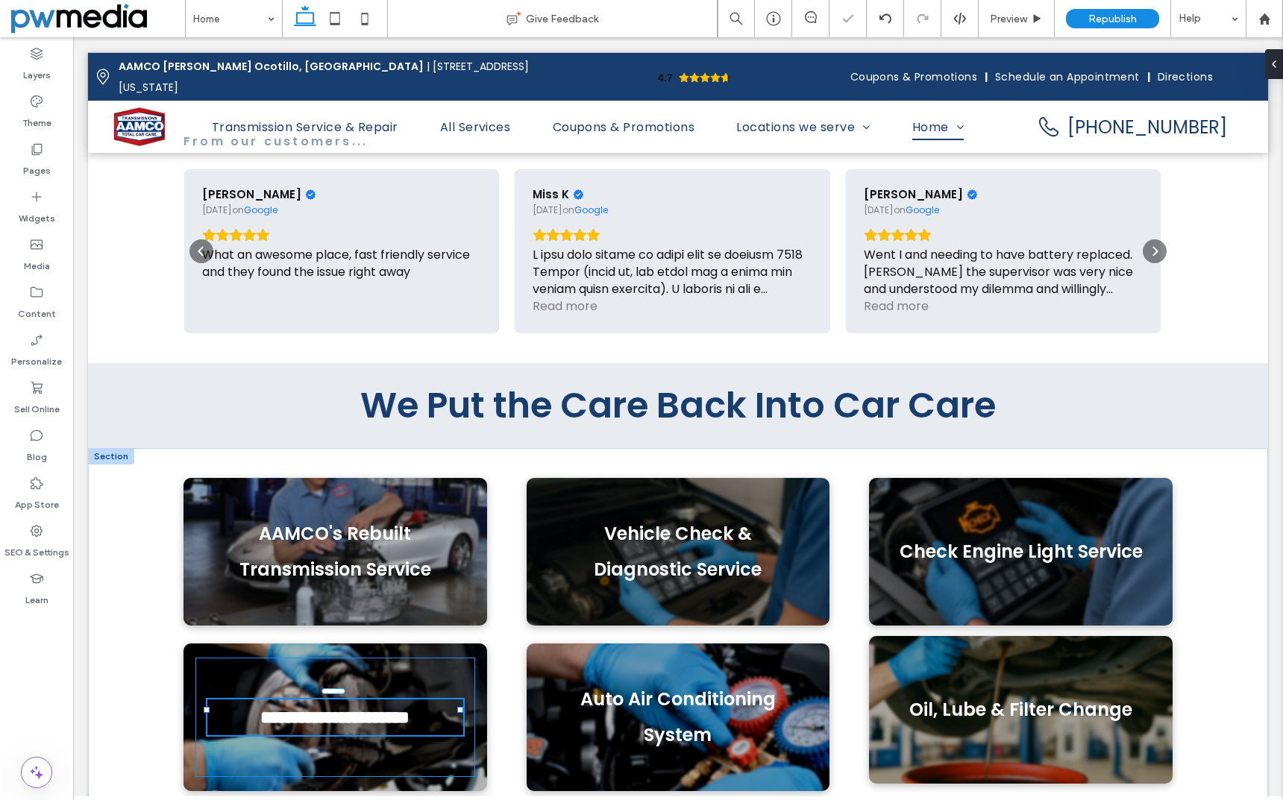
type input "*******"
type input "**"
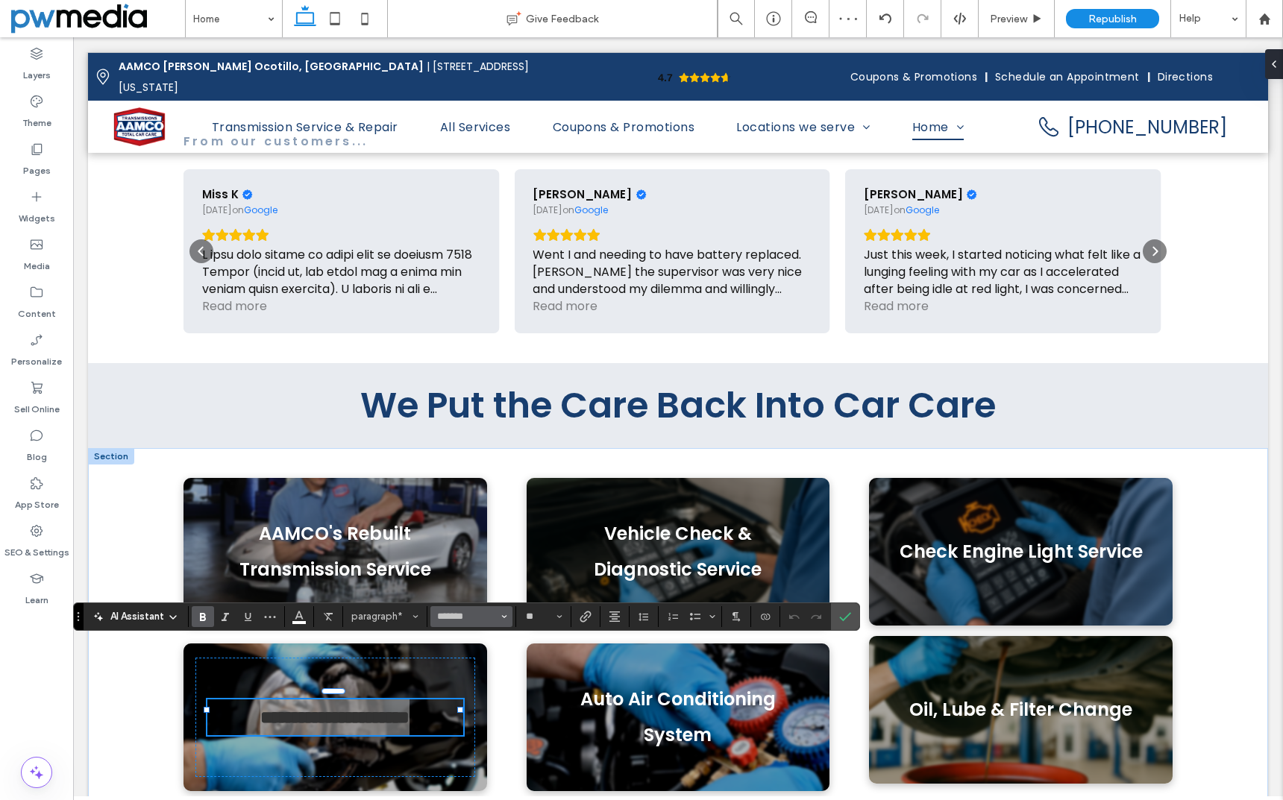
click at [506, 615] on use "Font & Font weight" at bounding box center [504, 616] width 5 height 3
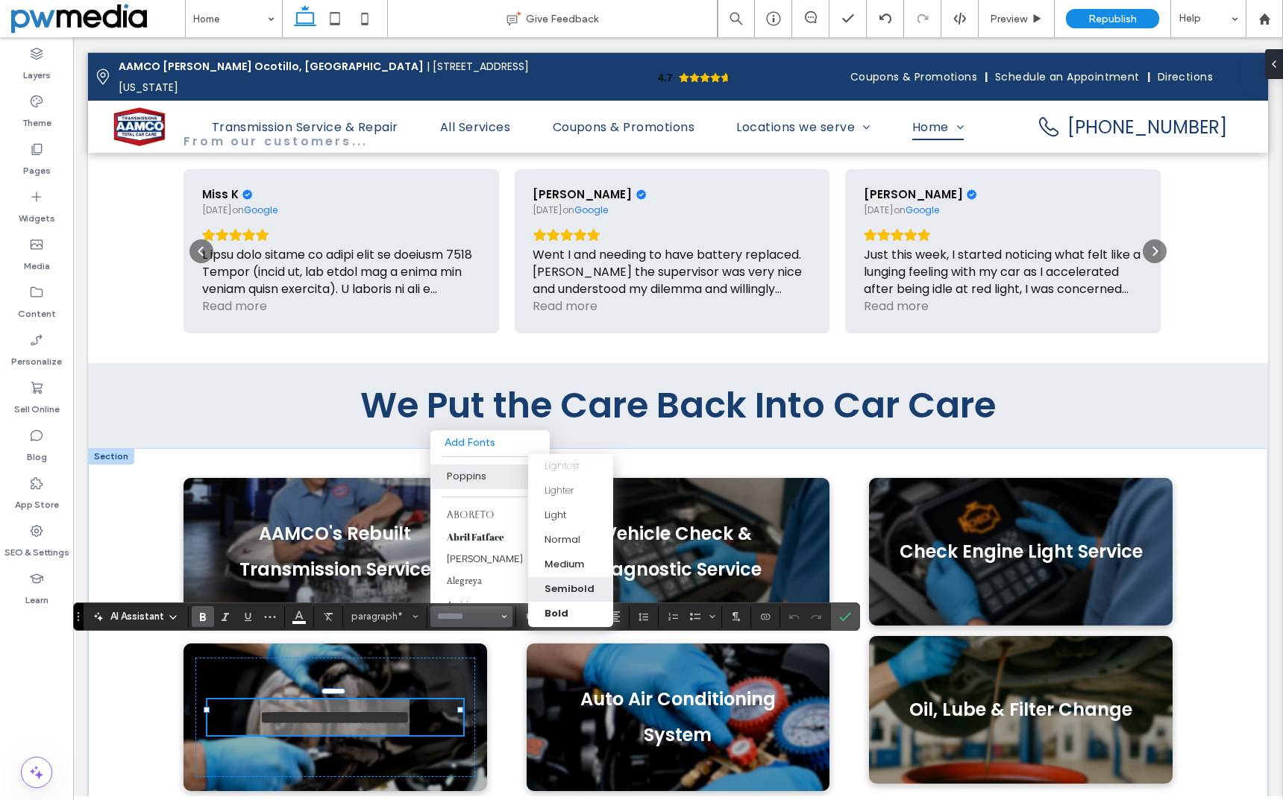
click at [552, 582] on div "Semibold" at bounding box center [569, 589] width 50 height 15
type input "*******"
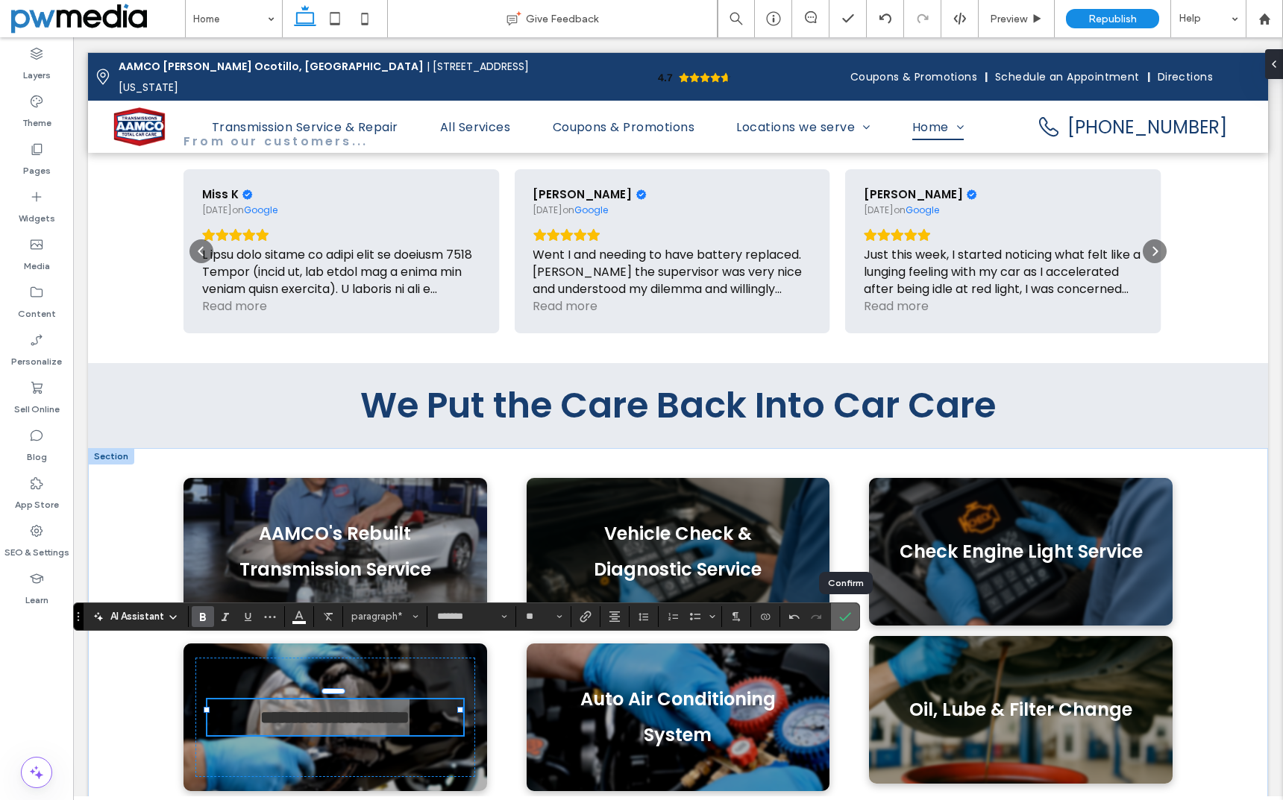
drag, startPoint x: 842, startPoint y: 610, endPoint x: 756, endPoint y: 588, distance: 88.5
click at [842, 611] on icon "Confirm" at bounding box center [845, 617] width 12 height 12
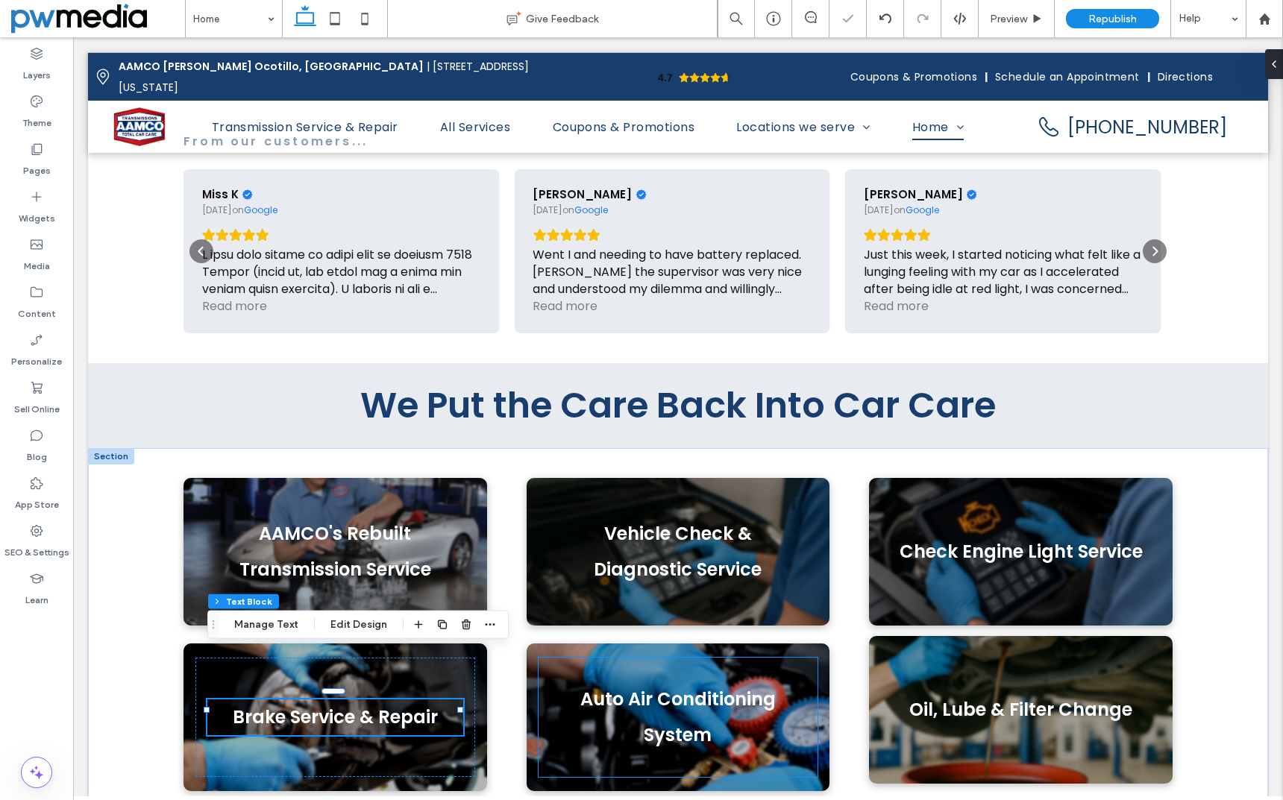
click at [689, 687] on span "Auto Air Conditioning System" at bounding box center [677, 717] width 195 height 60
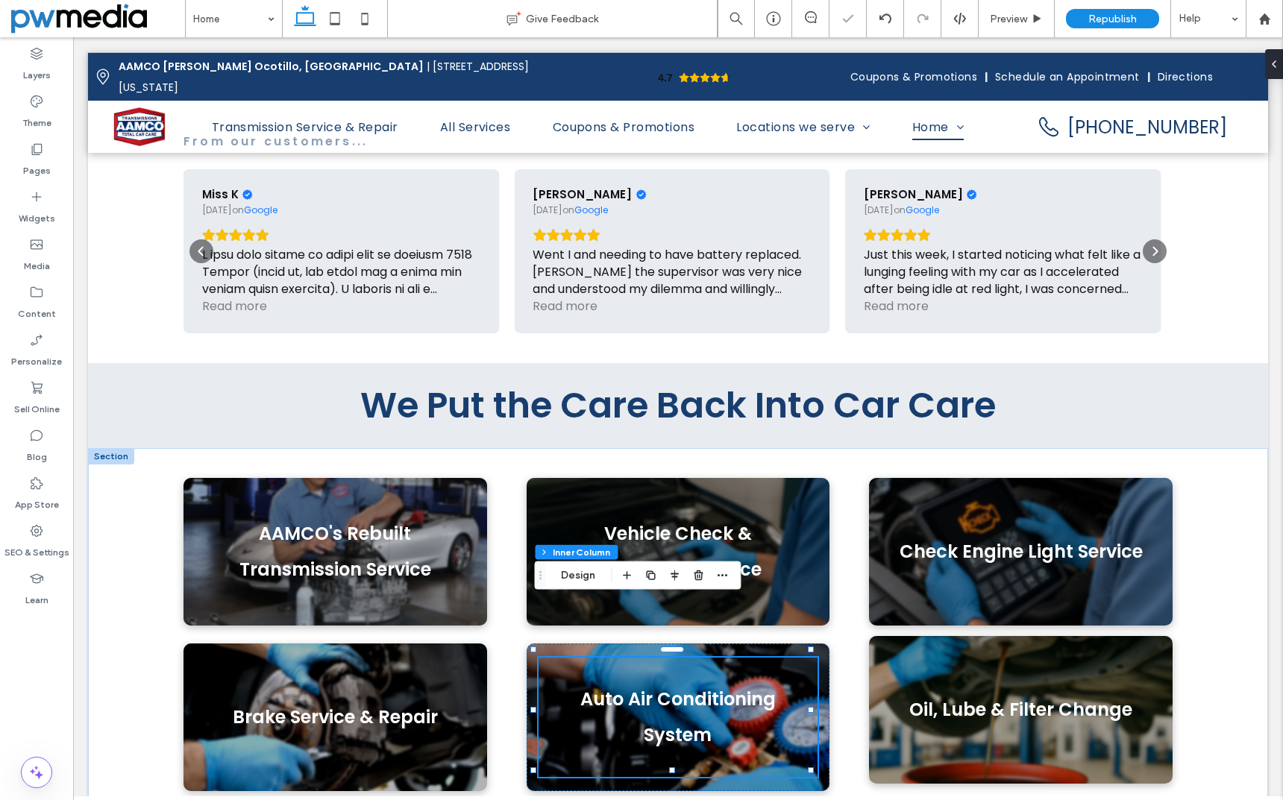
click at [689, 687] on span "Auto Air Conditioning System" at bounding box center [677, 717] width 195 height 60
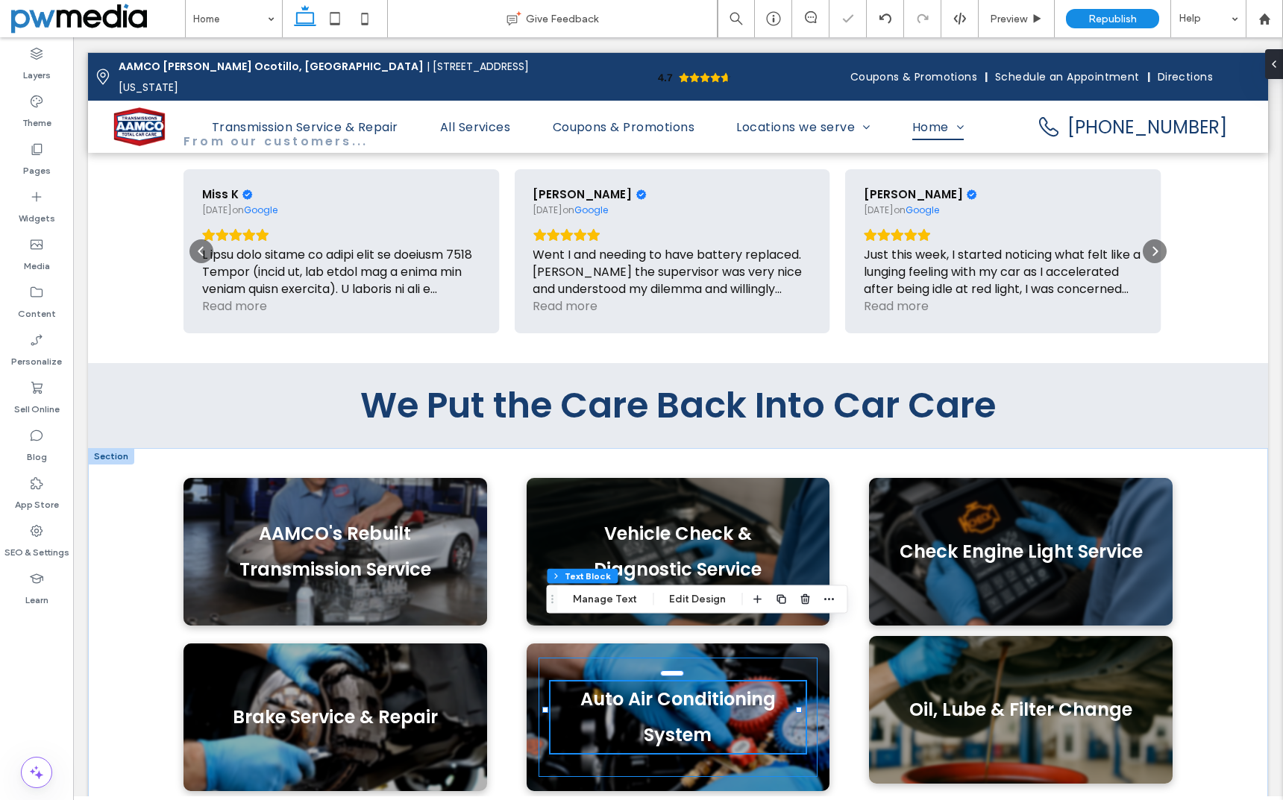
click at [688, 687] on span "Auto Air Conditioning System" at bounding box center [677, 717] width 195 height 60
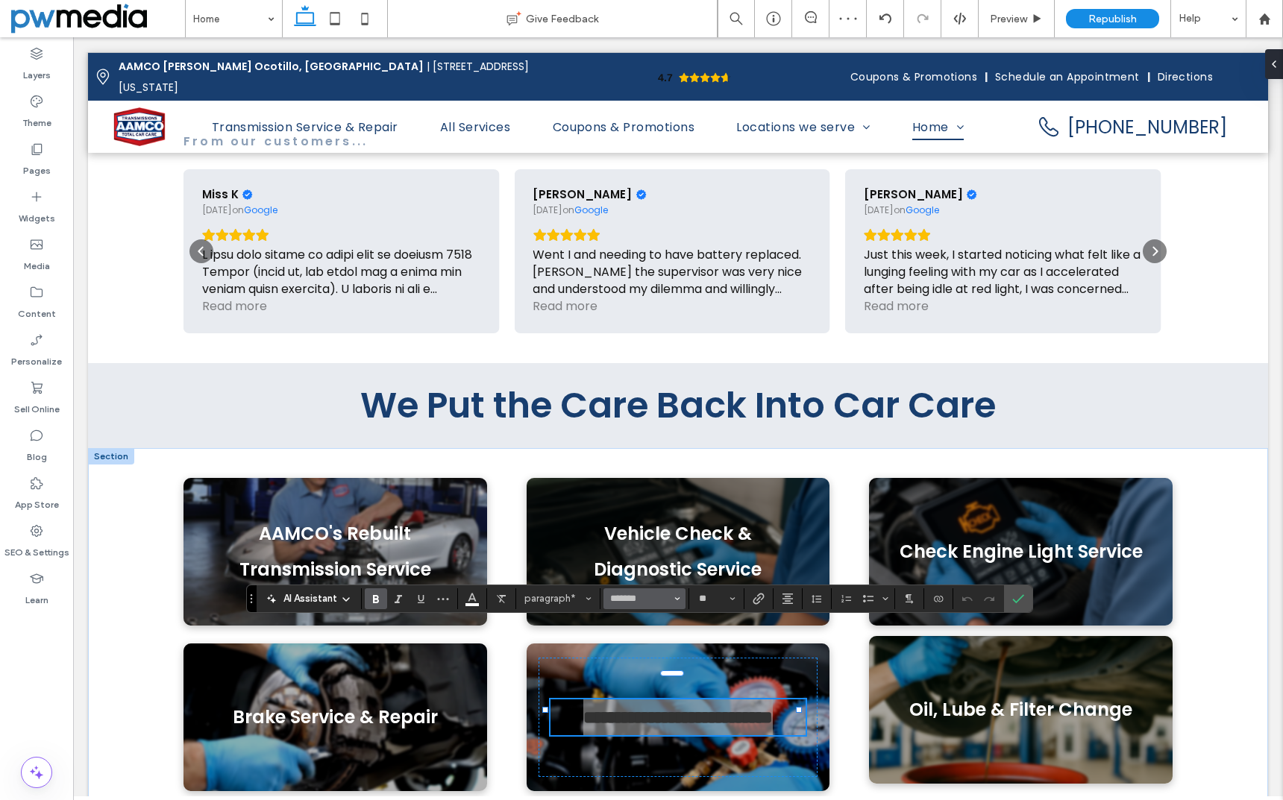
click at [671, 606] on button "*******" at bounding box center [644, 598] width 82 height 21
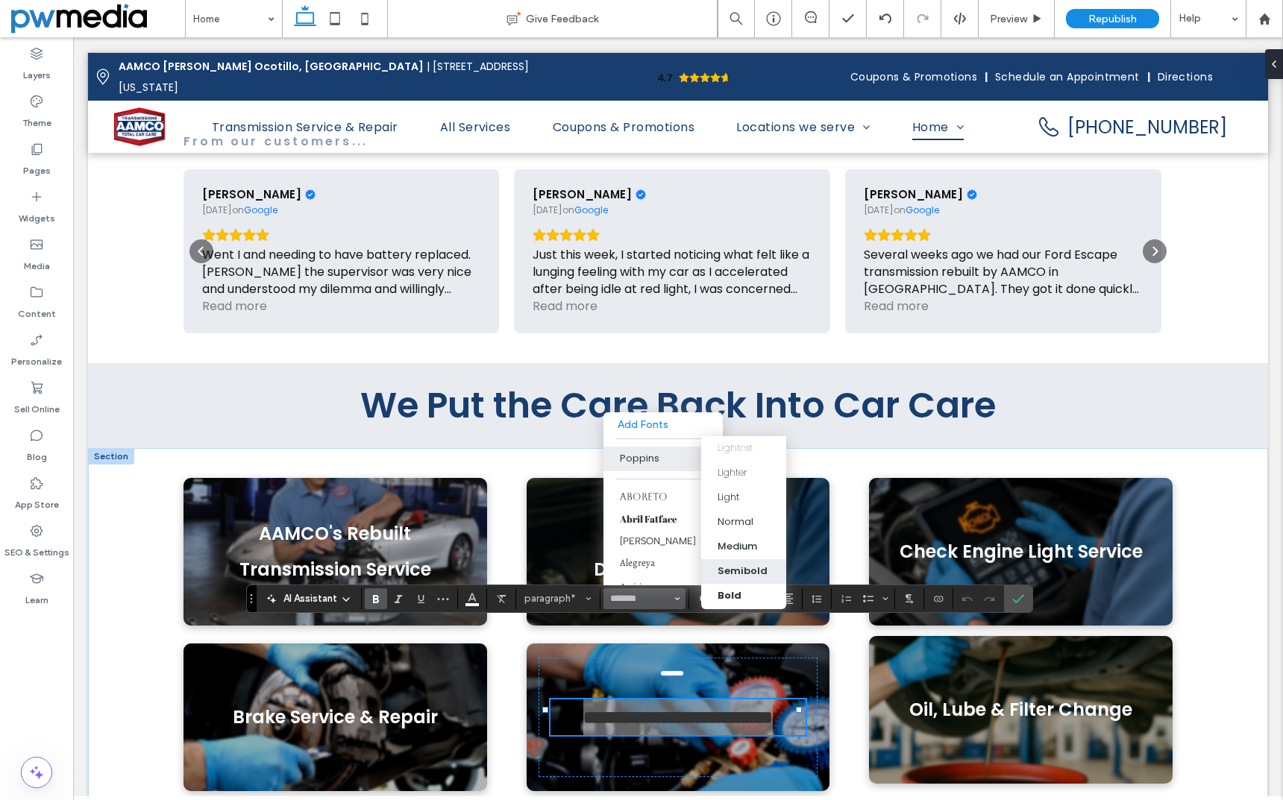
drag, startPoint x: 751, startPoint y: 568, endPoint x: 693, endPoint y: 534, distance: 67.5
click at [751, 568] on div "Semibold" at bounding box center [742, 571] width 50 height 15
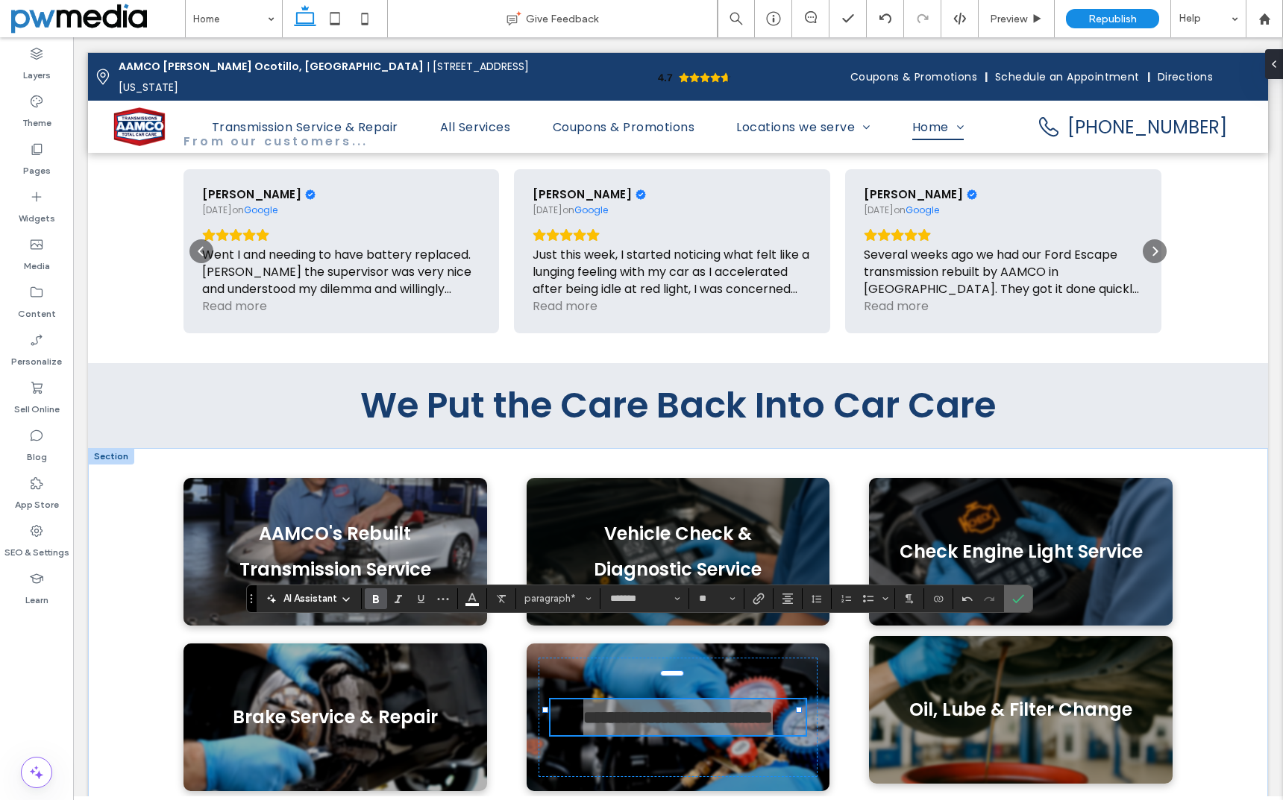
drag, startPoint x: 1014, startPoint y: 594, endPoint x: 940, endPoint y: 557, distance: 82.7
click at [1014, 594] on icon "Confirm" at bounding box center [1018, 599] width 12 height 12
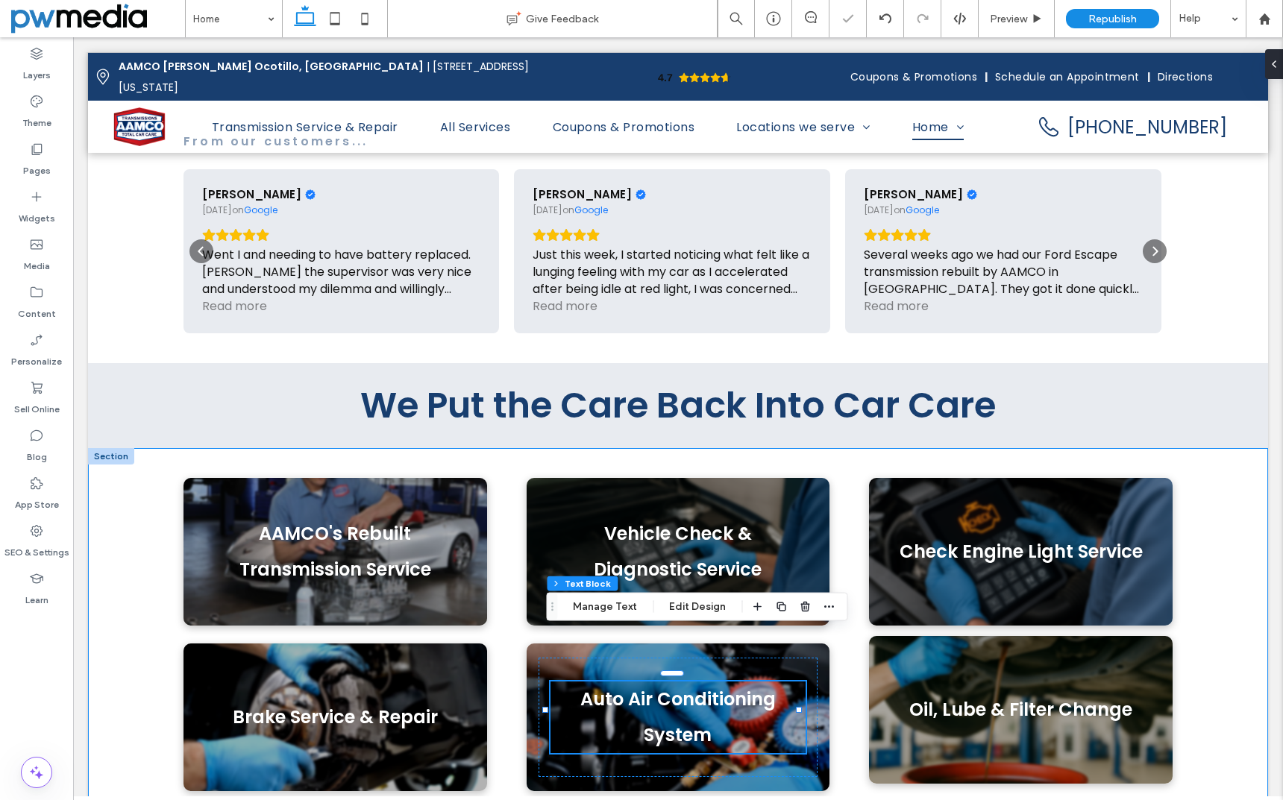
click at [136, 567] on div "AAMCO's Rebuilt Transmission Service Vehicle Check & Diagnostic Service Check E…" at bounding box center [678, 634] width 1180 height 373
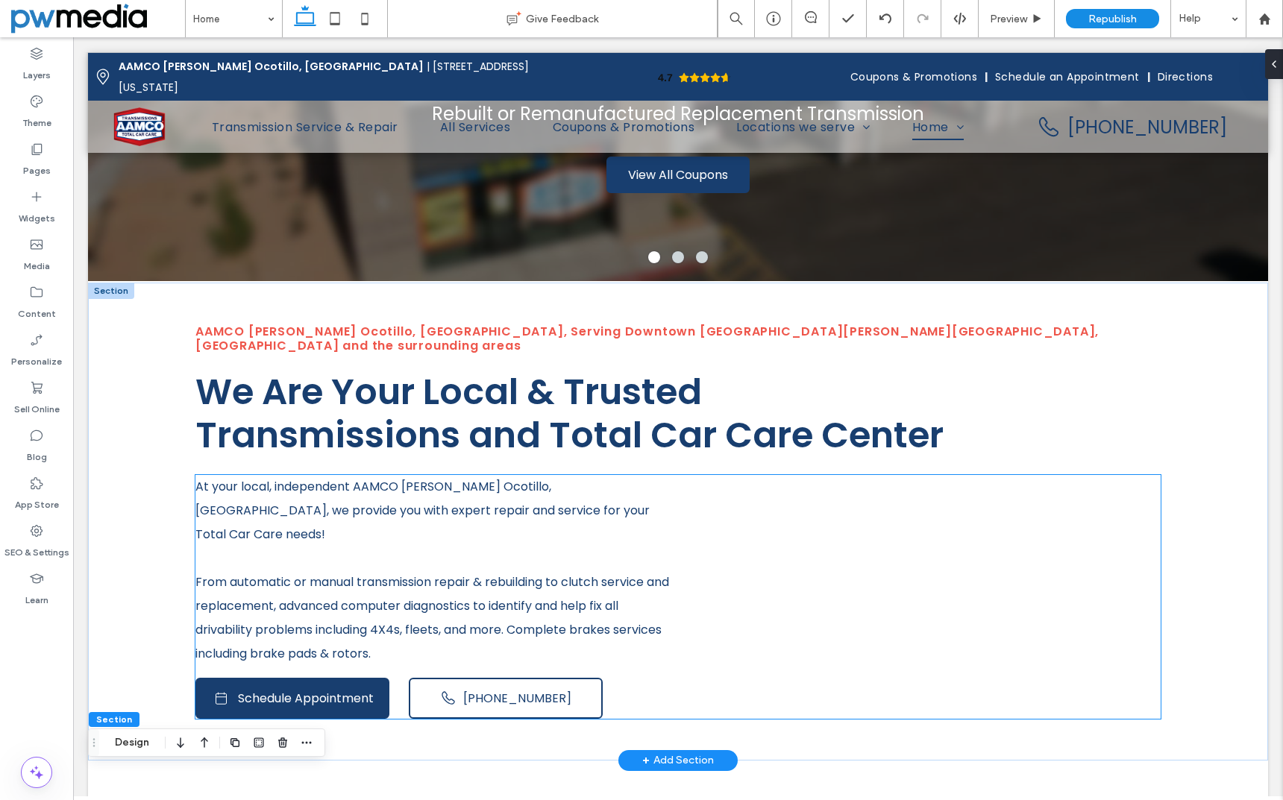
scroll to position [0, 0]
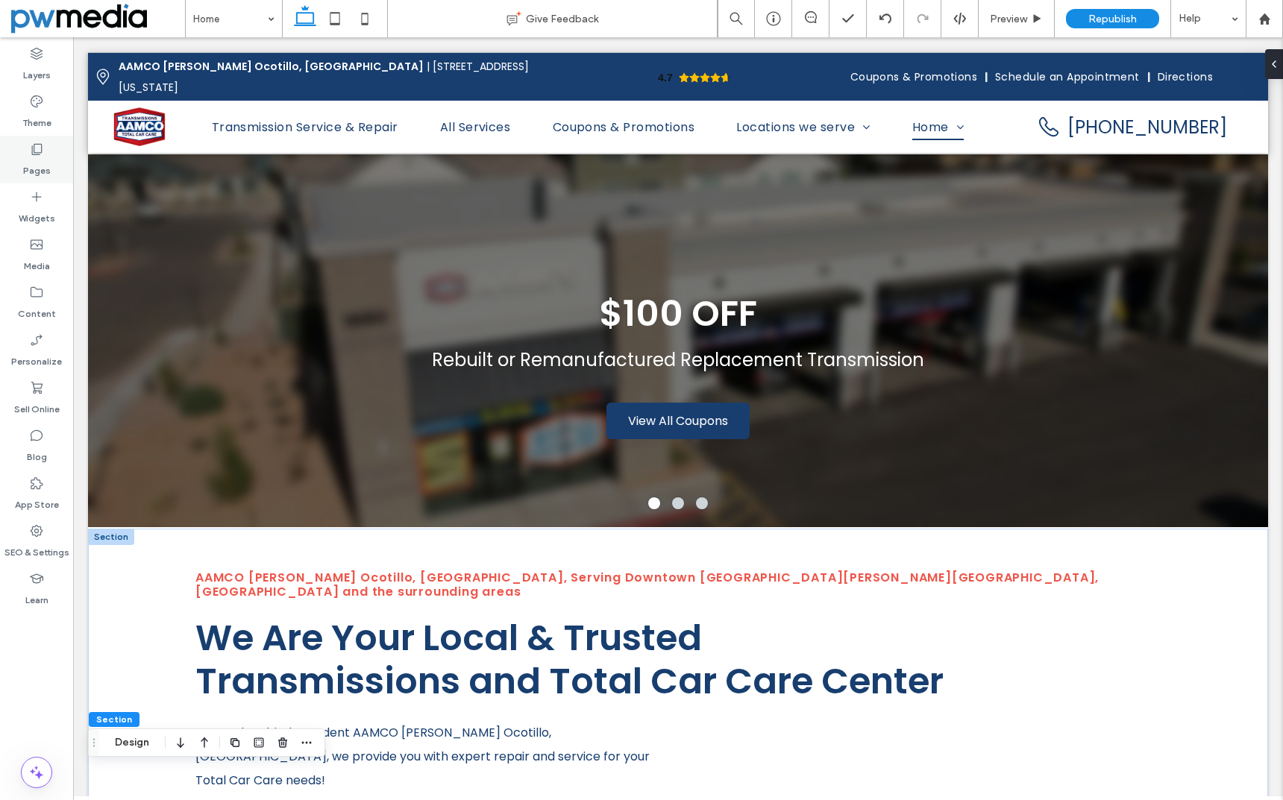
click at [39, 150] on icon at bounding box center [36, 149] width 15 height 15
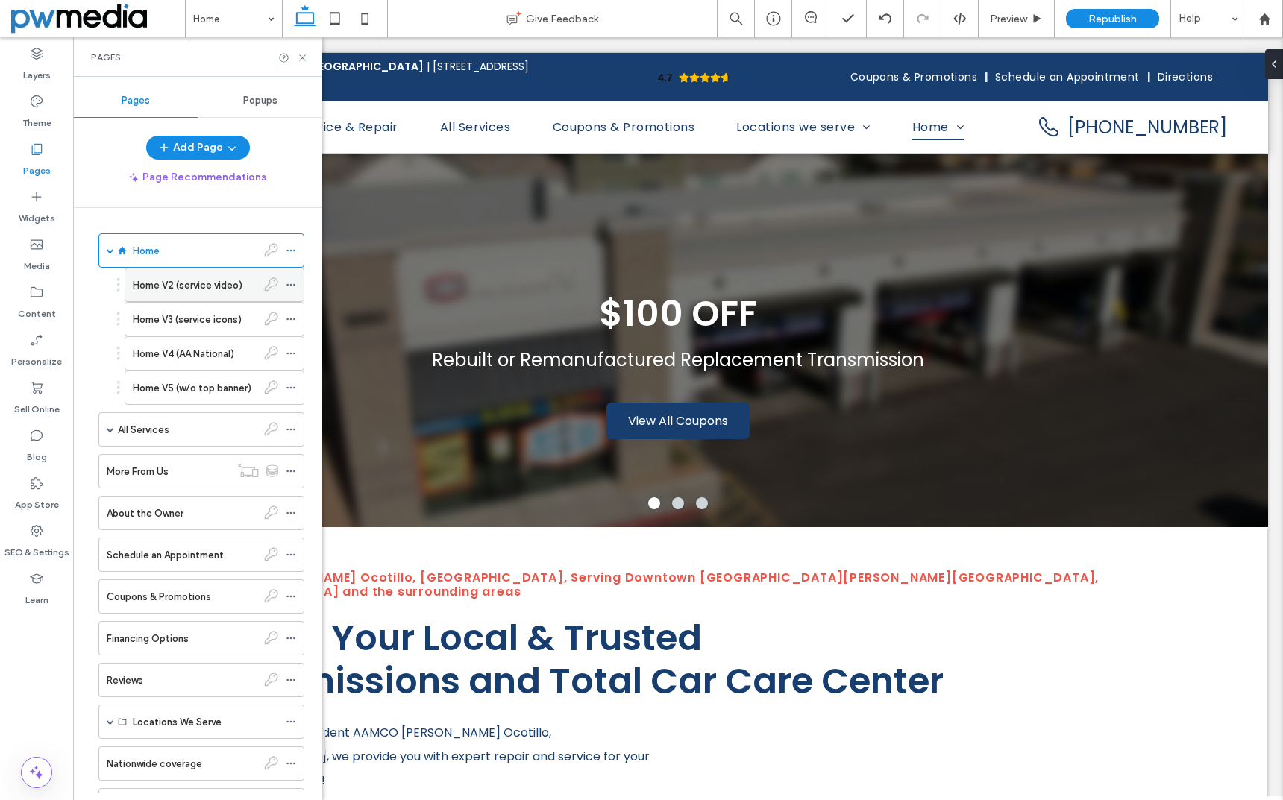
click at [180, 280] on label "Home V2 (service video)" at bounding box center [188, 285] width 110 height 26
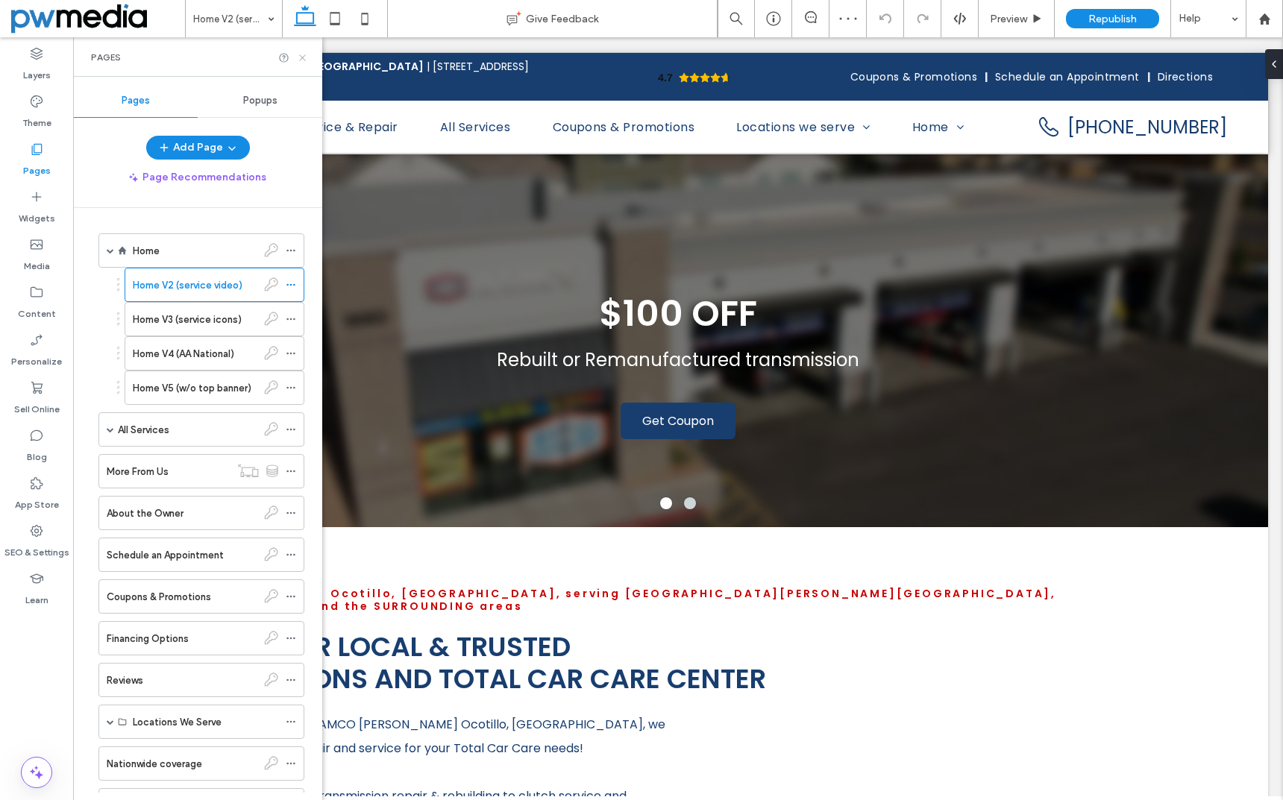
click at [303, 57] on use at bounding box center [302, 57] width 6 height 6
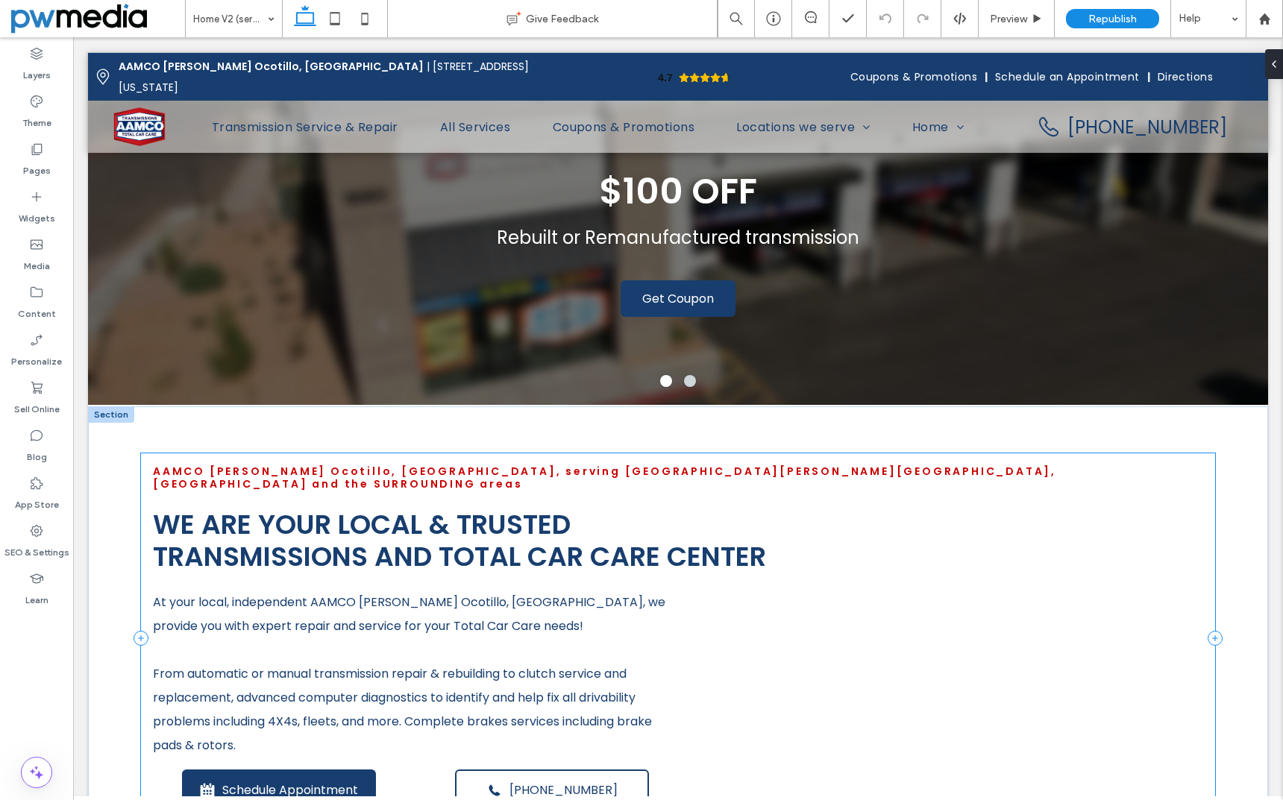
scroll to position [298, 0]
